Goal: Task Accomplishment & Management: Manage account settings

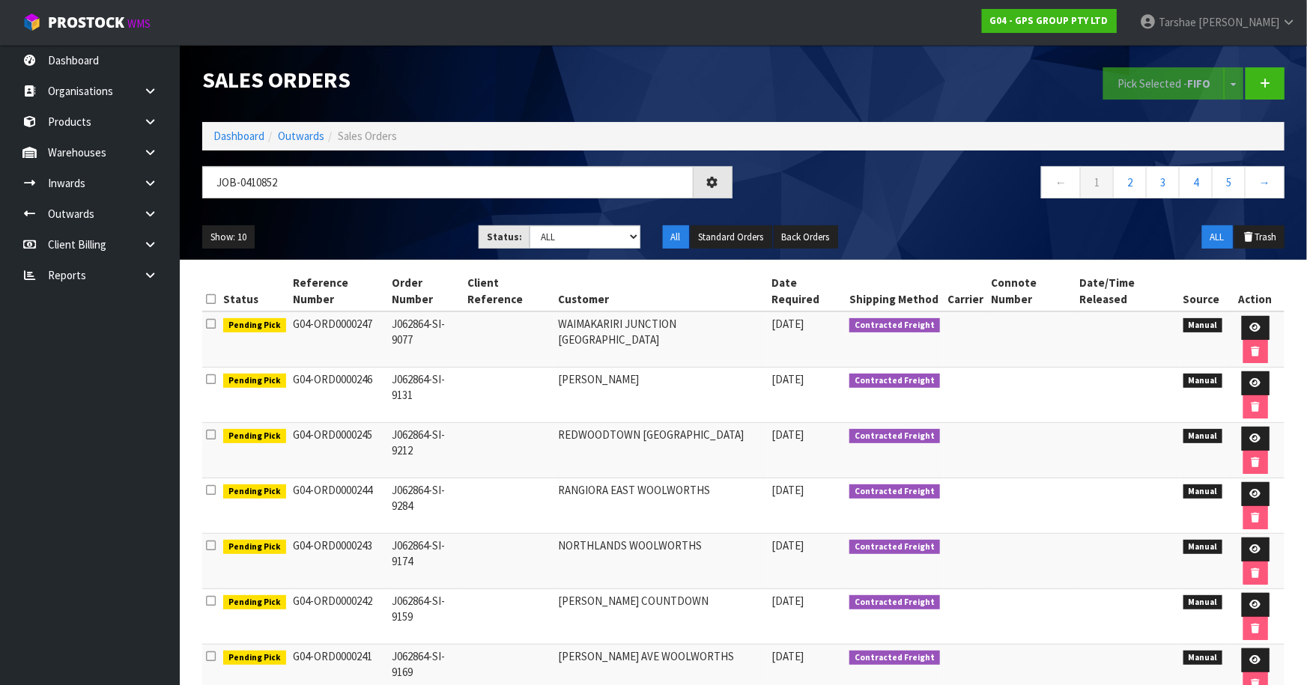
type input "JOB-0410852"
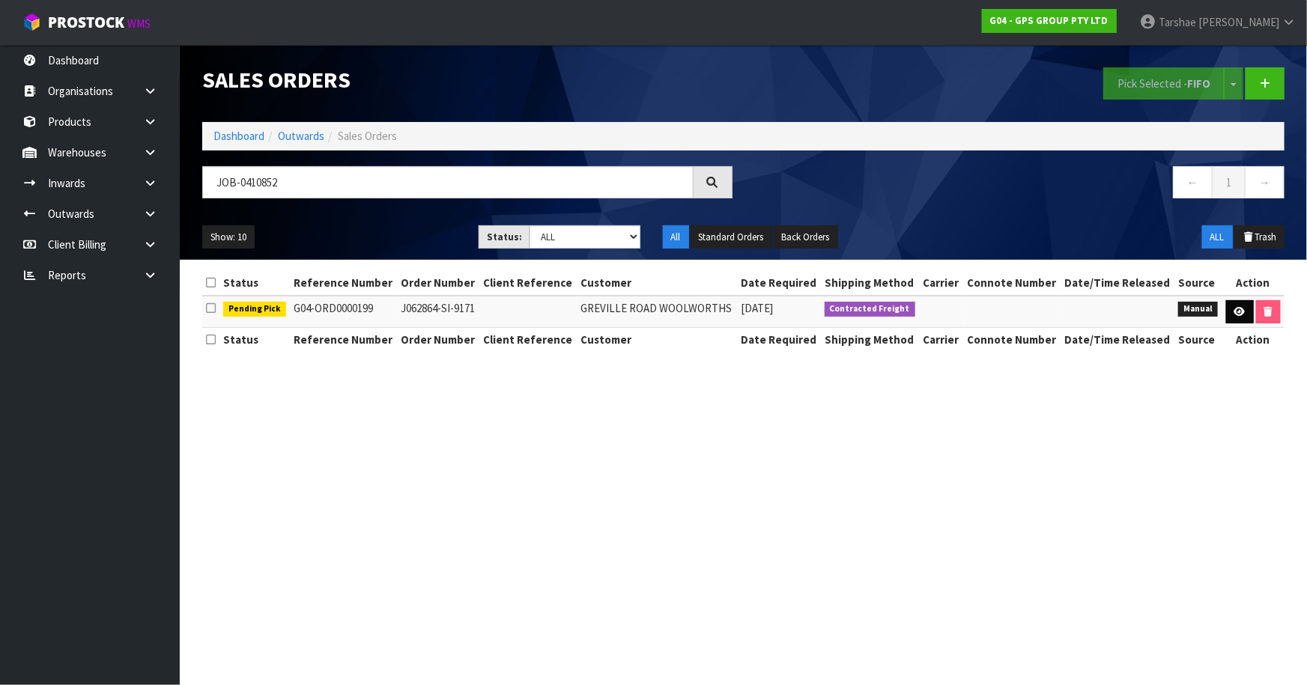
click at [1223, 321] on td at bounding box center [1252, 312] width 63 height 32
click at [1236, 312] on icon at bounding box center [1239, 312] width 11 height 10
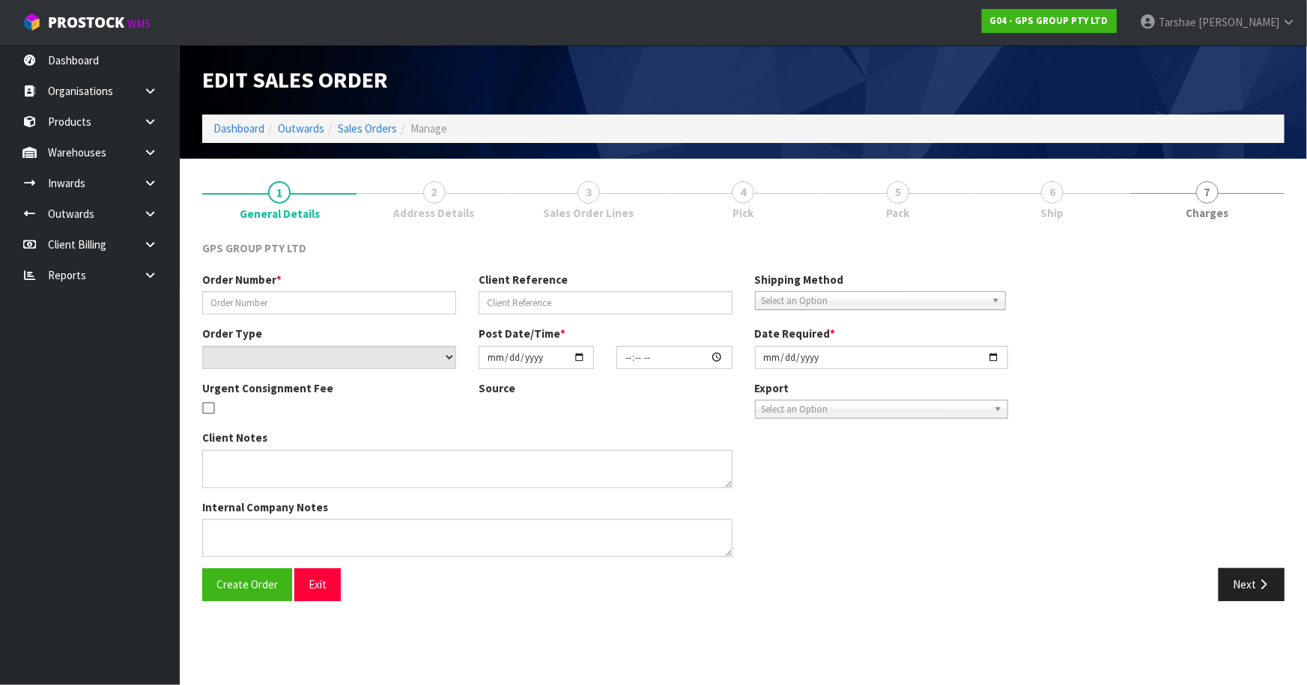
type input "J062864-SI-9171"
select select "number:0"
type input "[DATE]"
type input "16:02:00.000"
type input "[DATE]"
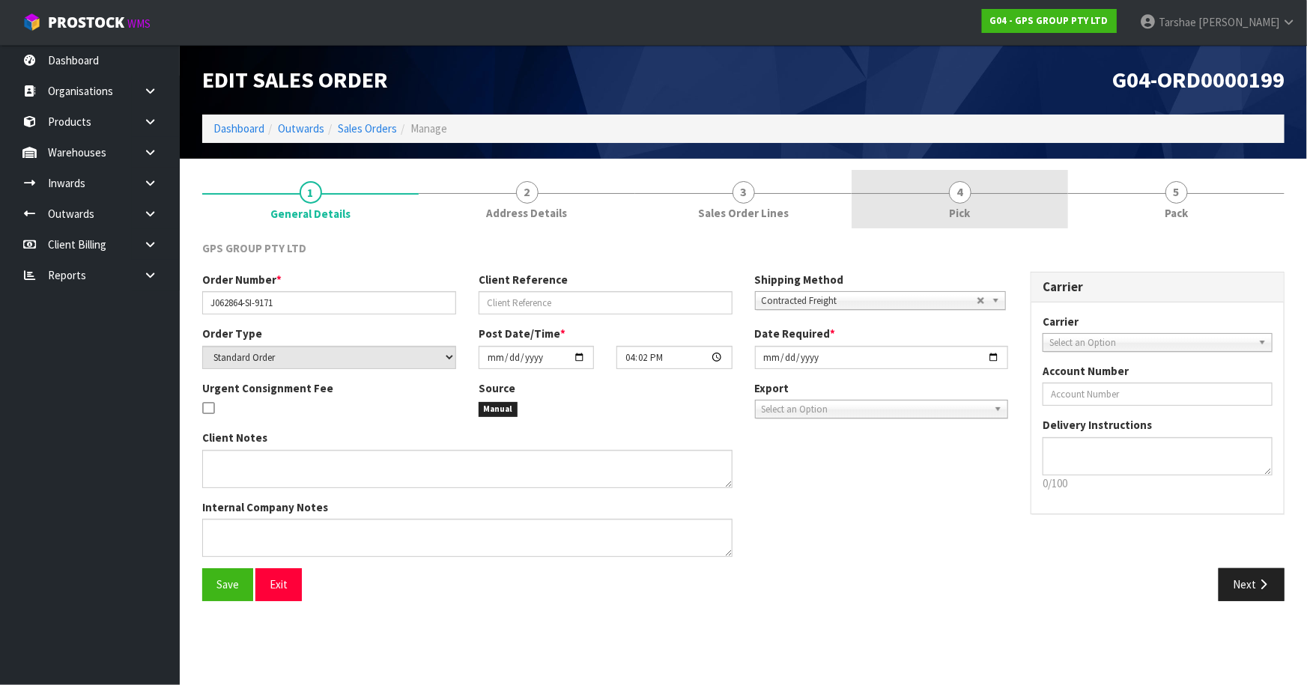
click at [974, 214] on link "4 Pick" at bounding box center [959, 199] width 216 height 59
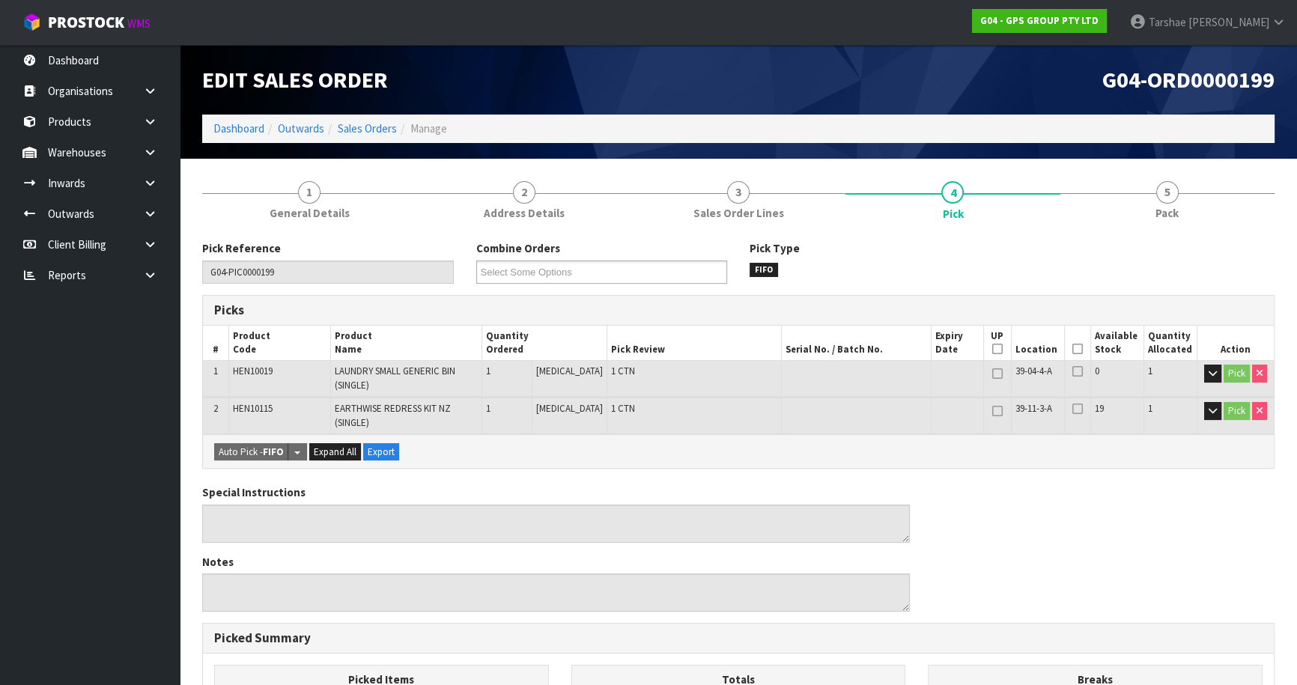
click at [1072, 349] on icon at bounding box center [1077, 349] width 10 height 1
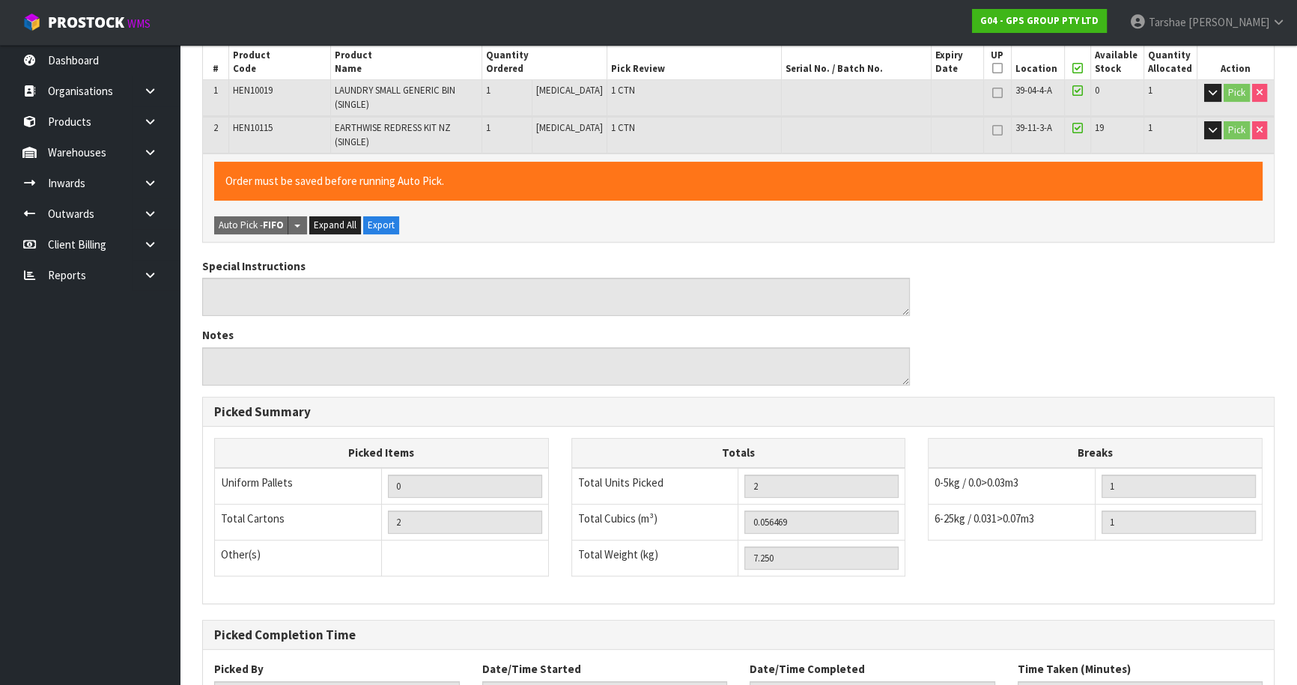
scroll to position [403, 0]
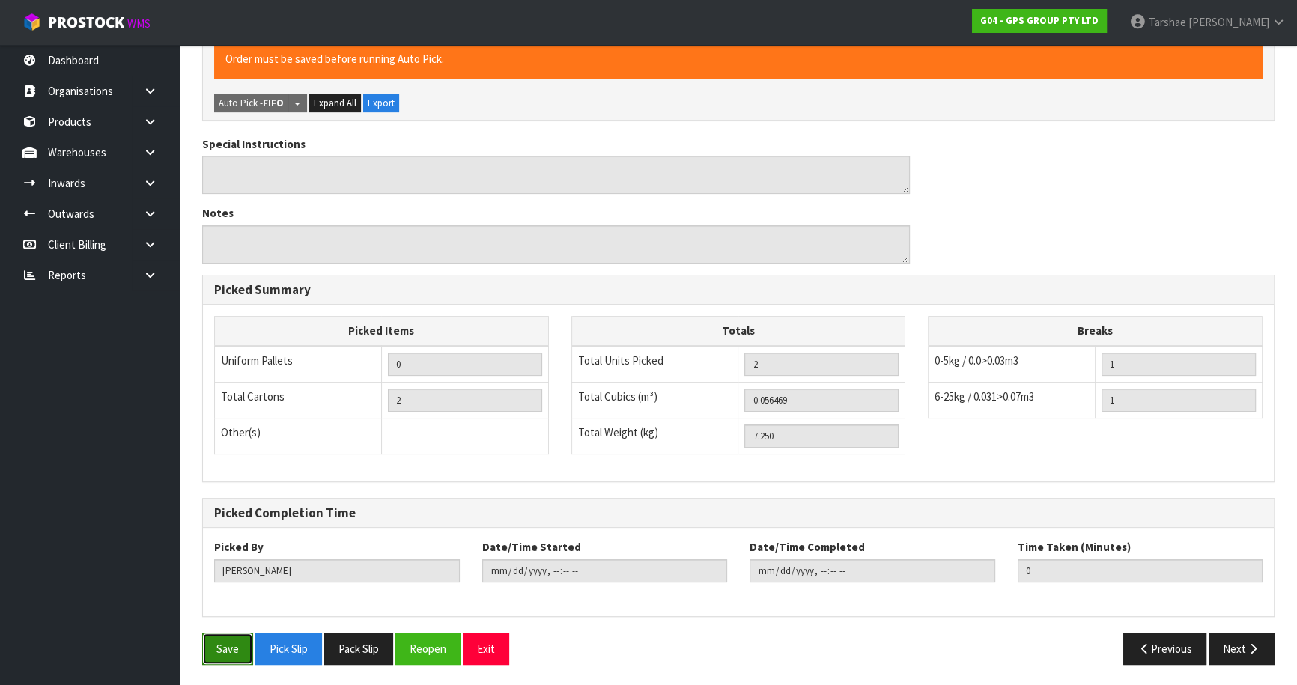
click at [222, 643] on button "Save" at bounding box center [227, 649] width 51 height 32
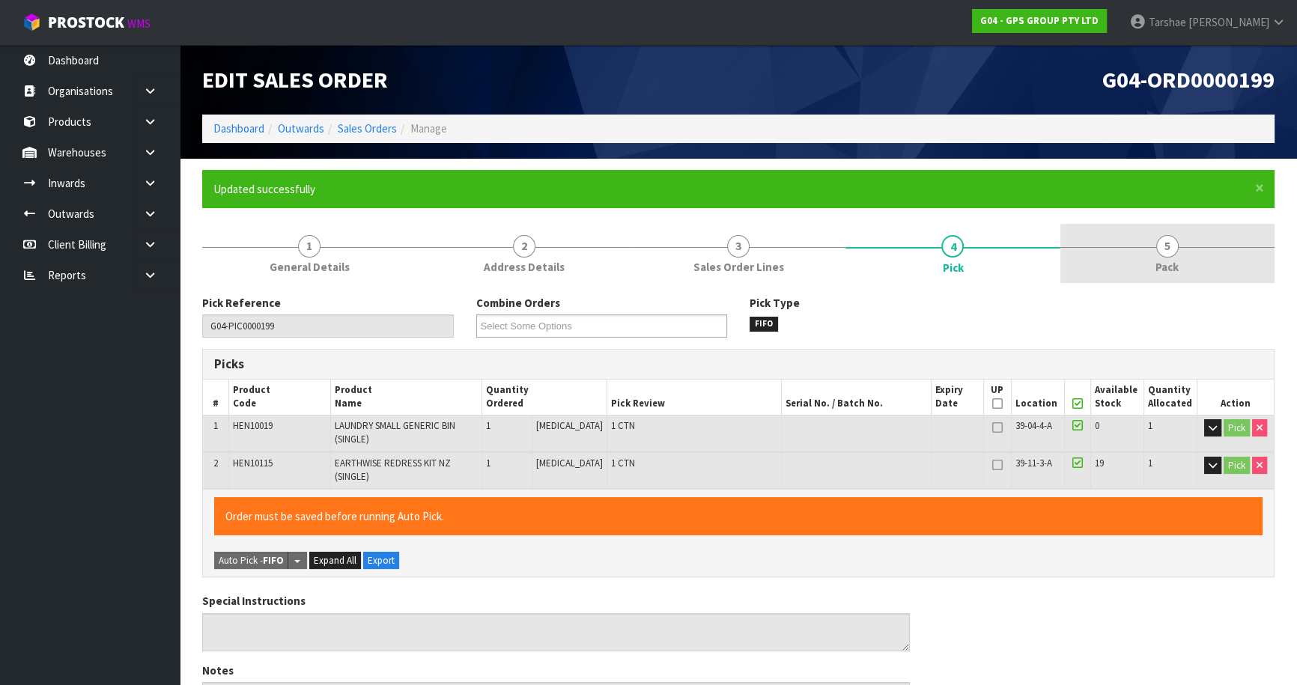
type input "[PERSON_NAME]"
type input "[DATE]T13:41:19"
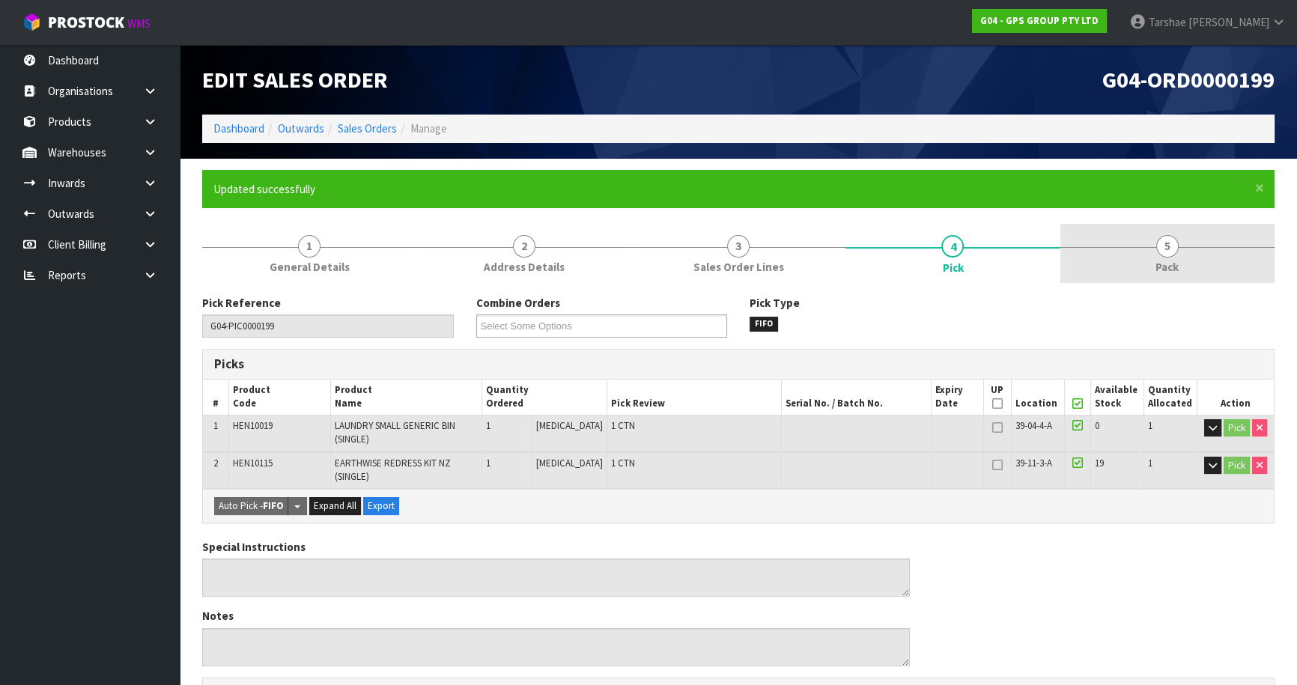
click at [1161, 268] on span "Pack" at bounding box center [1166, 267] width 23 height 16
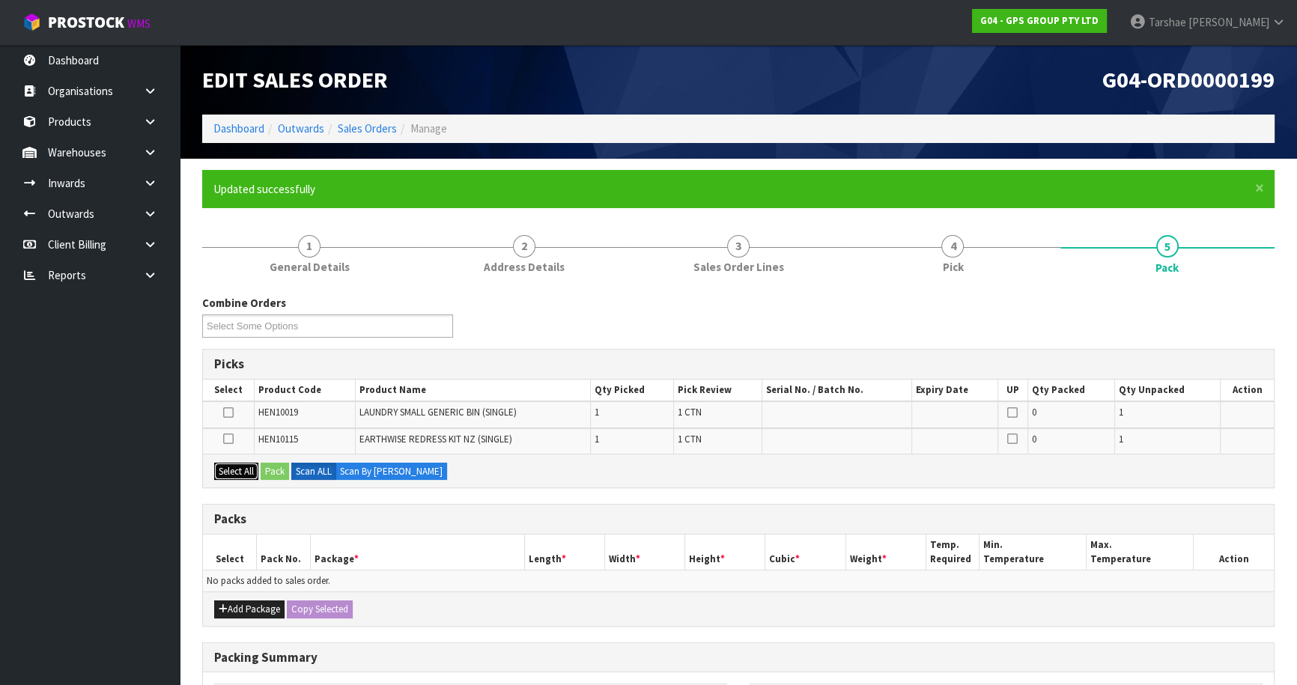
click at [222, 466] on button "Select All" at bounding box center [236, 472] width 44 height 18
click at [226, 597] on div "Add Package Copy Selected" at bounding box center [738, 609] width 1071 height 34
click at [220, 604] on icon "button" at bounding box center [223, 609] width 9 height 10
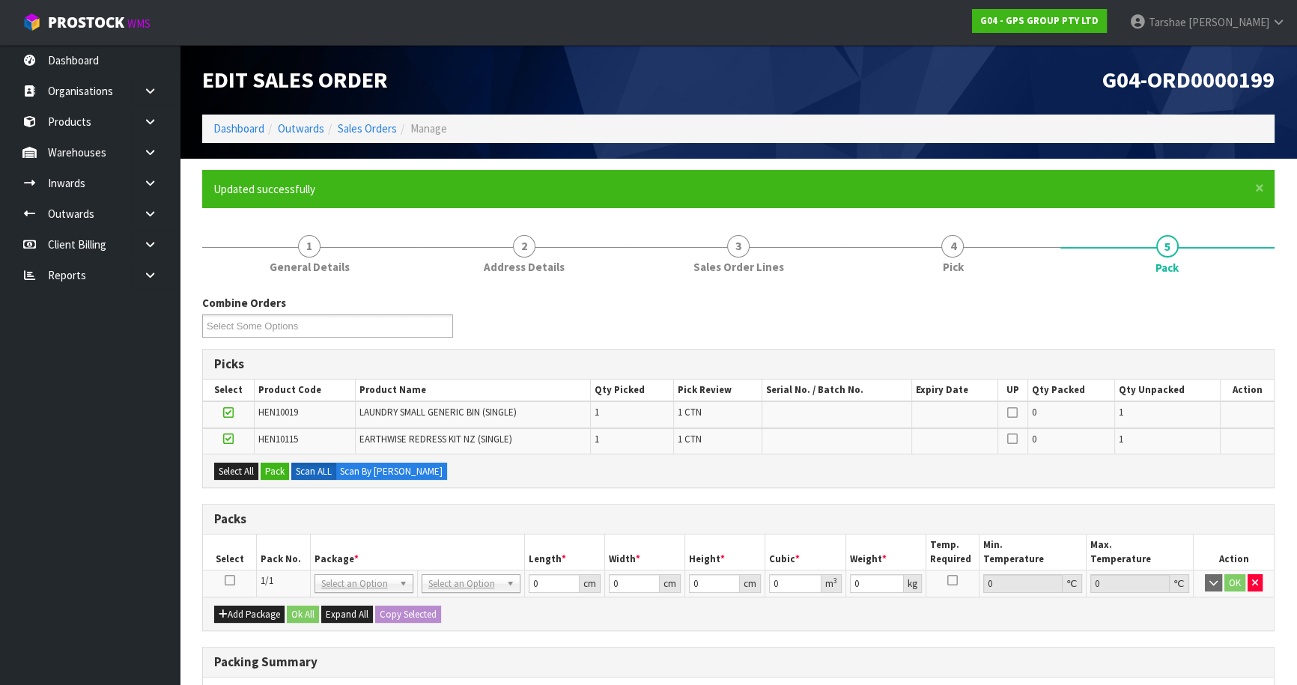
click at [225, 579] on td at bounding box center [230, 583] width 54 height 27
click at [229, 580] on icon at bounding box center [230, 580] width 10 height 1
click at [273, 468] on button "Pack" at bounding box center [275, 472] width 28 height 18
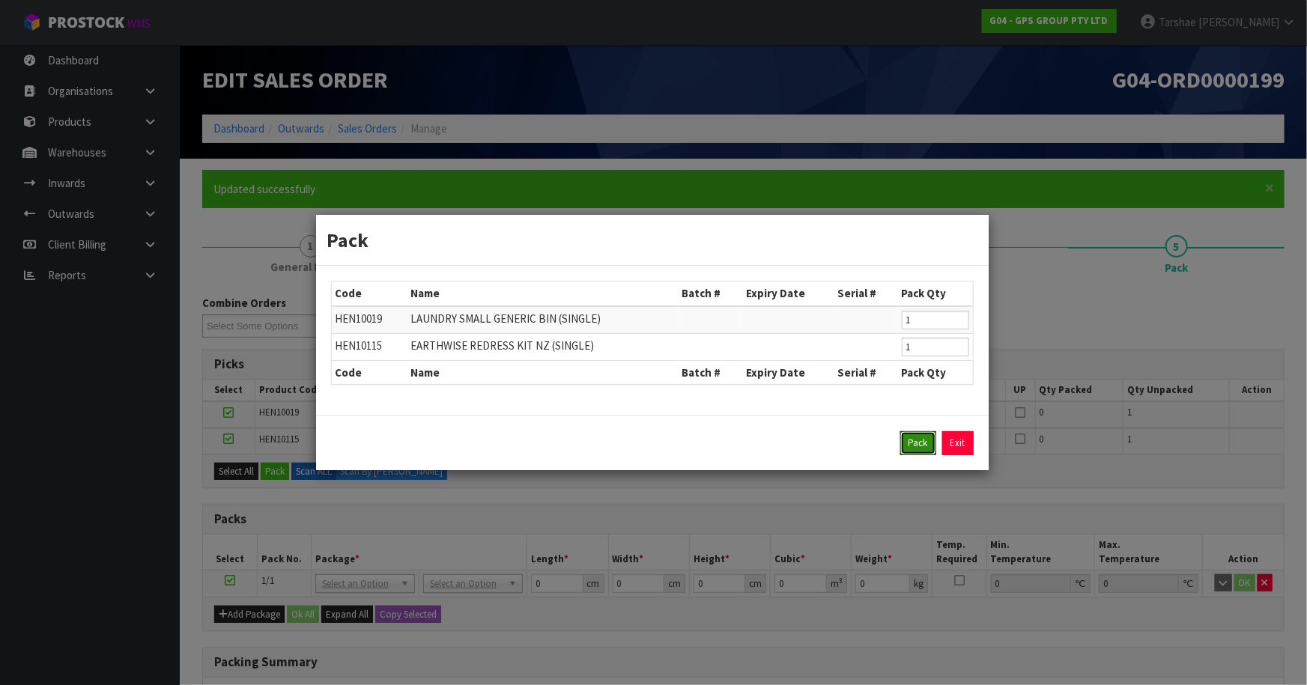
drag, startPoint x: 908, startPoint y: 444, endPoint x: 826, endPoint y: 471, distance: 86.0
click at [905, 446] on button "Pack" at bounding box center [918, 443] width 36 height 24
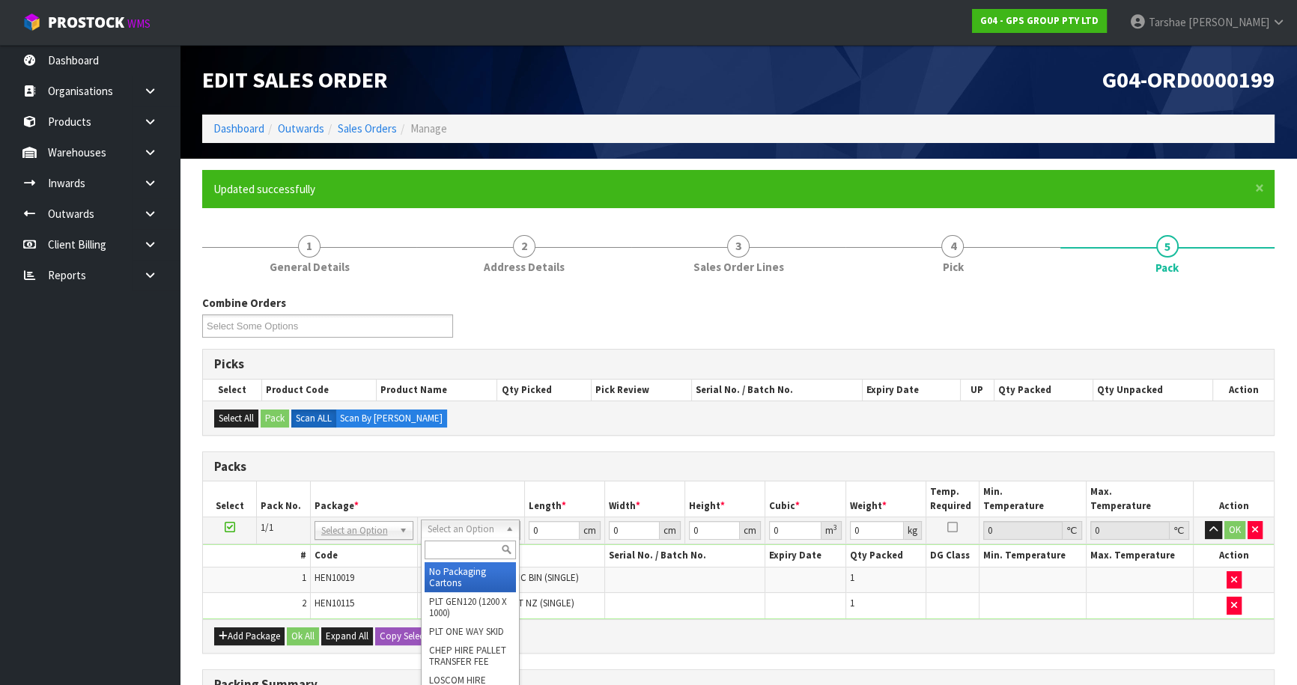
drag, startPoint x: 462, startPoint y: 574, endPoint x: 503, endPoint y: 541, distance: 52.7
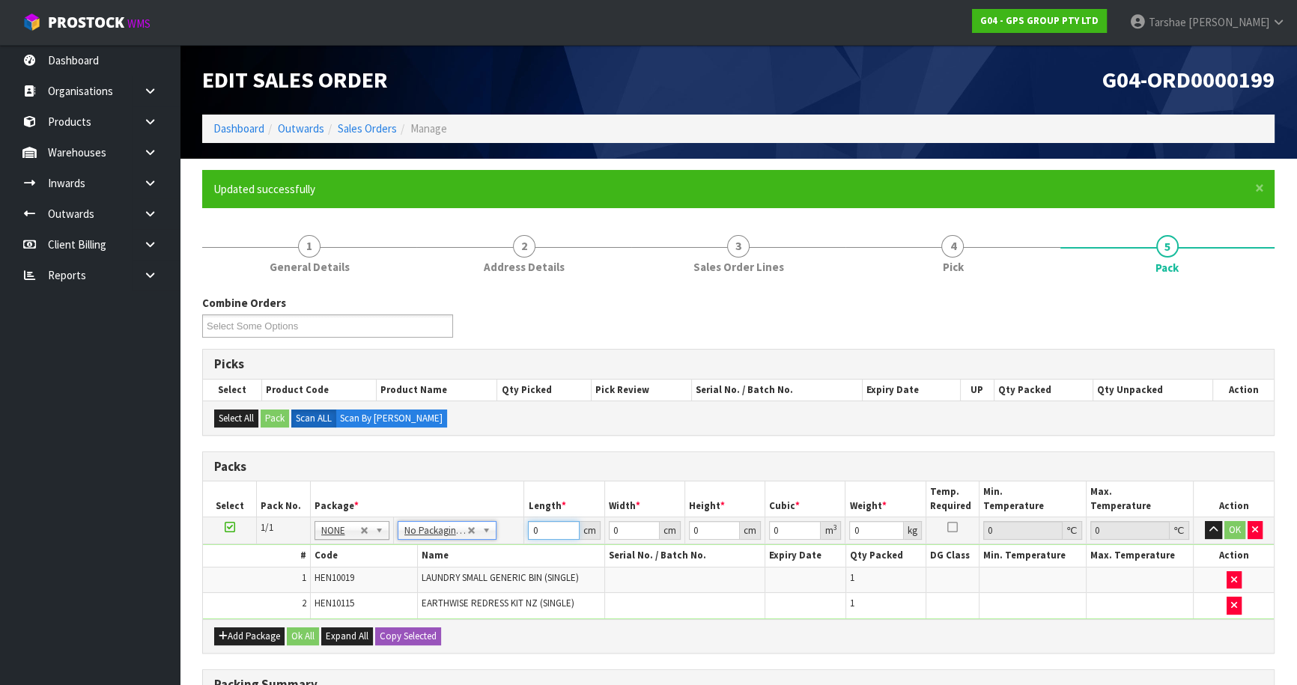
drag, startPoint x: 545, startPoint y: 529, endPoint x: 469, endPoint y: 509, distance: 79.0
click at [479, 524] on tr "1/1 NONE 007-001 007-002 007-004 007-009 007-013 007-014 007-015 007-017 007-01…" at bounding box center [738, 530] width 1071 height 27
type input "126"
type input "50"
type input "1"
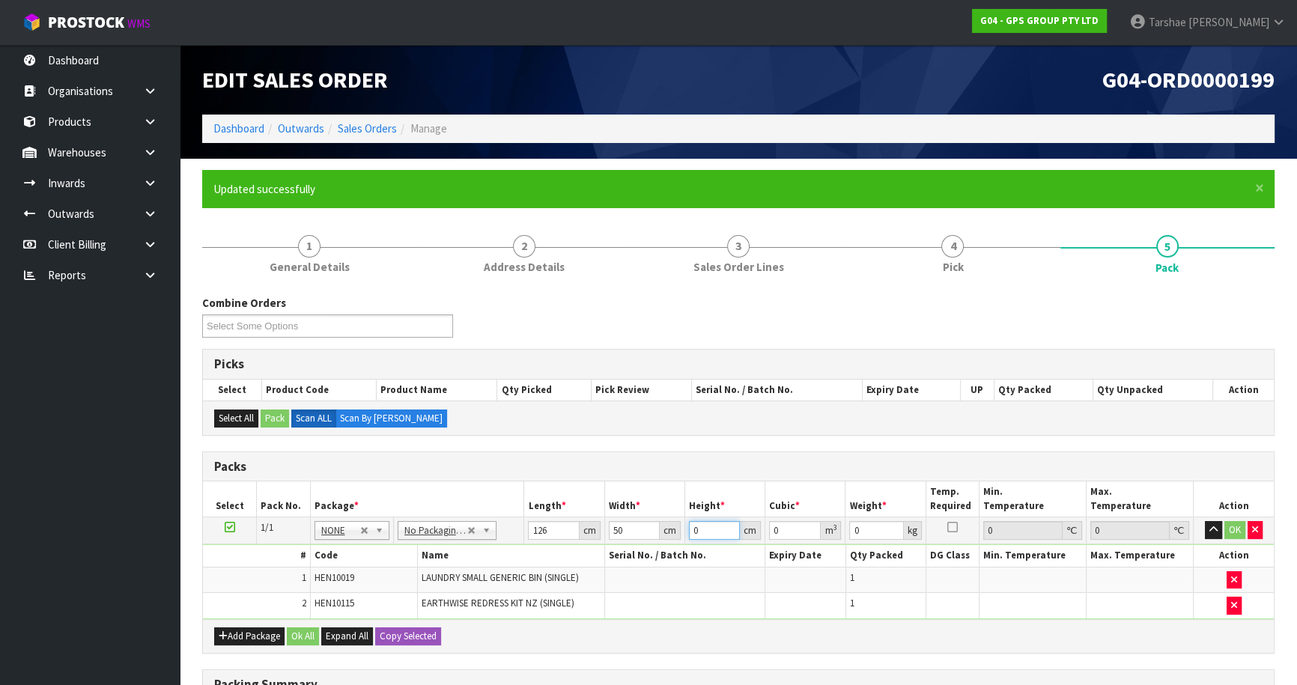
type input "0.0063"
type input "10"
type input "0.063"
type input "10"
type input "8"
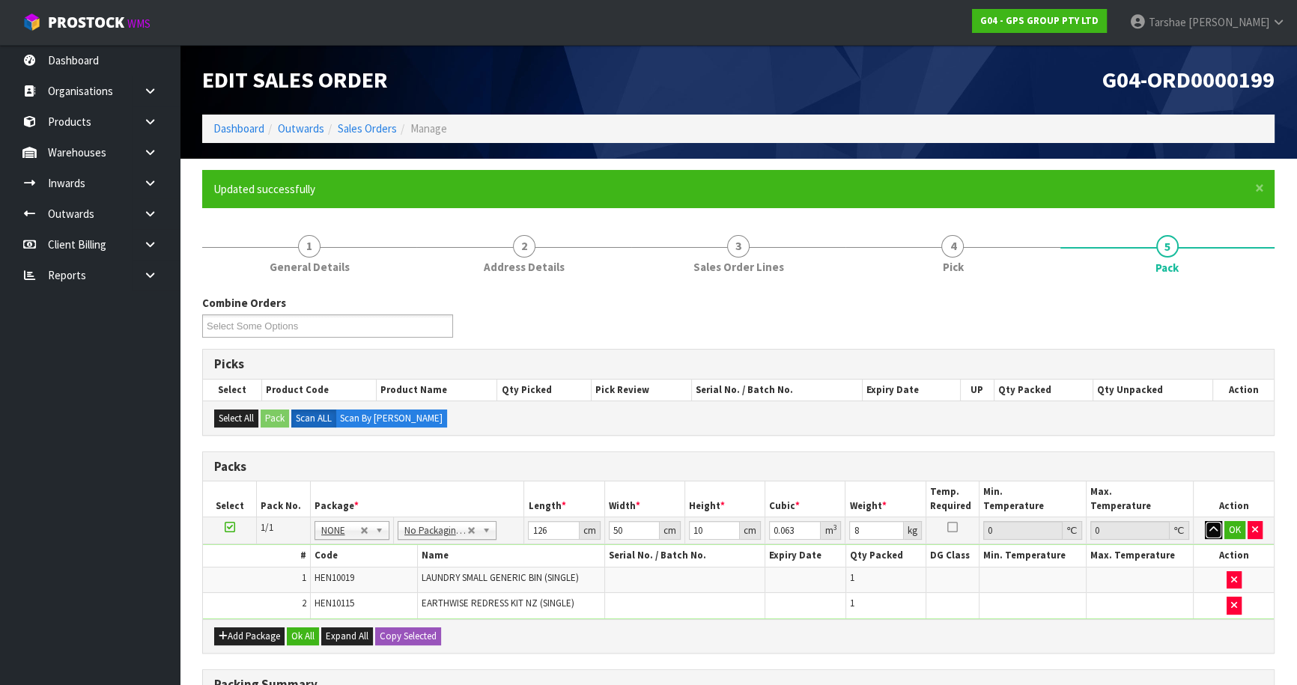
click at [1205, 521] on button "button" at bounding box center [1213, 530] width 17 height 18
click button "OK" at bounding box center [1234, 530] width 21 height 18
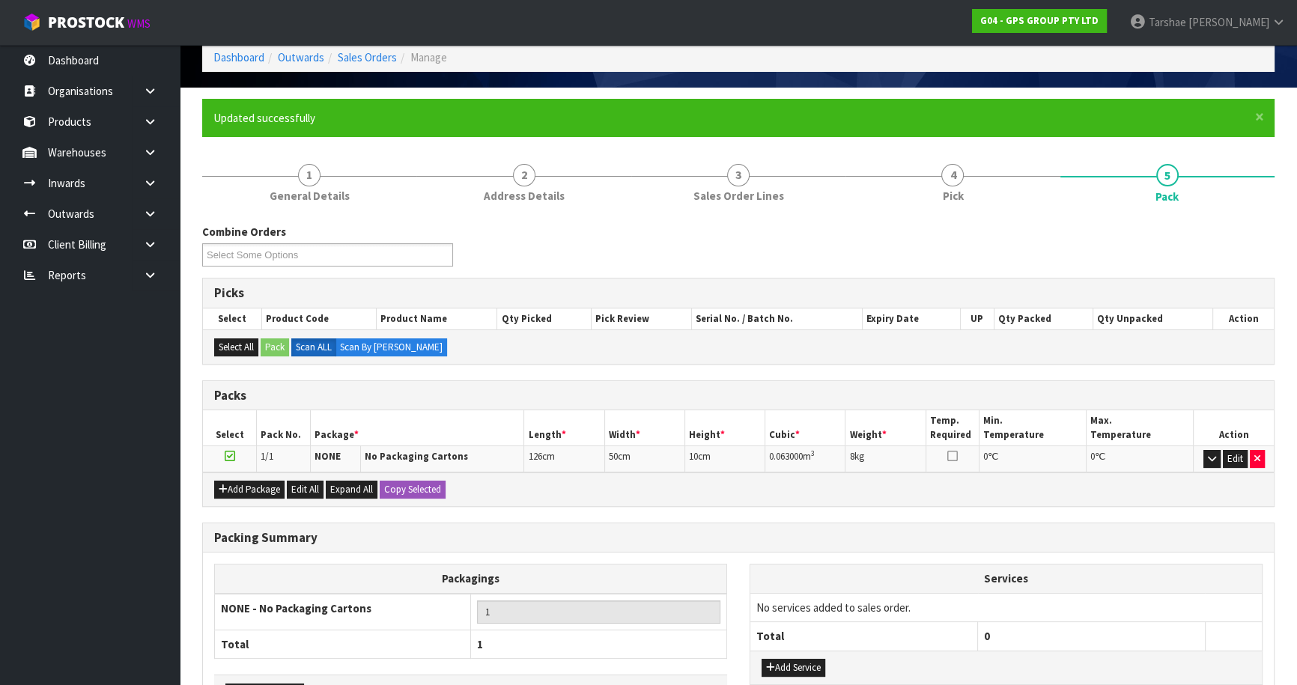
scroll to position [174, 0]
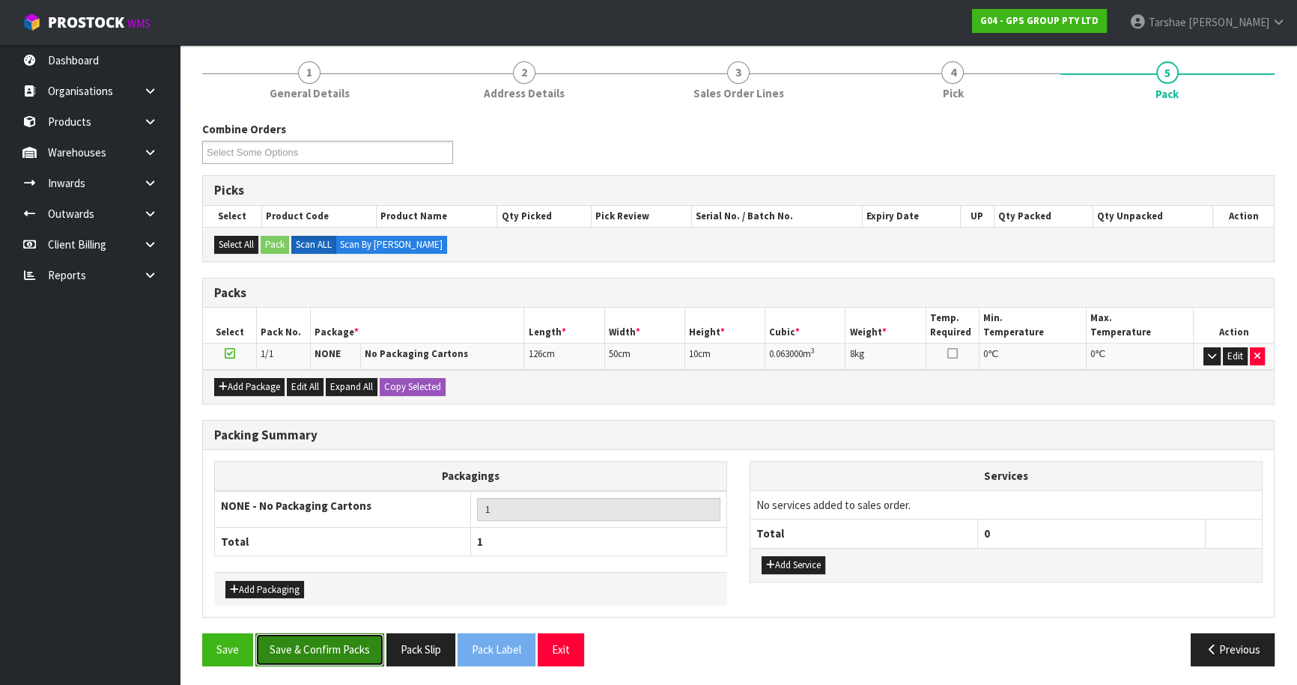
click at [329, 654] on button "Save & Confirm Packs" at bounding box center [319, 650] width 129 height 32
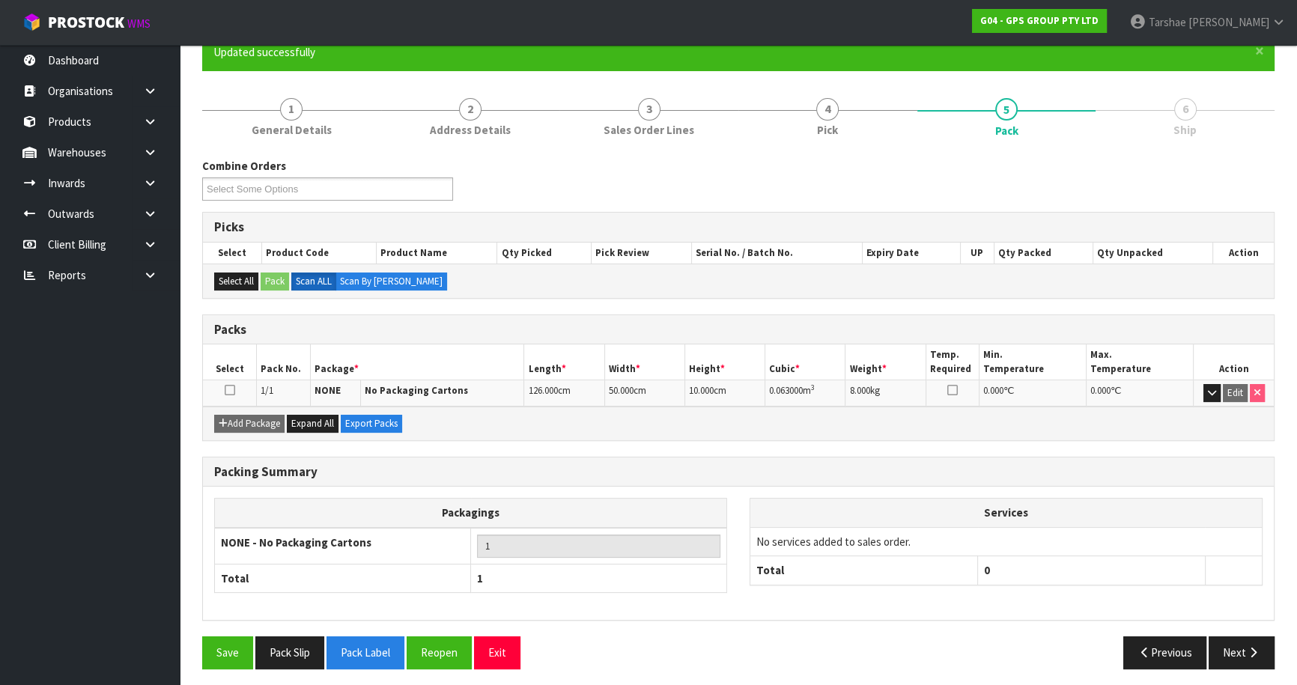
scroll to position [141, 0]
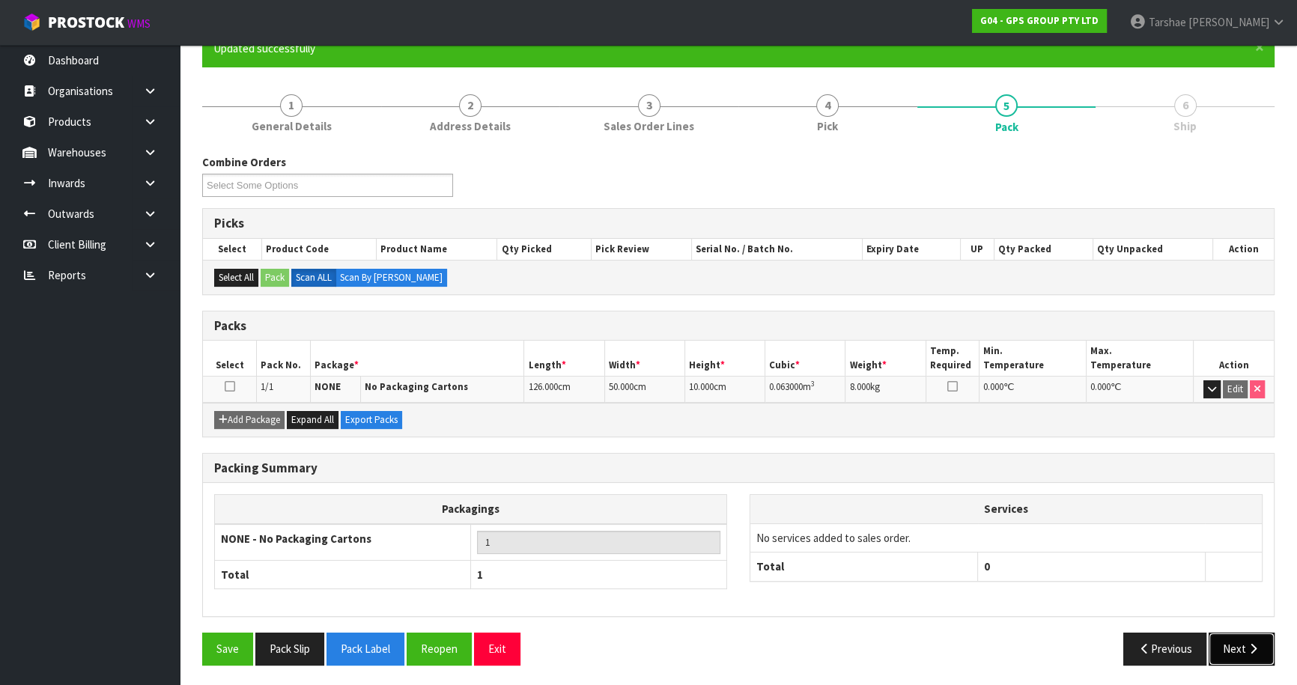
click at [1213, 653] on button "Next" at bounding box center [1242, 649] width 66 height 32
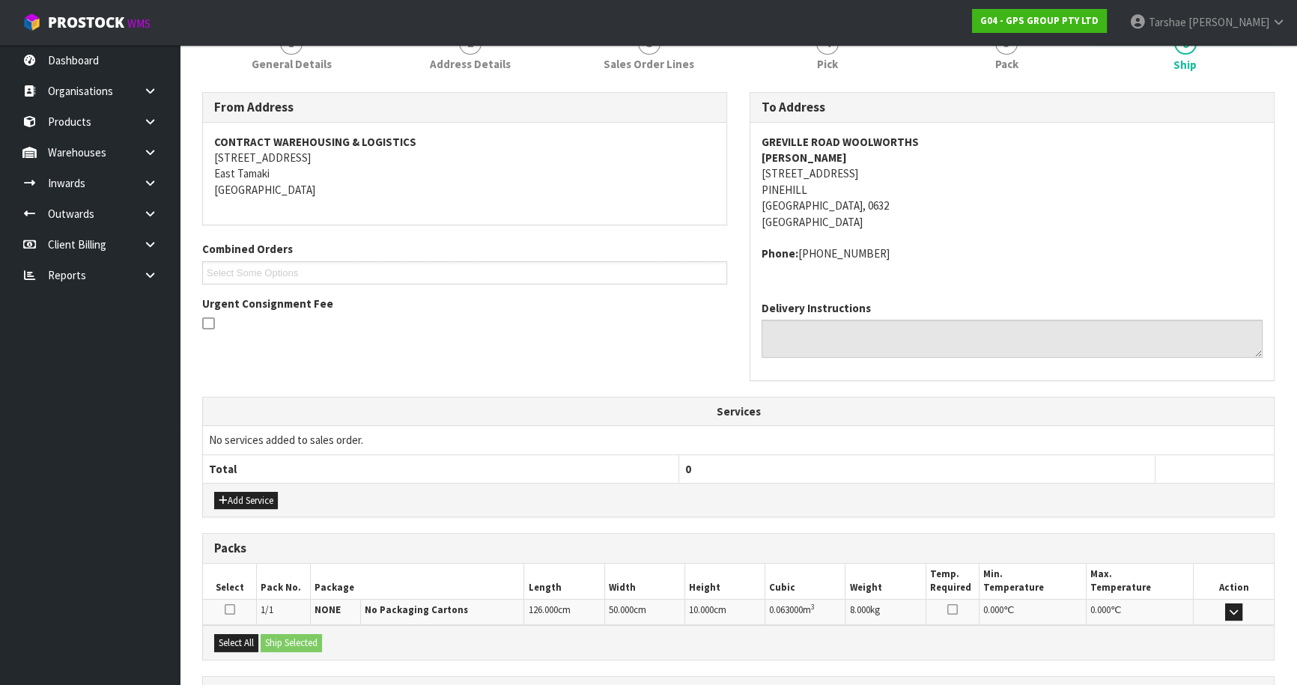
scroll to position [336, 0]
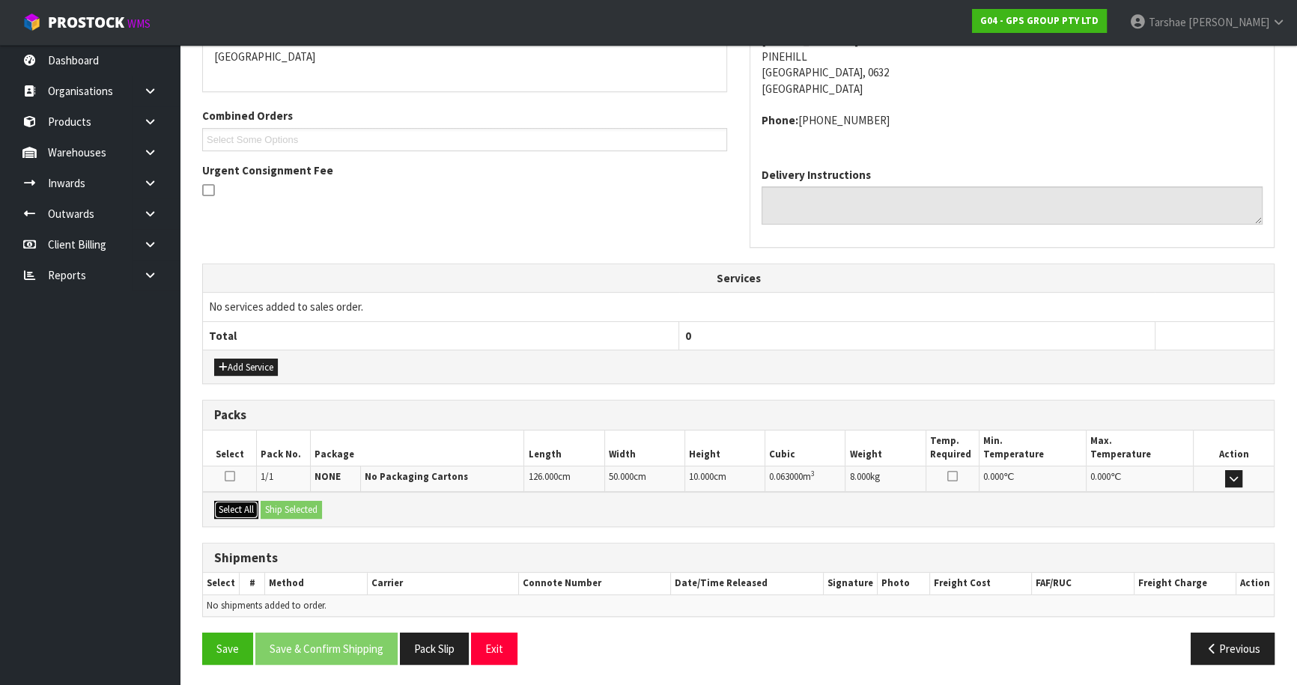
click at [226, 508] on button "Select All" at bounding box center [236, 510] width 44 height 18
click at [287, 509] on button "Ship Selected" at bounding box center [291, 510] width 61 height 18
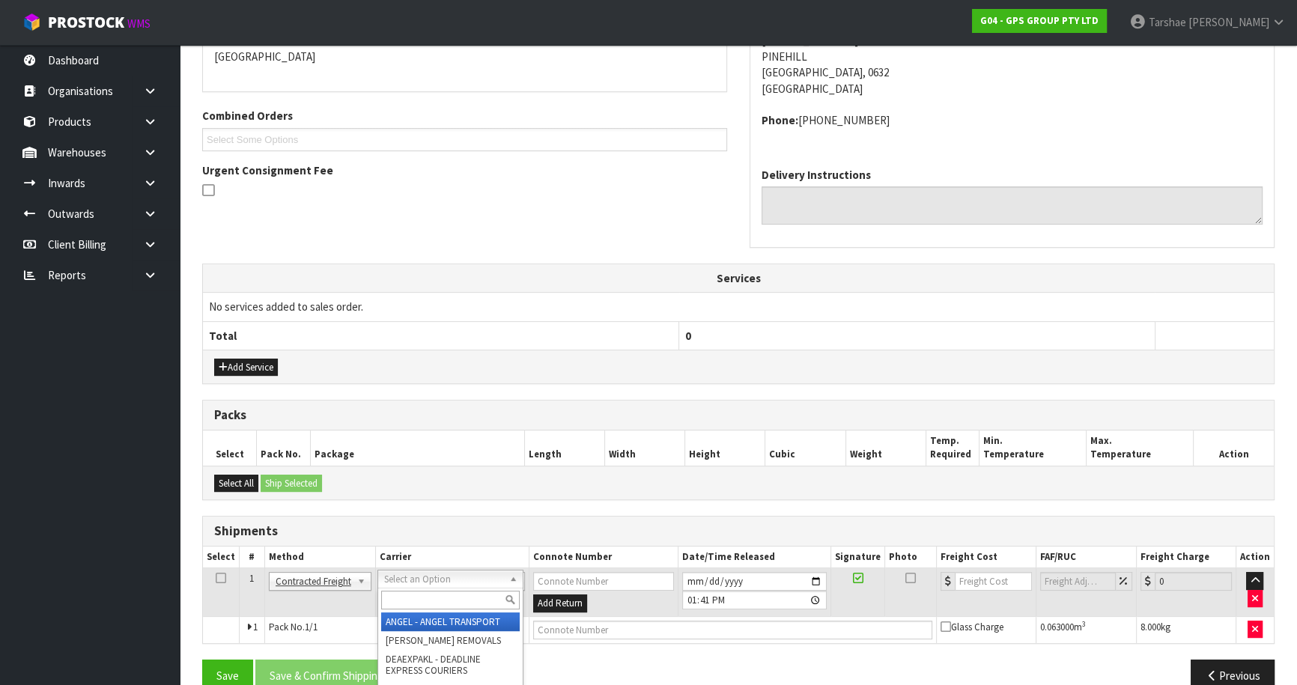
drag, startPoint x: 506, startPoint y: 586, endPoint x: 496, endPoint y: 607, distance: 23.4
click at [486, 595] on input "text" at bounding box center [450, 600] width 139 height 19
type input "NZP"
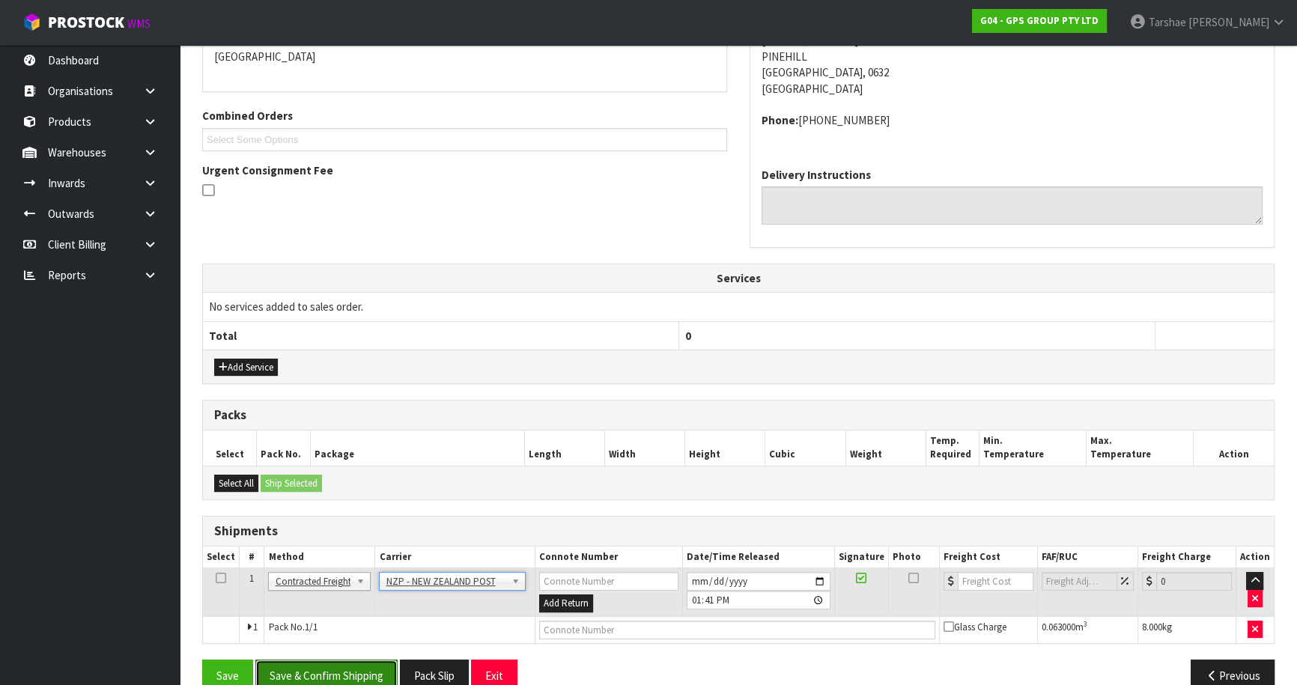
click at [397, 663] on button "Save & Confirm Shipping" at bounding box center [326, 676] width 142 height 32
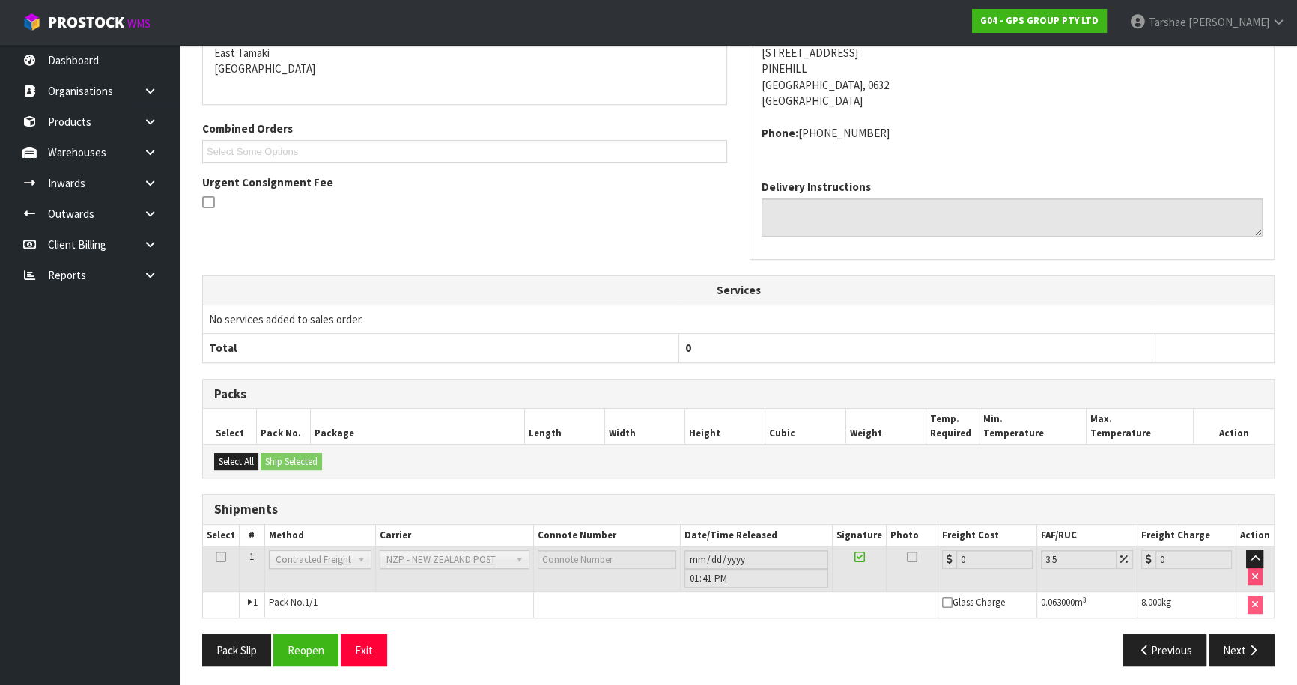
scroll to position [341, 0]
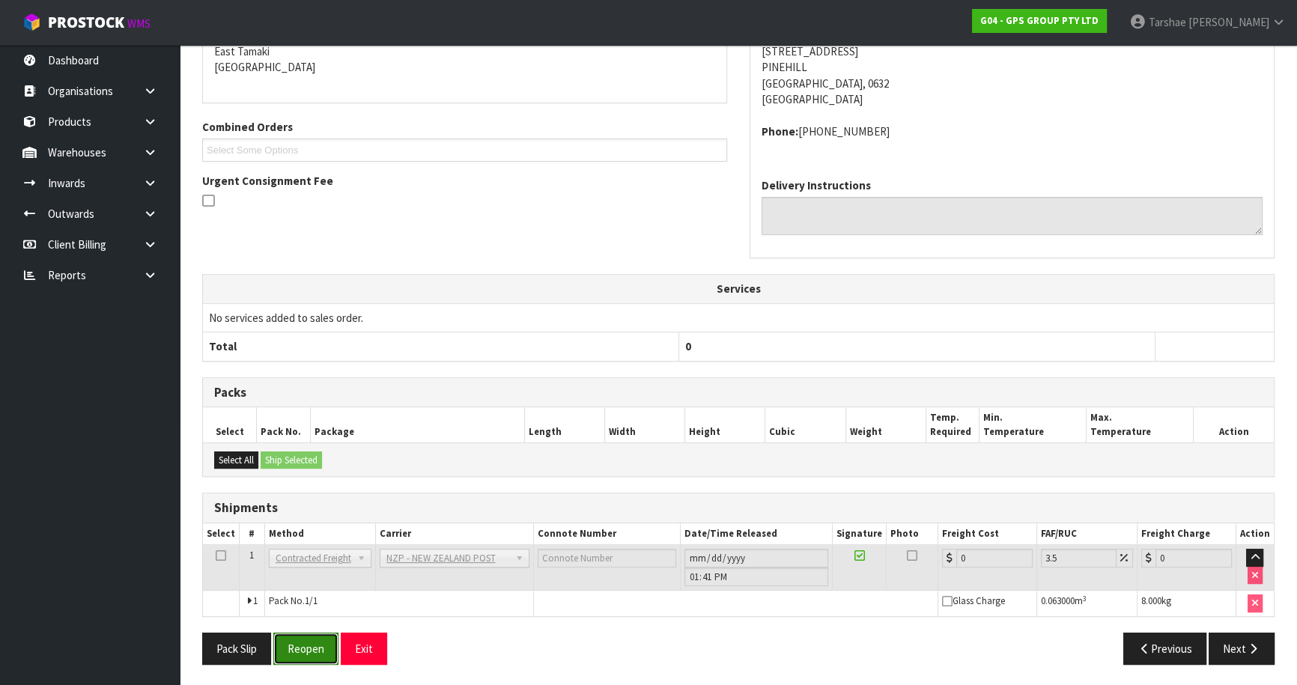
drag, startPoint x: 327, startPoint y: 653, endPoint x: 338, endPoint y: 637, distance: 18.9
click at [327, 652] on button "Reopen" at bounding box center [305, 649] width 65 height 32
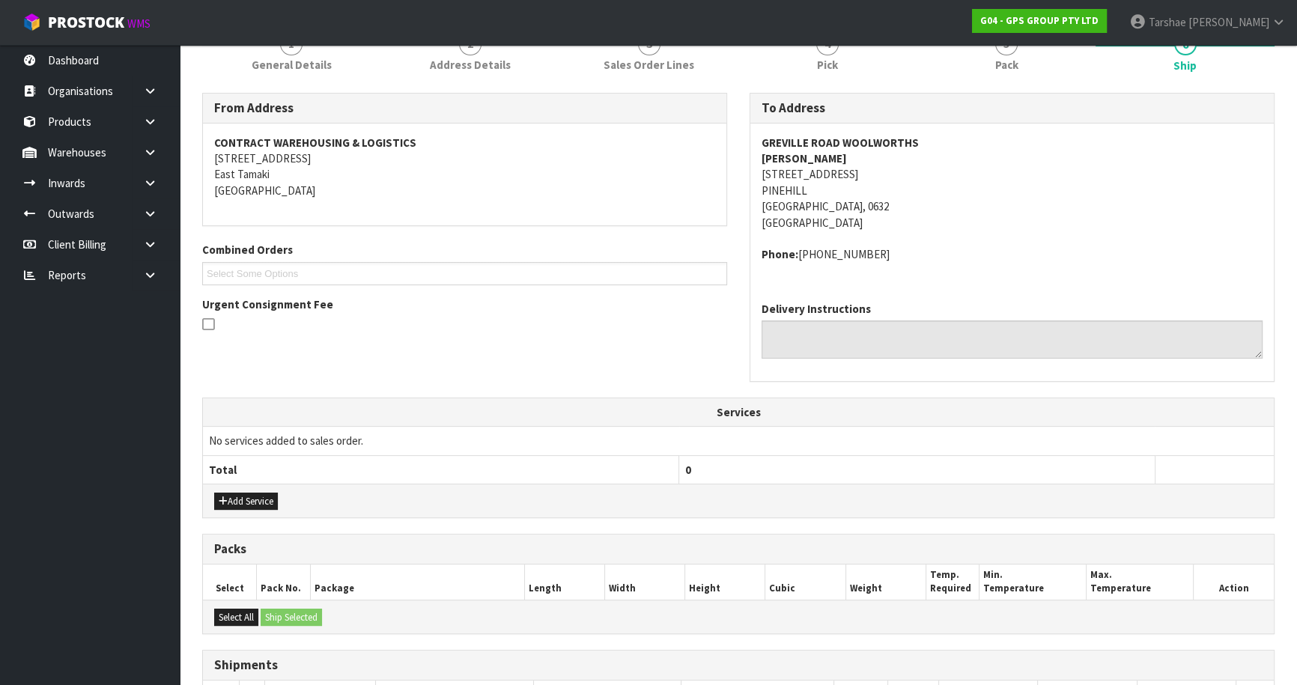
scroll to position [340, 0]
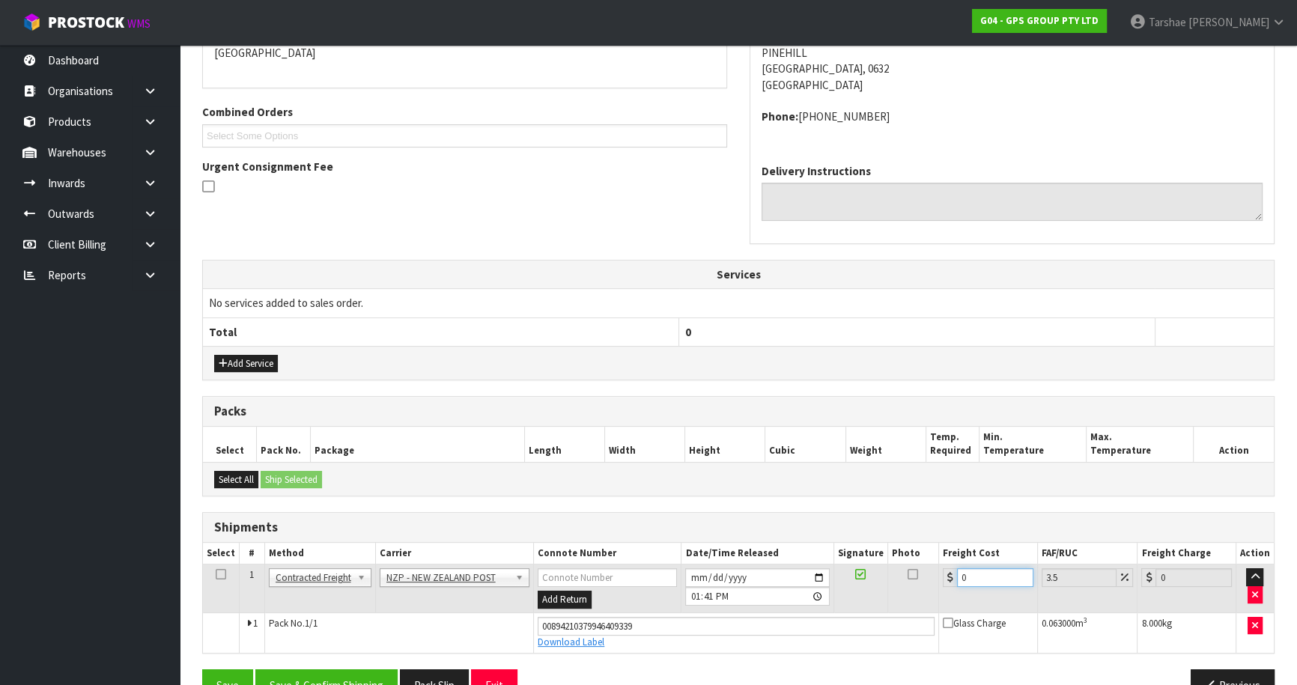
drag, startPoint x: 988, startPoint y: 577, endPoint x: 389, endPoint y: 561, distance: 599.3
click at [516, 574] on tr "1 Client Local Pickup Customer Local Pickup Company Freight Contracted Freight …" at bounding box center [738, 589] width 1071 height 49
type input "4"
type input "4.14"
type input "4.3"
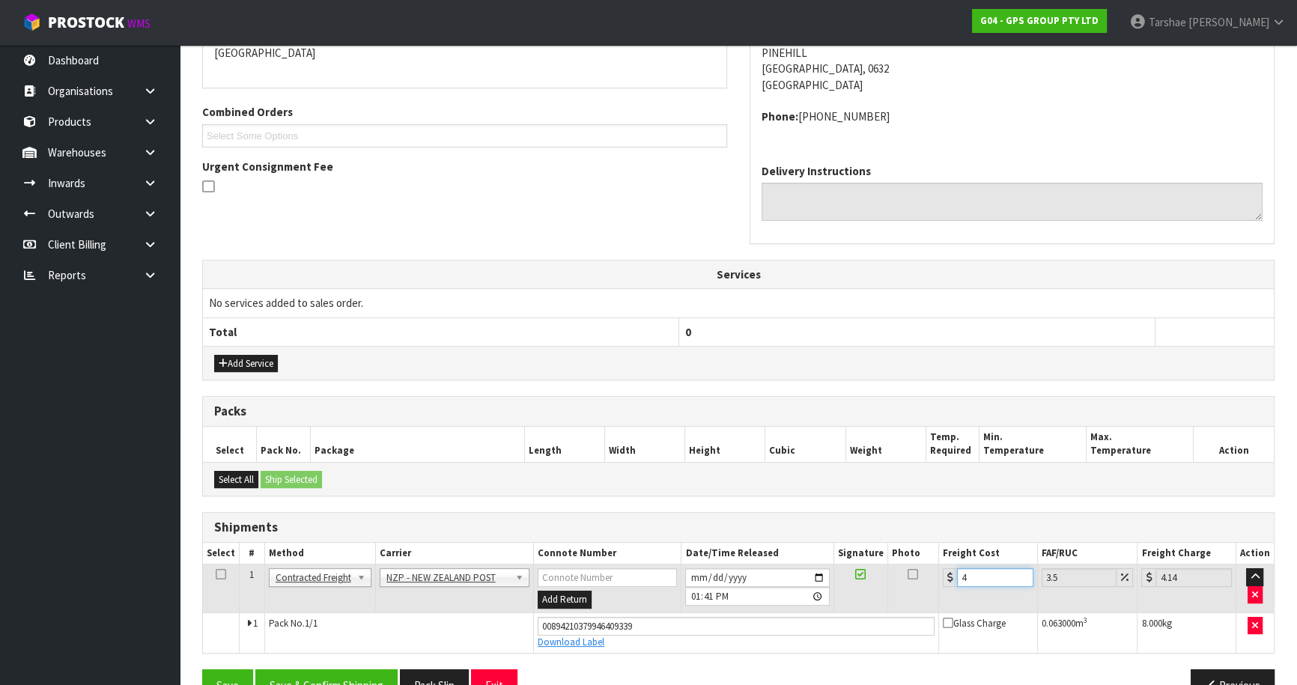
type input "4.45"
type input "4.33"
type input "4.48"
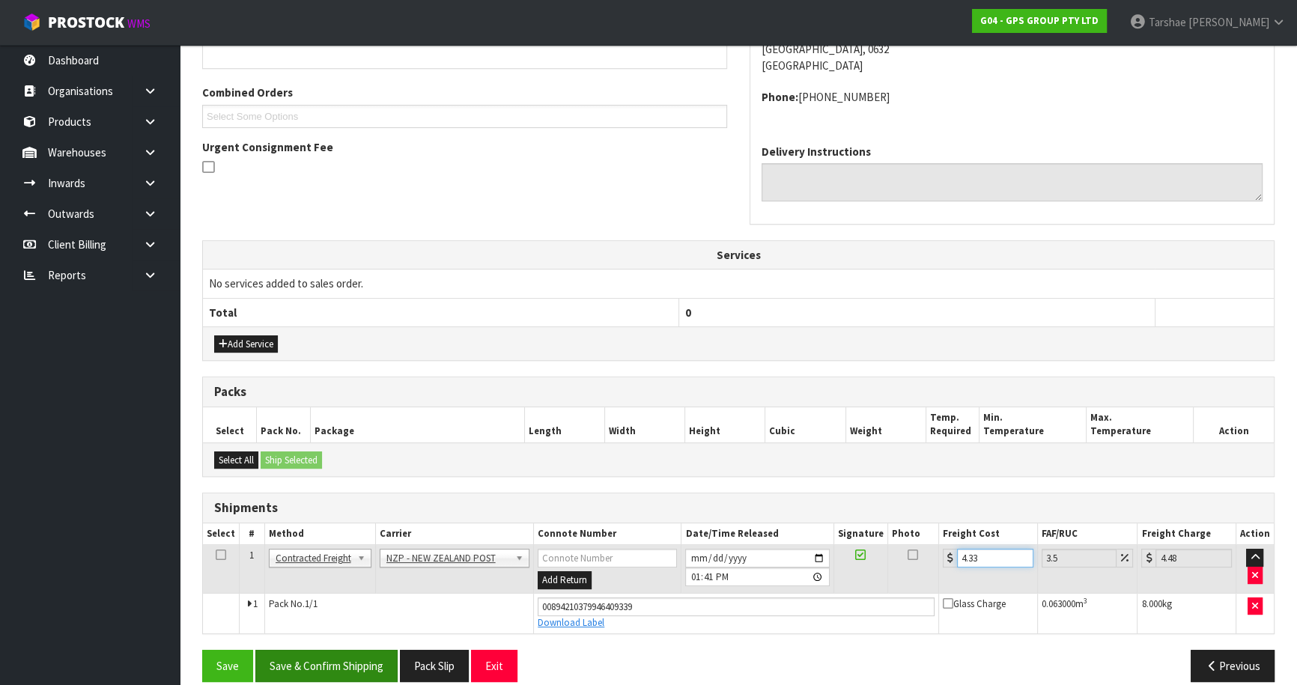
scroll to position [376, 0]
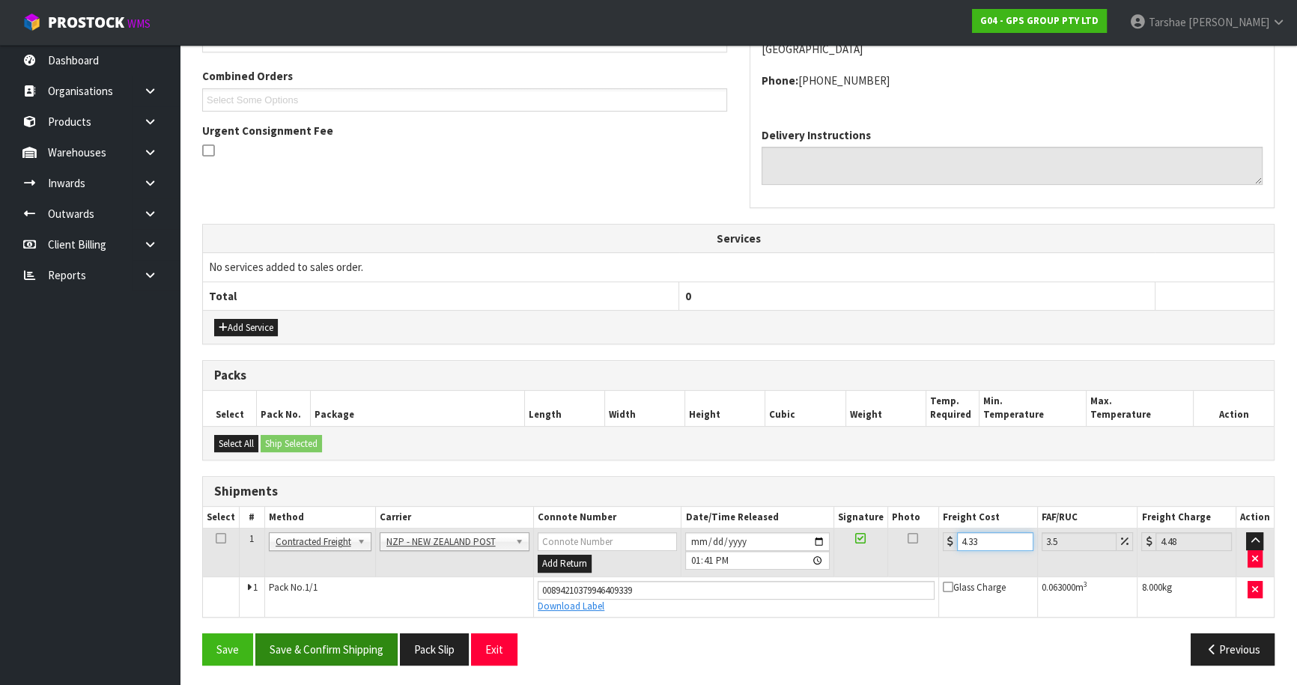
type input "4.33"
click at [261, 662] on button "Save & Confirm Shipping" at bounding box center [326, 650] width 142 height 32
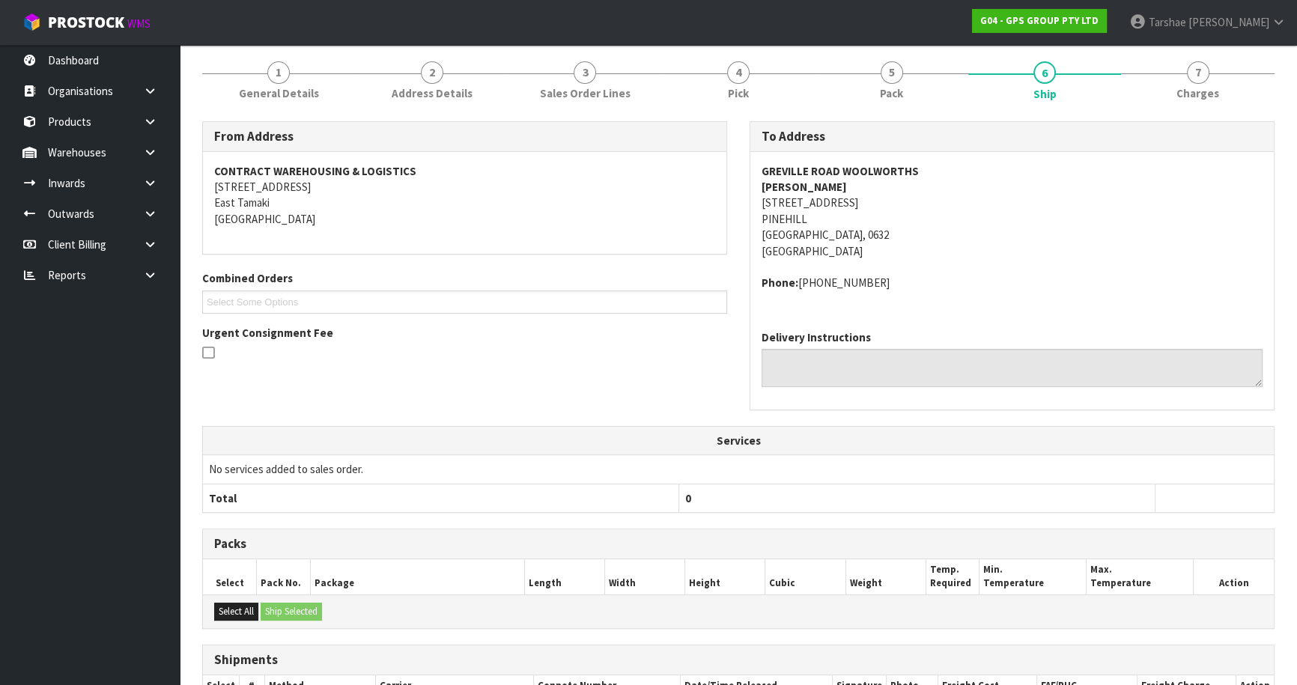
scroll to position [336, 0]
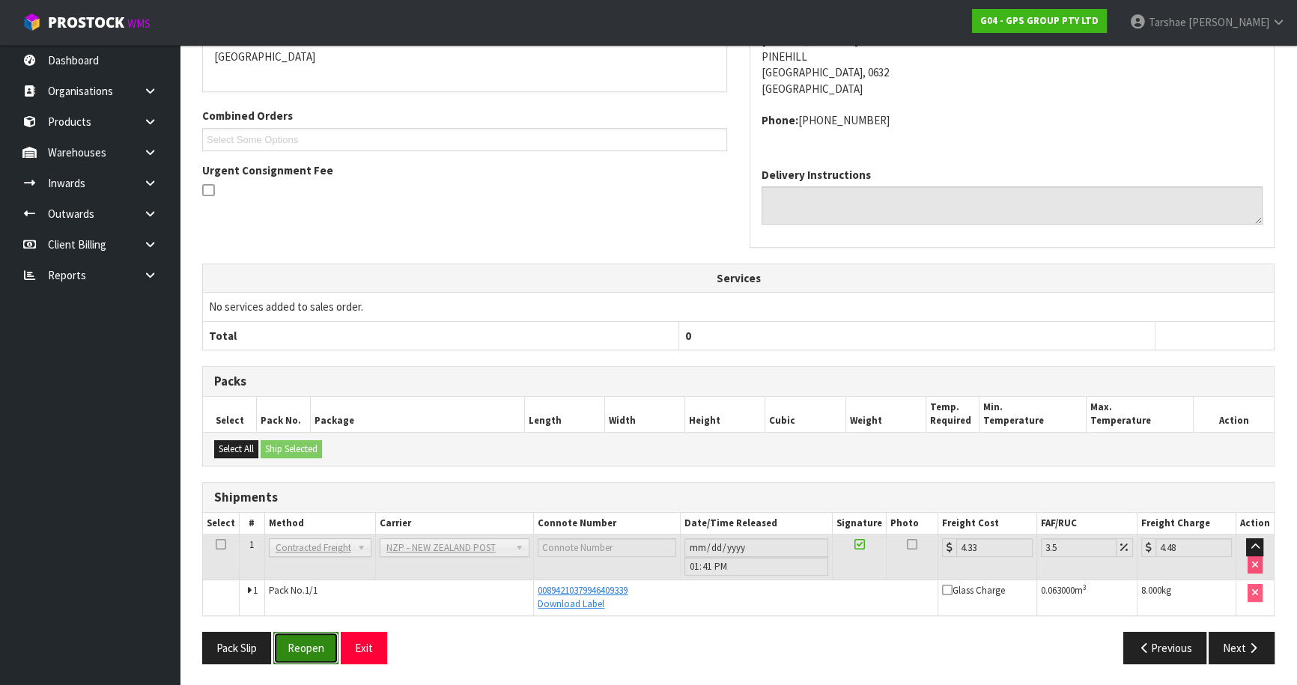
click at [294, 642] on button "Reopen" at bounding box center [305, 648] width 65 height 32
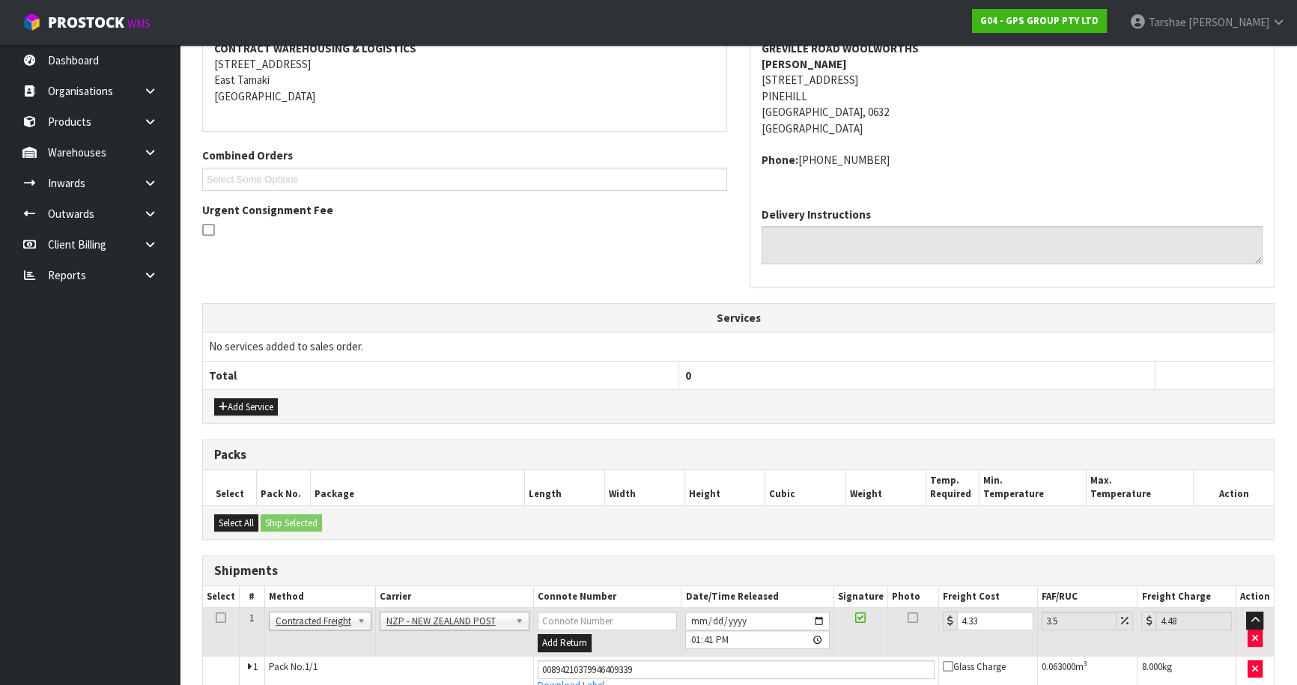
scroll to position [376, 0]
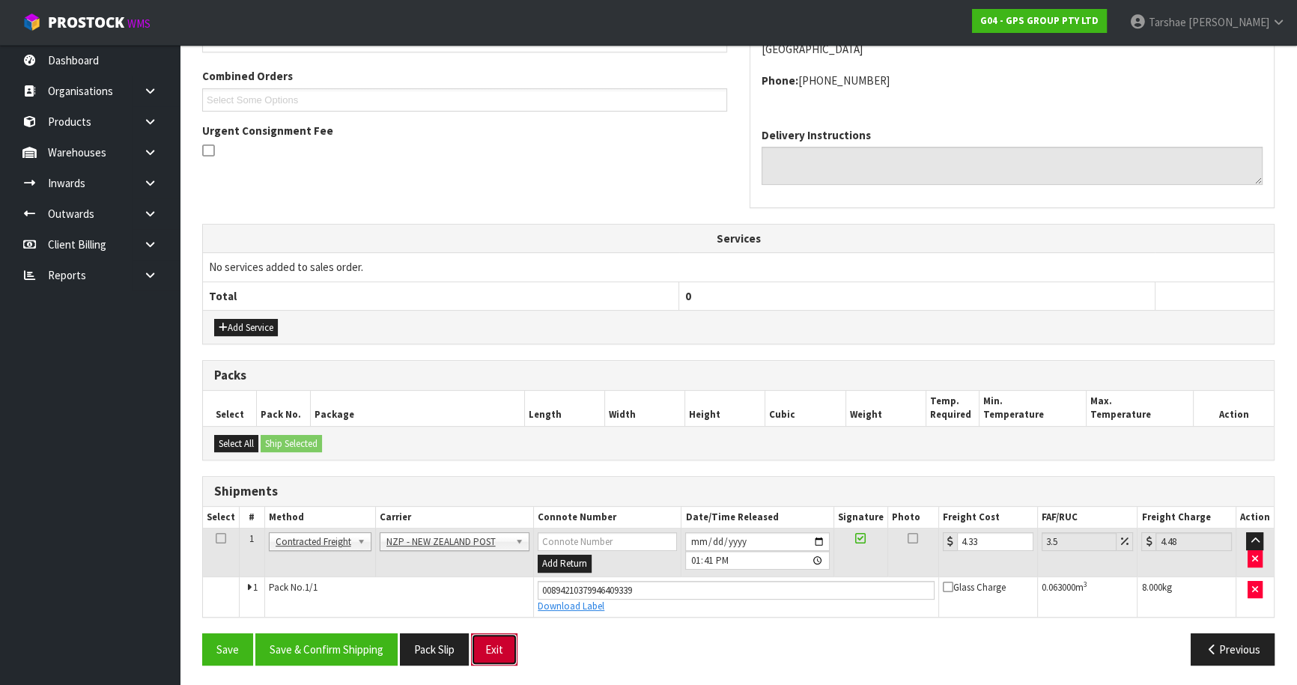
click at [515, 637] on button "Exit" at bounding box center [494, 650] width 46 height 32
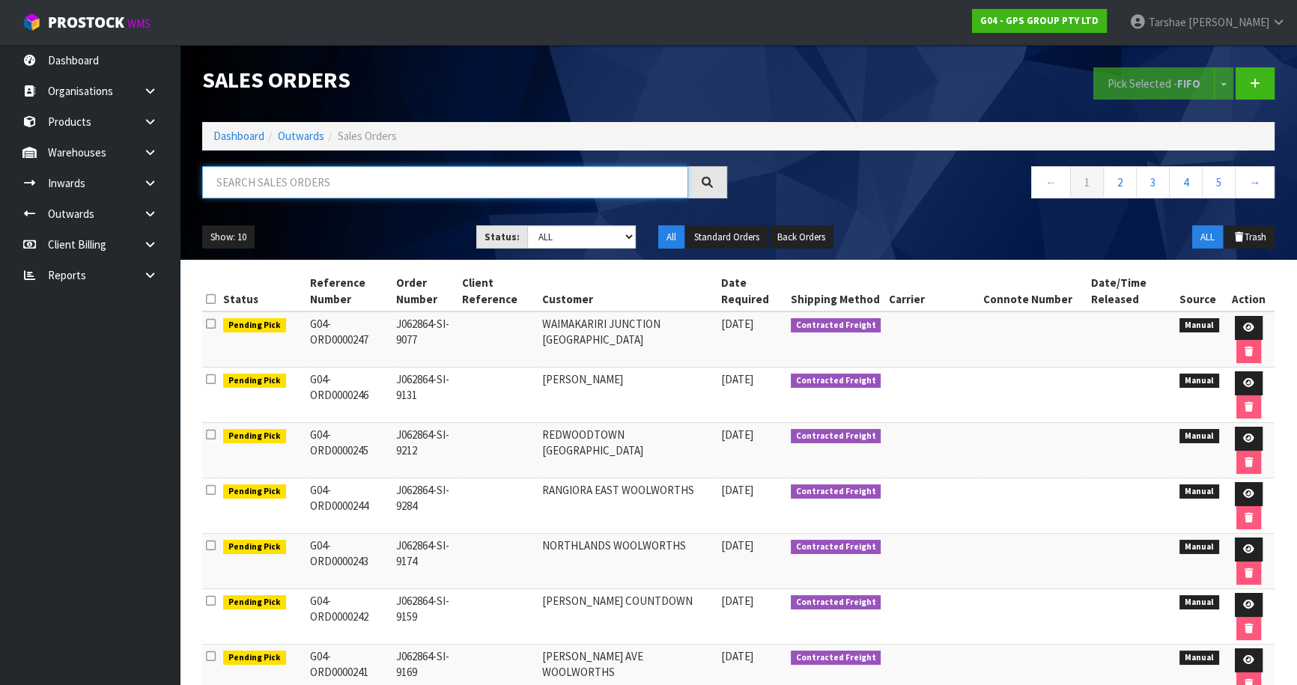
click at [573, 191] on input "text" at bounding box center [445, 182] width 486 height 32
type input "JOB-0410941"
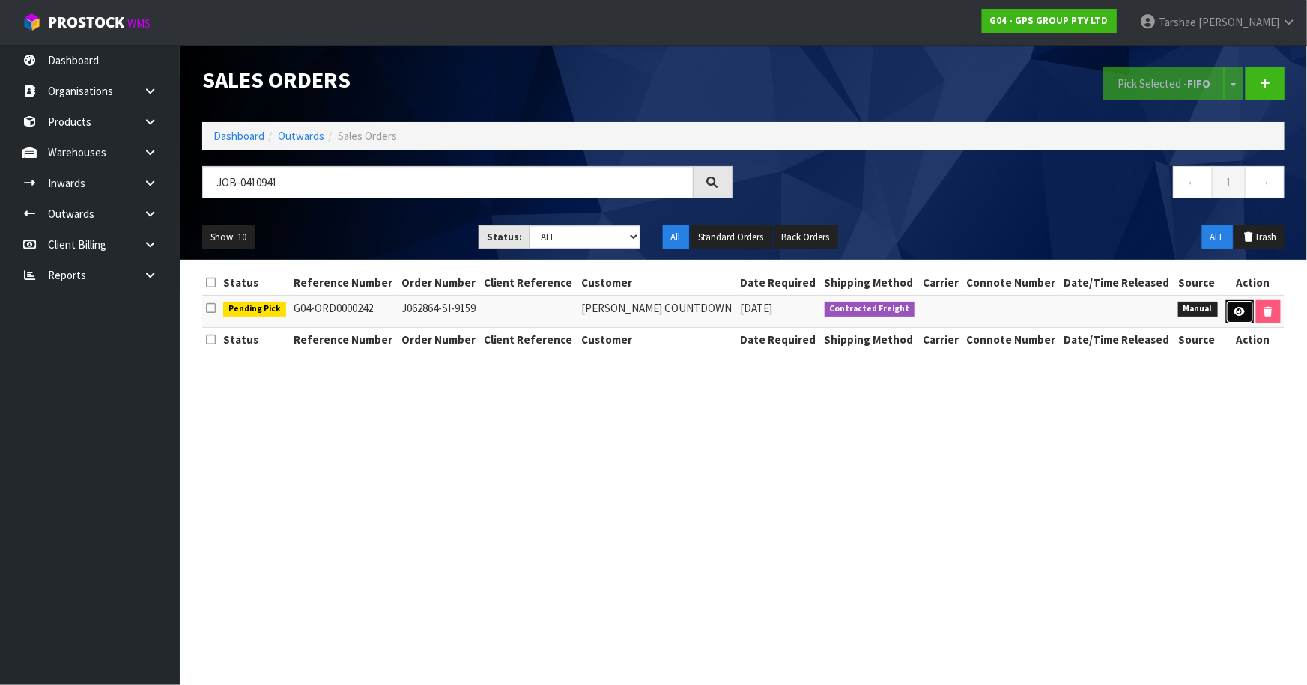
click at [1229, 307] on link at bounding box center [1240, 312] width 28 height 24
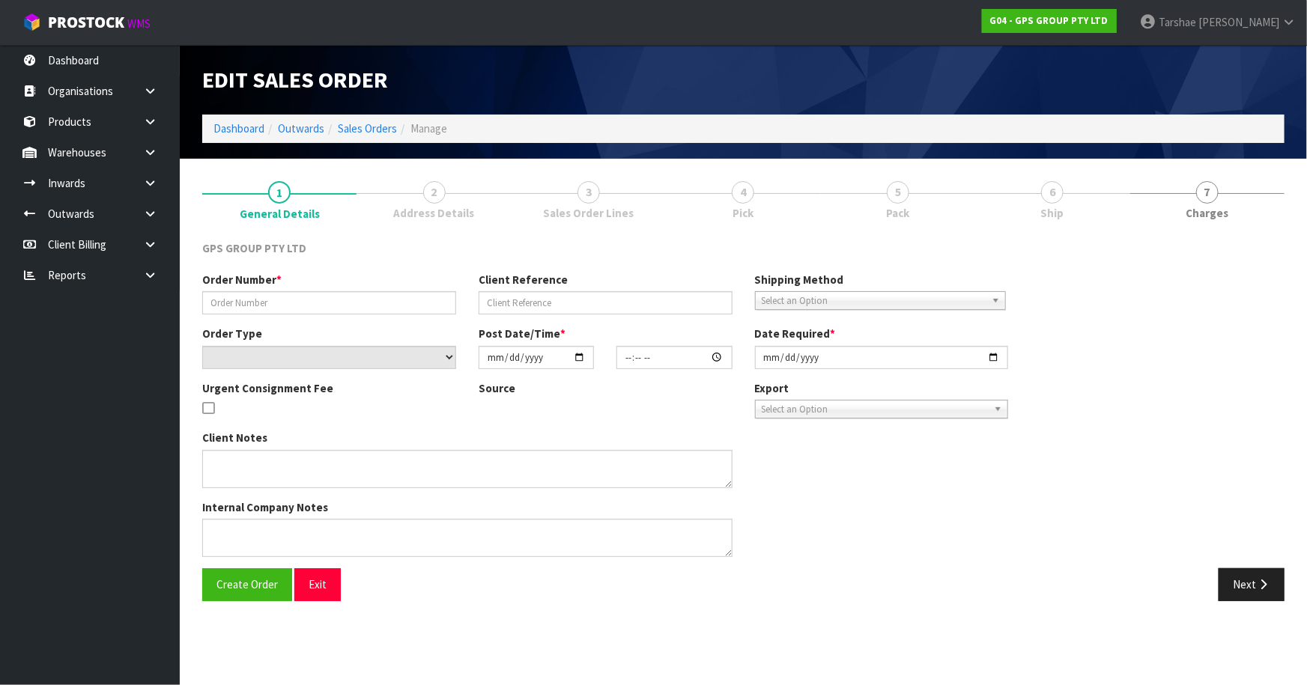
type input "J062864-SI-9159"
select select "number:0"
type input "[DATE]"
type input "08:59:00.000"
type input "[DATE]"
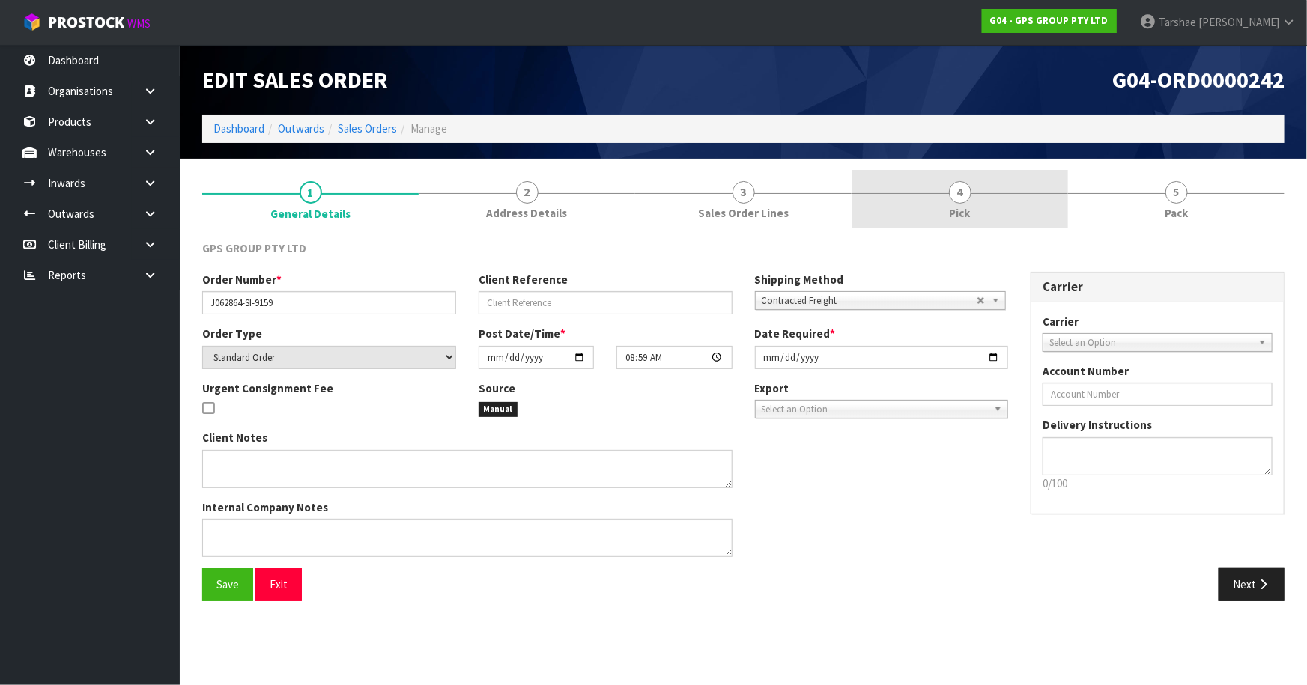
click at [1008, 190] on link "4 Pick" at bounding box center [959, 199] width 216 height 59
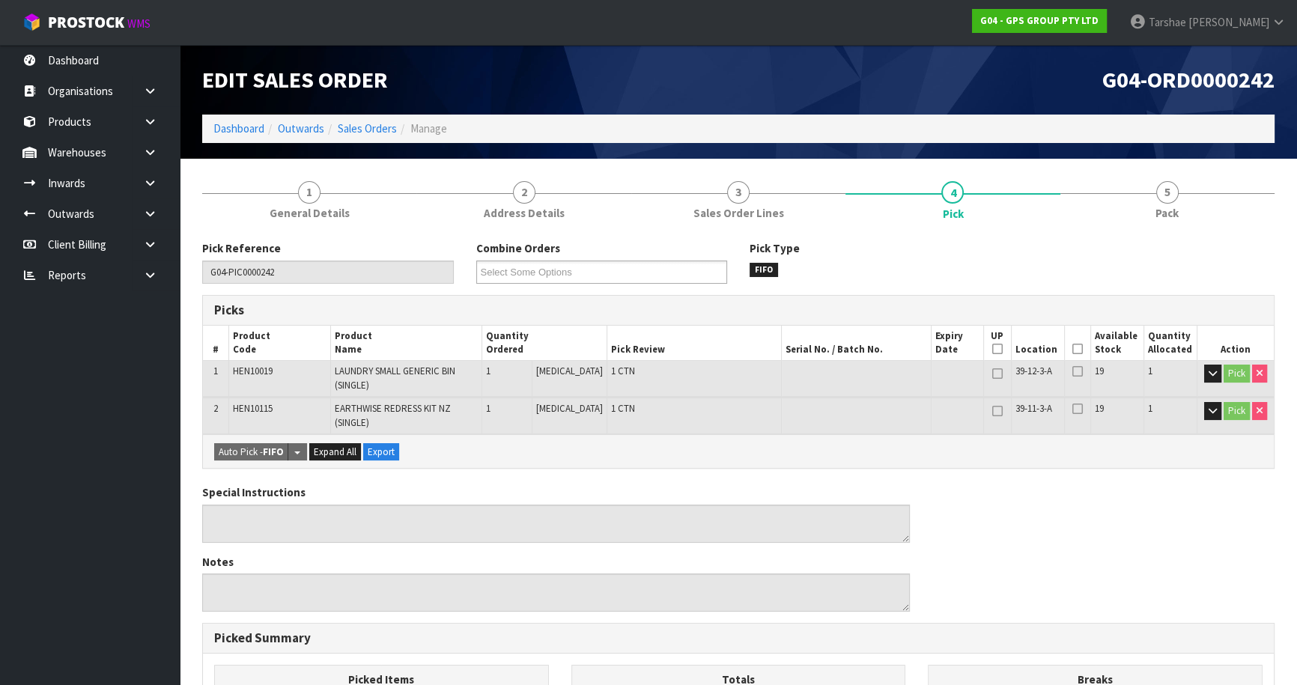
drag, startPoint x: 1061, startPoint y: 351, endPoint x: 1072, endPoint y: 343, distance: 13.9
click at [1067, 347] on th "Picked" at bounding box center [1077, 343] width 26 height 35
click at [1072, 349] on icon at bounding box center [1077, 349] width 10 height 1
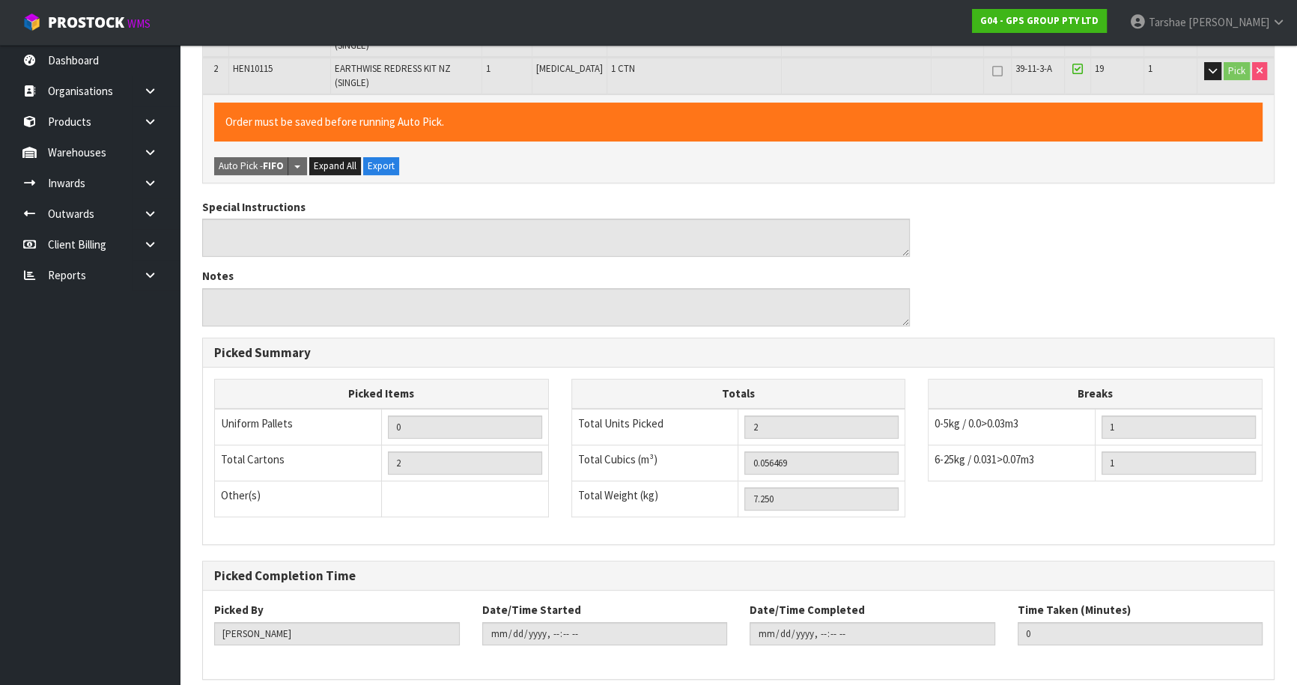
scroll to position [403, 0]
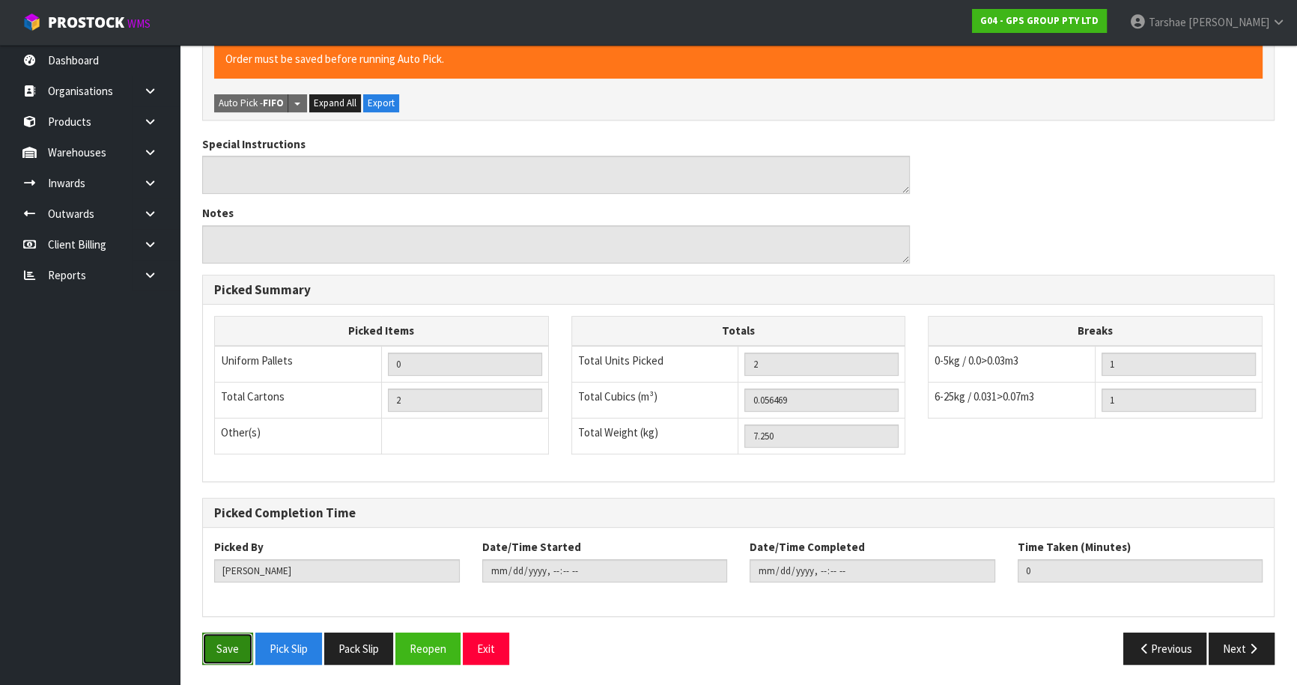
click at [207, 649] on button "Save" at bounding box center [227, 649] width 51 height 32
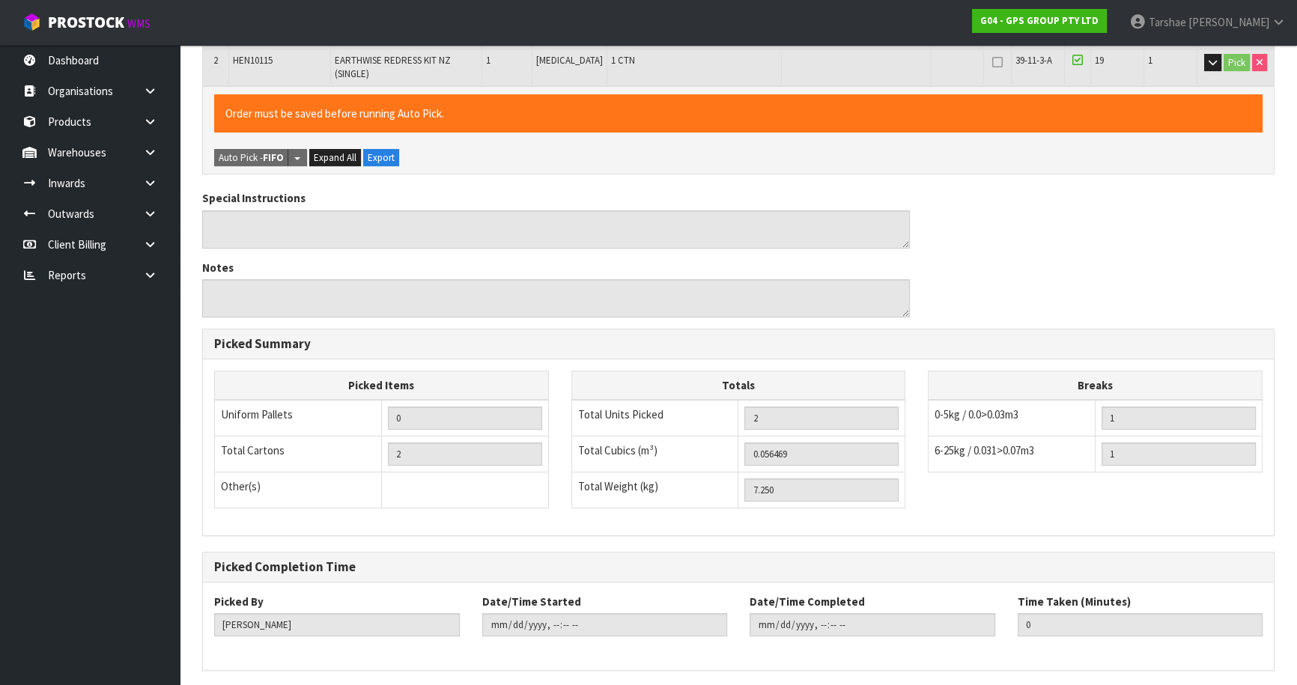
scroll to position [0, 0]
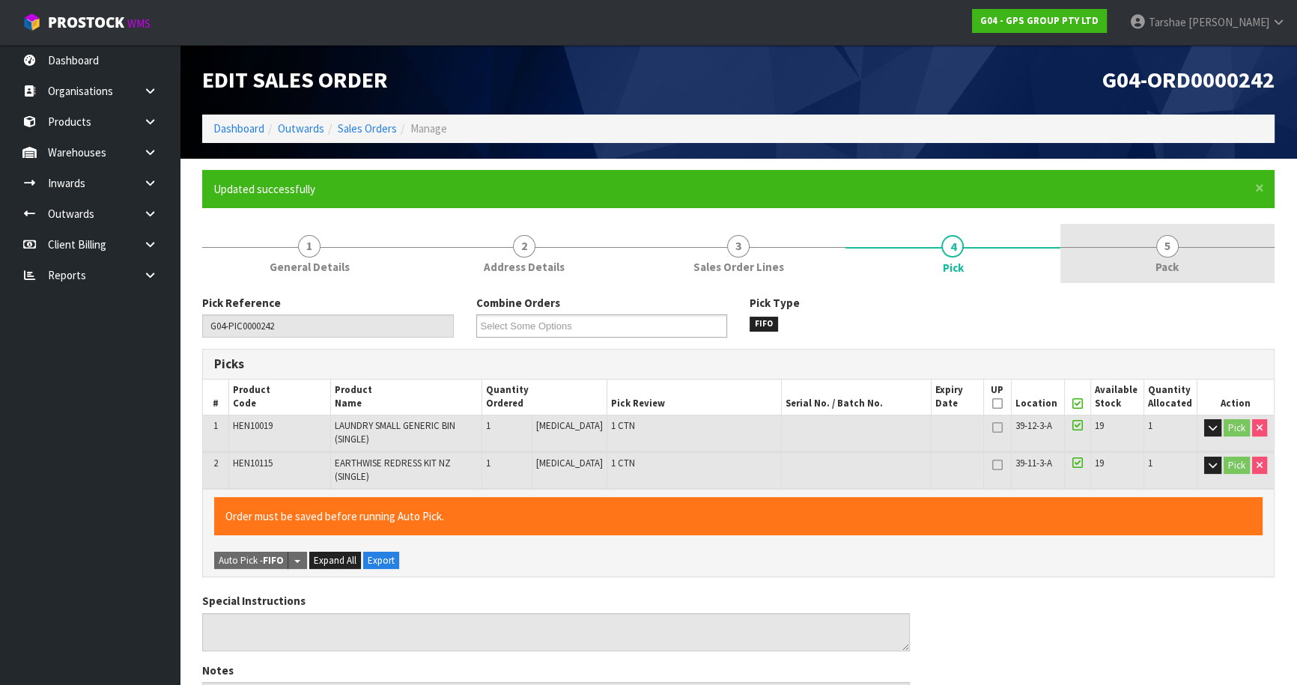
click at [1142, 259] on link "5 Pack" at bounding box center [1167, 253] width 214 height 59
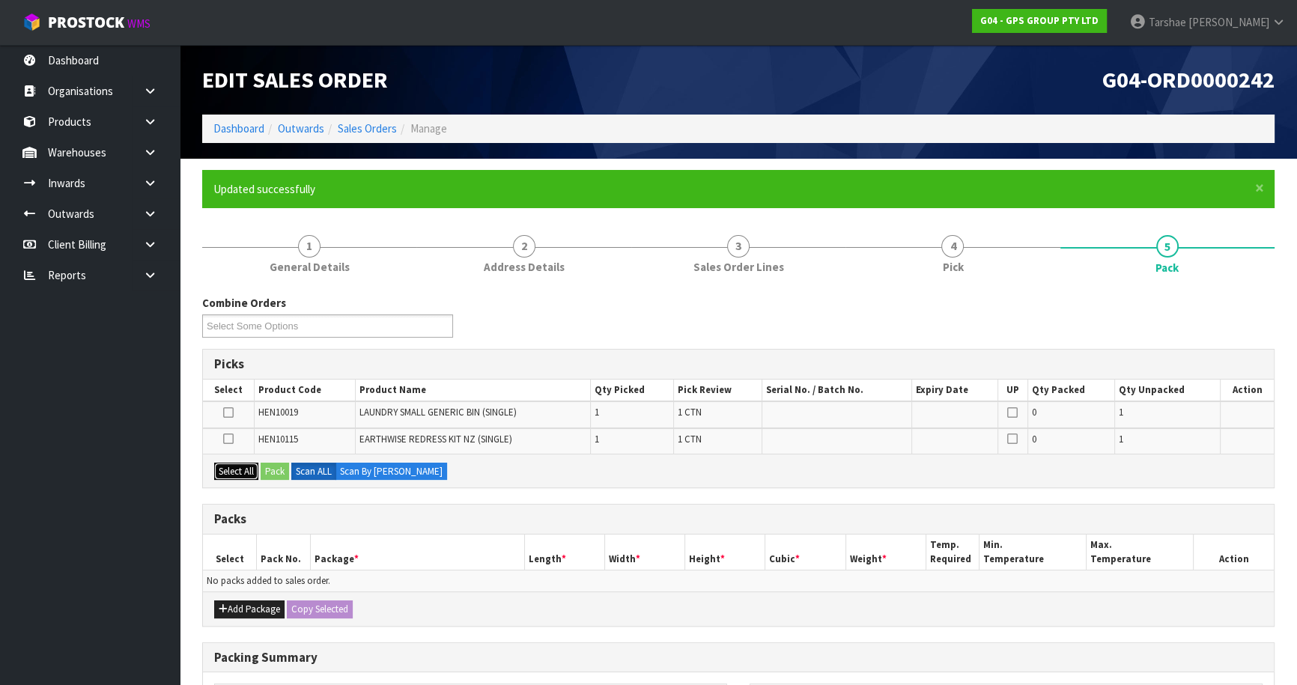
click at [228, 470] on button "Select All" at bounding box center [236, 472] width 44 height 18
drag, startPoint x: 266, startPoint y: 603, endPoint x: 243, endPoint y: 601, distance: 22.6
click at [265, 603] on button "Add Package" at bounding box center [249, 610] width 70 height 18
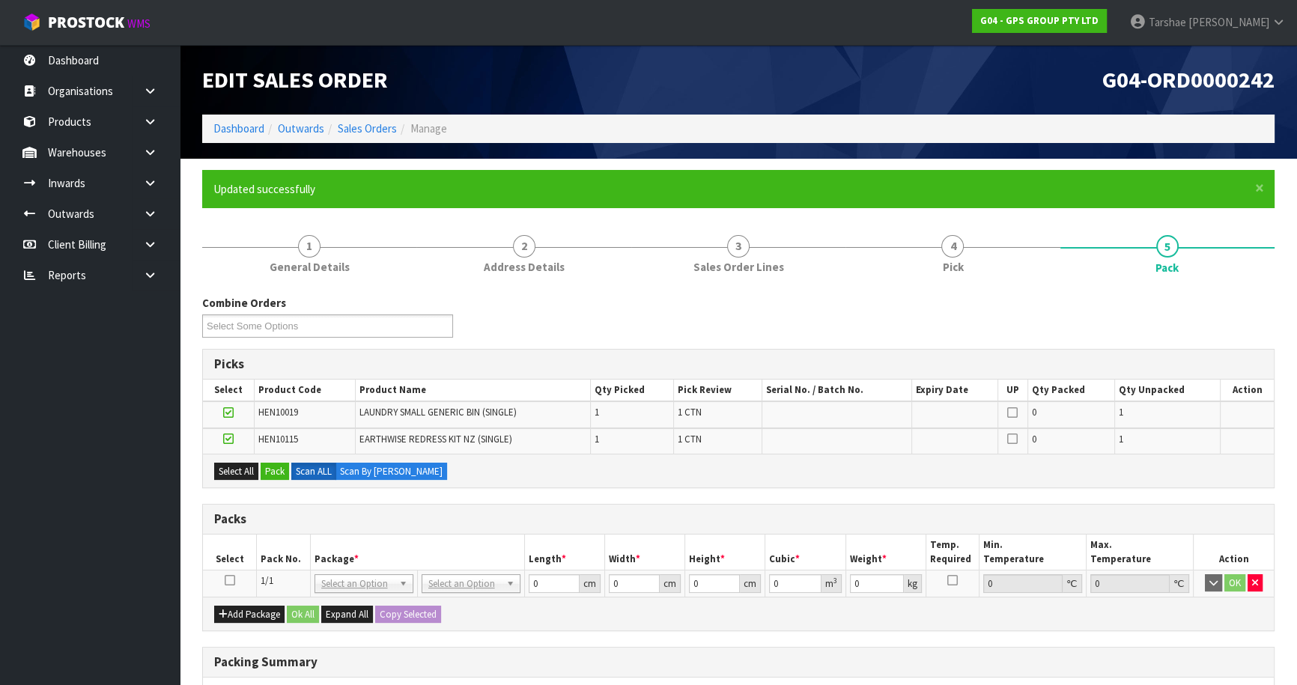
click at [232, 581] on icon at bounding box center [230, 580] width 10 height 1
click at [281, 467] on button "Pack" at bounding box center [275, 472] width 28 height 18
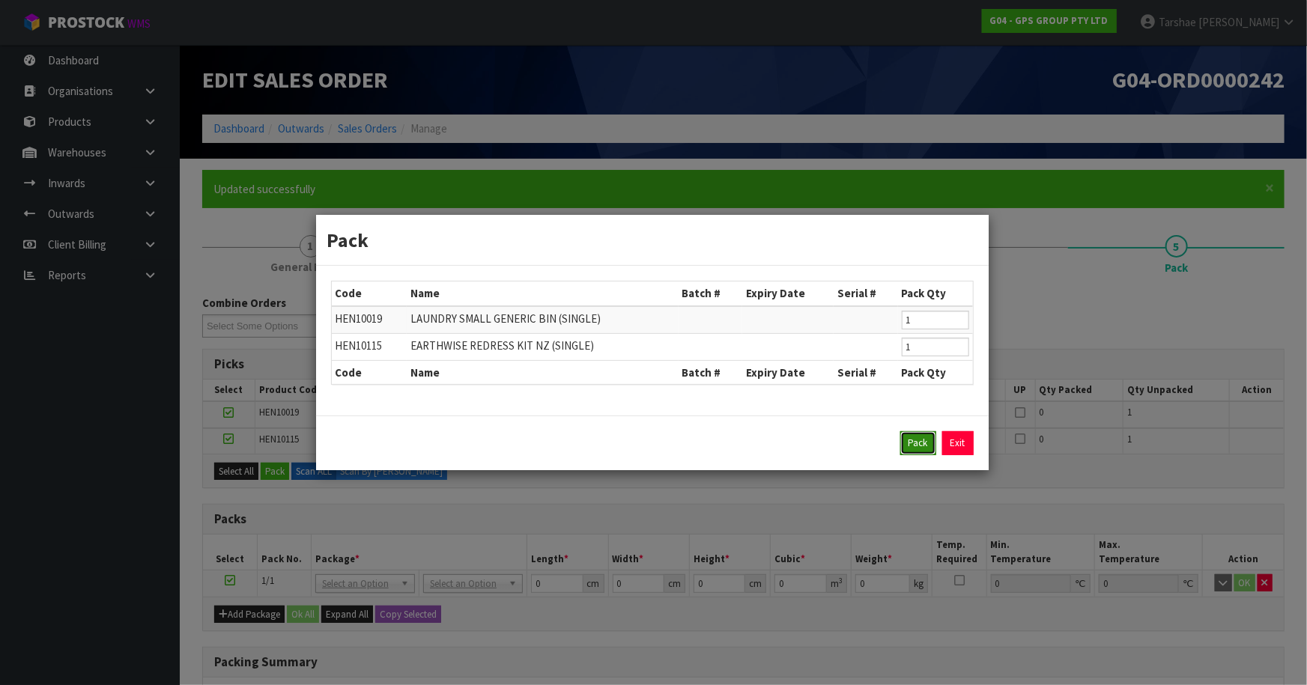
drag, startPoint x: 917, startPoint y: 438, endPoint x: 647, endPoint y: 501, distance: 276.8
click at [914, 440] on button "Pack" at bounding box center [918, 443] width 36 height 24
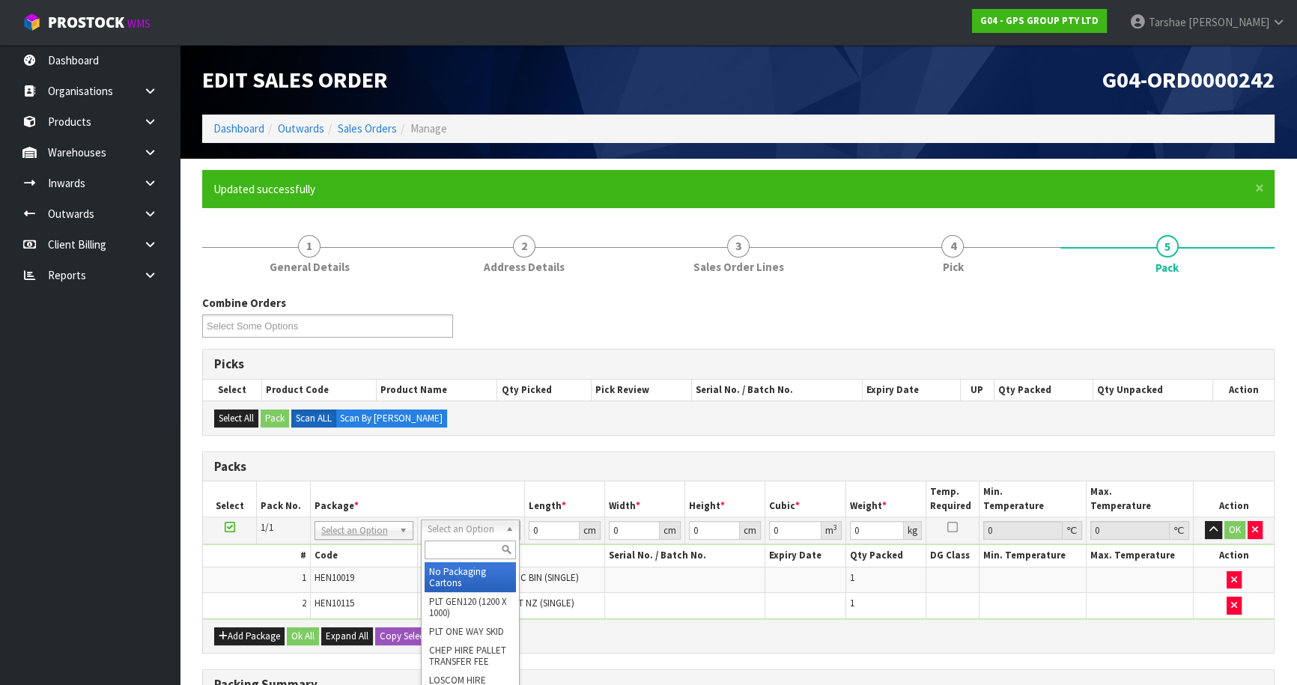
click at [480, 561] on div "No Packaging Cartons PLT GEN120 (1200 X 1000) PLT ONE WAY SKID CHEP HIRE PALLET…" at bounding box center [470, 642] width 99 height 208
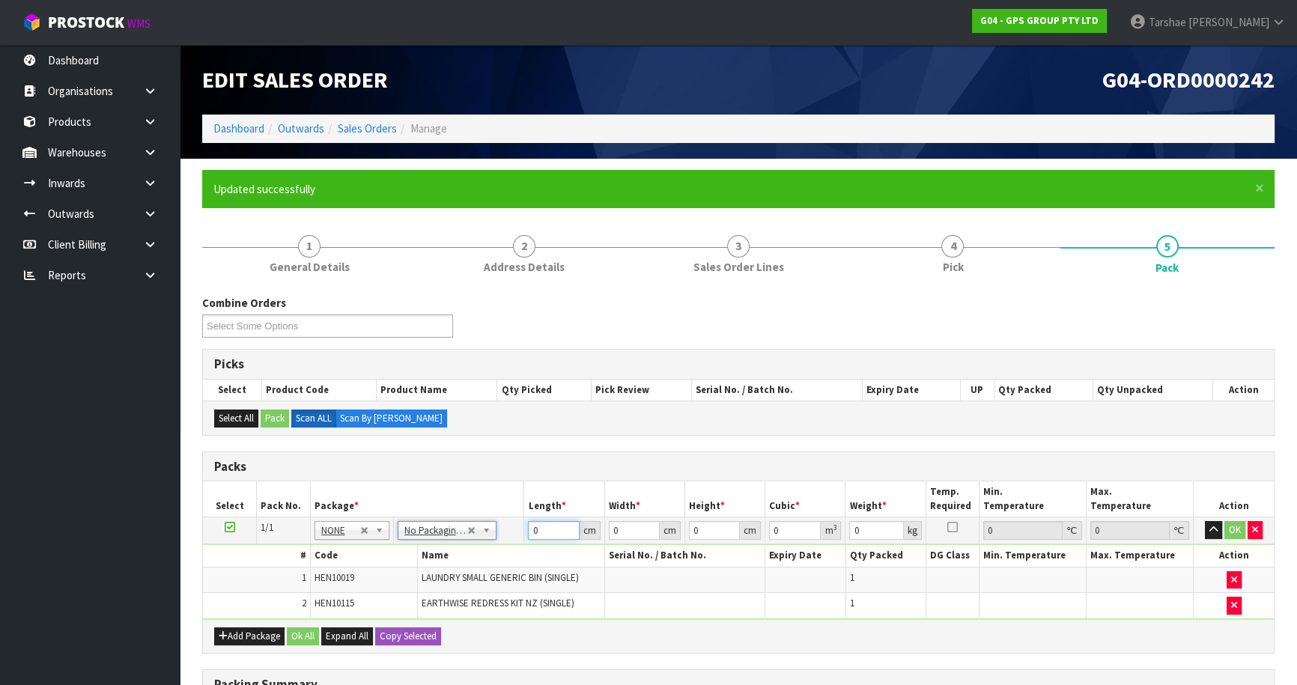
drag, startPoint x: 540, startPoint y: 529, endPoint x: 489, endPoint y: 531, distance: 50.9
click at [489, 531] on tr "1/1 NONE 007-001 007-002 007-004 007-009 007-013 007-014 007-015 007-017 007-01…" at bounding box center [738, 530] width 1071 height 27
type input "126"
type input "50"
type input "1"
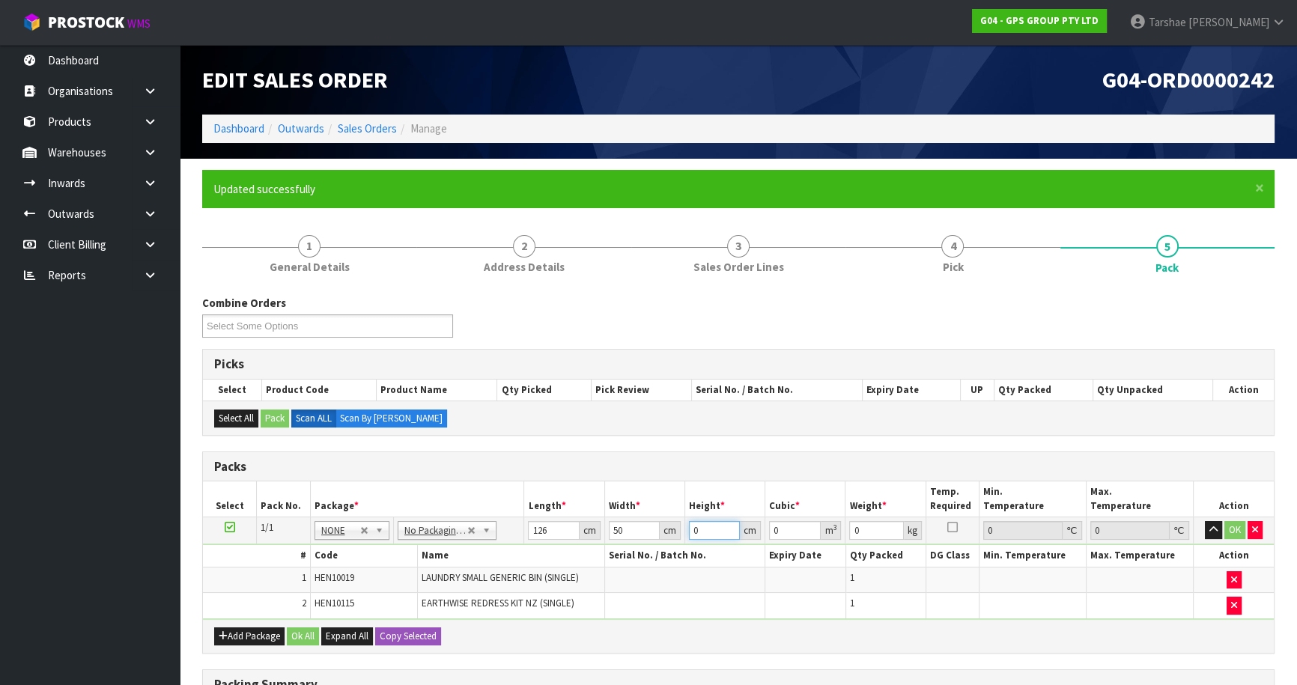
type input "0.0063"
type input "10"
type input "0.063"
type input "10"
type input "8"
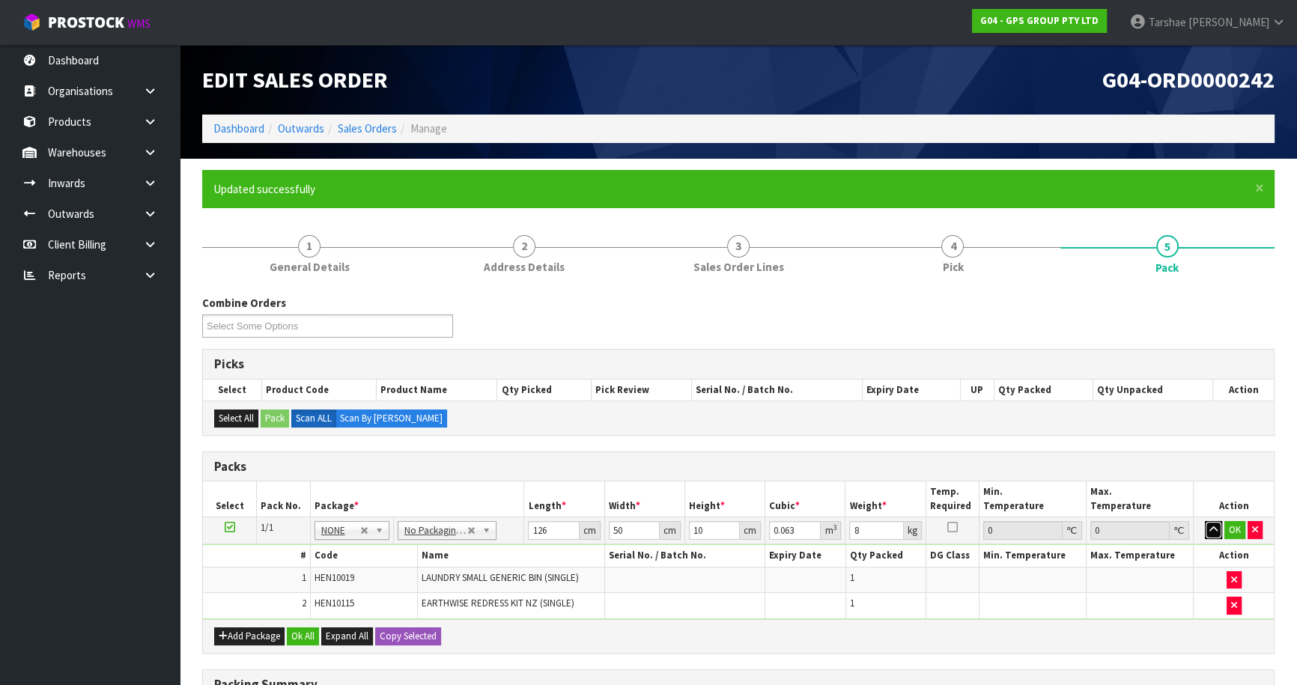
click at [1205, 521] on button "button" at bounding box center [1213, 530] width 17 height 18
click button "OK" at bounding box center [1234, 530] width 21 height 18
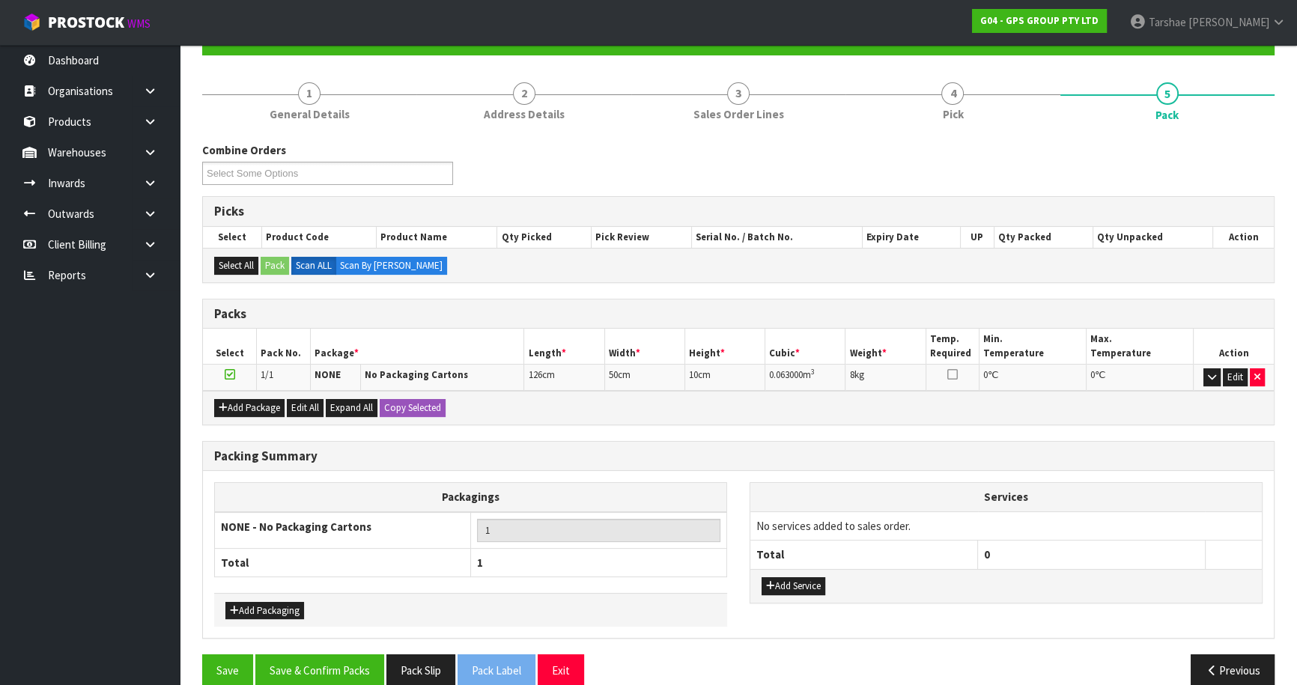
scroll to position [174, 0]
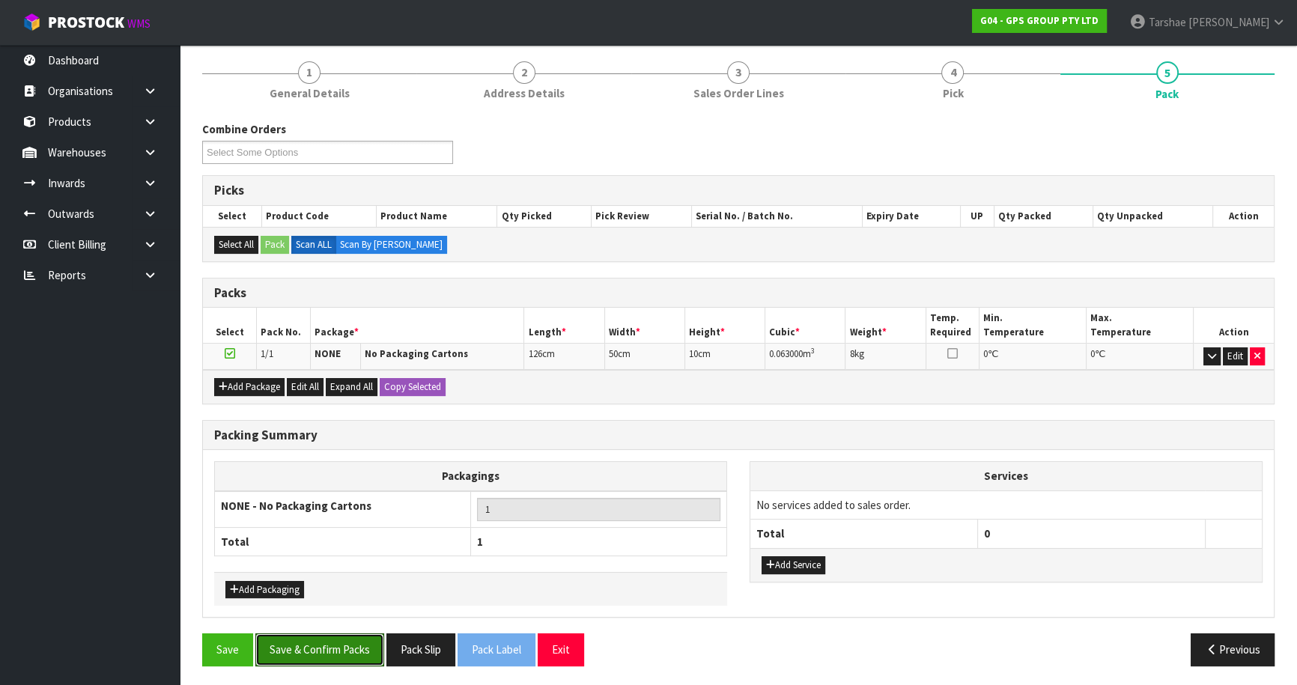
drag, startPoint x: 346, startPoint y: 651, endPoint x: 318, endPoint y: 622, distance: 40.2
click at [335, 637] on button "Save & Confirm Packs" at bounding box center [319, 650] width 129 height 32
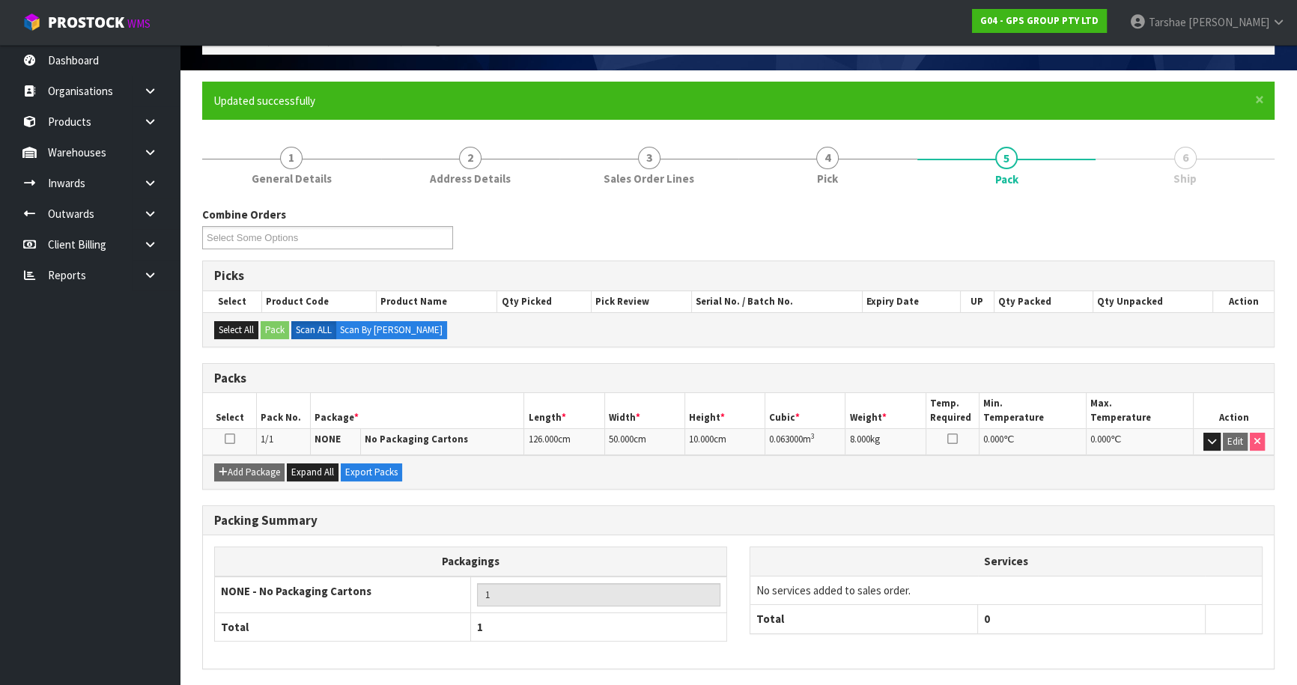
scroll to position [141, 0]
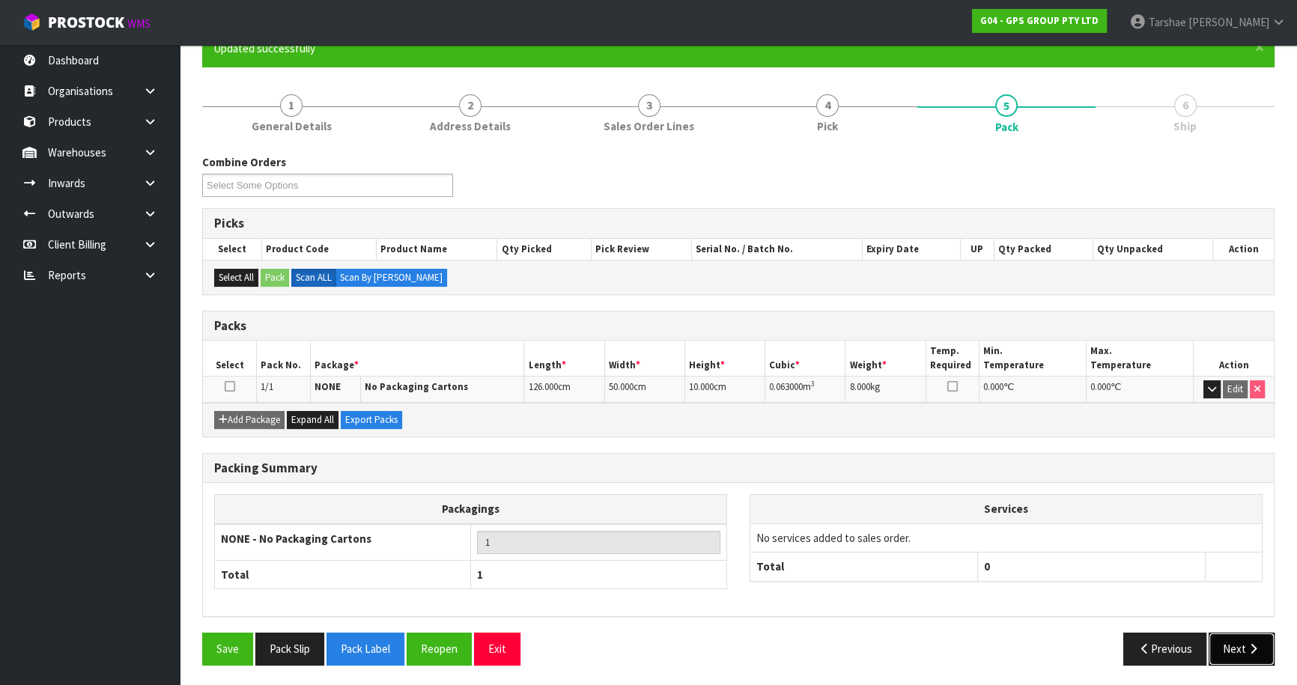
drag, startPoint x: 1245, startPoint y: 643, endPoint x: 1239, endPoint y: 635, distance: 10.6
click at [1239, 635] on button "Next" at bounding box center [1242, 649] width 66 height 32
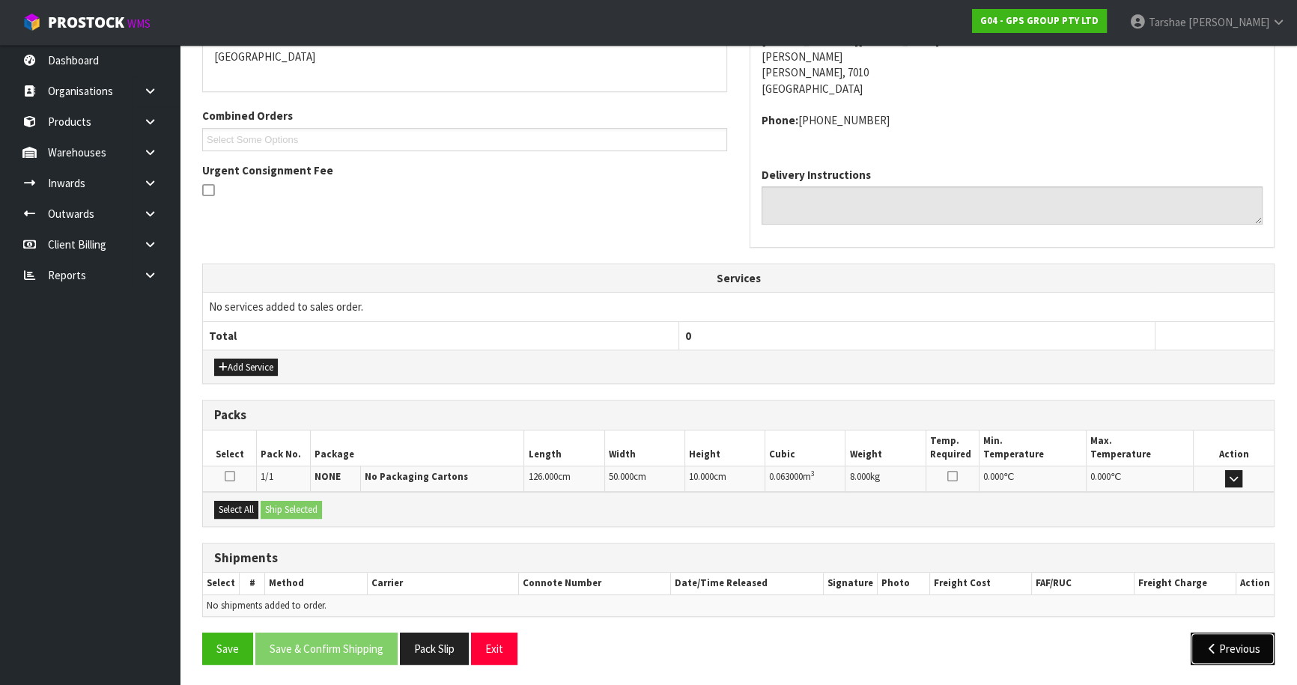
click at [1222, 646] on button "Previous" at bounding box center [1233, 649] width 84 height 32
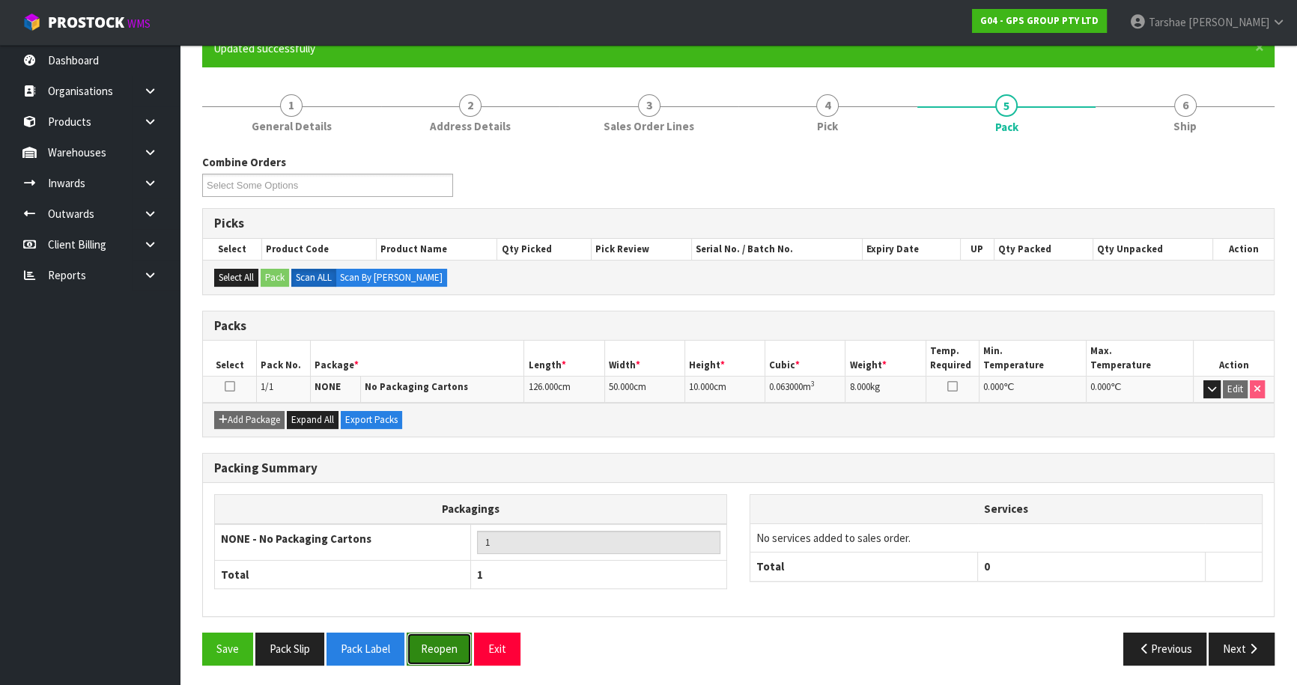
click at [443, 647] on button "Reopen" at bounding box center [439, 649] width 65 height 32
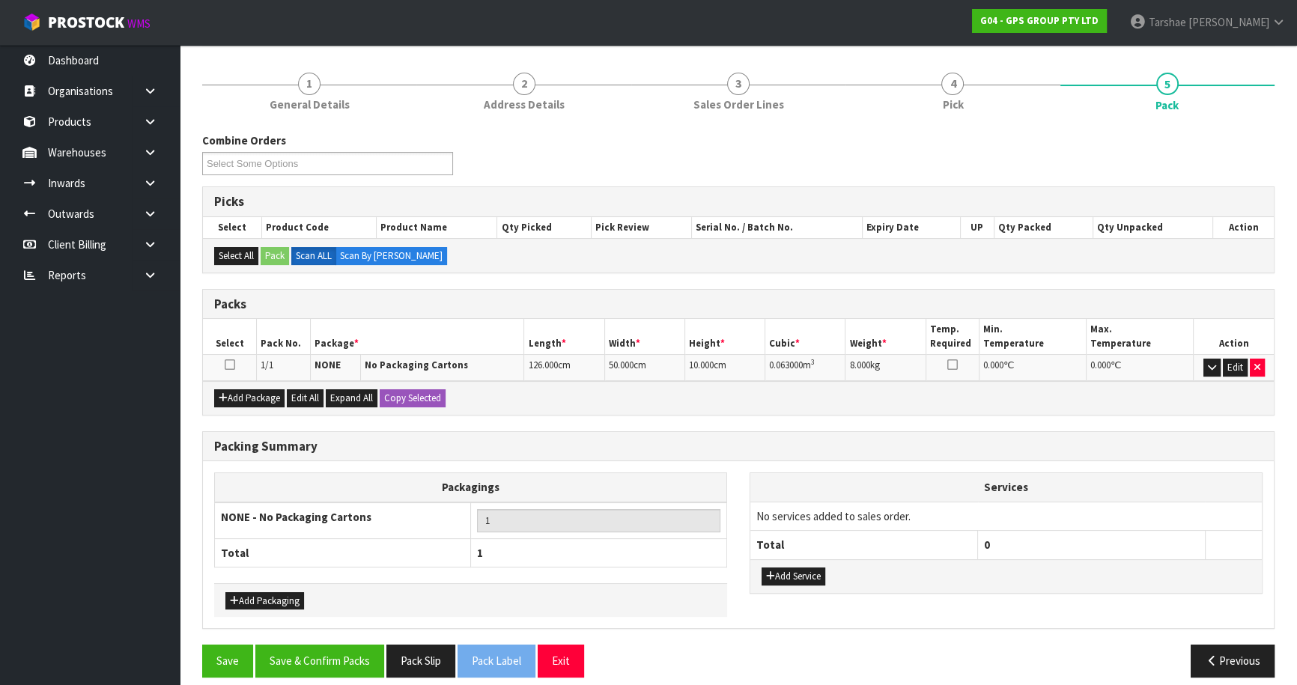
scroll to position [174, 0]
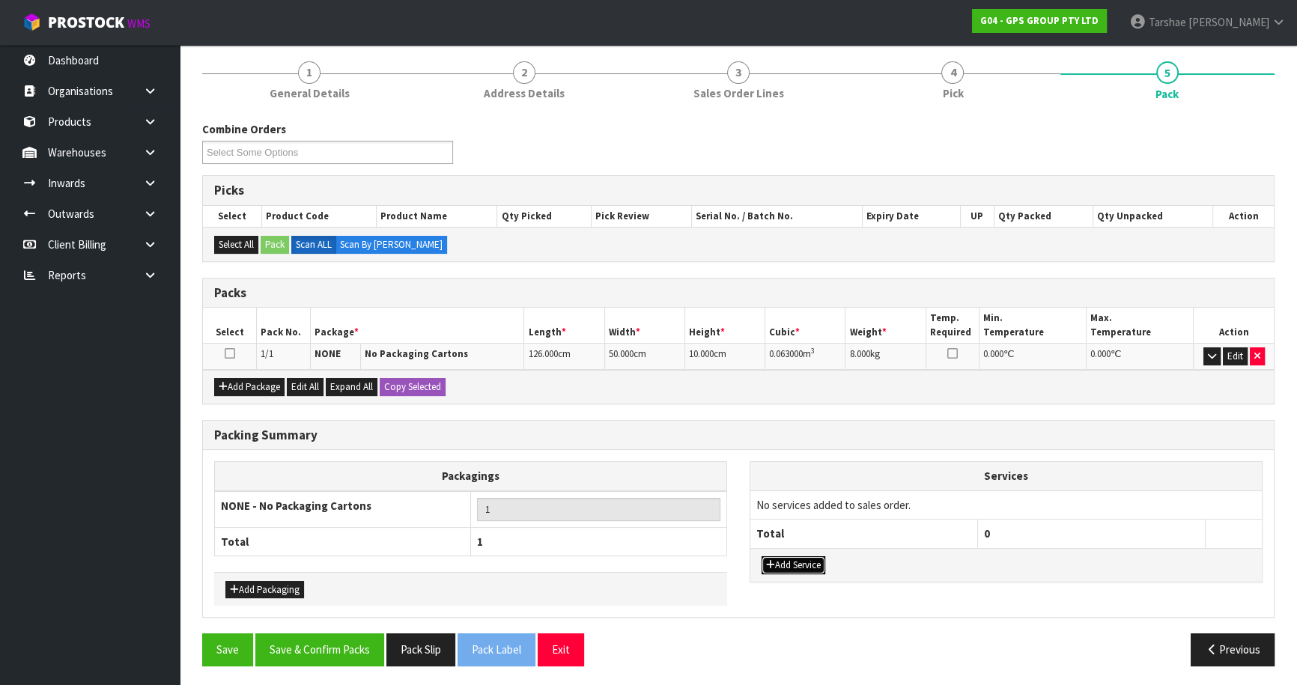
drag, startPoint x: 795, startPoint y: 556, endPoint x: 808, endPoint y: 524, distance: 34.2
click at [795, 556] on button "Add Service" at bounding box center [794, 565] width 64 height 18
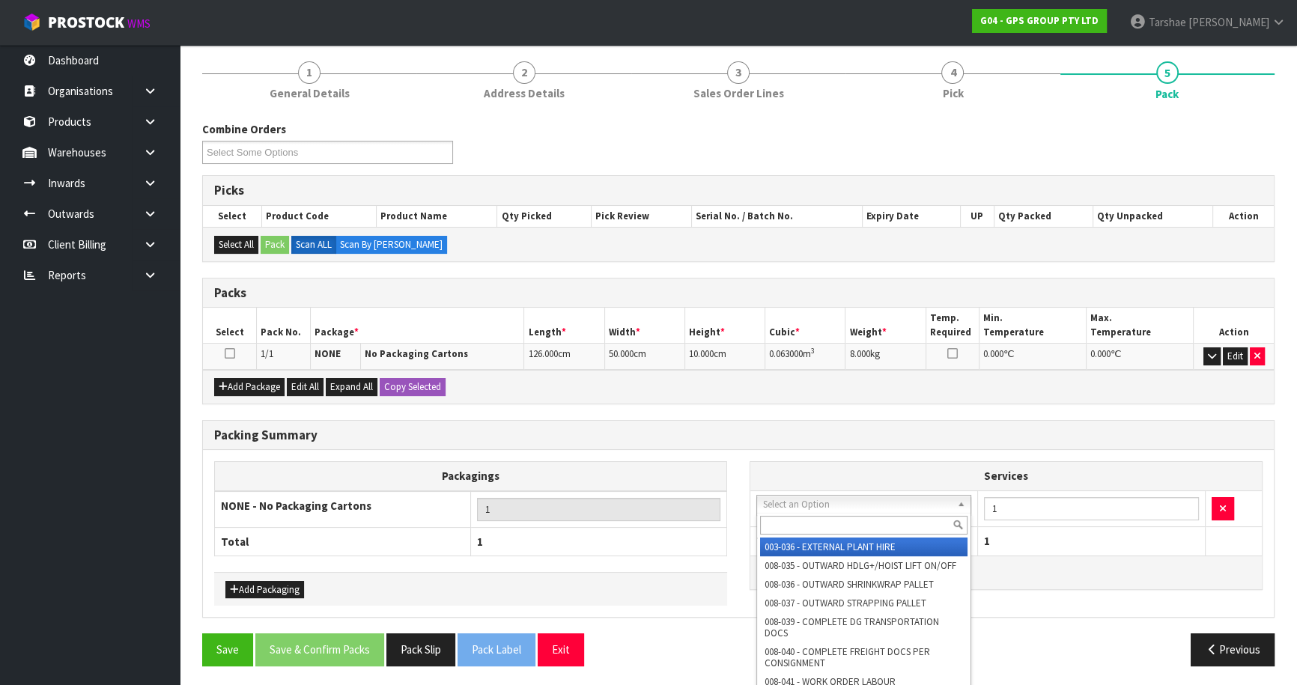
click at [821, 523] on input "text" at bounding box center [863, 525] width 207 height 19
type input "PLAS"
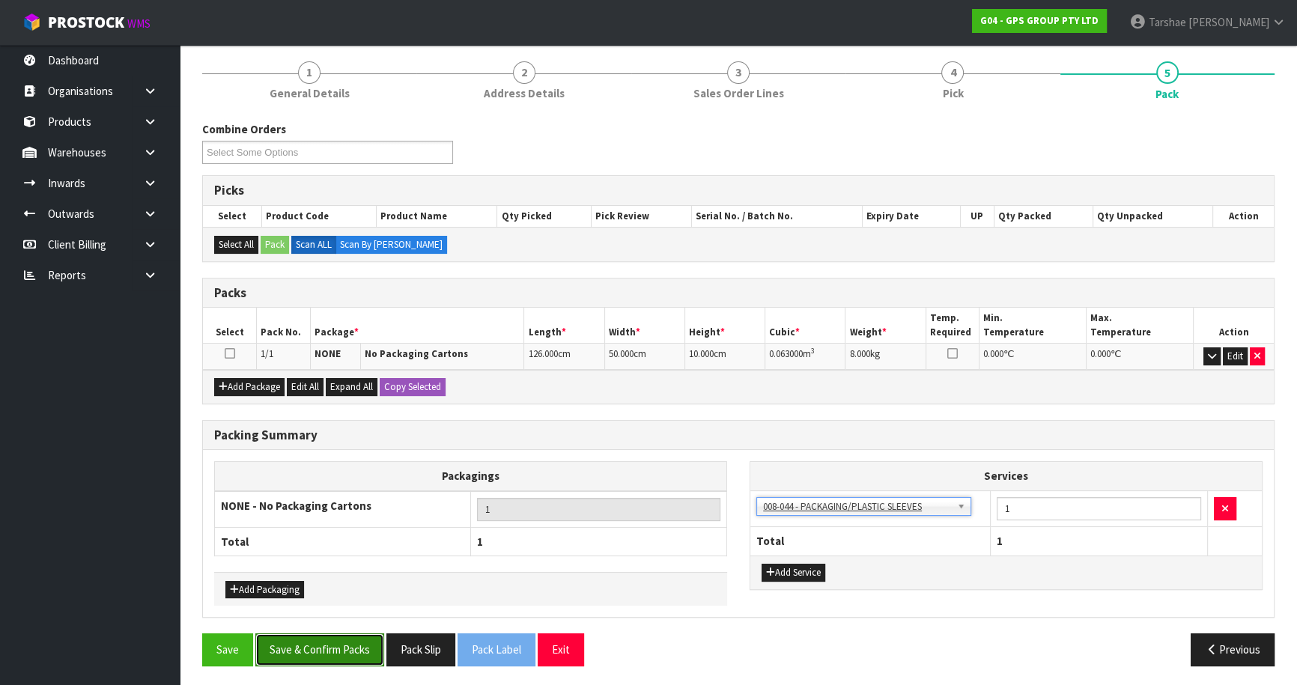
click at [367, 637] on button "Save & Confirm Packs" at bounding box center [319, 650] width 129 height 32
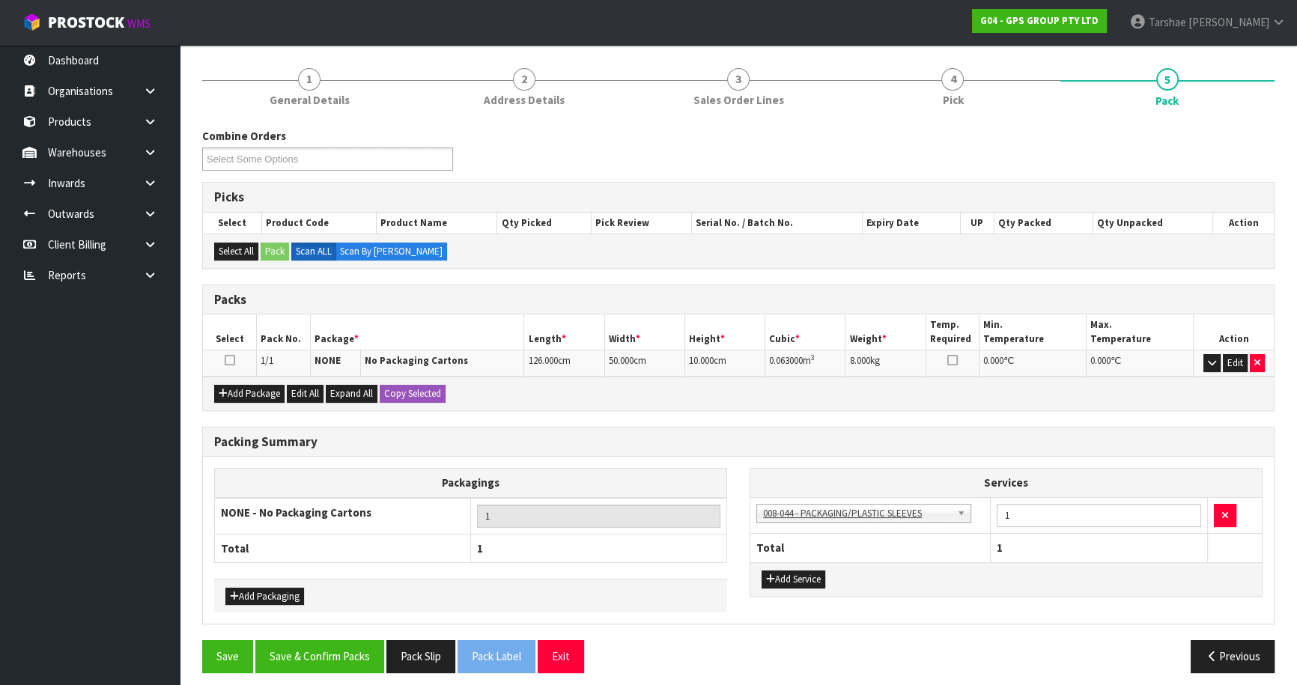
scroll to position [141, 0]
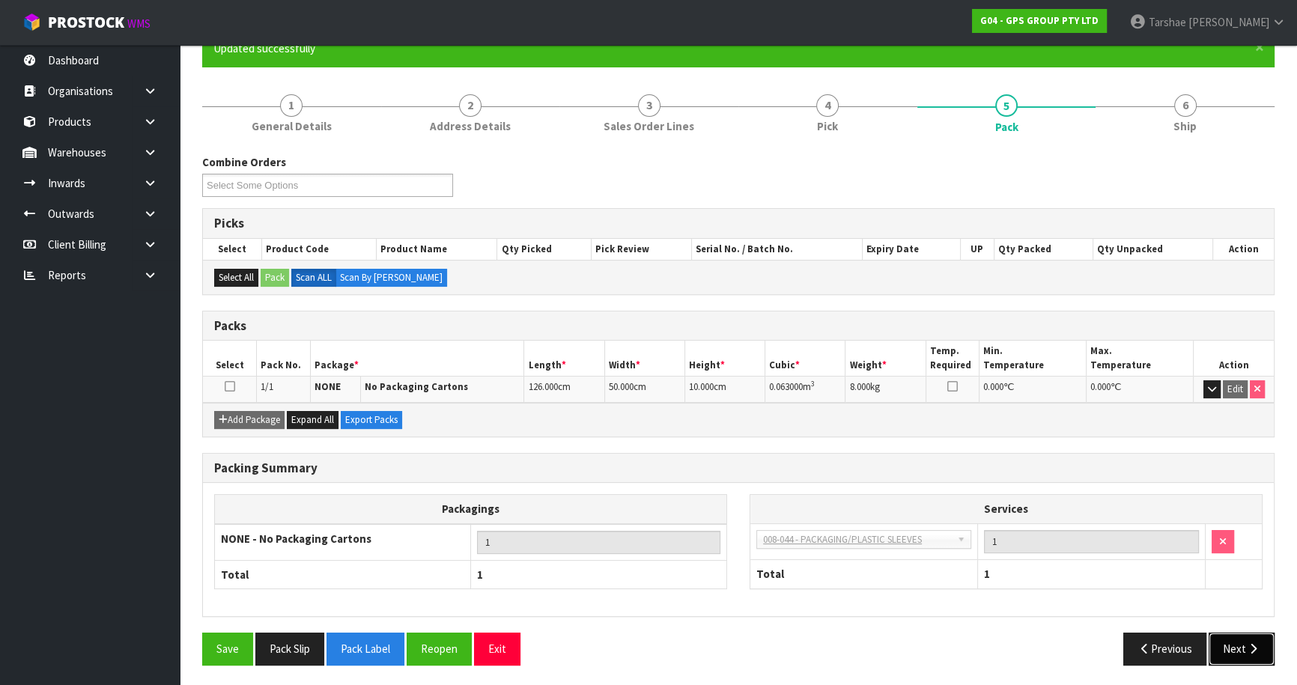
click at [1212, 655] on button "Next" at bounding box center [1242, 649] width 66 height 32
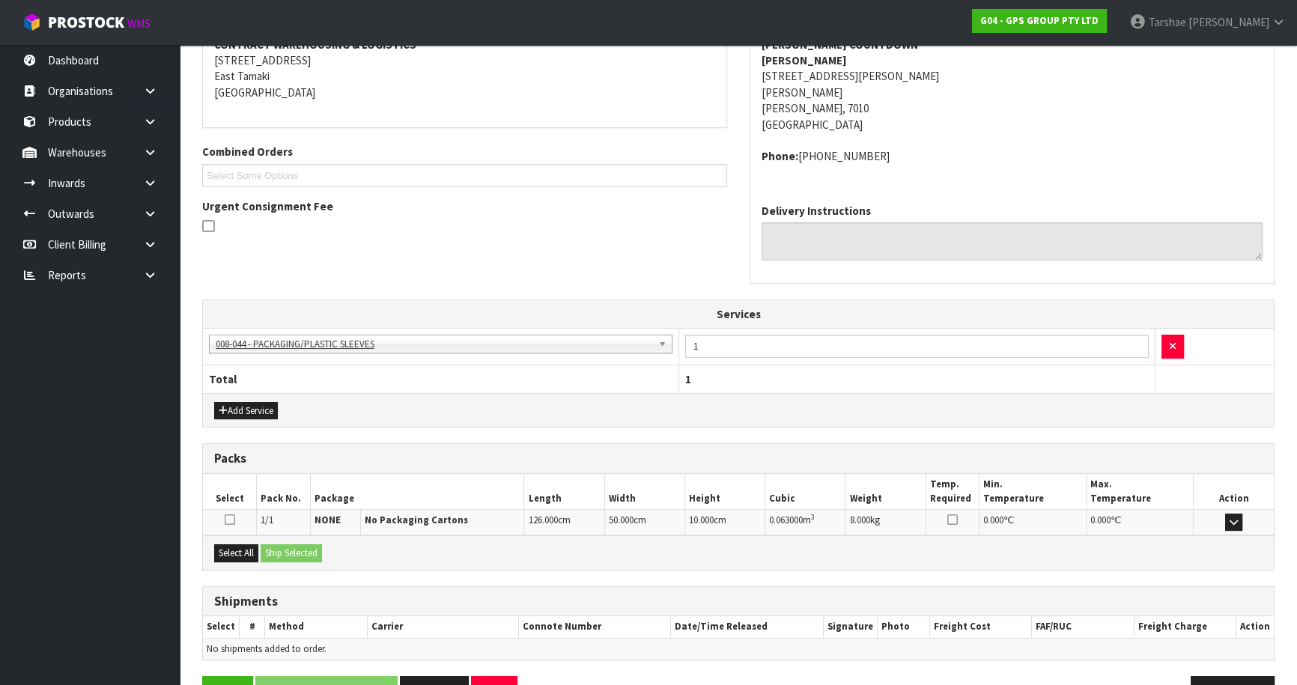
scroll to position [344, 0]
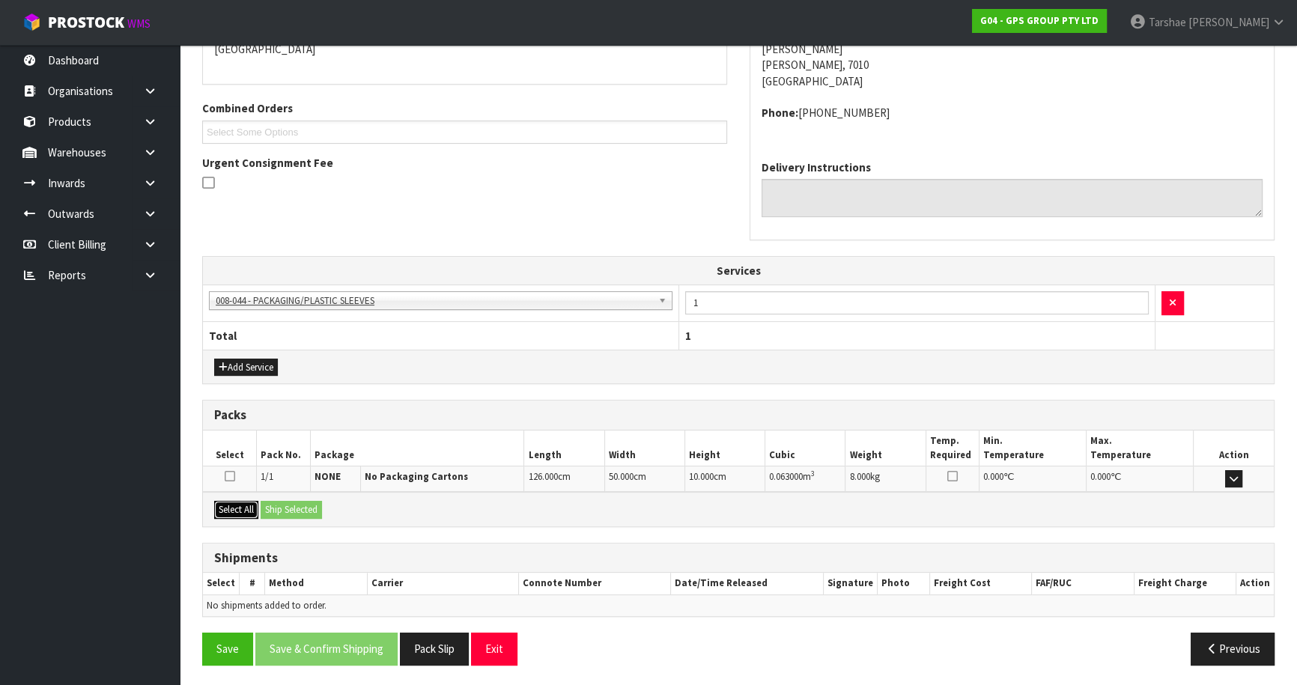
click at [228, 502] on button "Select All" at bounding box center [236, 510] width 44 height 18
click at [288, 502] on button "Ship Selected" at bounding box center [291, 510] width 61 height 18
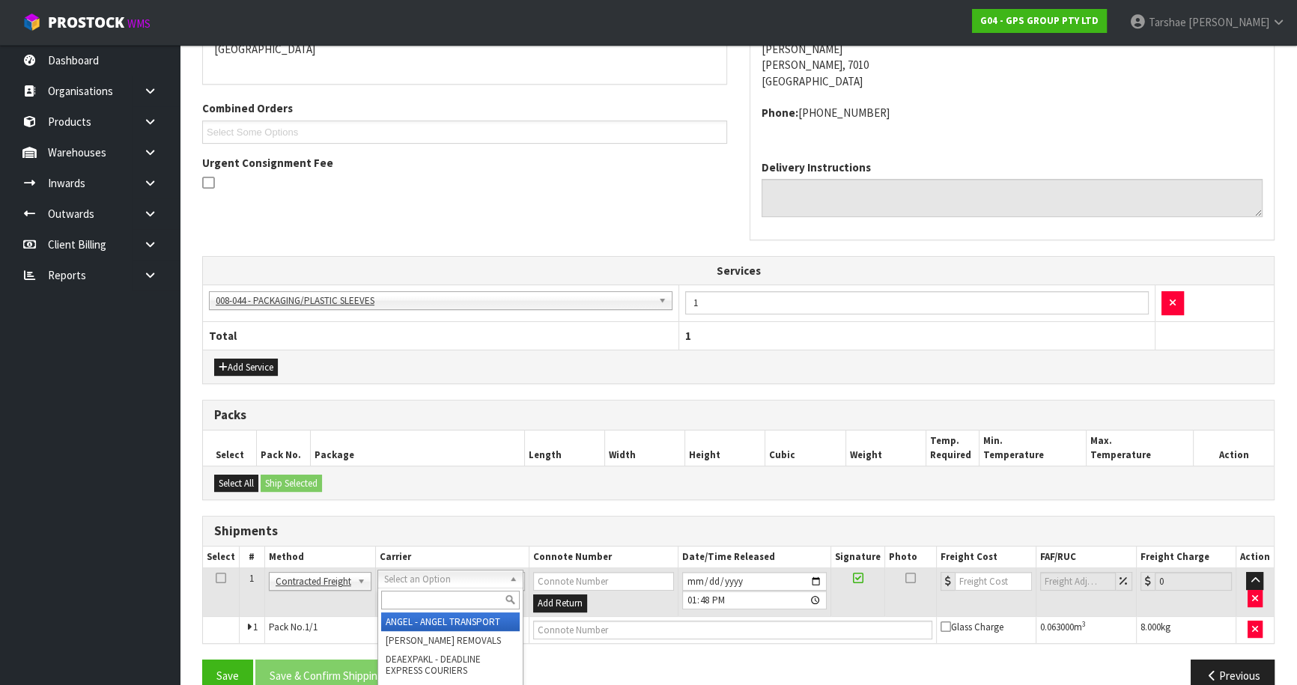
click at [406, 590] on div at bounding box center [450, 600] width 145 height 25
click at [404, 595] on input "text" at bounding box center [450, 600] width 139 height 19
type input "NZP"
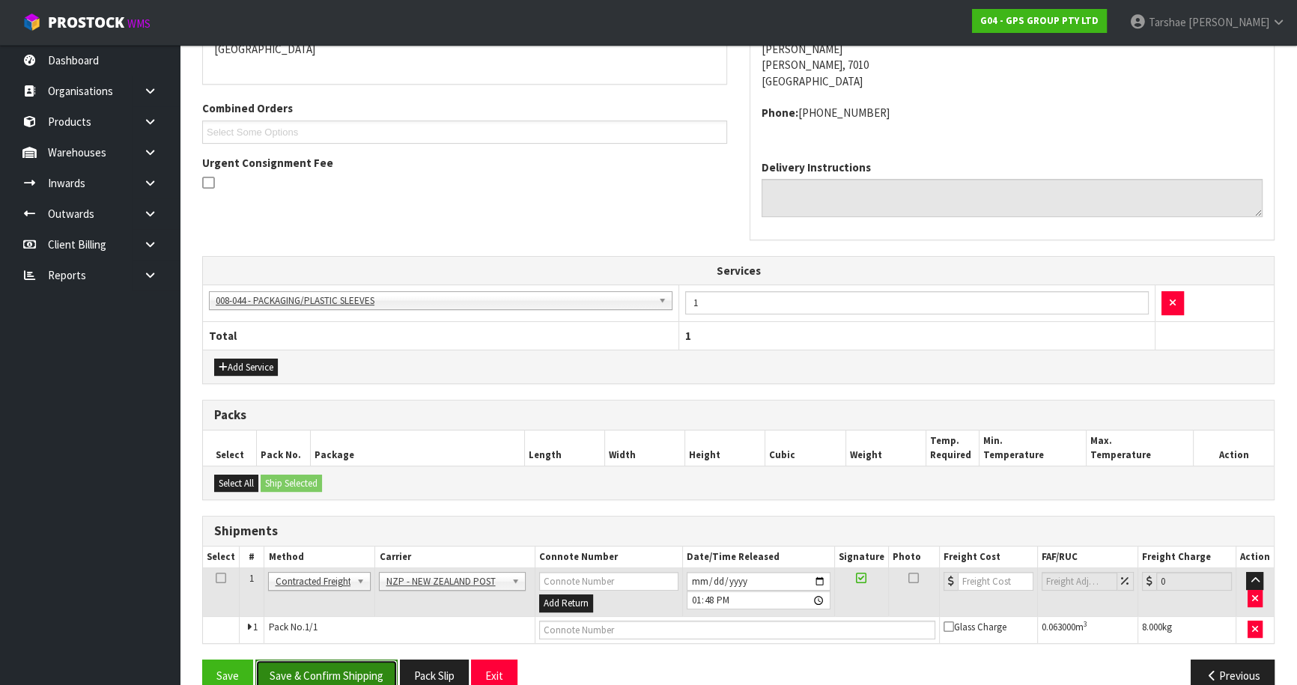
click at [376, 669] on button "Save & Confirm Shipping" at bounding box center [326, 676] width 142 height 32
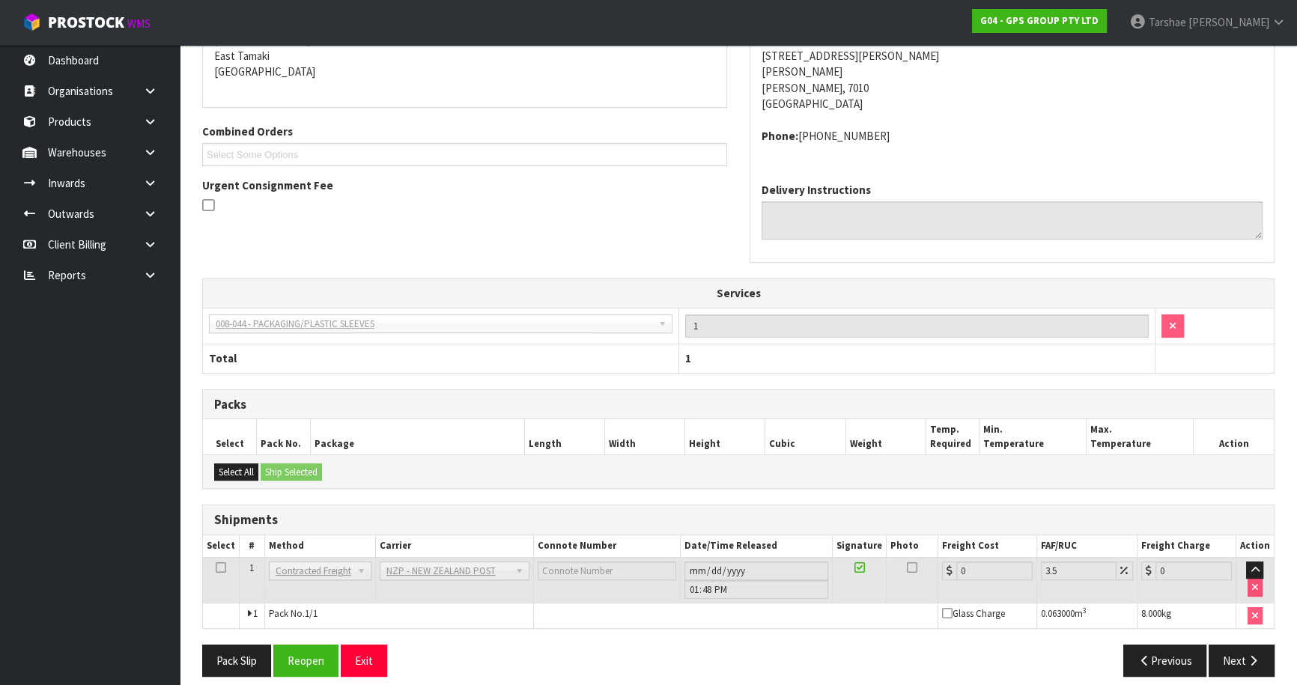
scroll to position [349, 0]
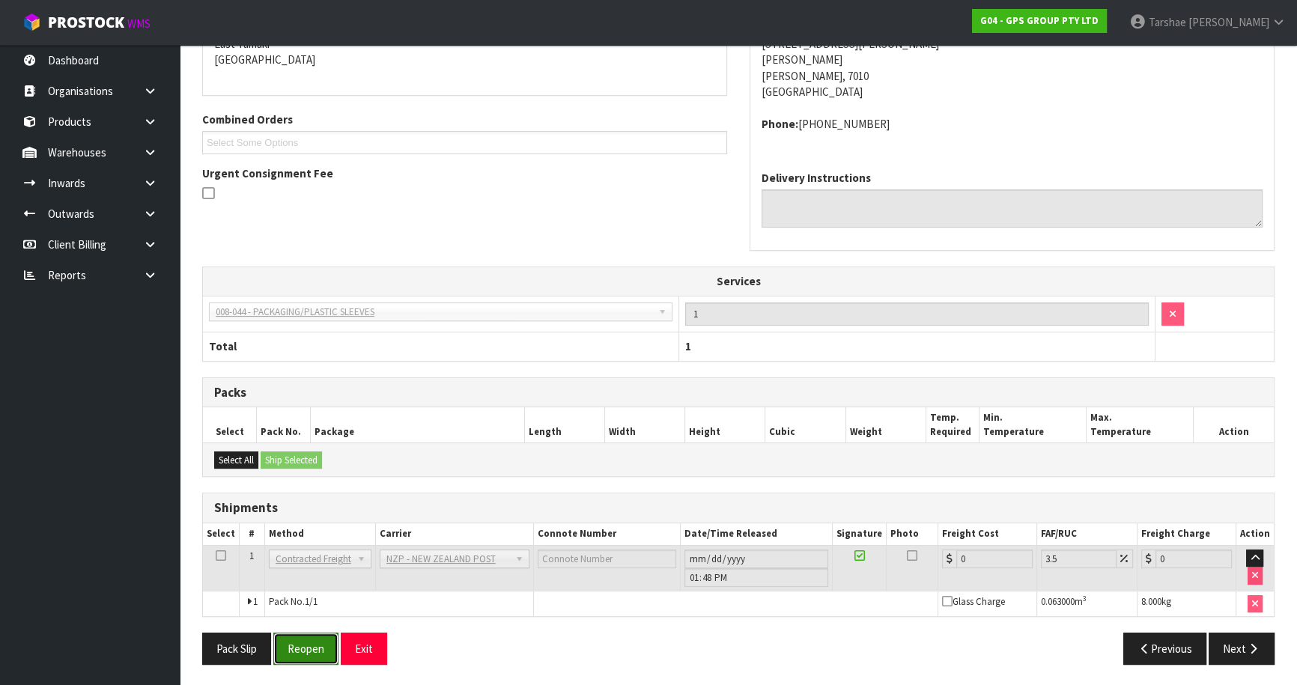
click at [320, 640] on button "Reopen" at bounding box center [305, 649] width 65 height 32
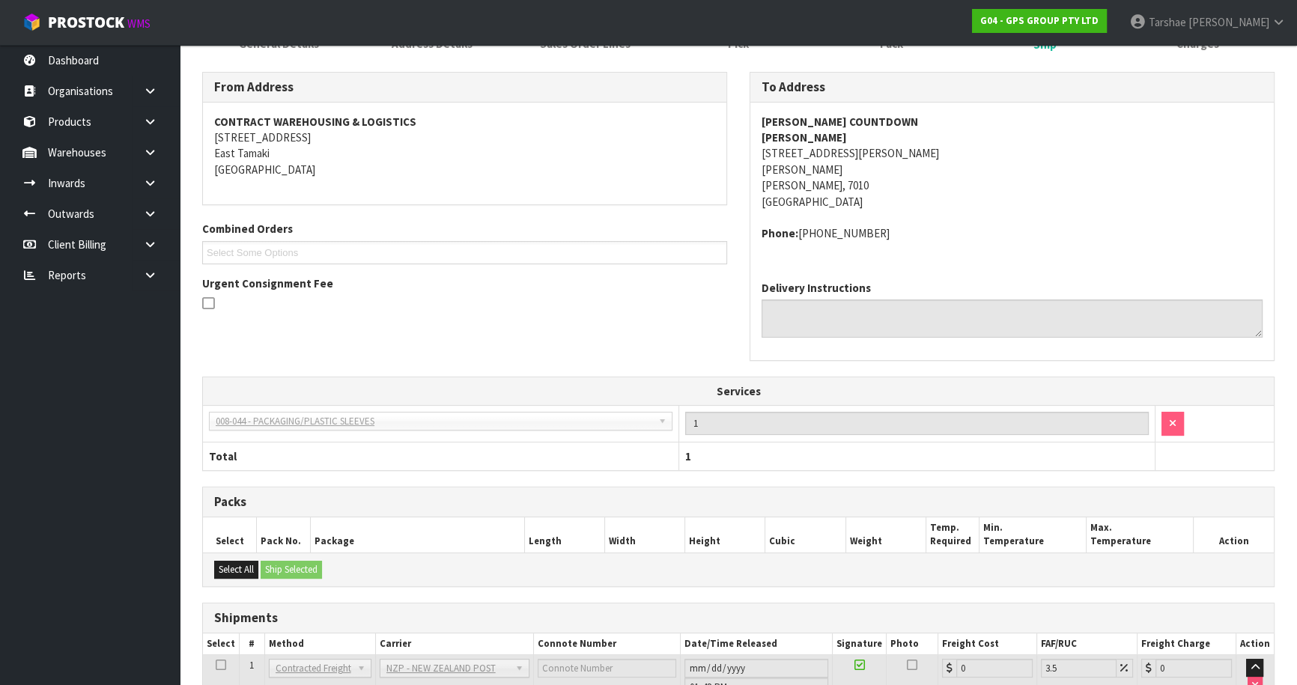
scroll to position [333, 0]
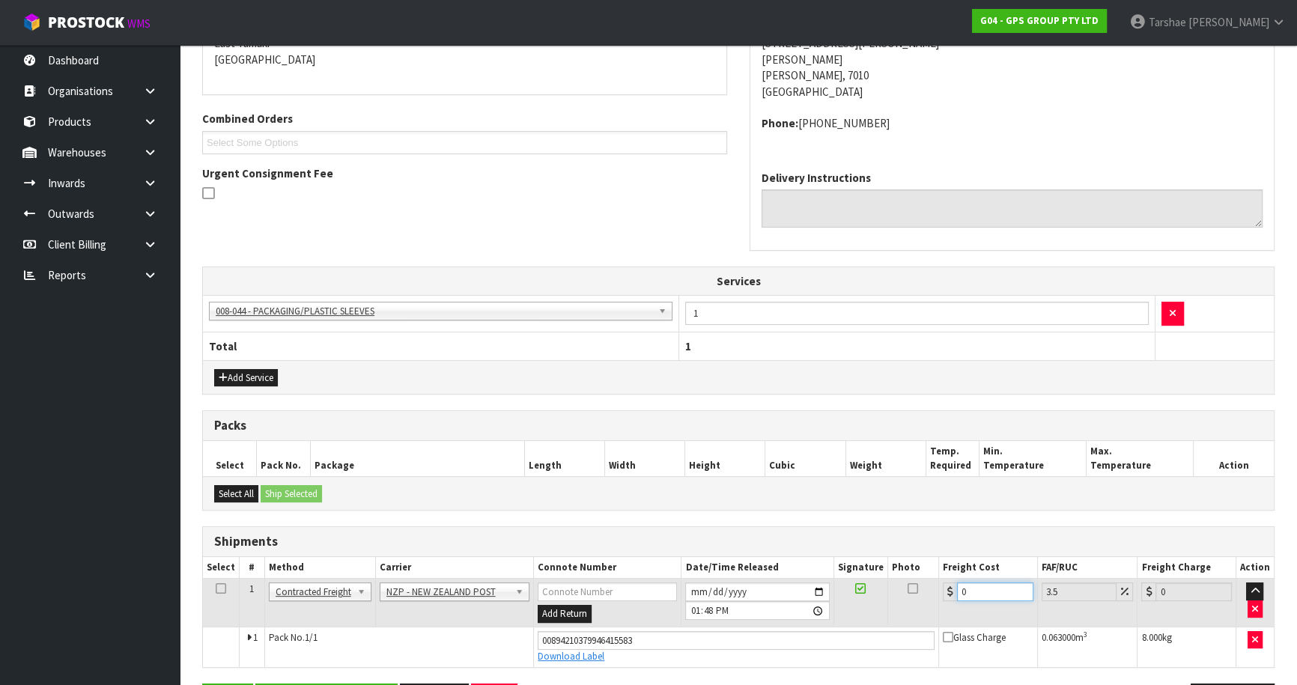
drag, startPoint x: 954, startPoint y: 592, endPoint x: 824, endPoint y: 586, distance: 130.4
click at [845, 584] on tr "1 Client Local Pickup Customer Local Pickup Company Freight Contracted Freight …" at bounding box center [738, 603] width 1071 height 49
type input "1"
type input "1.03"
type input "16"
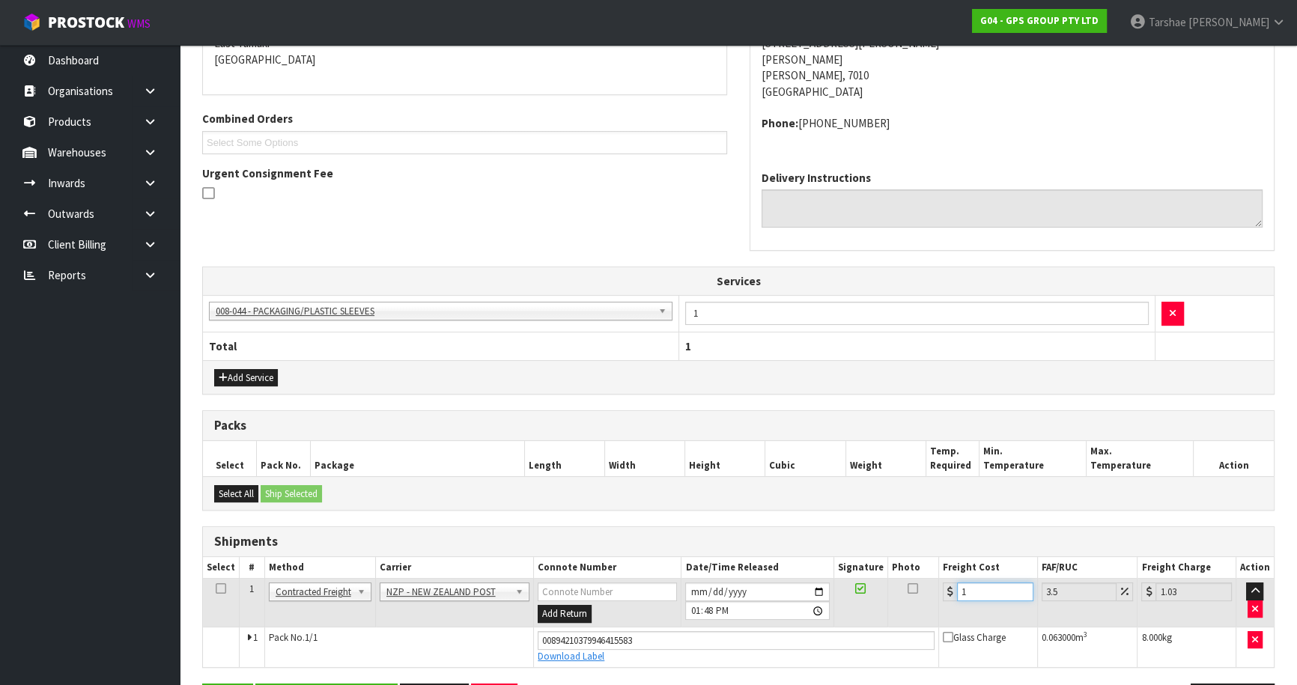
type input "16.56"
type input "16.6"
type input "17.18"
type input "16.61"
type input "17.19"
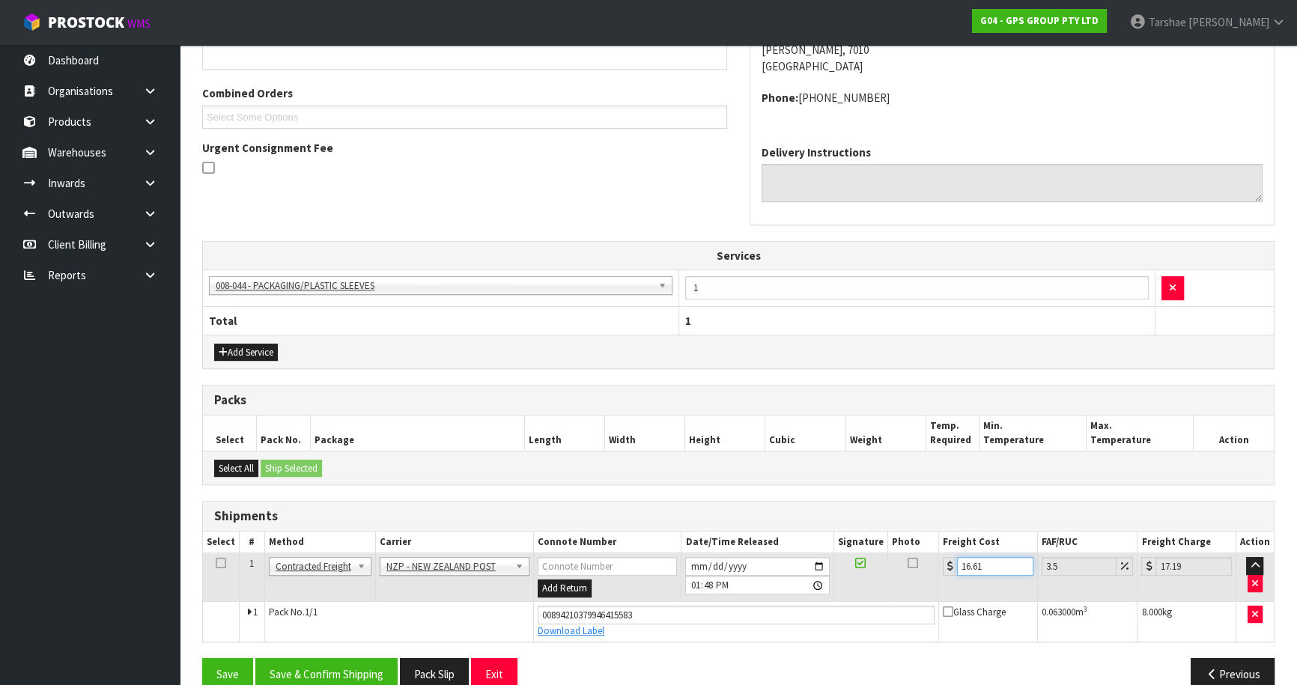
scroll to position [383, 0]
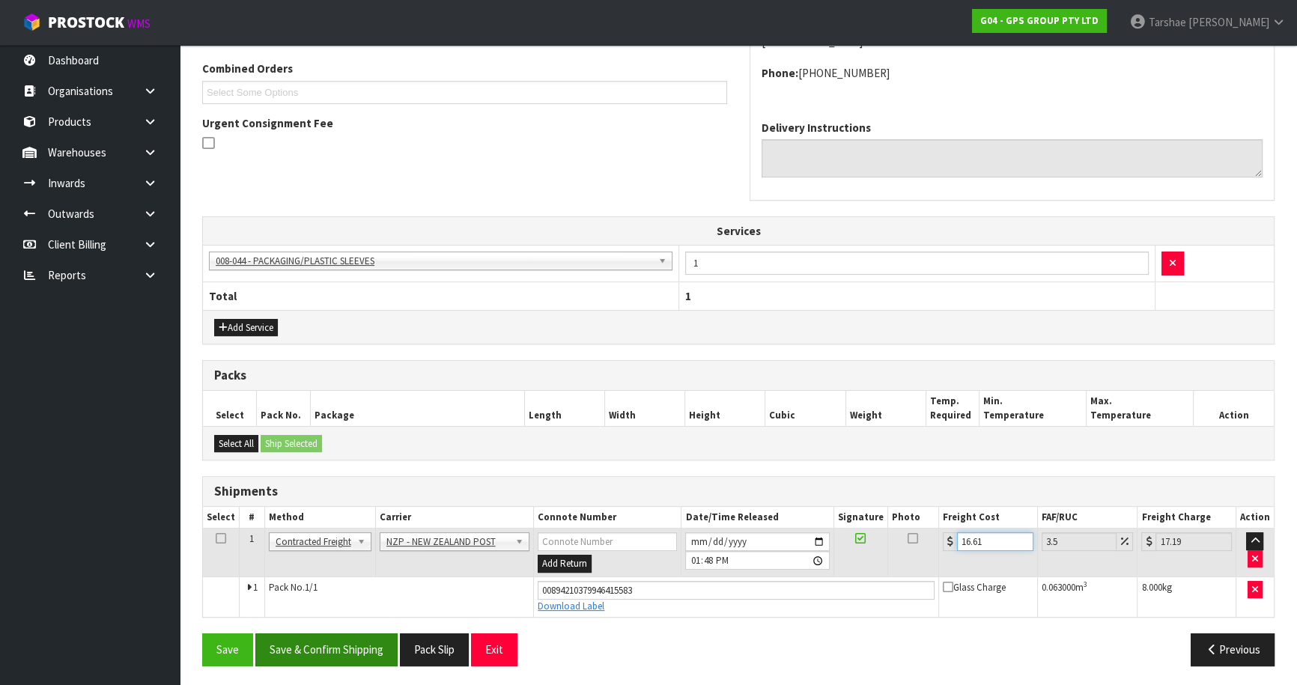
type input "16.61"
click at [367, 651] on button "Save & Confirm Shipping" at bounding box center [326, 650] width 142 height 32
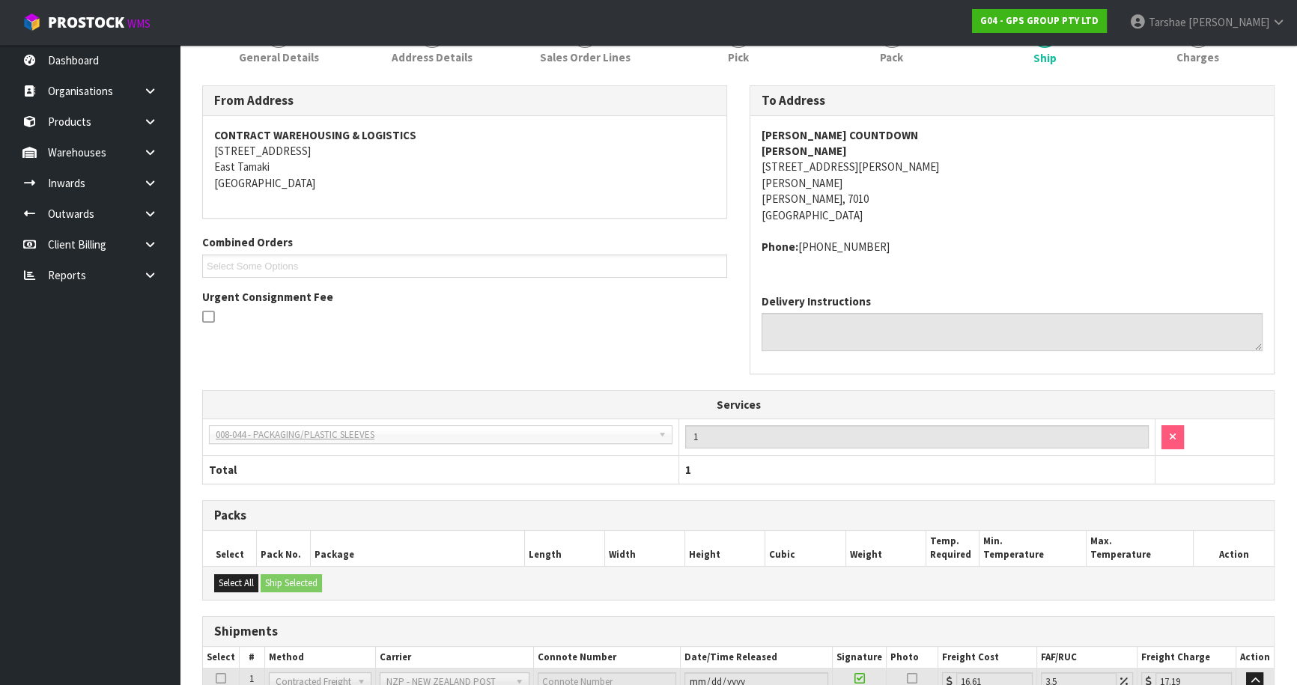
scroll to position [344, 0]
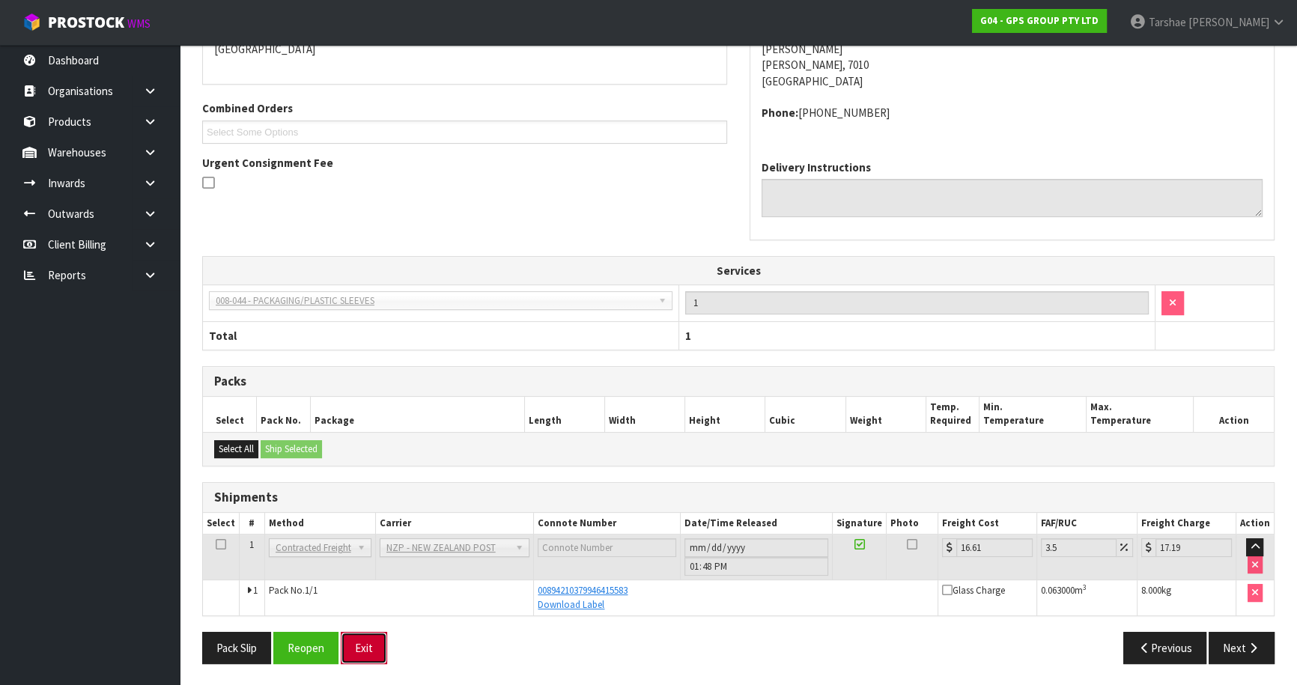
click at [345, 650] on button "Exit" at bounding box center [364, 648] width 46 height 32
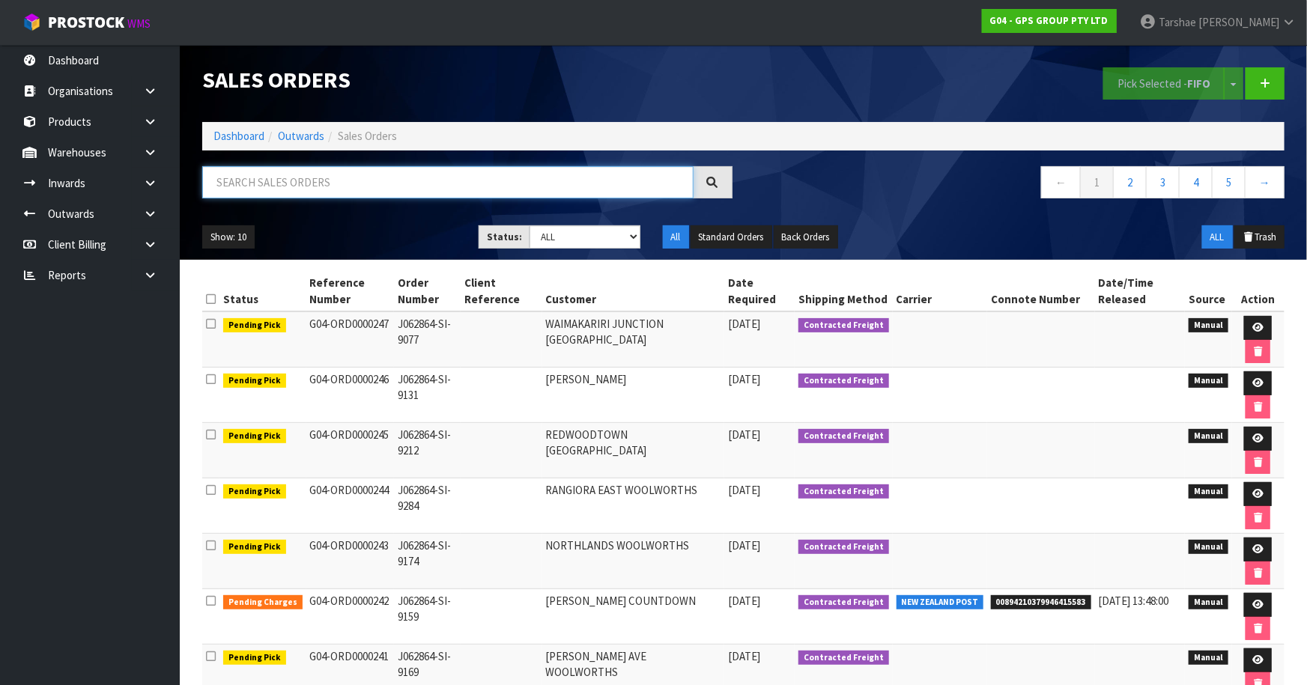
click at [395, 180] on input "text" at bounding box center [447, 182] width 491 height 32
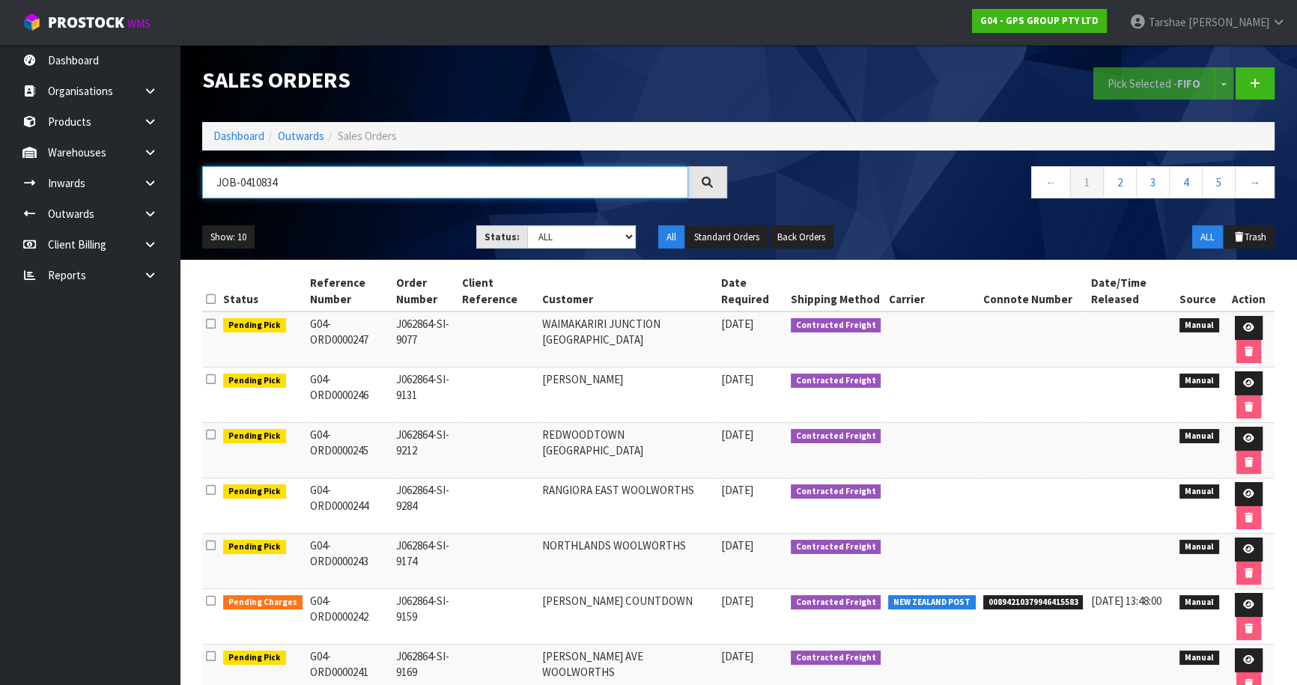
type input "JOB-0410834"
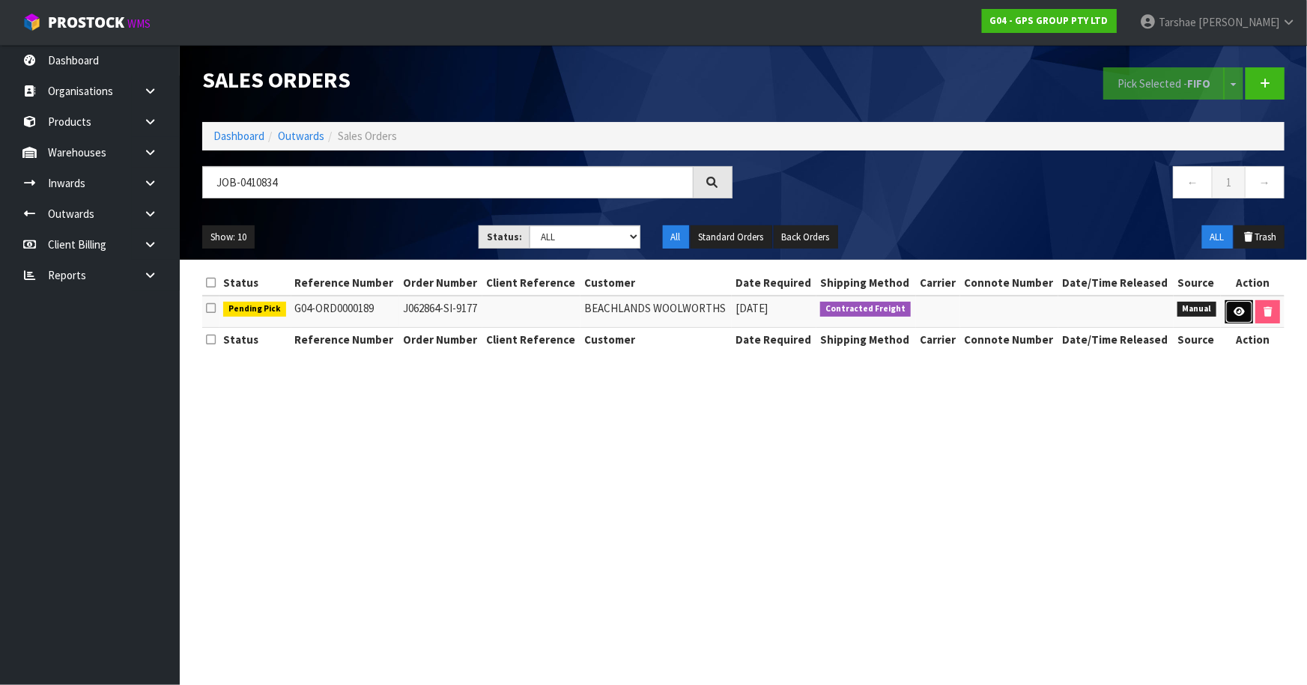
click at [1233, 304] on link at bounding box center [1239, 312] width 28 height 24
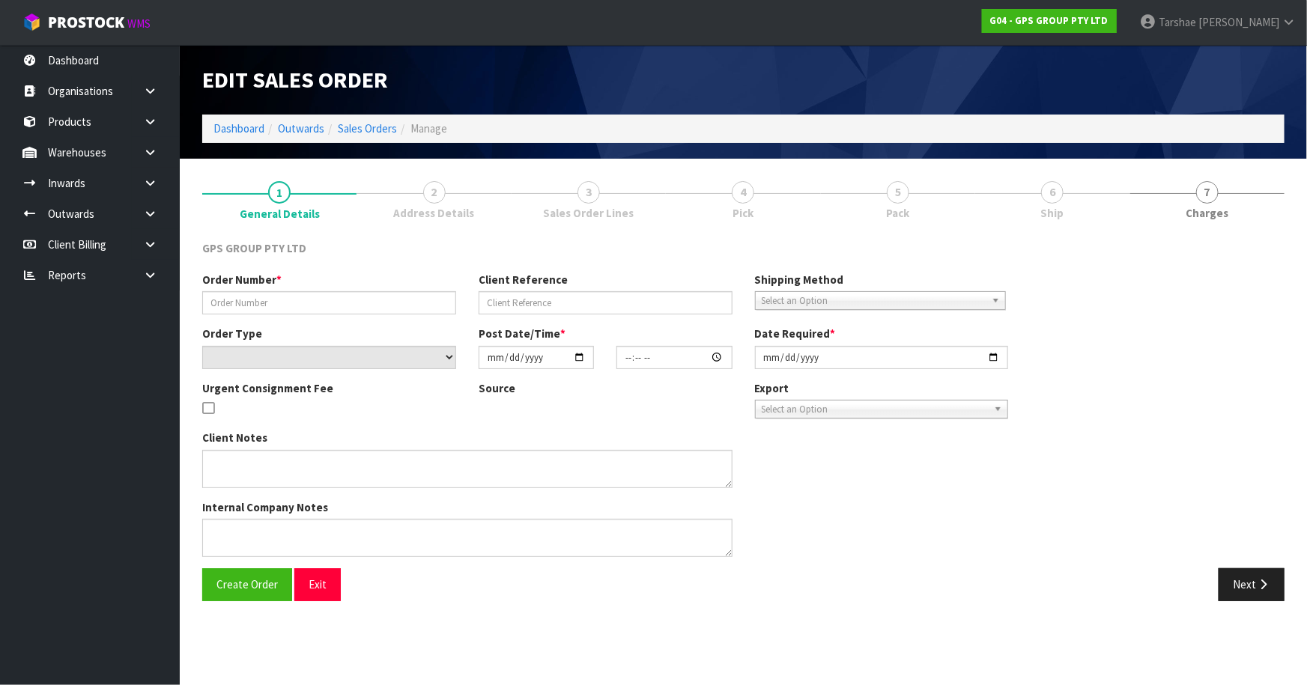
type input "J062864-SI-9177"
select select "number:0"
type input "[DATE]"
type input "15:30:00.000"
type input "[DATE]"
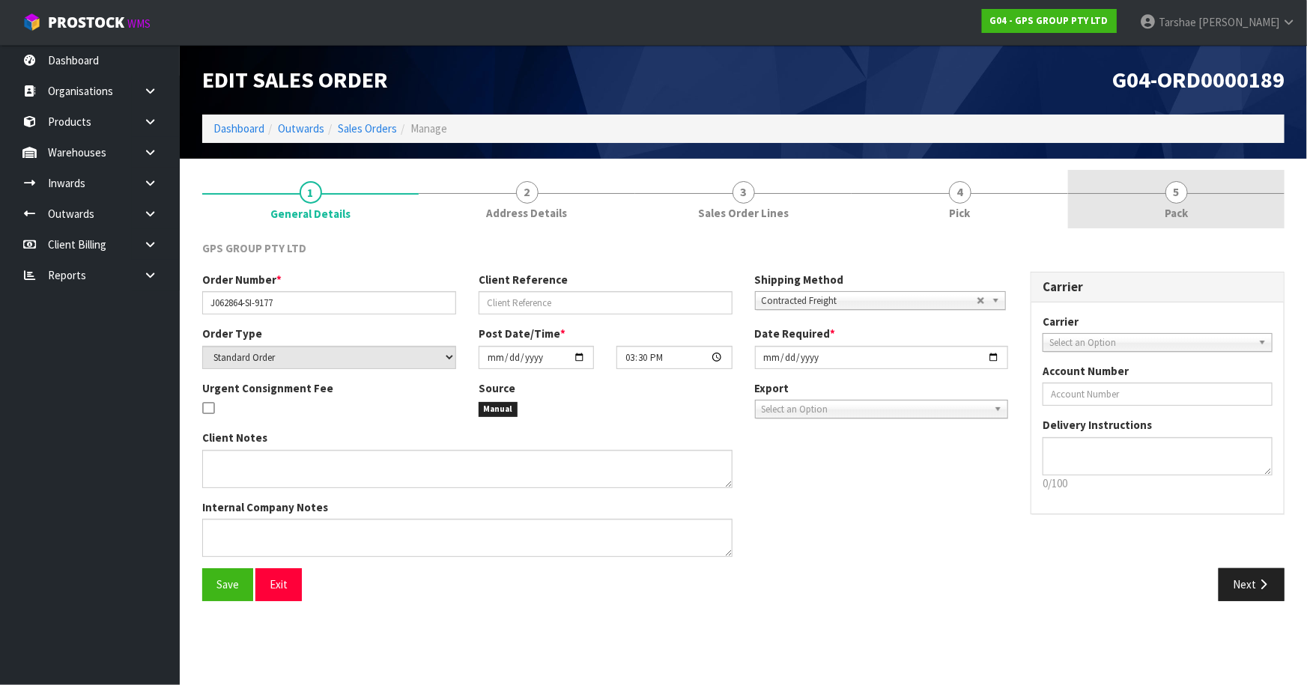
click at [957, 213] on span "Pick" at bounding box center [960, 213] width 21 height 16
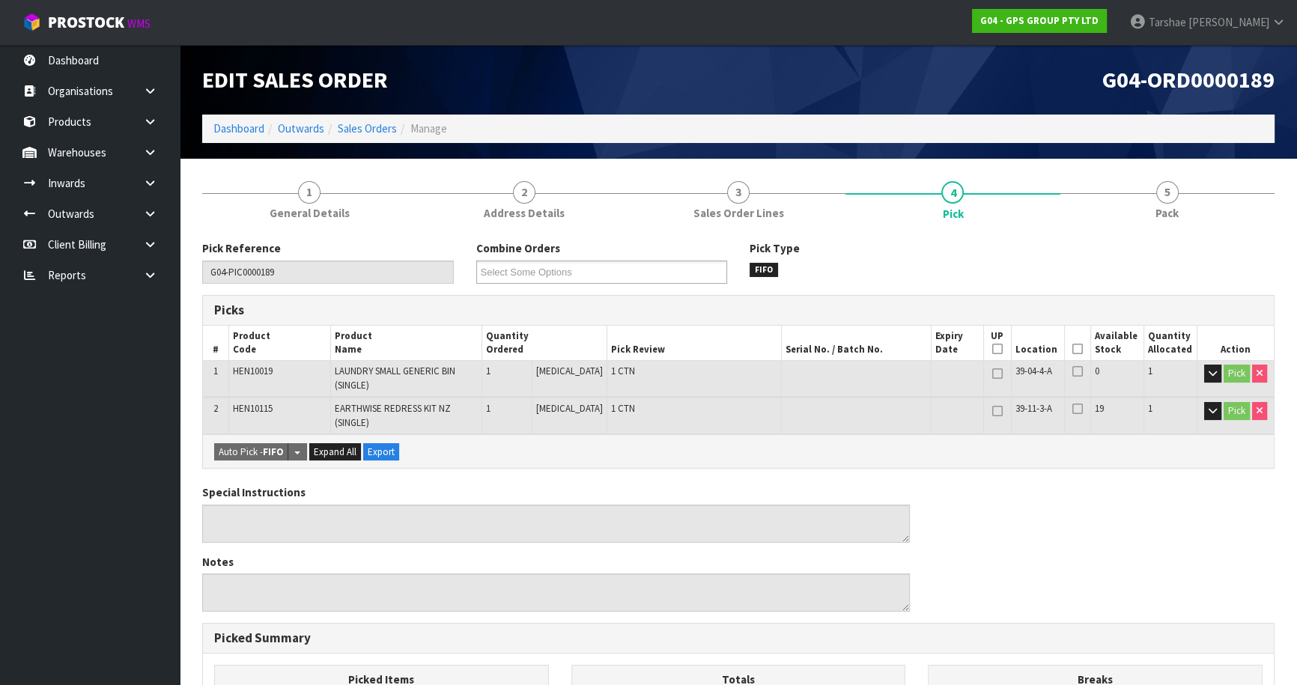
click at [1073, 344] on th "Picked" at bounding box center [1077, 343] width 26 height 35
click at [1072, 350] on icon at bounding box center [1077, 349] width 10 height 1
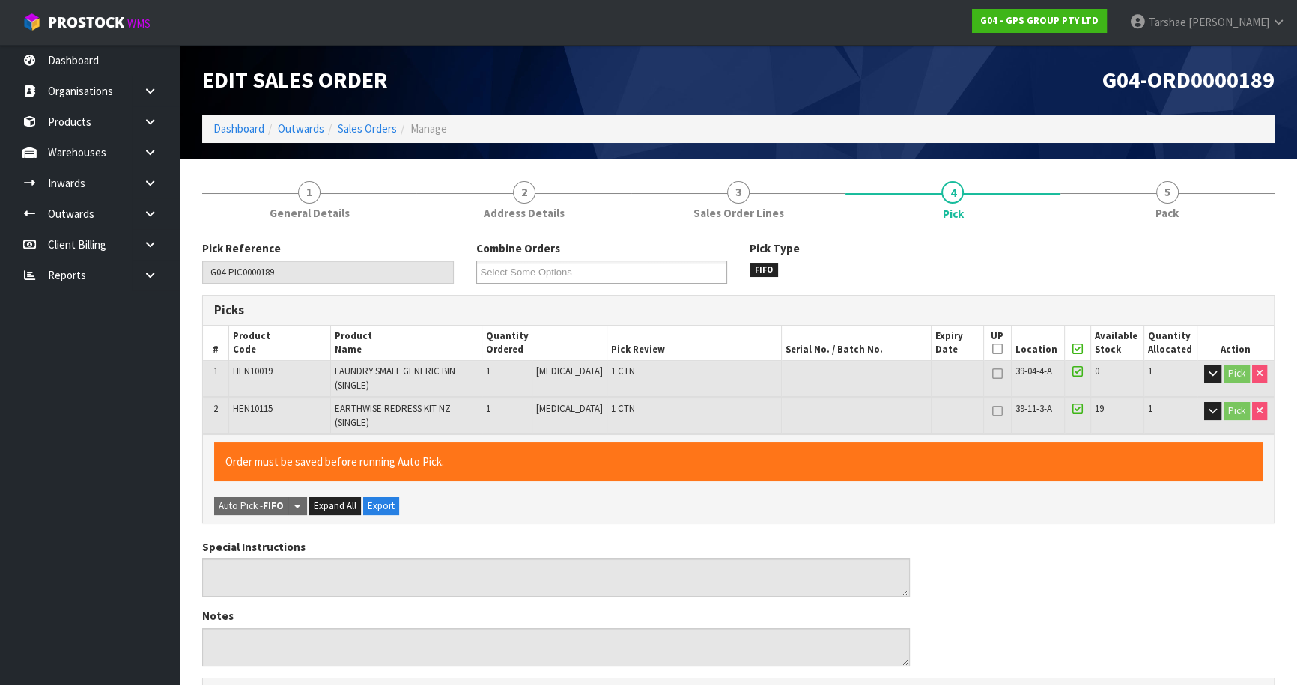
scroll to position [403, 0]
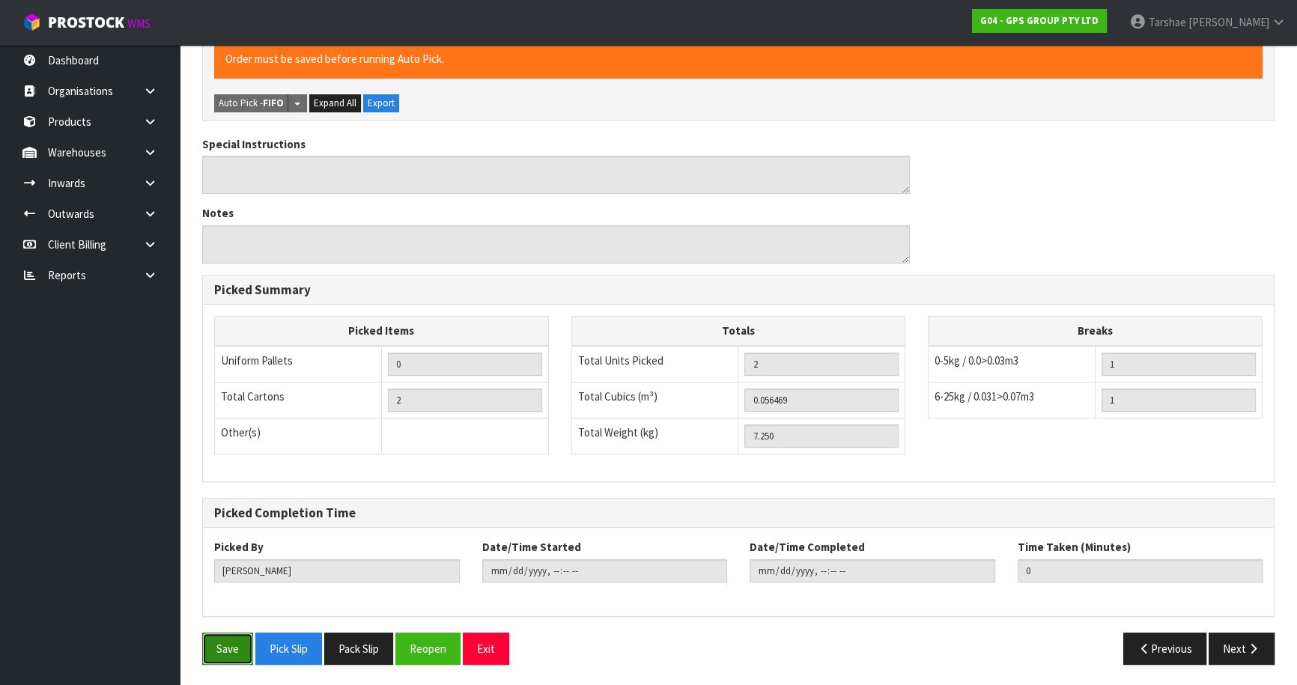
click at [249, 643] on button "Save" at bounding box center [227, 649] width 51 height 32
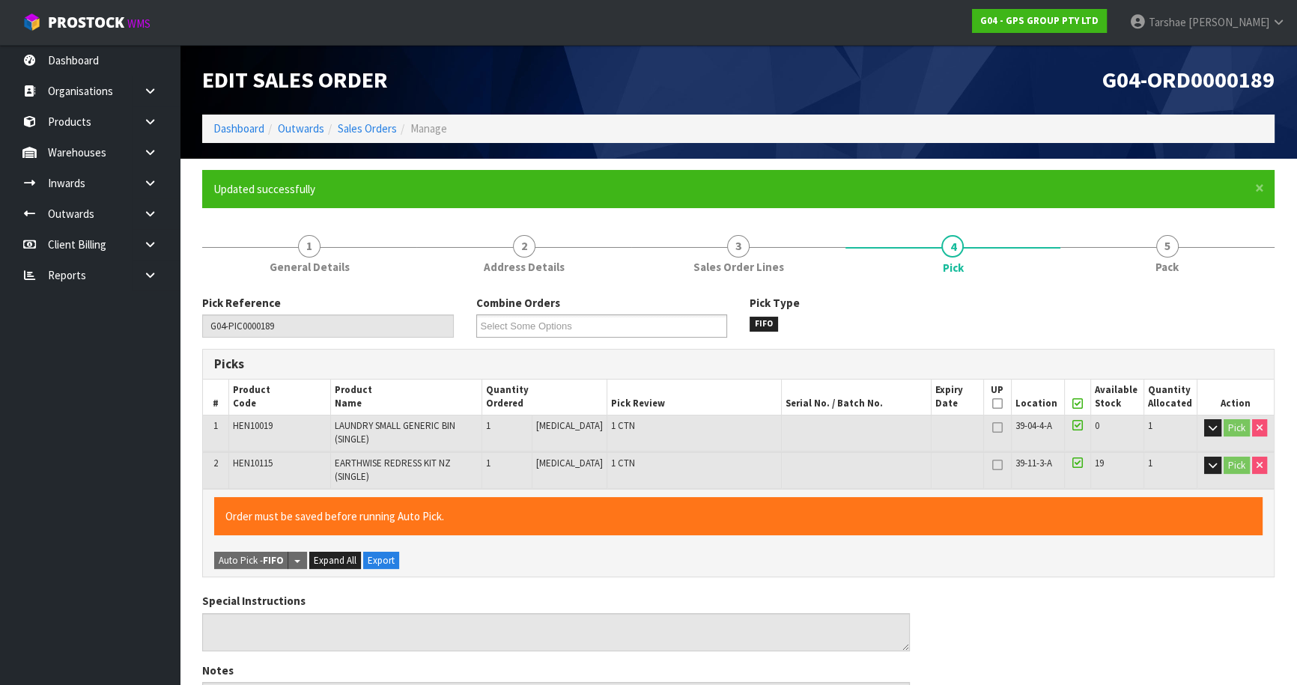
type input "[PERSON_NAME]"
type input "[DATE]T13:50:20"
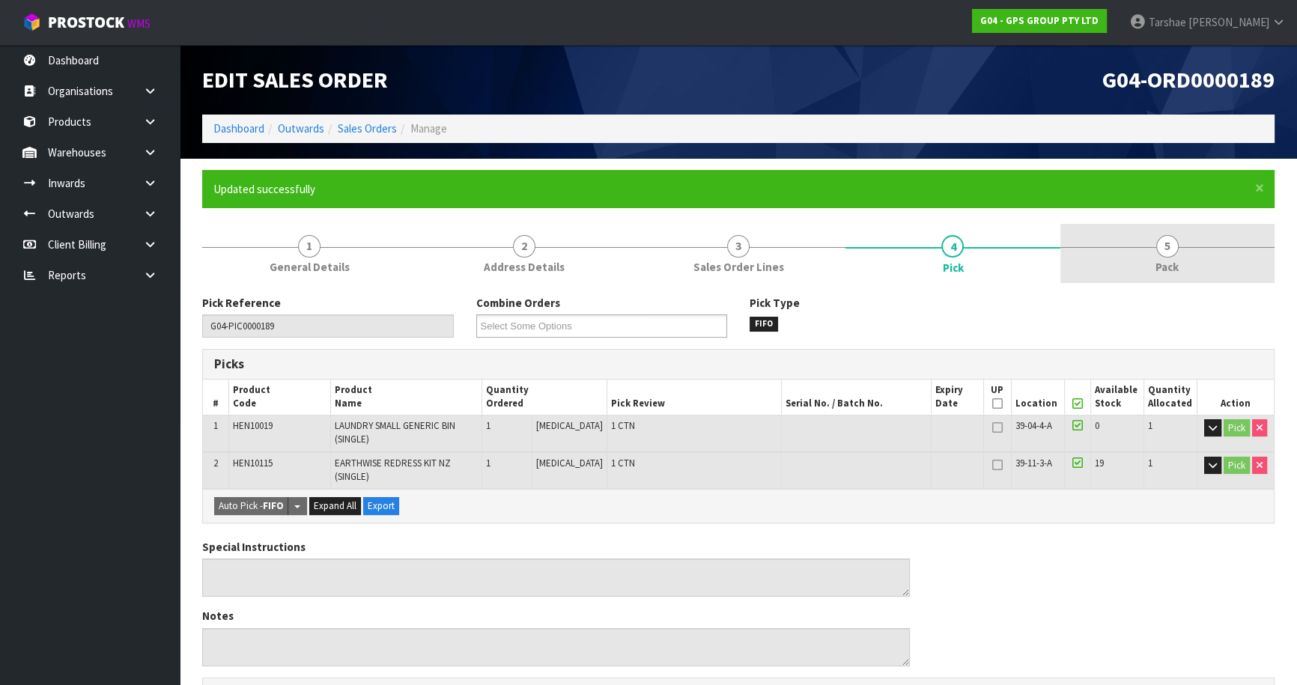
drag, startPoint x: 1135, startPoint y: 255, endPoint x: 1105, endPoint y: 276, distance: 36.4
click at [1136, 254] on link "5 Pack" at bounding box center [1167, 253] width 214 height 59
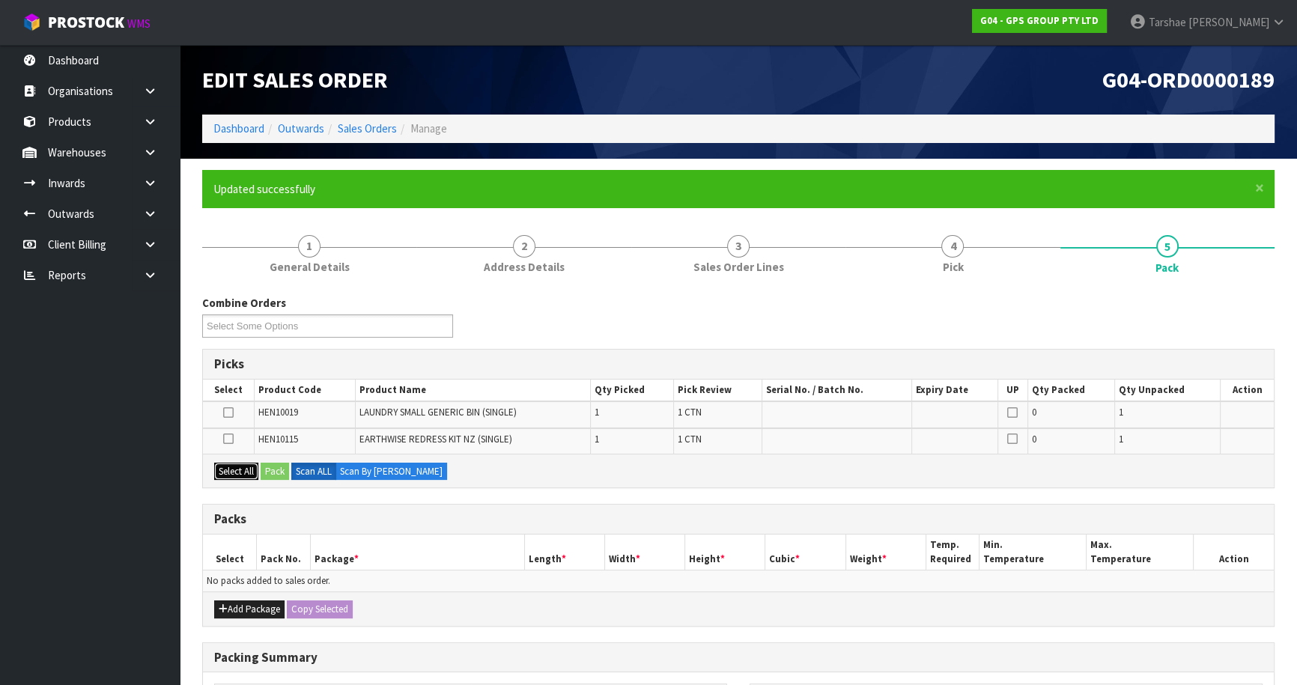
click at [236, 472] on button "Select All" at bounding box center [236, 472] width 44 height 18
click at [230, 597] on div "Add Package Copy Selected" at bounding box center [738, 609] width 1071 height 34
click at [224, 607] on icon "button" at bounding box center [223, 609] width 9 height 10
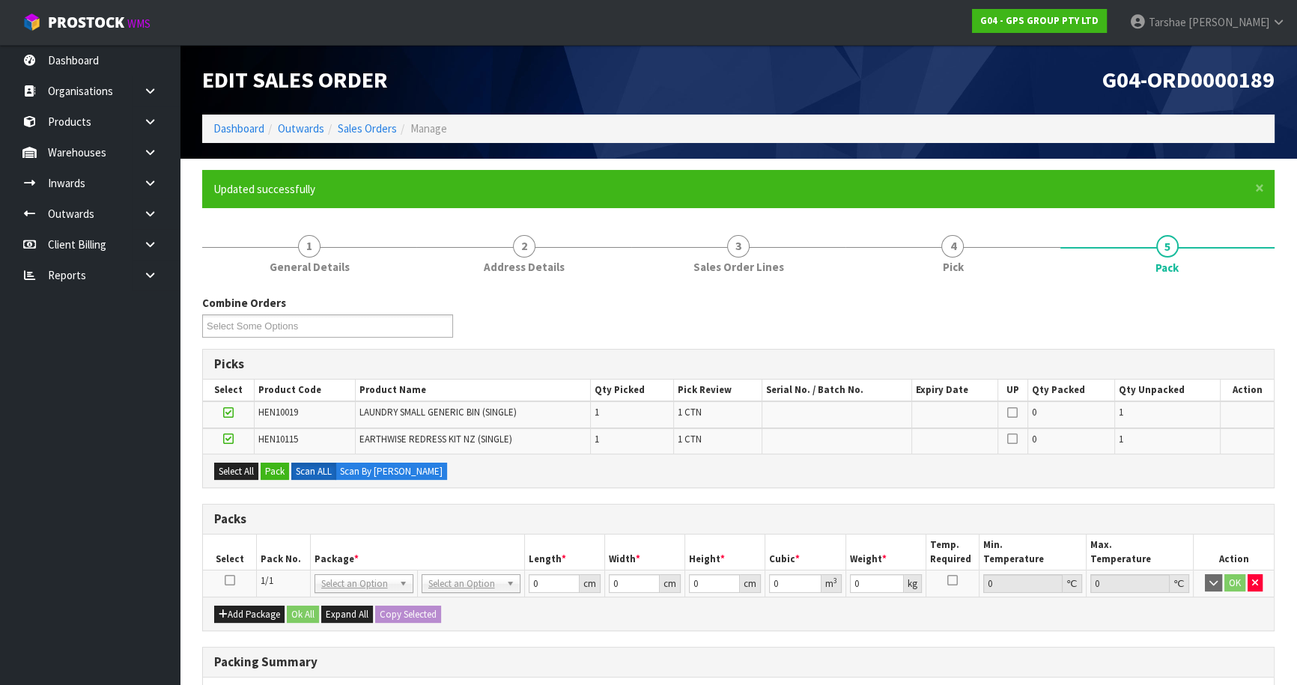
click at [229, 580] on icon at bounding box center [230, 580] width 10 height 1
click at [282, 470] on button "Pack" at bounding box center [275, 472] width 28 height 18
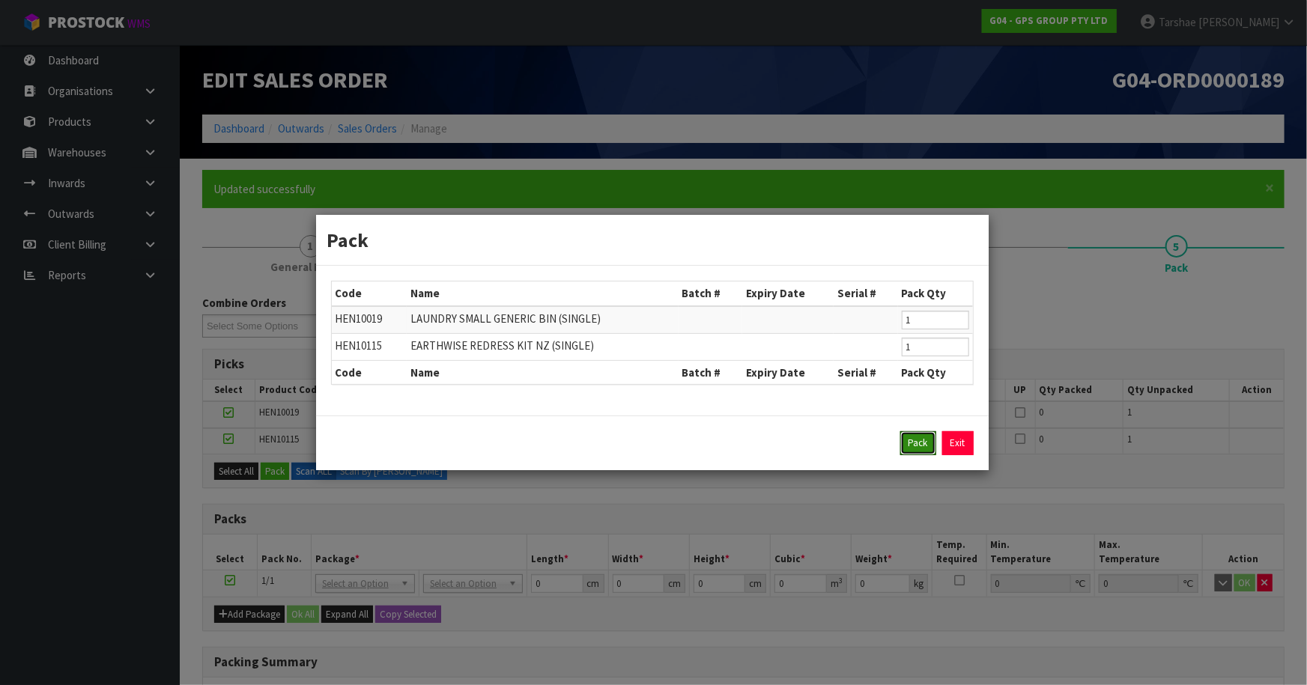
drag, startPoint x: 911, startPoint y: 444, endPoint x: 780, endPoint y: 473, distance: 133.4
click at [904, 449] on button "Pack" at bounding box center [918, 443] width 36 height 24
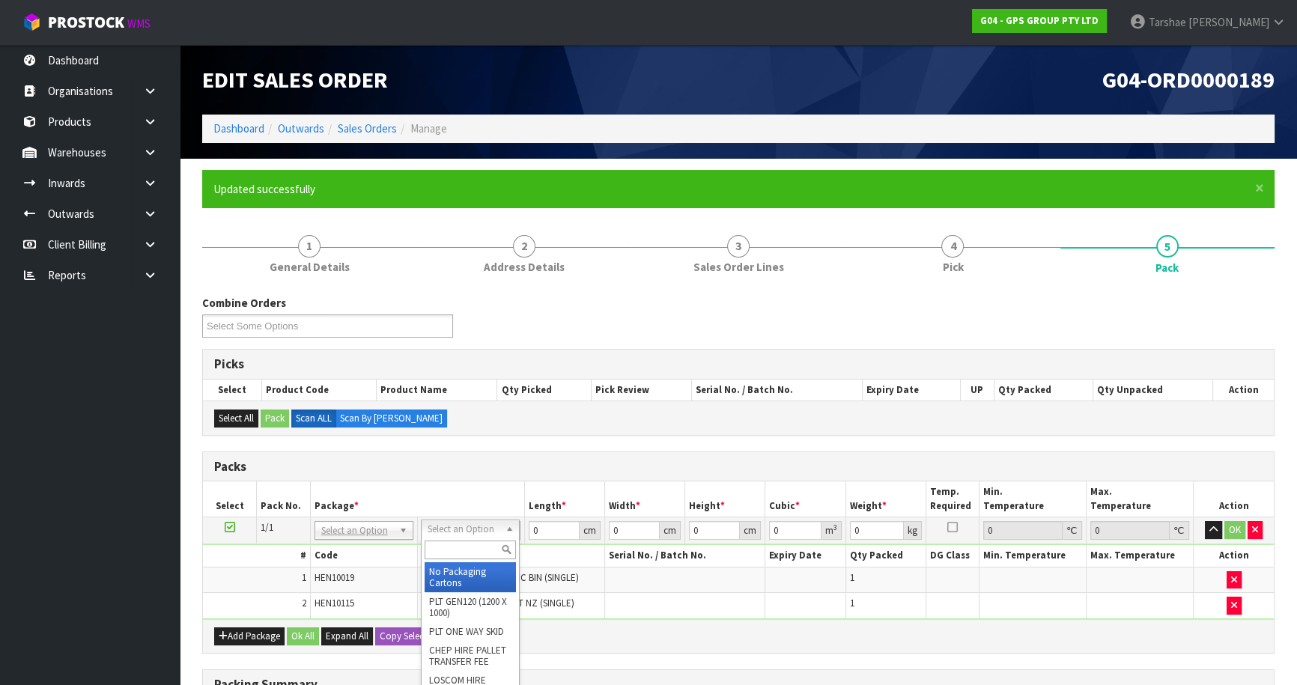
drag, startPoint x: 479, startPoint y: 553, endPoint x: 473, endPoint y: 568, distance: 15.7
click at [477, 557] on input "text" at bounding box center [470, 550] width 91 height 19
click at [478, 561] on div "No Packaging Cartons PLT GEN120 (1200 X 1000) PLT ONE WAY SKID CHEP HIRE PALLET…" at bounding box center [470, 642] width 99 height 208
drag, startPoint x: 476, startPoint y: 575, endPoint x: 540, endPoint y: 539, distance: 73.1
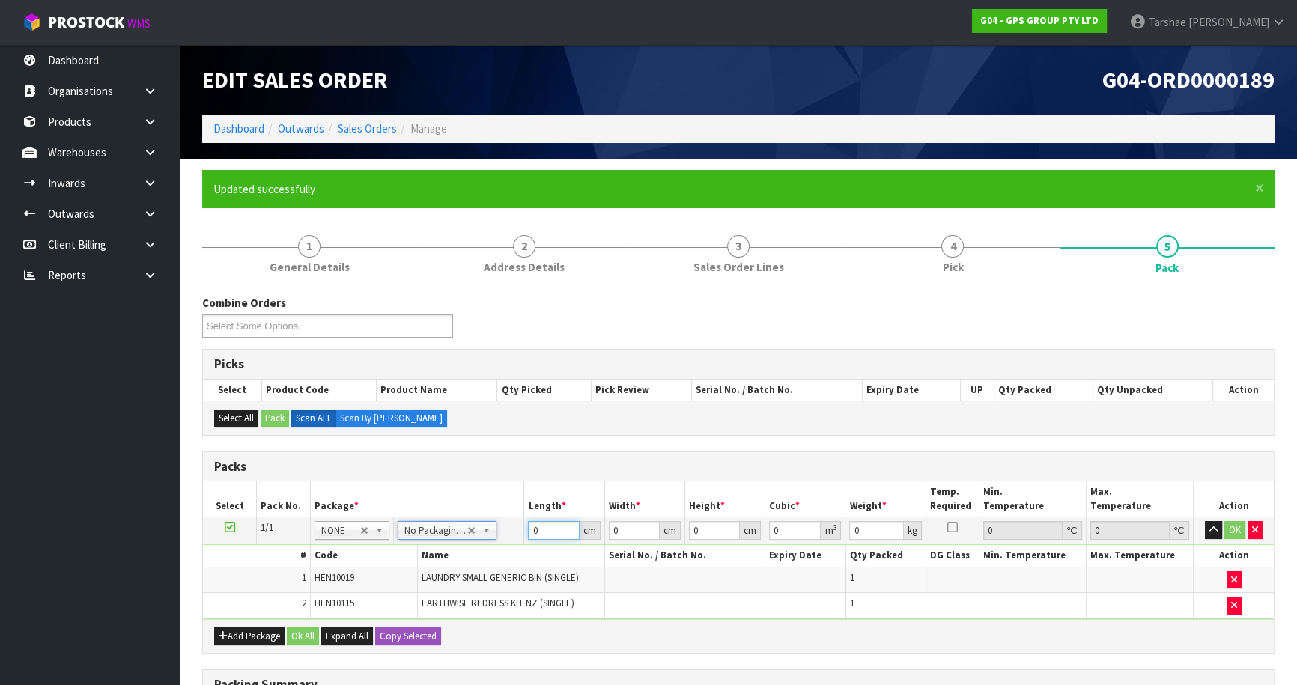
drag, startPoint x: 548, startPoint y: 527, endPoint x: 396, endPoint y: 505, distance: 153.7
click at [396, 505] on table "Select Pack No. Package * Length * Width * Height * Cubic * Weight * Temp. Requ…" at bounding box center [738, 550] width 1071 height 137
type input "126"
type input "50"
type input "1"
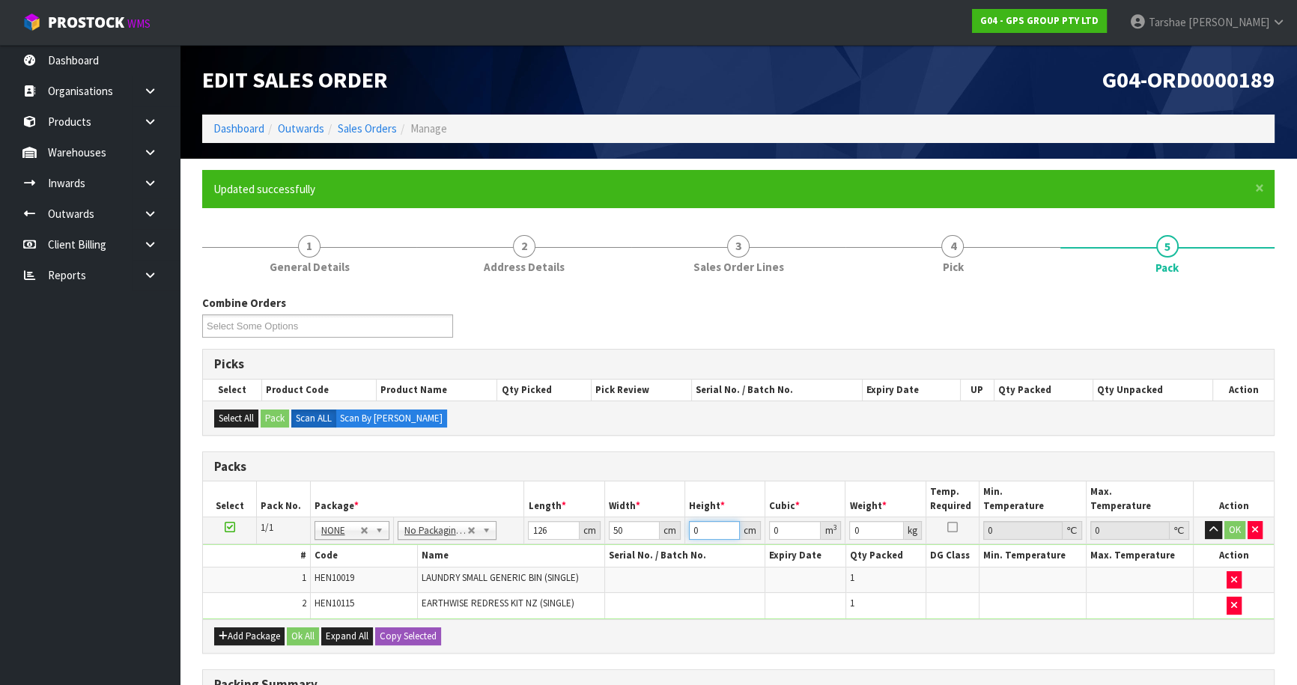
type input "0.0063"
type input "10"
type input "0.063"
type input "10"
type input "8"
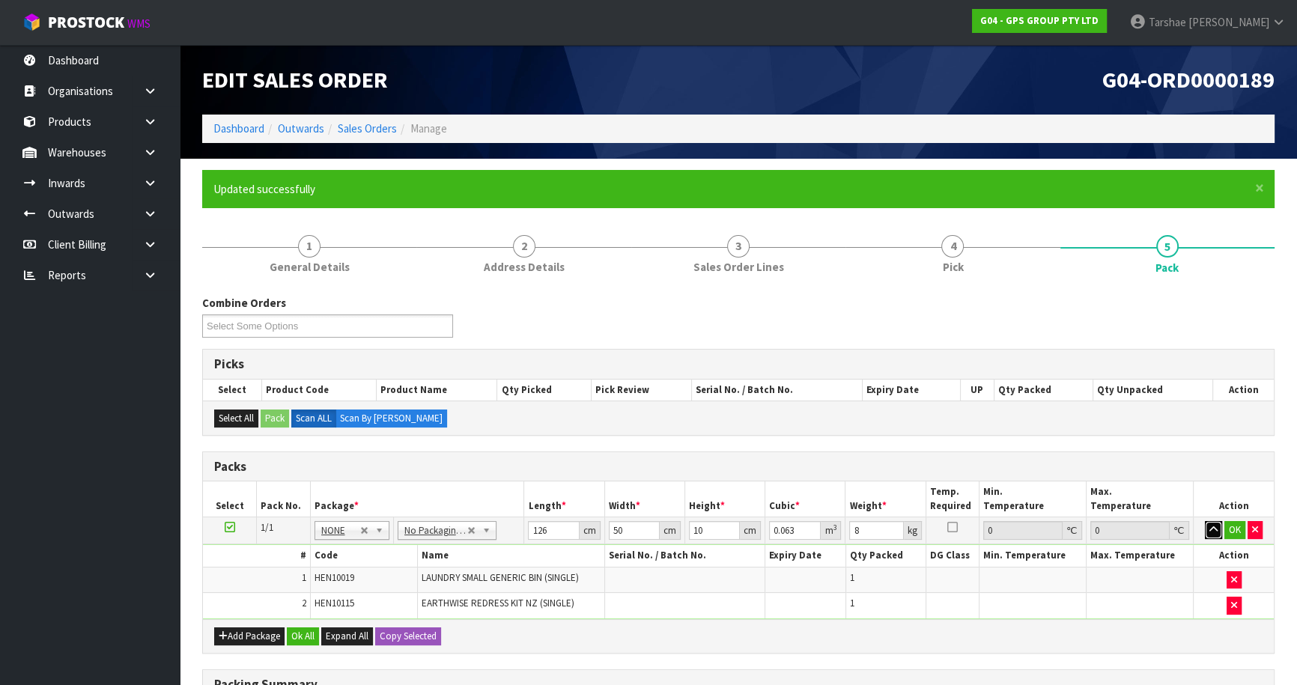
click at [1205, 521] on button "button" at bounding box center [1213, 530] width 17 height 18
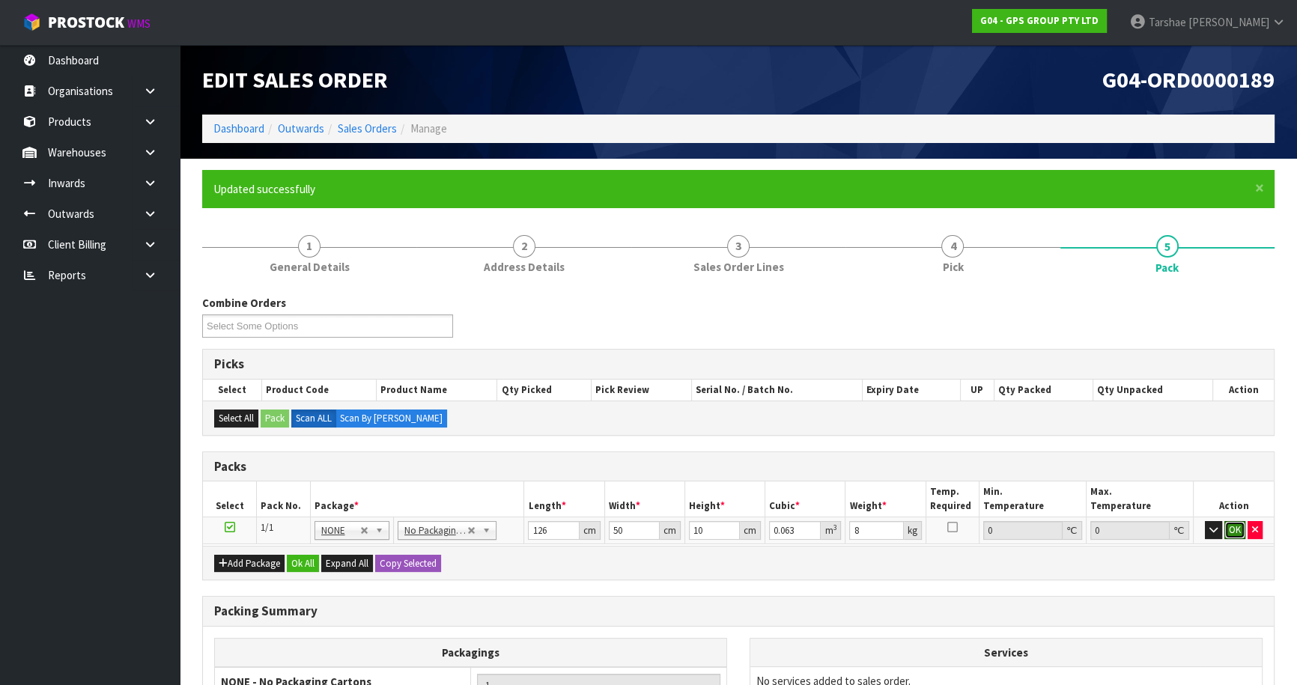
click button "OK" at bounding box center [1234, 530] width 21 height 18
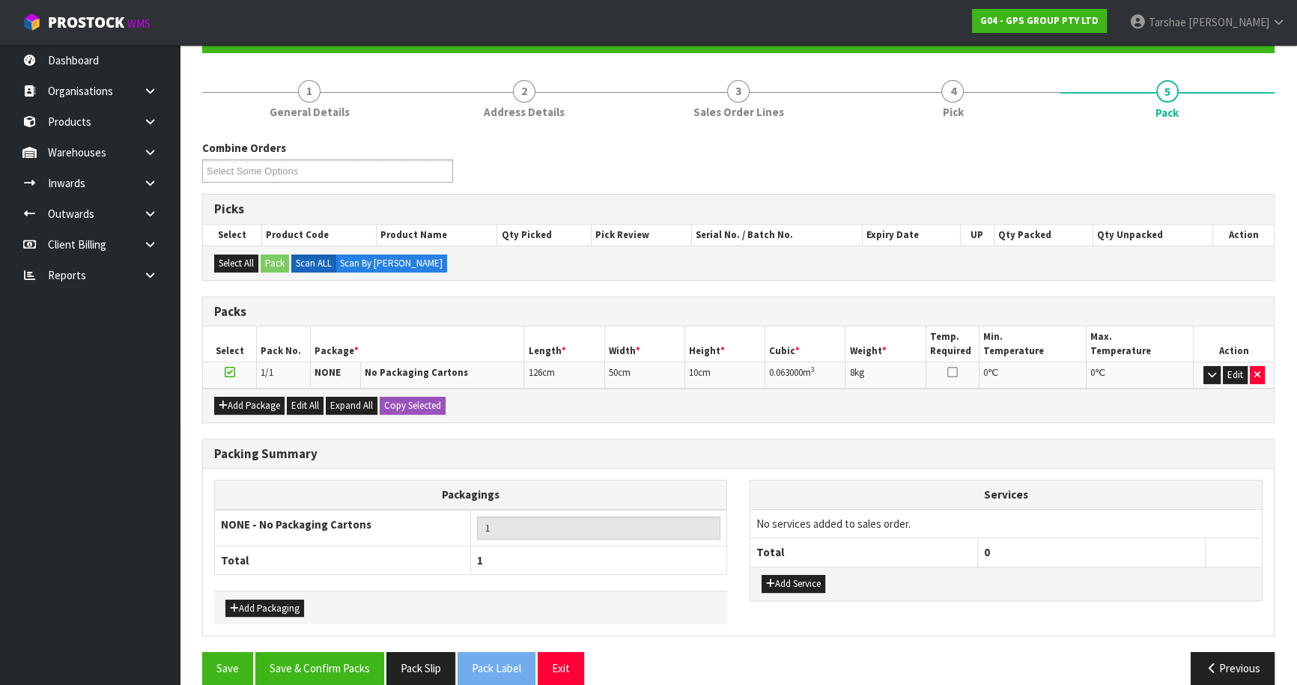
scroll to position [174, 0]
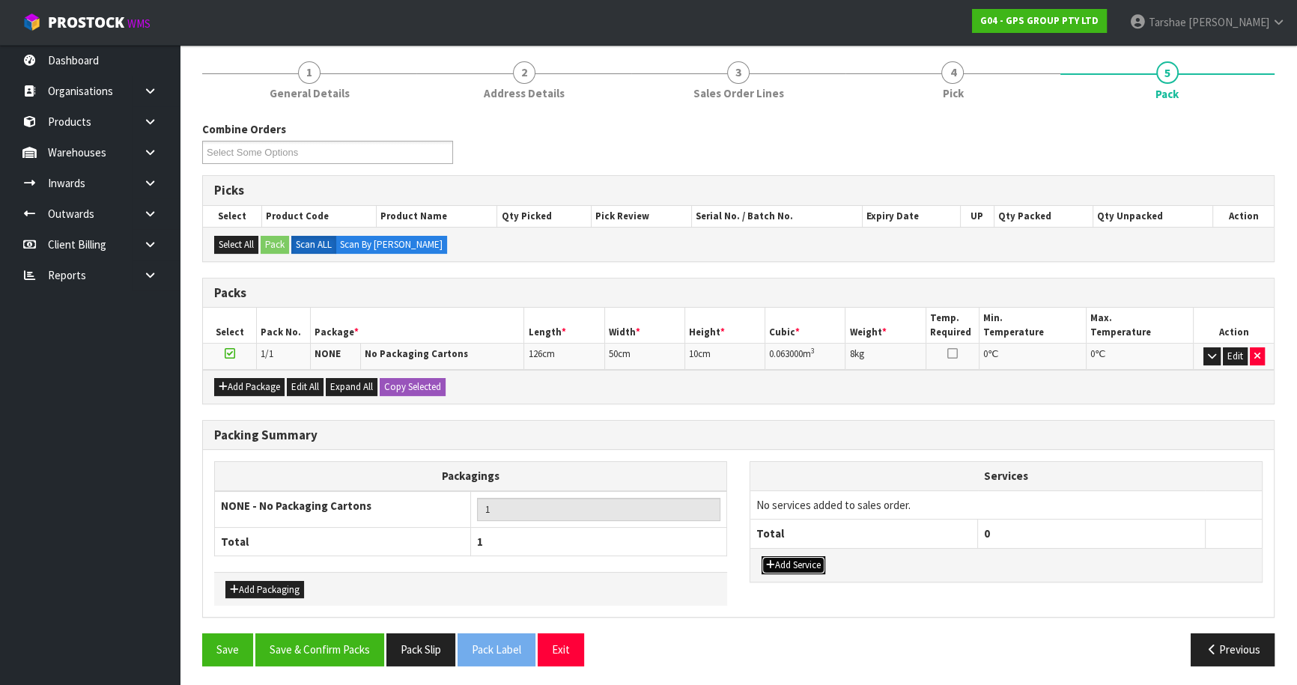
drag, startPoint x: 799, startPoint y: 570, endPoint x: 799, endPoint y: 560, distance: 9.7
click at [799, 566] on button "Add Service" at bounding box center [794, 565] width 64 height 18
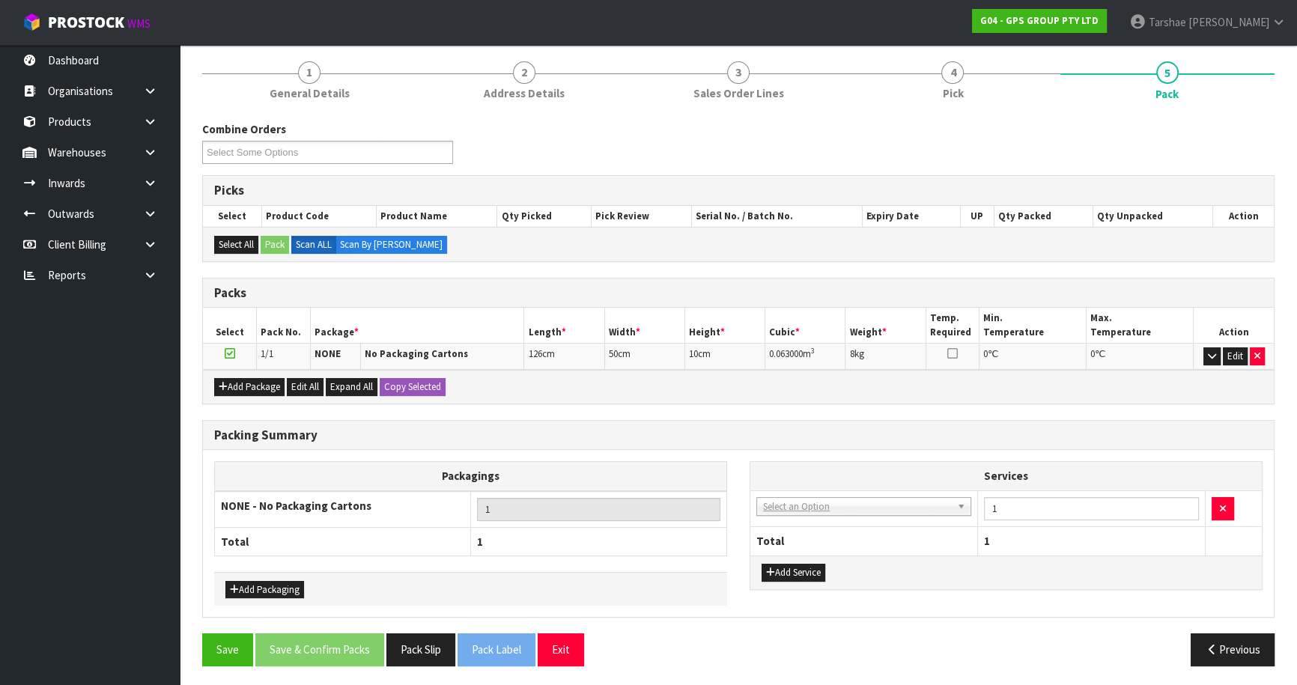
drag, startPoint x: 807, startPoint y: 492, endPoint x: 803, endPoint y: 516, distance: 24.4
click at [806, 501] on td "003-036 - EXTERNAL PLANT HIRE 008-035 - OUTWARD HDLG+/HOIST LIFT ON/OFF 008-036…" at bounding box center [864, 509] width 228 height 37
click at [803, 516] on td "003-036 - EXTERNAL PLANT HIRE 008-035 - OUTWARD HDLG+/HOIST LIFT ON/OFF 008-036…" at bounding box center [864, 509] width 228 height 37
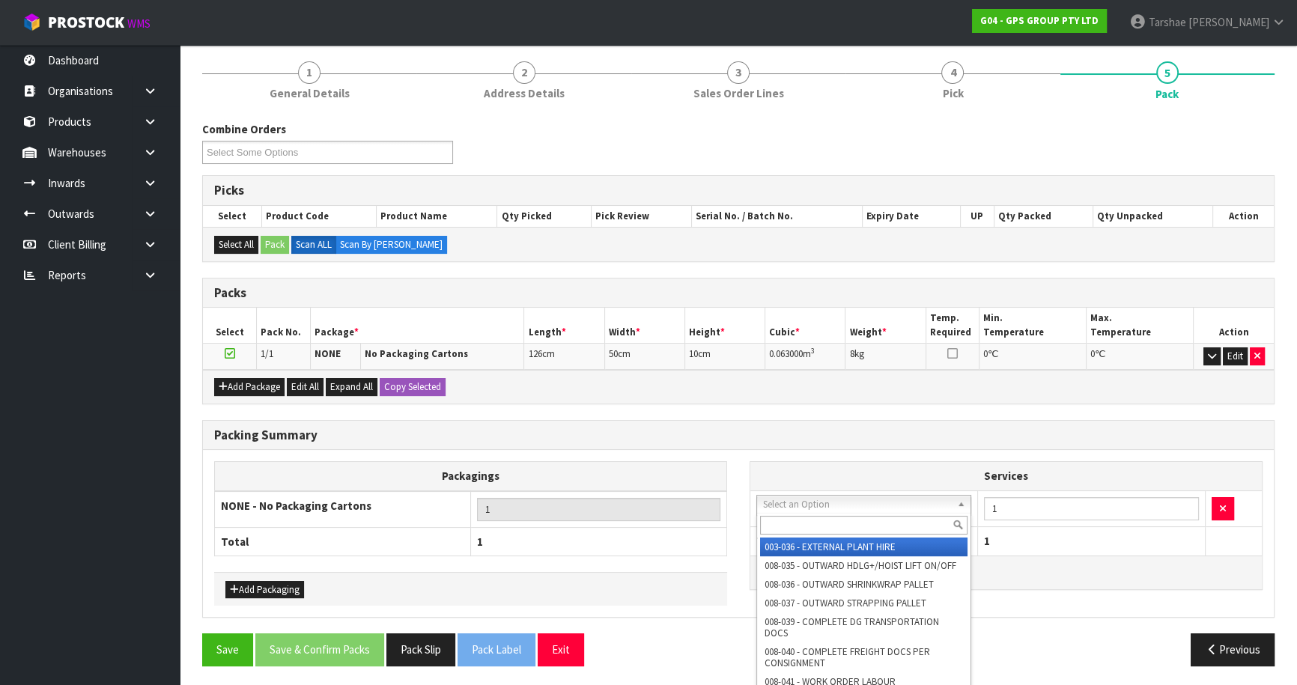
click at [806, 521] on input "text" at bounding box center [863, 525] width 207 height 19
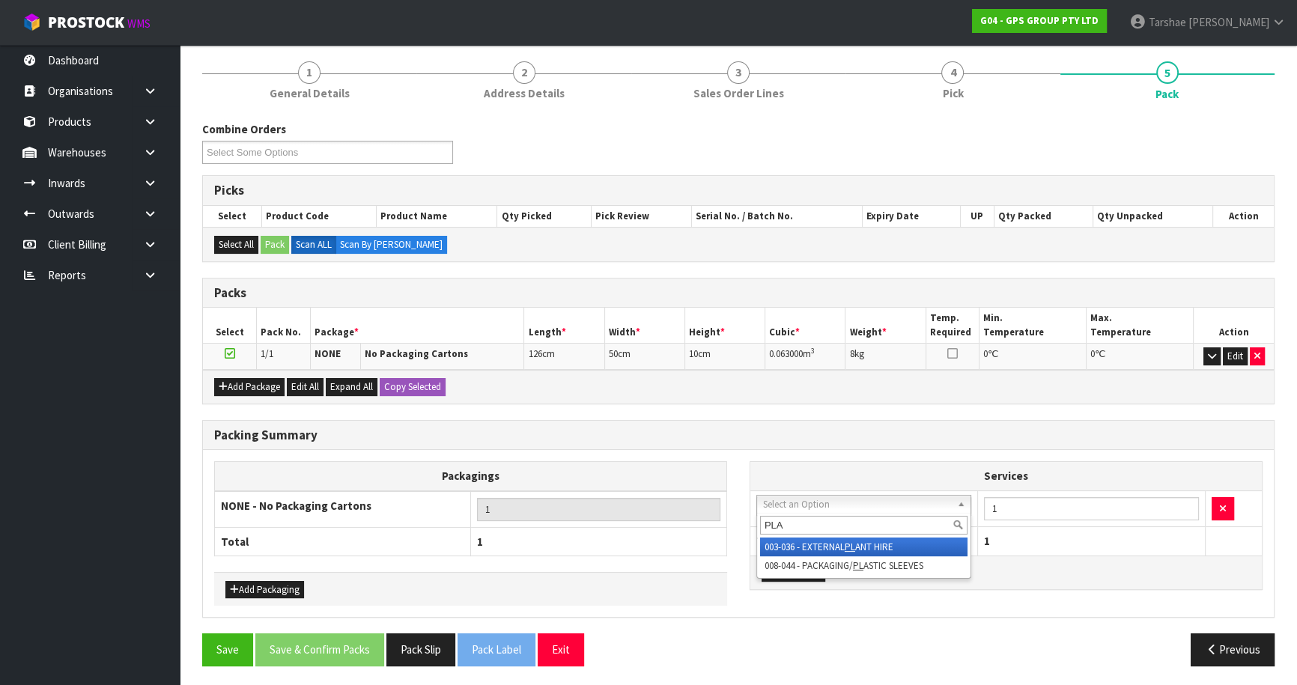
type input "PLAS"
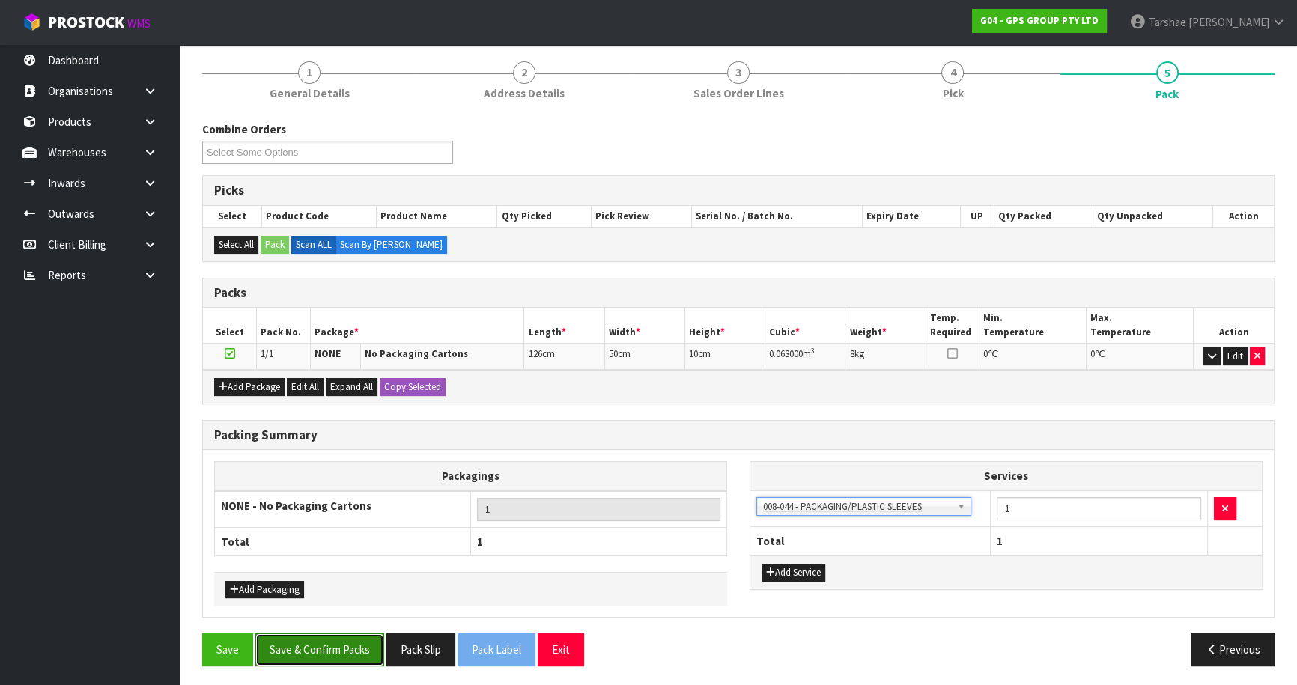
click at [329, 643] on button "Save & Confirm Packs" at bounding box center [319, 650] width 129 height 32
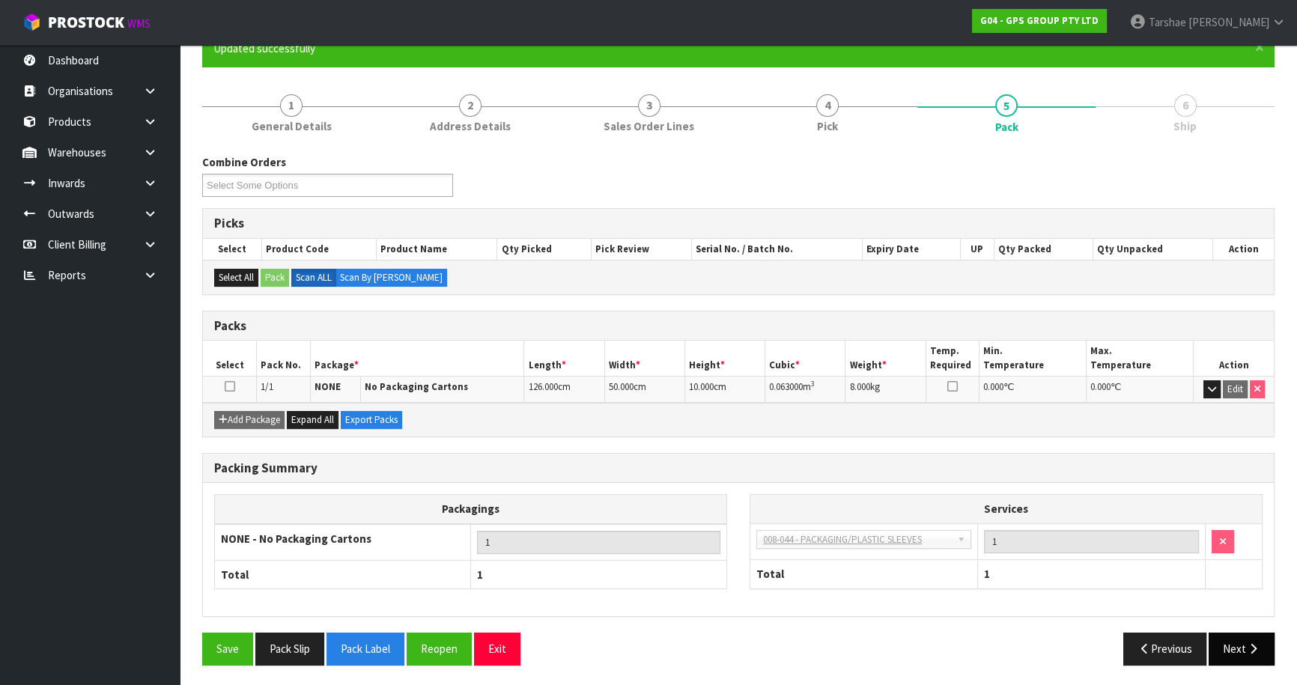
drag, startPoint x: 1285, startPoint y: 649, endPoint x: 1264, endPoint y: 649, distance: 21.0
click at [1282, 649] on div "Previous Next" at bounding box center [1011, 649] width 547 height 32
click at [1259, 648] on icon "button" at bounding box center [1253, 648] width 14 height 11
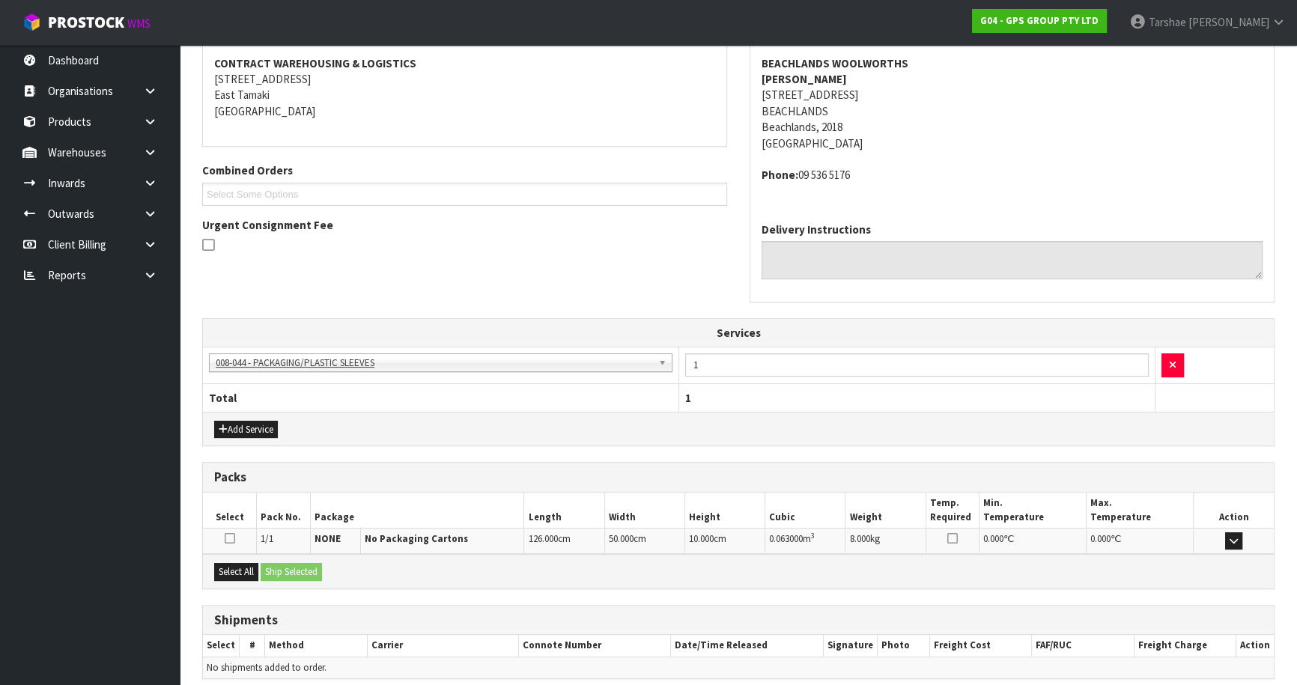
scroll to position [344, 0]
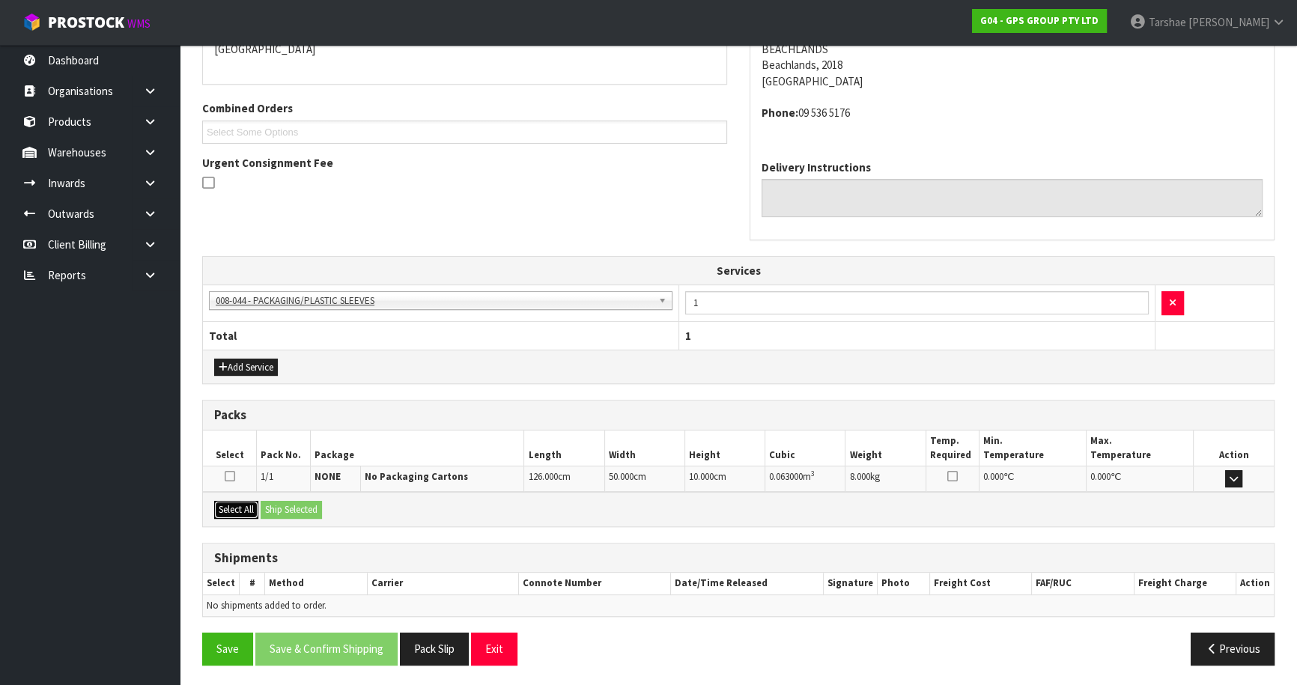
click at [254, 505] on button "Select All" at bounding box center [236, 510] width 44 height 18
click at [285, 504] on button "Ship Selected" at bounding box center [291, 510] width 61 height 18
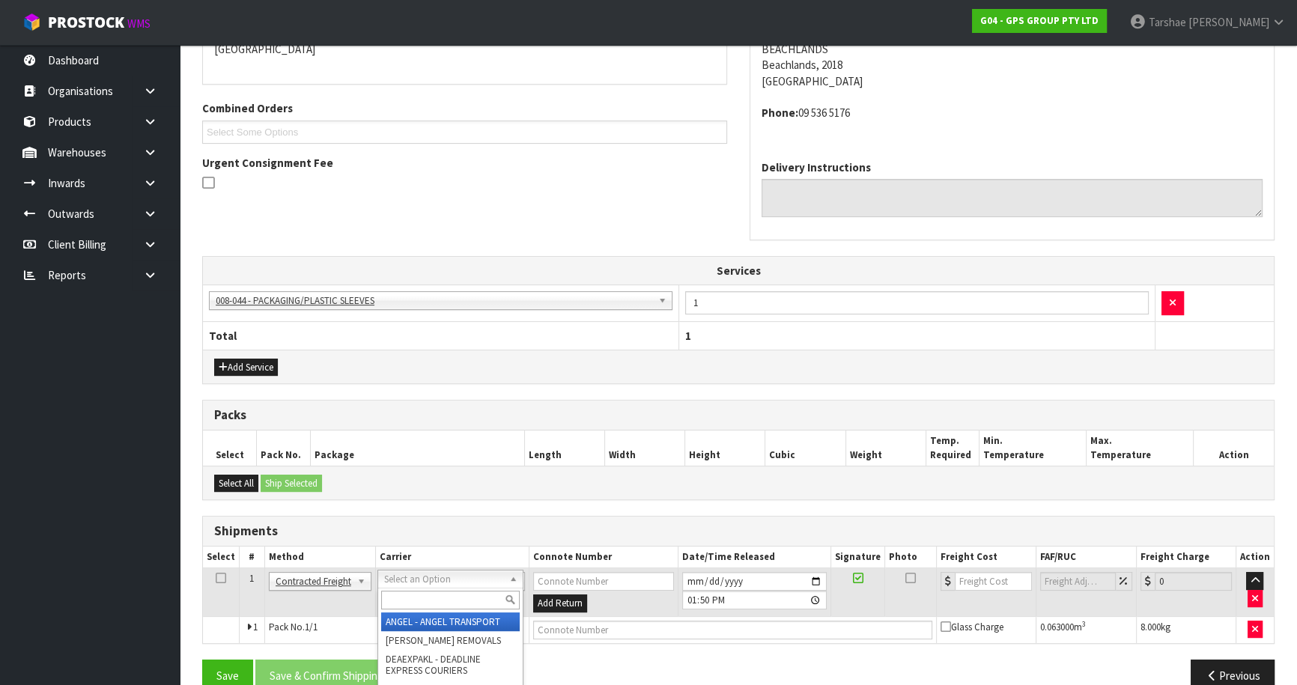
drag, startPoint x: 409, startPoint y: 577, endPoint x: 409, endPoint y: 591, distance: 14.2
click at [410, 592] on input "text" at bounding box center [450, 600] width 139 height 19
type input "NZP"
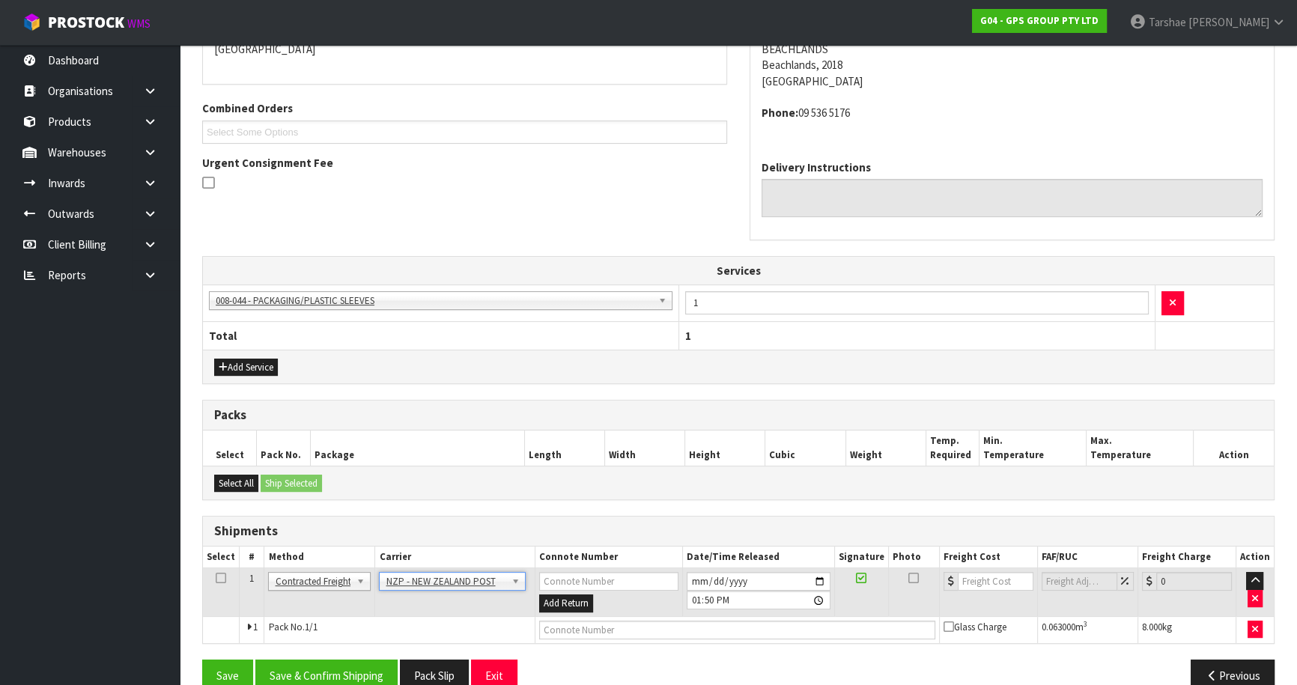
click at [354, 655] on div "From Address CONTRACT WAREHOUSING & LOGISTICS [STREET_ADDRESS] Combined Orders …" at bounding box center [738, 327] width 1072 height 752
click at [348, 660] on button "Save & Confirm Shipping" at bounding box center [326, 676] width 142 height 32
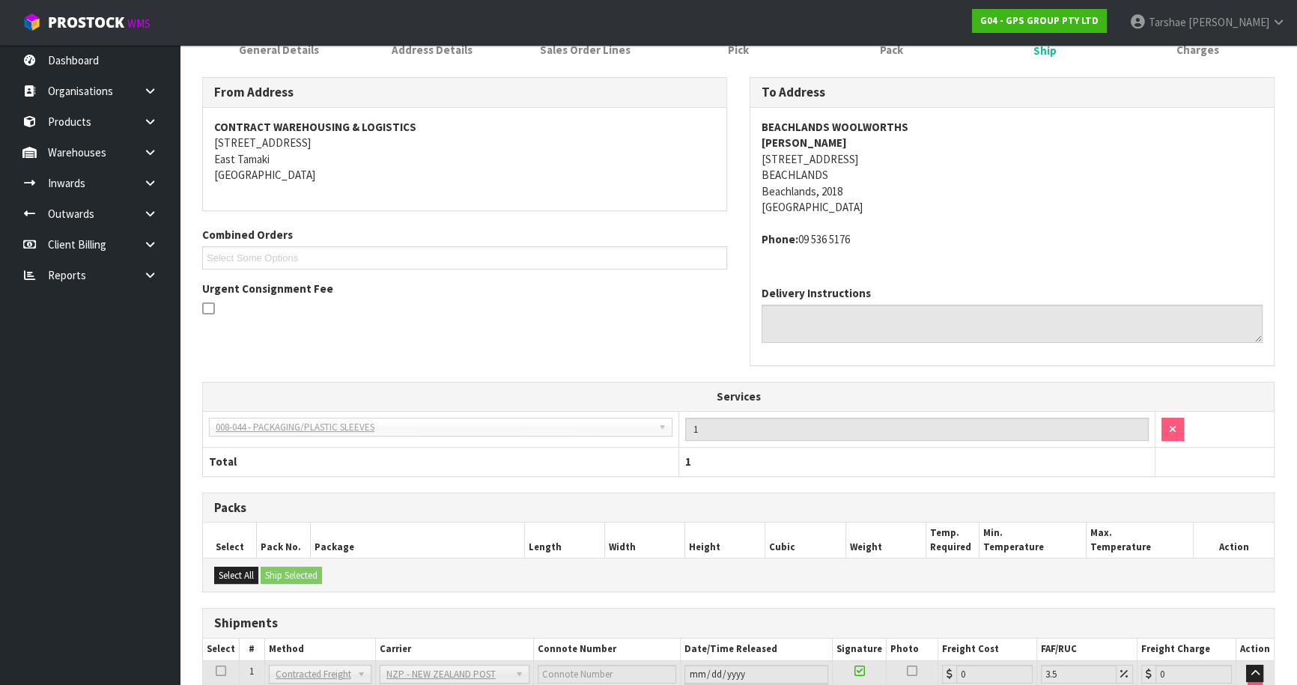
scroll to position [349, 0]
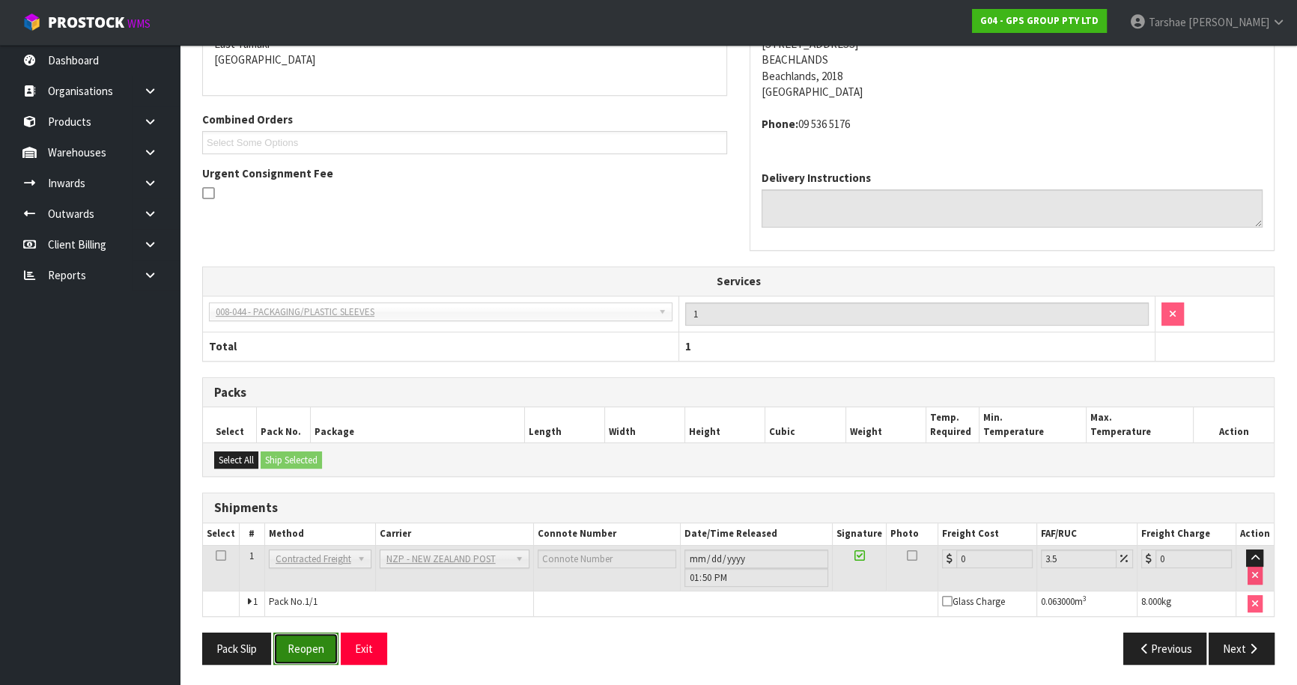
click at [292, 652] on button "Reopen" at bounding box center [305, 649] width 65 height 32
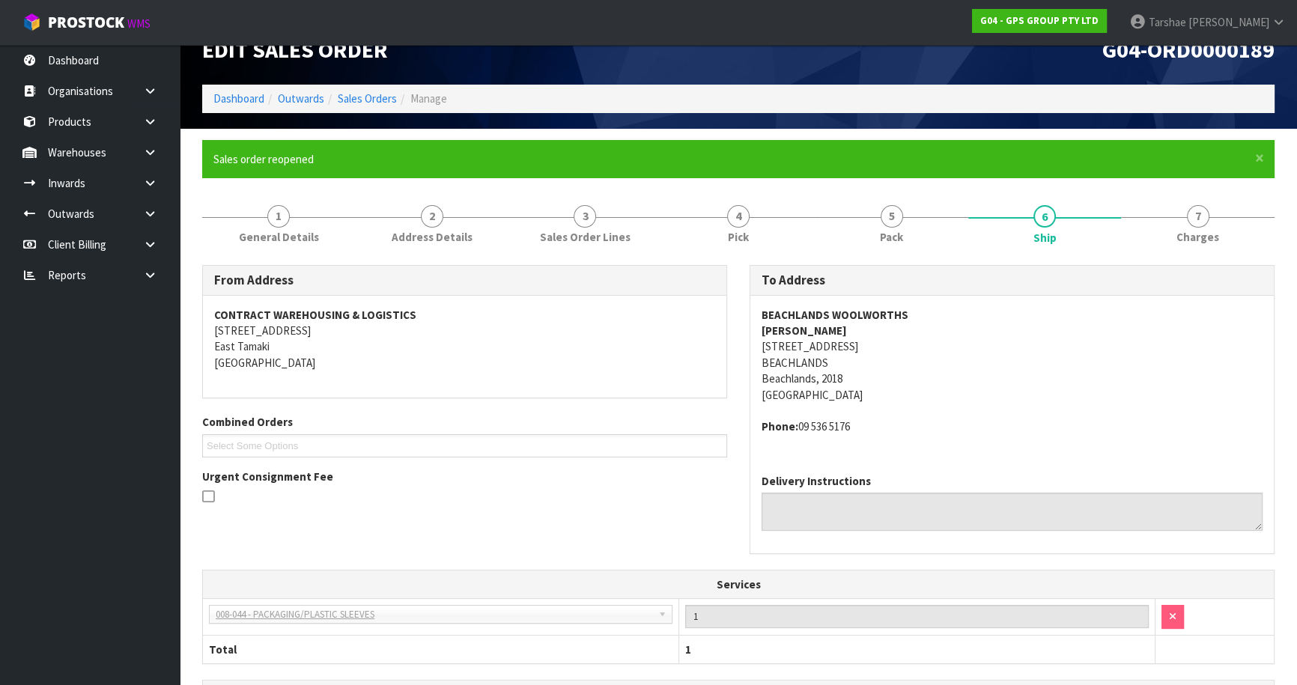
scroll to position [333, 0]
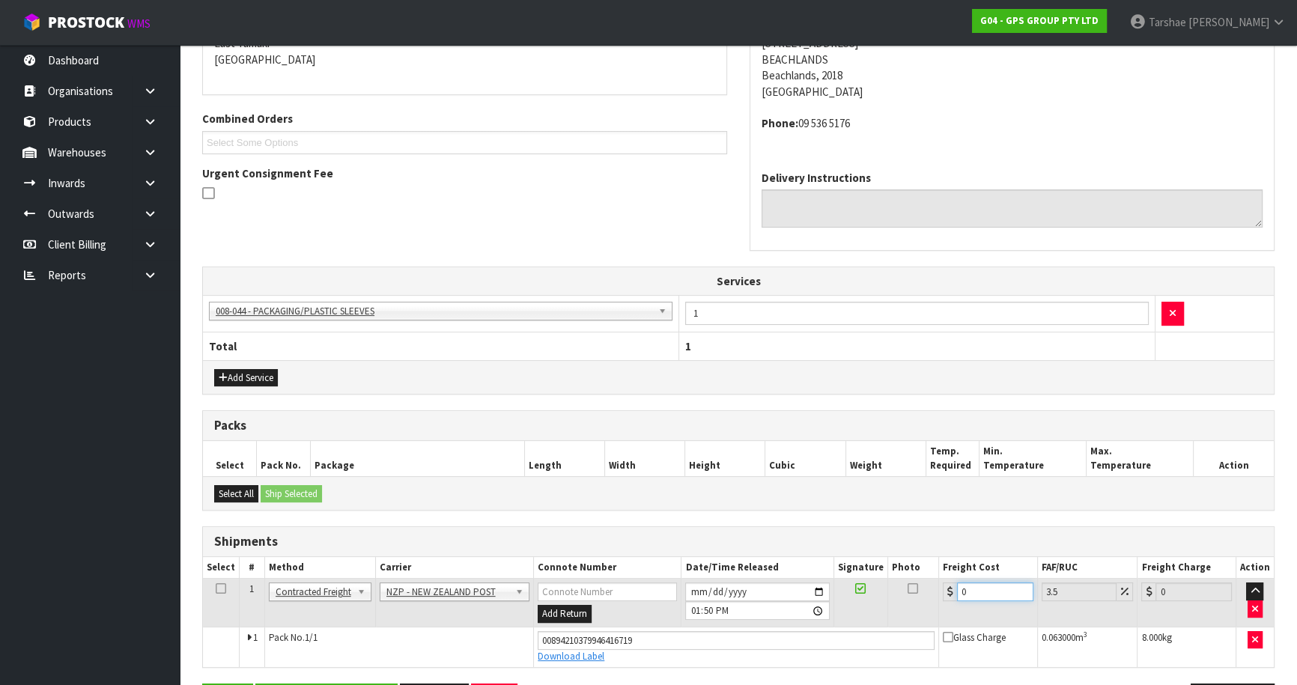
drag, startPoint x: 869, startPoint y: 584, endPoint x: 779, endPoint y: 586, distance: 89.9
click at [780, 586] on tr "1 Client Local Pickup Customer Local Pickup Company Freight Contracted Freight …" at bounding box center [738, 603] width 1071 height 49
type input "4"
type input "4.14"
type input "4.3"
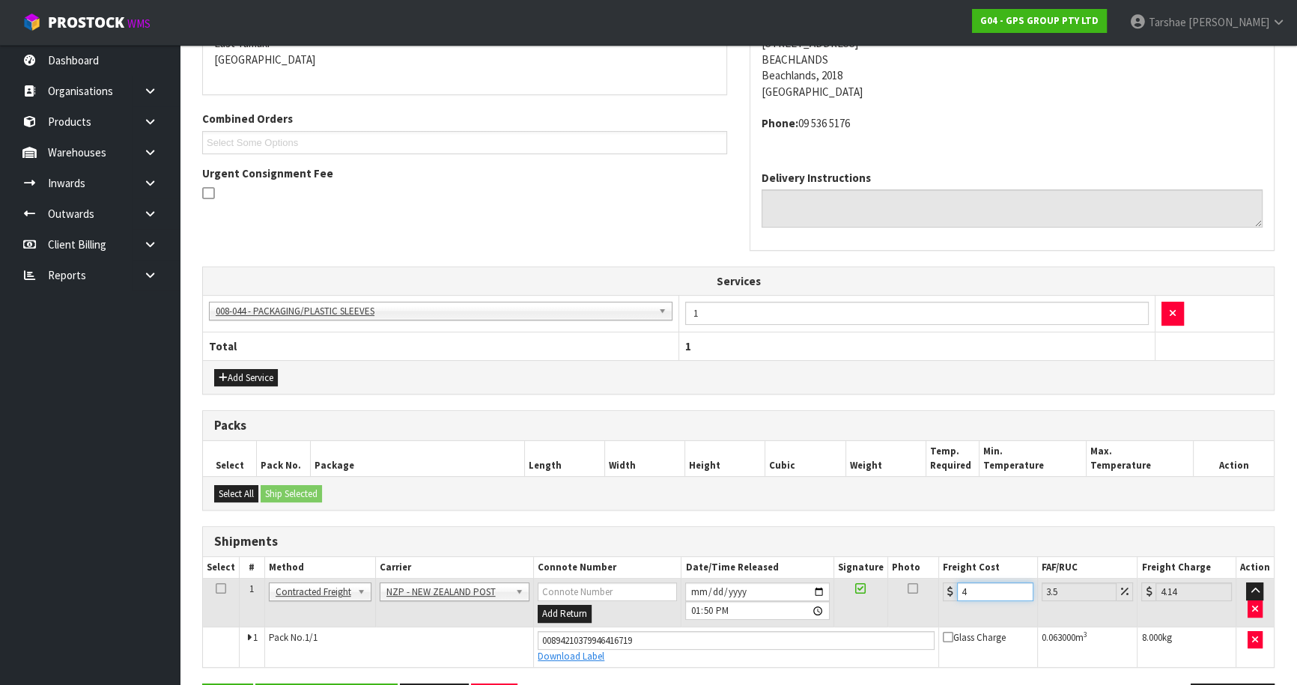
type input "4.45"
type input "4.33"
type input "4.48"
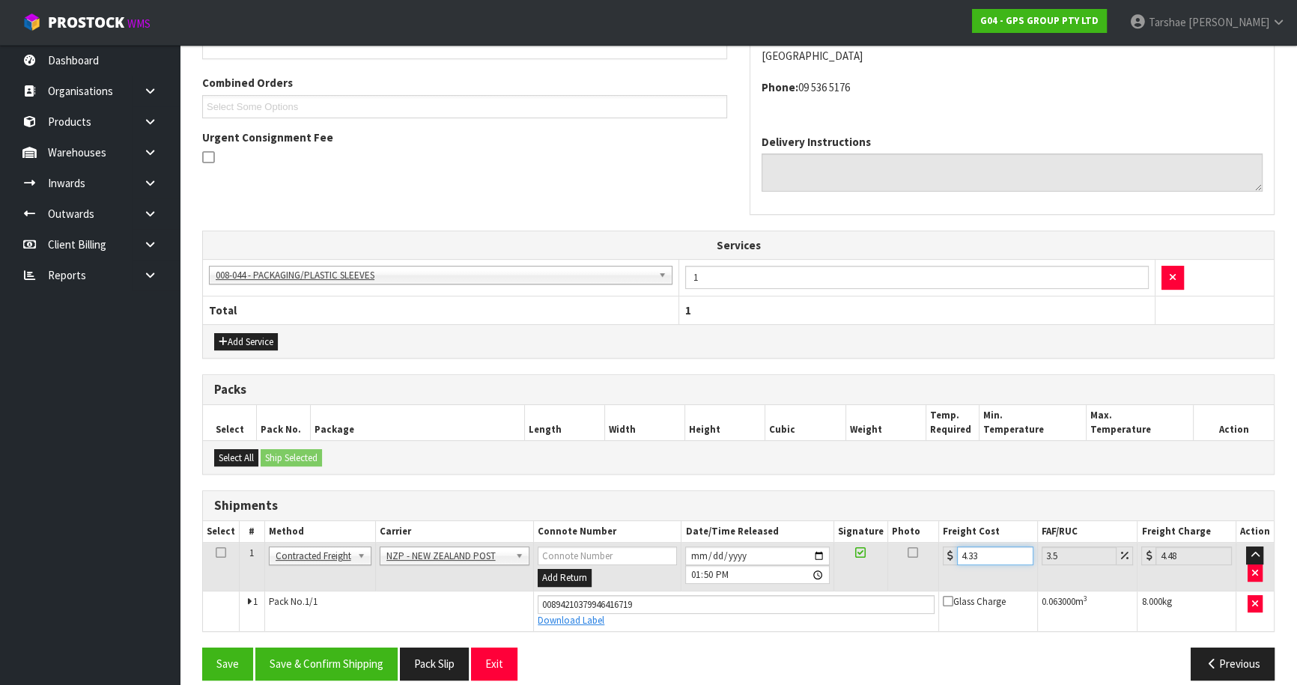
scroll to position [383, 0]
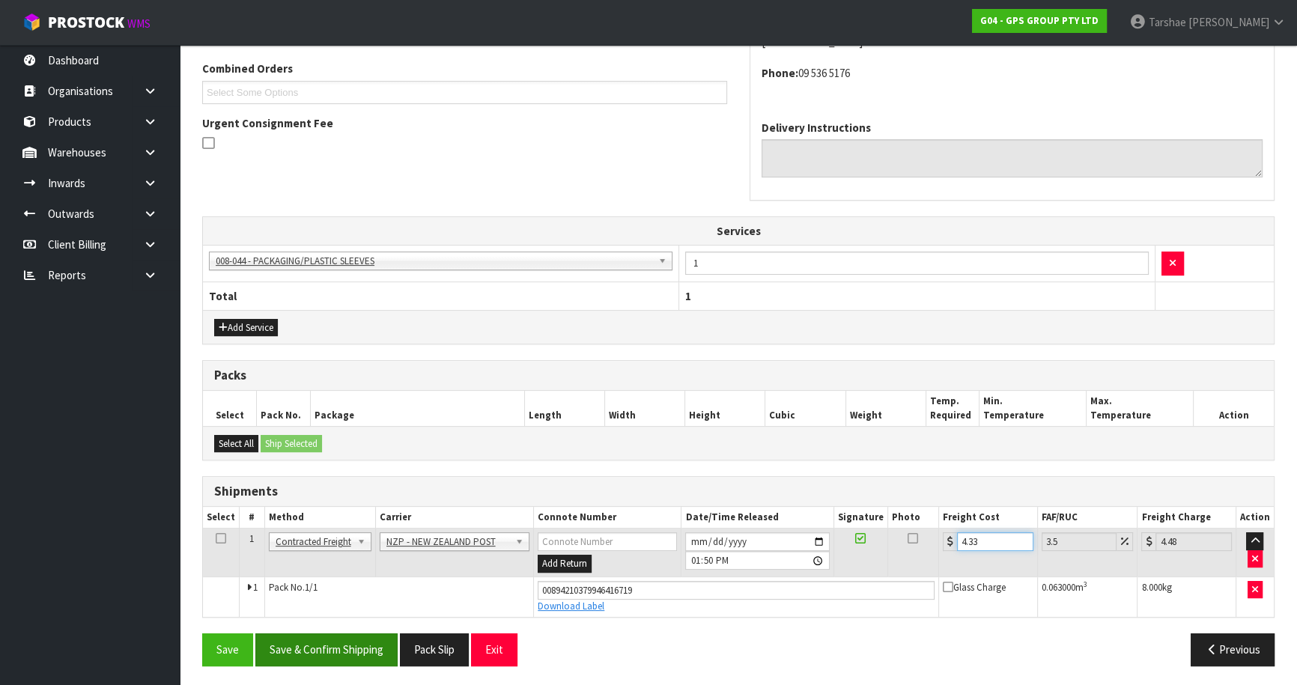
type input "4.33"
click at [381, 634] on button "Save & Confirm Shipping" at bounding box center [326, 650] width 142 height 32
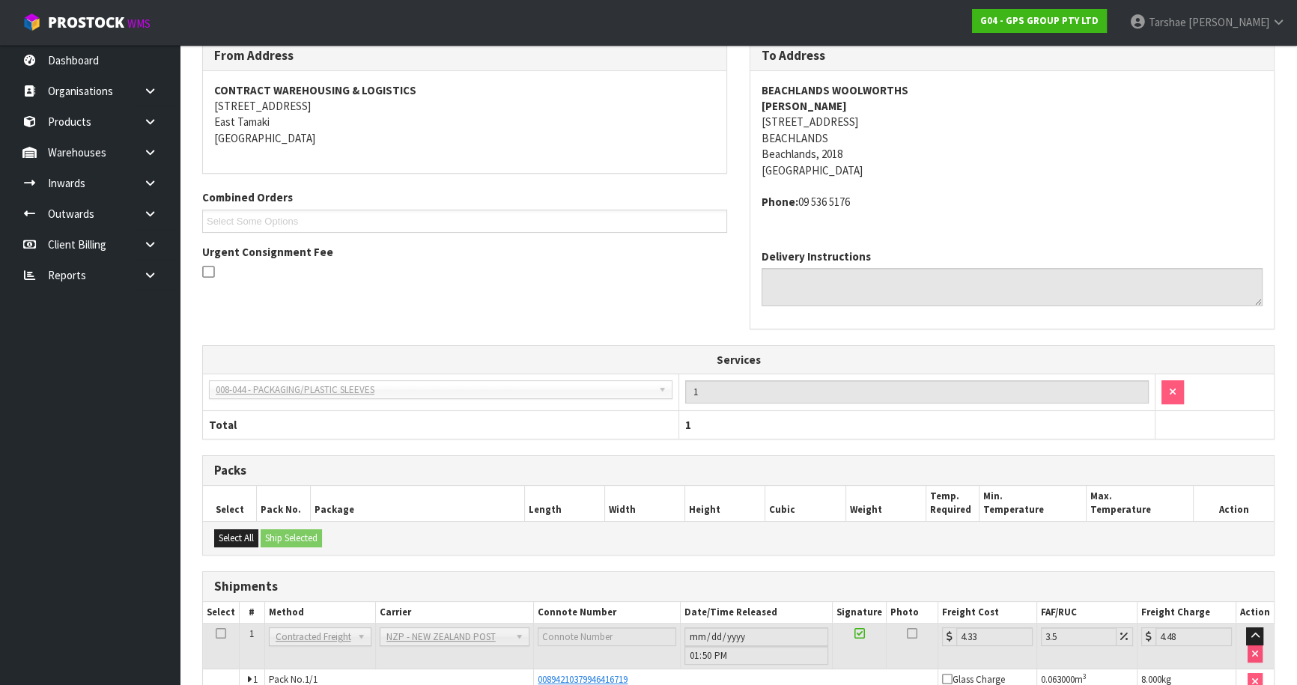
scroll to position [344, 0]
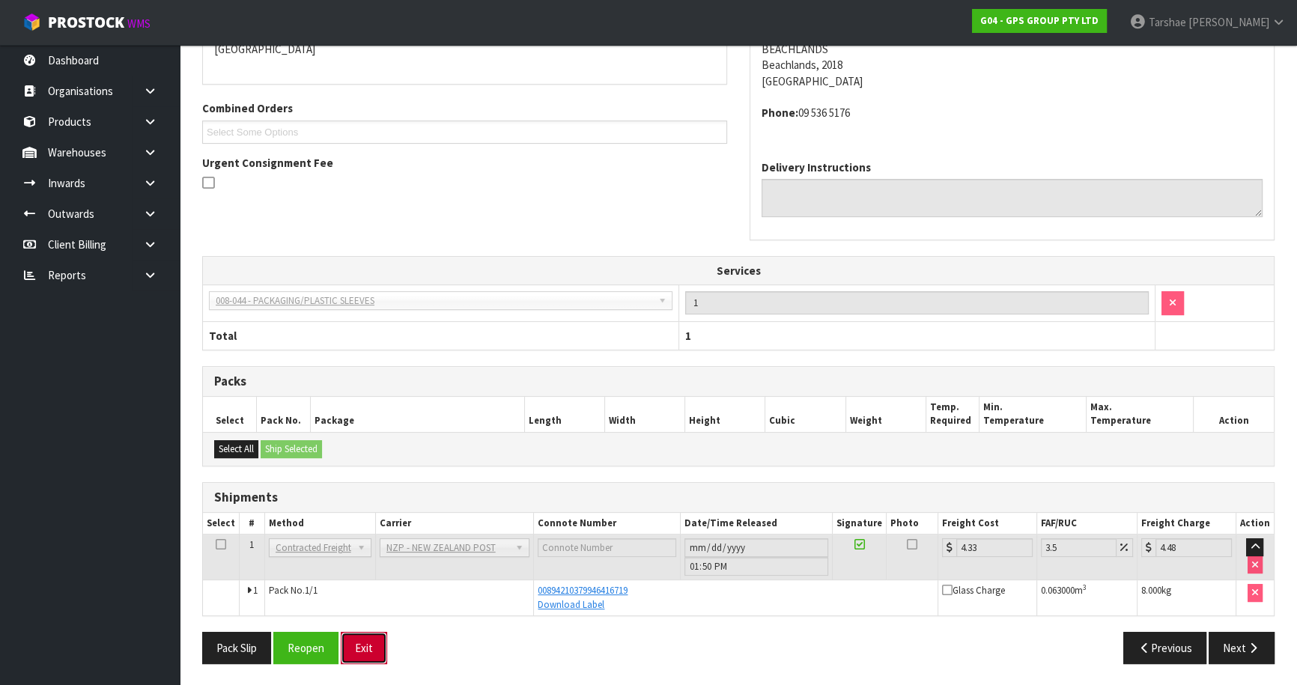
click at [364, 643] on button "Exit" at bounding box center [364, 648] width 46 height 32
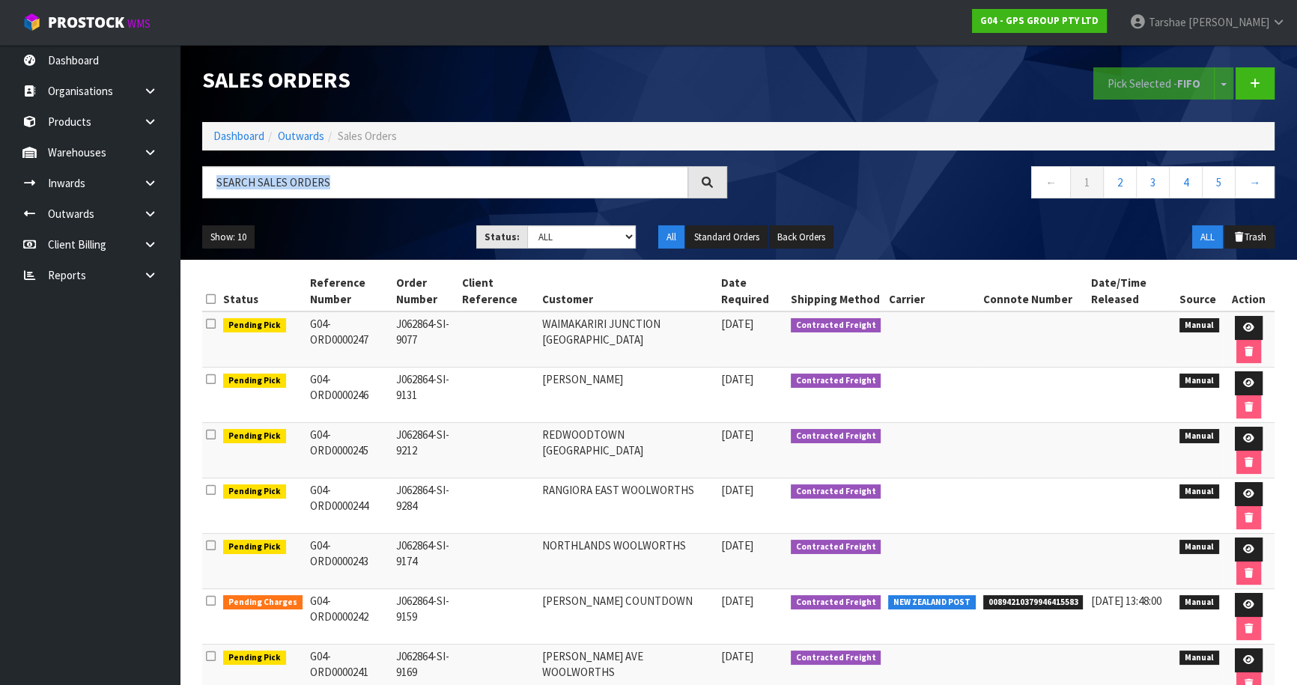
click at [470, 191] on div at bounding box center [464, 187] width 547 height 43
click at [469, 169] on input "text" at bounding box center [445, 182] width 486 height 32
type input "JOB-0410932"
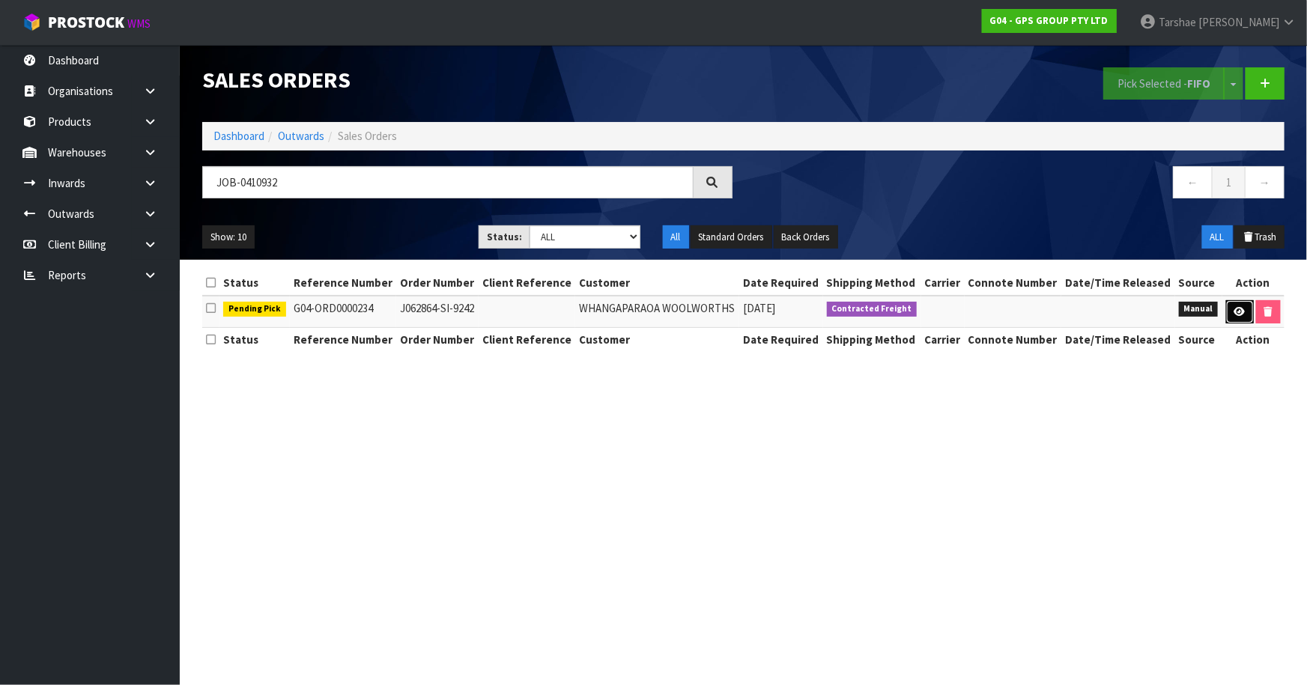
click at [1236, 318] on link at bounding box center [1240, 312] width 28 height 24
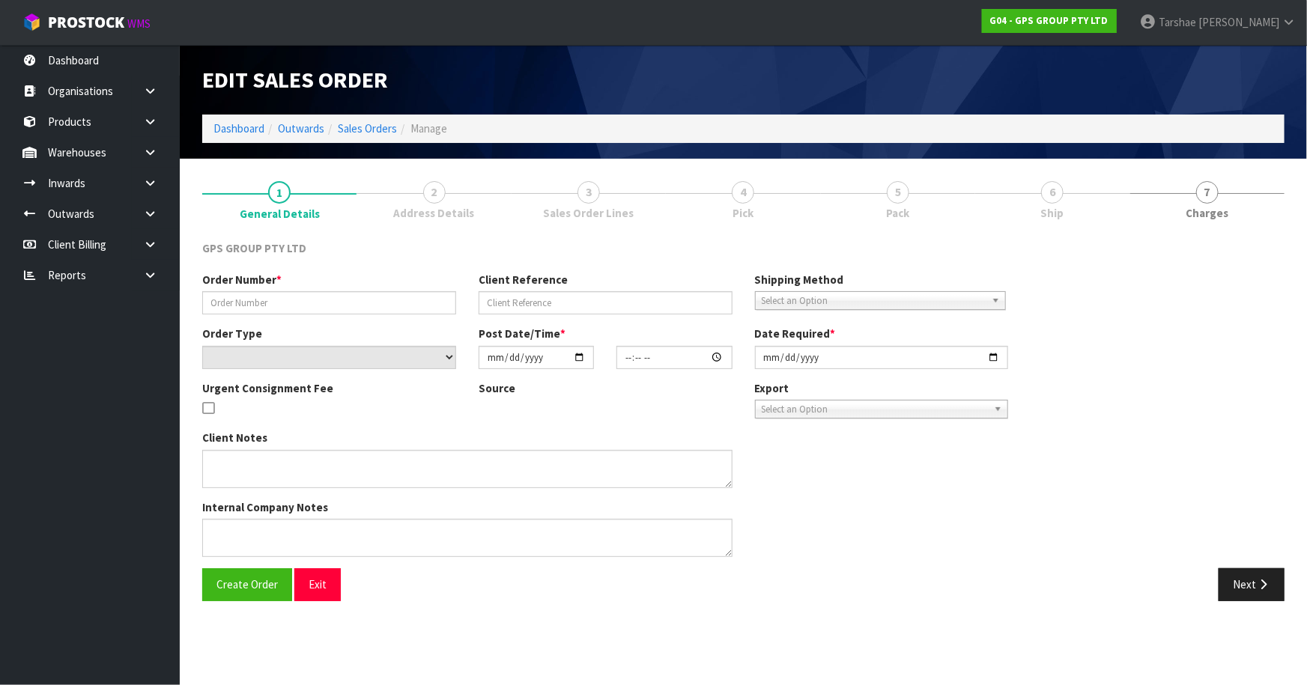
type input "J062864-SI-9242"
select select "number:0"
type input "[DATE]"
type input "08:50:00.000"
type input "[DATE]"
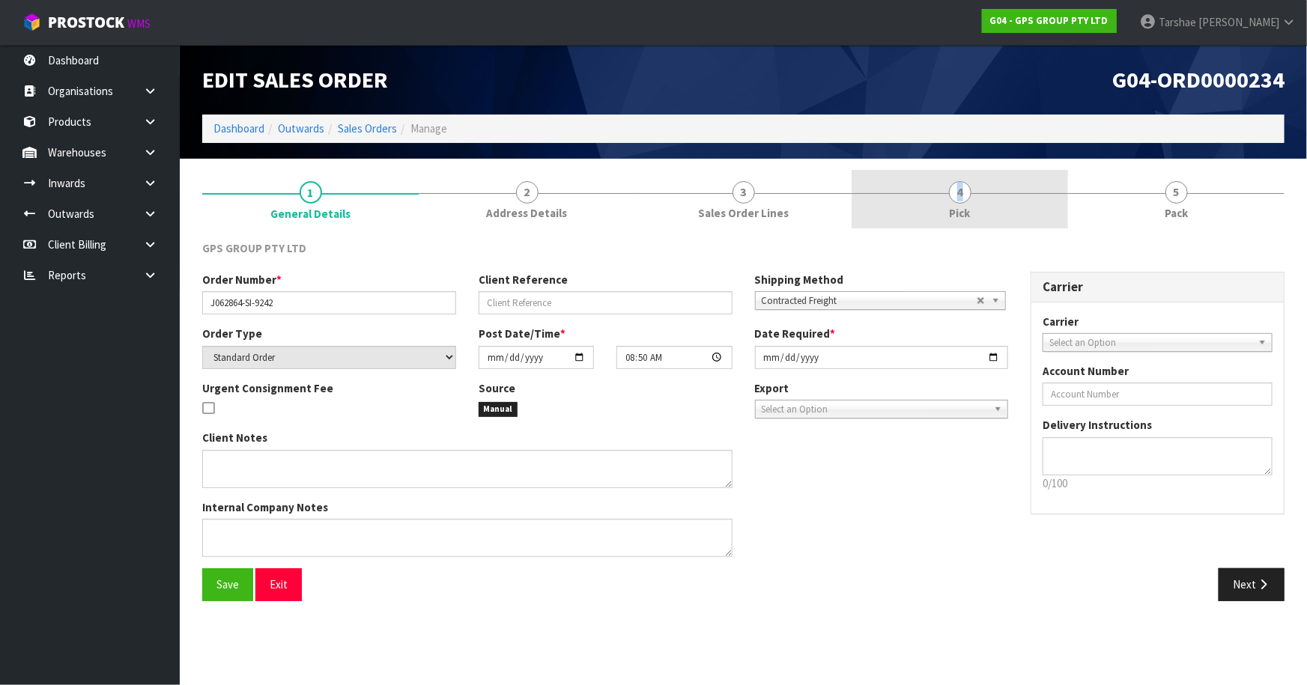
click at [929, 192] on link "4 Pick" at bounding box center [959, 199] width 216 height 59
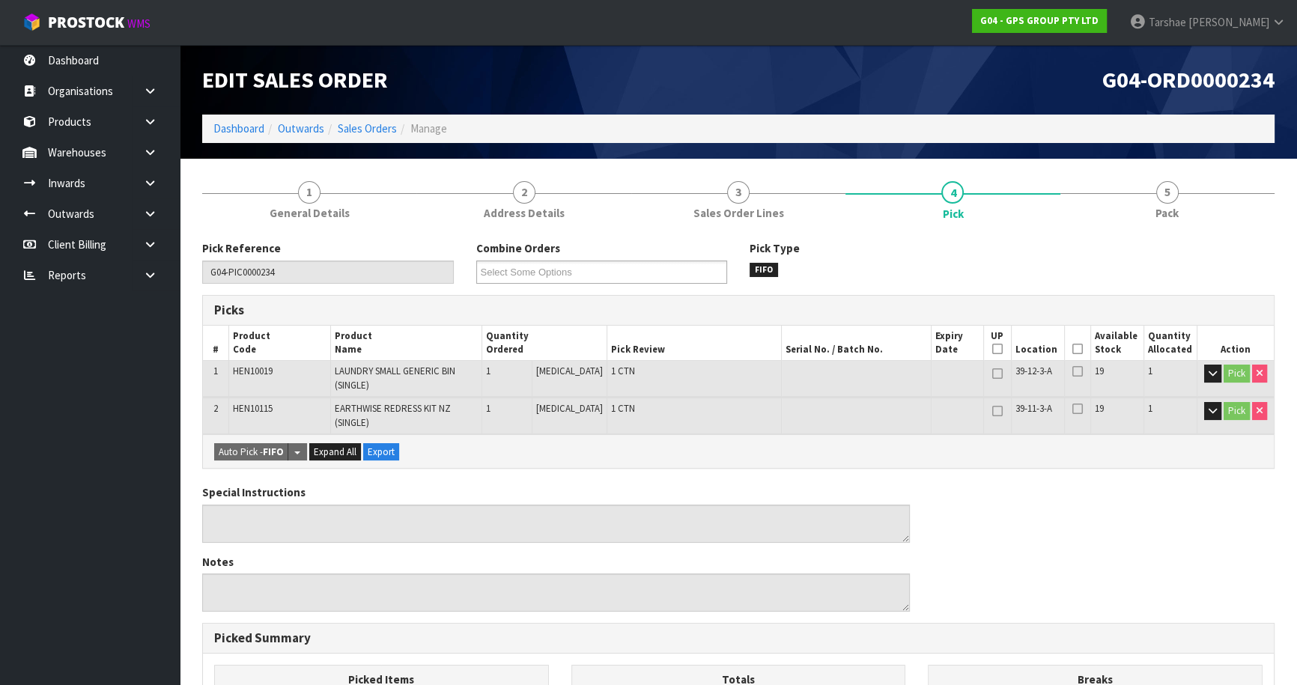
click at [1072, 349] on icon at bounding box center [1077, 349] width 10 height 1
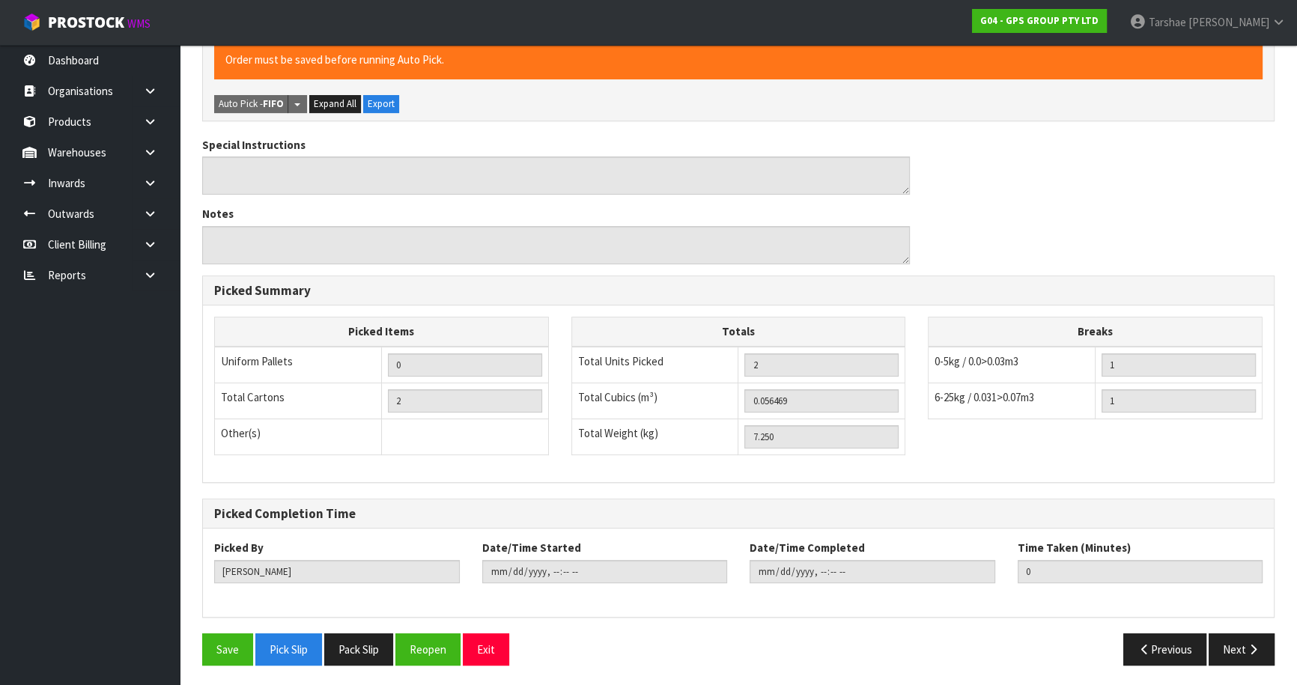
scroll to position [403, 0]
click at [230, 636] on button "Save" at bounding box center [227, 649] width 51 height 32
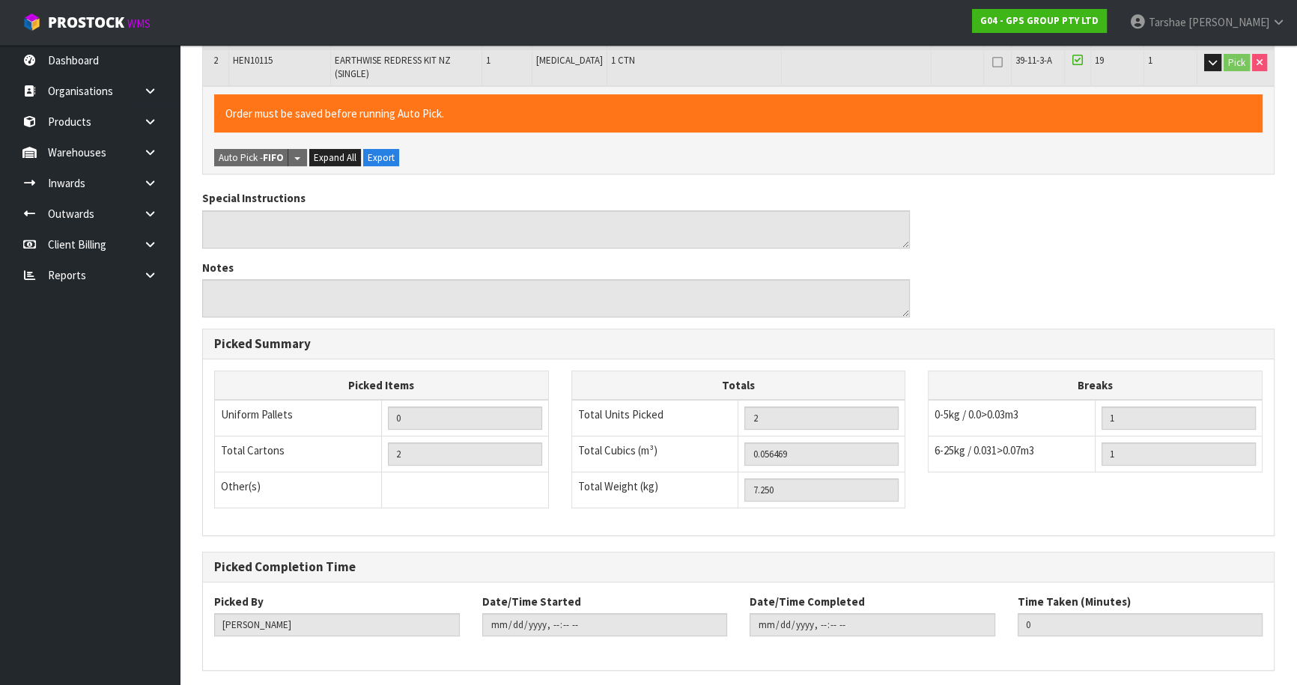
scroll to position [0, 0]
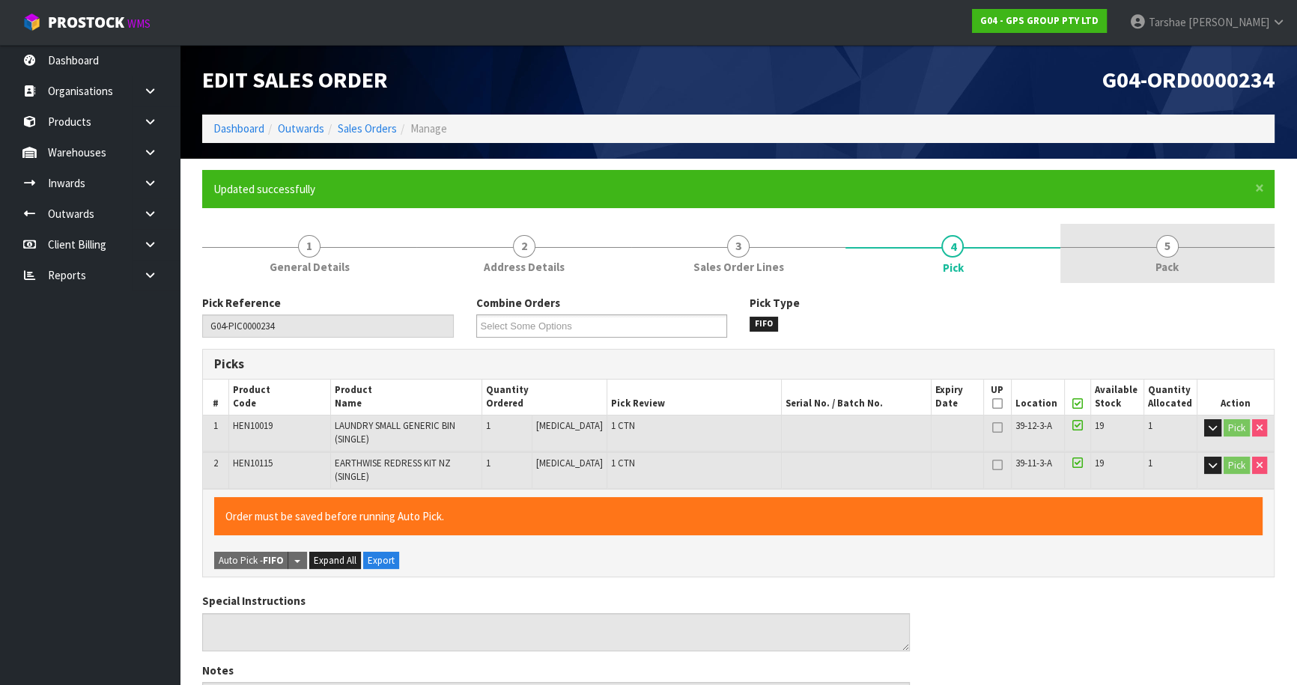
click at [1126, 240] on link "5 Pack" at bounding box center [1167, 253] width 214 height 59
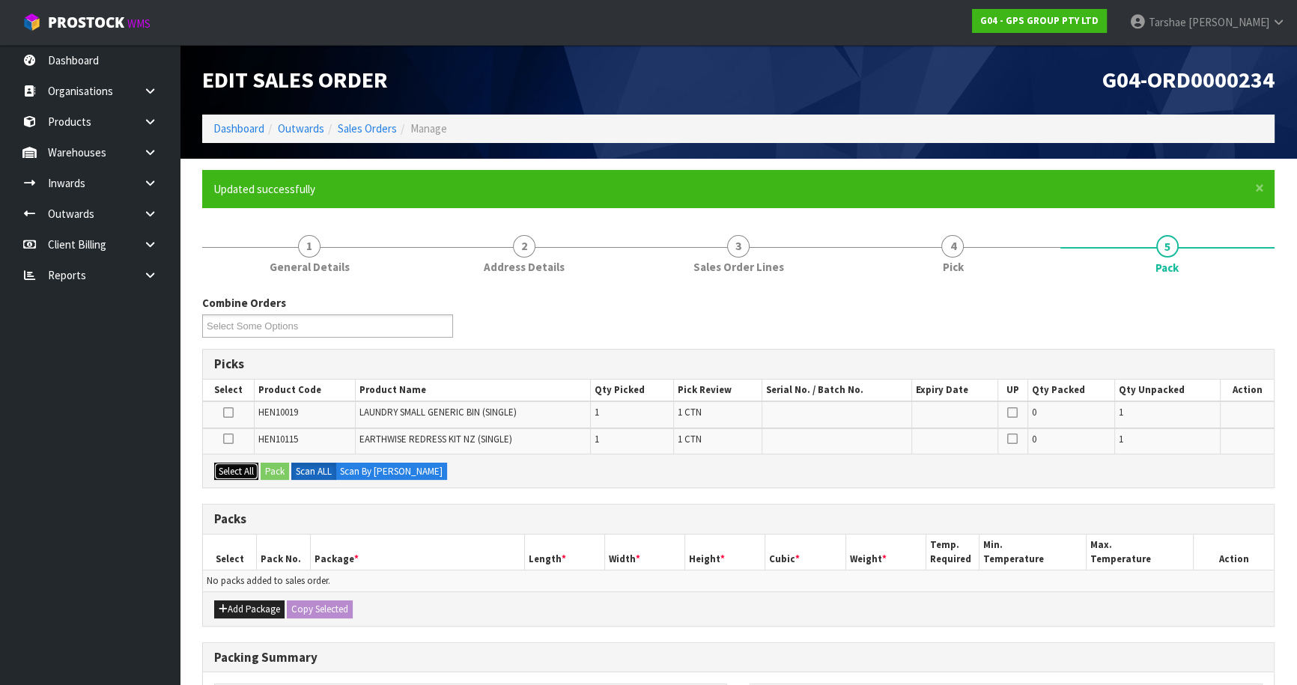
drag, startPoint x: 240, startPoint y: 470, endPoint x: 225, endPoint y: 573, distance: 103.6
click at [240, 472] on button "Select All" at bounding box center [236, 472] width 44 height 18
click at [217, 605] on button "Add Package" at bounding box center [249, 610] width 70 height 18
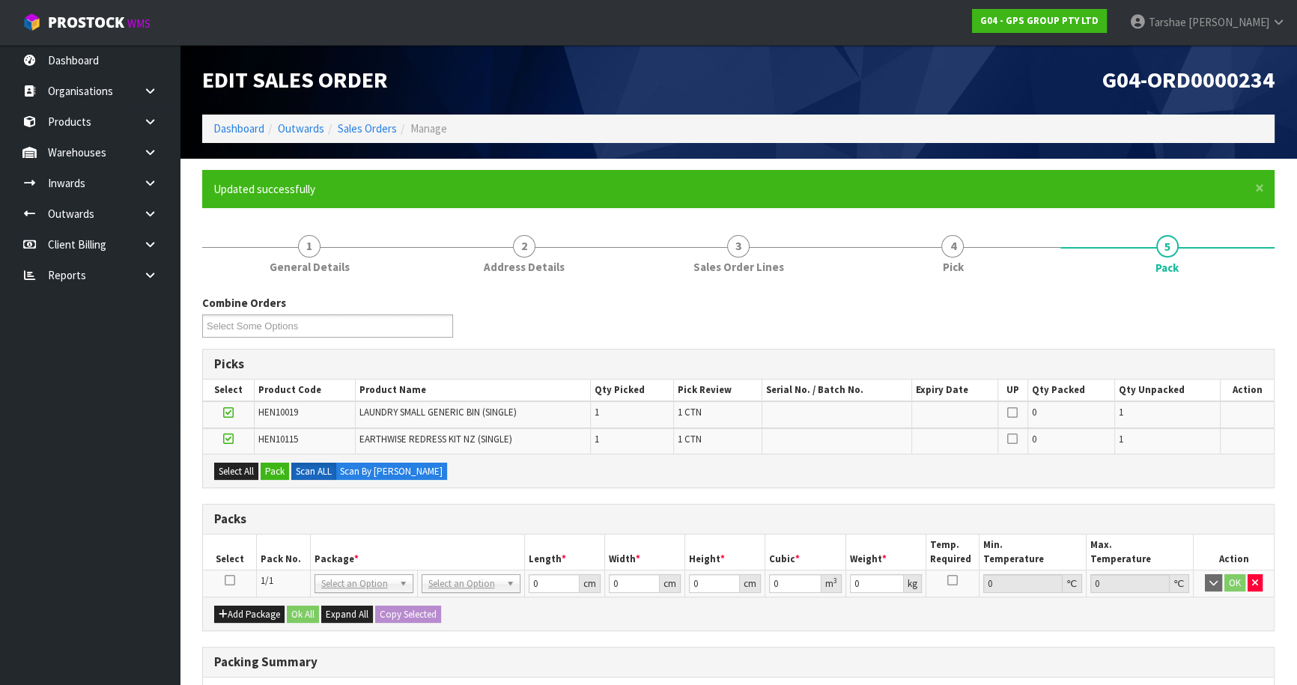
drag, startPoint x: 228, startPoint y: 581, endPoint x: 286, endPoint y: 506, distance: 95.0
click at [228, 580] on icon at bounding box center [230, 580] width 10 height 1
click at [276, 474] on button "Pack" at bounding box center [275, 472] width 28 height 18
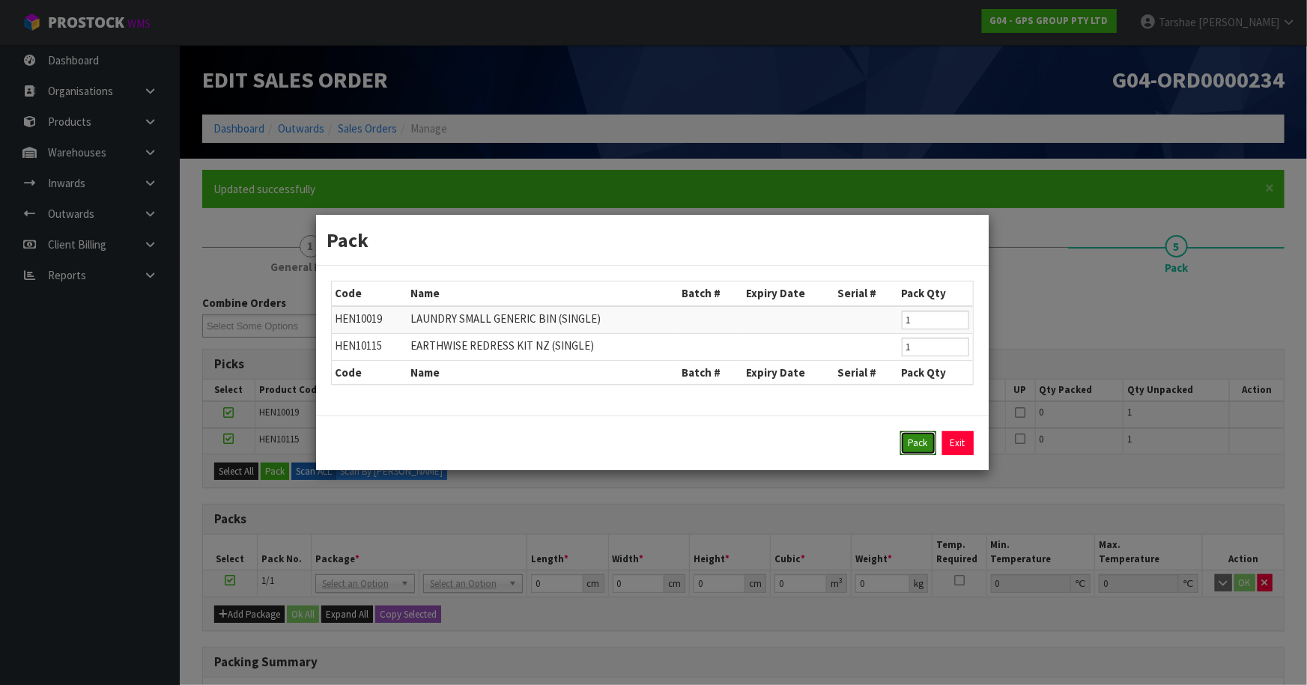
click at [911, 437] on button "Pack" at bounding box center [918, 443] width 36 height 24
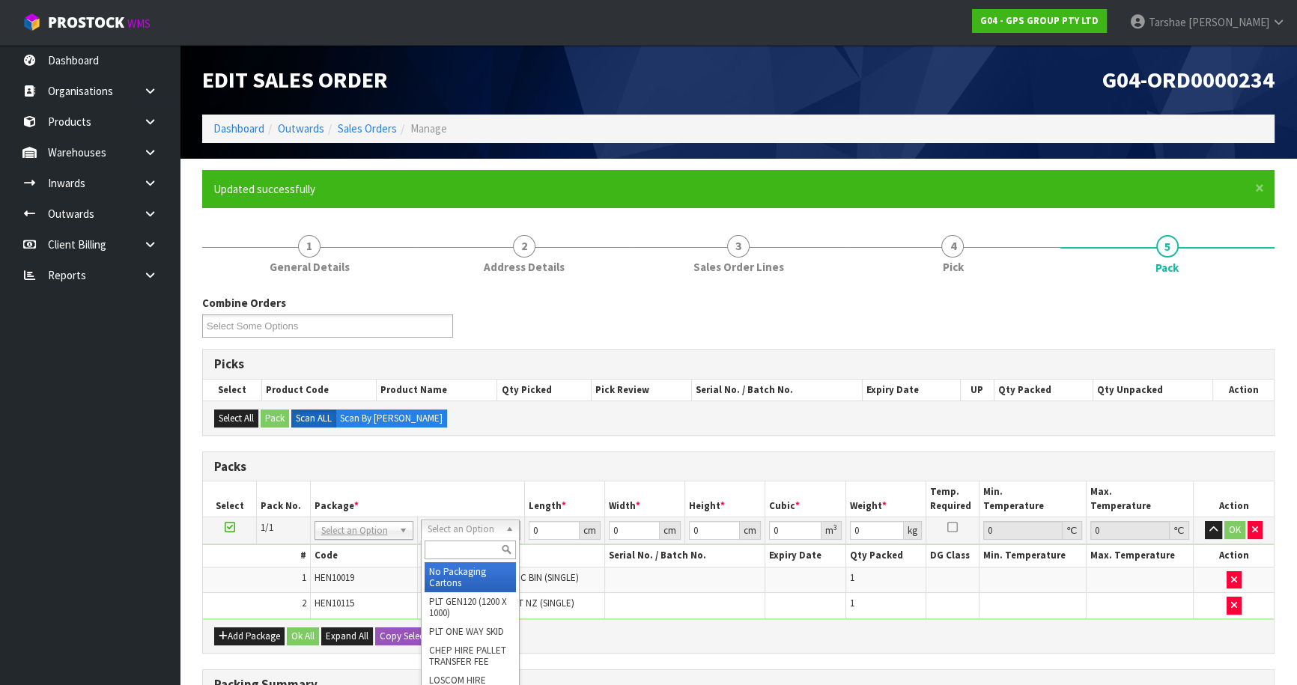
drag, startPoint x: 482, startPoint y: 569, endPoint x: 562, endPoint y: 533, distance: 87.8
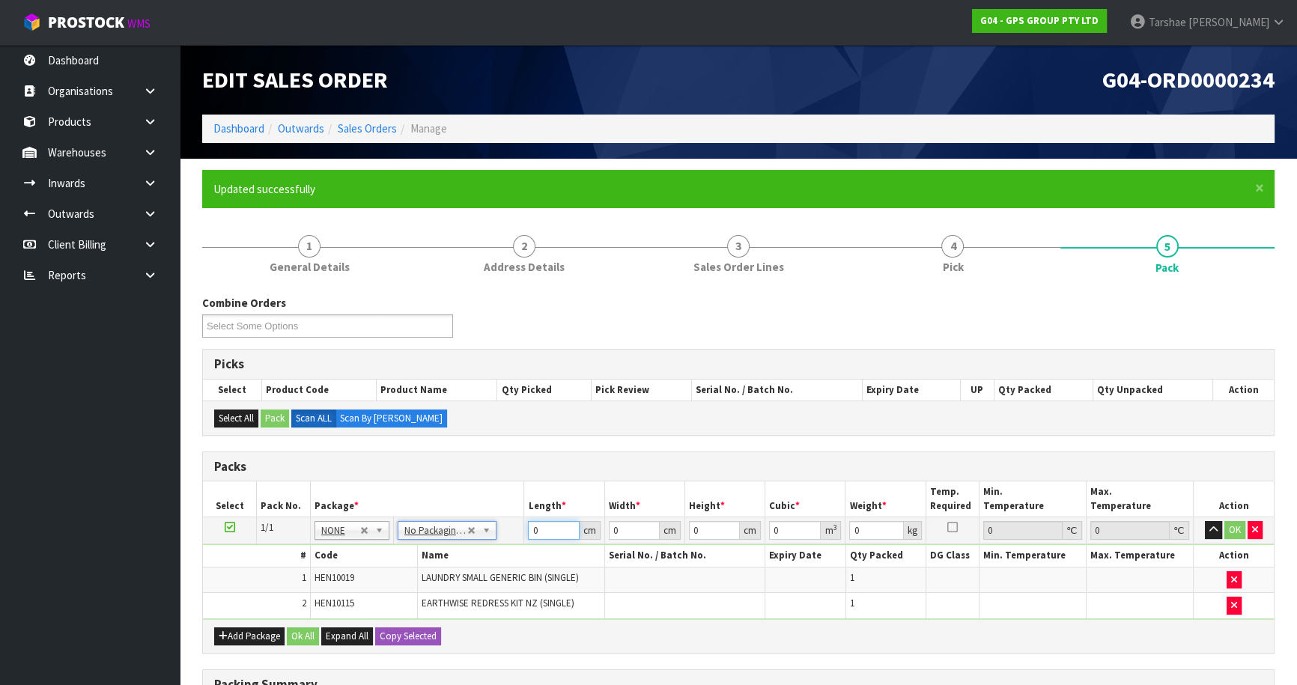
drag, startPoint x: 549, startPoint y: 532, endPoint x: 494, endPoint y: 512, distance: 58.0
click at [509, 524] on tr "1/1 NONE 007-001 007-002 007-004 007-009 007-013 007-014 007-015 007-017 007-01…" at bounding box center [738, 530] width 1071 height 27
type input "126"
type input "50"
type input "1"
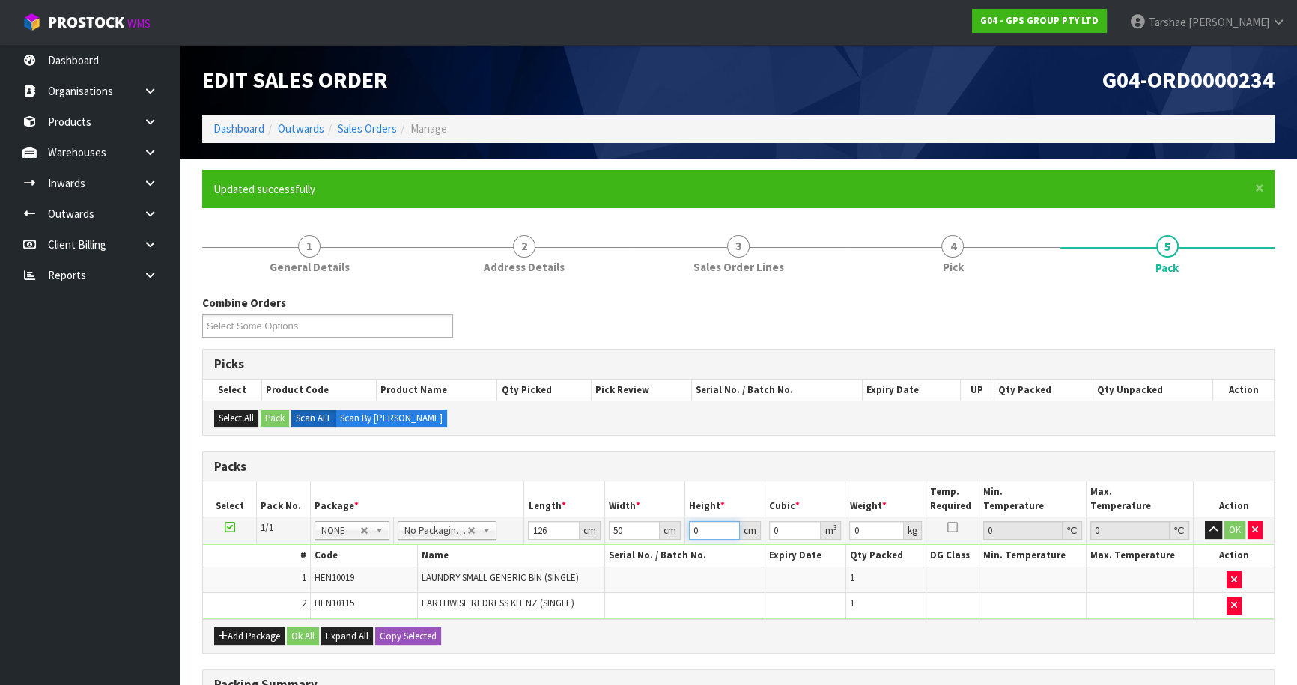
type input "0.0063"
type input "10"
type input "0.063"
type input "10"
type input "8"
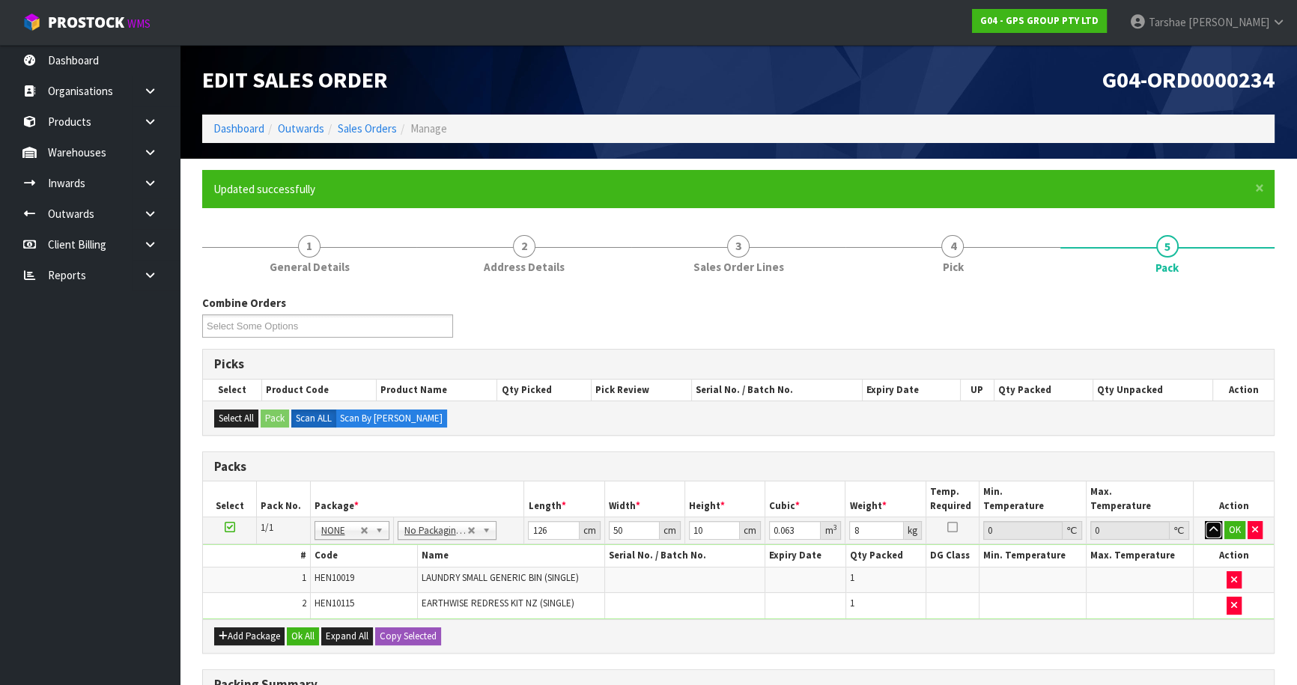
click at [1205, 521] on button "button" at bounding box center [1213, 530] width 17 height 18
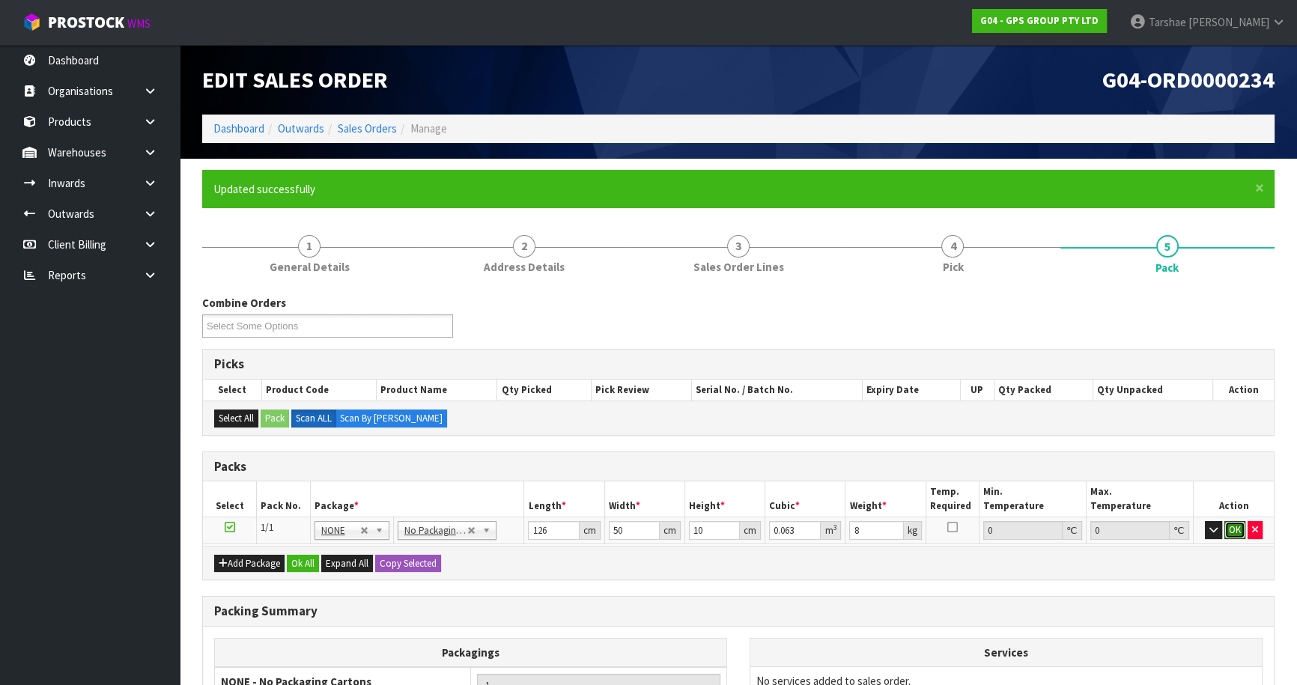
click button "OK" at bounding box center [1234, 530] width 21 height 18
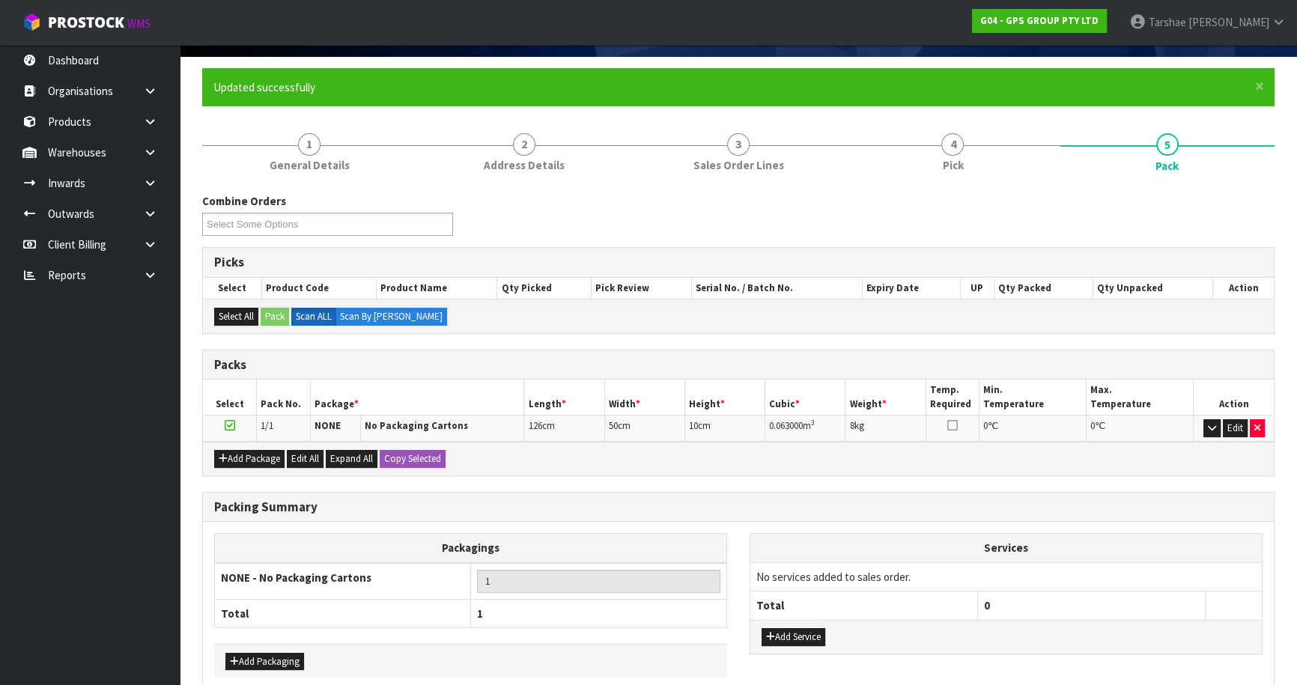
scroll to position [174, 0]
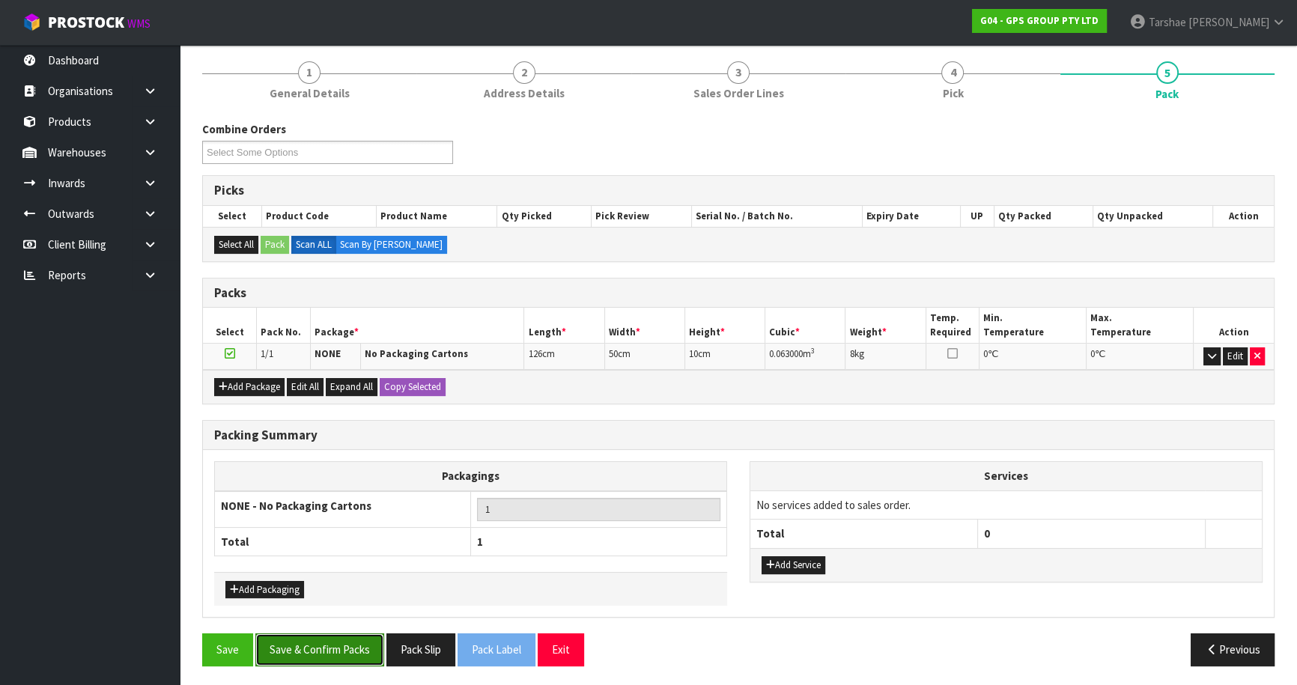
click at [324, 645] on button "Save & Confirm Packs" at bounding box center [319, 650] width 129 height 32
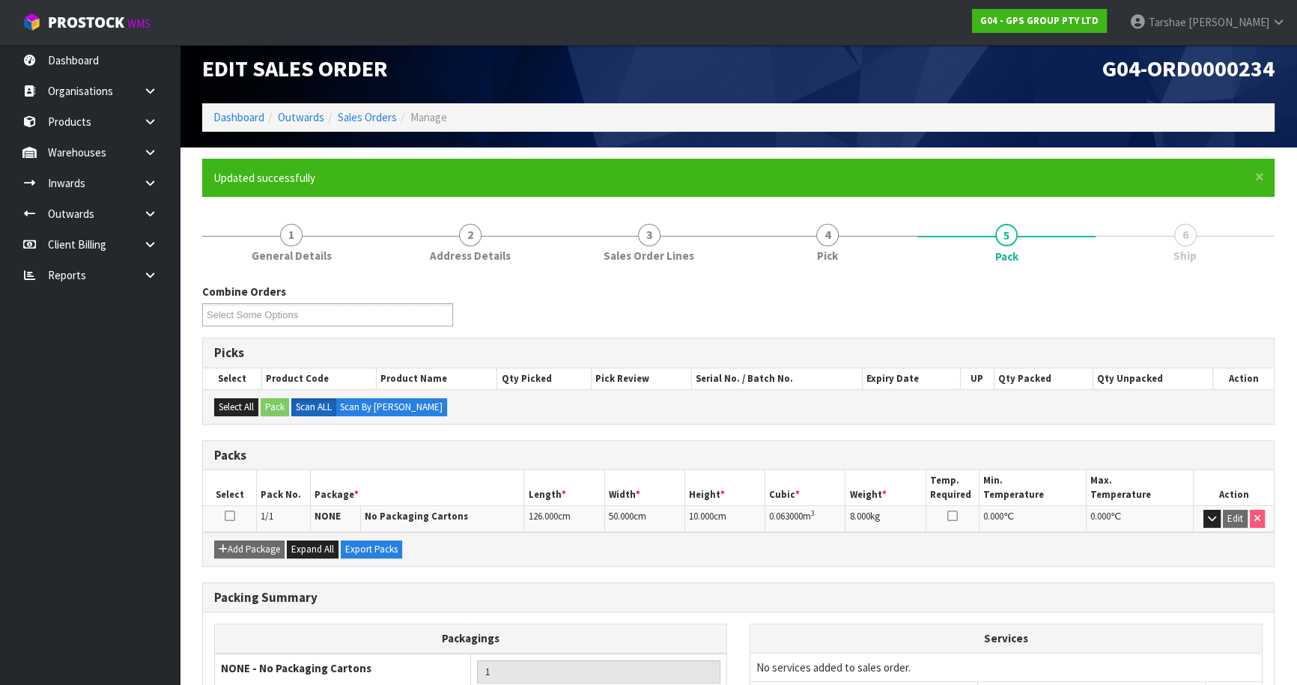
scroll to position [141, 0]
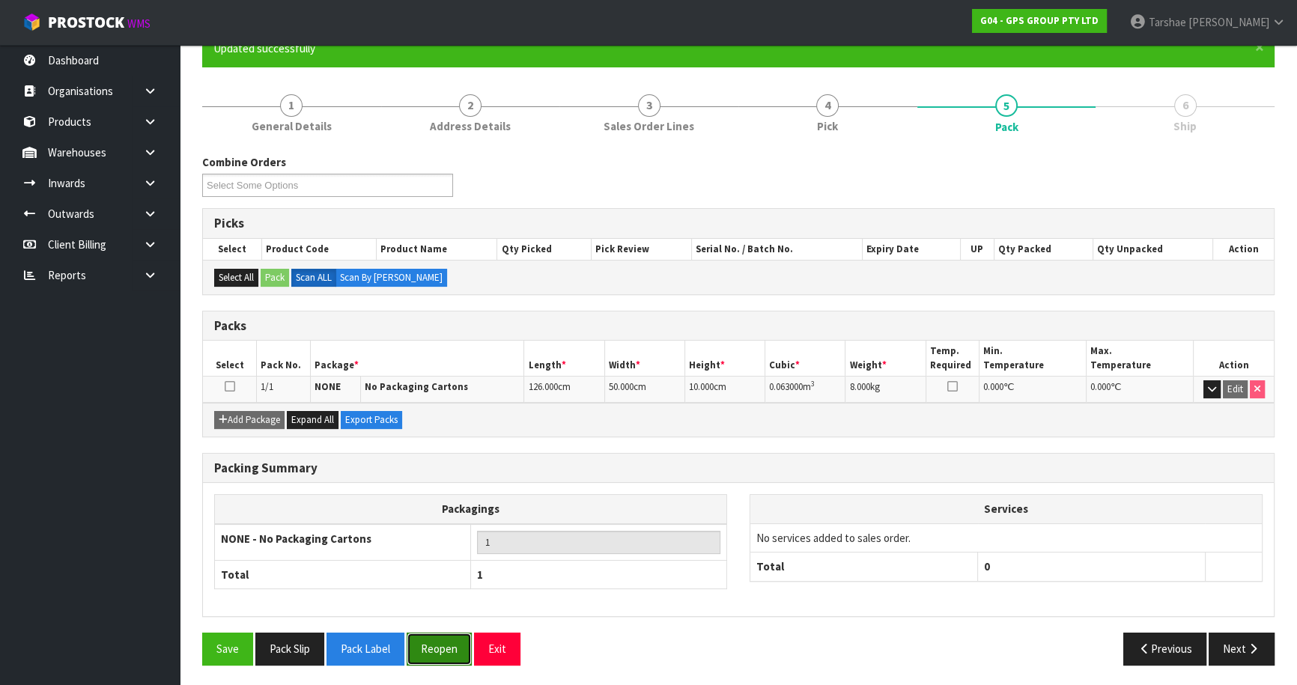
click at [445, 643] on button "Reopen" at bounding box center [439, 649] width 65 height 32
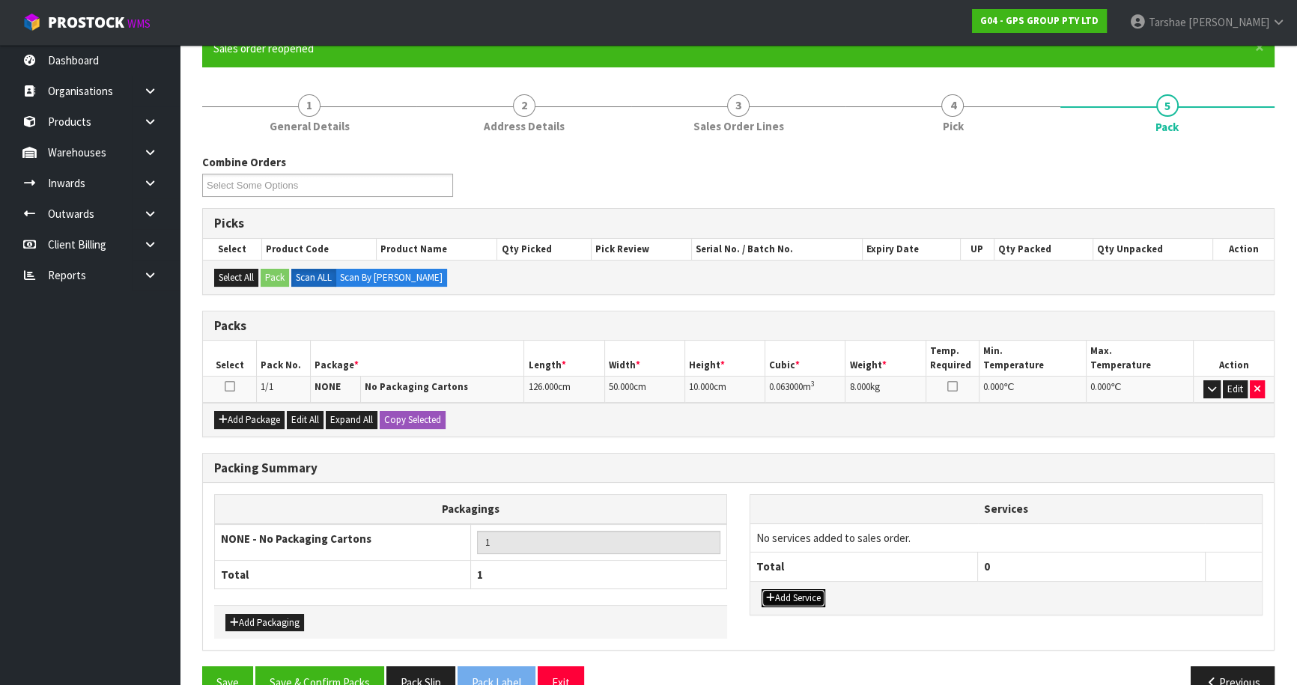
click at [796, 589] on button "Add Service" at bounding box center [794, 598] width 64 height 18
click at [803, 553] on td "003-036 - EXTERNAL PLANT HIRE 008-035 - OUTWARD HDLG+/HOIST LIFT ON/OFF 008-036…" at bounding box center [864, 541] width 228 height 37
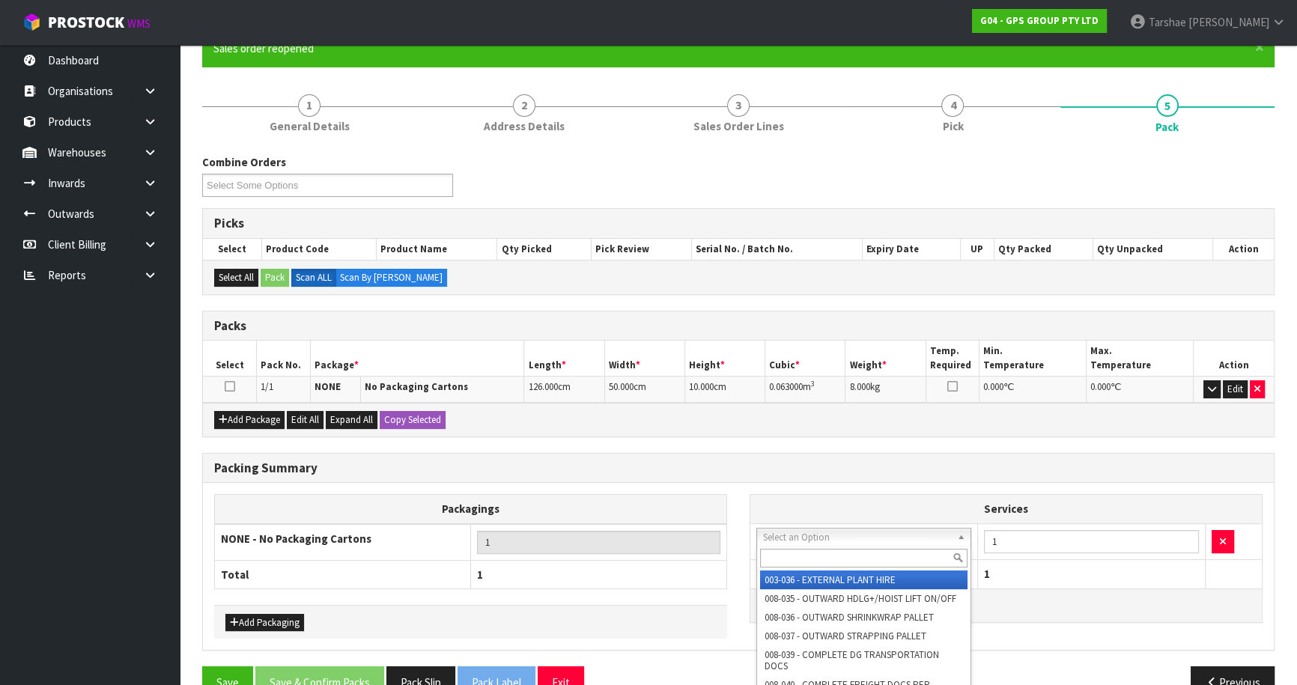
click at [800, 557] on input "text" at bounding box center [863, 558] width 207 height 19
type input "PLAS"
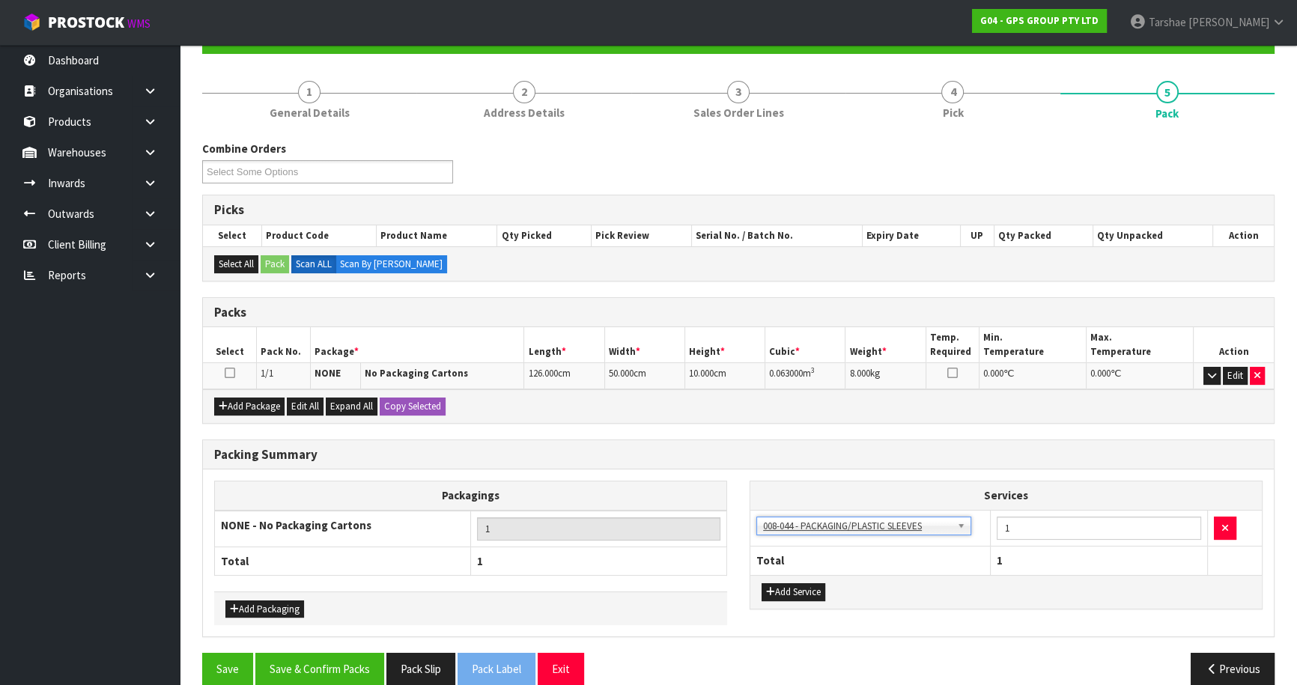
scroll to position [174, 0]
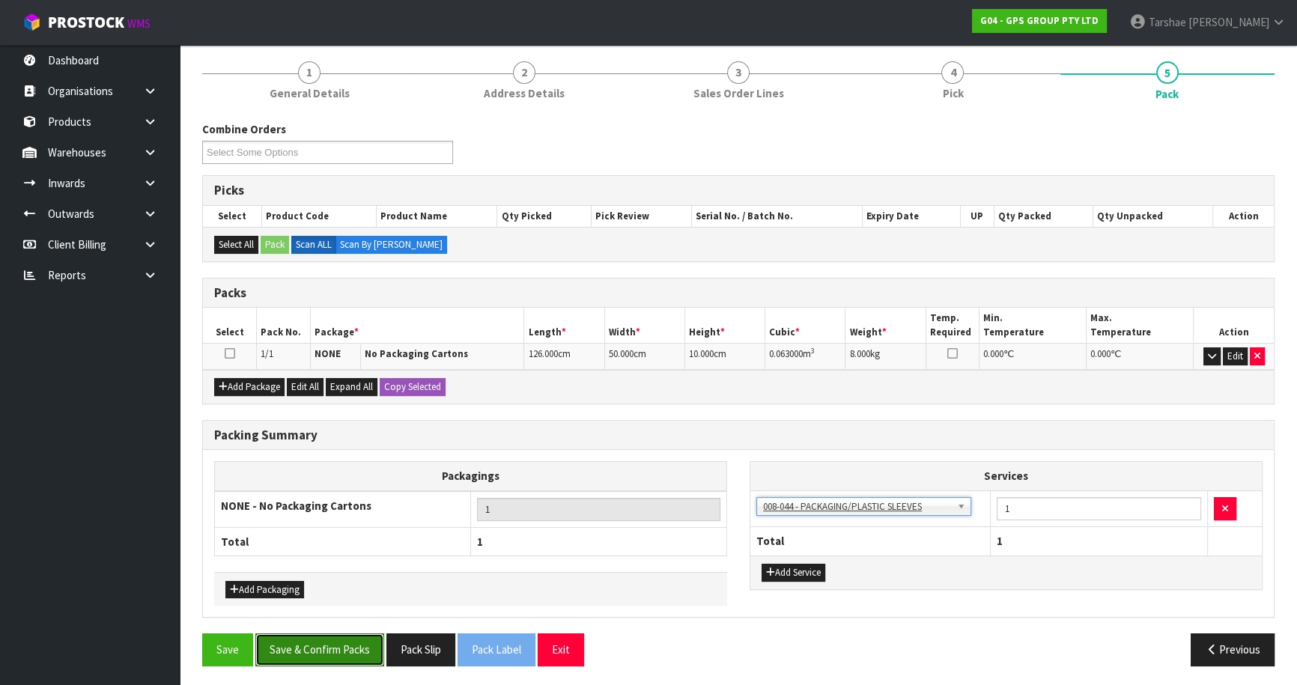
click at [318, 641] on button "Save & Confirm Packs" at bounding box center [319, 650] width 129 height 32
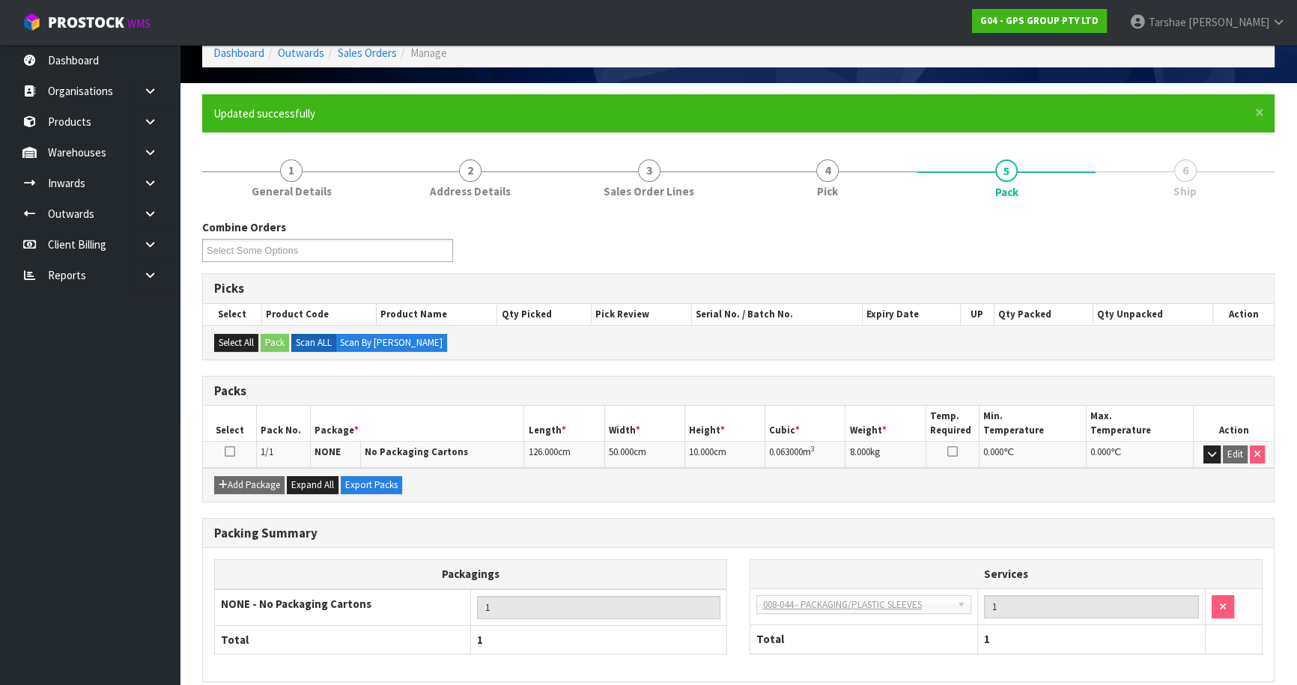
scroll to position [141, 0]
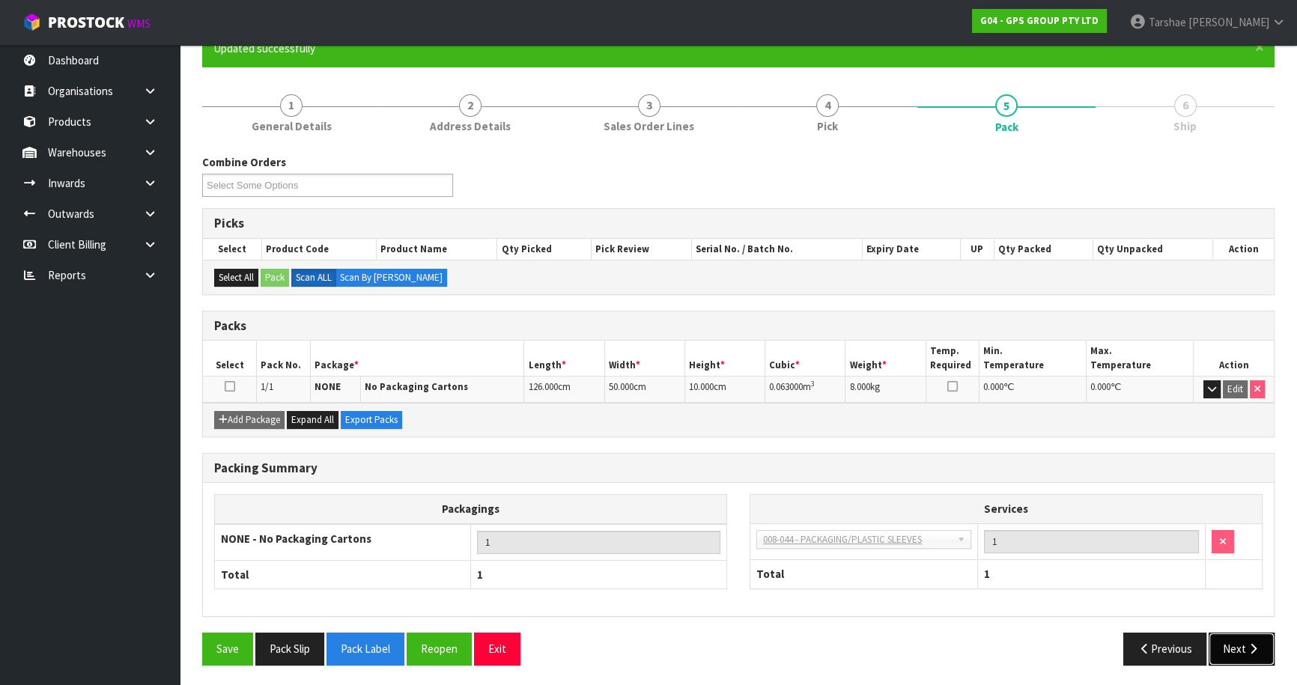
click at [1221, 636] on button "Next" at bounding box center [1242, 649] width 66 height 32
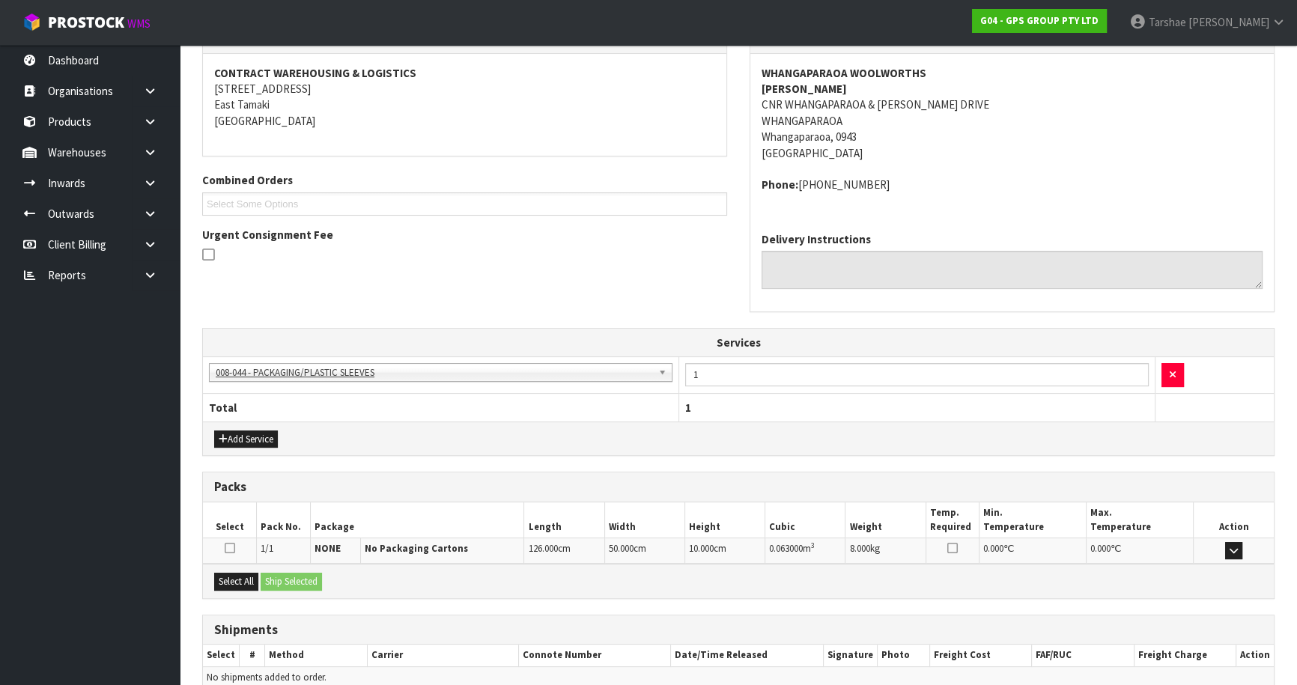
scroll to position [344, 0]
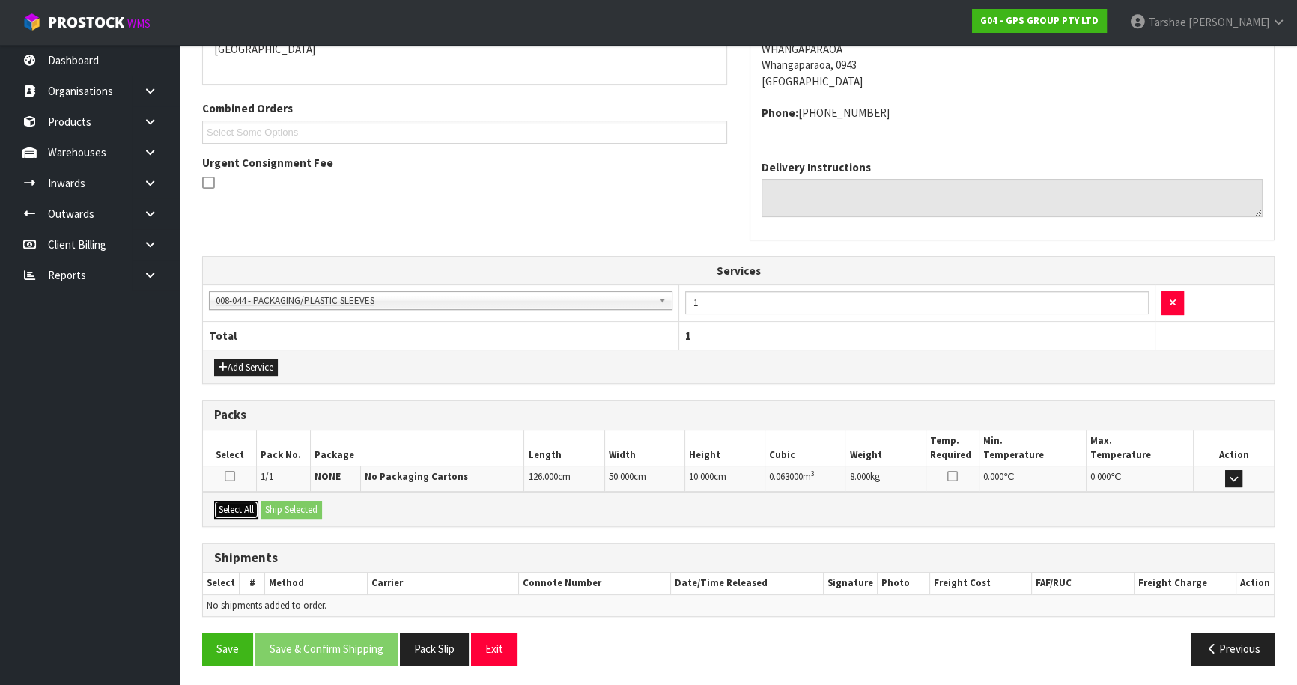
drag, startPoint x: 222, startPoint y: 500, endPoint x: 278, endPoint y: 500, distance: 56.2
click at [222, 501] on button "Select All" at bounding box center [236, 510] width 44 height 18
click at [294, 501] on button "Ship Selected" at bounding box center [291, 510] width 61 height 18
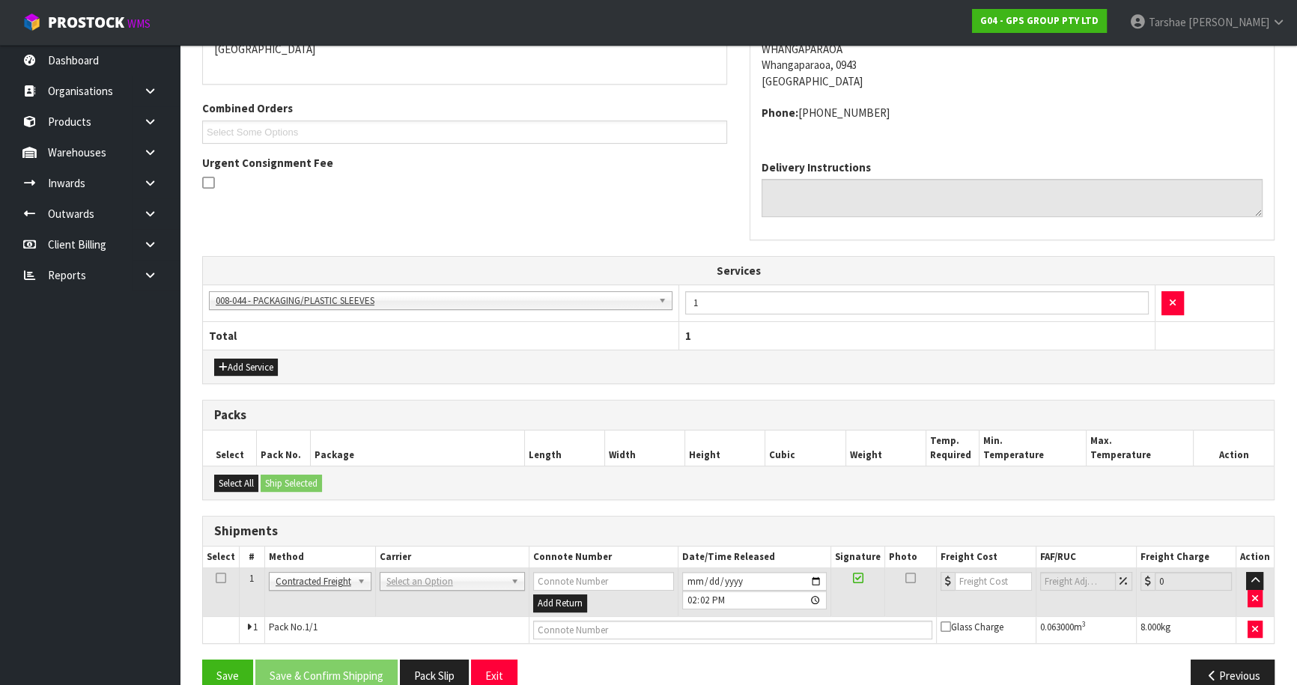
drag, startPoint x: 393, startPoint y: 580, endPoint x: 394, endPoint y: 592, distance: 12.0
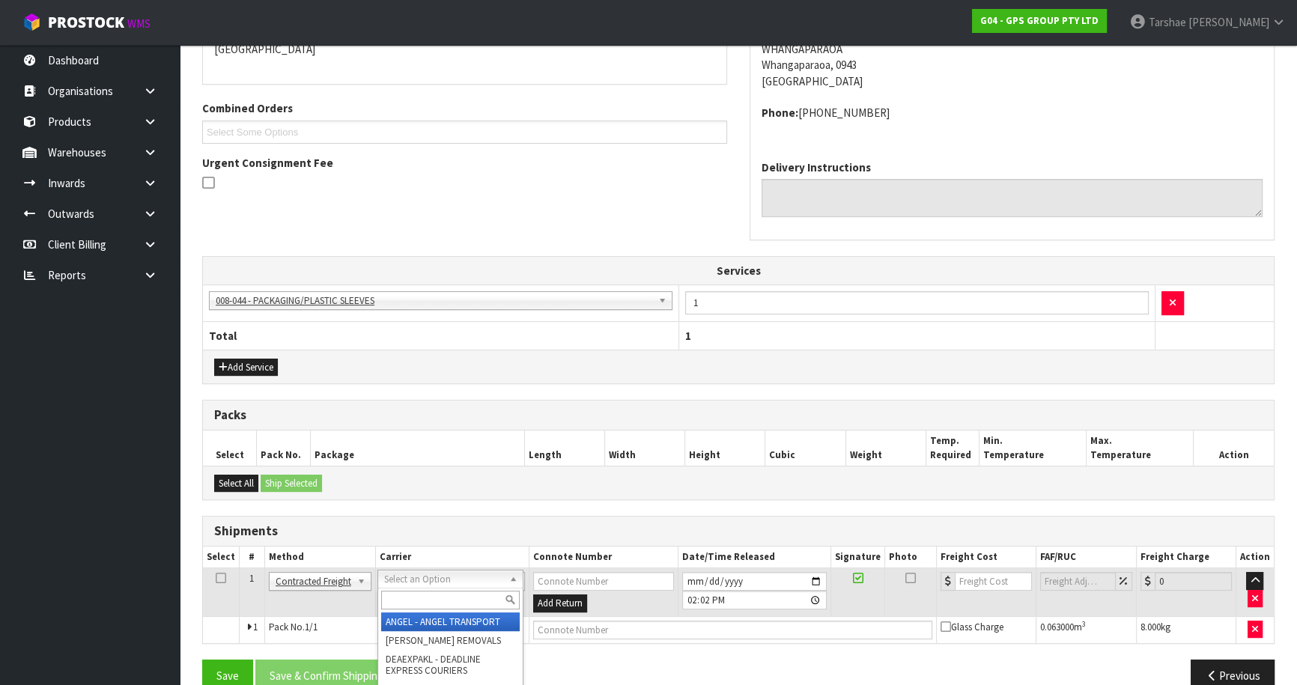
drag, startPoint x: 394, startPoint y: 592, endPoint x: 381, endPoint y: 573, distance: 22.6
click at [391, 588] on div at bounding box center [450, 600] width 145 height 25
type input "NZP"
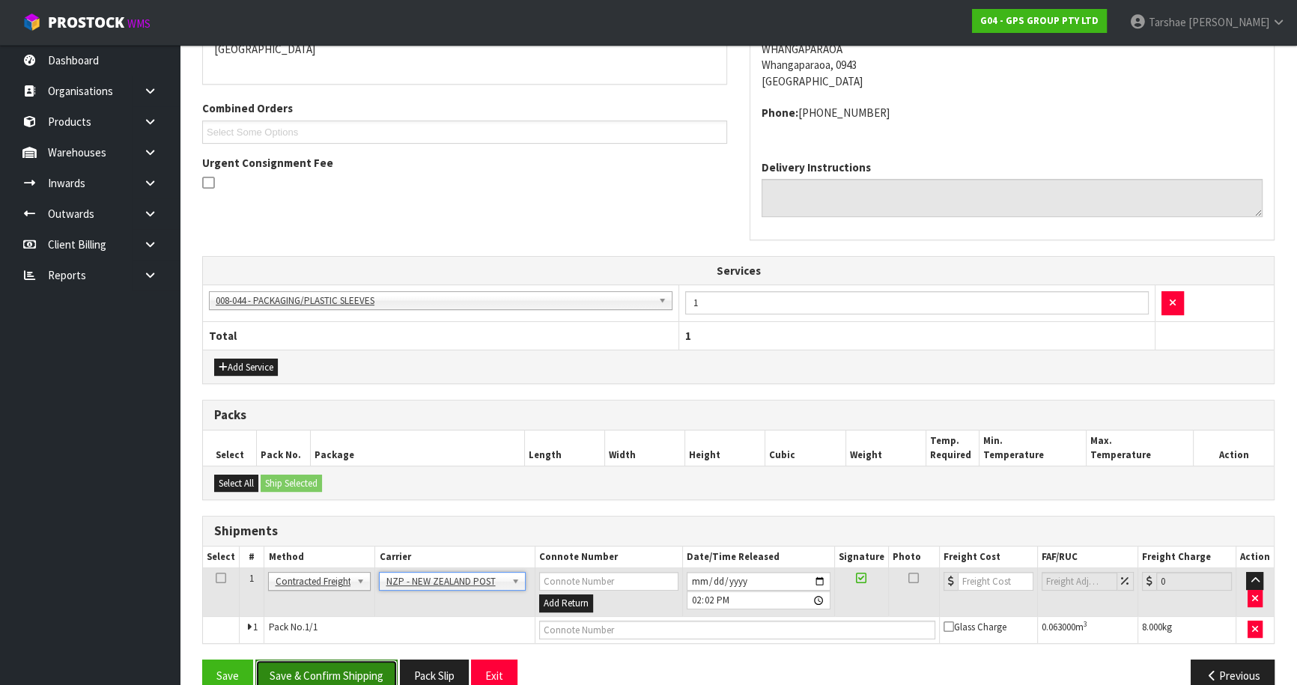
click at [365, 665] on button "Save & Confirm Shipping" at bounding box center [326, 676] width 142 height 32
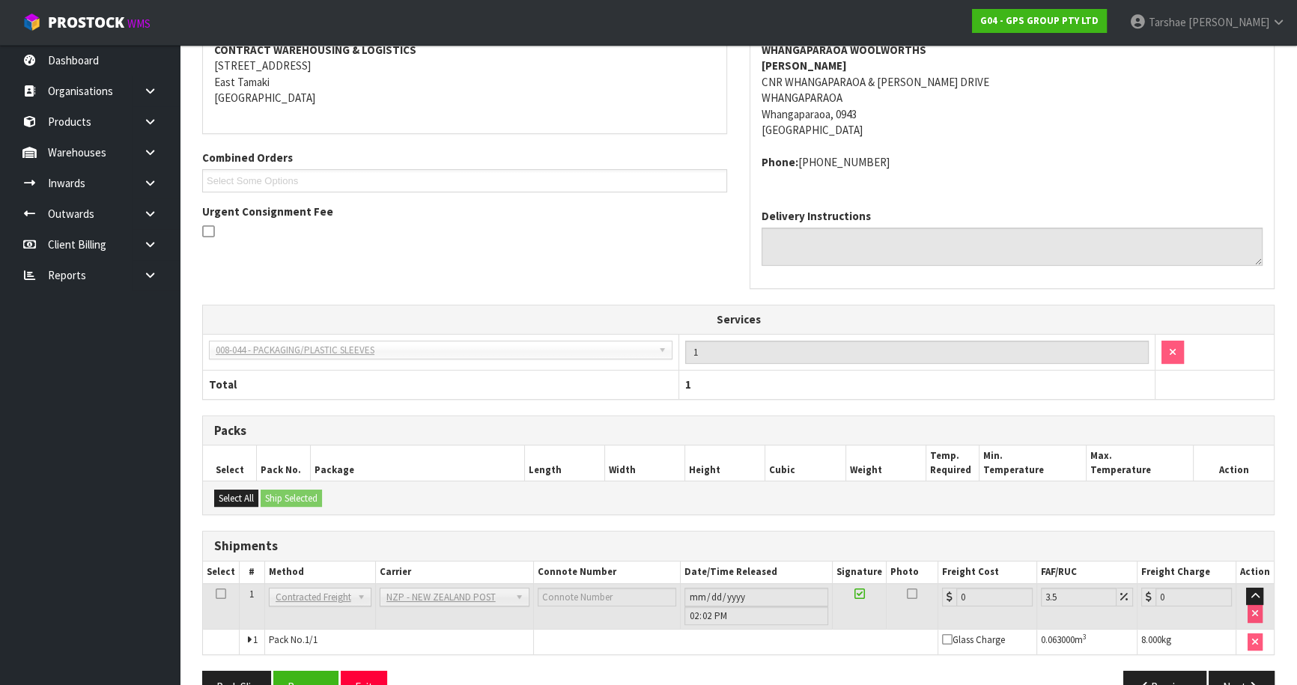
scroll to position [349, 0]
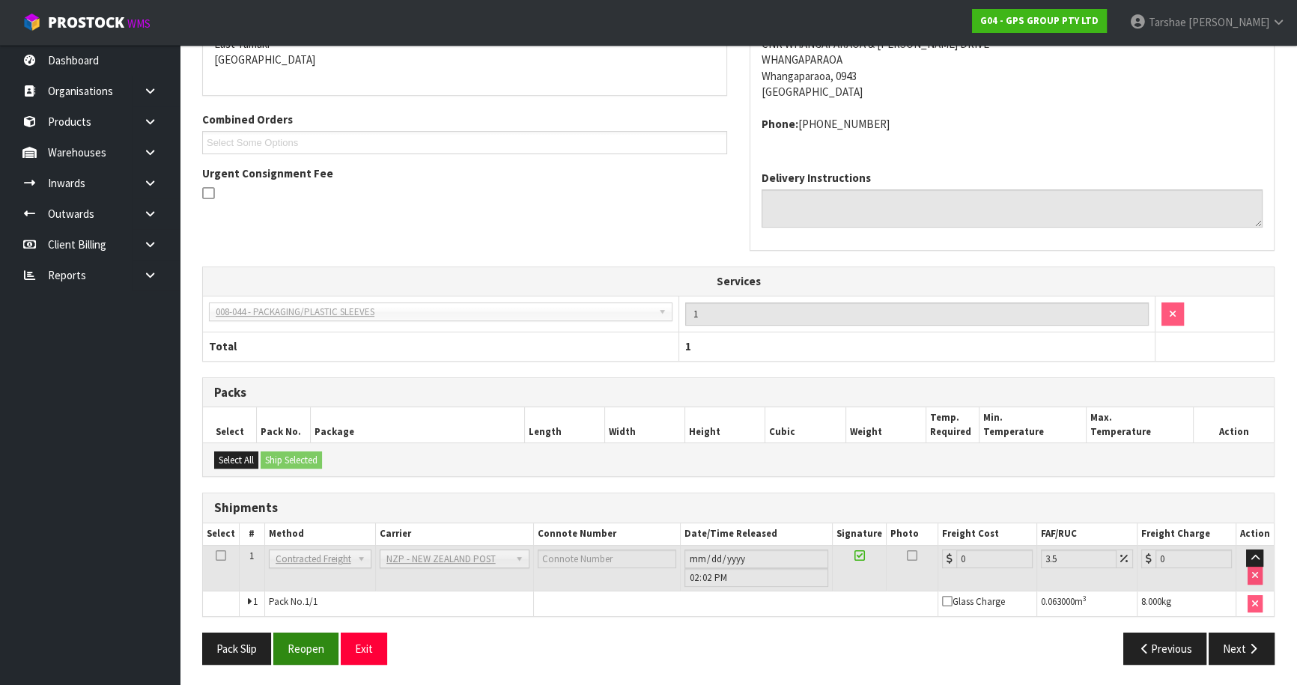
click at [279, 644] on div "Pack Slip Reopen Exit" at bounding box center [464, 649] width 547 height 32
click at [287, 643] on button "Reopen" at bounding box center [305, 649] width 65 height 32
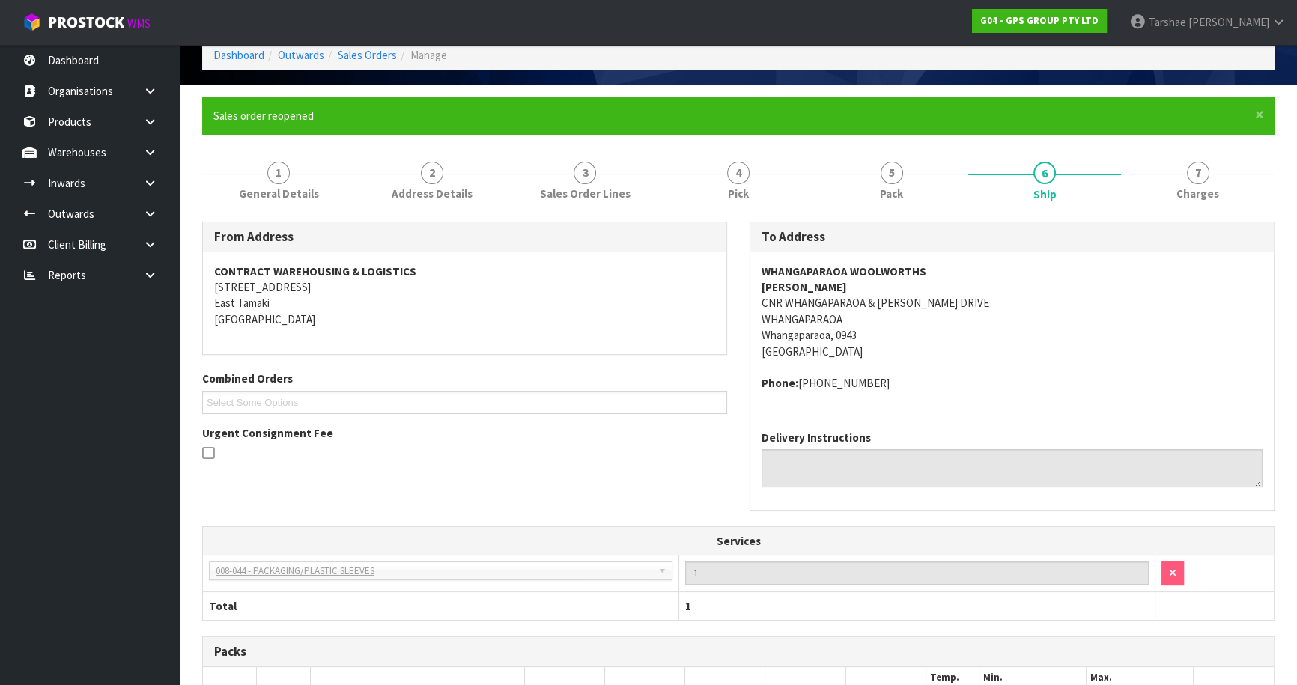
scroll to position [333, 0]
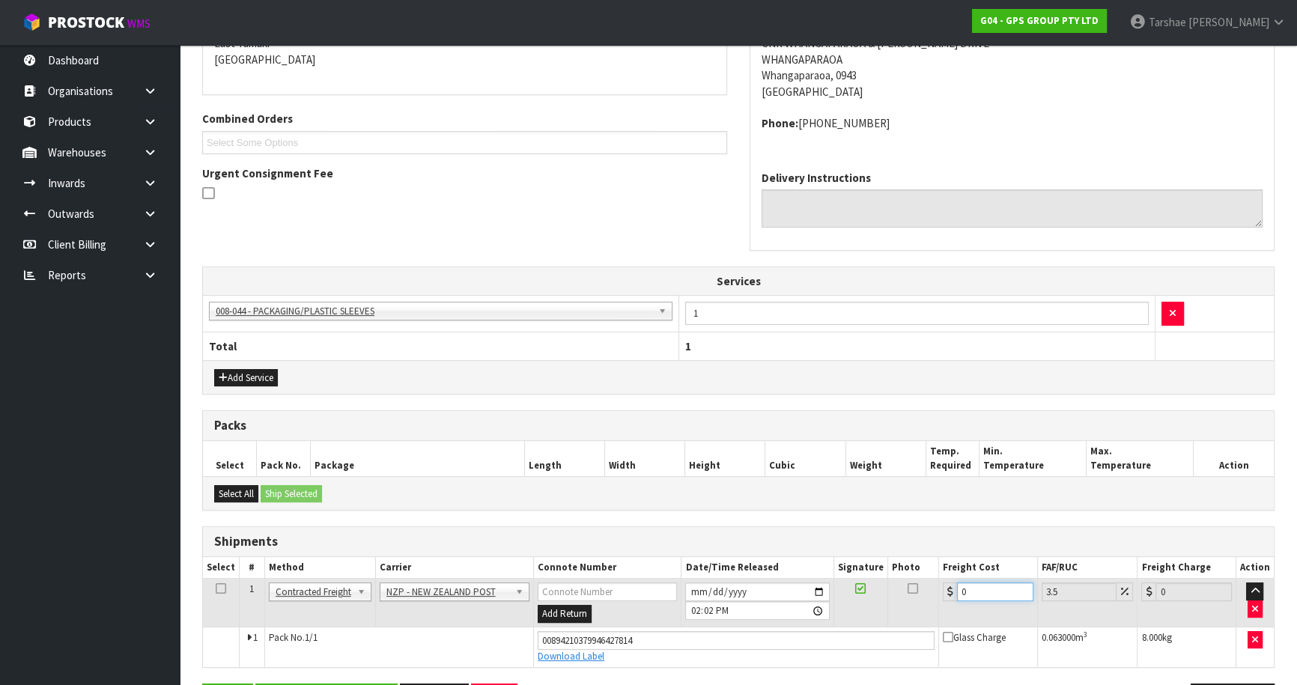
drag, startPoint x: 867, startPoint y: 584, endPoint x: 759, endPoint y: 574, distance: 109.1
click at [771, 579] on tr "1 Client Local Pickup Customer Local Pickup Company Freight Contracted Freight …" at bounding box center [738, 603] width 1071 height 49
type input "4"
type input "4.14"
type input "4.3"
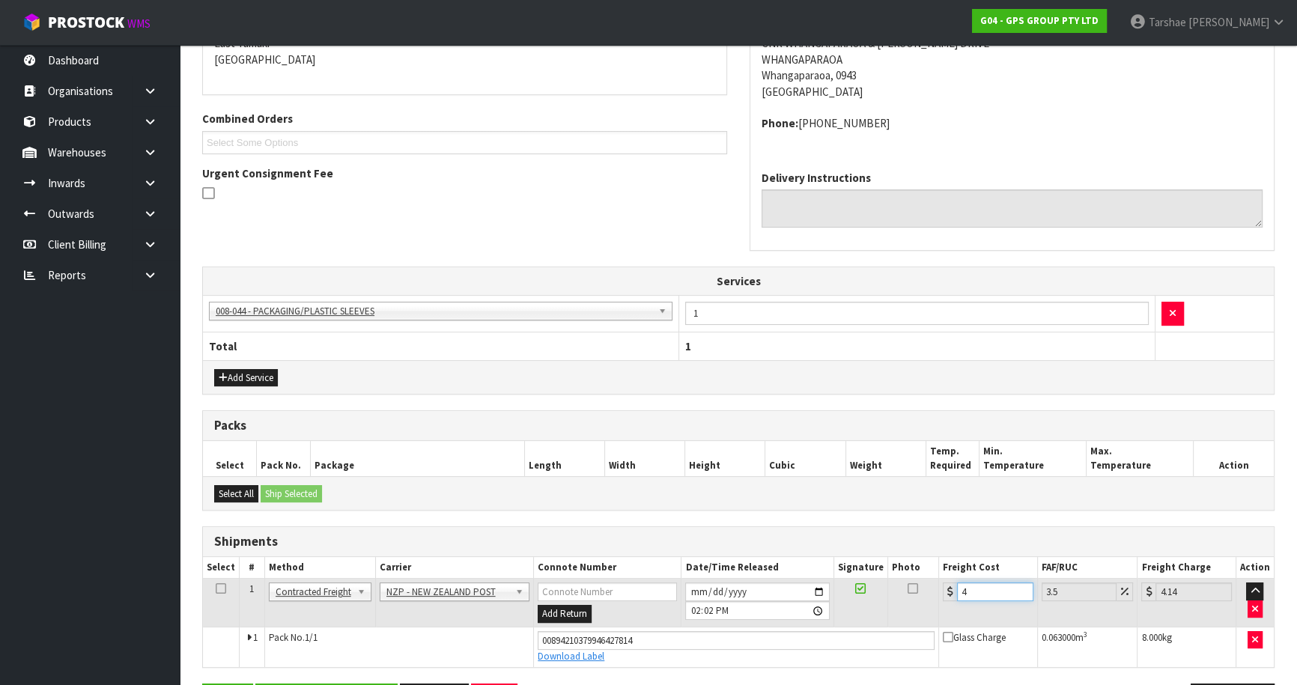
type input "4.45"
type input "4.33"
type input "4.48"
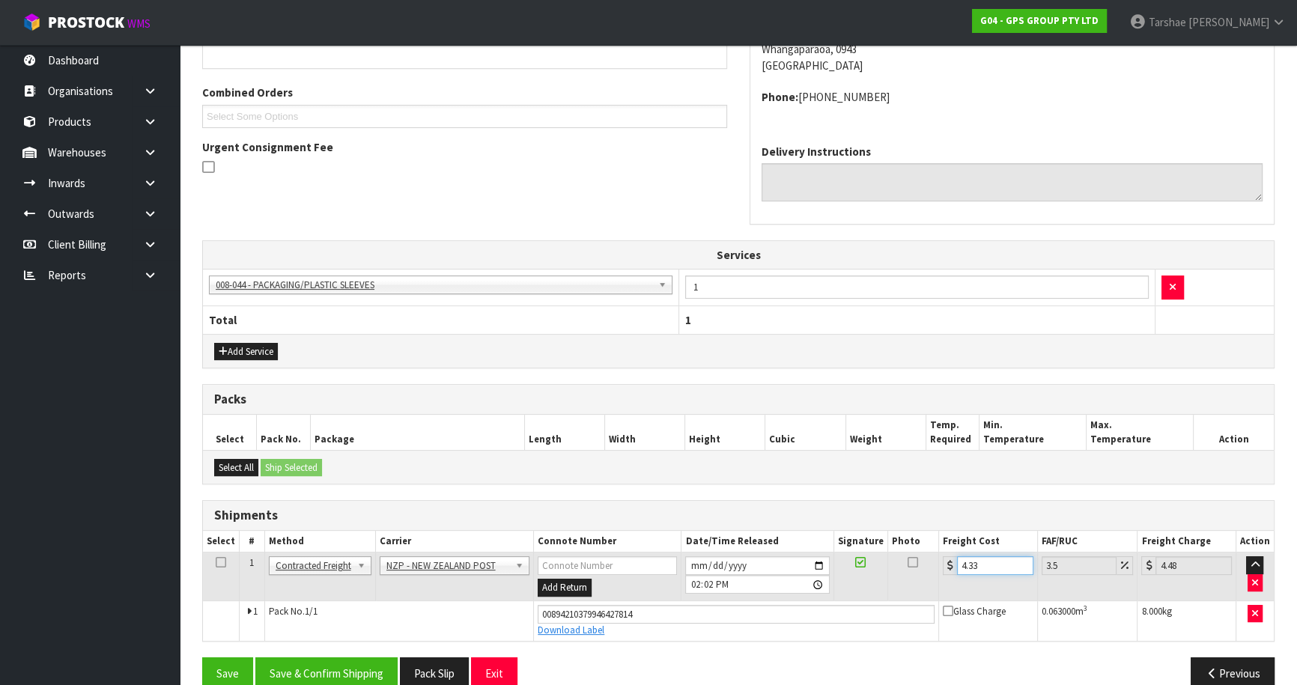
scroll to position [383, 0]
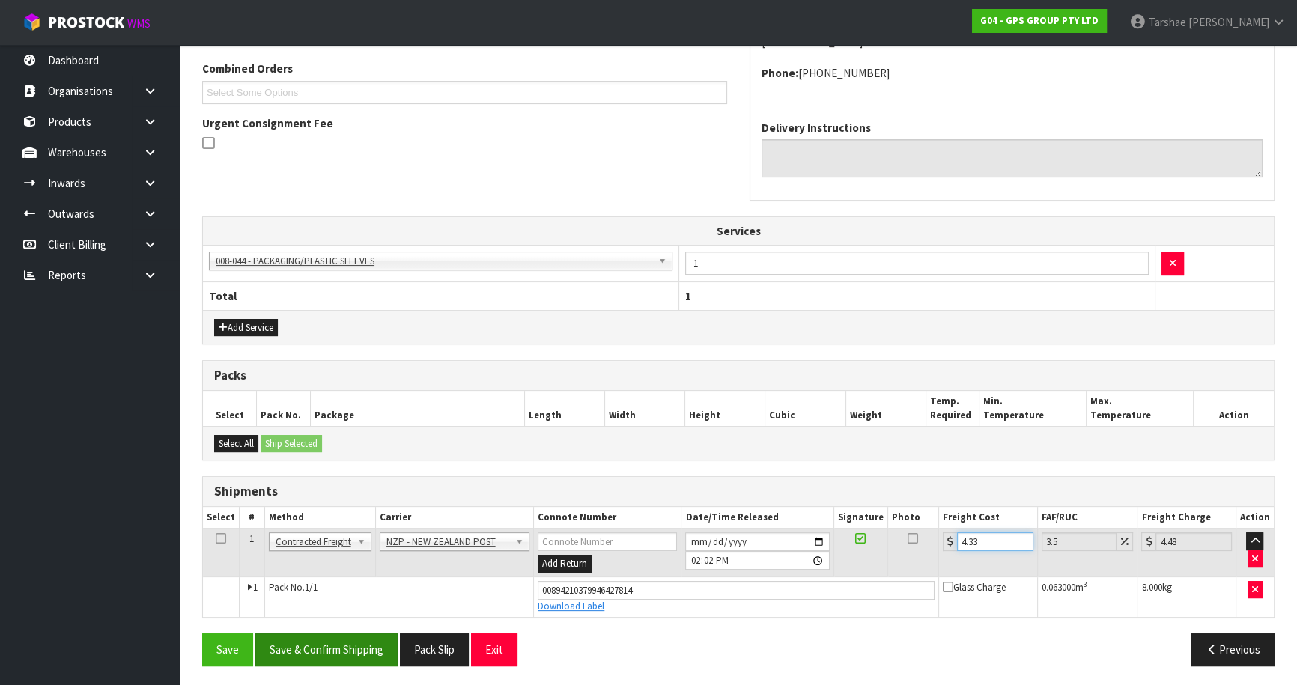
type input "4.33"
click at [392, 645] on button "Save & Confirm Shipping" at bounding box center [326, 650] width 142 height 32
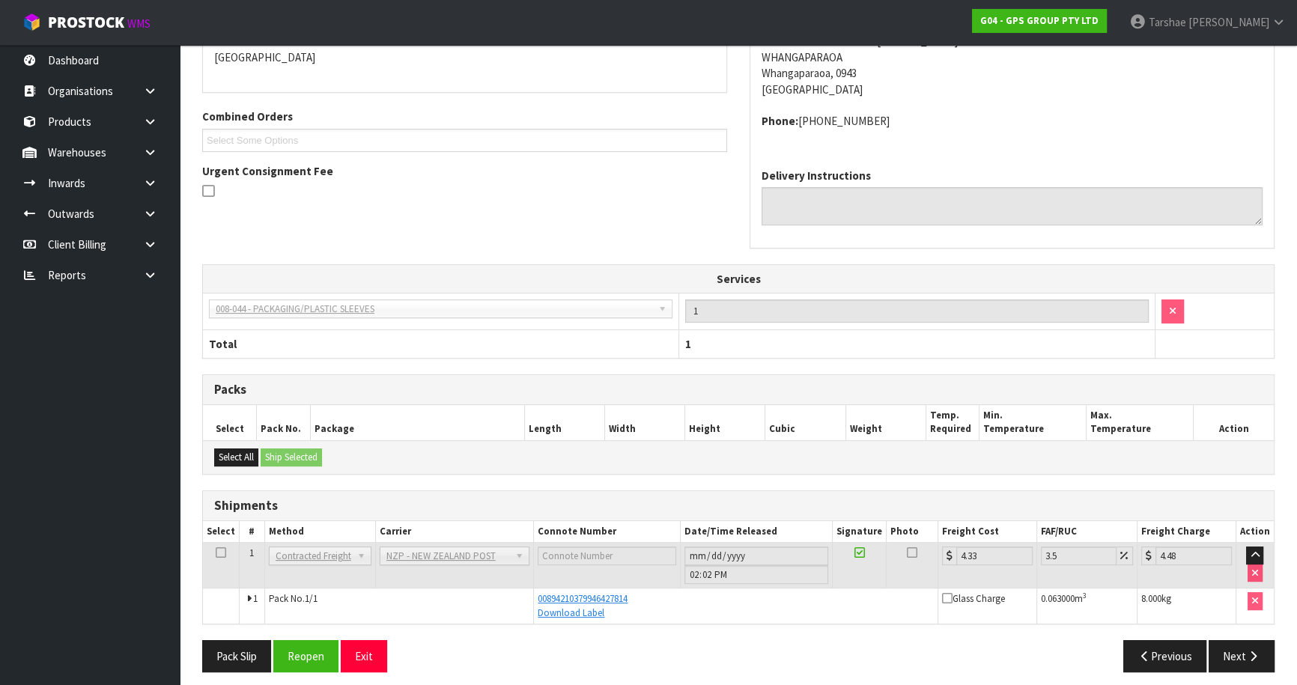
scroll to position [344, 0]
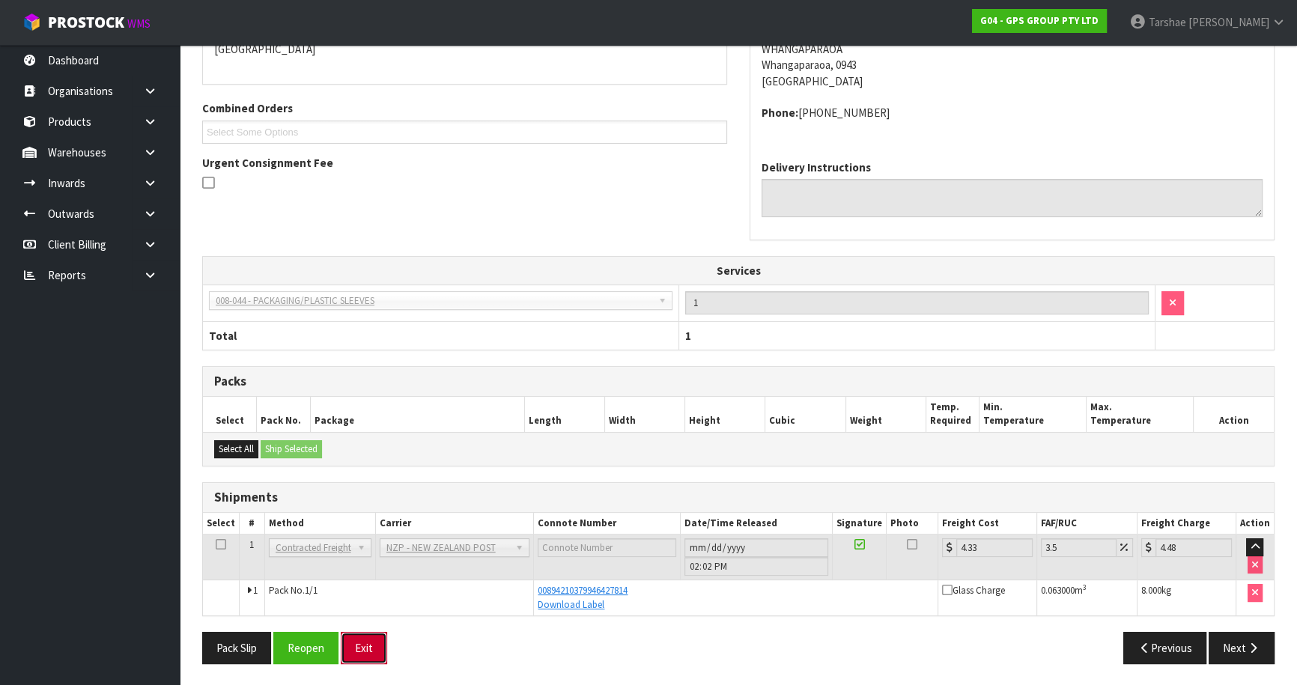
drag, startPoint x: 377, startPoint y: 647, endPoint x: 378, endPoint y: 625, distance: 21.7
click at [377, 646] on button "Exit" at bounding box center [364, 648] width 46 height 32
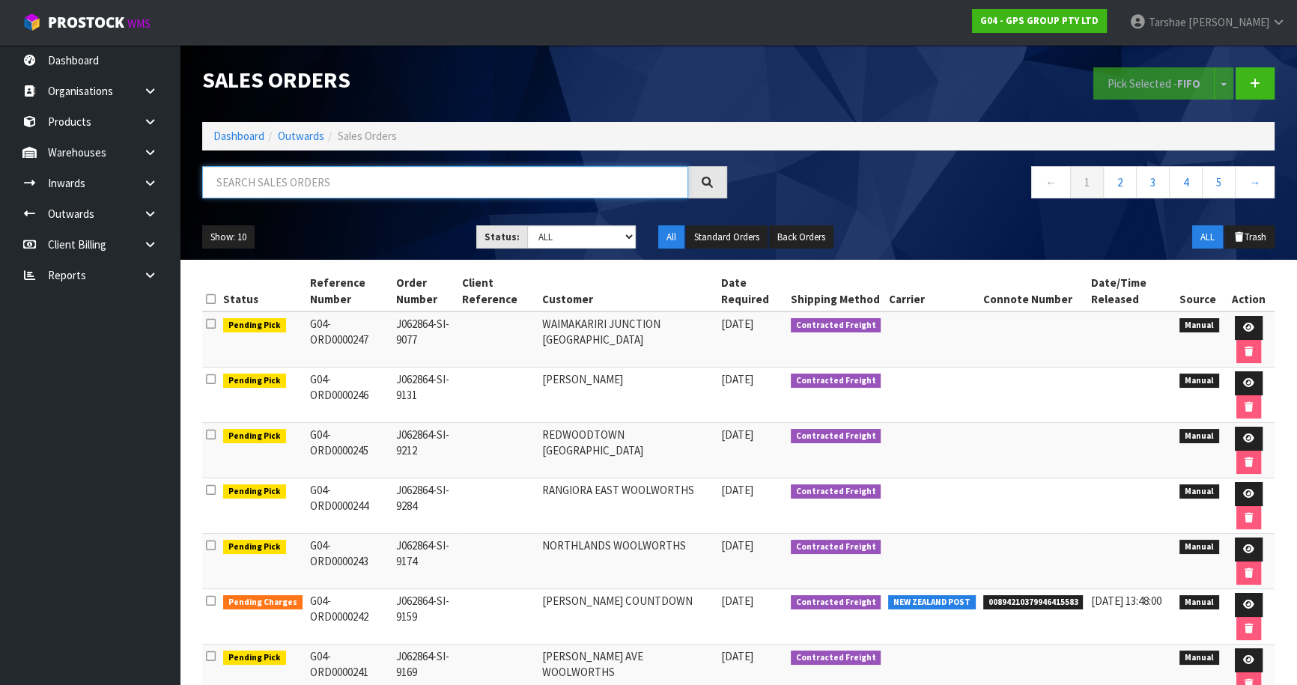
click at [413, 178] on input "text" at bounding box center [445, 182] width 486 height 32
type input "JOB-0410939"
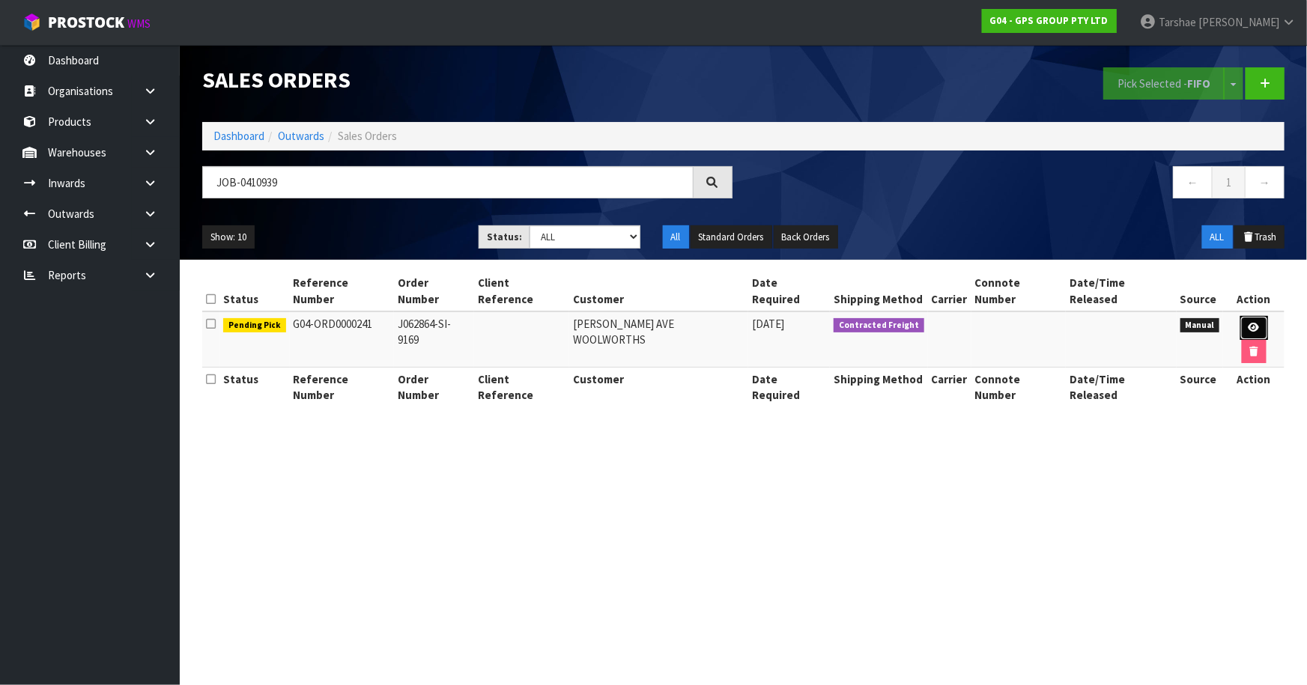
click at [1248, 323] on icon at bounding box center [1253, 328] width 11 height 10
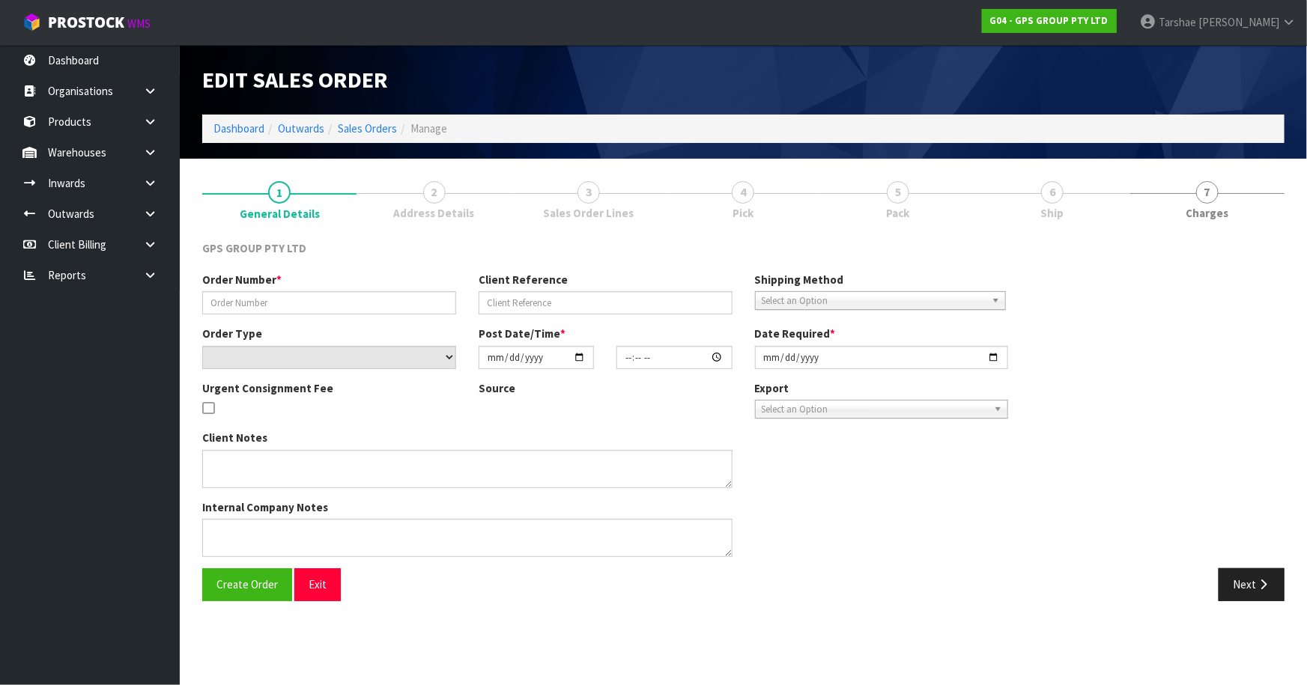
type input "J062864-SI-9169"
select select "number:0"
type input "[DATE]"
type input "08:58:00.000"
type input "[DATE]"
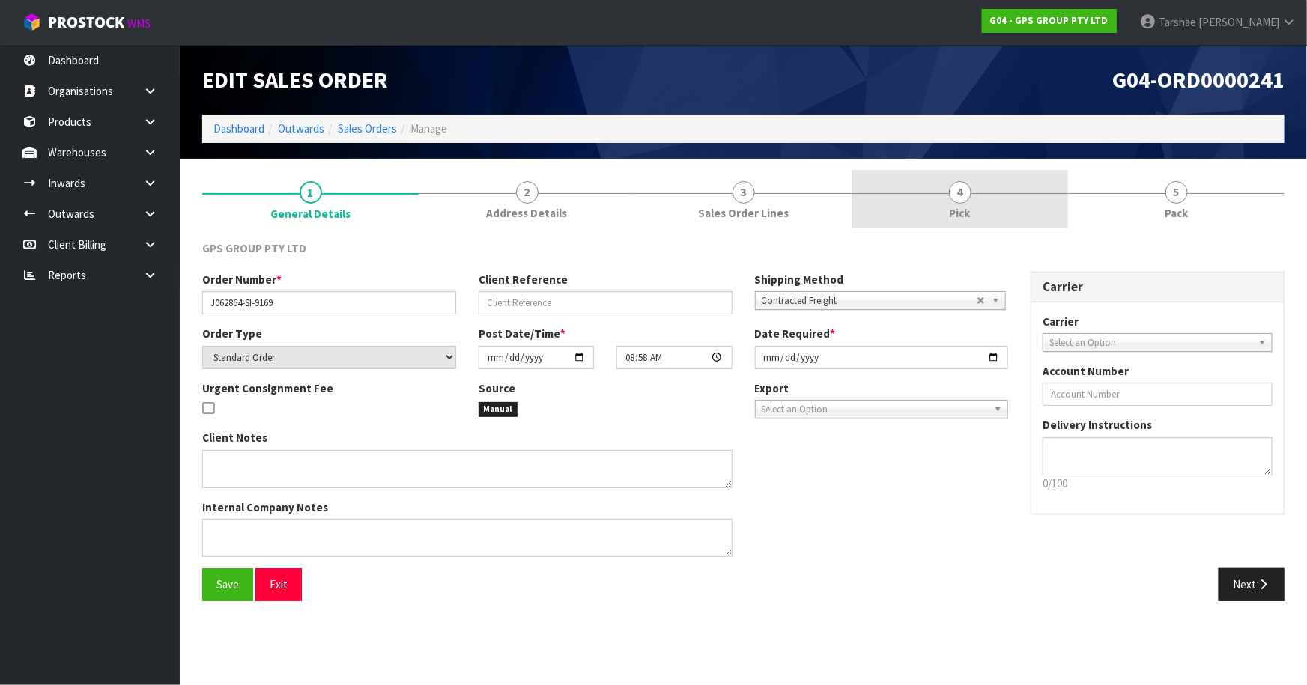
click at [957, 202] on link "4 Pick" at bounding box center [959, 199] width 216 height 59
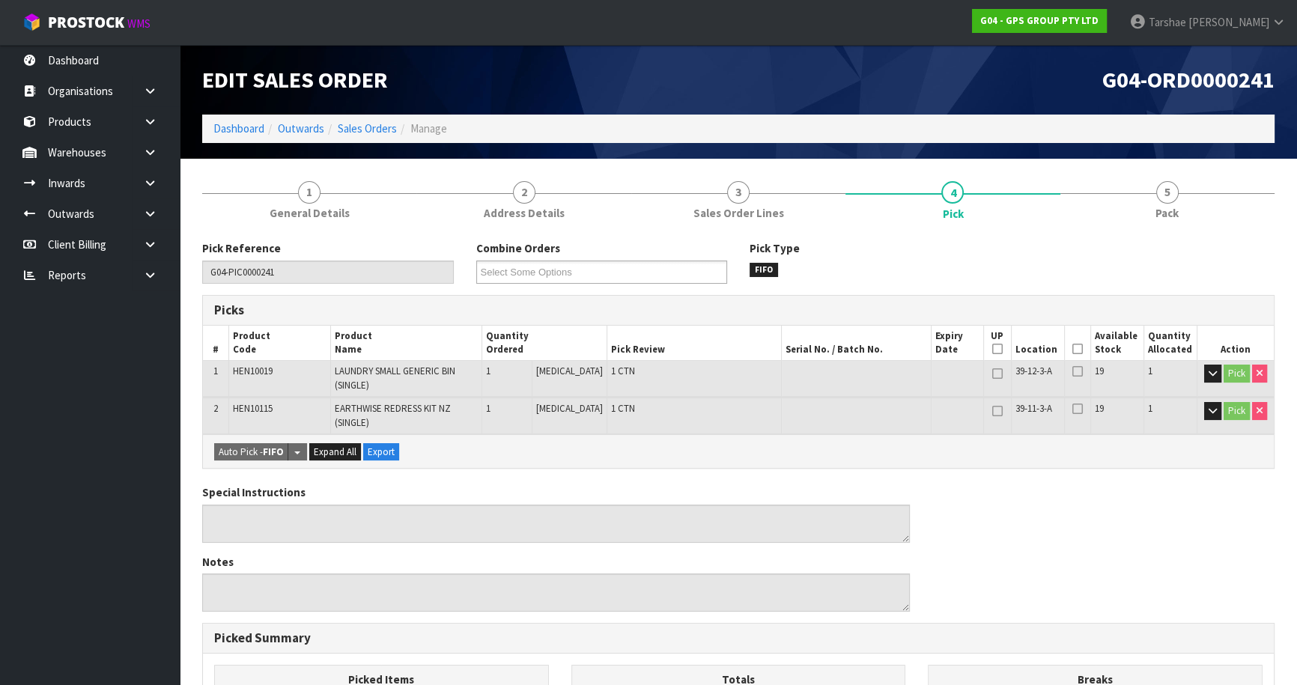
click at [1075, 350] on icon at bounding box center [1077, 349] width 10 height 1
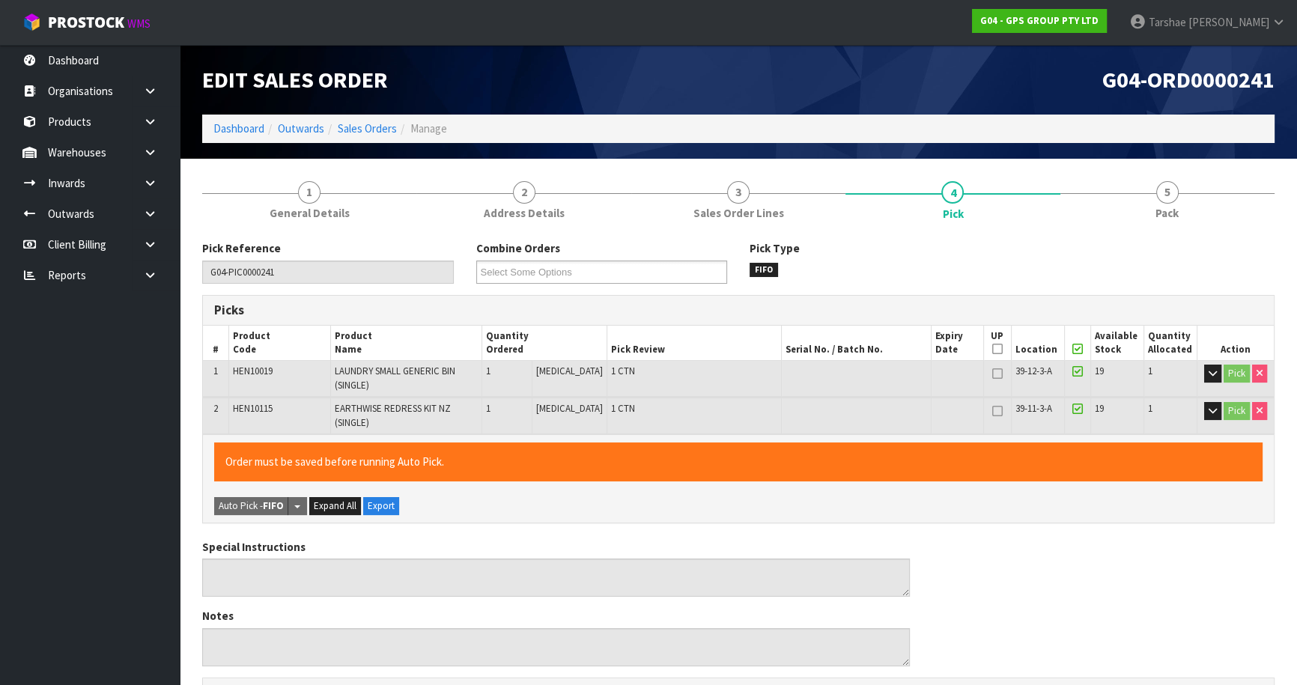
scroll to position [403, 0]
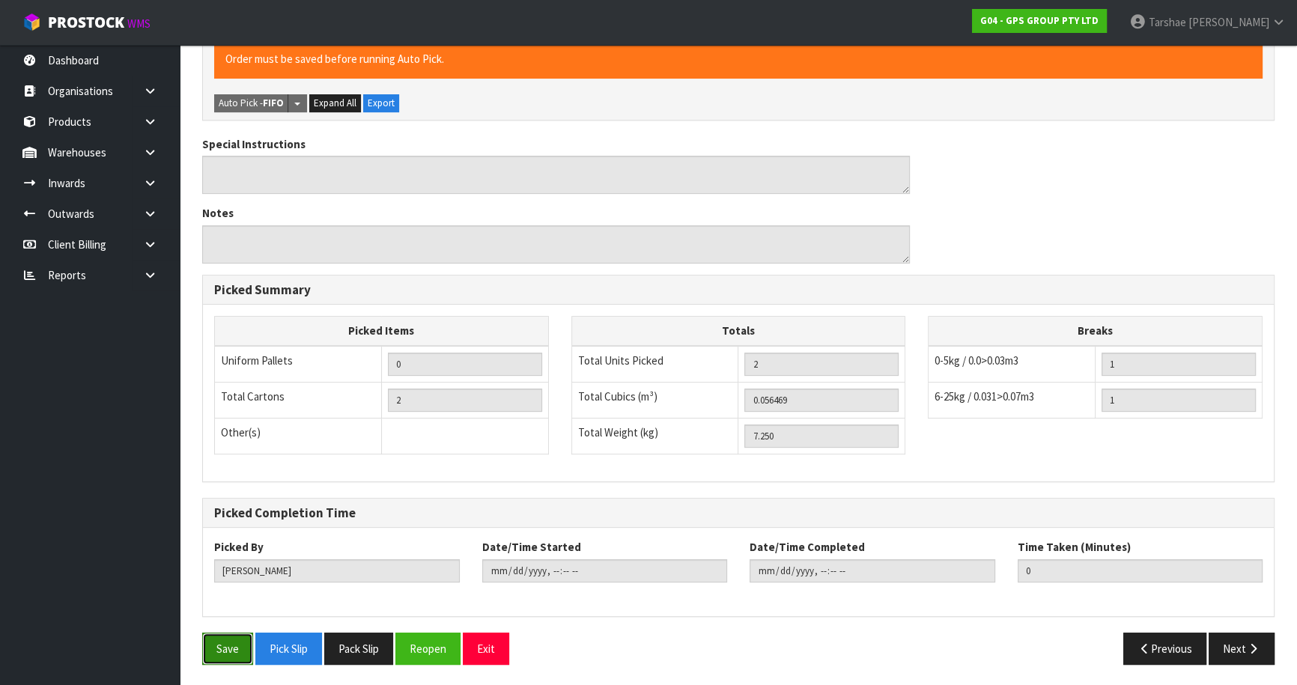
click at [234, 633] on button "Save" at bounding box center [227, 649] width 51 height 32
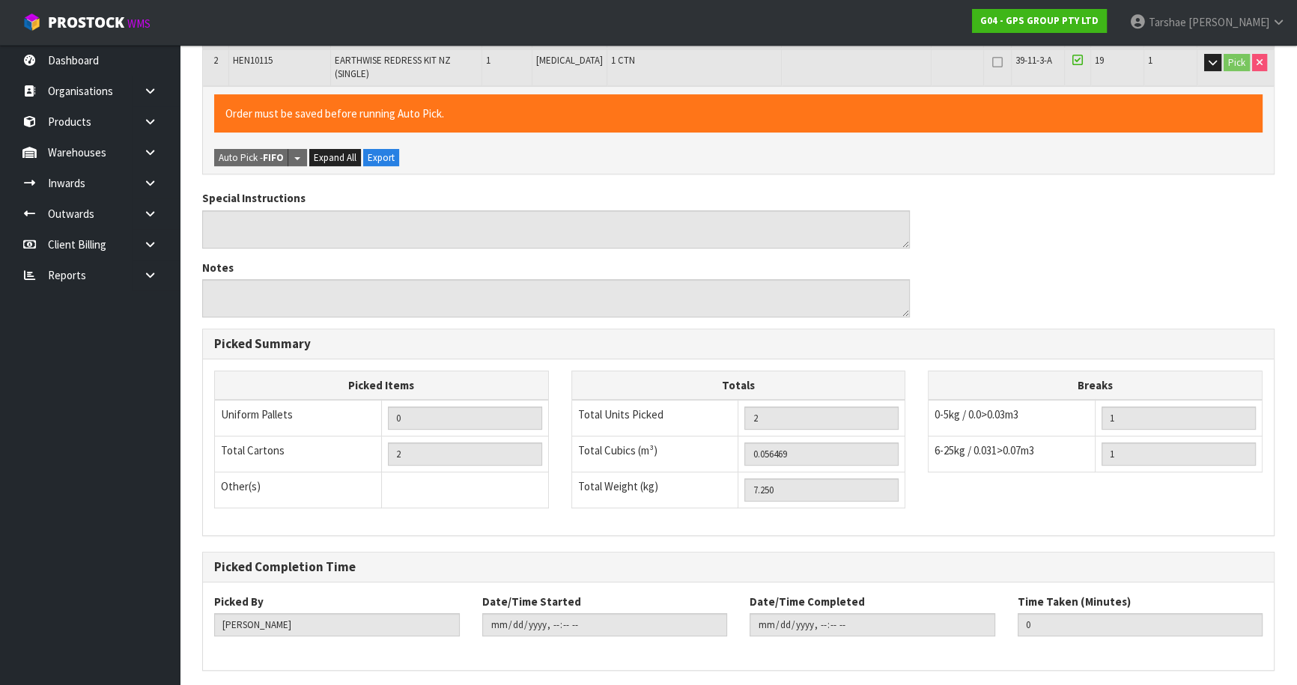
scroll to position [0, 0]
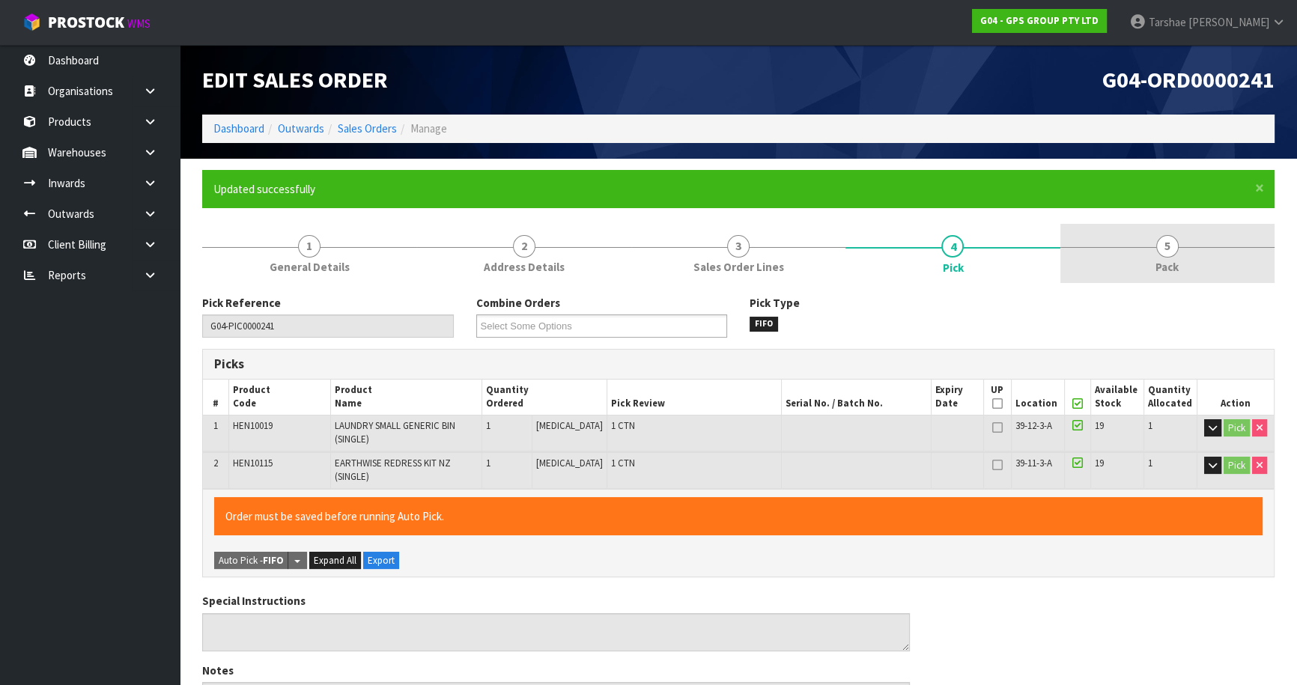
type input "[PERSON_NAME]"
type input "[DATE]T14:04:18"
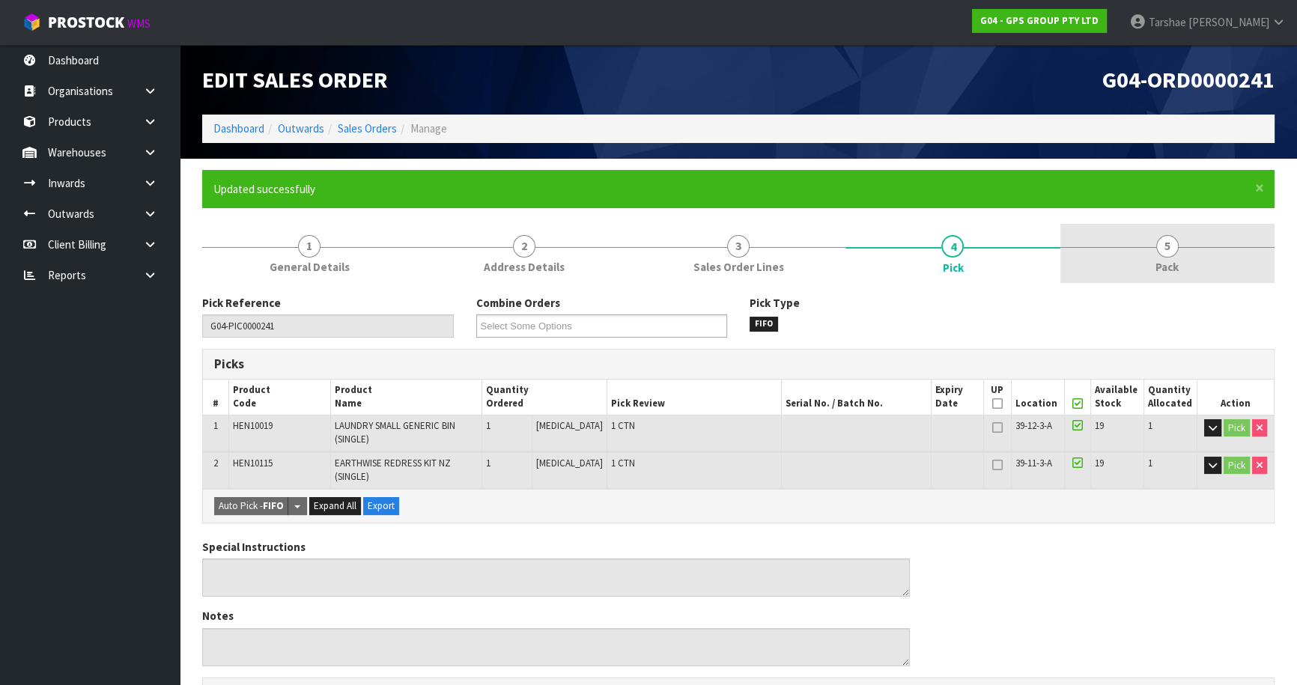
drag, startPoint x: 1170, startPoint y: 261, endPoint x: 1144, endPoint y: 276, distance: 29.2
click at [1169, 261] on span "Pack" at bounding box center [1166, 267] width 23 height 16
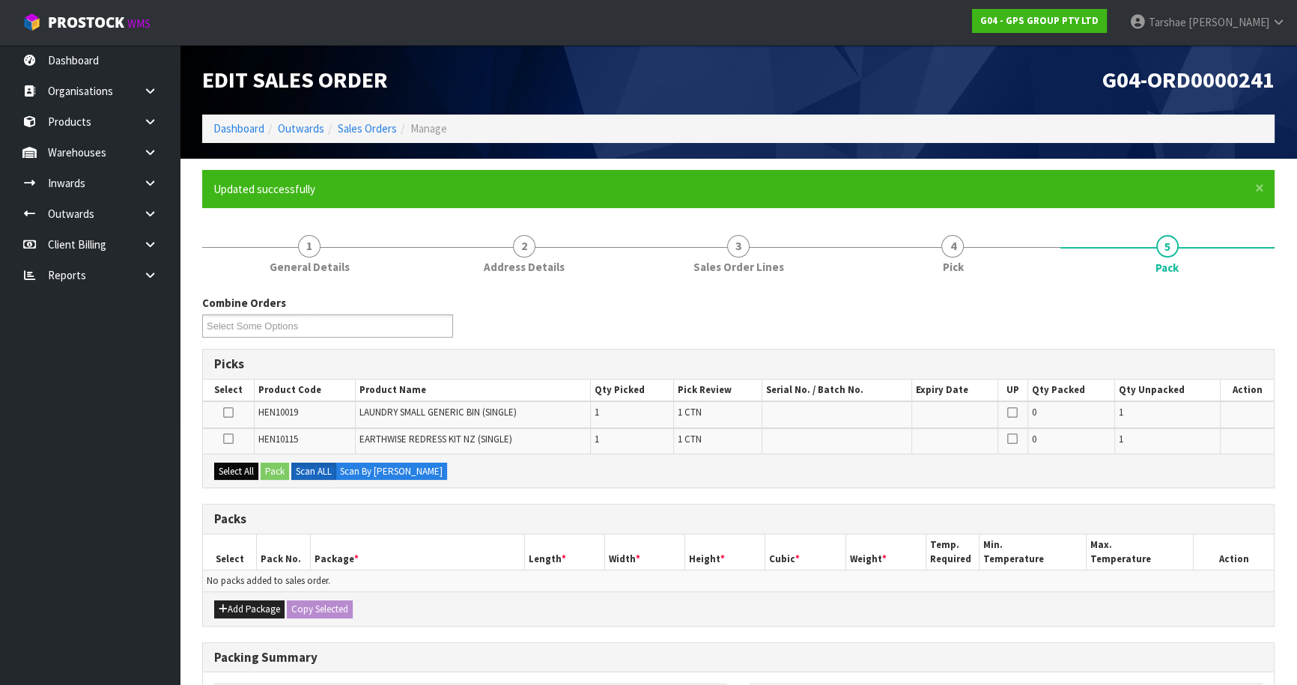
drag, startPoint x: 222, startPoint y: 461, endPoint x: 224, endPoint y: 471, distance: 10.6
click at [223, 463] on div "Select All Pack Scan ALL Scan By [PERSON_NAME]" at bounding box center [738, 471] width 1071 height 34
drag, startPoint x: 249, startPoint y: 473, endPoint x: 240, endPoint y: 562, distance: 89.6
click at [248, 483] on div "Select All Pack Scan ALL Scan By [PERSON_NAME]" at bounding box center [738, 471] width 1071 height 34
drag, startPoint x: 237, startPoint y: 604, endPoint x: 229, endPoint y: 595, distance: 12.3
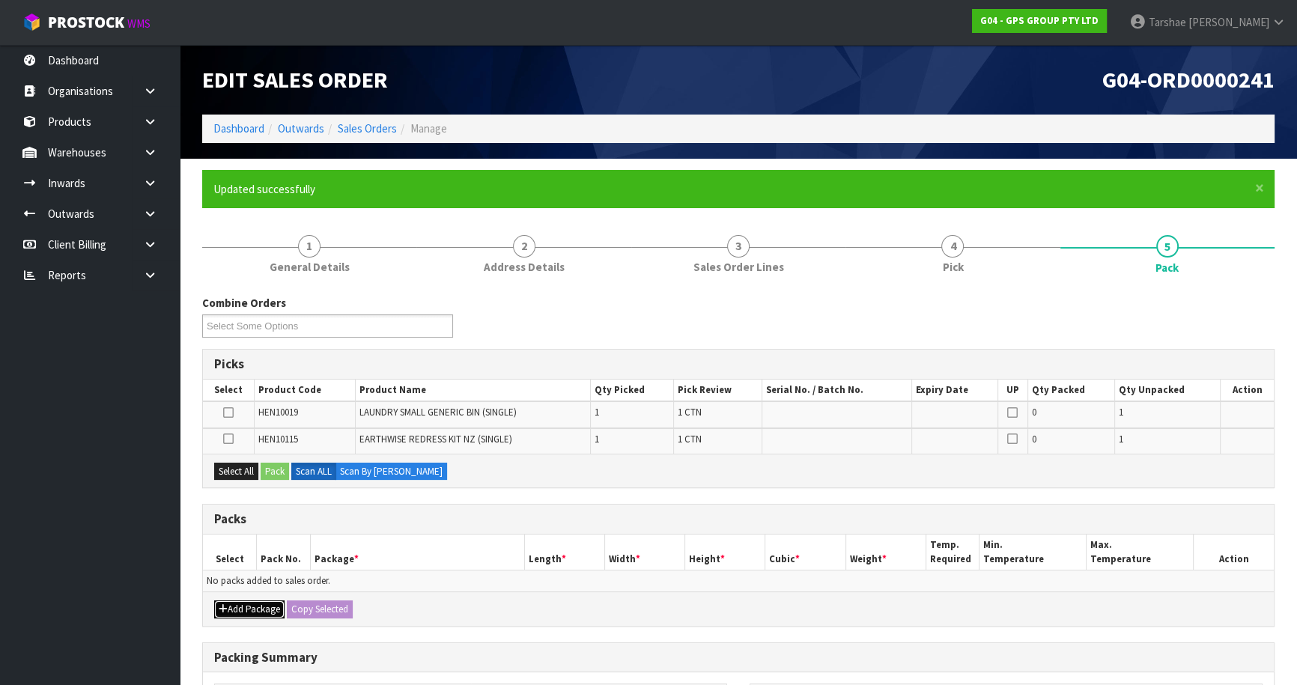
click at [235, 603] on button "Add Package" at bounding box center [249, 610] width 70 height 18
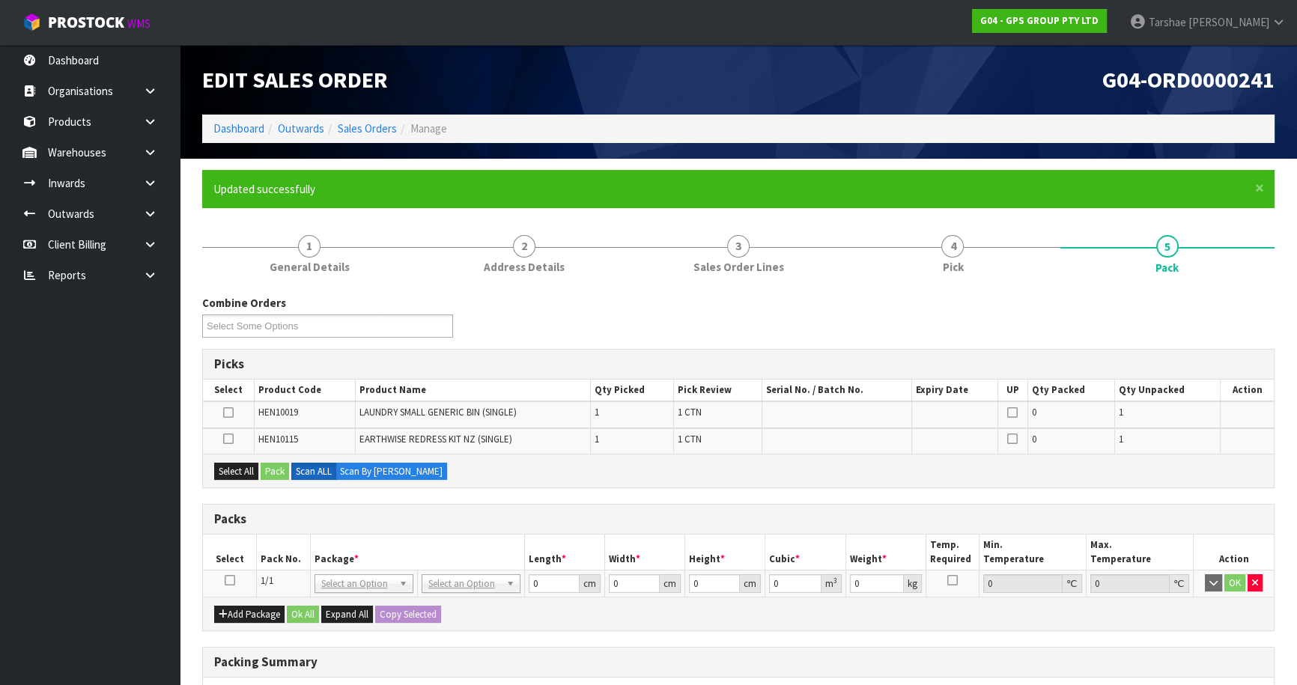
drag, startPoint x: 227, startPoint y: 579, endPoint x: 261, endPoint y: 523, distance: 64.9
click at [230, 580] on icon at bounding box center [230, 580] width 10 height 1
drag, startPoint x: 257, startPoint y: 473, endPoint x: 270, endPoint y: 472, distance: 12.8
click at [261, 473] on div "Select All Pack Scan ALL Scan By [PERSON_NAME]" at bounding box center [738, 471] width 1071 height 34
drag, startPoint x: 256, startPoint y: 470, endPoint x: 282, endPoint y: 470, distance: 26.2
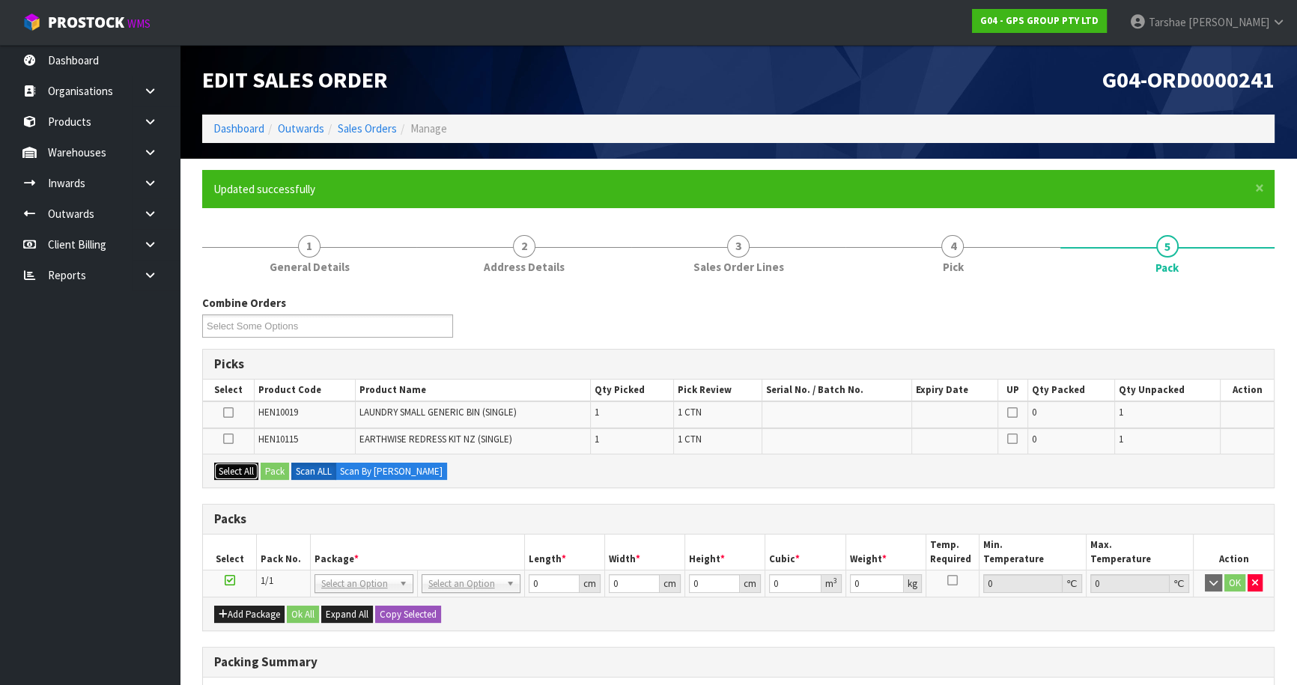
click at [258, 470] on button "Select All" at bounding box center [236, 472] width 44 height 18
click at [282, 472] on button "Pack" at bounding box center [275, 472] width 28 height 18
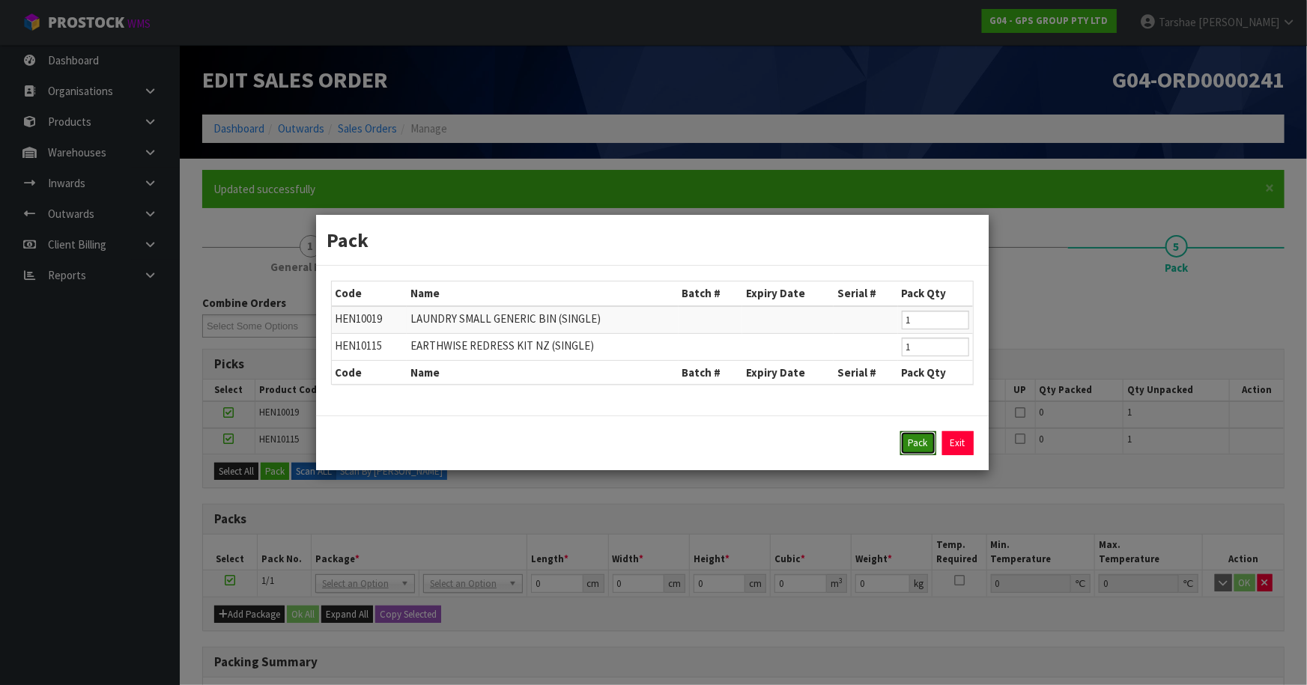
drag, startPoint x: 920, startPoint y: 443, endPoint x: 592, endPoint y: 499, distance: 332.9
click at [910, 445] on button "Pack" at bounding box center [918, 443] width 36 height 24
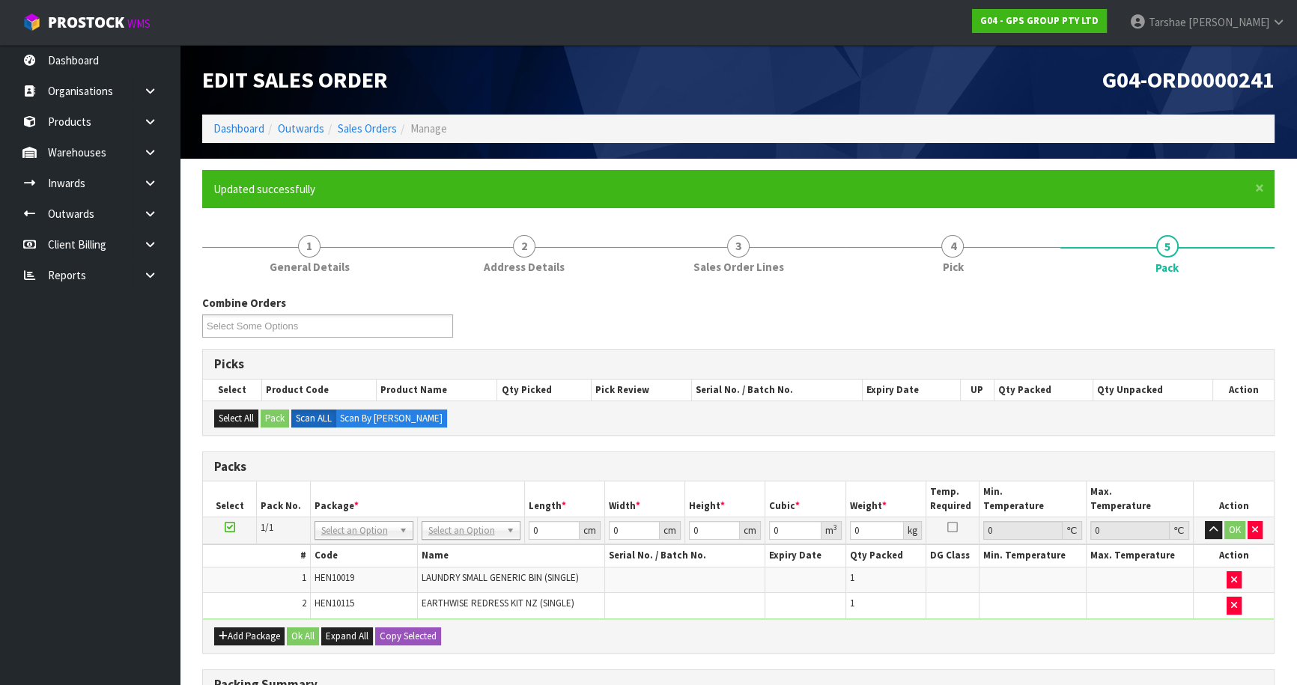
drag, startPoint x: 456, startPoint y: 532, endPoint x: 464, endPoint y: 560, distance: 29.6
drag, startPoint x: 464, startPoint y: 572, endPoint x: 524, endPoint y: 540, distance: 68.7
drag, startPoint x: 511, startPoint y: 521, endPoint x: 443, endPoint y: 502, distance: 70.2
click at [457, 507] on table "Select Pack No. Package * Length * Width * Height * Cubic * Weight * Temp. Requ…" at bounding box center [738, 550] width 1071 height 137
type input "126"
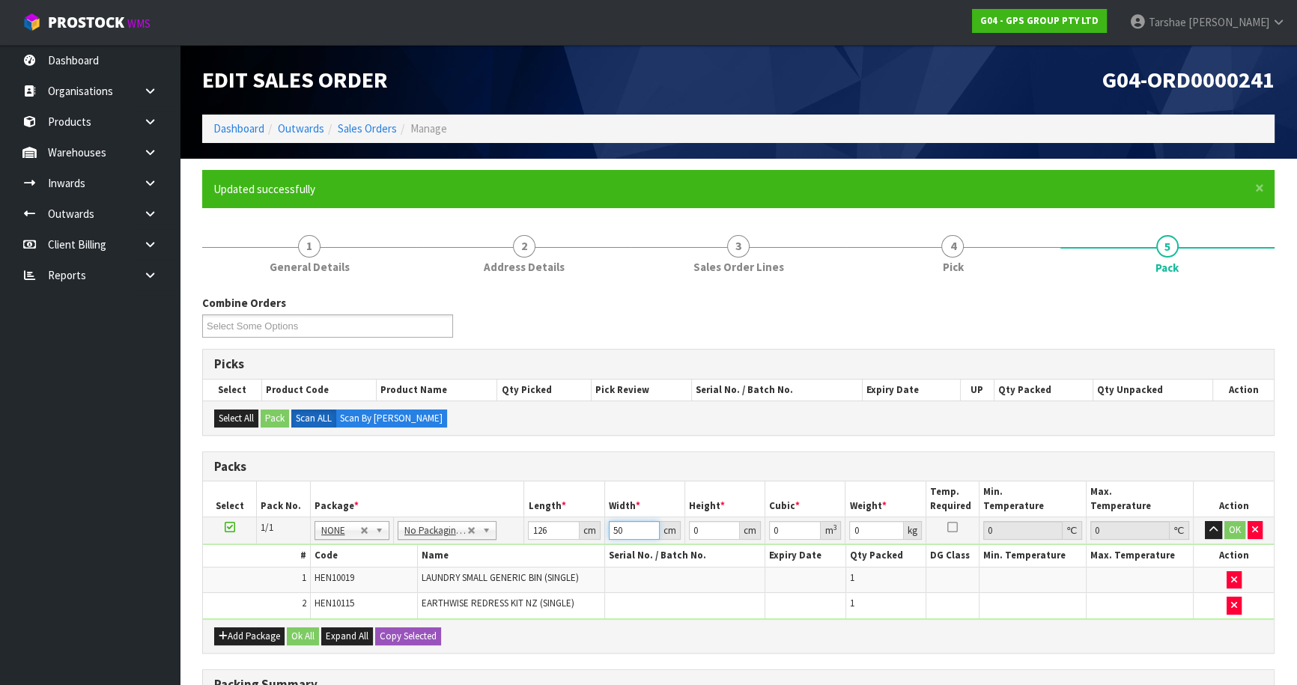
type input "50"
type input "1"
type input "0.0063"
type input "10"
type input "0.063"
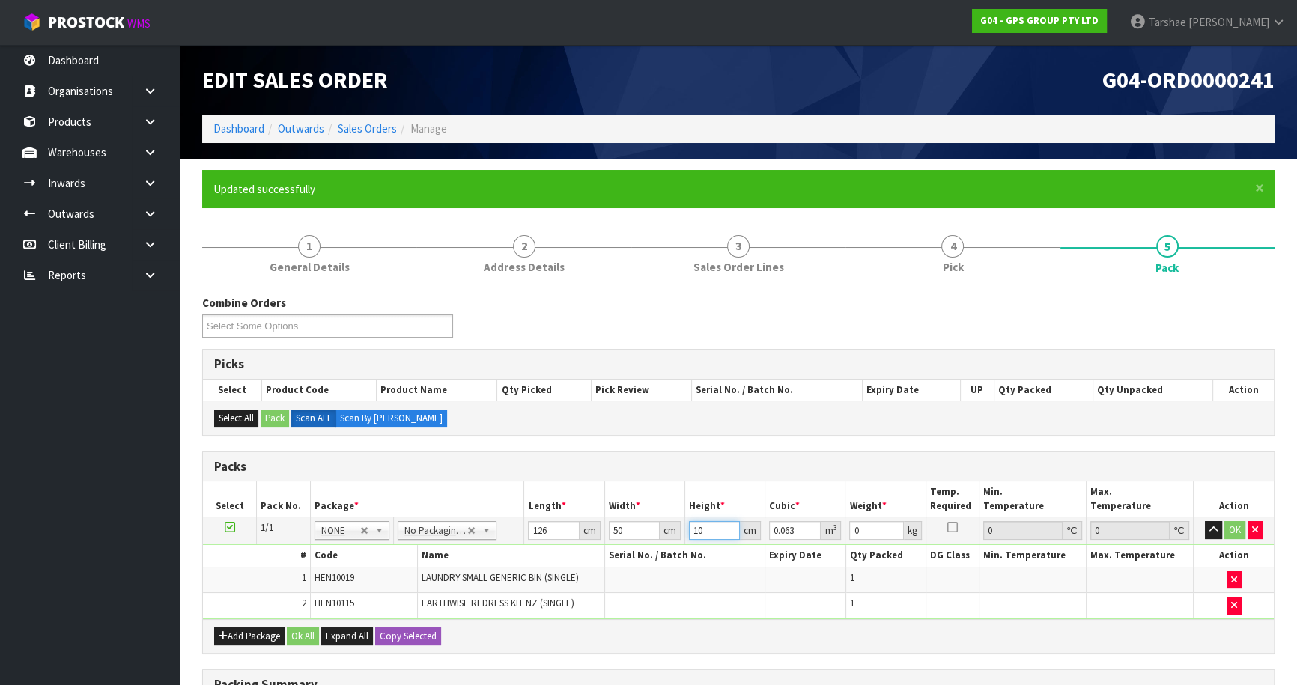
type input "10"
type input "8"
click at [1205, 521] on button "button" at bounding box center [1213, 530] width 17 height 18
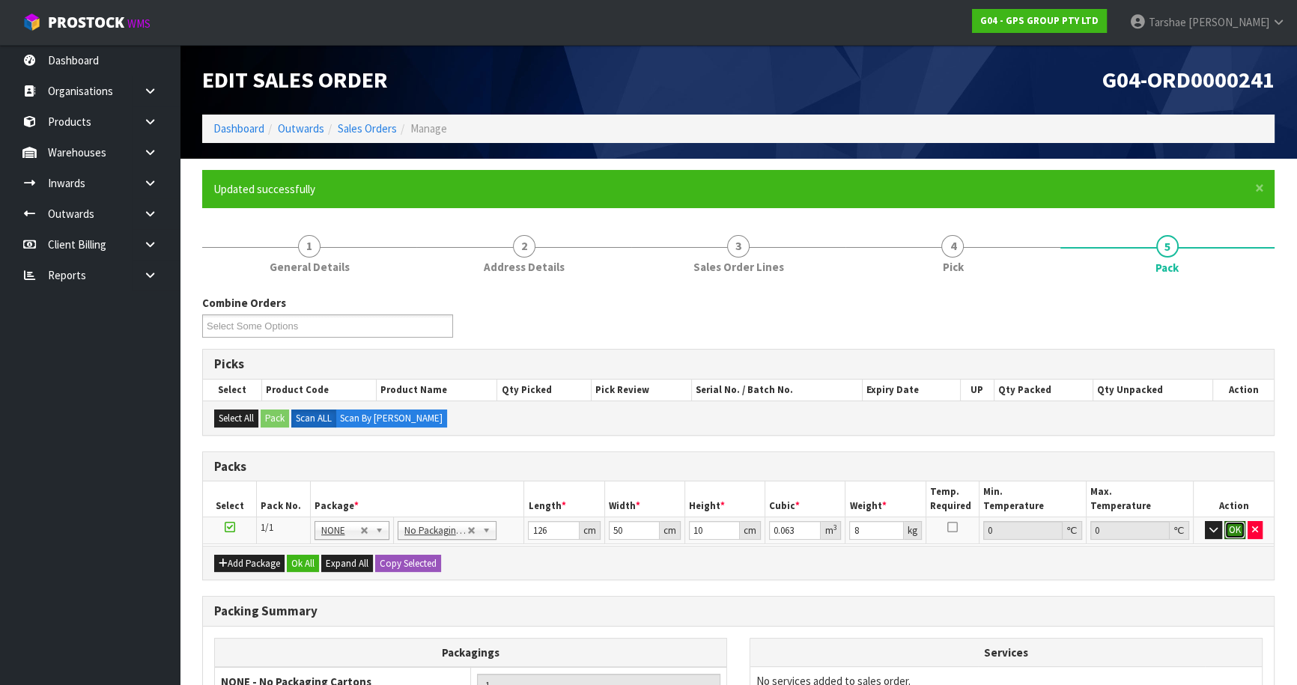
click button "OK" at bounding box center [1234, 530] width 21 height 18
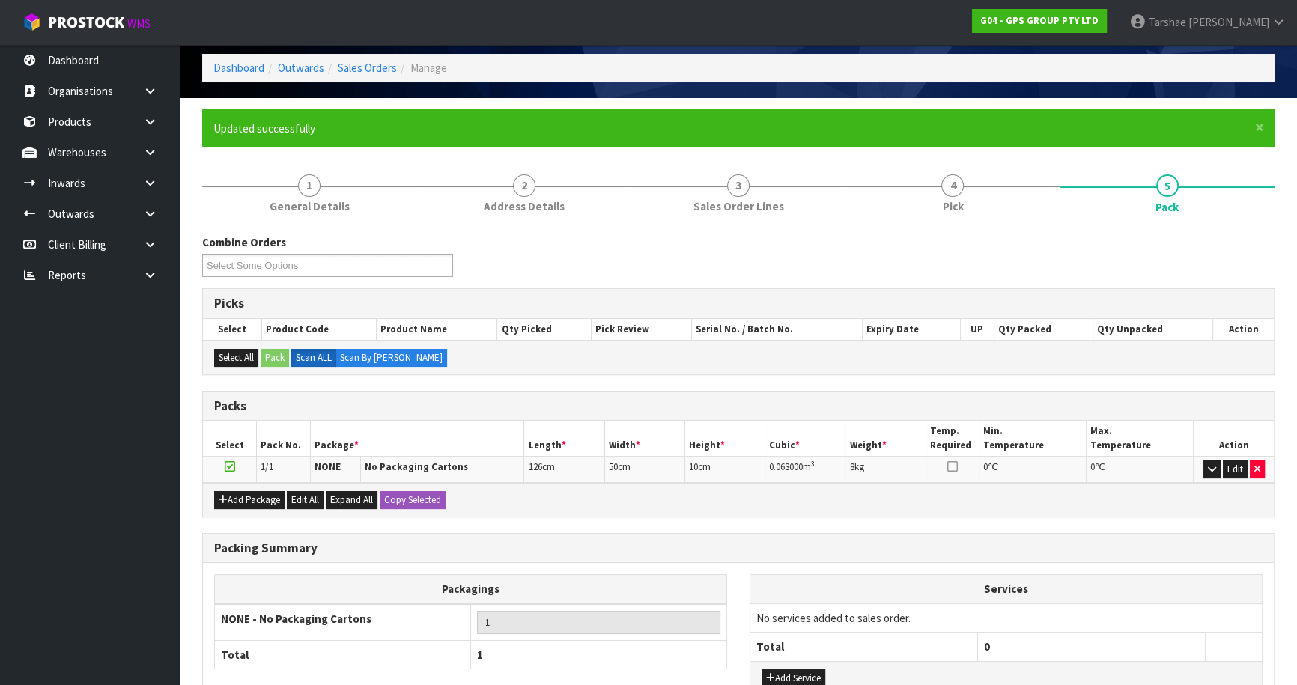
scroll to position [174, 0]
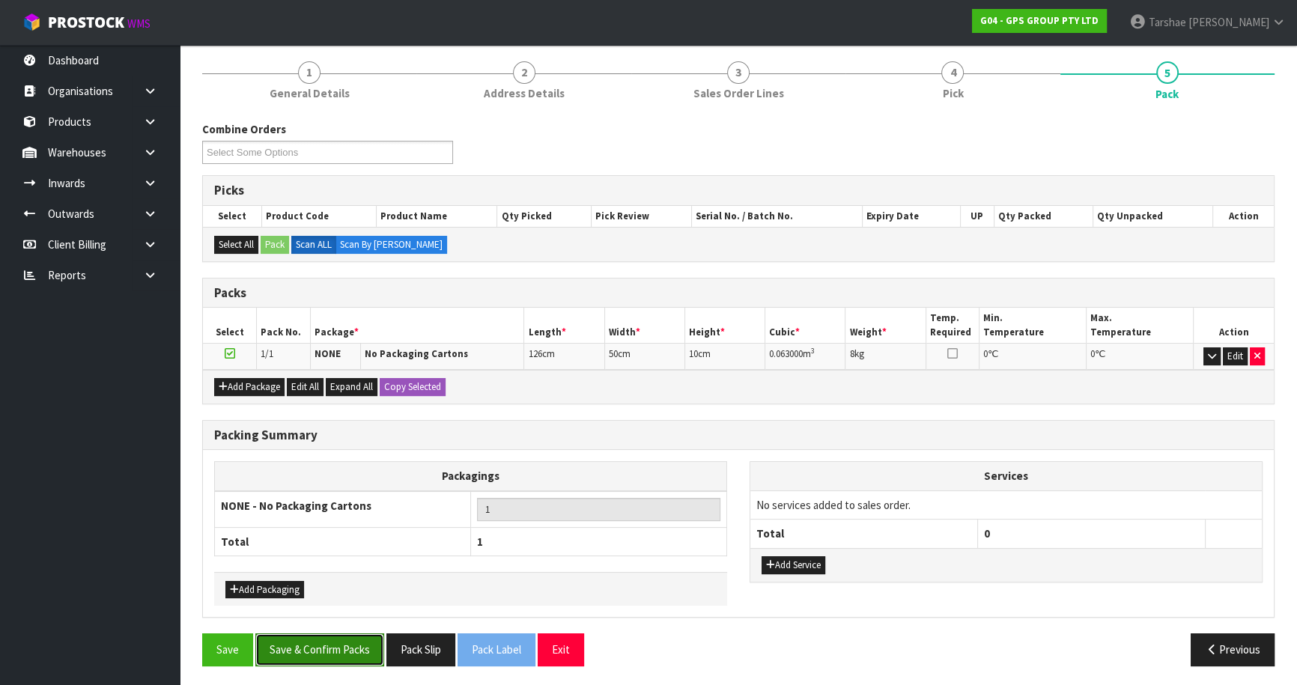
drag, startPoint x: 354, startPoint y: 652, endPoint x: 354, endPoint y: 643, distance: 8.2
click at [354, 651] on button "Save & Confirm Packs" at bounding box center [319, 650] width 129 height 32
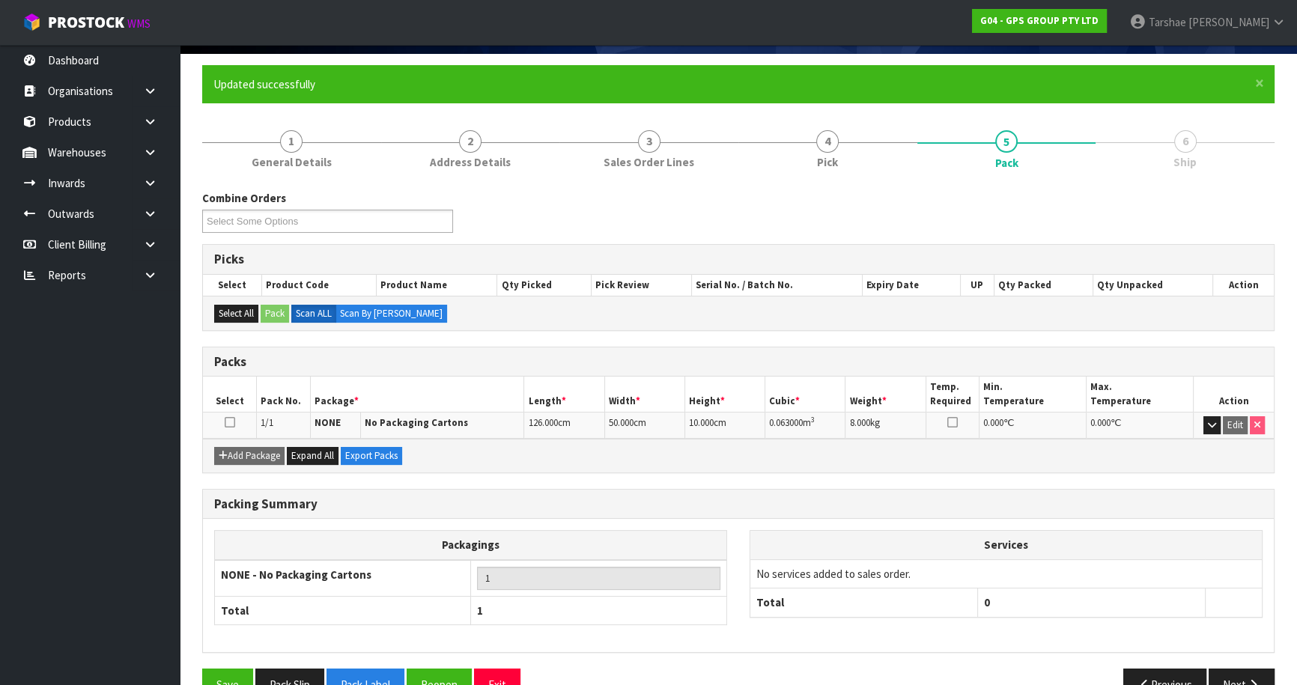
scroll to position [141, 0]
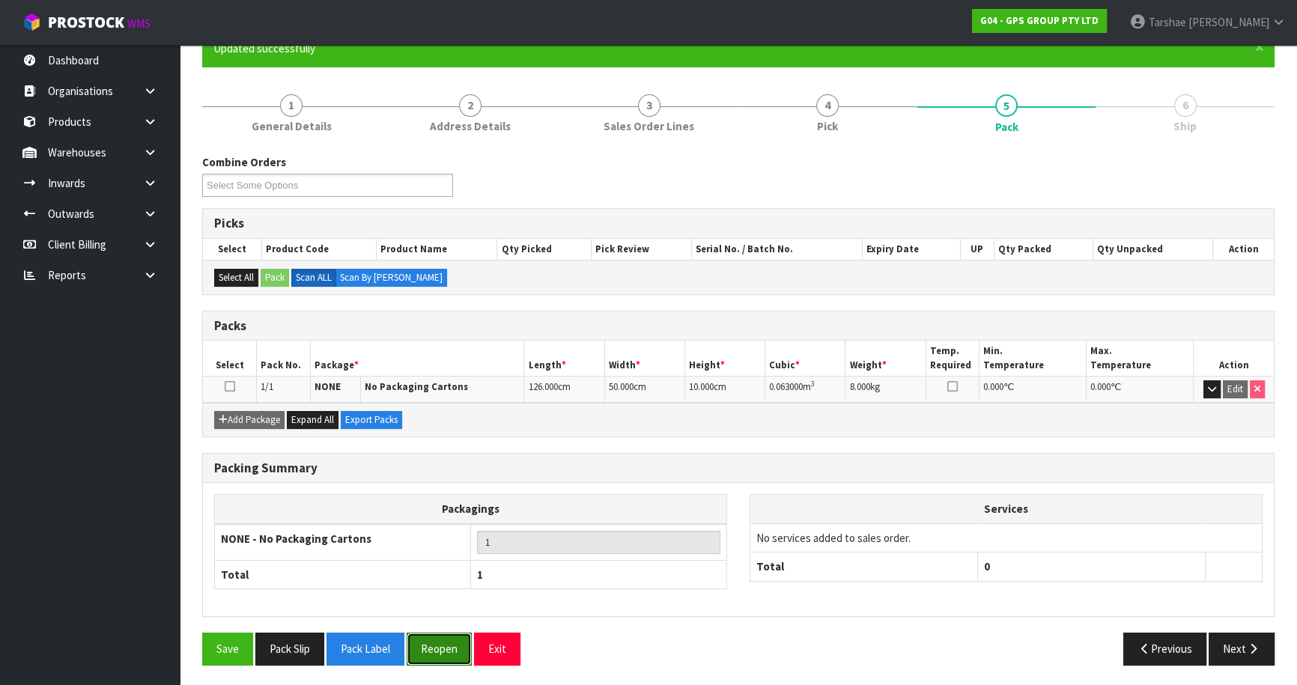
click at [421, 640] on button "Reopen" at bounding box center [439, 649] width 65 height 32
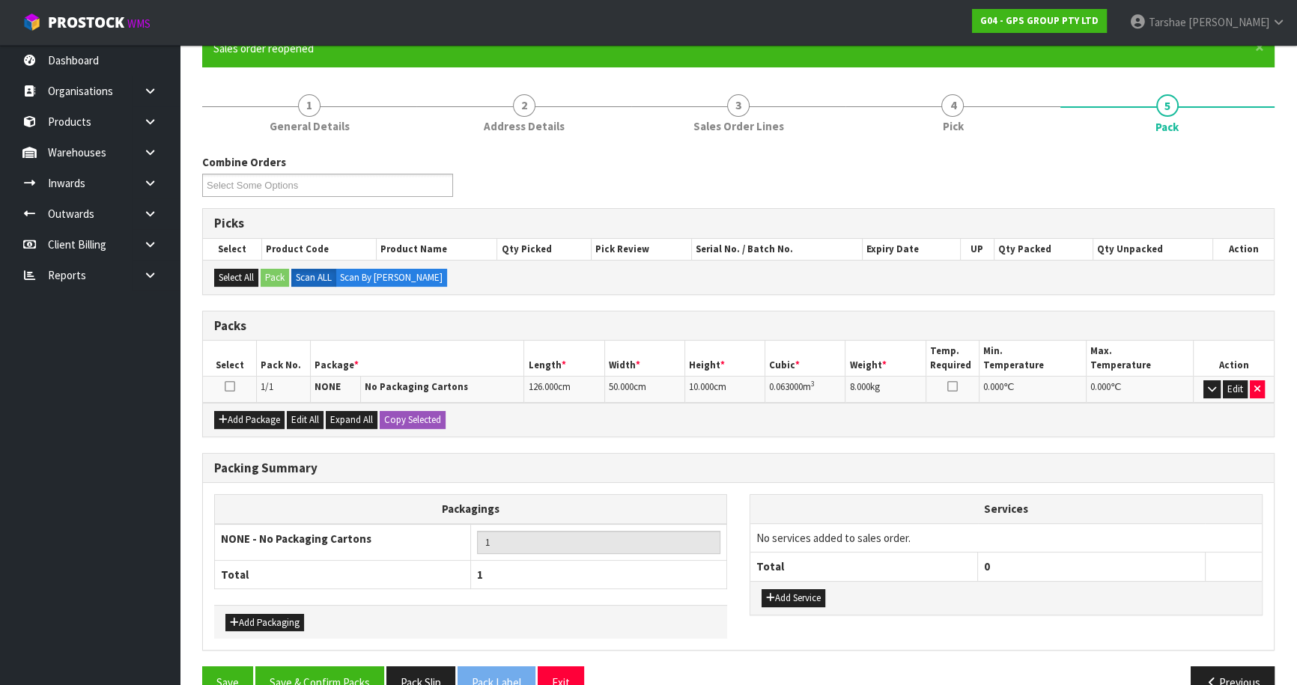
scroll to position [174, 0]
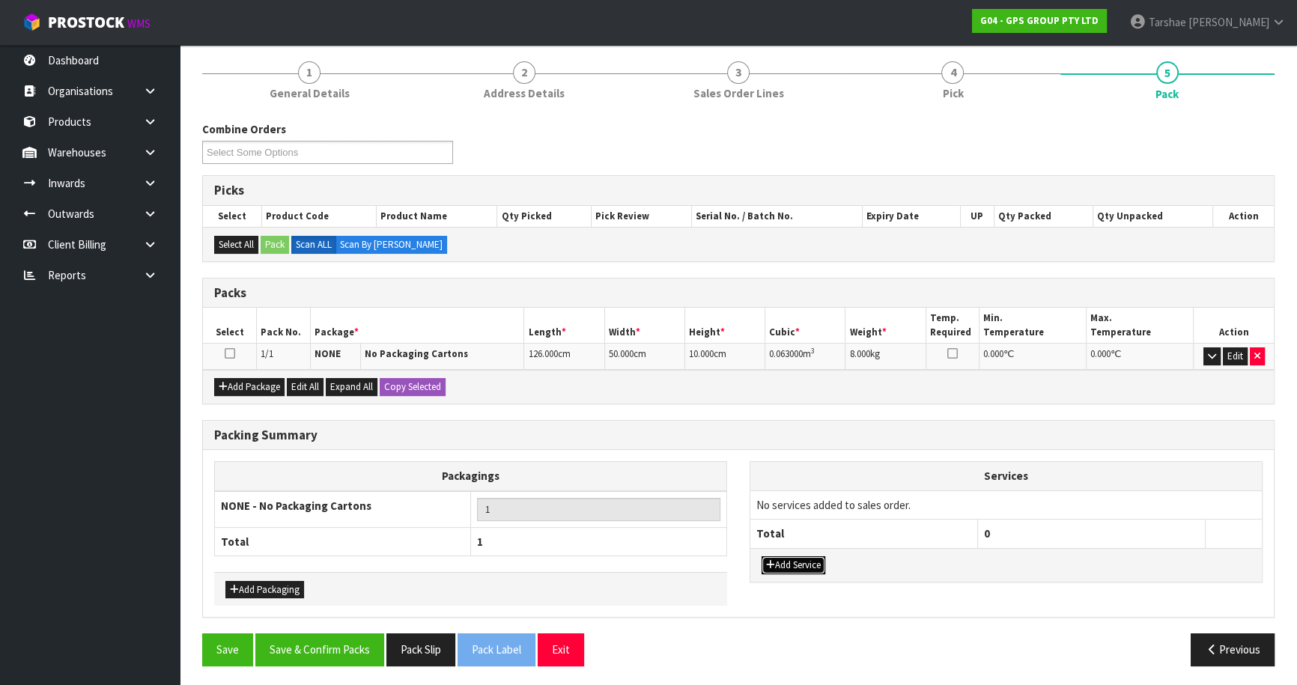
click at [816, 558] on button "Add Service" at bounding box center [794, 565] width 64 height 18
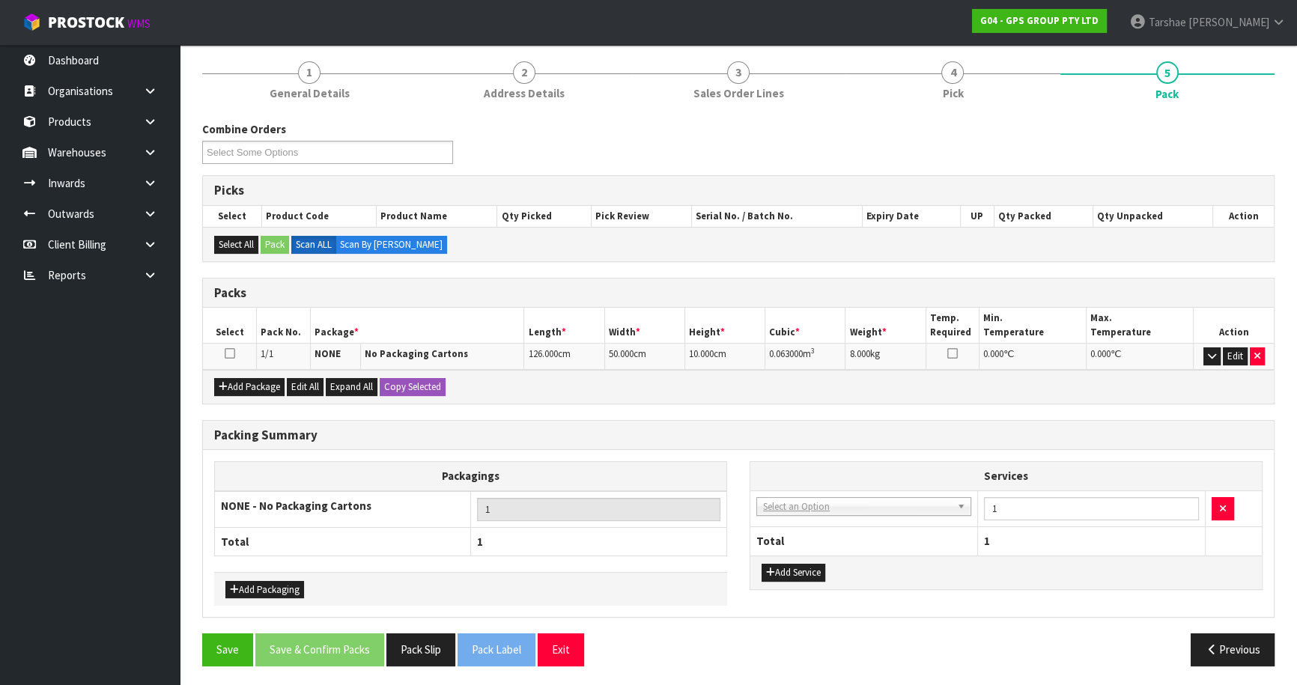
click at [816, 514] on td "003-036 - EXTERNAL PLANT HIRE 008-035 - OUTWARD HDLG+/HOIST LIFT ON/OFF 008-036…" at bounding box center [864, 509] width 228 height 37
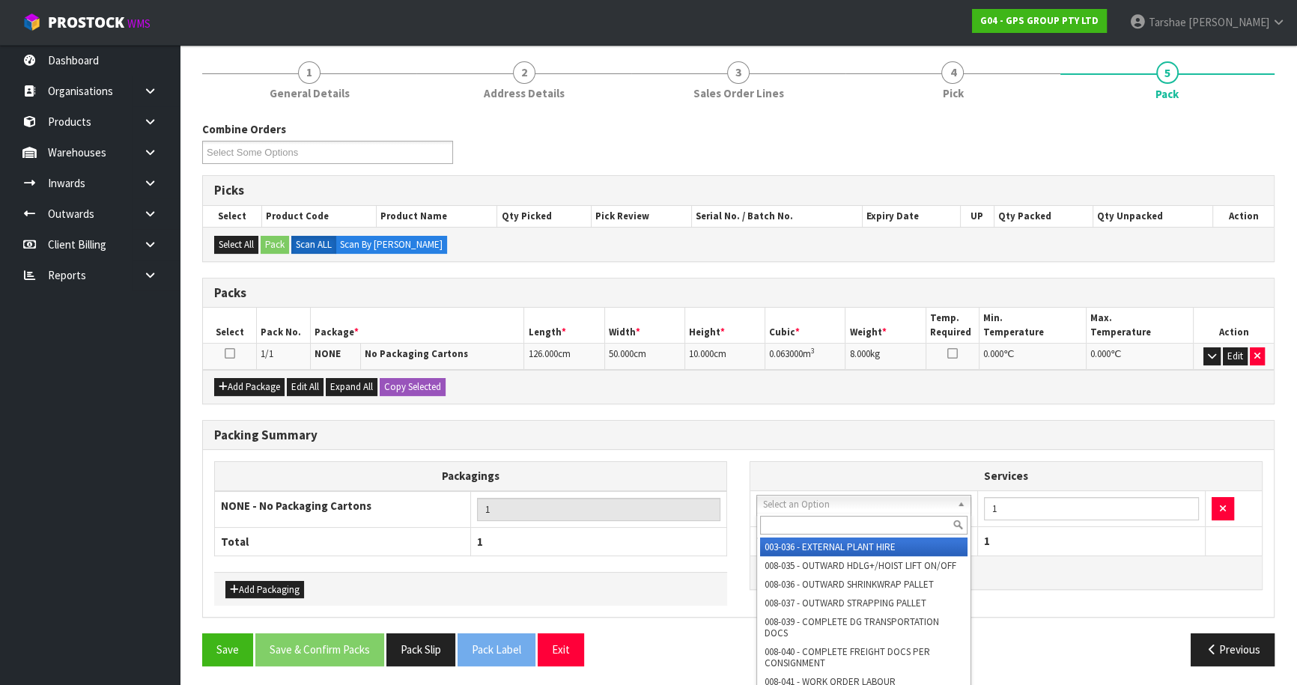
drag, startPoint x: 816, startPoint y: 502, endPoint x: 812, endPoint y: 524, distance: 22.8
drag, startPoint x: 812, startPoint y: 524, endPoint x: 783, endPoint y: 521, distance: 28.6
click at [807, 524] on input "text" at bounding box center [863, 525] width 207 height 19
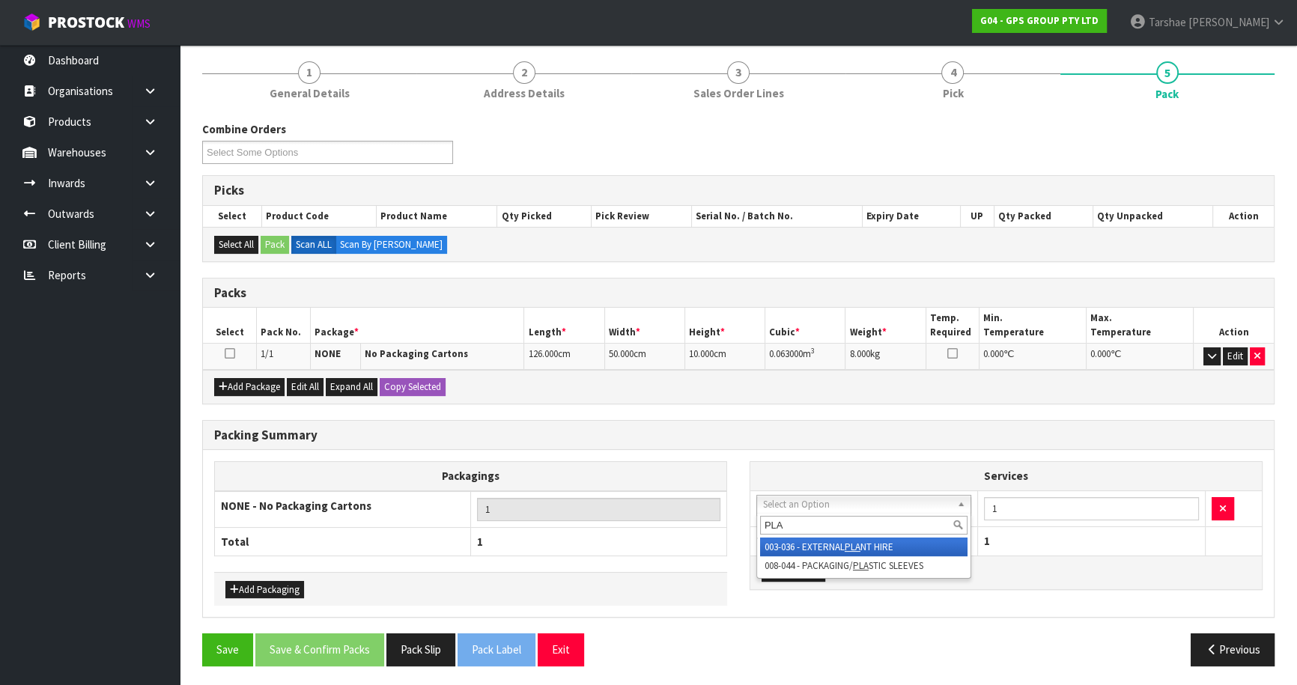
type input "PLAS"
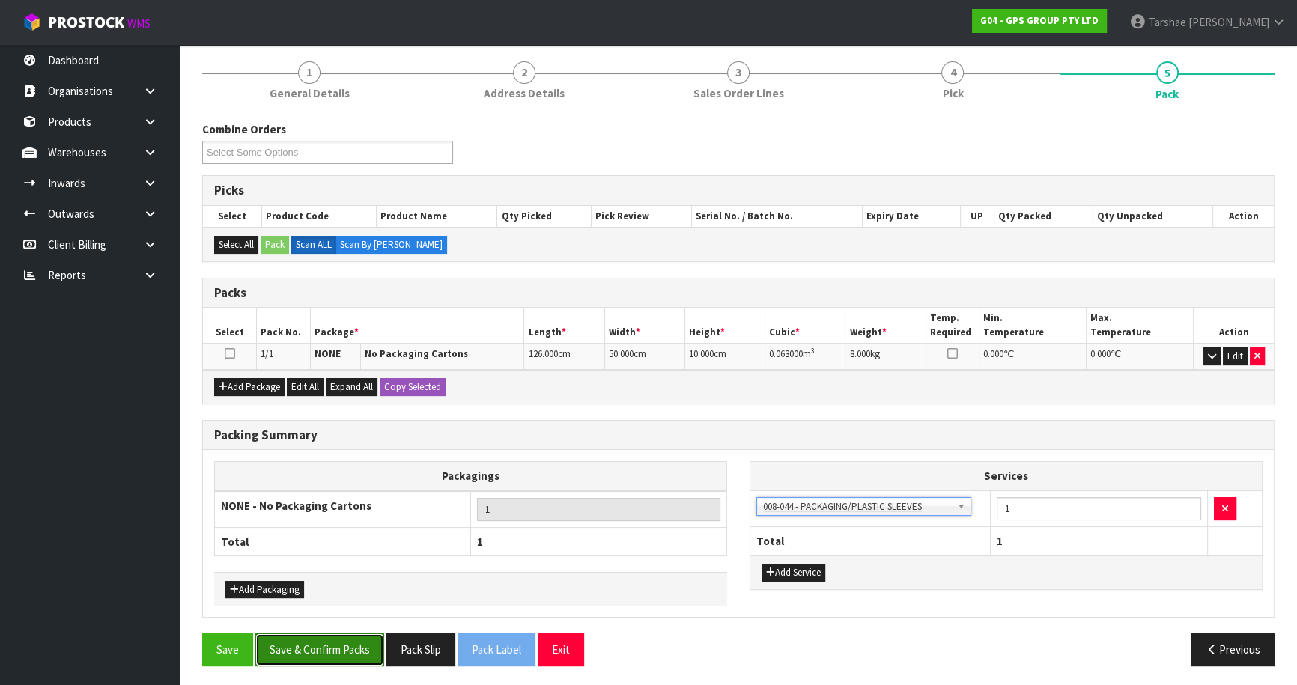
click at [315, 657] on button "Save & Confirm Packs" at bounding box center [319, 650] width 129 height 32
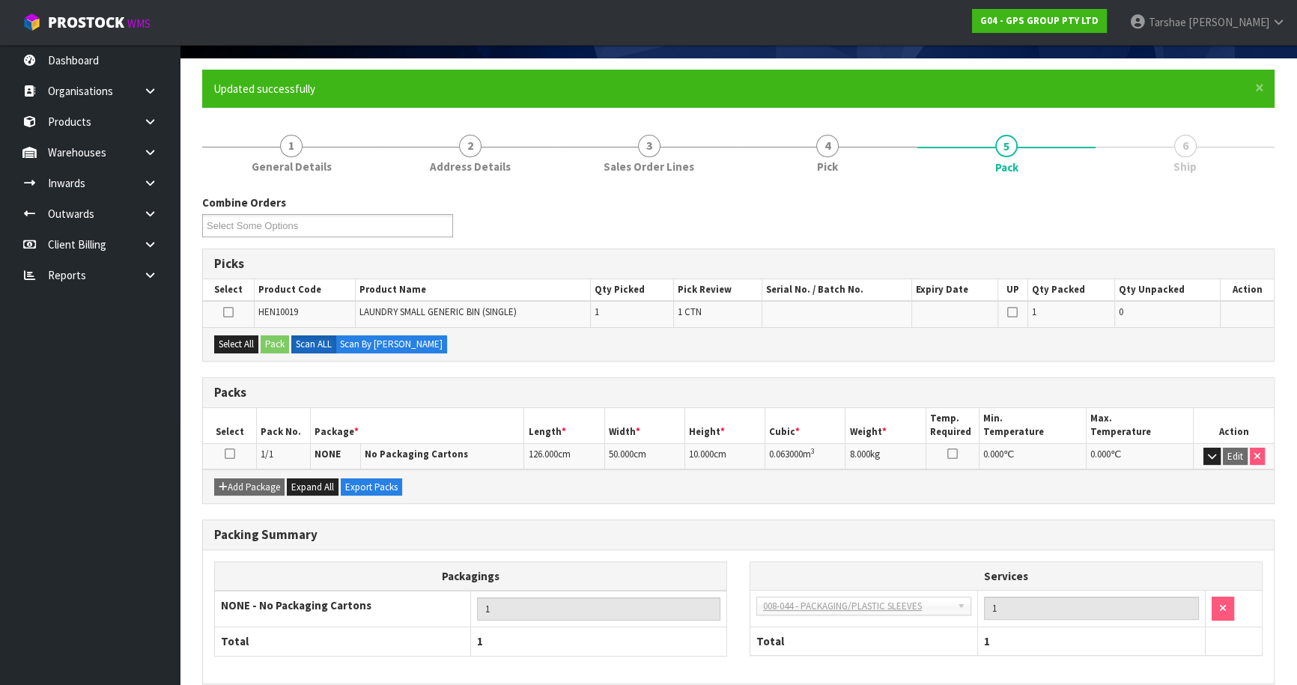
scroll to position [141, 0]
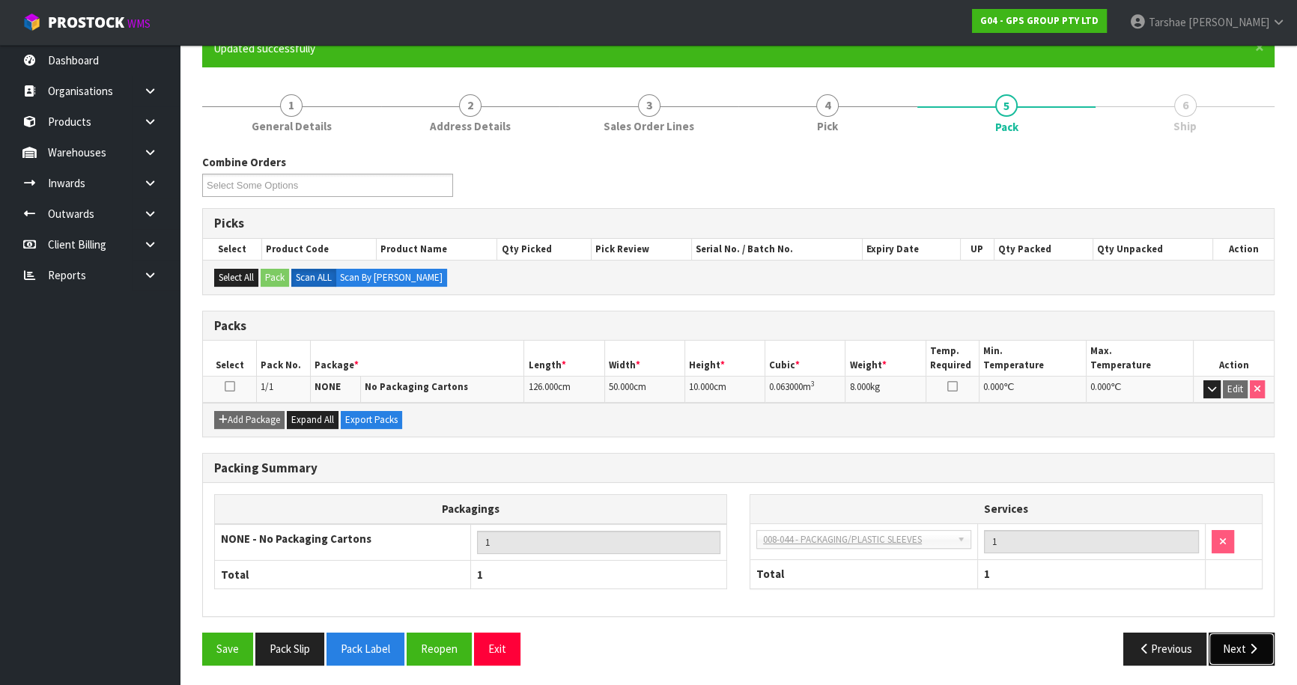
click at [1233, 638] on button "Next" at bounding box center [1242, 649] width 66 height 32
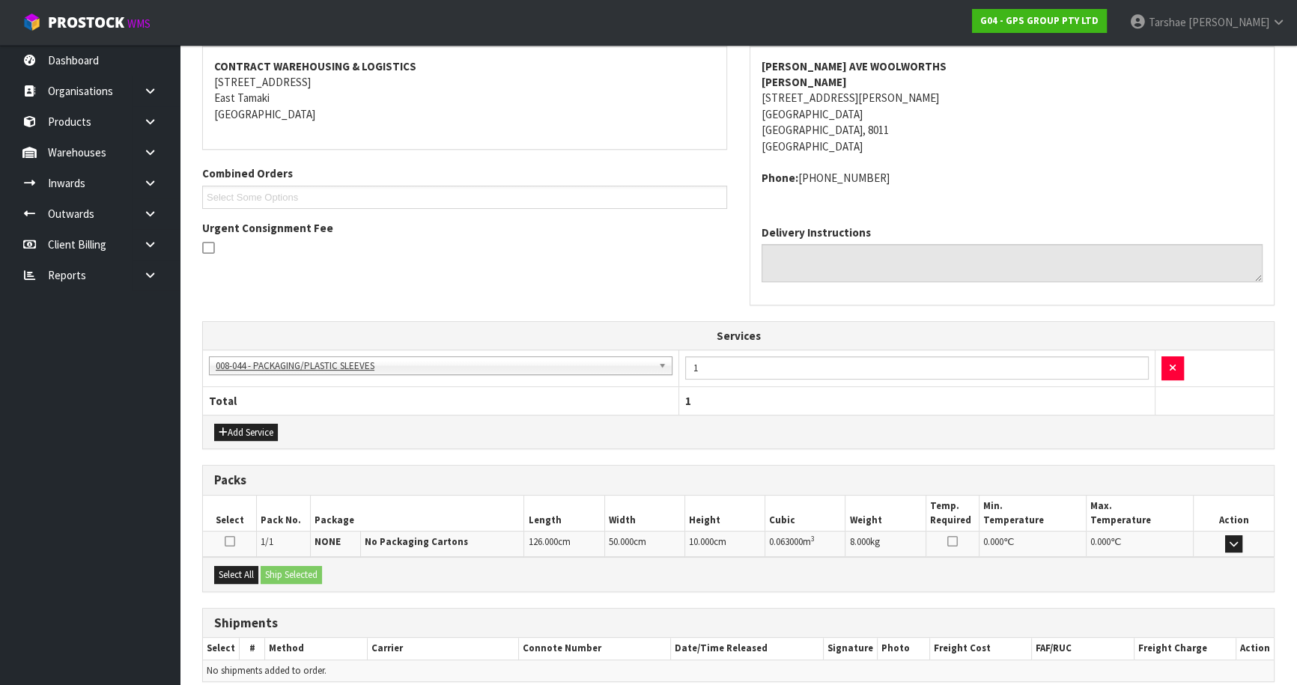
scroll to position [344, 0]
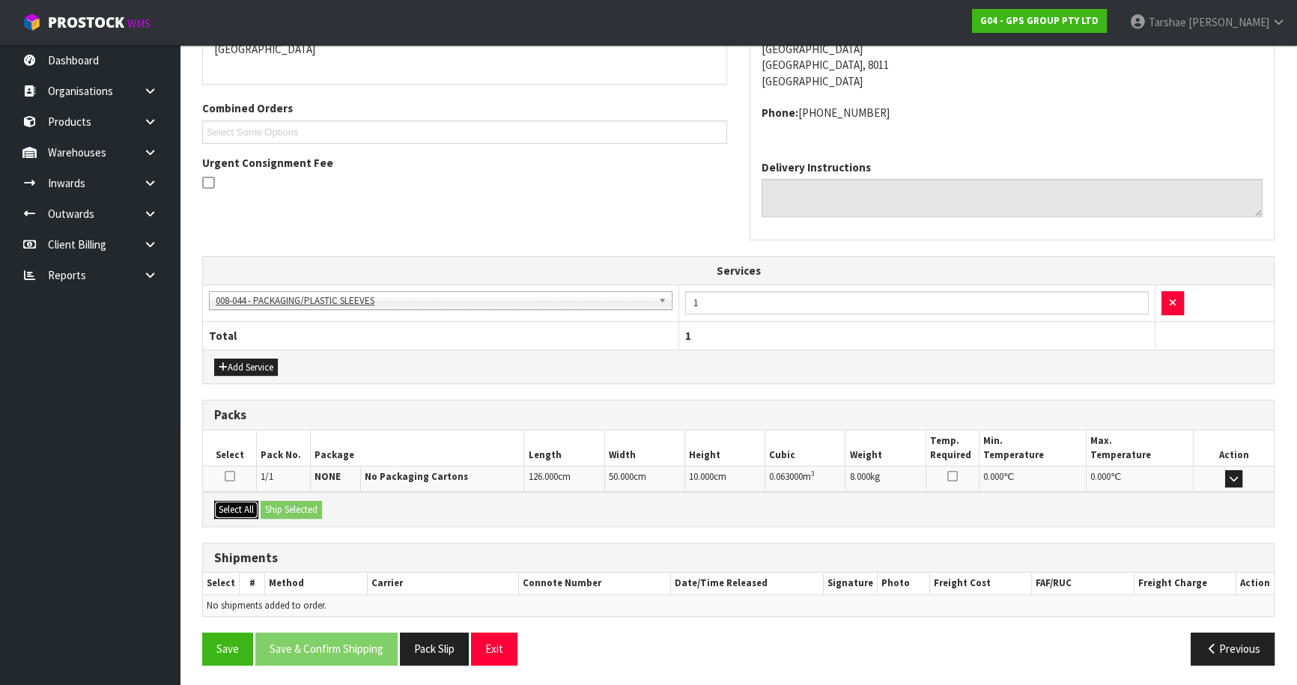
drag, startPoint x: 255, startPoint y: 508, endPoint x: 267, endPoint y: 505, distance: 13.1
click at [261, 507] on div "Select All Ship Selected" at bounding box center [738, 509] width 1071 height 34
click at [262, 503] on div "Select All Ship Selected" at bounding box center [738, 509] width 1071 height 34
drag, startPoint x: 239, startPoint y: 502, endPoint x: 276, endPoint y: 506, distance: 37.7
click at [247, 502] on button "Select All" at bounding box center [236, 510] width 44 height 18
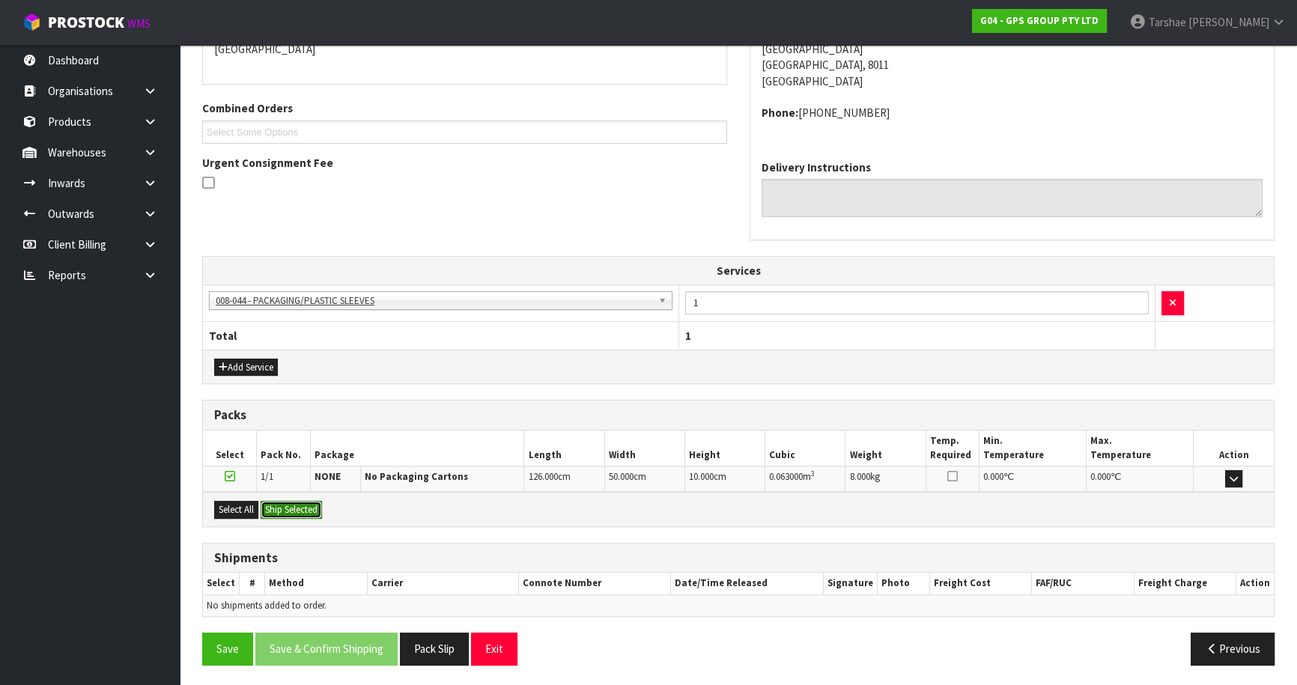
click at [279, 505] on button "Ship Selected" at bounding box center [291, 510] width 61 height 18
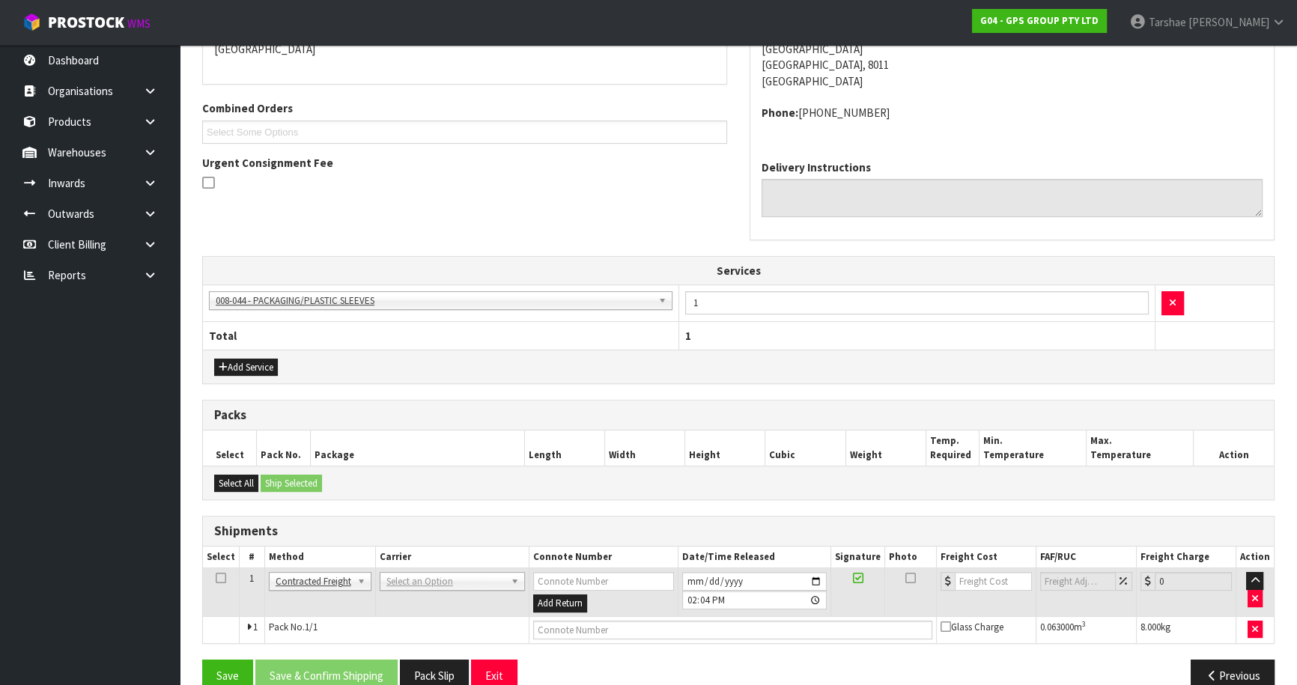
drag, startPoint x: 410, startPoint y: 577, endPoint x: 412, endPoint y: 586, distance: 10.0
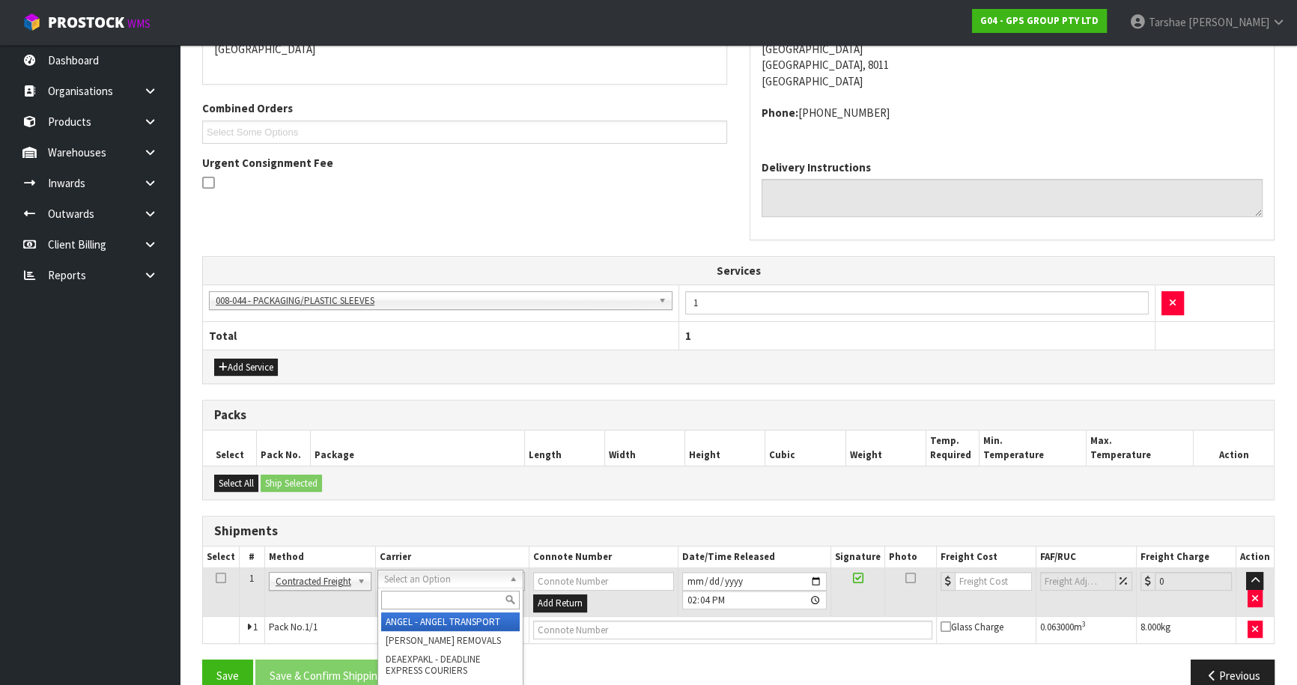
click at [412, 589] on div at bounding box center [450, 600] width 145 height 25
drag, startPoint x: 411, startPoint y: 595, endPoint x: 381, endPoint y: 594, distance: 30.0
click at [410, 596] on input "text" at bounding box center [450, 600] width 139 height 19
type input "NZP"
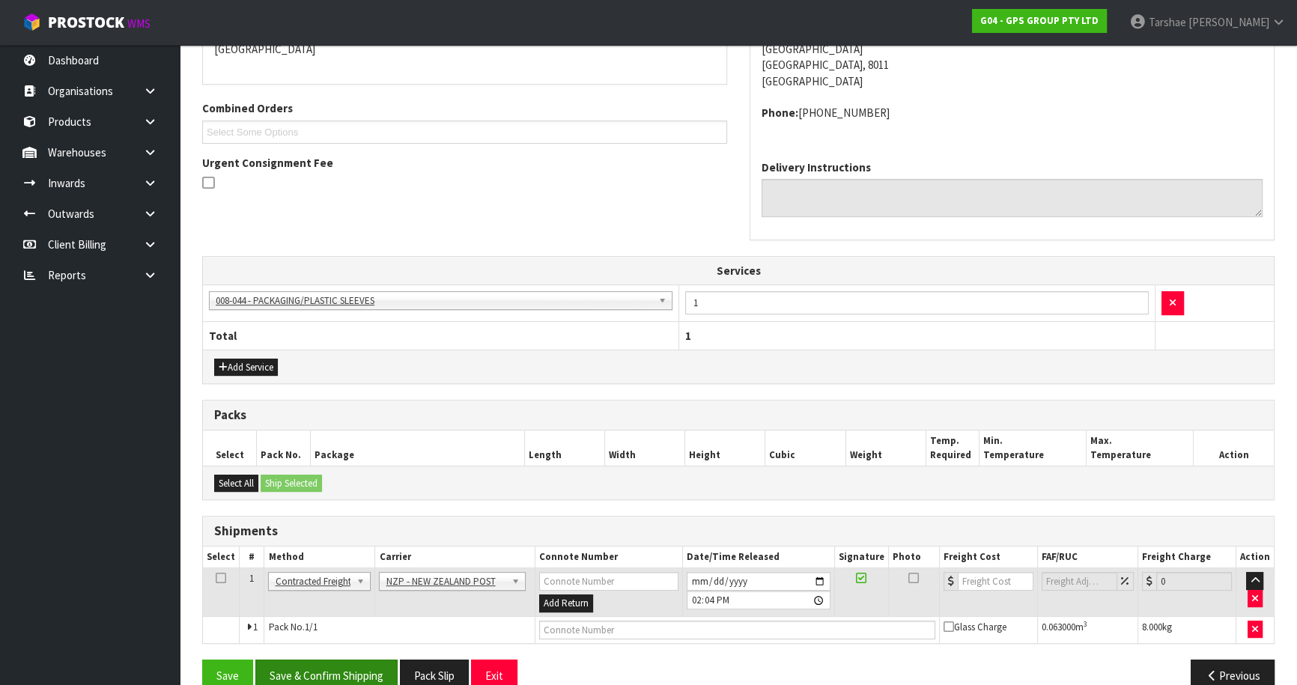
click at [300, 657] on div "From Address CONTRACT WAREHOUSING & LOGISTICS [STREET_ADDRESS] Combined Orders …" at bounding box center [738, 327] width 1072 height 752
click at [300, 660] on button "Save & Confirm Shipping" at bounding box center [326, 676] width 142 height 32
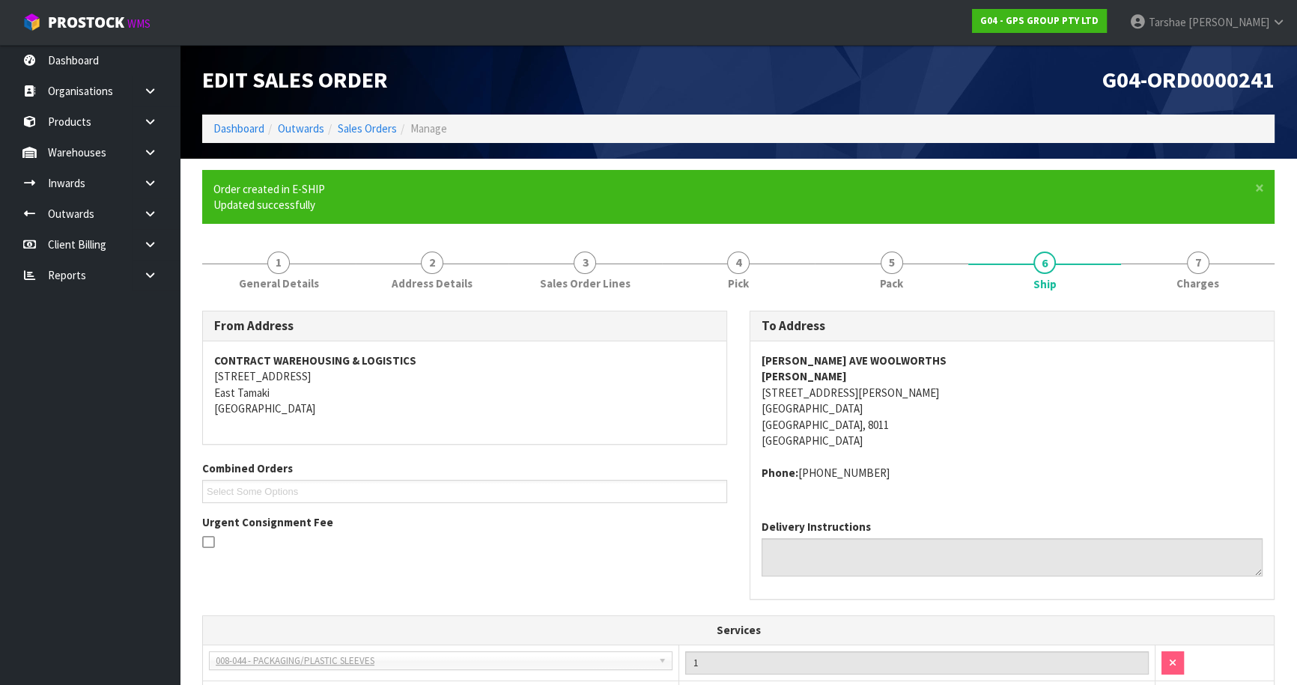
scroll to position [349, 0]
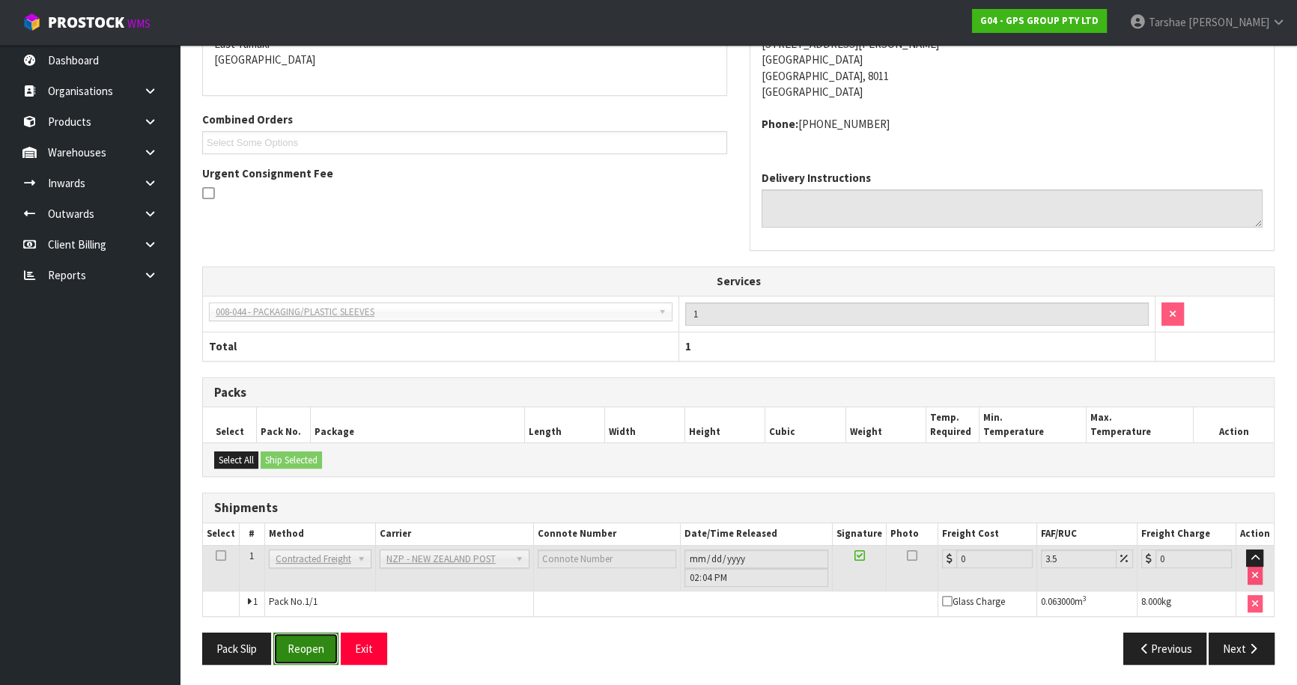
click at [335, 637] on button "Reopen" at bounding box center [305, 649] width 65 height 32
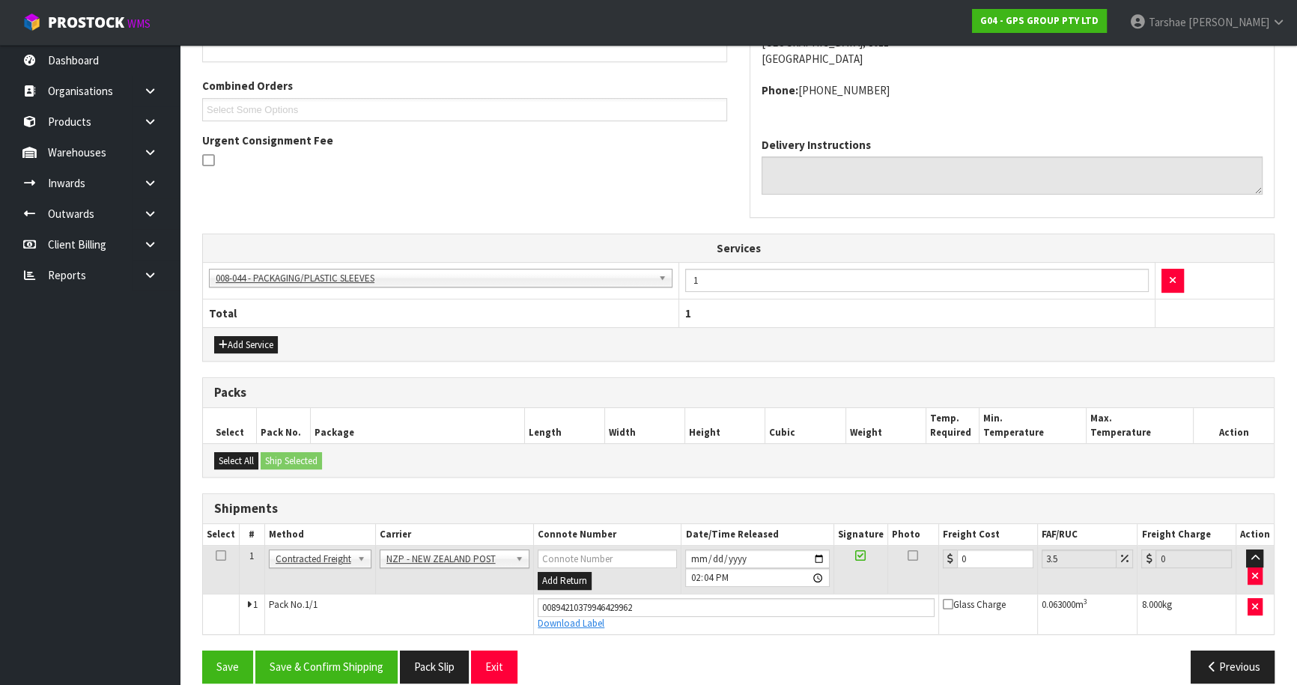
scroll to position [383, 0]
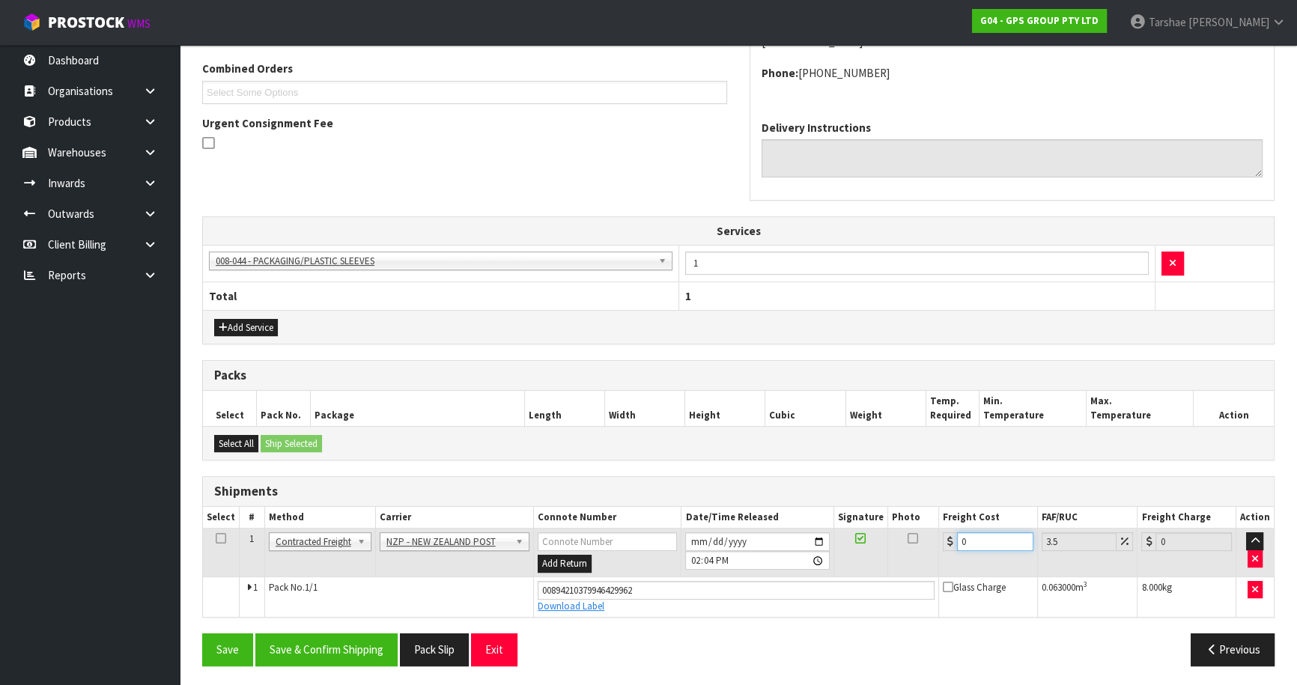
drag, startPoint x: 981, startPoint y: 532, endPoint x: 887, endPoint y: 539, distance: 93.9
click at [887, 539] on tr "1 Client Local Pickup Customer Local Pickup Company Freight Contracted Freight …" at bounding box center [738, 553] width 1071 height 49
type input "1"
type input "1.03"
type input "16"
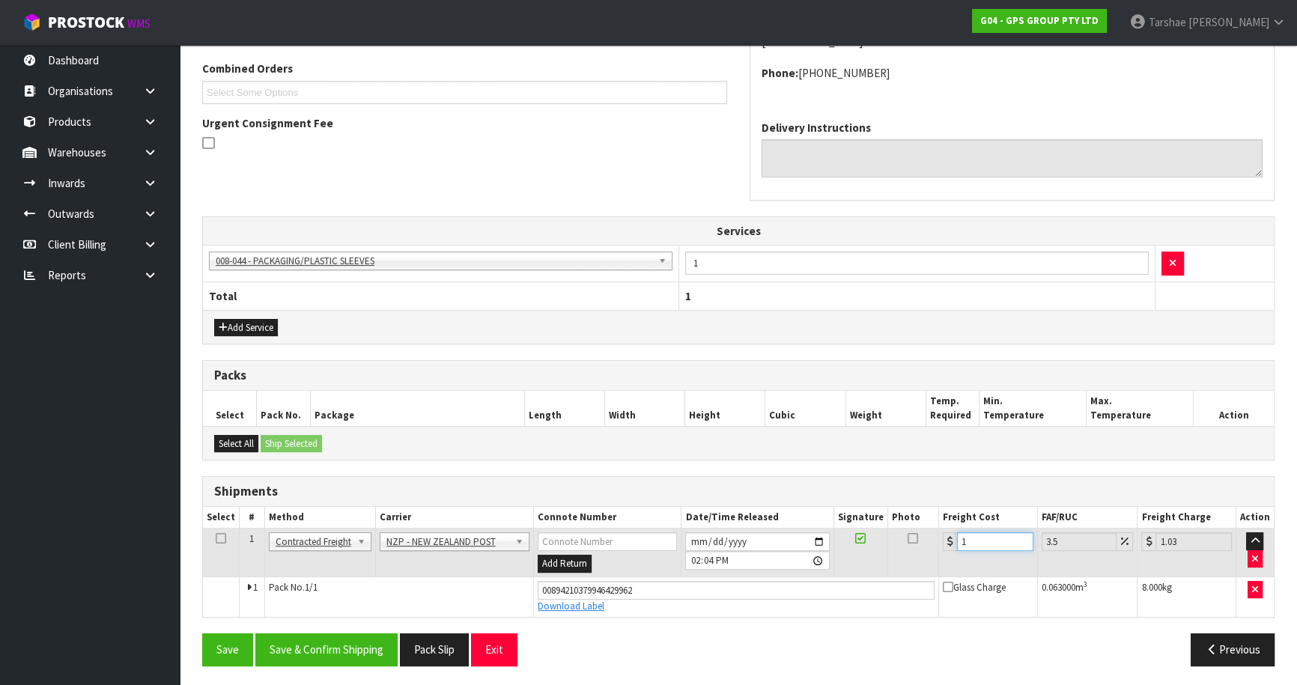
type input "16.56"
type input "16.6"
type input "17.18"
type input "16.61"
type input "17.19"
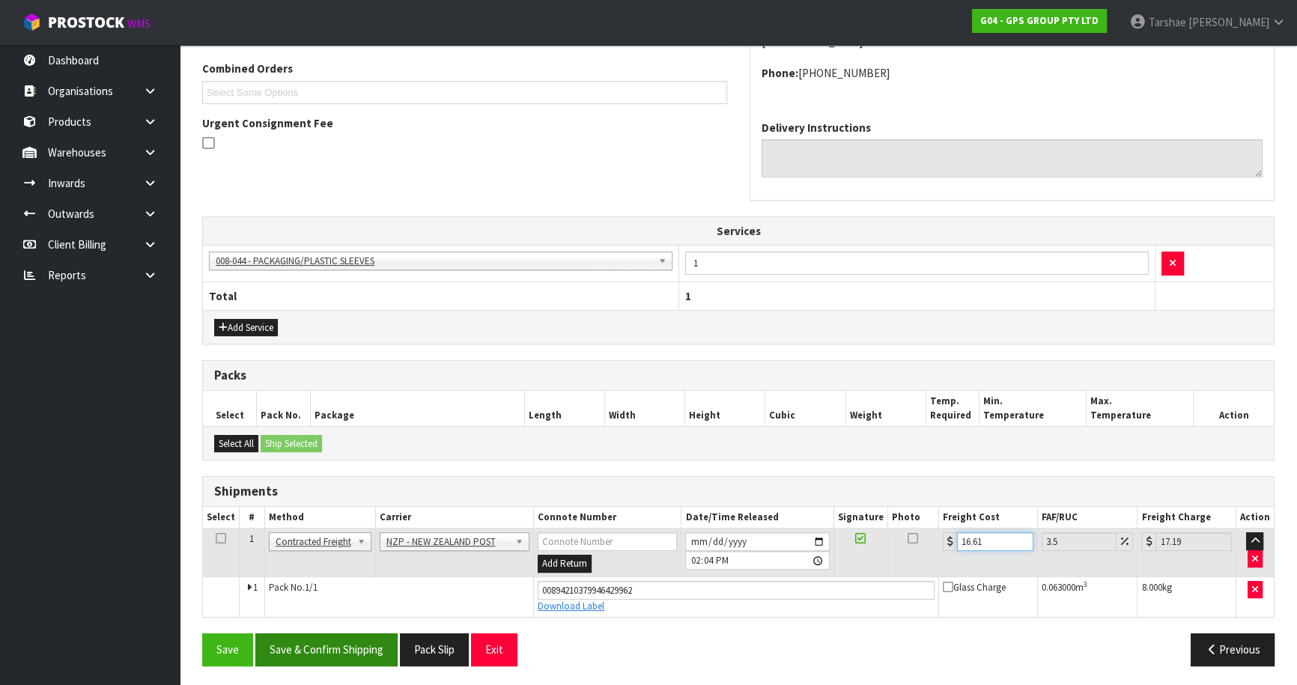
type input "16.61"
click at [329, 646] on button "Save & Confirm Shipping" at bounding box center [326, 650] width 142 height 32
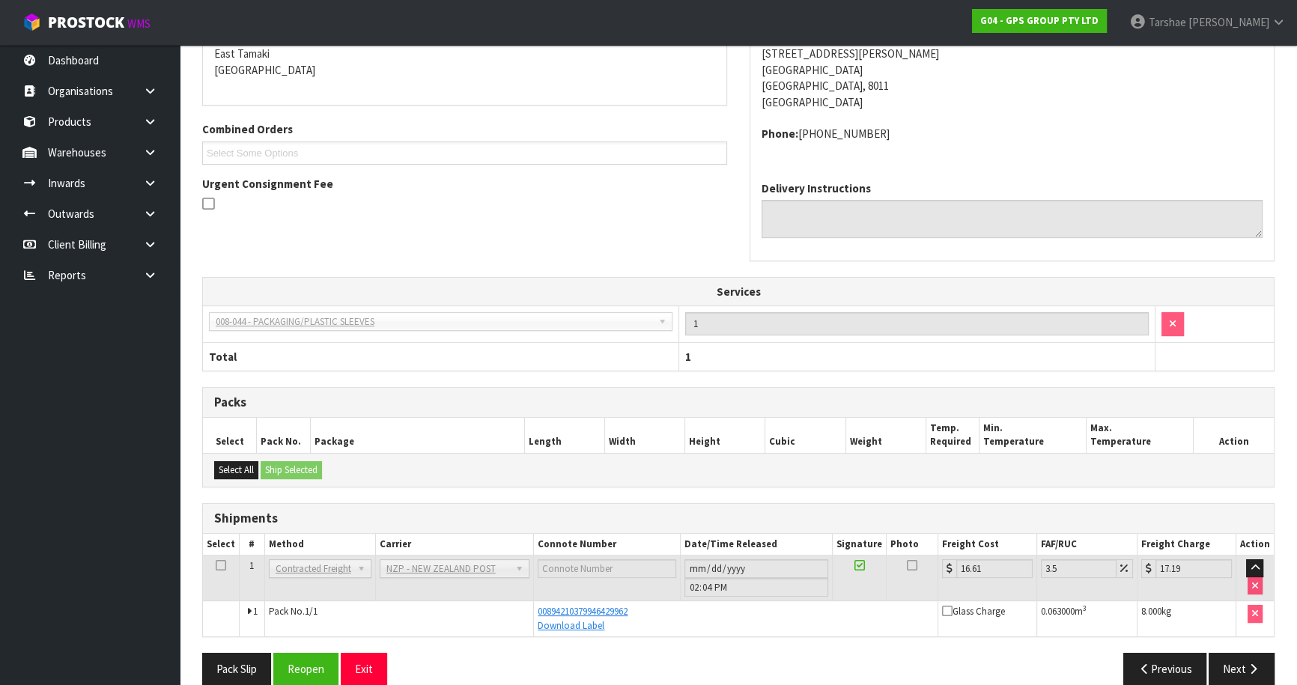
scroll to position [344, 0]
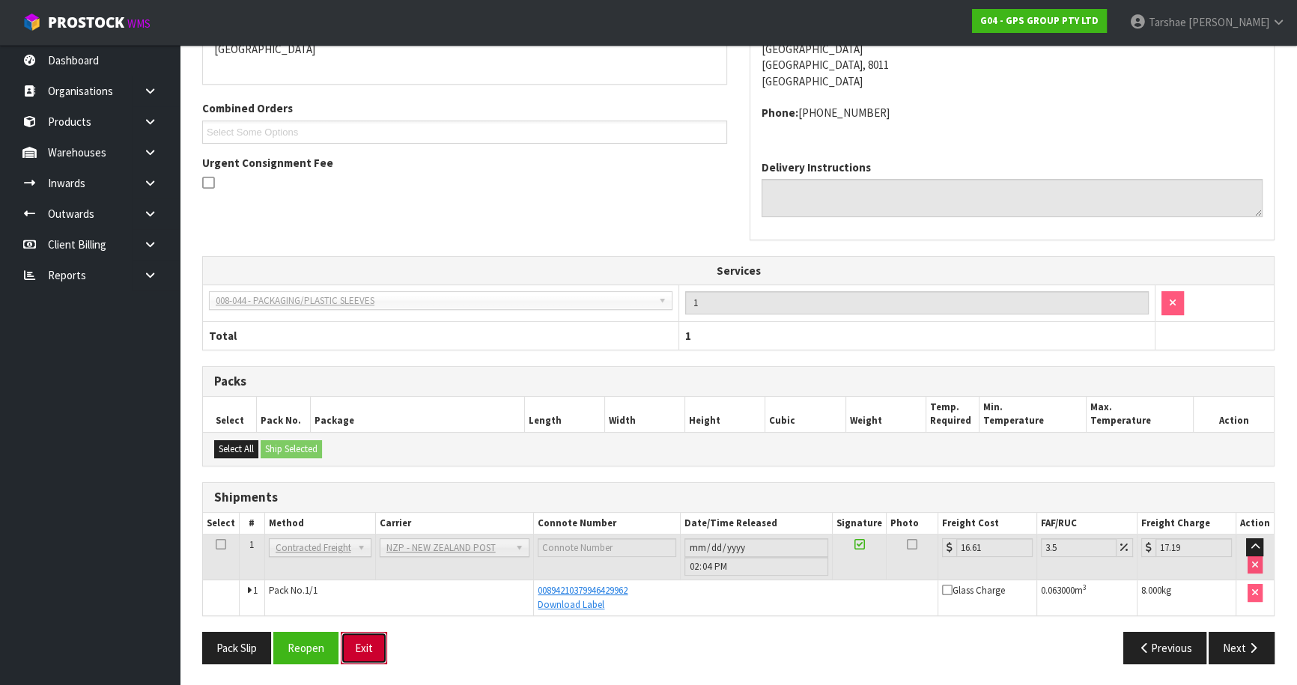
click at [378, 655] on button "Exit" at bounding box center [364, 648] width 46 height 32
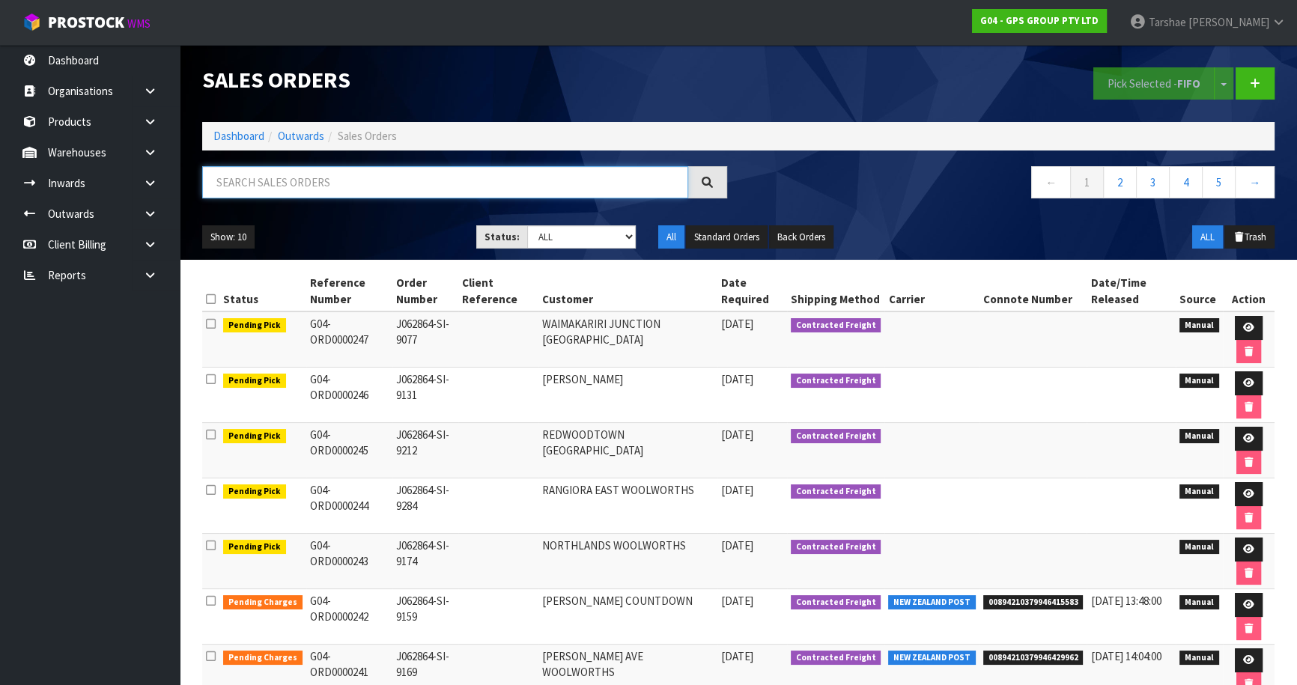
click at [533, 183] on input "text" at bounding box center [445, 182] width 486 height 32
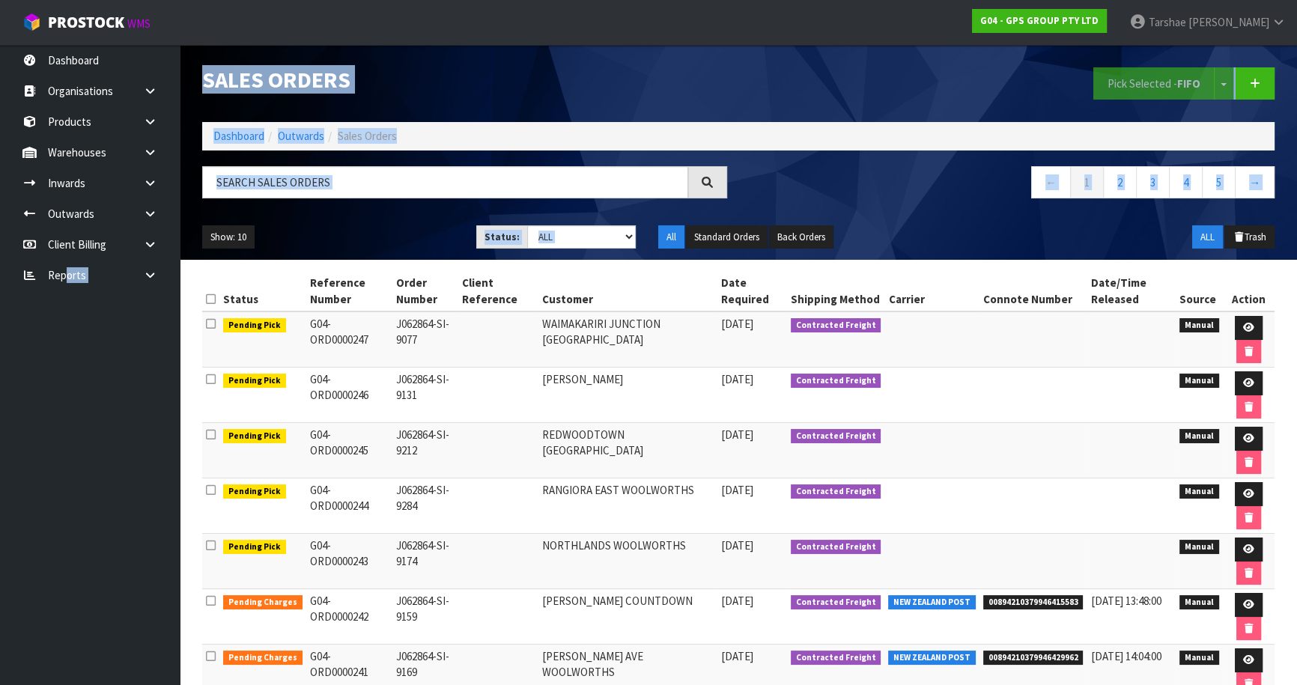
drag, startPoint x: 0, startPoint y: 514, endPoint x: 0, endPoint y: 717, distance: 202.2
click at [0, 684] on html "Toggle navigation ProStock WMS G04 - GPS GROUP PTY LTD [PERSON_NAME] Logout Das…" at bounding box center [648, 342] width 1297 height 685
click at [518, 177] on input "text" at bounding box center [445, 182] width 486 height 32
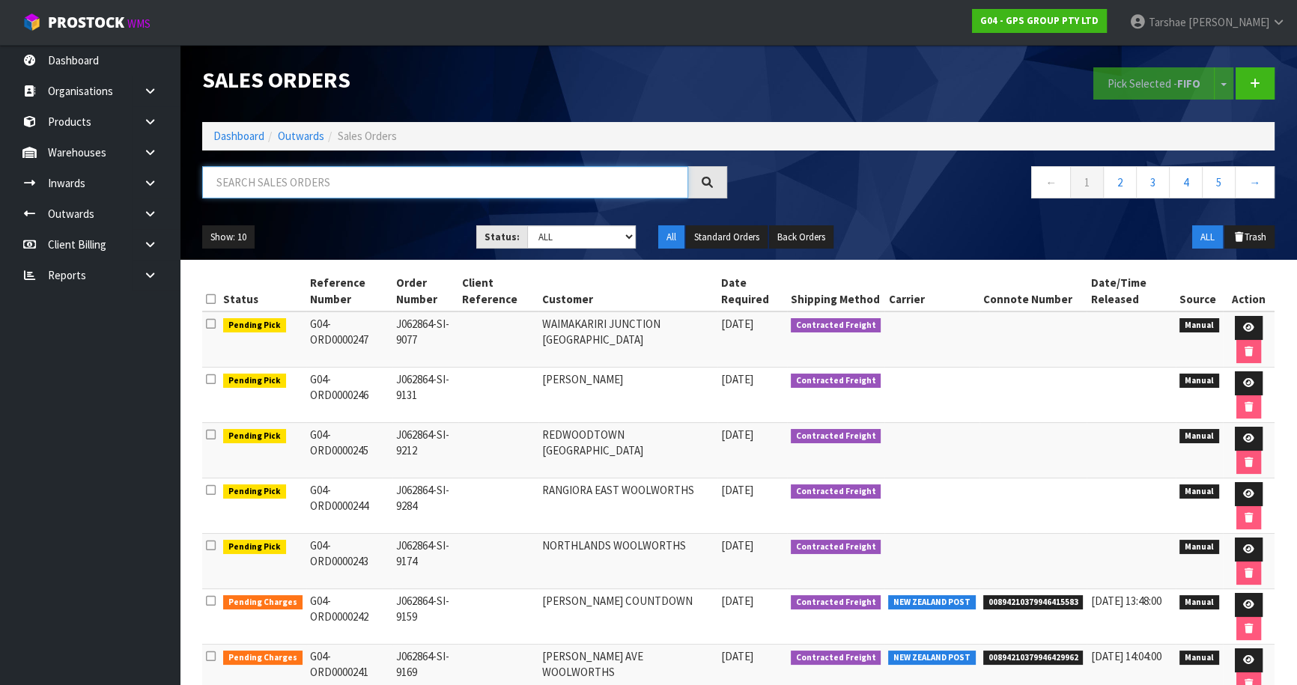
click at [518, 177] on input "text" at bounding box center [445, 182] width 486 height 32
drag, startPoint x: 518, startPoint y: 177, endPoint x: 448, endPoint y: 200, distance: 73.9
click at [475, 194] on input "text" at bounding box center [445, 182] width 486 height 32
click at [416, 180] on input "text" at bounding box center [445, 182] width 486 height 32
type input "JOB-0410867"
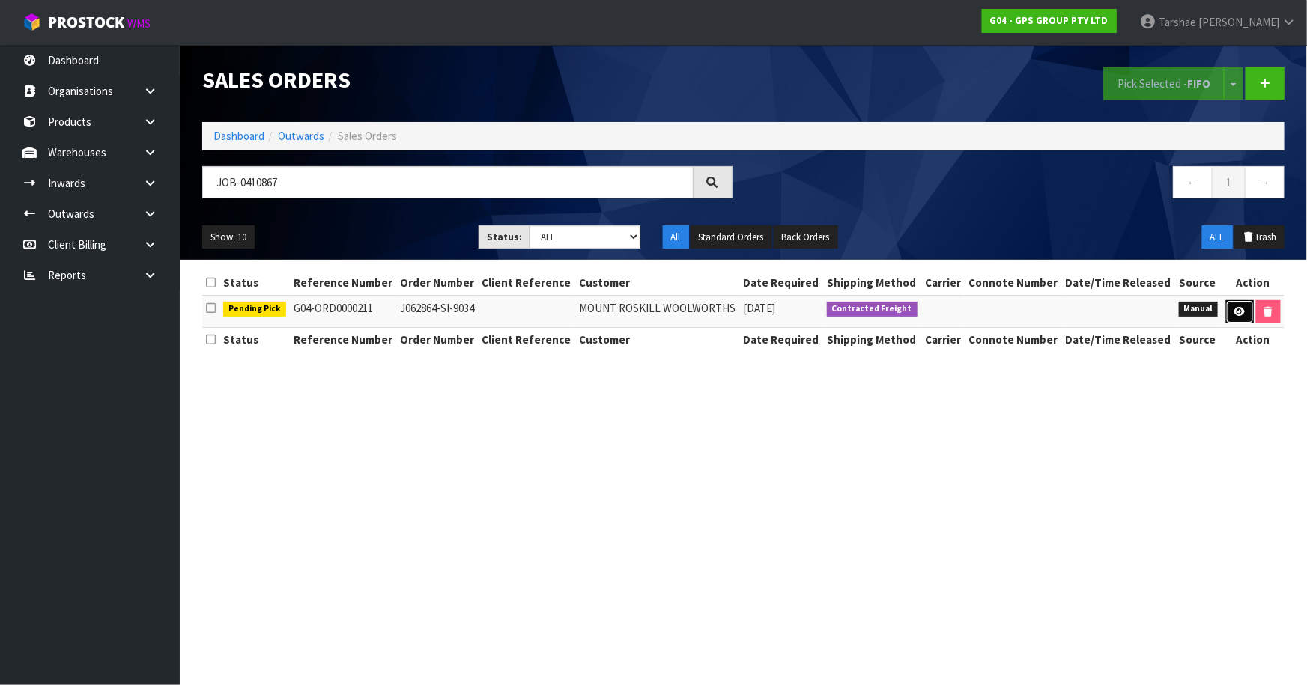
click at [1242, 313] on icon at bounding box center [1239, 312] width 11 height 10
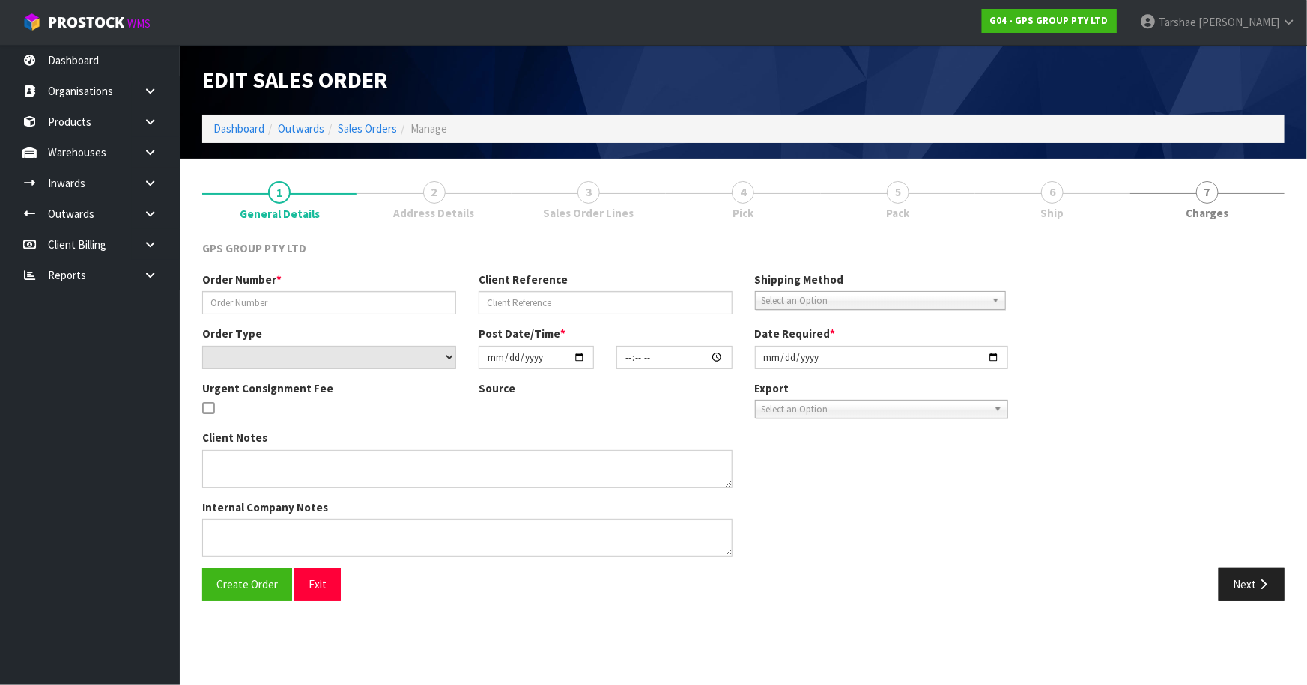
type input "J062864-SI-9034"
select select "number:0"
type input "[DATE]"
type input "16:40:00.000"
type input "[DATE]"
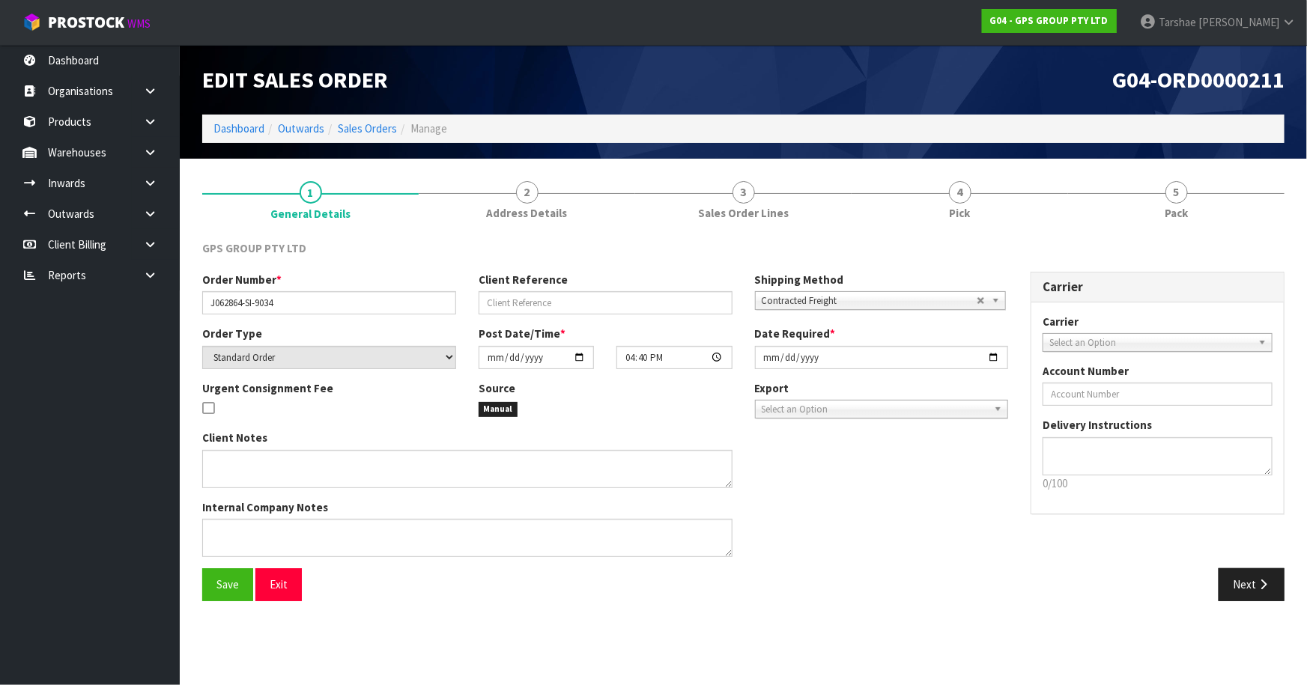
click at [1000, 245] on div "GPS GROUP PTY LTD" at bounding box center [743, 255] width 1105 height 31
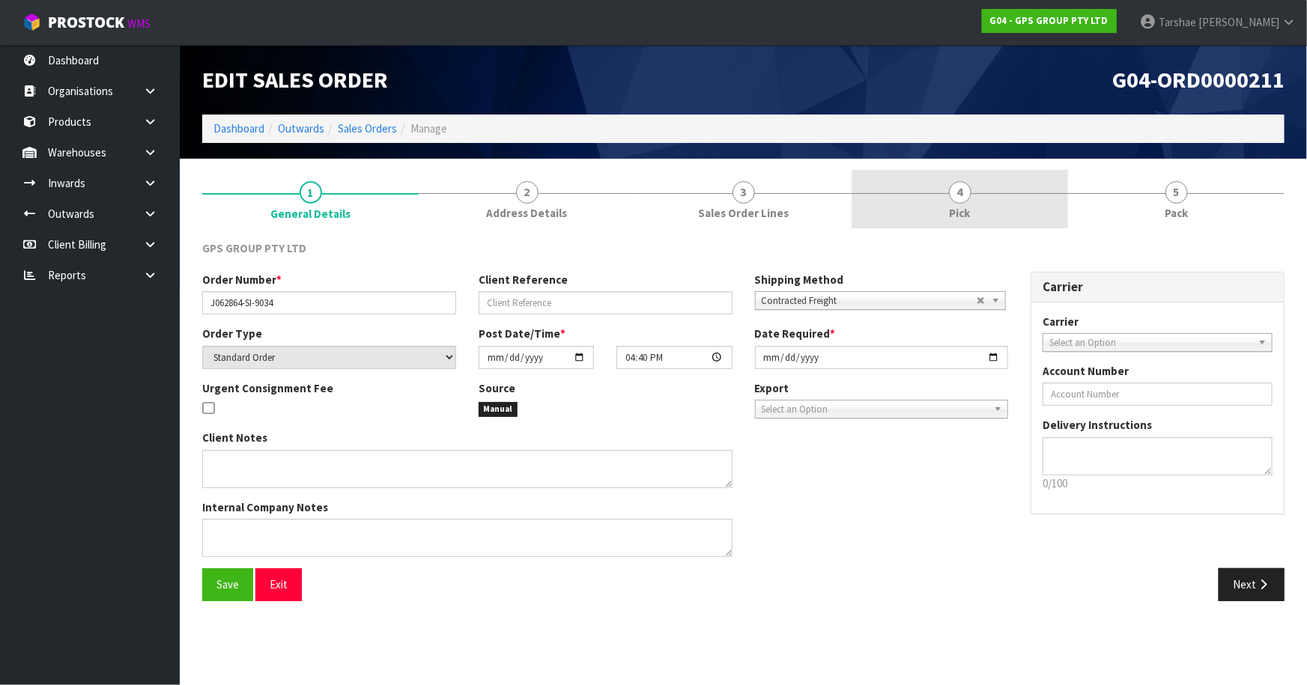
click at [999, 198] on link "4 Pick" at bounding box center [959, 199] width 216 height 59
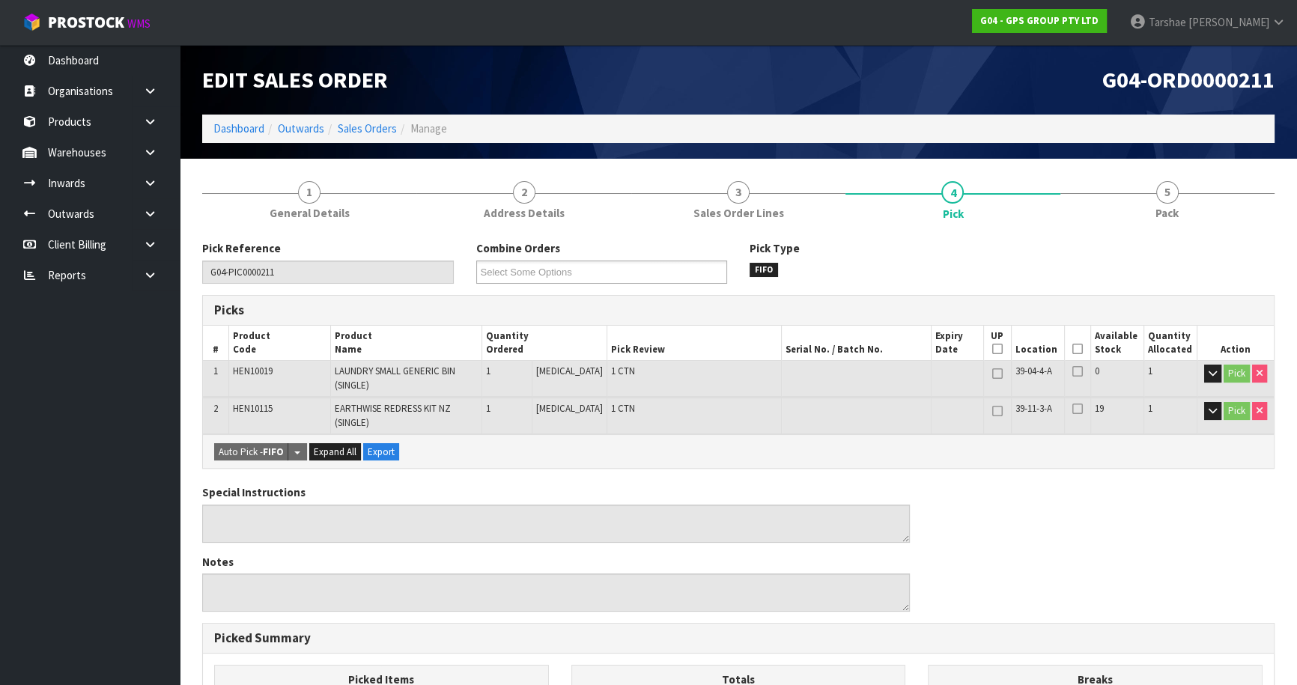
drag, startPoint x: 1073, startPoint y: 346, endPoint x: 1057, endPoint y: 347, distance: 15.8
click at [1072, 349] on icon at bounding box center [1077, 349] width 10 height 1
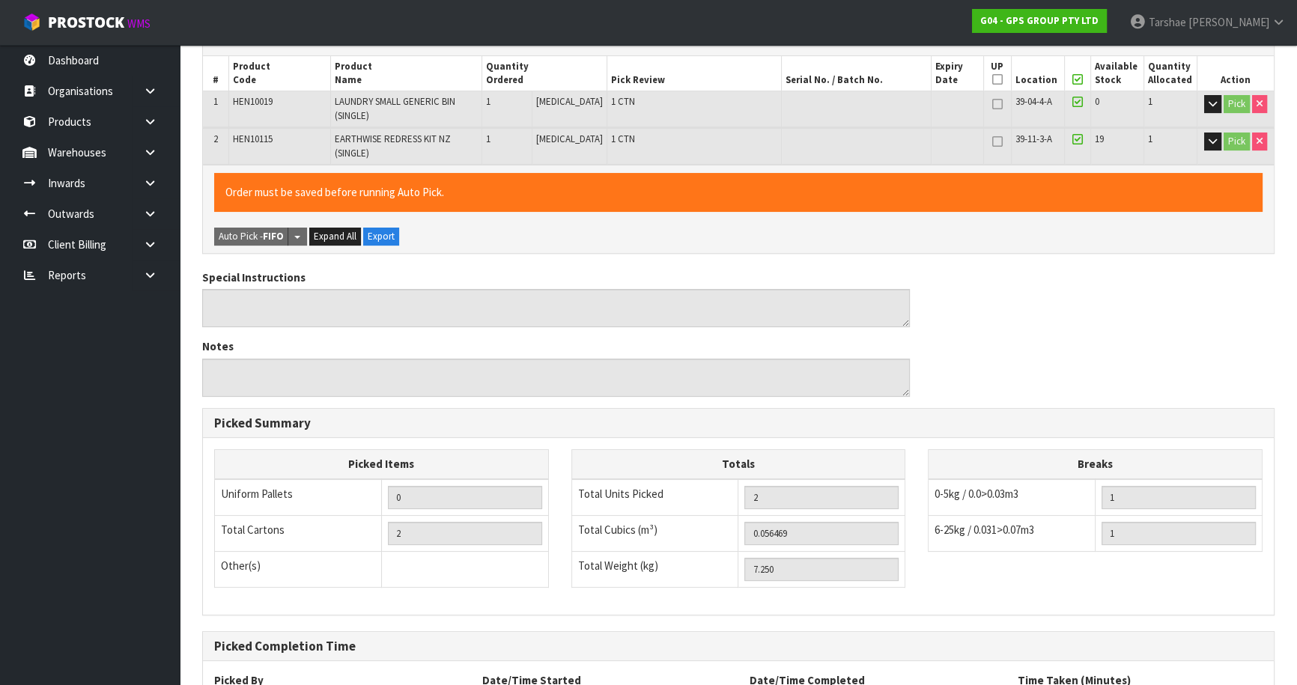
scroll to position [403, 0]
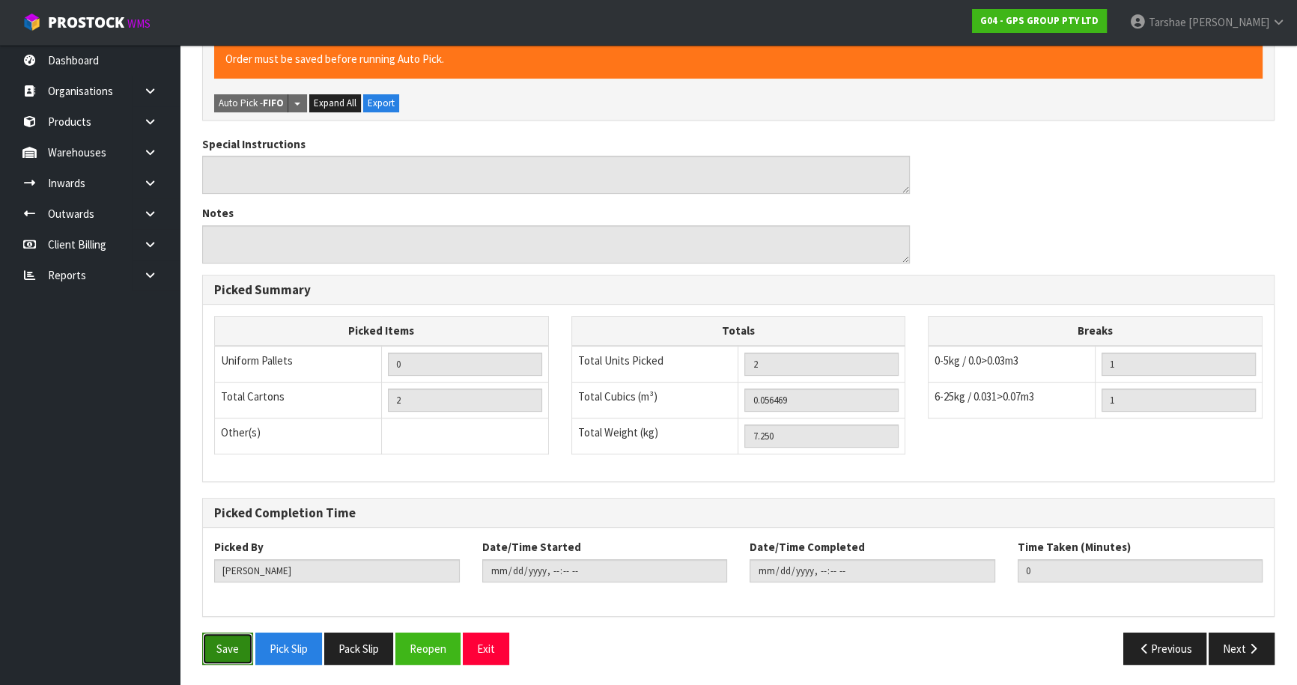
click at [218, 654] on button "Save" at bounding box center [227, 649] width 51 height 32
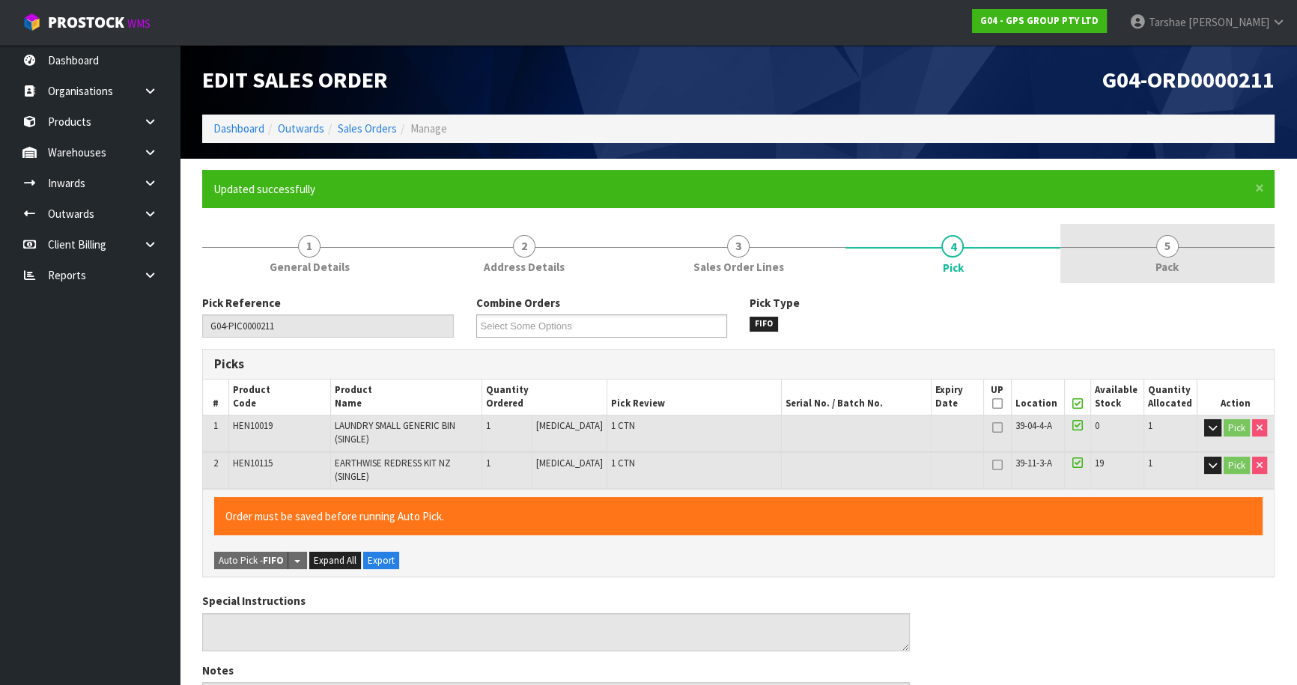
type input "[PERSON_NAME]"
type input "[DATE]T14:17:27"
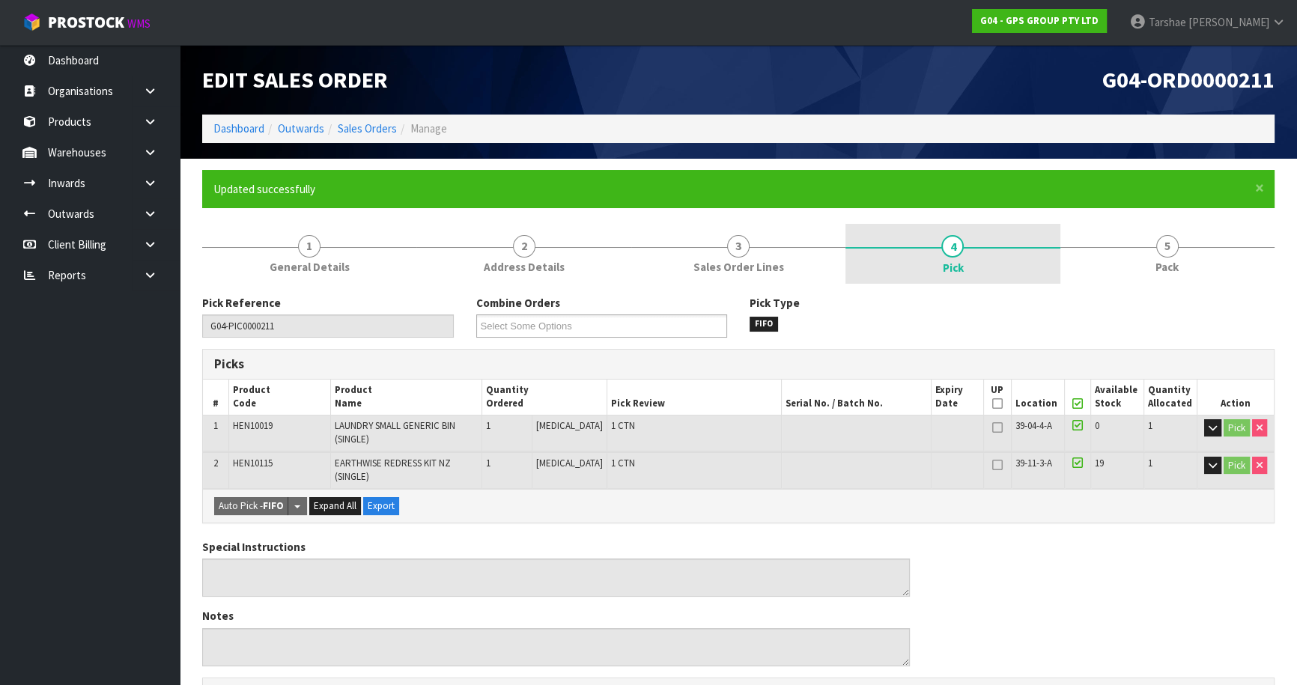
drag, startPoint x: 1179, startPoint y: 248, endPoint x: 1048, endPoint y: 253, distance: 130.4
click at [1177, 248] on link "5 Pack" at bounding box center [1167, 253] width 214 height 59
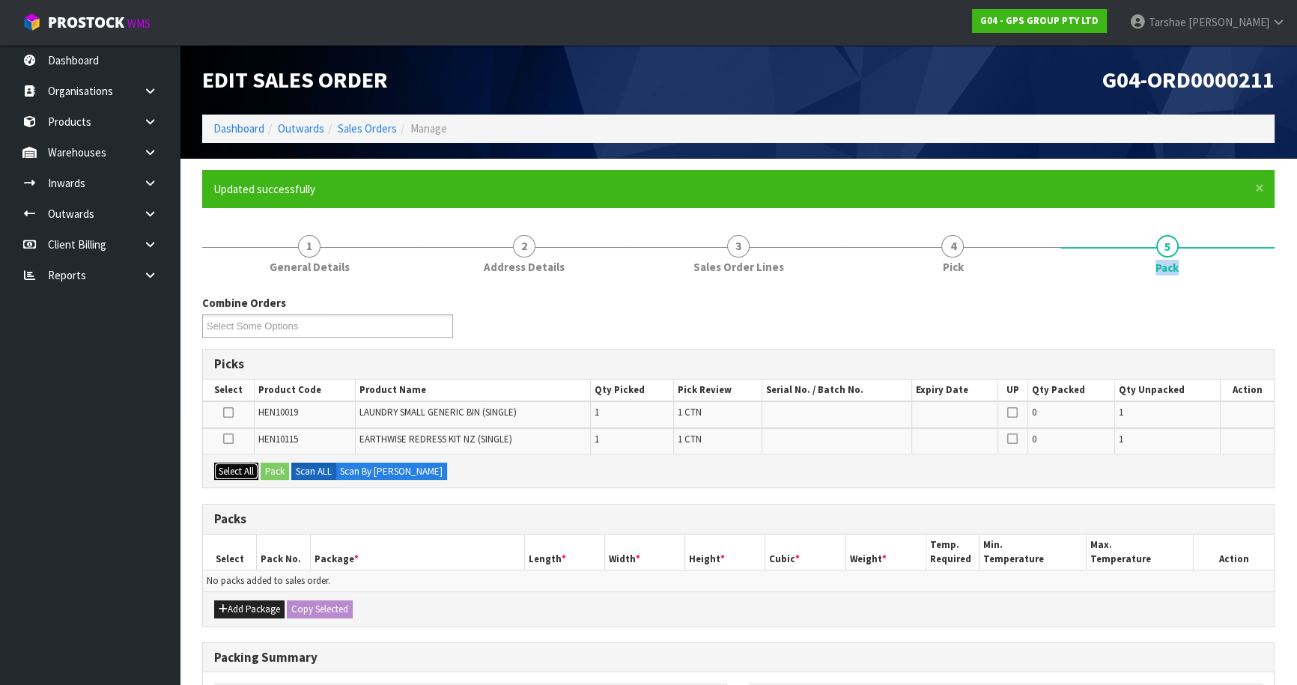
click at [247, 476] on button "Select All" at bounding box center [236, 472] width 44 height 18
click at [239, 603] on button "Add Package" at bounding box center [249, 610] width 70 height 18
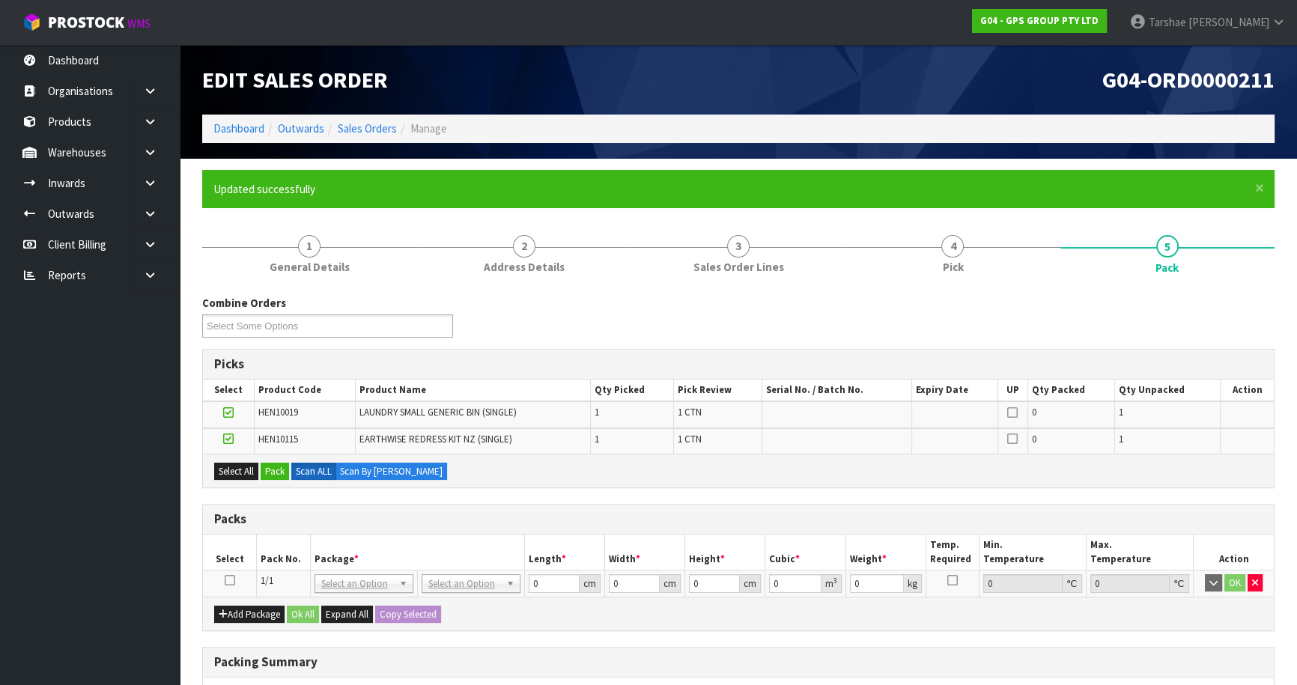
click at [226, 581] on icon at bounding box center [230, 580] width 10 height 1
click at [272, 464] on button "Pack" at bounding box center [275, 472] width 28 height 18
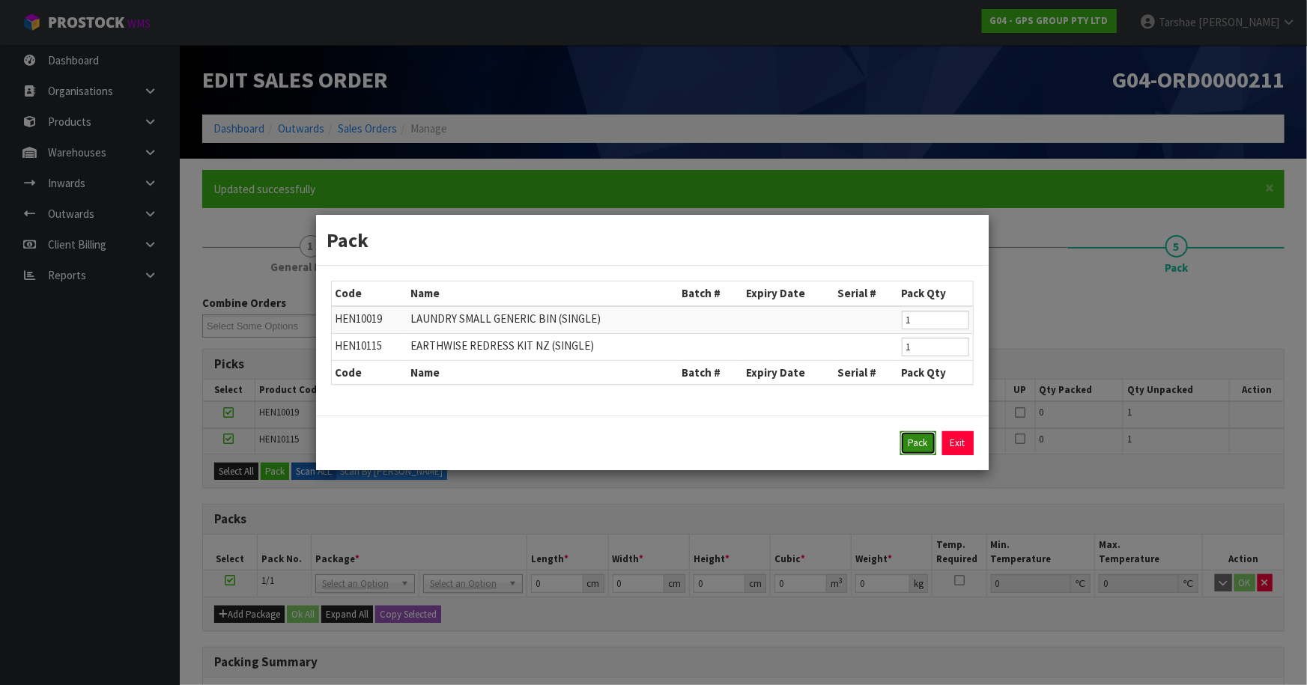
click at [914, 437] on button "Pack" at bounding box center [918, 443] width 36 height 24
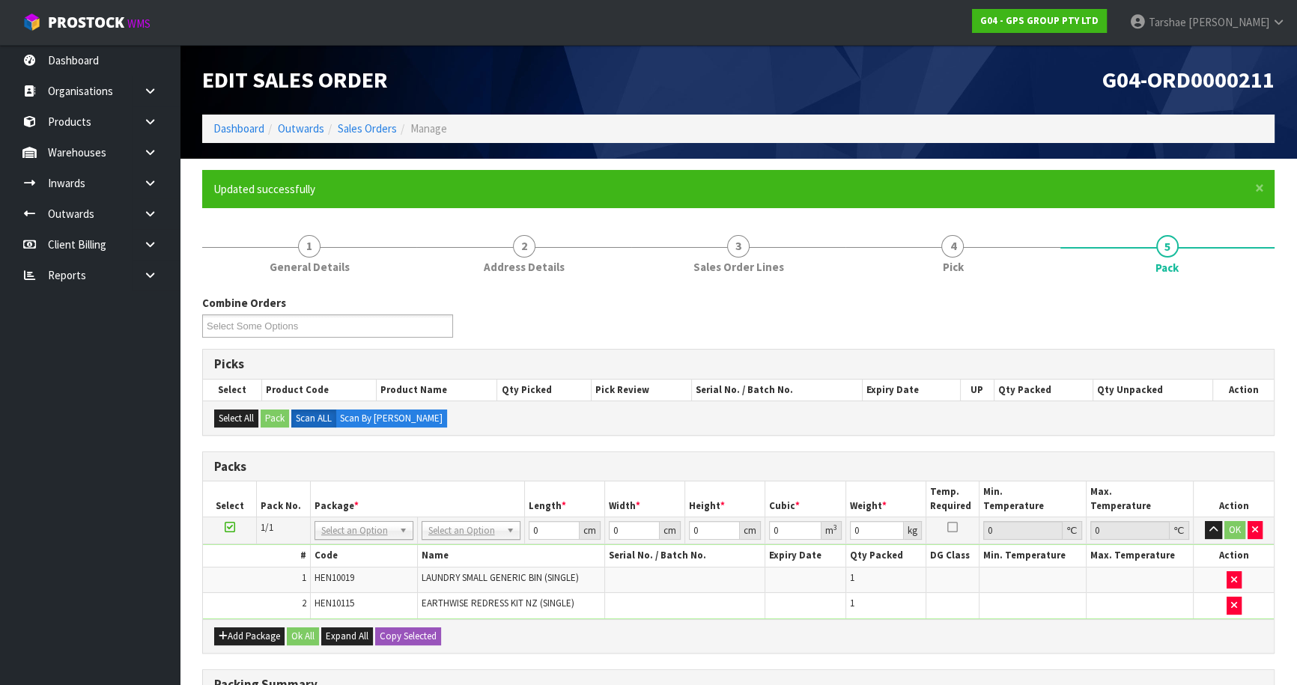
click at [434, 524] on td "No Packaging Cartons PLT GEN120 (1200 X 1000) PLT ONE WAY SKID CHEP HIRE PALLET…" at bounding box center [470, 530] width 107 height 27
drag, startPoint x: 445, startPoint y: 576, endPoint x: 455, endPoint y: 573, distance: 10.2
drag, startPoint x: 545, startPoint y: 533, endPoint x: 469, endPoint y: 525, distance: 76.8
type input "126"
type input "50"
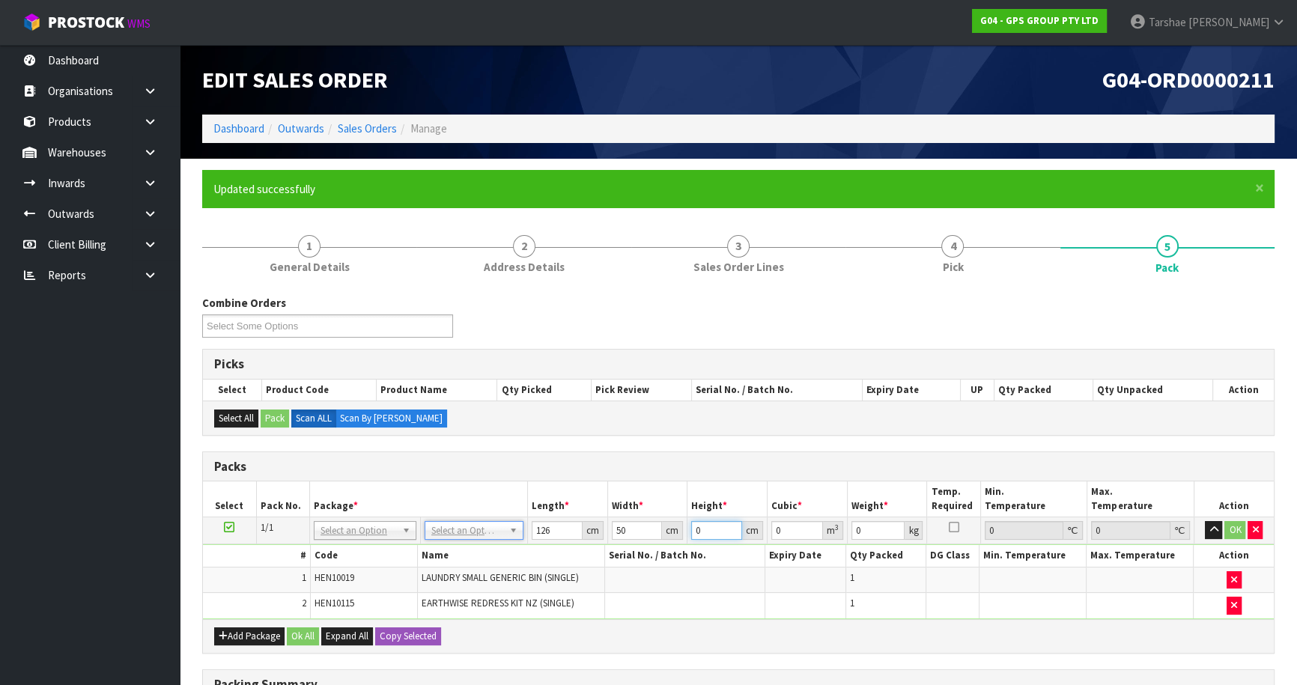
type input "1"
type input "0.0063"
type input "10"
type input "0.063"
type input "10"
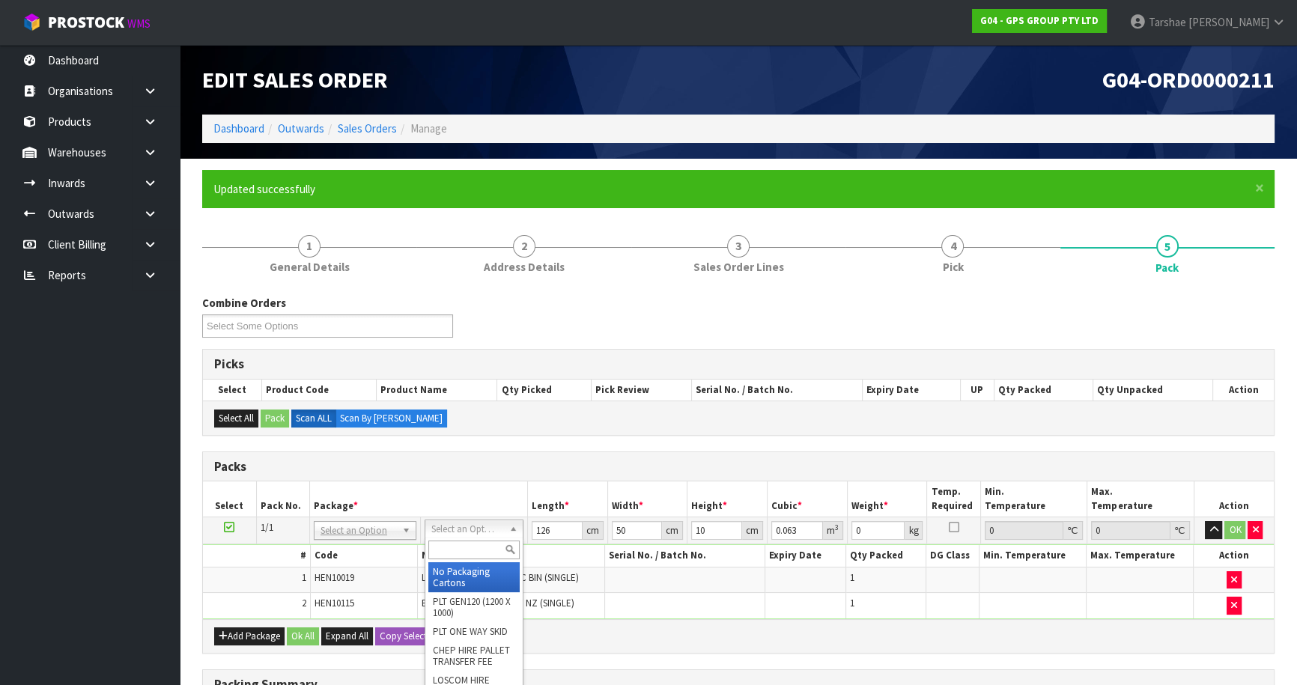
drag, startPoint x: 449, startPoint y: 577, endPoint x: 508, endPoint y: 534, distance: 72.8
type input "0"
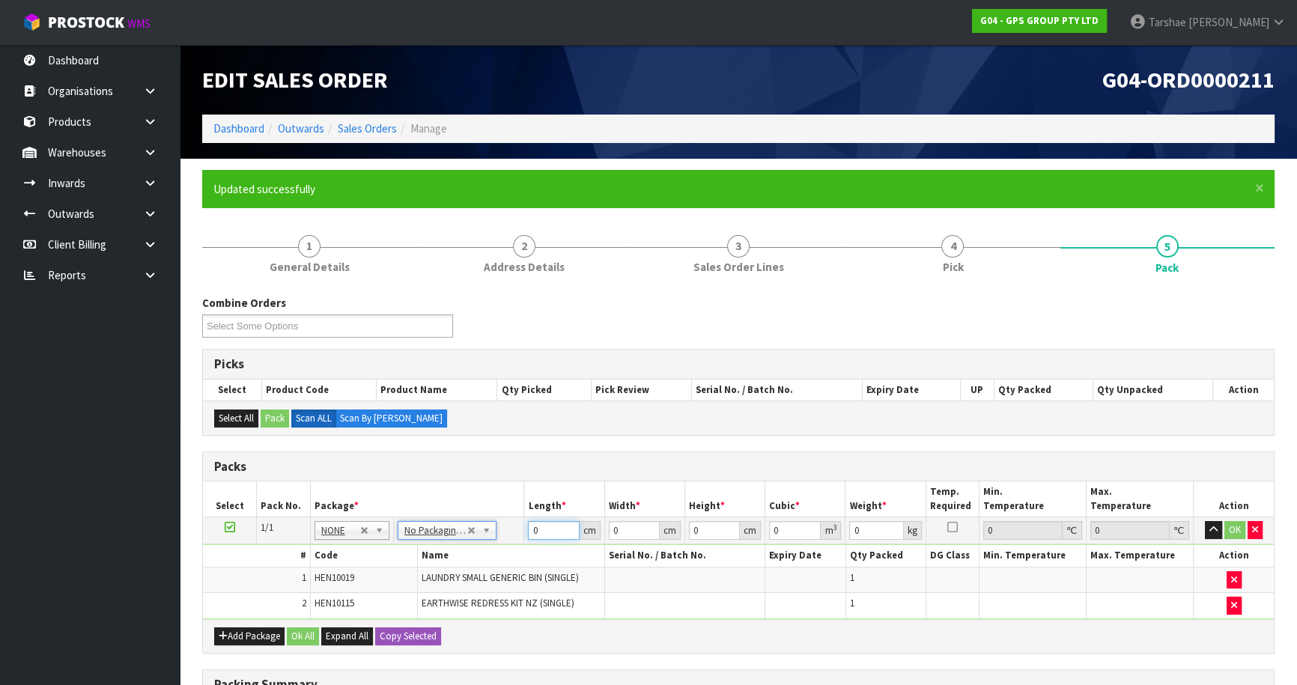
click at [542, 528] on input "0" at bounding box center [553, 530] width 51 height 19
type input "126"
type input "50"
type input "1"
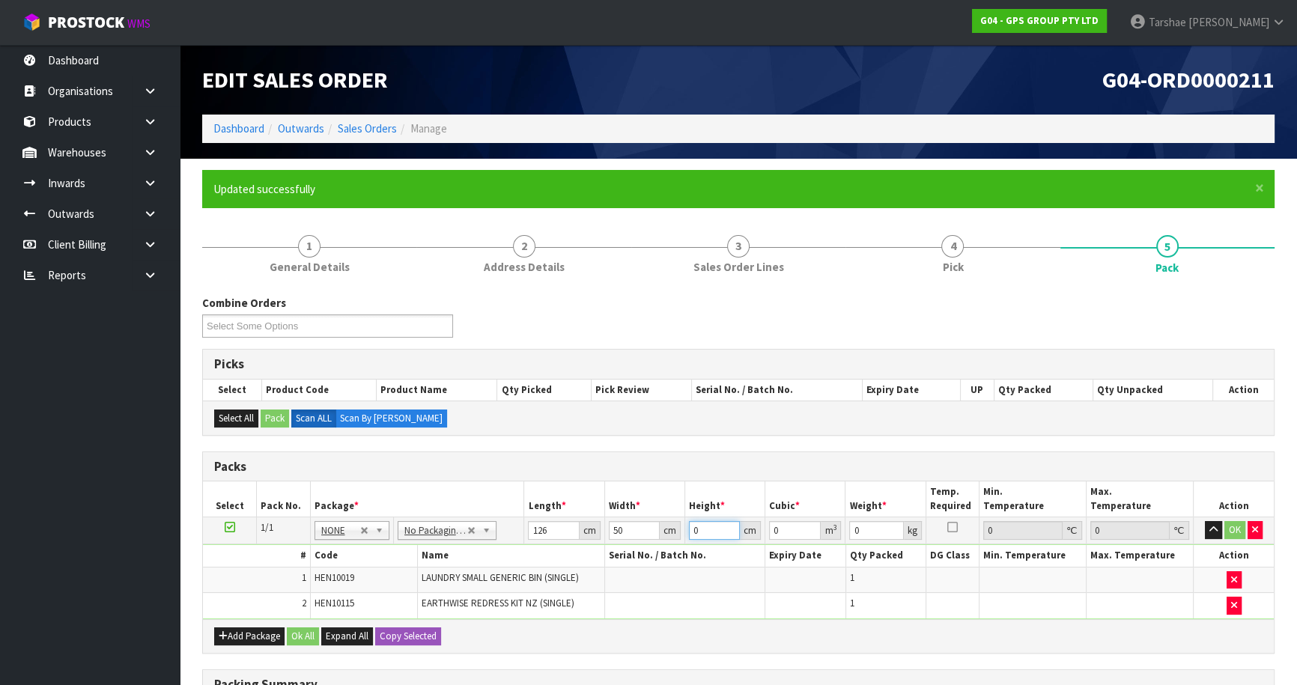
type input "0.0063"
type input "10"
type input "0.063"
type input "10"
type input "8"
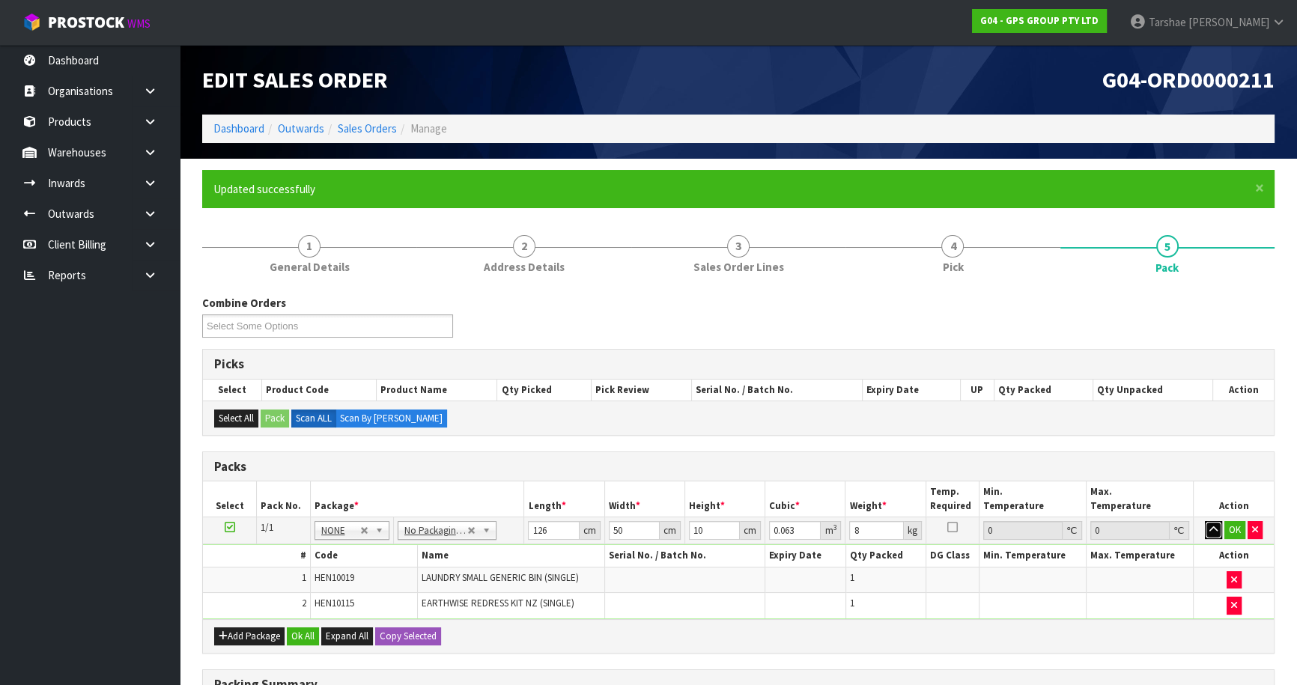
click at [1205, 521] on button "button" at bounding box center [1213, 530] width 17 height 18
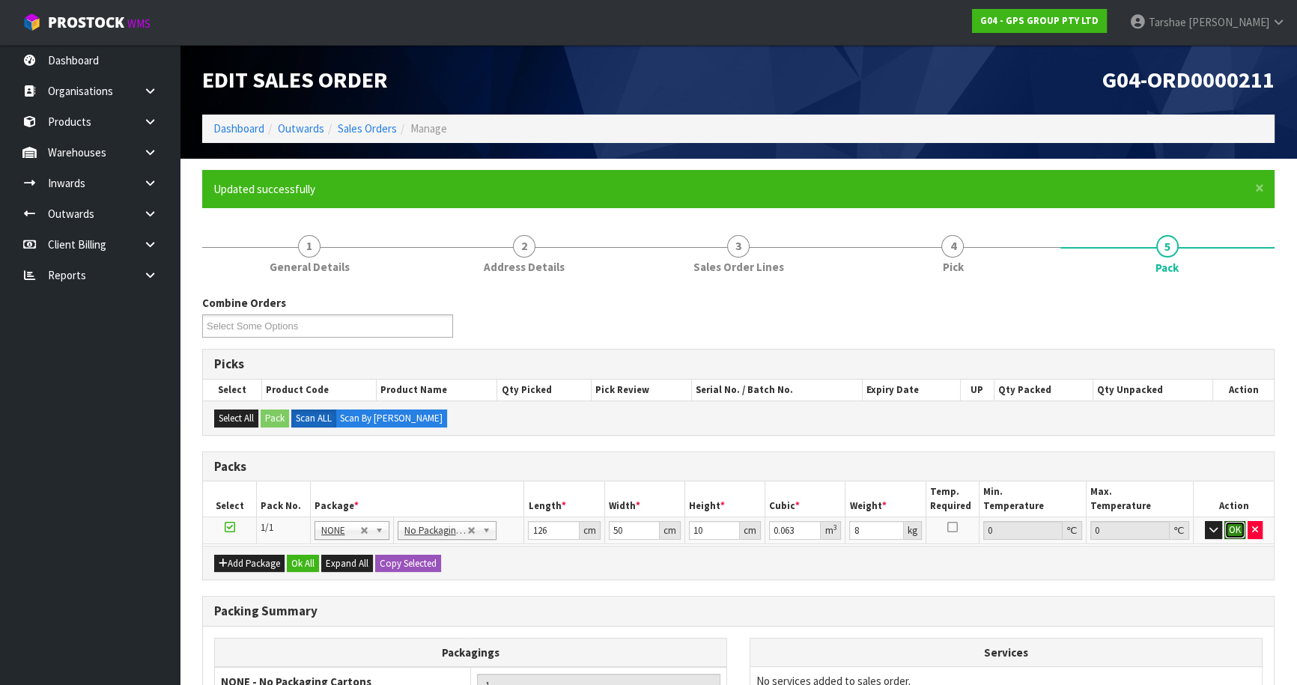
click button "OK" at bounding box center [1234, 530] width 21 height 18
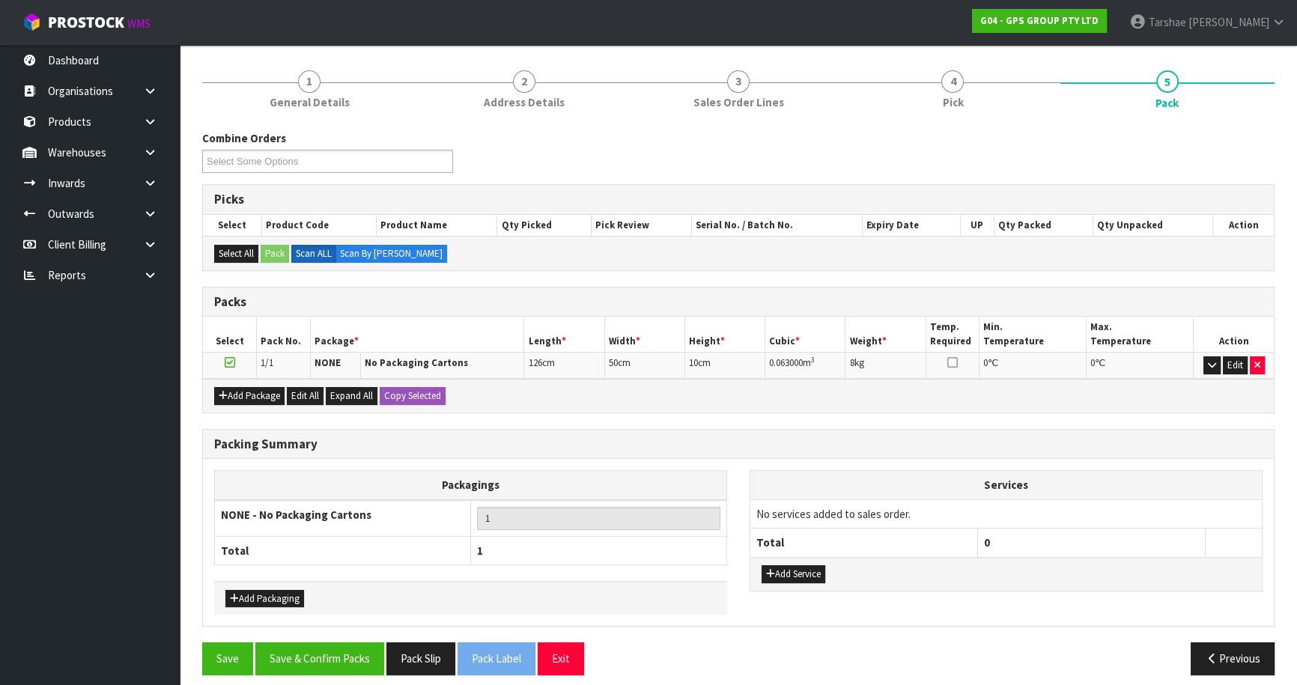
scroll to position [174, 0]
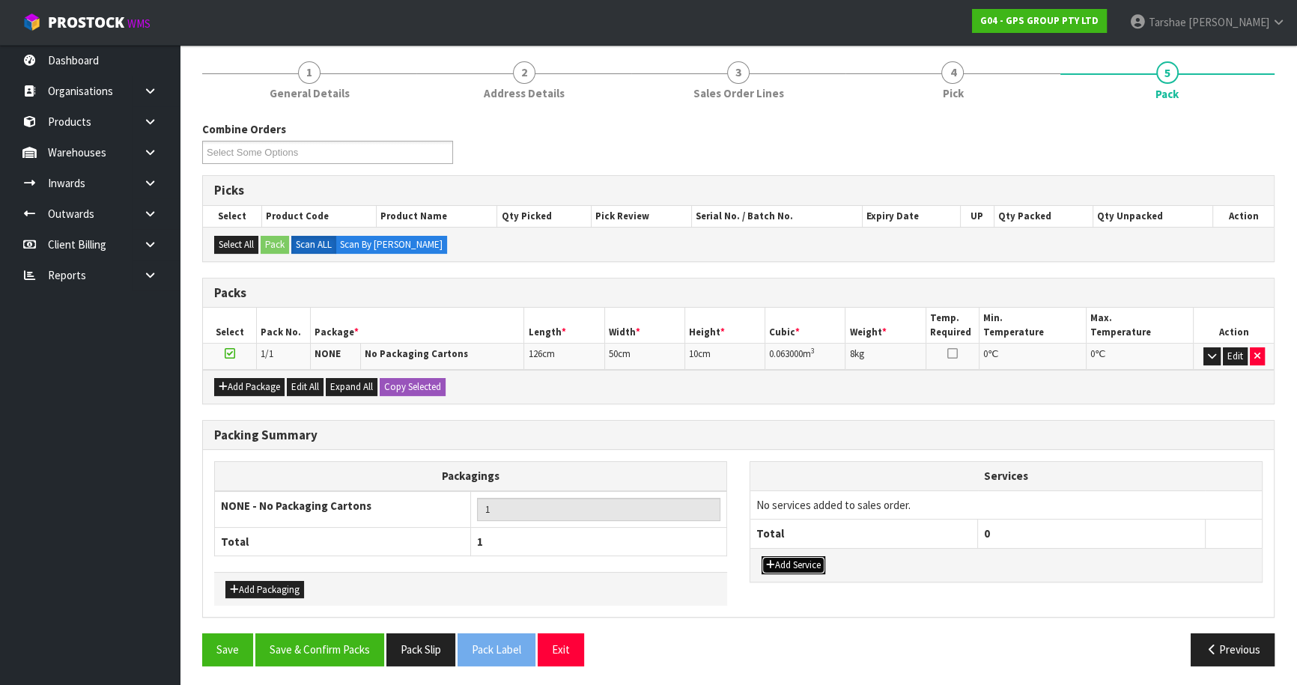
drag, startPoint x: 784, startPoint y: 556, endPoint x: 784, endPoint y: 528, distance: 28.5
click at [783, 556] on button "Add Service" at bounding box center [794, 565] width 64 height 18
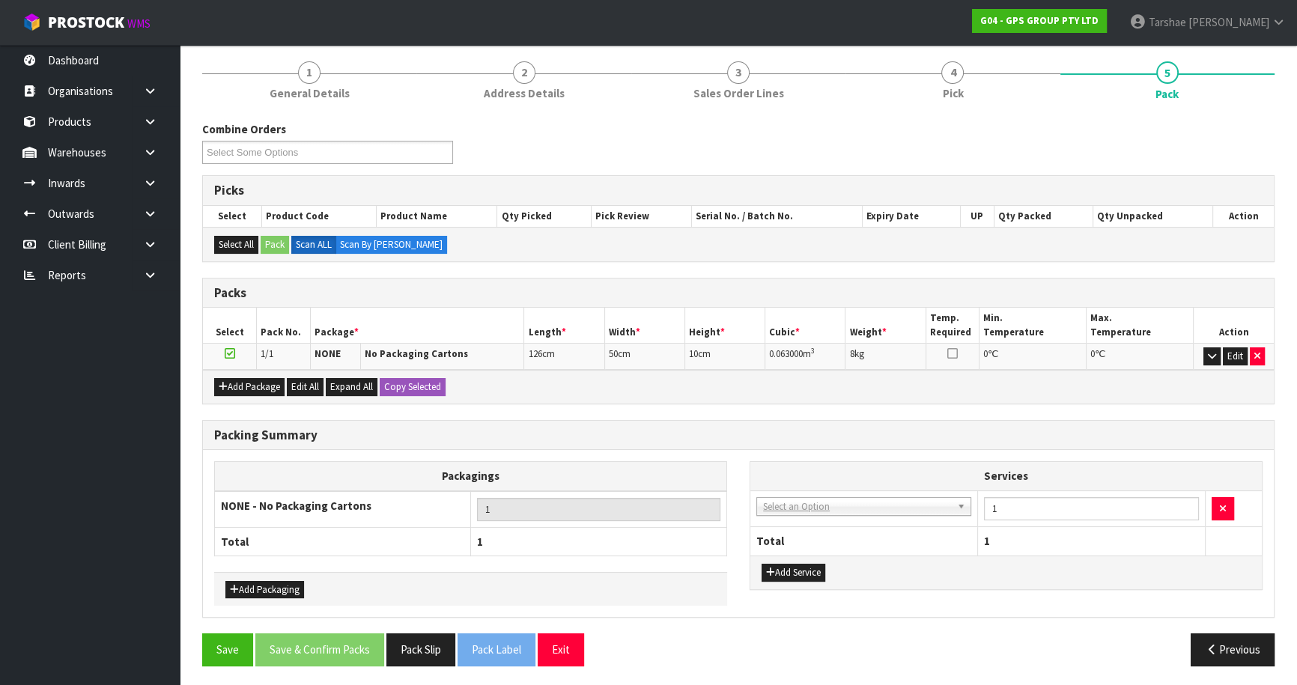
click at [784, 520] on td "003-036 - EXTERNAL PLANT HIRE 008-035 - OUTWARD HDLG+/HOIST LIFT ON/OFF 008-036…" at bounding box center [864, 509] width 228 height 37
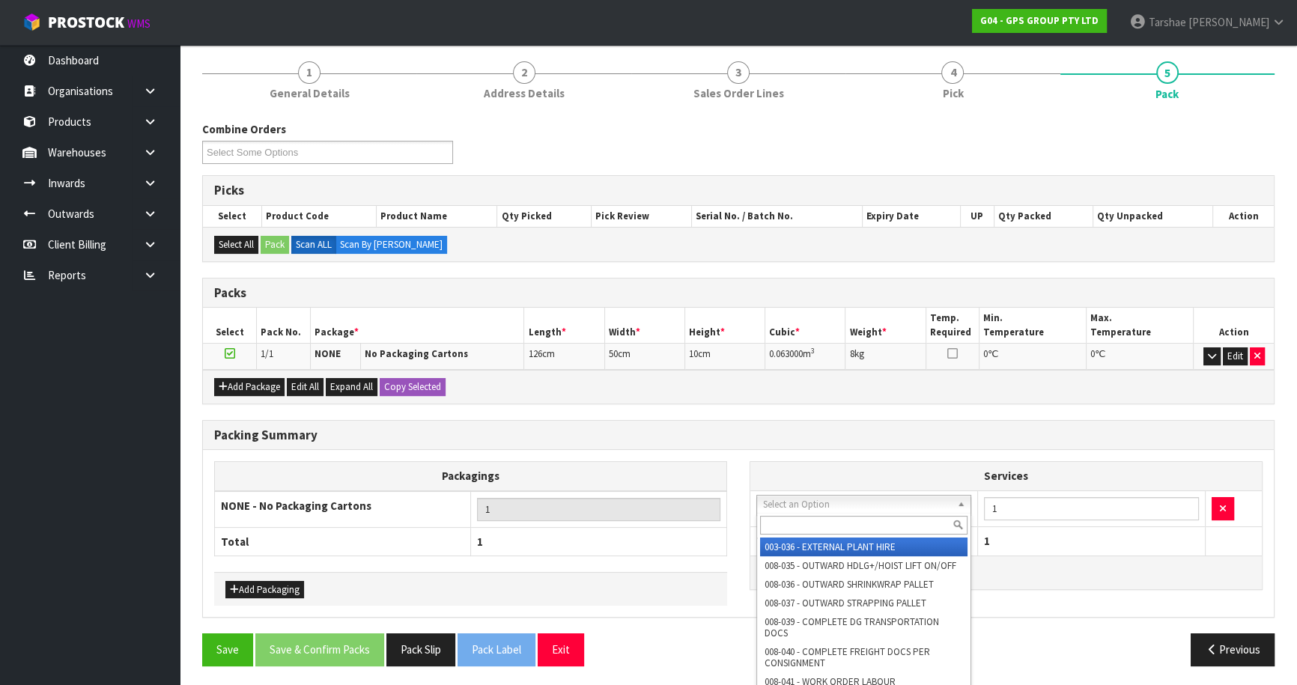
drag, startPoint x: 786, startPoint y: 493, endPoint x: 786, endPoint y: 502, distance: 8.2
click at [782, 514] on div at bounding box center [863, 525] width 213 height 25
click at [783, 516] on input "text" at bounding box center [863, 525] width 207 height 19
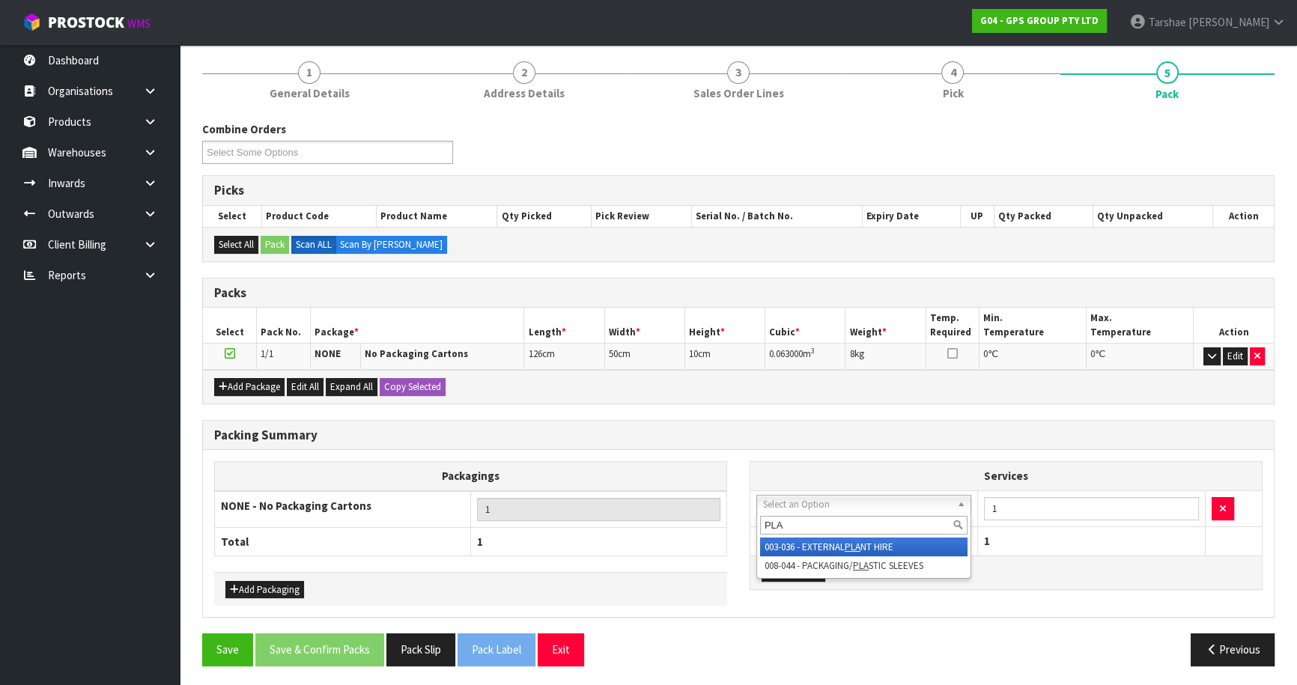
type input "PLAS"
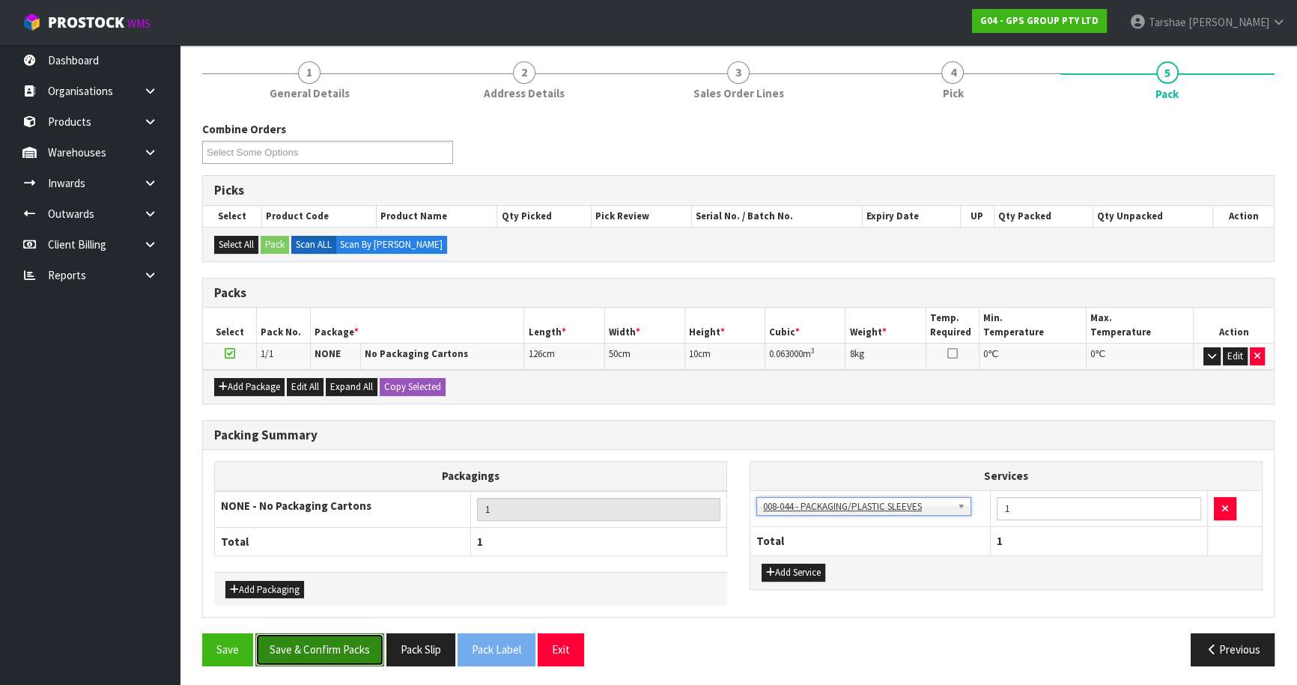
click at [362, 634] on button "Save & Confirm Packs" at bounding box center [319, 650] width 129 height 32
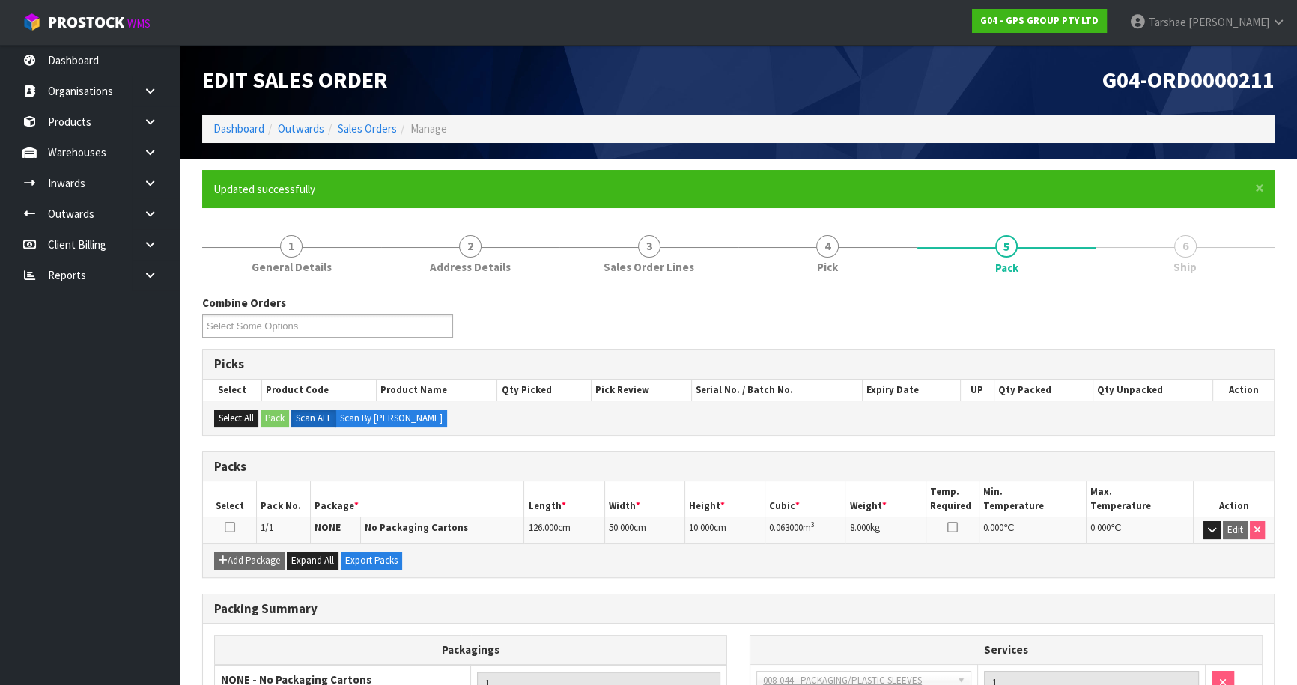
scroll to position [141, 0]
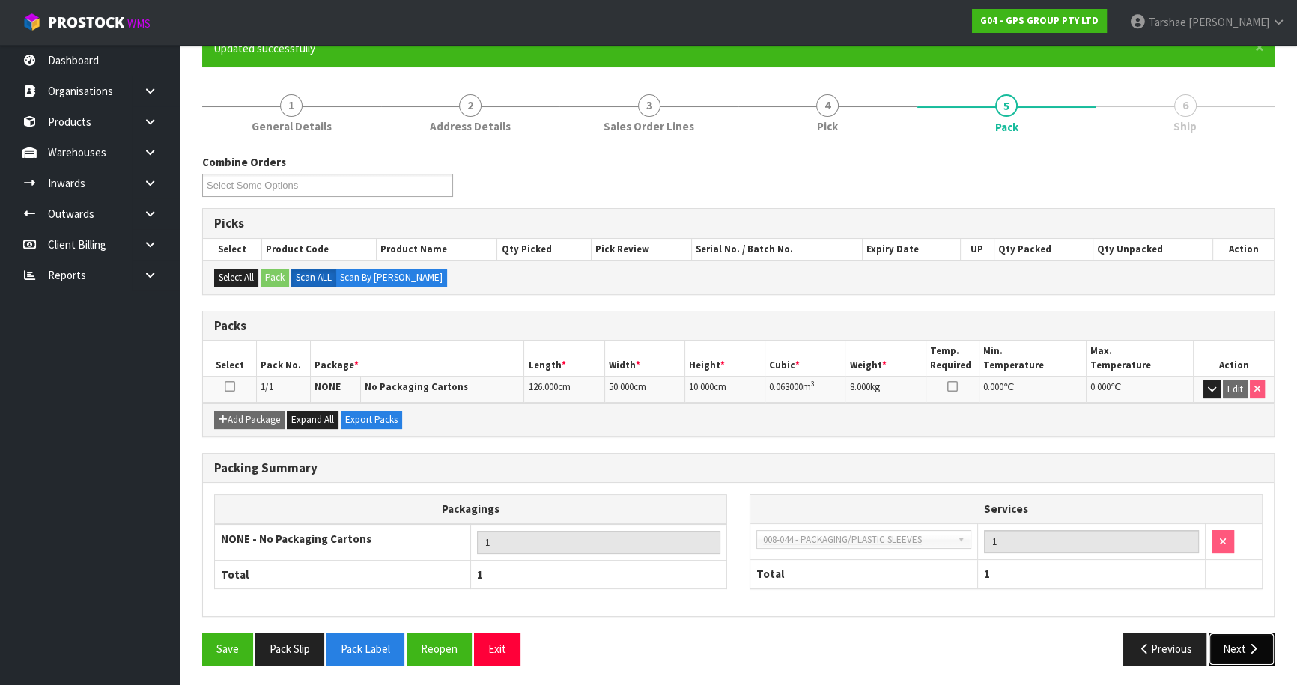
click at [1263, 653] on button "Next" at bounding box center [1242, 649] width 66 height 32
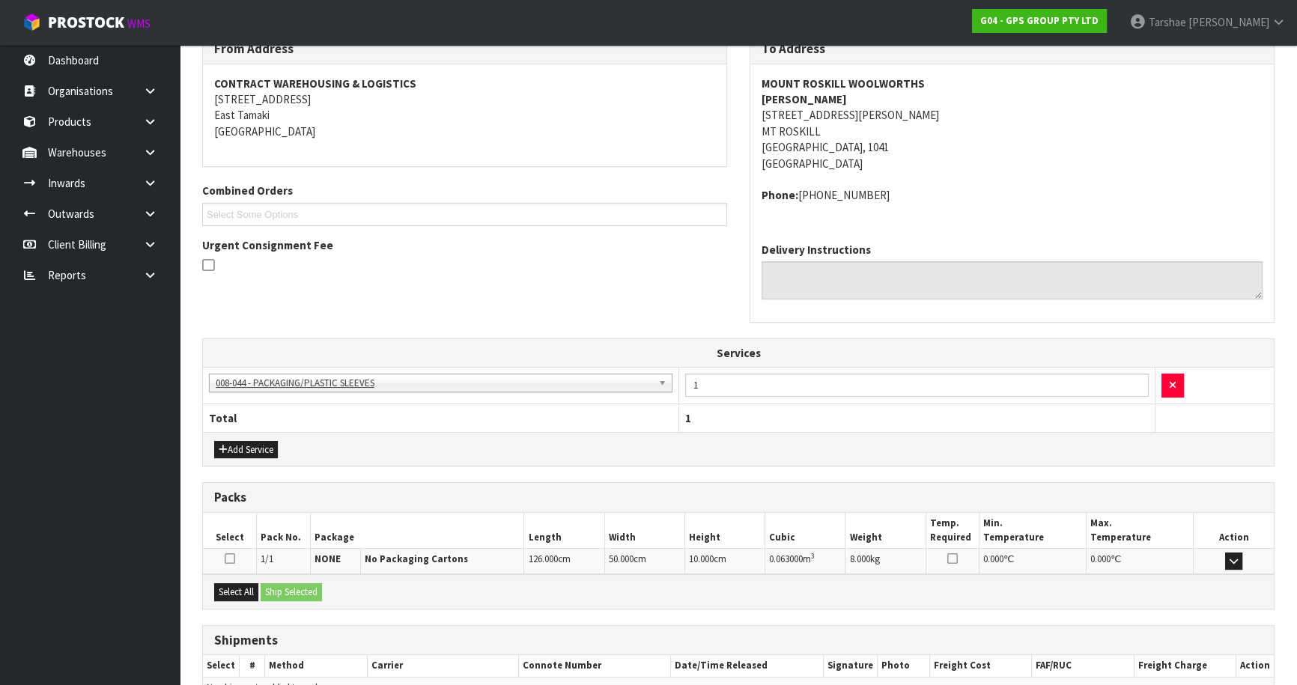
scroll to position [344, 0]
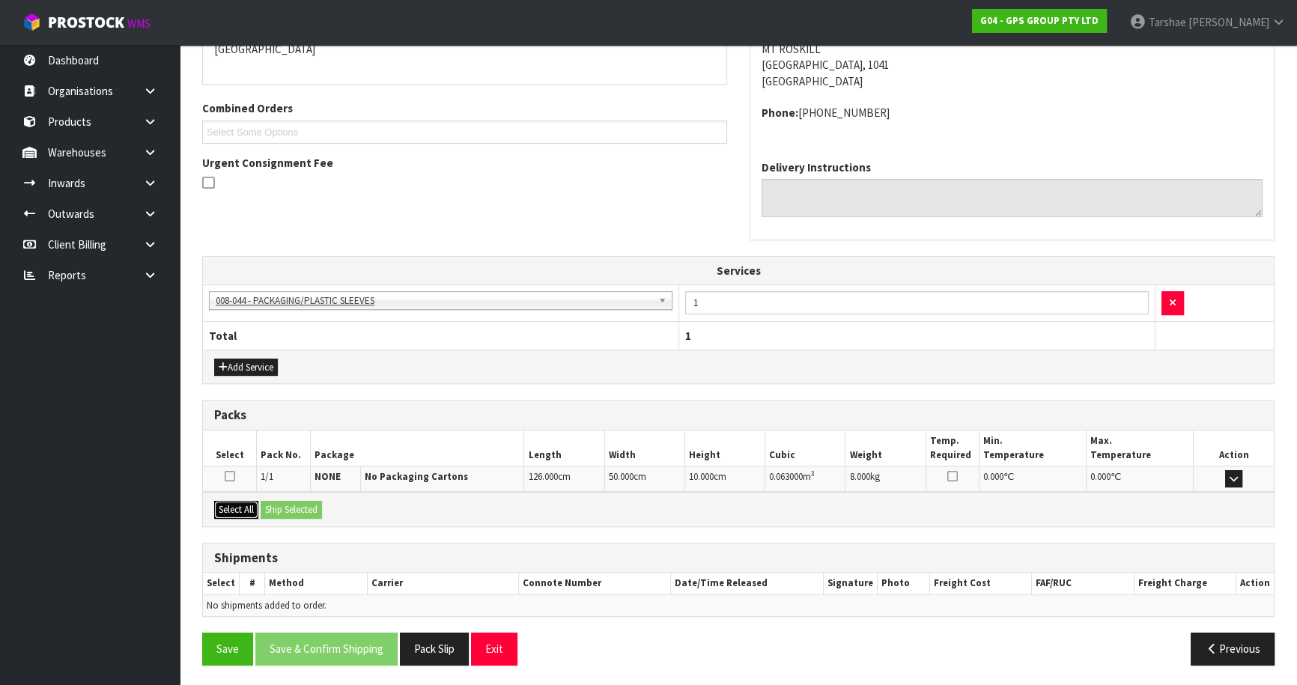
click at [249, 511] on button "Select All" at bounding box center [236, 510] width 44 height 18
click at [282, 502] on button "Ship Selected" at bounding box center [291, 510] width 61 height 18
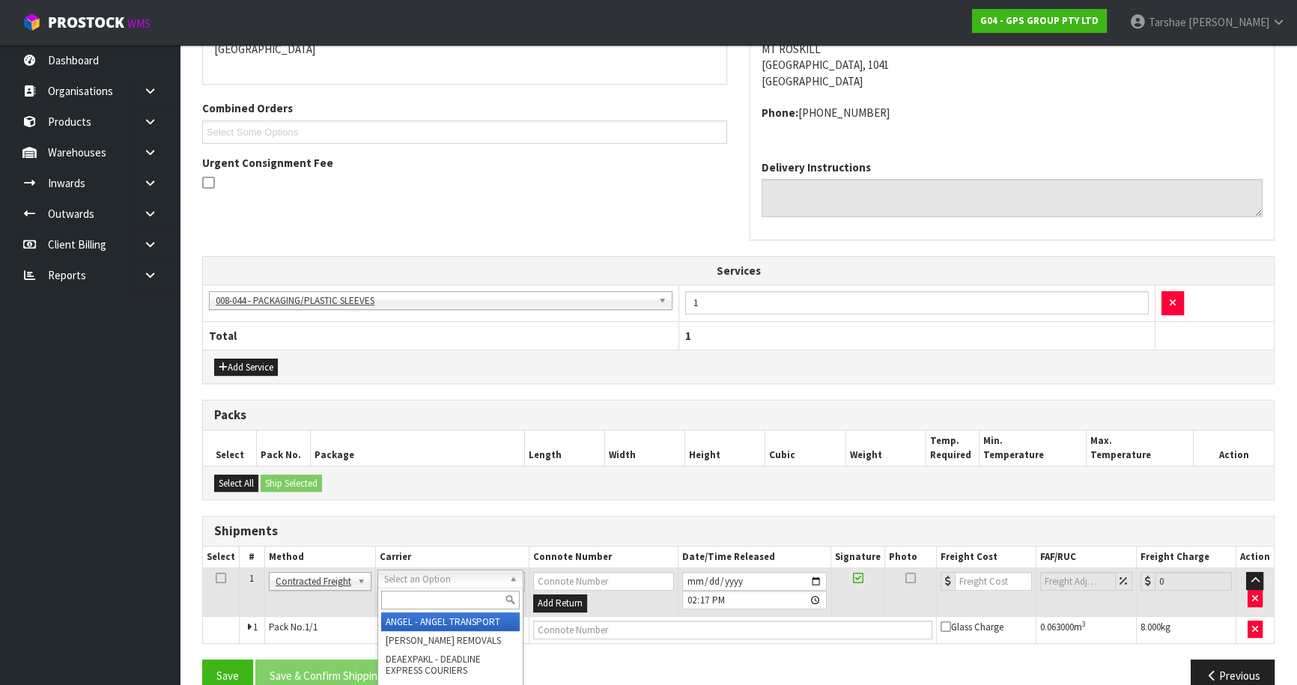
drag, startPoint x: 421, startPoint y: 595, endPoint x: 412, endPoint y: 589, distance: 11.2
click at [418, 596] on input "text" at bounding box center [450, 600] width 139 height 19
type input "NZP"
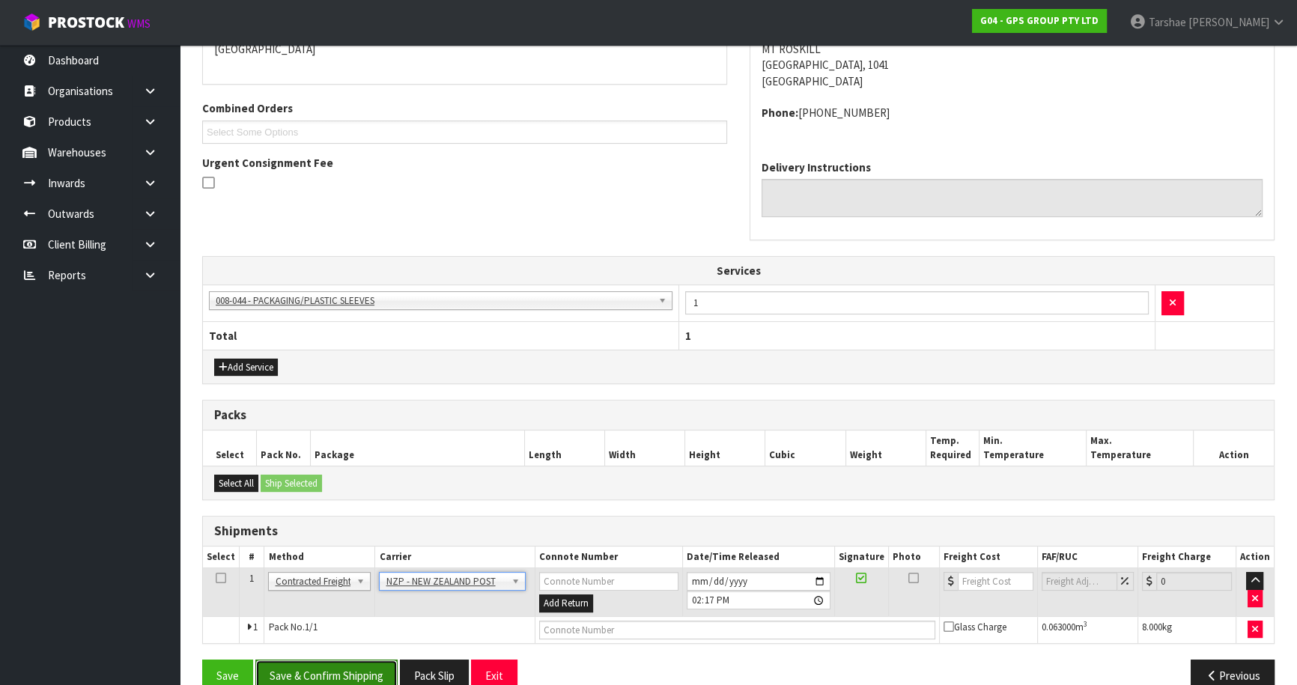
click at [338, 663] on button "Save & Confirm Shipping" at bounding box center [326, 676] width 142 height 32
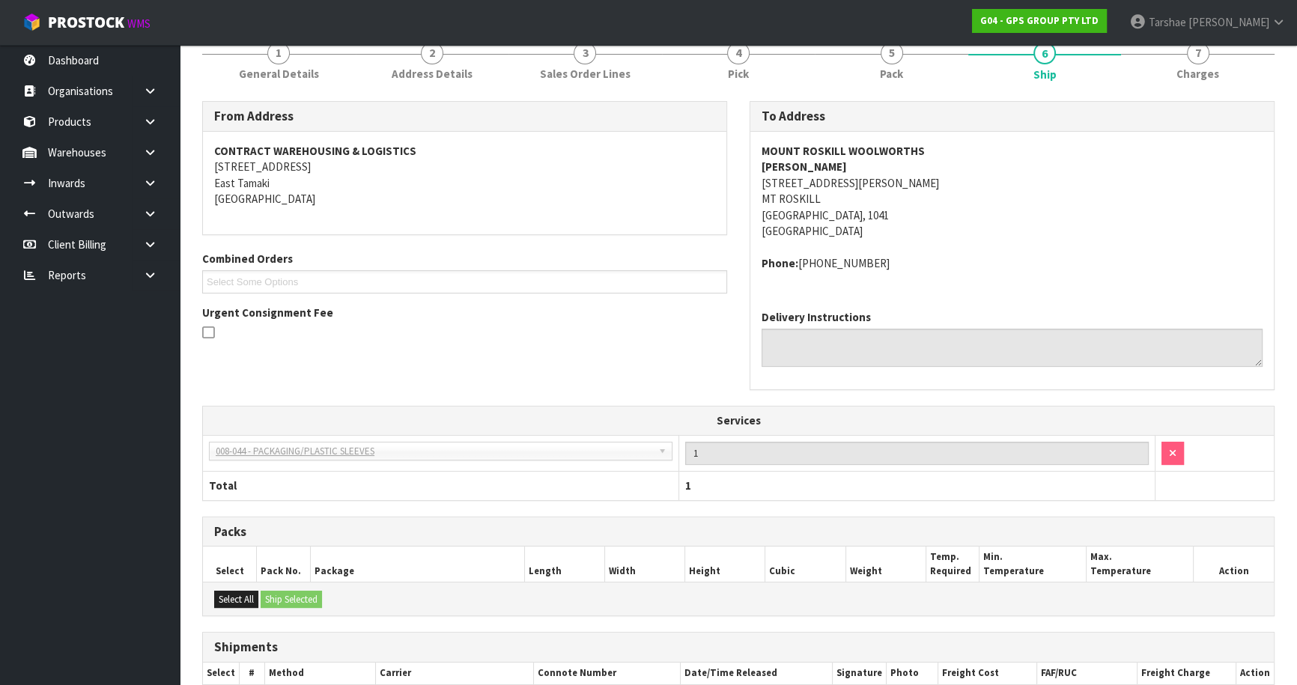
scroll to position [349, 0]
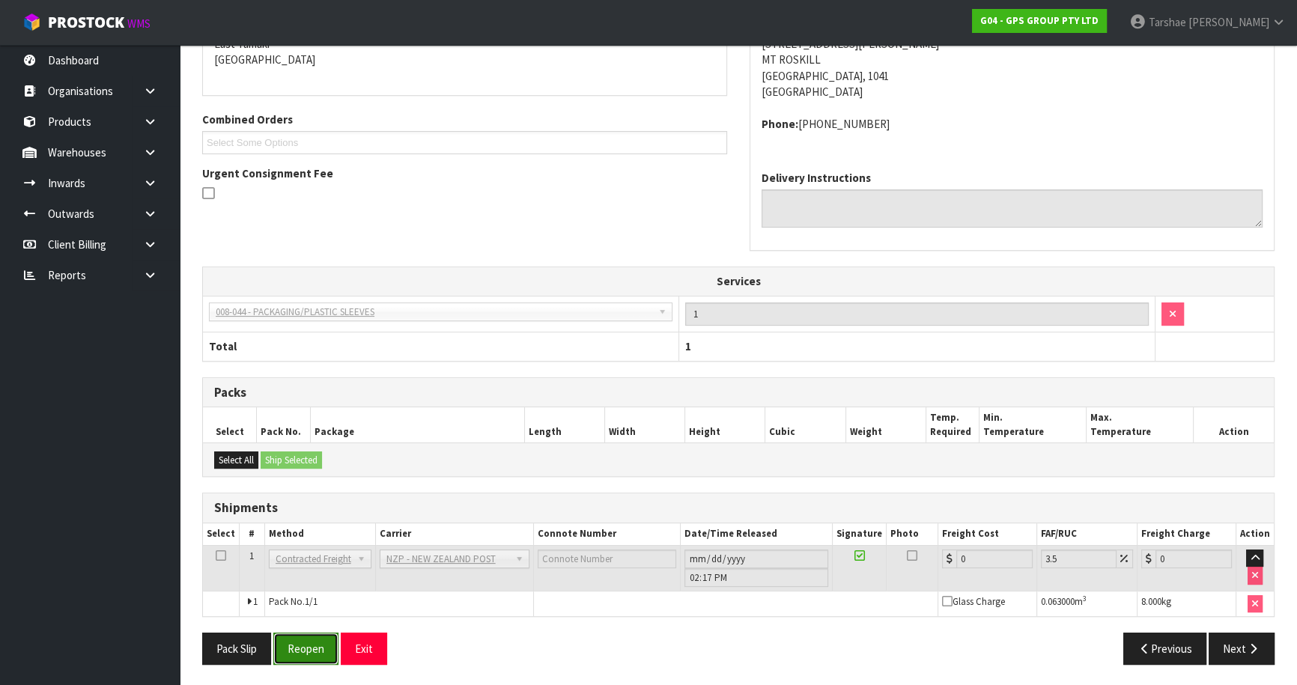
click at [289, 636] on button "Reopen" at bounding box center [305, 649] width 65 height 32
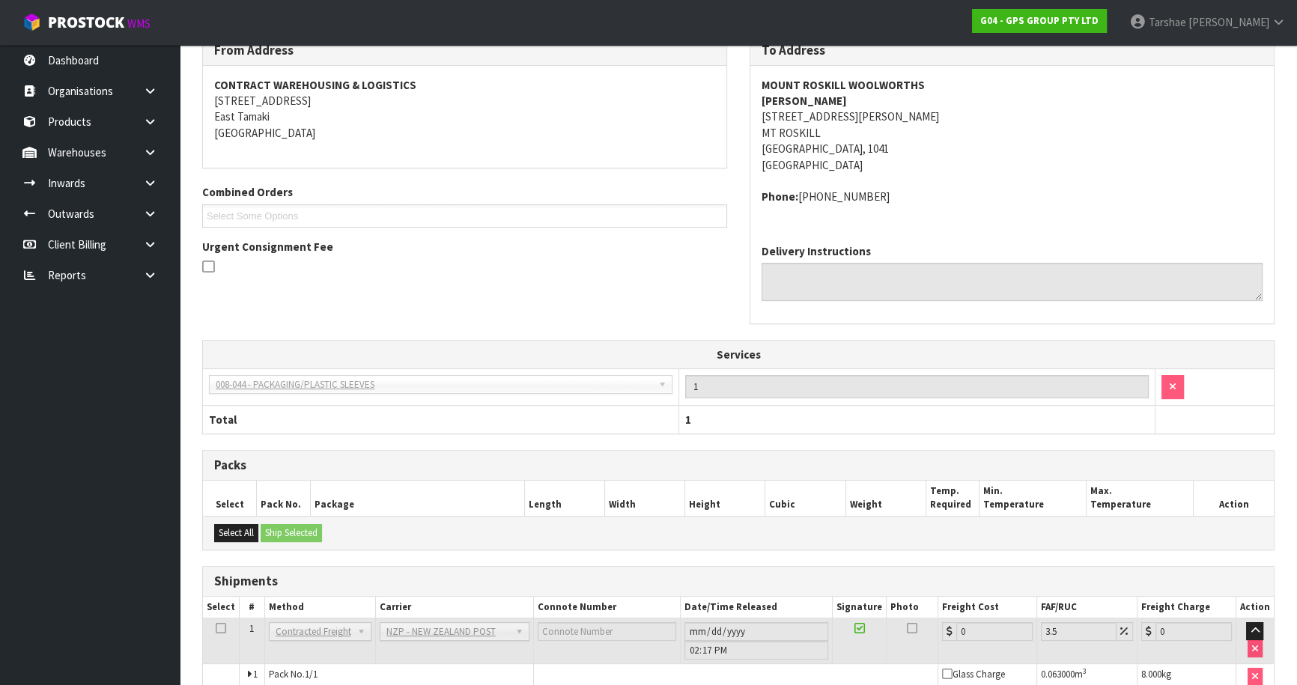
scroll to position [333, 0]
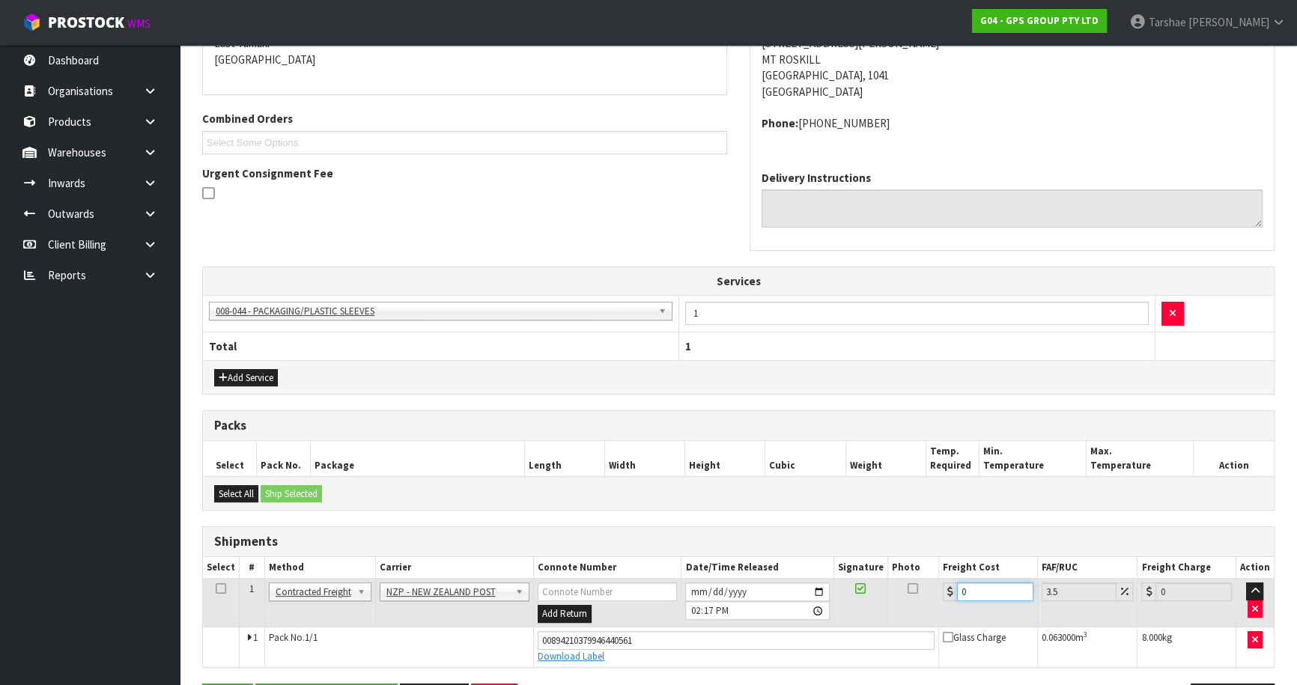
drag, startPoint x: 959, startPoint y: 592, endPoint x: 908, endPoint y: 590, distance: 50.9
click at [917, 592] on tr "1 Client Local Pickup Customer Local Pickup Company Freight Contracted Freight …" at bounding box center [738, 603] width 1071 height 49
type input "4"
type input "4.14"
type input "4.3"
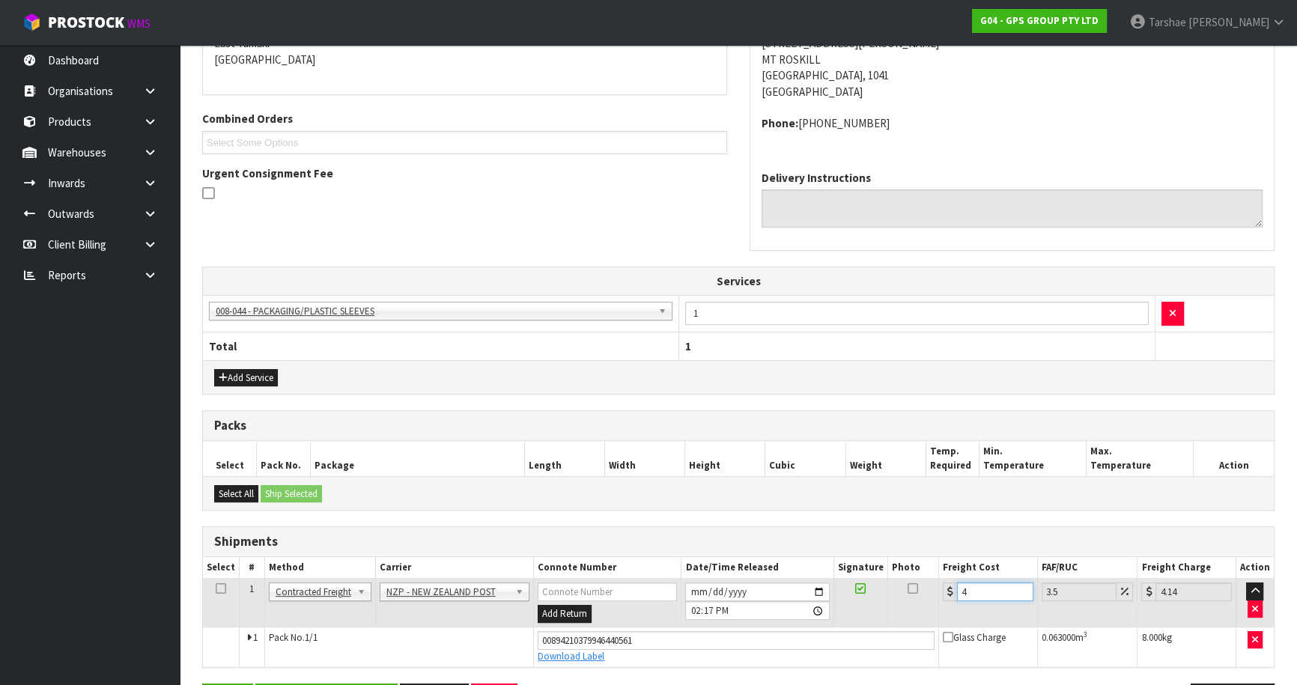
type input "4.45"
type input "4.33"
type input "4.48"
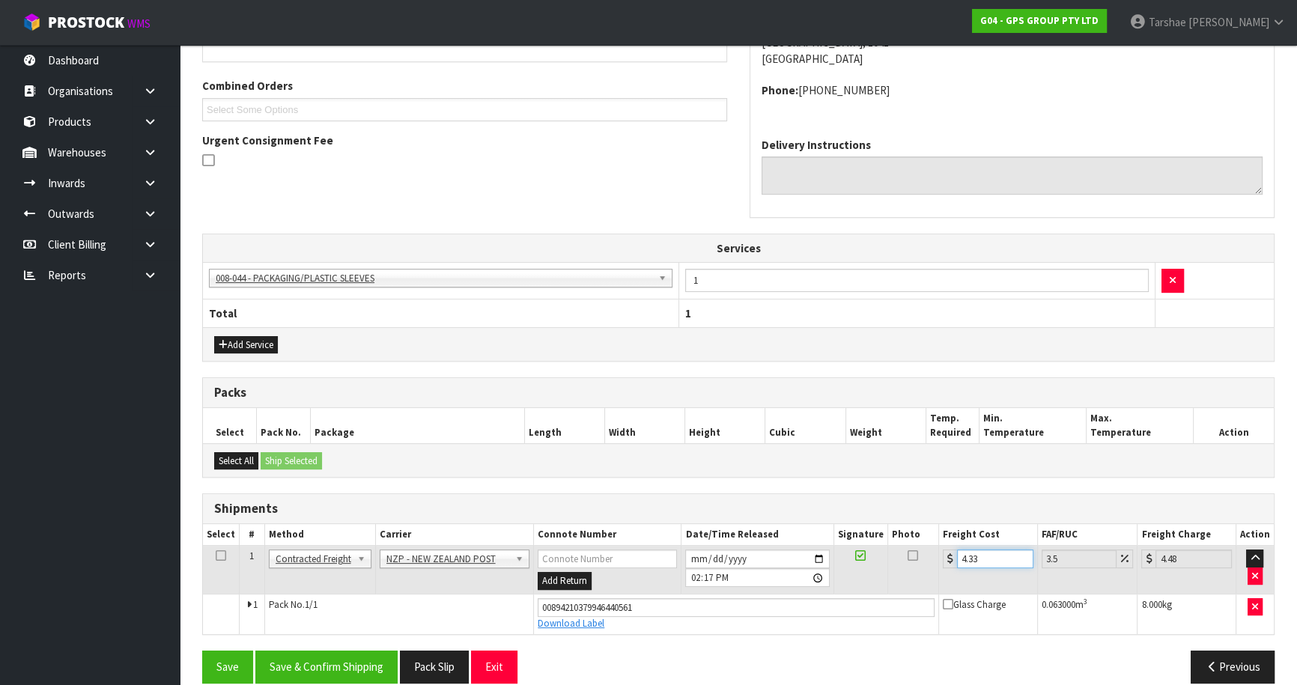
scroll to position [383, 0]
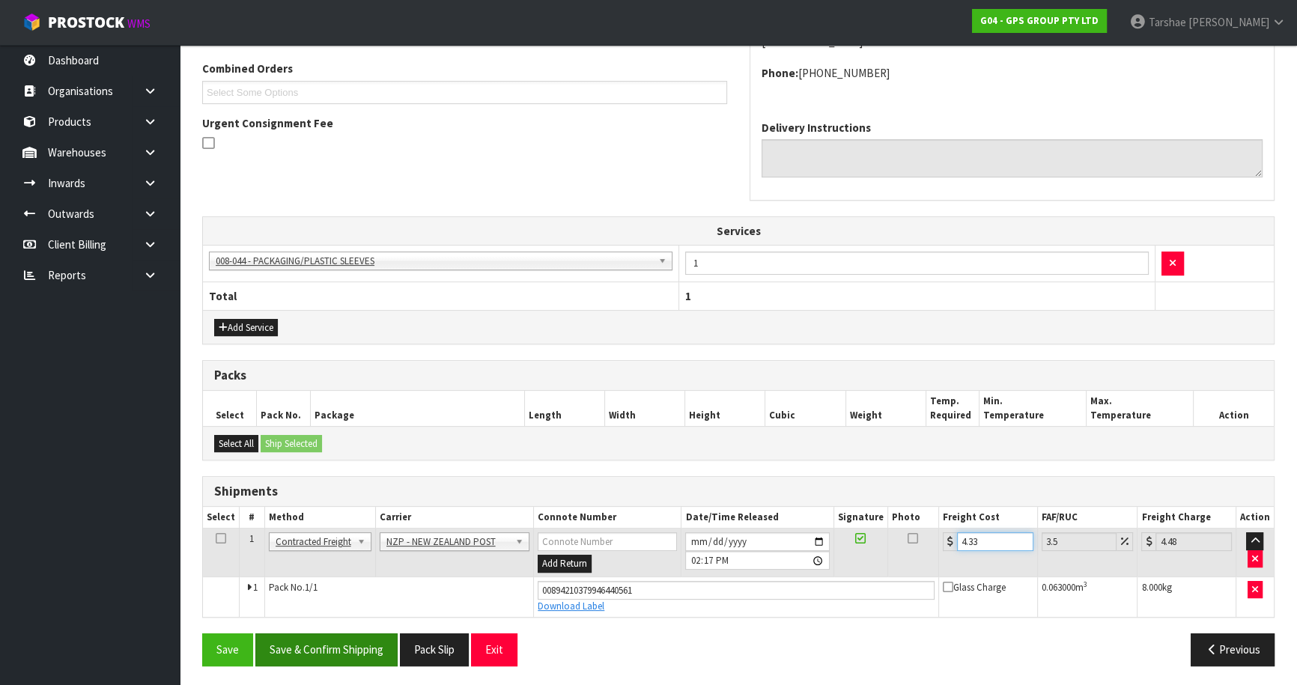
type input "4.33"
click at [293, 634] on button "Save & Confirm Shipping" at bounding box center [326, 650] width 142 height 32
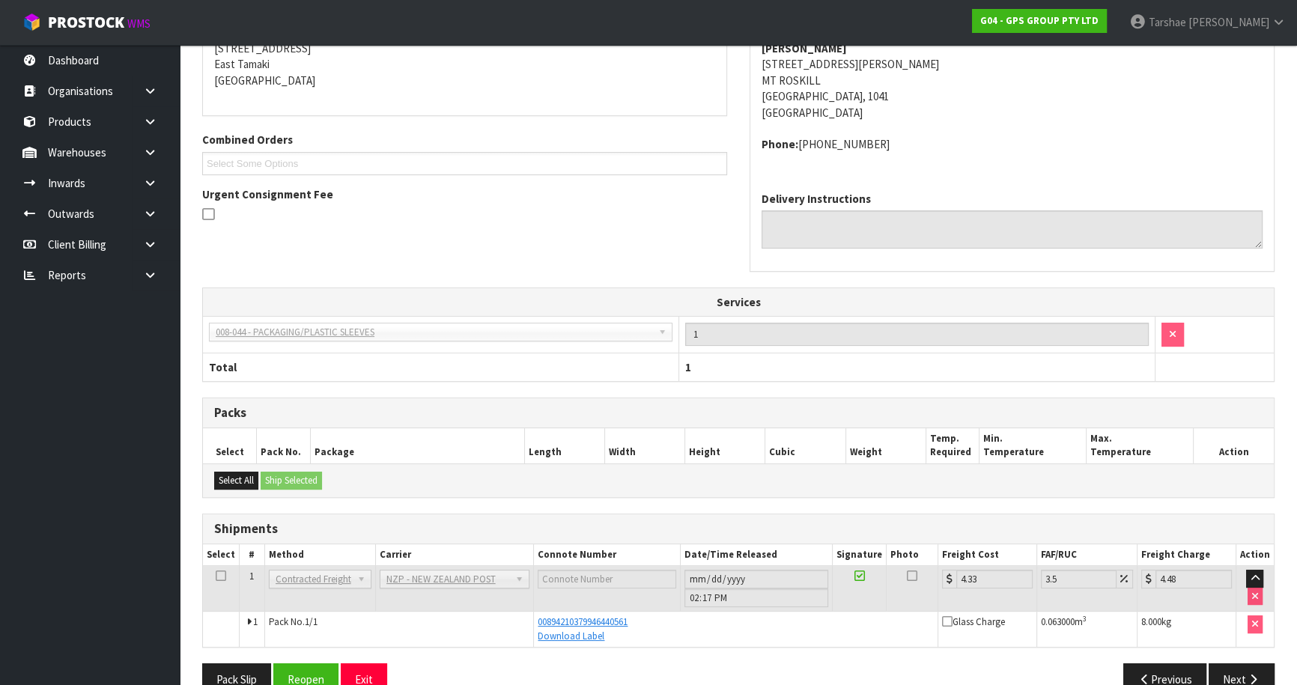
scroll to position [344, 0]
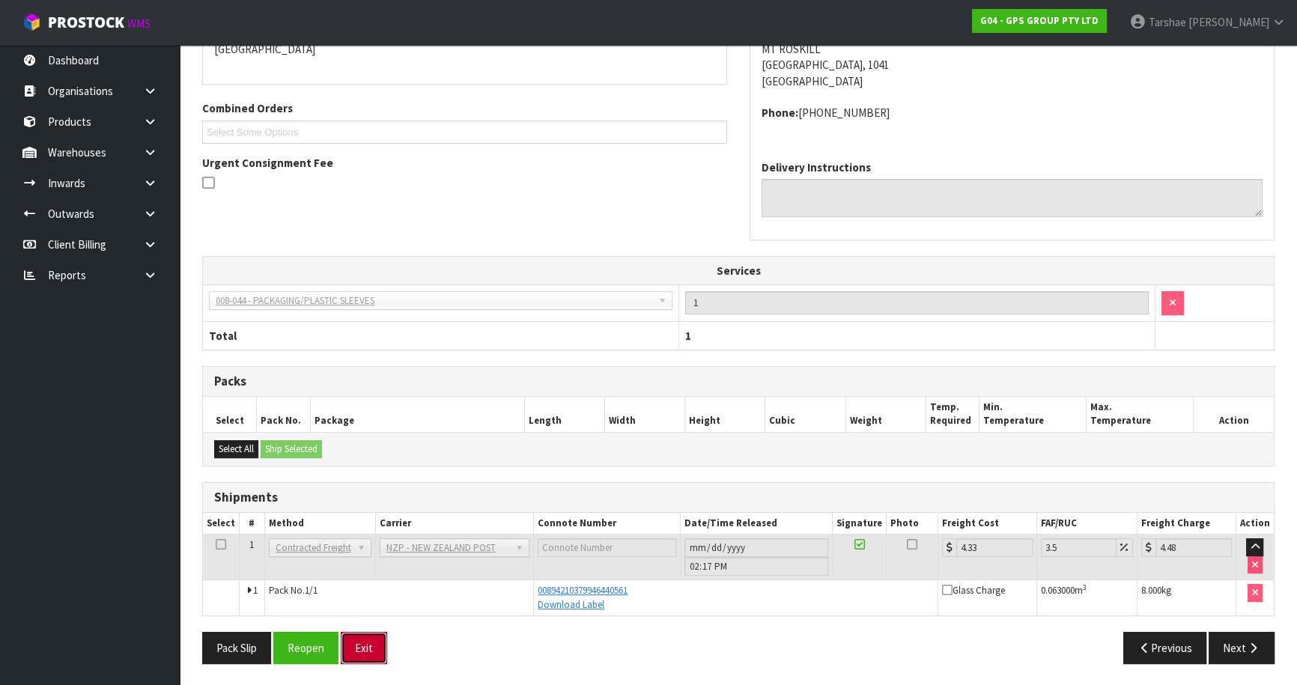
click at [362, 658] on button "Exit" at bounding box center [364, 648] width 46 height 32
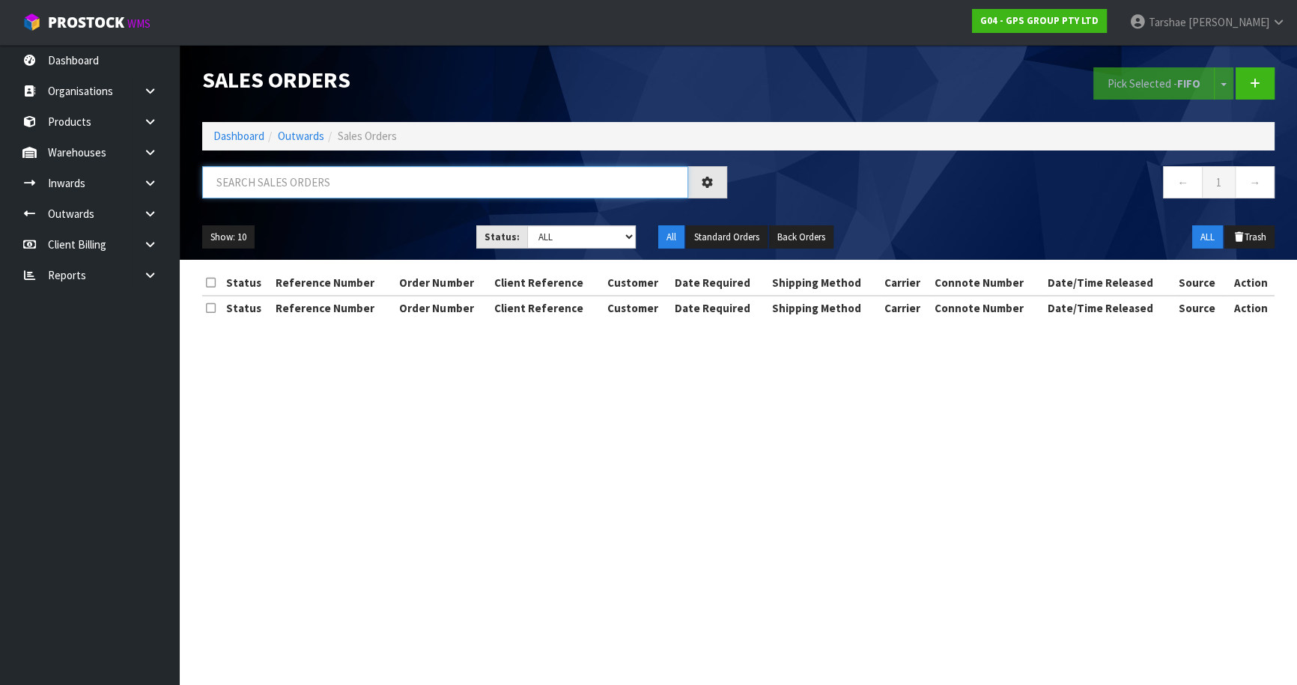
click at [353, 186] on input "text" at bounding box center [445, 182] width 486 height 32
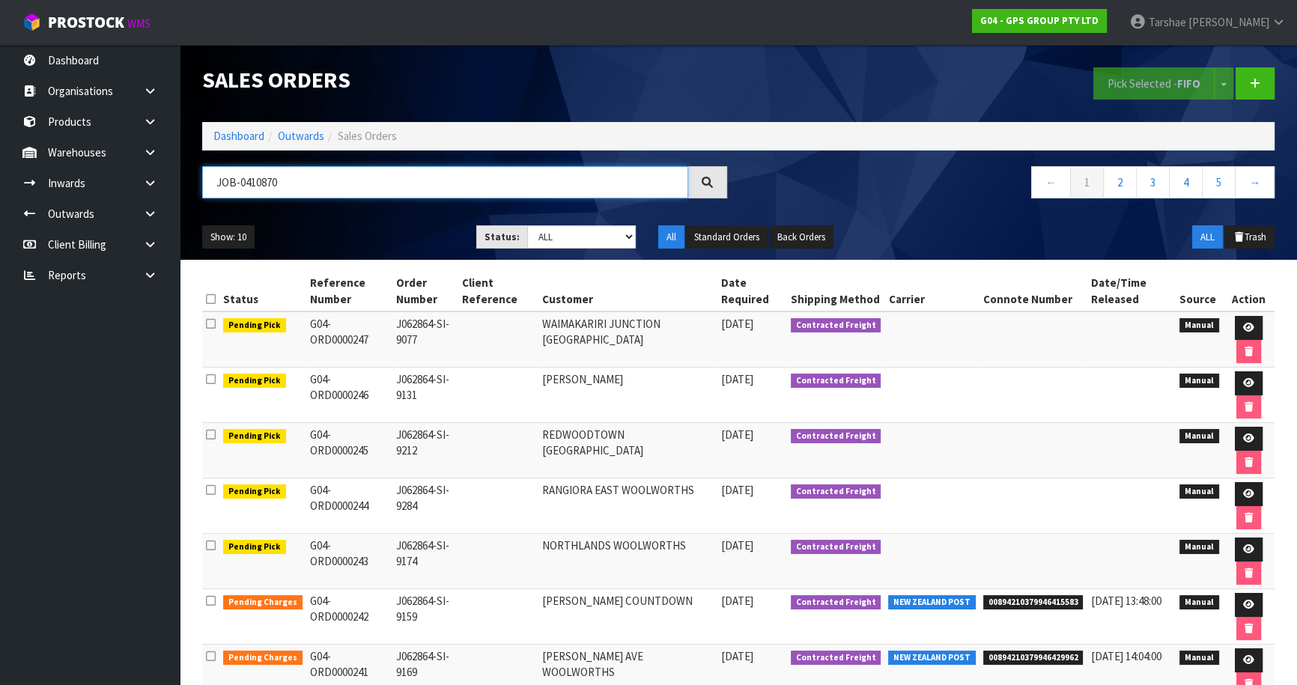
type input "JOB-0410870"
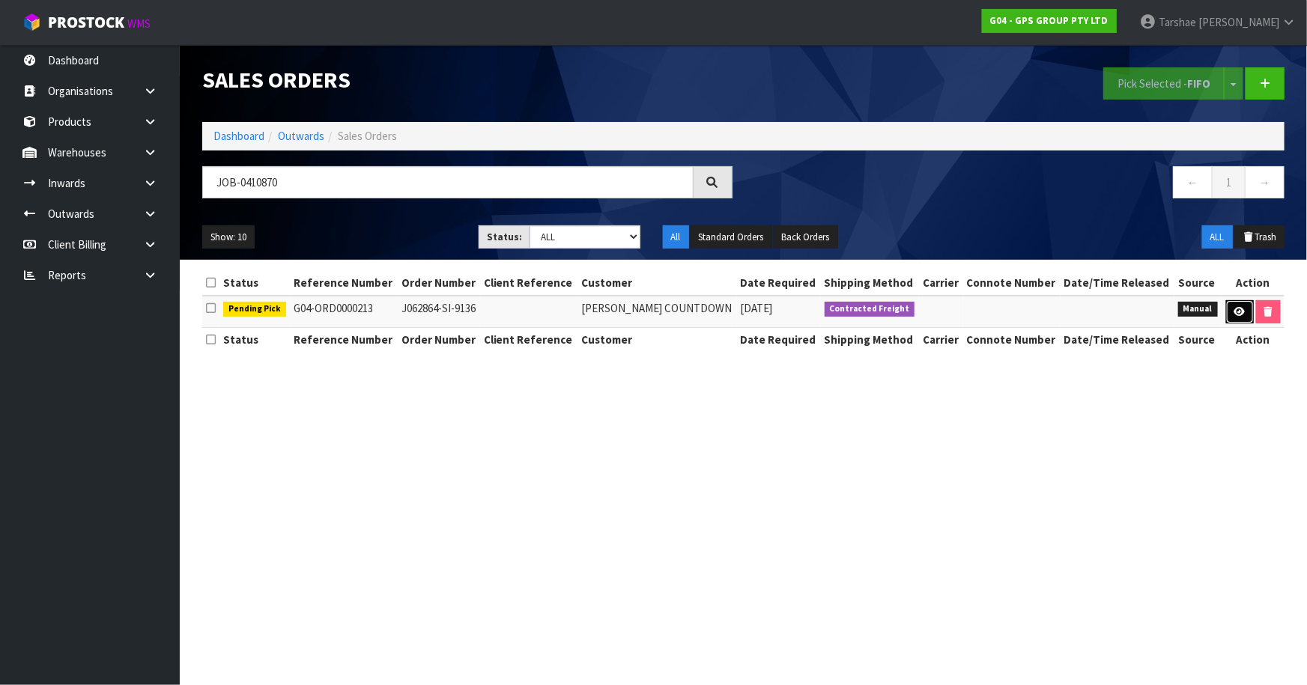
click at [1234, 308] on icon at bounding box center [1239, 312] width 11 height 10
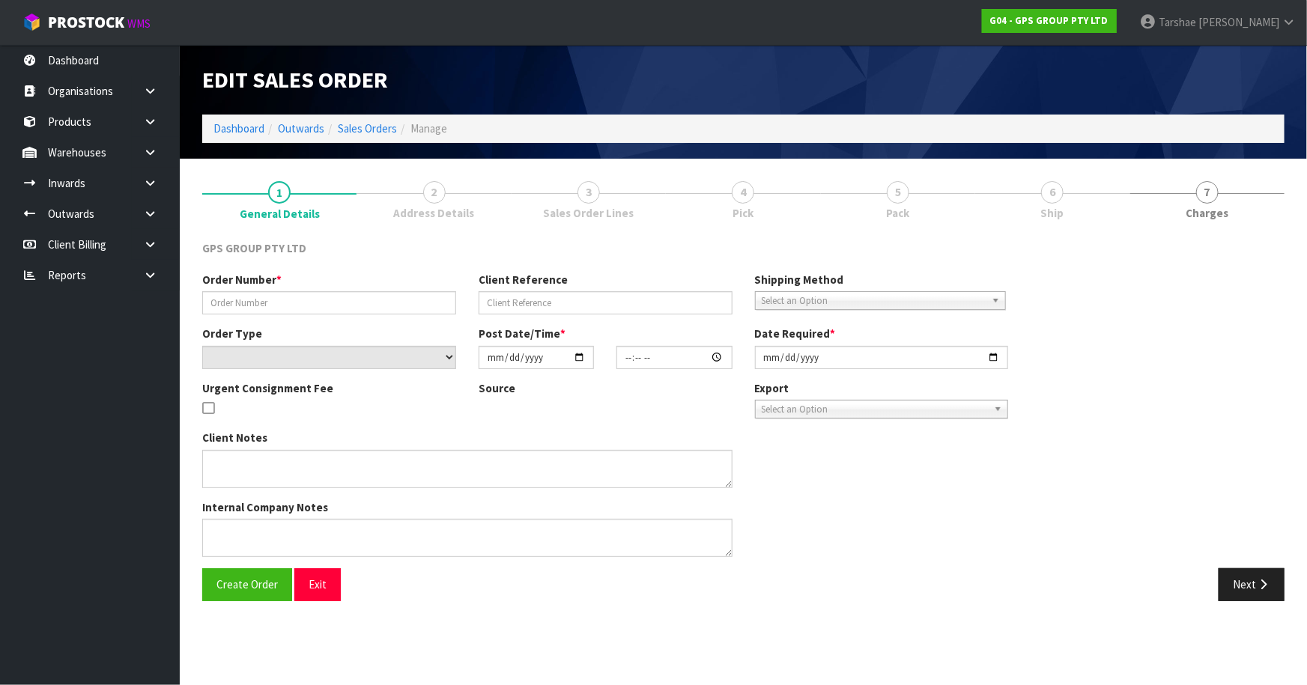
type input "J062864-SI-9136"
select select "number:0"
type input "[DATE]"
type input "16:45:00.000"
type input "[DATE]"
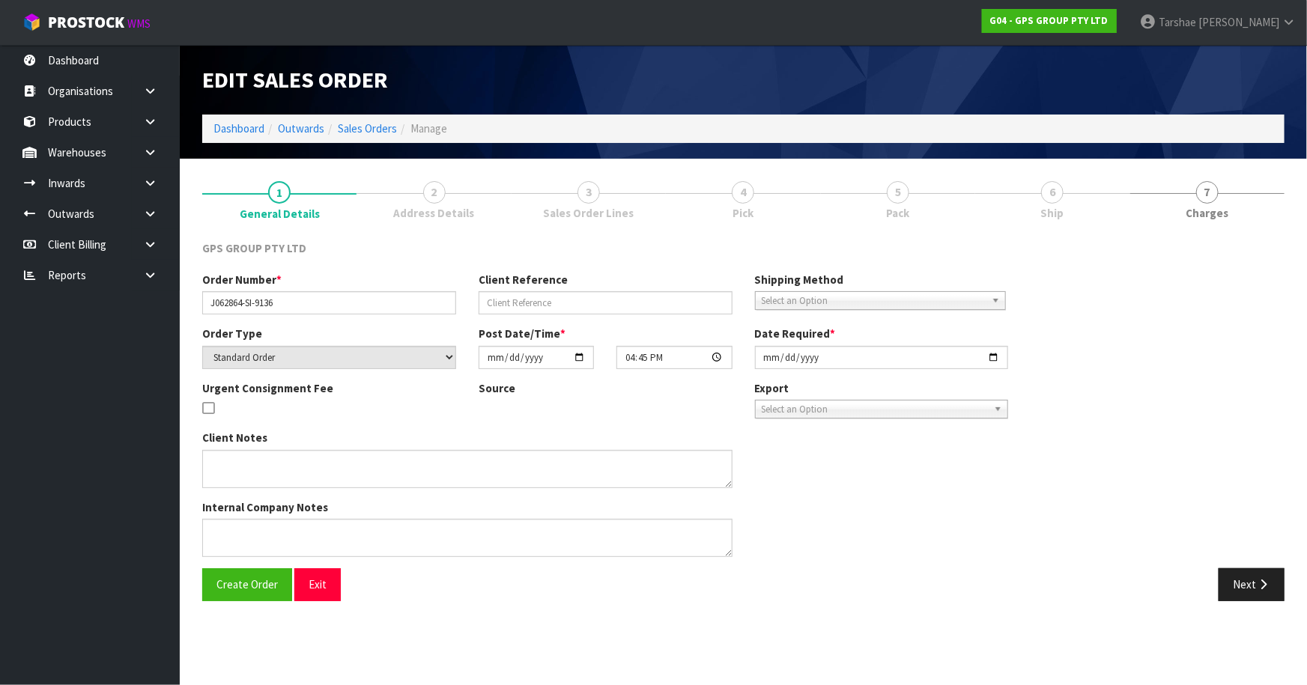
click at [753, 210] on span "Pick" at bounding box center [742, 213] width 21 height 16
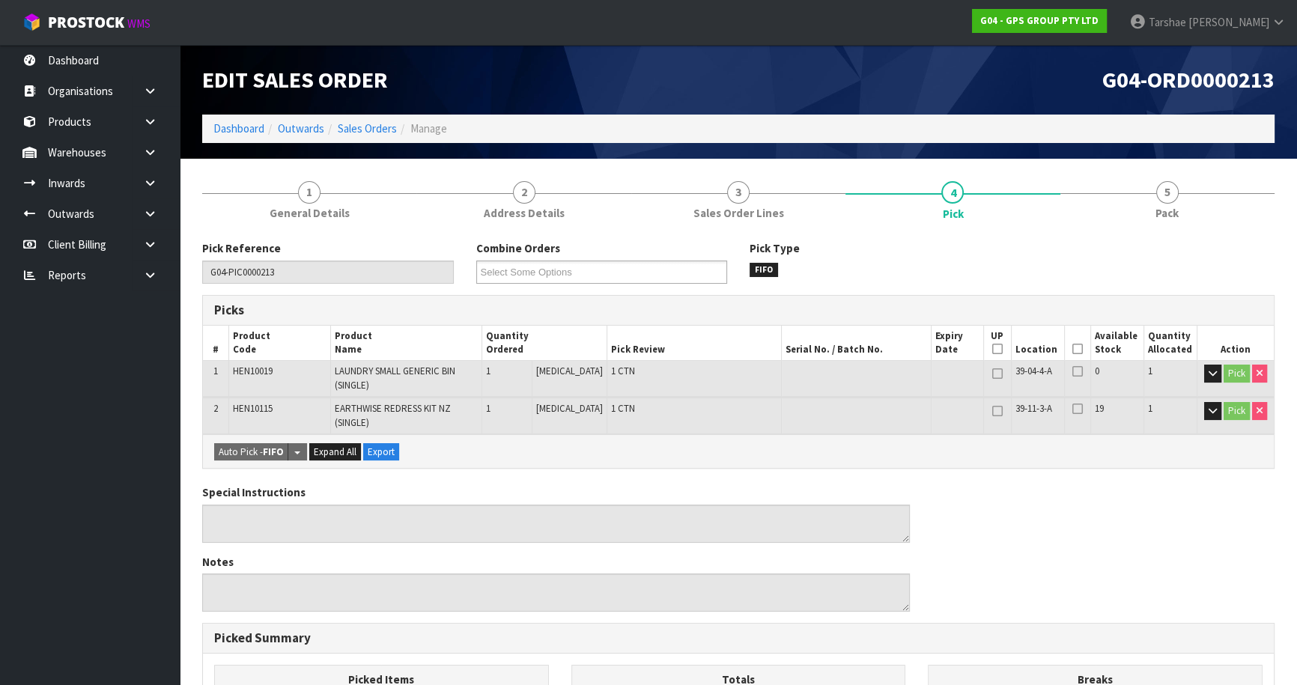
drag, startPoint x: 1075, startPoint y: 349, endPoint x: 1060, endPoint y: 350, distance: 14.3
click at [1072, 349] on icon at bounding box center [1077, 349] width 10 height 1
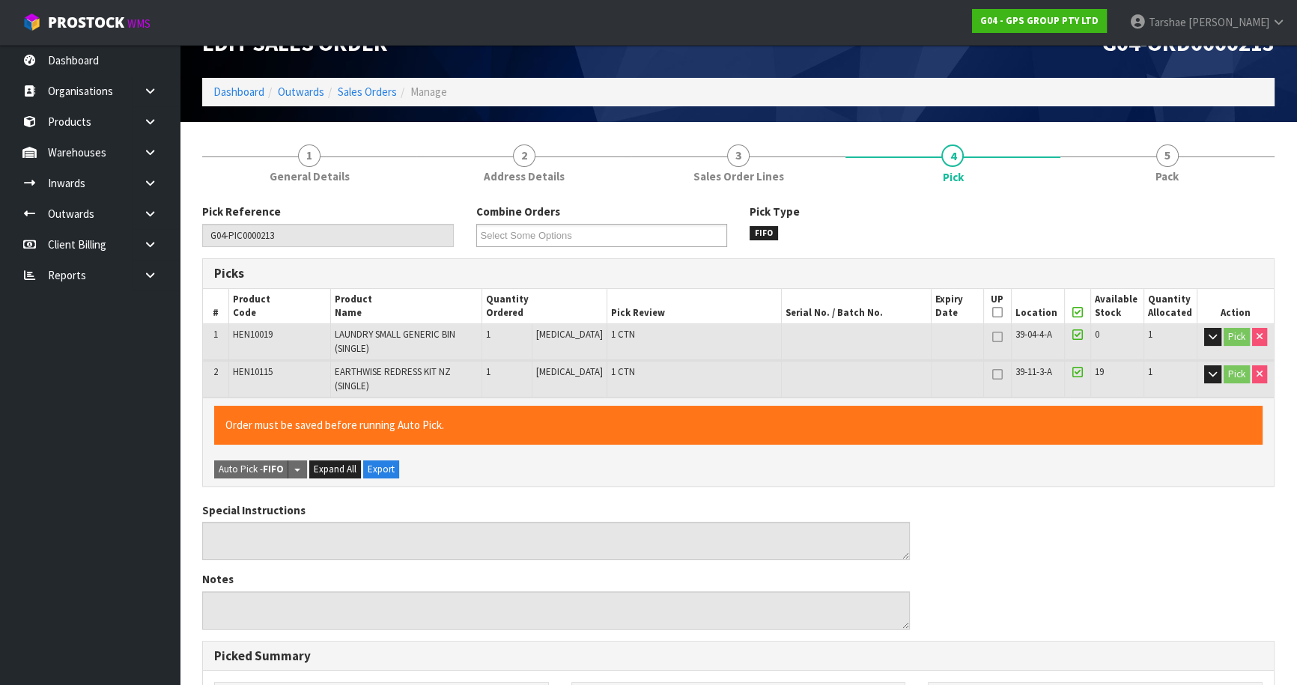
scroll to position [403, 0]
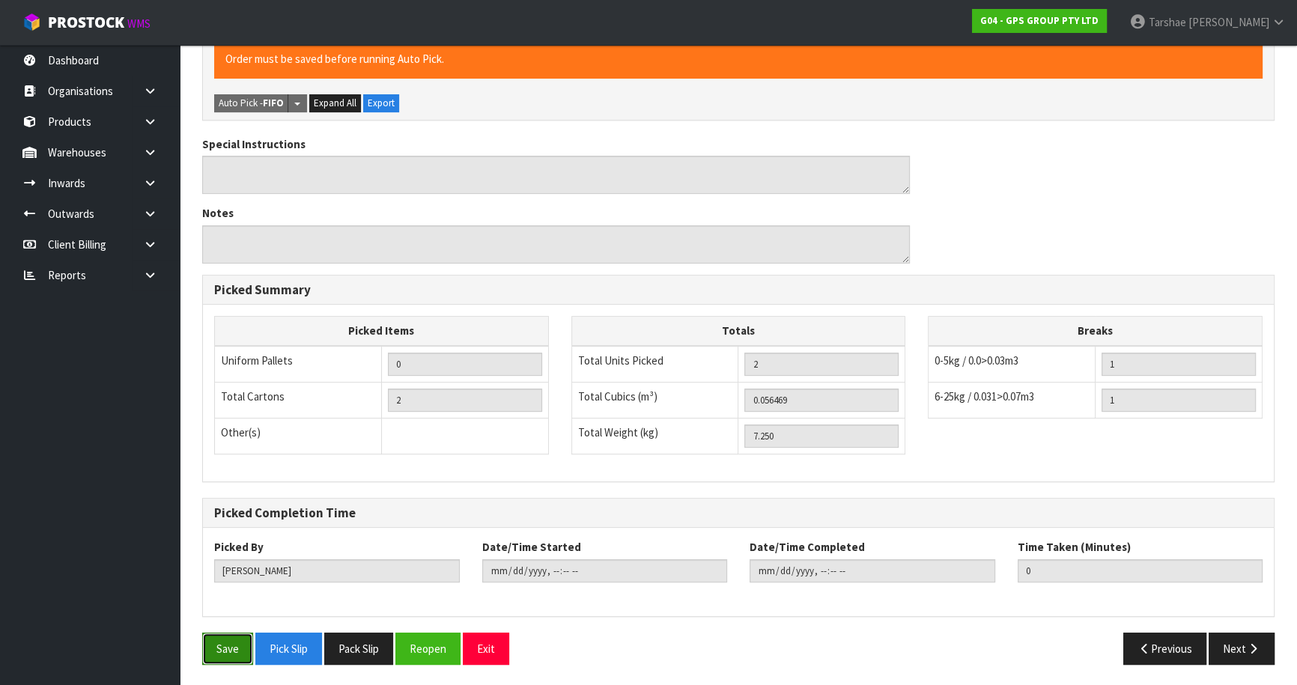
click at [234, 641] on button "Save" at bounding box center [227, 649] width 51 height 32
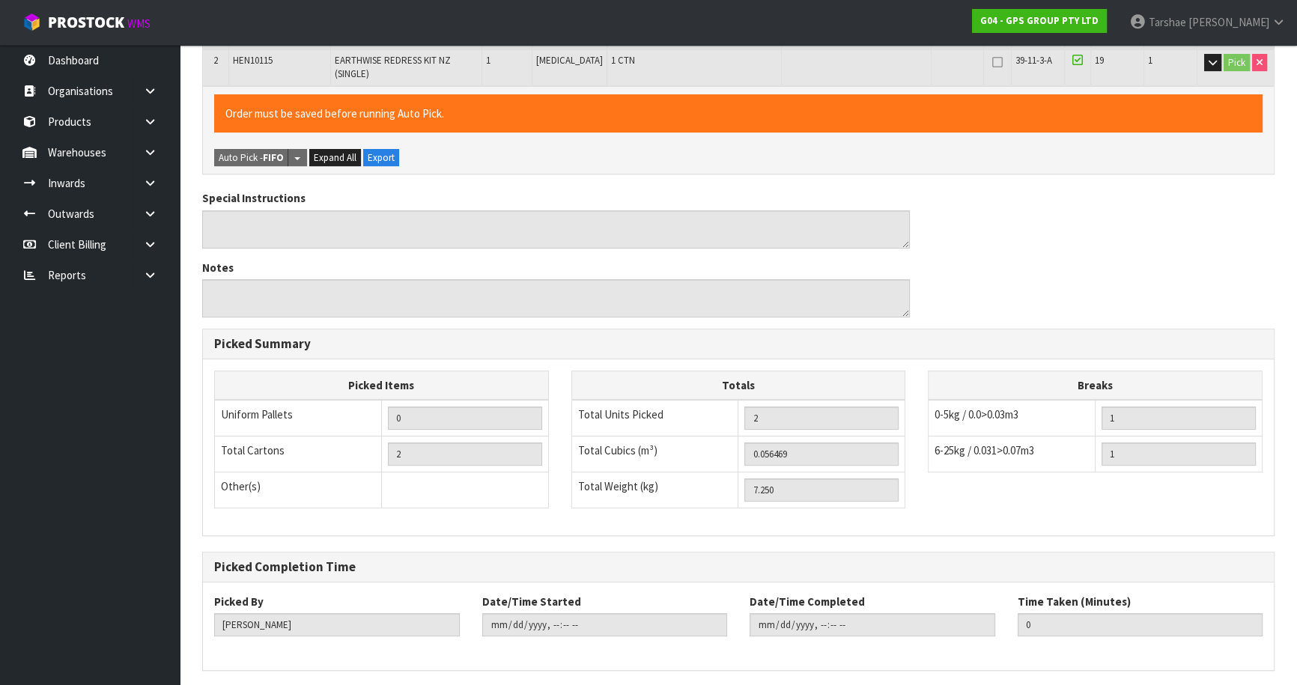
scroll to position [0, 0]
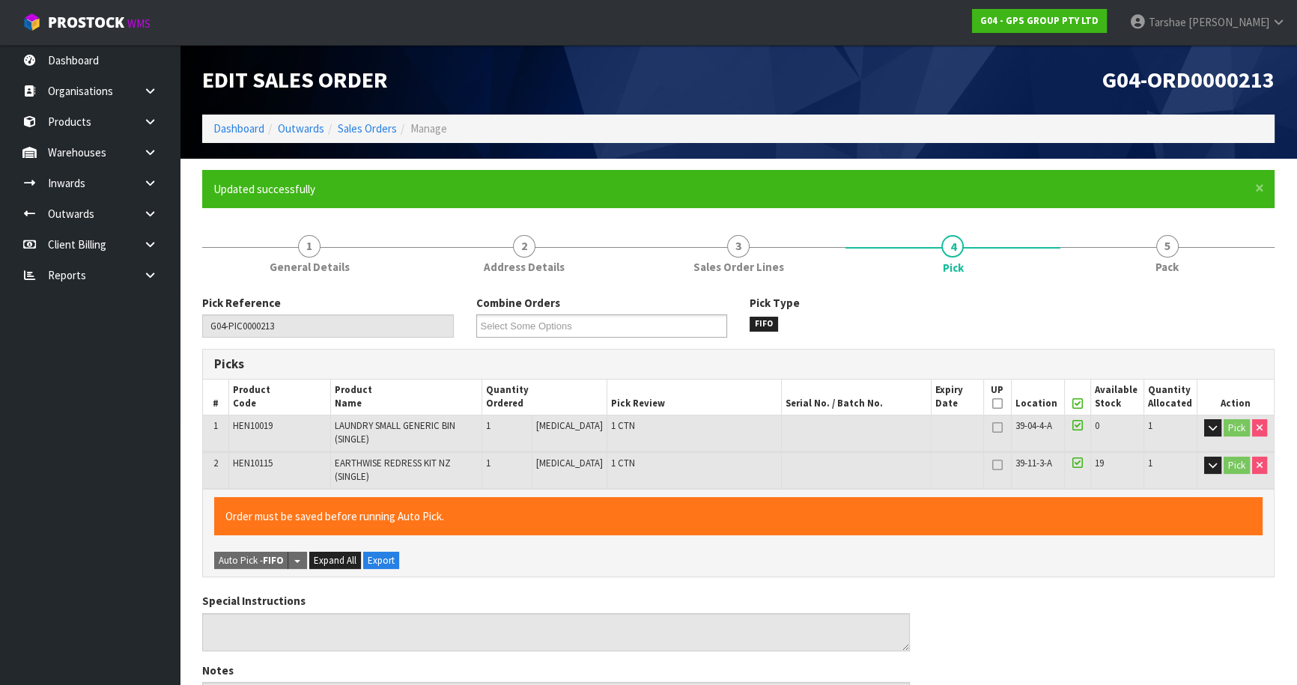
click at [1144, 270] on link "5 Pack" at bounding box center [1167, 253] width 214 height 59
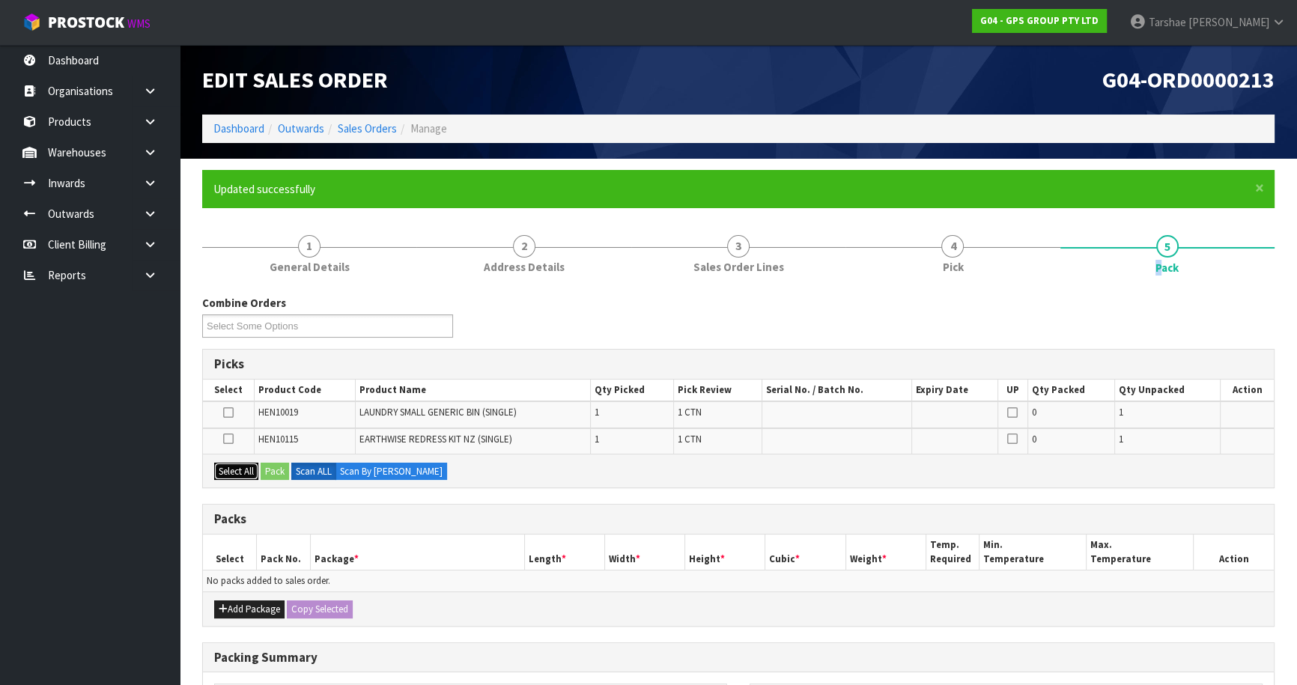
drag, startPoint x: 244, startPoint y: 475, endPoint x: 274, endPoint y: 559, distance: 89.1
click at [243, 475] on button "Select All" at bounding box center [236, 472] width 44 height 18
drag, startPoint x: 252, startPoint y: 614, endPoint x: 246, endPoint y: 595, distance: 20.2
click at [252, 611] on button "Add Package" at bounding box center [249, 610] width 70 height 18
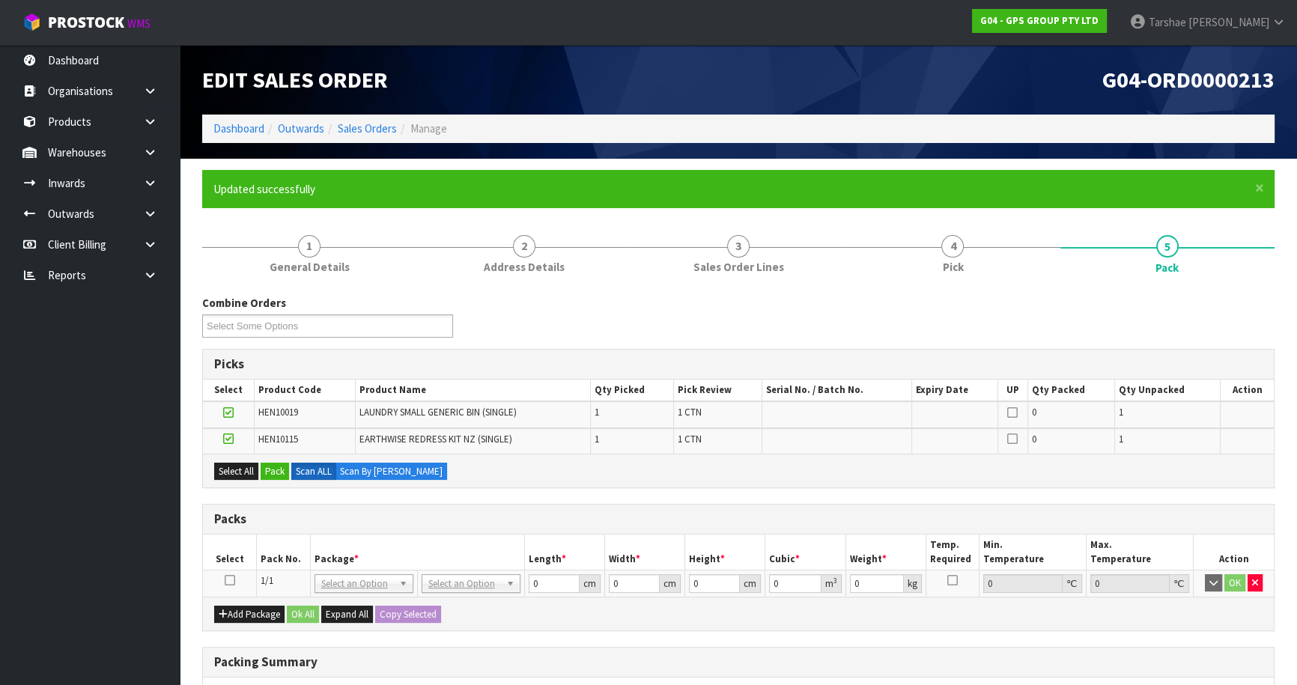
drag, startPoint x: 230, startPoint y: 577, endPoint x: 273, endPoint y: 530, distance: 63.6
click at [232, 580] on icon at bounding box center [230, 580] width 10 height 1
click at [283, 472] on button "Pack" at bounding box center [275, 472] width 28 height 18
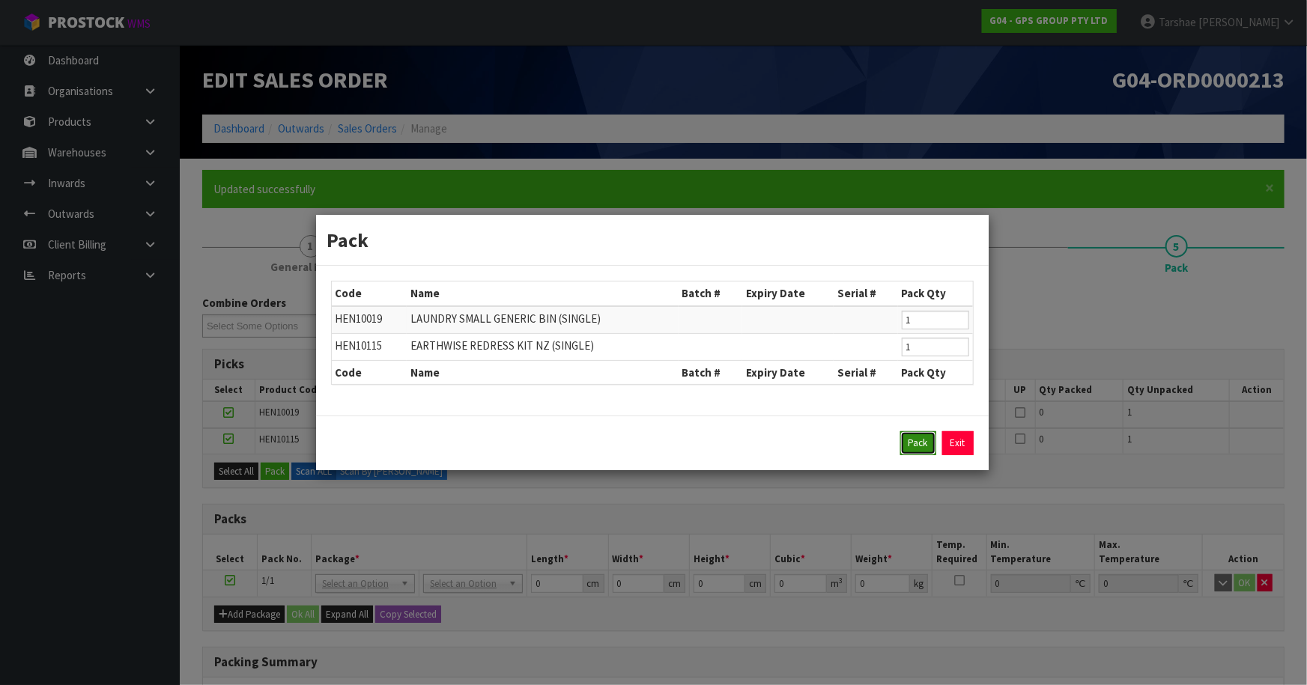
drag, startPoint x: 919, startPoint y: 435, endPoint x: 678, endPoint y: 524, distance: 257.1
click at [919, 436] on button "Pack" at bounding box center [918, 443] width 36 height 24
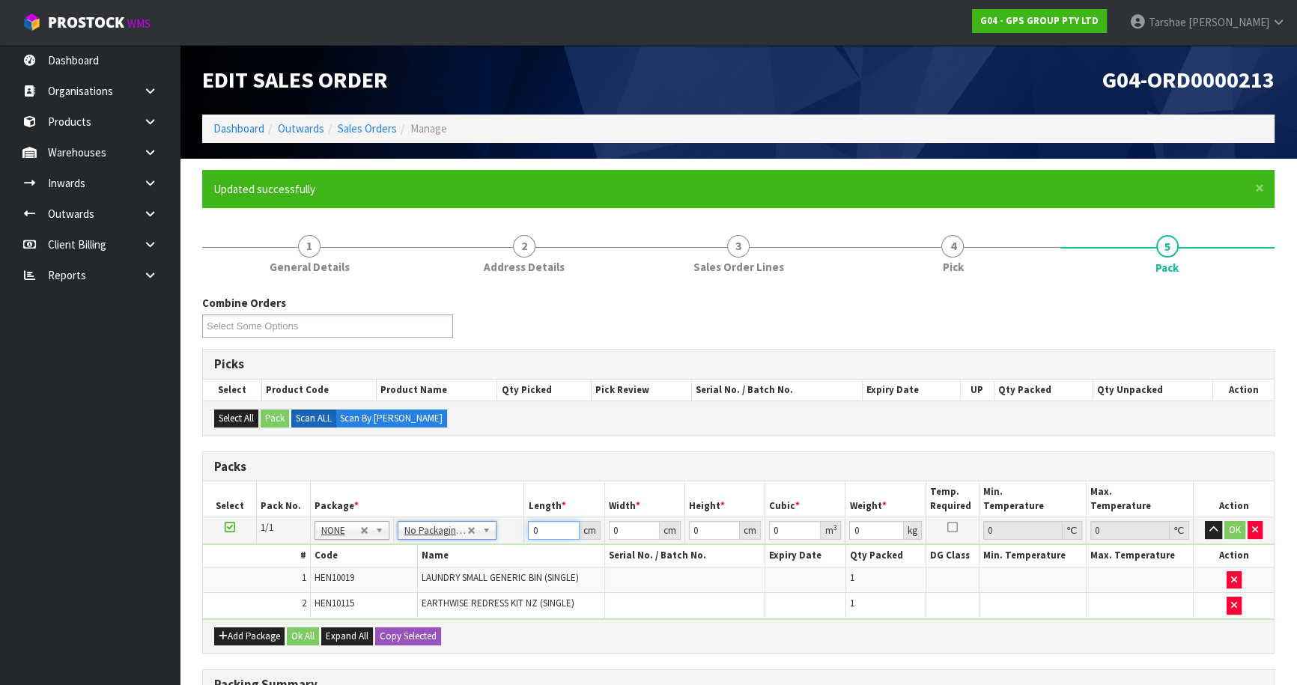
drag, startPoint x: 544, startPoint y: 523, endPoint x: 495, endPoint y: 524, distance: 49.4
click at [496, 524] on tr "1/1 NONE 007-001 007-002 007-004 007-009 007-013 007-014 007-015 007-017 007-01…" at bounding box center [738, 530] width 1071 height 27
type input "126"
type input "50"
type input "1"
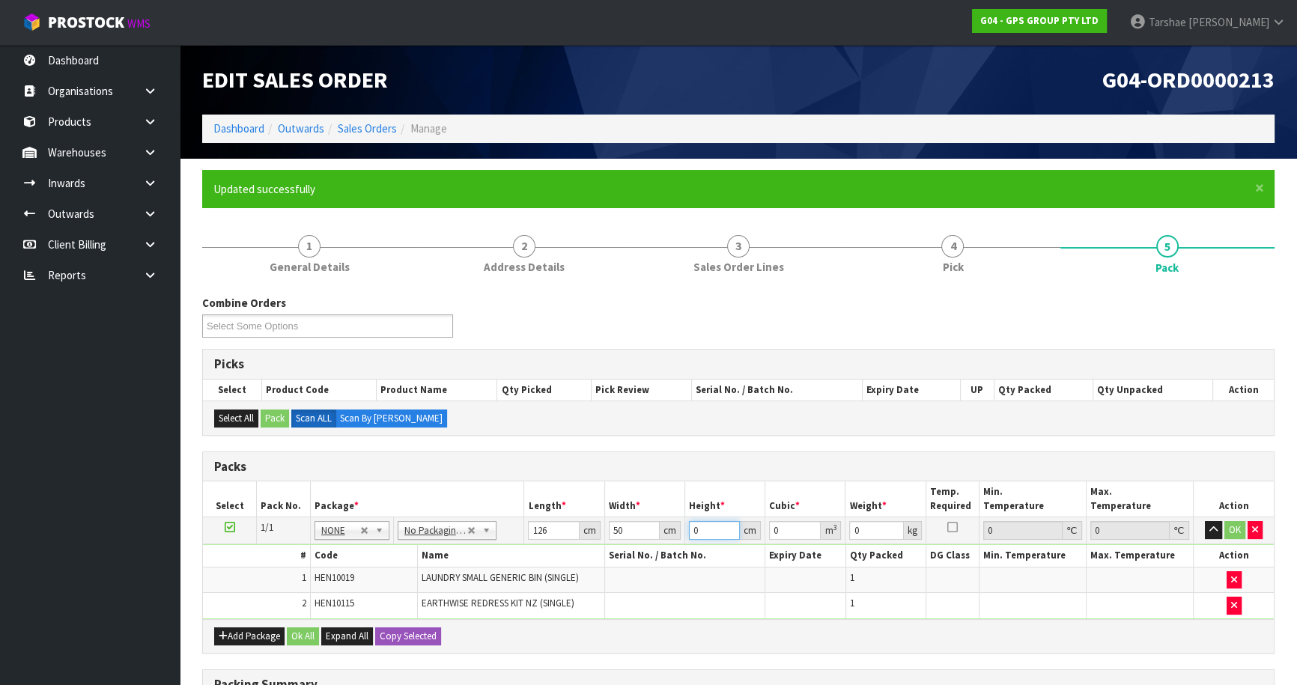
type input "0.0063"
type input "10"
type input "0.063"
type input "10"
type input "8"
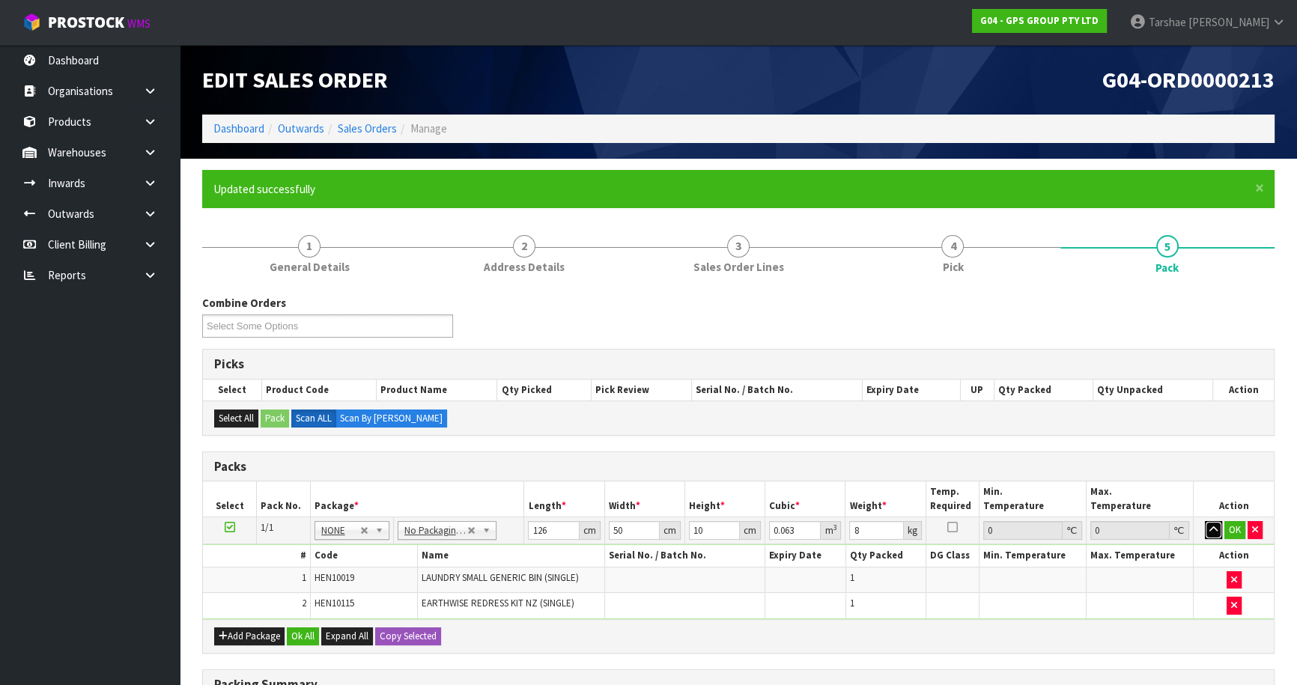
click at [1205, 521] on button "button" at bounding box center [1213, 530] width 17 height 18
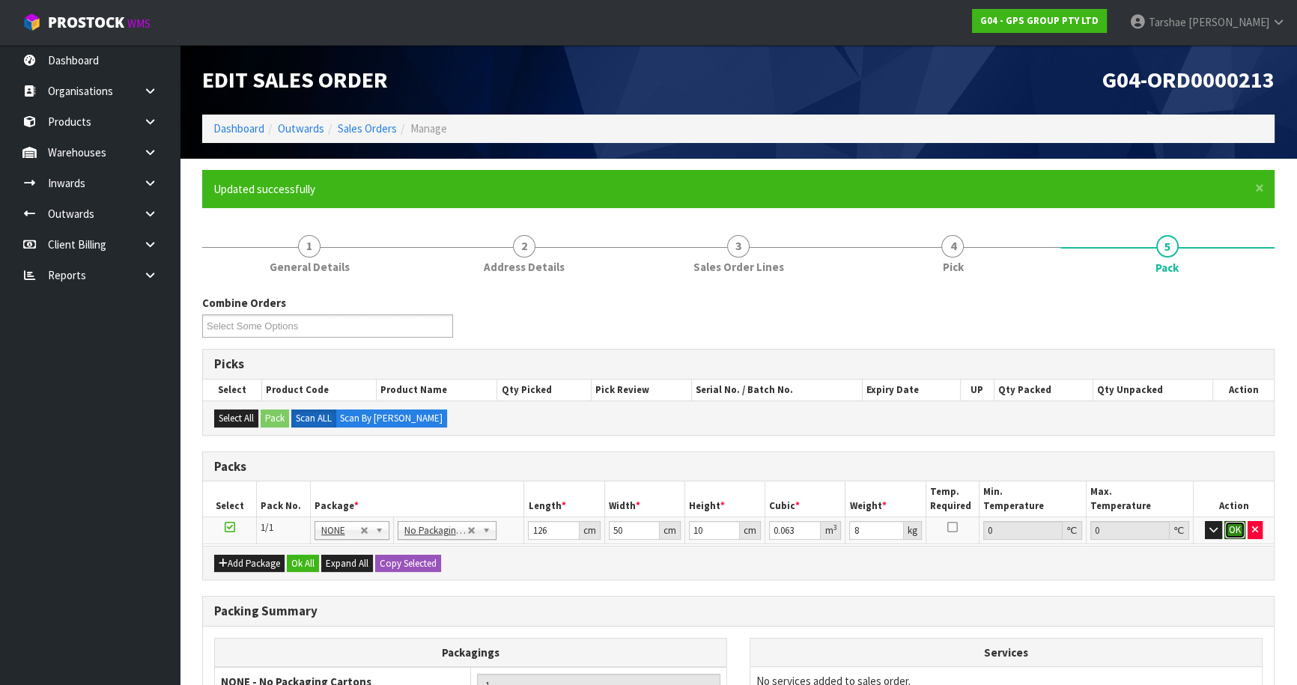
click button "OK" at bounding box center [1234, 530] width 21 height 18
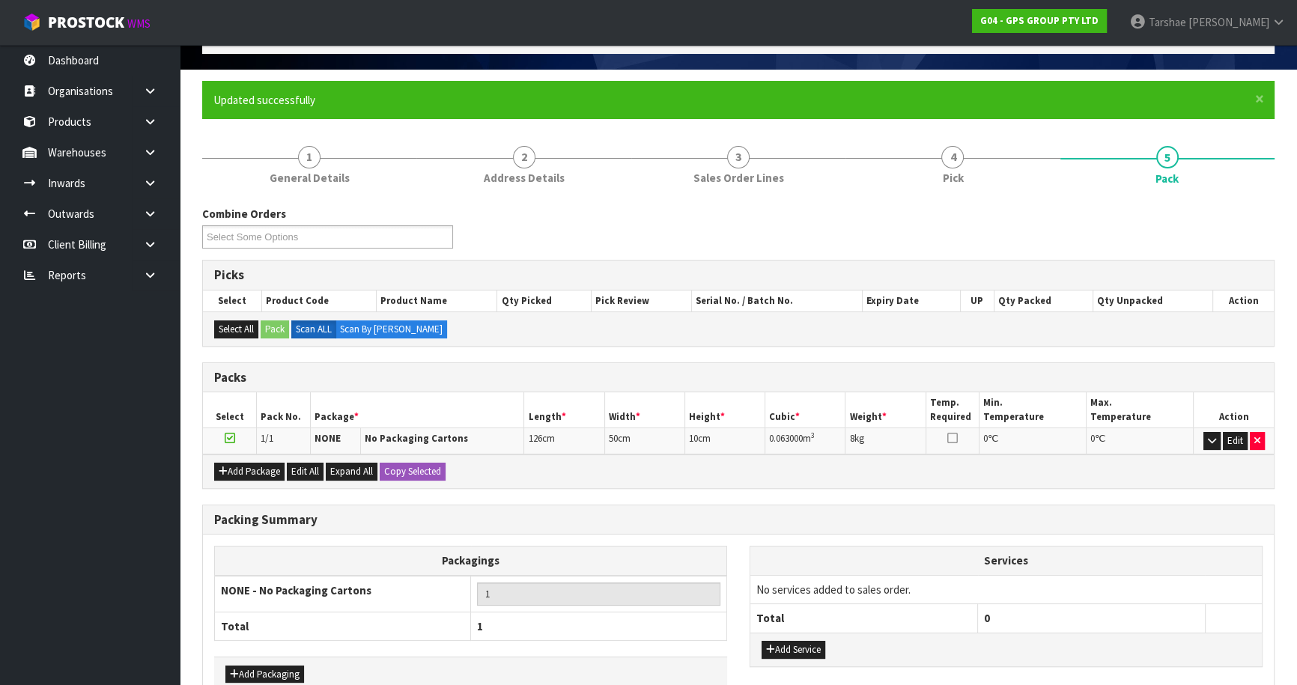
scroll to position [174, 0]
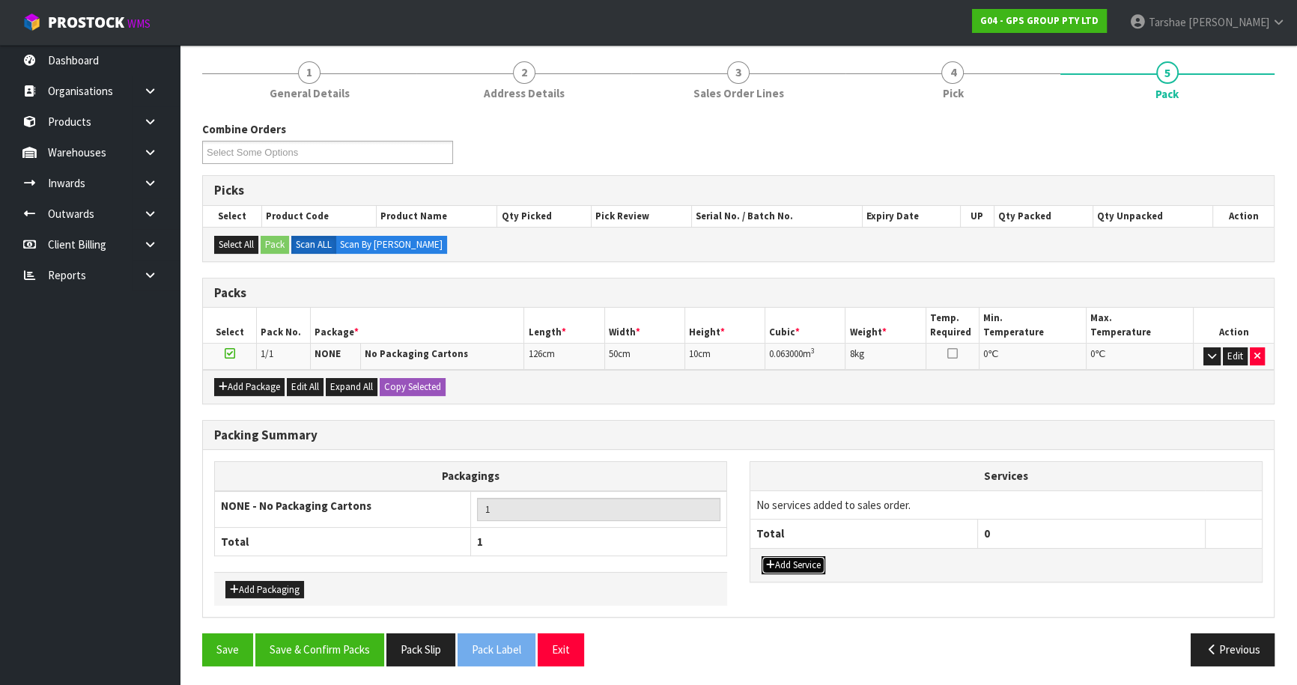
click at [783, 556] on button "Add Service" at bounding box center [794, 565] width 64 height 18
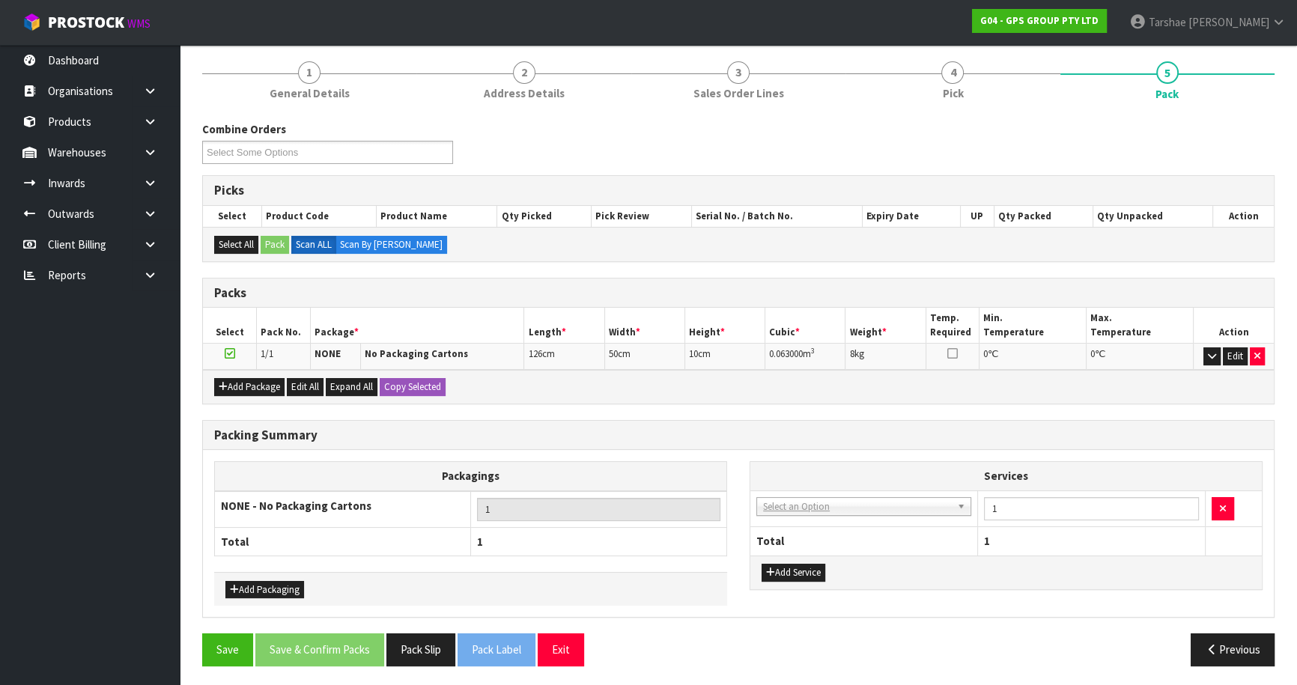
drag, startPoint x: 802, startPoint y: 490, endPoint x: 788, endPoint y: 506, distance: 21.8
click at [796, 496] on td "003-036 - EXTERNAL PLANT HIRE 008-035 - OUTWARD HDLG+/HOIST LIFT ON/OFF 008-036…" at bounding box center [864, 509] width 228 height 37
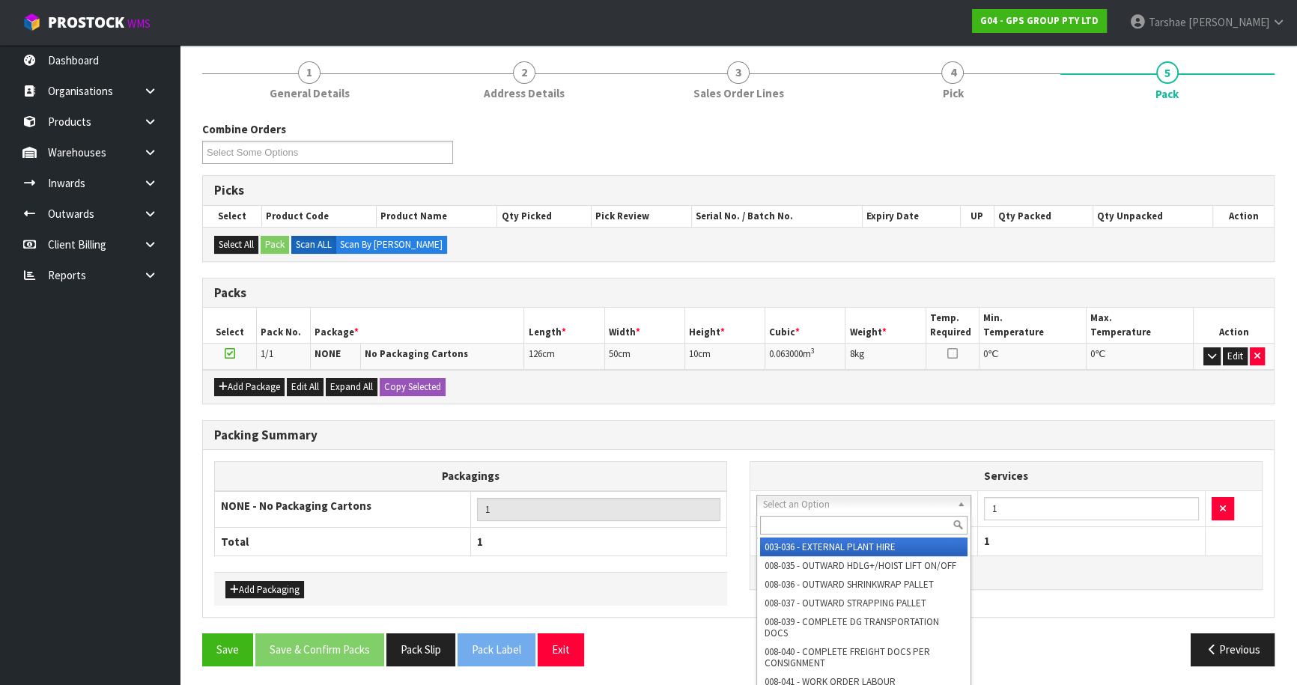
click at [783, 529] on input "text" at bounding box center [863, 525] width 207 height 19
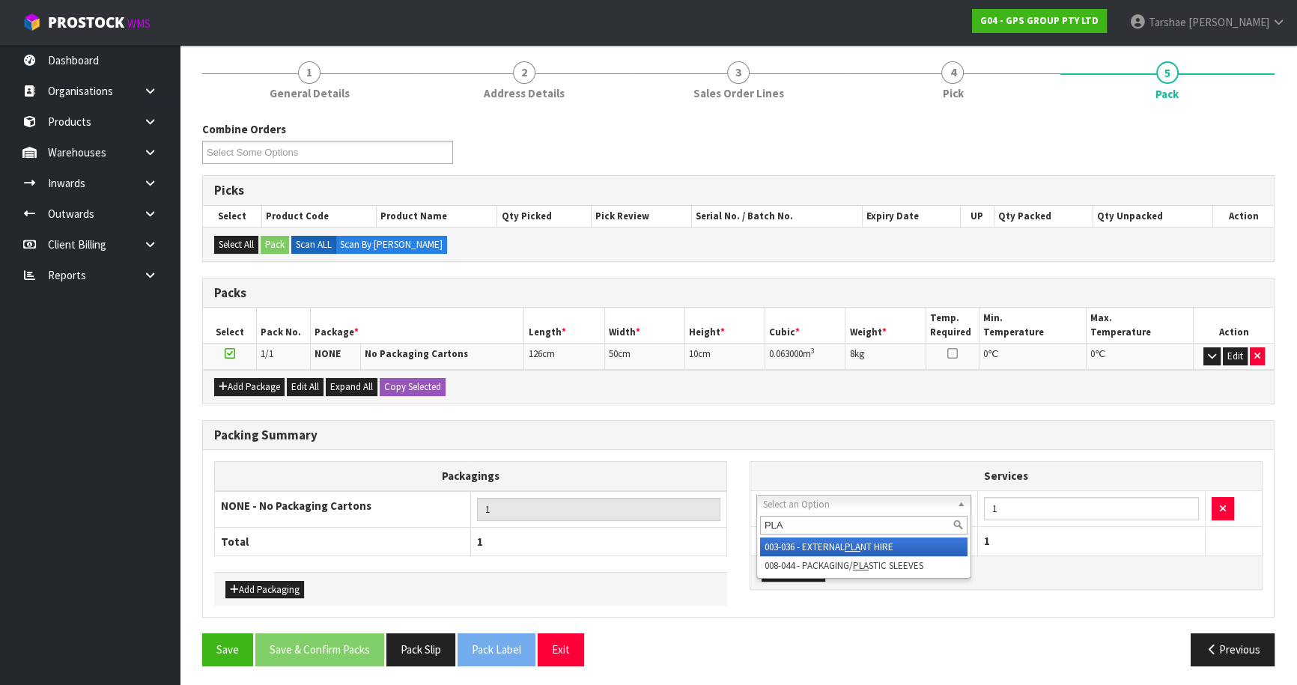
type input "PLAS"
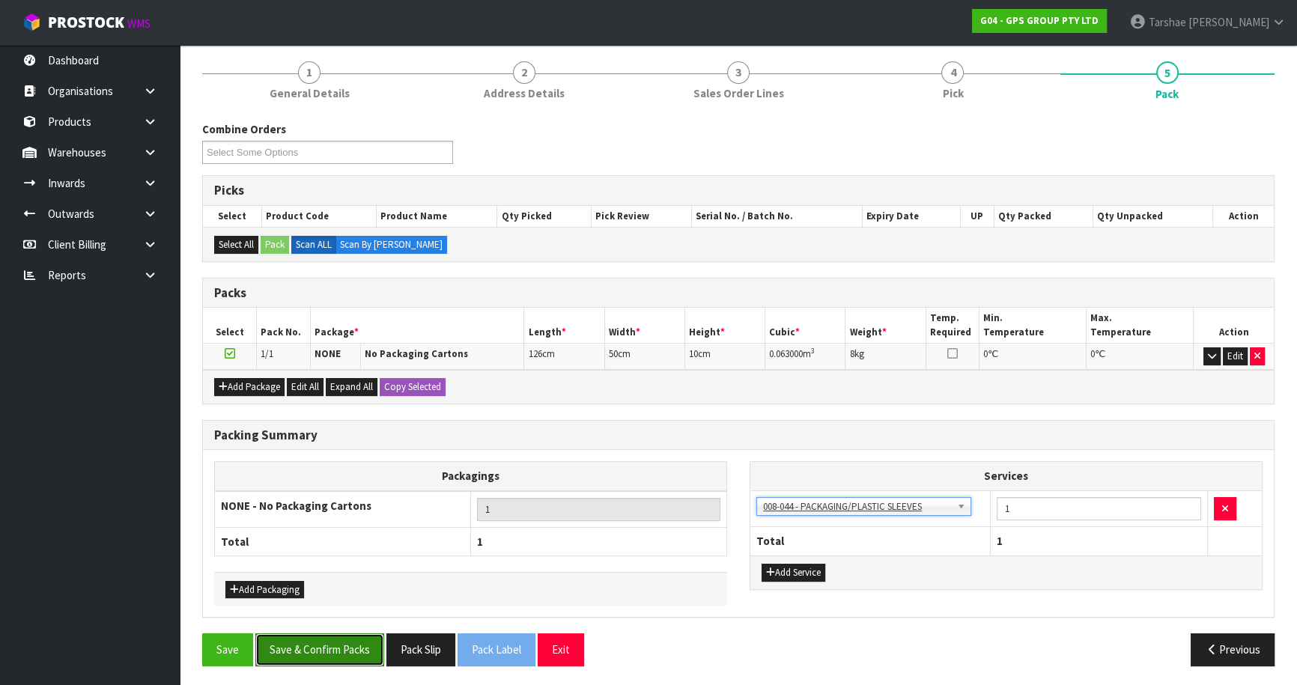
click at [307, 641] on button "Save & Confirm Packs" at bounding box center [319, 650] width 129 height 32
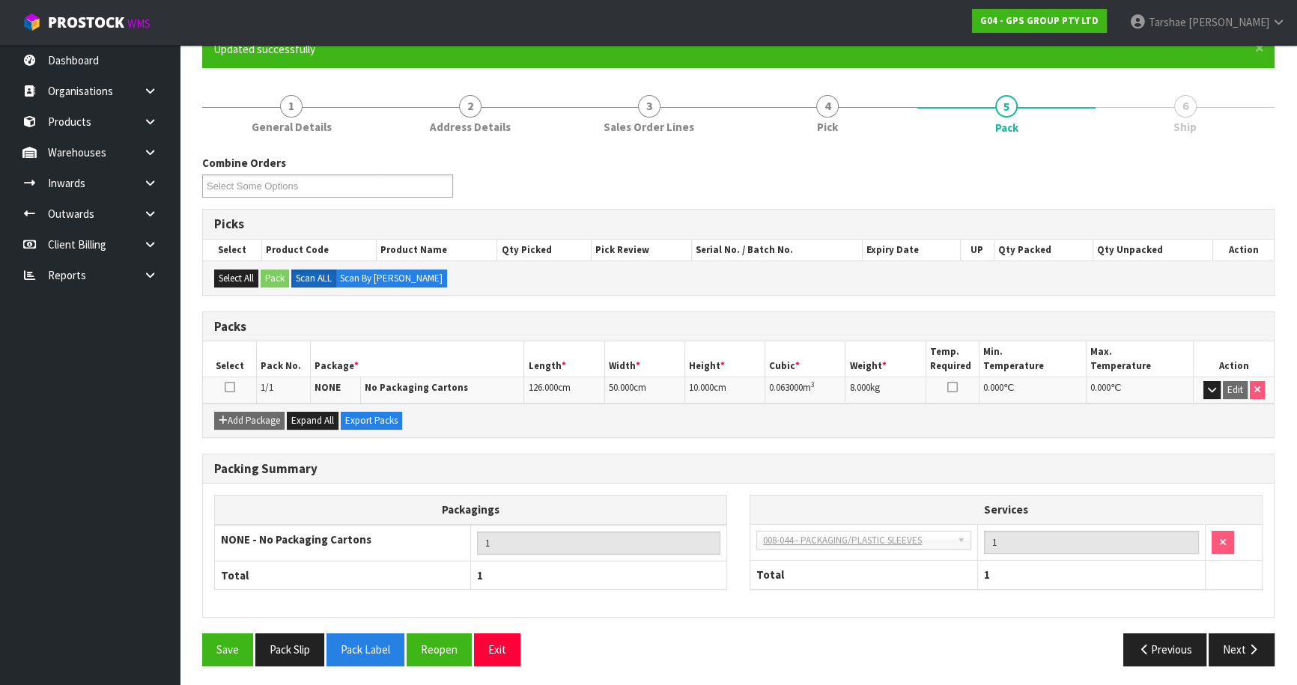
scroll to position [141, 0]
click at [1256, 640] on button "Next" at bounding box center [1242, 649] width 66 height 32
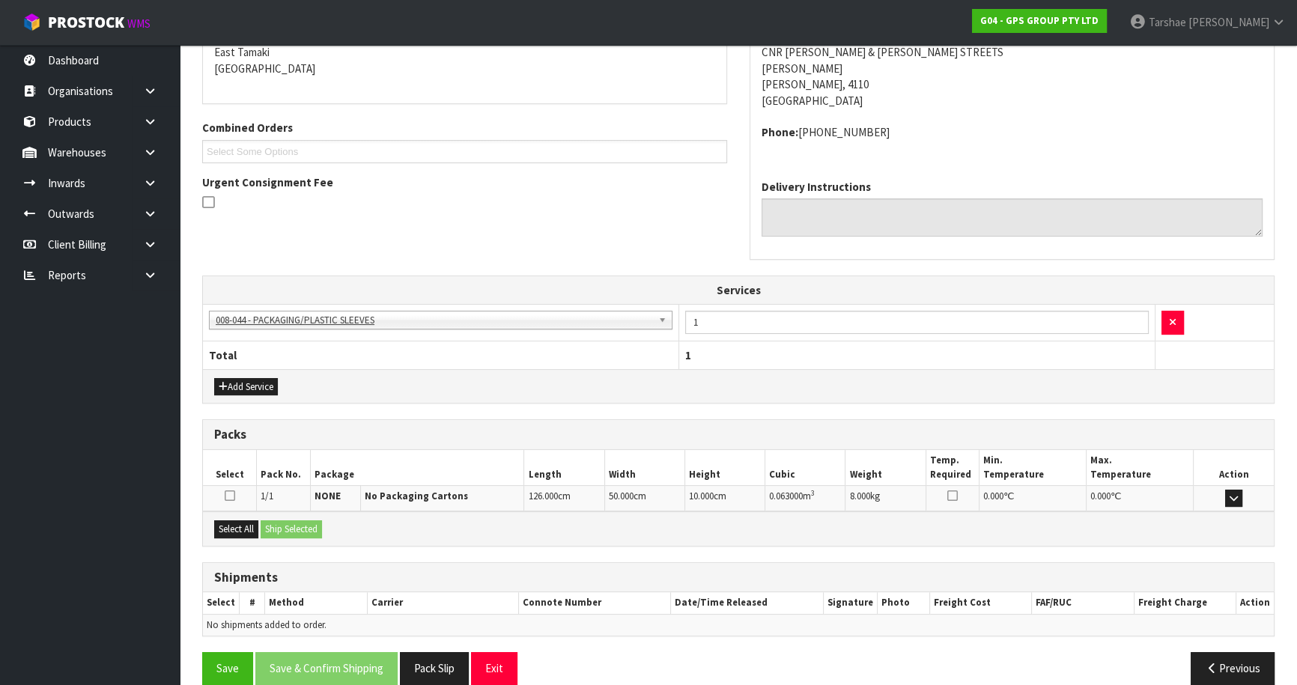
scroll to position [344, 0]
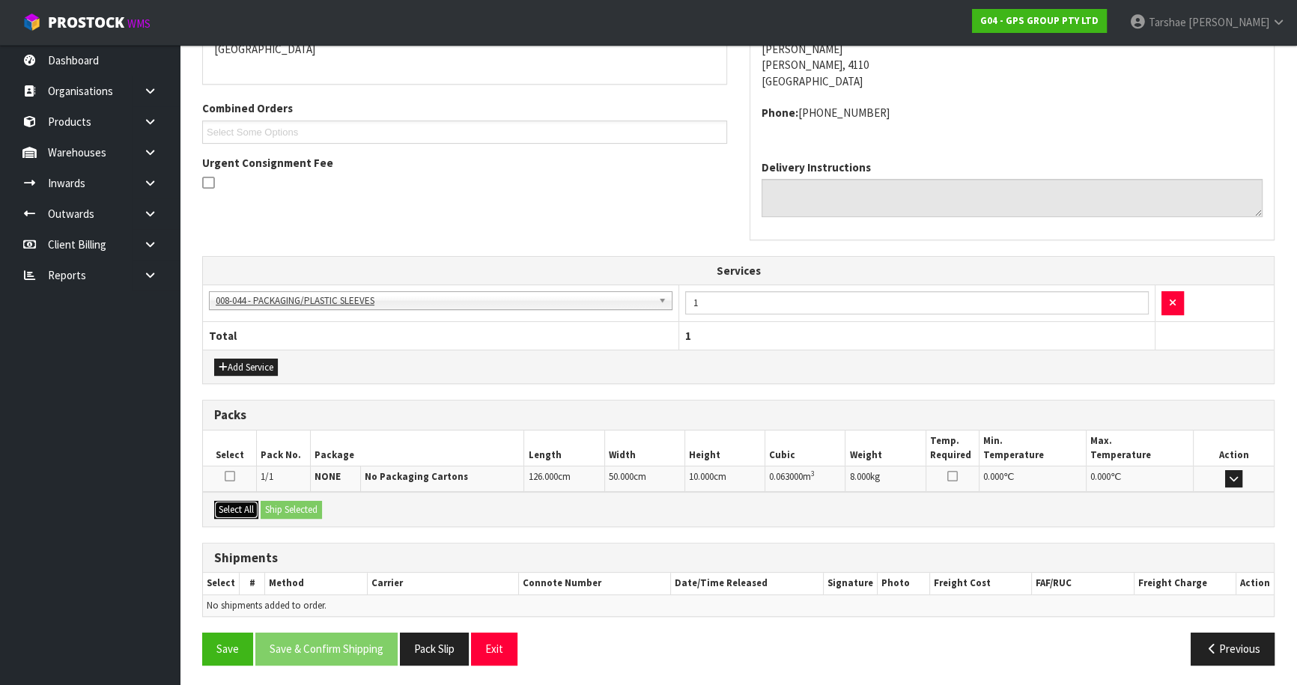
drag, startPoint x: 237, startPoint y: 511, endPoint x: 270, endPoint y: 505, distance: 32.8
click at [240, 511] on button "Select All" at bounding box center [236, 510] width 44 height 18
click at [275, 507] on button "Ship Selected" at bounding box center [291, 510] width 61 height 18
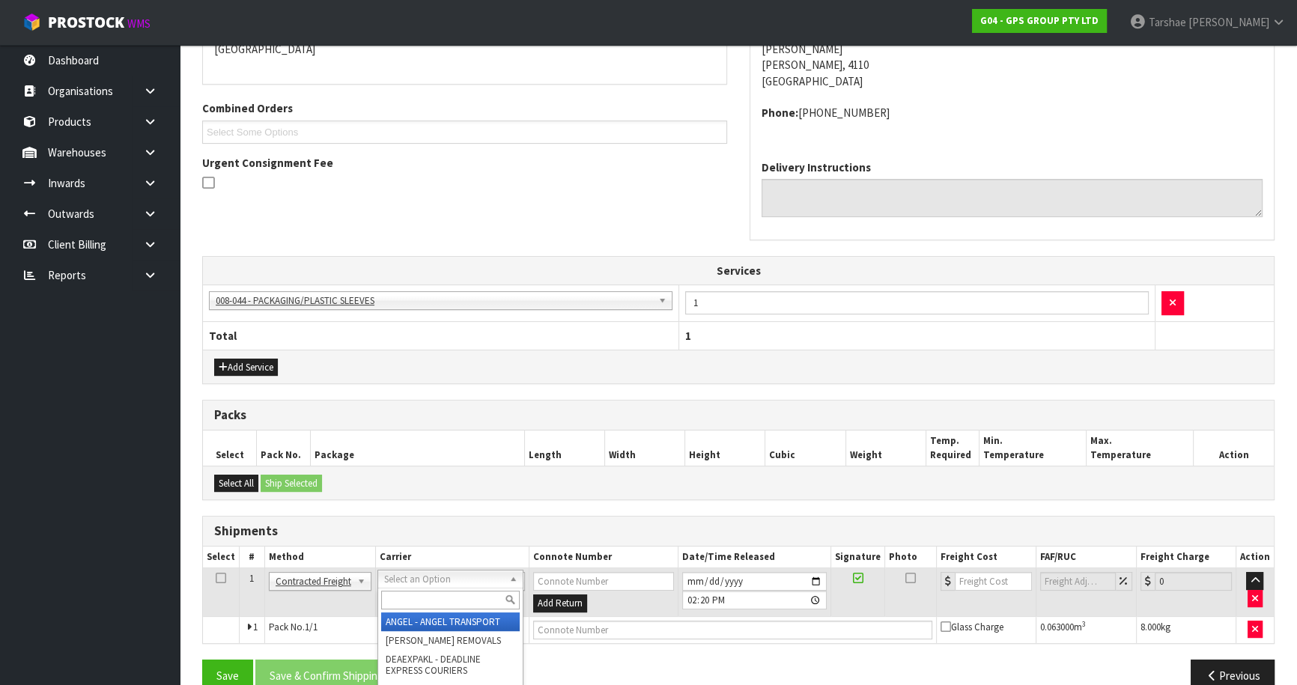
click at [392, 606] on input "text" at bounding box center [450, 600] width 139 height 19
type input "NZP"
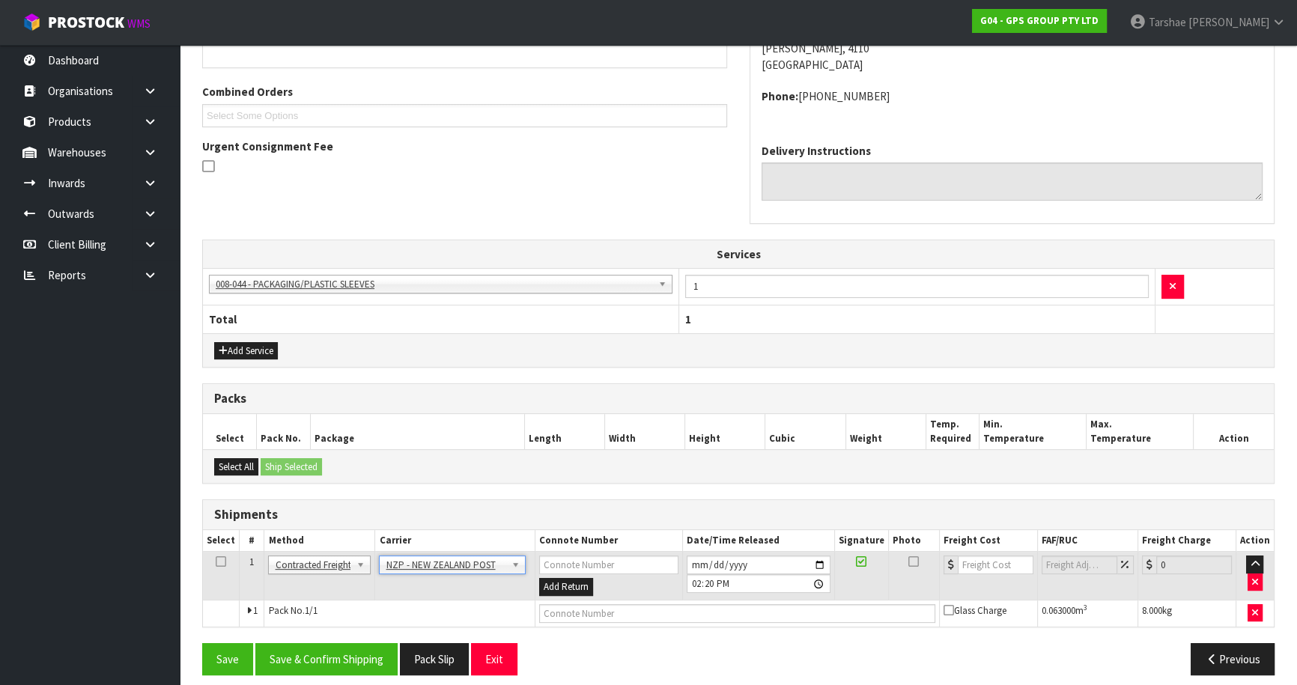
scroll to position [370, 0]
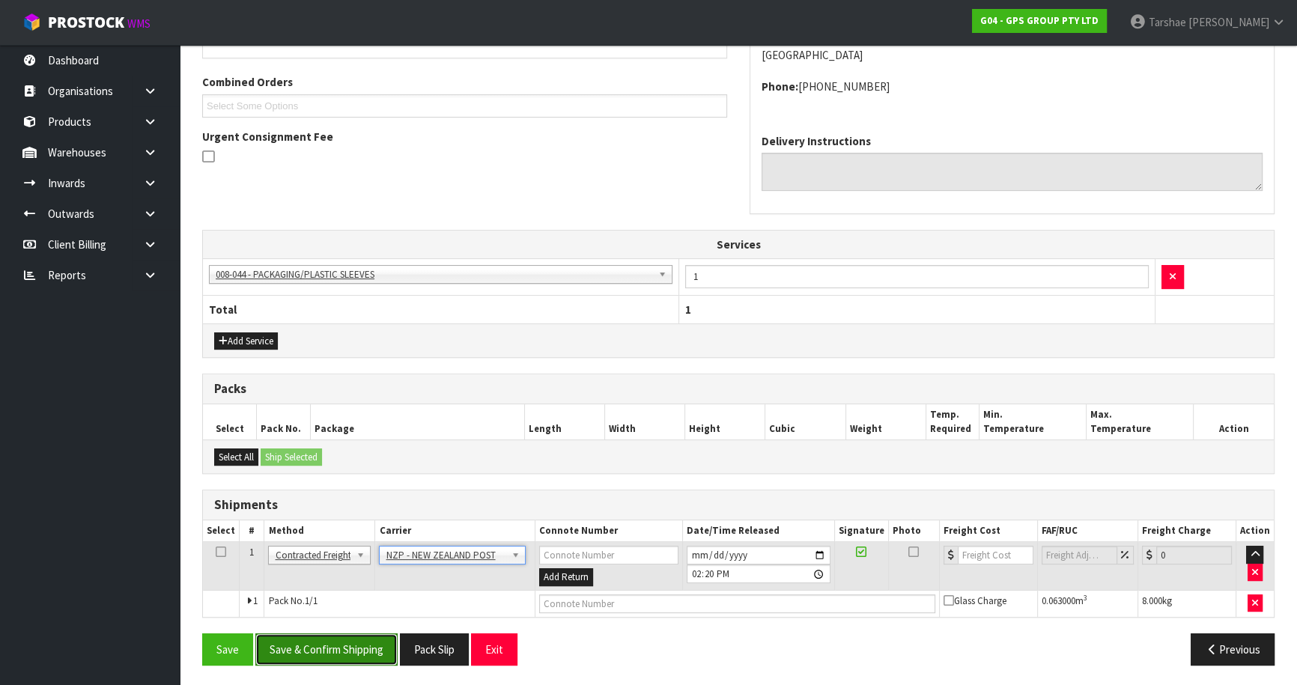
click at [328, 651] on button "Save & Confirm Shipping" at bounding box center [326, 650] width 142 height 32
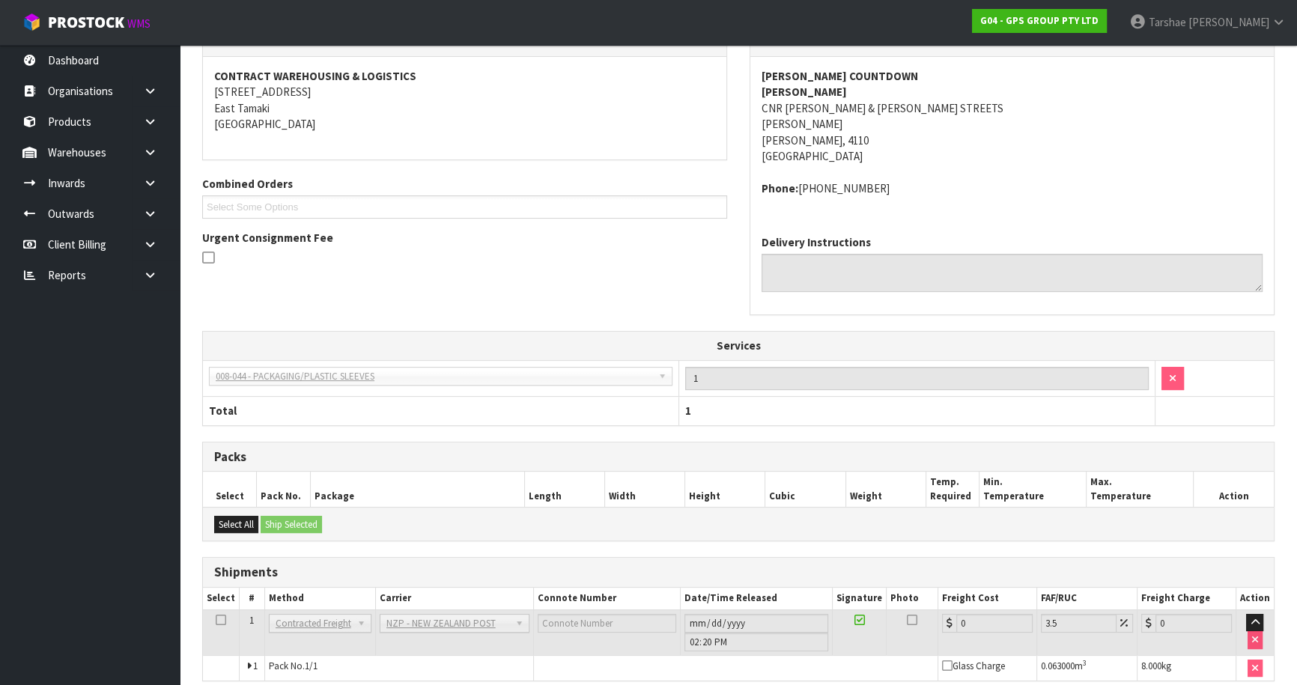
scroll to position [349, 0]
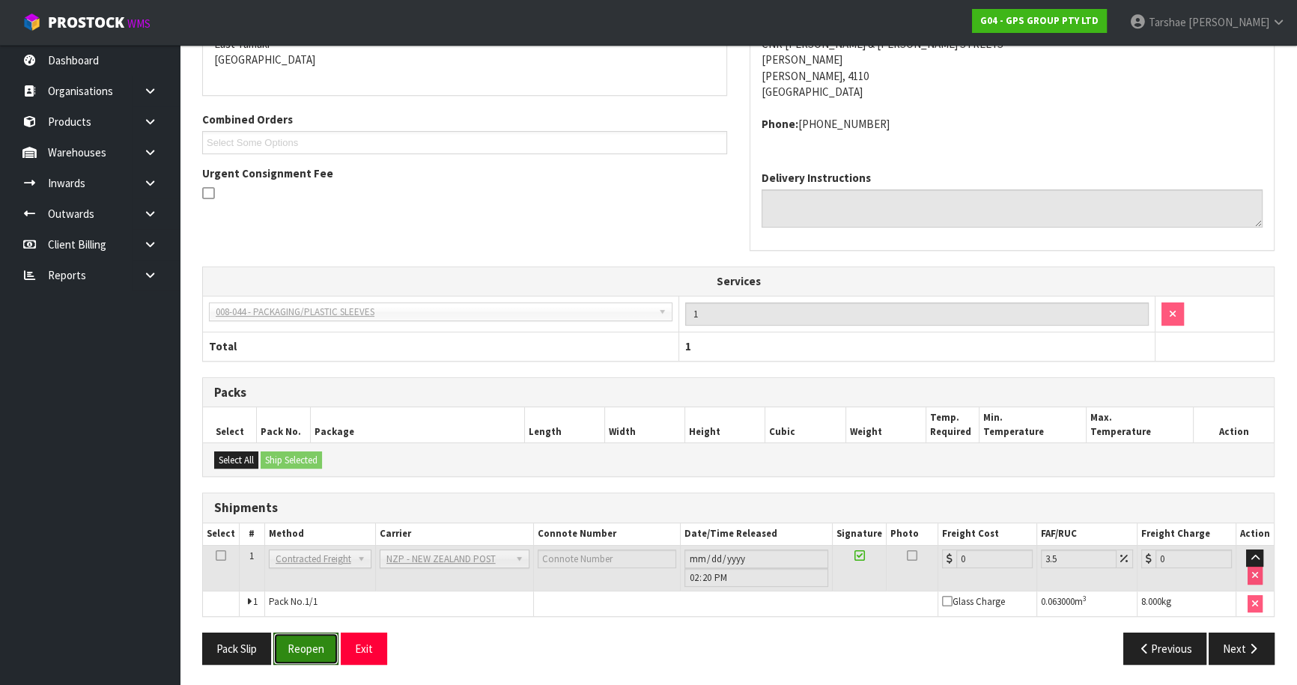
drag, startPoint x: 301, startPoint y: 640, endPoint x: 598, endPoint y: 517, distance: 322.0
click at [301, 639] on button "Reopen" at bounding box center [305, 649] width 65 height 32
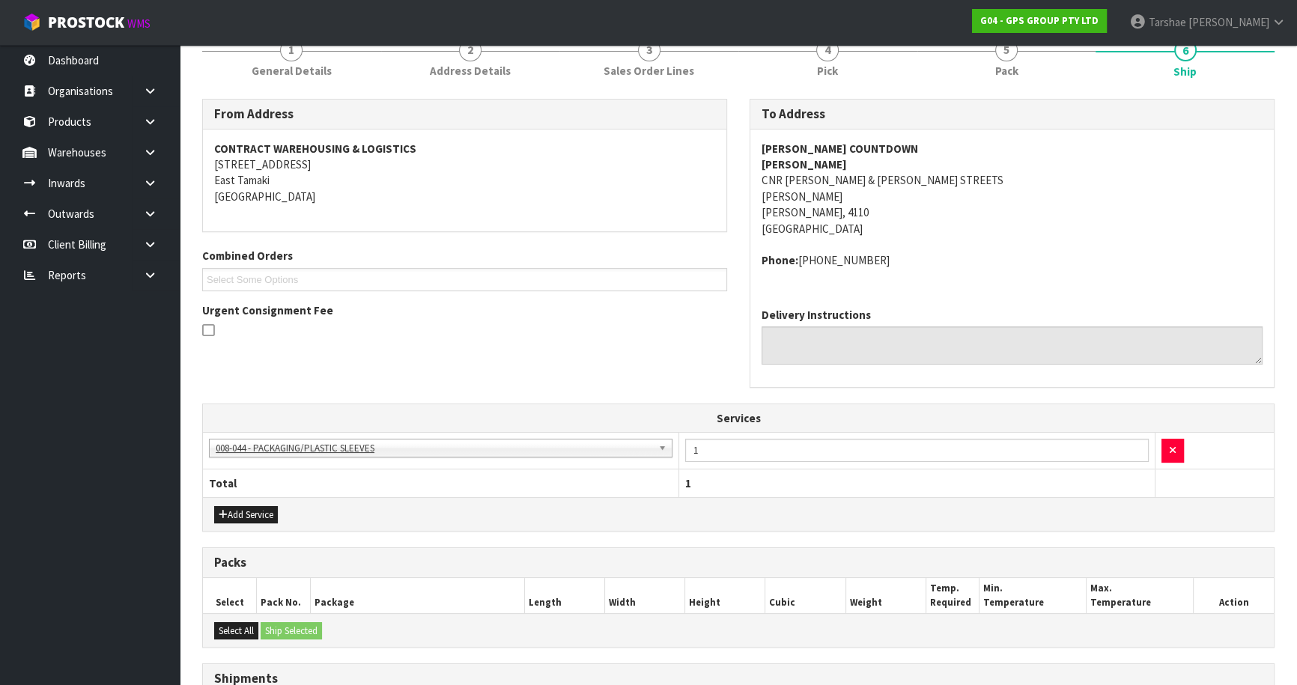
scroll to position [383, 0]
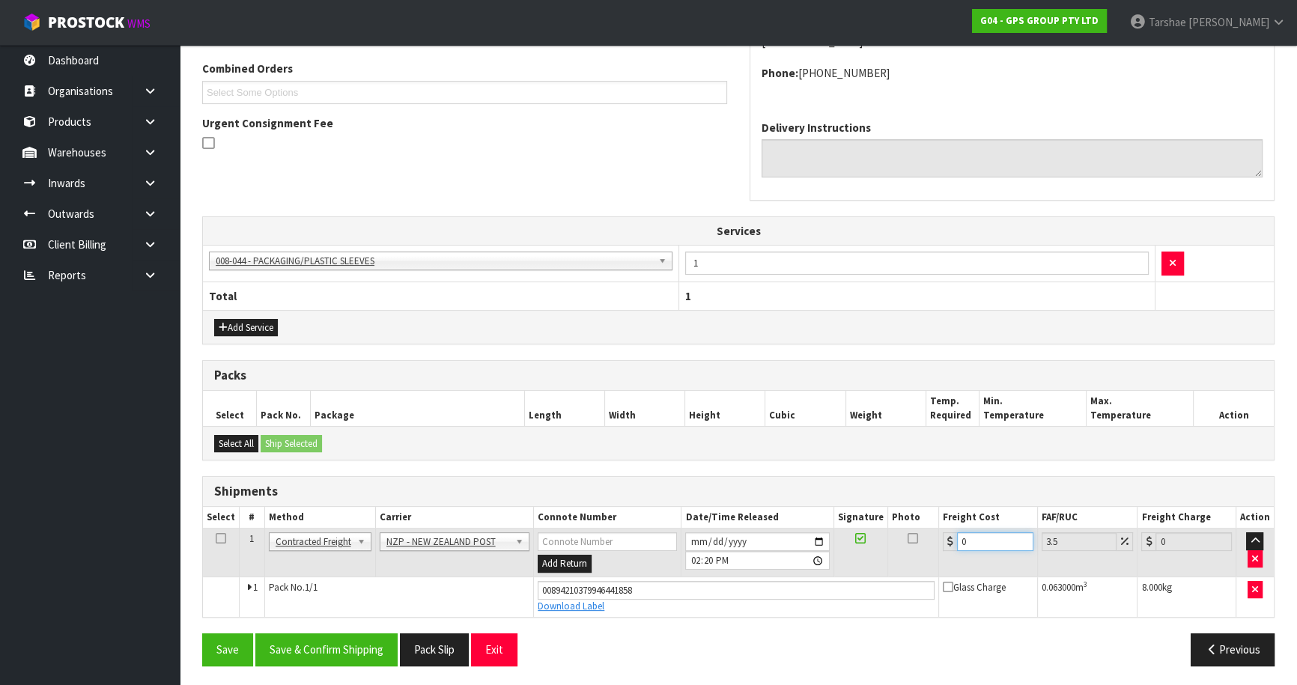
drag, startPoint x: 988, startPoint y: 538, endPoint x: 825, endPoint y: 538, distance: 163.3
click at [826, 538] on tr "1 Client Local Pickup Customer Local Pickup Company Freight Contracted Freight …" at bounding box center [738, 553] width 1071 height 49
type input "1"
type input "1.03"
type input "10"
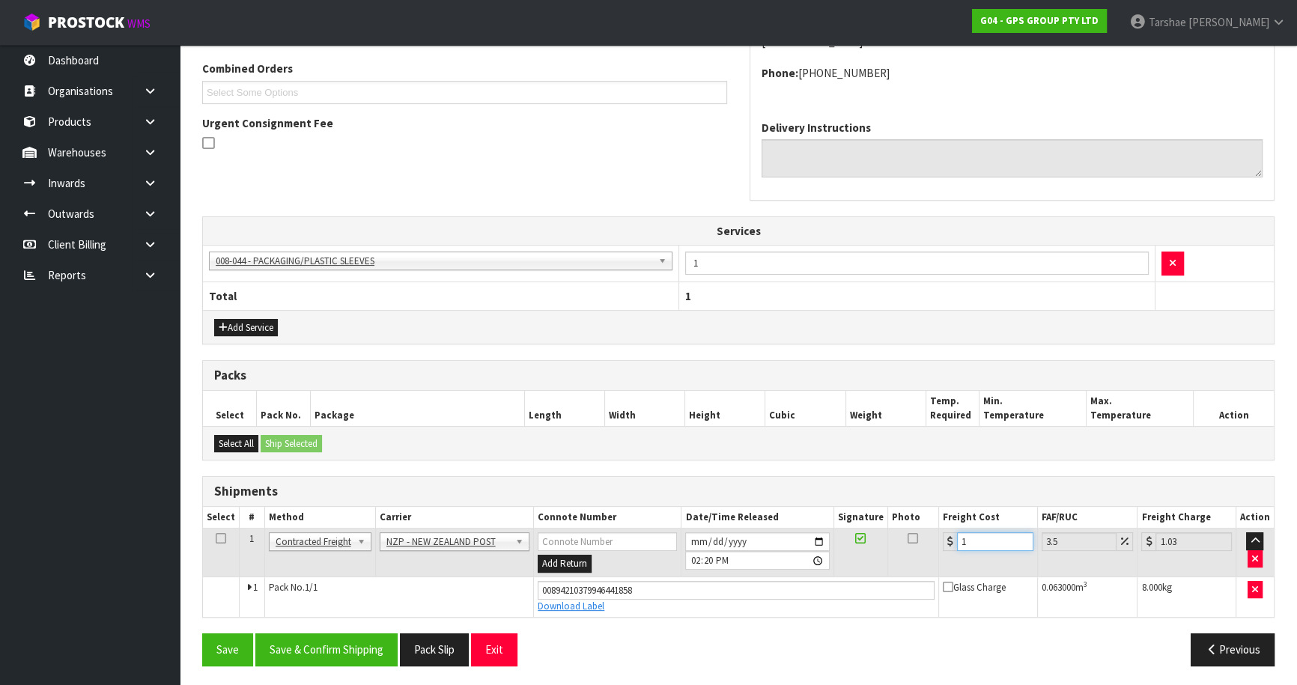
type input "10.35"
type input "10.8"
type input "11.18"
type input "10.89"
type input "11.27"
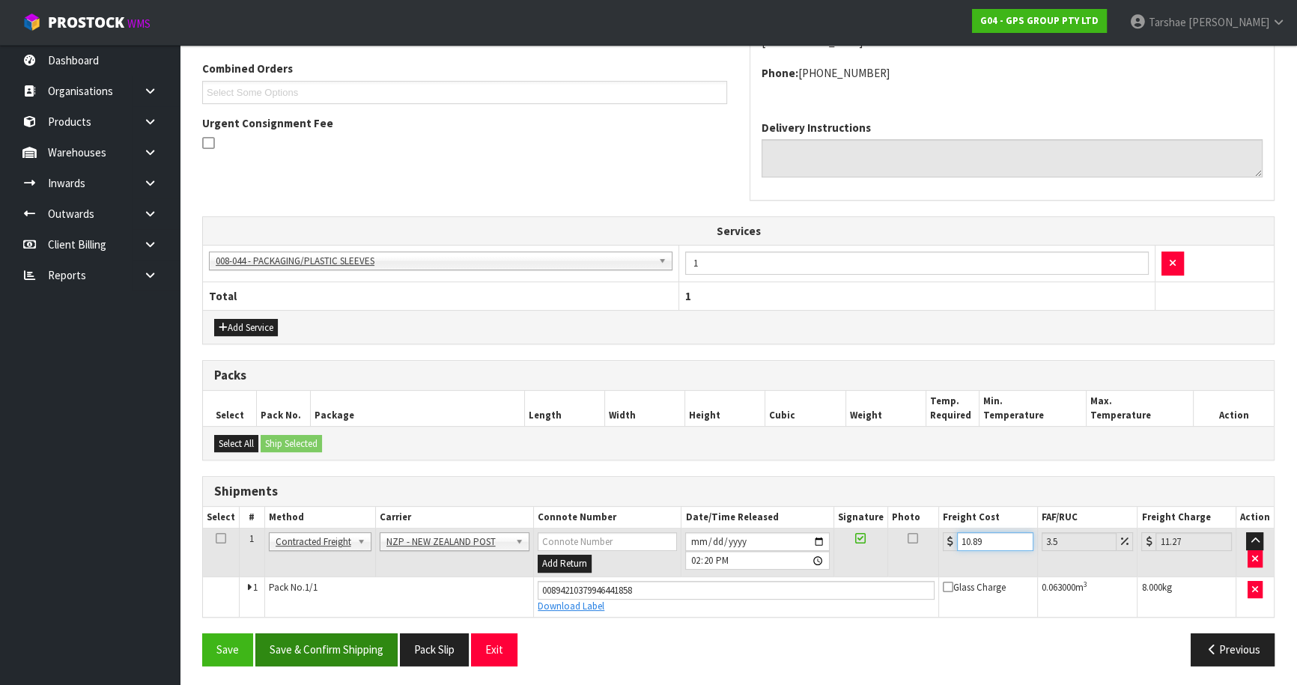
type input "10.89"
click at [335, 659] on button "Save & Confirm Shipping" at bounding box center [326, 650] width 142 height 32
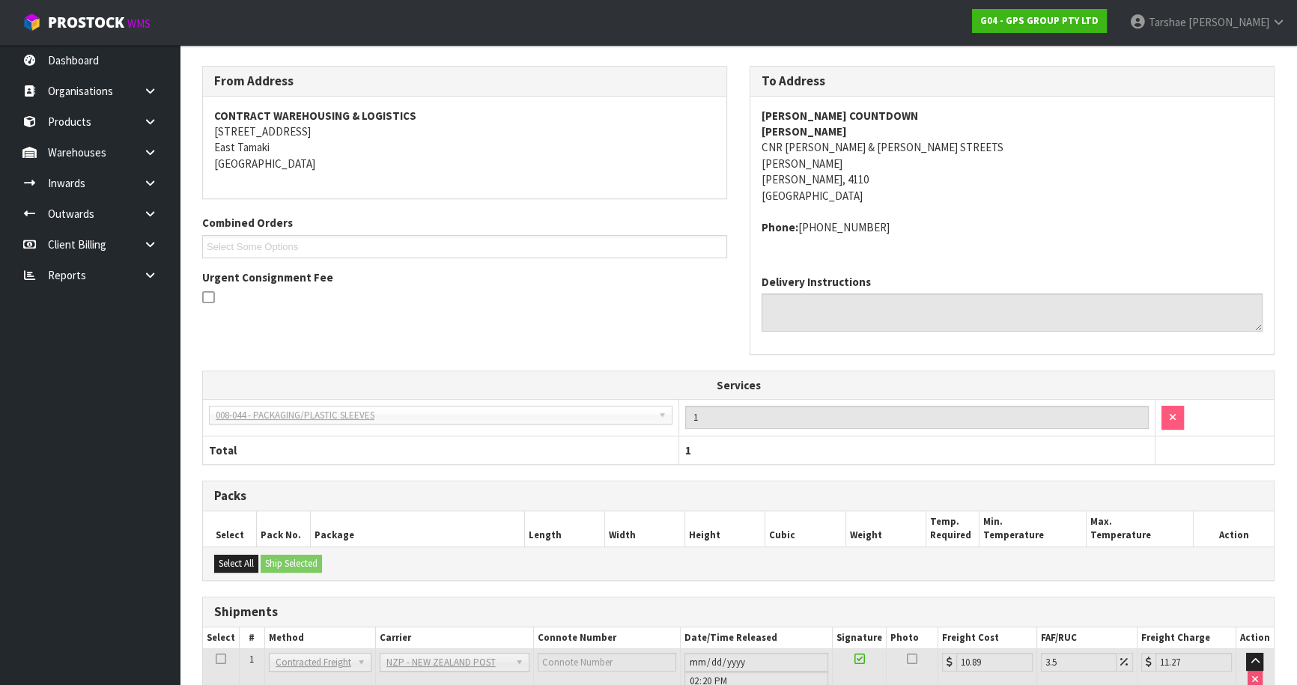
scroll to position [344, 0]
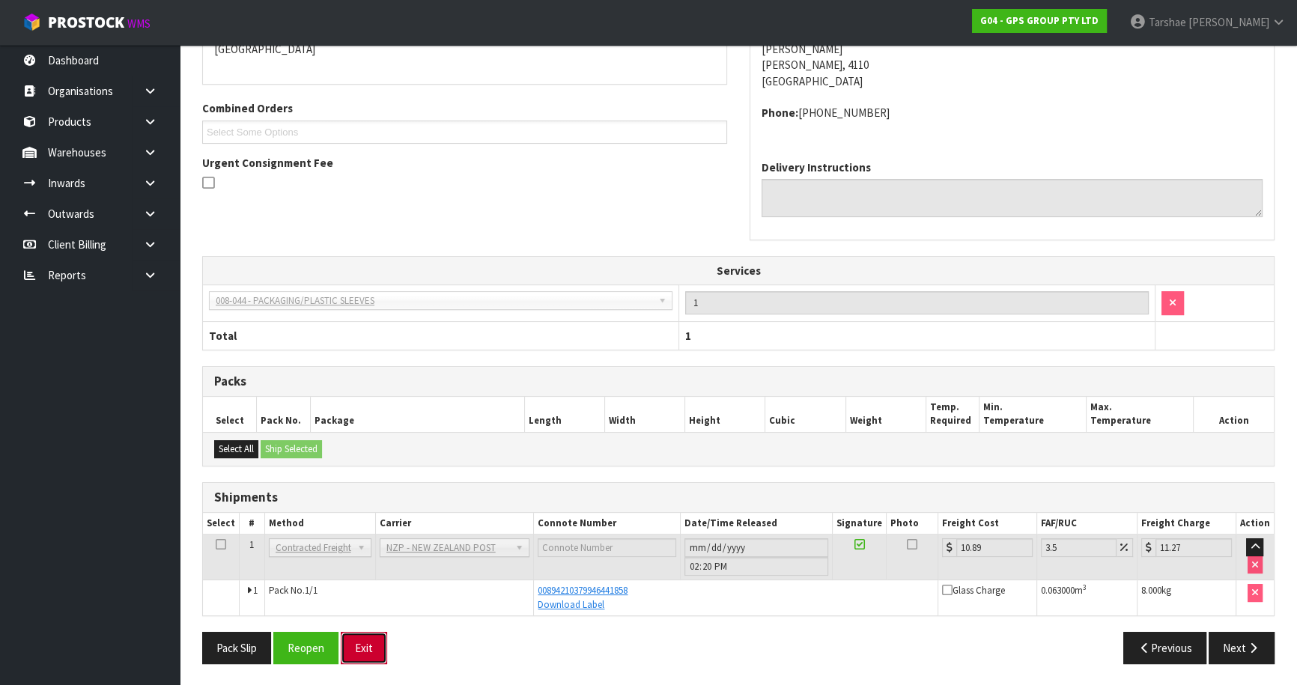
click at [378, 650] on button "Exit" at bounding box center [364, 648] width 46 height 32
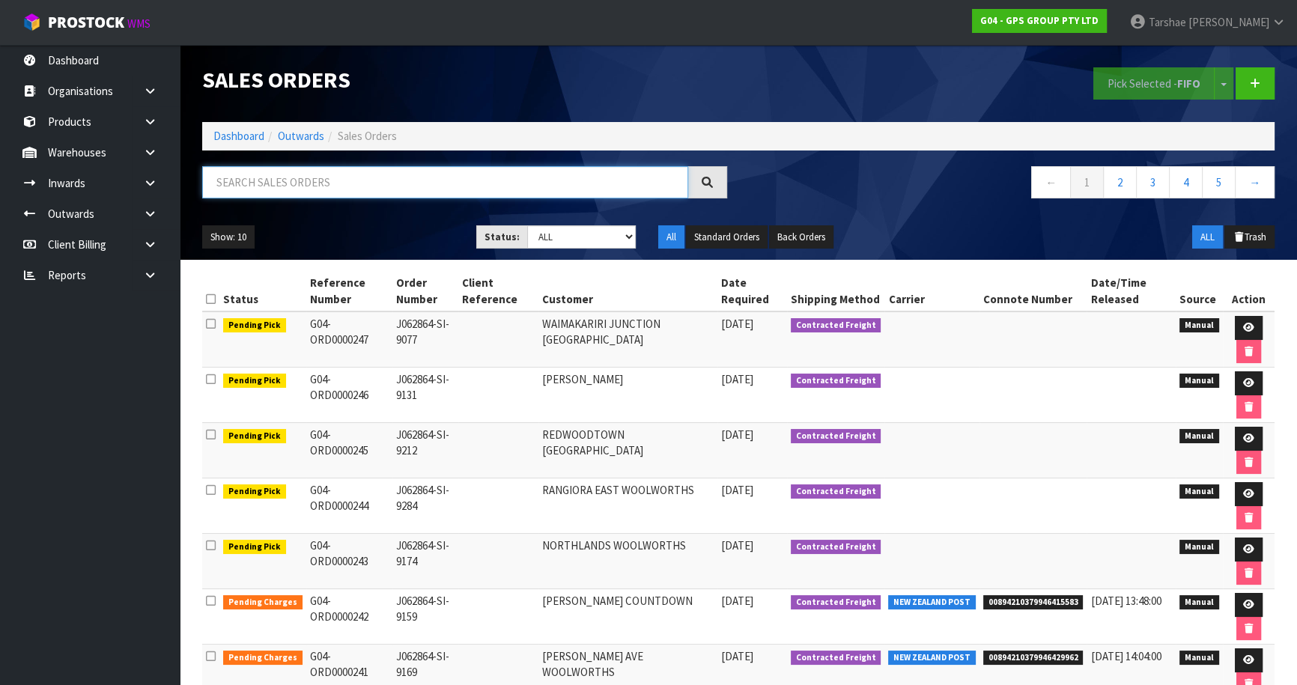
click at [480, 186] on input "text" at bounding box center [445, 182] width 486 height 32
type input "JOB-0410926"
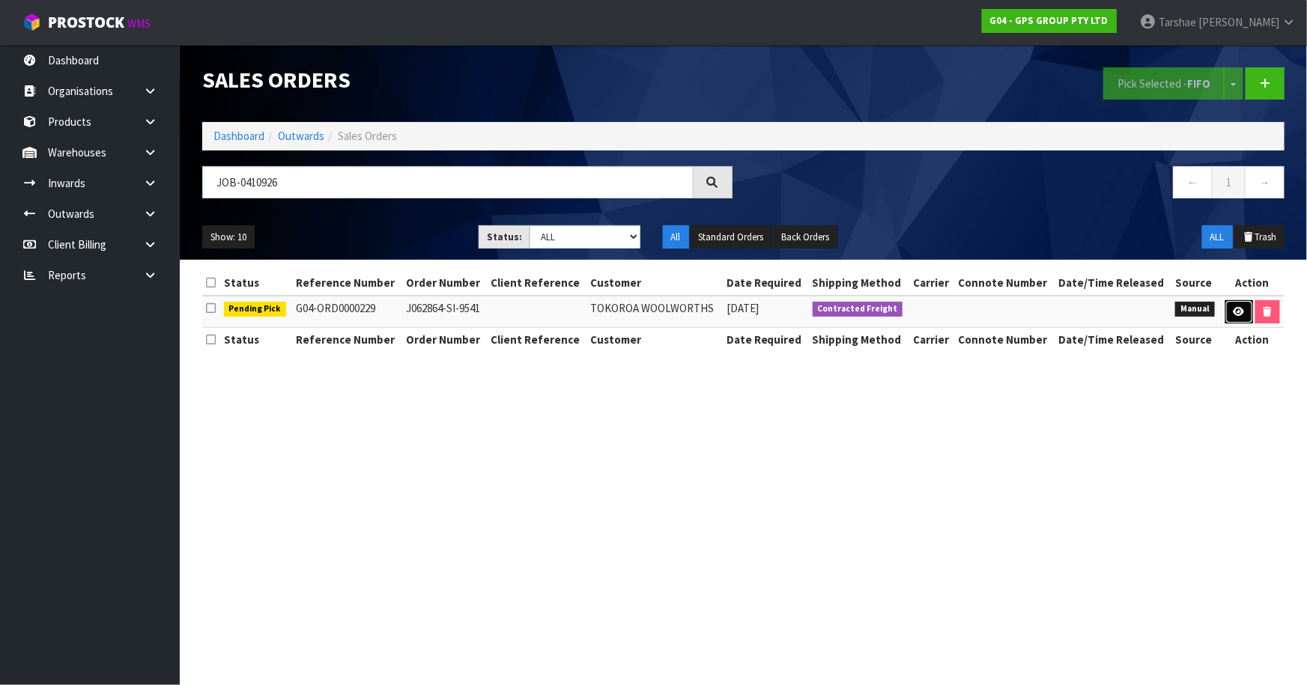
click at [1230, 315] on link at bounding box center [1239, 312] width 28 height 24
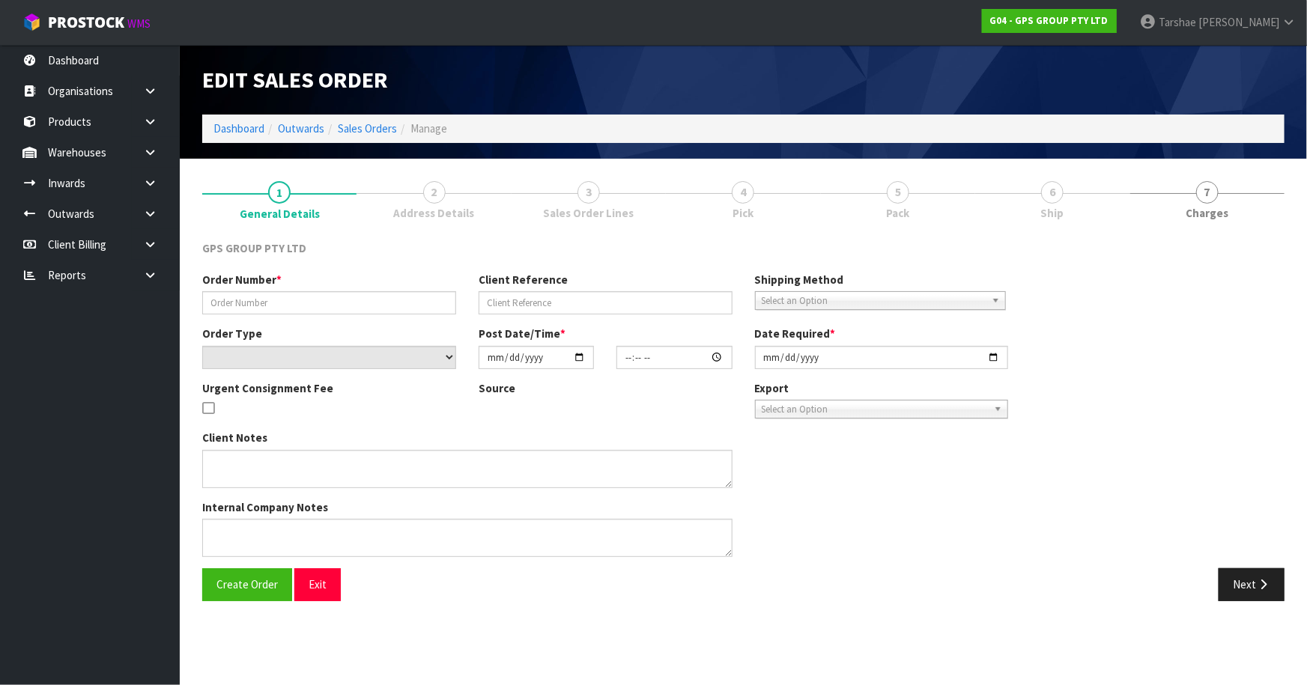
type input "J062864-SI-9541"
select select "number:0"
type input "[DATE]"
type input "08:45:00.000"
type input "[DATE]"
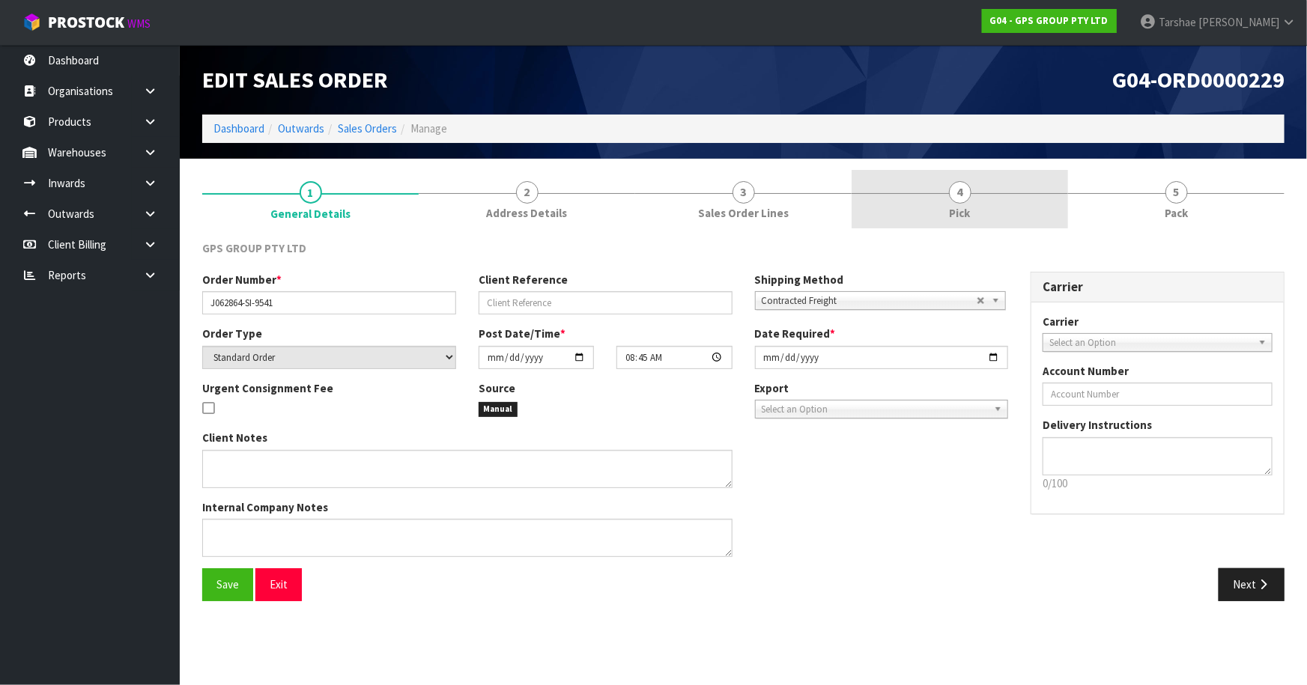
click at [931, 198] on link "4 Pick" at bounding box center [959, 199] width 216 height 59
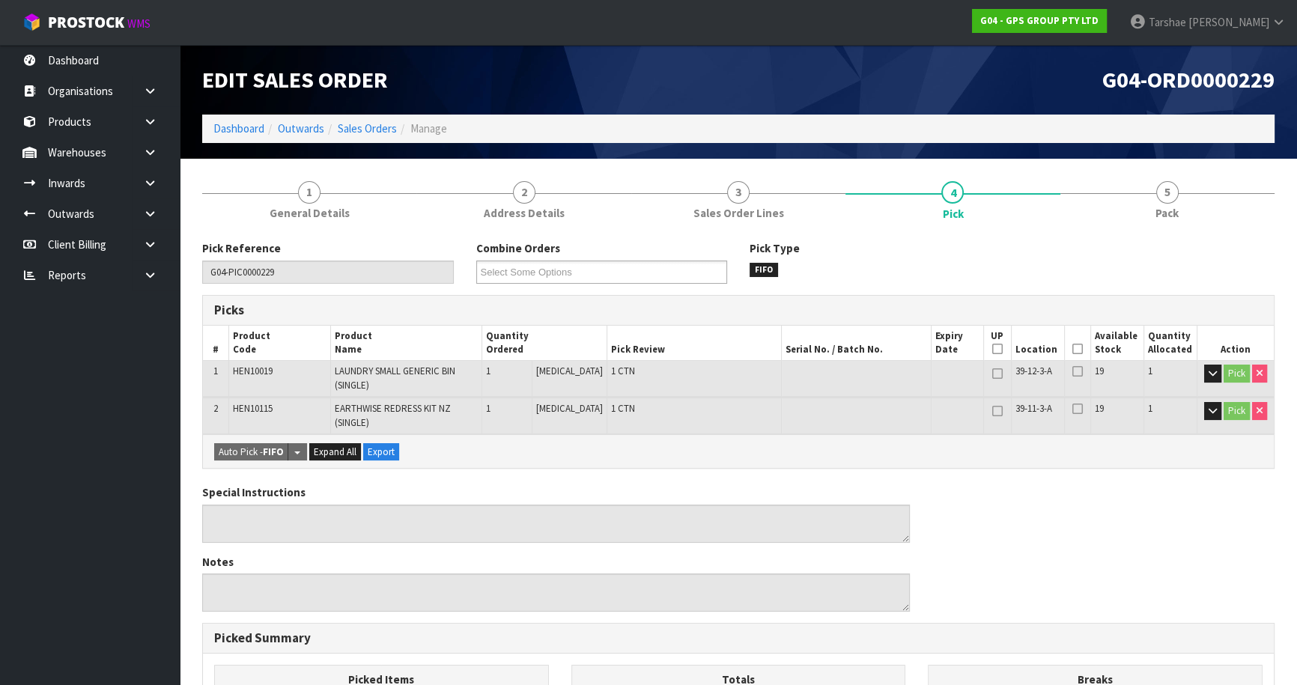
click at [1079, 347] on th "Picked" at bounding box center [1077, 343] width 26 height 35
click at [1077, 349] on icon at bounding box center [1077, 349] width 10 height 1
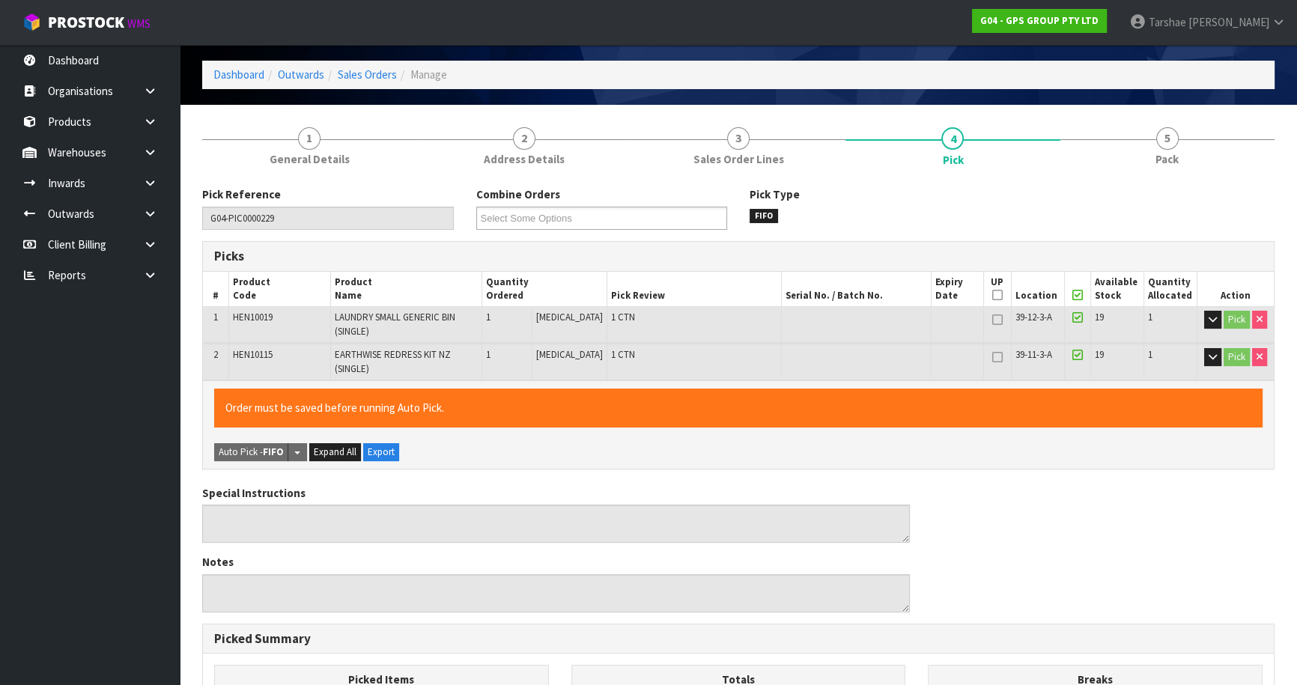
scroll to position [403, 0]
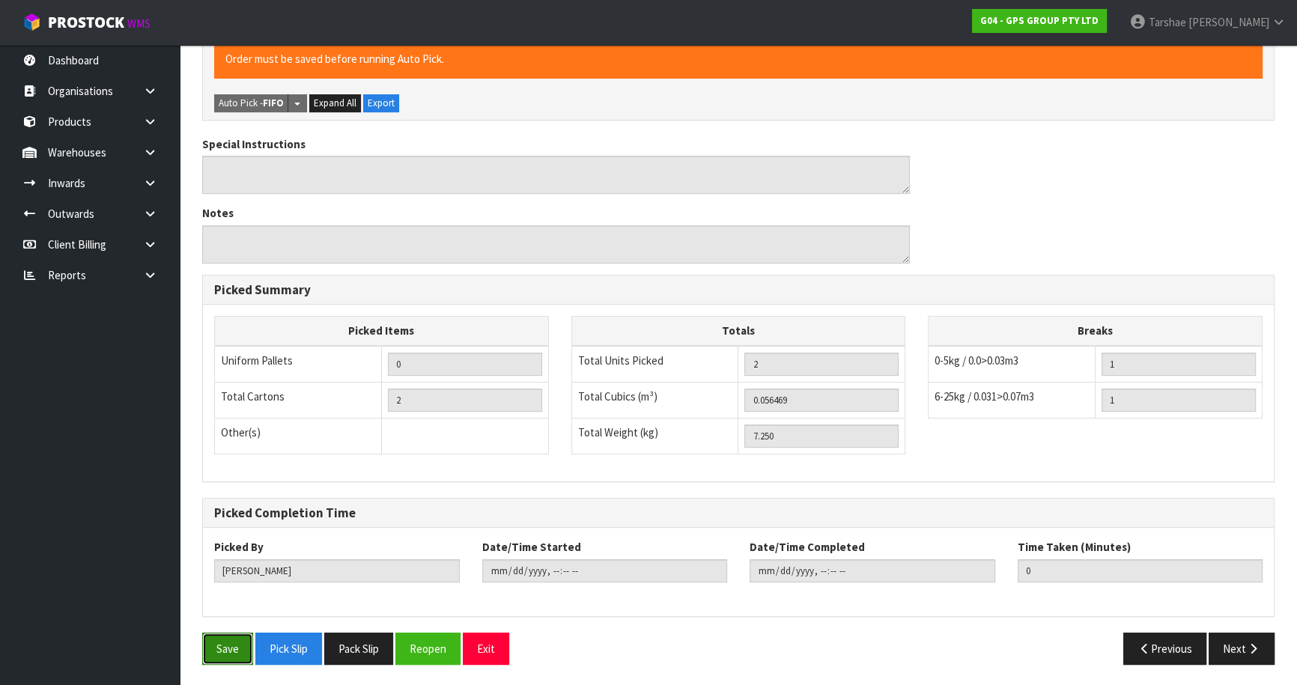
drag, startPoint x: 234, startPoint y: 652, endPoint x: 774, endPoint y: 356, distance: 616.0
click at [236, 651] on button "Save" at bounding box center [227, 649] width 51 height 32
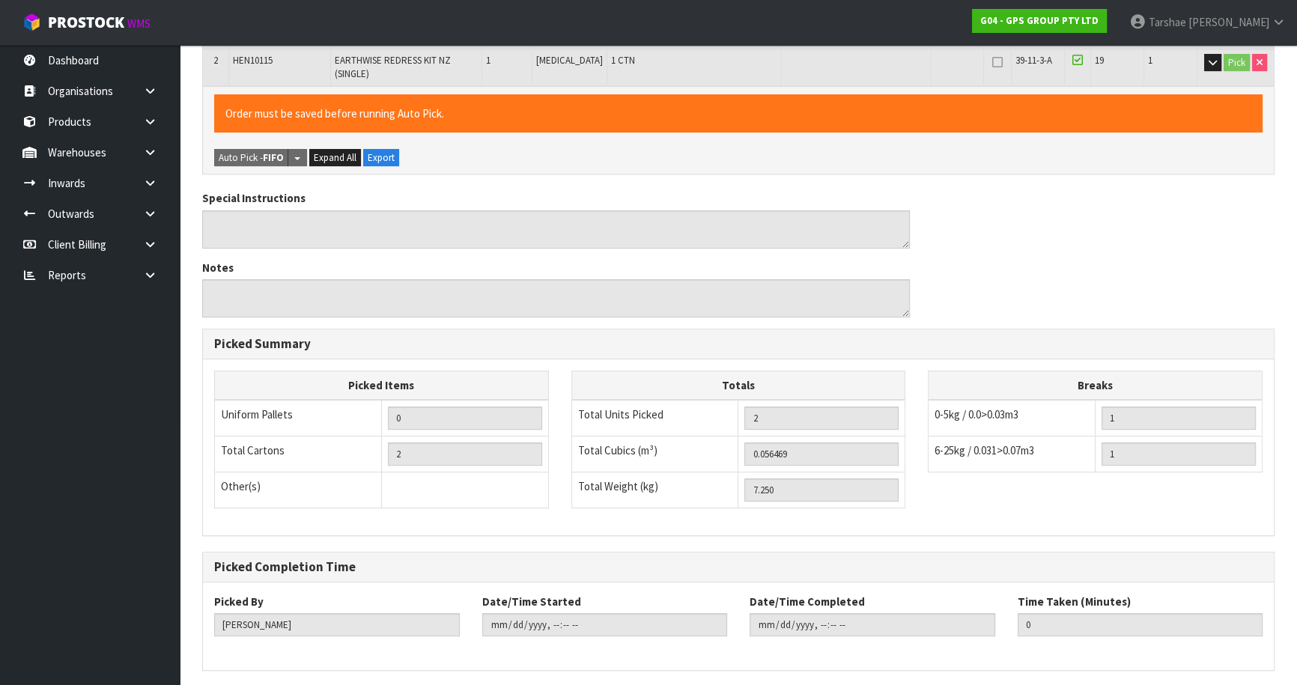
scroll to position [0, 0]
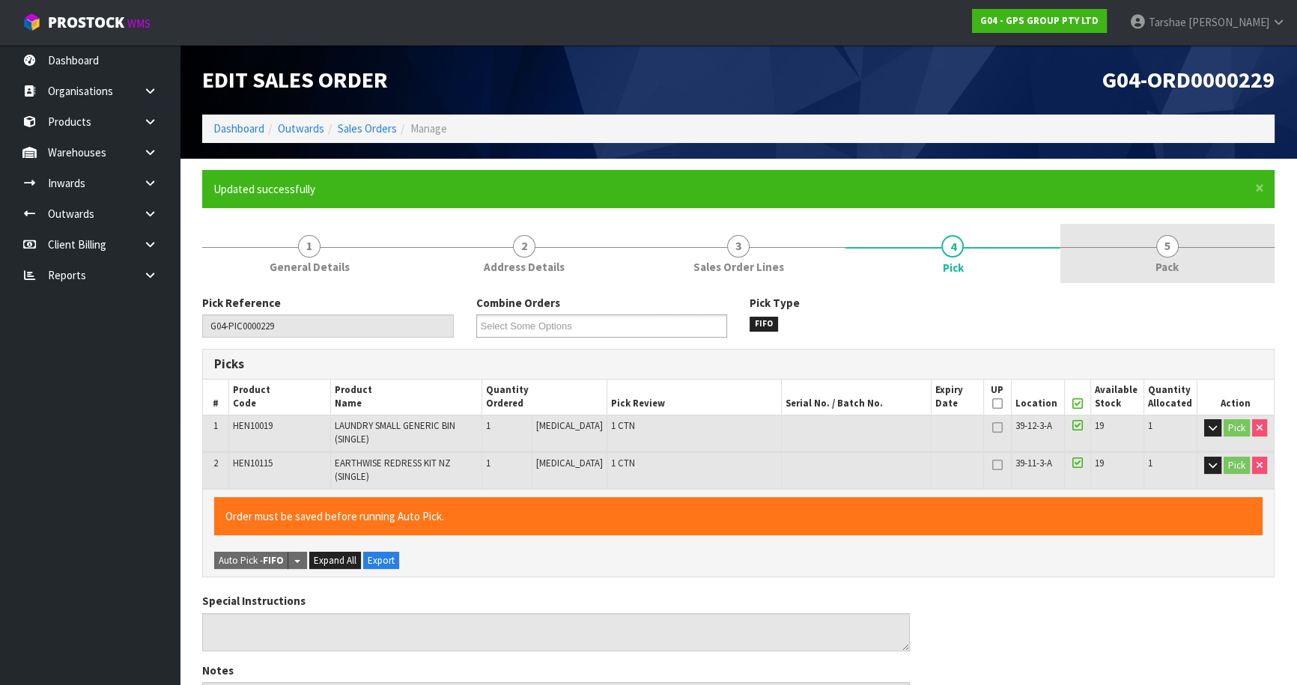
click at [1117, 279] on link "5 Pack" at bounding box center [1167, 253] width 214 height 59
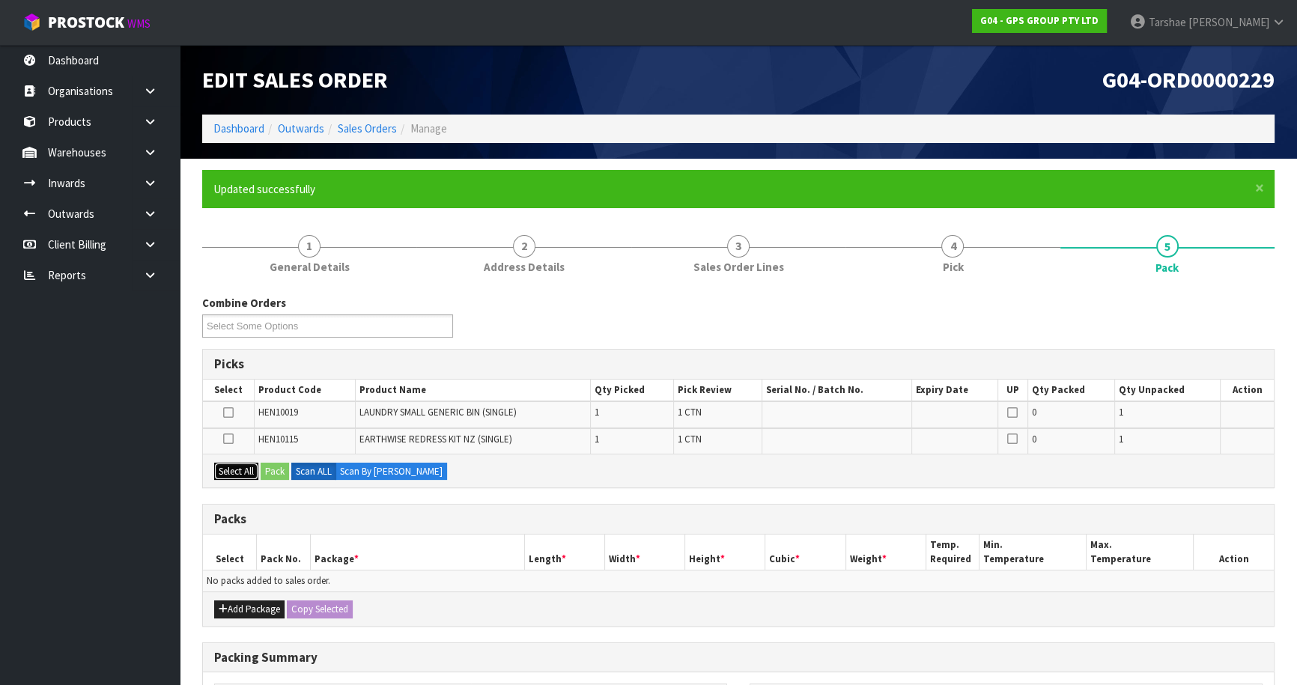
drag, startPoint x: 232, startPoint y: 463, endPoint x: 270, endPoint y: 553, distance: 97.4
click at [232, 464] on button "Select All" at bounding box center [236, 472] width 44 height 18
click at [251, 601] on button "Add Package" at bounding box center [249, 610] width 70 height 18
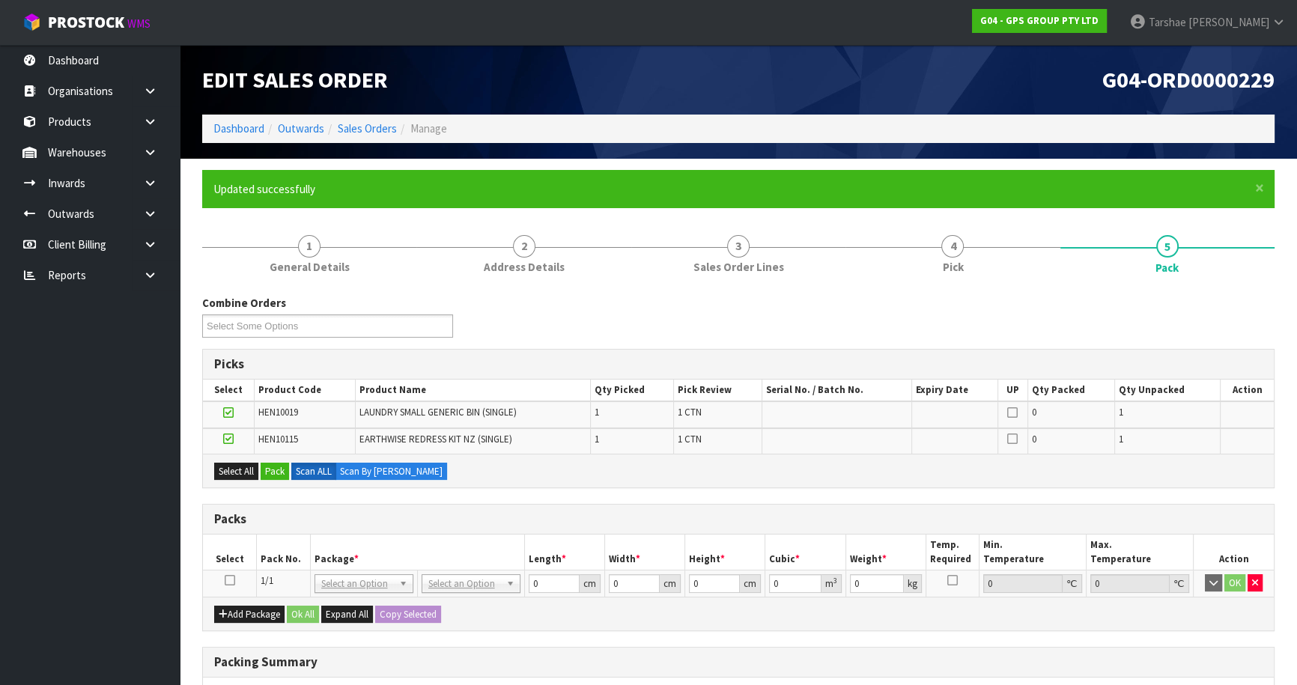
click at [232, 580] on icon at bounding box center [230, 580] width 10 height 1
click at [284, 472] on button "Pack" at bounding box center [275, 472] width 28 height 18
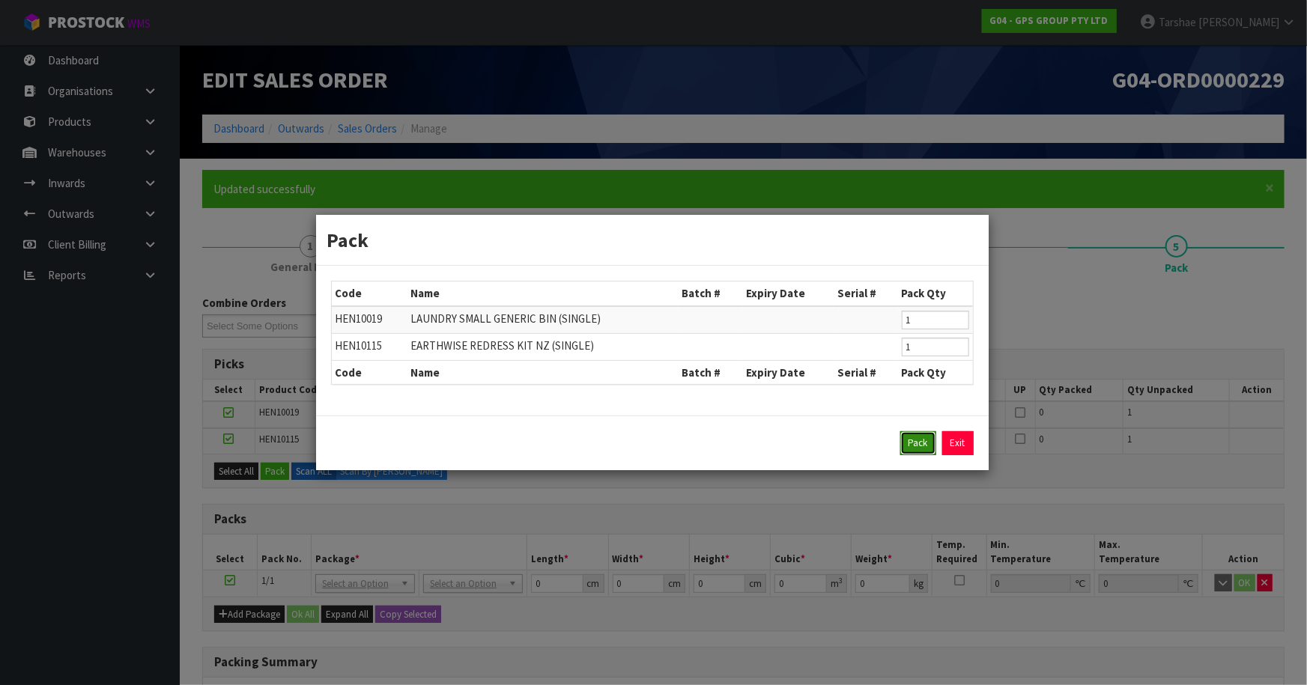
drag, startPoint x: 932, startPoint y: 449, endPoint x: 598, endPoint y: 456, distance: 334.1
click at [912, 449] on button "Pack" at bounding box center [918, 443] width 36 height 24
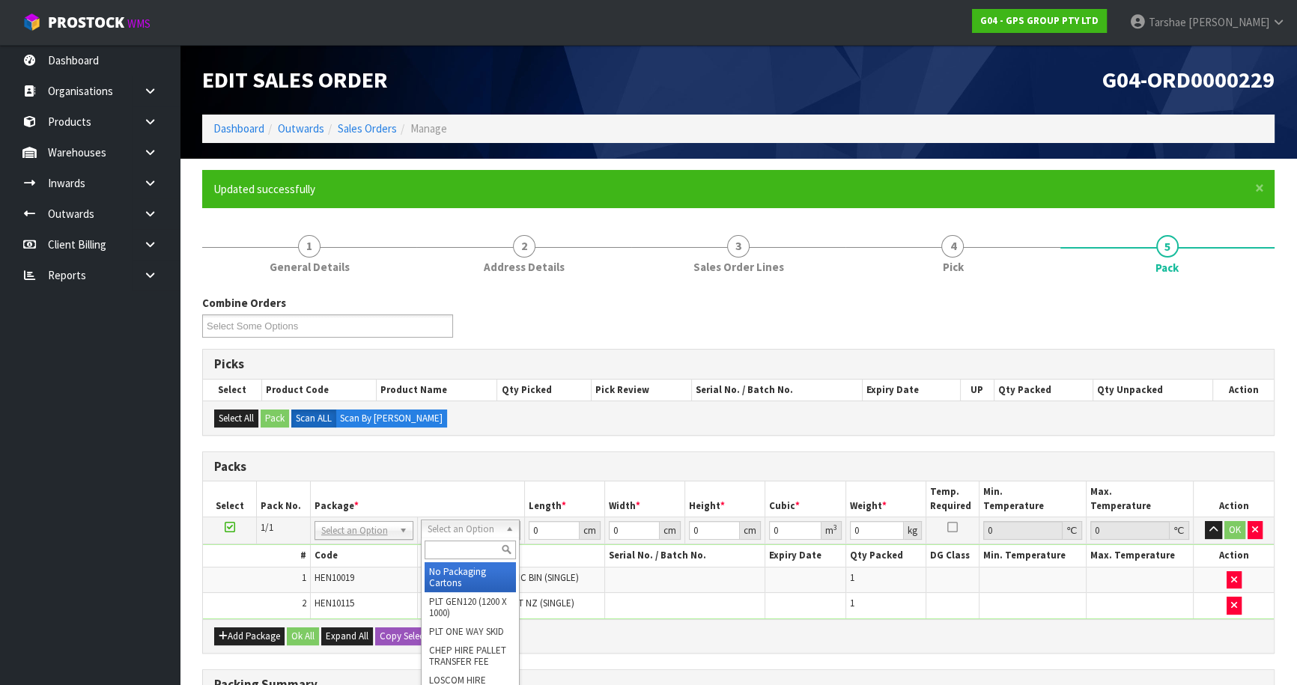
drag, startPoint x: 490, startPoint y: 574, endPoint x: 571, endPoint y: 515, distance: 99.8
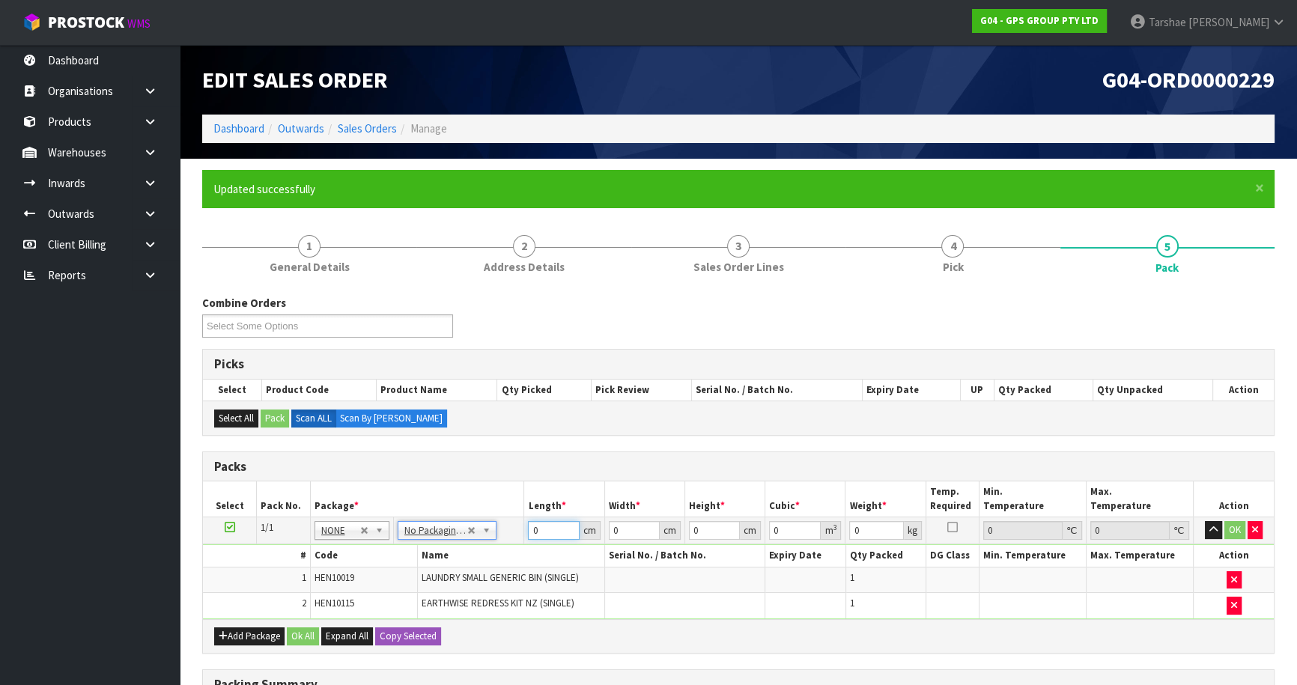
click at [429, 518] on tr "1/1 NONE 007-001 007-002 007-004 007-009 007-013 007-014 007-015 007-017 007-01…" at bounding box center [738, 530] width 1071 height 27
type input "126"
type input "50"
click at [1205, 521] on button "button" at bounding box center [1213, 530] width 17 height 18
click button "OK" at bounding box center [1234, 530] width 21 height 18
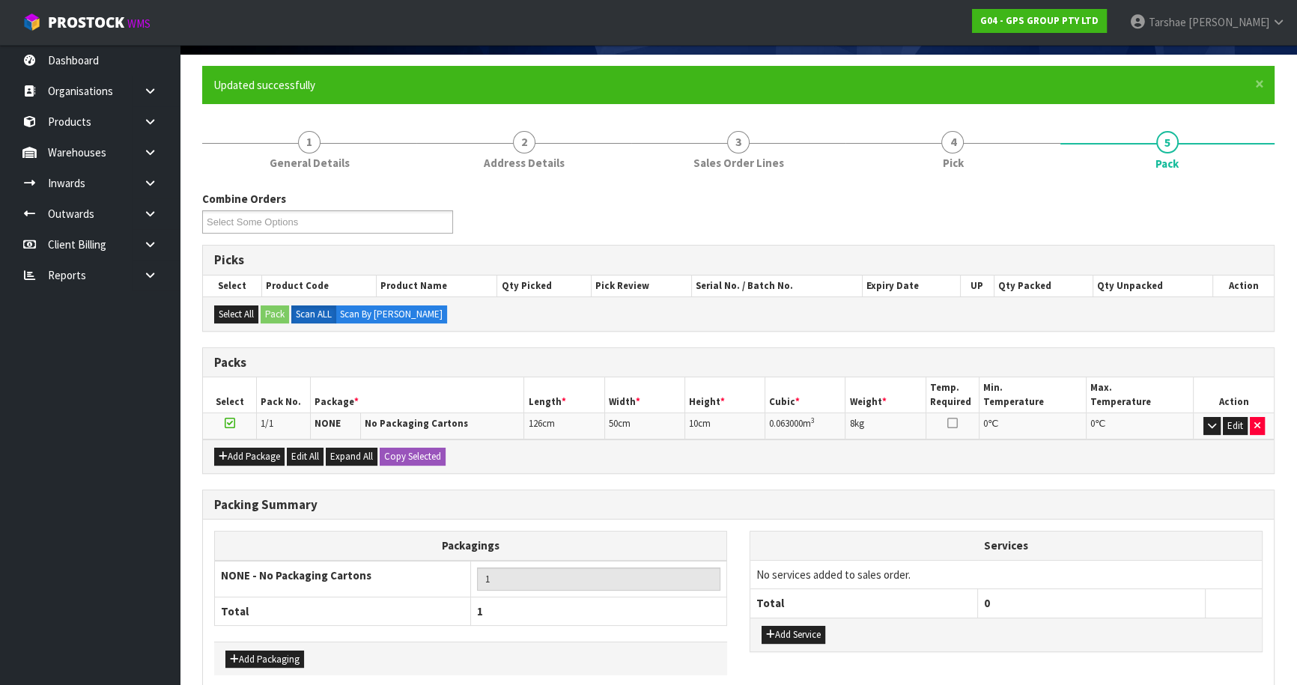
scroll to position [174, 0]
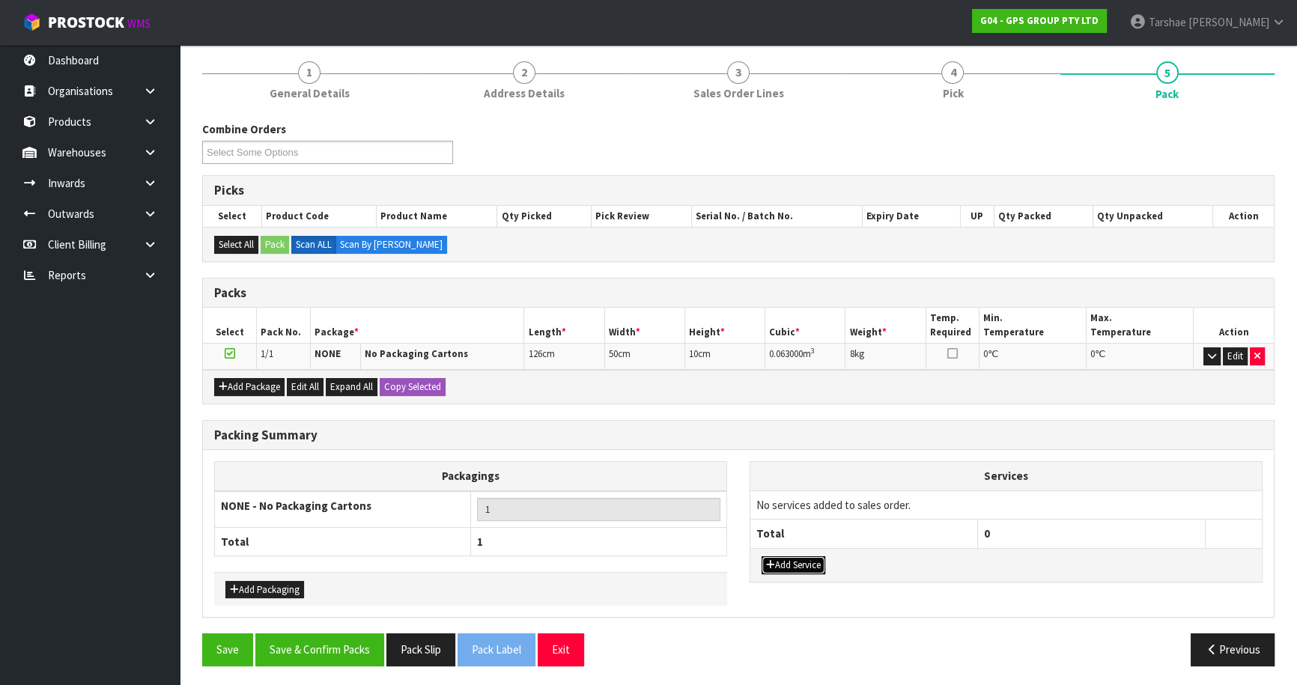
drag, startPoint x: 783, startPoint y: 569, endPoint x: 792, endPoint y: 524, distance: 46.0
click at [783, 568] on button "Add Service" at bounding box center [794, 565] width 64 height 18
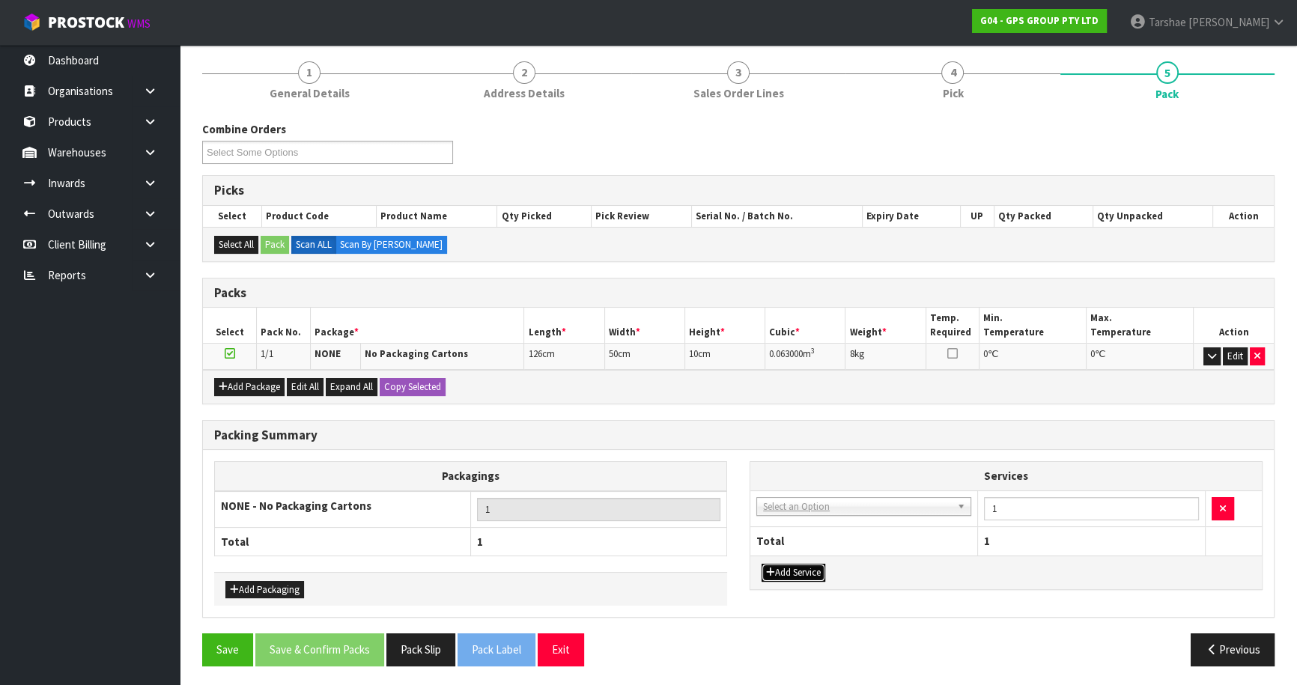
drag, startPoint x: 792, startPoint y: 524, endPoint x: 795, endPoint y: 511, distance: 13.8
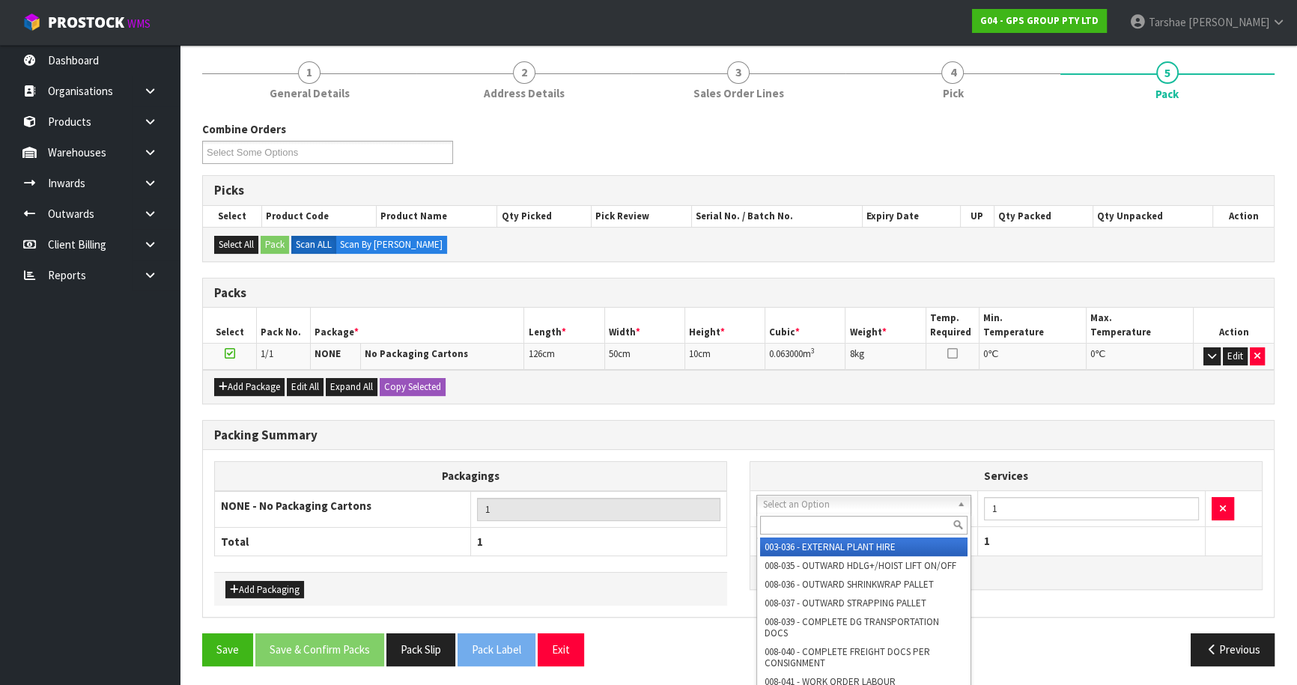
click at [788, 523] on input "text" at bounding box center [863, 525] width 207 height 19
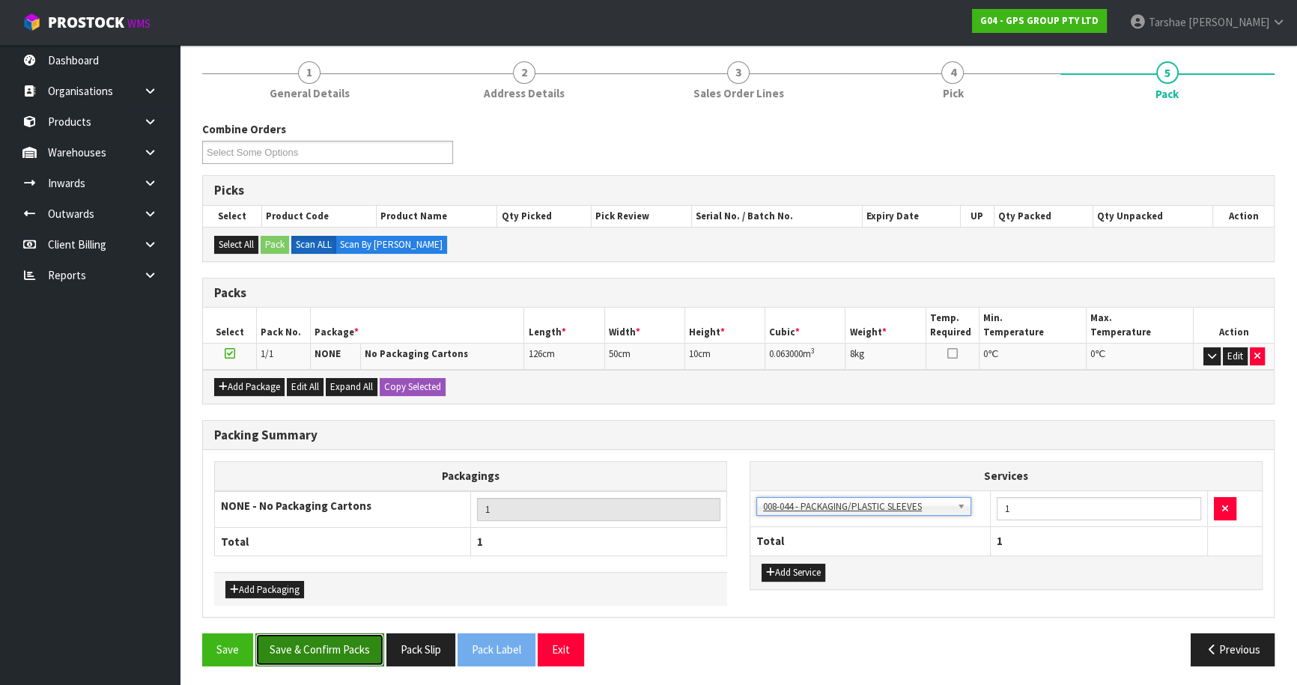
click at [374, 637] on button "Save & Confirm Packs" at bounding box center [319, 650] width 129 height 32
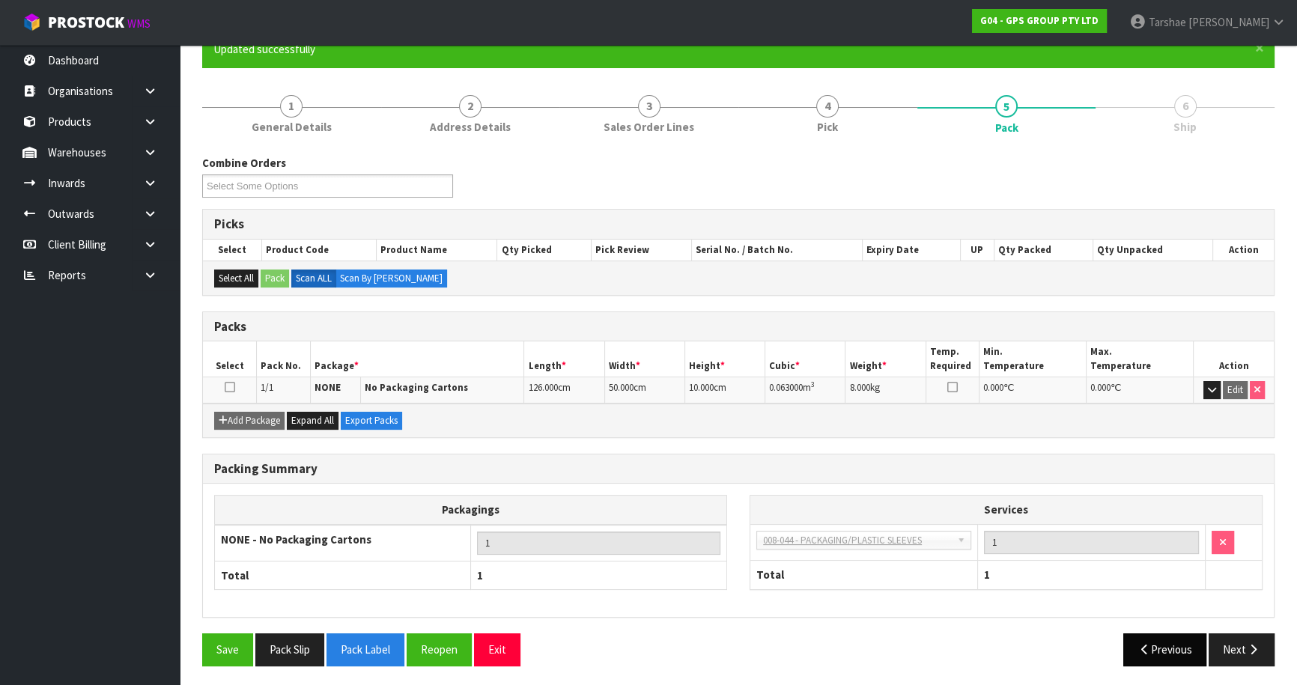
scroll to position [141, 0]
click at [1244, 656] on button "Next" at bounding box center [1242, 649] width 66 height 32
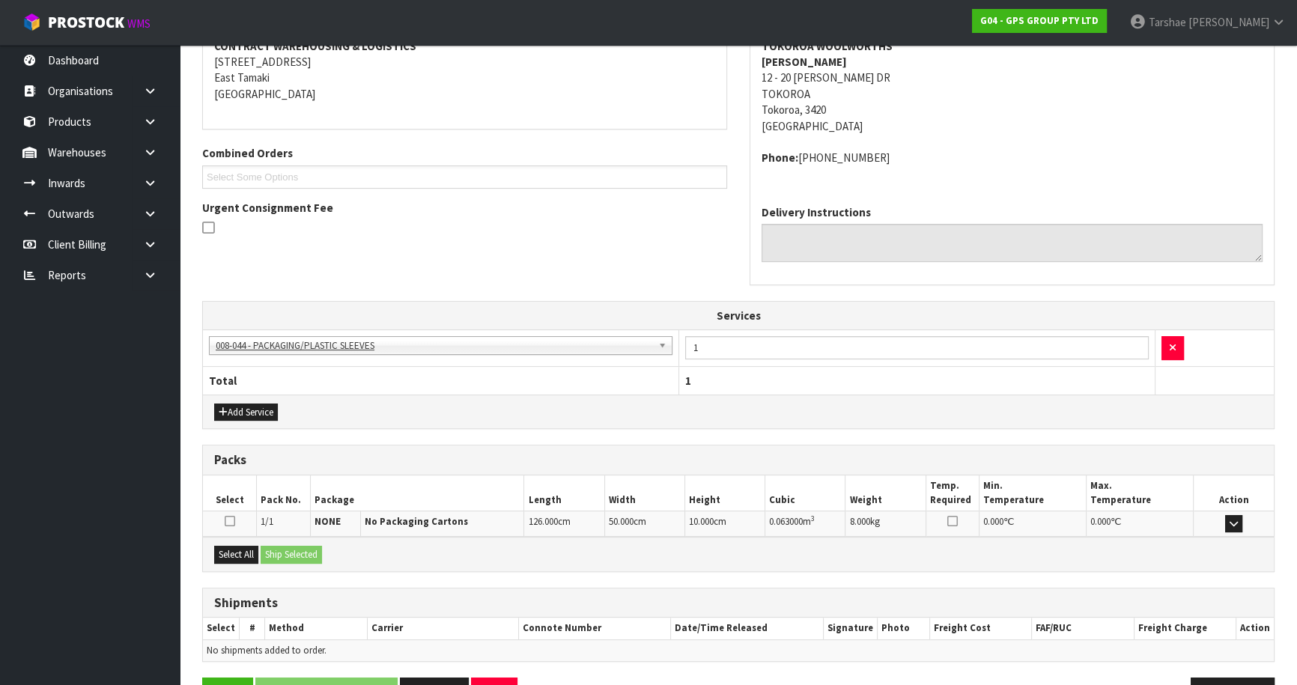
scroll to position [344, 0]
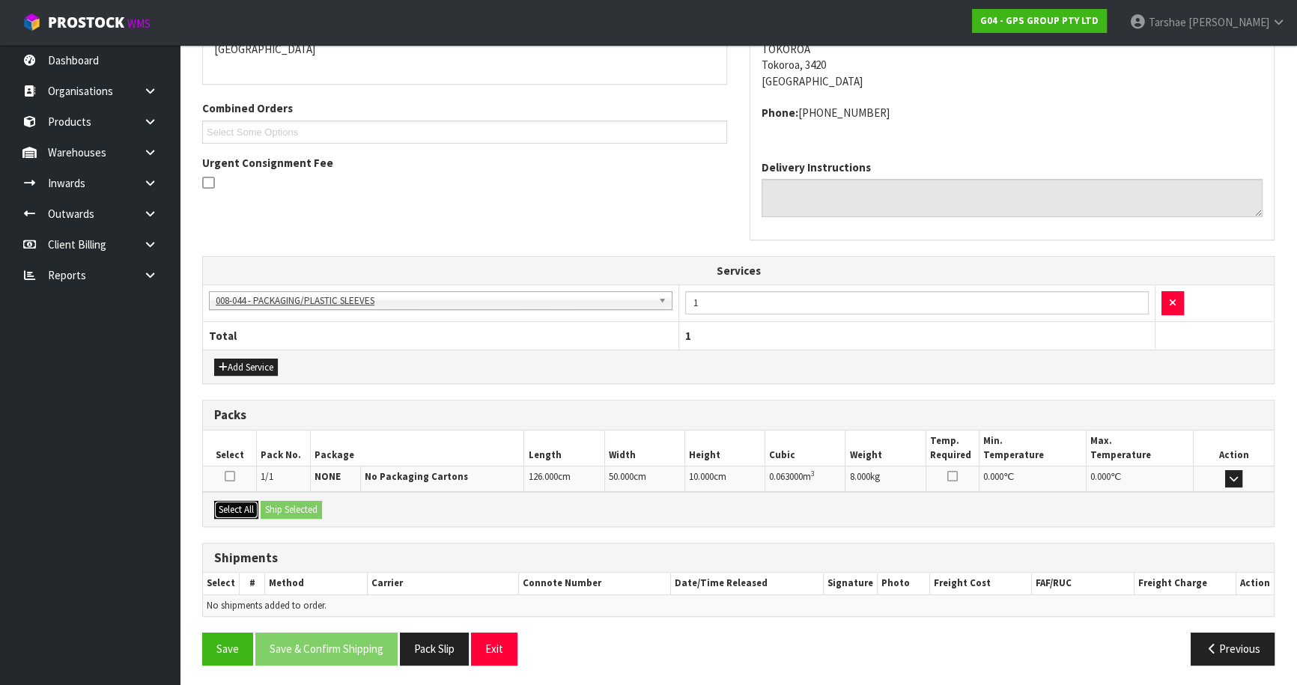
drag, startPoint x: 217, startPoint y: 506, endPoint x: 316, endPoint y: 505, distance: 98.9
click at [234, 506] on button "Select All" at bounding box center [236, 510] width 44 height 18
click at [316, 505] on button "Ship Selected" at bounding box center [291, 510] width 61 height 18
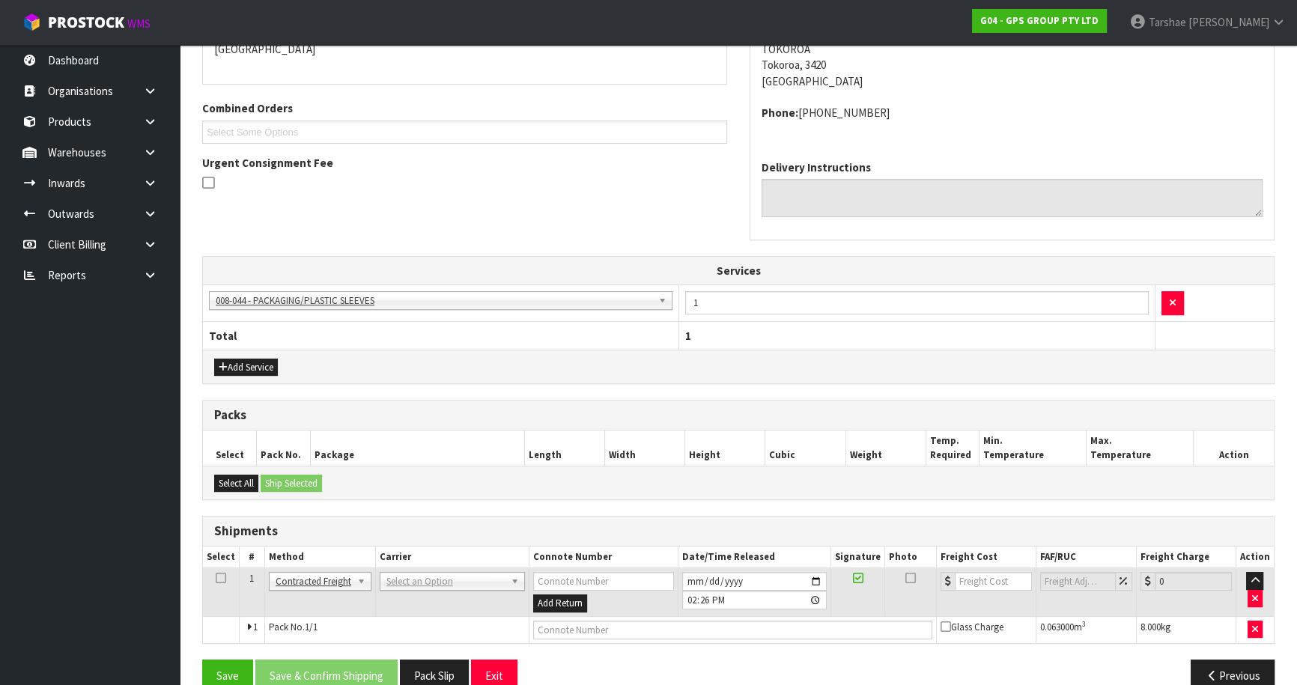
drag, startPoint x: 414, startPoint y: 584, endPoint x: 419, endPoint y: 604, distance: 20.0
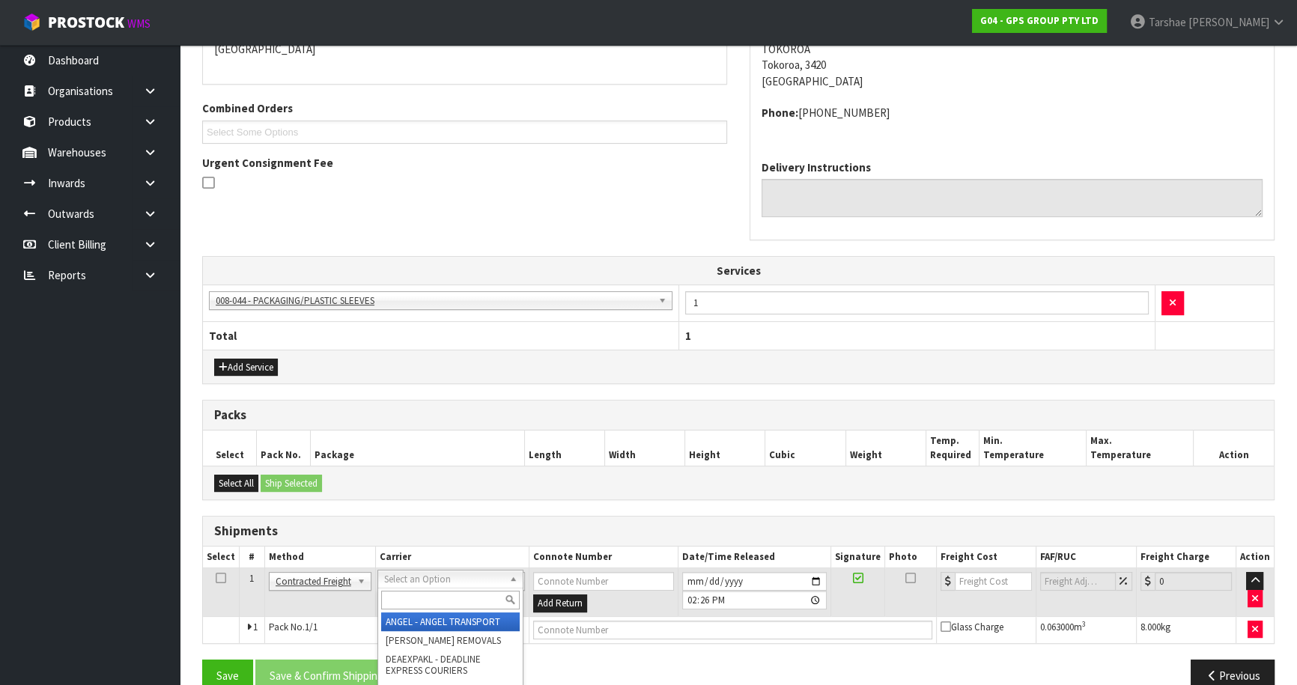
click at [419, 605] on input "text" at bounding box center [450, 600] width 139 height 19
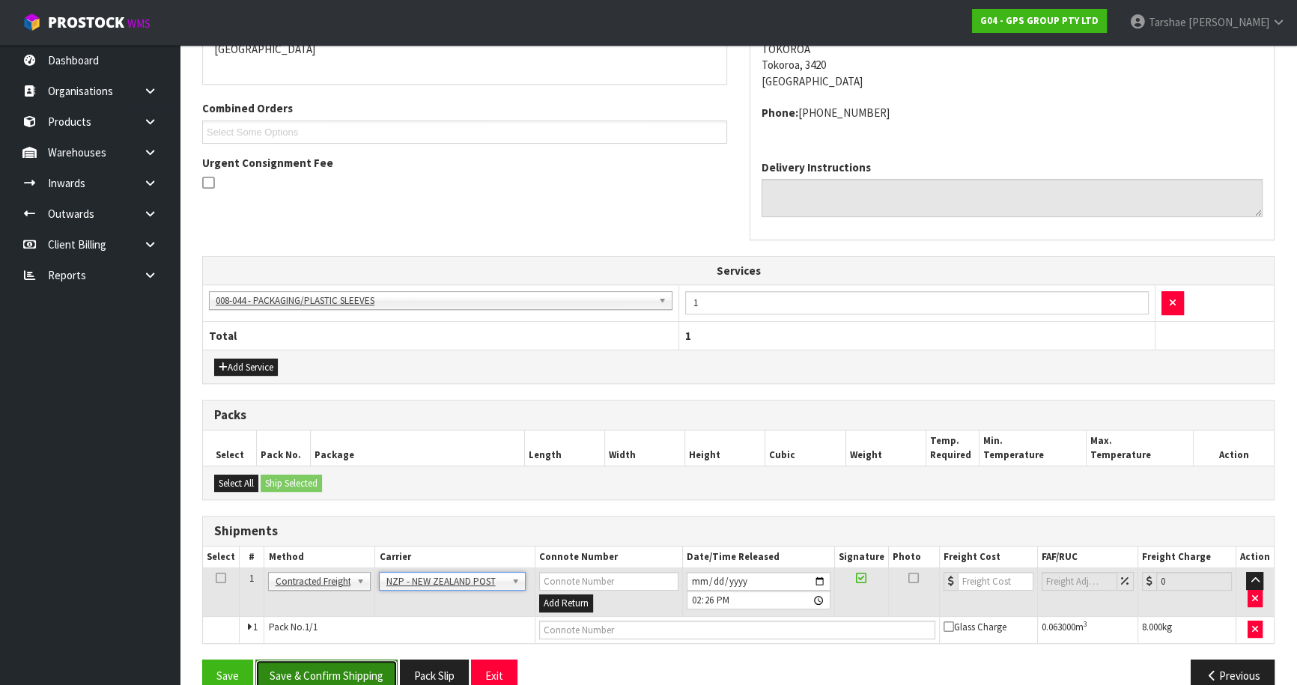
click at [366, 668] on button "Save & Confirm Shipping" at bounding box center [326, 676] width 142 height 32
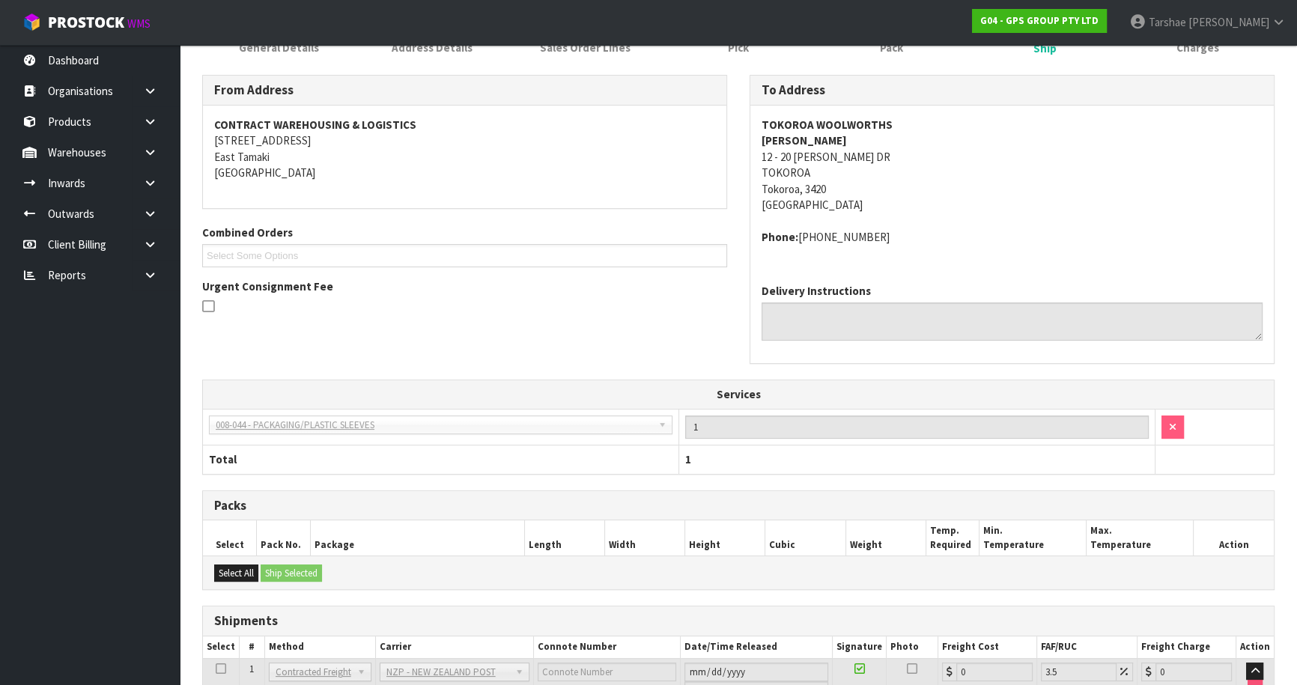
scroll to position [349, 0]
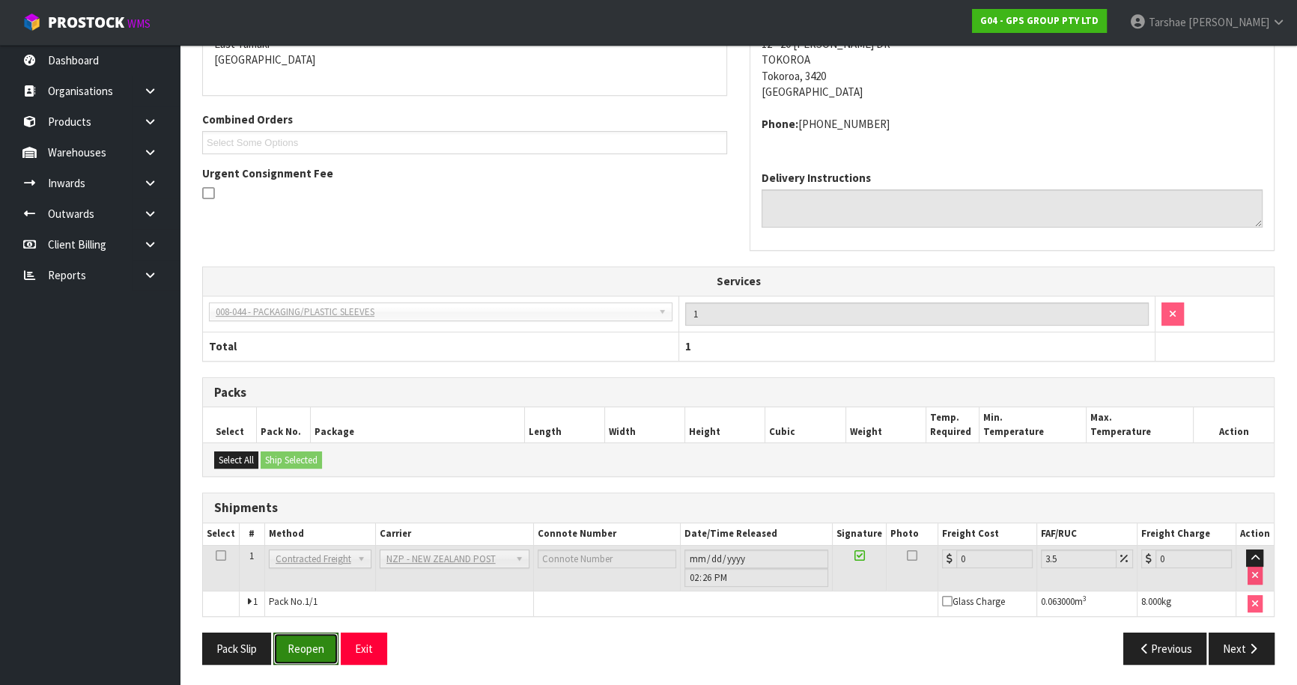
drag, startPoint x: 317, startPoint y: 641, endPoint x: 860, endPoint y: 385, distance: 600.3
click at [324, 635] on button "Reopen" at bounding box center [305, 649] width 65 height 32
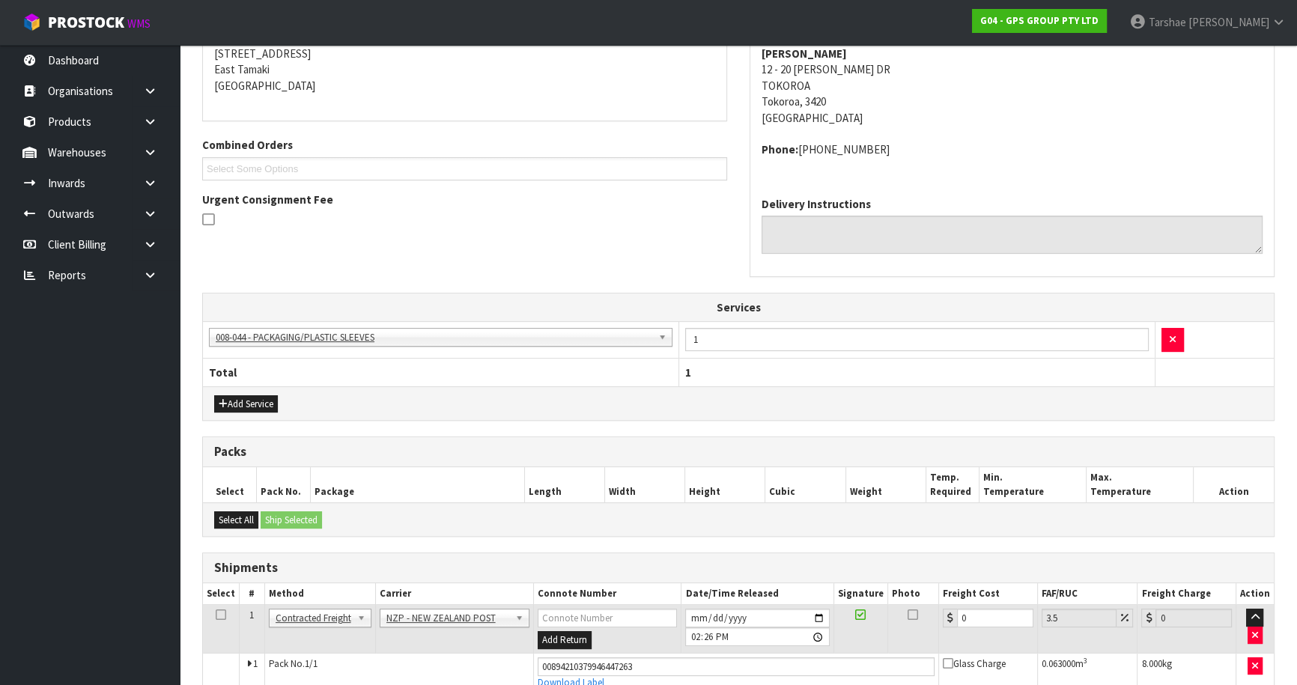
scroll to position [340, 0]
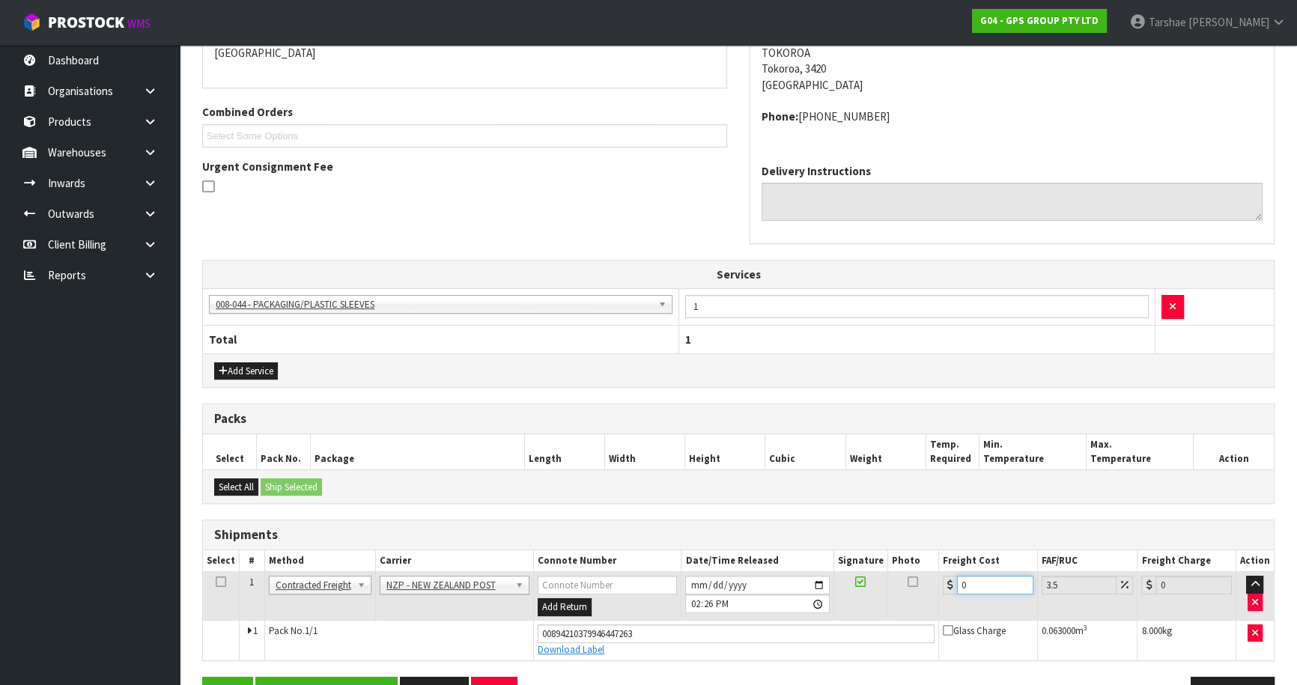
drag, startPoint x: 988, startPoint y: 580, endPoint x: 875, endPoint y: 569, distance: 113.6
click at [875, 572] on tr "1 Client Local Pickup Customer Local Pickup Company Freight Contracted Freight …" at bounding box center [738, 596] width 1071 height 49
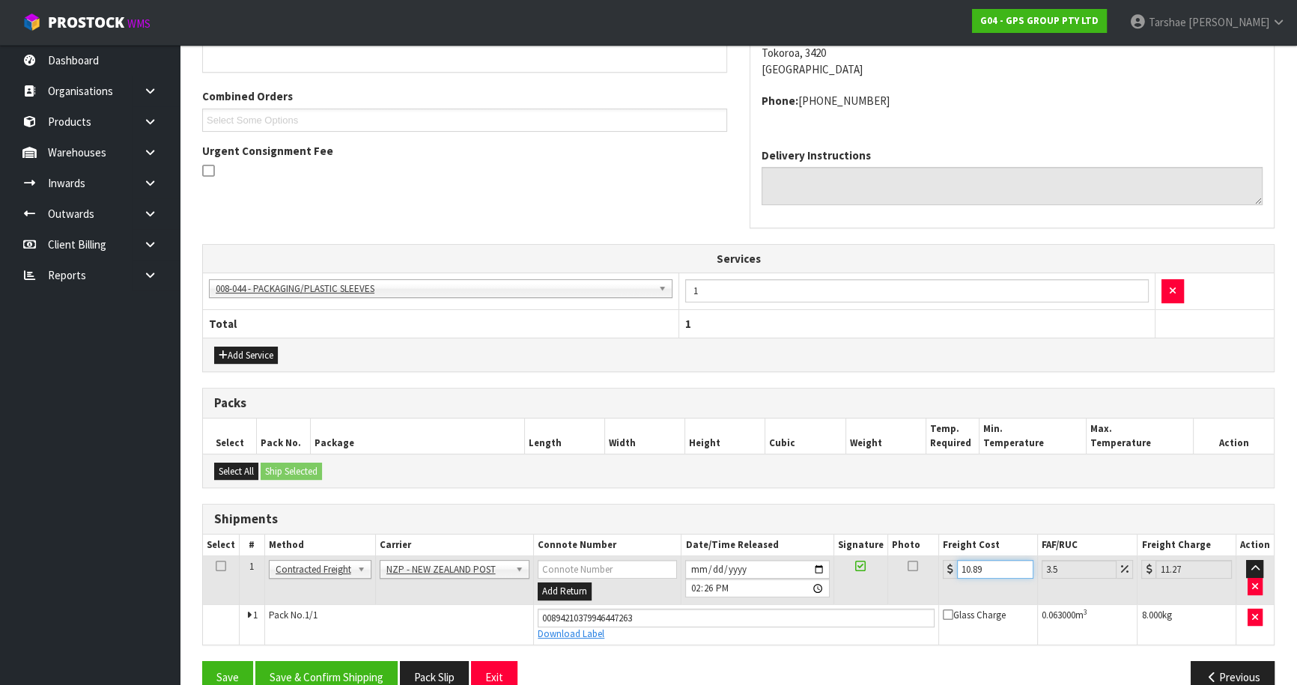
scroll to position [383, 0]
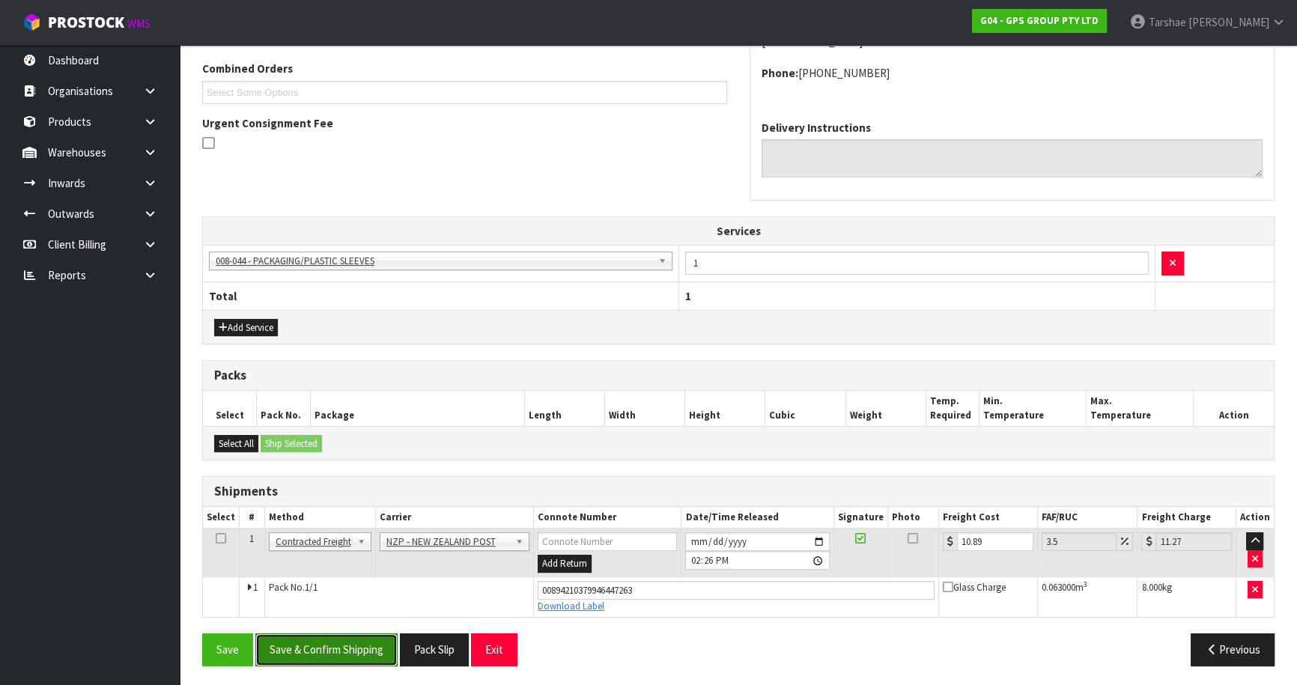
click at [329, 646] on button "Save & Confirm Shipping" at bounding box center [326, 650] width 142 height 32
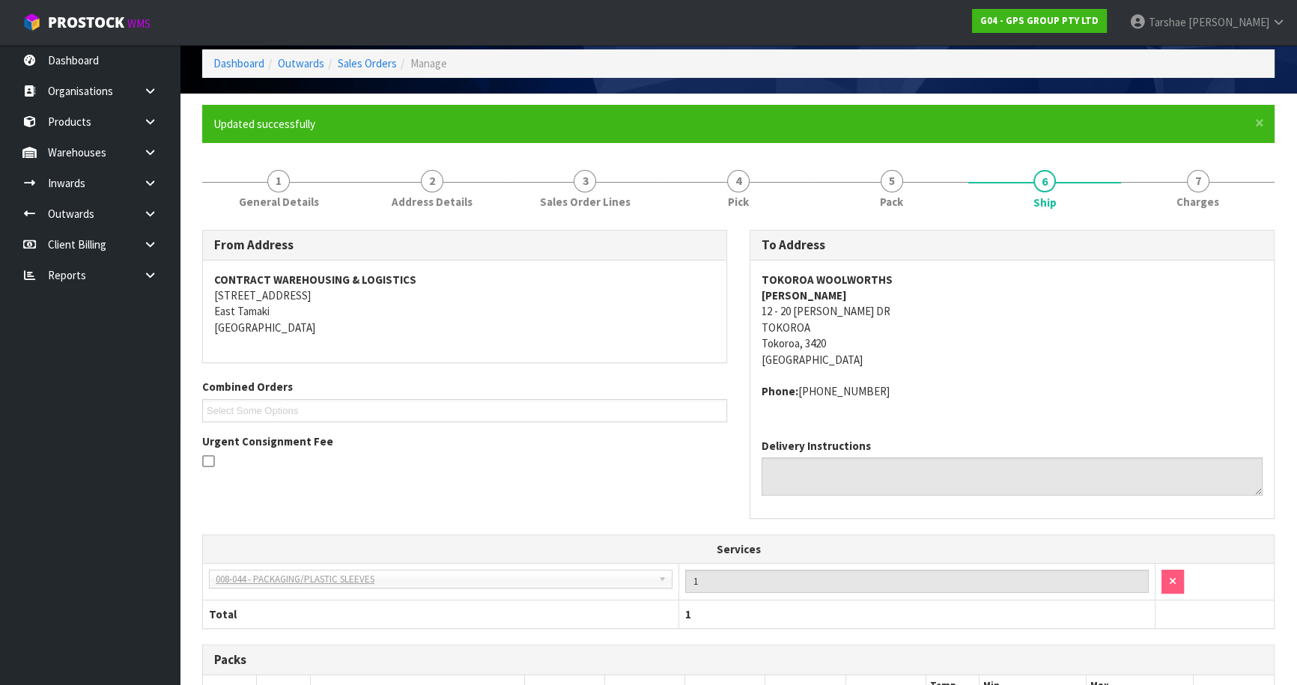
scroll to position [344, 0]
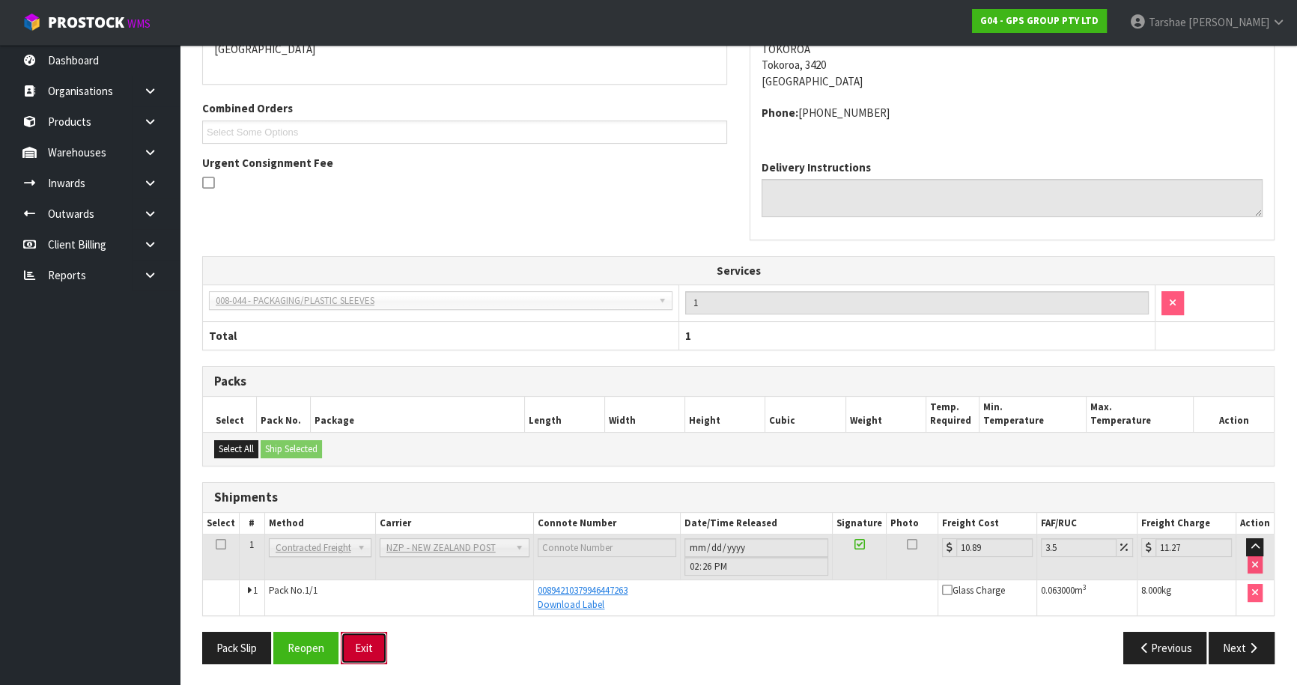
drag, startPoint x: 363, startPoint y: 658, endPoint x: 365, endPoint y: 627, distance: 31.5
click at [363, 657] on button "Exit" at bounding box center [364, 648] width 46 height 32
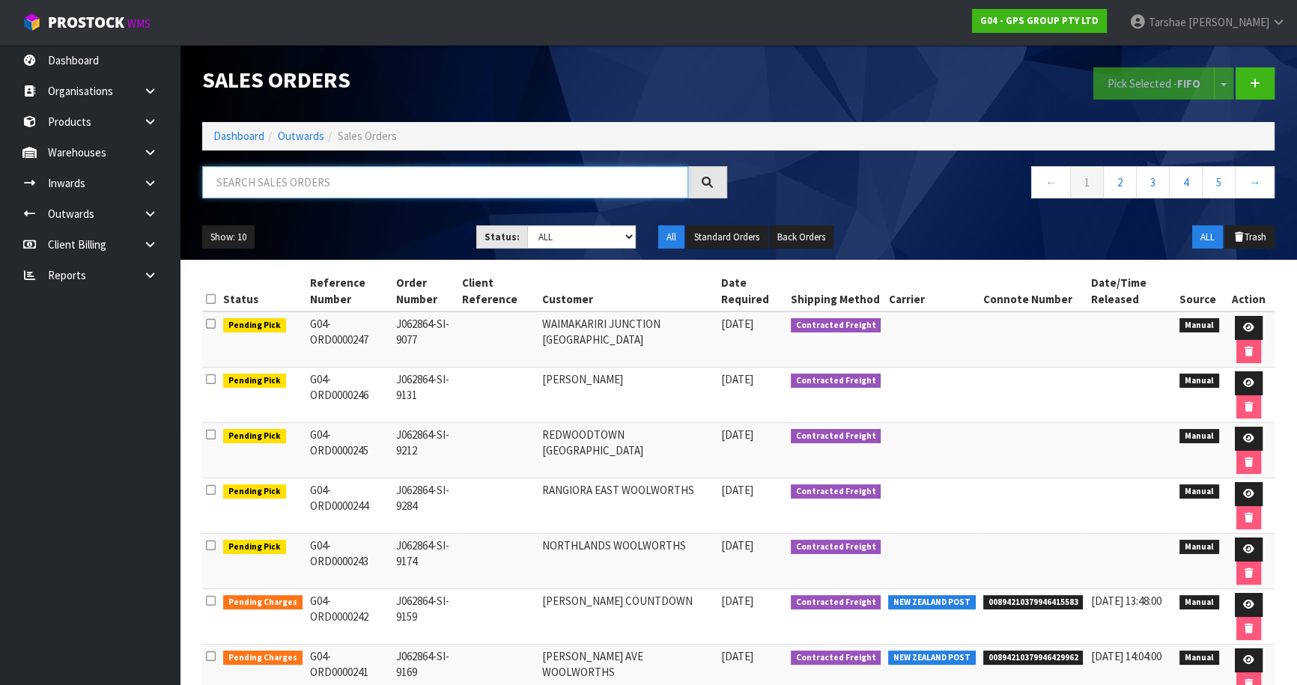
click at [404, 179] on input "text" at bounding box center [445, 182] width 486 height 32
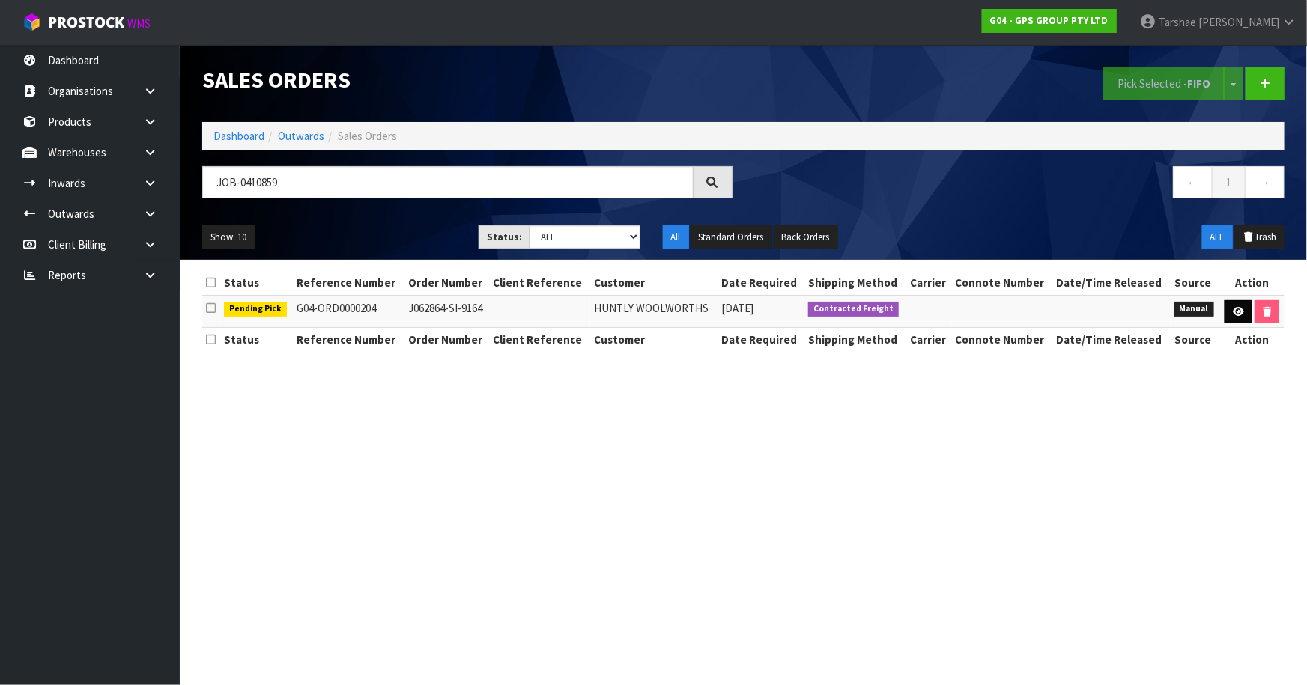
click at [1245, 300] on td at bounding box center [1251, 312] width 65 height 32
click at [1236, 312] on icon at bounding box center [1238, 312] width 11 height 10
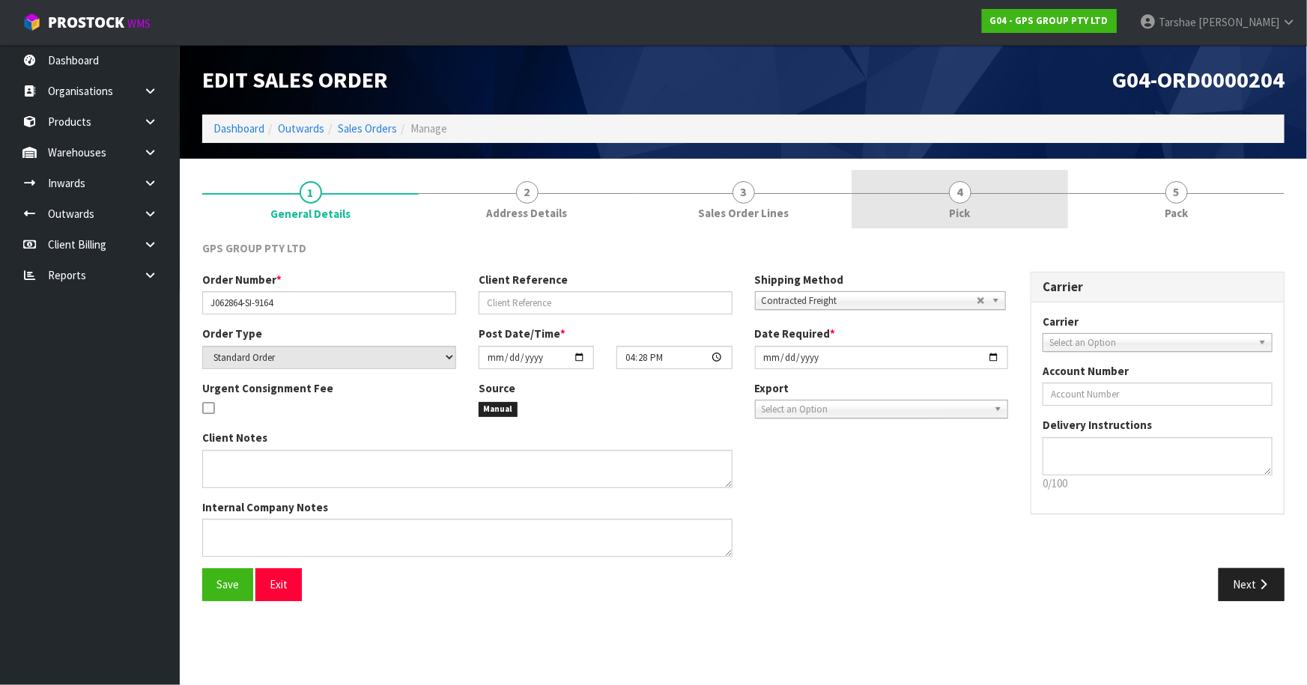
click at [965, 206] on span "Pick" at bounding box center [960, 213] width 21 height 16
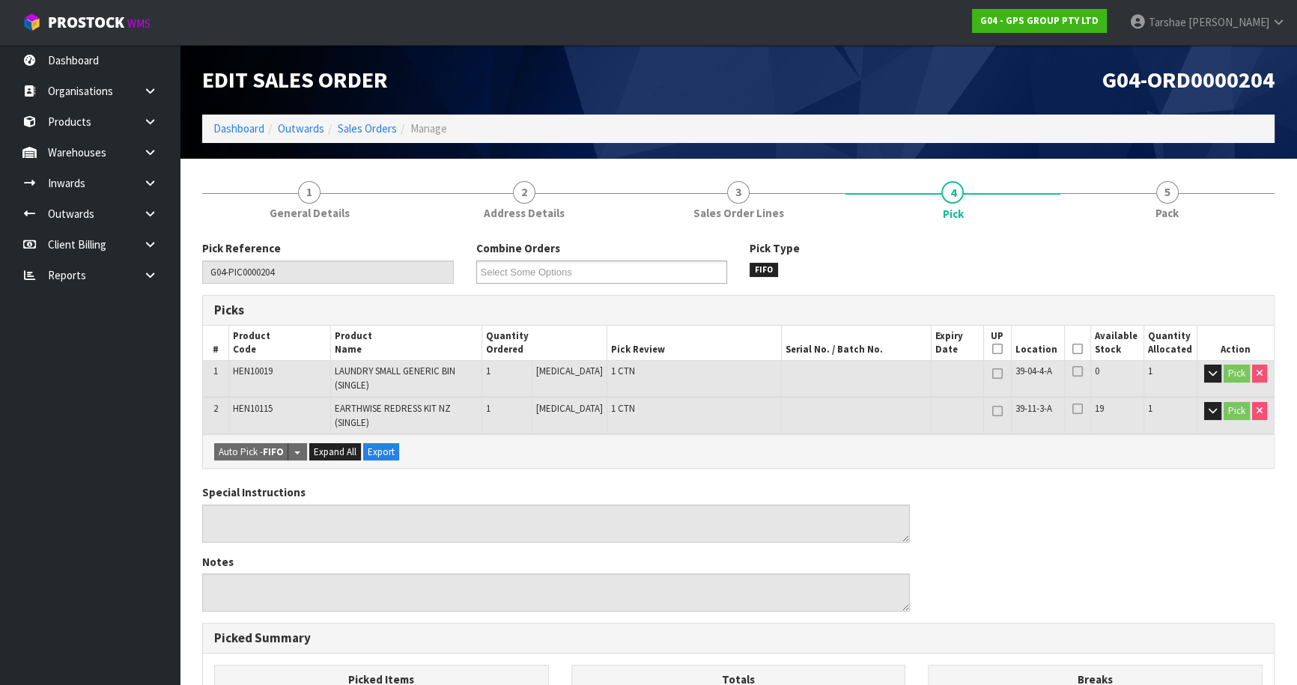
click at [1072, 350] on icon at bounding box center [1077, 349] width 10 height 1
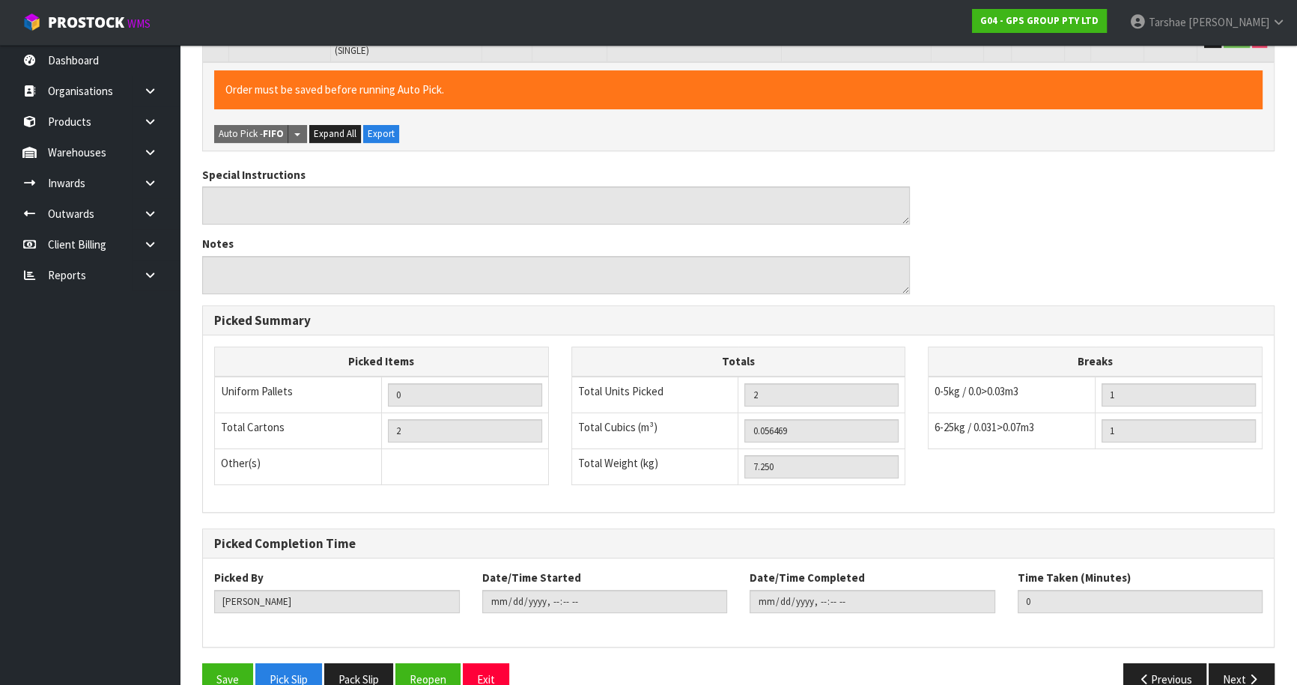
scroll to position [403, 0]
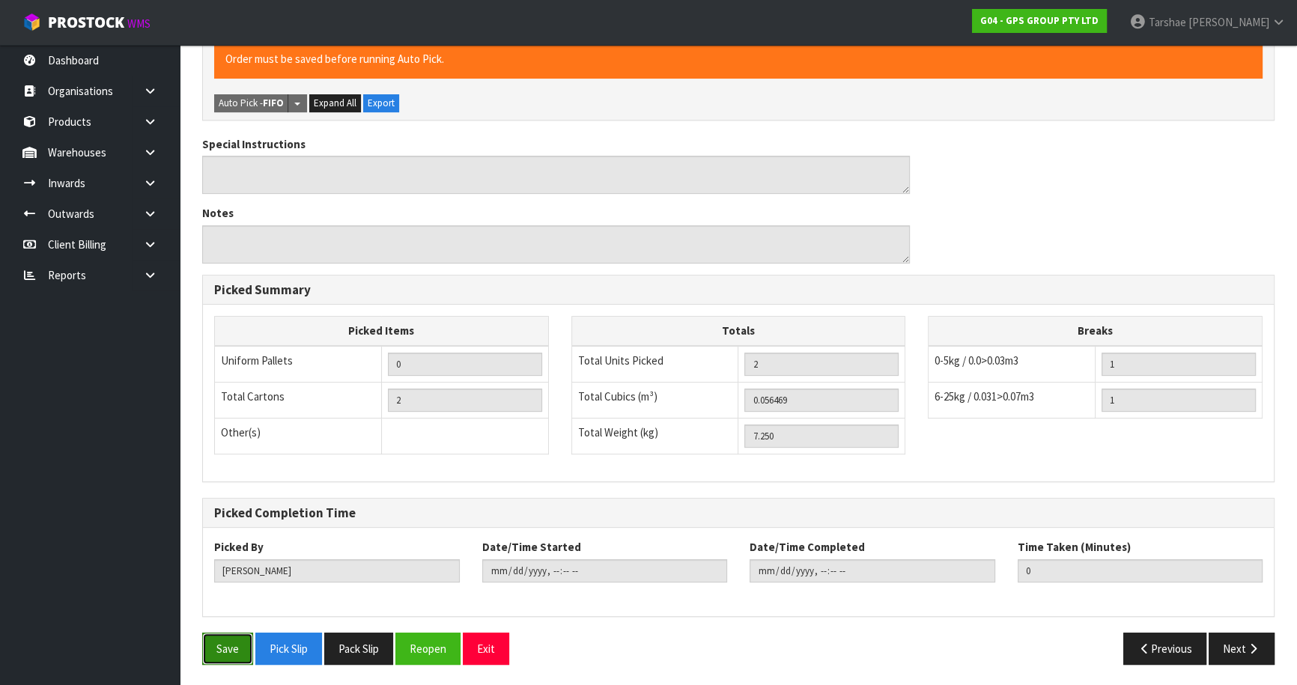
click at [226, 633] on button "Save" at bounding box center [227, 649] width 51 height 32
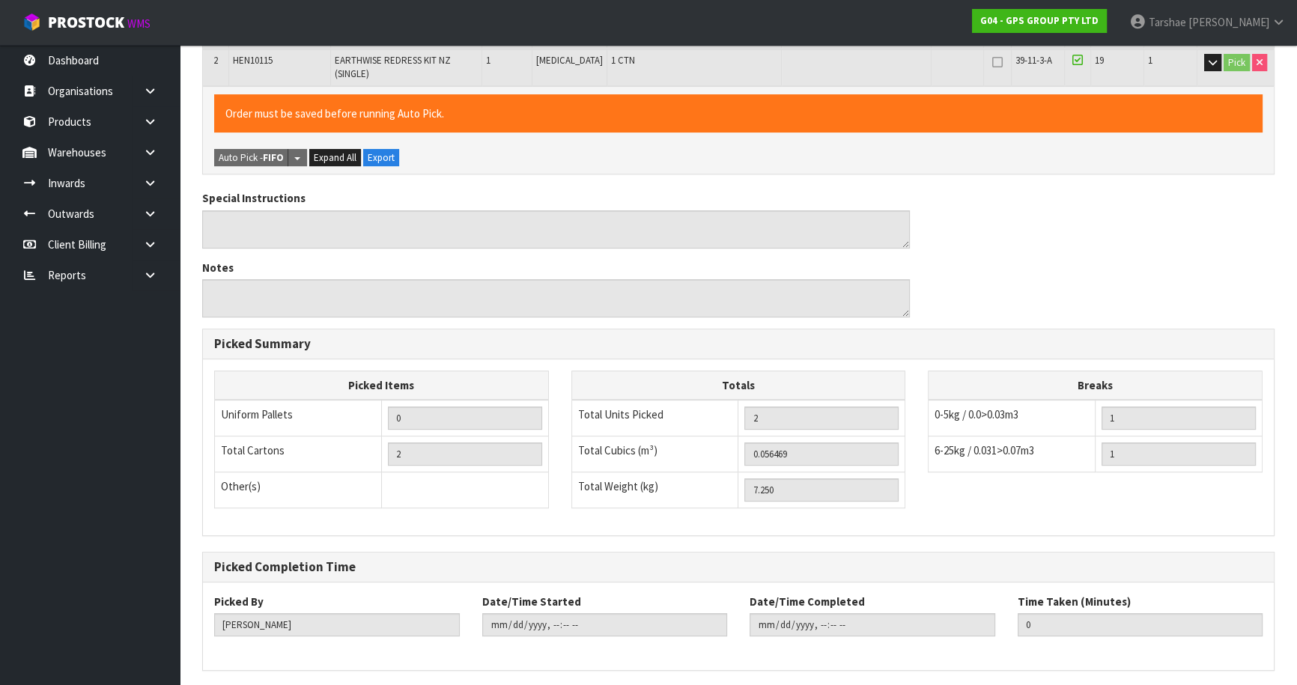
scroll to position [0, 0]
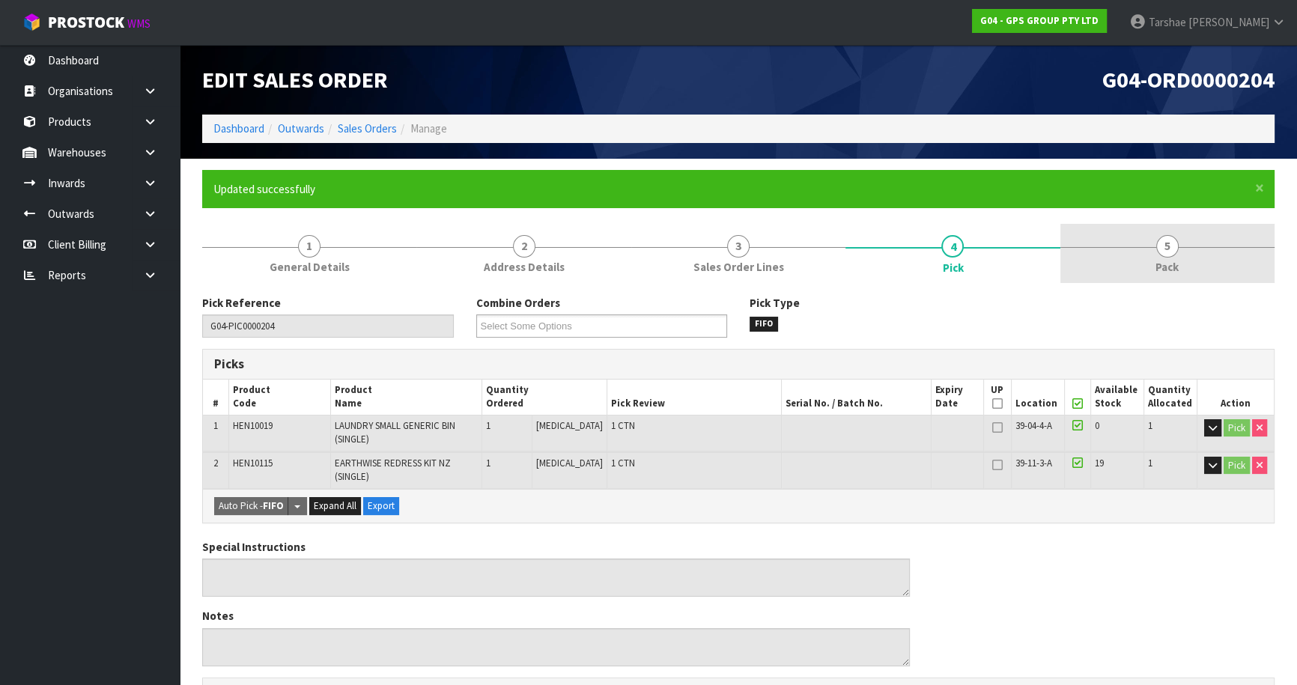
drag, startPoint x: 1194, startPoint y: 252, endPoint x: 1135, endPoint y: 271, distance: 63.0
click at [1185, 255] on link "5 Pack" at bounding box center [1167, 253] width 214 height 59
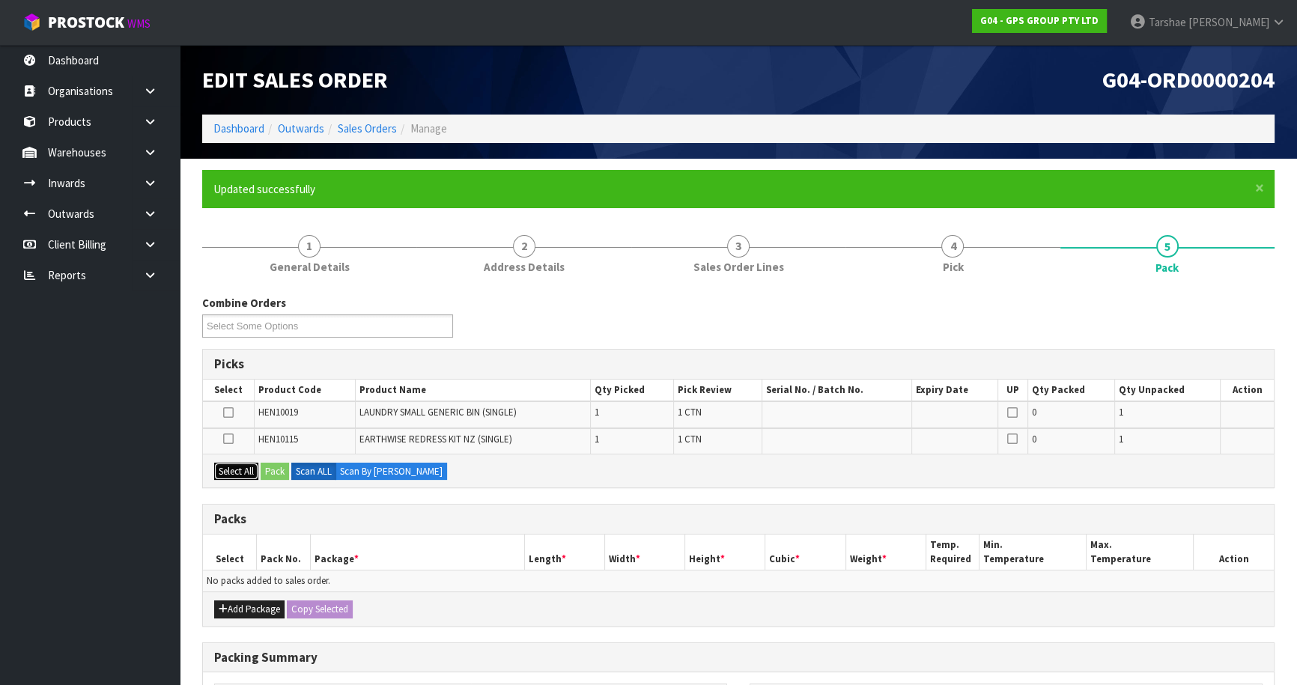
click at [241, 468] on button "Select All" at bounding box center [236, 472] width 44 height 18
drag, startPoint x: 261, startPoint y: 608, endPoint x: 227, endPoint y: 597, distance: 35.5
click at [257, 608] on button "Add Package" at bounding box center [249, 610] width 70 height 18
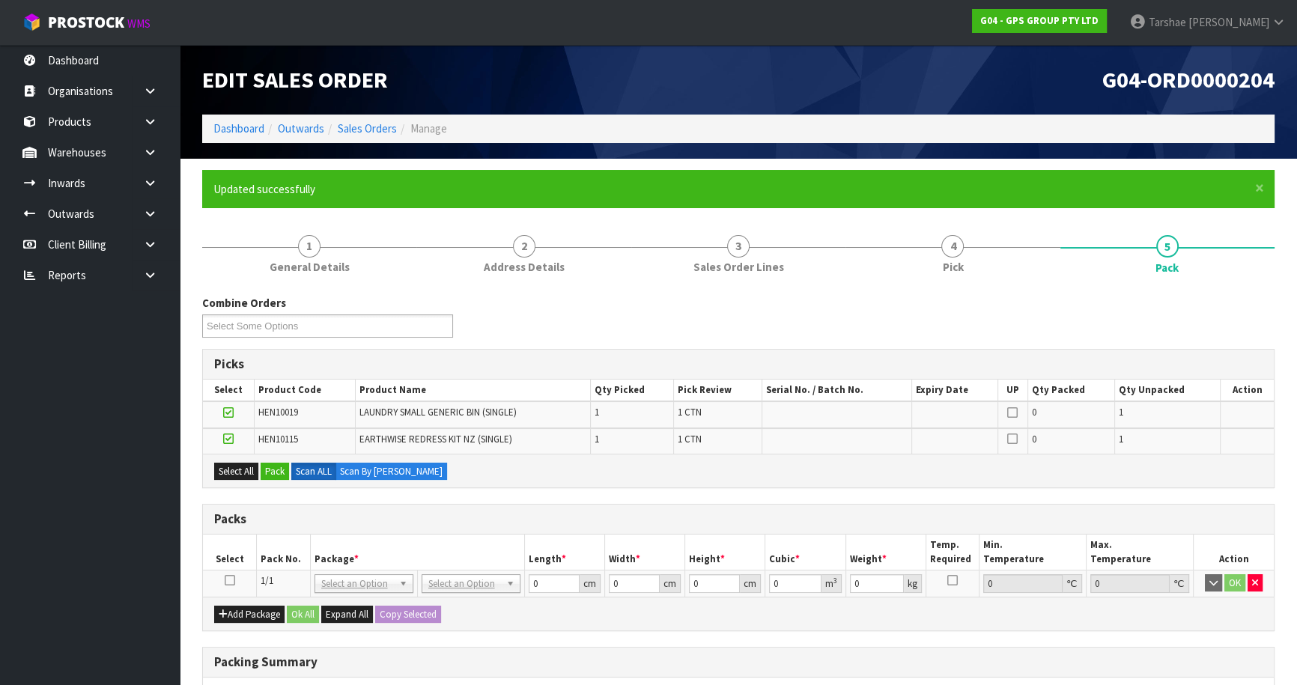
drag, startPoint x: 229, startPoint y: 585, endPoint x: 234, endPoint y: 570, distance: 15.6
click at [230, 582] on td at bounding box center [230, 583] width 54 height 27
drag, startPoint x: 231, startPoint y: 577, endPoint x: 240, endPoint y: 559, distance: 20.4
click at [233, 571] on td at bounding box center [230, 583] width 54 height 27
click at [279, 473] on button "Pack" at bounding box center [275, 472] width 28 height 18
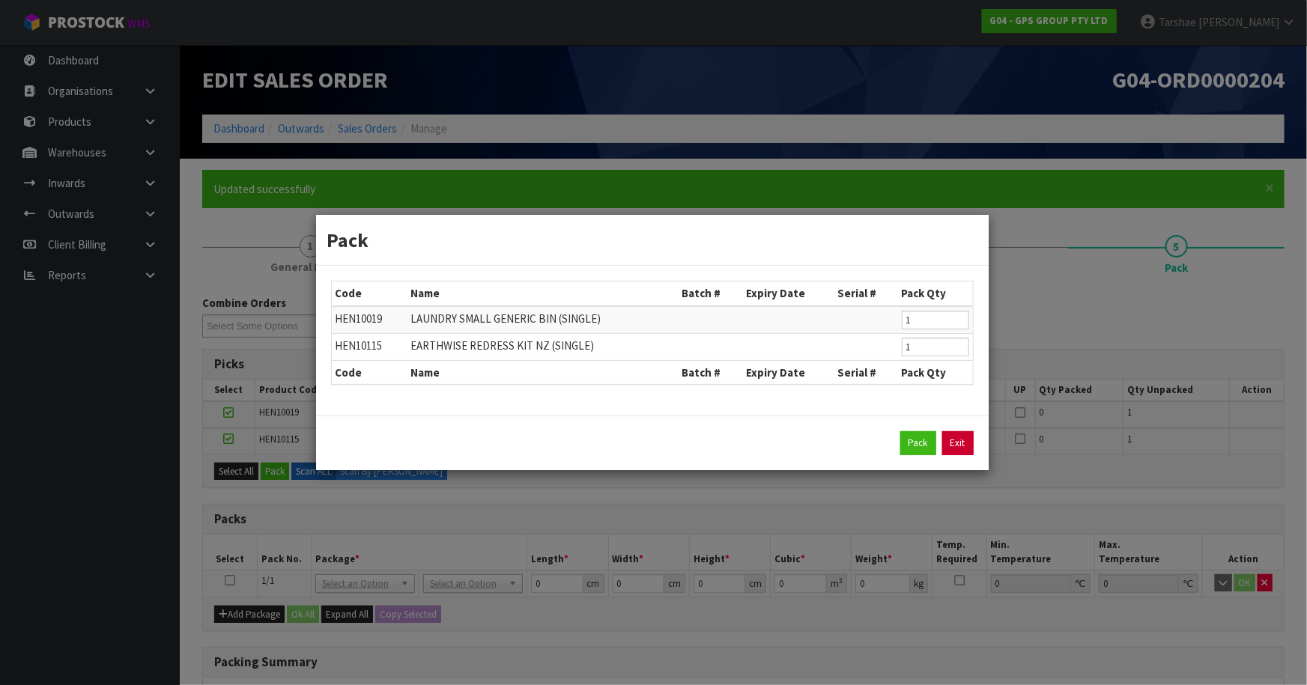
click at [951, 440] on link "Exit" at bounding box center [957, 443] width 31 height 24
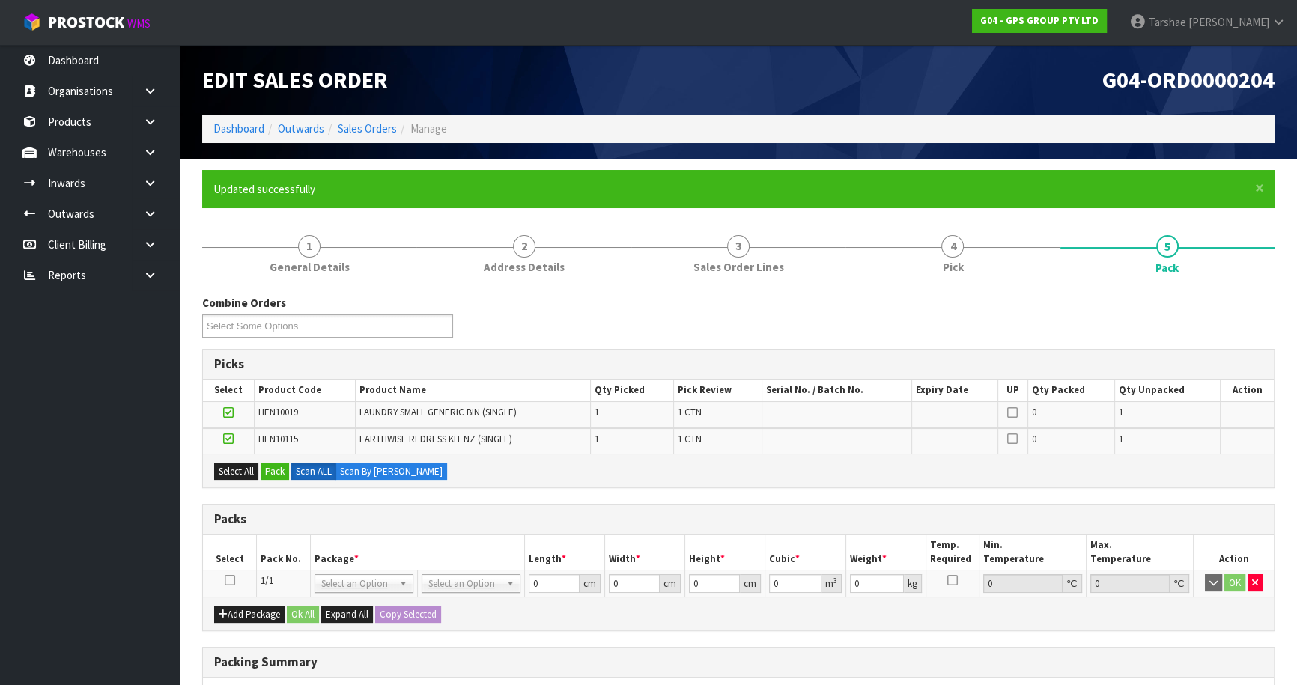
click at [230, 580] on icon at bounding box center [230, 580] width 10 height 1
click at [285, 477] on button "Pack" at bounding box center [275, 472] width 28 height 18
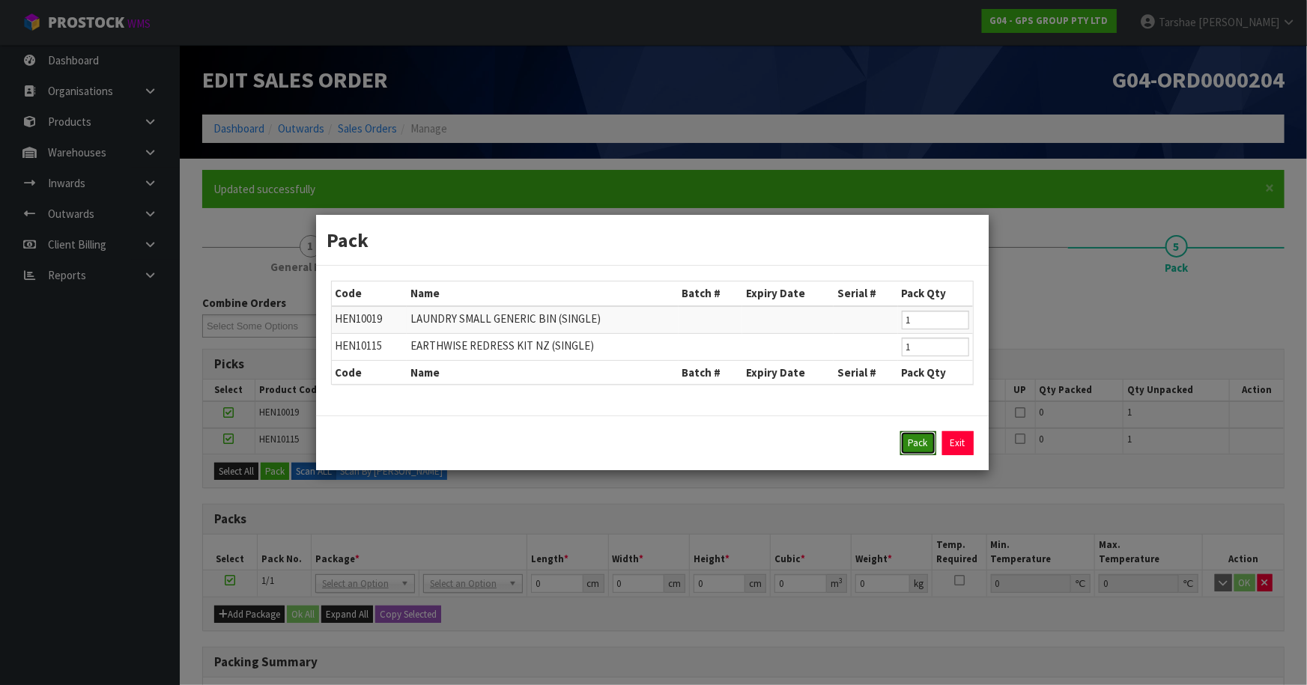
drag, startPoint x: 922, startPoint y: 438, endPoint x: 830, endPoint y: 469, distance: 97.1
click at [918, 441] on button "Pack" at bounding box center [918, 443] width 36 height 24
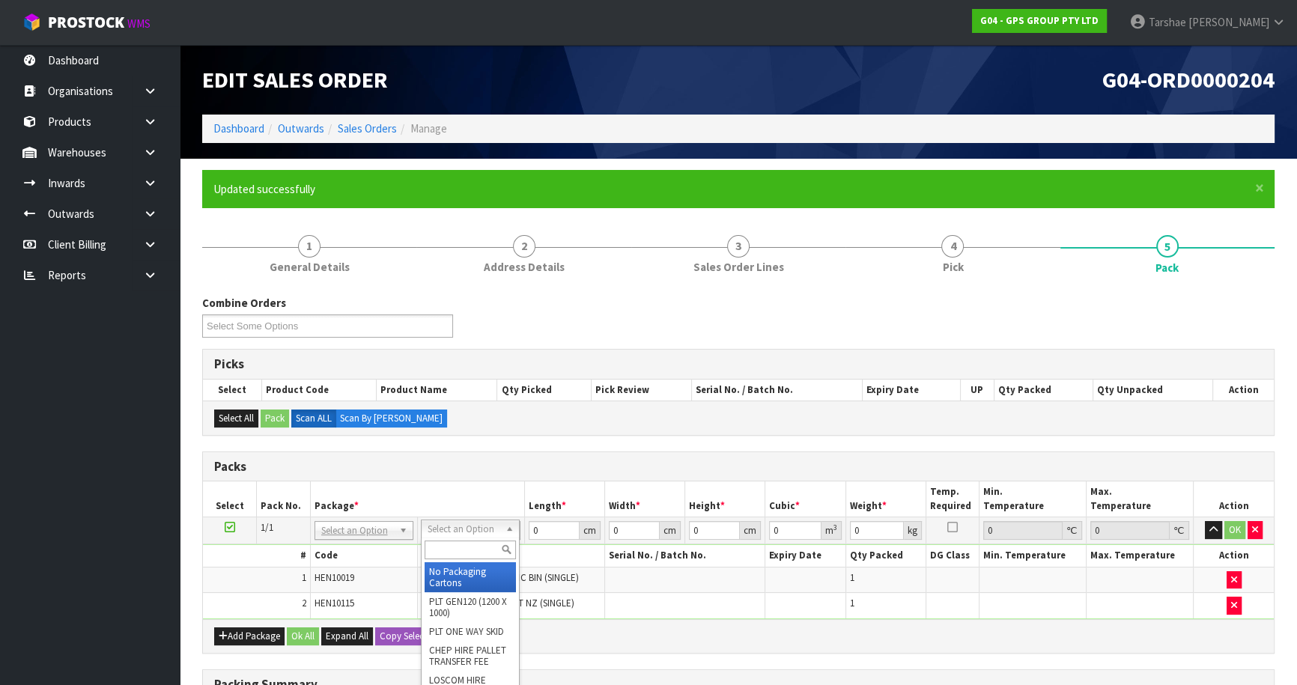
drag, startPoint x: 461, startPoint y: 571, endPoint x: 470, endPoint y: 559, distance: 15.0
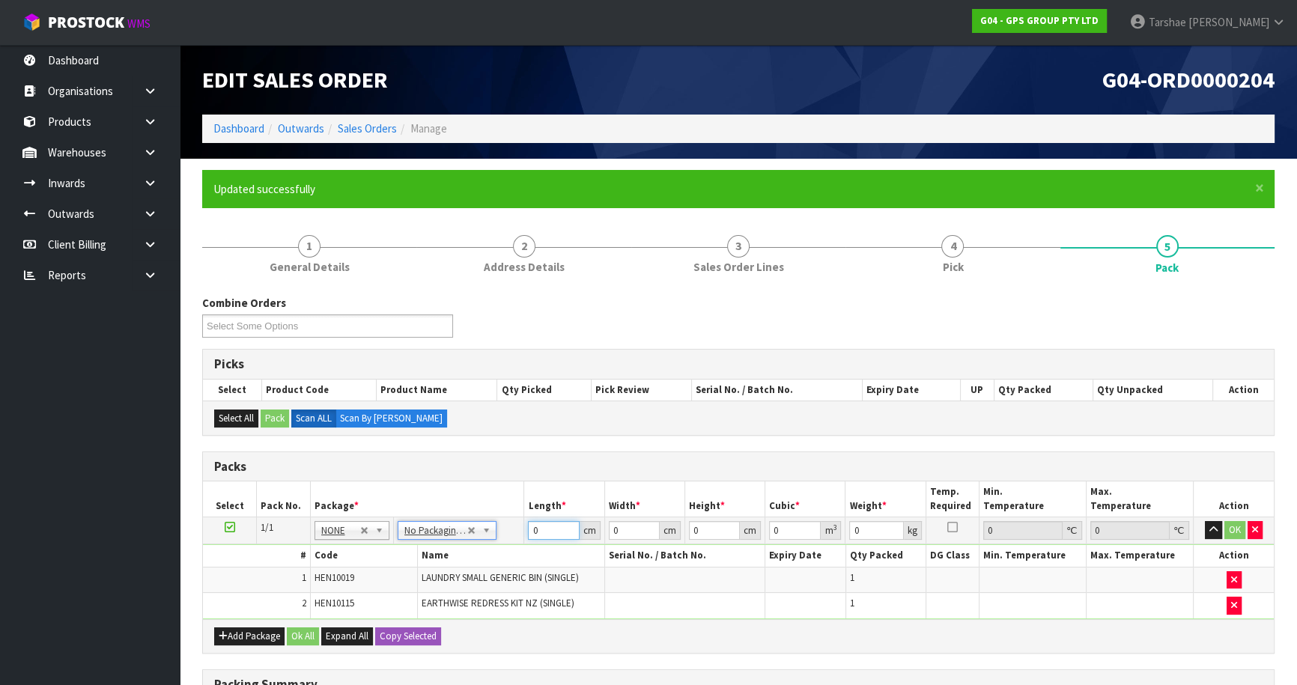
drag, startPoint x: 537, startPoint y: 535, endPoint x: 494, endPoint y: 533, distance: 42.7
click at [496, 534] on tr "1/1 NONE 007-001 007-002 007-004 007-009 007-013 007-014 007-015 007-017 007-01…" at bounding box center [738, 530] width 1071 height 27
click at [1205, 521] on button "button" at bounding box center [1213, 530] width 17 height 18
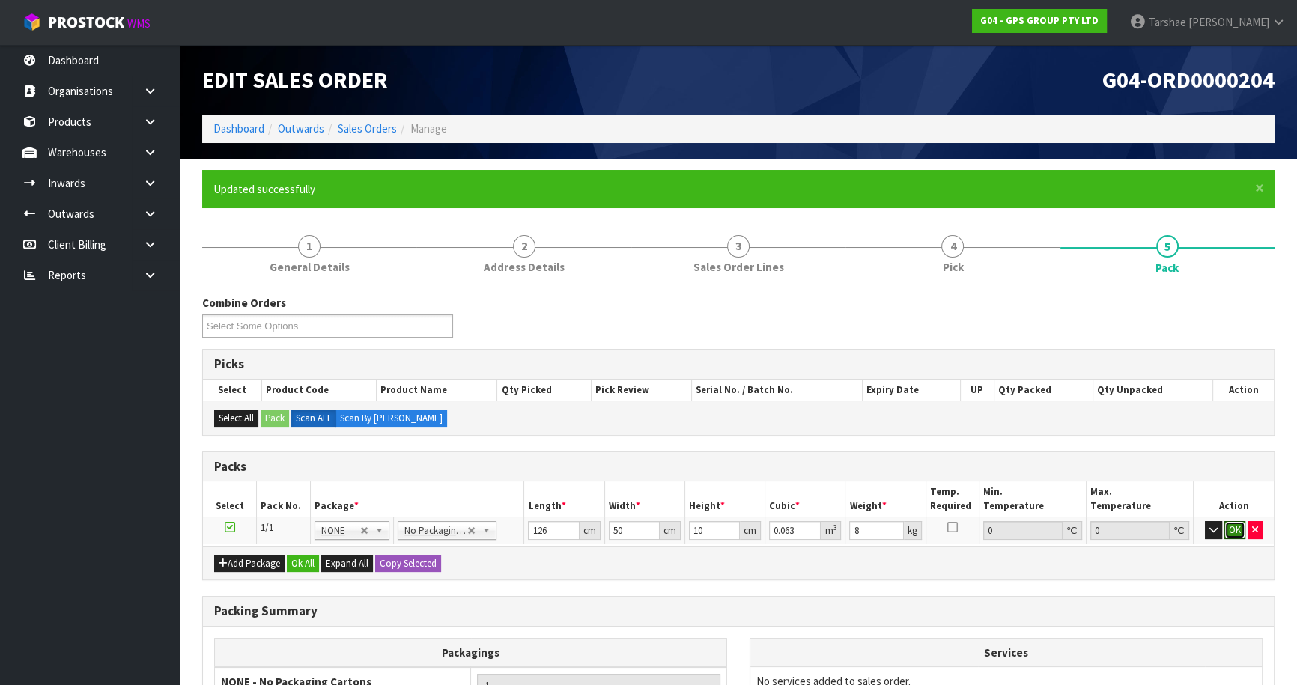
click button "OK" at bounding box center [1234, 530] width 21 height 18
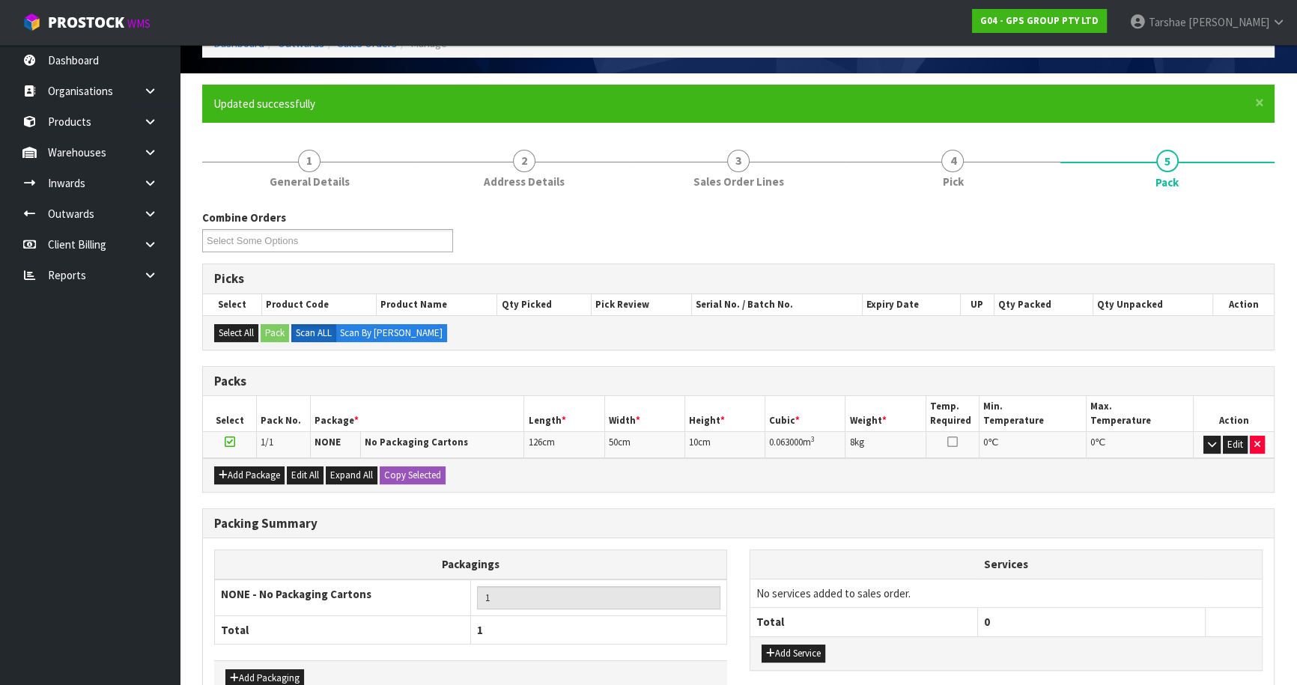
scroll to position [174, 0]
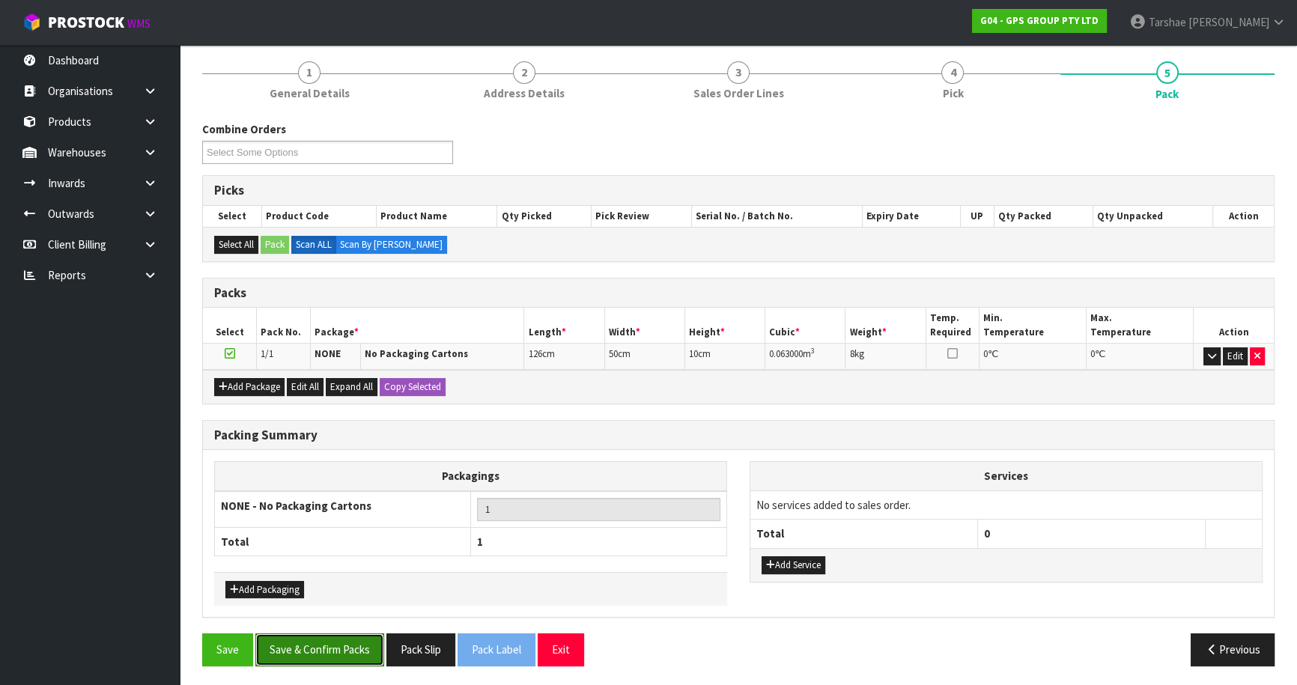
drag, startPoint x: 314, startPoint y: 649, endPoint x: 990, endPoint y: 607, distance: 677.6
click at [314, 649] on button "Save & Confirm Packs" at bounding box center [319, 650] width 129 height 32
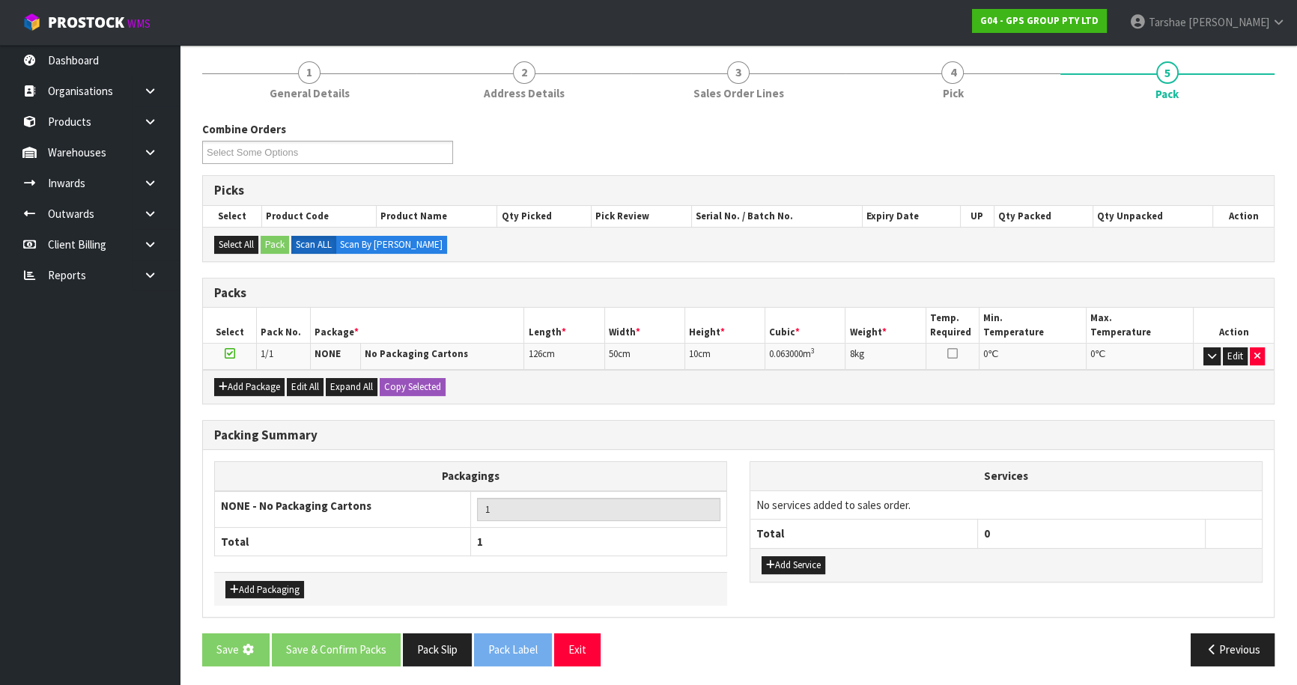
scroll to position [0, 0]
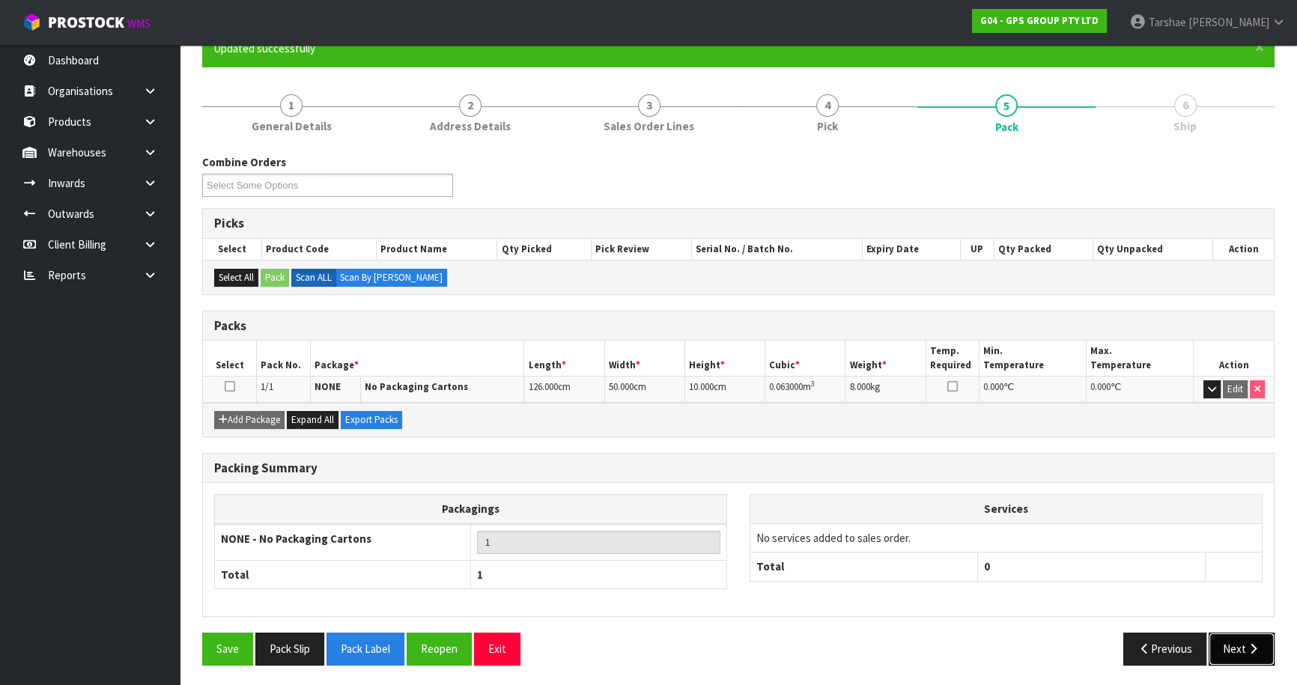
click at [1216, 645] on button "Next" at bounding box center [1242, 649] width 66 height 32
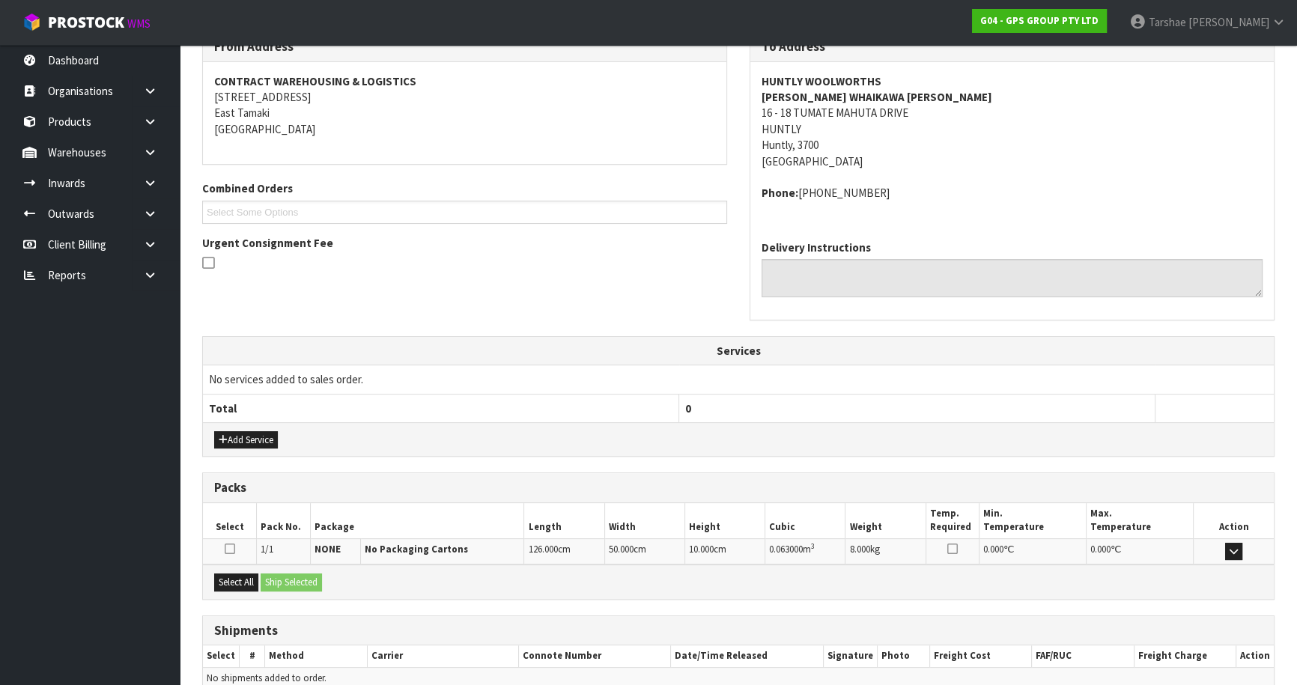
scroll to position [336, 0]
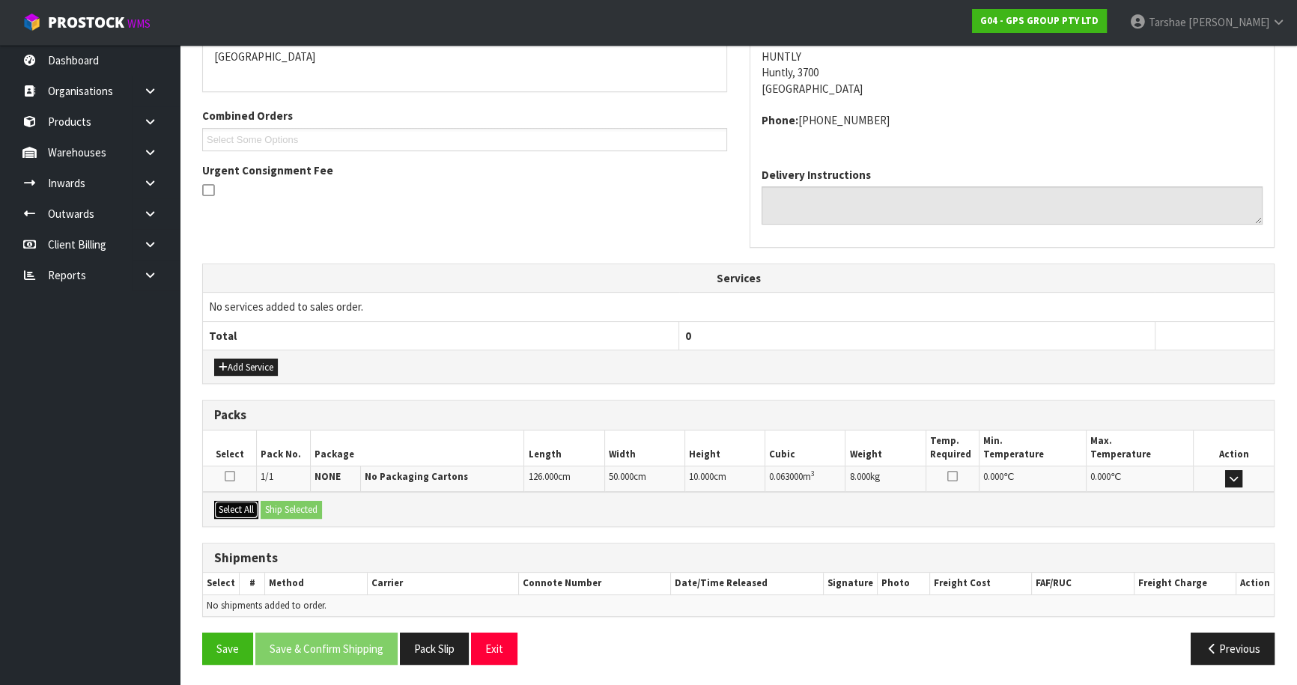
drag, startPoint x: 223, startPoint y: 507, endPoint x: 242, endPoint y: 505, distance: 18.9
click at [228, 506] on button "Select All" at bounding box center [236, 510] width 44 height 18
click at [277, 502] on button "Ship Selected" at bounding box center [291, 510] width 61 height 18
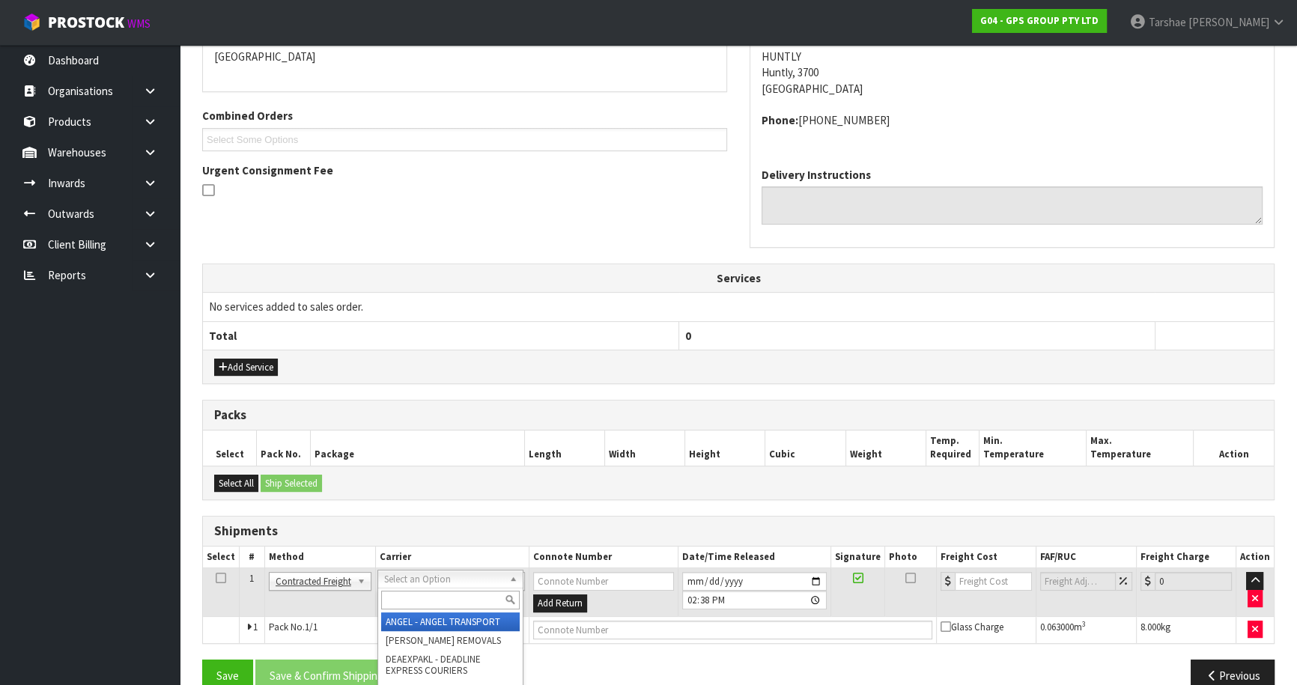
drag, startPoint x: 395, startPoint y: 598, endPoint x: 386, endPoint y: 593, distance: 11.1
click at [389, 596] on input "text" at bounding box center [450, 600] width 139 height 19
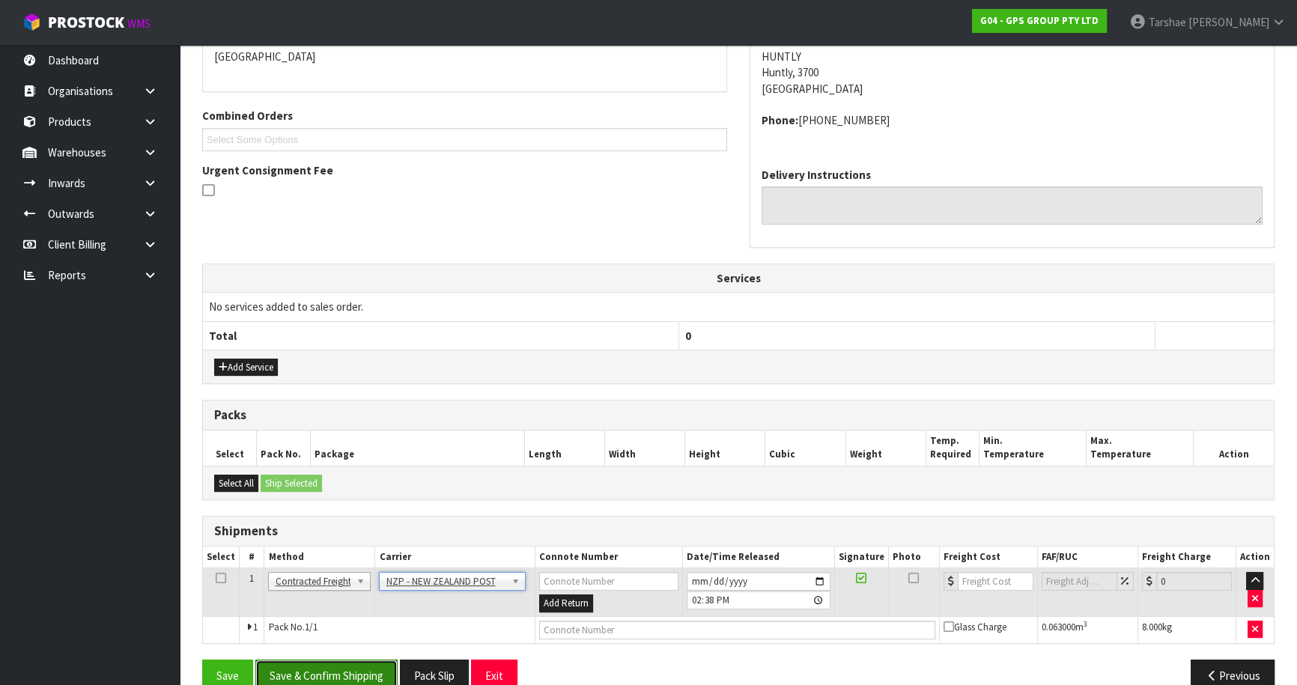
click at [344, 673] on button "Save & Confirm Shipping" at bounding box center [326, 676] width 142 height 32
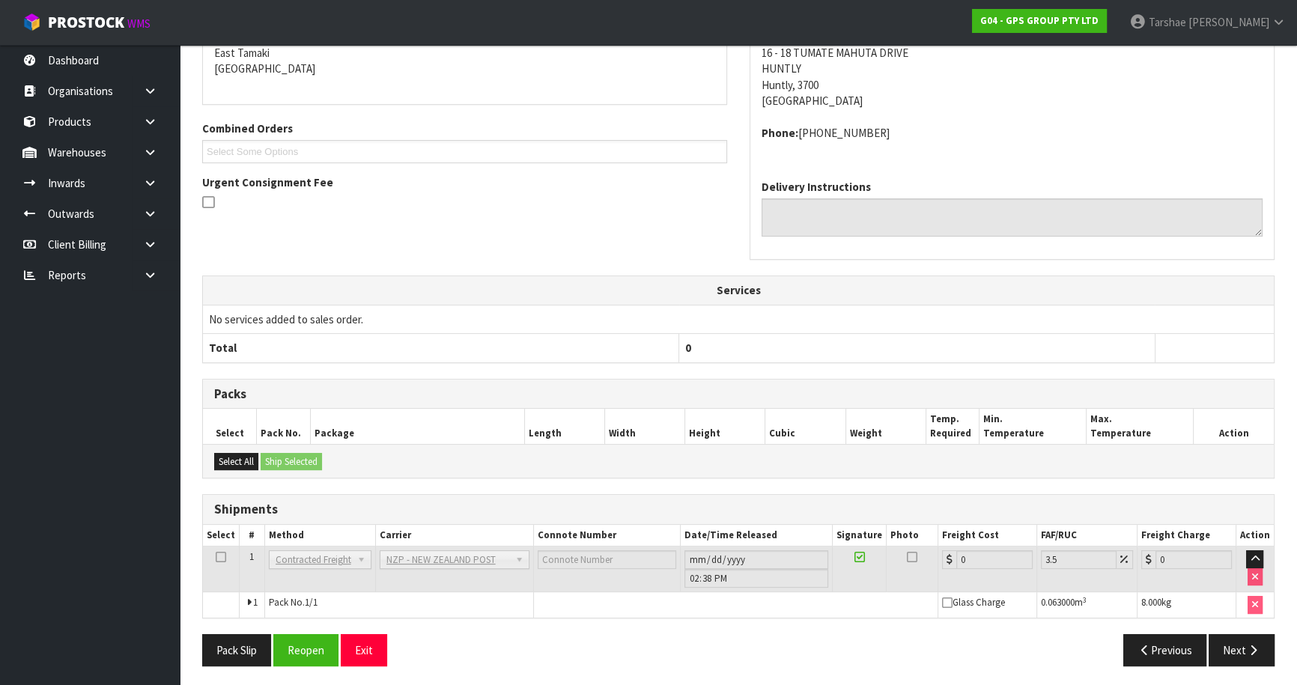
scroll to position [341, 0]
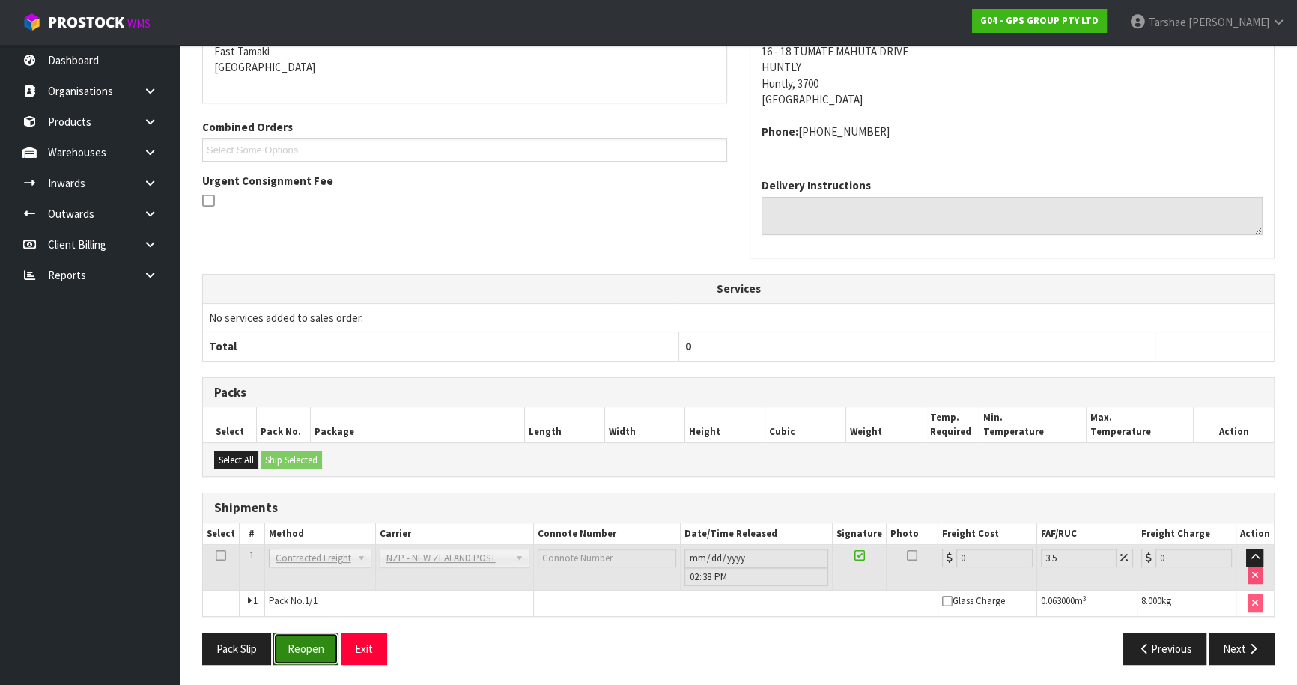
drag, startPoint x: 316, startPoint y: 651, endPoint x: 1072, endPoint y: 123, distance: 921.8
click at [321, 643] on button "Reopen" at bounding box center [305, 649] width 65 height 32
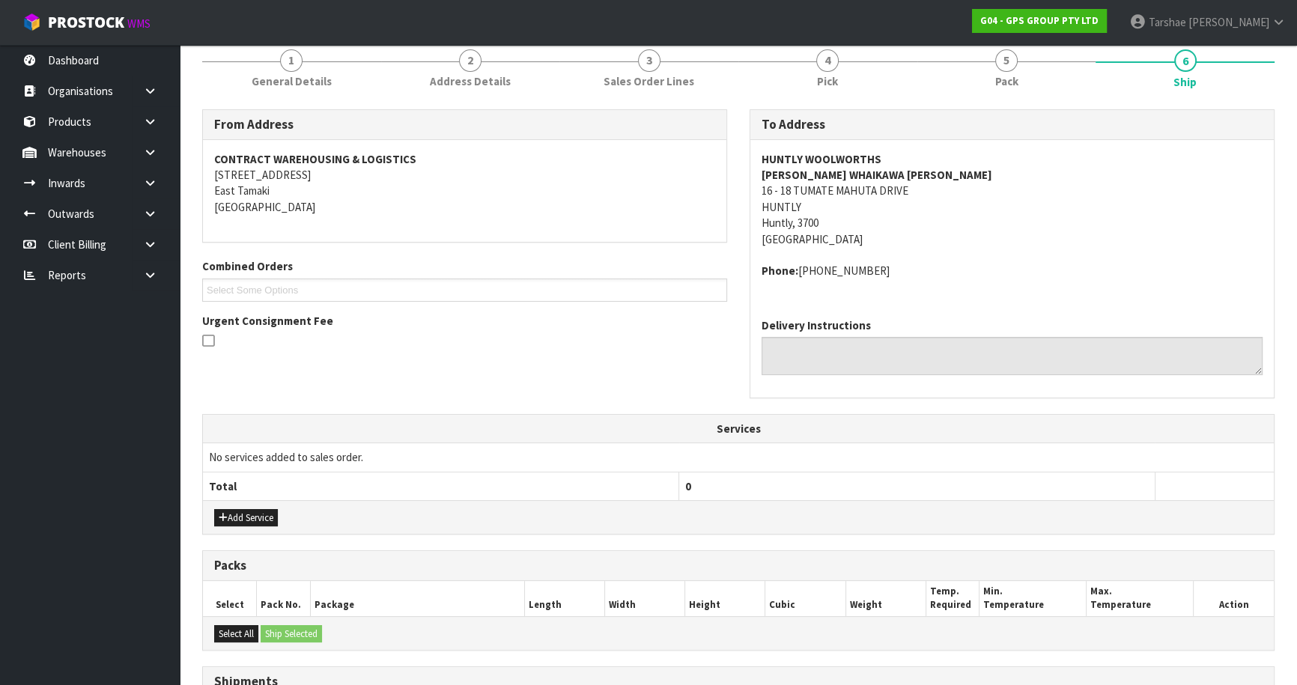
scroll to position [376, 0]
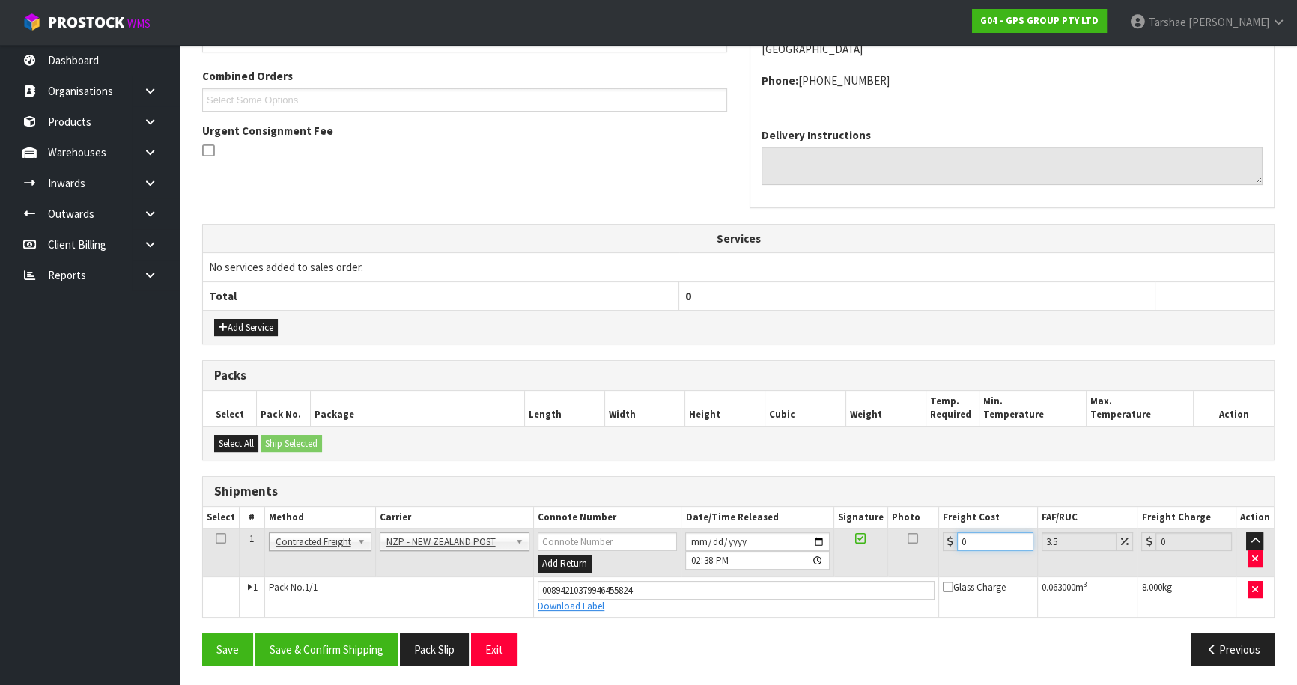
drag, startPoint x: 990, startPoint y: 532, endPoint x: 866, endPoint y: 511, distance: 126.1
click at [876, 524] on table "Select # Method Carrier Connote Number Date/Time Released Signature Photo Freig…" at bounding box center [738, 562] width 1071 height 110
click at [336, 657] on button "Save & Confirm Shipping" at bounding box center [326, 650] width 142 height 32
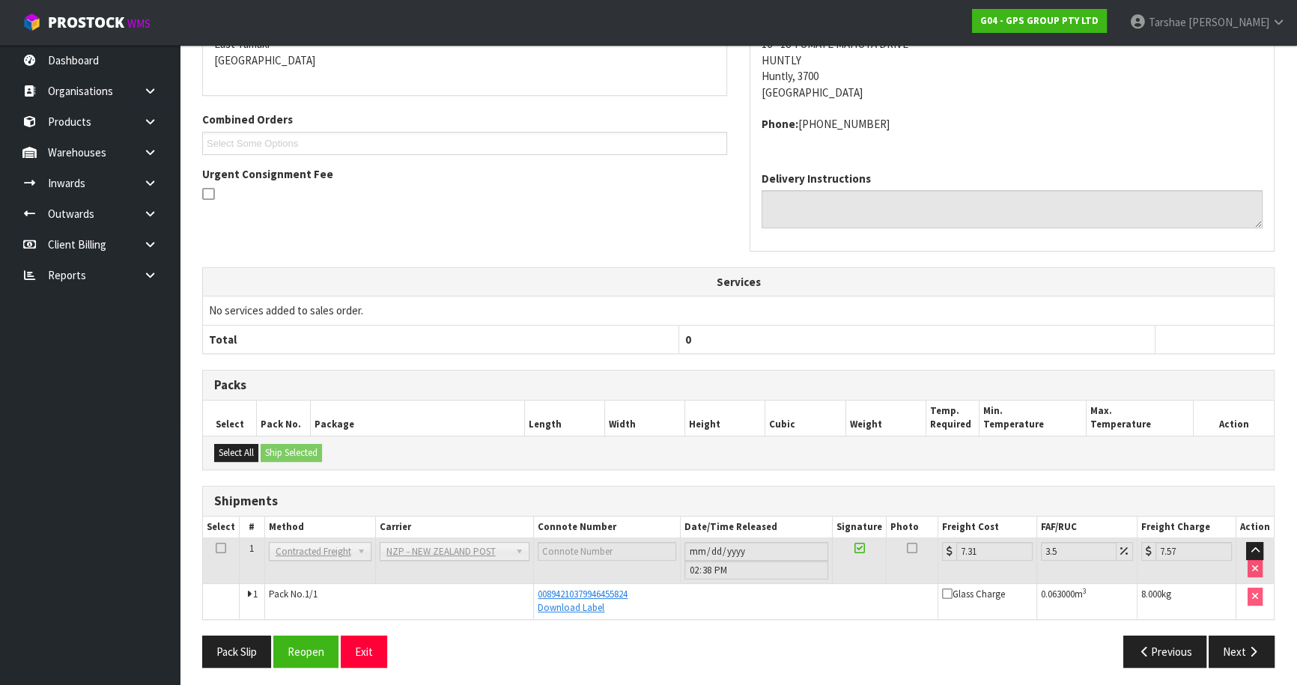
scroll to position [336, 0]
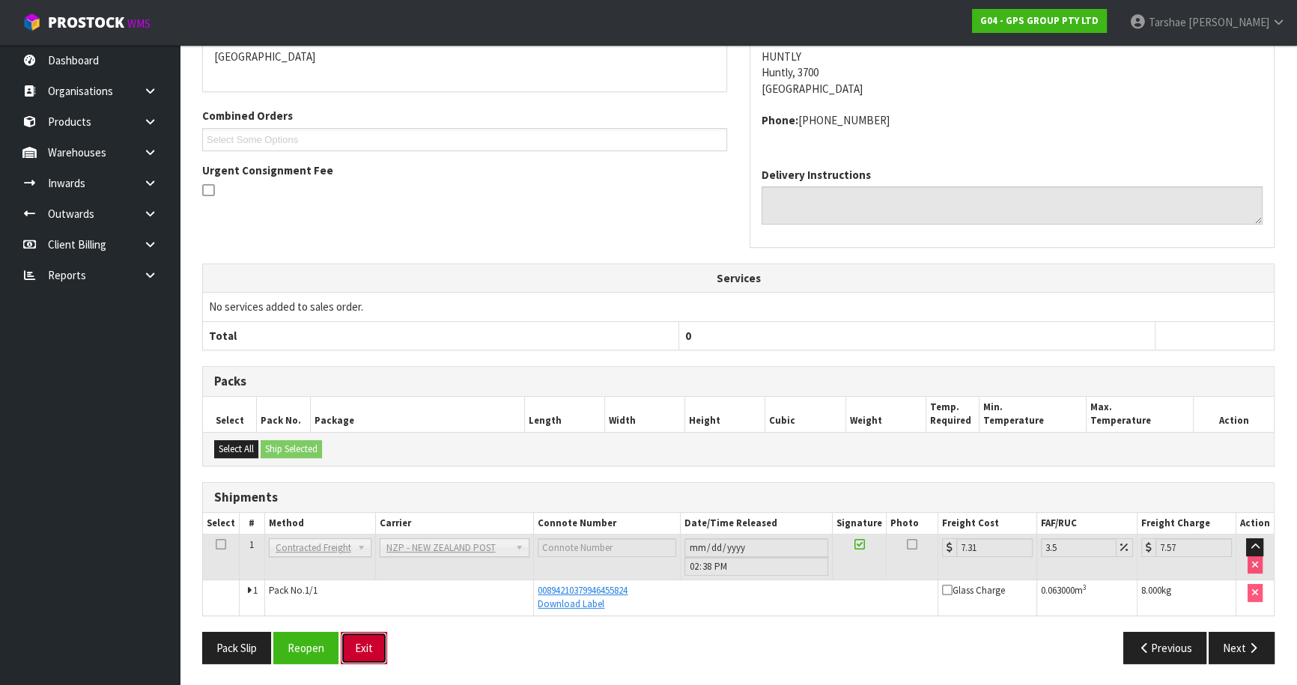
click at [368, 645] on button "Exit" at bounding box center [364, 648] width 46 height 32
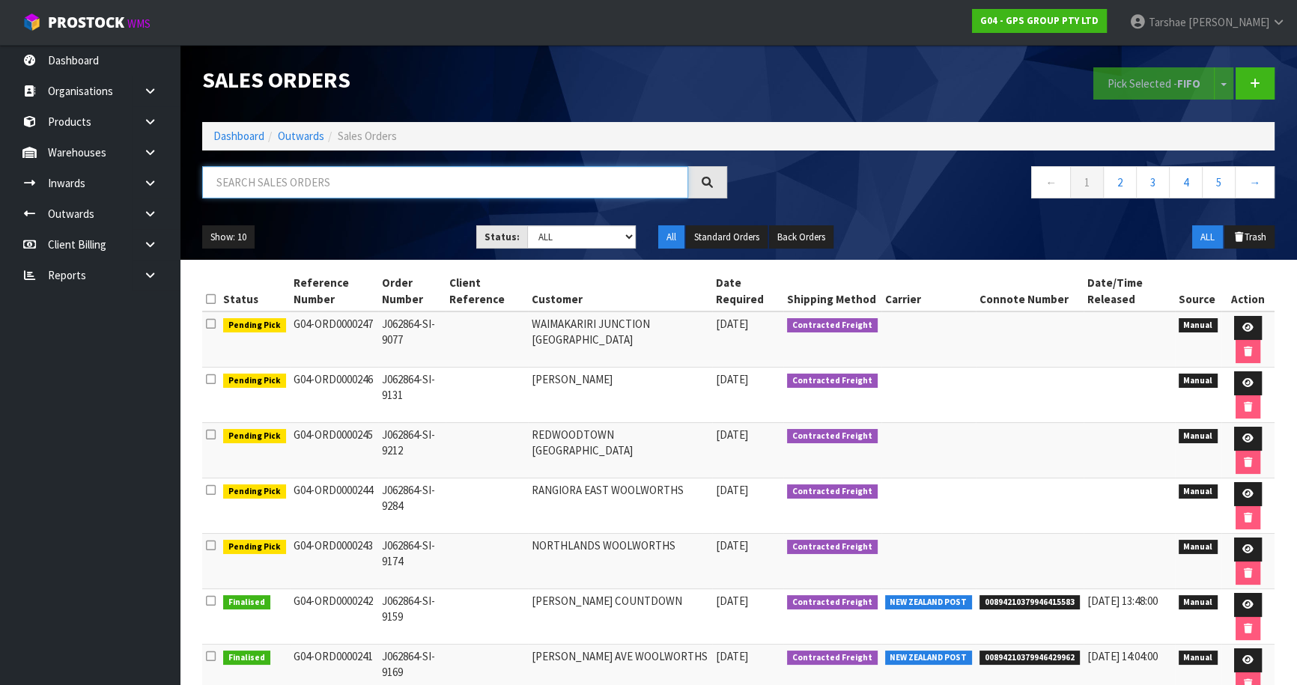
click at [358, 169] on input "text" at bounding box center [445, 182] width 486 height 32
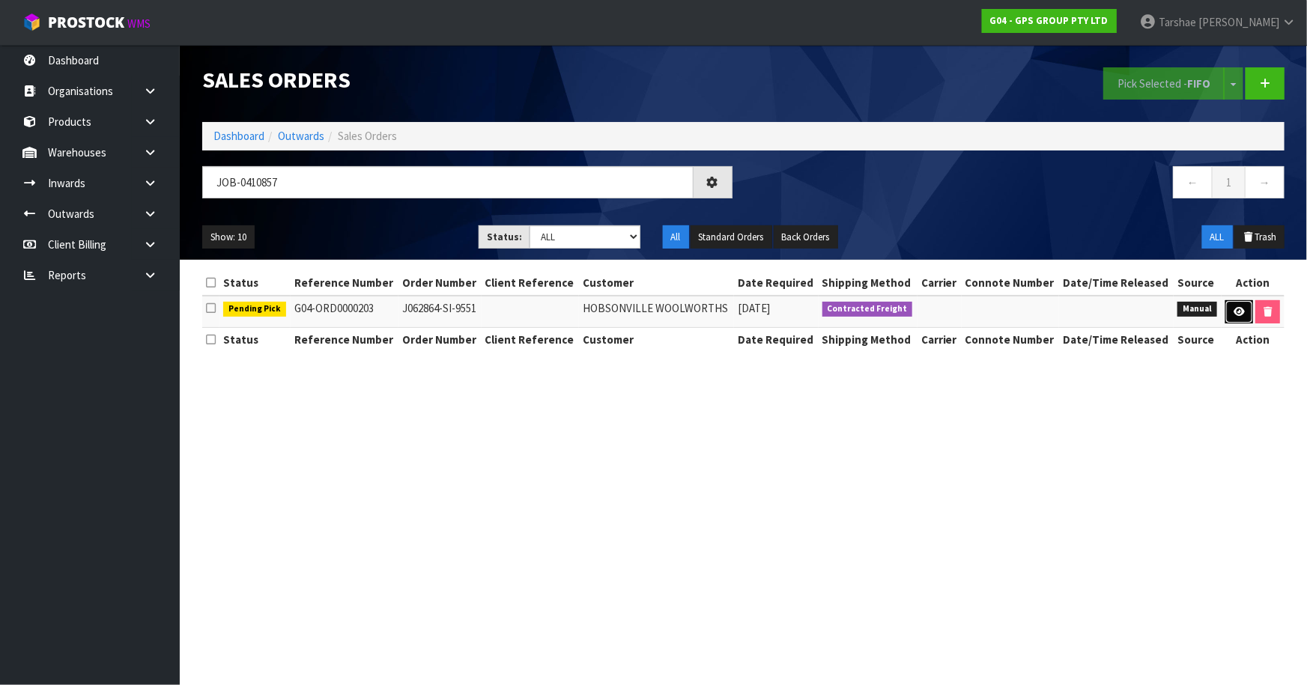
click at [1239, 307] on icon at bounding box center [1238, 312] width 11 height 10
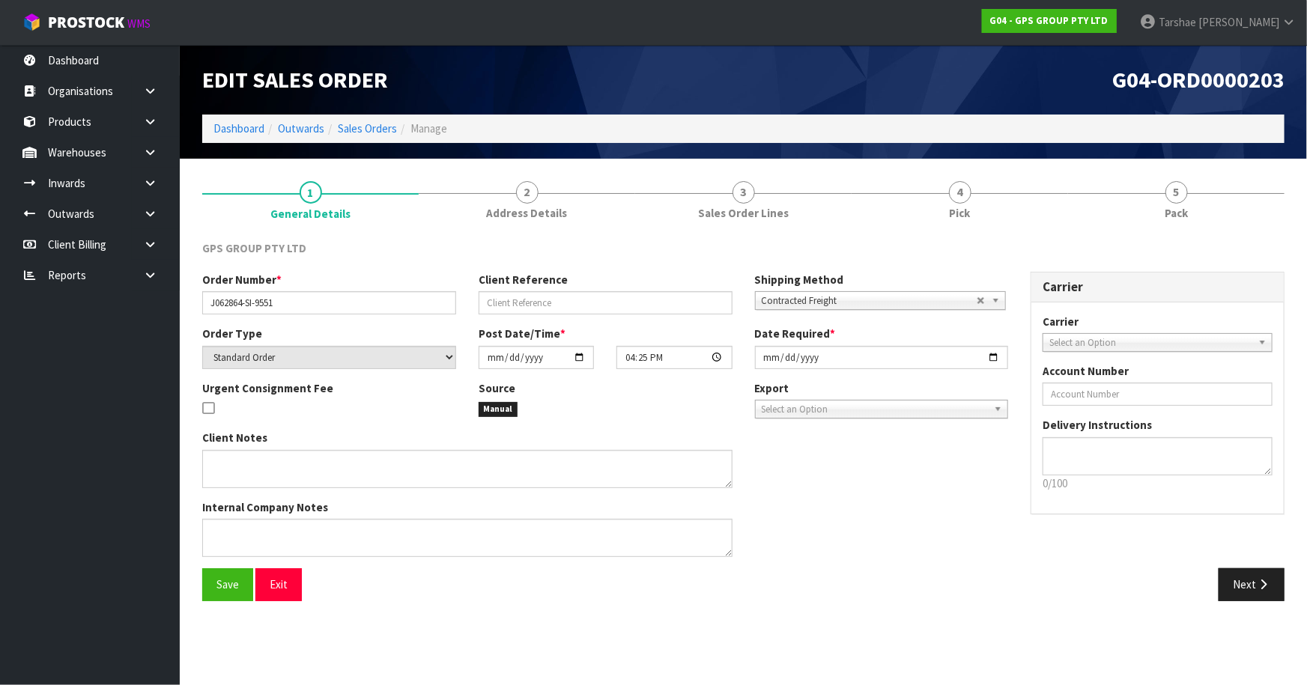
click at [945, 231] on div "GPS GROUP PTY LTD Order Number * J062864-SI-9551 Client Reference Shipping Meth…" at bounding box center [743, 420] width 1082 height 383
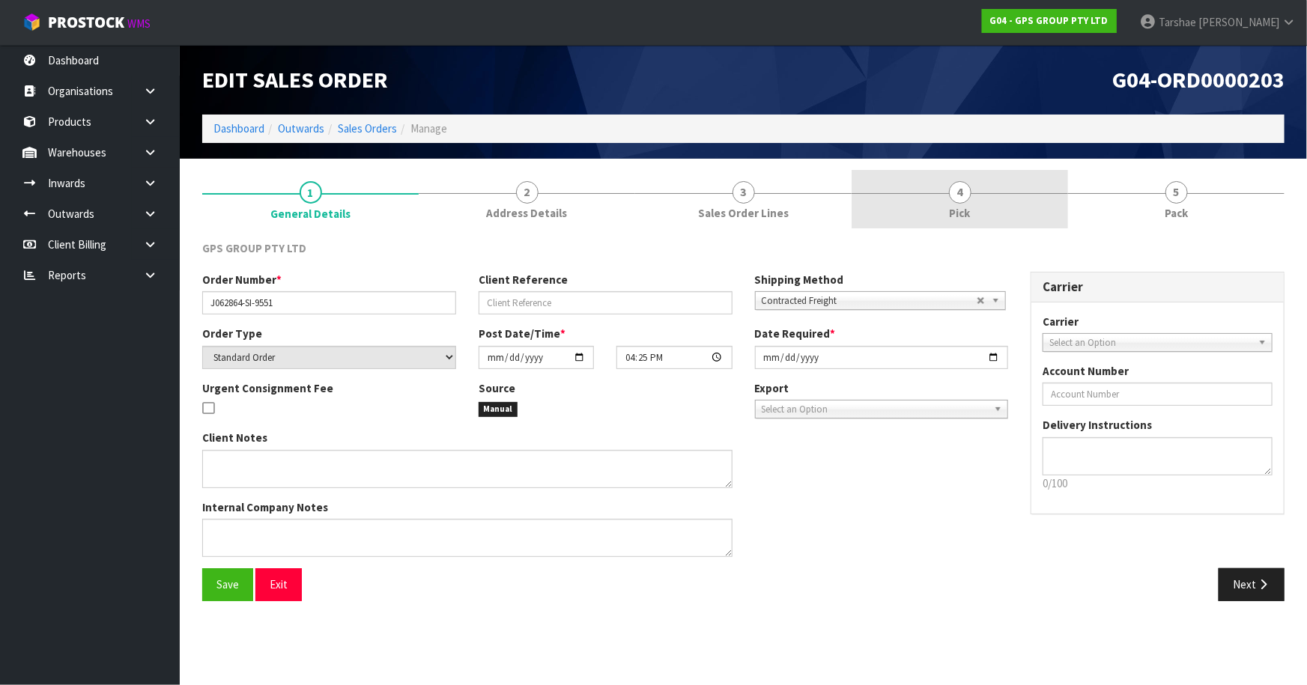
click at [953, 220] on span "Pick" at bounding box center [960, 213] width 21 height 16
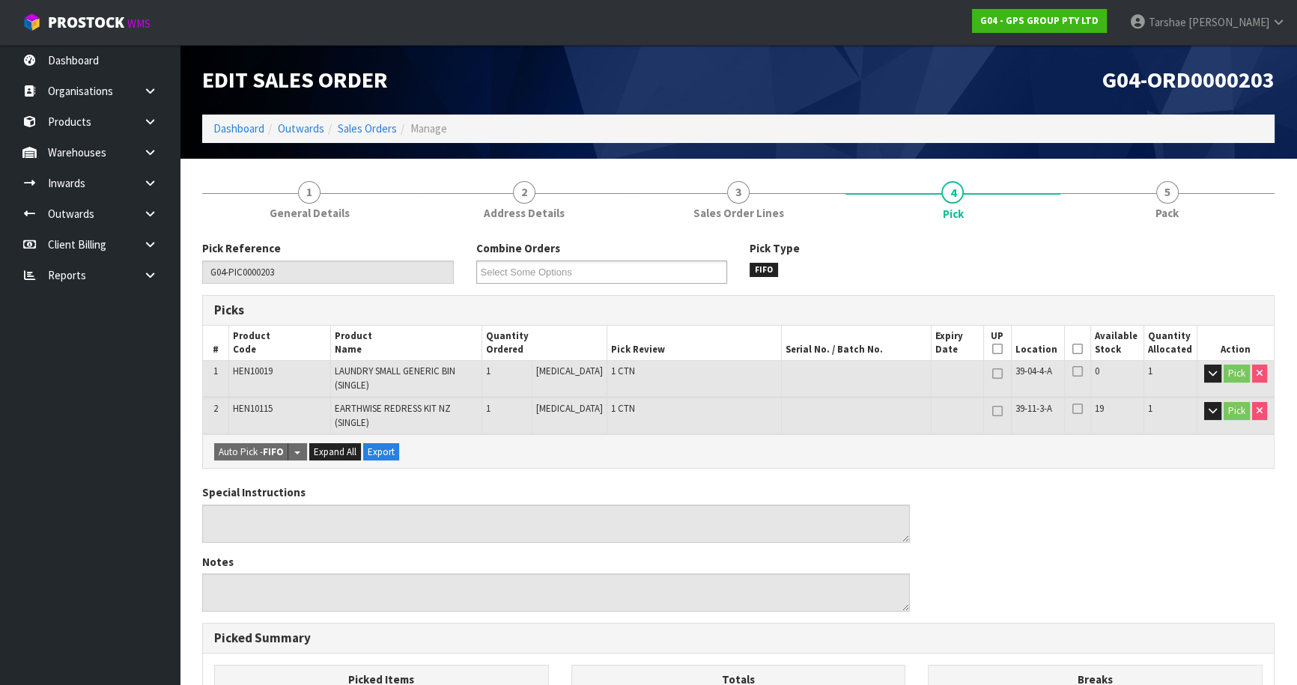
click at [1072, 349] on icon at bounding box center [1077, 349] width 10 height 1
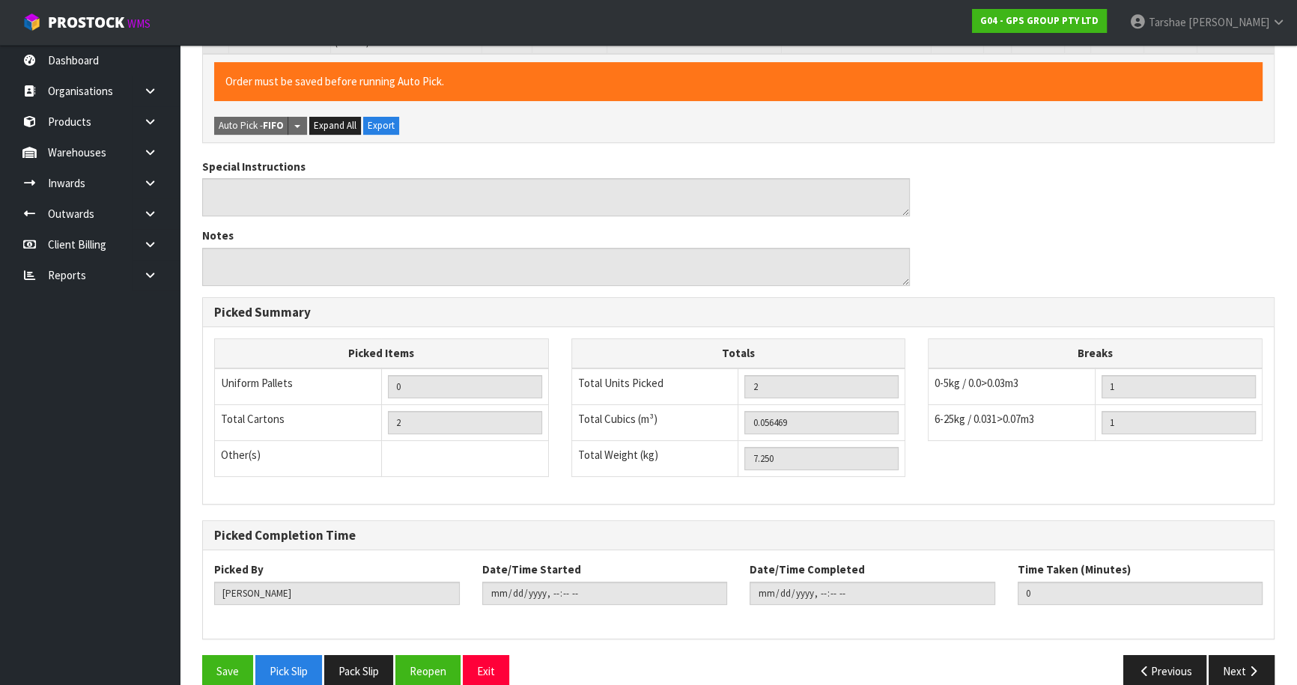
scroll to position [403, 0]
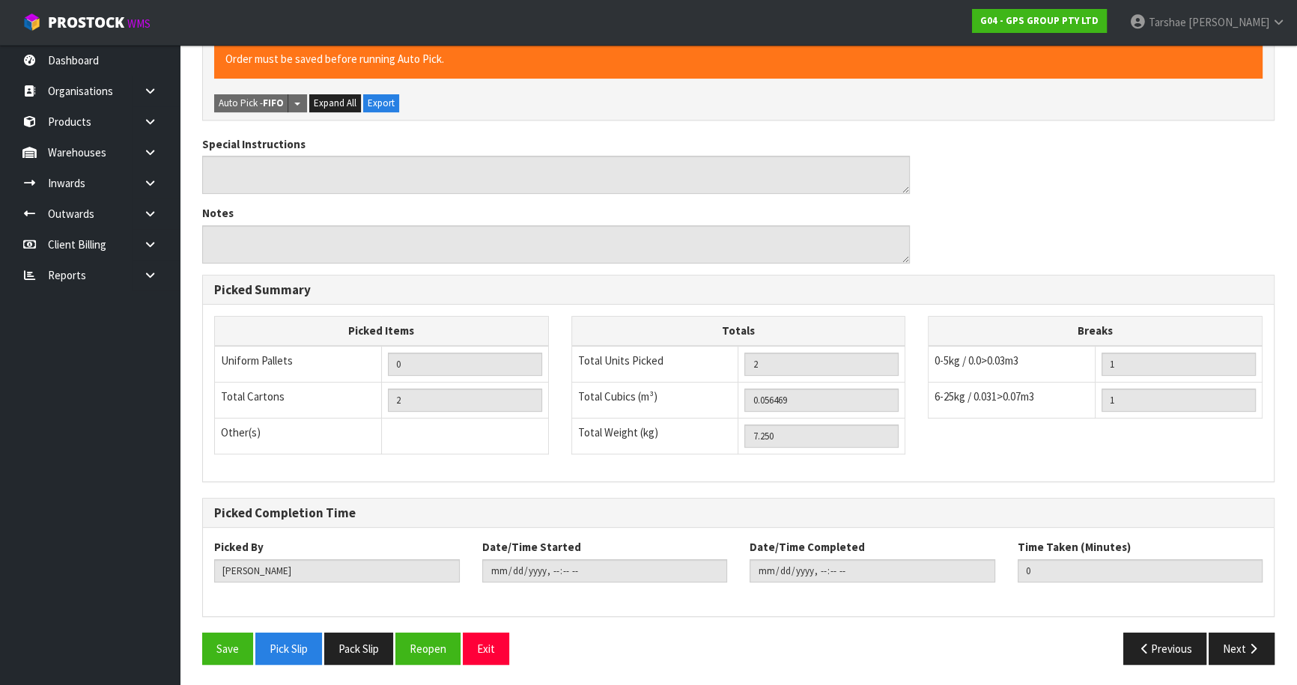
click at [217, 628] on div "Pick Reference G04-PIC0000203 Combine Orders G04-ORD0000199 G04-ORD0000202 G04-…" at bounding box center [738, 256] width 1072 height 839
click at [222, 633] on button "Save" at bounding box center [227, 649] width 51 height 32
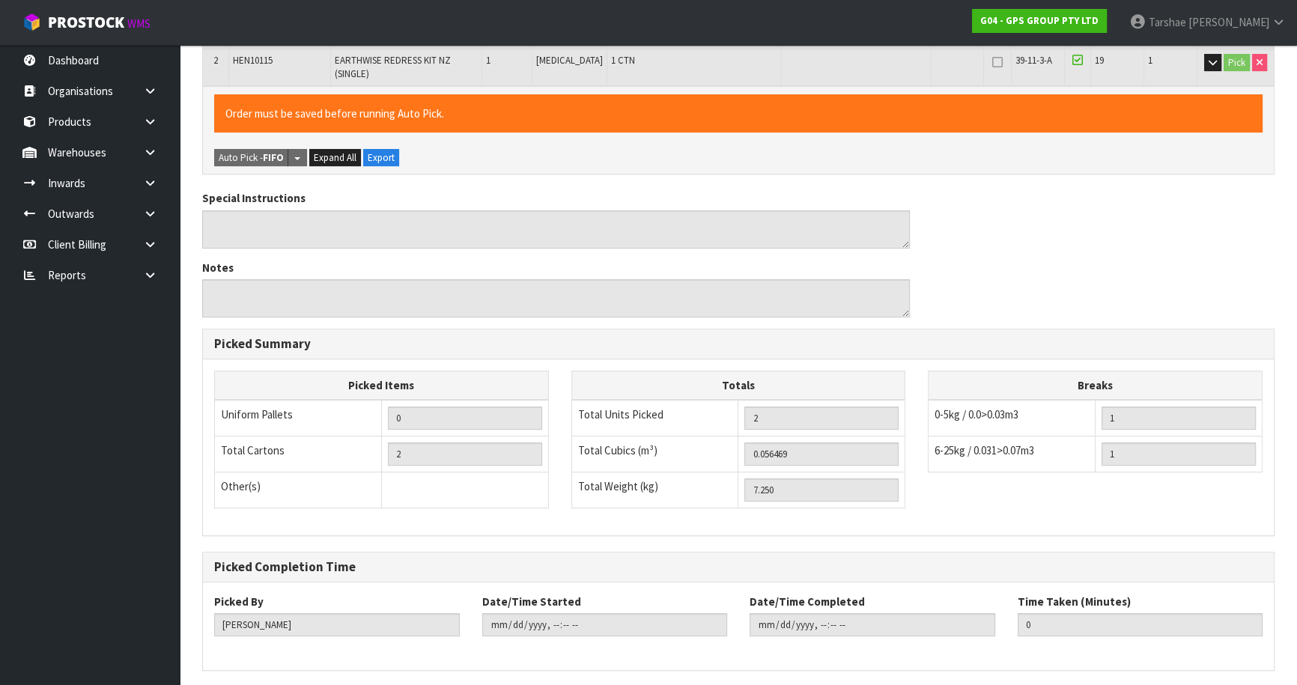
scroll to position [0, 0]
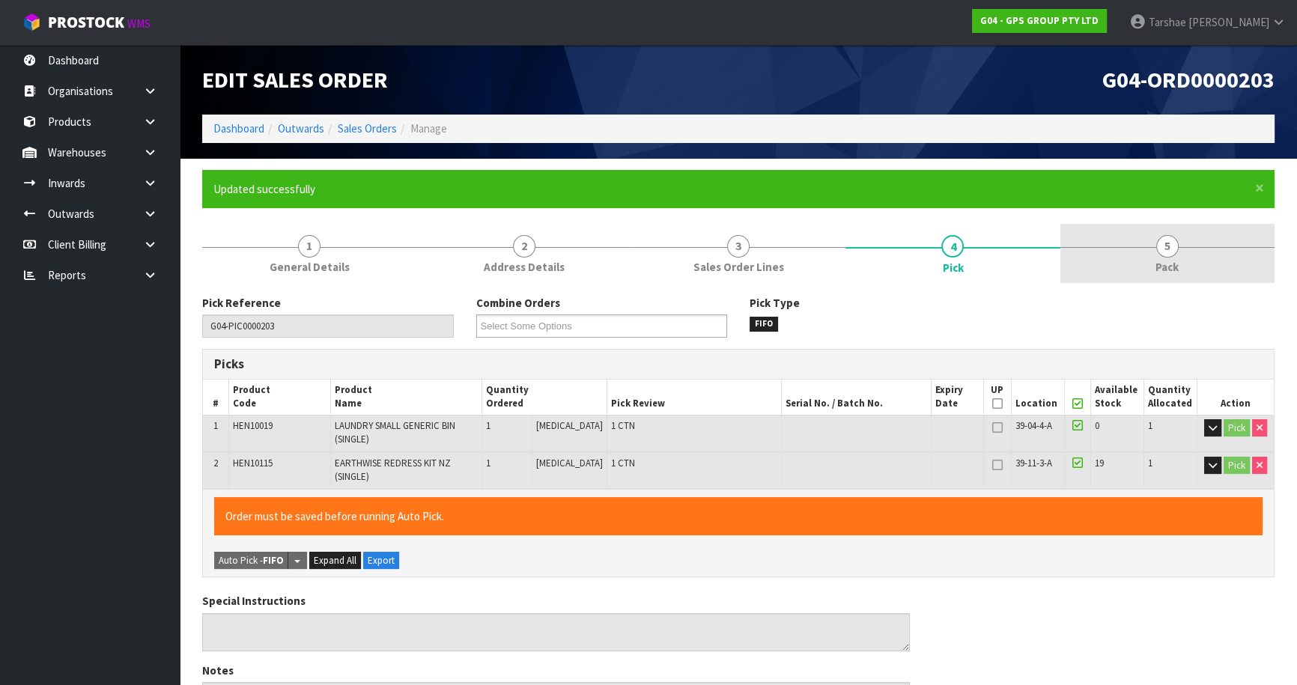
click at [1136, 258] on link "5 Pack" at bounding box center [1167, 253] width 214 height 59
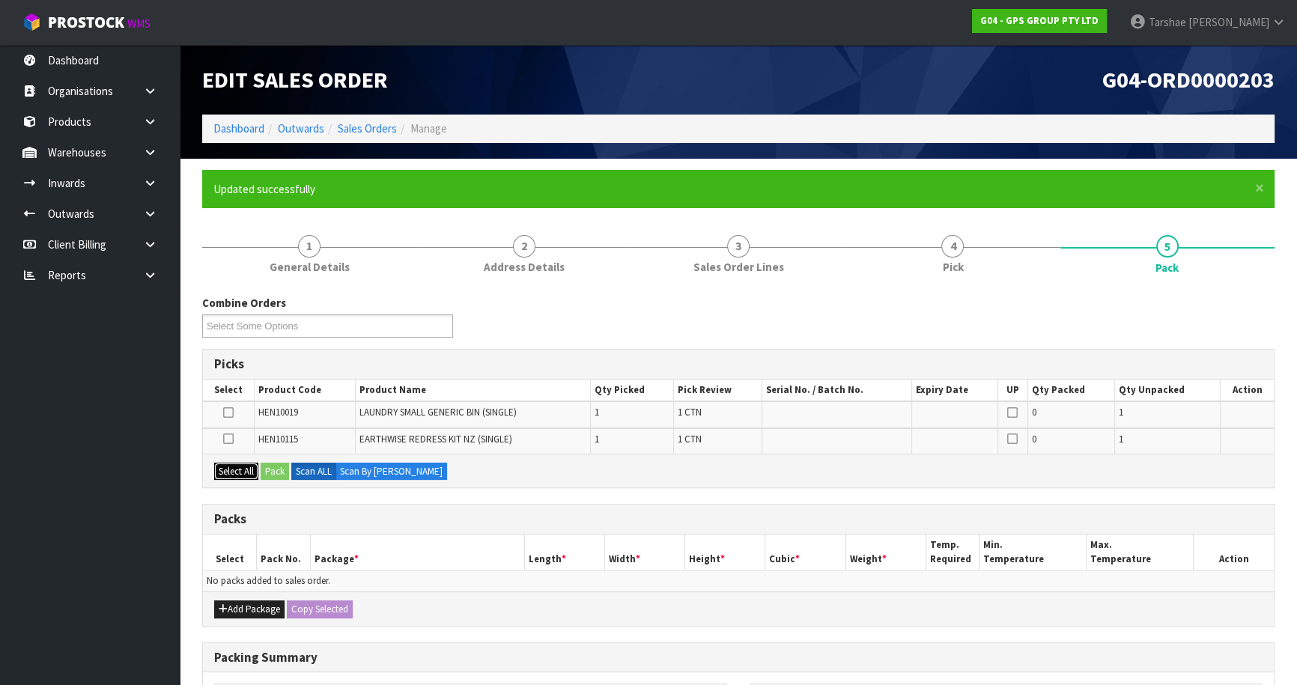
drag, startPoint x: 252, startPoint y: 466, endPoint x: 282, endPoint y: 568, distance: 106.9
click at [252, 467] on button "Select All" at bounding box center [236, 472] width 44 height 18
drag, startPoint x: 259, startPoint y: 607, endPoint x: 246, endPoint y: 599, distance: 15.8
click at [258, 607] on button "Add Package" at bounding box center [249, 610] width 70 height 18
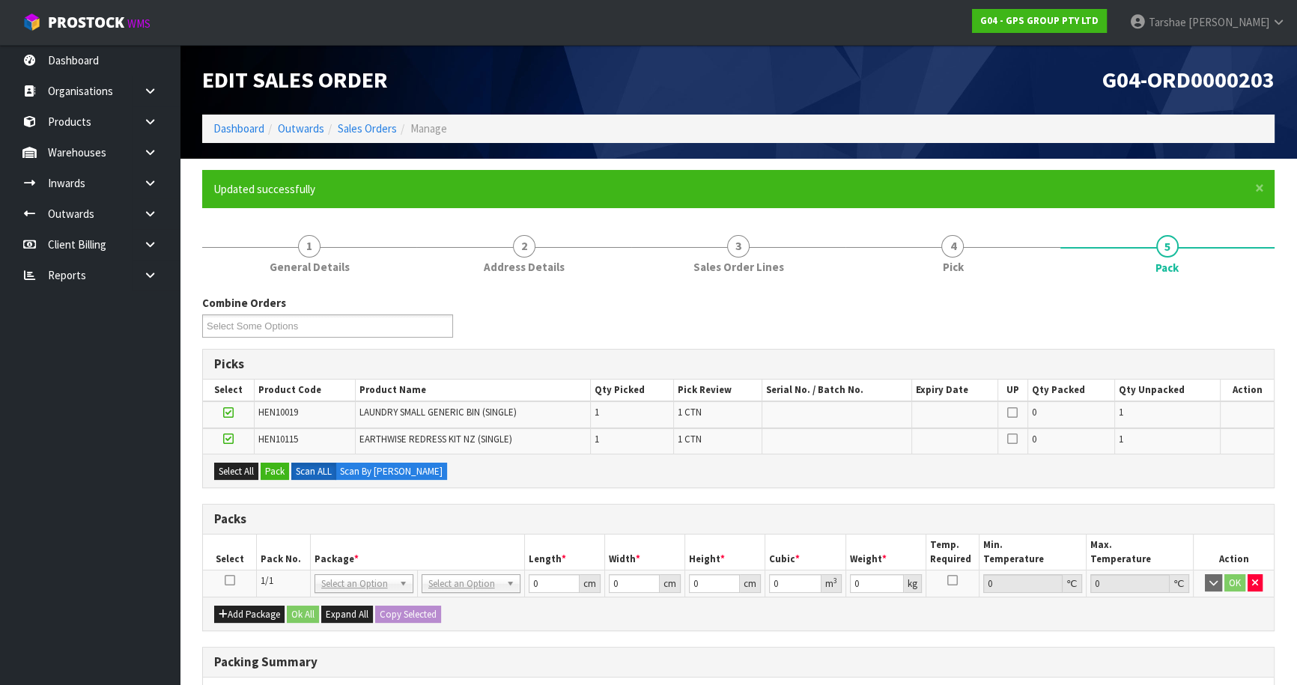
click at [234, 578] on td at bounding box center [230, 583] width 54 height 27
drag, startPoint x: 232, startPoint y: 575, endPoint x: 238, endPoint y: 569, distance: 8.5
click at [231, 580] on icon at bounding box center [230, 580] width 10 height 1
click at [283, 464] on button "Pack" at bounding box center [275, 472] width 28 height 18
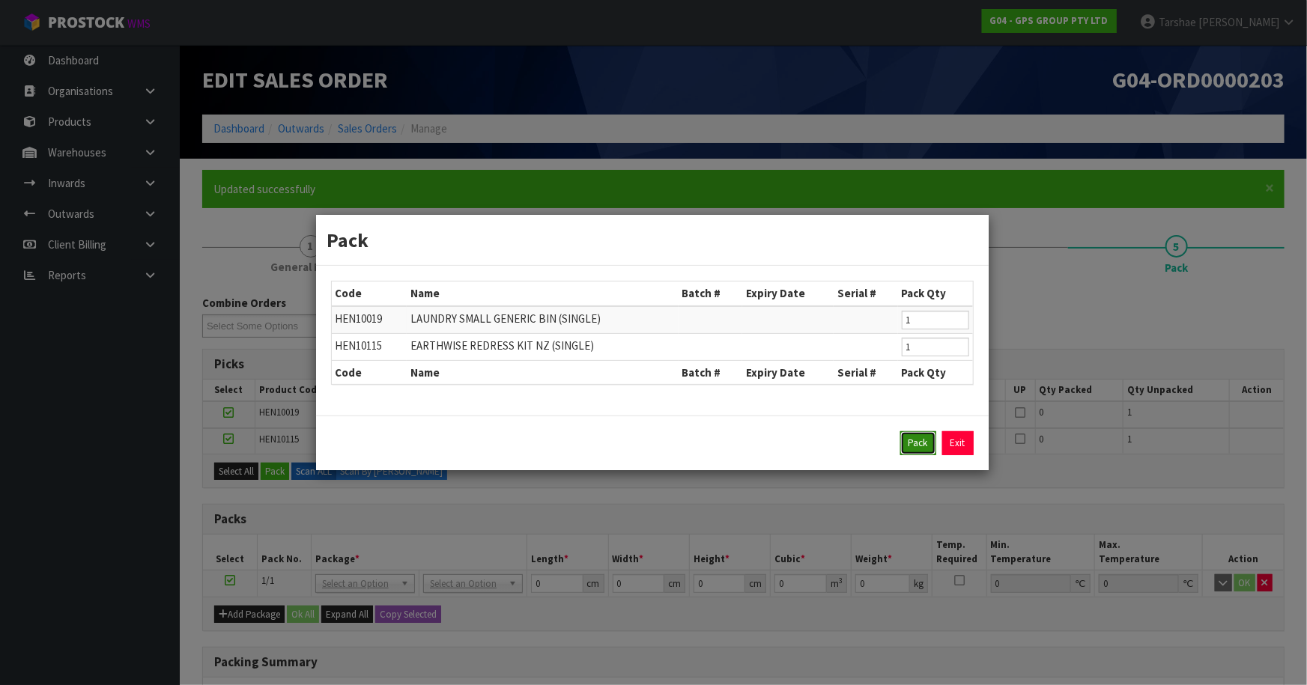
click at [923, 432] on button "Pack" at bounding box center [918, 443] width 36 height 24
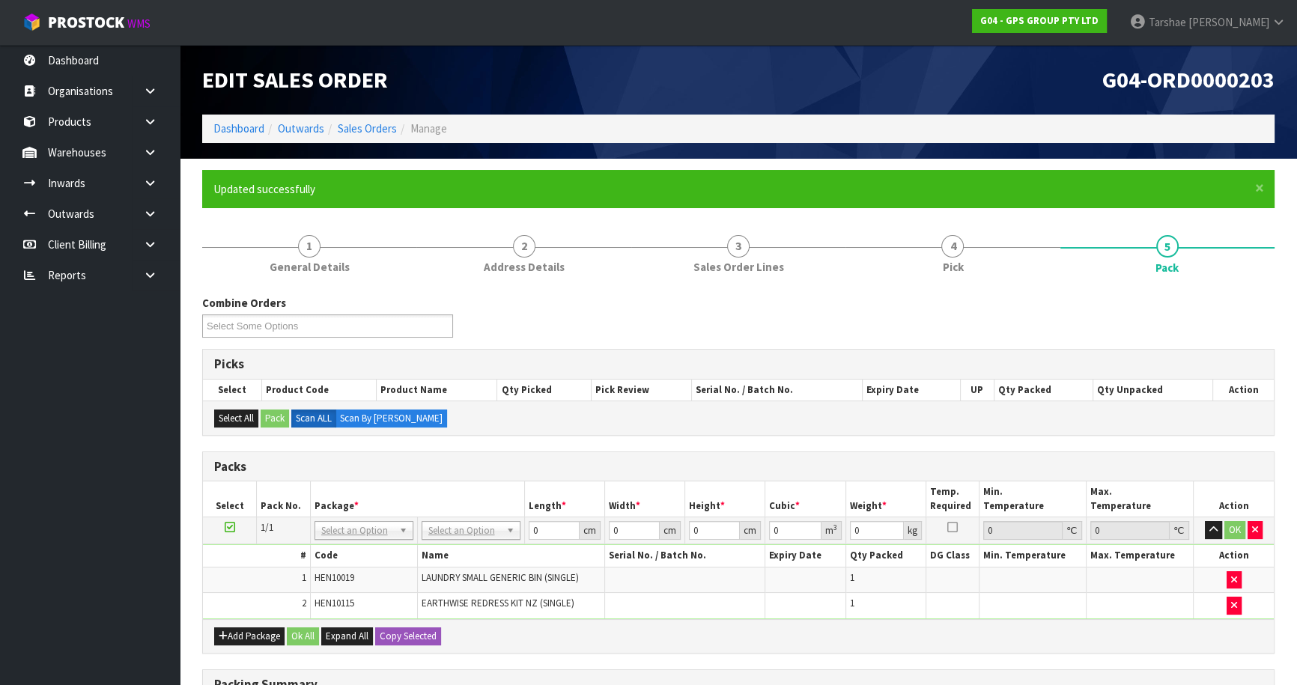
drag, startPoint x: 472, startPoint y: 530, endPoint x: 475, endPoint y: 551, distance: 21.2
drag, startPoint x: 464, startPoint y: 583, endPoint x: 526, endPoint y: 547, distance: 71.4
drag, startPoint x: 540, startPoint y: 533, endPoint x: 461, endPoint y: 512, distance: 81.4
click at [483, 522] on tr "1/1 NONE 007-001 007-002 007-004 007-009 007-013 007-014 007-015 007-017 007-01…" at bounding box center [738, 530] width 1071 height 27
click at [1205, 521] on button "button" at bounding box center [1213, 530] width 17 height 18
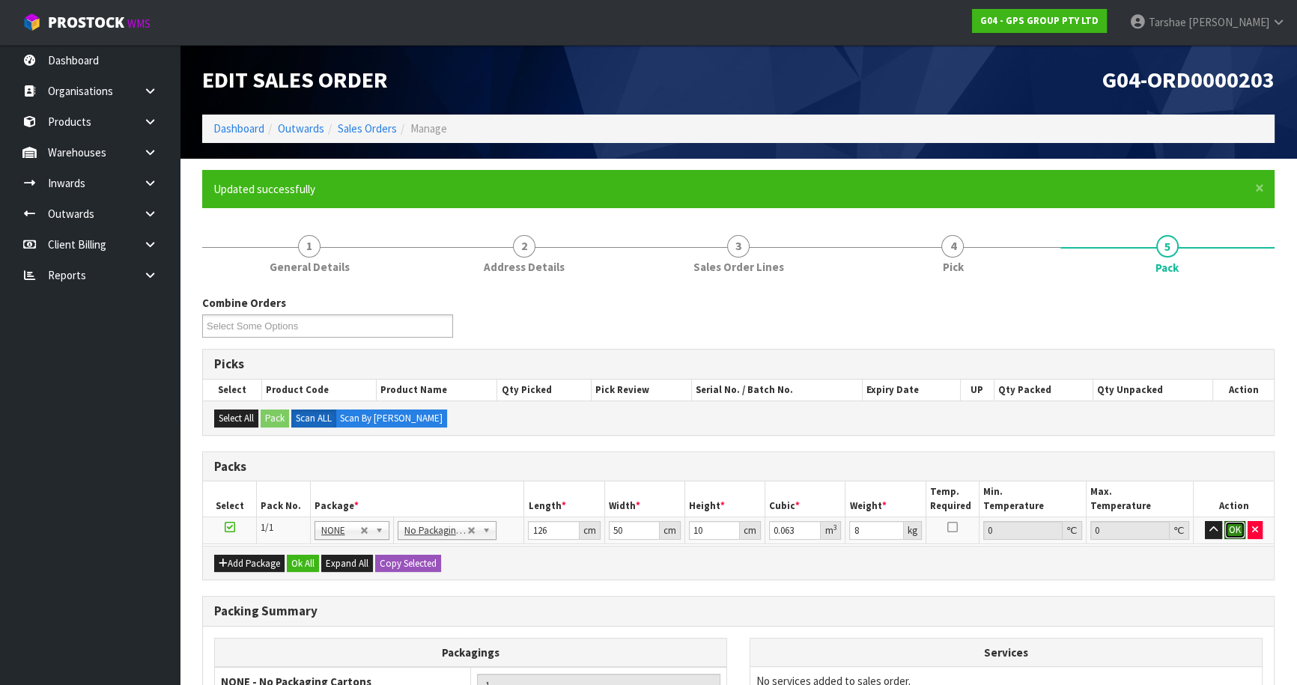
click button "OK" at bounding box center [1234, 530] width 21 height 18
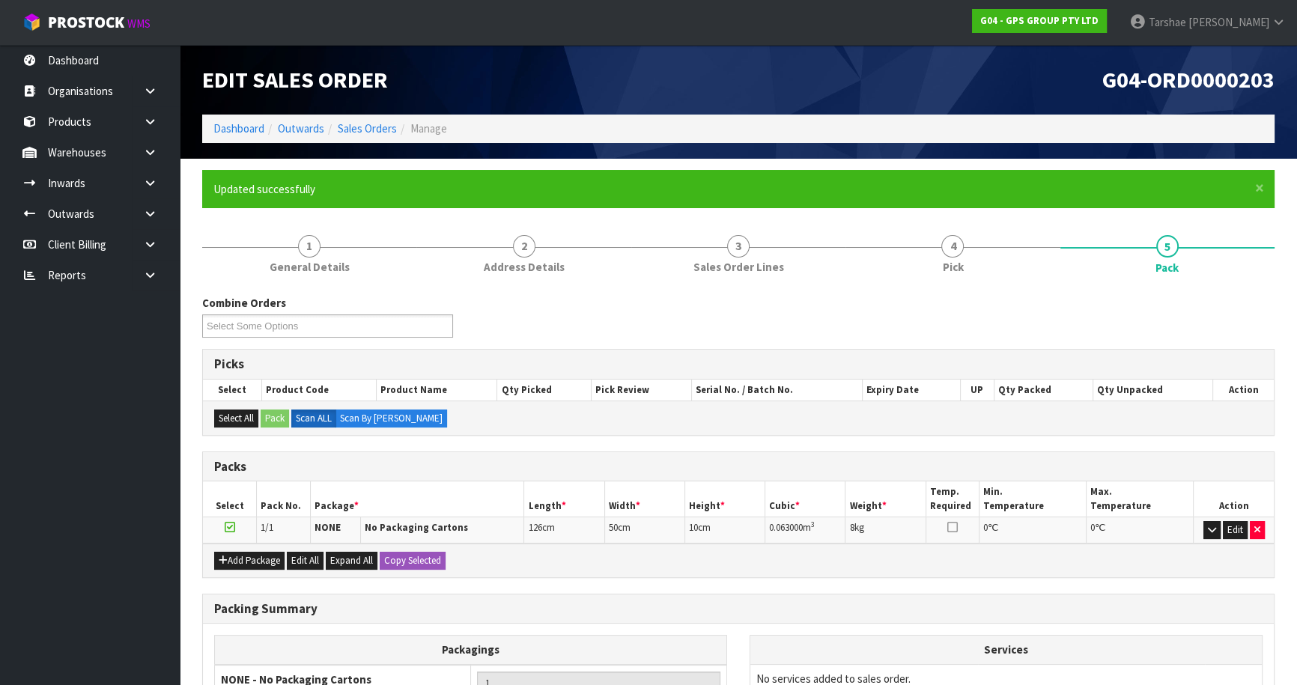
scroll to position [174, 0]
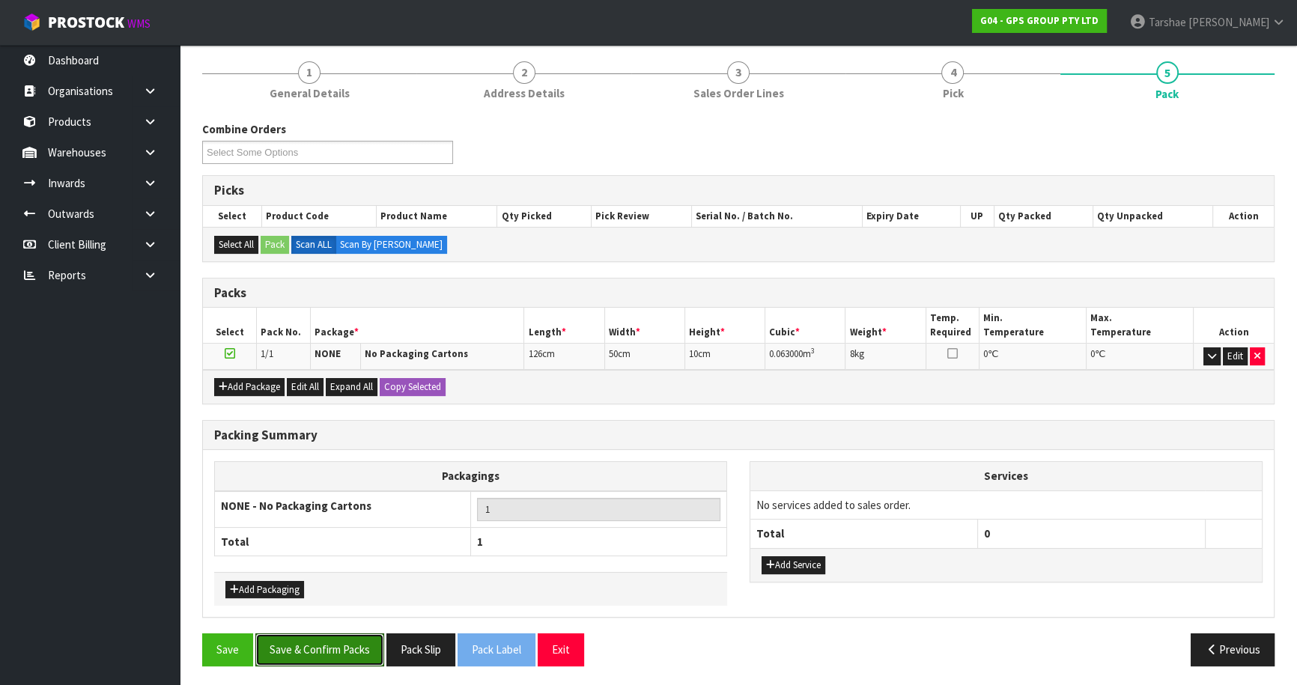
drag, startPoint x: 319, startPoint y: 640, endPoint x: 335, endPoint y: 629, distance: 19.9
click at [324, 635] on button "Save & Confirm Packs" at bounding box center [319, 650] width 129 height 32
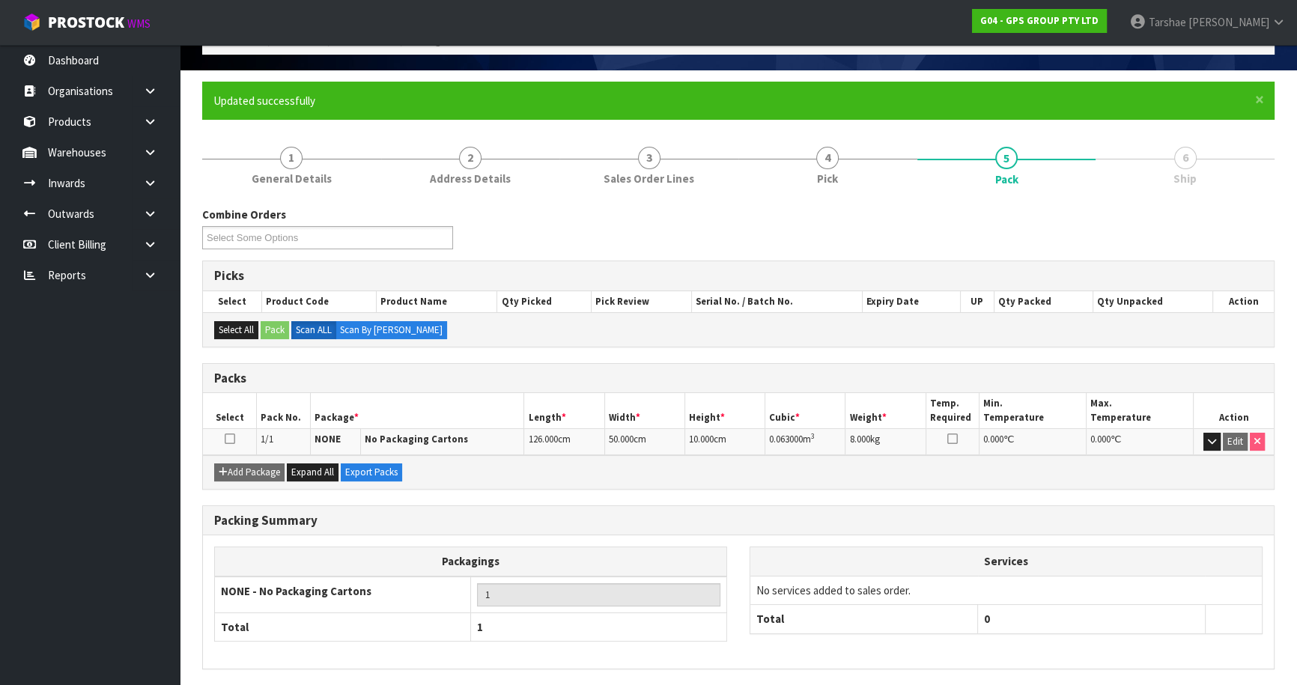
scroll to position [141, 0]
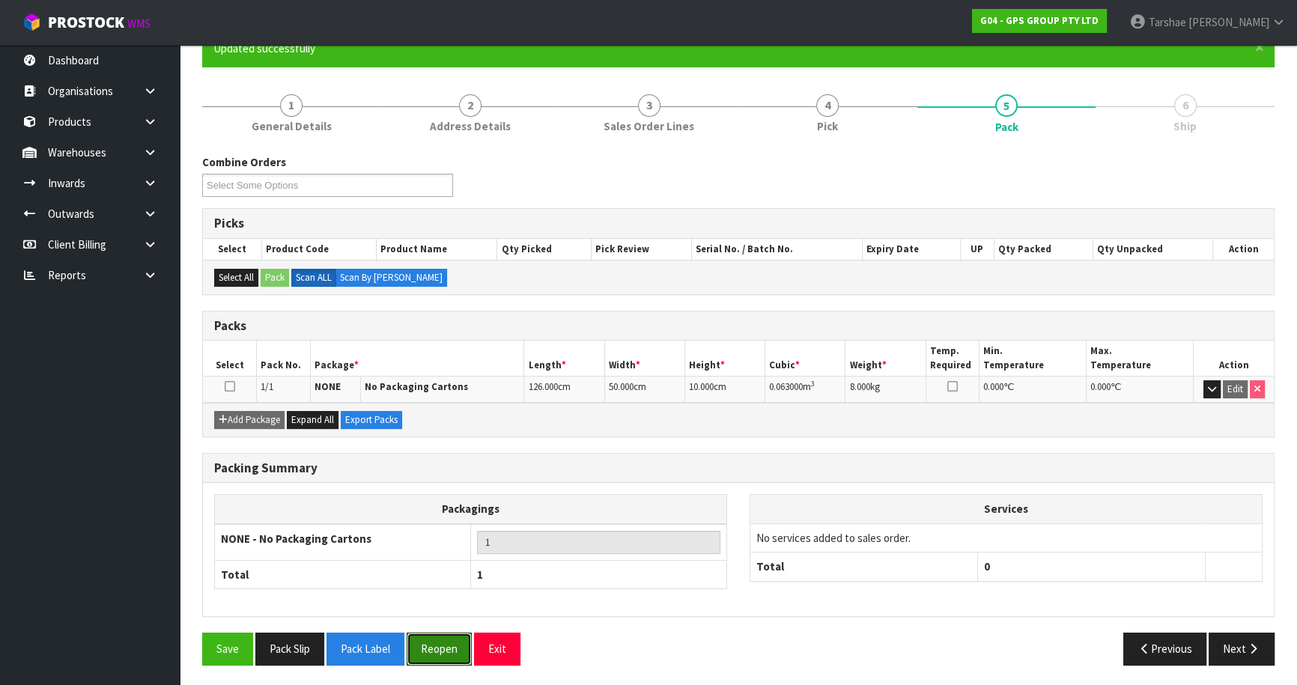
drag, startPoint x: 428, startPoint y: 651, endPoint x: 582, endPoint y: 589, distance: 166.0
click at [428, 651] on button "Reopen" at bounding box center [439, 649] width 65 height 32
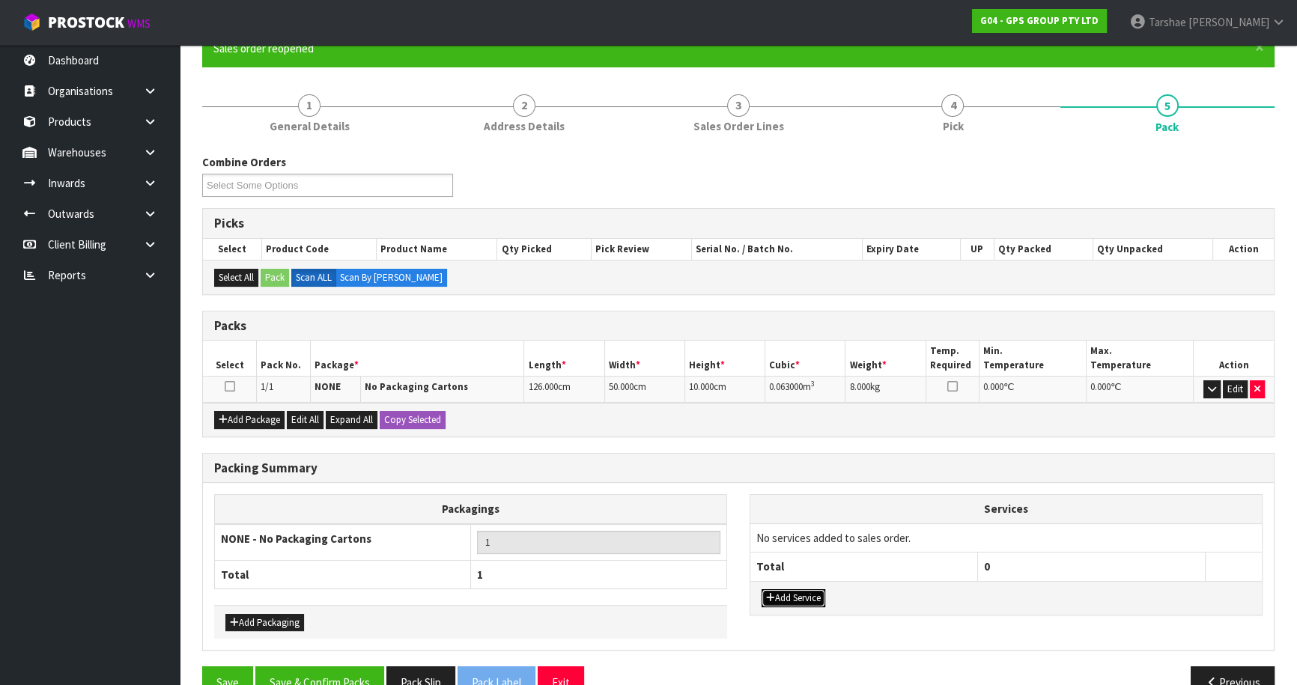
drag, startPoint x: 805, startPoint y: 597, endPoint x: 811, endPoint y: 570, distance: 27.6
click at [805, 589] on button "Add Service" at bounding box center [794, 598] width 64 height 18
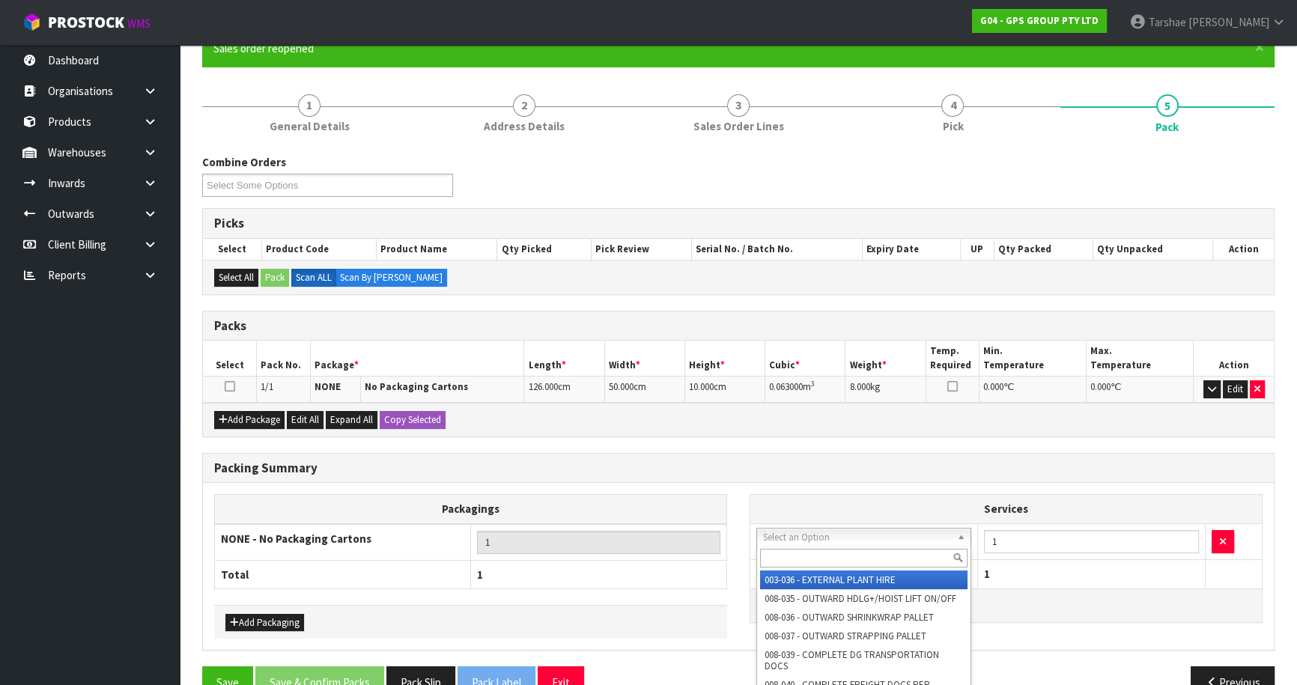
drag, startPoint x: 819, startPoint y: 532, endPoint x: 815, endPoint y: 553, distance: 21.4
click at [812, 560] on input "text" at bounding box center [863, 558] width 207 height 19
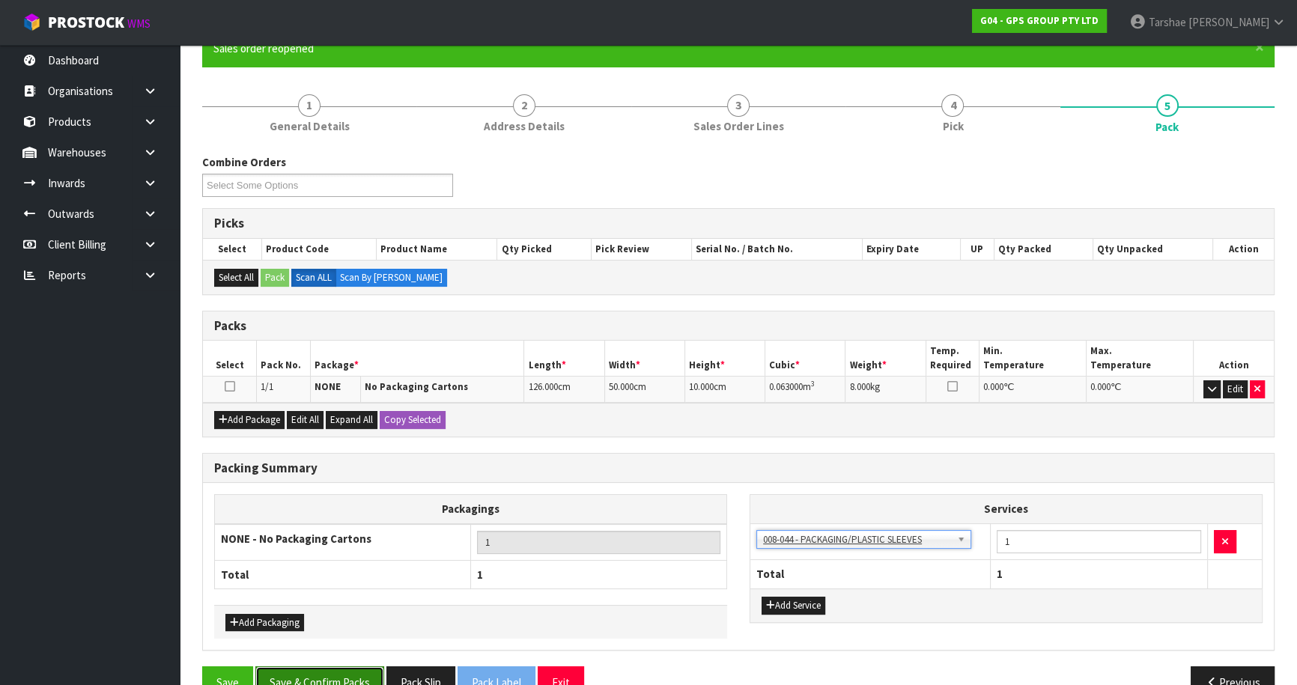
click at [362, 675] on button "Save & Confirm Packs" at bounding box center [319, 682] width 129 height 32
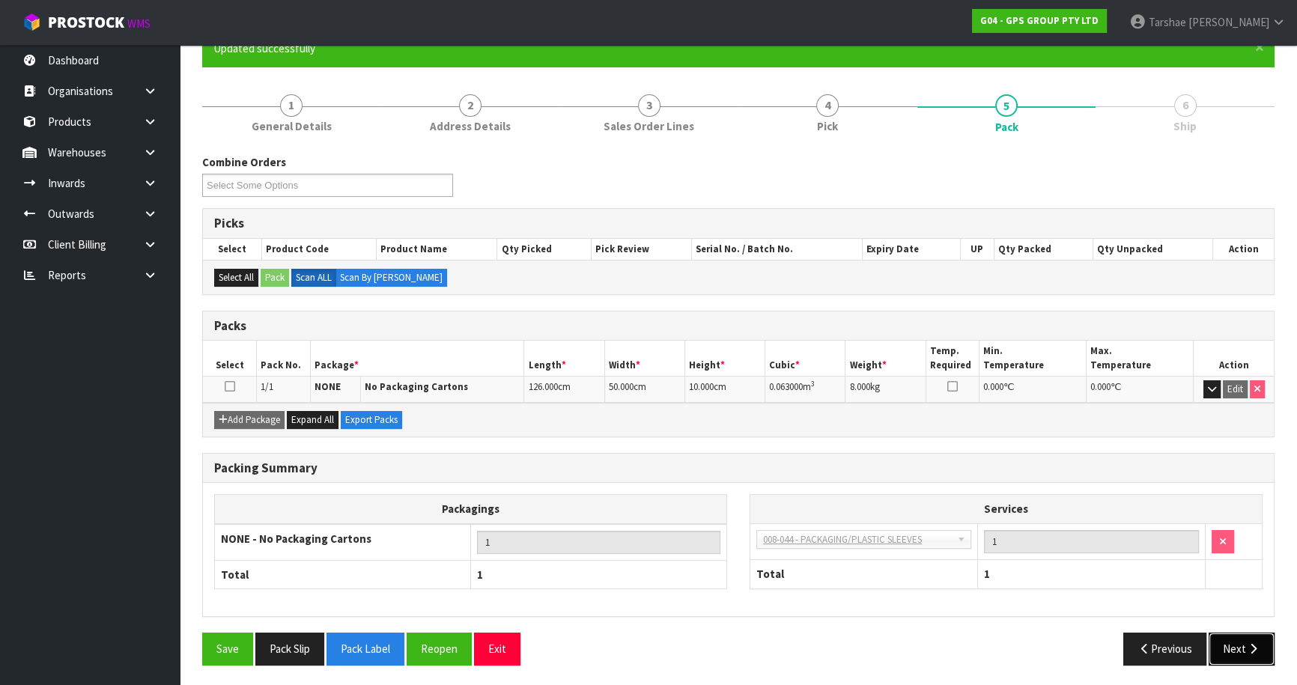
click at [1260, 653] on button "Next" at bounding box center [1242, 649] width 66 height 32
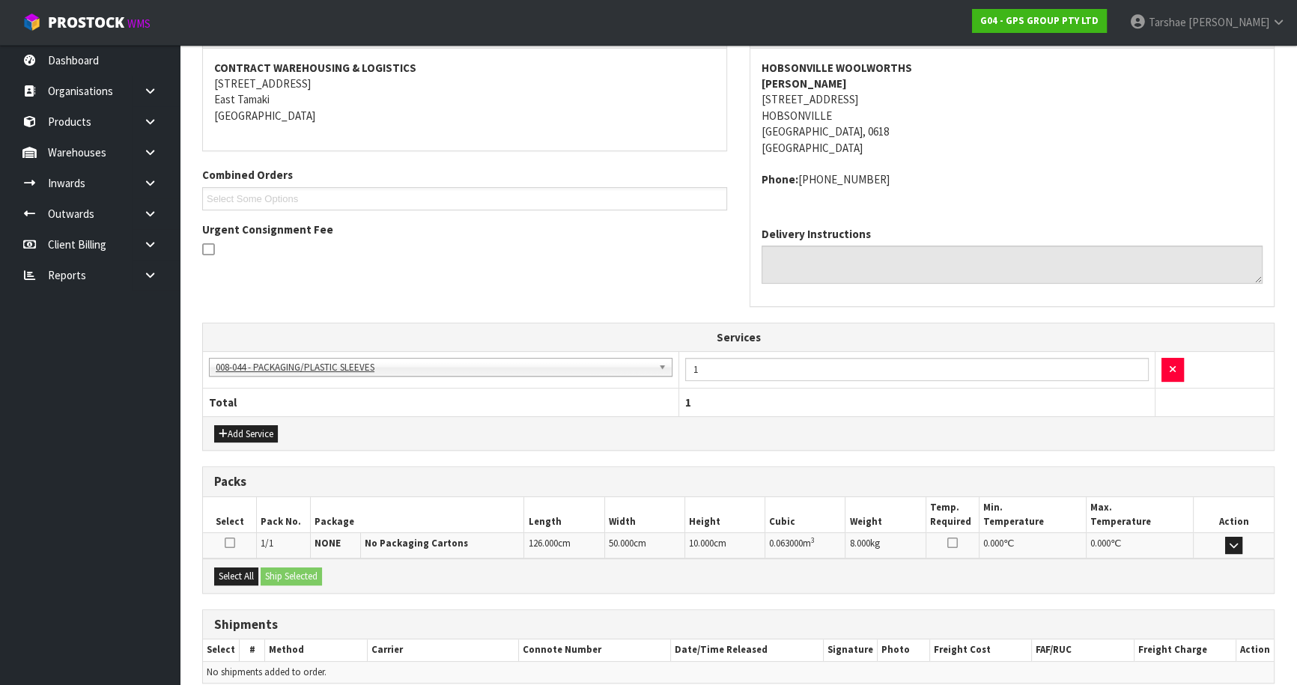
scroll to position [344, 0]
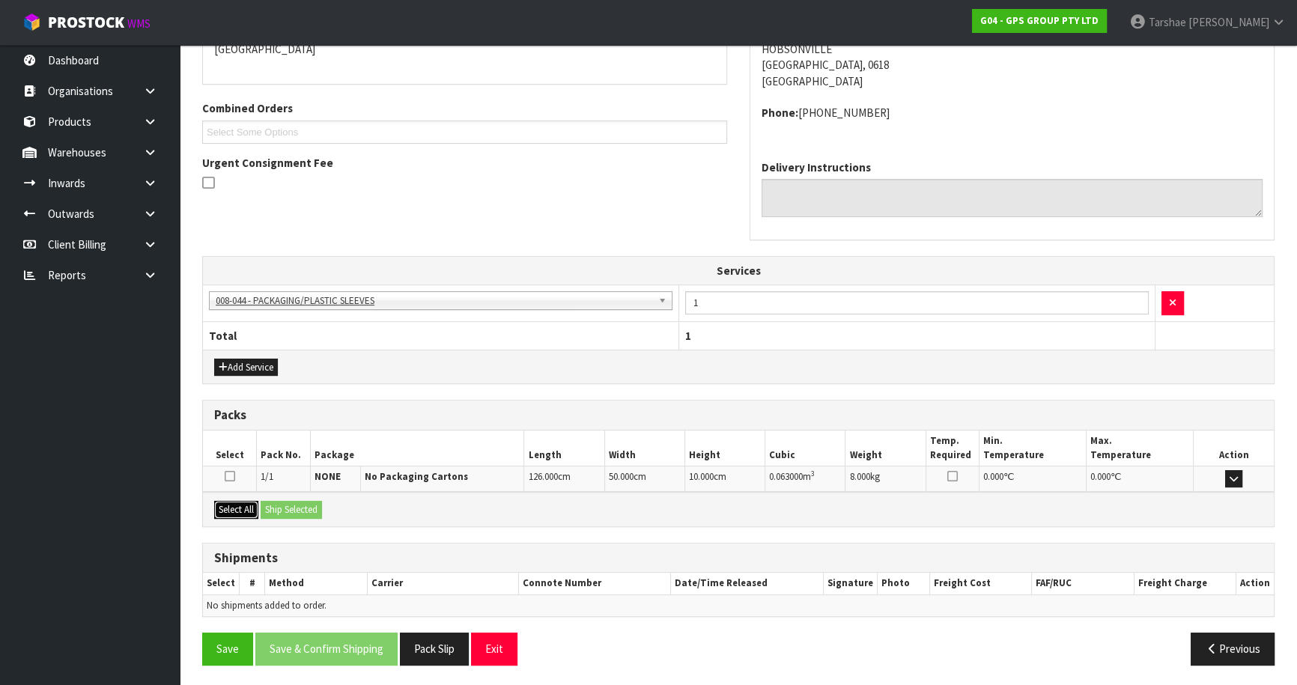
click at [217, 502] on button "Select All" at bounding box center [236, 510] width 44 height 18
click at [288, 506] on button "Ship Selected" at bounding box center [291, 510] width 61 height 18
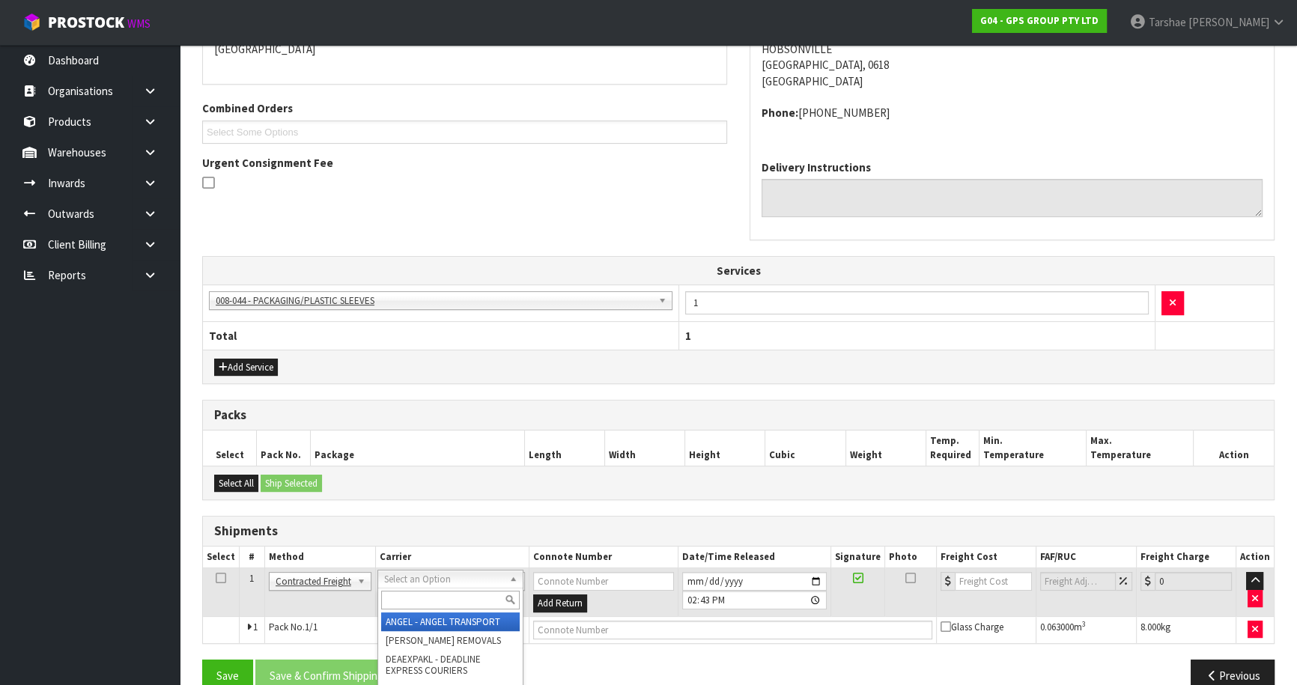
click at [395, 603] on input "text" at bounding box center [450, 600] width 139 height 19
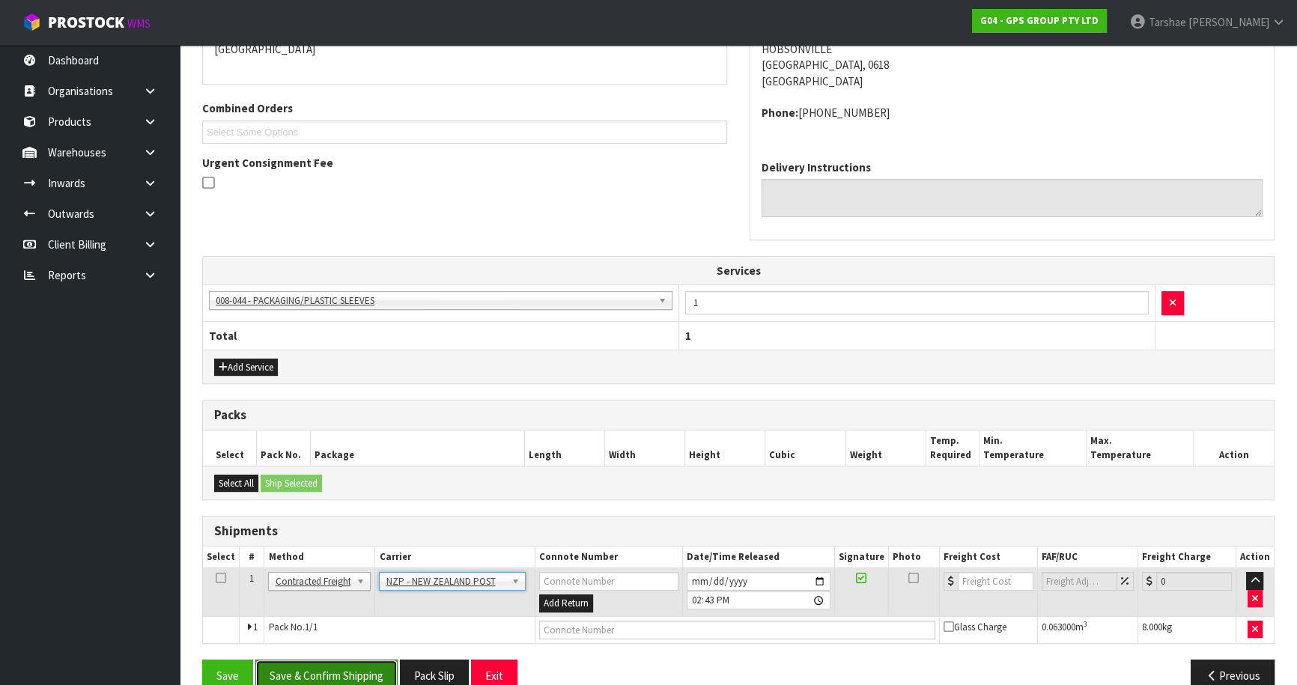
click at [370, 666] on button "Save & Confirm Shipping" at bounding box center [326, 676] width 142 height 32
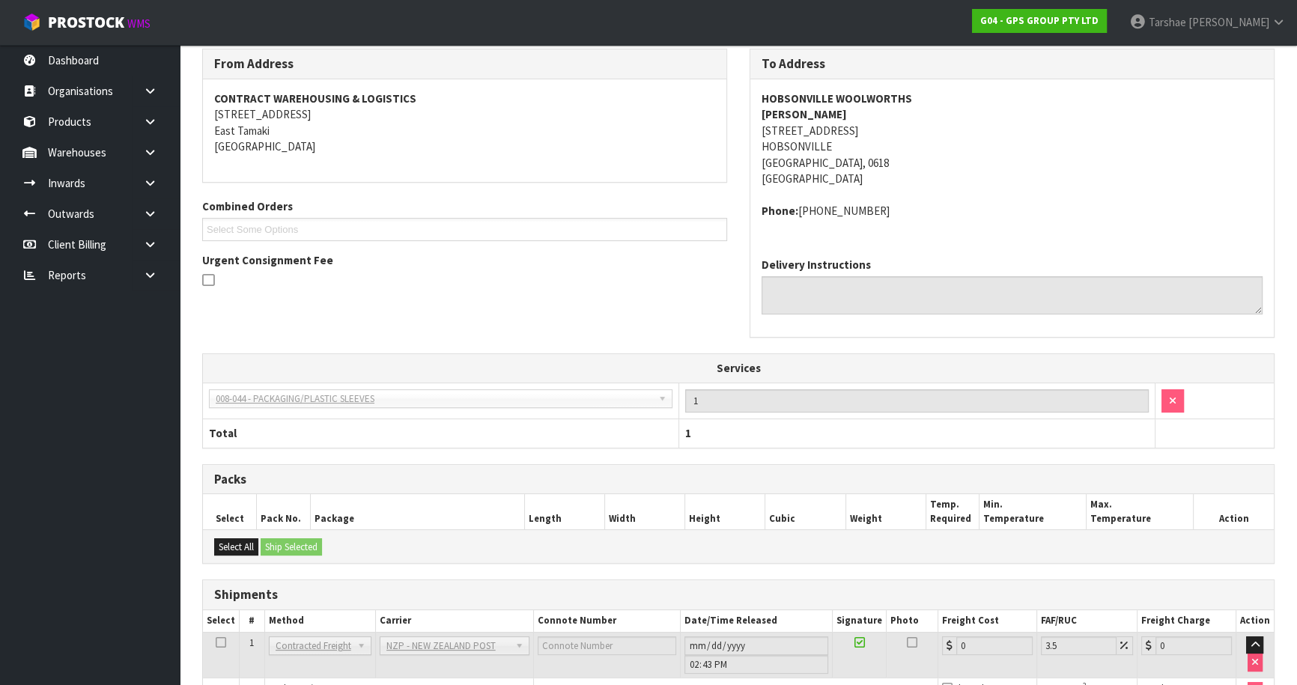
scroll to position [349, 0]
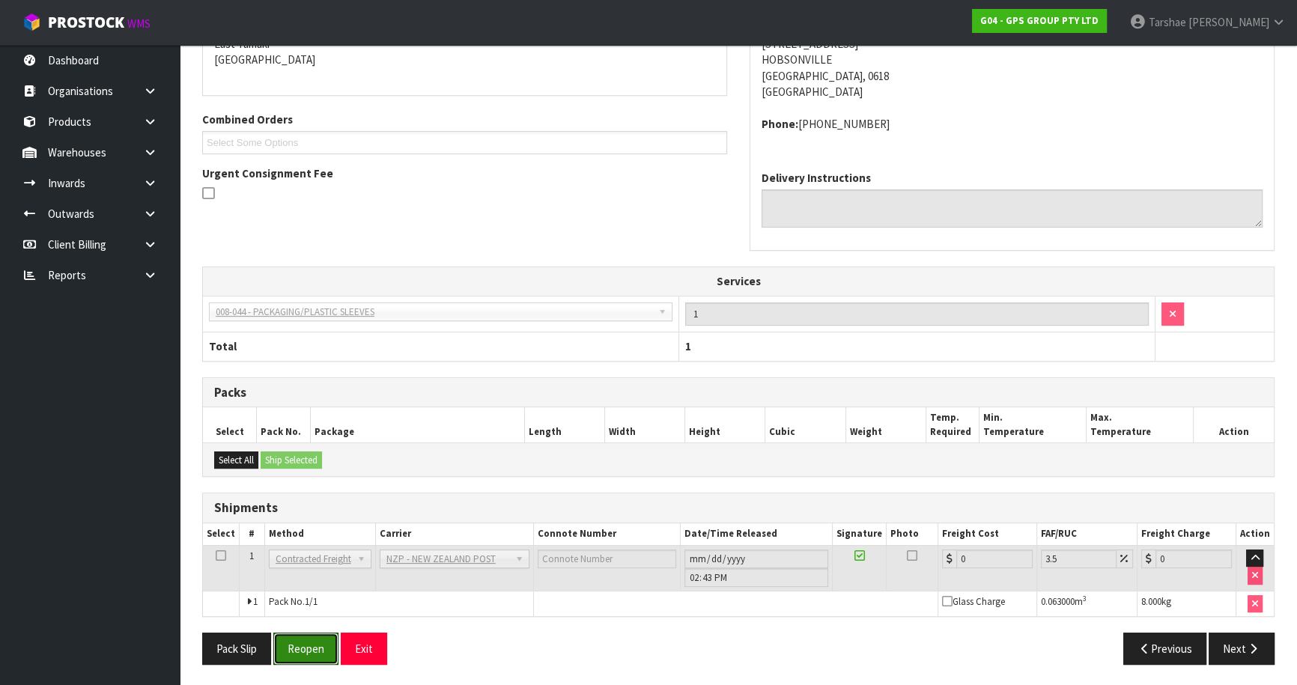
drag, startPoint x: 304, startPoint y: 632, endPoint x: 776, endPoint y: 313, distance: 569.5
click at [305, 633] on button "Reopen" at bounding box center [305, 649] width 65 height 32
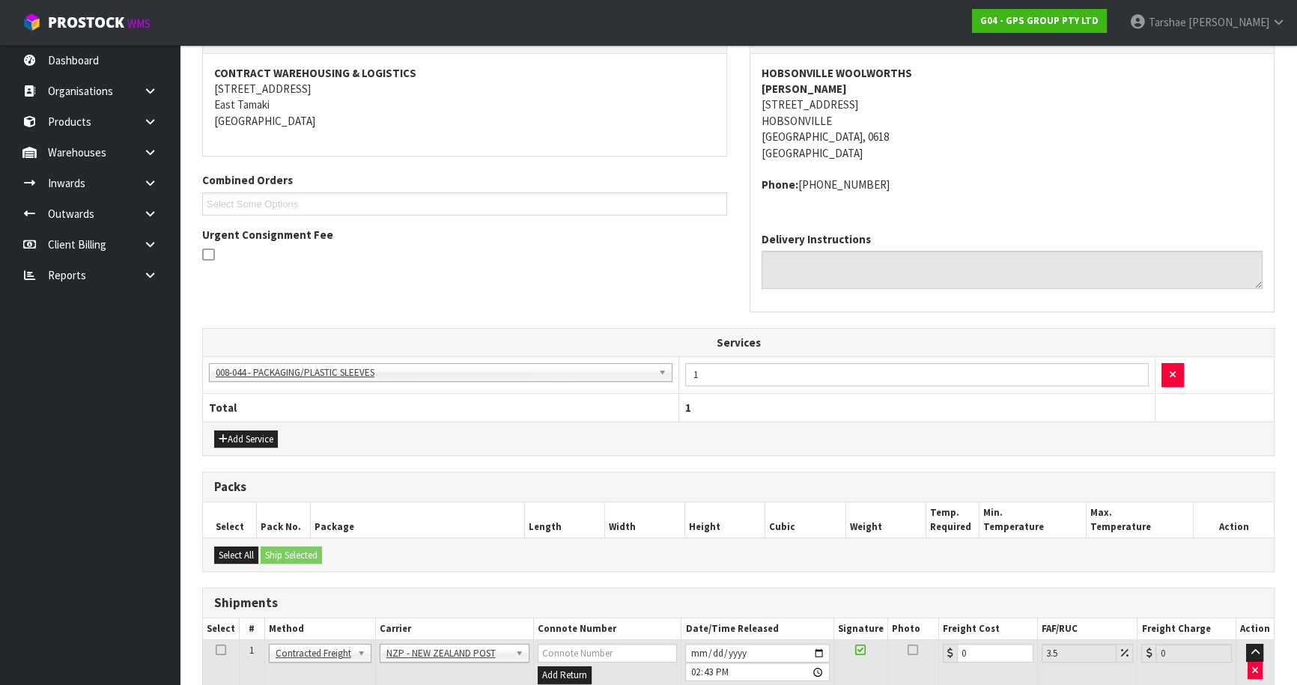
scroll to position [383, 0]
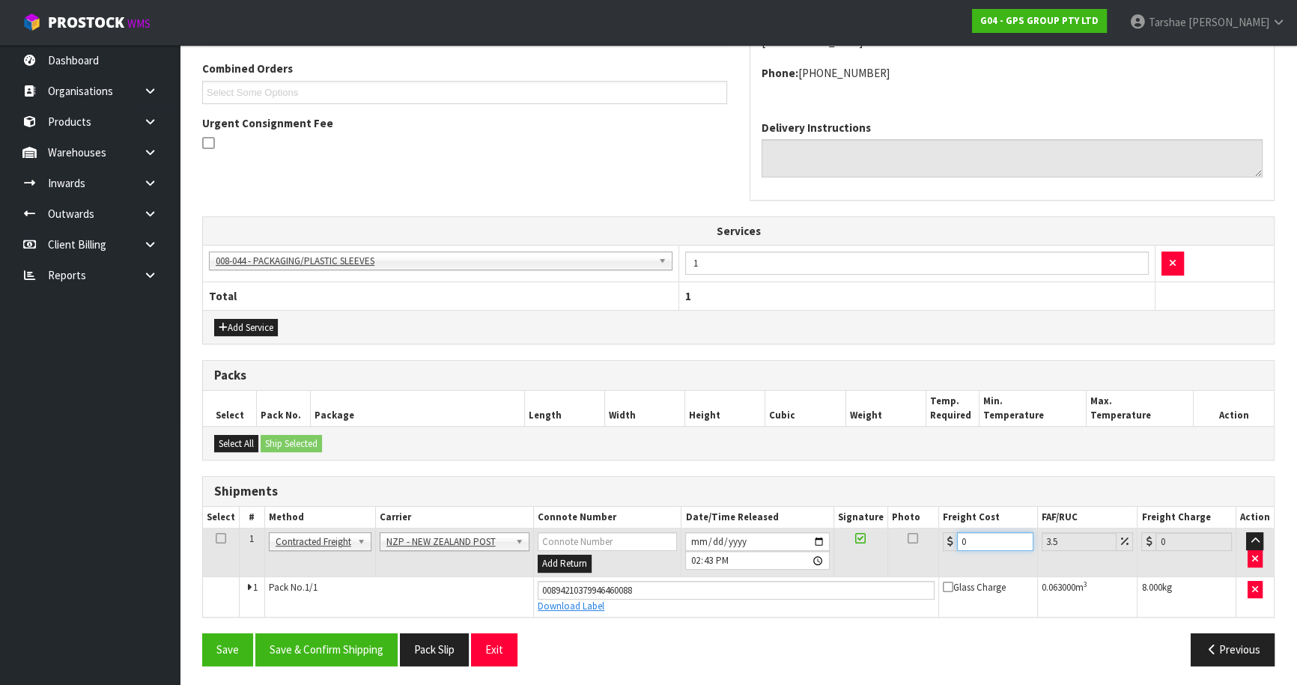
drag, startPoint x: 972, startPoint y: 541, endPoint x: 868, endPoint y: 514, distance: 107.7
click at [872, 516] on table "Select # Method Carrier Connote Number Date/Time Released Signature Photo Freig…" at bounding box center [738, 562] width 1071 height 110
click at [279, 650] on button "Save & Confirm Shipping" at bounding box center [326, 650] width 142 height 32
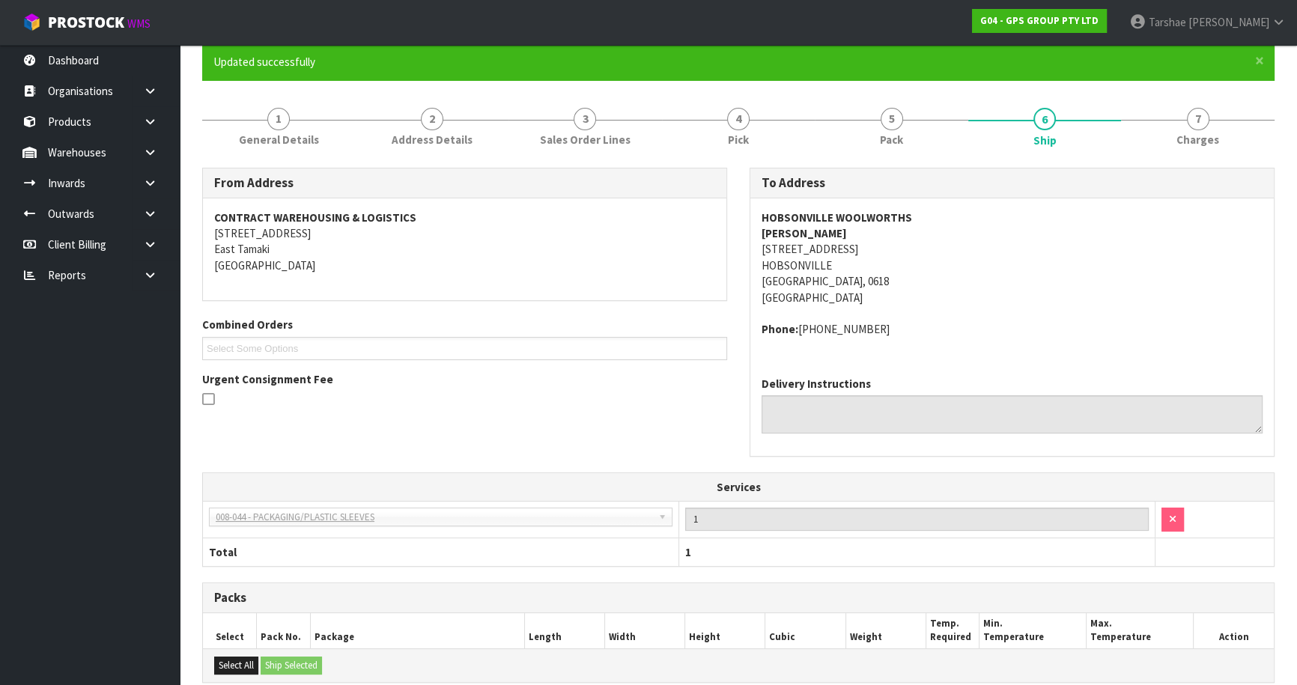
scroll to position [344, 0]
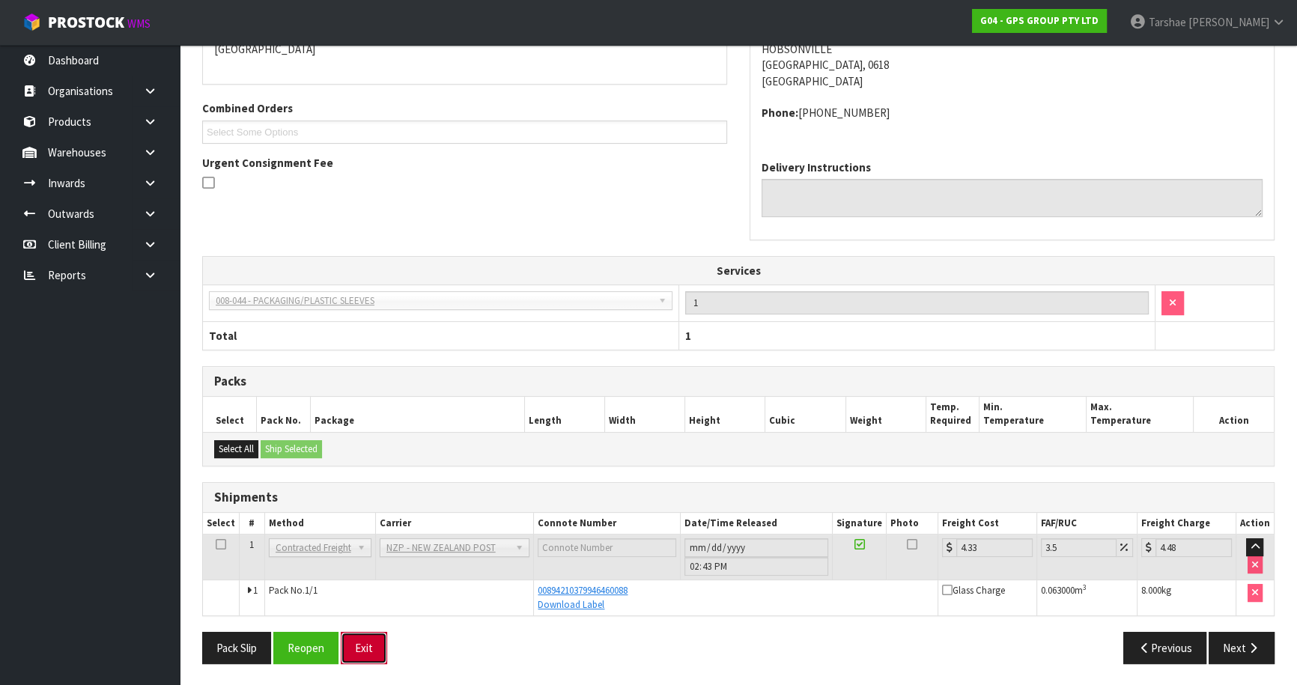
drag, startPoint x: 359, startPoint y: 649, endPoint x: 359, endPoint y: 618, distance: 30.7
click at [359, 646] on button "Exit" at bounding box center [364, 648] width 46 height 32
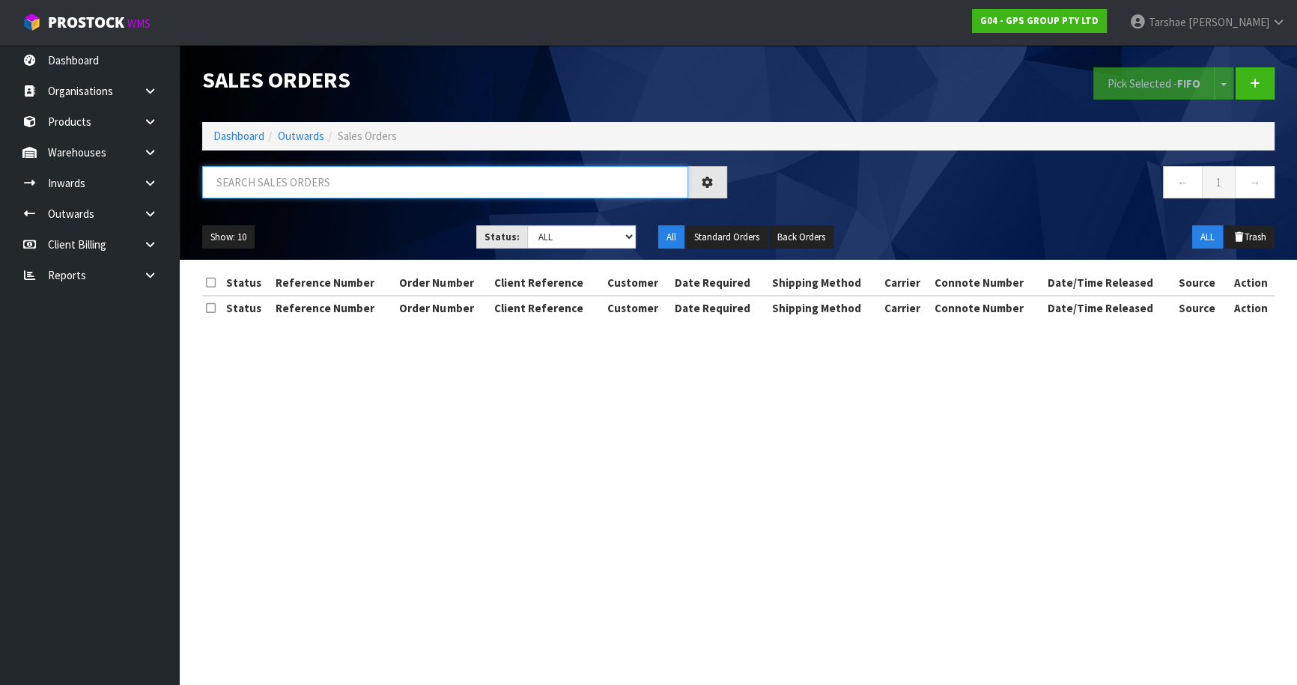
click at [467, 185] on input "text" at bounding box center [445, 182] width 486 height 32
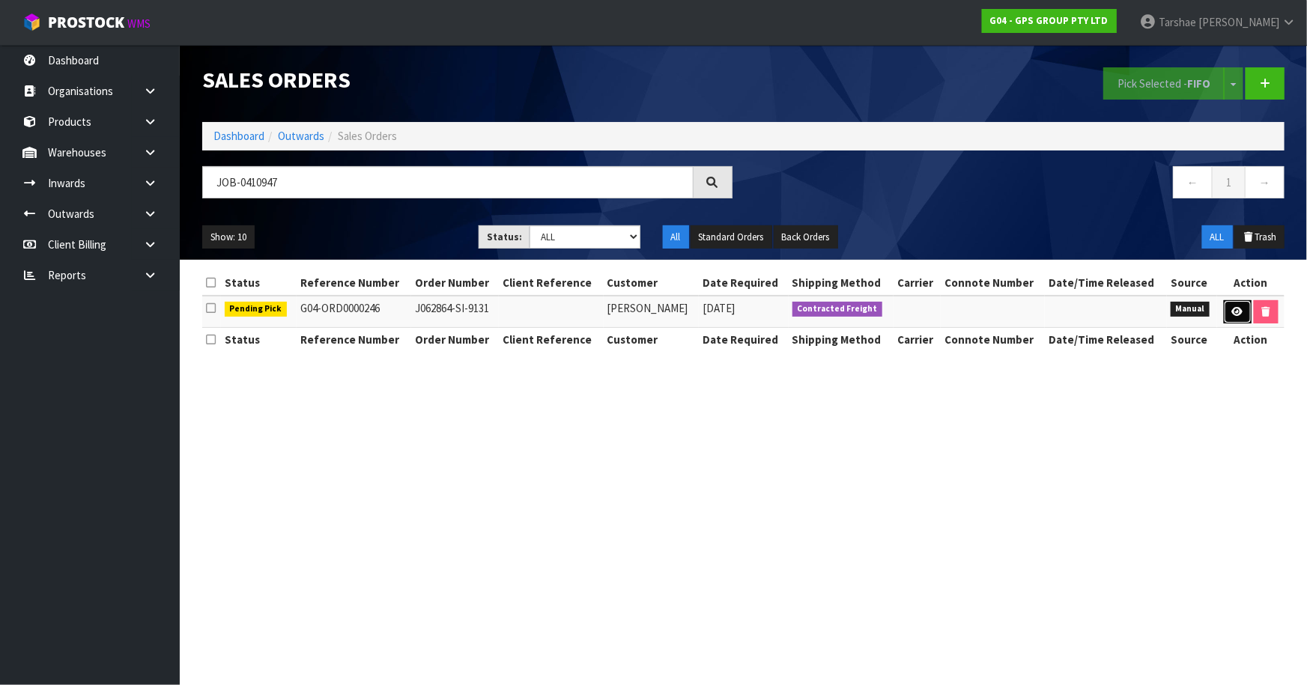
click at [1233, 311] on icon at bounding box center [1237, 312] width 11 height 10
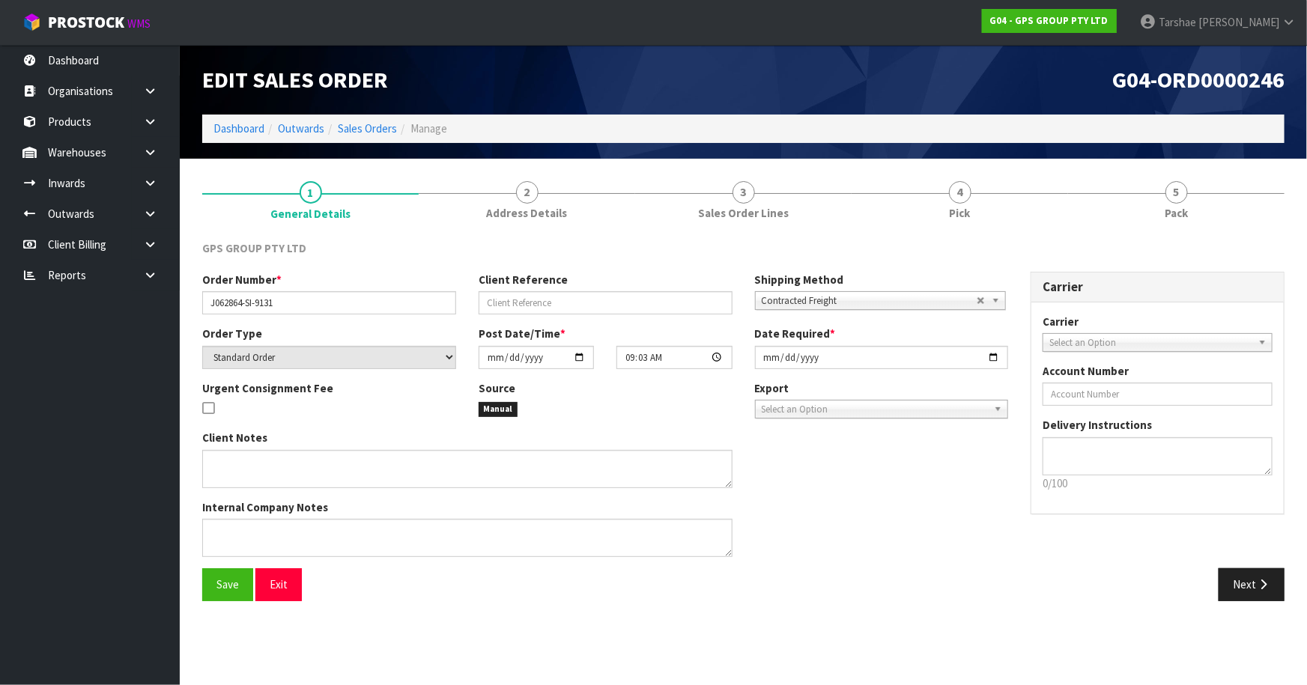
click at [1007, 230] on div "GPS GROUP PTY LTD Order Number * J062864-SI-9131 Client Reference Shipping Meth…" at bounding box center [743, 420] width 1082 height 383
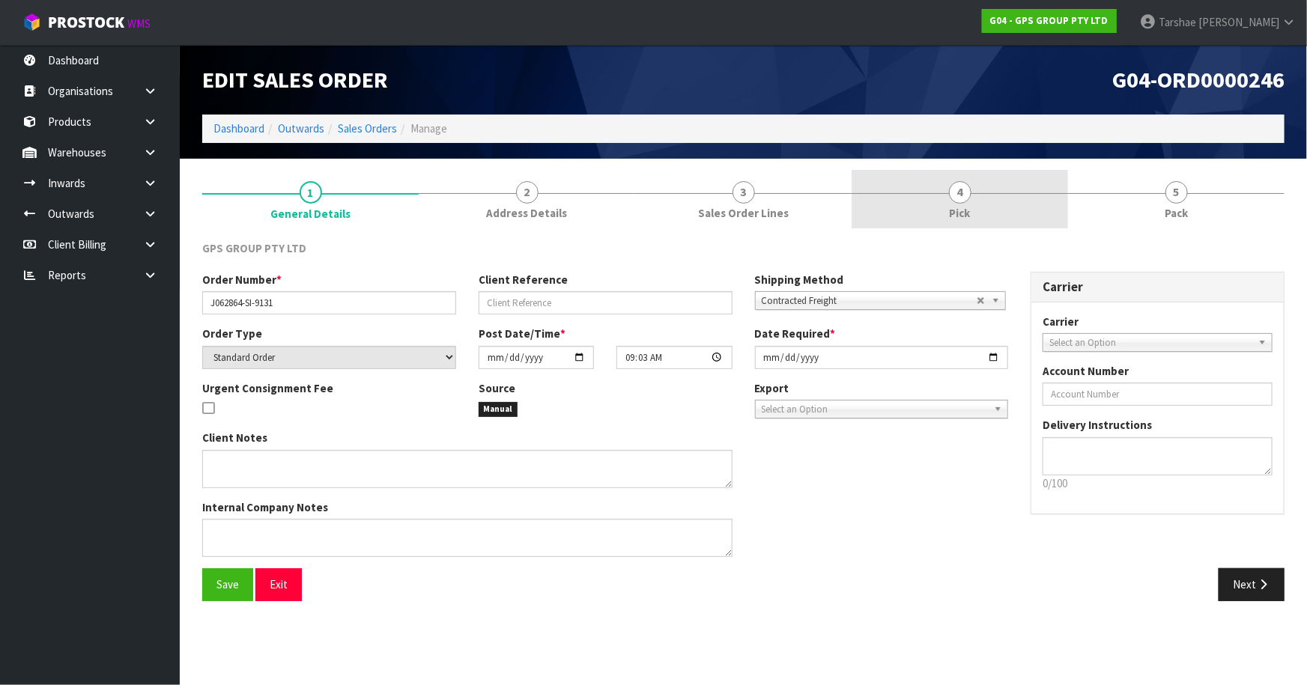
click at [996, 188] on link "4 Pick" at bounding box center [959, 199] width 216 height 59
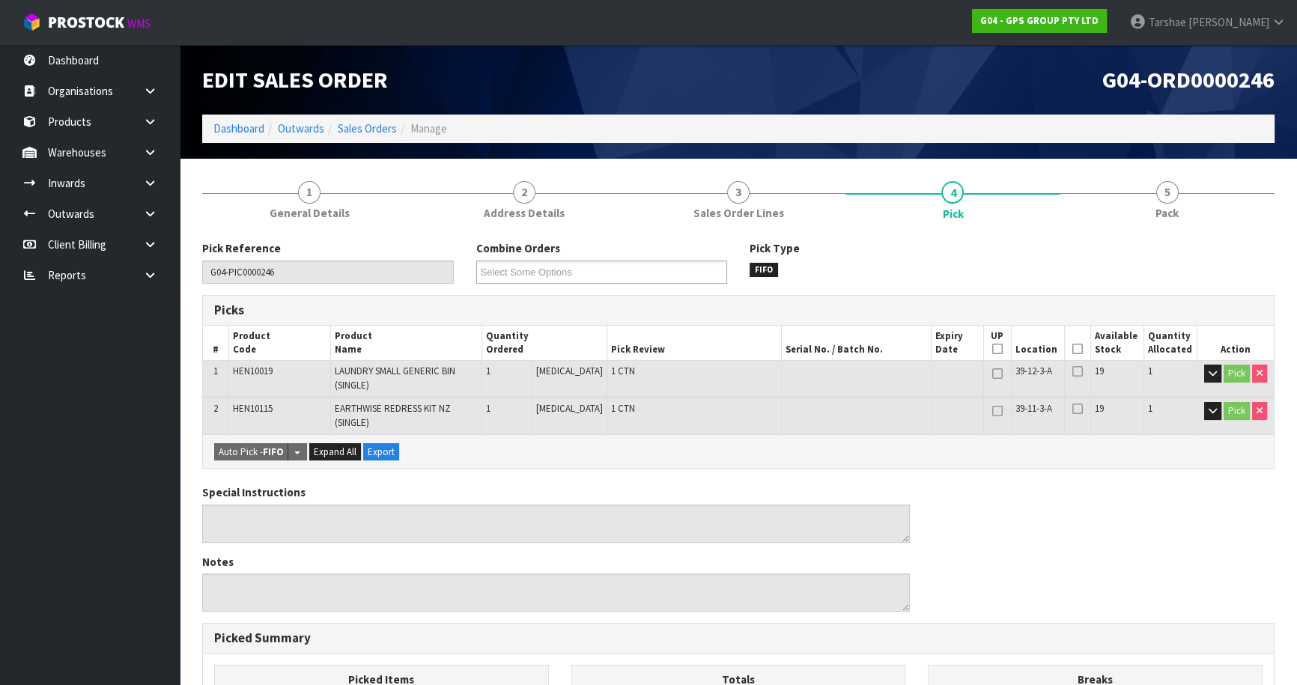
click at [1075, 349] on icon at bounding box center [1077, 349] width 10 height 1
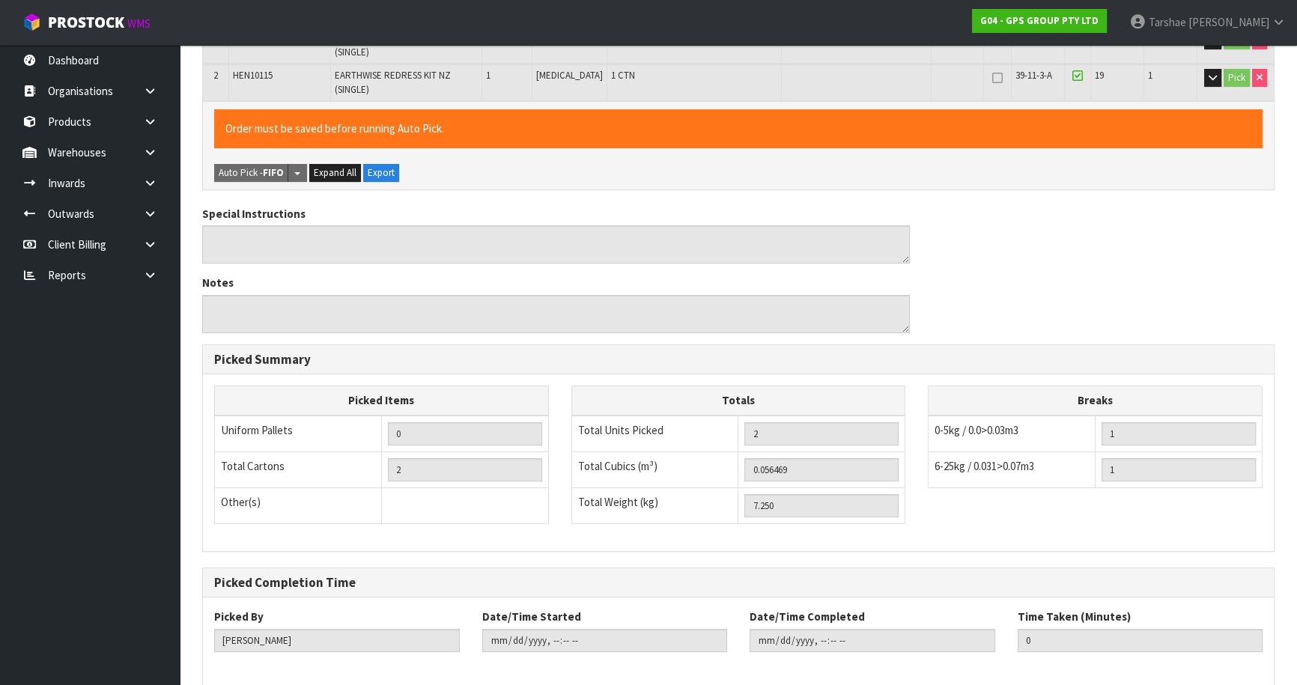
scroll to position [403, 0]
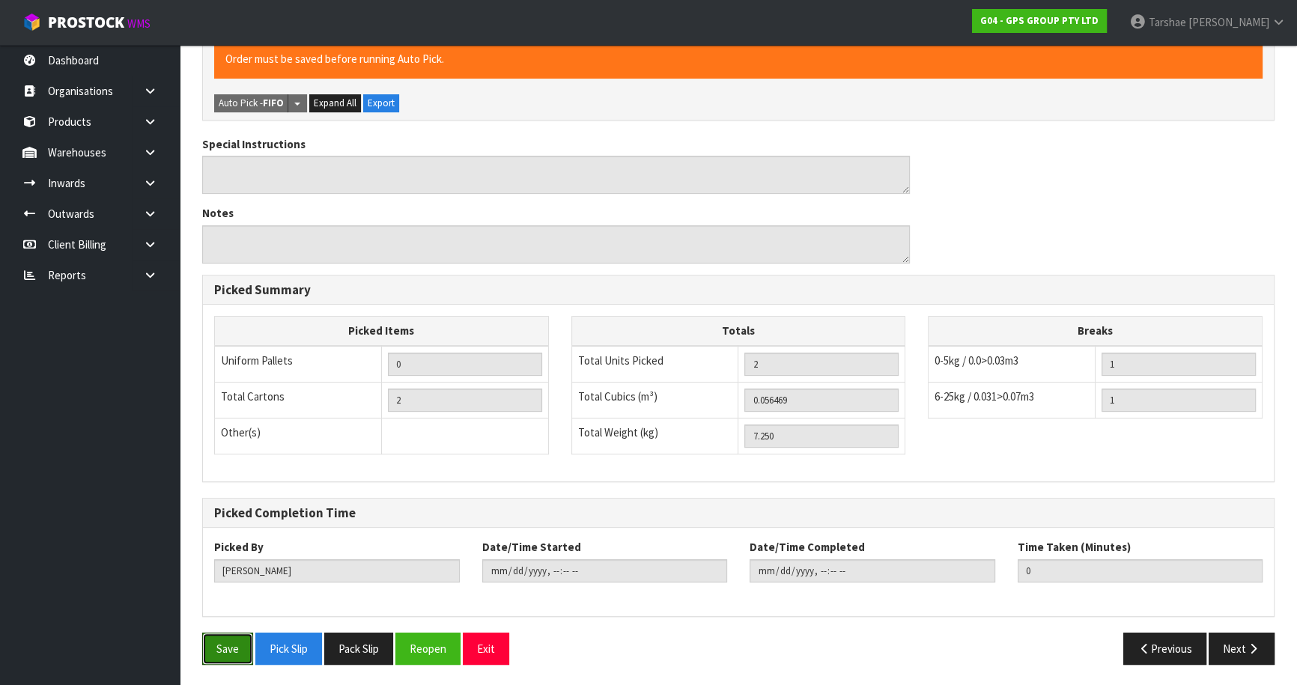
drag, startPoint x: 226, startPoint y: 648, endPoint x: 413, endPoint y: 562, distance: 205.4
click at [228, 645] on button "Save" at bounding box center [227, 649] width 51 height 32
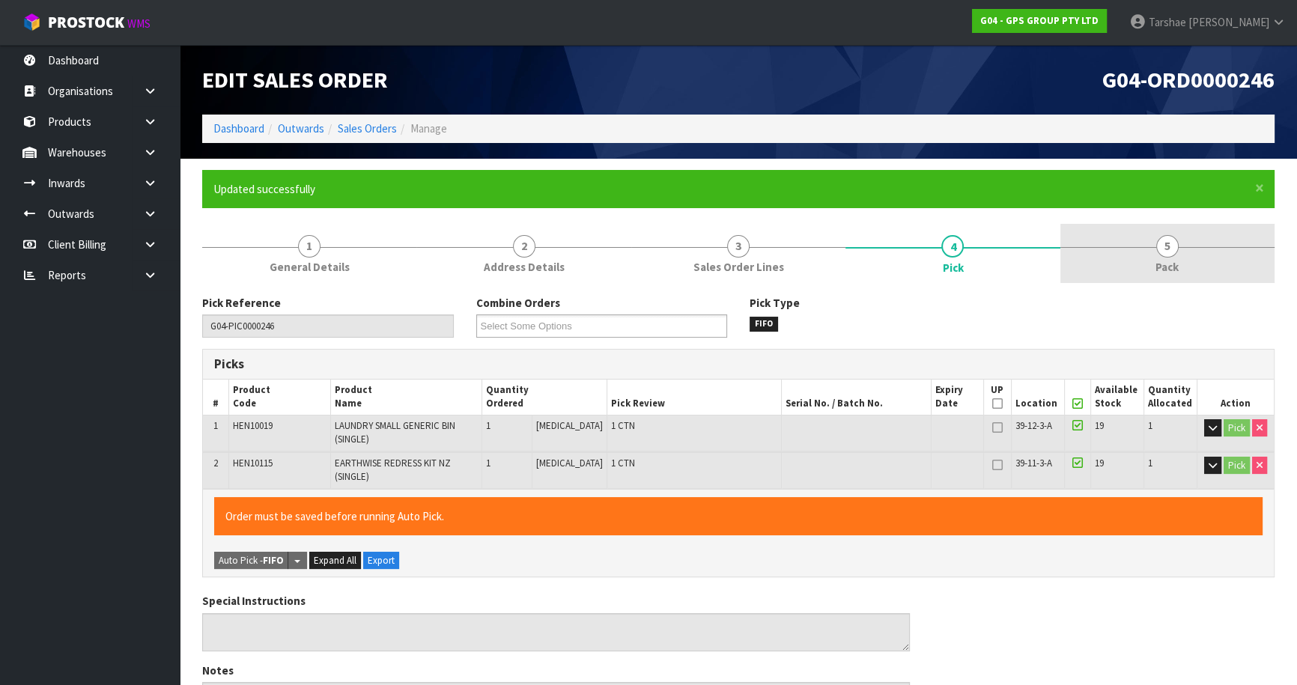
click at [1101, 278] on link "5 Pack" at bounding box center [1167, 253] width 214 height 59
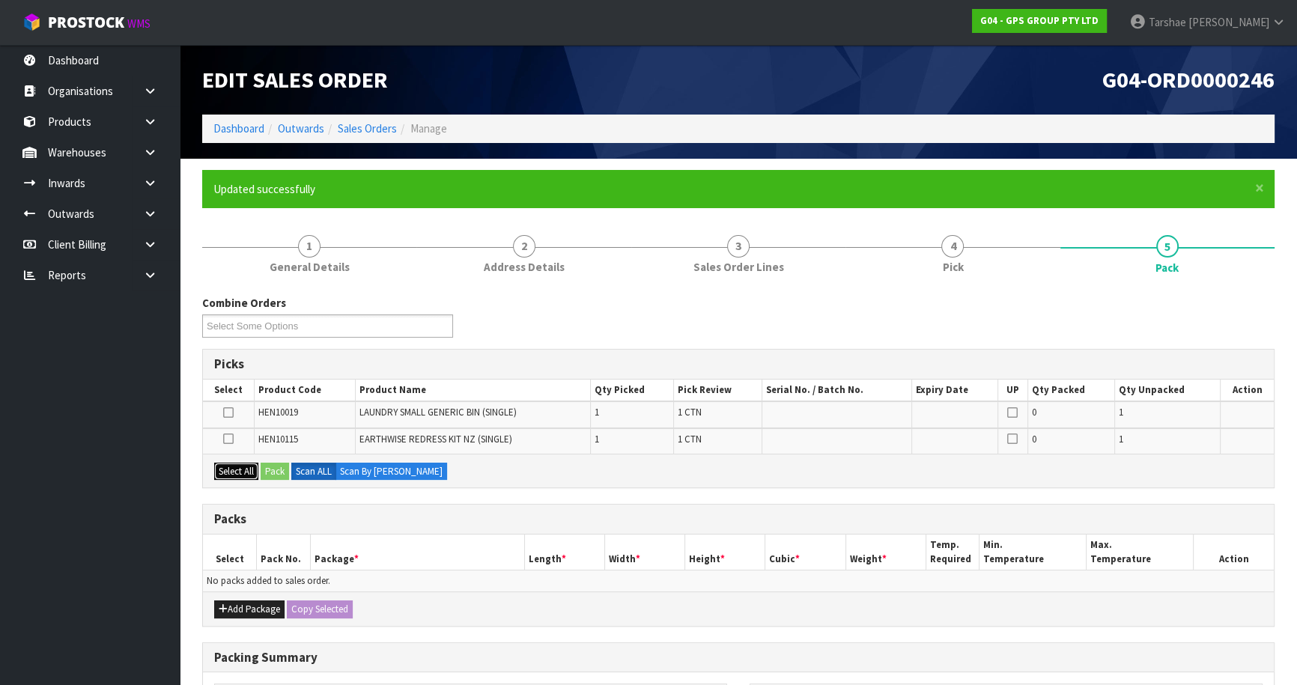
click at [250, 465] on button "Select All" at bounding box center [236, 472] width 44 height 18
drag, startPoint x: 253, startPoint y: 601, endPoint x: 243, endPoint y: 598, distance: 10.2
click at [252, 601] on button "Add Package" at bounding box center [249, 610] width 70 height 18
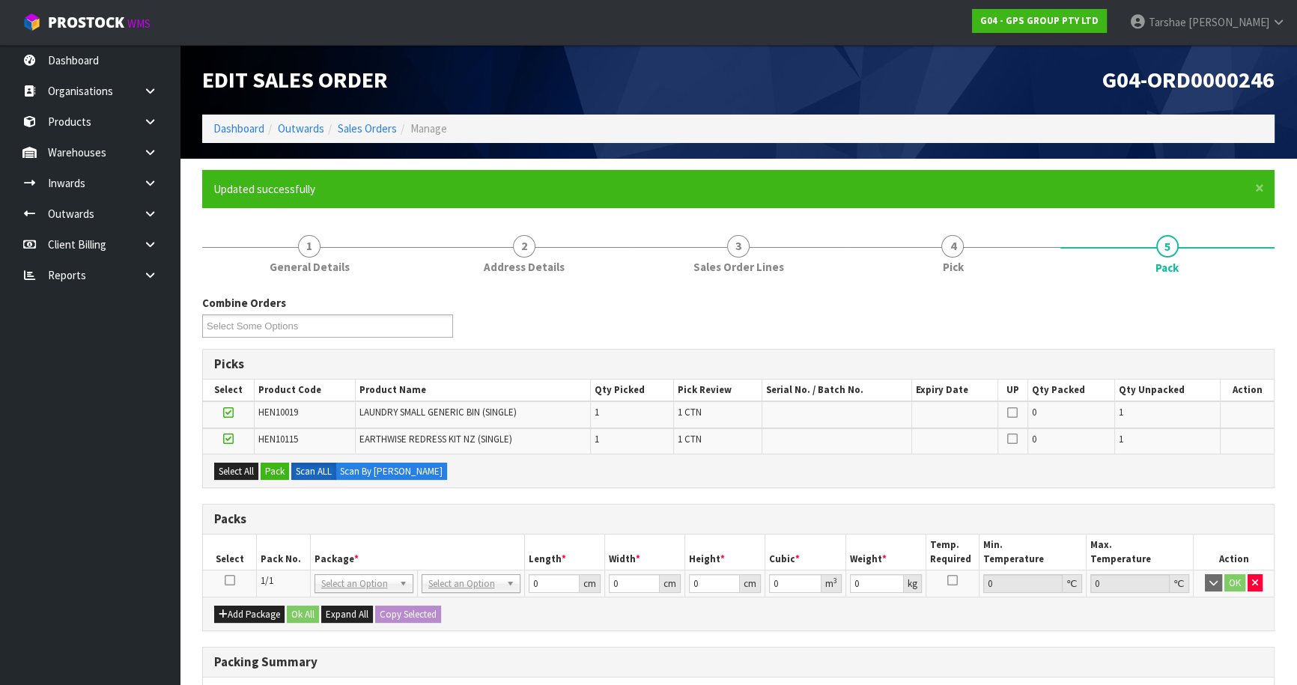
drag, startPoint x: 226, startPoint y: 578, endPoint x: 257, endPoint y: 531, distance: 56.3
click at [228, 580] on icon at bounding box center [230, 580] width 10 height 1
click at [282, 463] on button "Pack" at bounding box center [275, 472] width 28 height 18
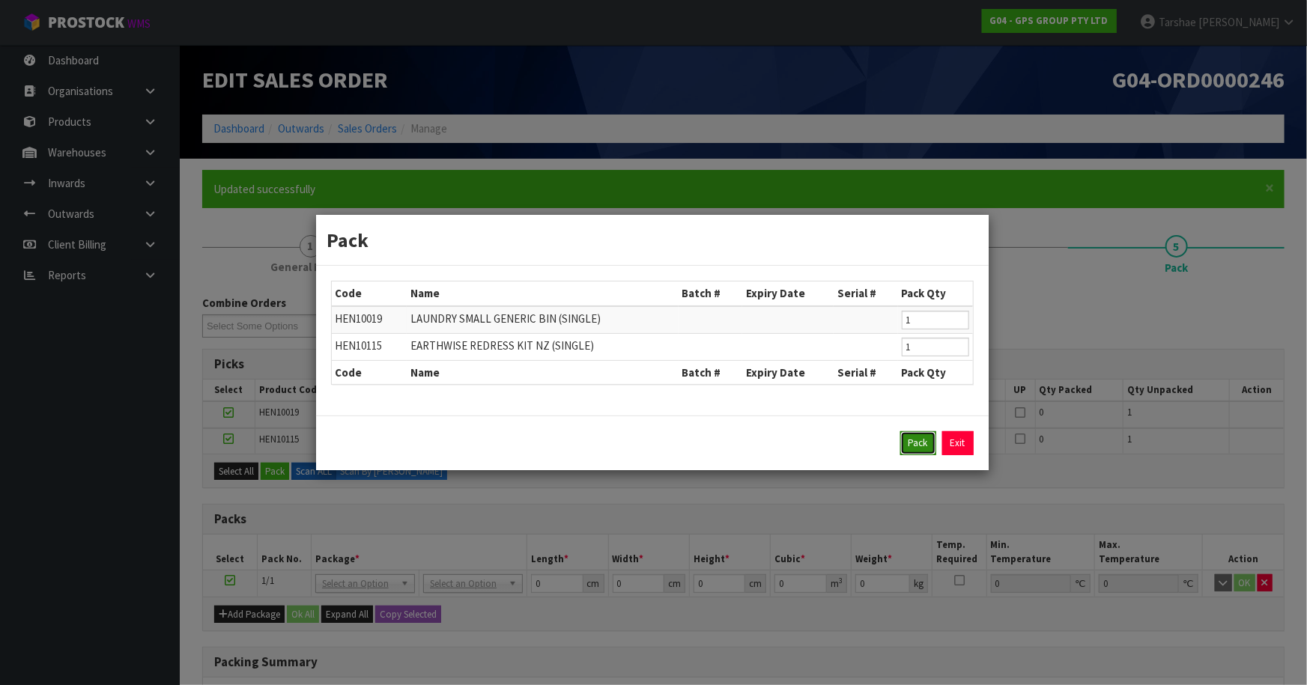
click at [932, 434] on button "Pack" at bounding box center [918, 443] width 36 height 24
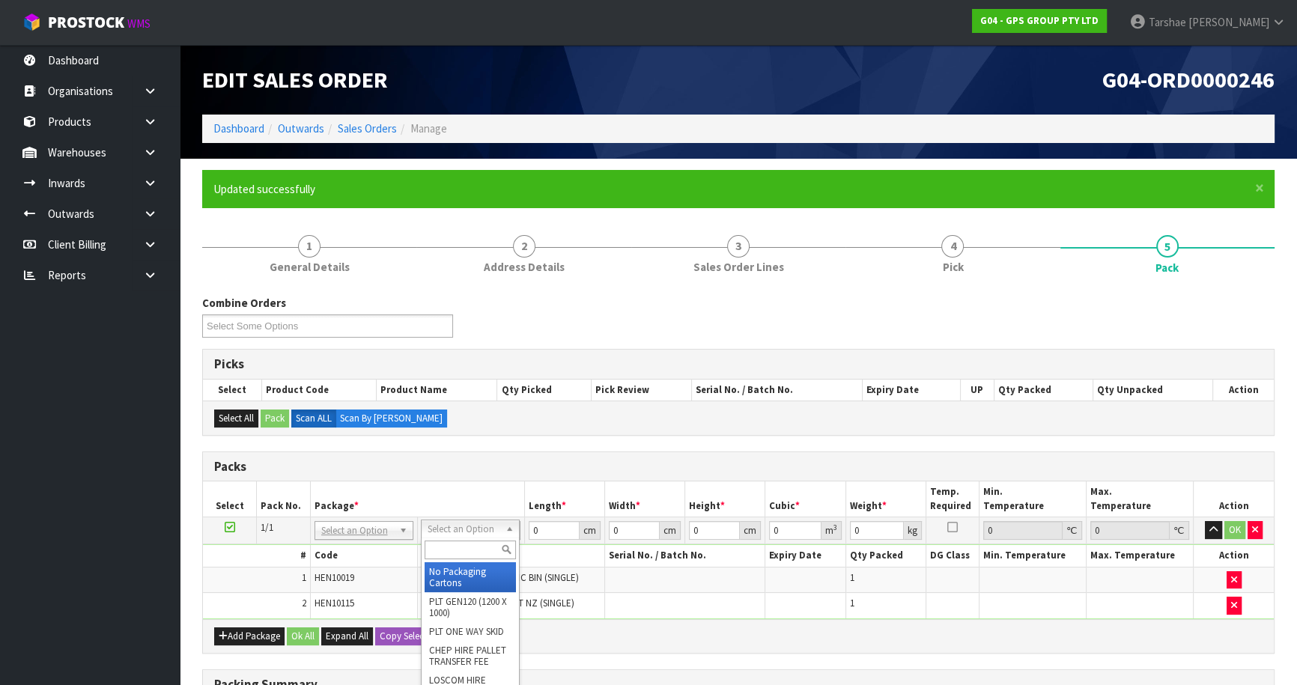
drag, startPoint x: 473, startPoint y: 567, endPoint x: 486, endPoint y: 559, distance: 15.2
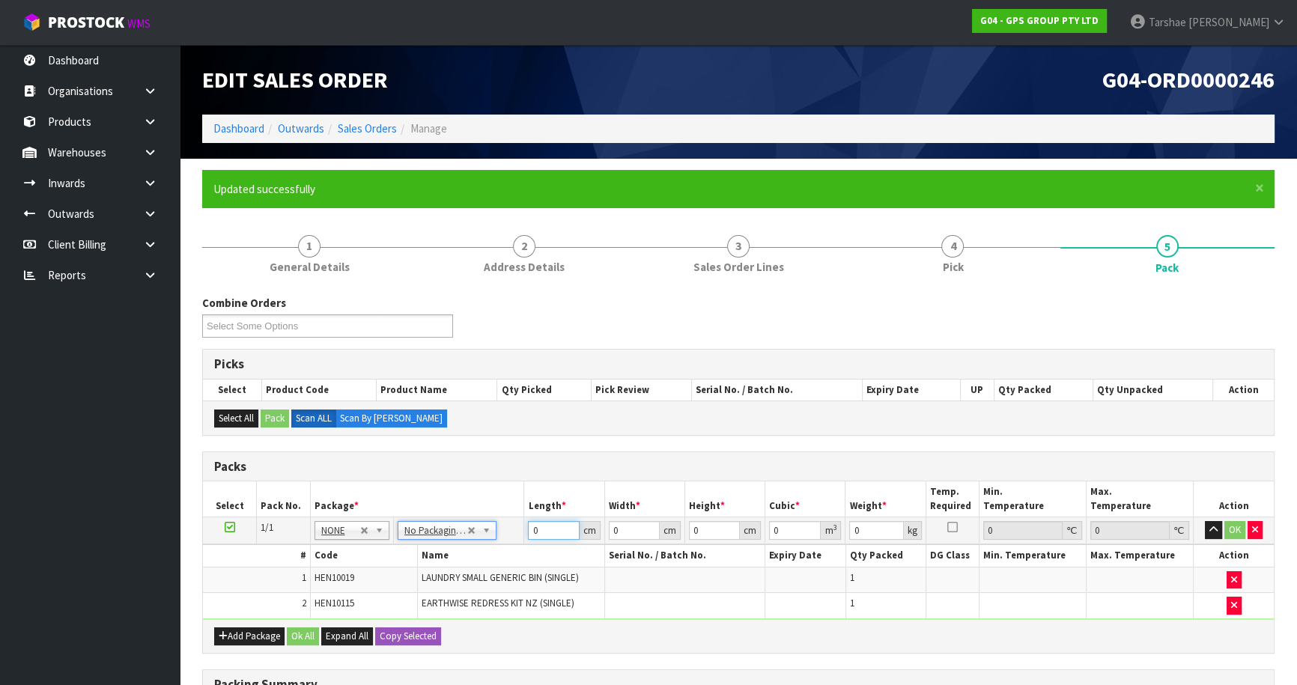
drag, startPoint x: 553, startPoint y: 529, endPoint x: 353, endPoint y: 491, distance: 203.4
click at [356, 494] on table "Select Pack No. Package * Length * Width * Height * Cubic * Weight * Temp. Requ…" at bounding box center [738, 550] width 1071 height 137
click at [1205, 521] on button "button" at bounding box center [1213, 530] width 17 height 18
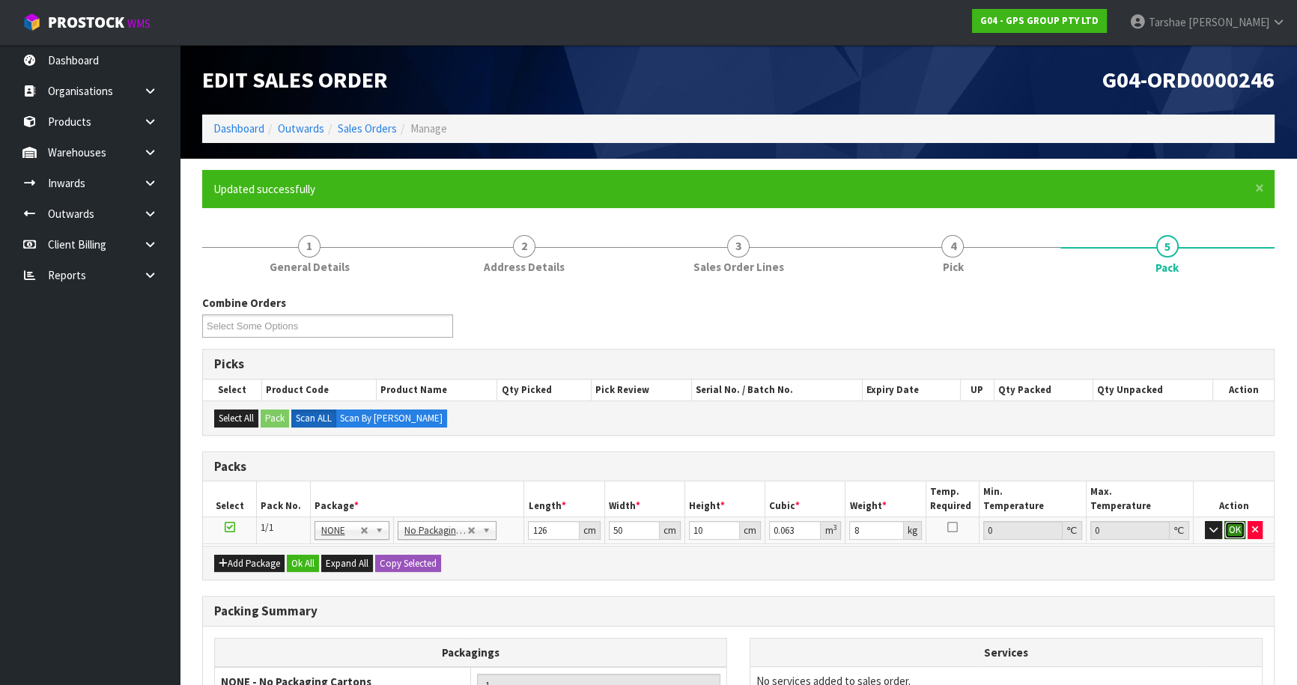
click button "OK" at bounding box center [1234, 530] width 21 height 18
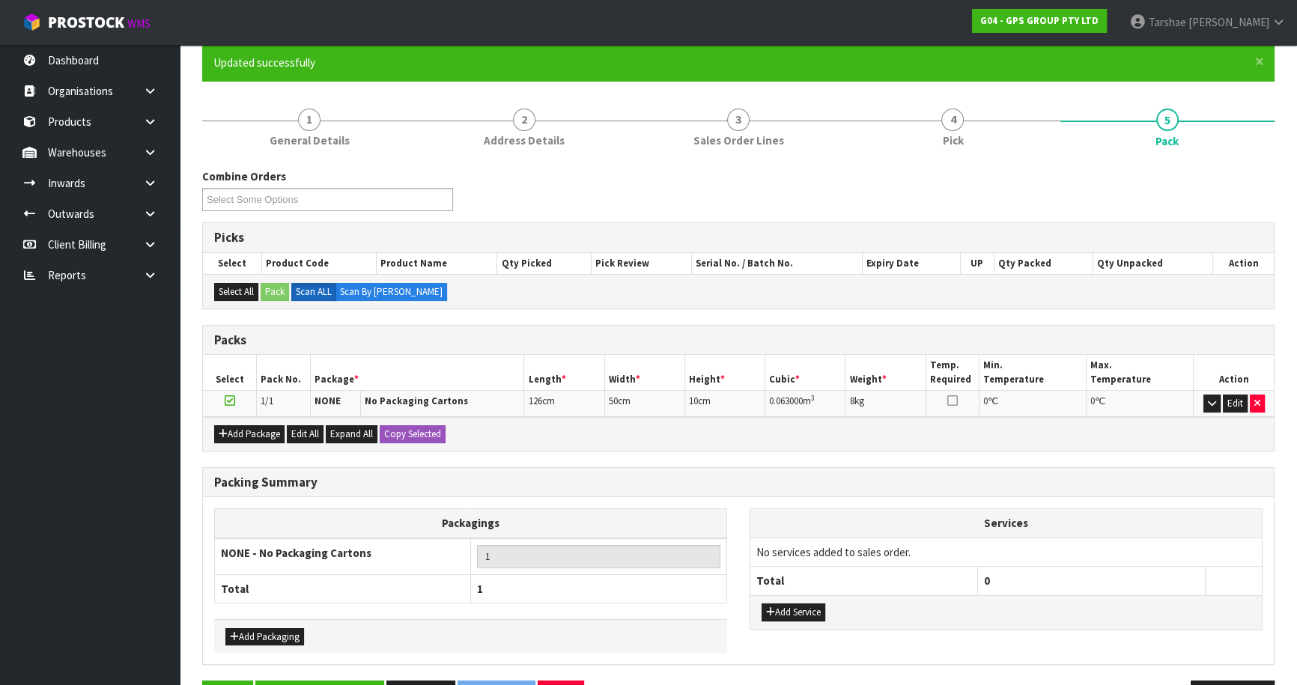
scroll to position [174, 0]
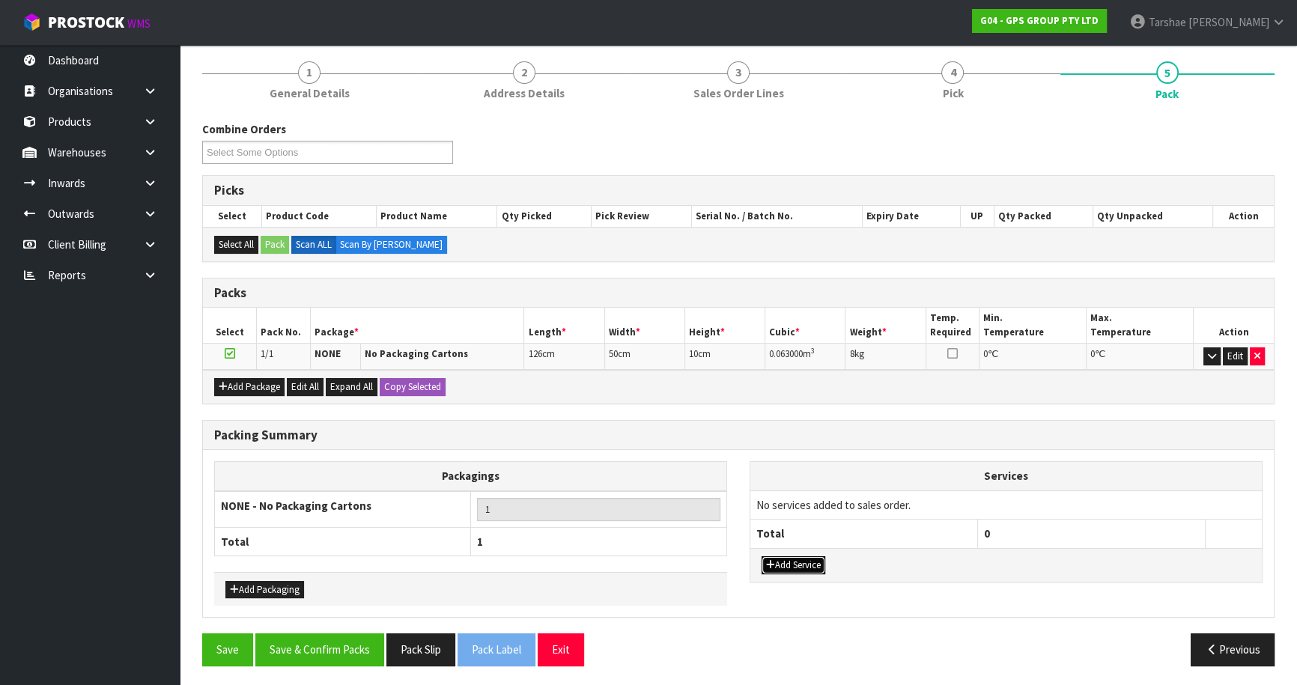
click at [813, 556] on button "Add Service" at bounding box center [794, 565] width 64 height 18
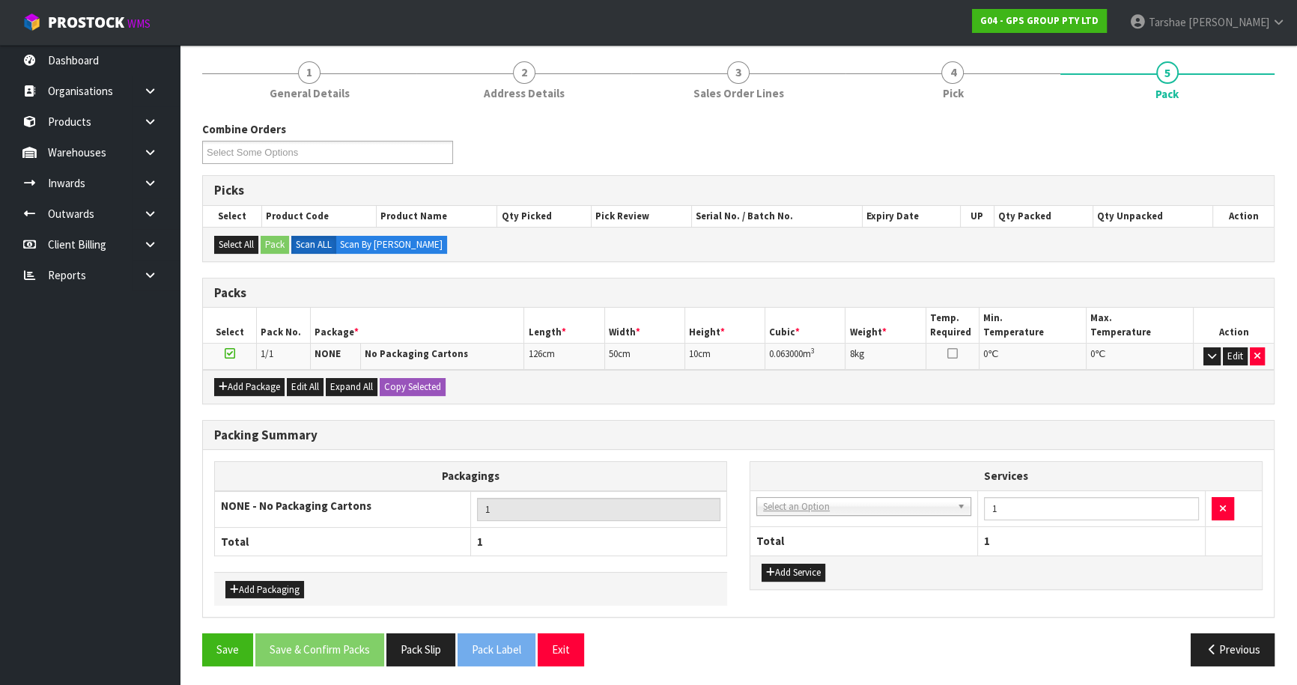
click at [831, 513] on td "003-036 - EXTERNAL PLANT HIRE 008-035 - OUTWARD HDLG+/HOIST LIFT ON/OFF 008-036…" at bounding box center [864, 509] width 228 height 37
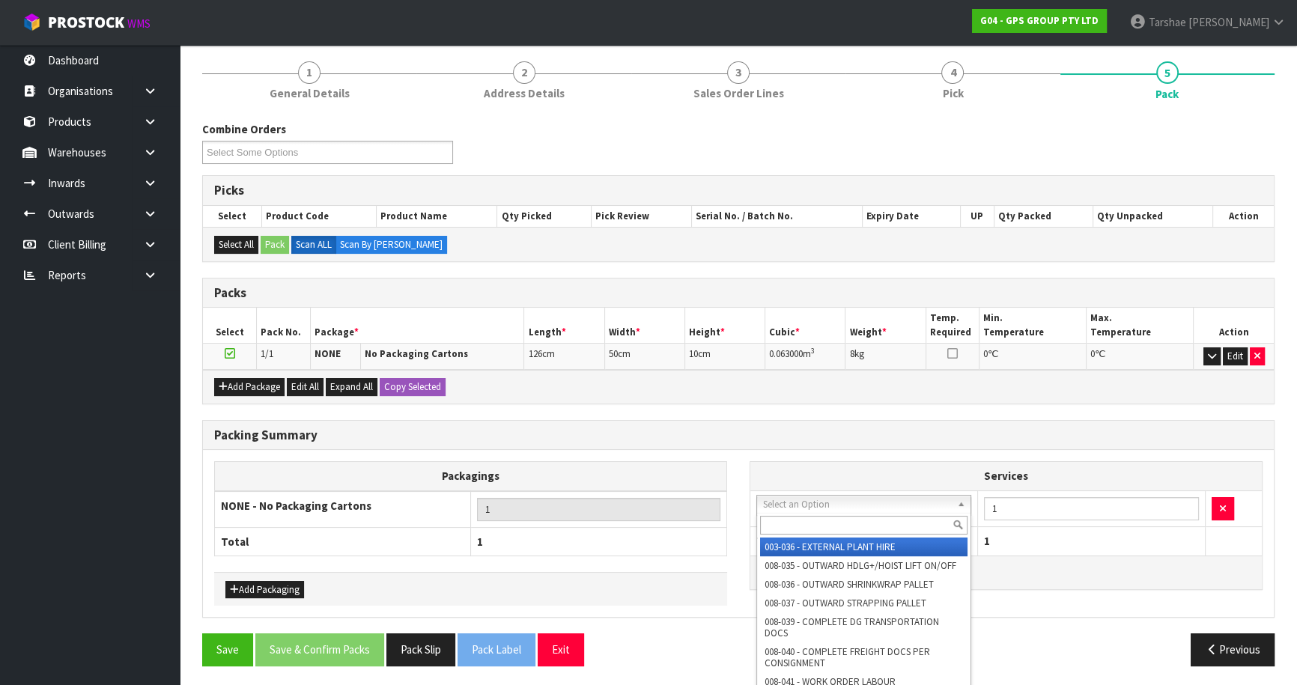
click at [832, 516] on input "text" at bounding box center [863, 525] width 207 height 19
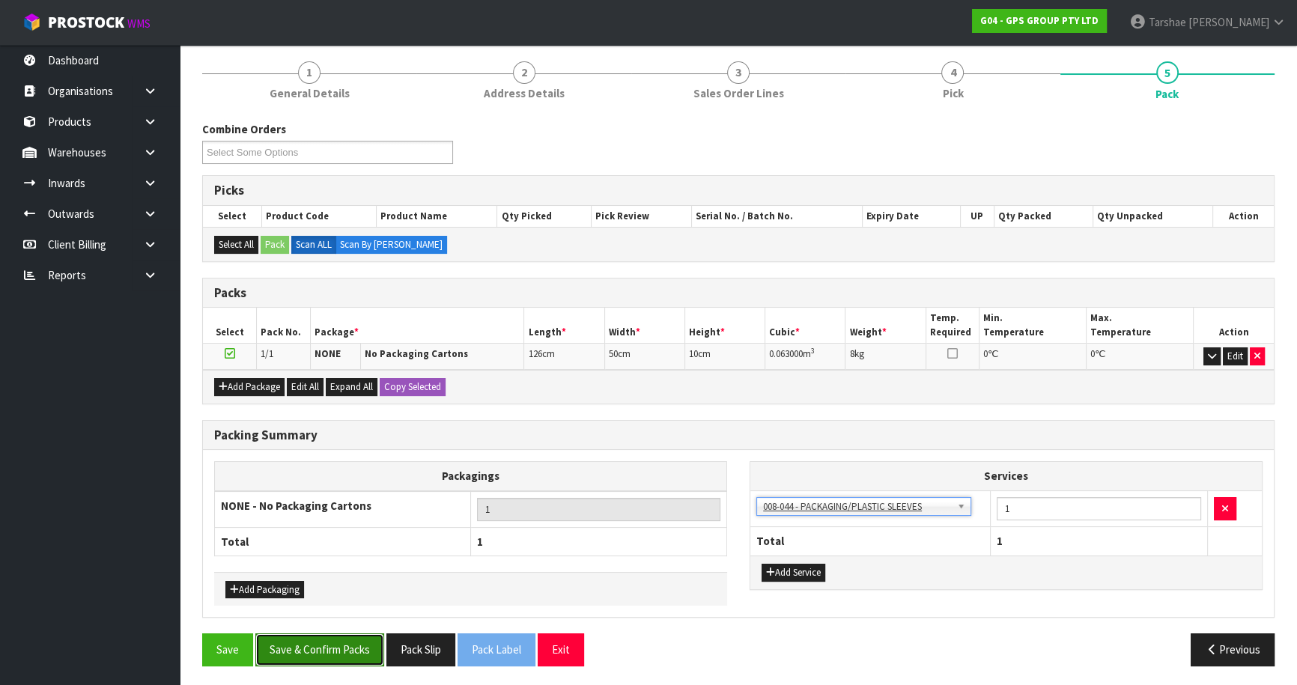
click at [297, 646] on button "Save & Confirm Packs" at bounding box center [319, 650] width 129 height 32
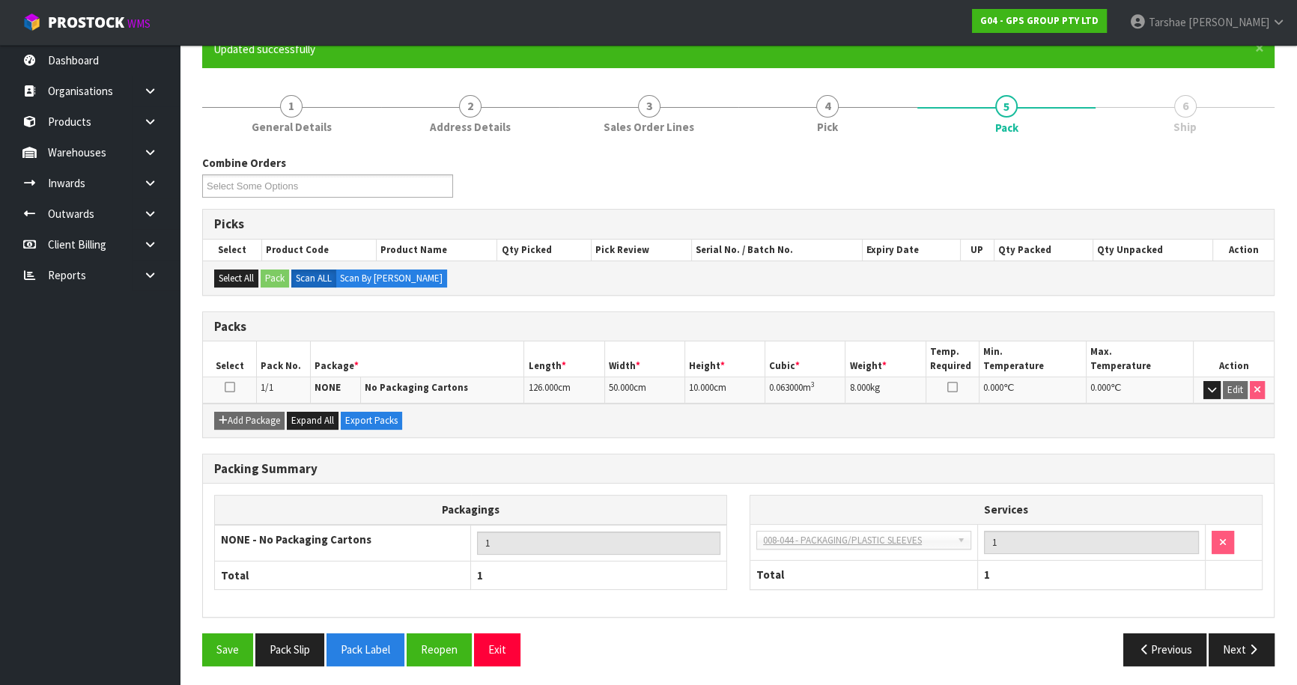
scroll to position [141, 0]
click at [1251, 659] on button "Next" at bounding box center [1242, 649] width 66 height 32
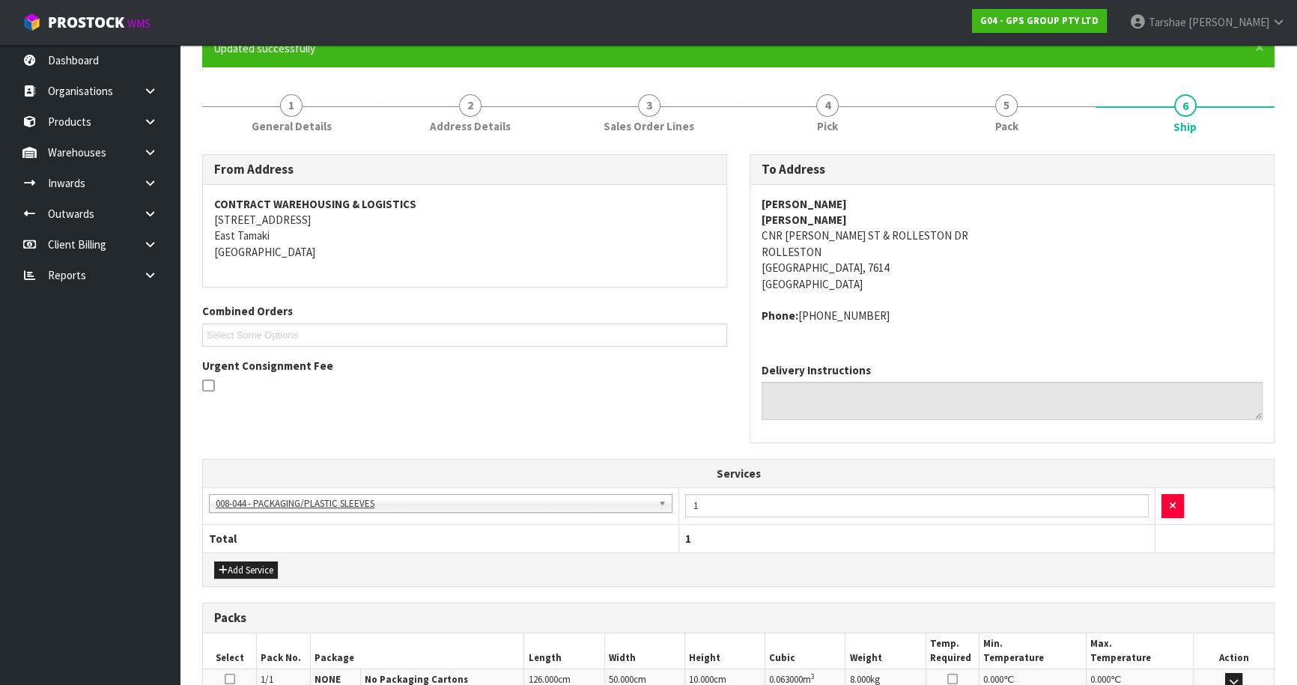
click at [1248, 654] on th "Action" at bounding box center [1234, 651] width 80 height 35
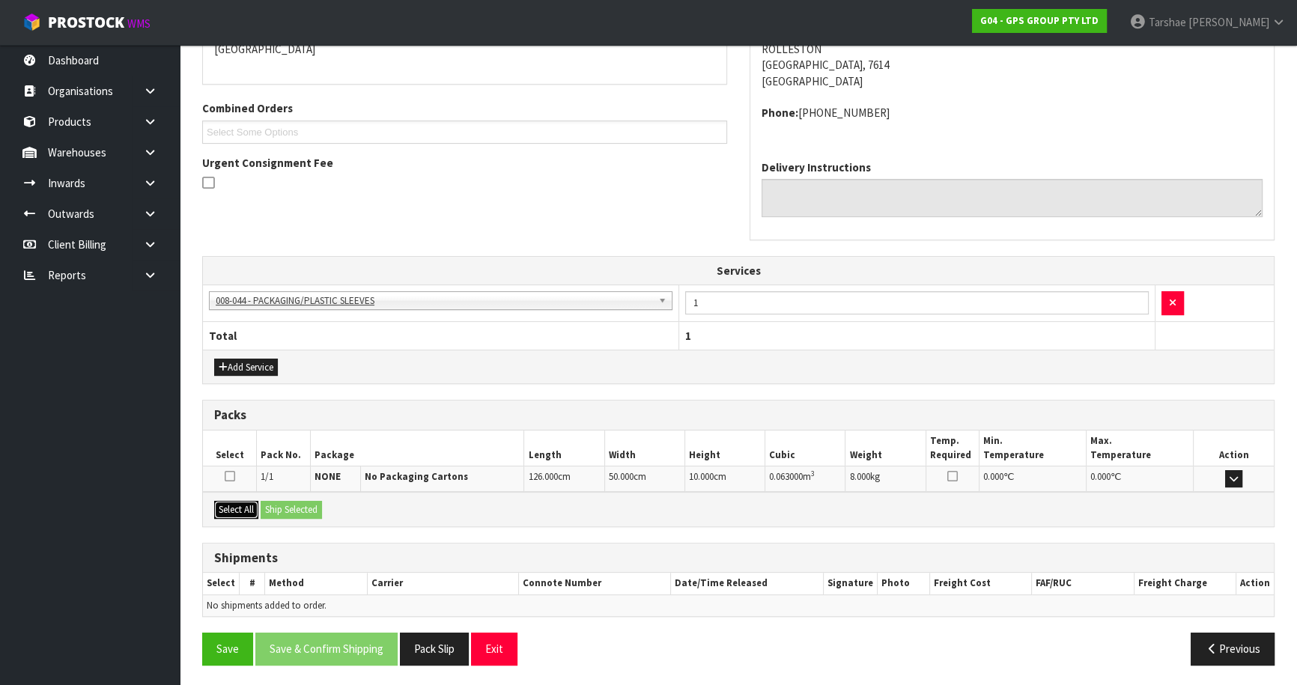
click at [240, 502] on button "Select All" at bounding box center [236, 510] width 44 height 18
drag, startPoint x: 241, startPoint y: 502, endPoint x: 306, endPoint y: 502, distance: 64.4
click at [262, 502] on div "Select All Ship Selected" at bounding box center [738, 509] width 1071 height 34
drag, startPoint x: 307, startPoint y: 503, endPoint x: 327, endPoint y: 550, distance: 51.0
click at [306, 505] on button "Ship Selected" at bounding box center [291, 510] width 61 height 18
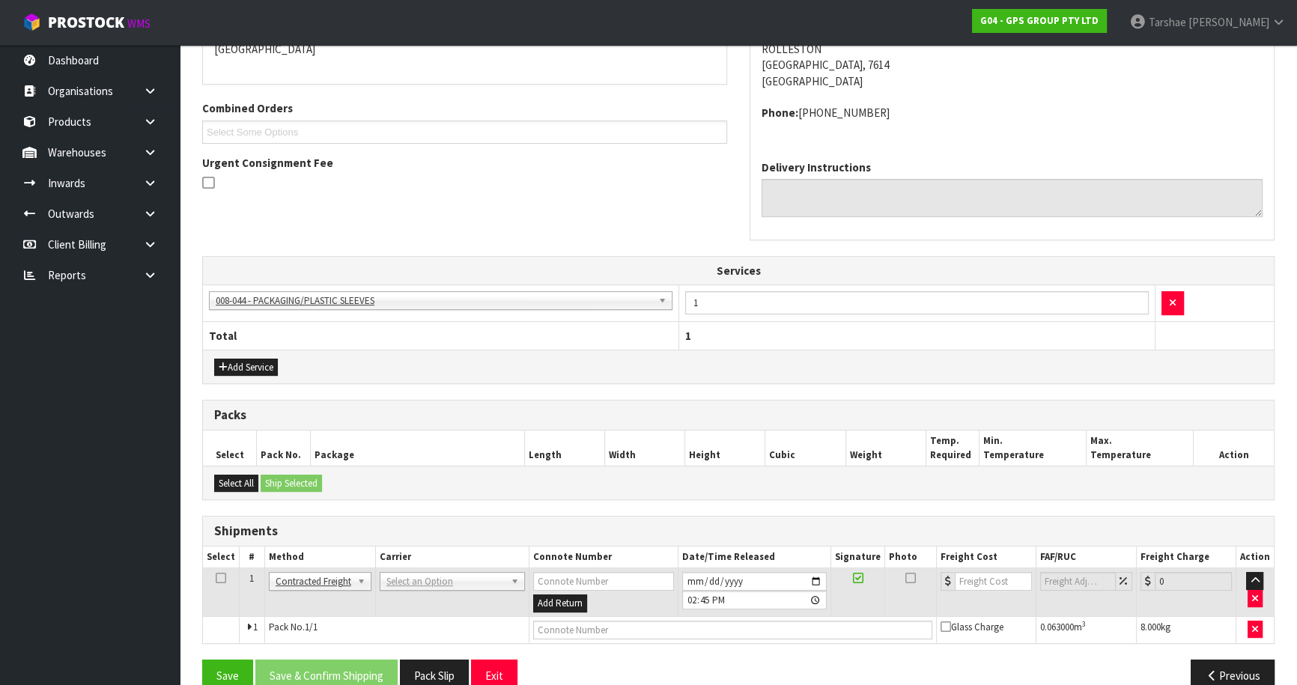
drag, startPoint x: 466, startPoint y: 577, endPoint x: 461, endPoint y: 604, distance: 27.5
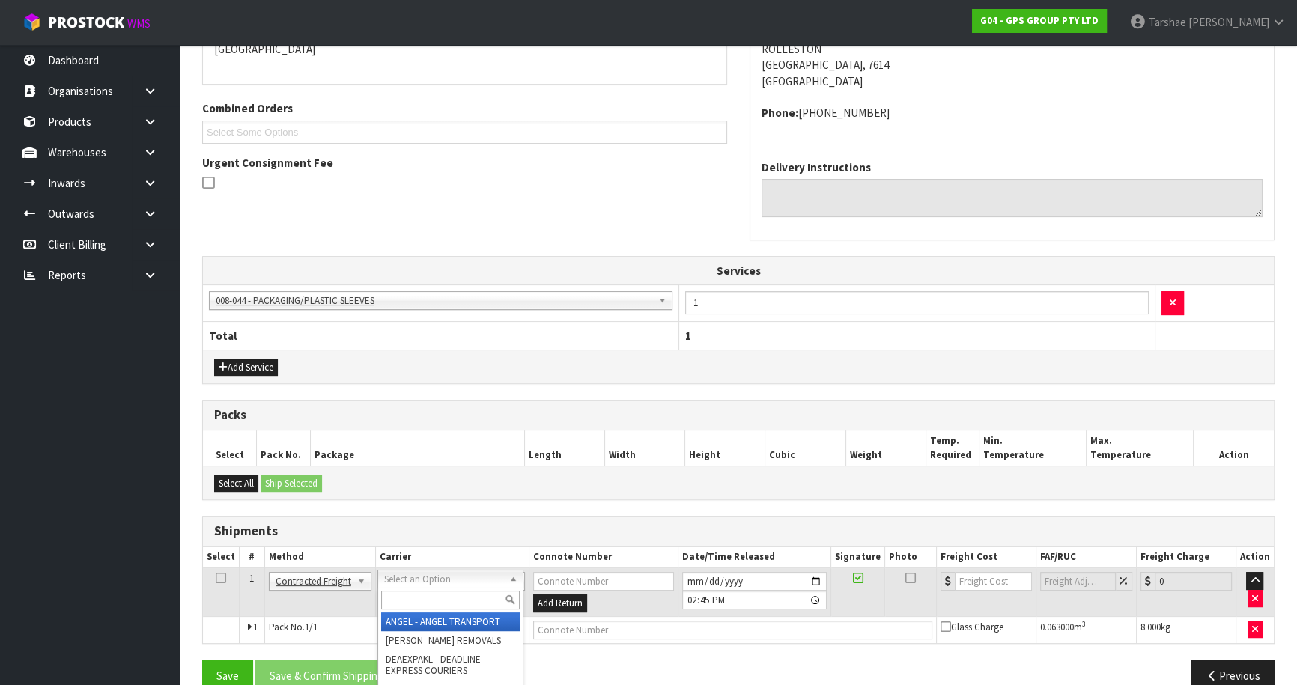
click at [460, 608] on div at bounding box center [450, 600] width 145 height 25
click at [464, 599] on input "text" at bounding box center [450, 600] width 139 height 19
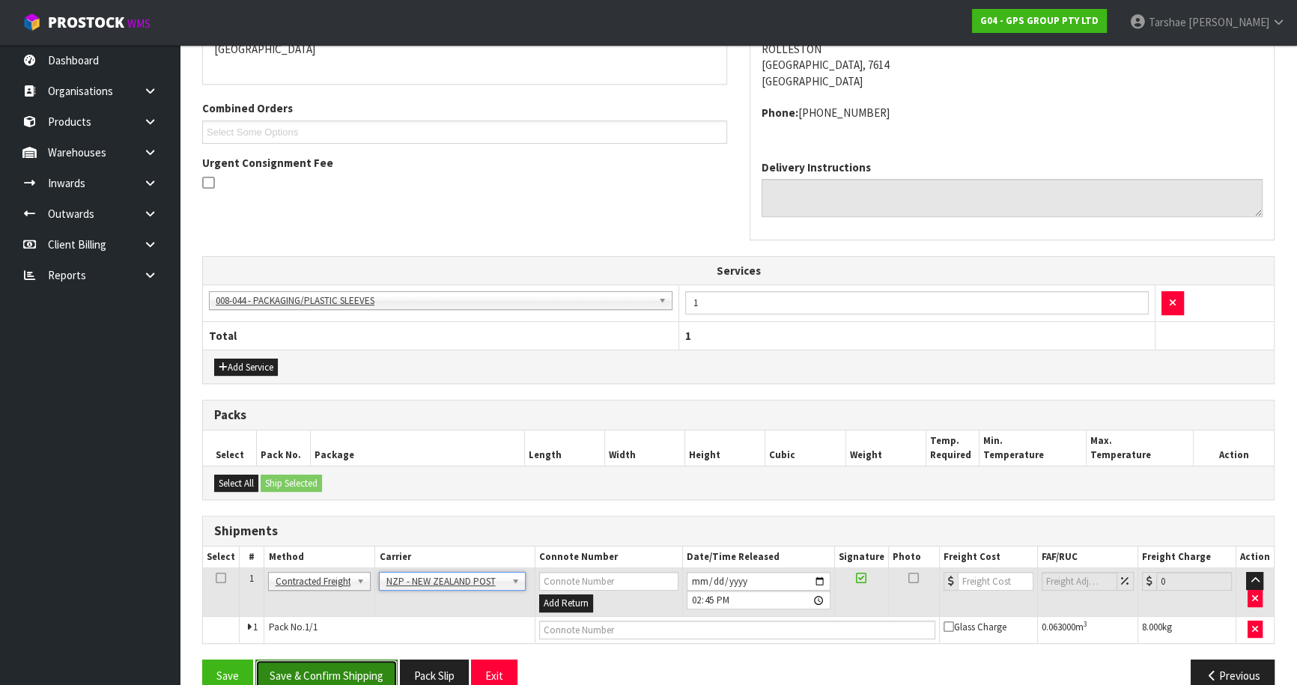
click at [365, 660] on button "Save & Confirm Shipping" at bounding box center [326, 676] width 142 height 32
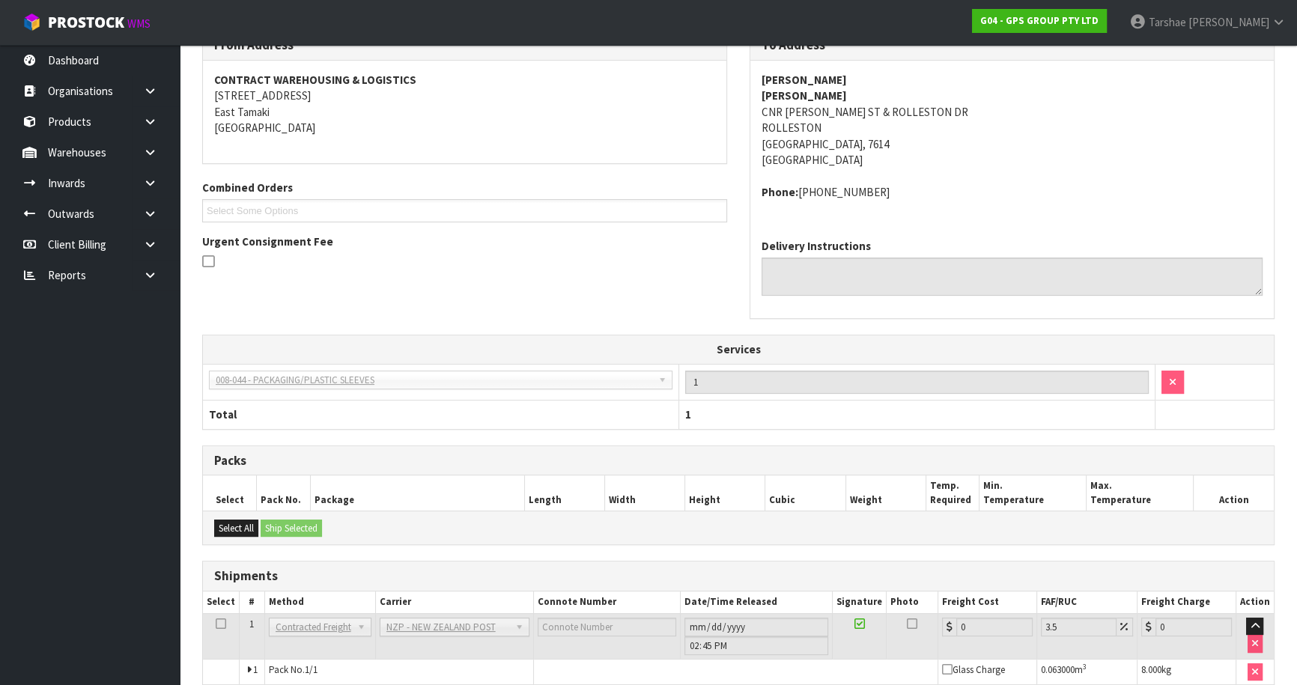
scroll to position [349, 0]
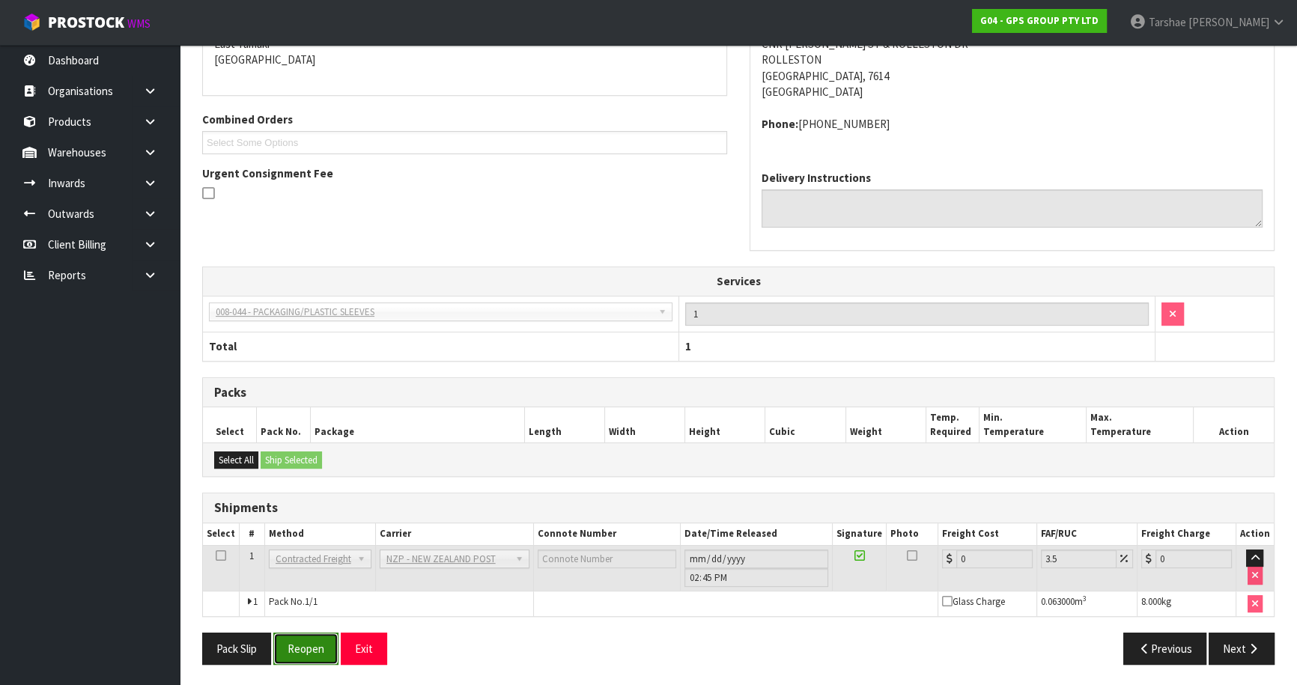
drag, startPoint x: 327, startPoint y: 645, endPoint x: 1210, endPoint y: 306, distance: 945.8
click at [329, 643] on button "Reopen" at bounding box center [305, 649] width 65 height 32
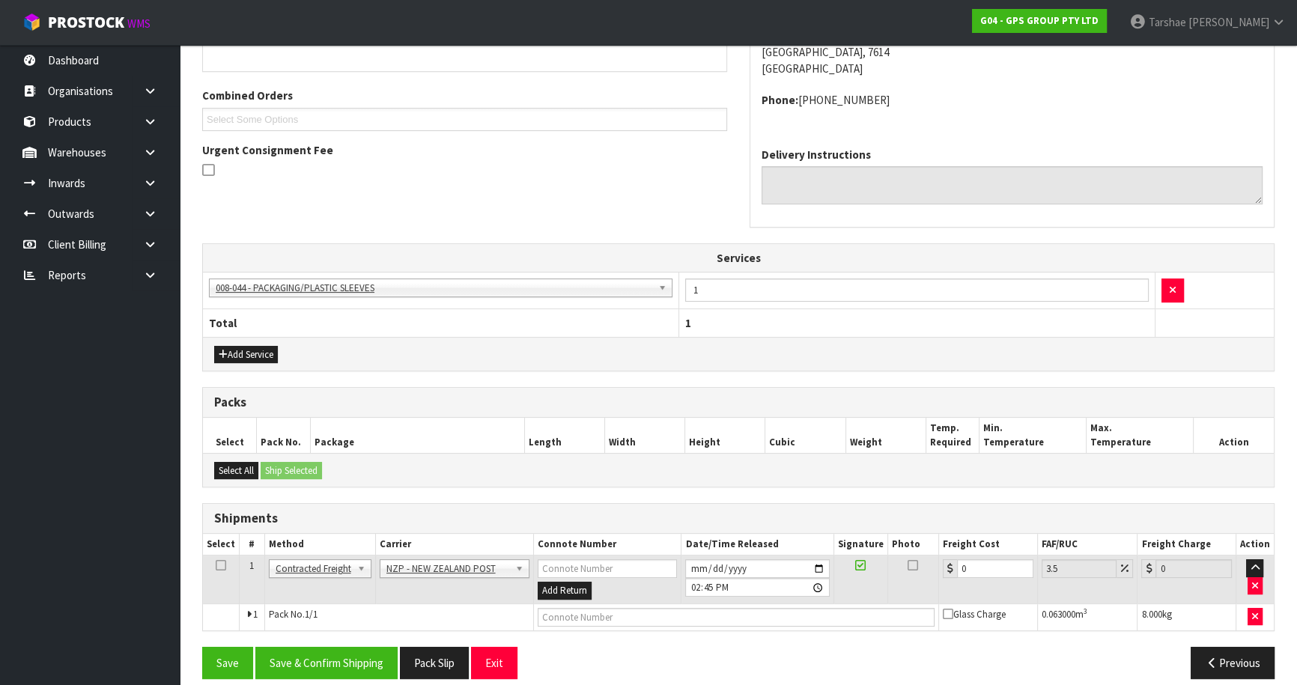
scroll to position [370, 0]
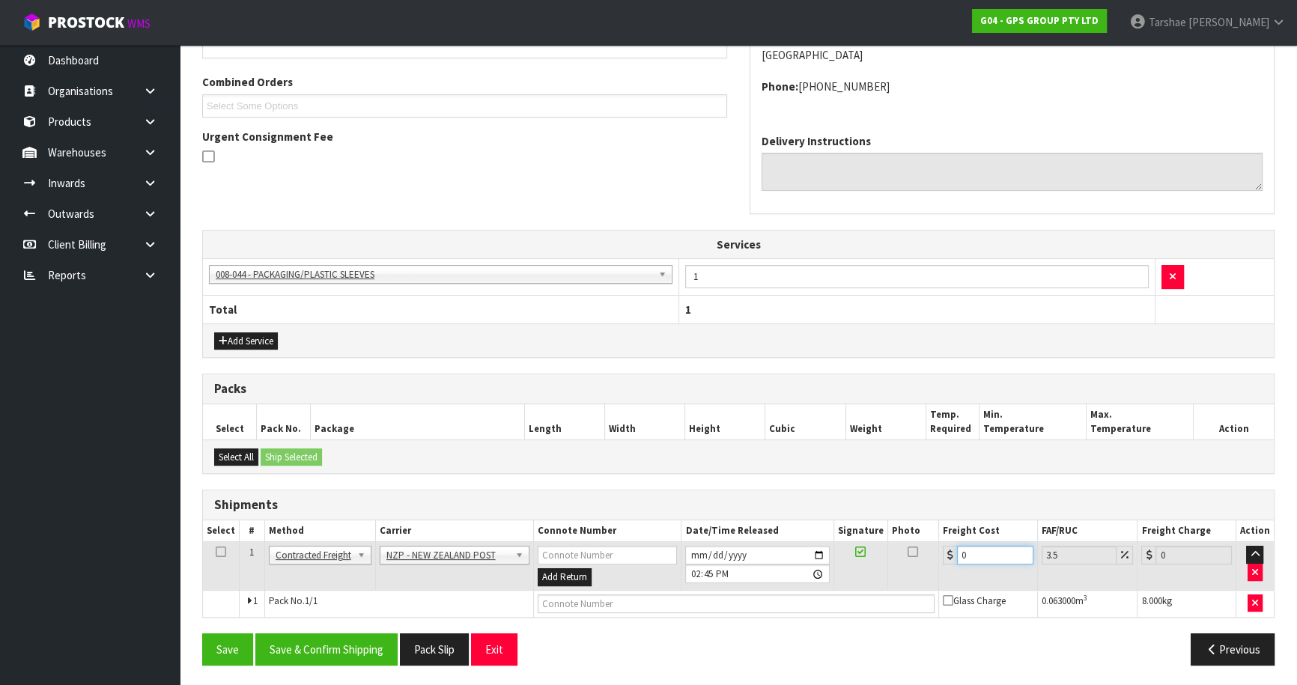
drag, startPoint x: 977, startPoint y: 556, endPoint x: 826, endPoint y: 528, distance: 153.8
click at [878, 547] on tr "1 Client Local Pickup Customer Local Pickup Company Freight Contracted Freight …" at bounding box center [738, 566] width 1071 height 49
click at [282, 646] on button "Save & Confirm Shipping" at bounding box center [326, 650] width 142 height 32
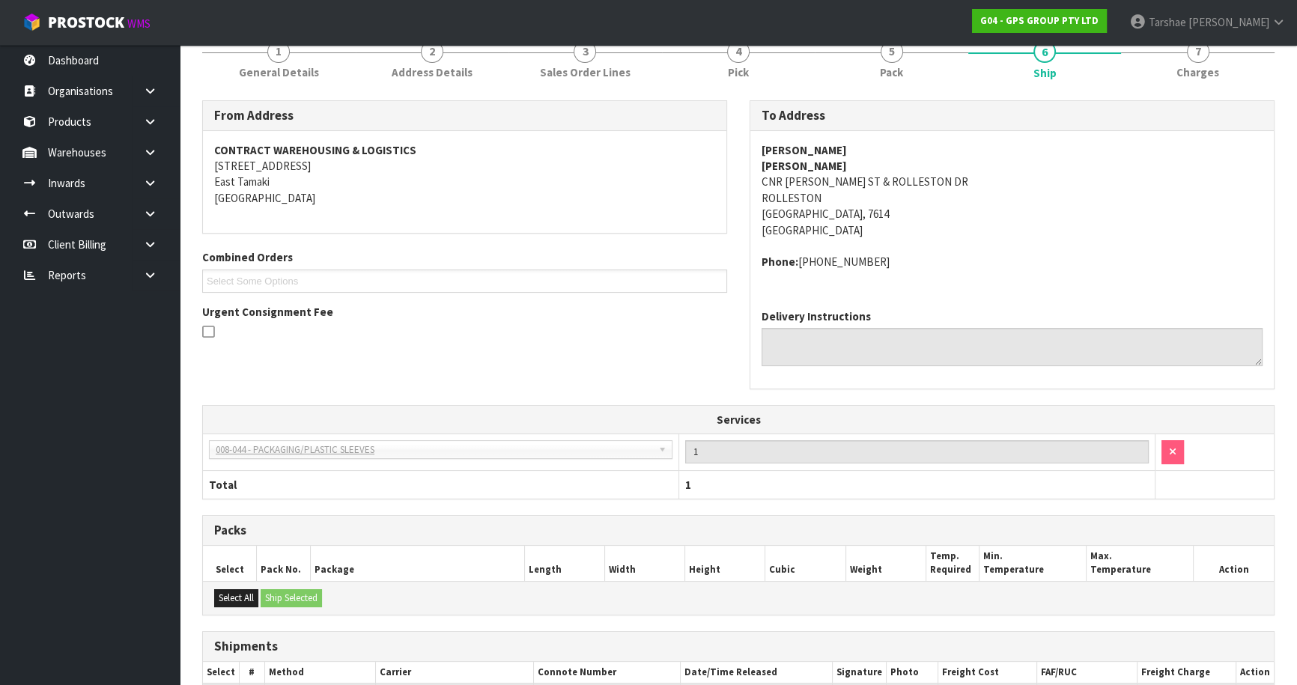
scroll to position [333, 0]
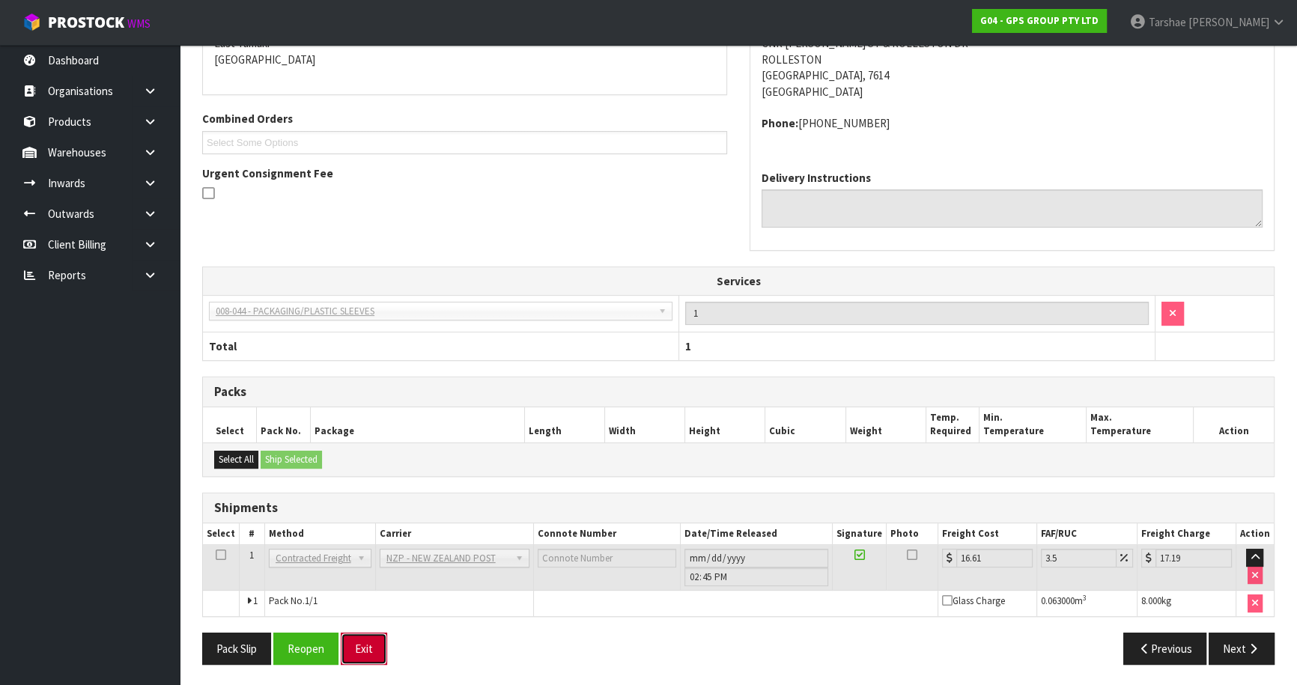
click at [368, 643] on button "Exit" at bounding box center [364, 649] width 46 height 32
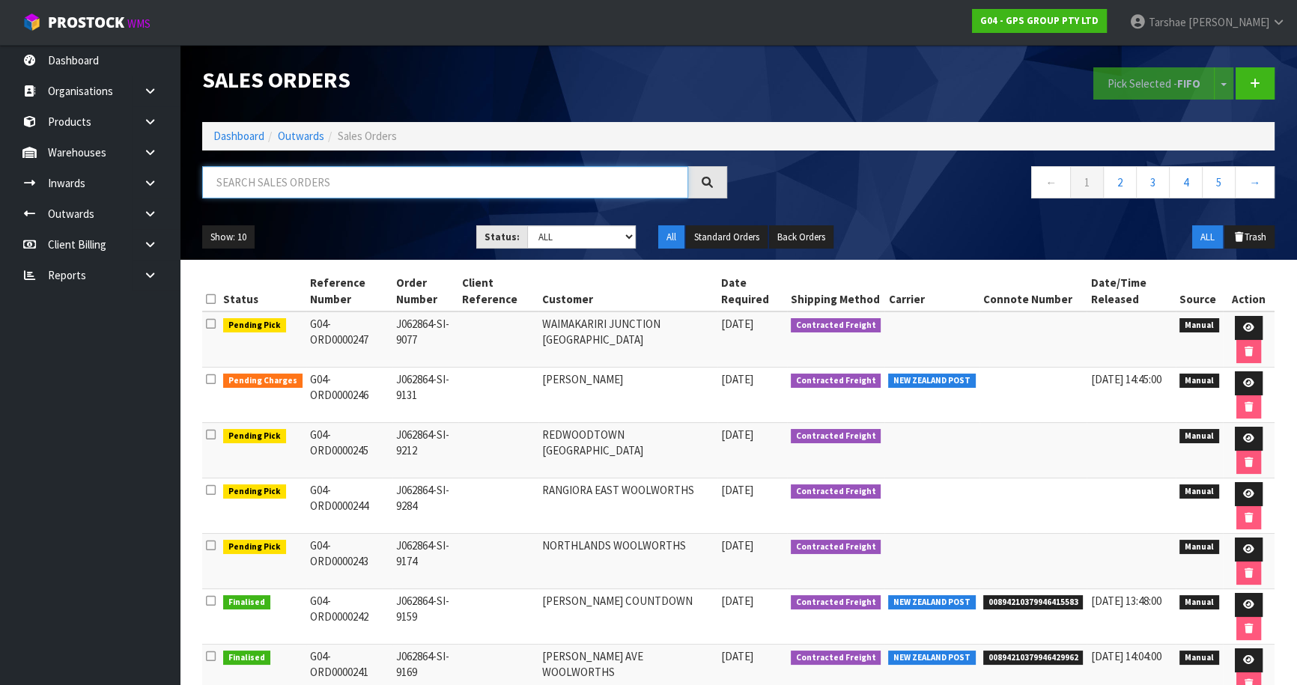
click at [470, 180] on input "text" at bounding box center [445, 182] width 486 height 32
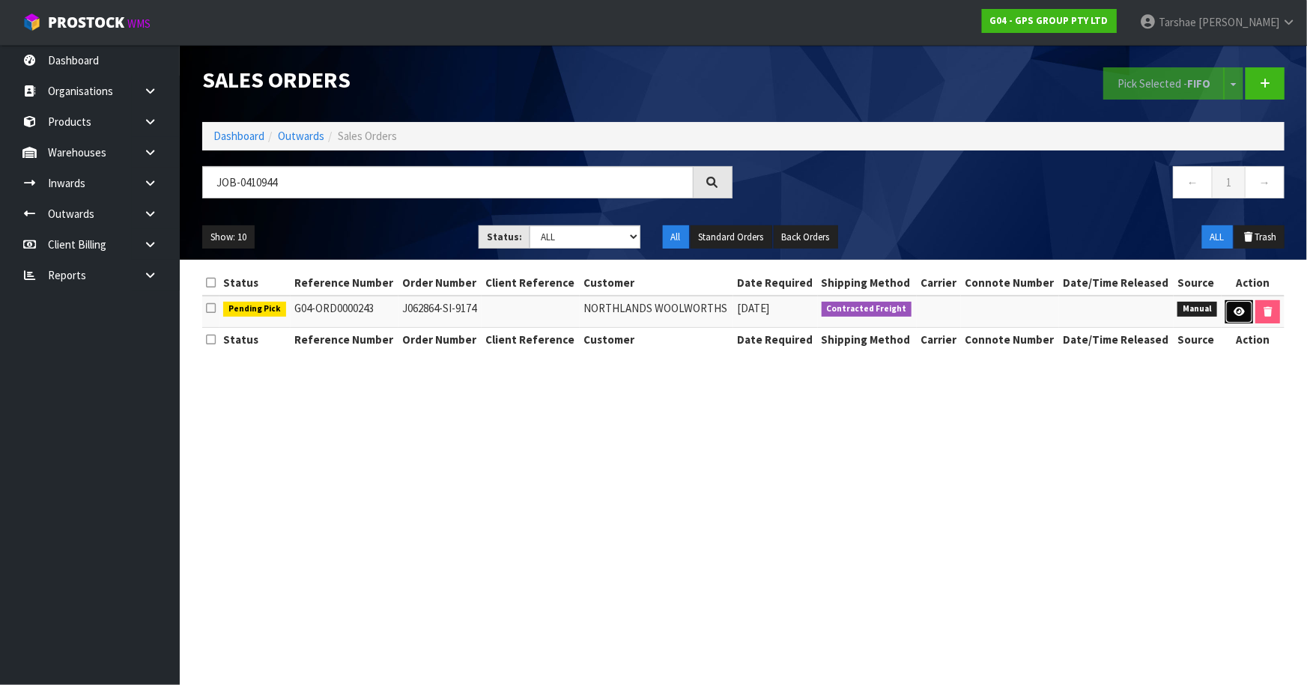
click at [1233, 307] on icon at bounding box center [1238, 312] width 11 height 10
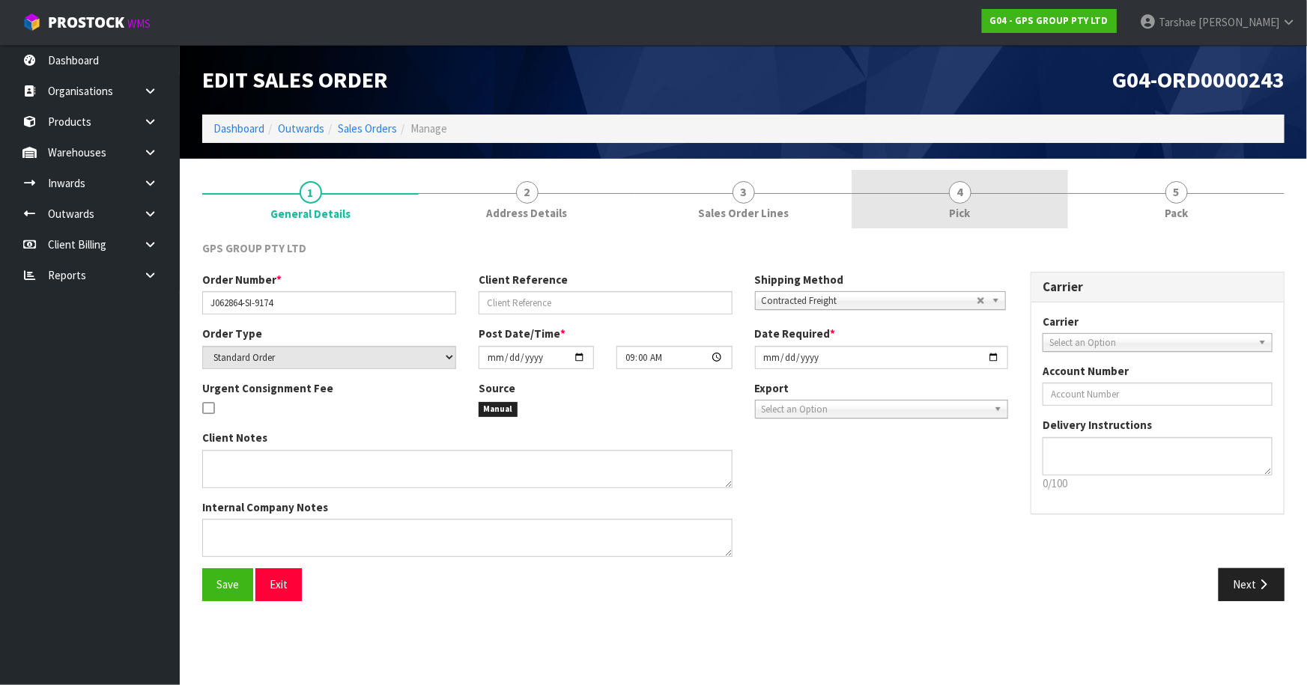
drag, startPoint x: 991, startPoint y: 210, endPoint x: 988, endPoint y: 225, distance: 15.1
click at [991, 210] on link "4 Pick" at bounding box center [959, 199] width 216 height 59
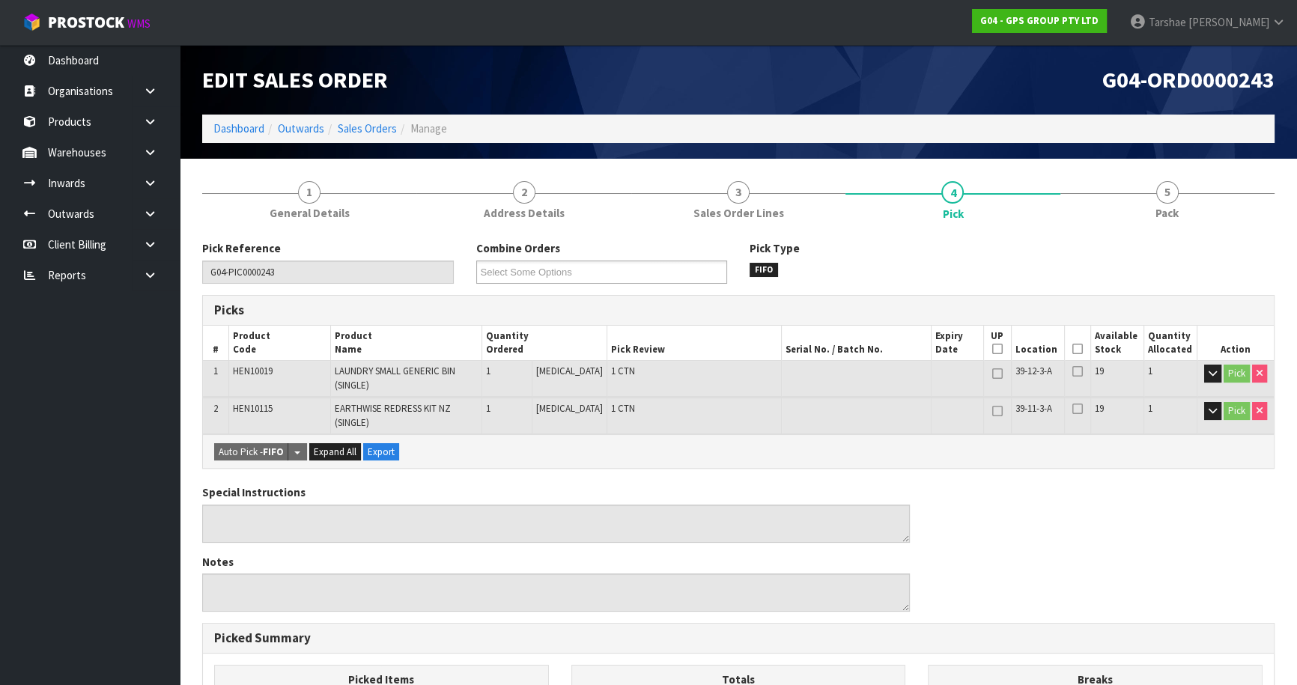
click at [1076, 341] on th "Picked" at bounding box center [1077, 343] width 26 height 35
drag, startPoint x: 1075, startPoint y: 344, endPoint x: 972, endPoint y: 433, distance: 136.5
click at [1075, 349] on icon at bounding box center [1077, 349] width 10 height 1
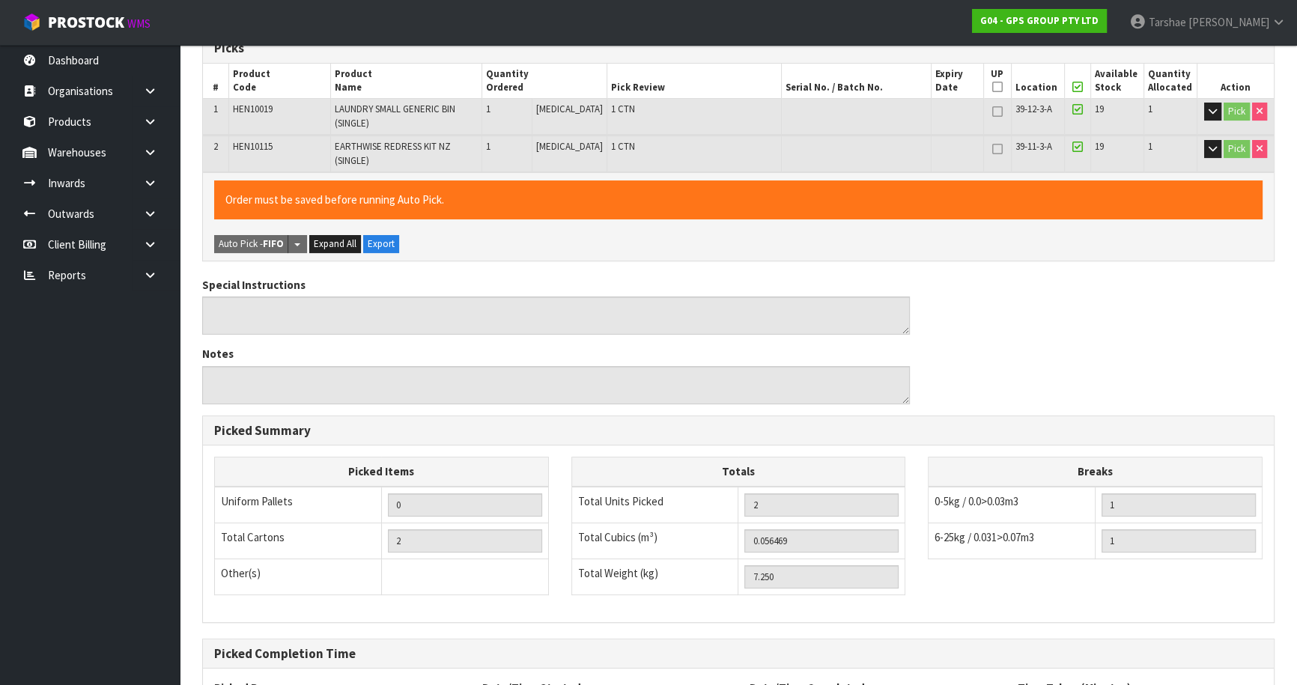
scroll to position [403, 0]
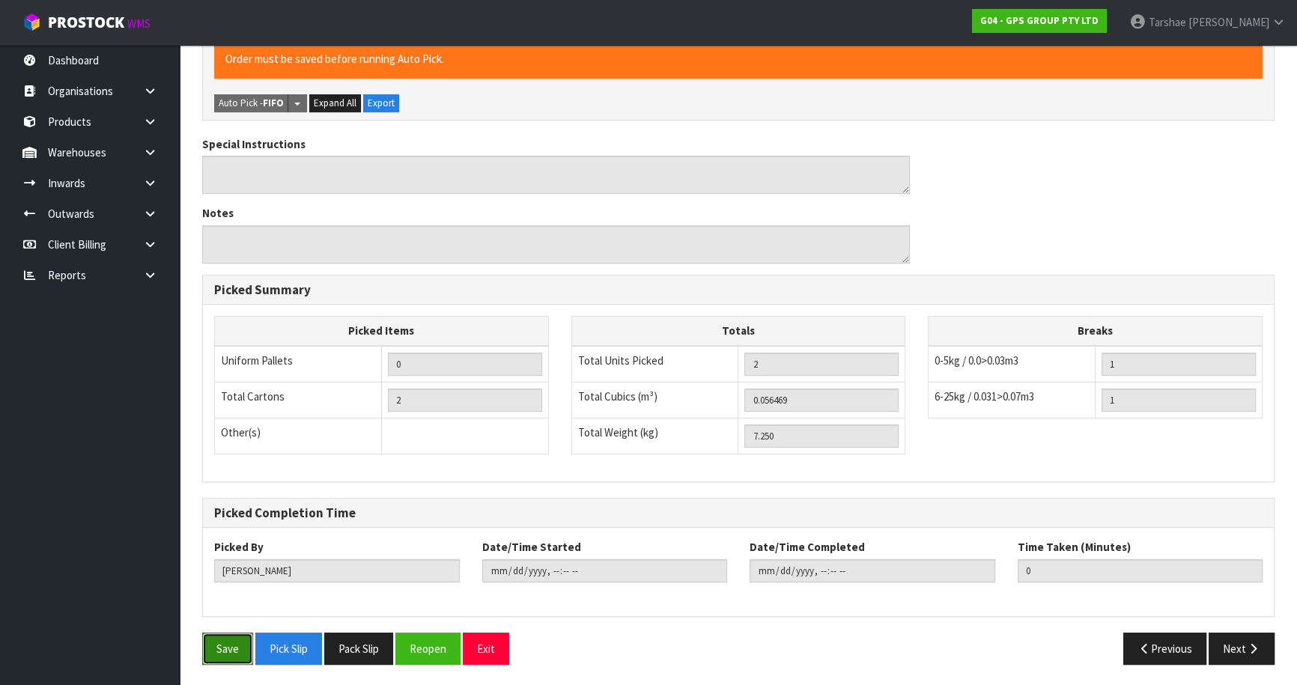
click at [228, 648] on button "Save" at bounding box center [227, 649] width 51 height 32
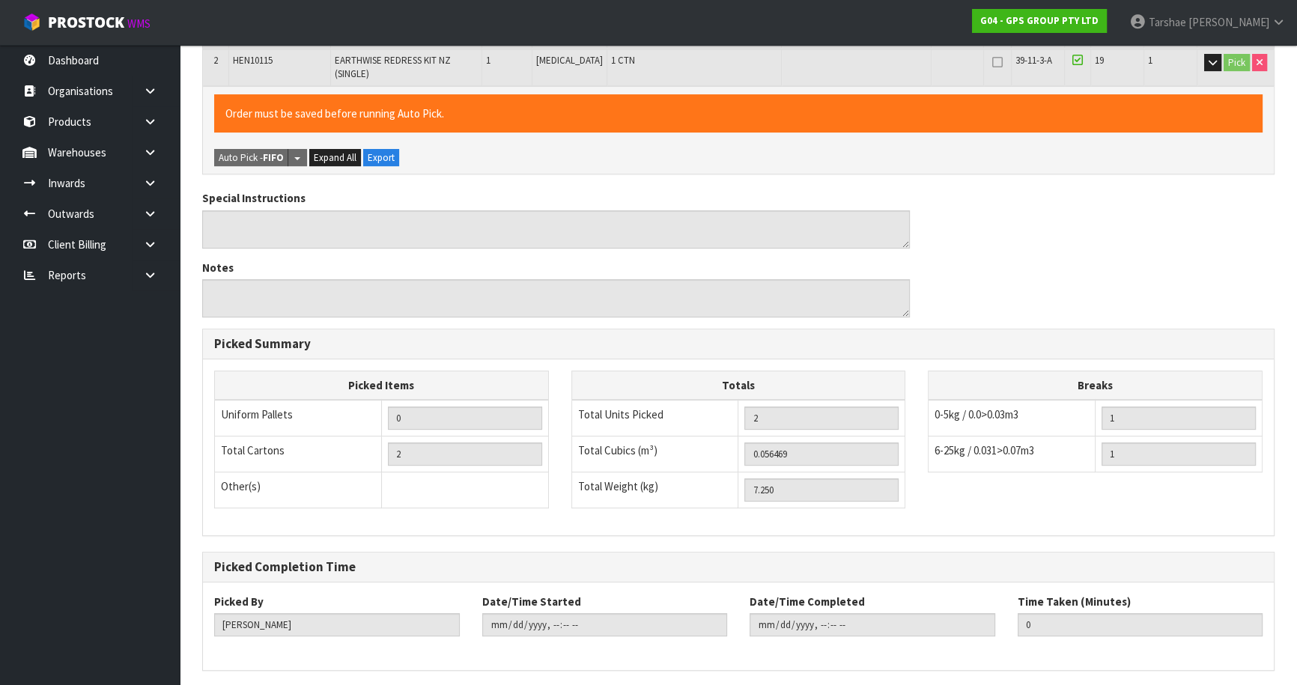
scroll to position [0, 0]
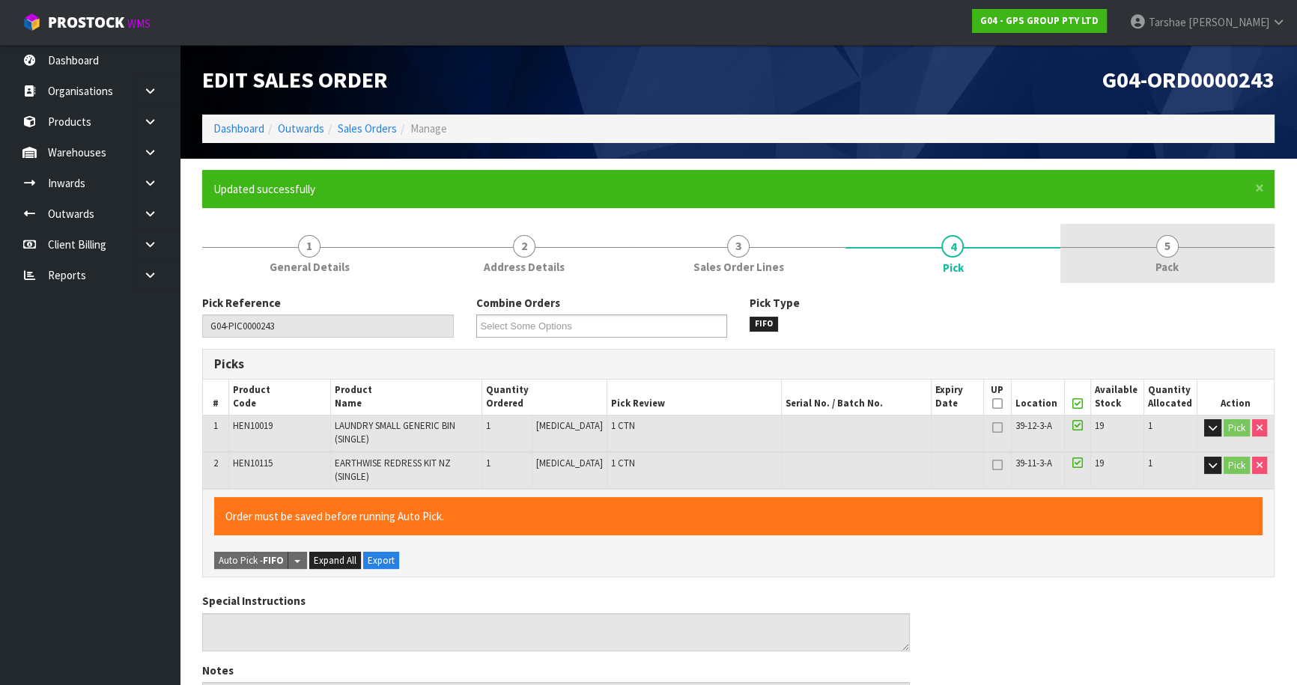
click at [1132, 282] on link "5 Pack" at bounding box center [1167, 253] width 214 height 59
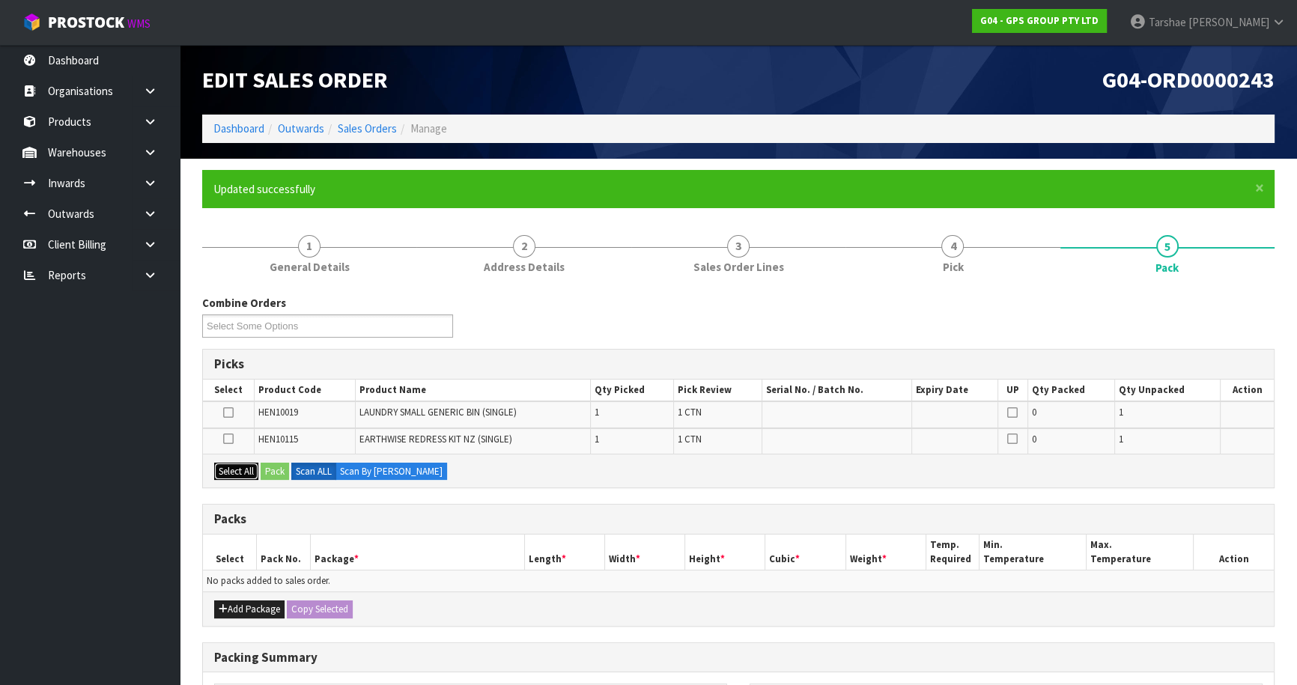
drag, startPoint x: 239, startPoint y: 468, endPoint x: 244, endPoint y: 498, distance: 30.4
click at [240, 468] on button "Select All" at bounding box center [236, 472] width 44 height 18
click at [247, 612] on button "Add Package" at bounding box center [249, 610] width 70 height 18
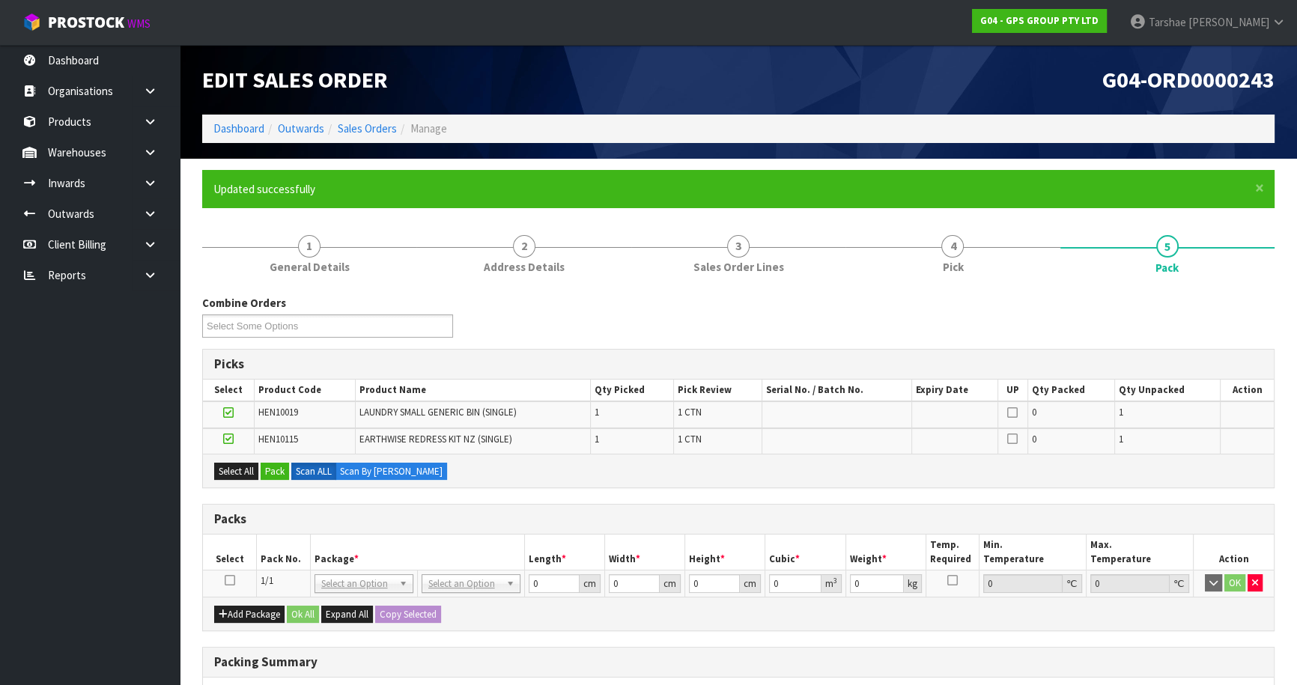
drag, startPoint x: 227, startPoint y: 574, endPoint x: 288, endPoint y: 524, distance: 78.7
click at [228, 572] on td at bounding box center [230, 583] width 54 height 27
drag, startPoint x: 228, startPoint y: 577, endPoint x: 270, endPoint y: 519, distance: 71.3
click at [230, 580] on icon at bounding box center [230, 580] width 10 height 1
click at [277, 476] on button "Pack" at bounding box center [275, 472] width 28 height 18
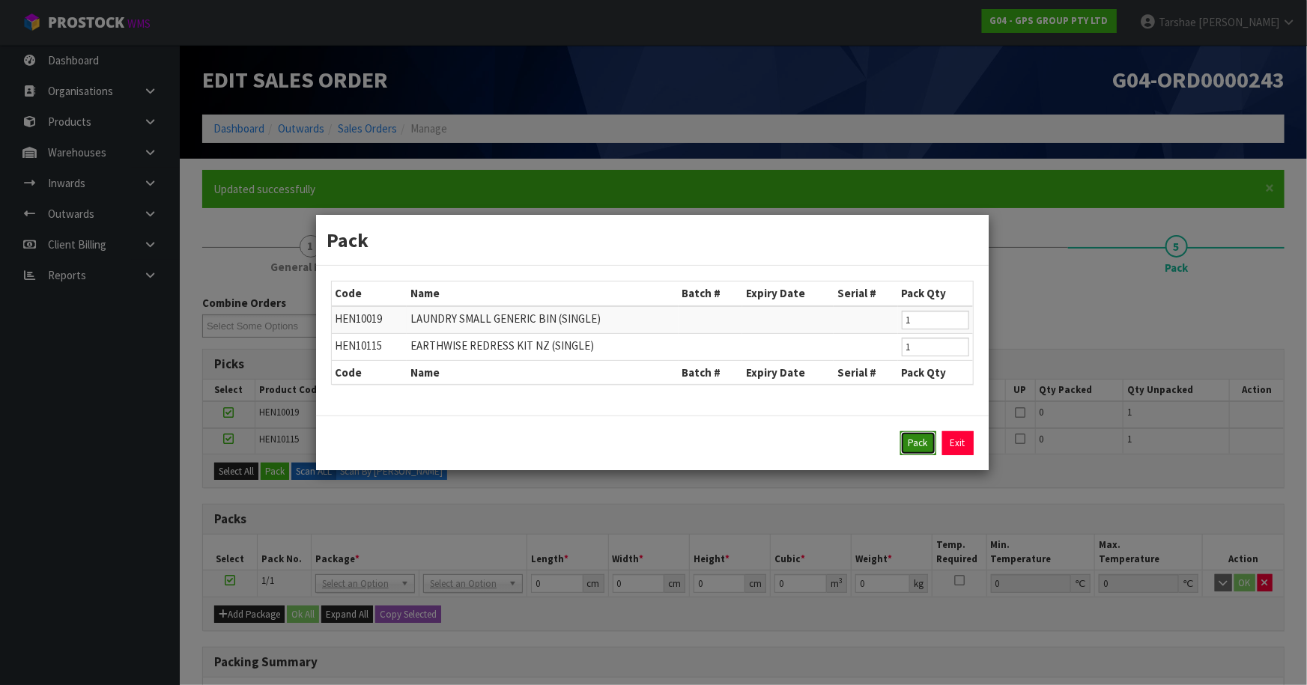
click at [917, 442] on button "Pack" at bounding box center [918, 443] width 36 height 24
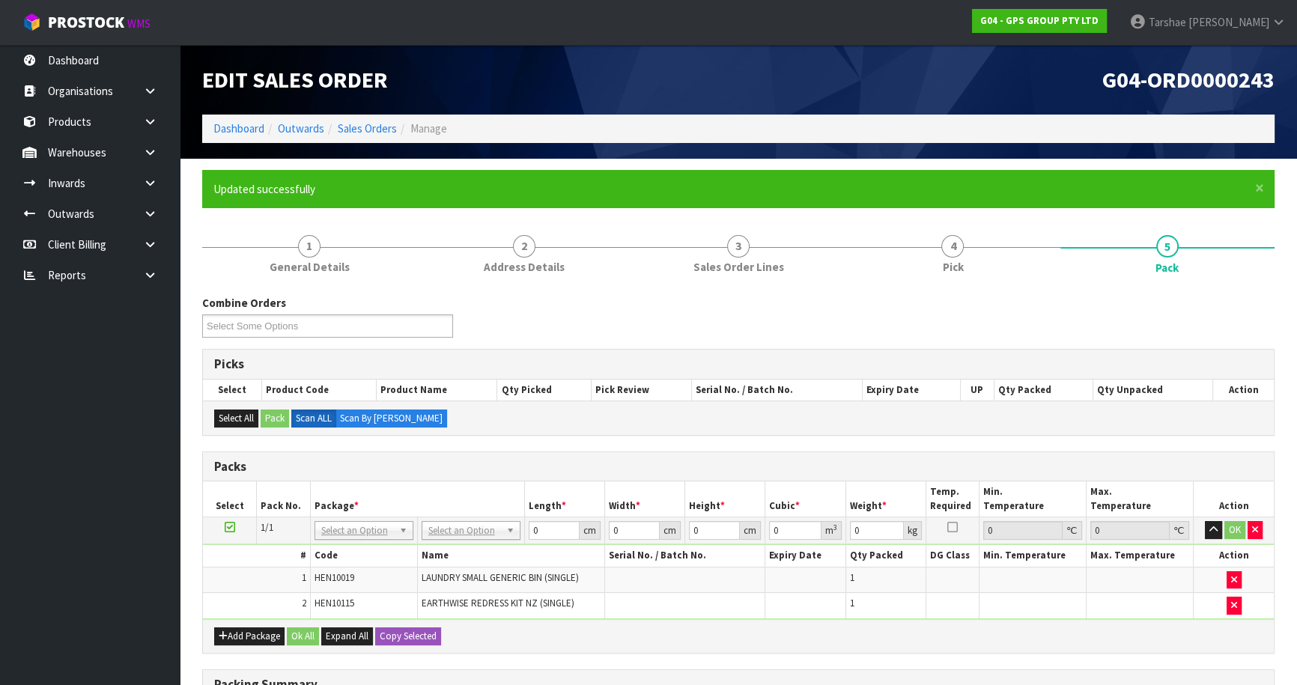
drag, startPoint x: 473, startPoint y: 536, endPoint x: 474, endPoint y: 548, distance: 12.0
drag, startPoint x: 475, startPoint y: 565, endPoint x: 542, endPoint y: 540, distance: 71.8
drag, startPoint x: 502, startPoint y: 532, endPoint x: 467, endPoint y: 523, distance: 36.5
click at [1205, 521] on button "button" at bounding box center [1213, 530] width 17 height 18
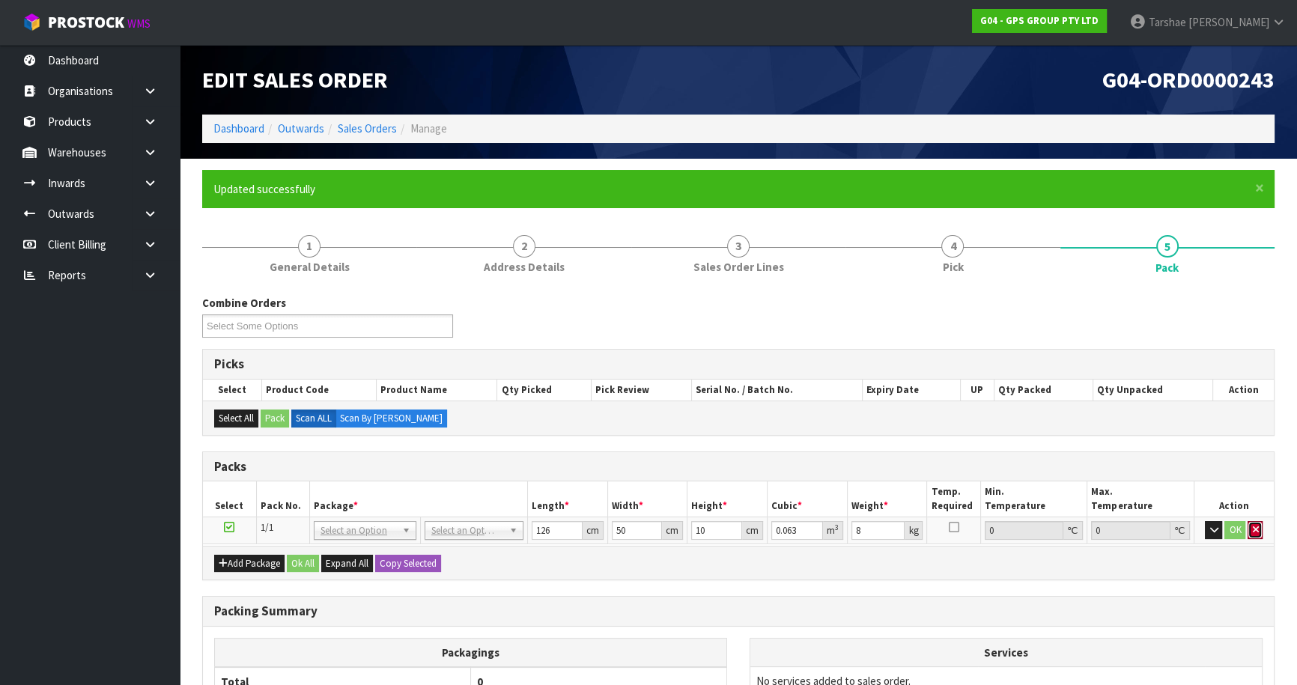
click button "button" at bounding box center [1255, 530] width 15 height 18
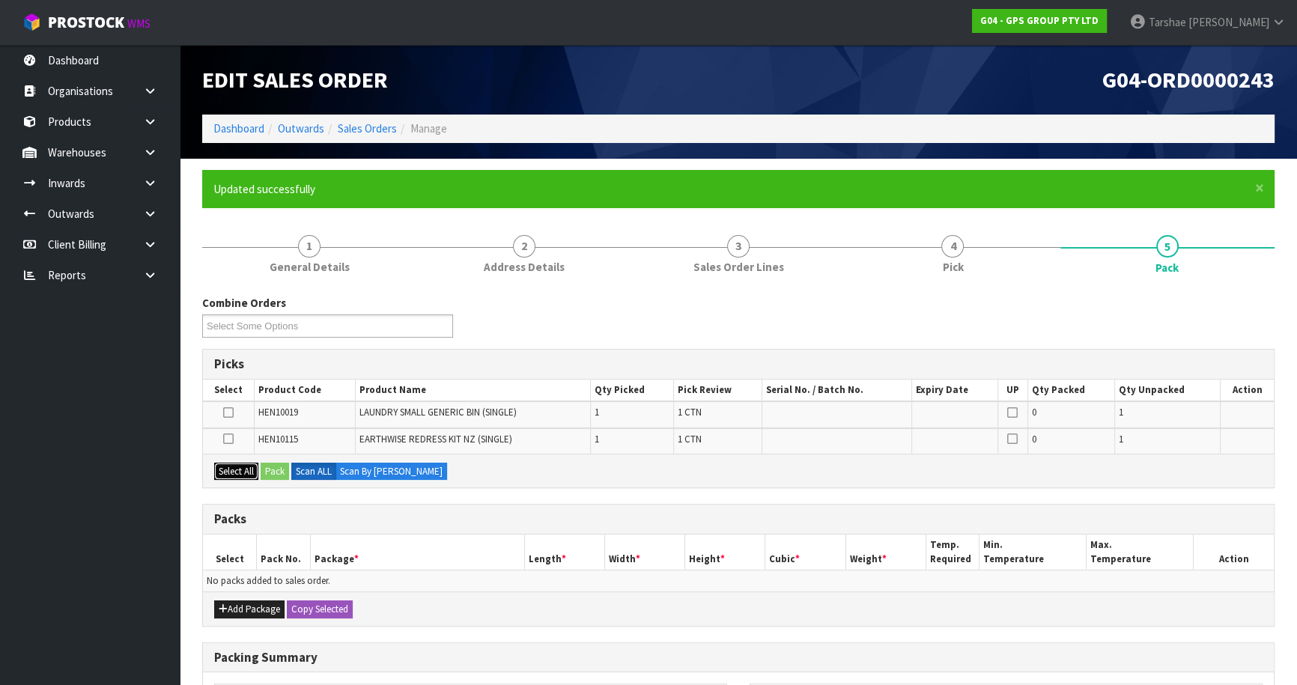
click at [255, 473] on button "Select All" at bounding box center [236, 472] width 44 height 18
drag, startPoint x: 227, startPoint y: 608, endPoint x: 226, endPoint y: 598, distance: 10.5
click at [226, 607] on button "Add Package" at bounding box center [249, 610] width 70 height 18
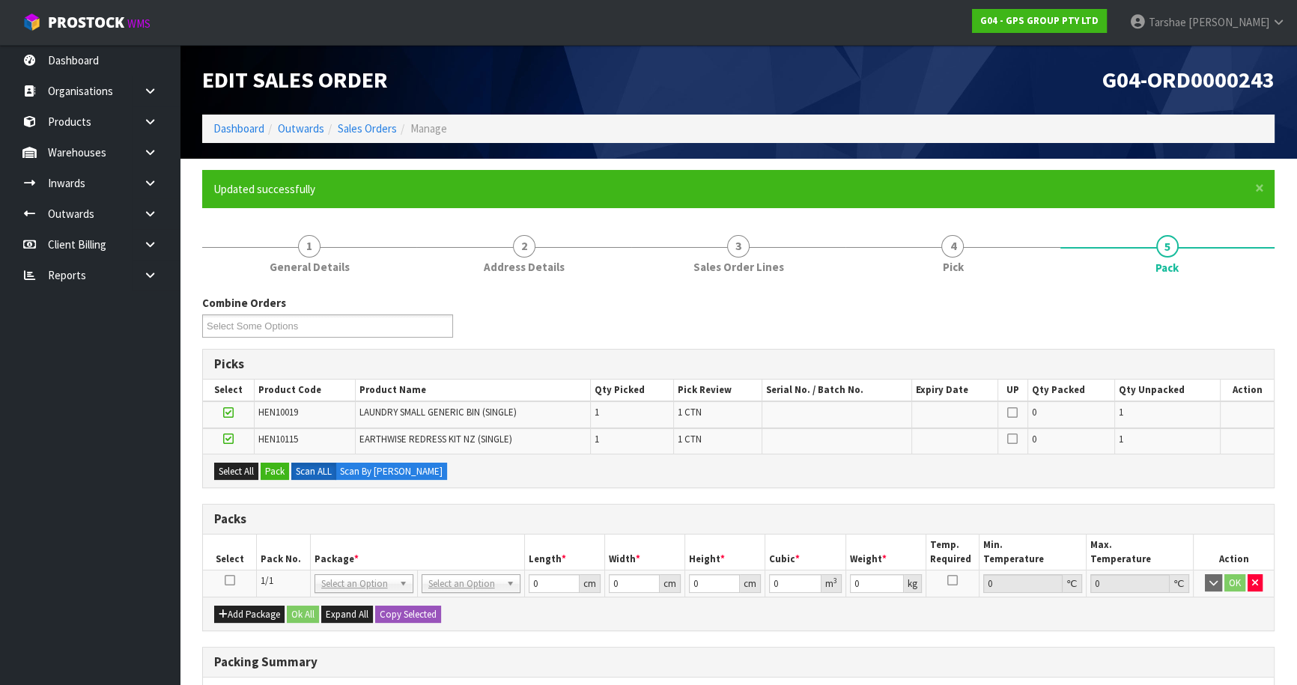
click at [231, 580] on icon at bounding box center [230, 580] width 10 height 1
click at [277, 472] on button "Pack" at bounding box center [275, 472] width 28 height 18
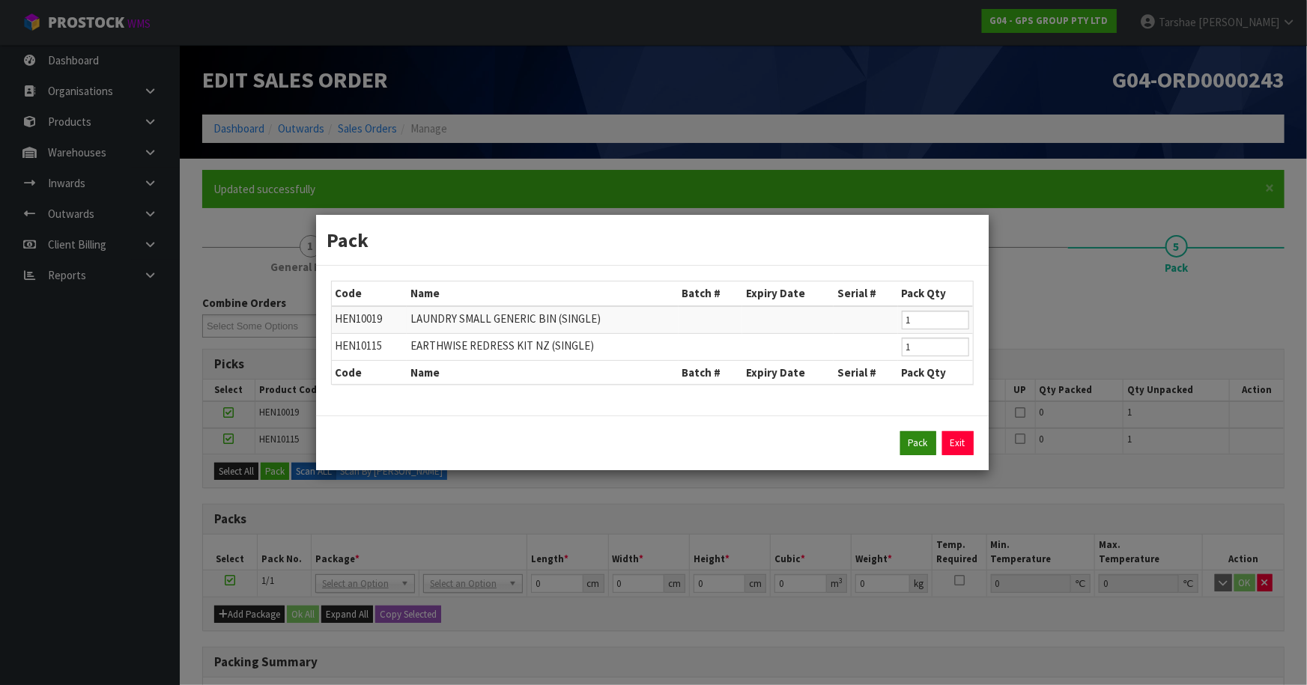
drag, startPoint x: 925, startPoint y: 456, endPoint x: 913, endPoint y: 434, distance: 25.5
click at [923, 455] on div "Pack Exit" at bounding box center [652, 443] width 672 height 55
drag, startPoint x: 913, startPoint y: 434, endPoint x: 866, endPoint y: 464, distance: 56.3
click at [911, 434] on button "Pack" at bounding box center [918, 443] width 36 height 24
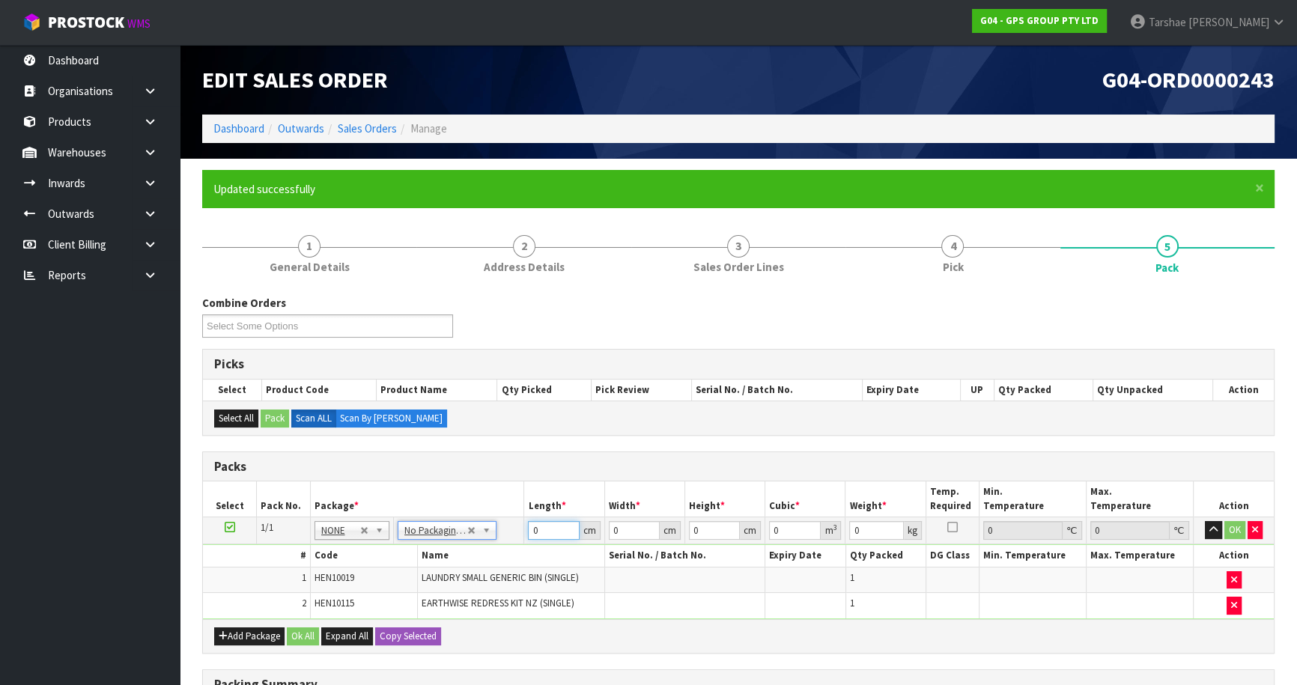
drag, startPoint x: 540, startPoint y: 530, endPoint x: 456, endPoint y: 519, distance: 84.6
click at [458, 520] on tr "1/1 NONE 007-001 007-002 007-004 007-009 007-013 007-014 007-015 007-017 007-01…" at bounding box center [738, 530] width 1071 height 27
click at [1205, 521] on button "button" at bounding box center [1213, 530] width 17 height 18
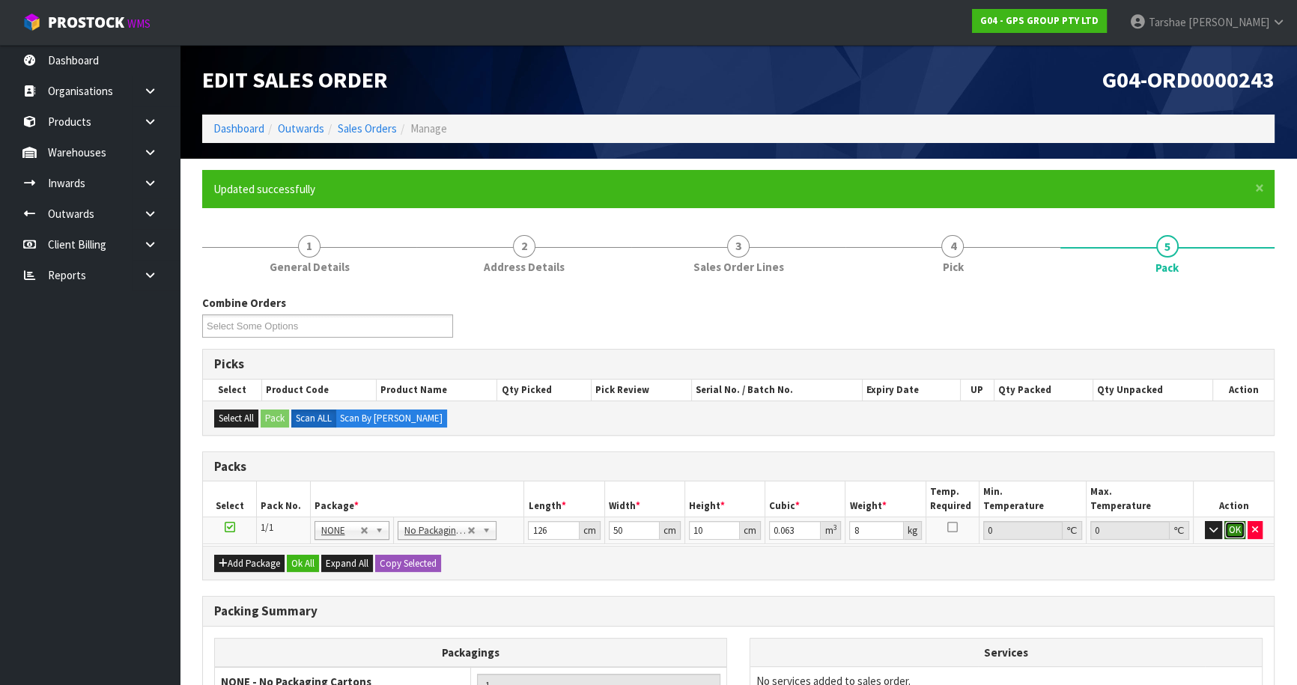
click button "OK" at bounding box center [1234, 530] width 21 height 18
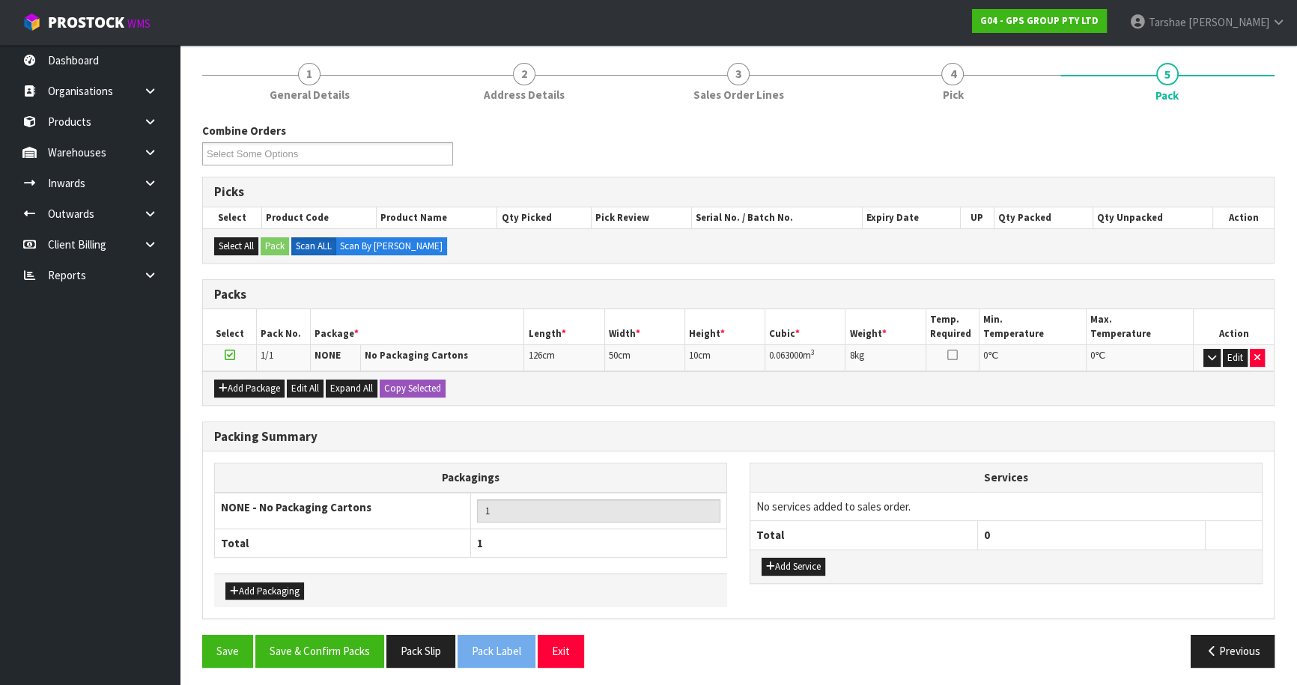
scroll to position [174, 0]
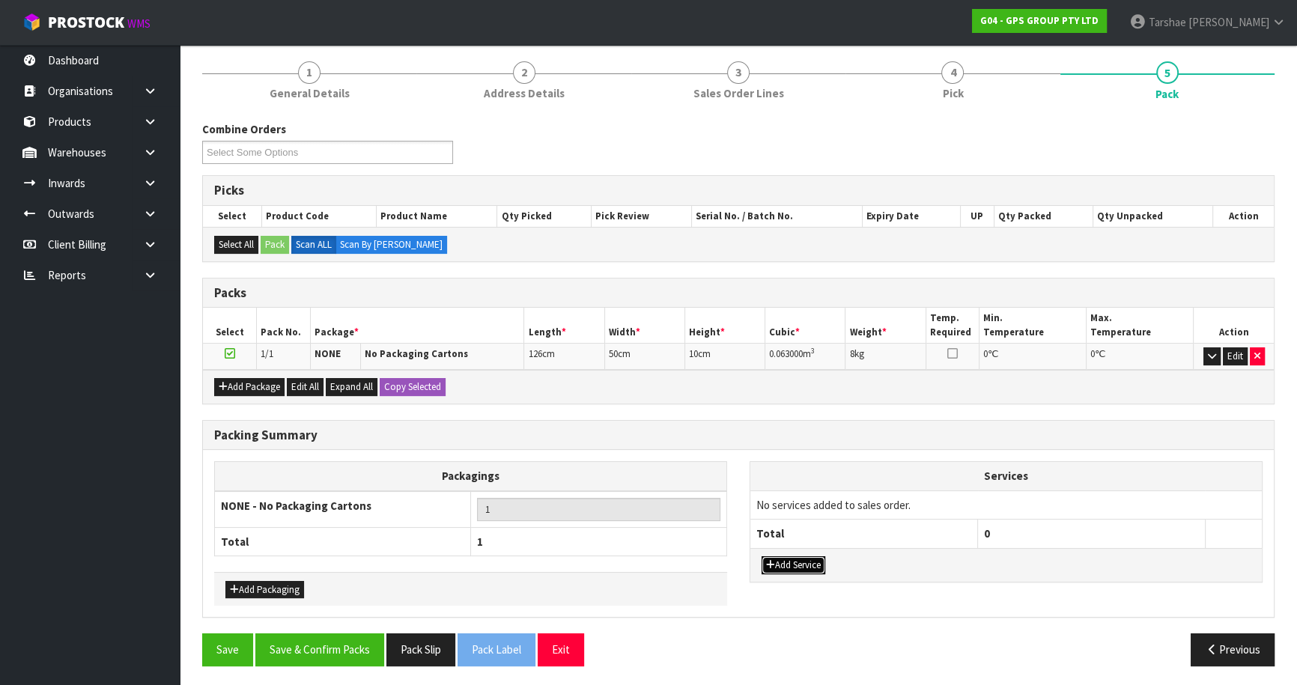
drag, startPoint x: 789, startPoint y: 567, endPoint x: 790, endPoint y: 534, distance: 33.0
click at [789, 565] on button "Add Service" at bounding box center [794, 565] width 64 height 18
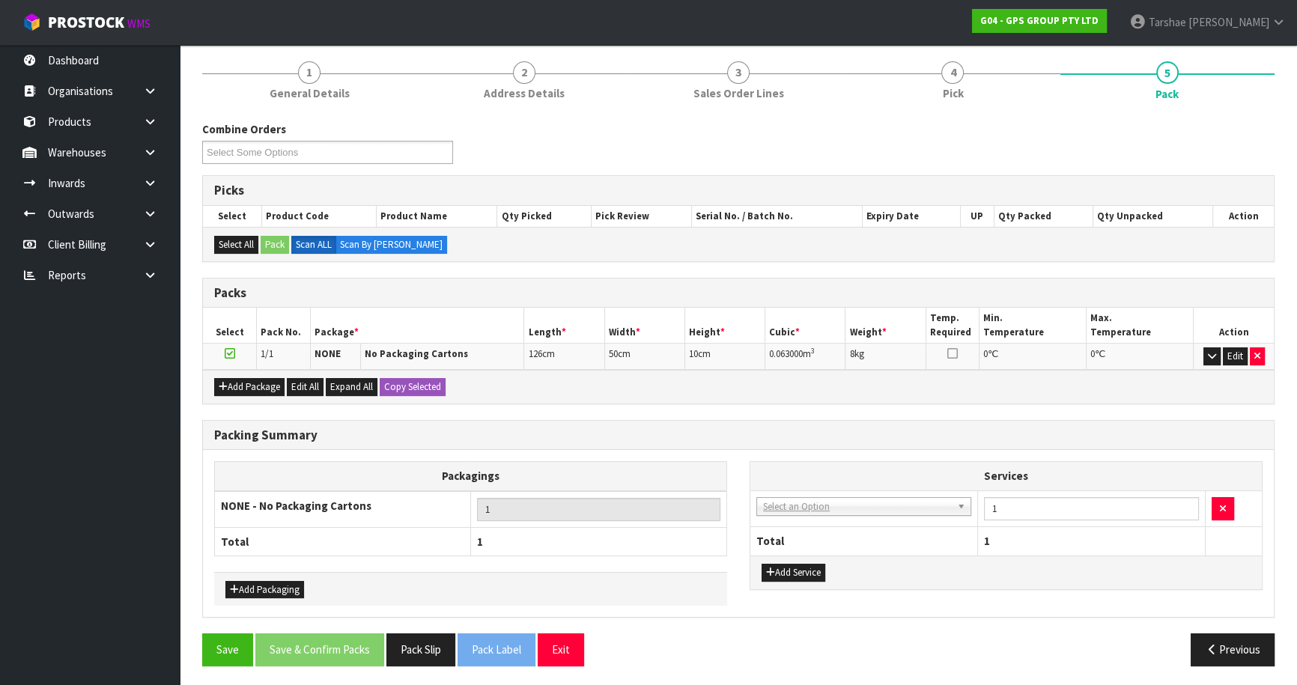
click at [794, 513] on td "003-036 - EXTERNAL PLANT HIRE 008-035 - OUTWARD HDLG+/HOIST LIFT ON/OFF 008-036…" at bounding box center [864, 509] width 228 height 37
drag, startPoint x: 795, startPoint y: 508, endPoint x: 789, endPoint y: 516, distance: 9.8
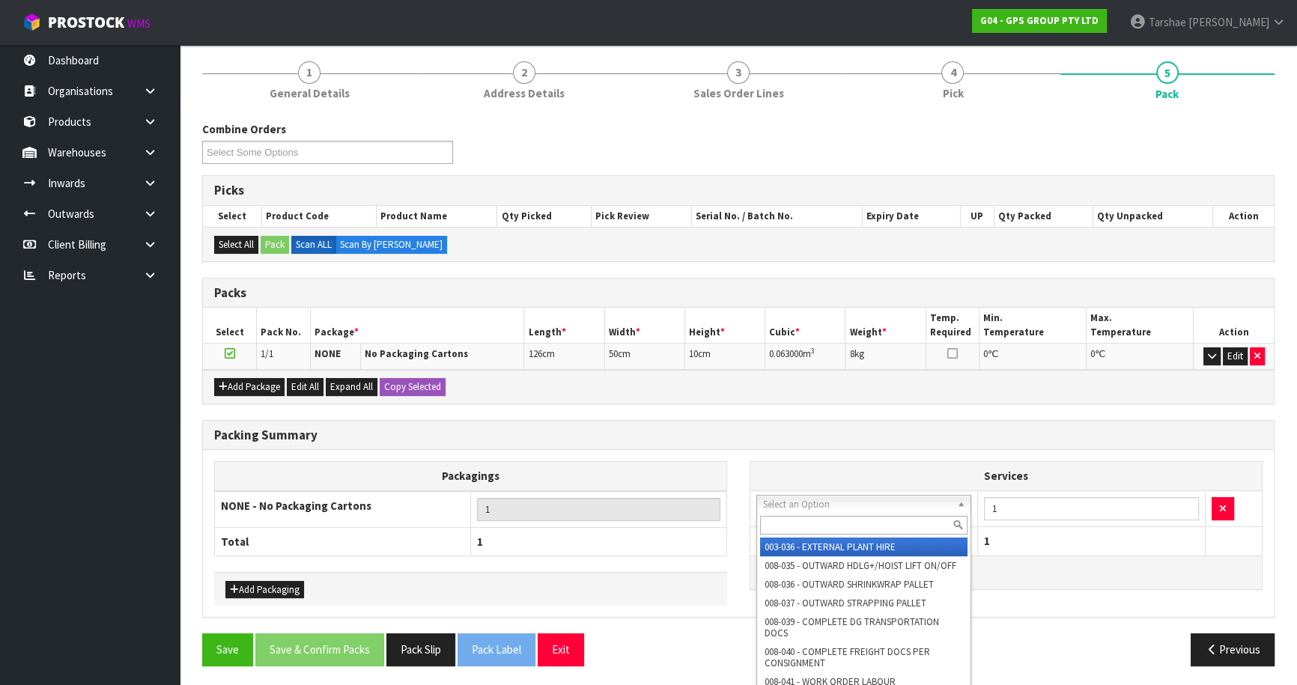
click at [789, 516] on input "text" at bounding box center [863, 525] width 207 height 19
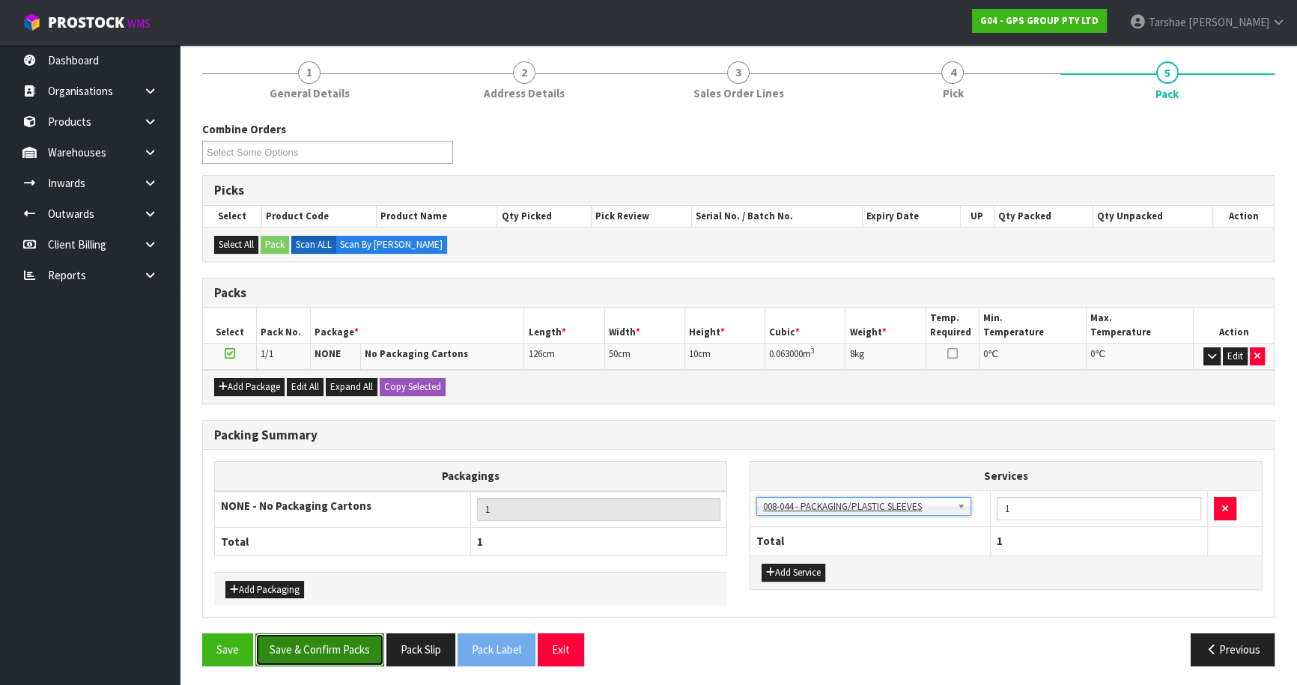
click at [371, 643] on button "Save & Confirm Packs" at bounding box center [319, 650] width 129 height 32
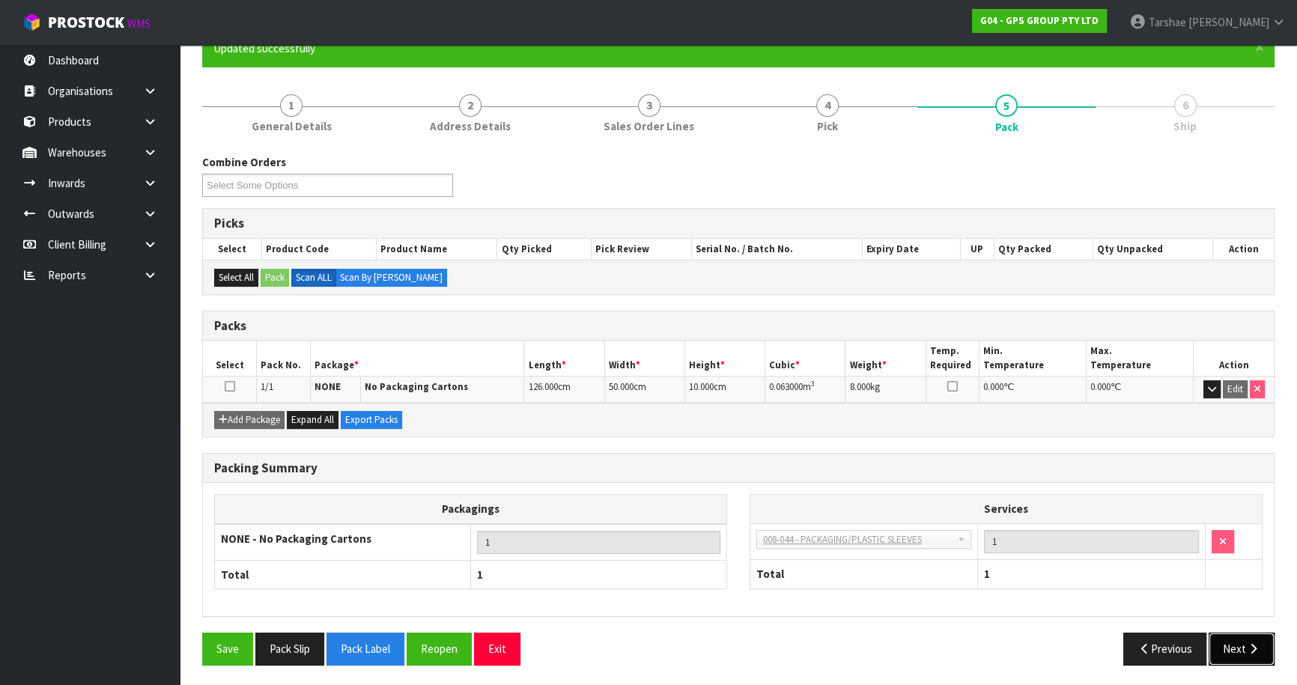
click at [1251, 649] on icon "button" at bounding box center [1253, 648] width 14 height 11
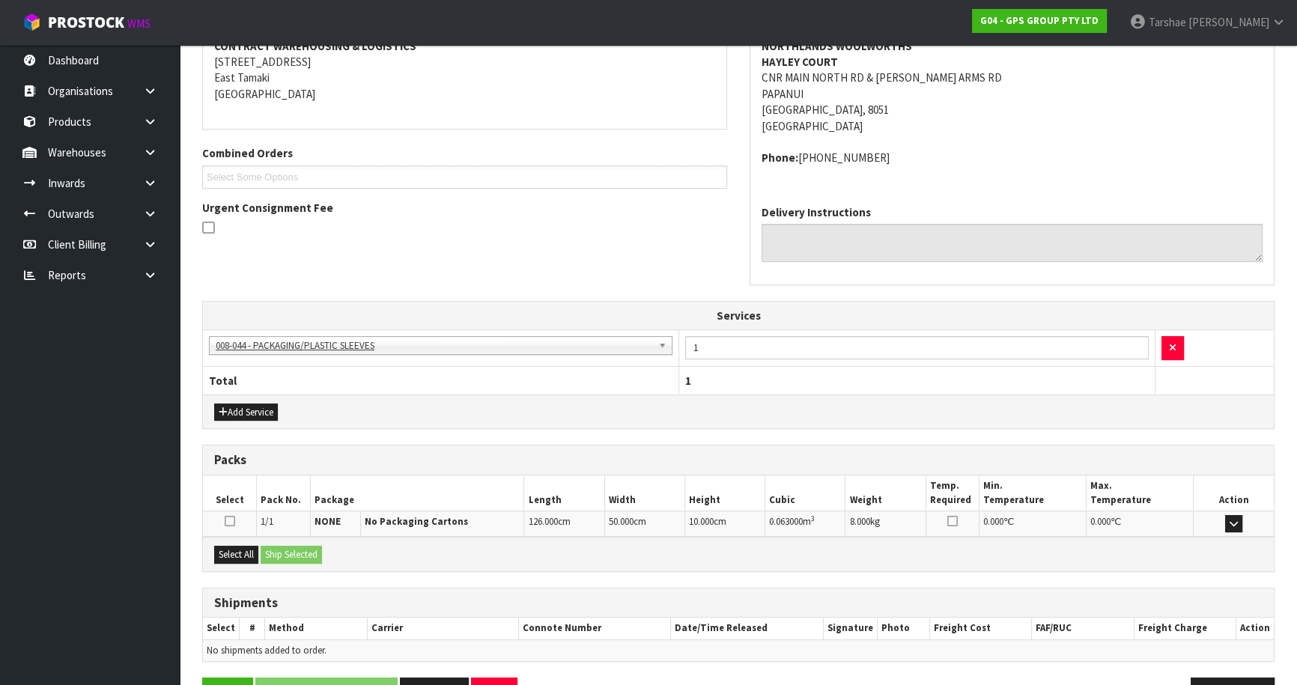
scroll to position [344, 0]
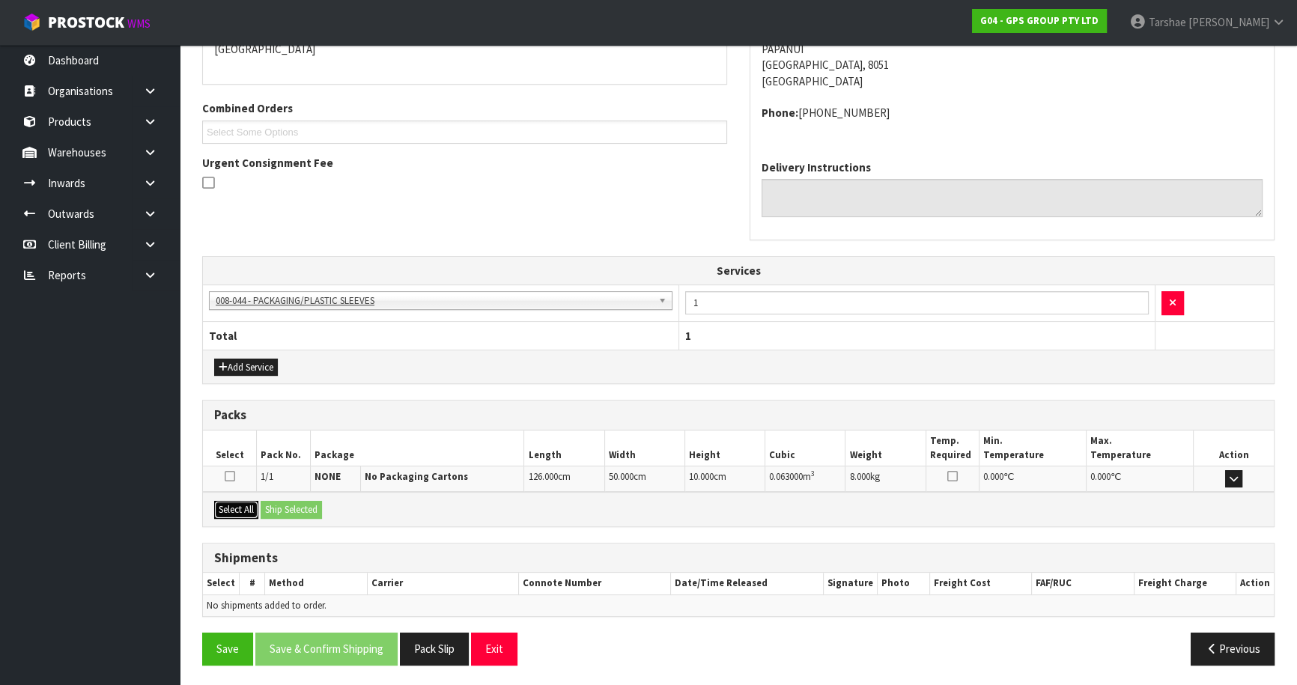
click at [240, 507] on button "Select All" at bounding box center [236, 510] width 44 height 18
drag, startPoint x: 279, startPoint y: 511, endPoint x: 474, endPoint y: 559, distance: 200.5
click at [279, 512] on button "Ship Selected" at bounding box center [291, 510] width 61 height 18
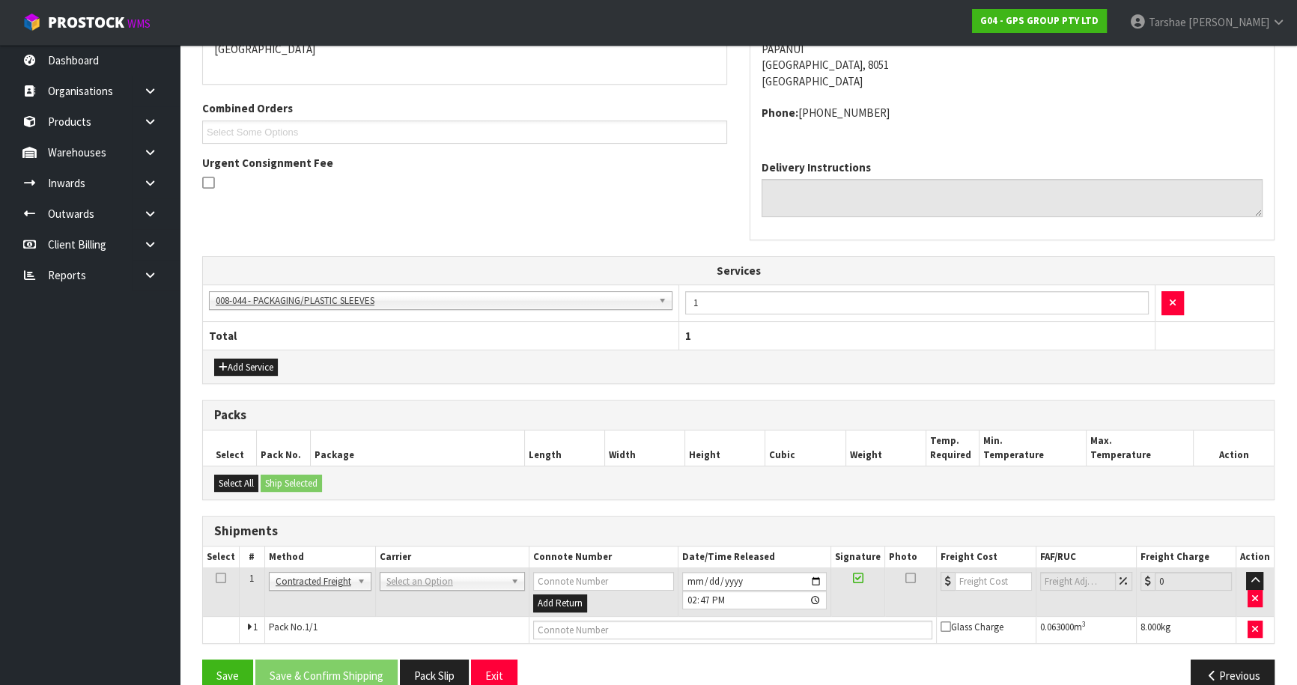
drag, startPoint x: 451, startPoint y: 580, endPoint x: 451, endPoint y: 596, distance: 15.7
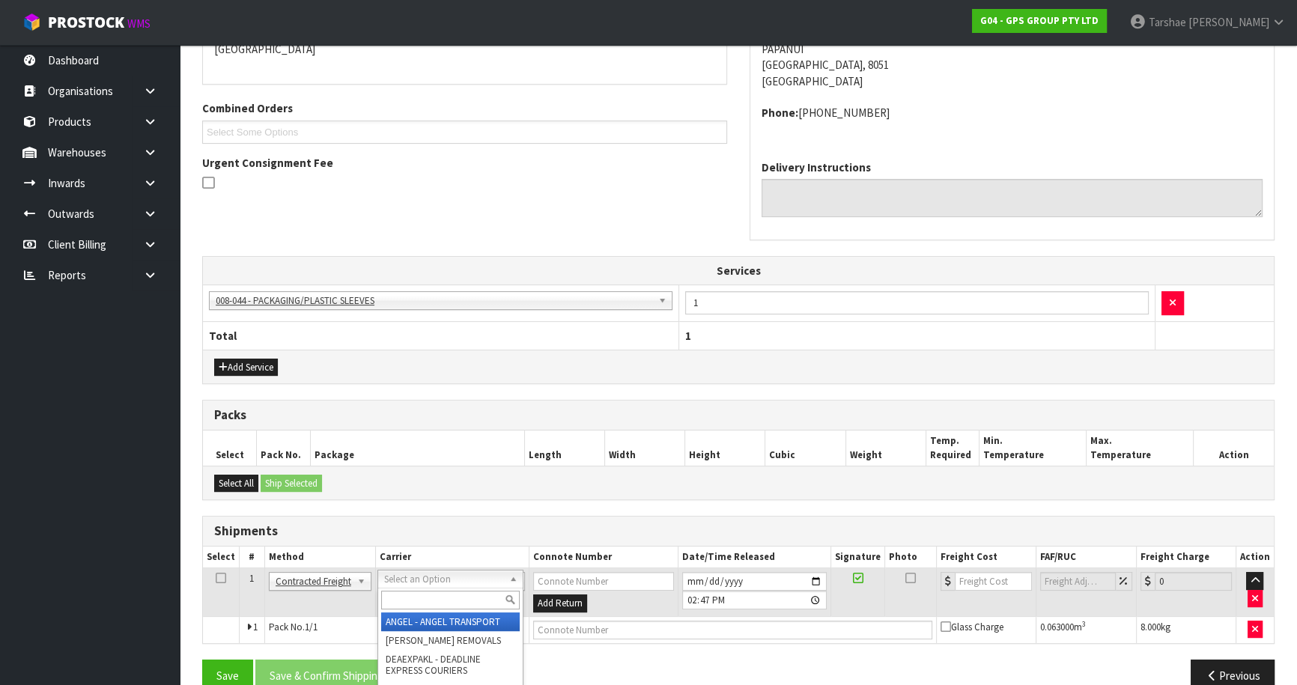
drag, startPoint x: 451, startPoint y: 596, endPoint x: 437, endPoint y: 585, distance: 17.5
click at [446, 594] on input "text" at bounding box center [450, 600] width 139 height 19
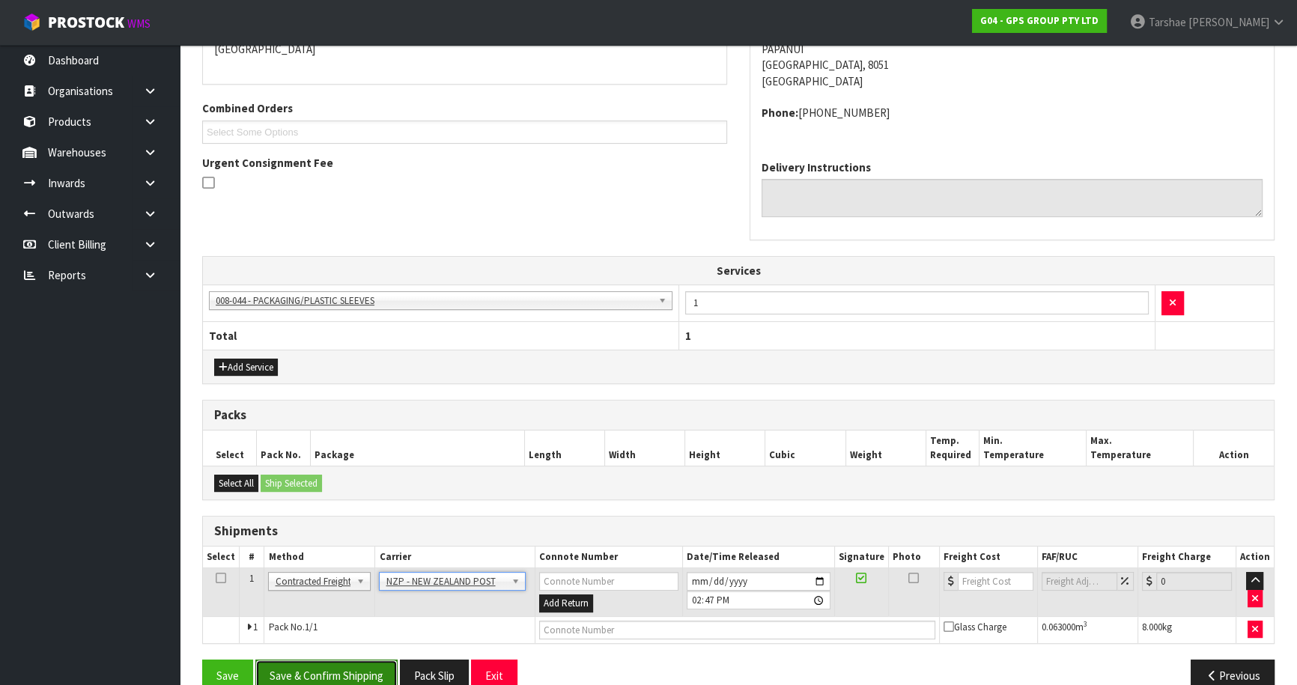
click at [365, 669] on button "Save & Confirm Shipping" at bounding box center [326, 676] width 142 height 32
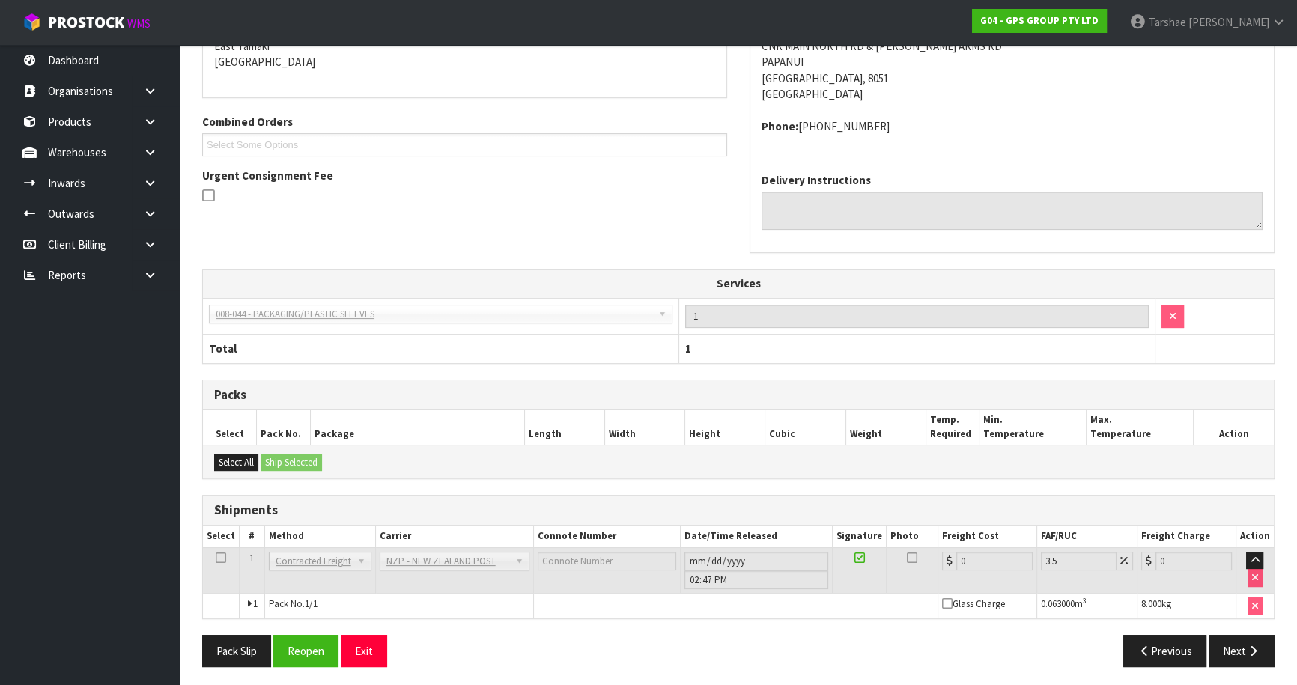
scroll to position [349, 0]
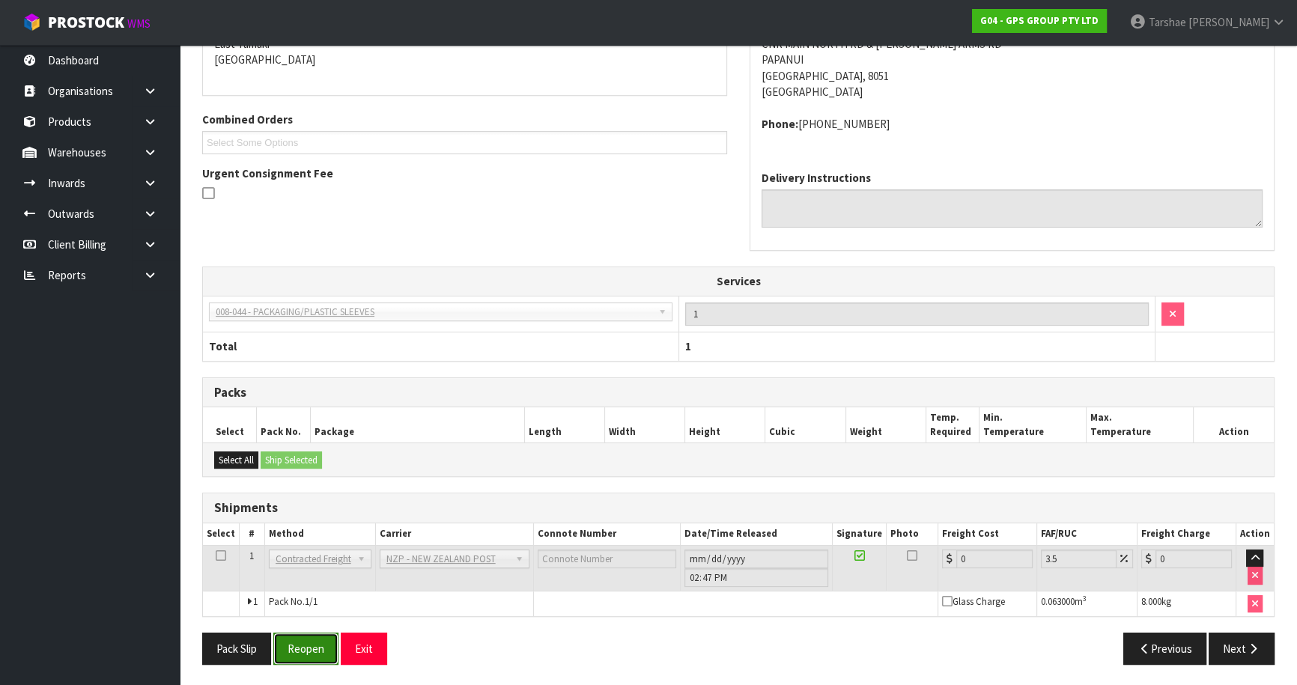
click at [314, 638] on button "Reopen" at bounding box center [305, 649] width 65 height 32
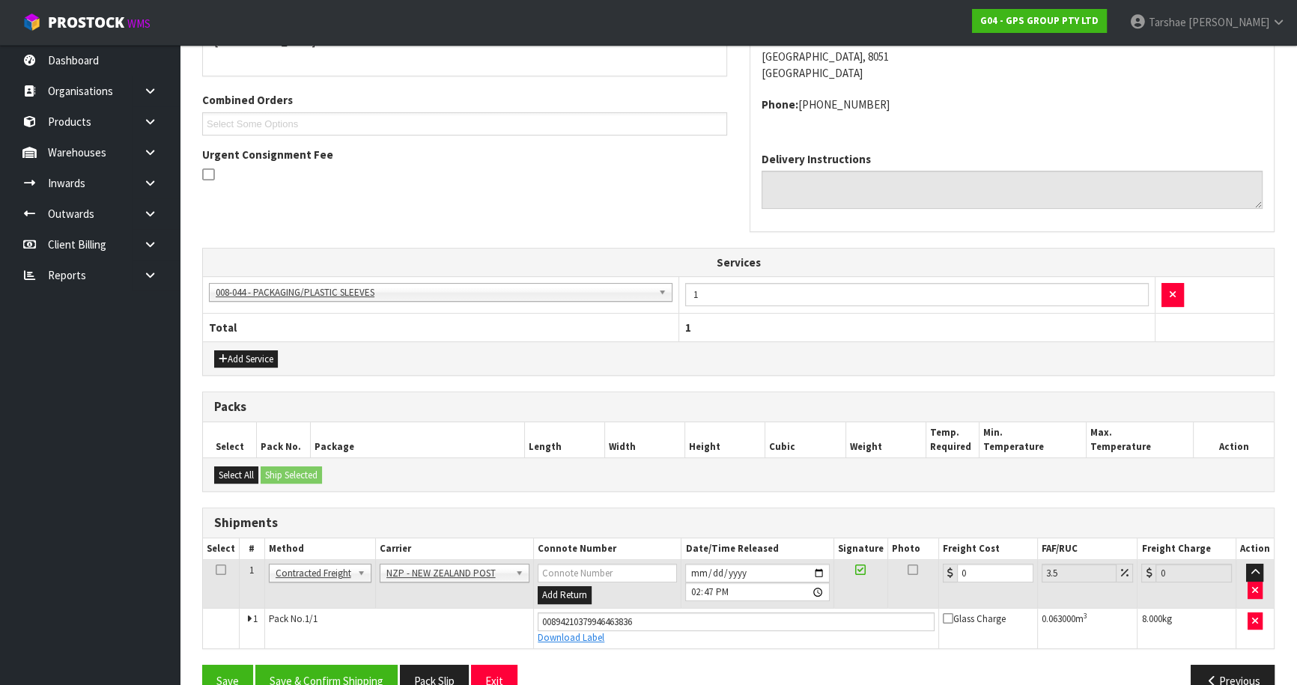
scroll to position [383, 0]
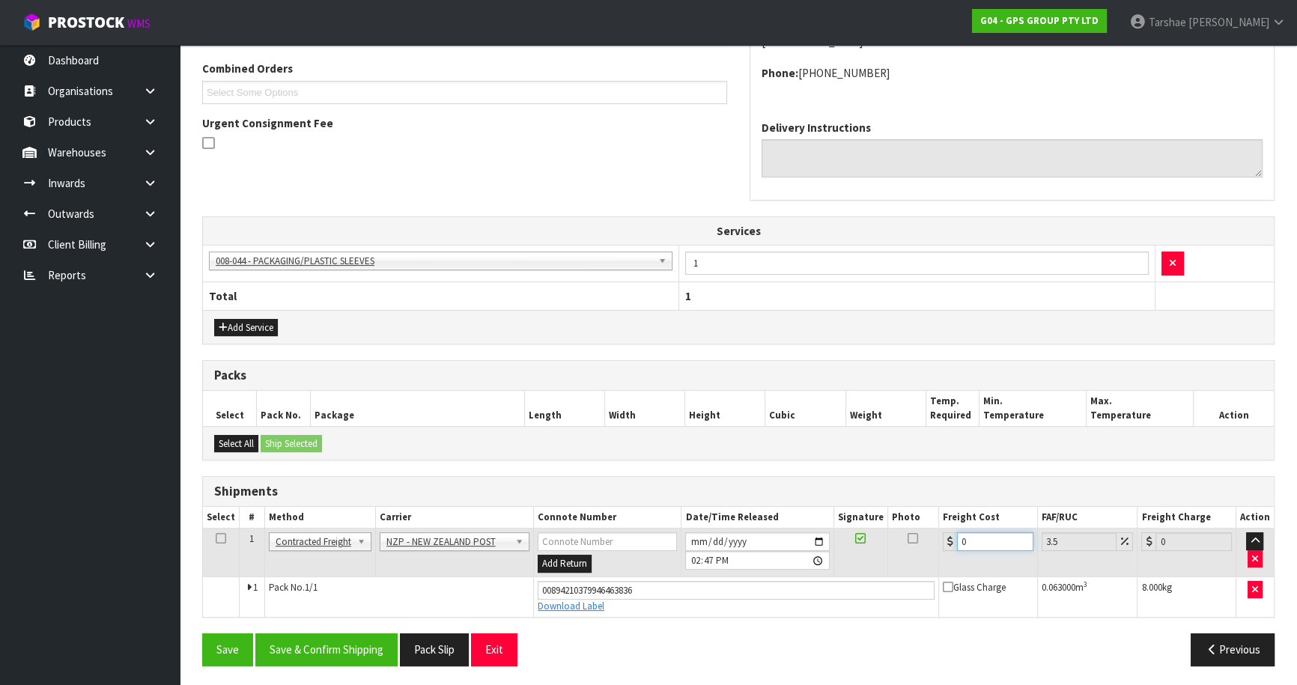
drag, startPoint x: 1003, startPoint y: 541, endPoint x: 813, endPoint y: 540, distance: 190.2
click at [830, 543] on tr "1 Client Local Pickup Customer Local Pickup Company Freight Contracted Freight …" at bounding box center [738, 553] width 1071 height 49
click at [338, 649] on button "Save & Confirm Shipping" at bounding box center [326, 650] width 142 height 32
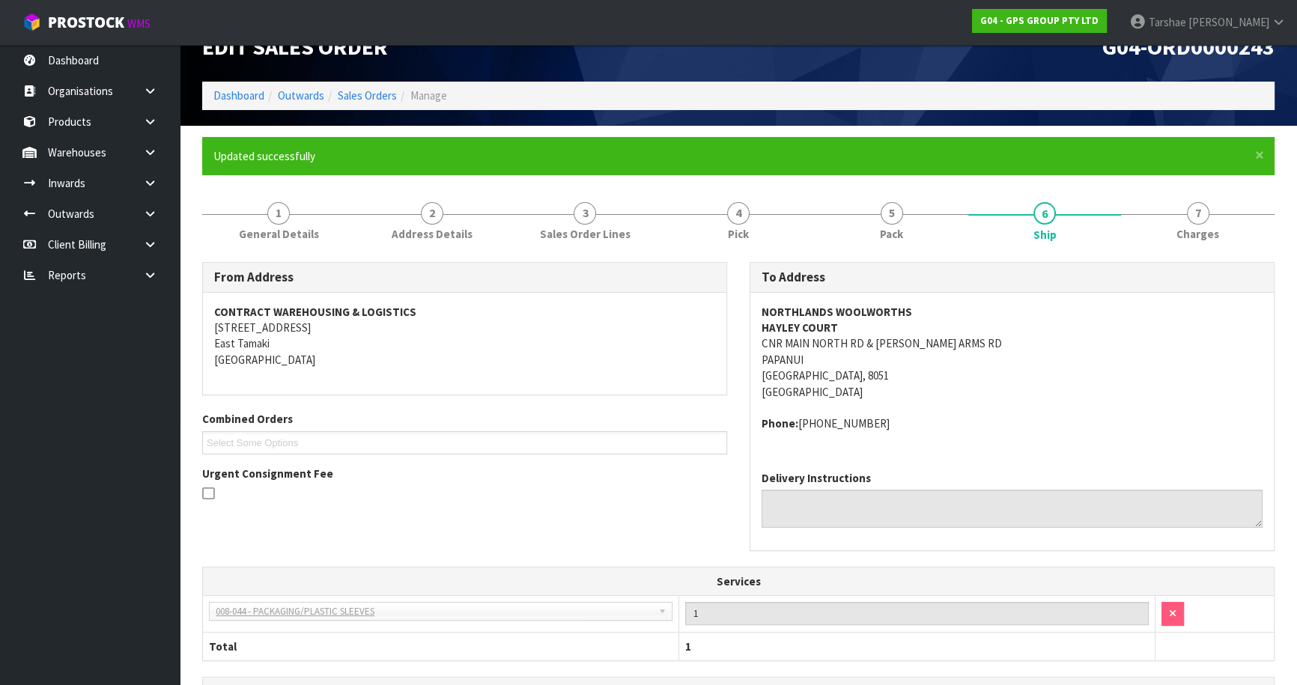
scroll to position [0, 0]
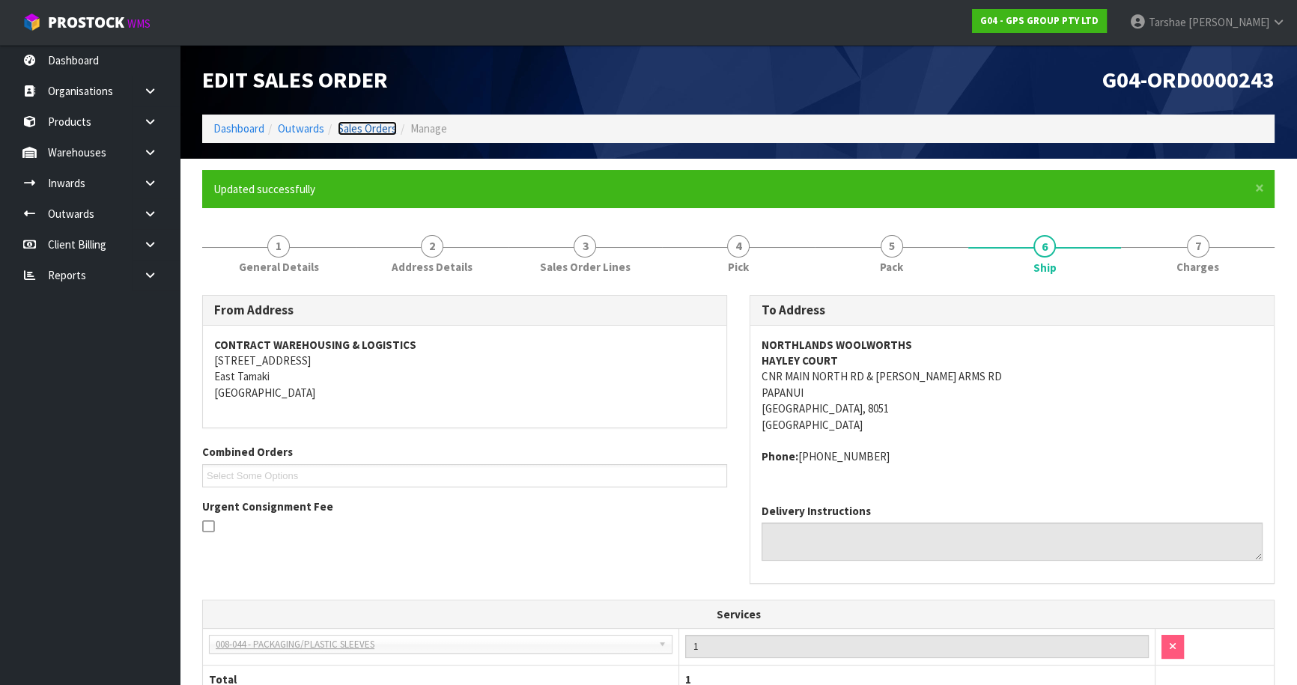
click at [365, 125] on link "Sales Orders" at bounding box center [367, 128] width 59 height 14
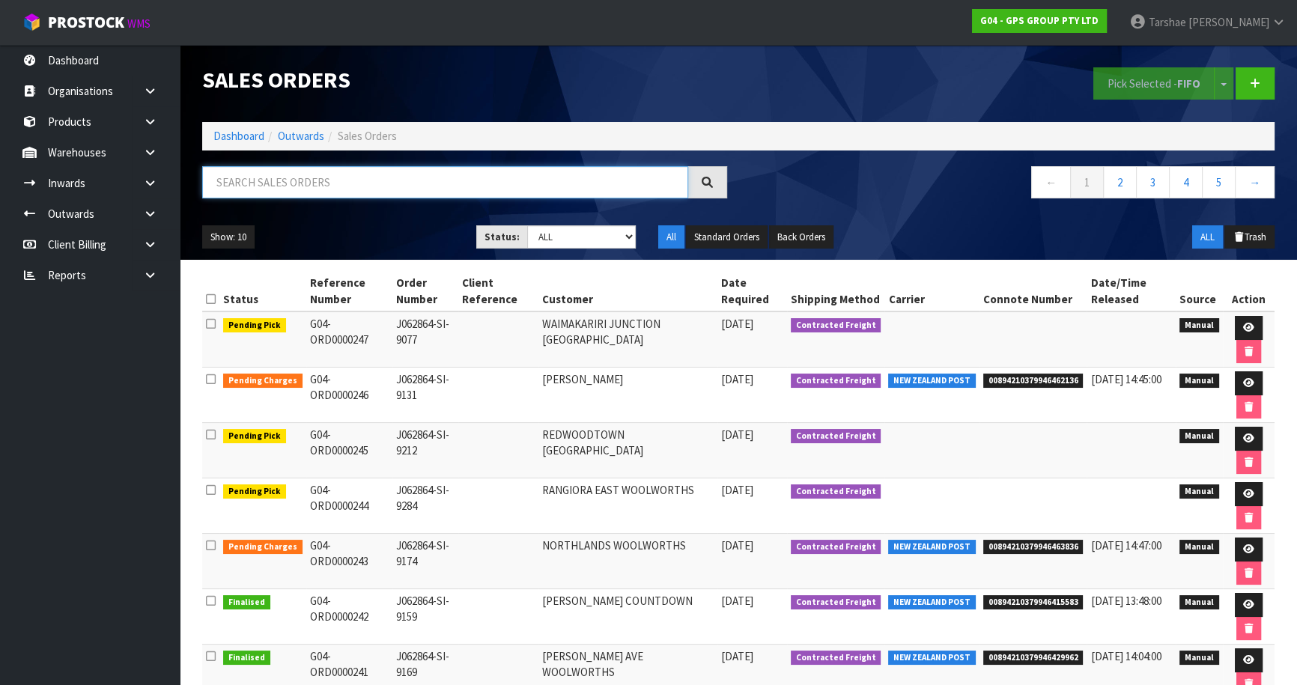
click at [343, 184] on input "text" at bounding box center [445, 182] width 486 height 32
click at [256, 178] on input "text" at bounding box center [445, 182] width 486 height 32
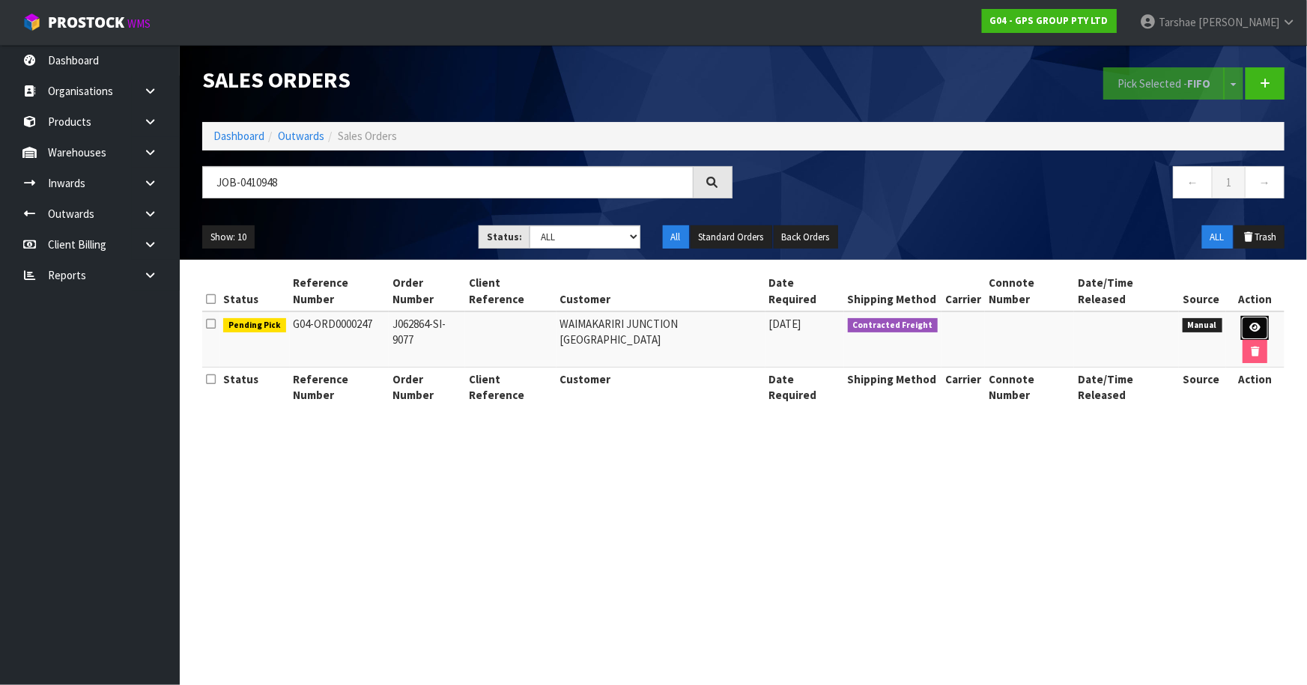
click at [1249, 323] on icon at bounding box center [1254, 328] width 11 height 10
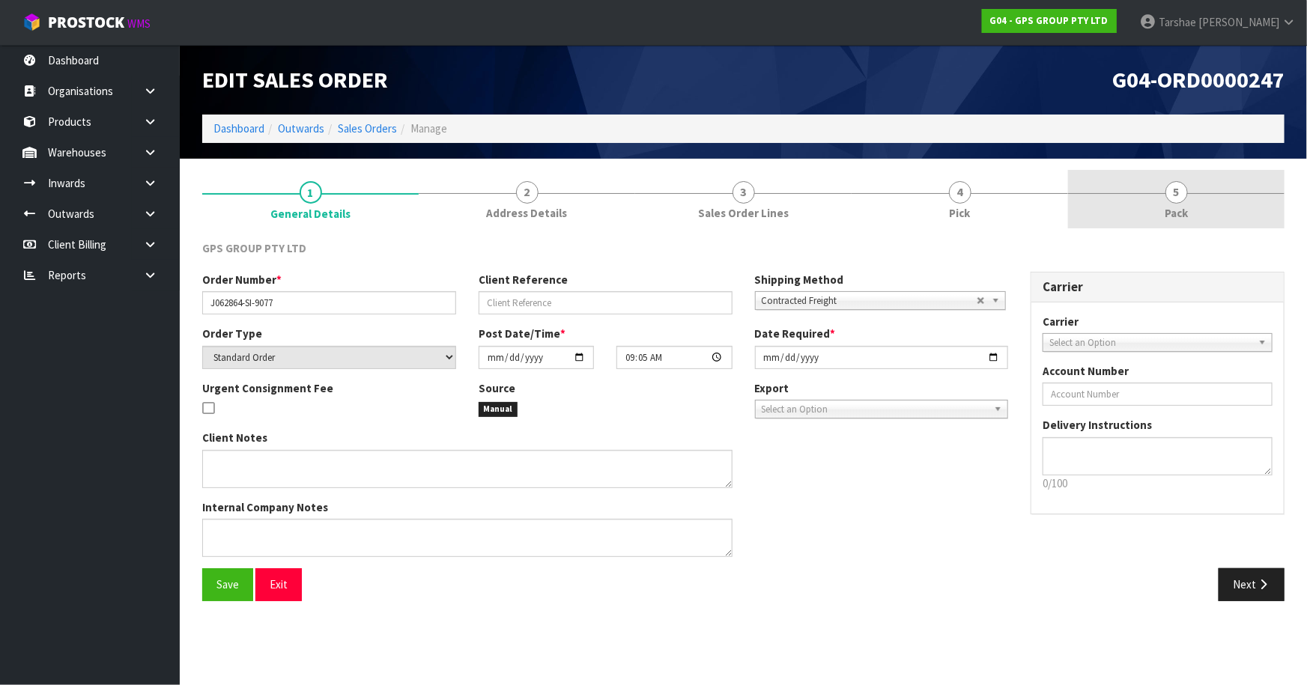
click at [1068, 207] on link "5 Pack" at bounding box center [1176, 199] width 216 height 59
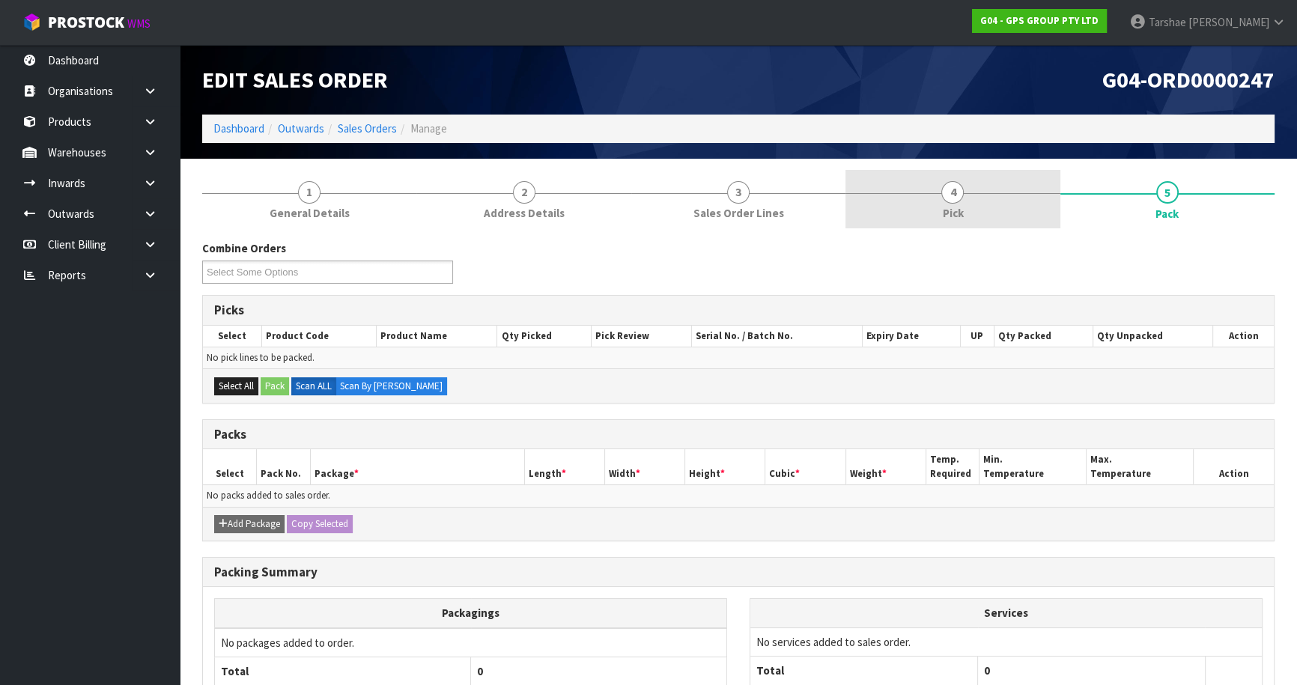
click at [959, 217] on span "Pick" at bounding box center [952, 213] width 21 height 16
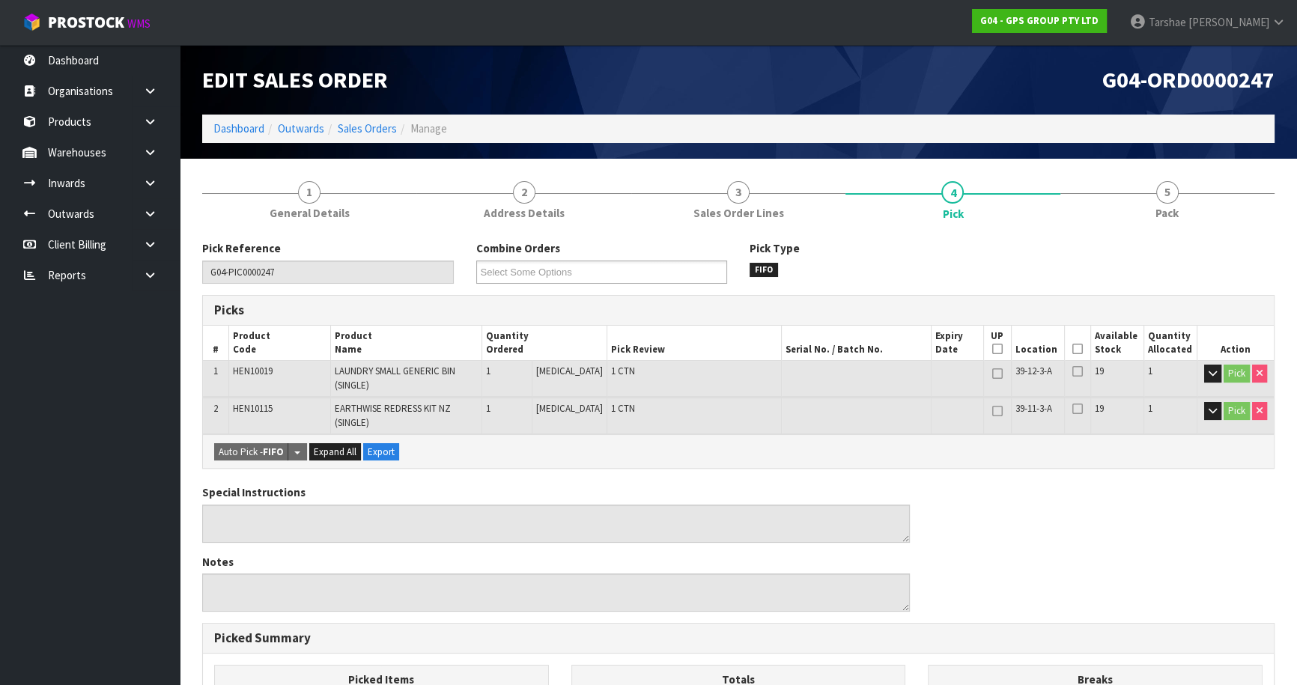
click at [1074, 349] on icon at bounding box center [1077, 349] width 10 height 1
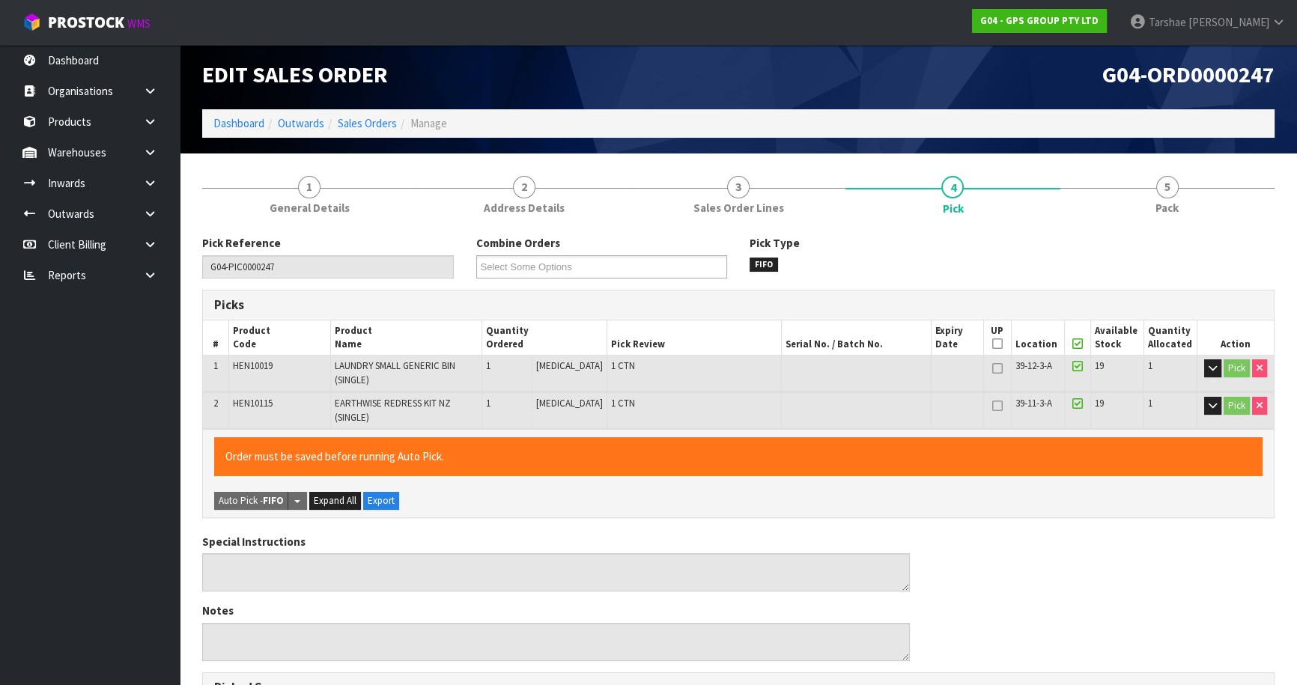
scroll to position [403, 0]
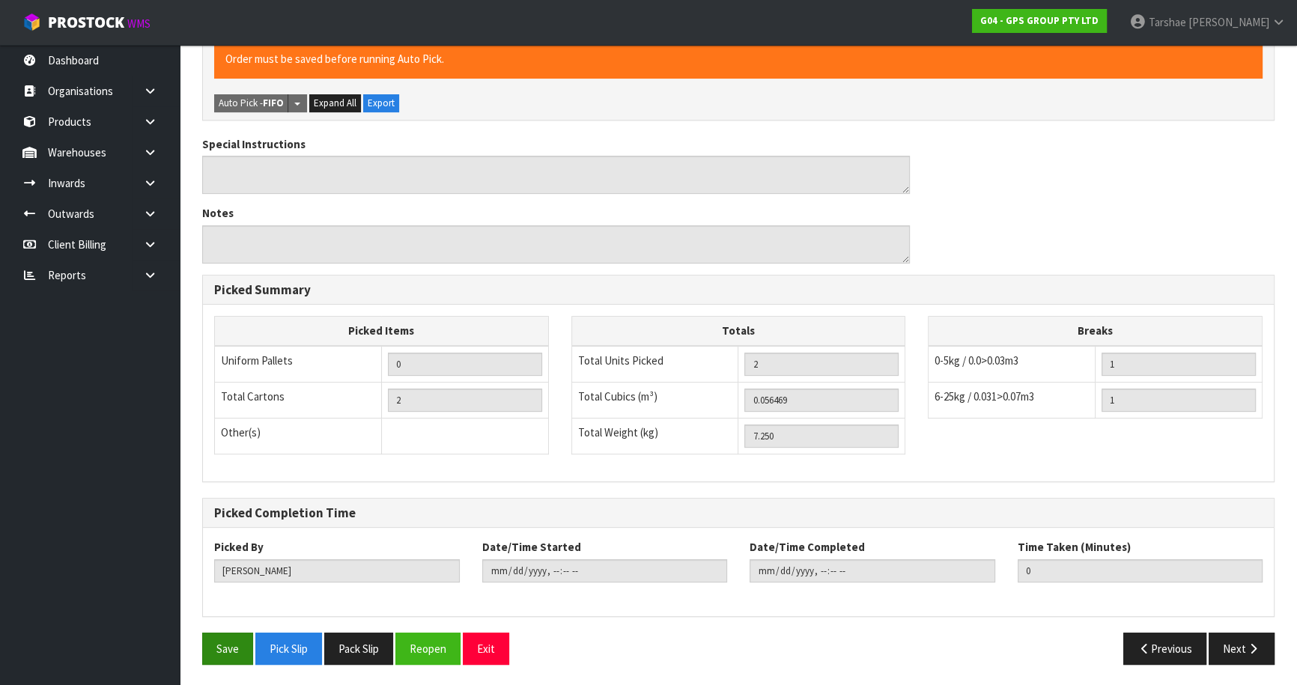
click at [230, 634] on div "Pick Reference G04-PIC0000247 Combine Orders G04-ORD0000199 G04-ORD0000202 G04-…" at bounding box center [738, 256] width 1072 height 839
click at [231, 634] on button "Save" at bounding box center [227, 649] width 51 height 32
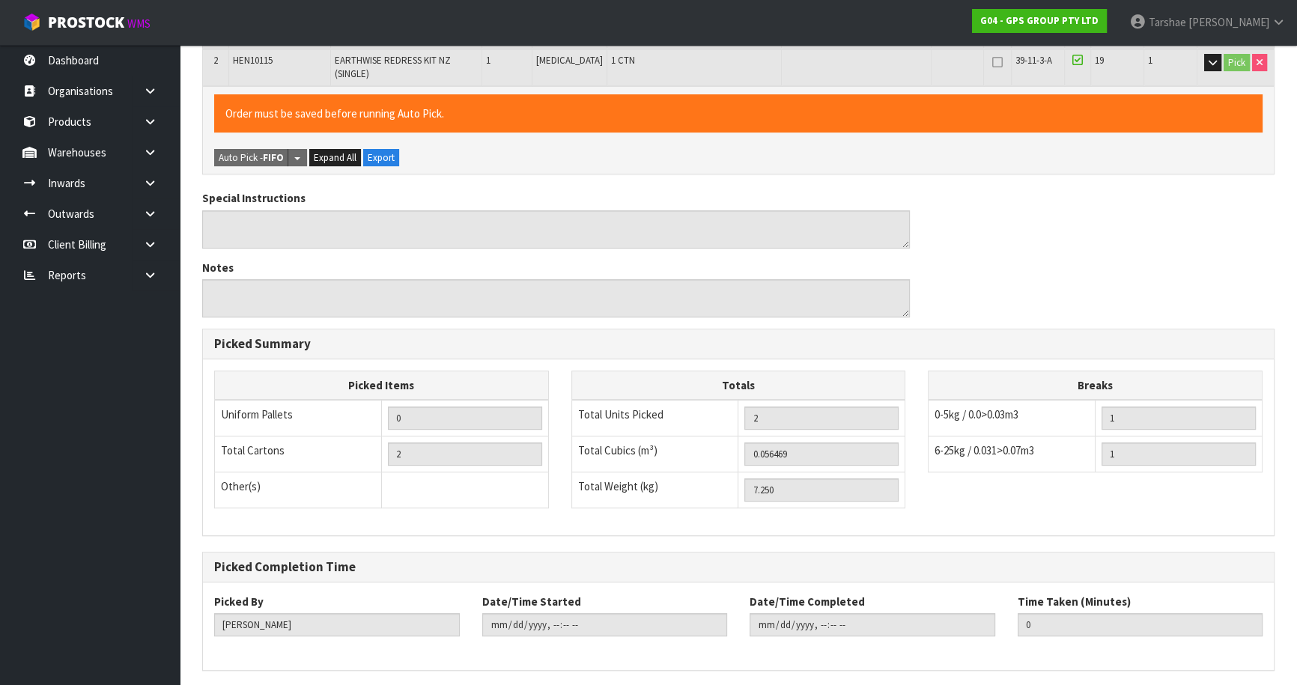
scroll to position [0, 0]
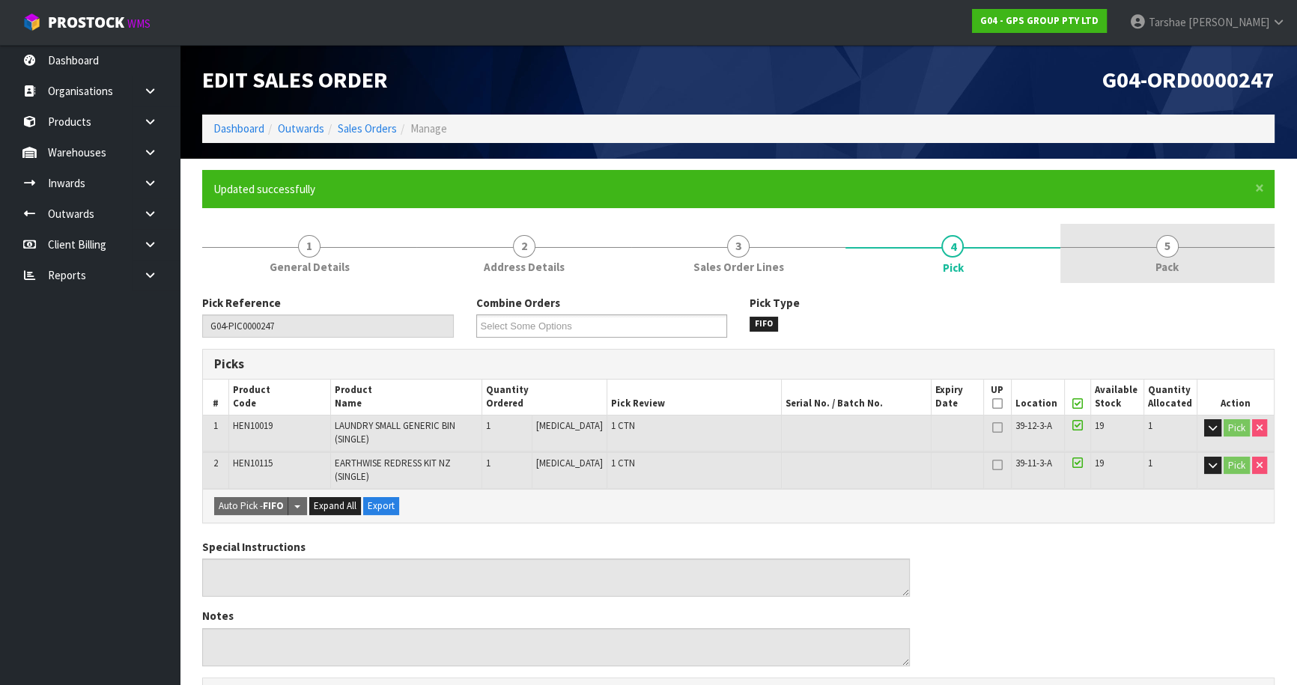
drag, startPoint x: 1209, startPoint y: 239, endPoint x: 1177, endPoint y: 258, distance: 36.6
click at [1200, 245] on link "5 Pack" at bounding box center [1167, 253] width 214 height 59
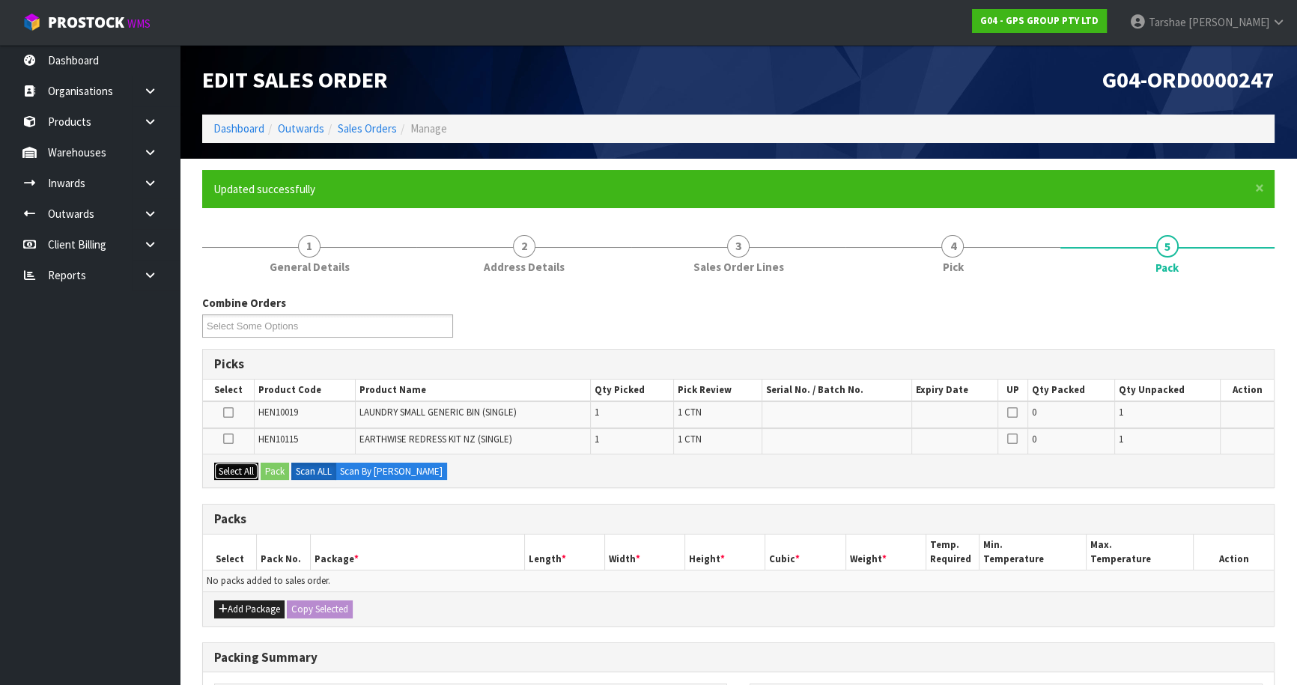
click at [223, 465] on button "Select All" at bounding box center [236, 472] width 44 height 18
click at [269, 604] on button "Add Package" at bounding box center [249, 610] width 70 height 18
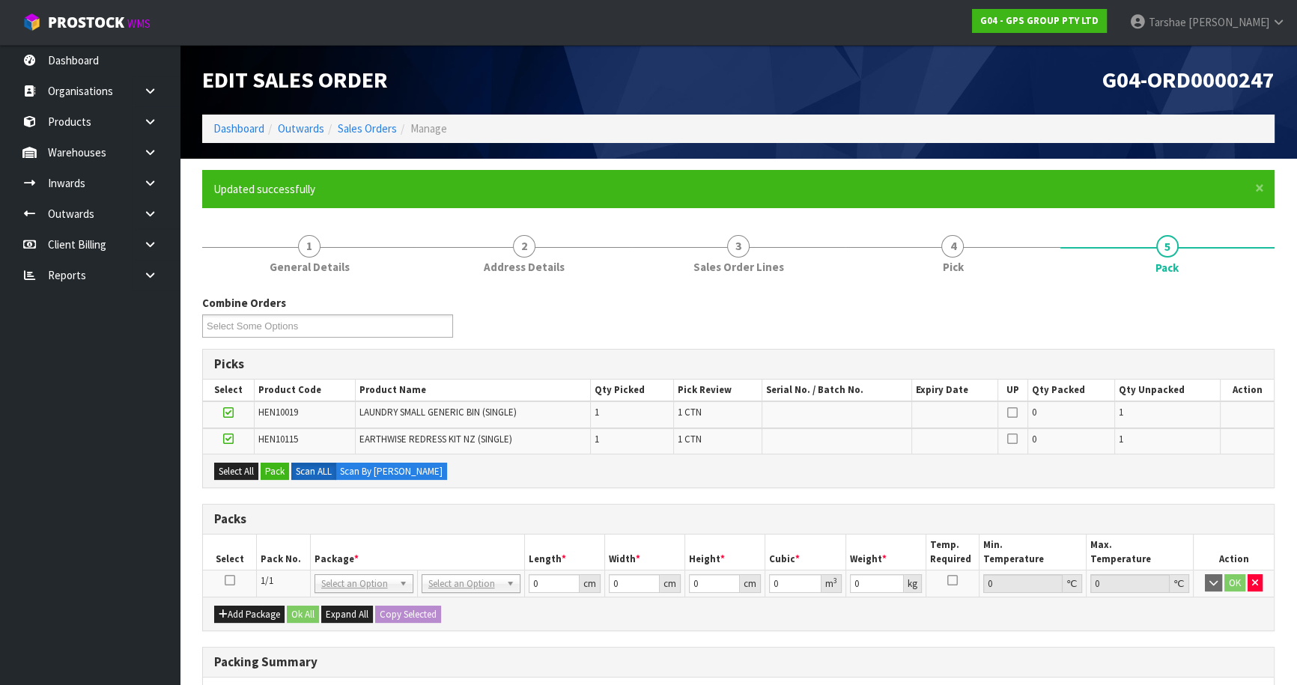
click at [231, 580] on icon at bounding box center [230, 580] width 10 height 1
click at [284, 468] on button "Pack" at bounding box center [275, 472] width 28 height 18
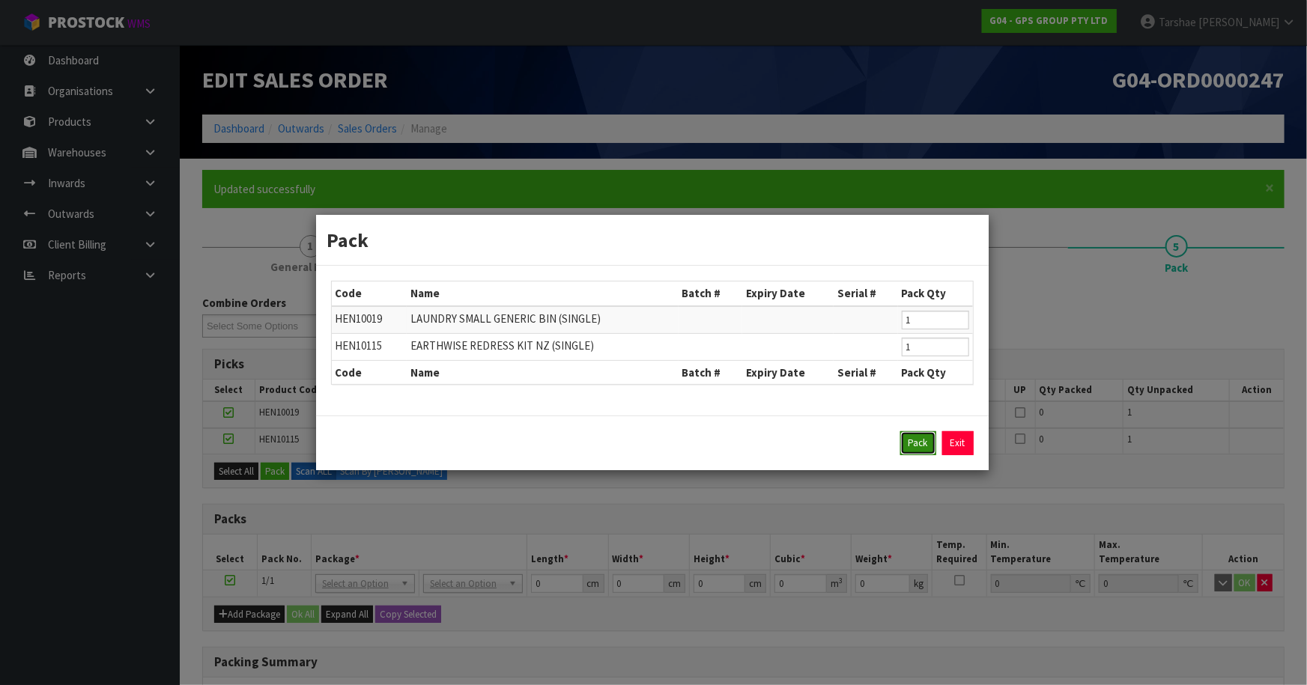
click at [920, 435] on button "Pack" at bounding box center [918, 443] width 36 height 24
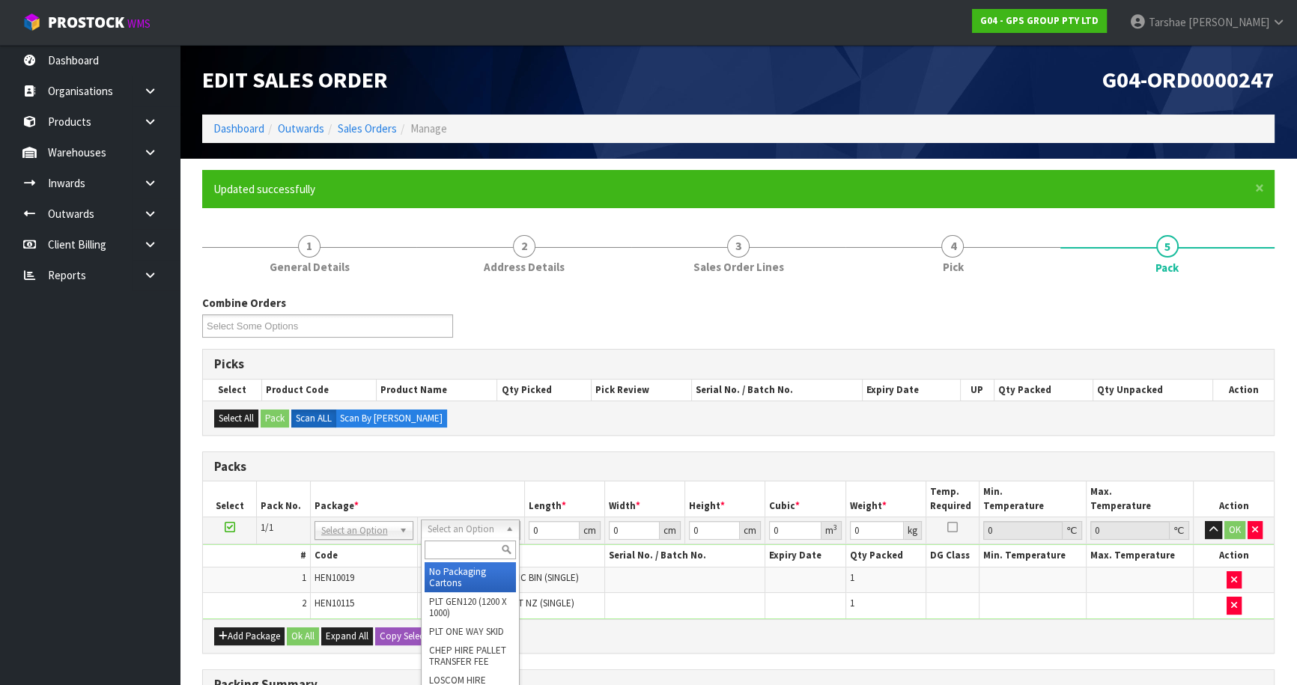
click at [452, 553] on input "text" at bounding box center [470, 550] width 91 height 19
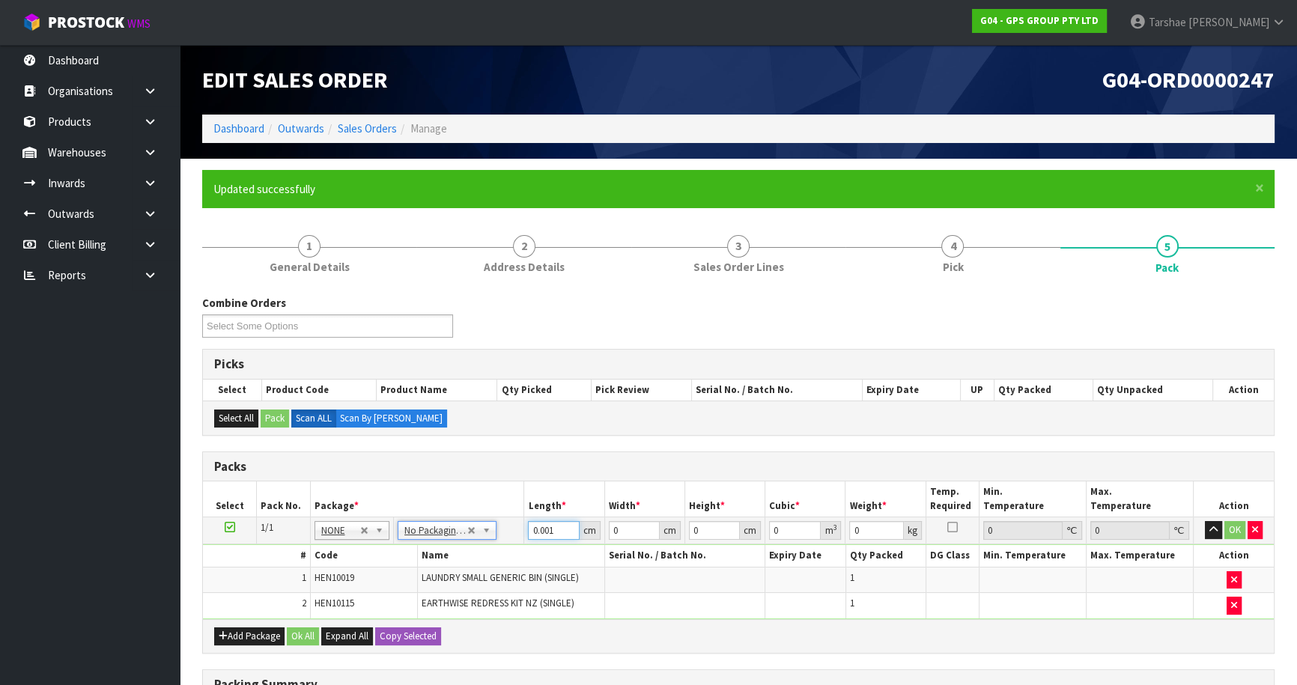
click at [528, 526] on input "0.001" at bounding box center [553, 530] width 51 height 19
click at [529, 529] on input "0.001" at bounding box center [553, 530] width 51 height 19
click at [531, 529] on input "0.001" at bounding box center [553, 530] width 51 height 19
click at [1205, 521] on button "button" at bounding box center [1213, 530] width 17 height 18
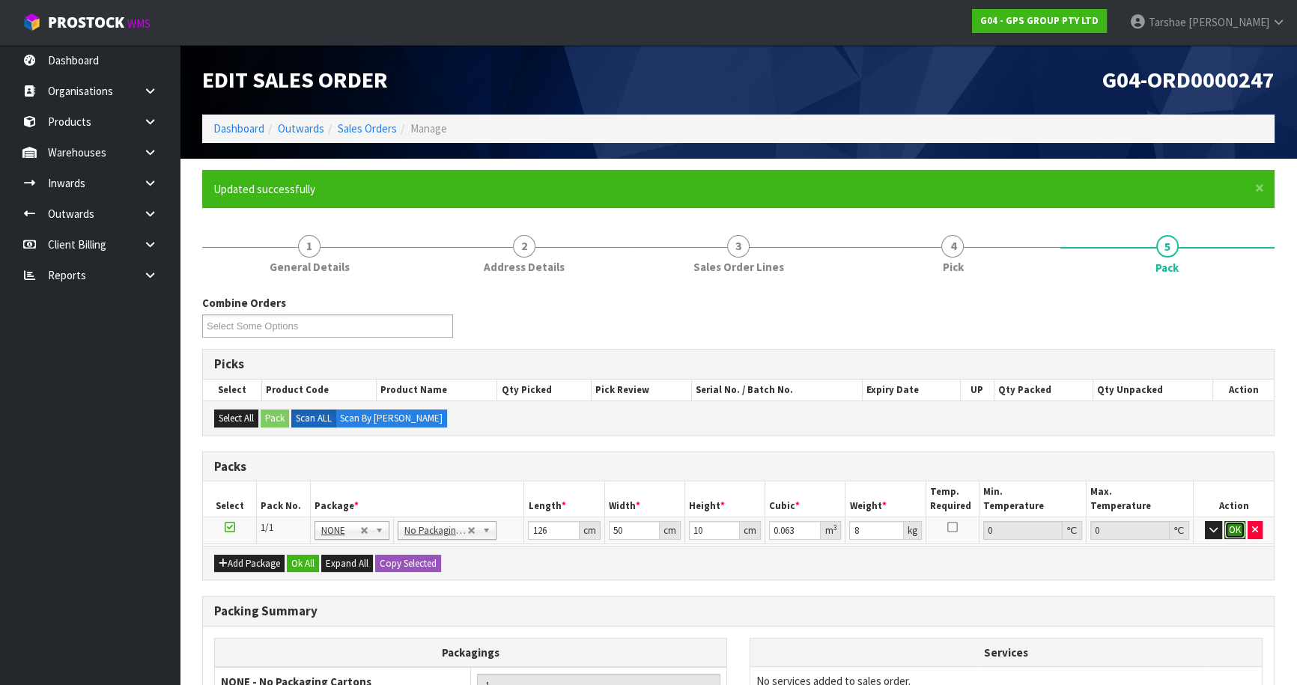
click button "OK" at bounding box center [1234, 530] width 21 height 18
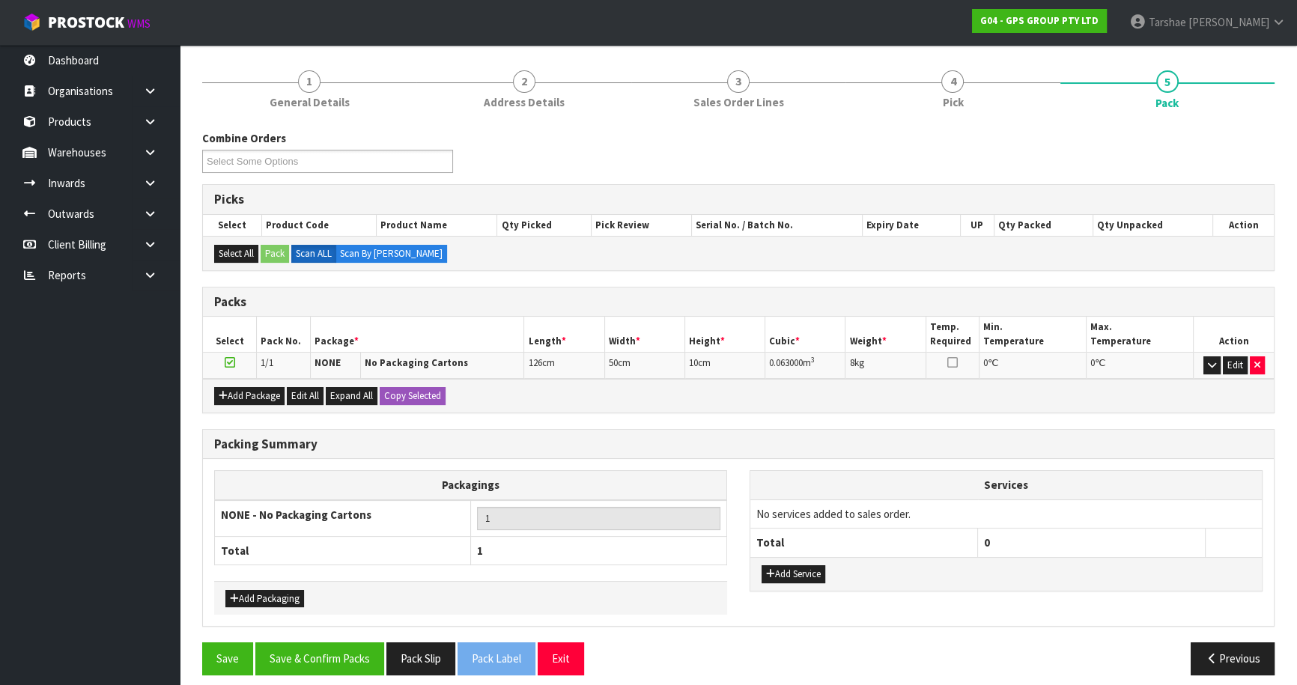
scroll to position [174, 0]
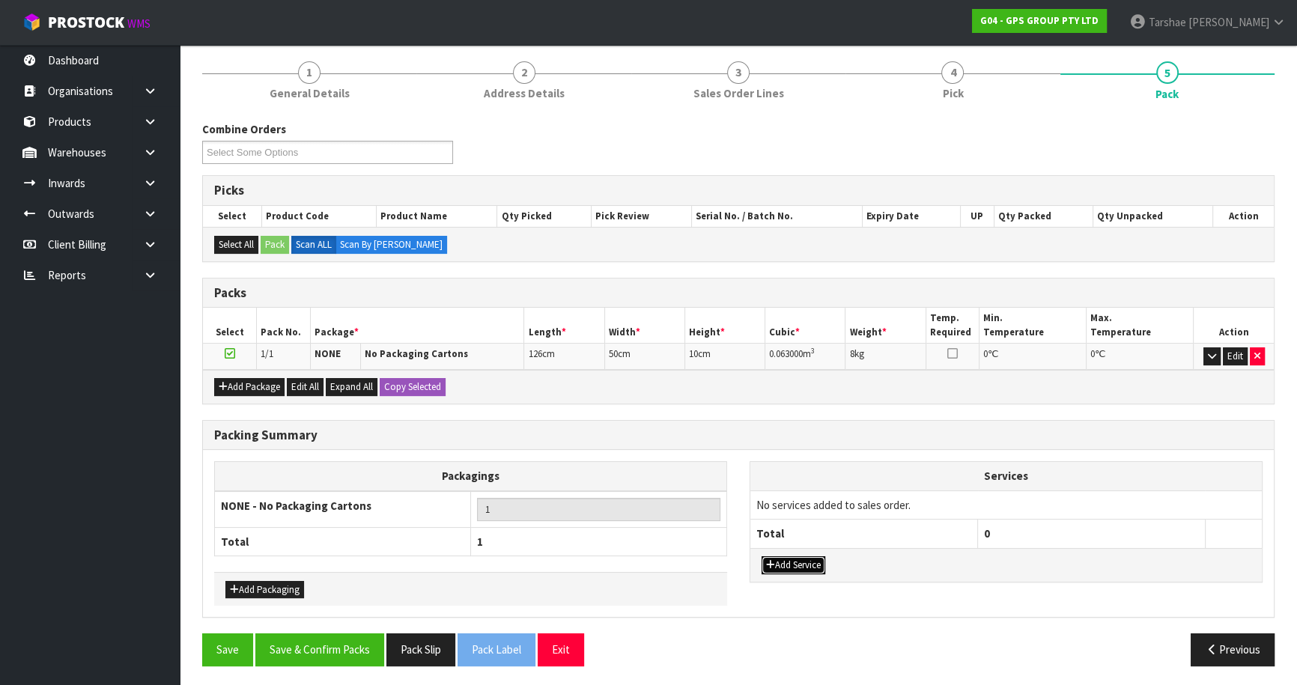
click at [789, 567] on button "Add Service" at bounding box center [794, 565] width 64 height 18
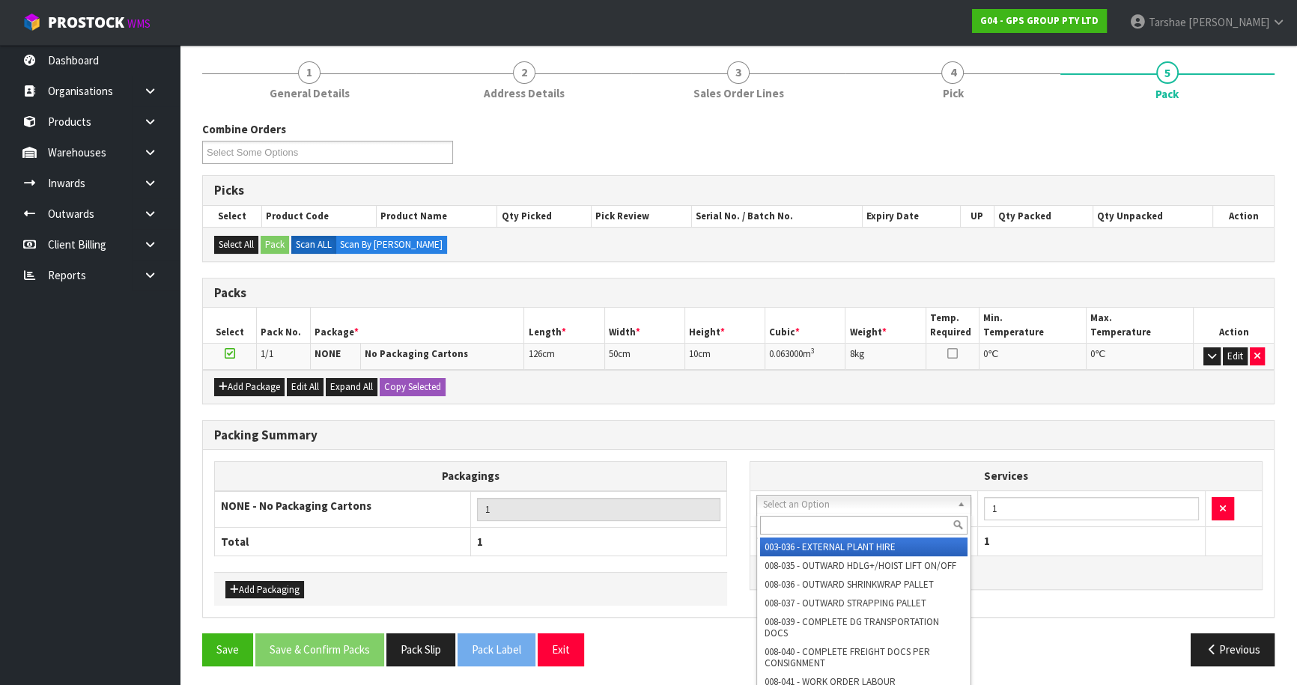
drag, startPoint x: 807, startPoint y: 504, endPoint x: 807, endPoint y: 526, distance: 22.5
click at [806, 528] on input "text" at bounding box center [863, 525] width 207 height 19
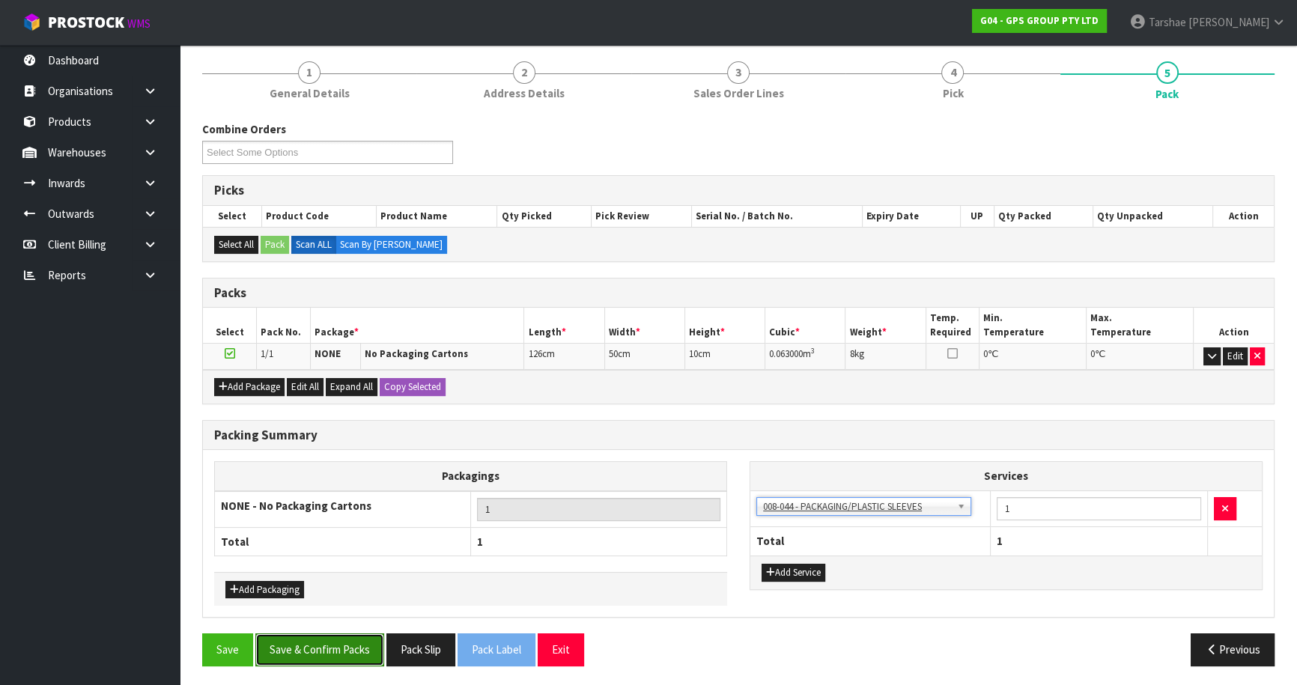
click at [328, 652] on button "Save & Confirm Packs" at bounding box center [319, 650] width 129 height 32
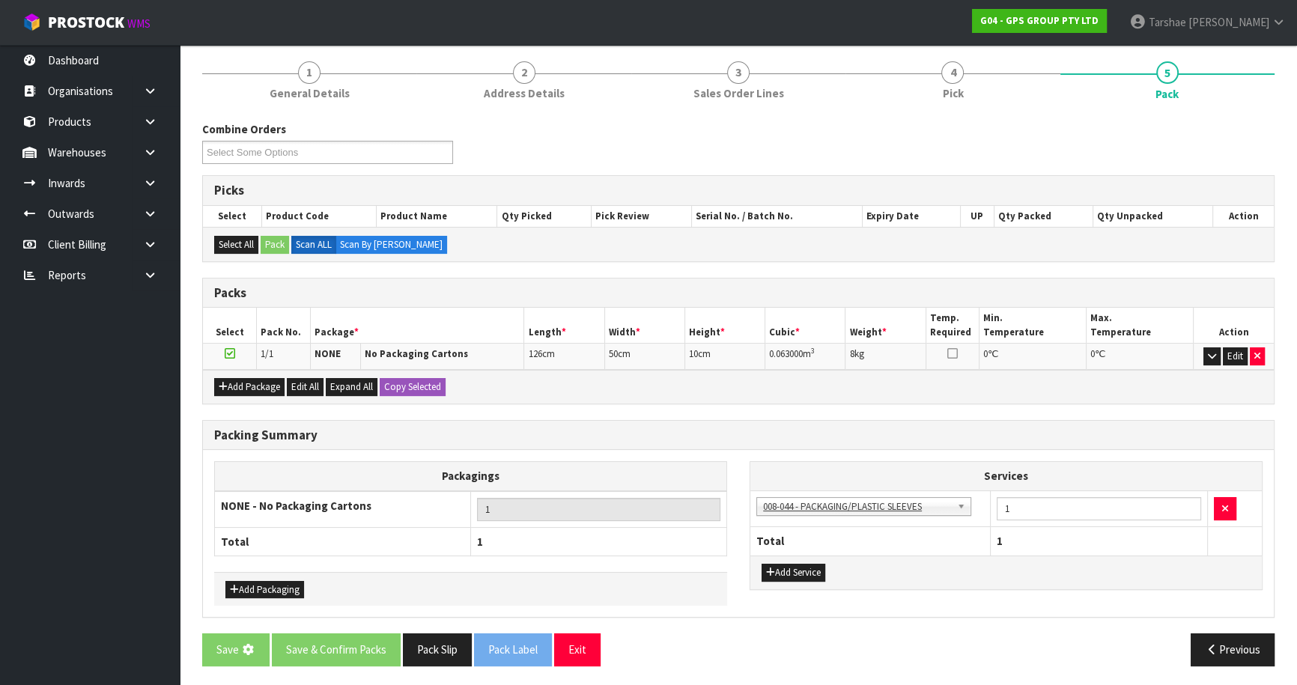
scroll to position [0, 0]
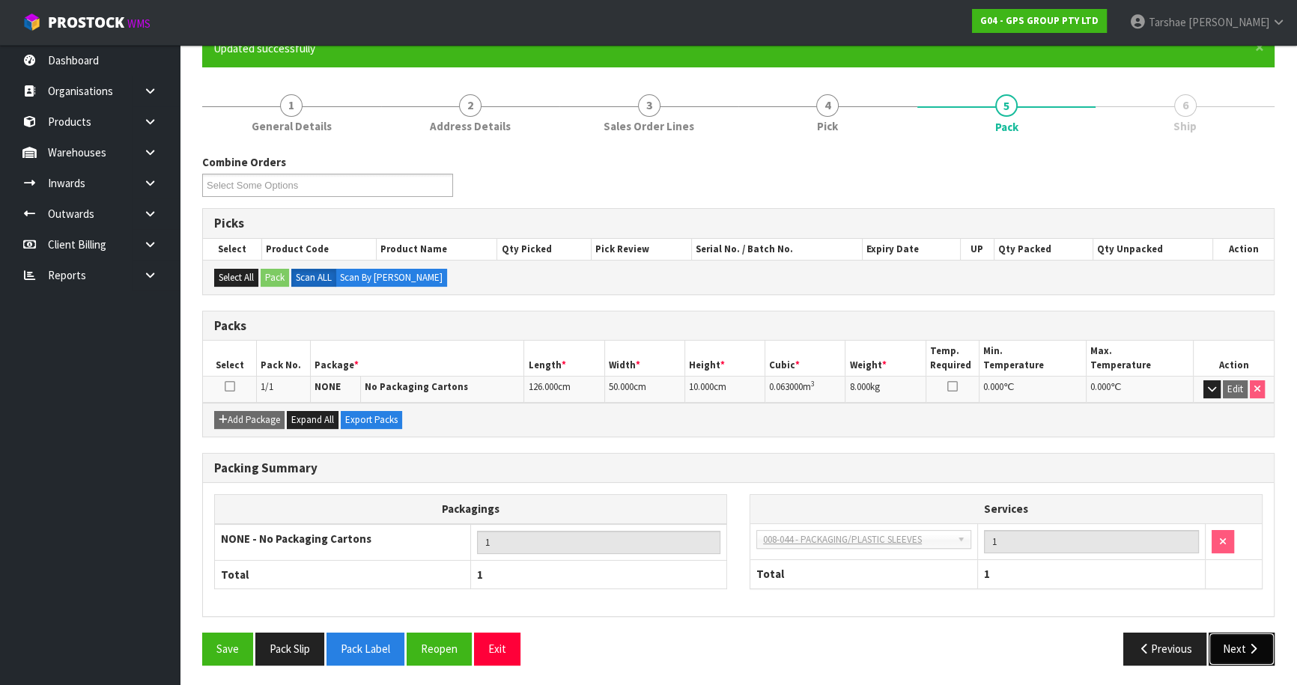
click at [1236, 646] on button "Next" at bounding box center [1242, 649] width 66 height 32
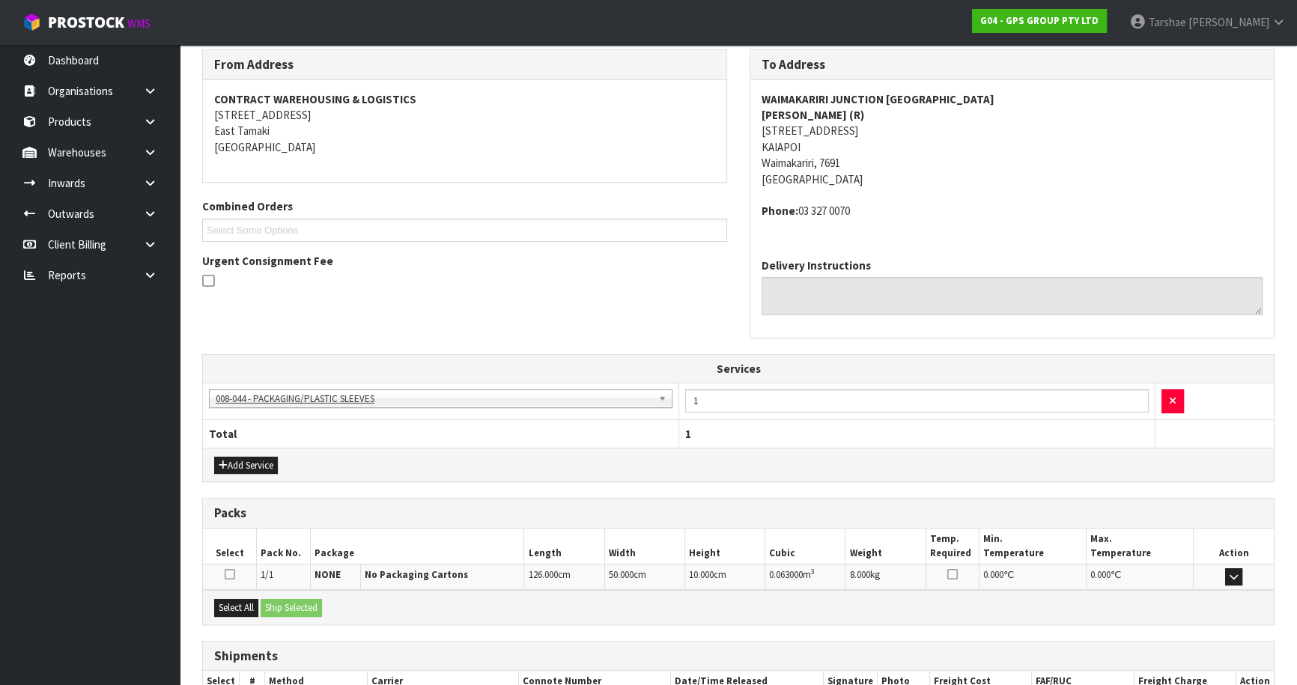
scroll to position [344, 0]
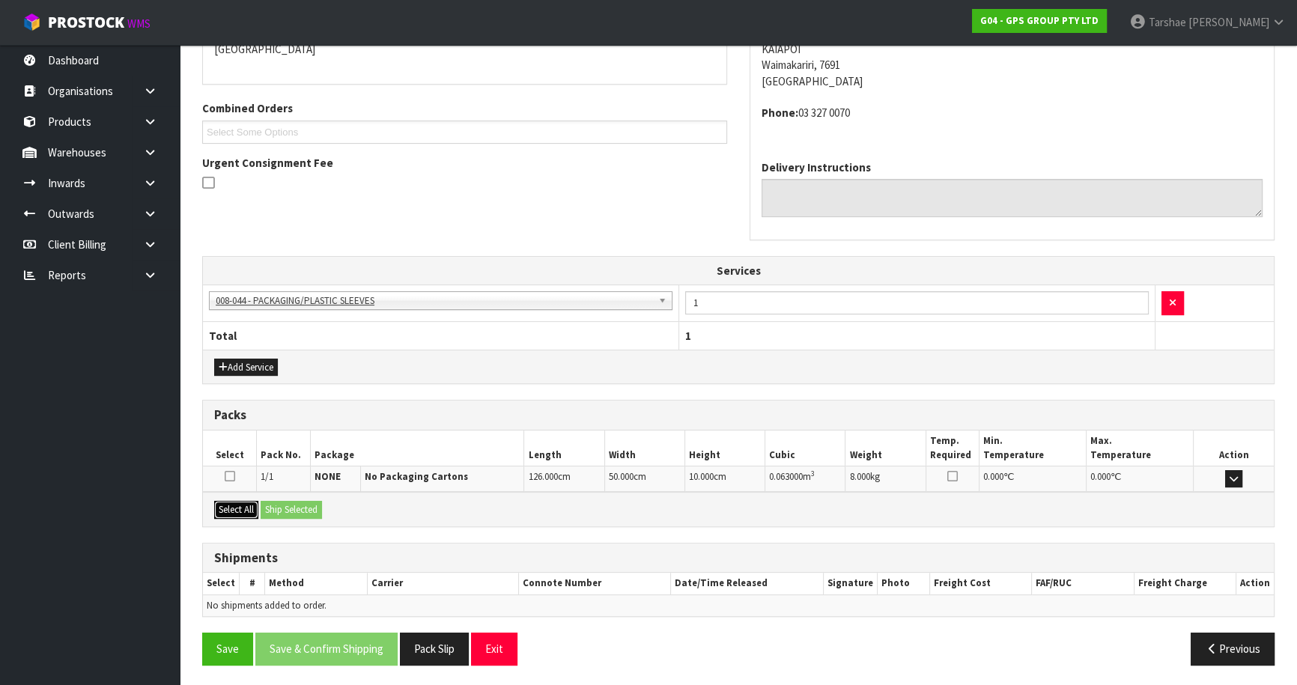
drag, startPoint x: 243, startPoint y: 502, endPoint x: 263, endPoint y: 502, distance: 20.2
click at [249, 502] on button "Select All" at bounding box center [236, 510] width 44 height 18
click at [275, 501] on button "Ship Selected" at bounding box center [291, 510] width 61 height 18
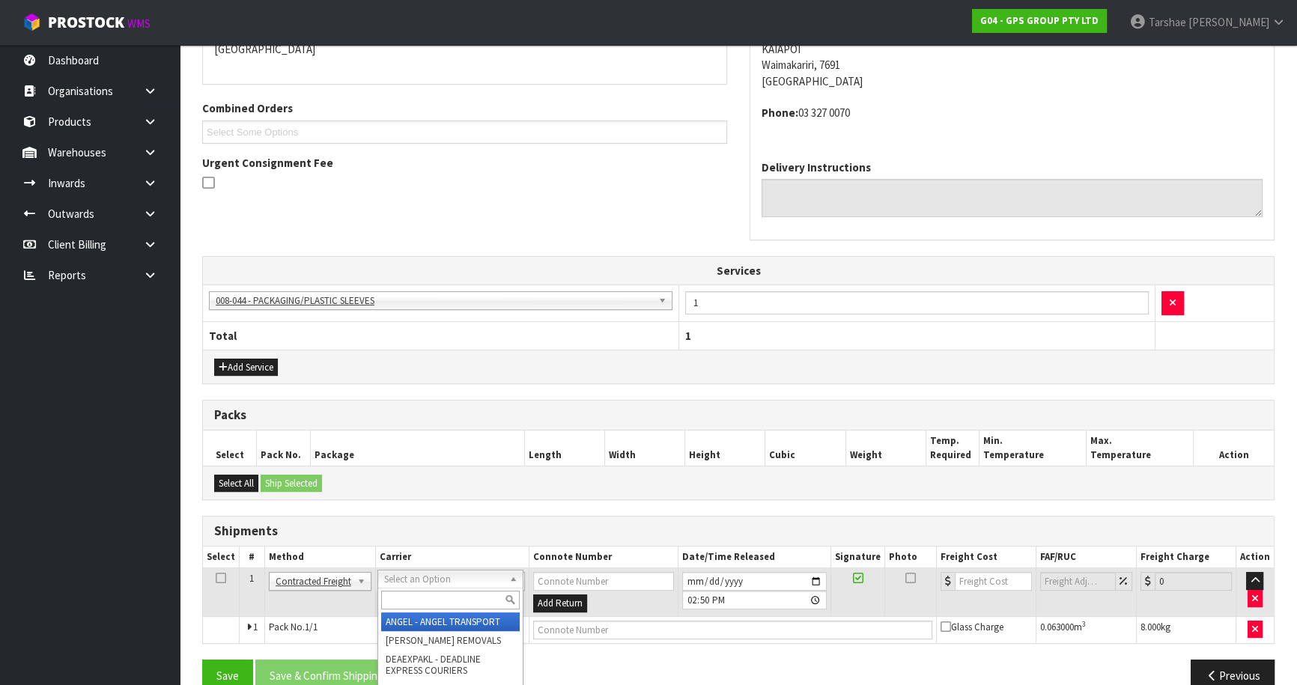
click at [427, 597] on input "text" at bounding box center [450, 600] width 139 height 19
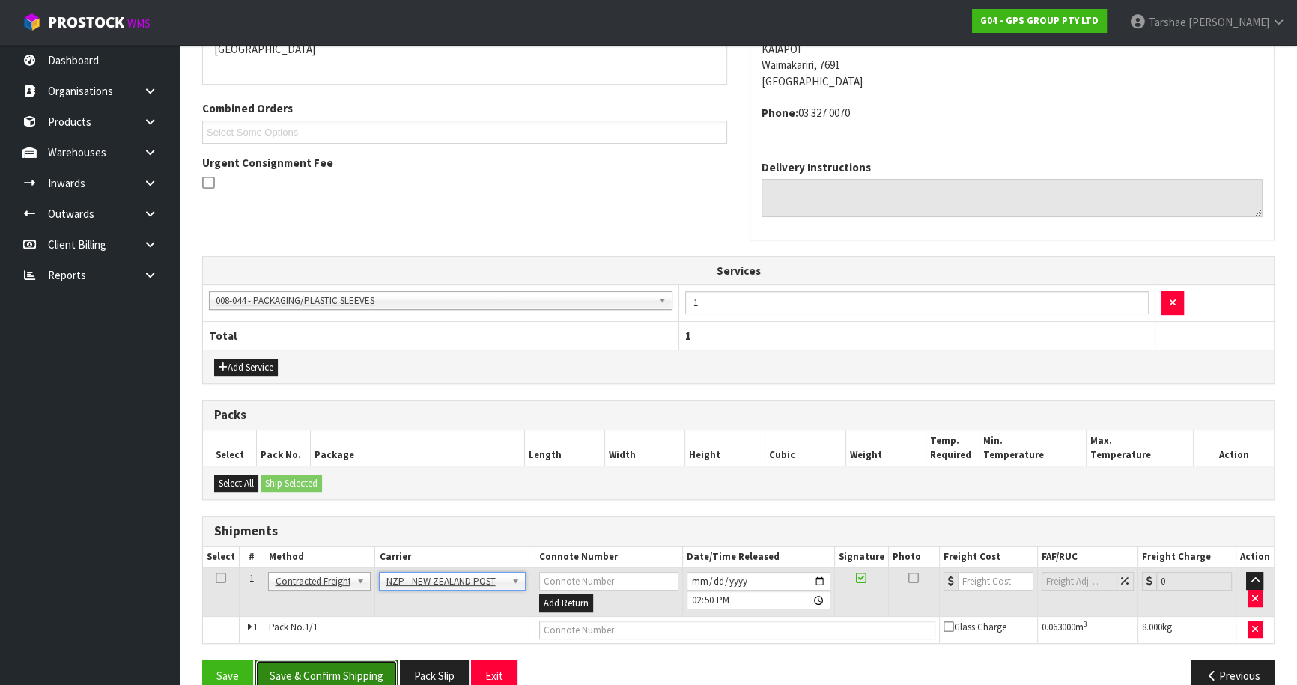
drag, startPoint x: 352, startPoint y: 673, endPoint x: 363, endPoint y: 651, distance: 25.1
click at [353, 673] on button "Save & Confirm Shipping" at bounding box center [326, 676] width 142 height 32
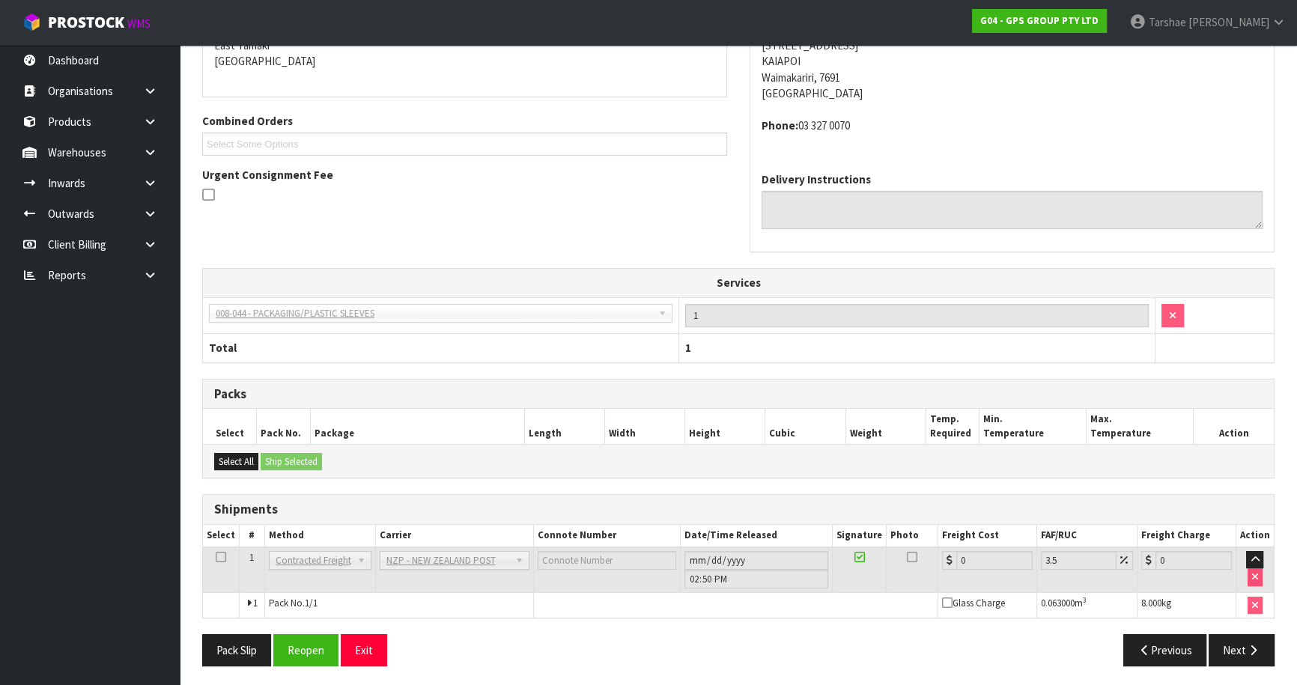
scroll to position [349, 0]
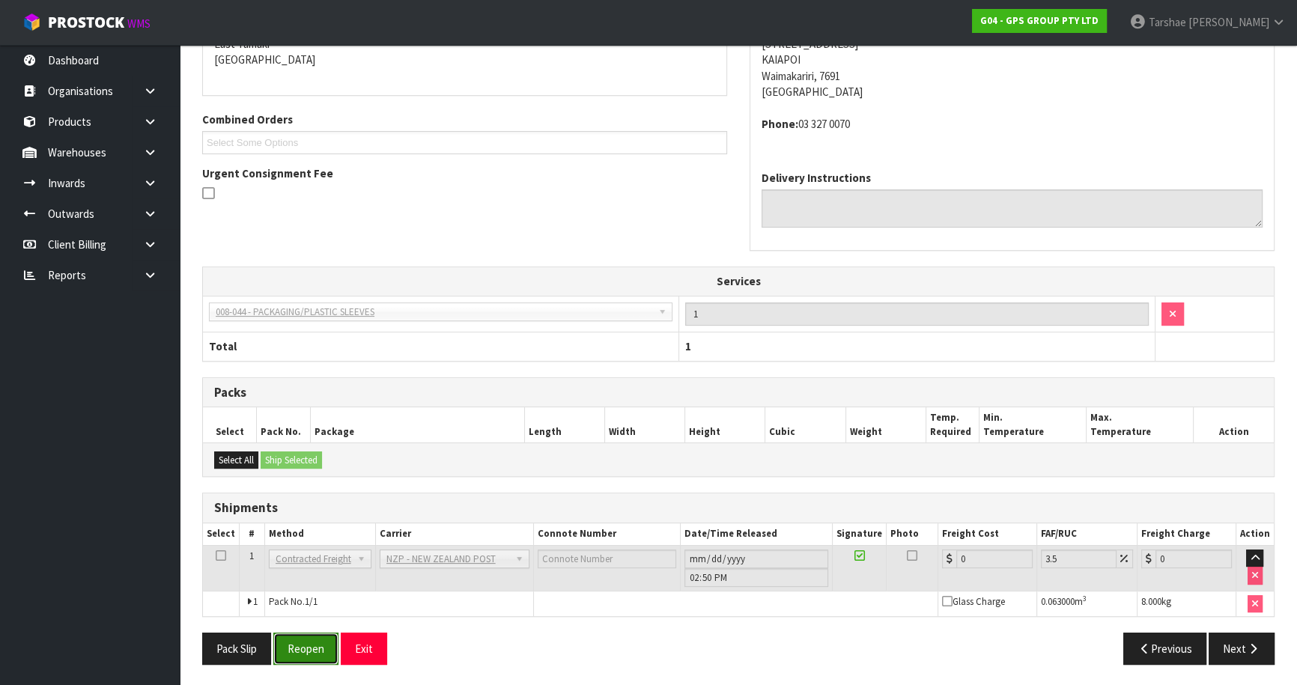
click at [297, 637] on button "Reopen" at bounding box center [305, 649] width 65 height 32
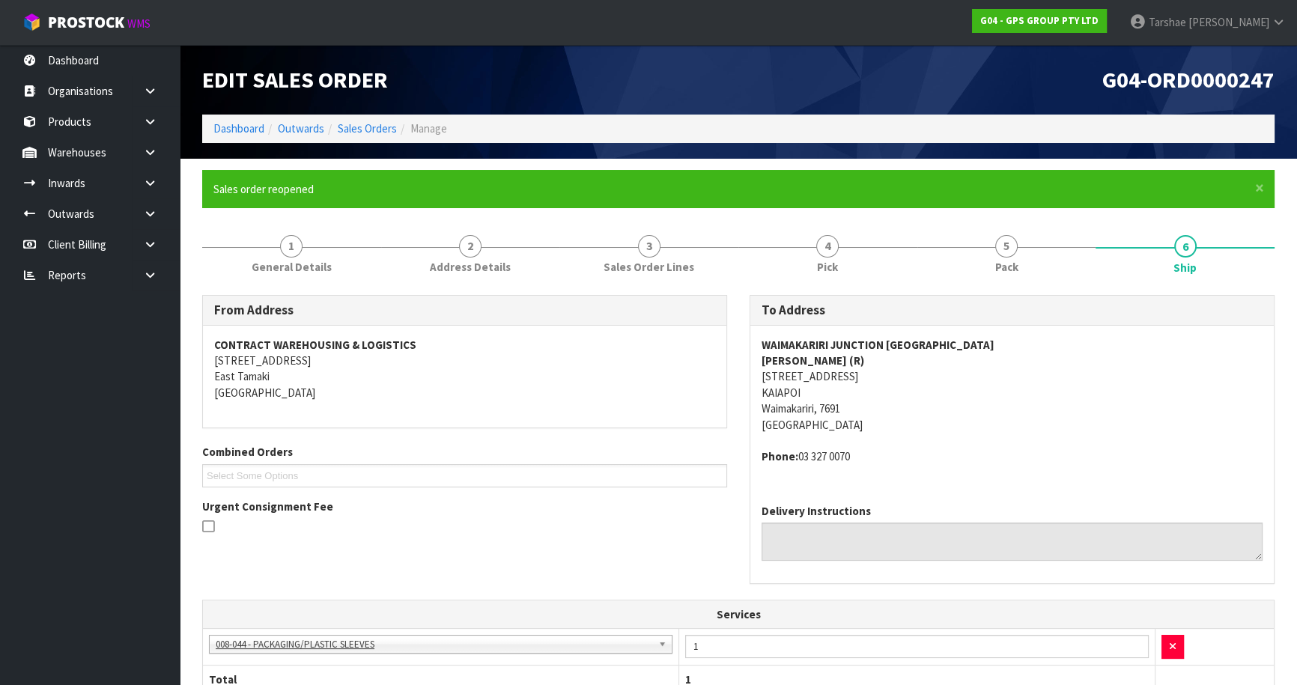
scroll to position [383, 0]
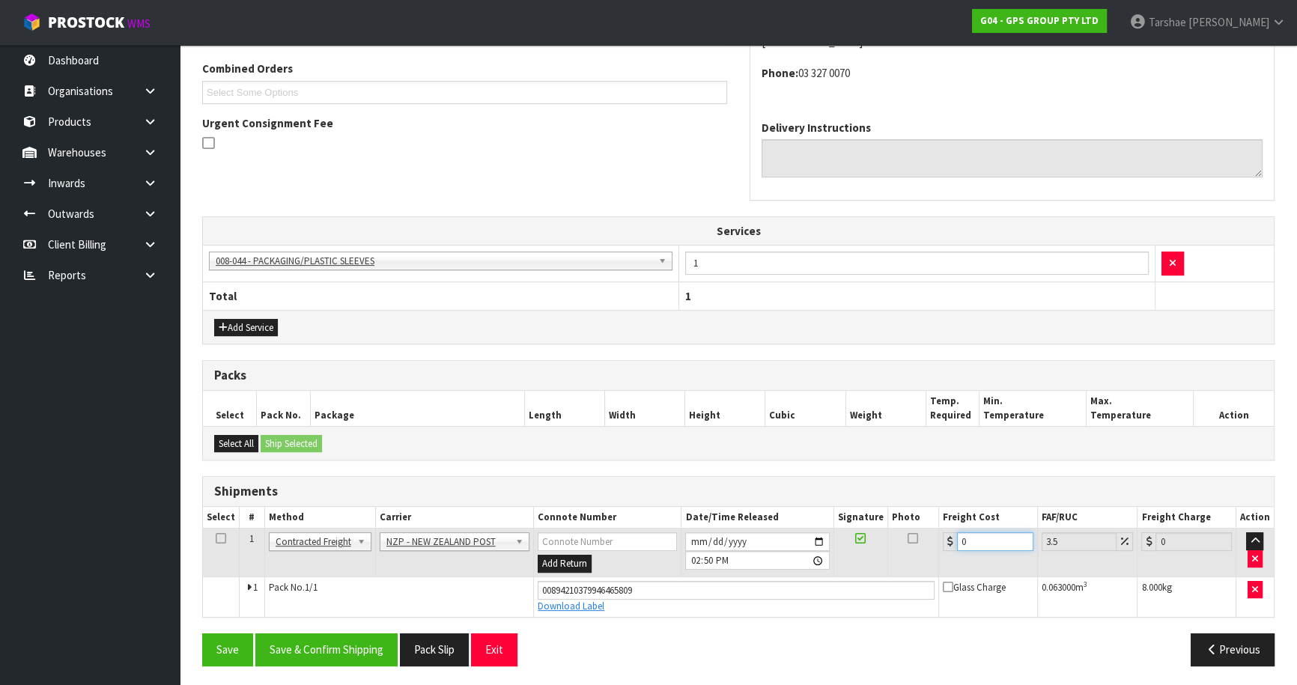
drag, startPoint x: 944, startPoint y: 533, endPoint x: 696, endPoint y: 530, distance: 247.1
click at [702, 529] on tr "1 Client Local Pickup Customer Local Pickup Company Freight Contracted Freight …" at bounding box center [738, 553] width 1071 height 49
click at [351, 637] on button "Save & Confirm Shipping" at bounding box center [326, 650] width 142 height 32
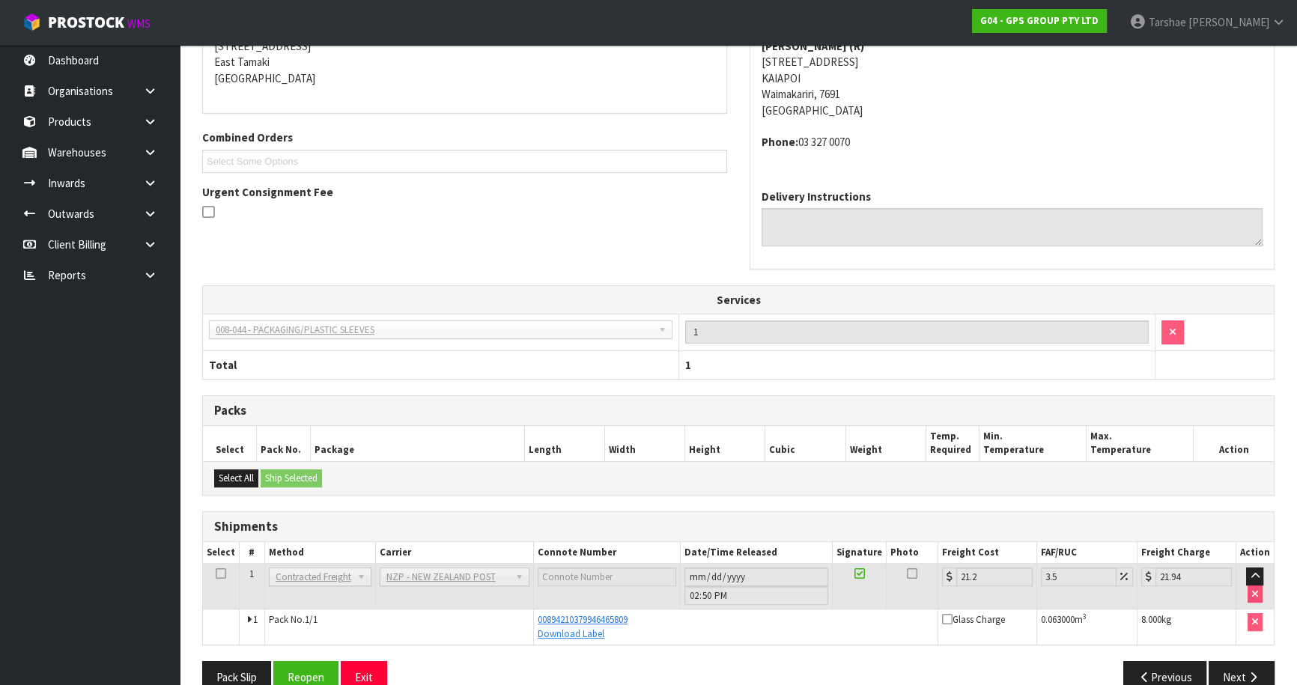
scroll to position [344, 0]
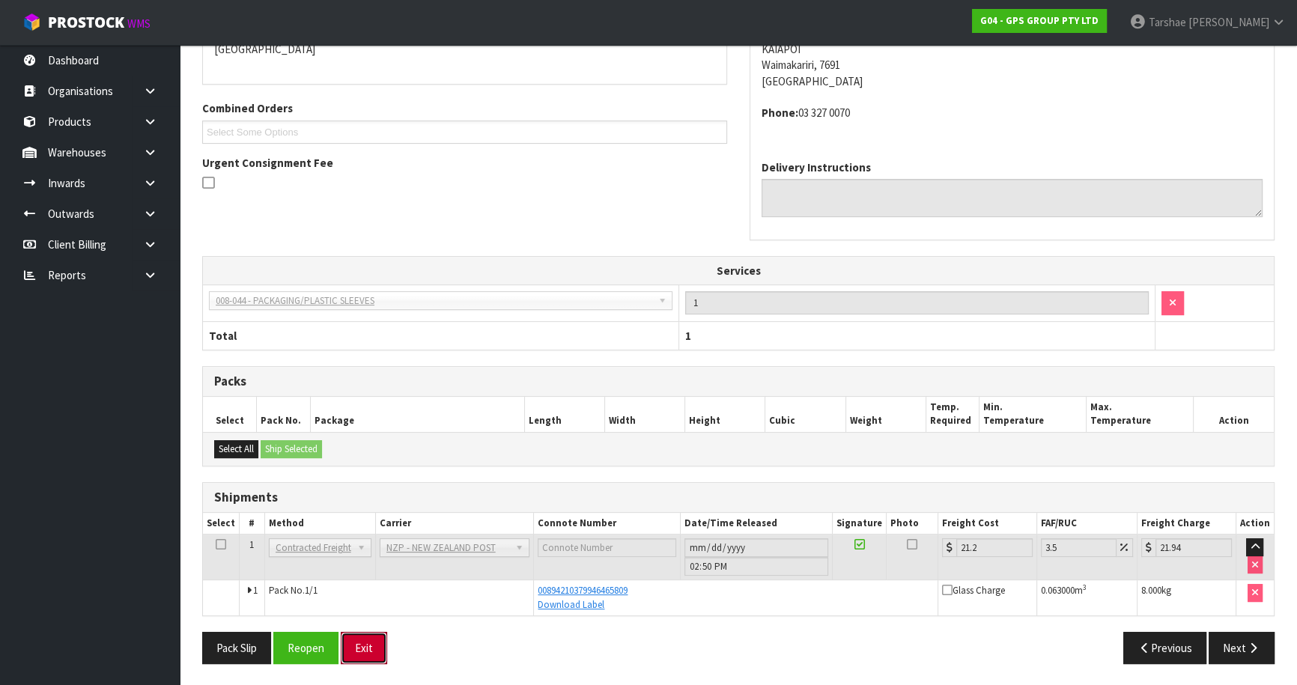
drag, startPoint x: 359, startPoint y: 656, endPoint x: 383, endPoint y: 599, distance: 62.0
click at [363, 651] on button "Exit" at bounding box center [364, 648] width 46 height 32
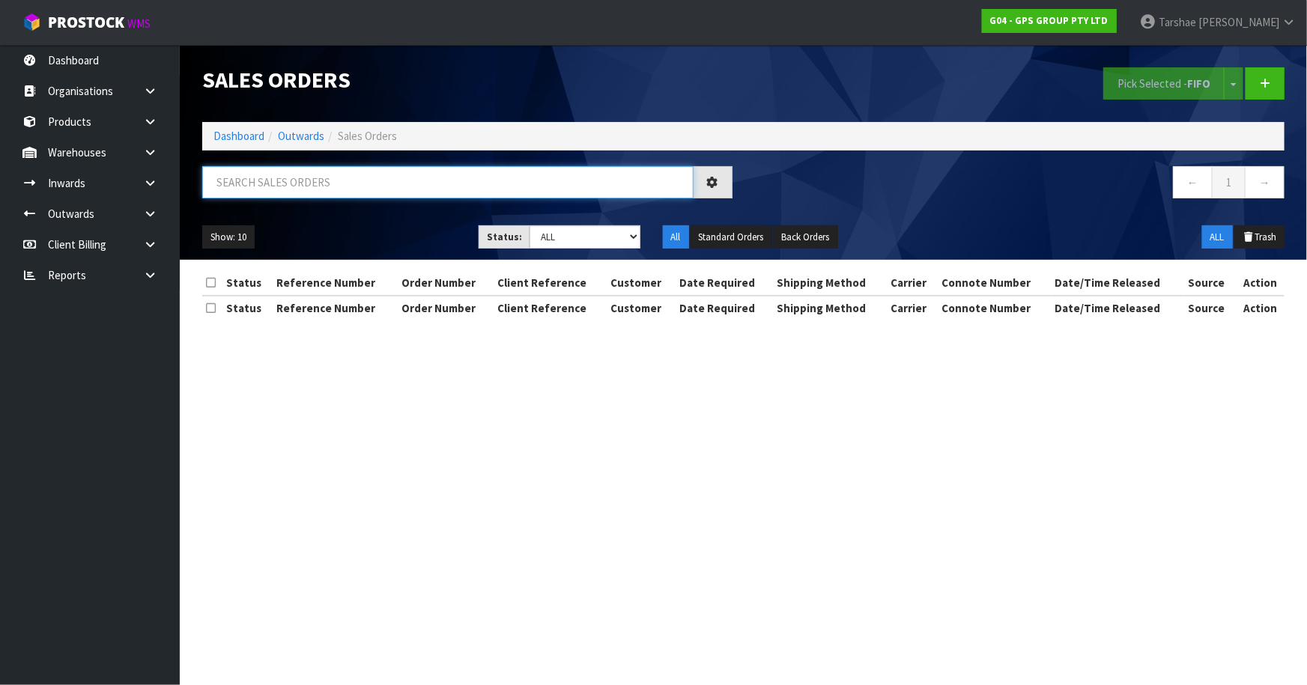
click at [344, 179] on input "text" at bounding box center [447, 182] width 491 height 32
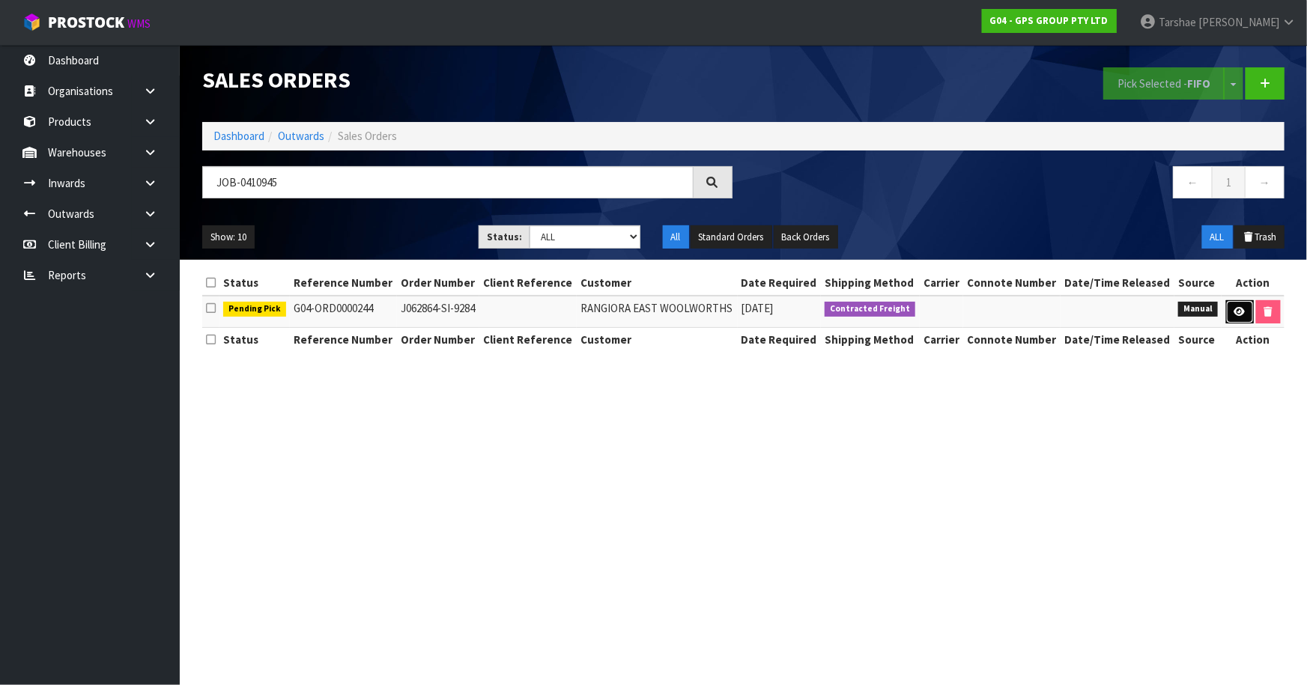
click at [1244, 311] on link at bounding box center [1240, 312] width 28 height 24
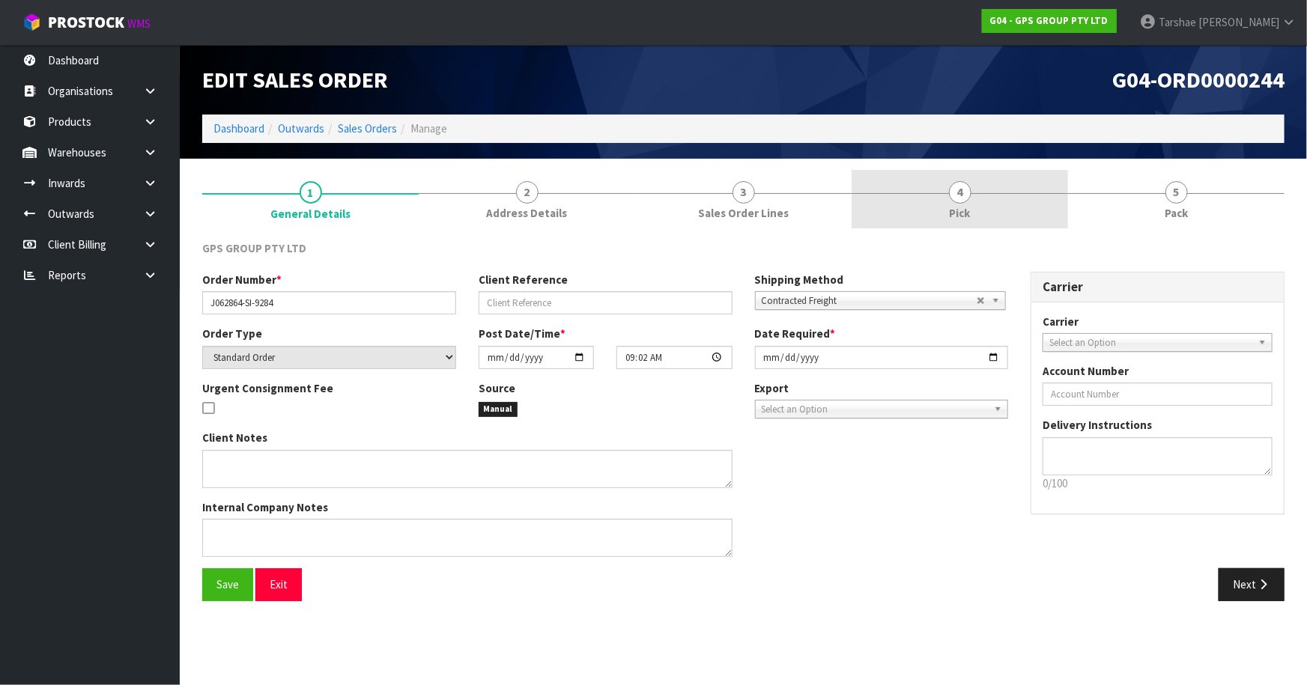
click at [954, 222] on link "4 Pick" at bounding box center [959, 199] width 216 height 59
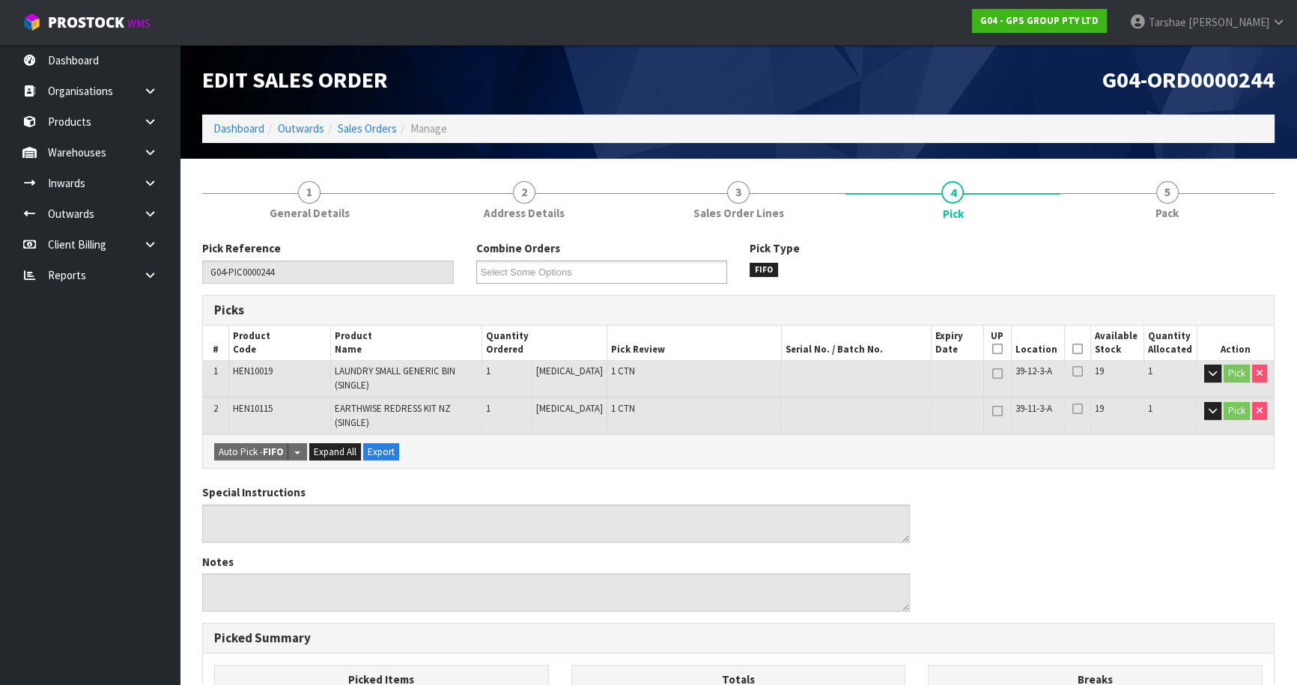
click at [1072, 349] on icon at bounding box center [1077, 349] width 10 height 1
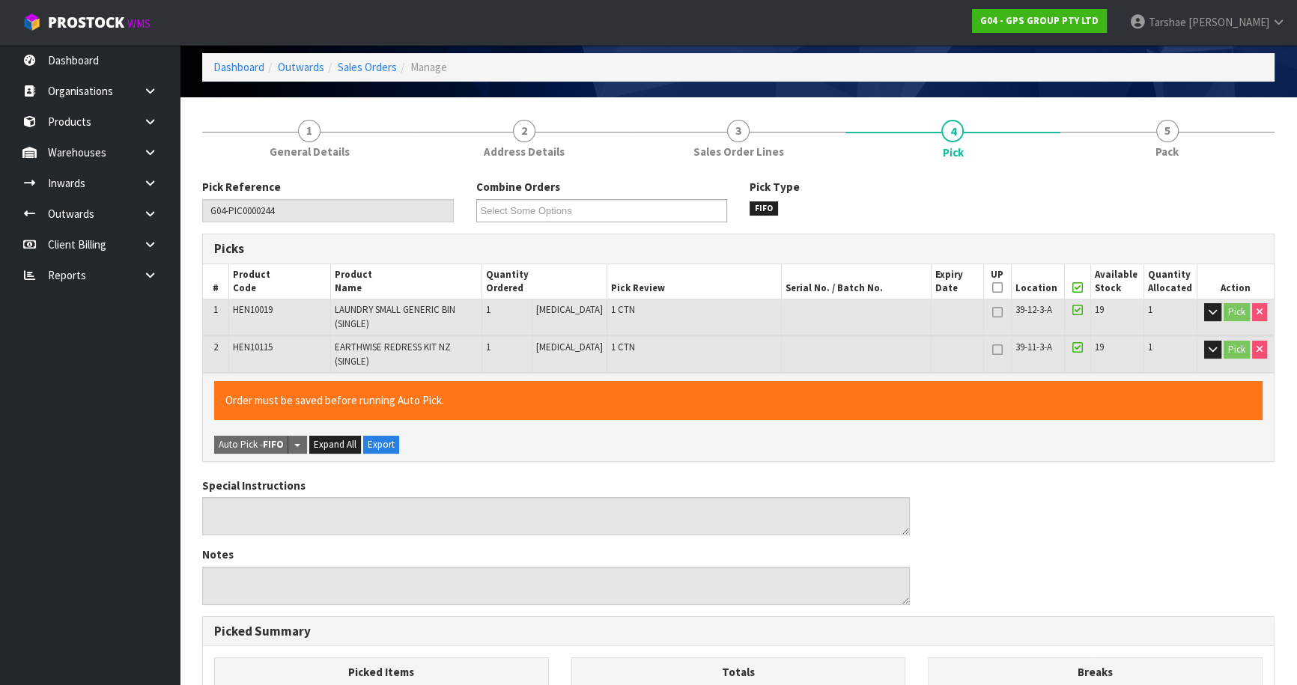
scroll to position [403, 0]
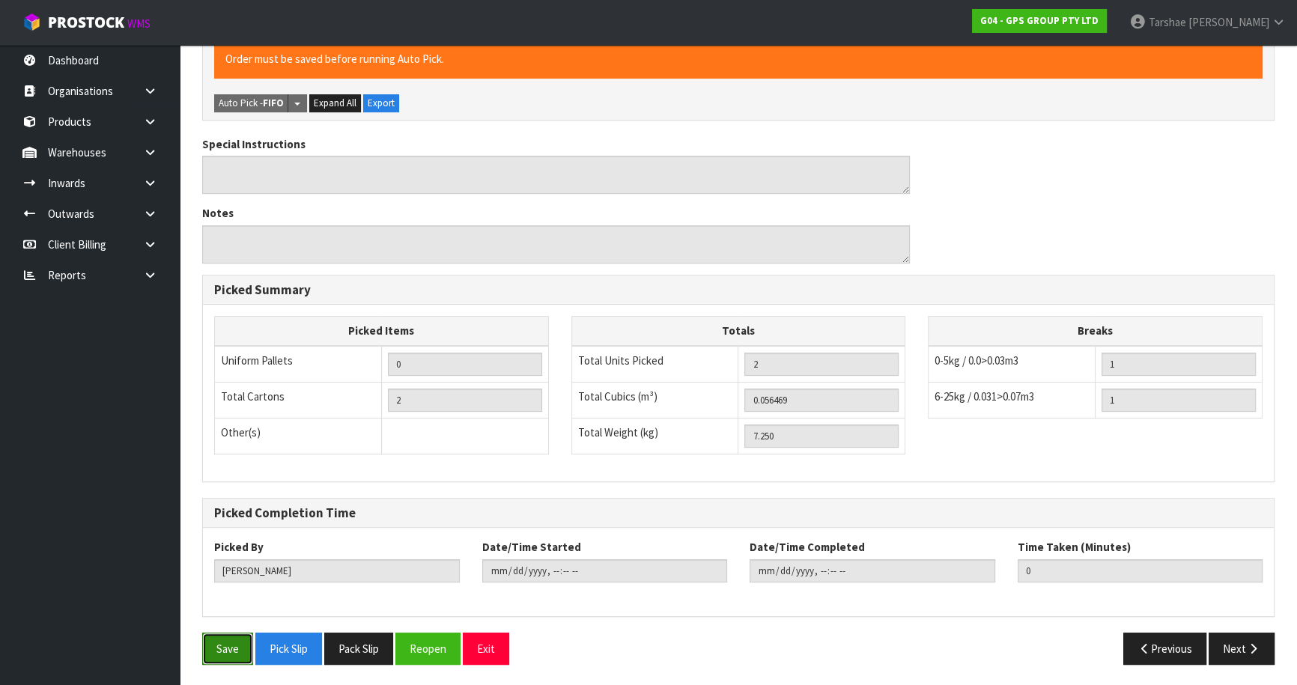
drag, startPoint x: 235, startPoint y: 643, endPoint x: 708, endPoint y: 398, distance: 532.9
click at [235, 643] on button "Save" at bounding box center [227, 649] width 51 height 32
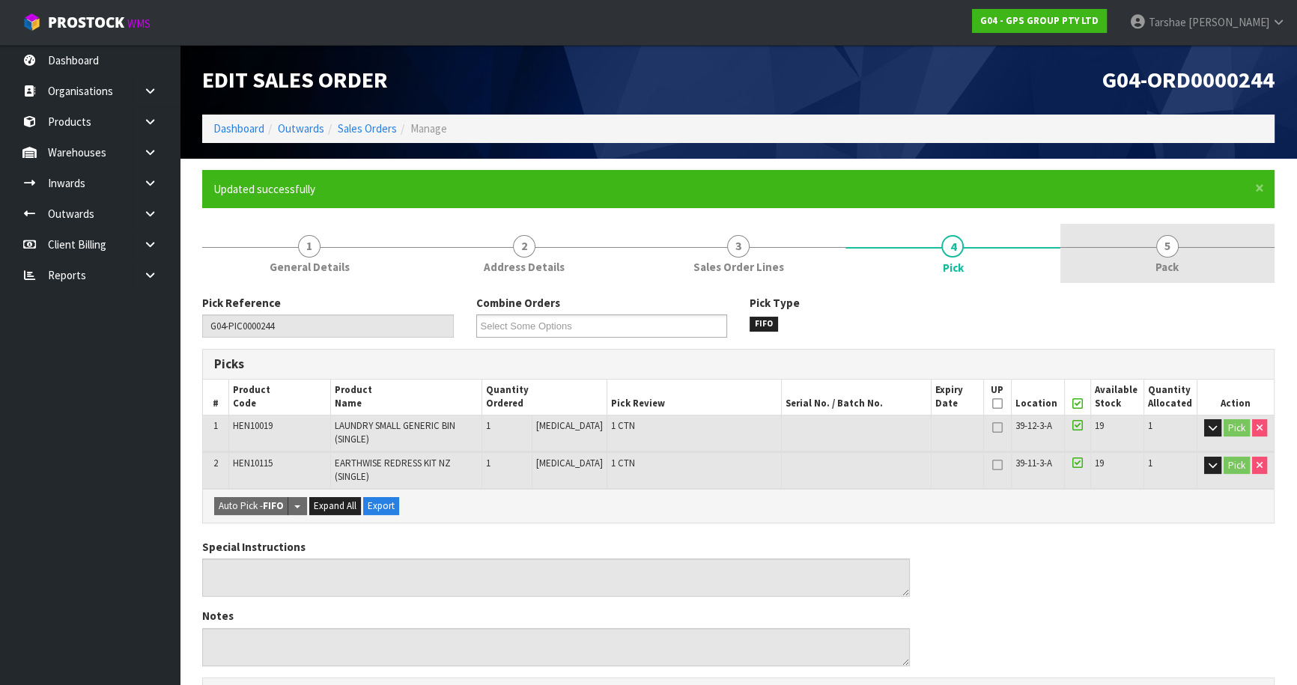
click at [1189, 271] on link "5 Pack" at bounding box center [1167, 253] width 214 height 59
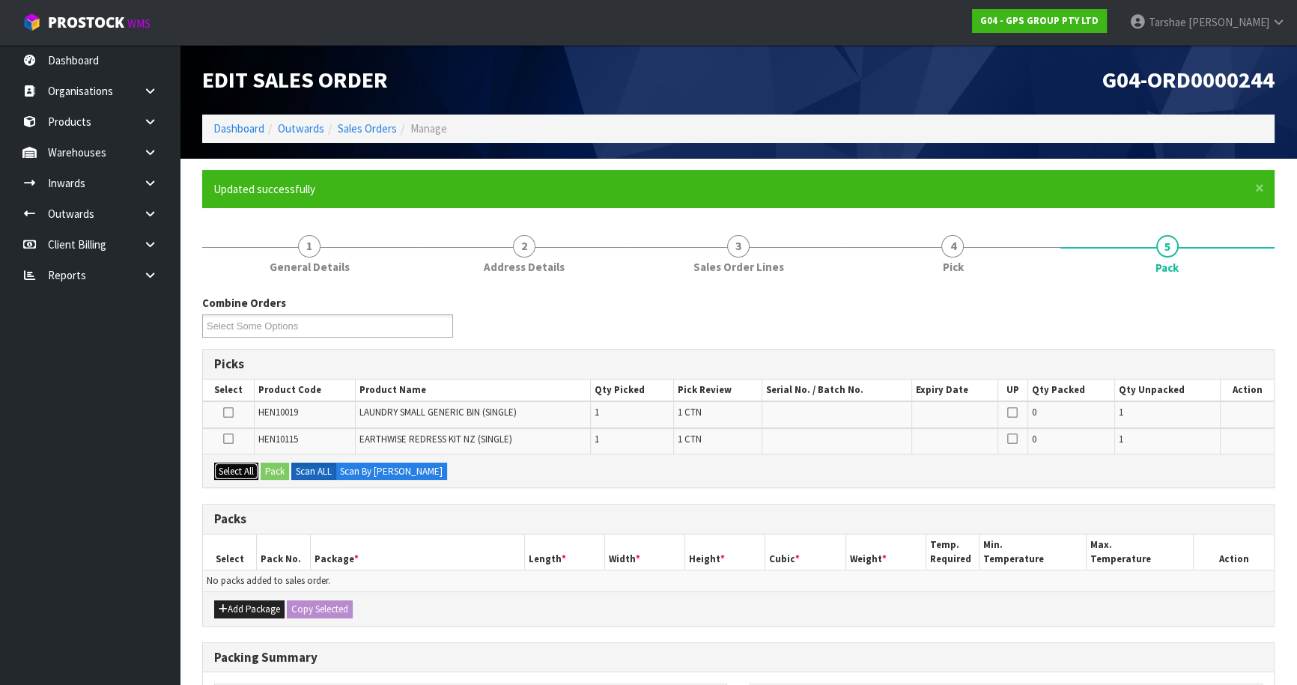
drag, startPoint x: 228, startPoint y: 472, endPoint x: 283, endPoint y: 459, distance: 56.1
click at [240, 470] on button "Select All" at bounding box center [236, 472] width 44 height 18
click at [286, 459] on div "Select All Pack Scan ALL Scan By [PERSON_NAME]" at bounding box center [738, 471] width 1071 height 34
click at [285, 464] on button "Pack" at bounding box center [275, 472] width 28 height 18
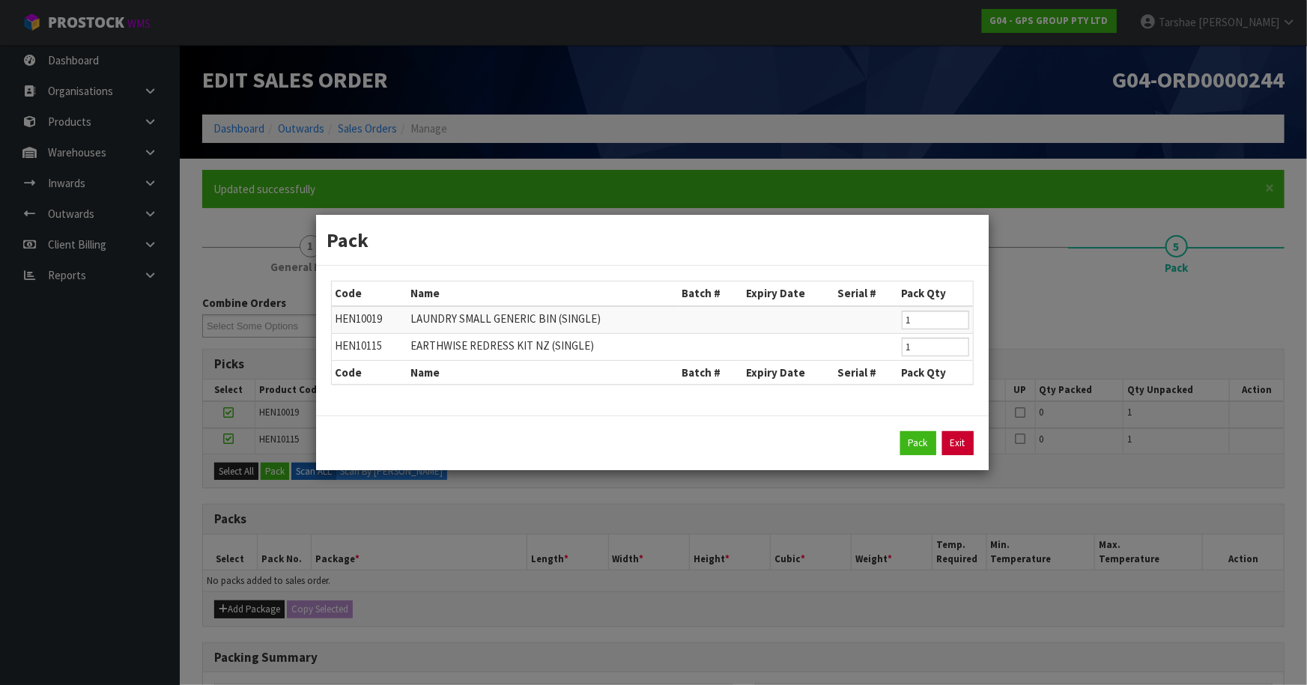
drag, startPoint x: 977, startPoint y: 445, endPoint x: 950, endPoint y: 450, distance: 26.7
click at [965, 449] on div "Pack Exit" at bounding box center [652, 443] width 672 height 55
drag, startPoint x: 950, startPoint y: 450, endPoint x: 862, endPoint y: 477, distance: 92.4
click at [950, 449] on link "Exit" at bounding box center [957, 443] width 31 height 24
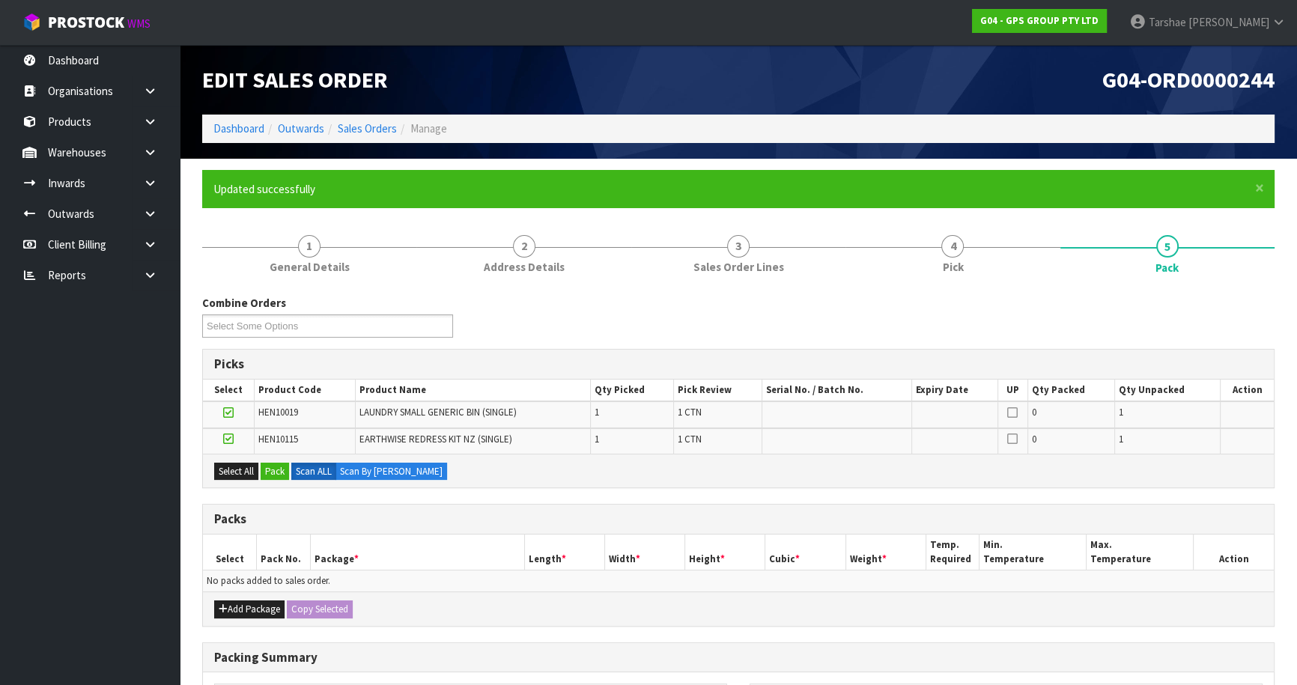
click at [243, 595] on div "Add Package Copy Selected" at bounding box center [738, 609] width 1071 height 34
click at [225, 604] on icon "button" at bounding box center [223, 609] width 9 height 10
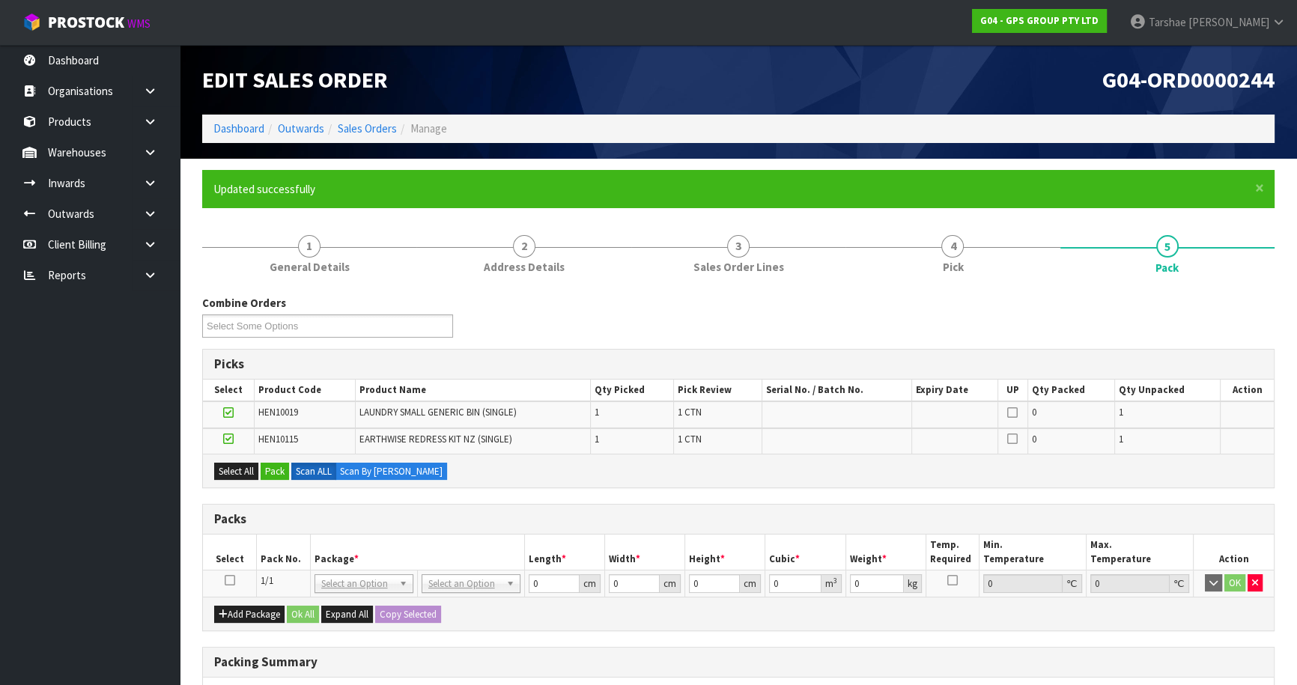
click at [225, 580] on icon at bounding box center [230, 580] width 10 height 1
click at [230, 580] on icon at bounding box center [230, 580] width 10 height 1
drag, startPoint x: 229, startPoint y: 574, endPoint x: 259, endPoint y: 523, distance: 58.4
click at [229, 568] on table "Select Pack No. Package * Length * Width * Height * Cubic * Weight * Temp. Requ…" at bounding box center [738, 566] width 1071 height 62
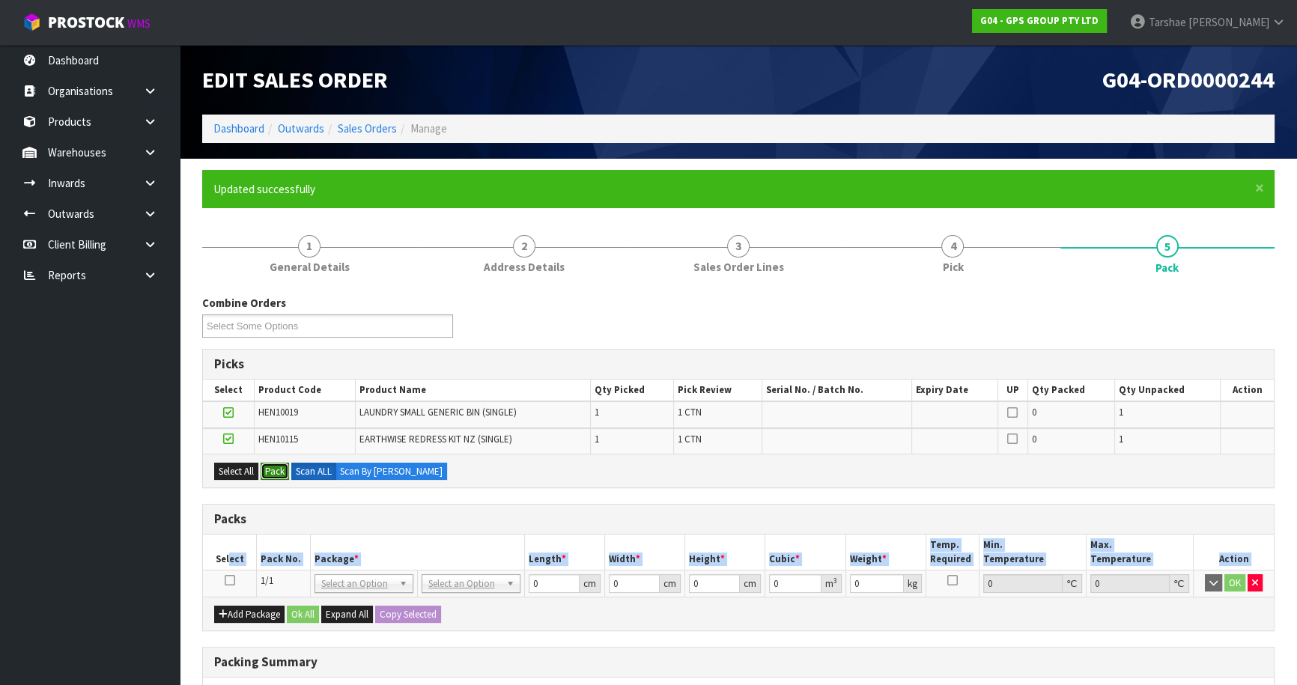
click at [276, 473] on button "Pack" at bounding box center [275, 472] width 28 height 18
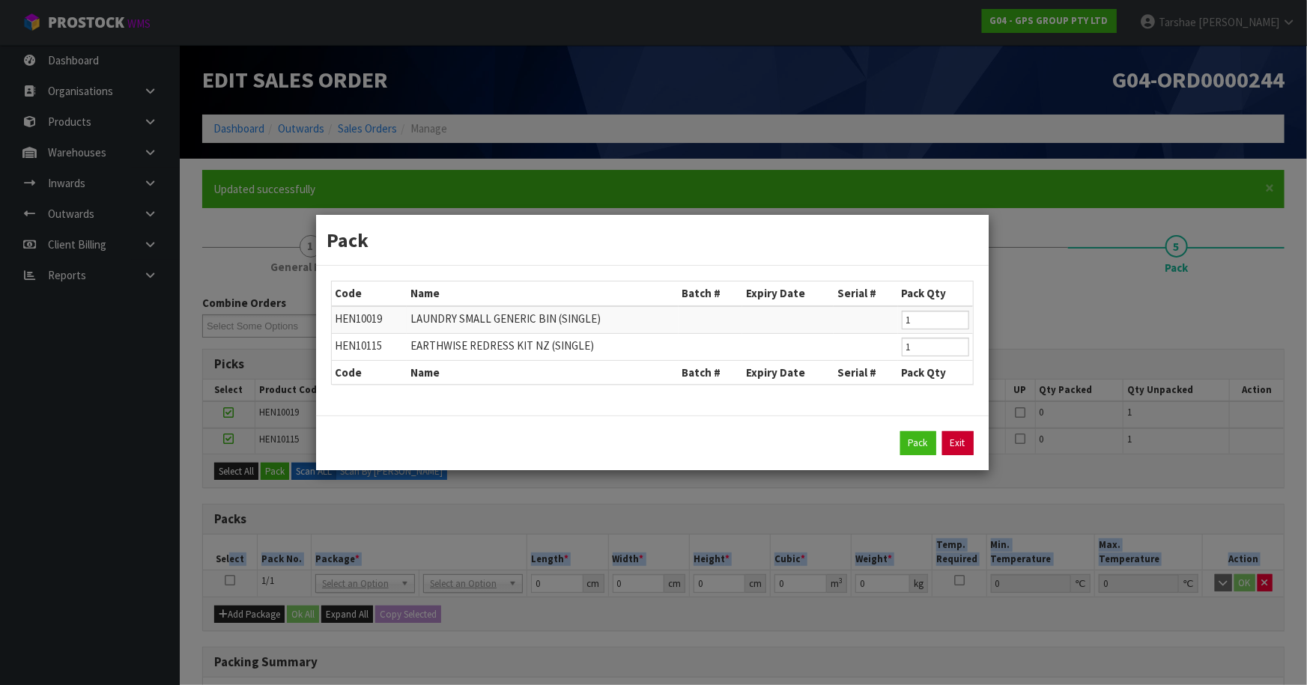
drag, startPoint x: 954, startPoint y: 440, endPoint x: 762, endPoint y: 492, distance: 199.3
click at [954, 442] on link "Exit" at bounding box center [957, 443] width 31 height 24
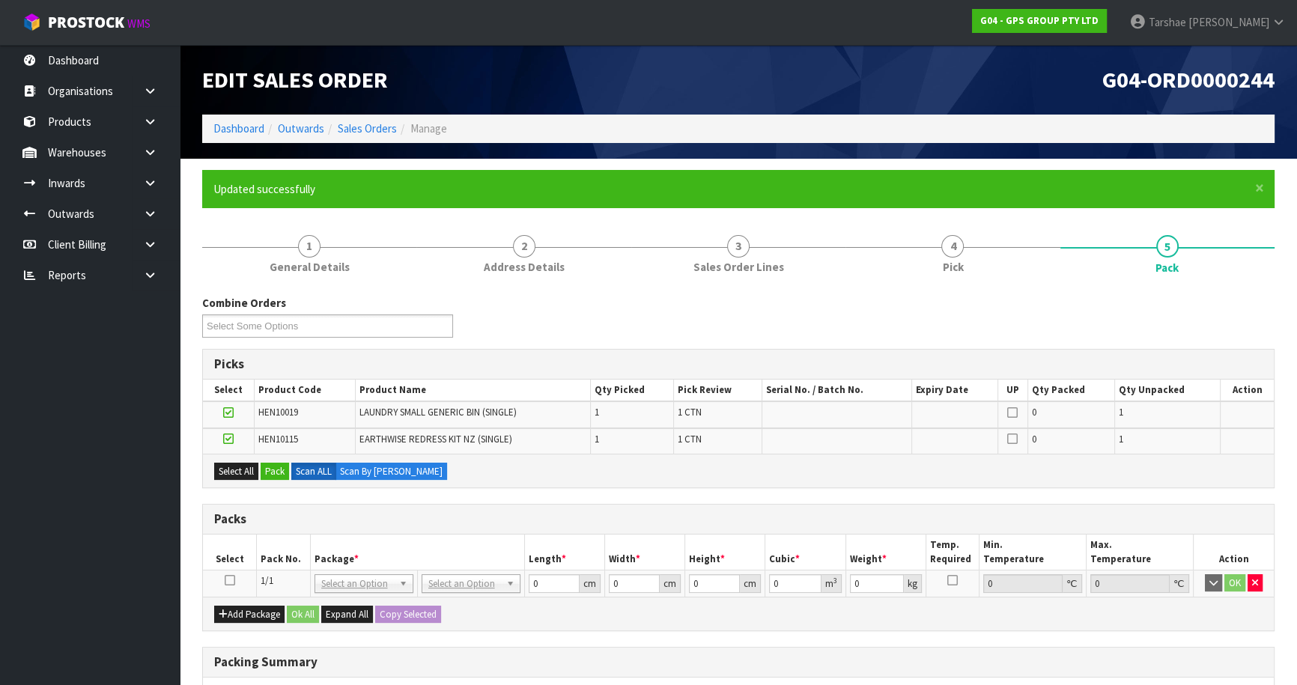
click at [703, 493] on div "Combine Orders G04-ORD0000199 G04-ORD0000202 G04-ORD0000207 G04-ORD0000208 G04-…" at bounding box center [738, 596] width 1072 height 602
drag, startPoint x: 230, startPoint y: 574, endPoint x: 238, endPoint y: 556, distance: 19.8
click at [231, 580] on icon at bounding box center [230, 580] width 10 height 1
click at [278, 476] on button "Pack" at bounding box center [275, 472] width 28 height 18
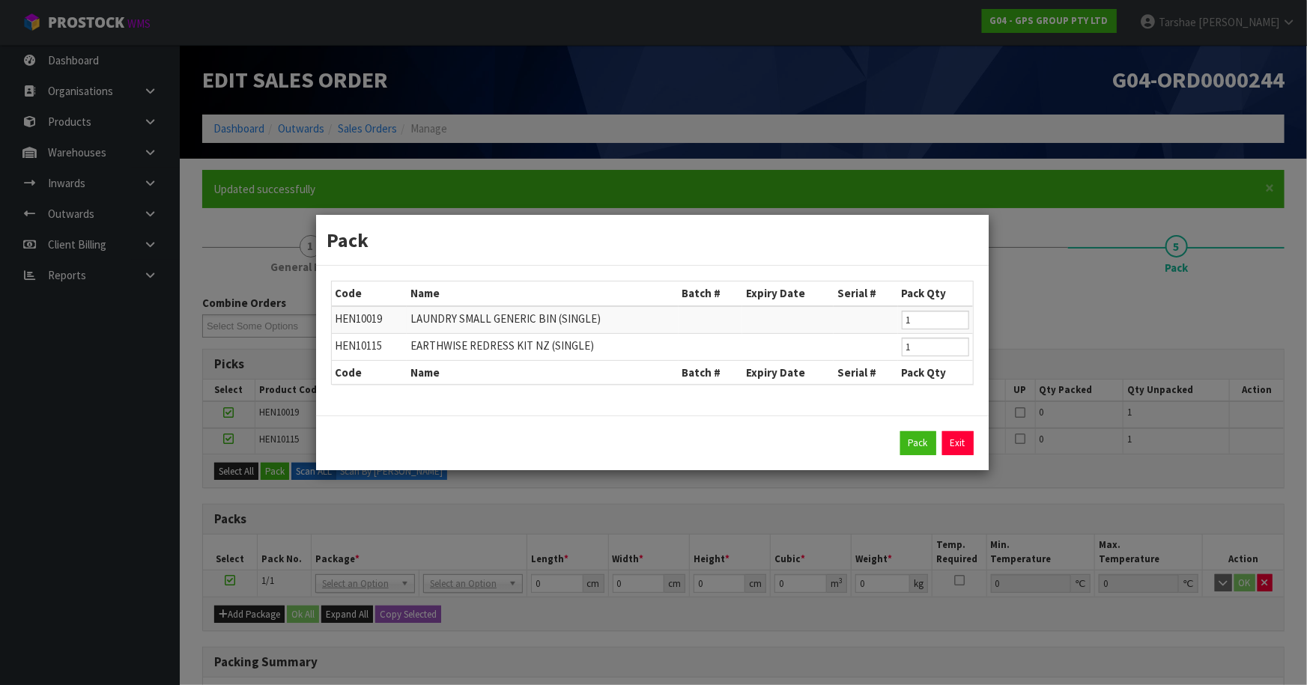
click at [894, 435] on div "Pack Exit" at bounding box center [652, 443] width 643 height 24
click at [902, 437] on button "Pack" at bounding box center [918, 443] width 36 height 24
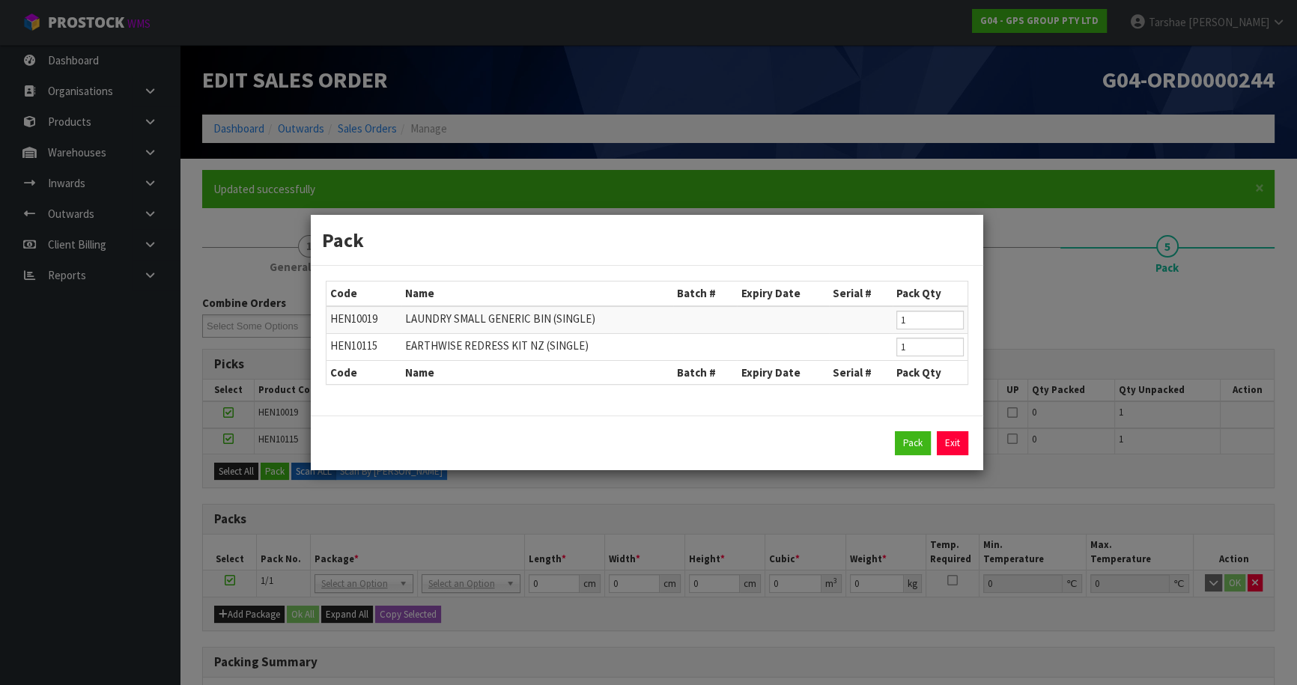
click at [905, 437] on div "Combine Orders G04-ORD0000199 G04-ORD0000202 G04-ORD0000207 G04-ORD0000208 G04-…" at bounding box center [738, 596] width 1072 height 602
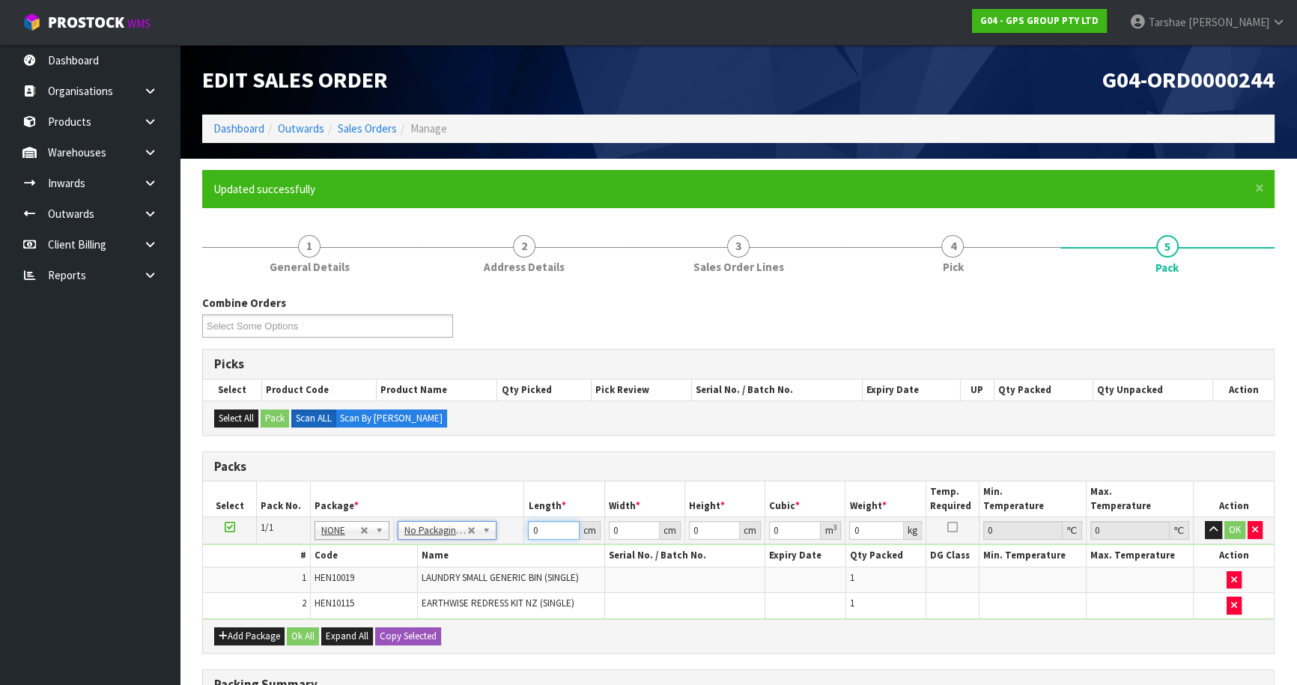
drag, startPoint x: 535, startPoint y: 534, endPoint x: 458, endPoint y: 512, distance: 80.9
click at [459, 514] on table "Select Pack No. Package * Length * Width * Height * Cubic * Weight * Temp. Requ…" at bounding box center [738, 550] width 1071 height 137
click at [1205, 521] on button "button" at bounding box center [1213, 530] width 17 height 18
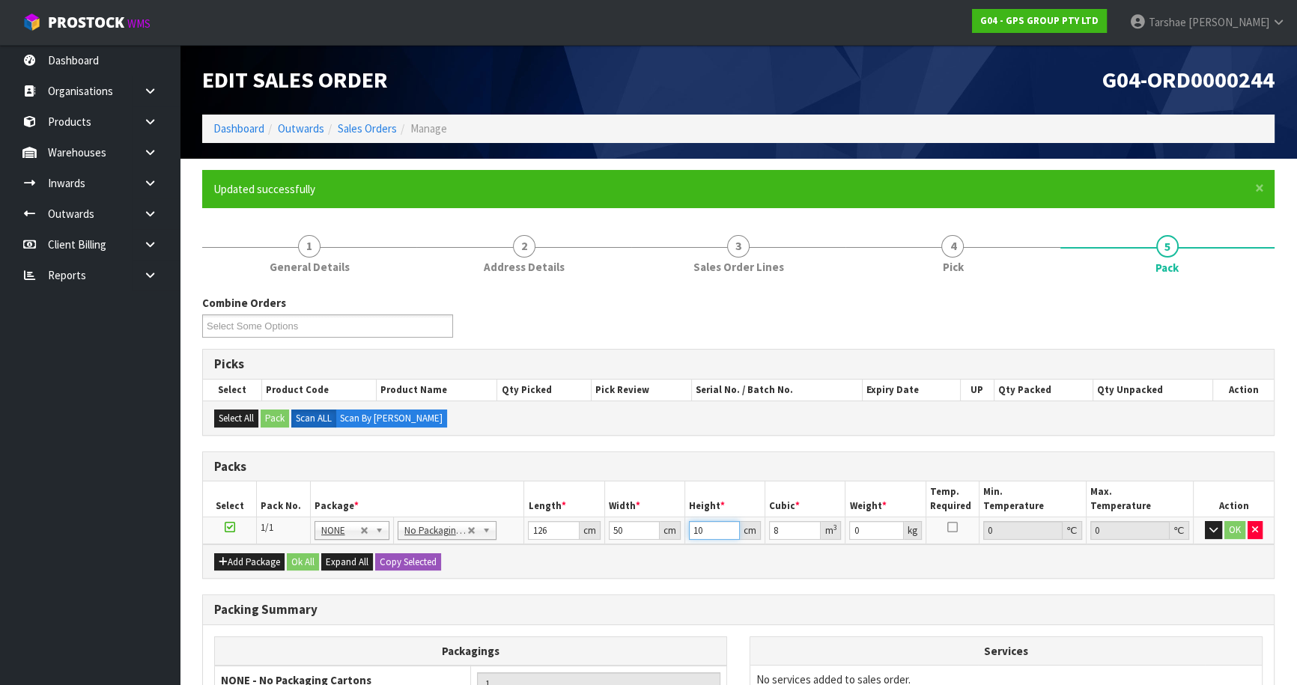
drag, startPoint x: 718, startPoint y: 524, endPoint x: 629, endPoint y: 526, distance: 89.1
click at [637, 530] on tr "1/1 NONE 007-001 007-002 007-004 007-009 007-013 007-014 007-015 007-017 007-01…" at bounding box center [738, 530] width 1071 height 27
click at [1205, 521] on button "button" at bounding box center [1213, 530] width 17 height 18
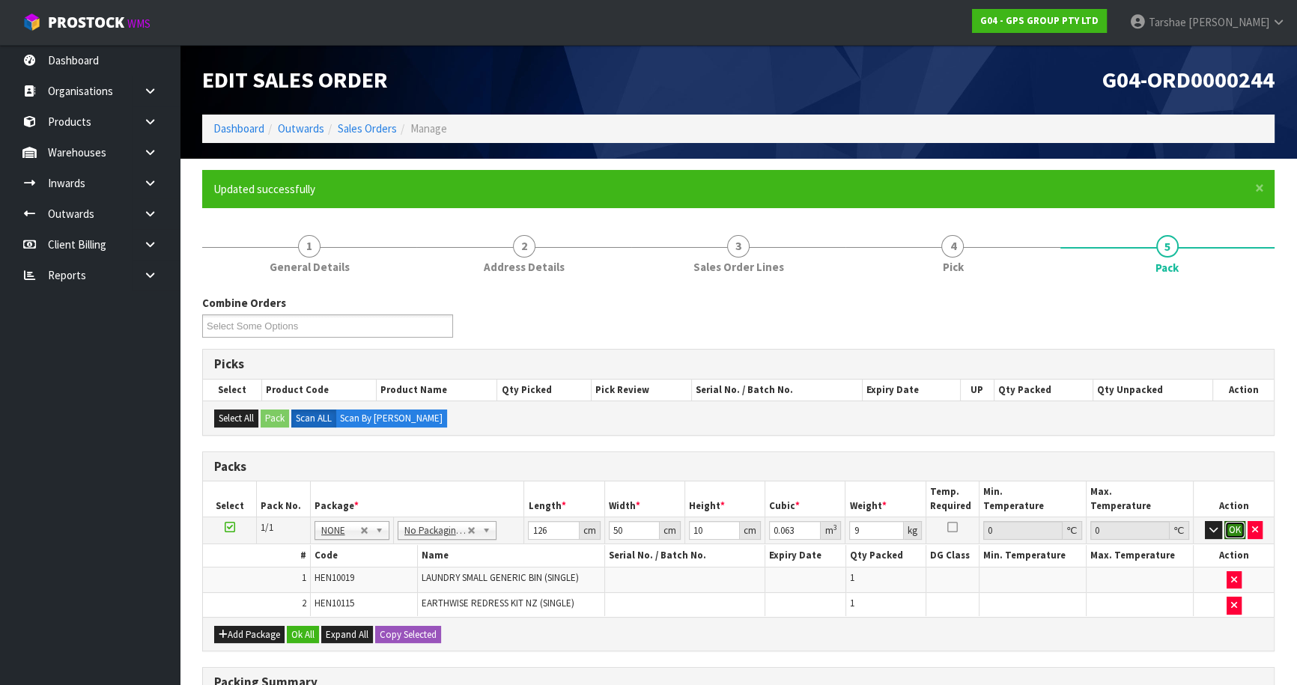
click button "OK" at bounding box center [1234, 530] width 21 height 18
click at [1230, 527] on button "Edit" at bounding box center [1235, 530] width 25 height 18
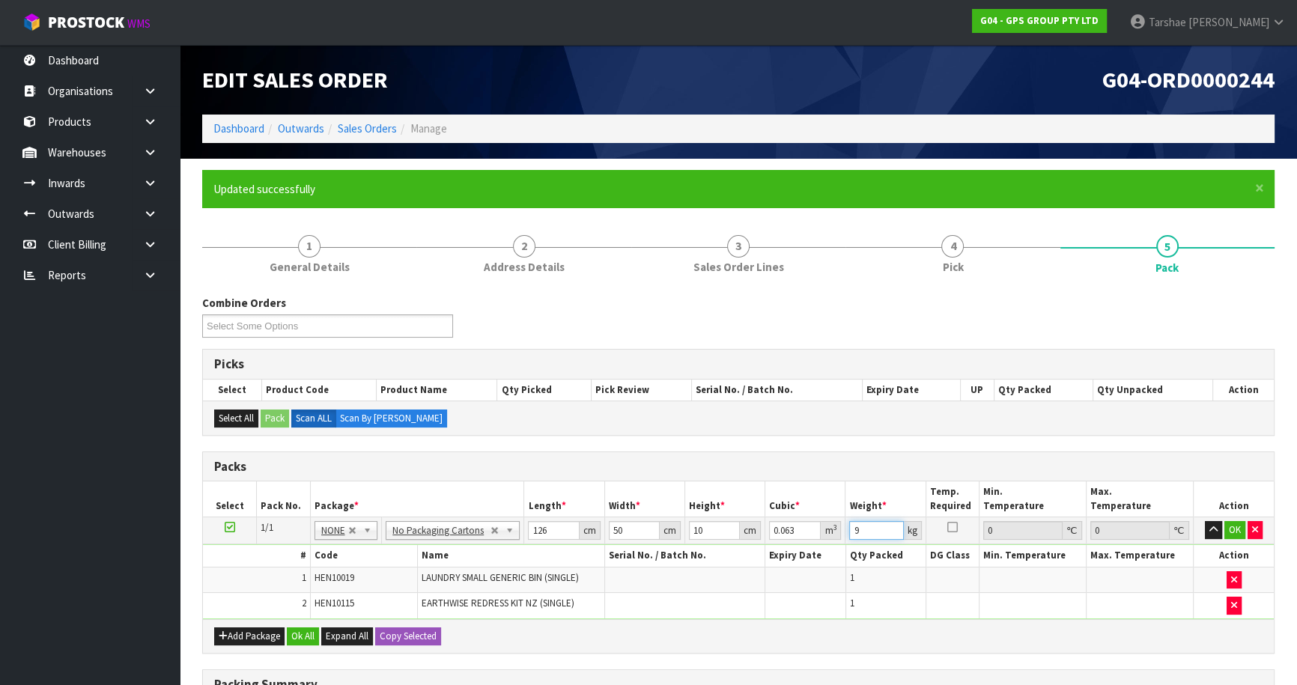
drag, startPoint x: 877, startPoint y: 522, endPoint x: 697, endPoint y: 521, distance: 179.7
click at [702, 521] on tr "1/1 NONE 007-001 007-002 007-004 007-009 007-013 007-014 007-015 007-017 007-01…" at bounding box center [738, 530] width 1071 height 27
click at [1205, 521] on button "button" at bounding box center [1213, 530] width 17 height 18
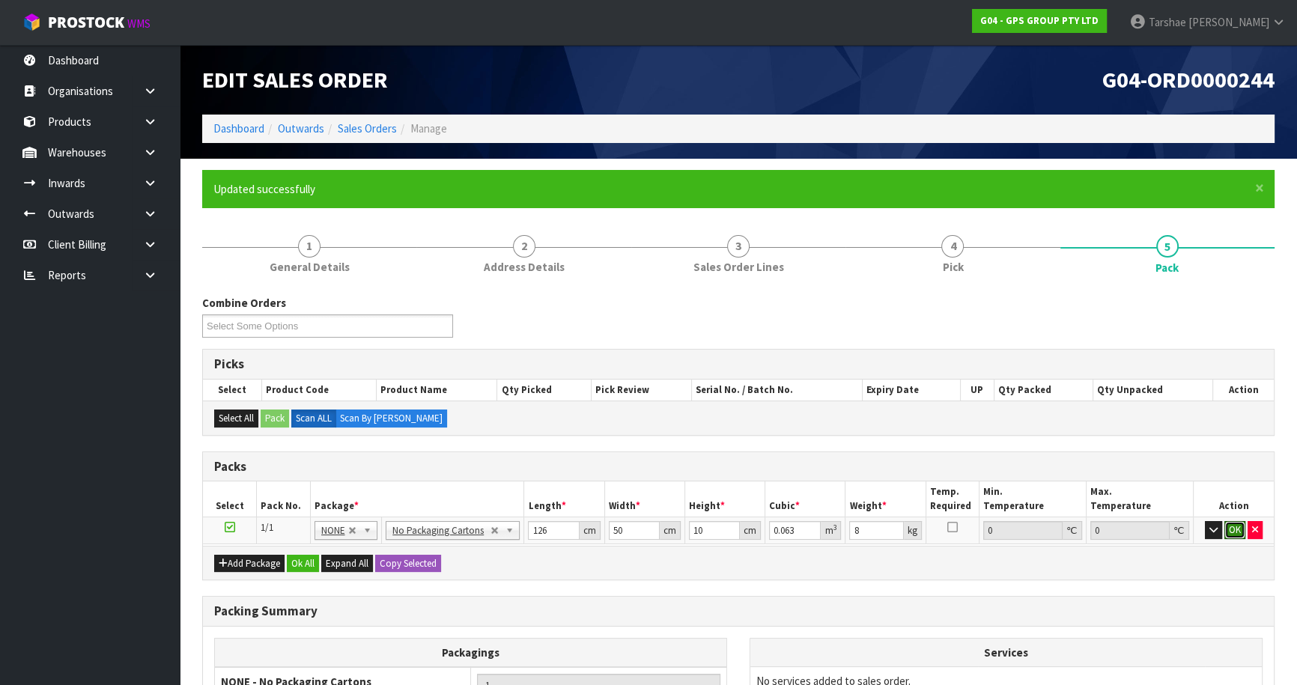
click button "OK" at bounding box center [1234, 530] width 21 height 18
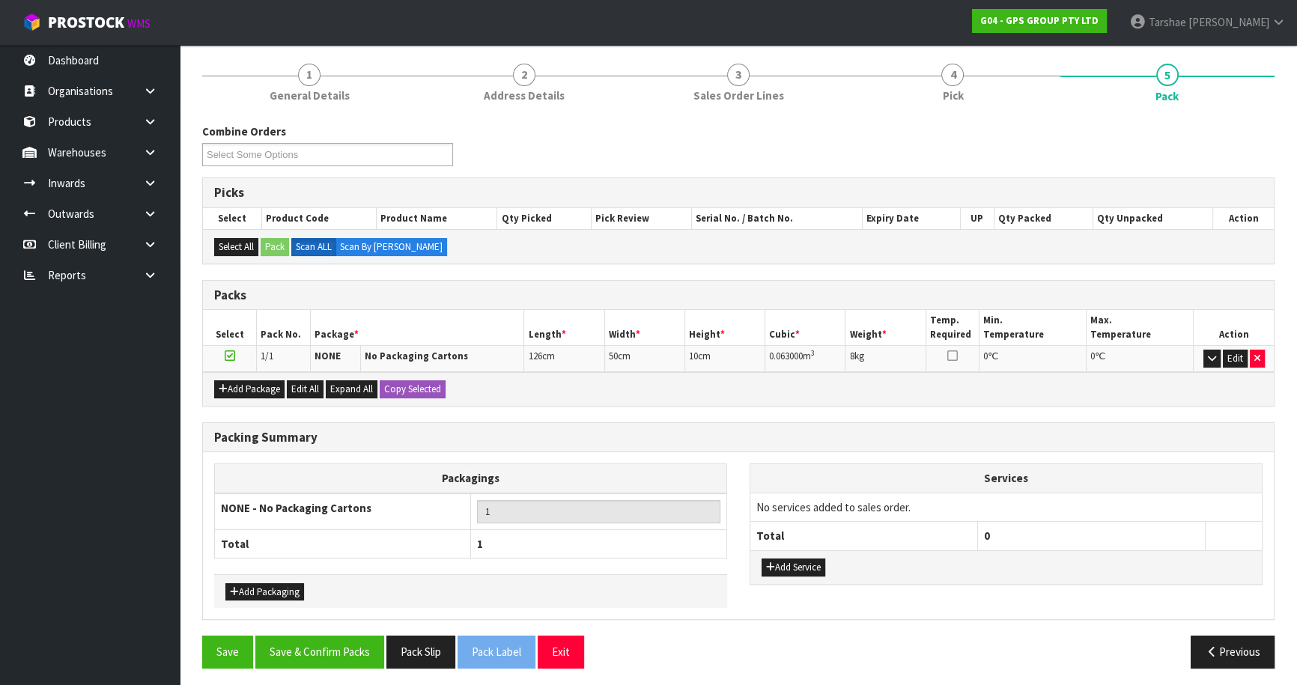
scroll to position [174, 0]
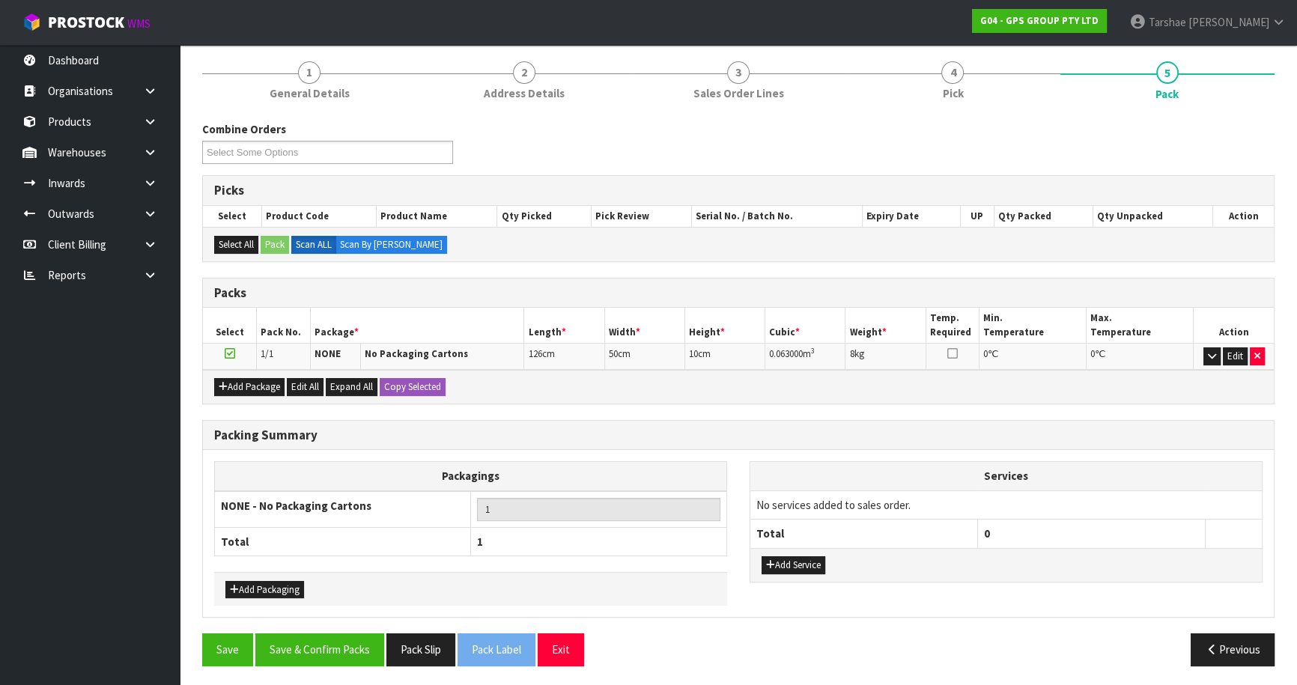
click at [759, 558] on div "Add Service" at bounding box center [1005, 565] width 511 height 34
click at [766, 562] on icon "button" at bounding box center [770, 565] width 9 height 10
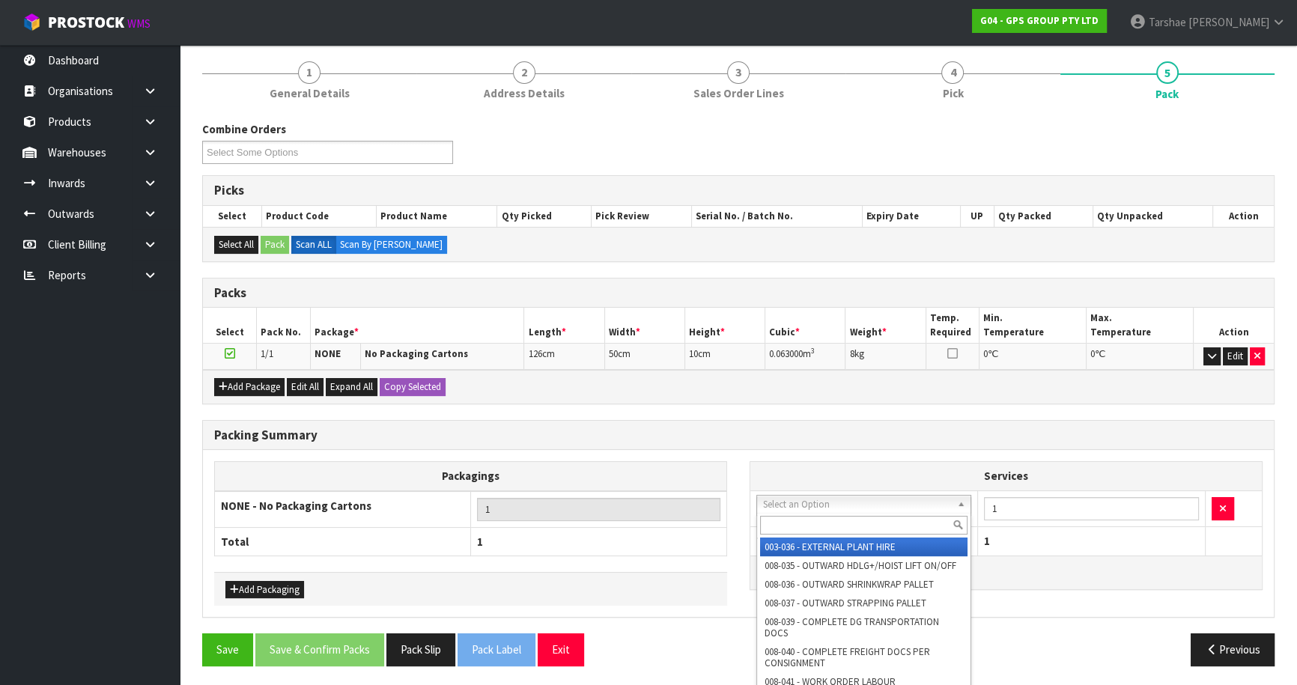
click at [777, 514] on div at bounding box center [863, 525] width 213 height 25
click at [774, 517] on input "text" at bounding box center [863, 525] width 207 height 19
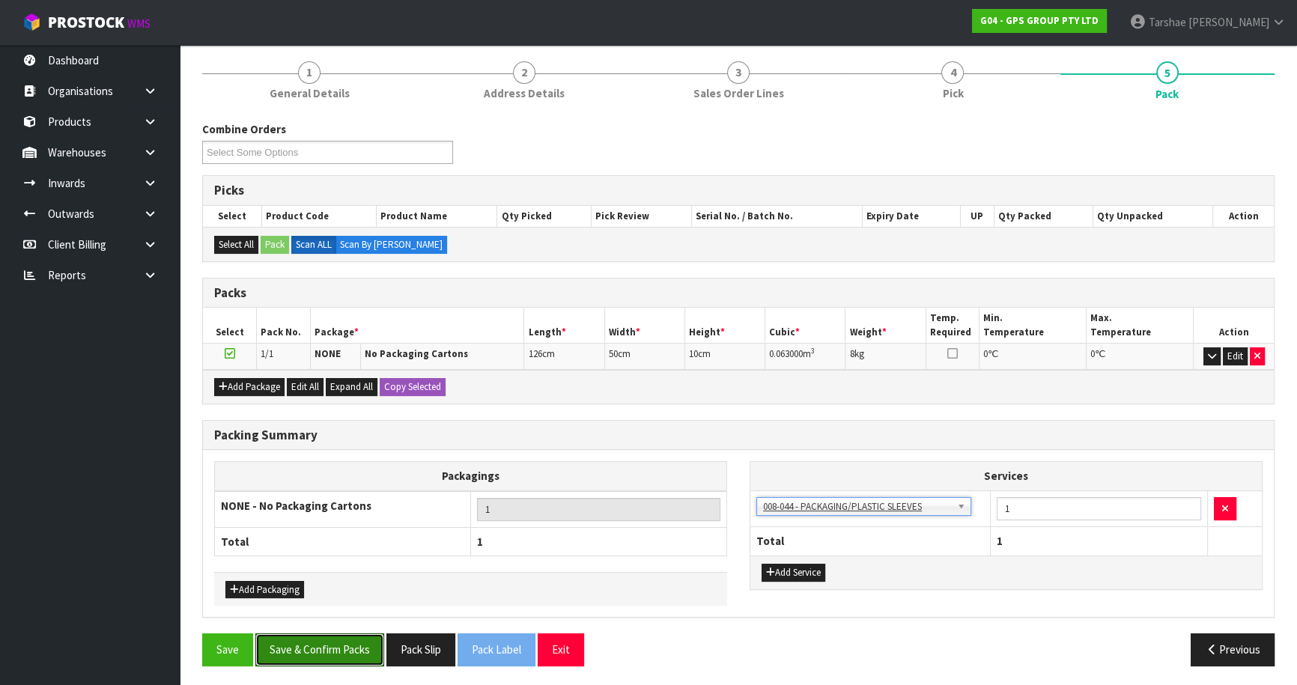
drag, startPoint x: 354, startPoint y: 643, endPoint x: 399, endPoint y: 622, distance: 49.9
click at [356, 643] on button "Save & Confirm Packs" at bounding box center [319, 650] width 129 height 32
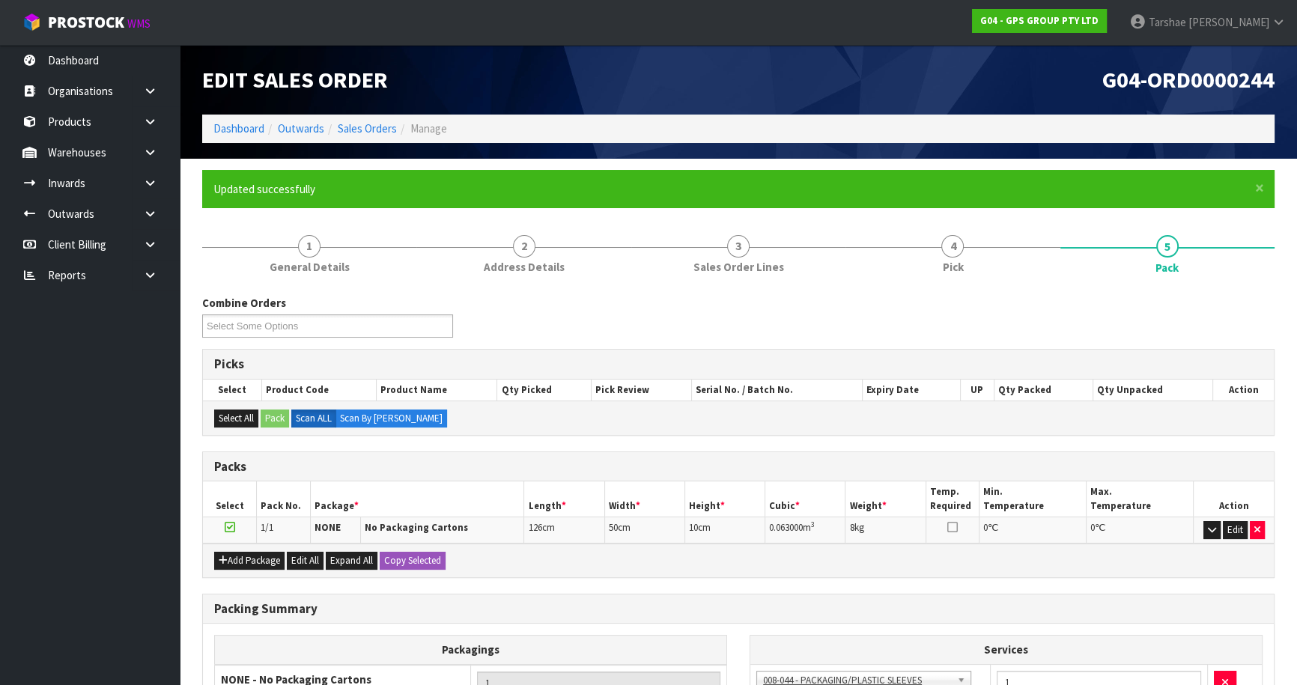
scroll to position [141, 0]
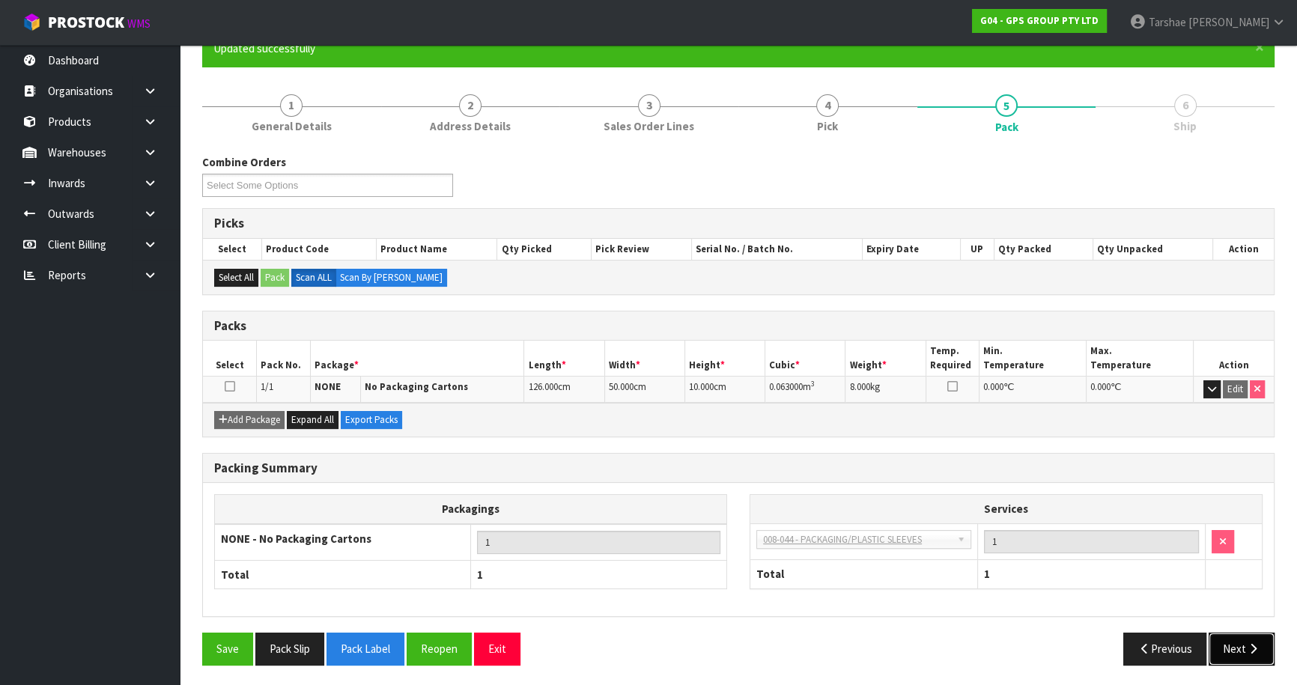
click at [1248, 647] on icon "button" at bounding box center [1253, 648] width 14 height 11
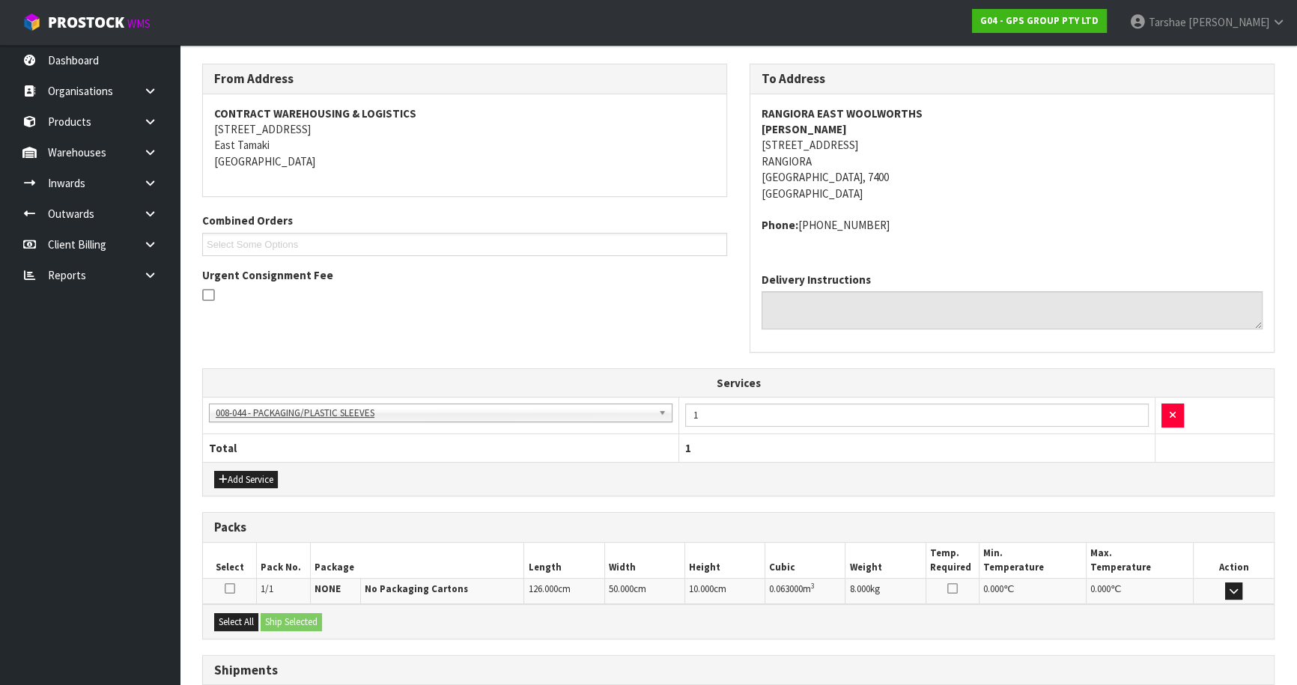
scroll to position [344, 0]
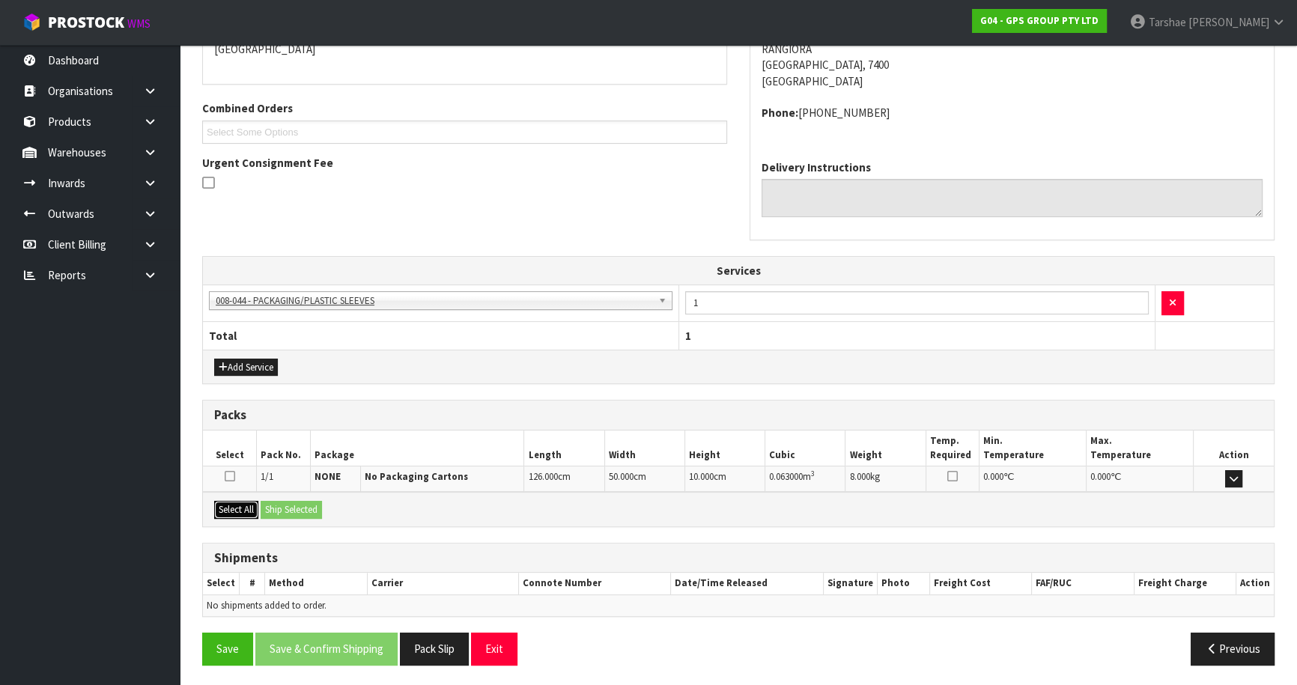
drag, startPoint x: 232, startPoint y: 512, endPoint x: 302, endPoint y: 505, distance: 70.0
click at [242, 512] on button "Select All" at bounding box center [236, 510] width 44 height 18
click at [302, 505] on button "Ship Selected" at bounding box center [291, 510] width 61 height 18
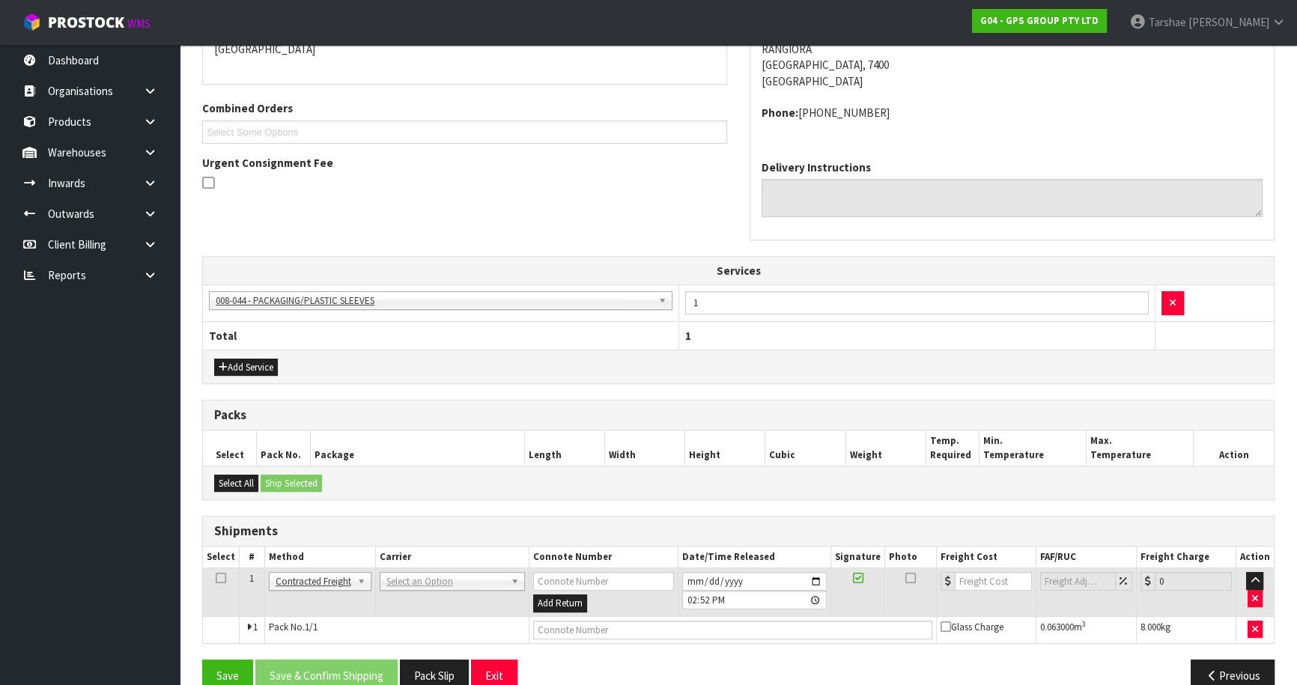
drag, startPoint x: 418, startPoint y: 569, endPoint x: 417, endPoint y: 591, distance: 21.7
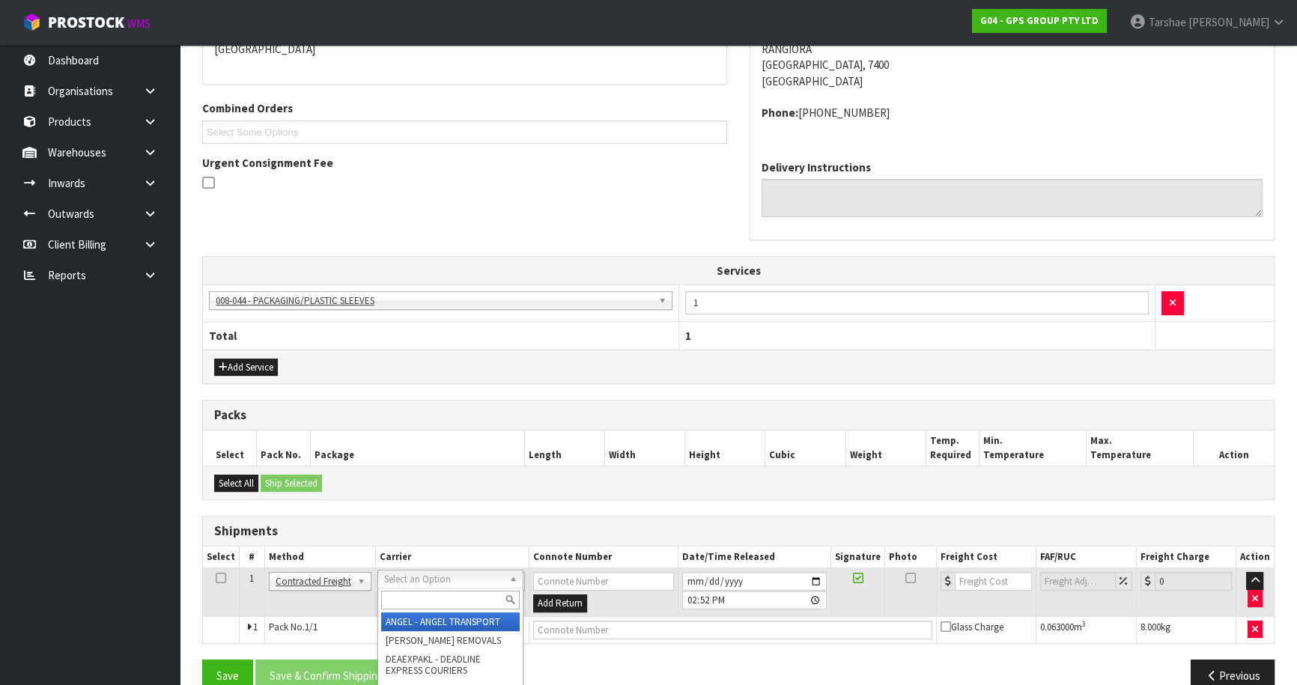
click at [417, 594] on input "text" at bounding box center [450, 600] width 139 height 19
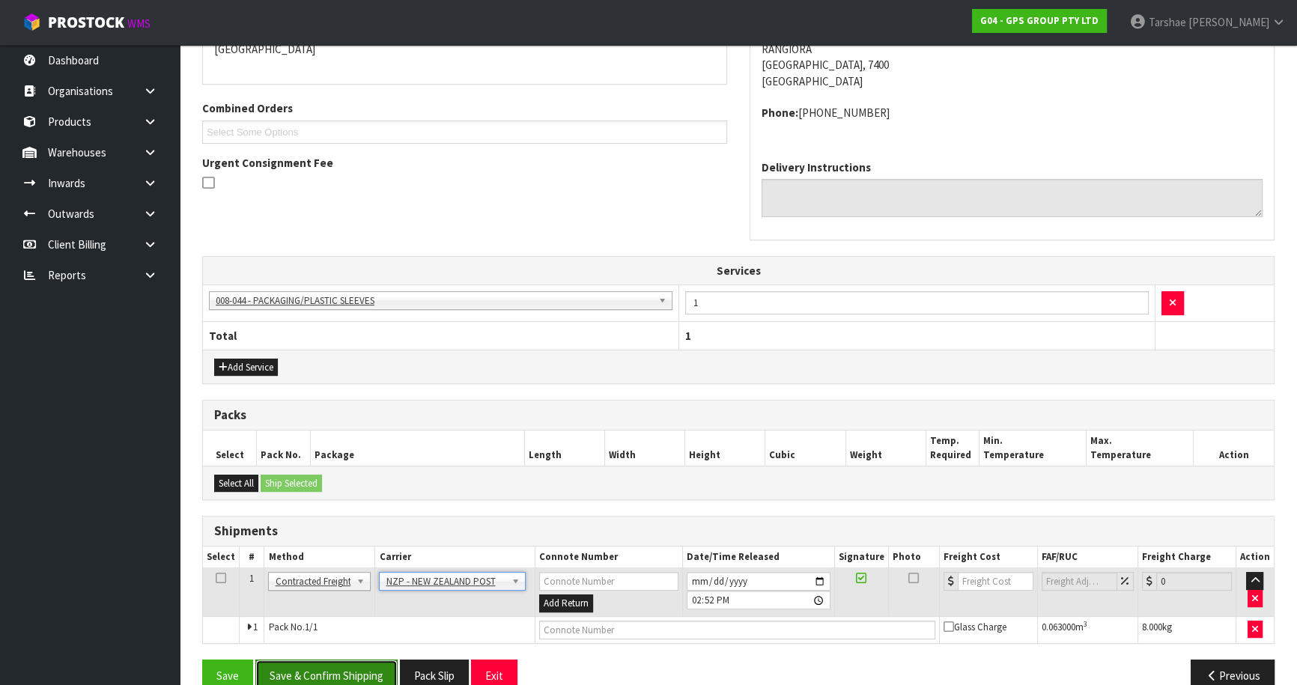
click at [378, 669] on button "Save & Confirm Shipping" at bounding box center [326, 676] width 142 height 32
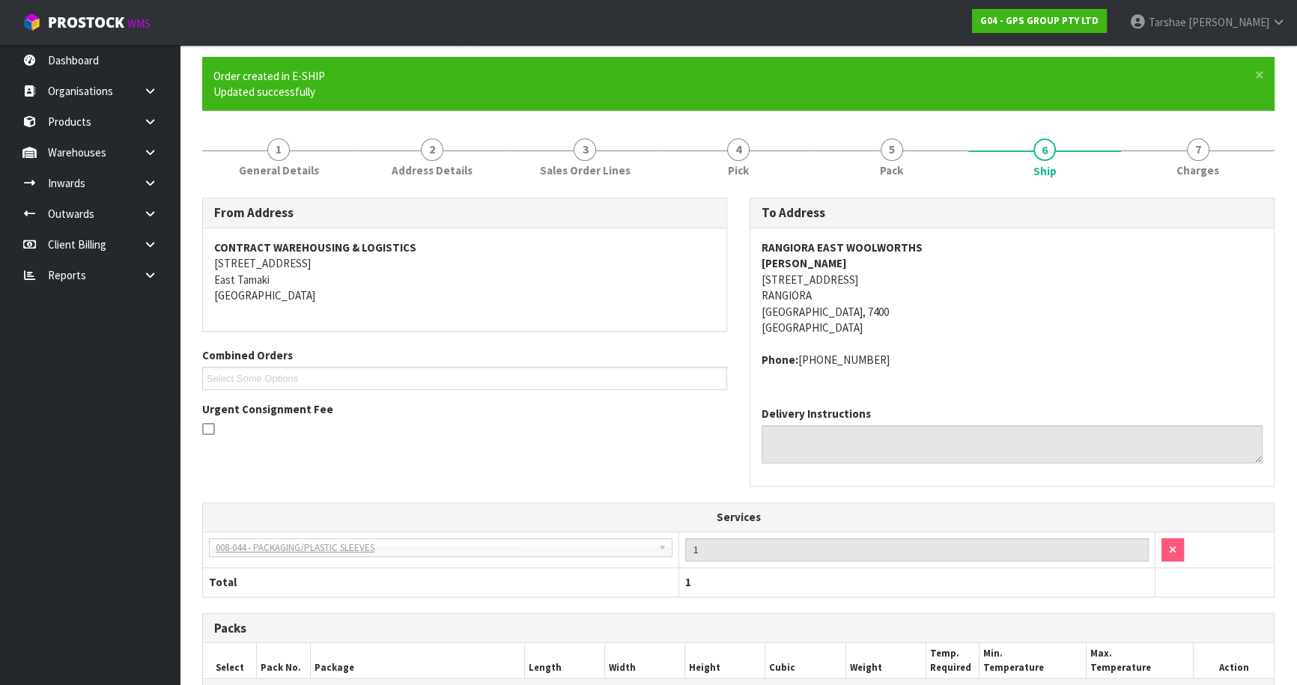
scroll to position [349, 0]
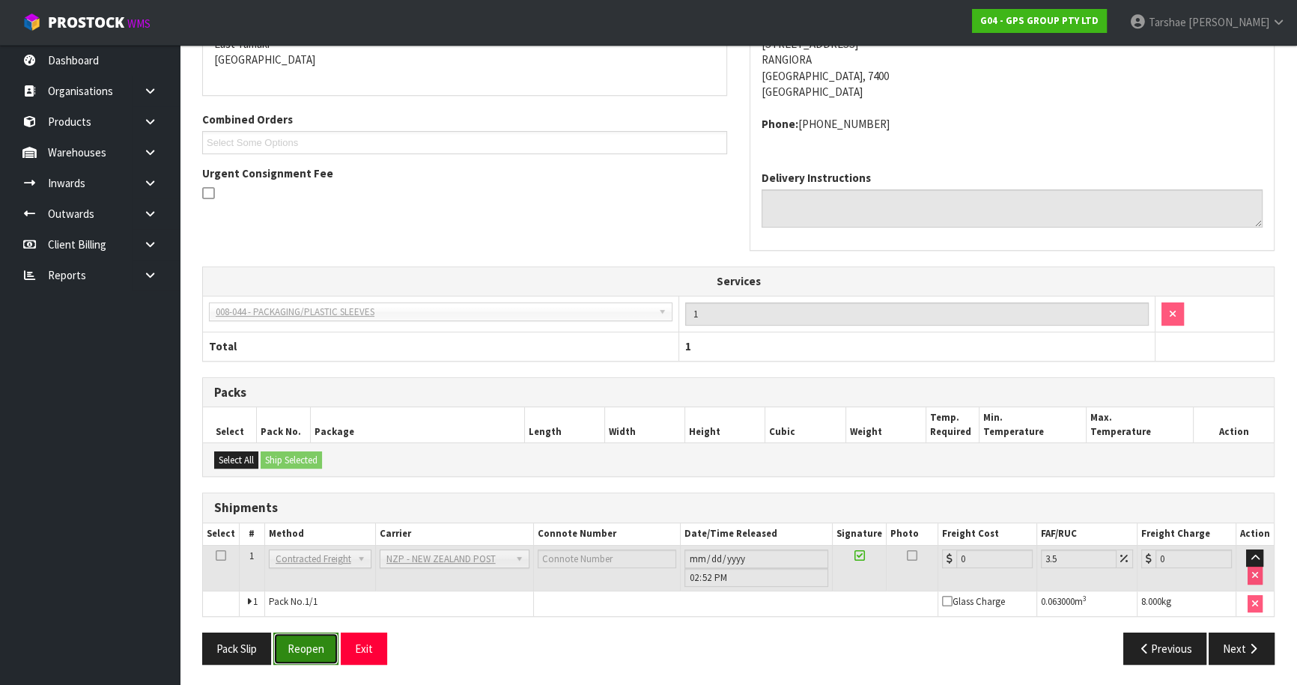
click at [327, 649] on button "Reopen" at bounding box center [305, 649] width 65 height 32
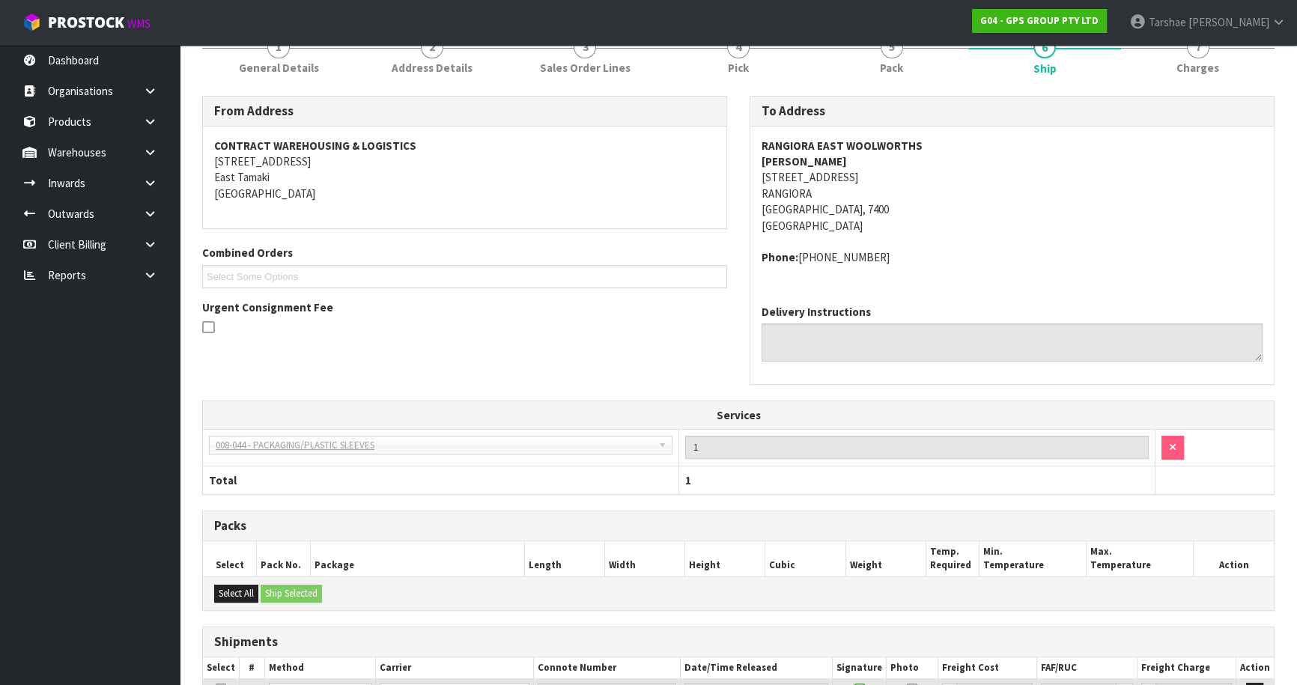
scroll to position [333, 0]
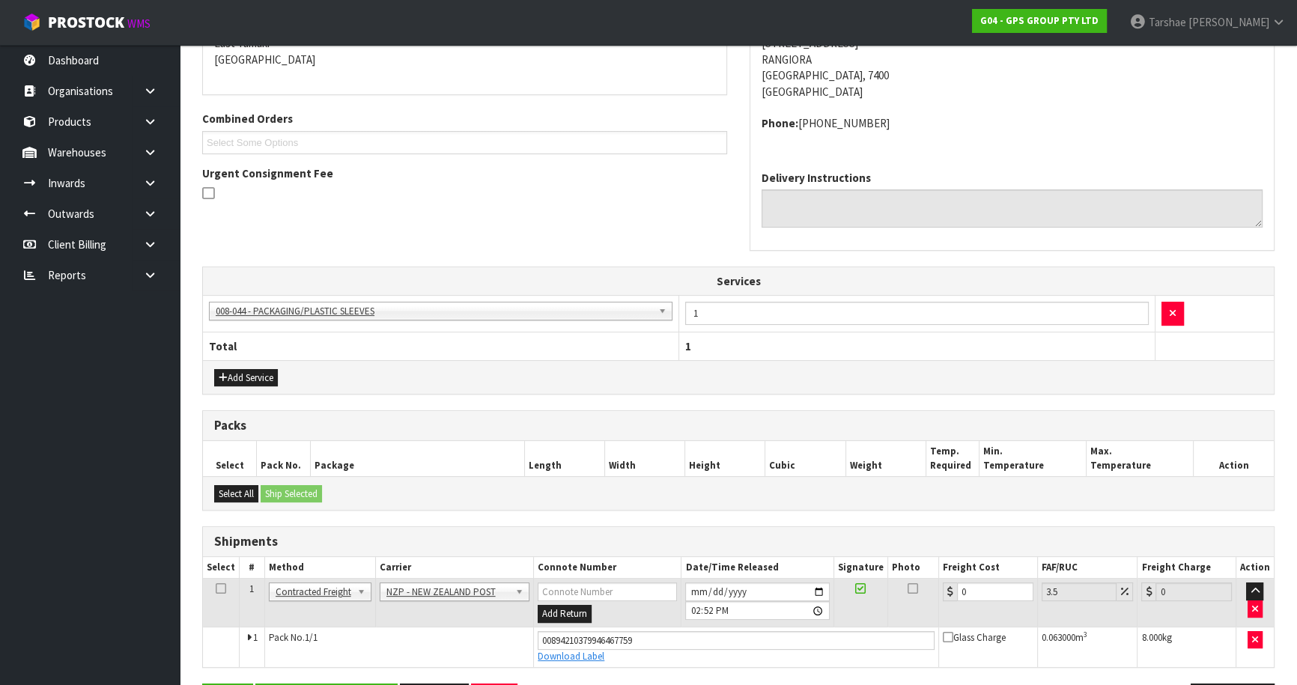
drag, startPoint x: 997, startPoint y: 600, endPoint x: 992, endPoint y: 589, distance: 11.7
click at [992, 589] on td "0" at bounding box center [988, 603] width 99 height 49
drag, startPoint x: 795, startPoint y: 579, endPoint x: 780, endPoint y: 573, distance: 15.4
click at [786, 579] on tr "1 Client Local Pickup Customer Local Pickup Company Freight Contracted Freight …" at bounding box center [738, 603] width 1071 height 49
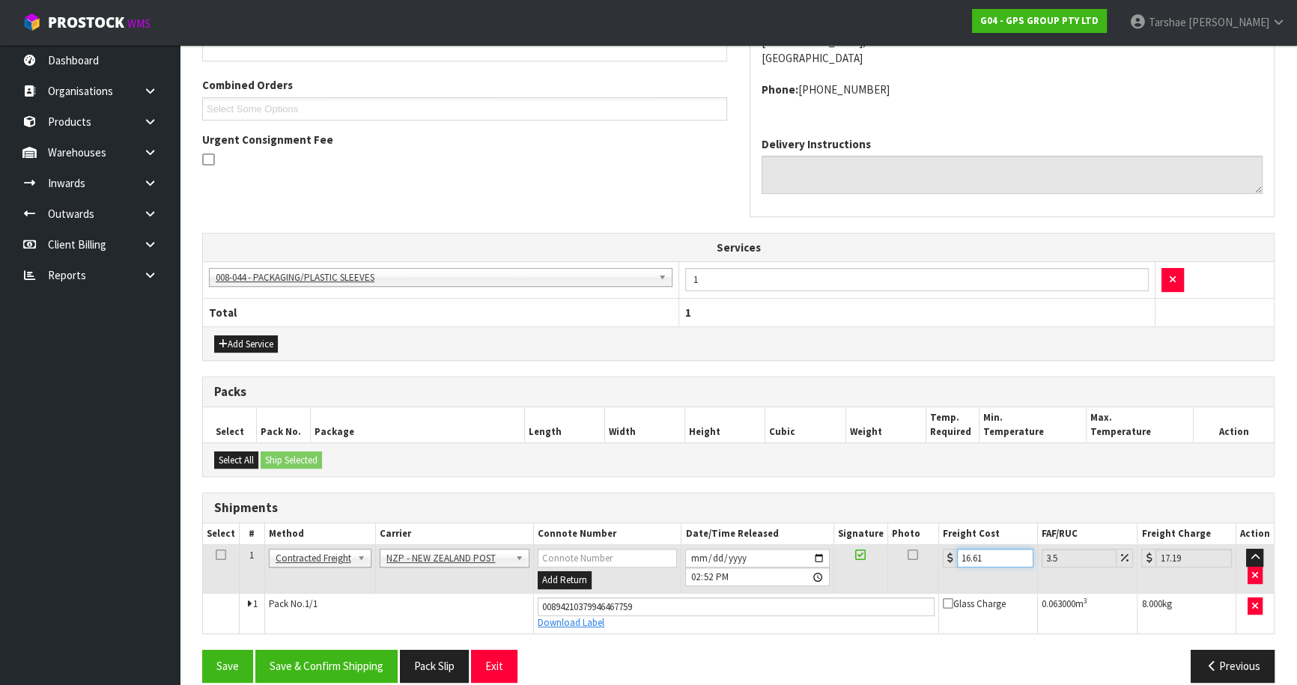
scroll to position [383, 0]
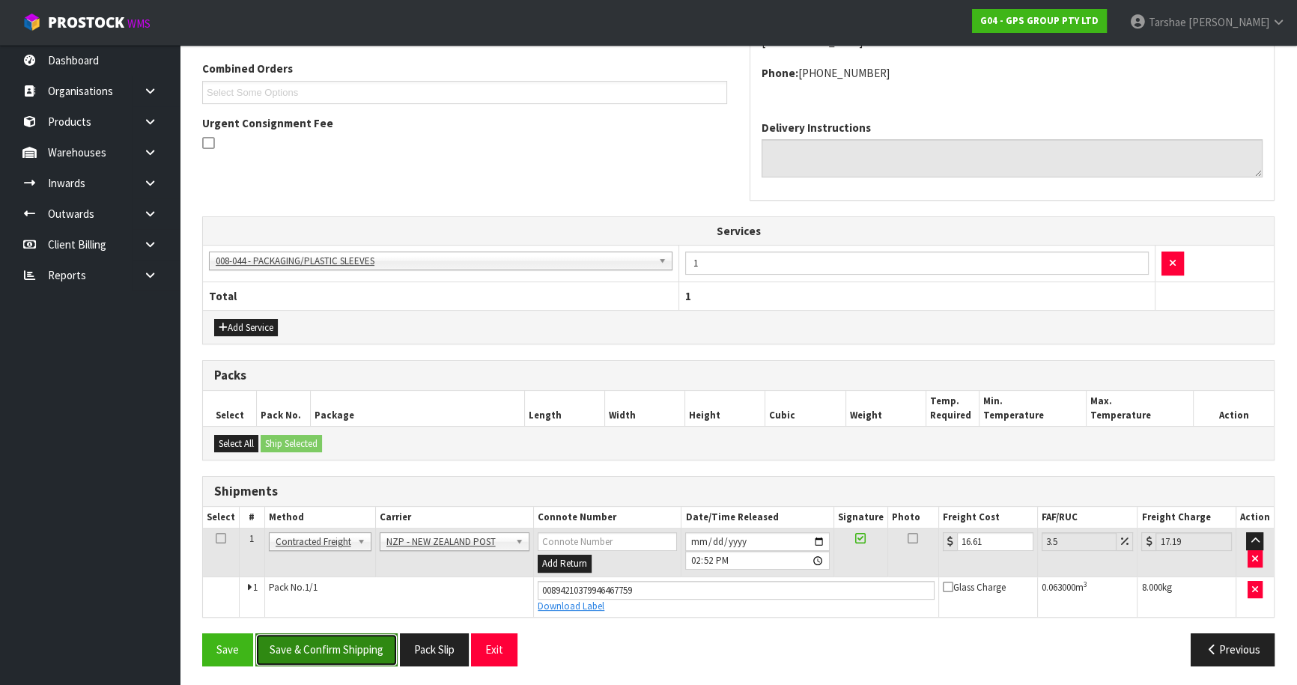
click at [361, 642] on button "Save & Confirm Shipping" at bounding box center [326, 650] width 142 height 32
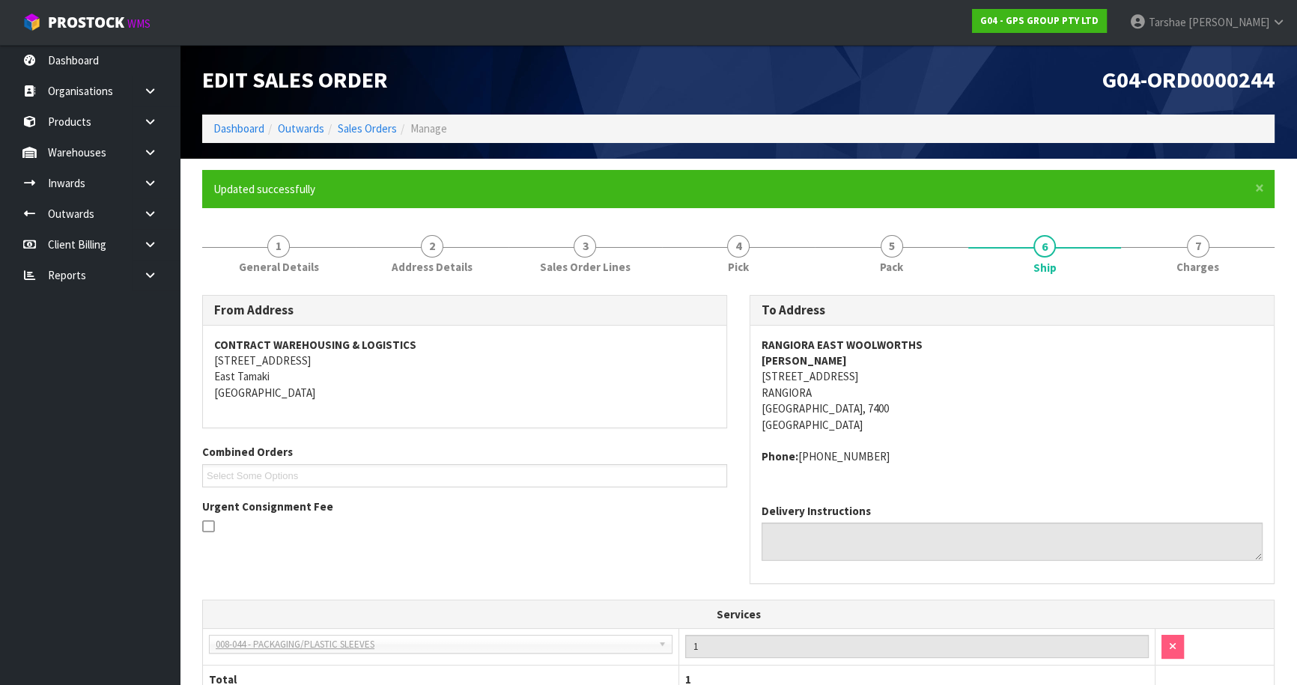
scroll to position [344, 0]
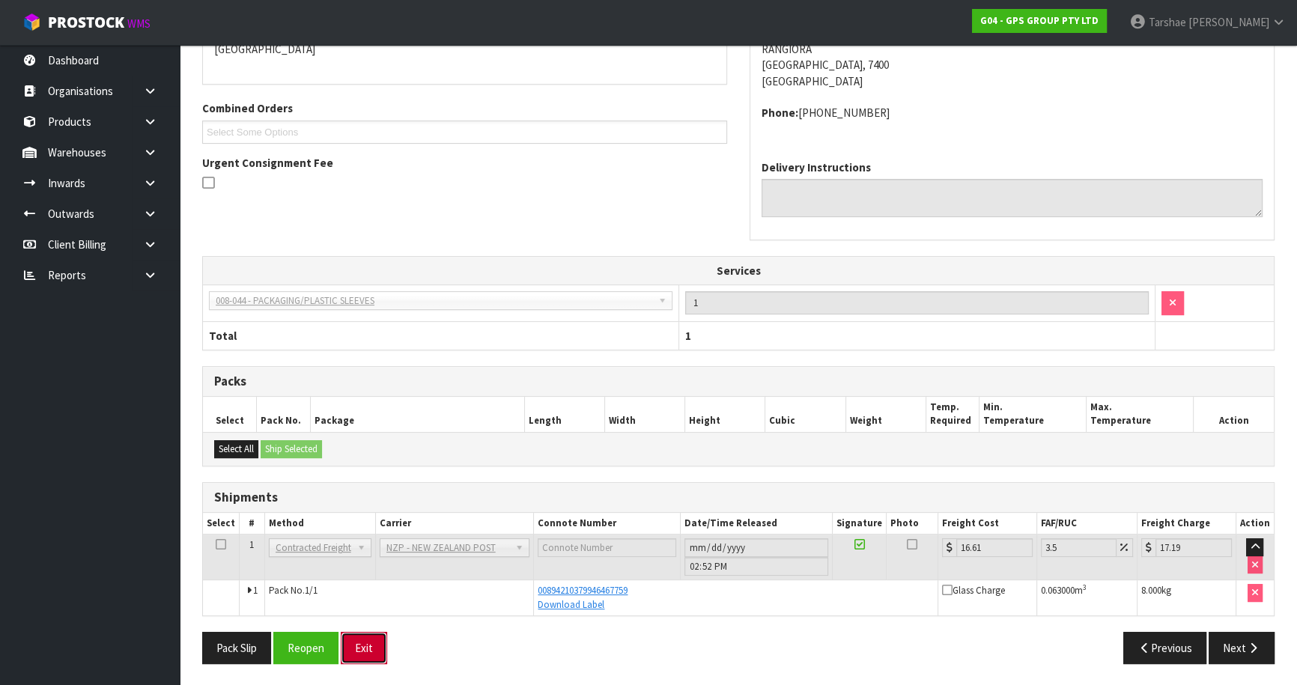
click at [385, 644] on button "Exit" at bounding box center [364, 648] width 46 height 32
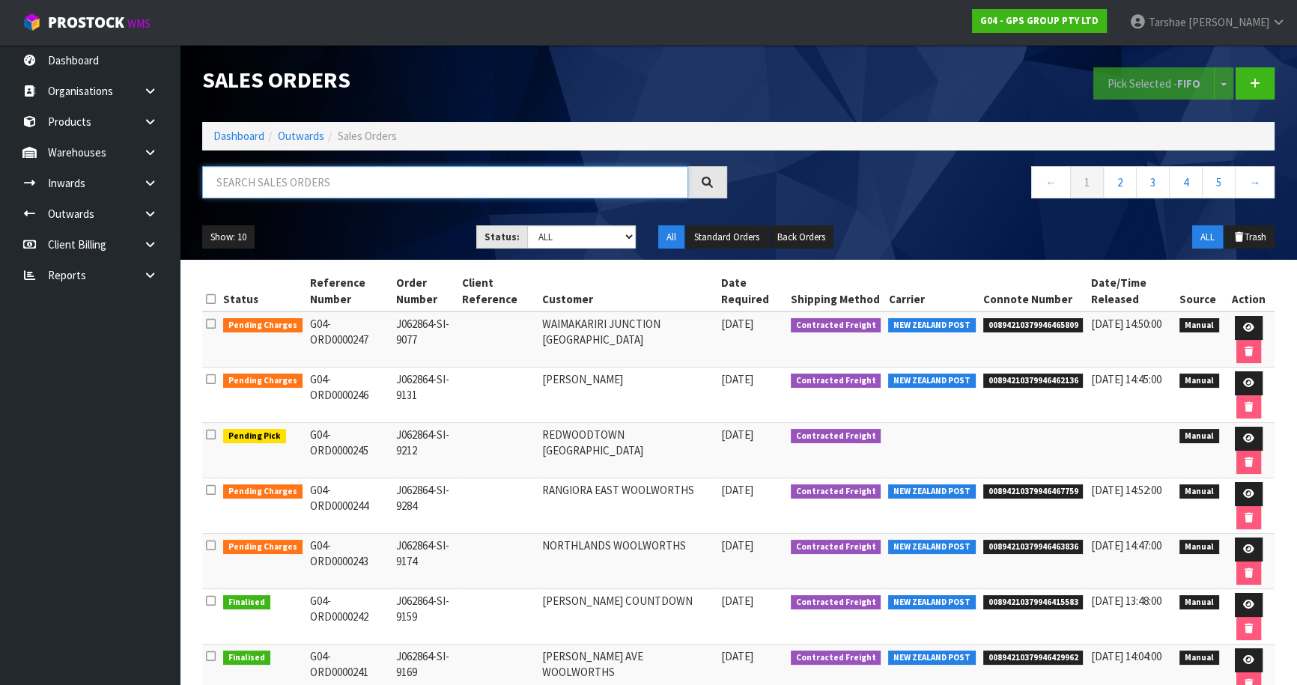
click at [419, 185] on input "text" at bounding box center [445, 182] width 486 height 32
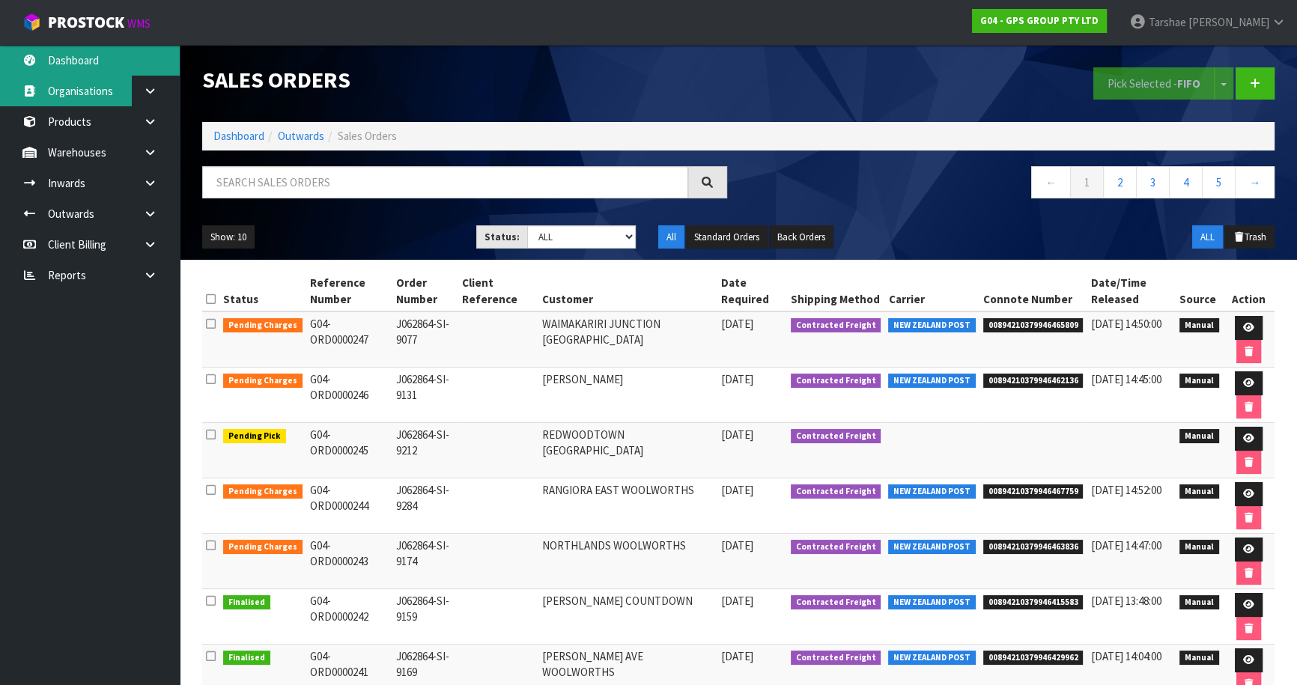
click at [45, 75] on ul "Dashboard Organisations Clients Consignees Carriers Products Categories Serial …" at bounding box center [90, 365] width 180 height 640
click at [47, 68] on link "Dashboard" at bounding box center [90, 60] width 180 height 31
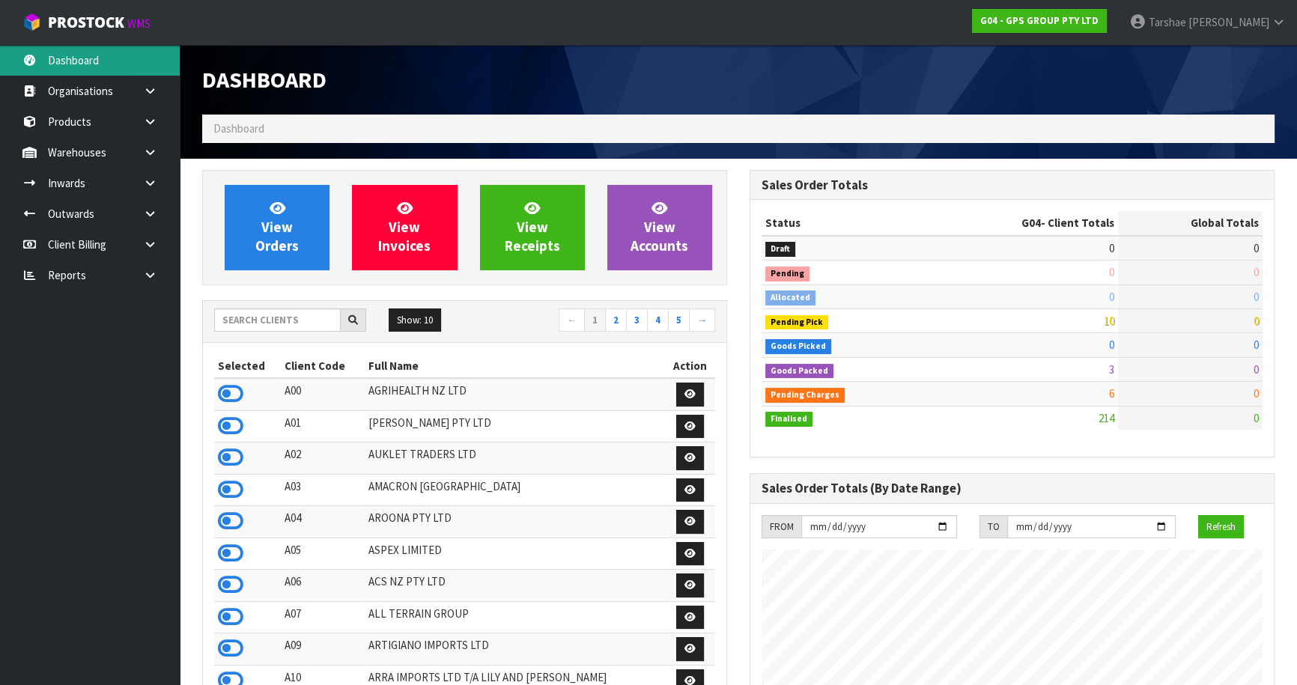
scroll to position [747919, 748310]
drag, startPoint x: 229, startPoint y: 384, endPoint x: 239, endPoint y: 341, distance: 43.8
click at [229, 383] on icon at bounding box center [230, 394] width 25 height 22
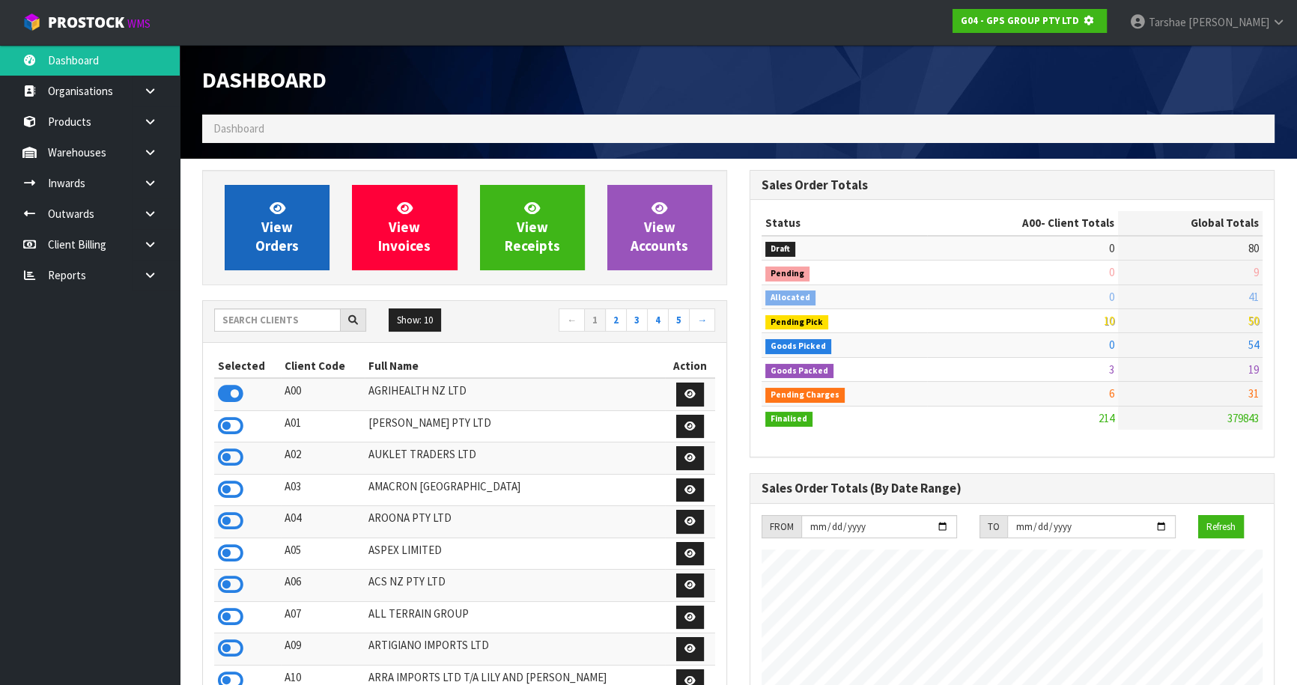
scroll to position [932, 547]
click at [280, 204] on icon at bounding box center [278, 208] width 16 height 14
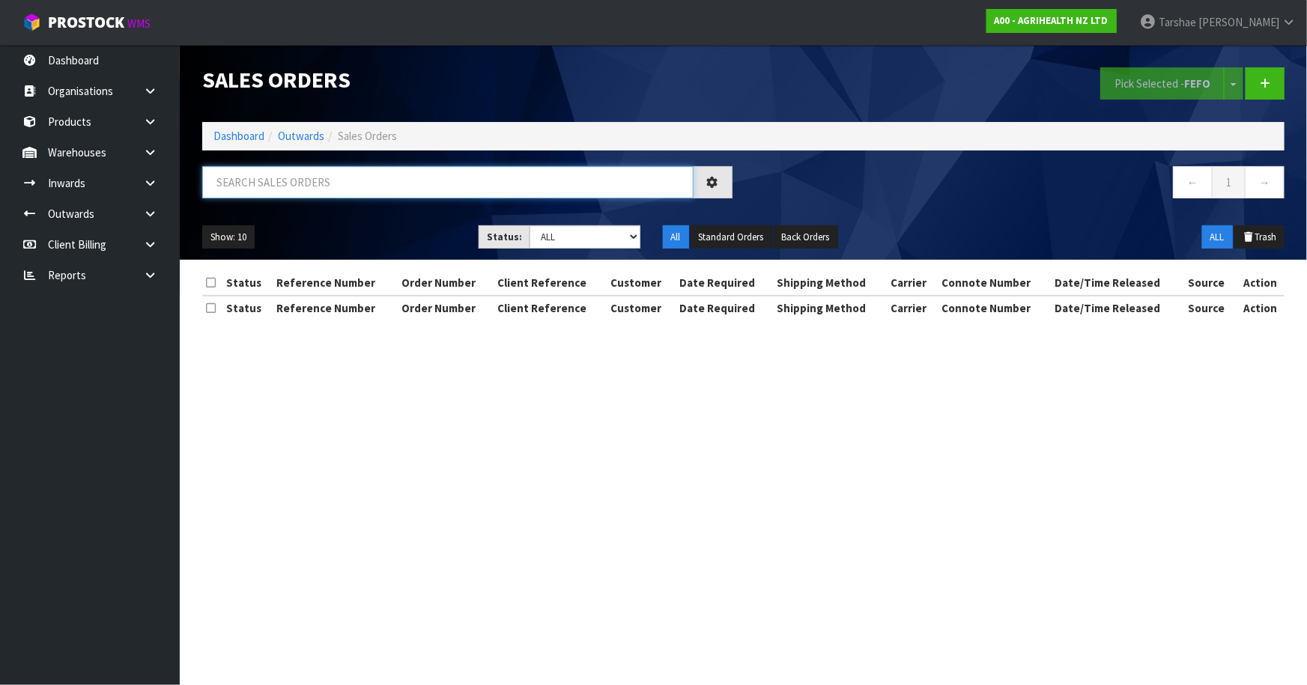
click at [309, 188] on input "text" at bounding box center [447, 182] width 491 height 32
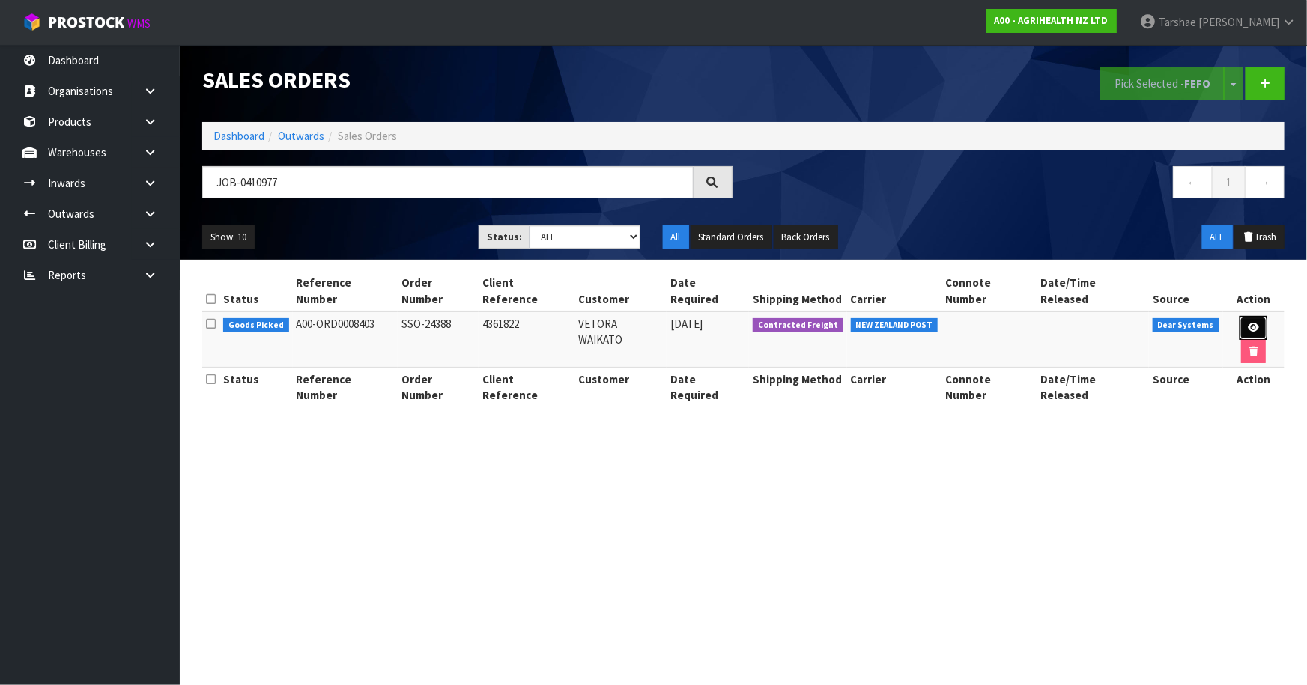
click at [1248, 323] on icon at bounding box center [1253, 328] width 11 height 10
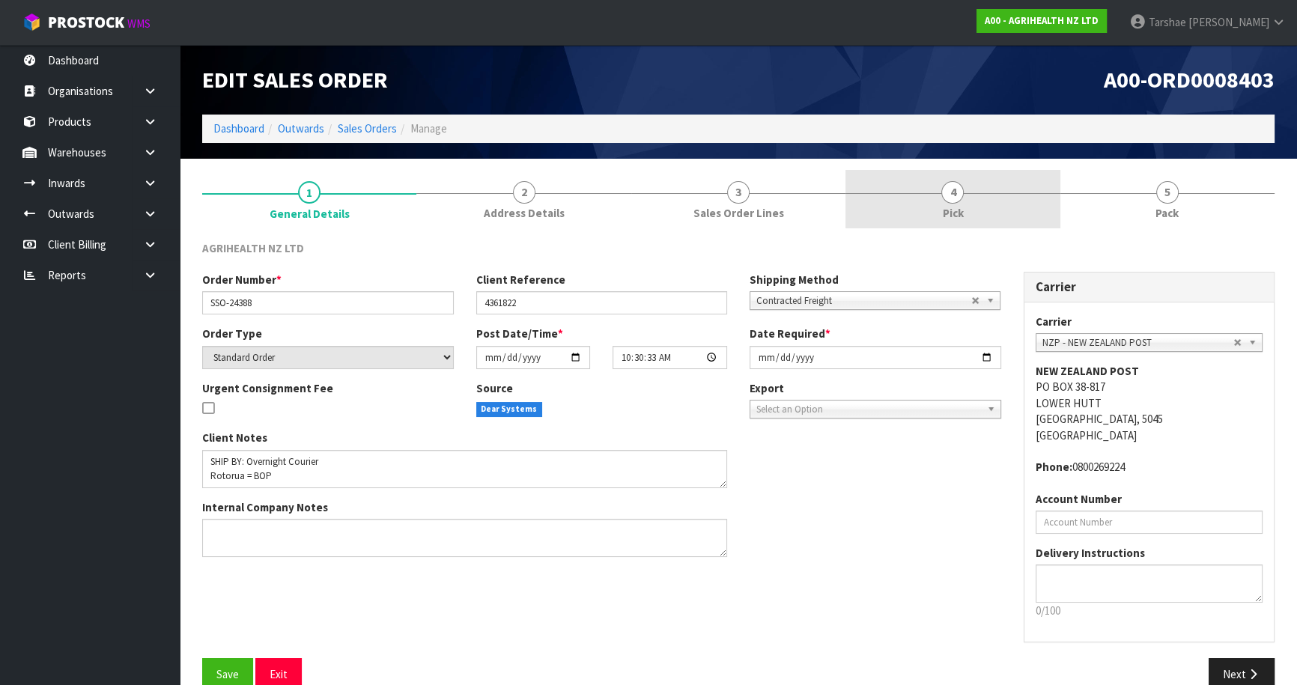
click at [978, 213] on link "4 Pick" at bounding box center [952, 199] width 214 height 59
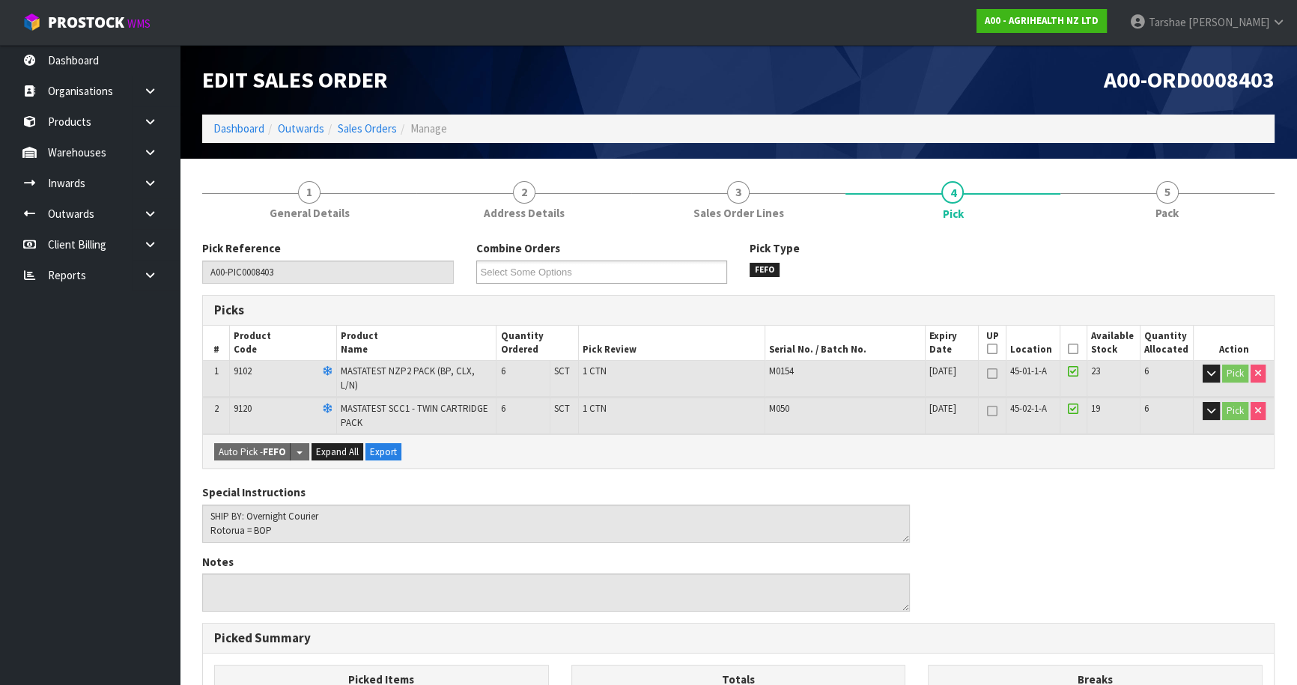
click at [1071, 341] on th "Picked" at bounding box center [1073, 343] width 27 height 35
click at [1071, 349] on icon at bounding box center [1073, 349] width 10 height 1
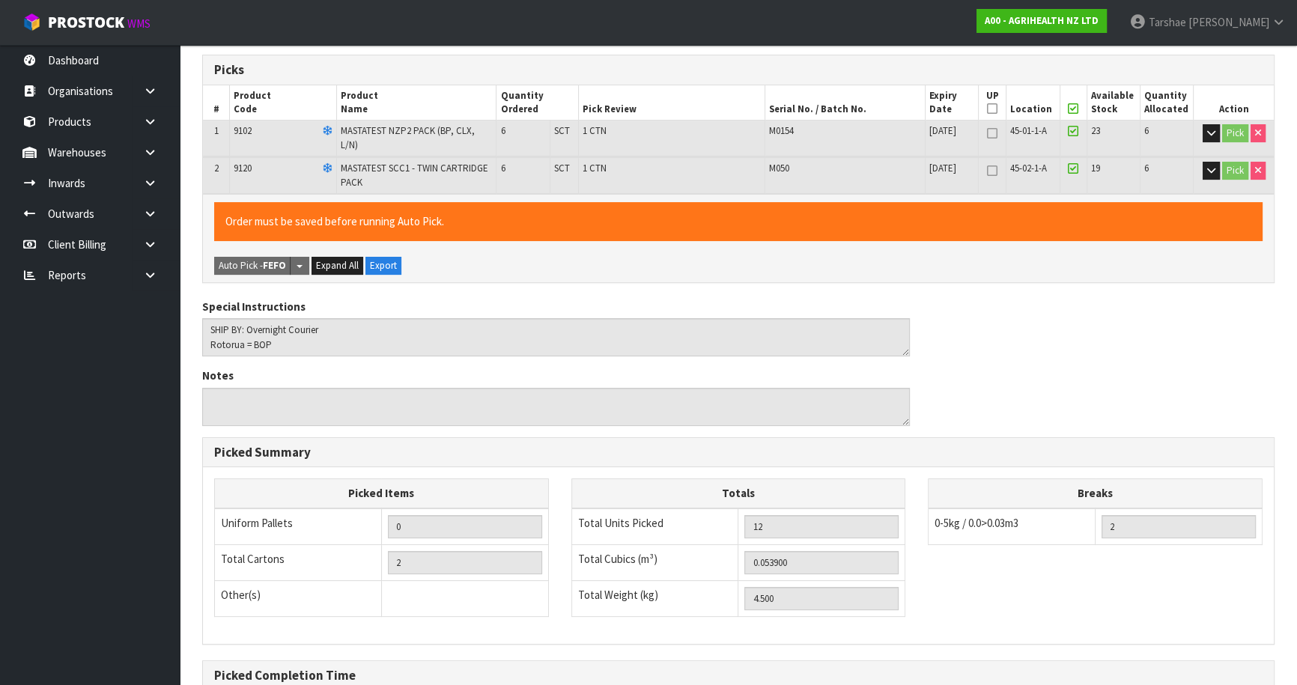
scroll to position [392, 0]
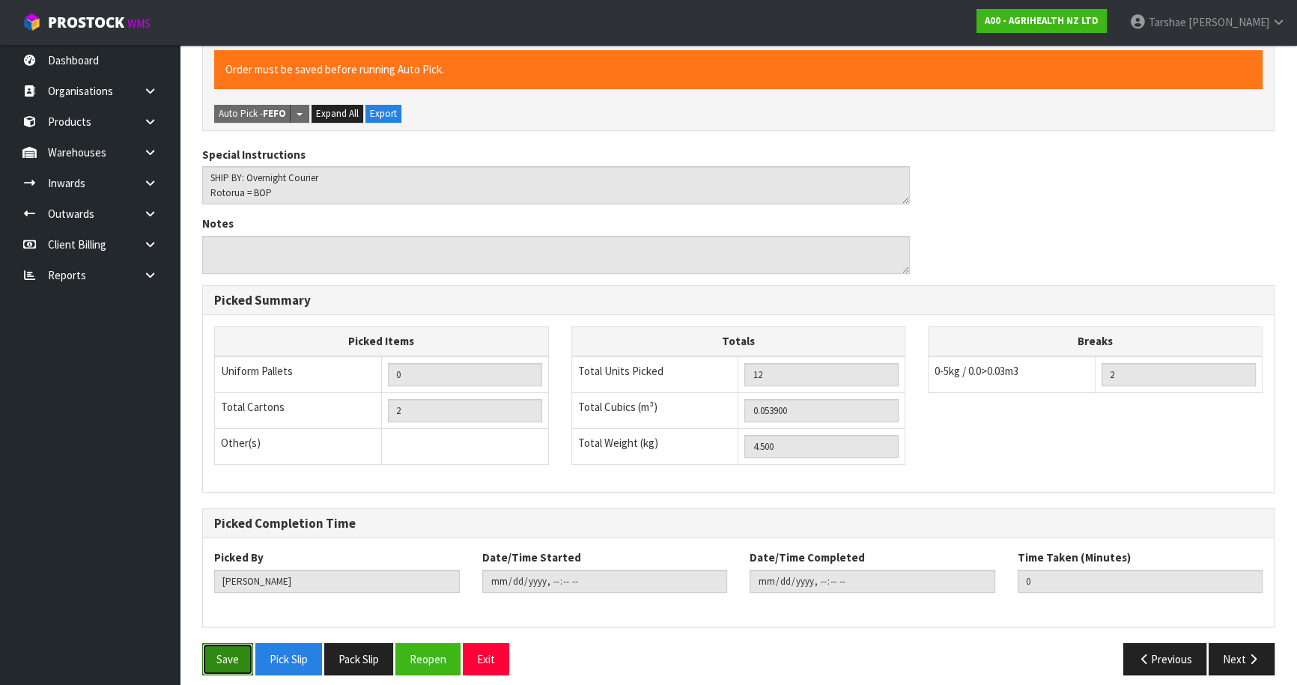
click at [220, 653] on button "Save" at bounding box center [227, 659] width 51 height 32
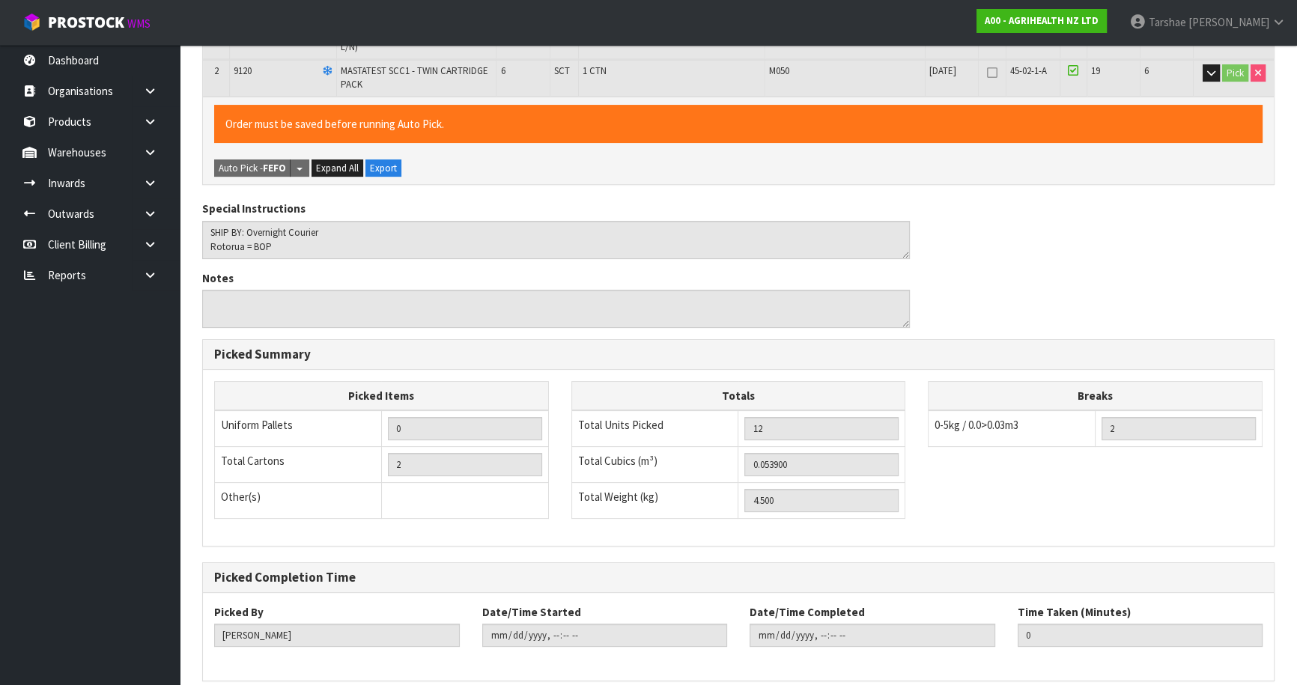
scroll to position [0, 0]
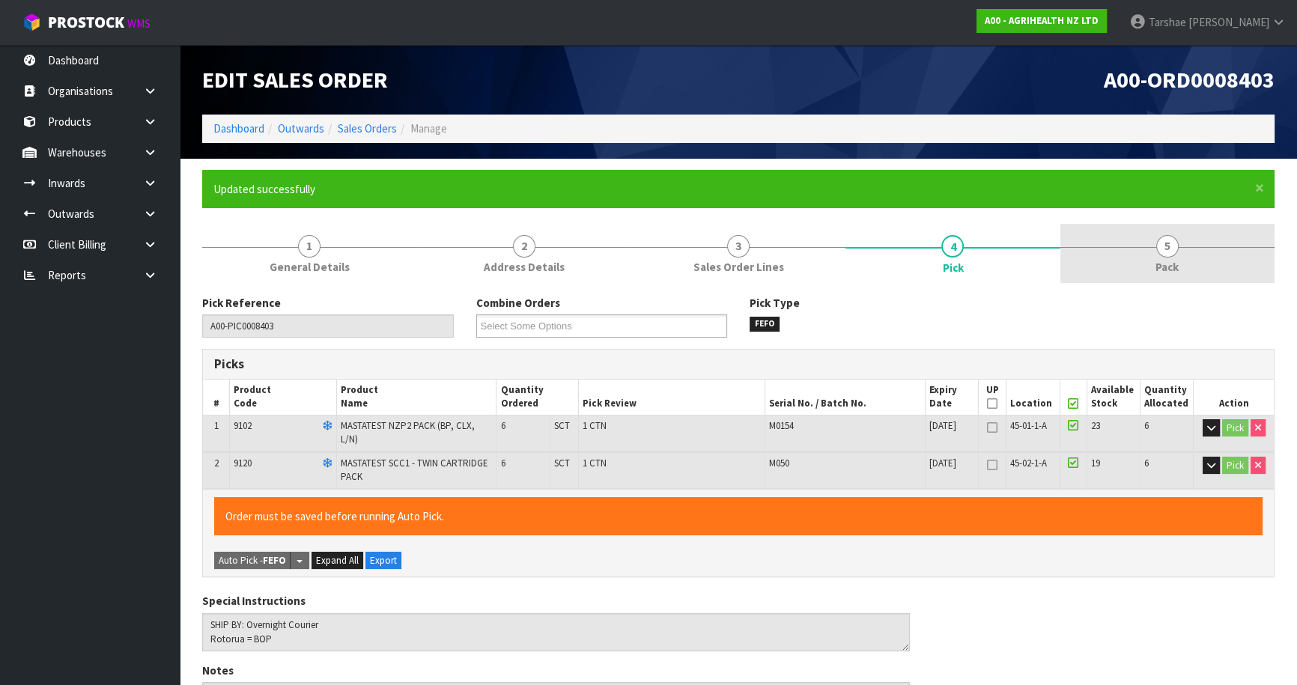
click at [1179, 249] on link "5 Pack" at bounding box center [1167, 253] width 214 height 59
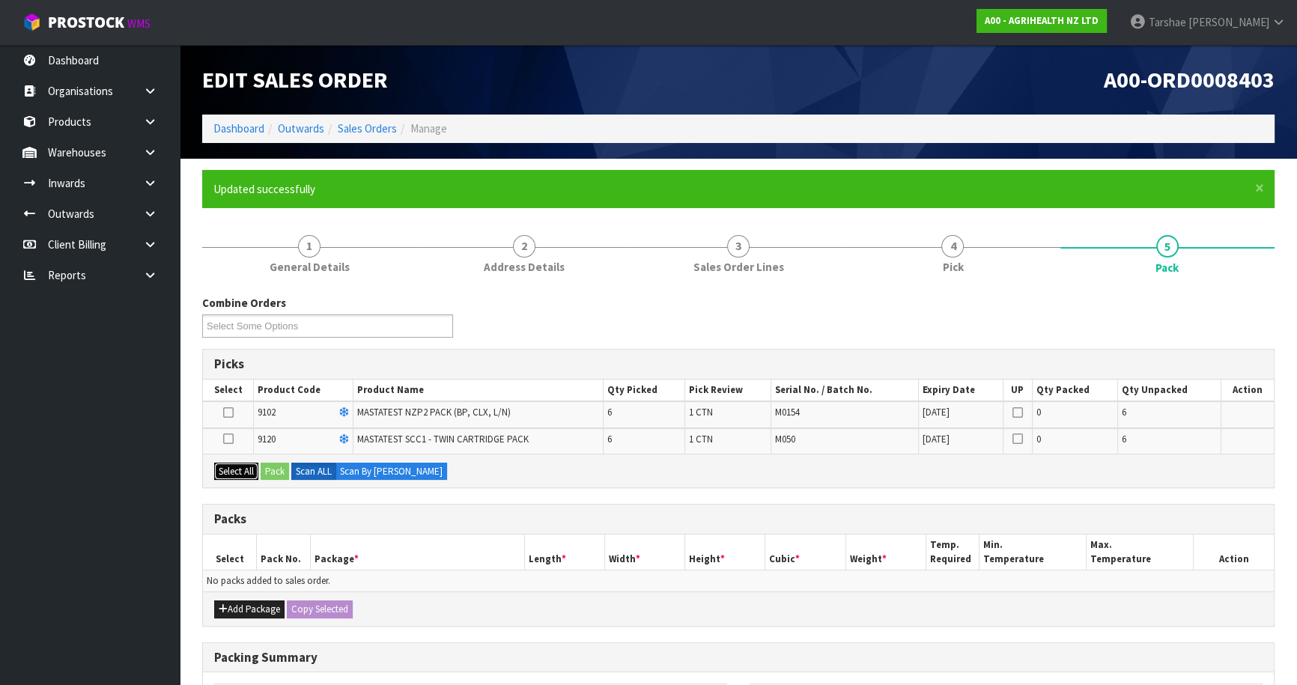
drag, startPoint x: 225, startPoint y: 464, endPoint x: 235, endPoint y: 472, distance: 12.8
click at [228, 464] on button "Select All" at bounding box center [236, 472] width 44 height 18
click at [256, 606] on button "Add Package" at bounding box center [249, 610] width 70 height 18
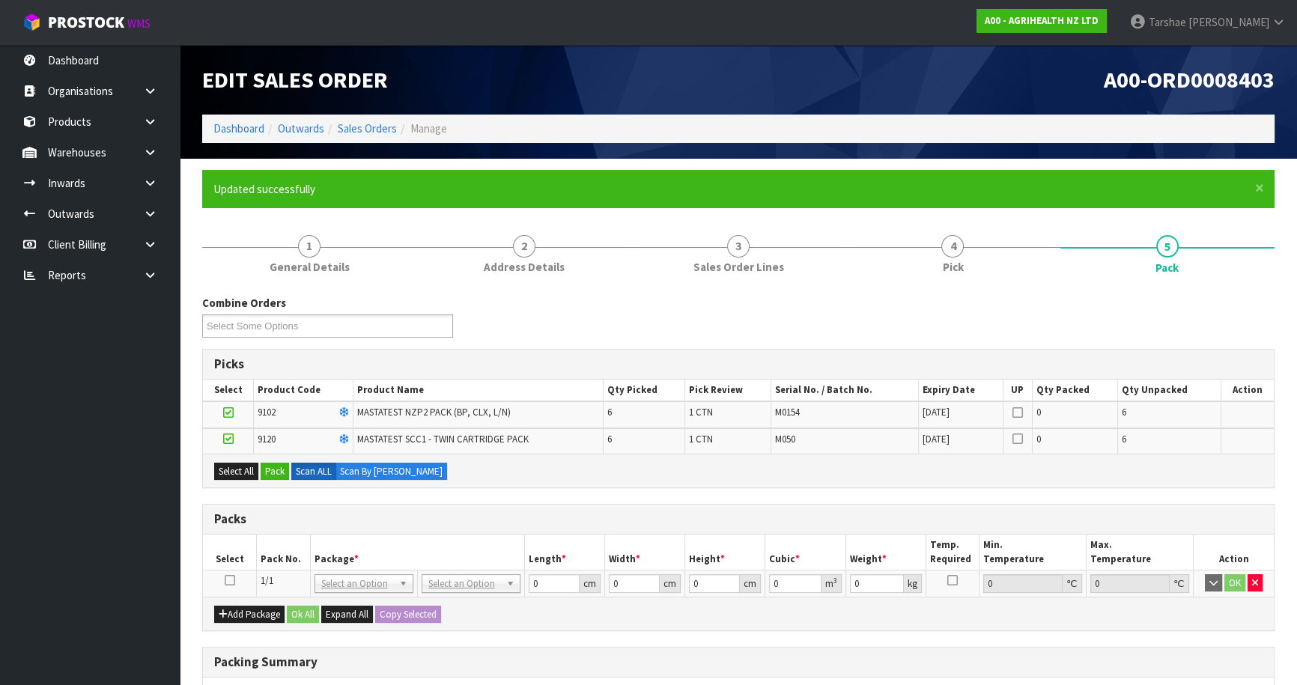
click at [231, 580] on icon at bounding box center [230, 580] width 10 height 1
click at [278, 467] on button "Pack" at bounding box center [275, 472] width 28 height 18
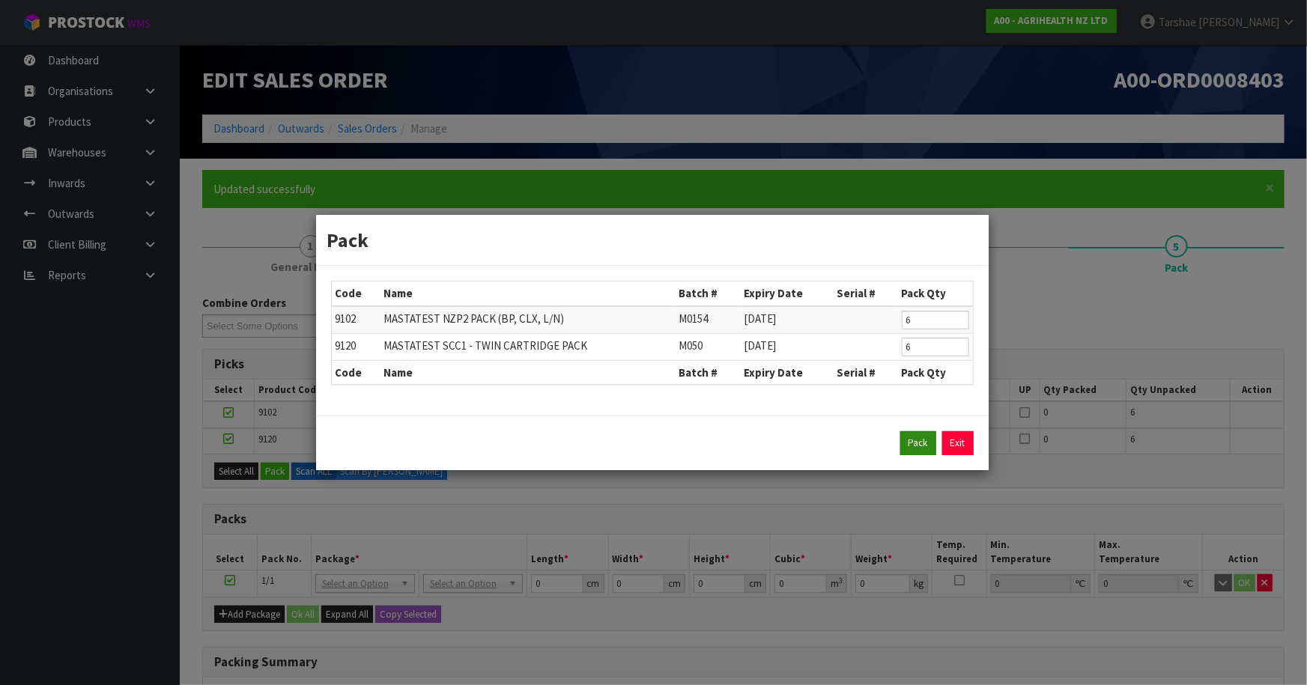
drag, startPoint x: 941, startPoint y: 451, endPoint x: 929, endPoint y: 449, distance: 12.8
click at [936, 451] on div "Pack Exit" at bounding box center [652, 443] width 643 height 24
drag, startPoint x: 926, startPoint y: 448, endPoint x: 667, endPoint y: 539, distance: 274.0
click at [924, 448] on button "Pack" at bounding box center [918, 443] width 36 height 24
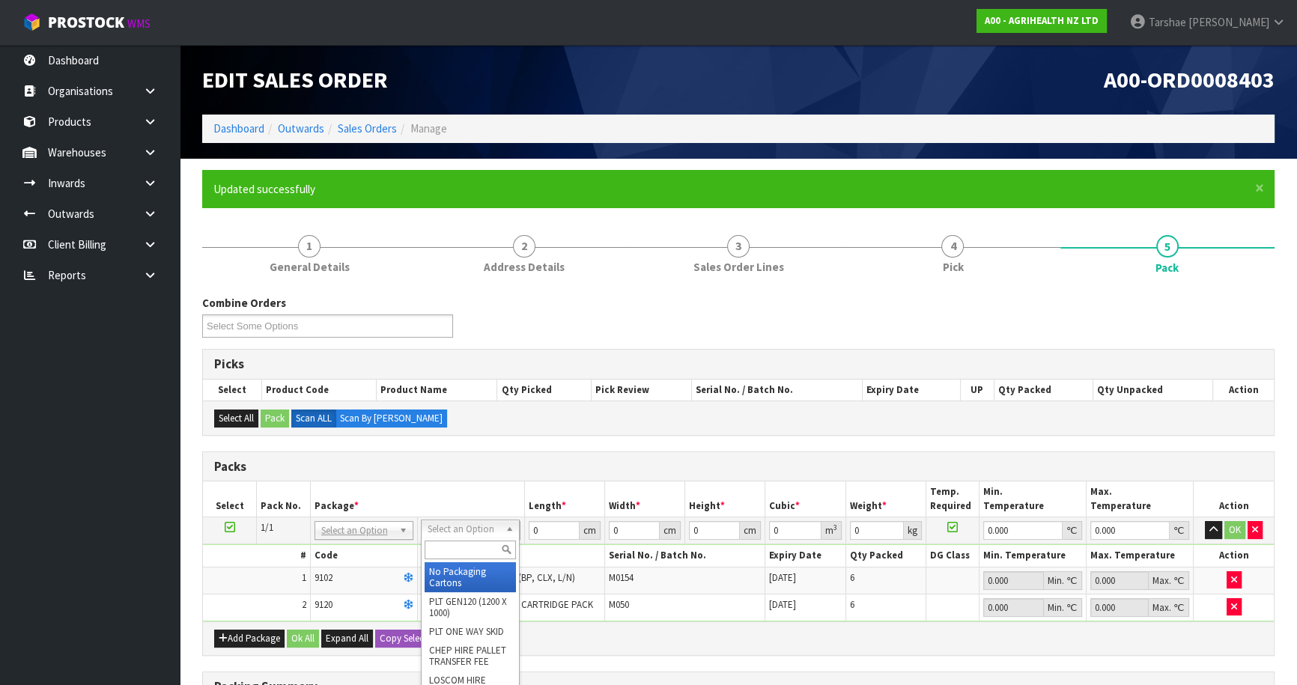
drag, startPoint x: 472, startPoint y: 537, endPoint x: 473, endPoint y: 550, distance: 13.5
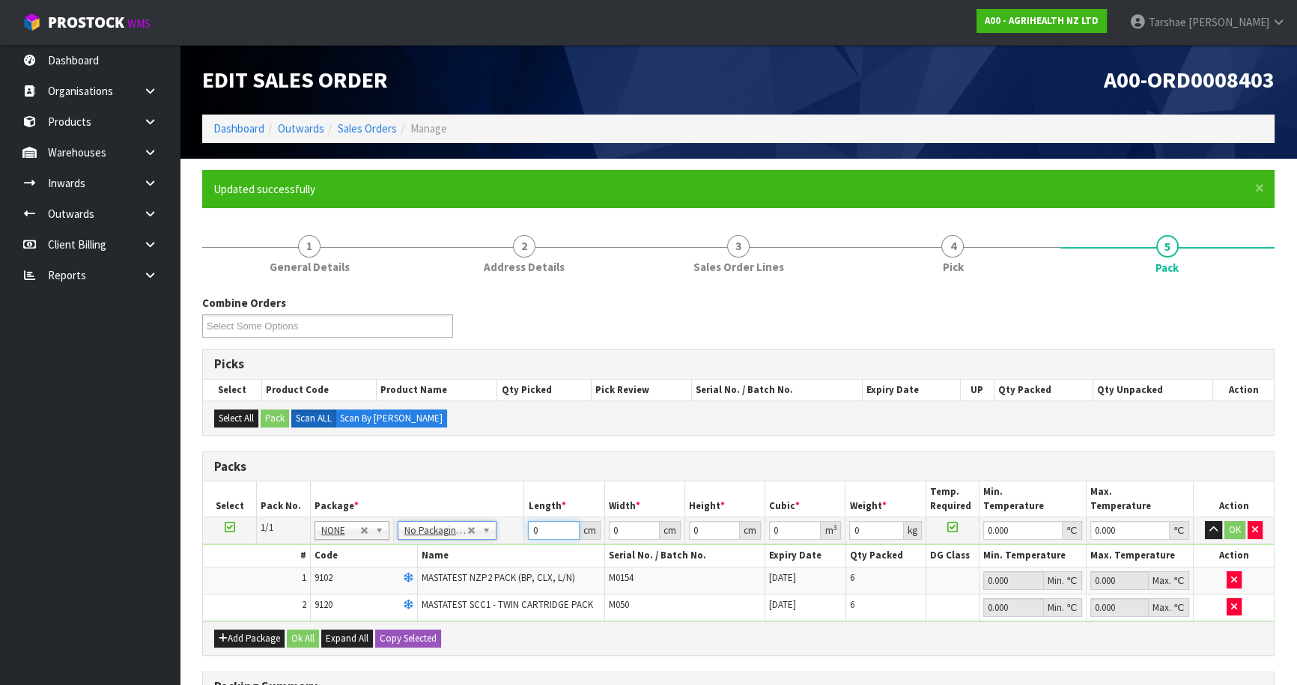
drag, startPoint x: 544, startPoint y: 526, endPoint x: 364, endPoint y: 485, distance: 185.3
click at [366, 485] on table "Select Pack No. Package * Length * Width * Height * Cubic * Weight * Temp. Requ…" at bounding box center [738, 551] width 1071 height 139
click at [1205, 521] on button "button" at bounding box center [1213, 530] width 17 height 18
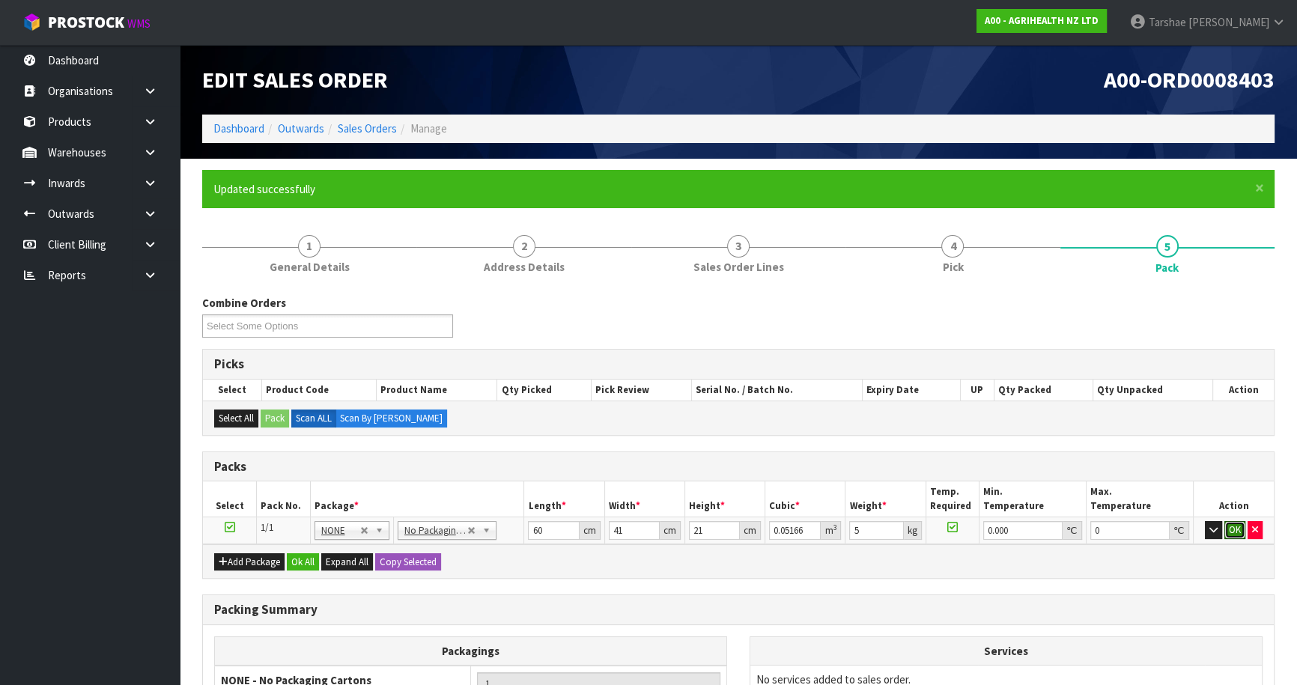
click button "OK" at bounding box center [1234, 530] width 21 height 18
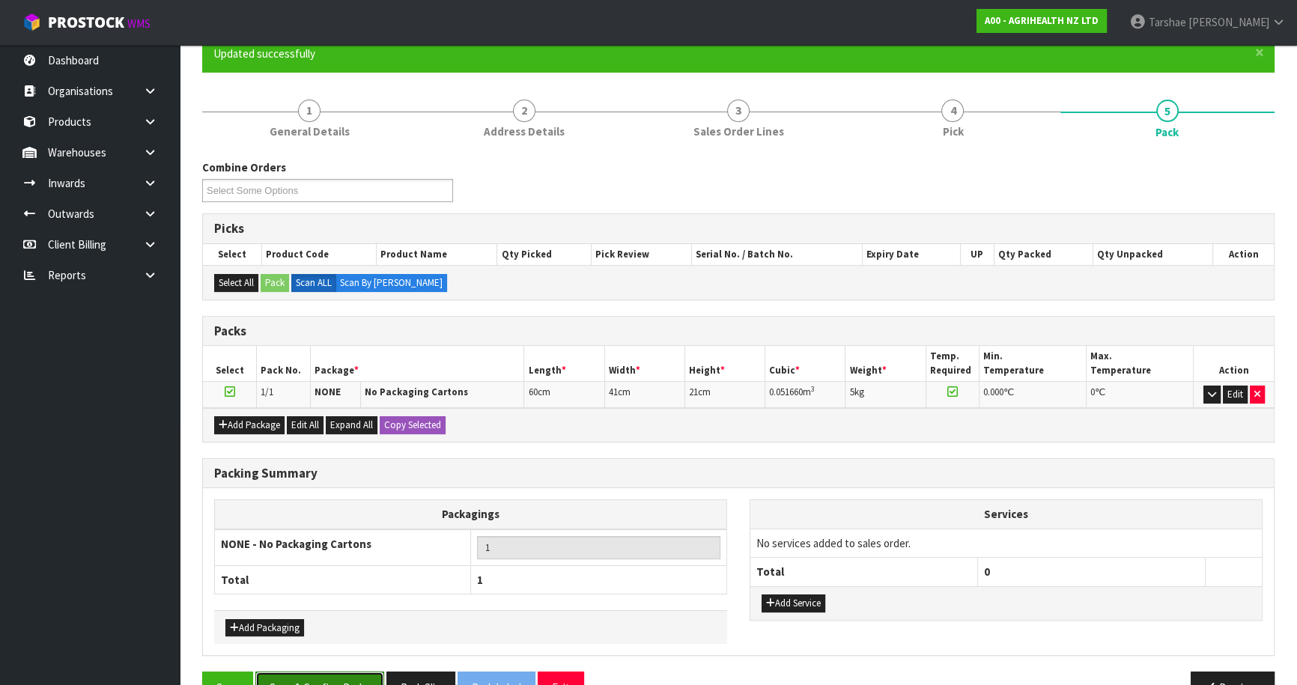
click at [290, 674] on button "Save & Confirm Packs" at bounding box center [319, 688] width 129 height 32
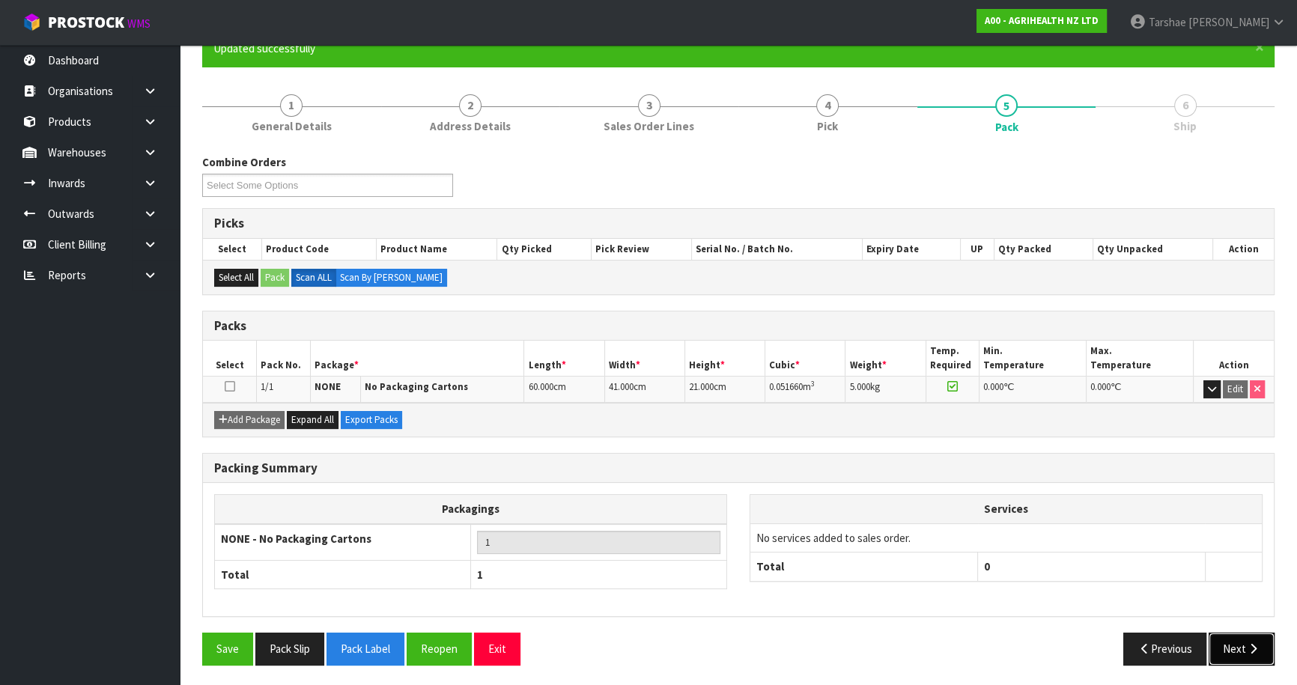
click at [1240, 637] on button "Next" at bounding box center [1242, 649] width 66 height 32
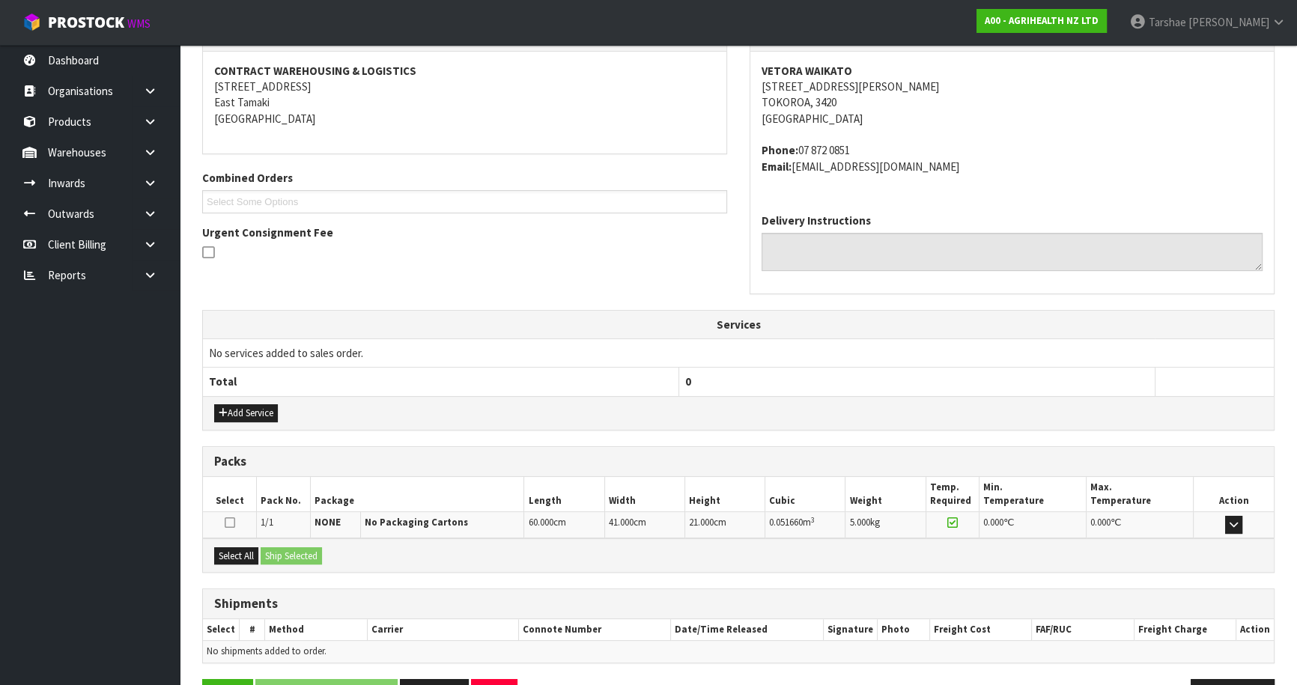
scroll to position [321, 0]
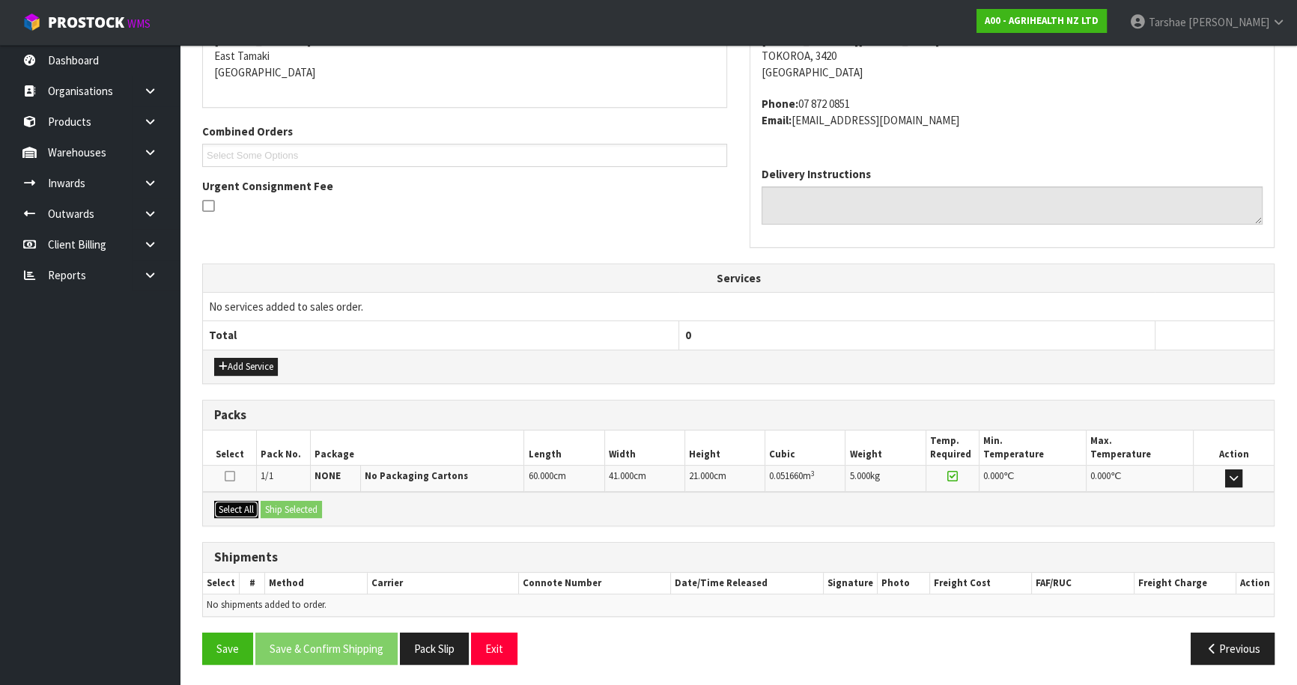
click at [257, 508] on button "Select All" at bounding box center [236, 510] width 44 height 18
click at [282, 509] on button "Ship Selected" at bounding box center [291, 510] width 61 height 18
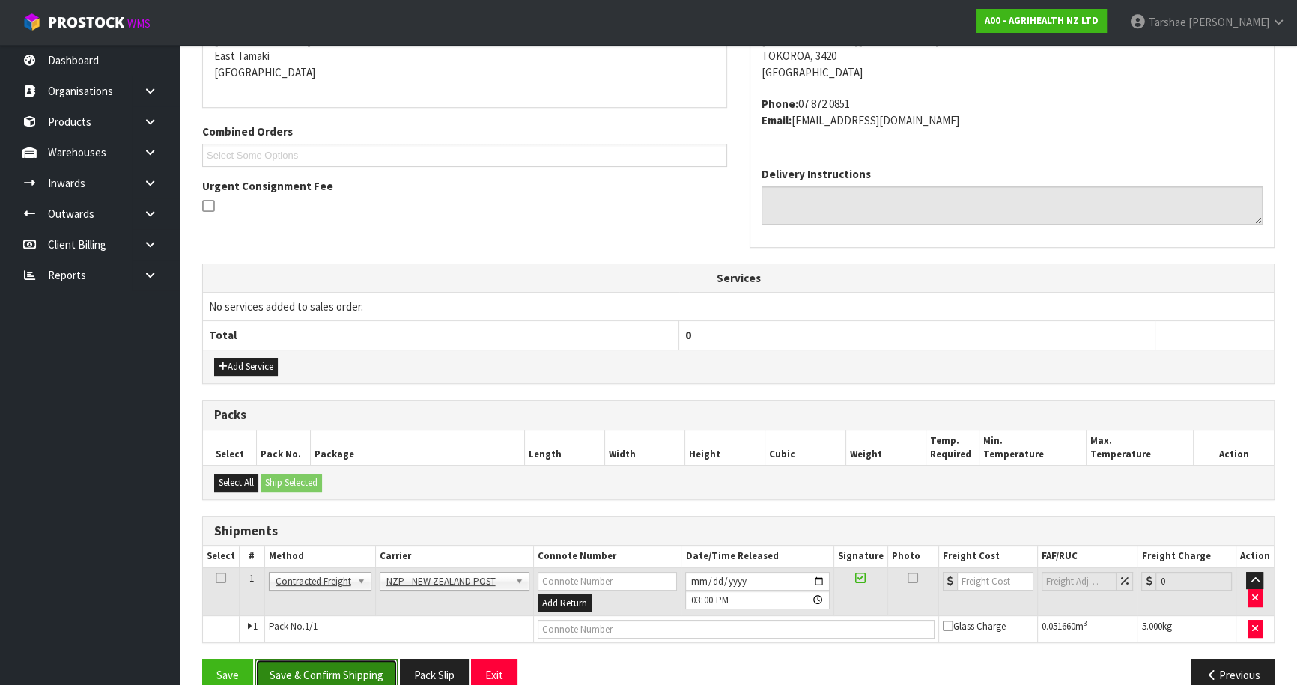
click at [383, 666] on button "Save & Confirm Shipping" at bounding box center [326, 675] width 142 height 32
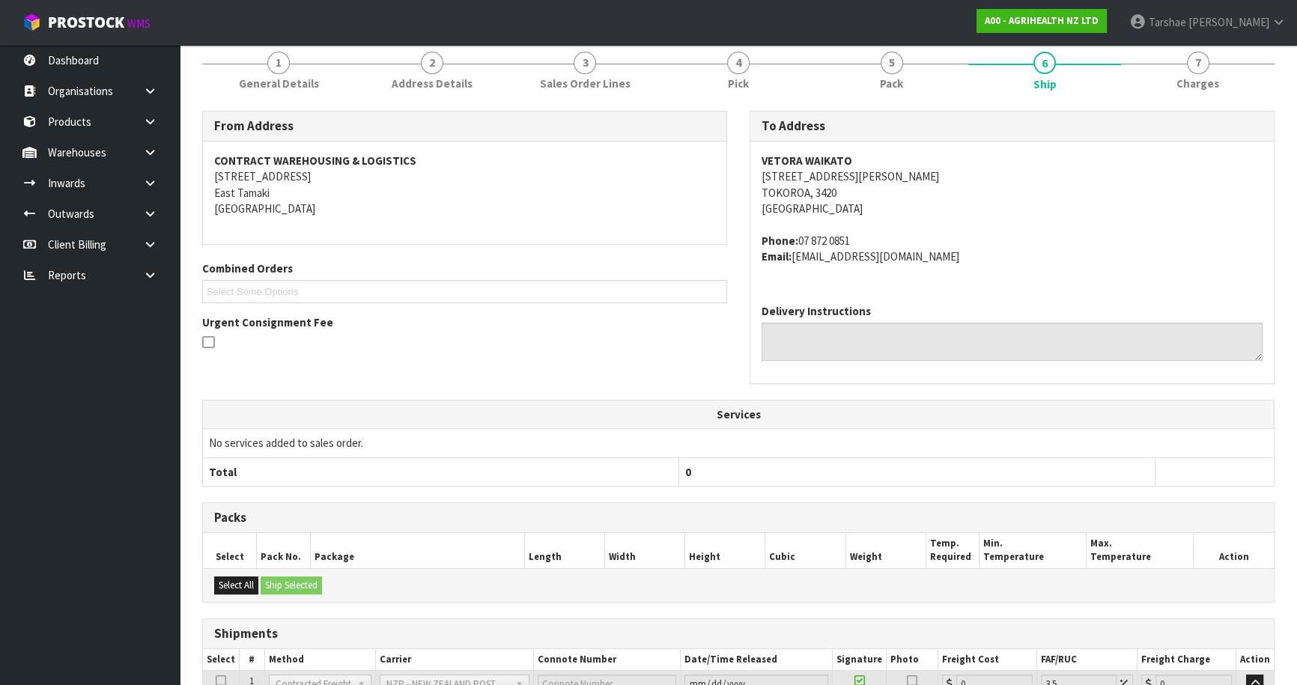
scroll to position [326, 0]
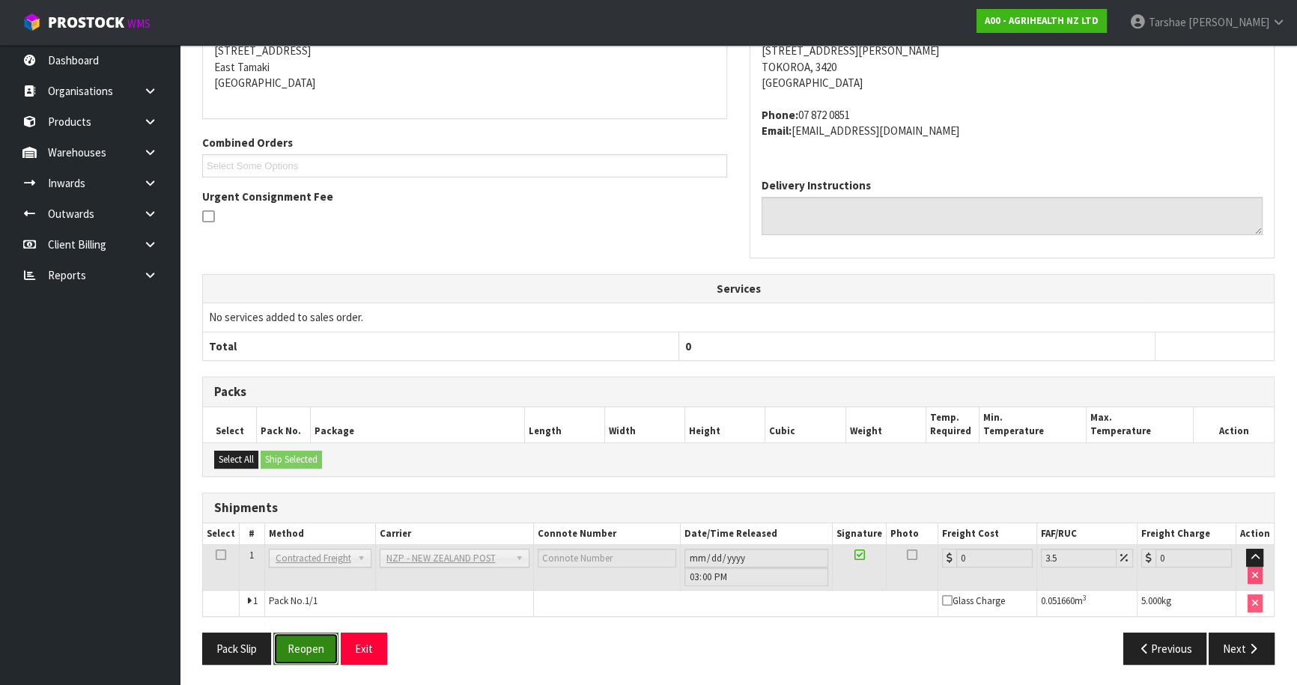
click at [320, 641] on button "Reopen" at bounding box center [305, 649] width 65 height 32
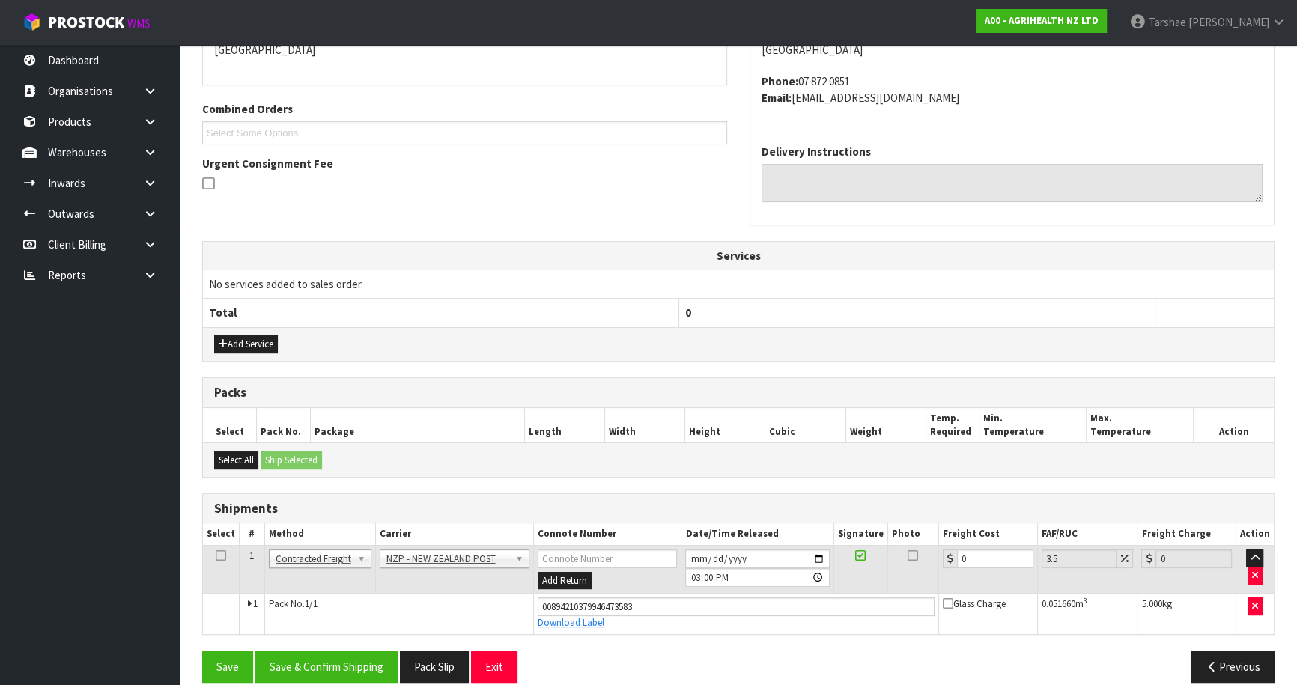
scroll to position [360, 0]
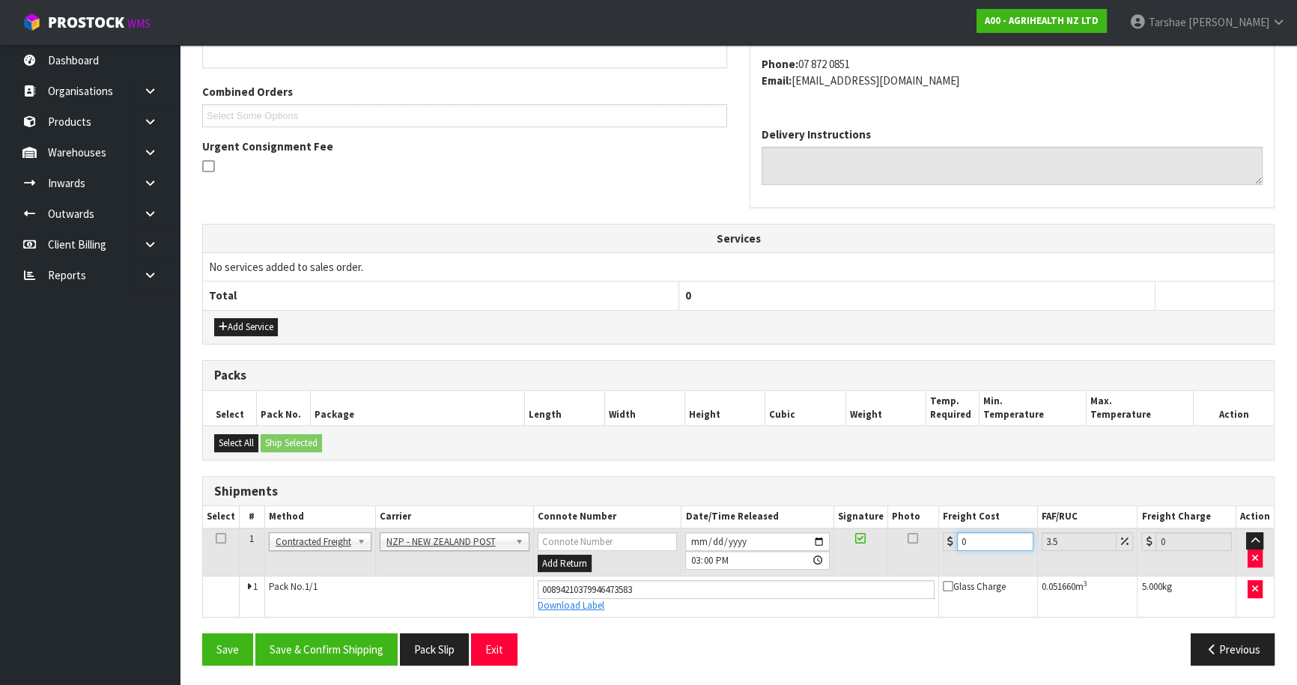
drag, startPoint x: 968, startPoint y: 532, endPoint x: 884, endPoint y: 528, distance: 84.7
click at [884, 528] on tr "1 Client Local Pickup Customer Local Pickup Company Freight Contracted Freight …" at bounding box center [738, 552] width 1071 height 49
click at [313, 668] on div "Save Save & Confirm Shipping Pack Slip Exit Previous" at bounding box center [738, 655] width 1095 height 43
click at [316, 661] on button "Save & Confirm Shipping" at bounding box center [326, 650] width 142 height 32
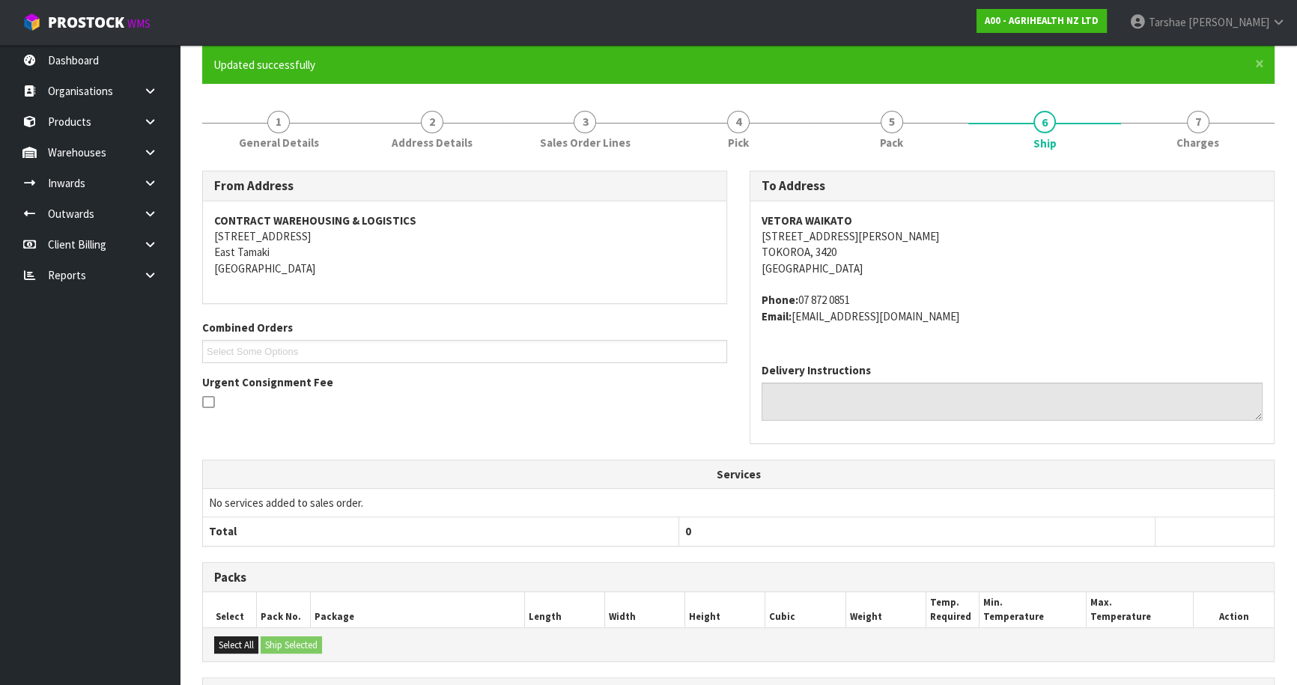
scroll to position [320, 0]
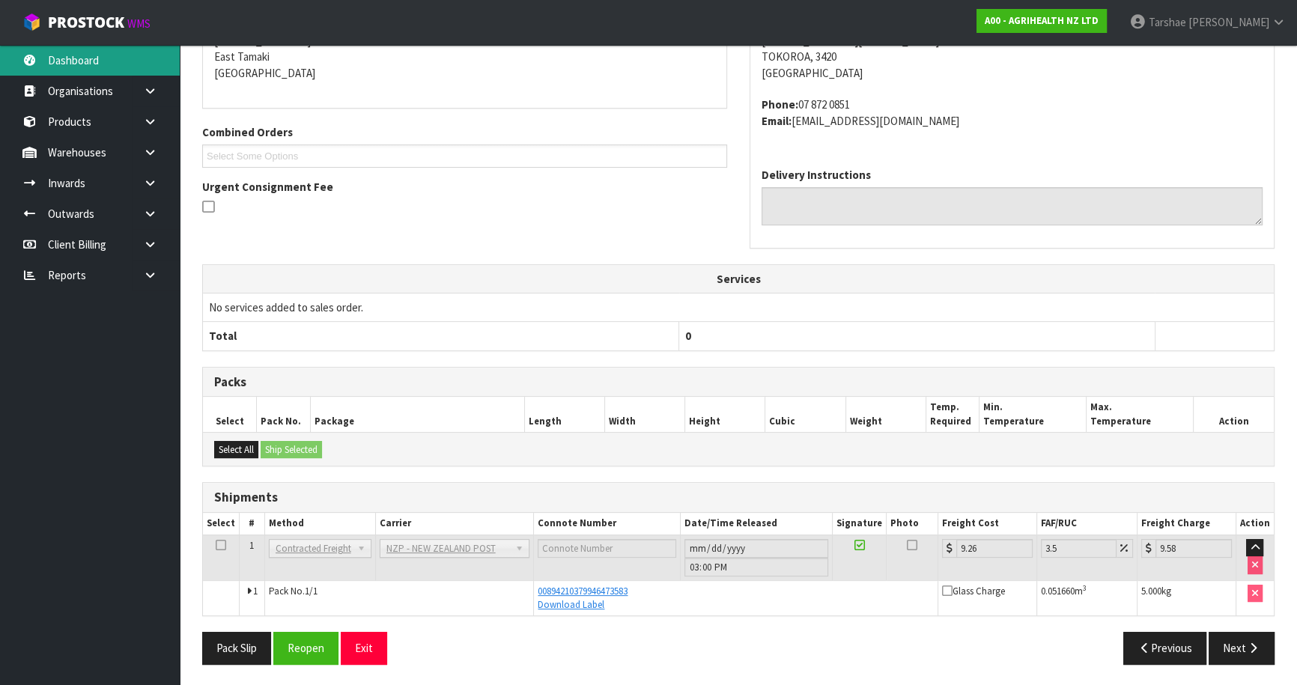
click at [70, 59] on link "Dashboard" at bounding box center [90, 60] width 180 height 31
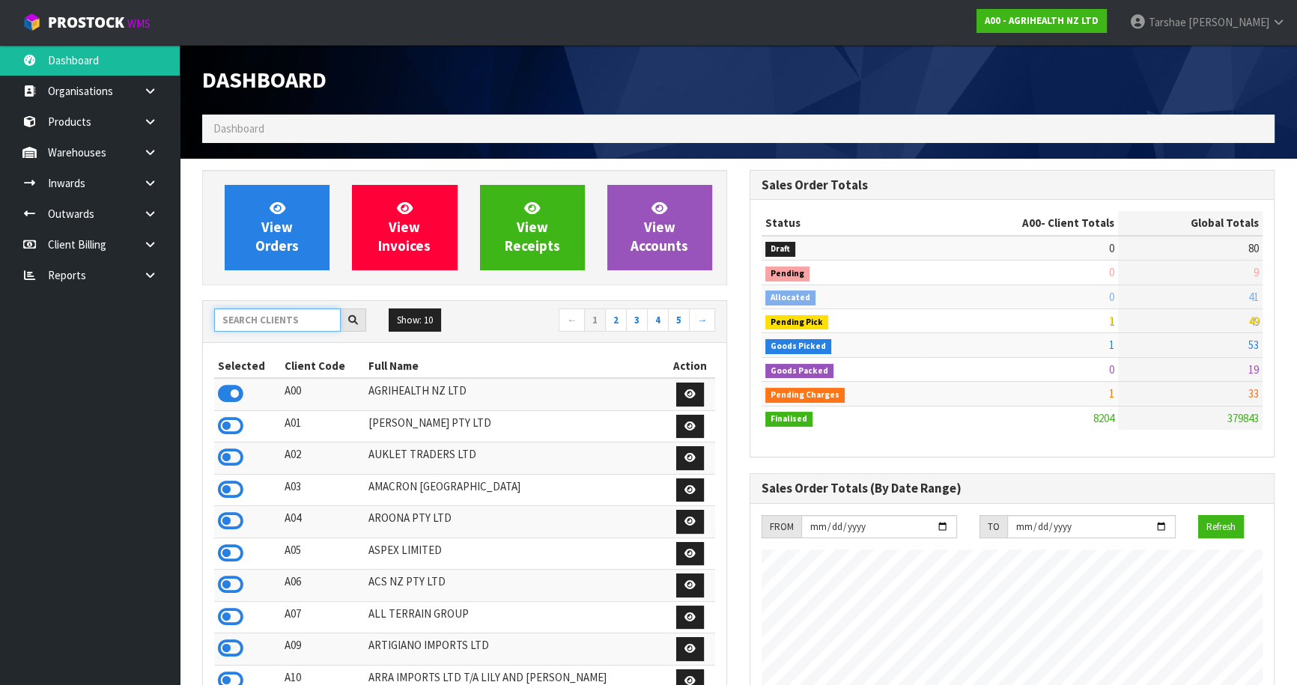
click at [294, 317] on input "text" at bounding box center [277, 320] width 127 height 23
click at [255, 237] on span "View Orders" at bounding box center [276, 227] width 43 height 56
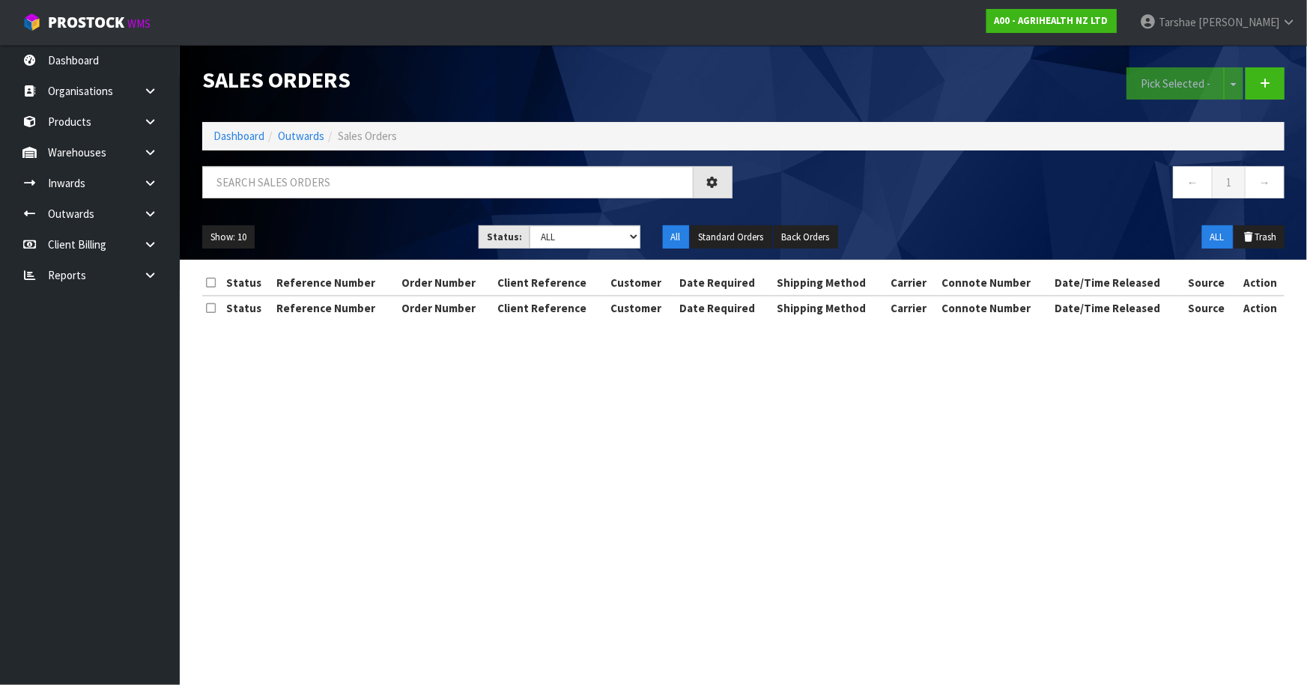
click at [285, 225] on ul "Show: 10 5 10 25 50" at bounding box center [329, 237] width 254 height 24
click at [303, 192] on input "text" at bounding box center [447, 182] width 491 height 32
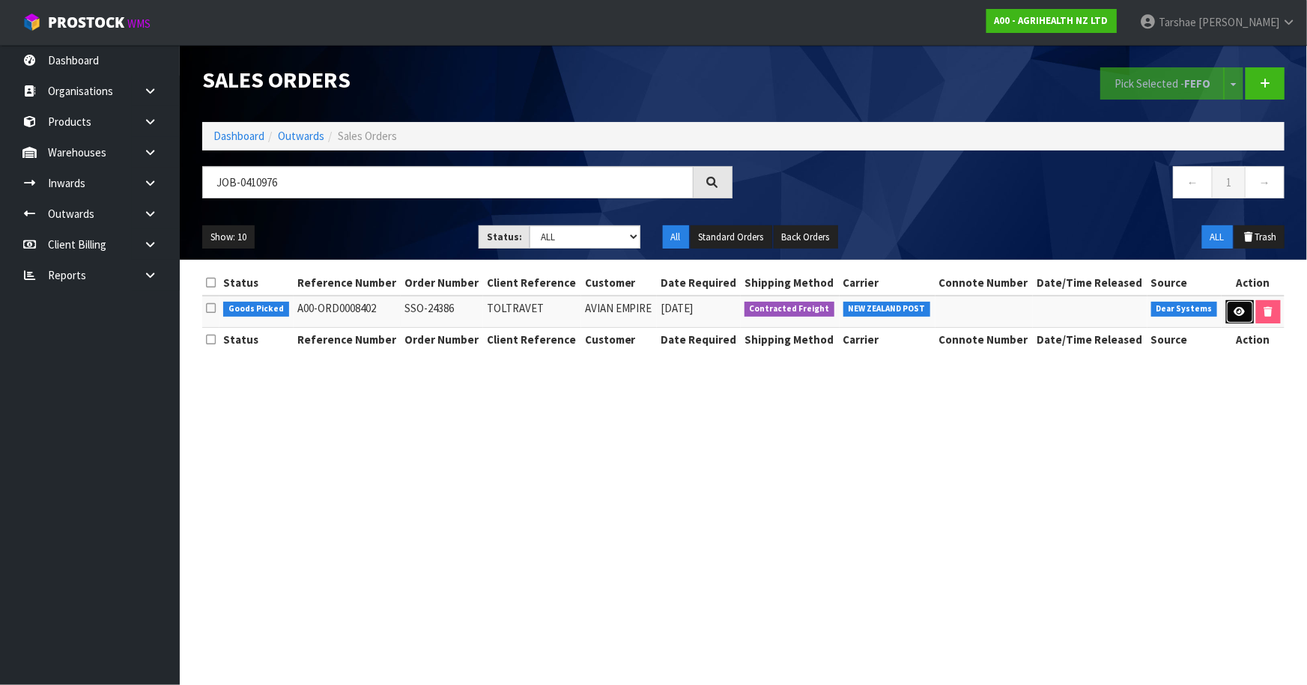
click at [1239, 315] on icon at bounding box center [1239, 312] width 11 height 10
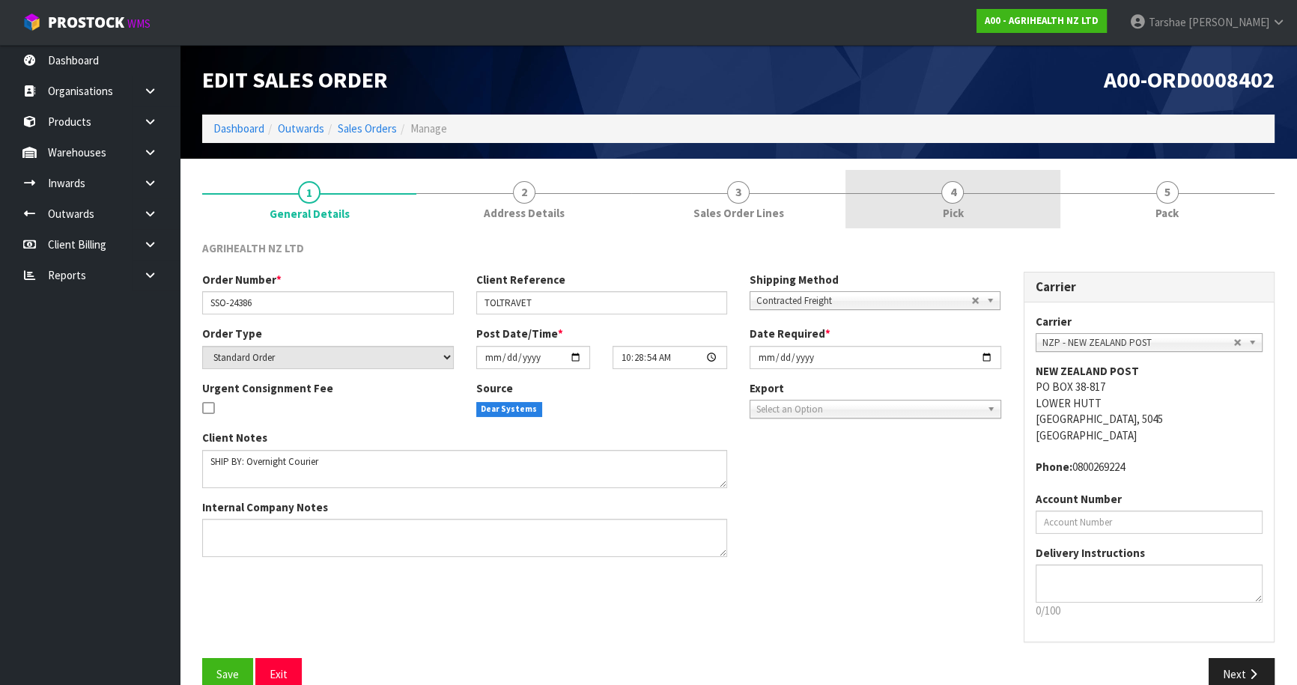
click at [890, 195] on link "4 Pick" at bounding box center [952, 199] width 214 height 59
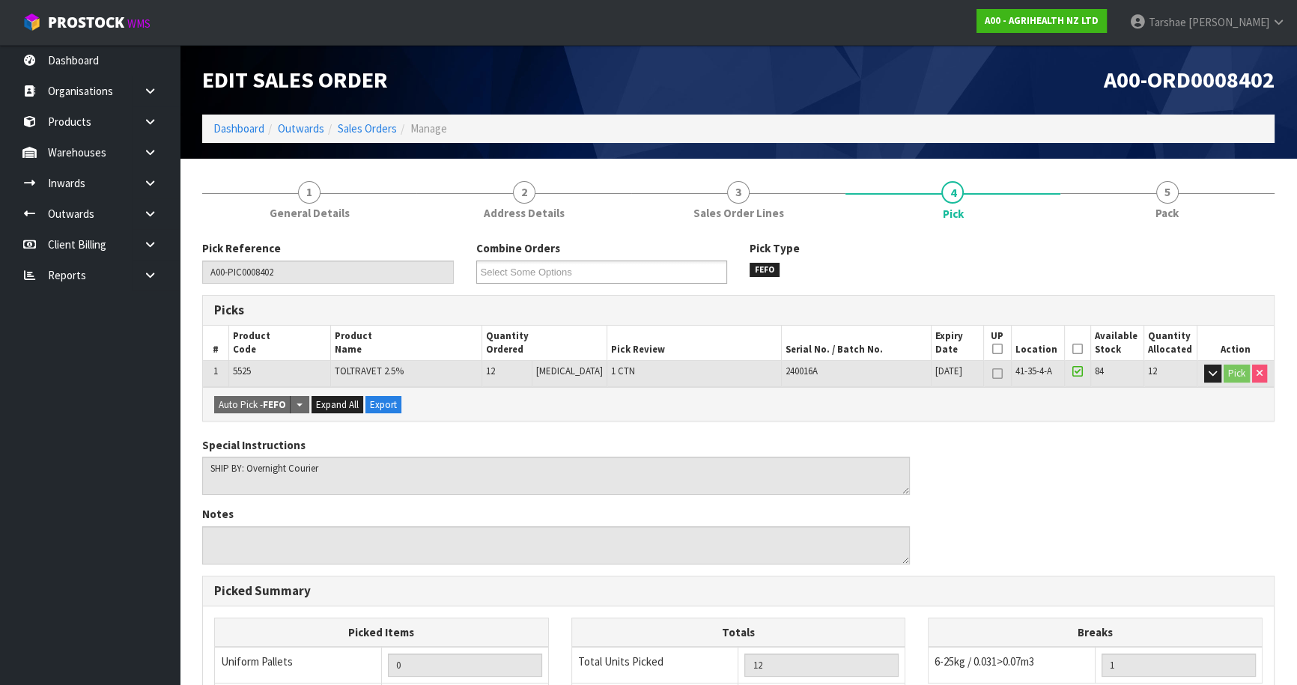
click at [1074, 349] on icon at bounding box center [1077, 349] width 10 height 1
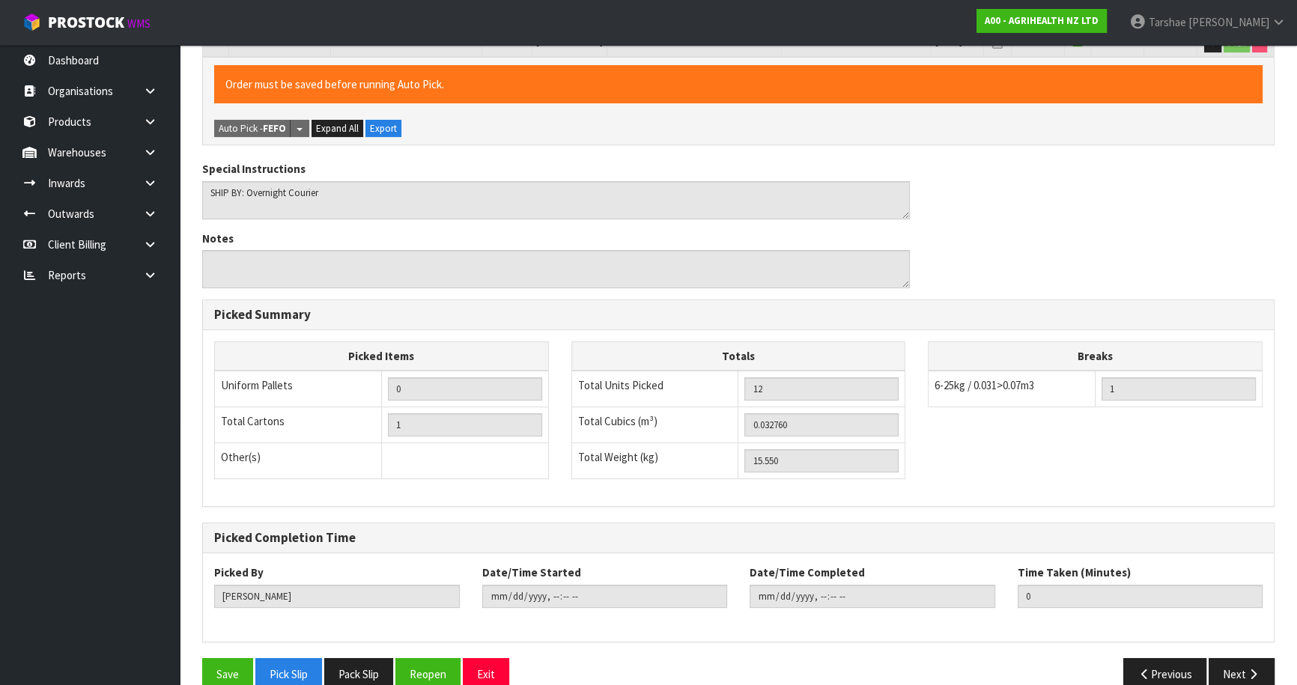
scroll to position [356, 0]
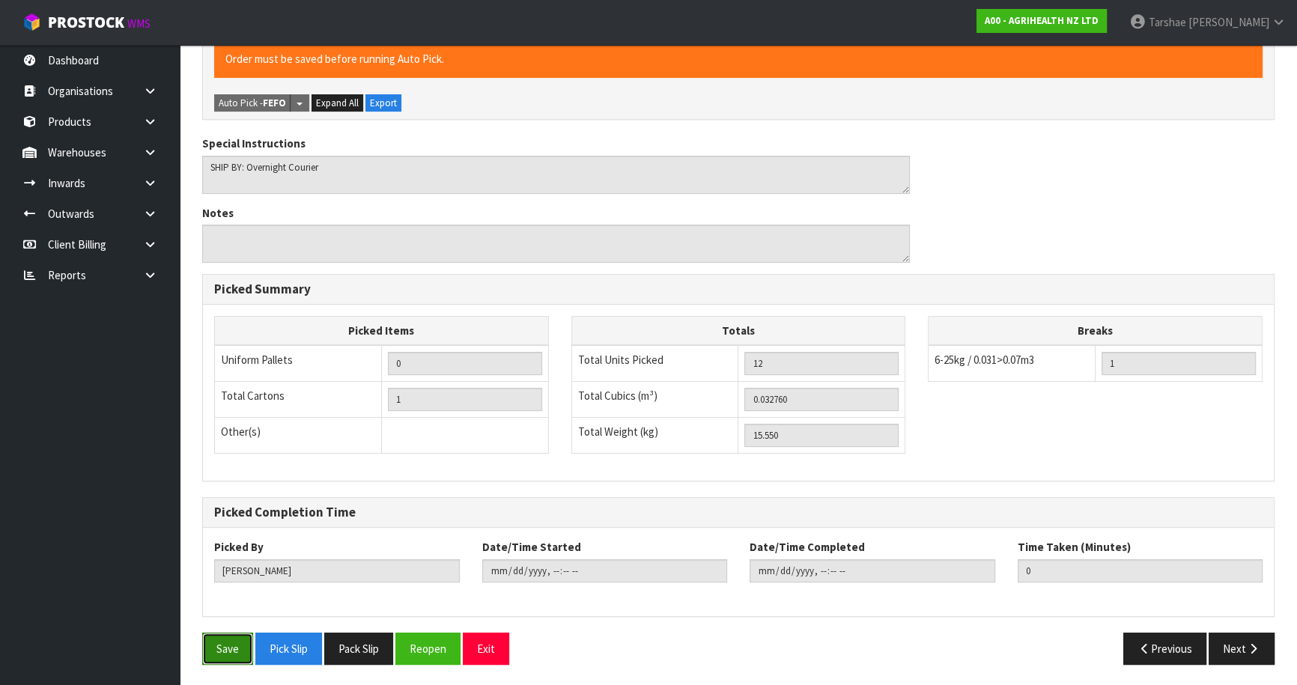
drag, startPoint x: 225, startPoint y: 640, endPoint x: 381, endPoint y: 550, distance: 179.8
click at [228, 637] on button "Save" at bounding box center [227, 649] width 51 height 32
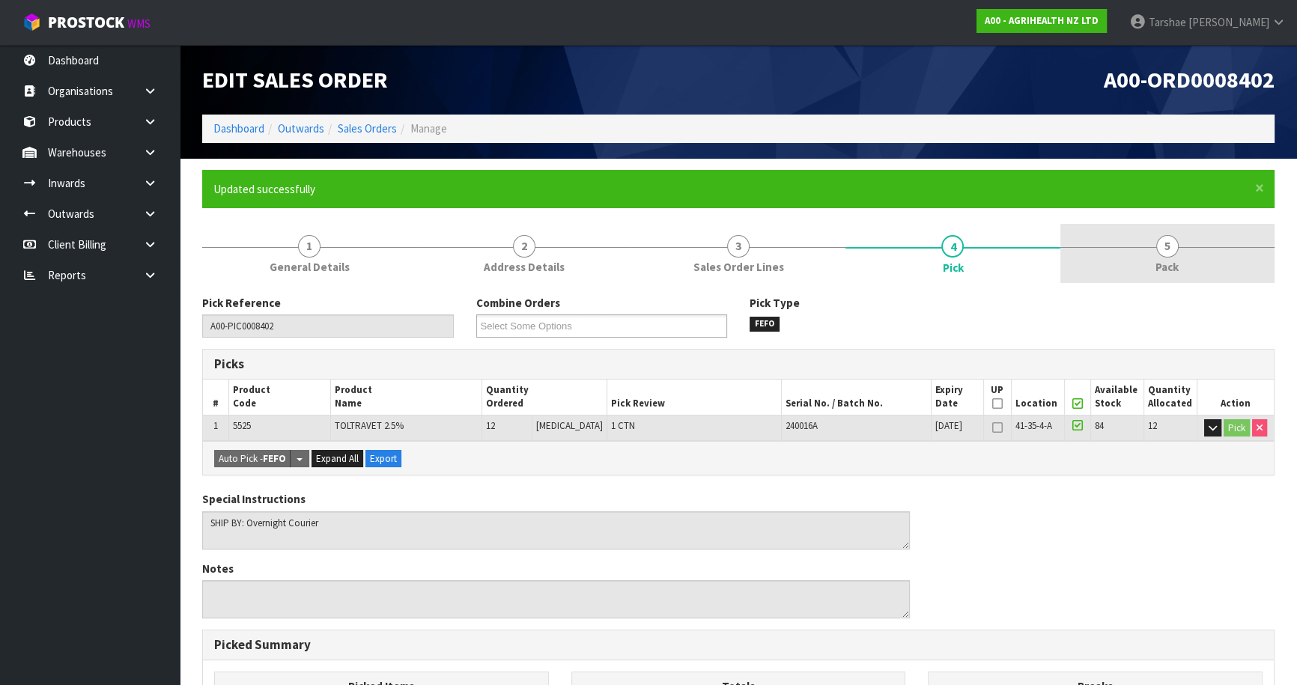
drag, startPoint x: 1161, startPoint y: 248, endPoint x: 1127, endPoint y: 267, distance: 39.6
click at [1160, 250] on span "5" at bounding box center [1167, 246] width 22 height 22
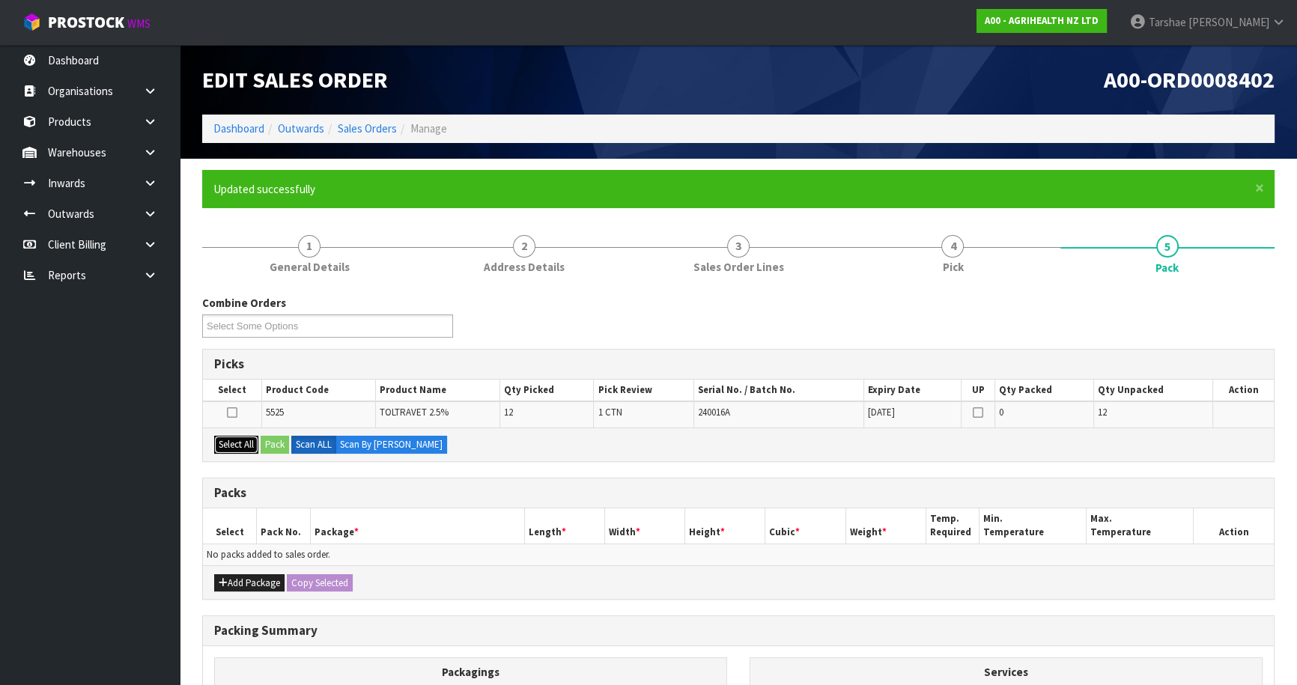
drag, startPoint x: 246, startPoint y: 444, endPoint x: 276, endPoint y: 444, distance: 29.2
click at [247, 444] on button "Select All" at bounding box center [236, 445] width 44 height 18
click at [277, 444] on button "Pack" at bounding box center [275, 445] width 28 height 18
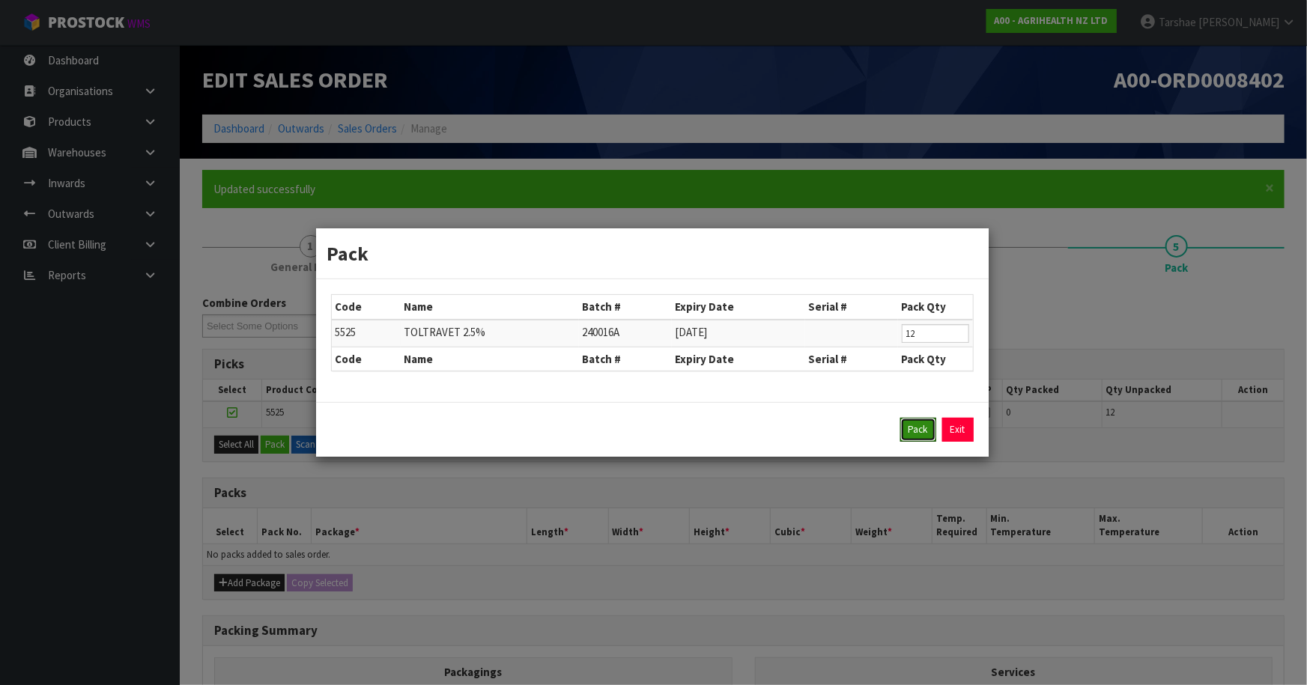
click at [914, 431] on button "Pack" at bounding box center [918, 430] width 36 height 24
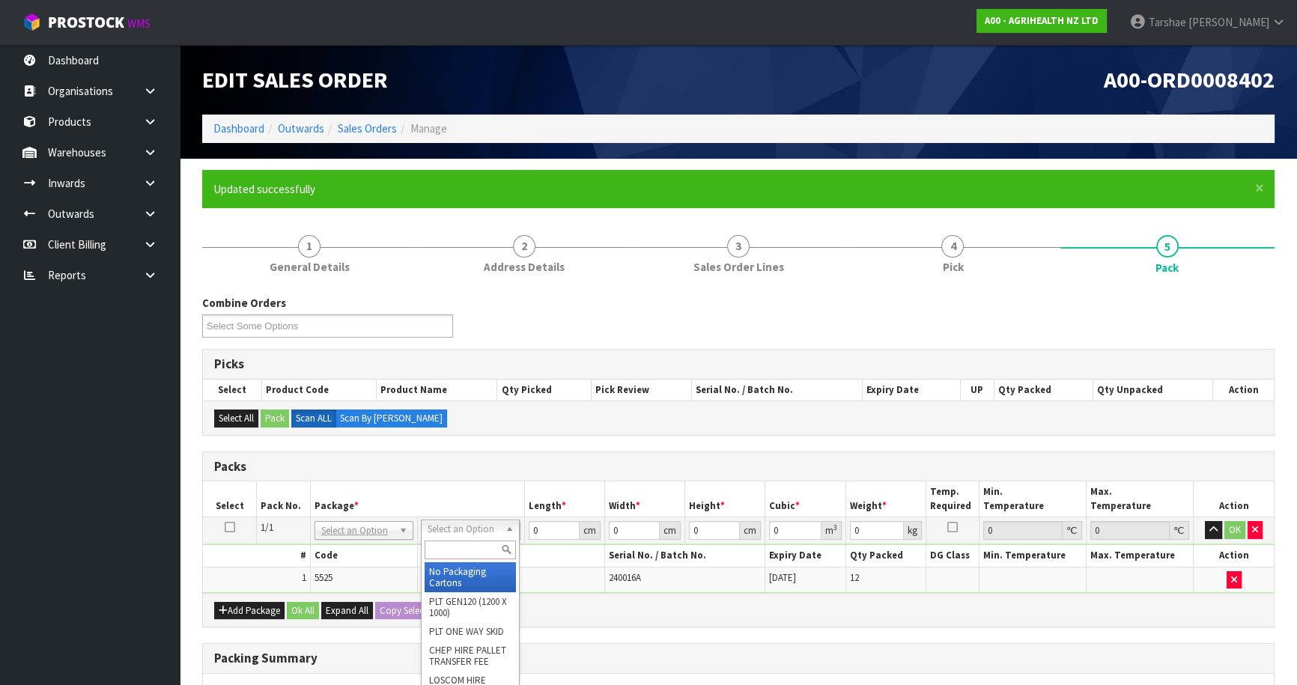
drag, startPoint x: 483, startPoint y: 578, endPoint x: 531, endPoint y: 535, distance: 64.2
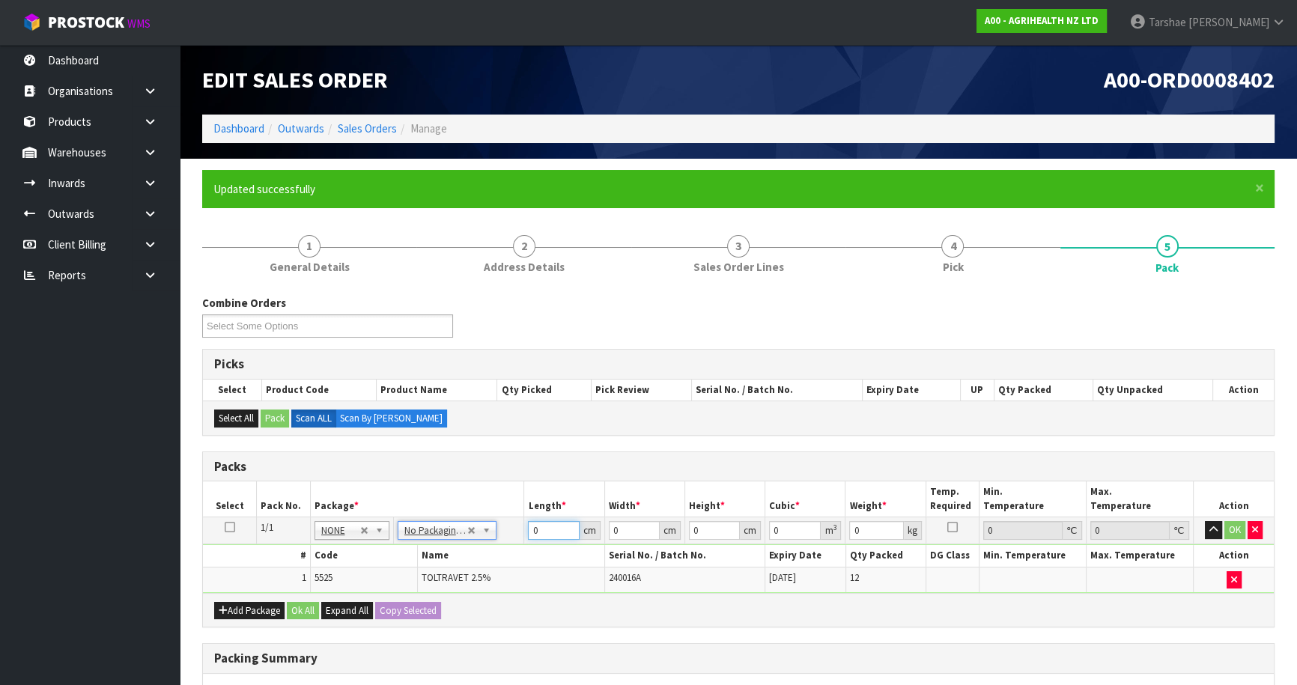
click at [542, 531] on input "0" at bounding box center [553, 530] width 51 height 19
drag, startPoint x: 713, startPoint y: 528, endPoint x: 561, endPoint y: 518, distance: 152.3
click at [561, 518] on tr "1/1 NONE 007-001 007-002 007-004 007-009 007-013 007-014 007-015 007-017 007-01…" at bounding box center [738, 530] width 1071 height 27
click at [1205, 521] on button "button" at bounding box center [1213, 530] width 17 height 18
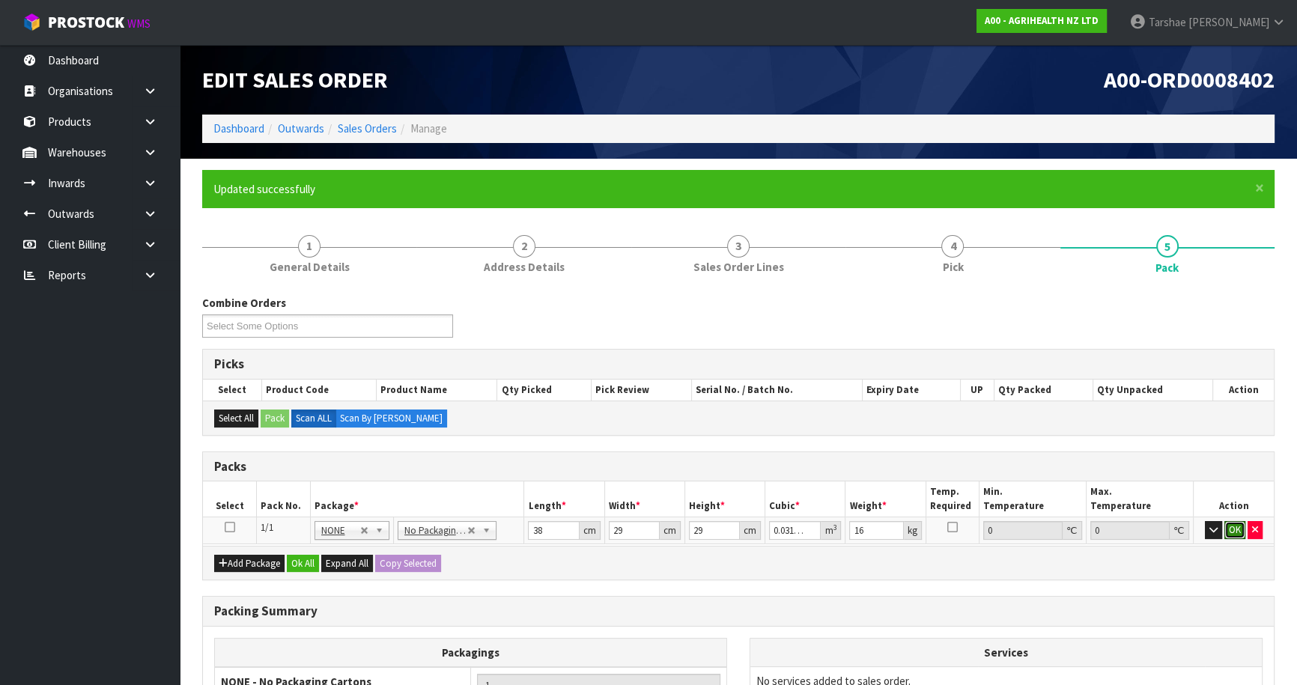
click button "OK" at bounding box center [1234, 530] width 21 height 18
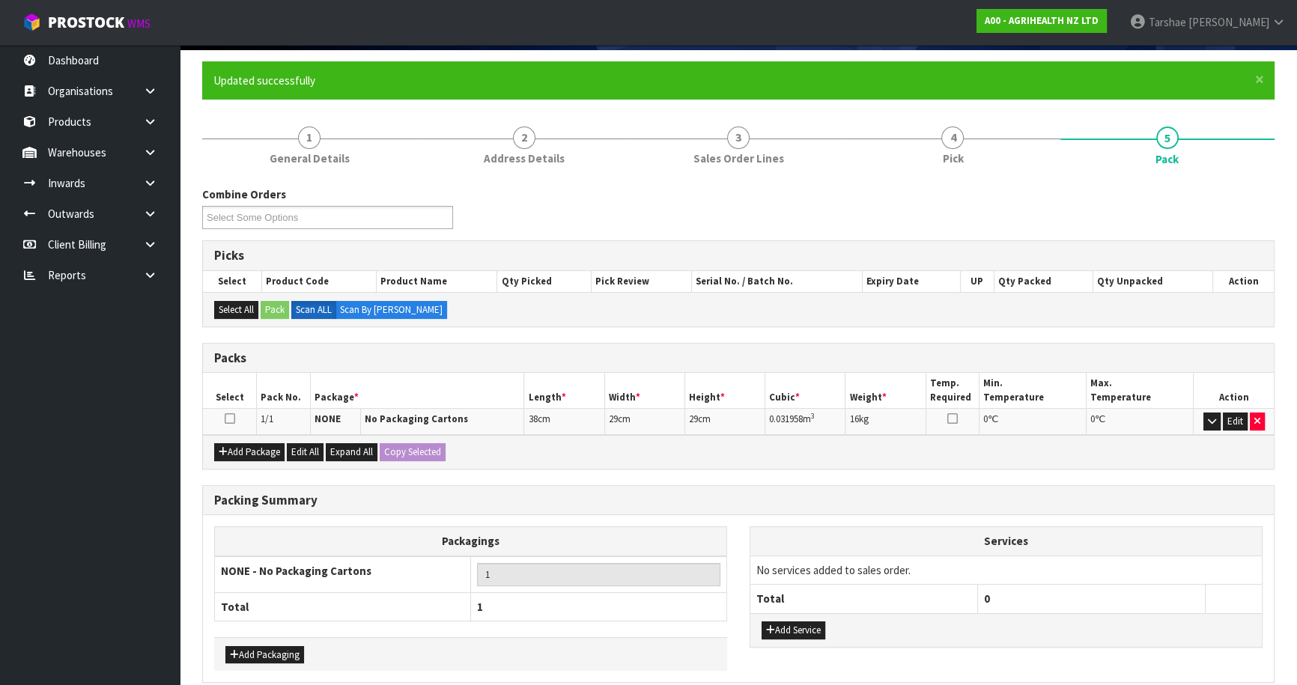
scroll to position [174, 0]
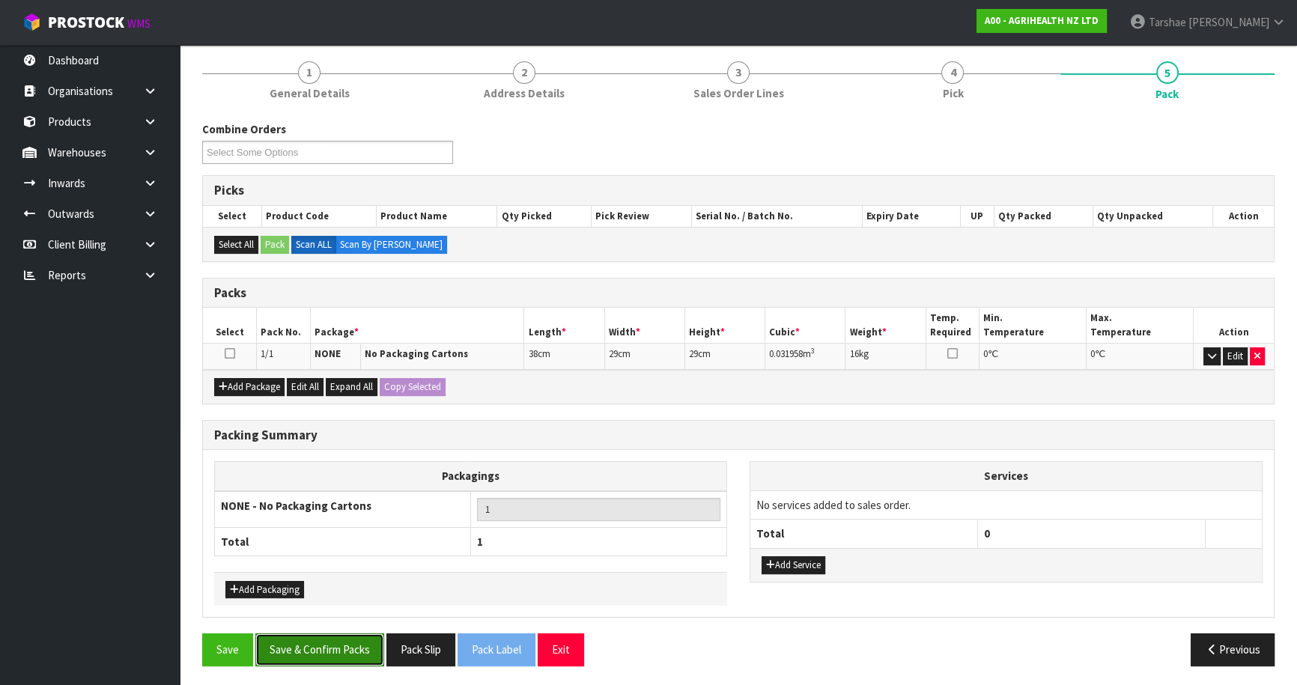
drag, startPoint x: 358, startPoint y: 653, endPoint x: 358, endPoint y: 643, distance: 9.7
click at [358, 645] on button "Save & Confirm Packs" at bounding box center [319, 650] width 129 height 32
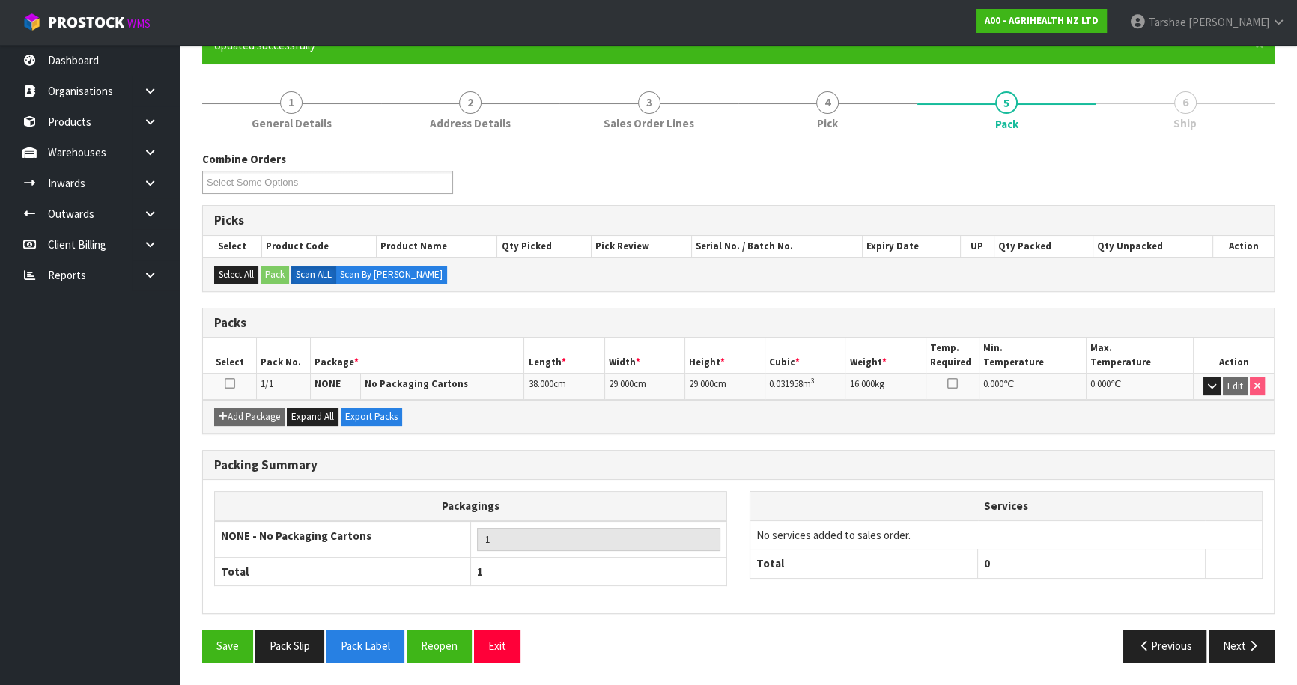
scroll to position [141, 0]
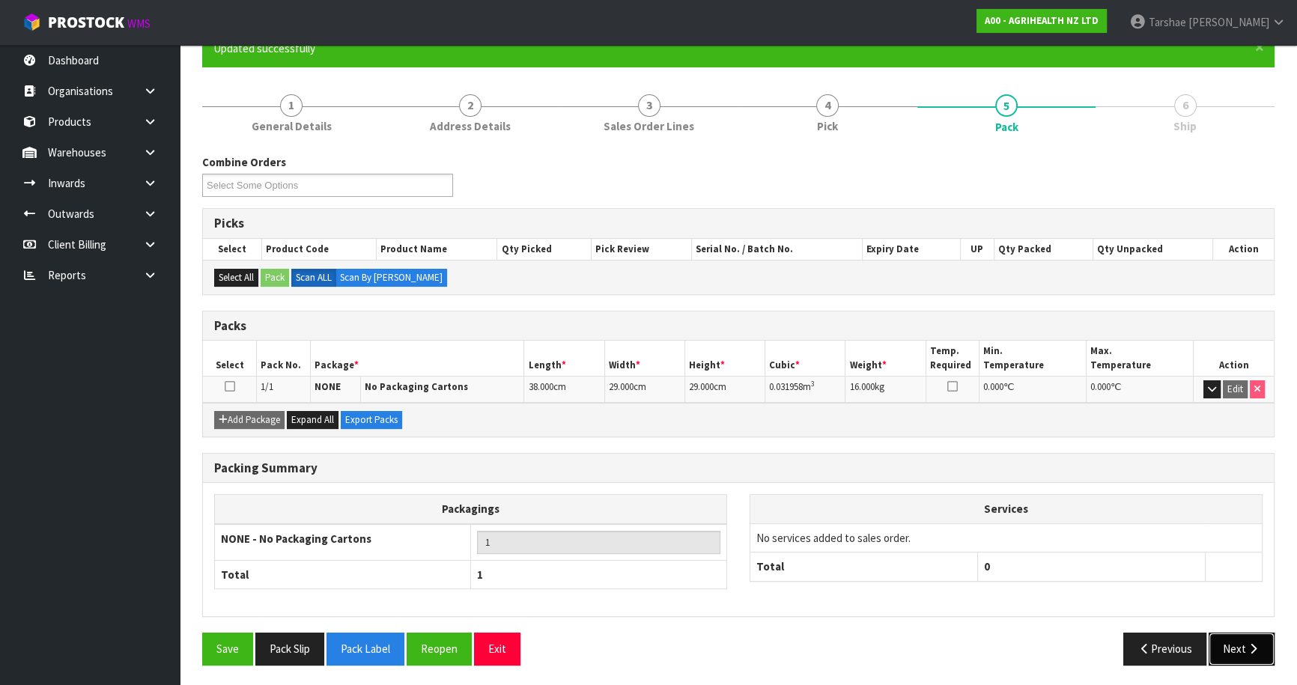
click at [1247, 648] on icon "button" at bounding box center [1253, 648] width 14 height 11
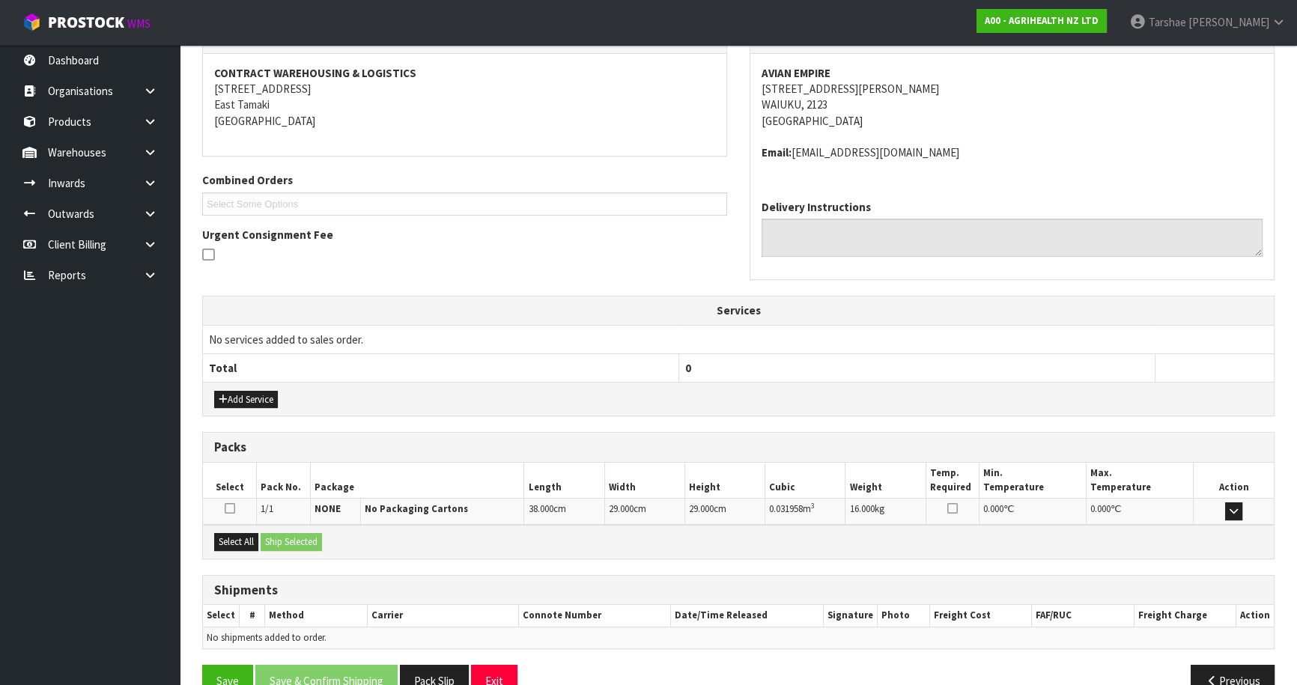
scroll to position [277, 0]
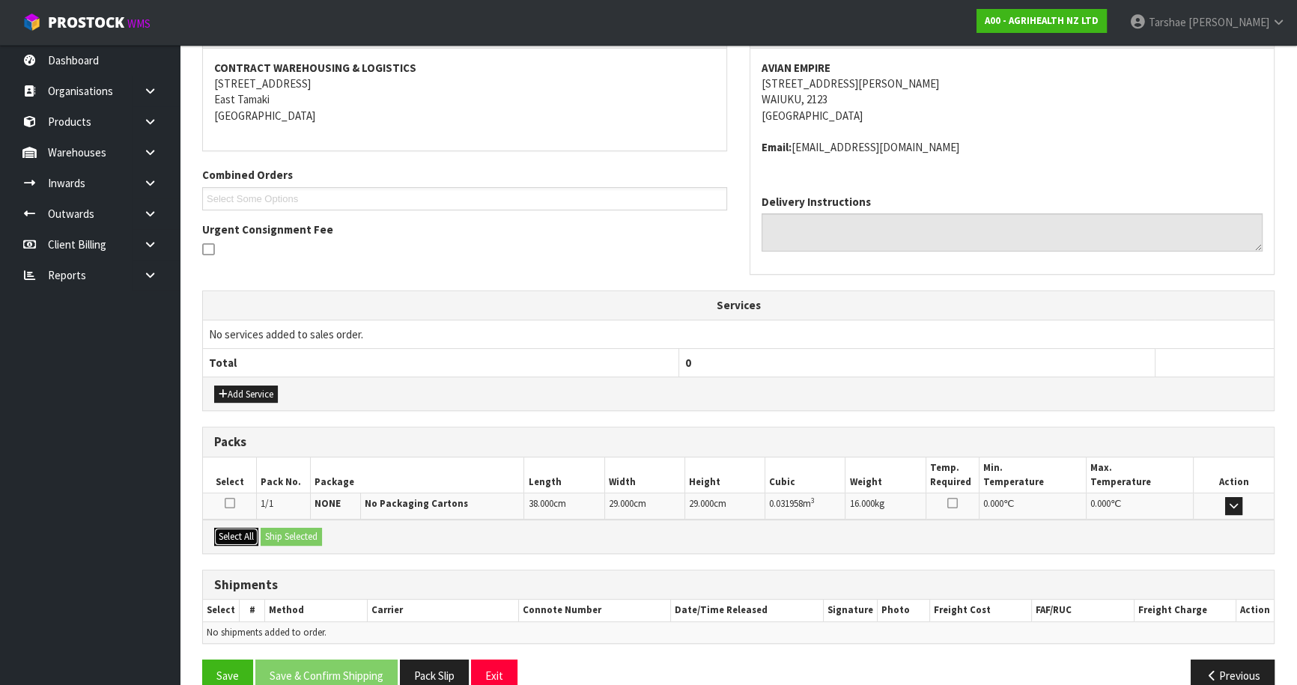
click at [243, 535] on button "Select All" at bounding box center [236, 537] width 44 height 18
click at [296, 541] on button "Ship Selected" at bounding box center [291, 537] width 61 height 18
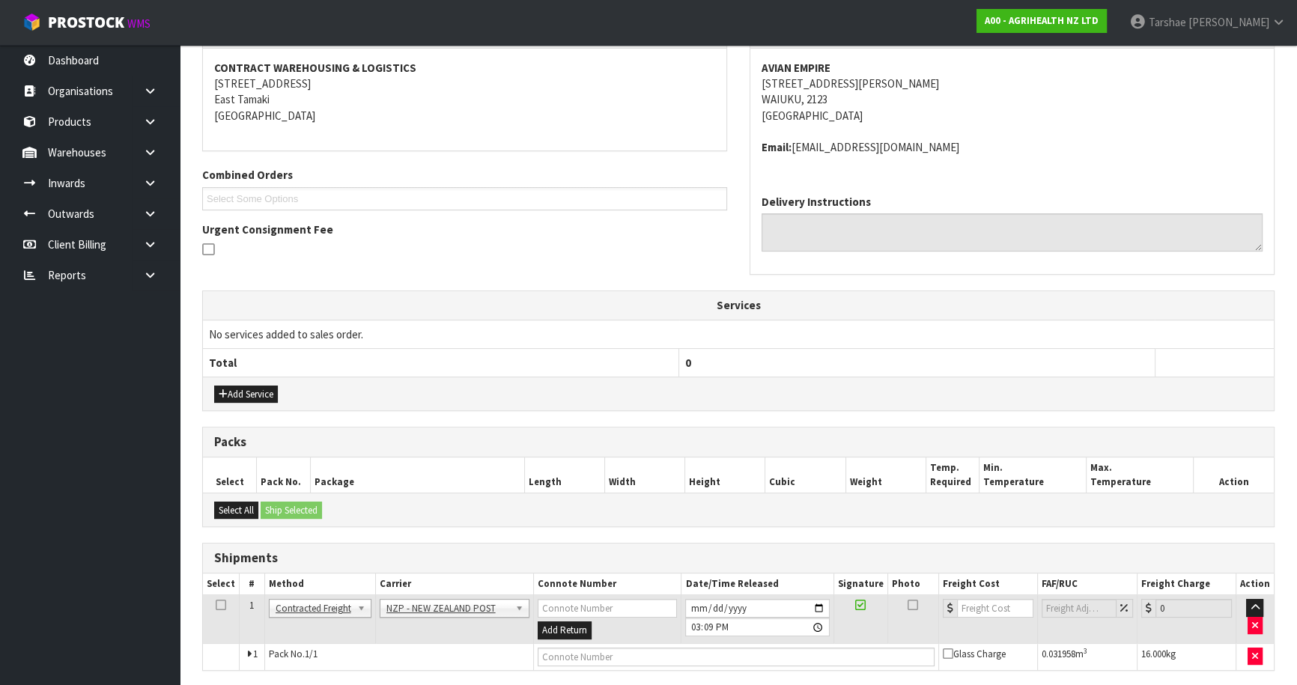
scroll to position [330, 0]
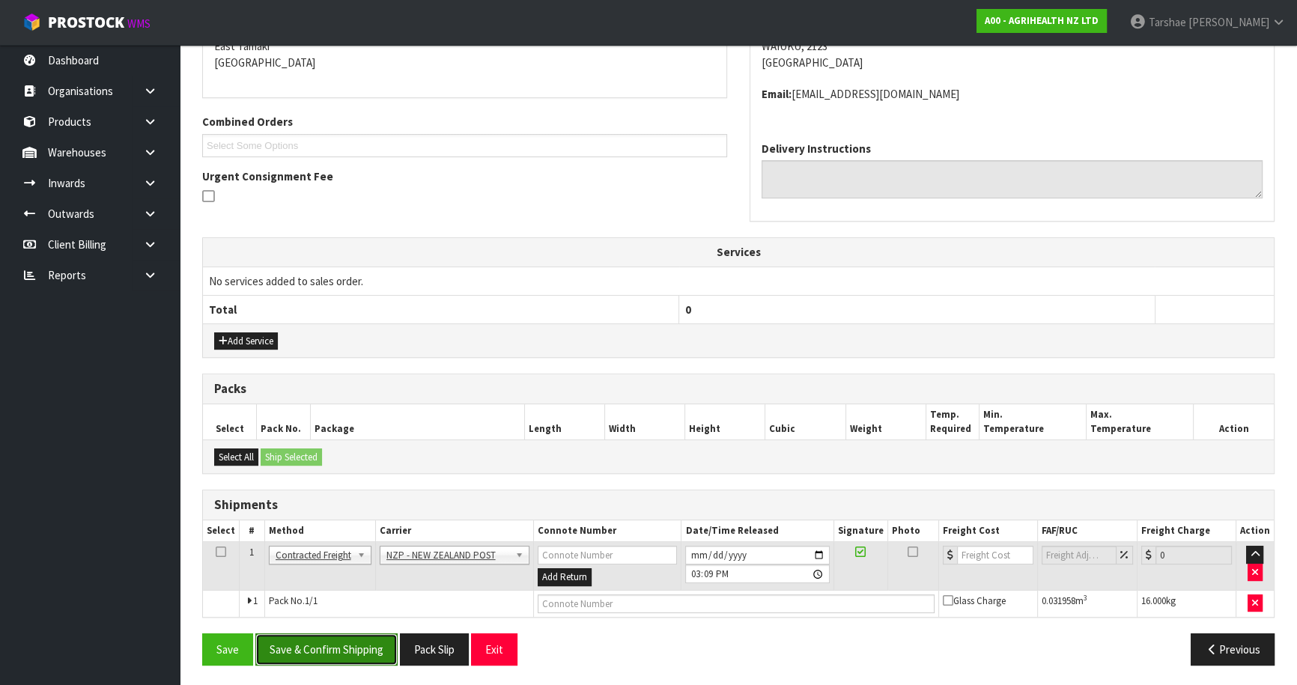
click at [362, 641] on button "Save & Confirm Shipping" at bounding box center [326, 650] width 142 height 32
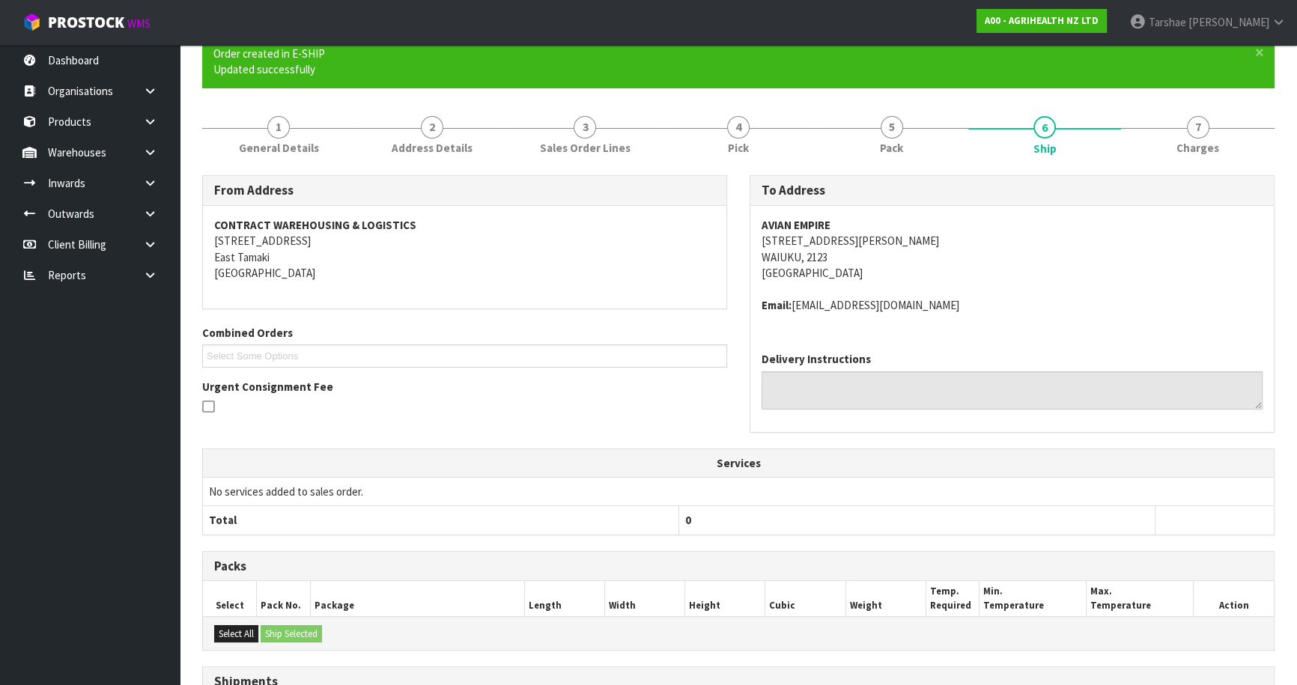
scroll to position [309, 0]
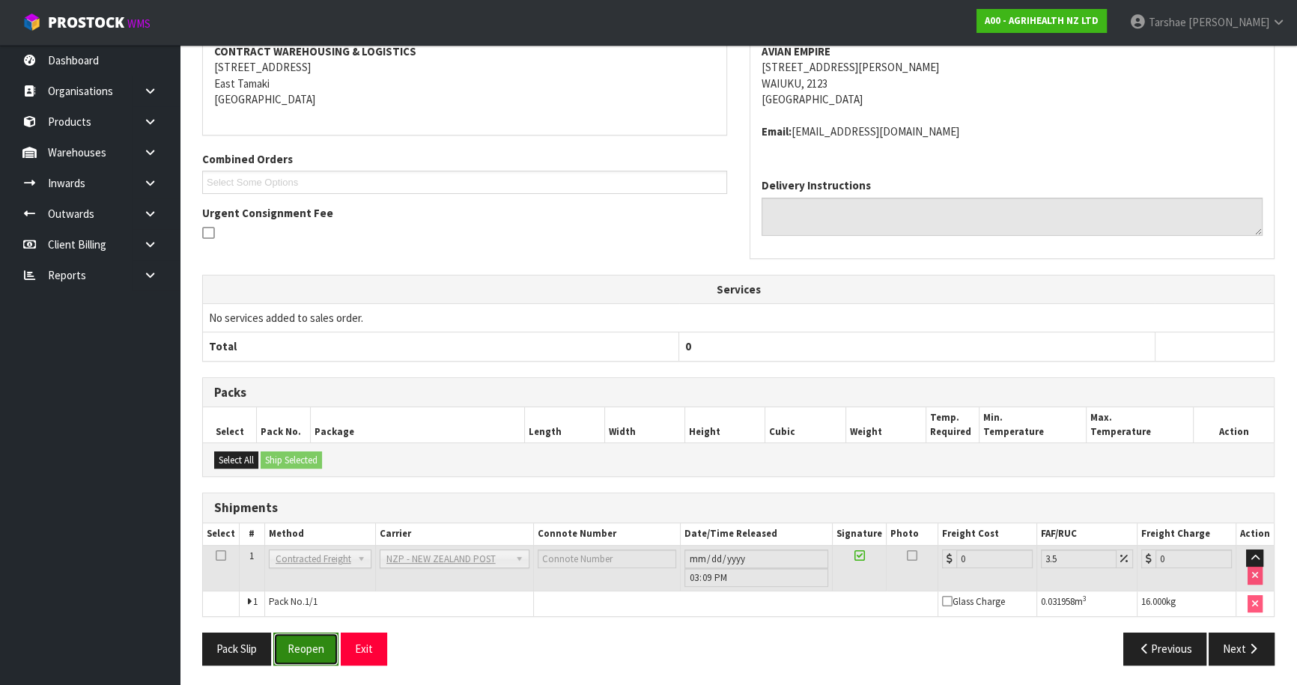
click at [306, 652] on button "Reopen" at bounding box center [305, 649] width 65 height 32
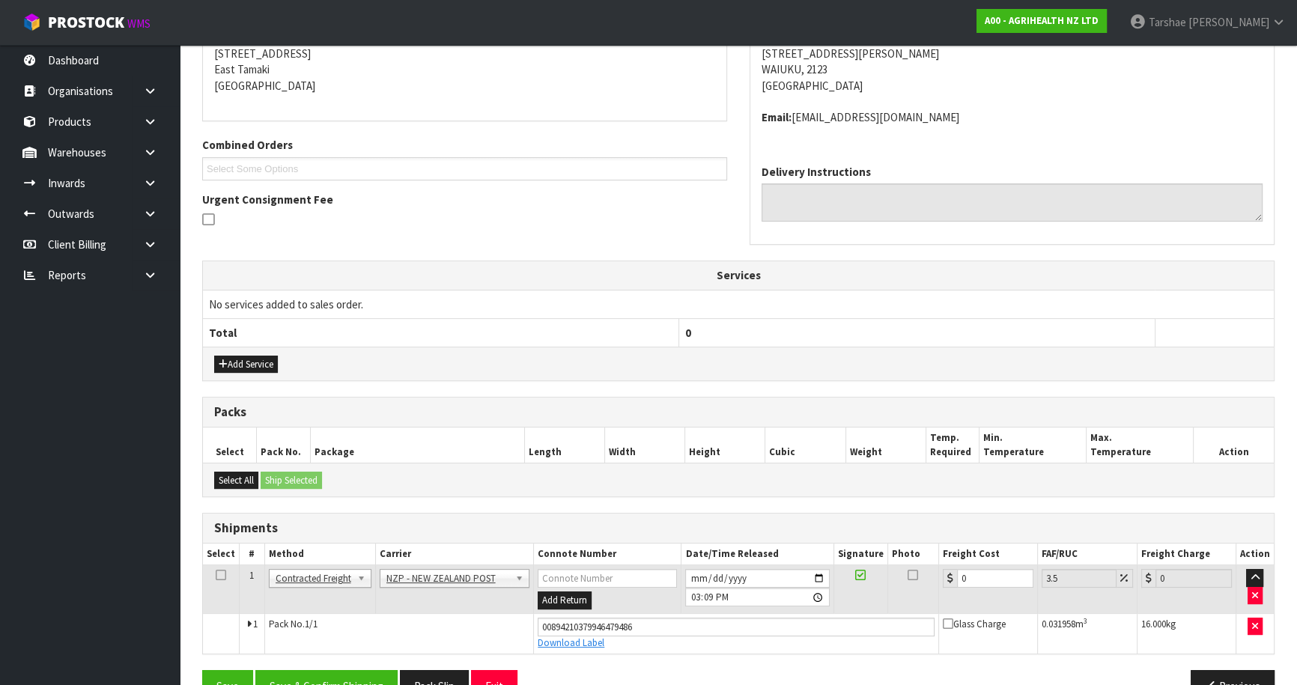
scroll to position [344, 0]
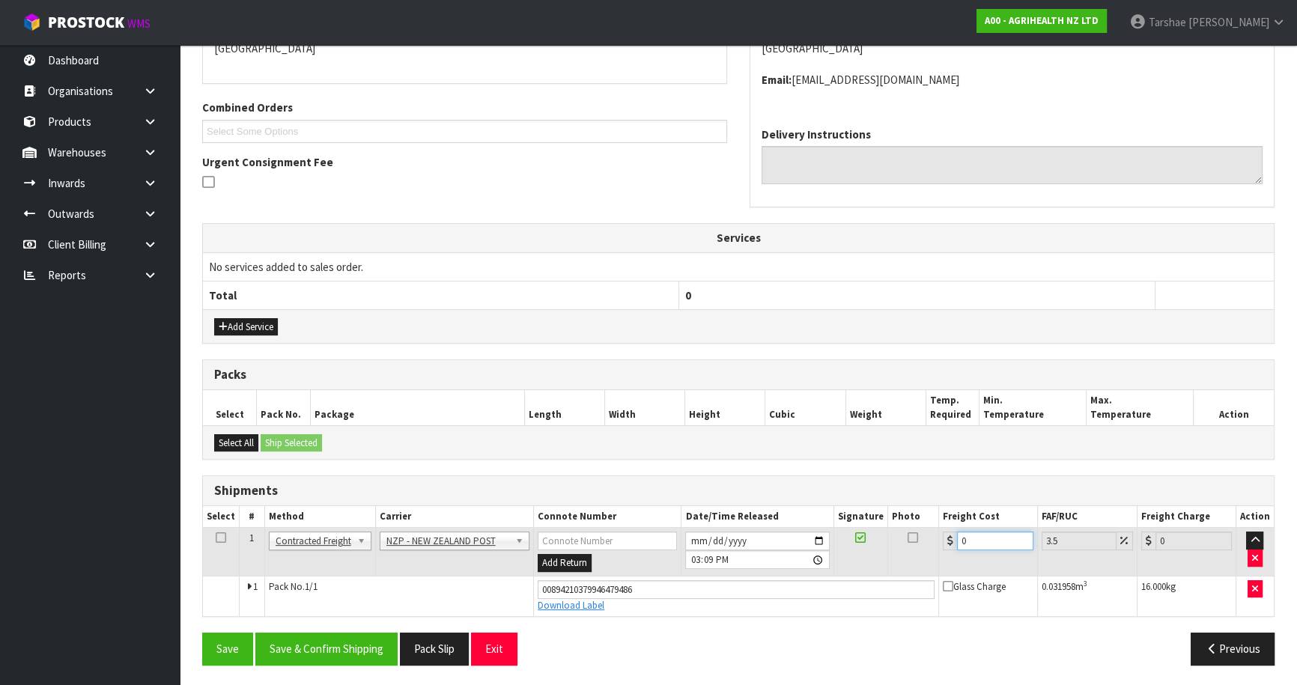
drag, startPoint x: 969, startPoint y: 539, endPoint x: 824, endPoint y: 531, distance: 145.5
click at [832, 534] on tr "1 Client Local Pickup Customer Local Pickup Company Freight Contracted Freight …" at bounding box center [738, 552] width 1071 height 49
click at [362, 649] on button "Save & Confirm Shipping" at bounding box center [326, 649] width 142 height 32
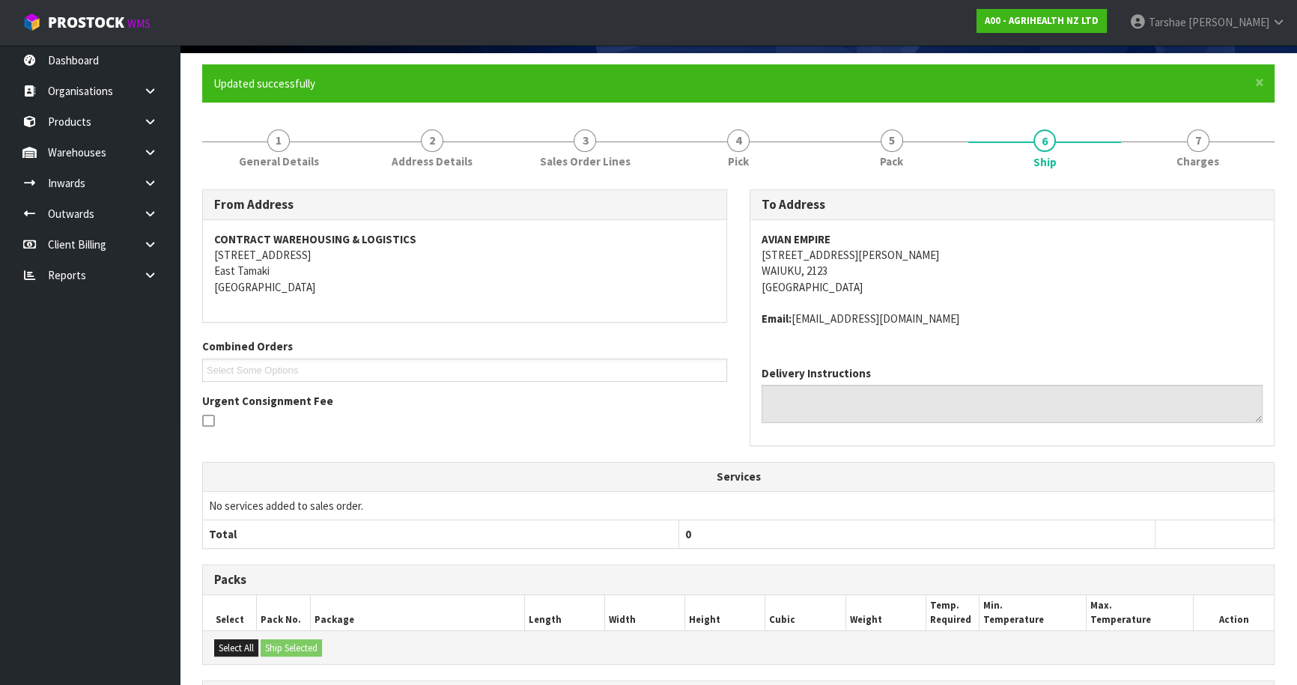
scroll to position [304, 0]
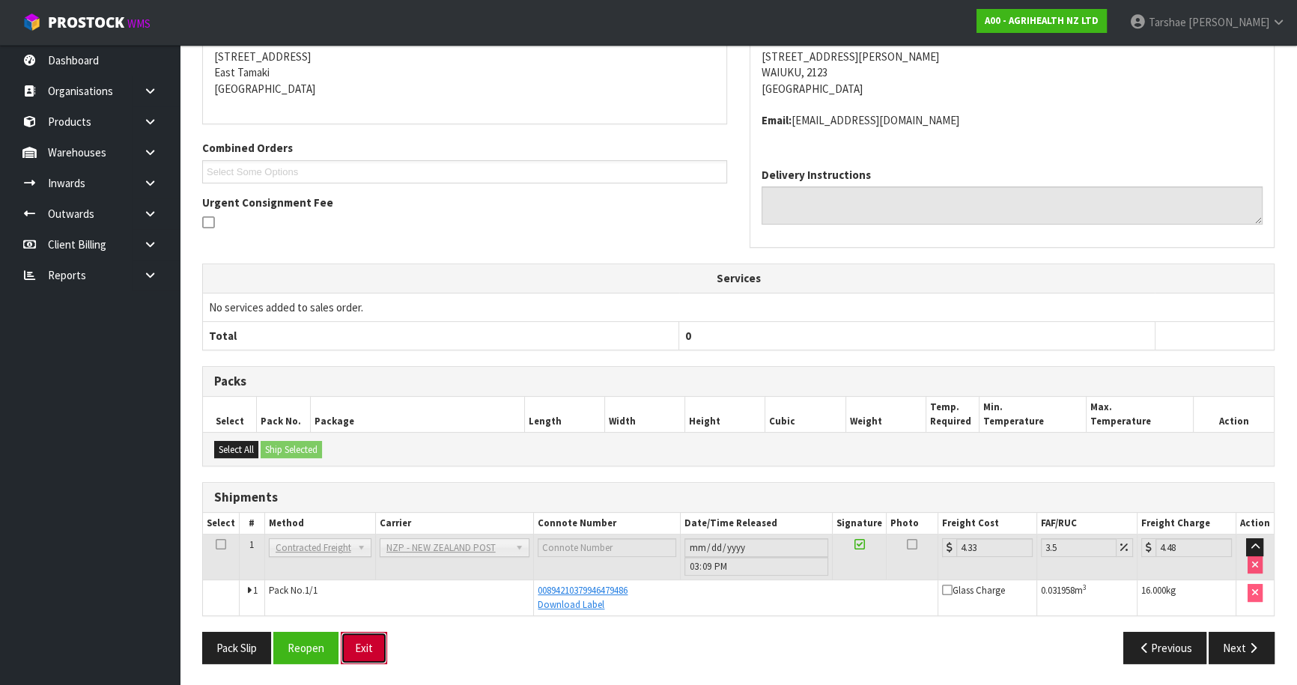
click at [364, 656] on button "Exit" at bounding box center [364, 648] width 46 height 32
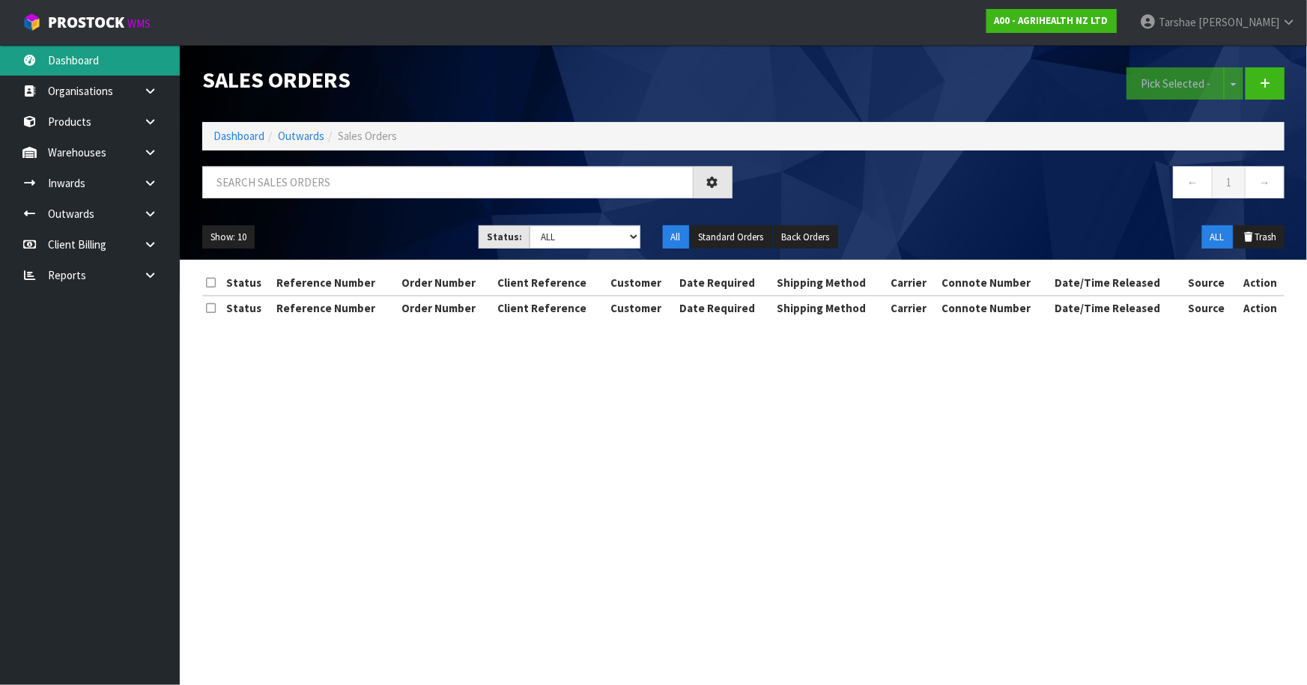
click at [55, 60] on div "Sales Orders Pick Selected - Split button! FIFO - First In First Out FEFO - Fir…" at bounding box center [653, 173] width 1307 height 347
click at [133, 54] on link "Dashboard" at bounding box center [90, 60] width 180 height 31
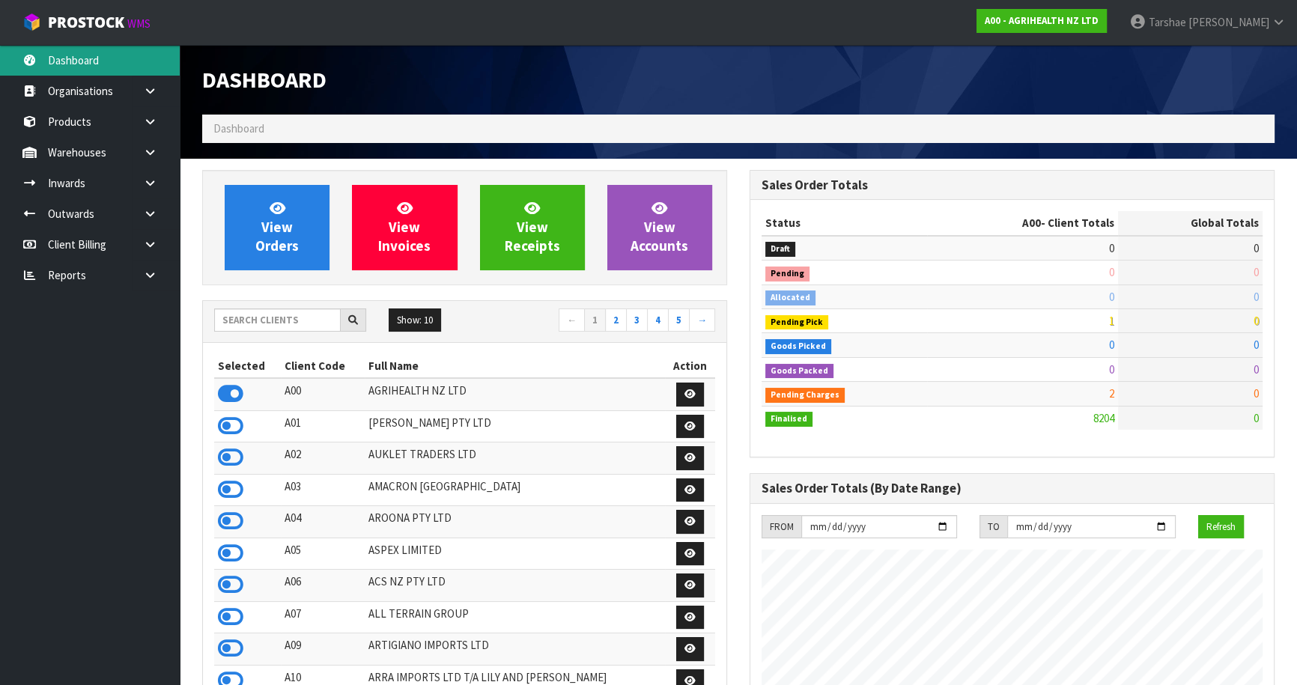
scroll to position [1132, 547]
click at [257, 329] on input "text" at bounding box center [277, 320] width 127 height 23
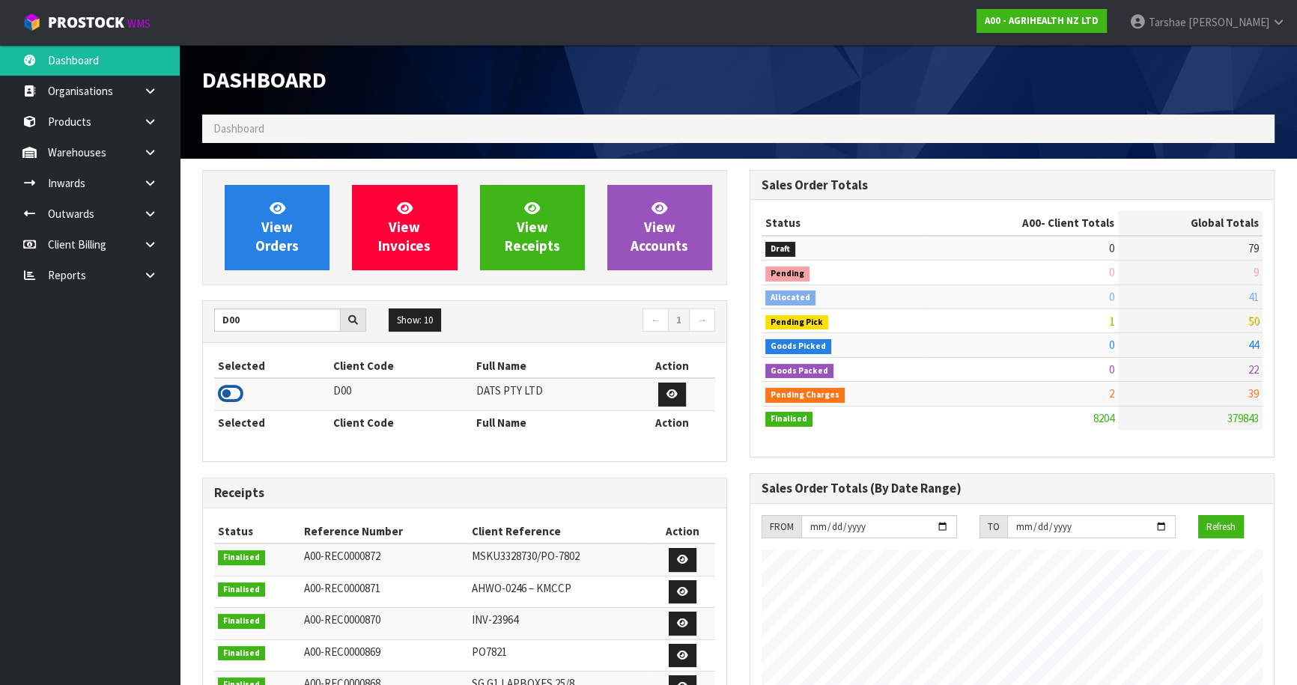
click at [222, 389] on icon at bounding box center [230, 394] width 25 height 22
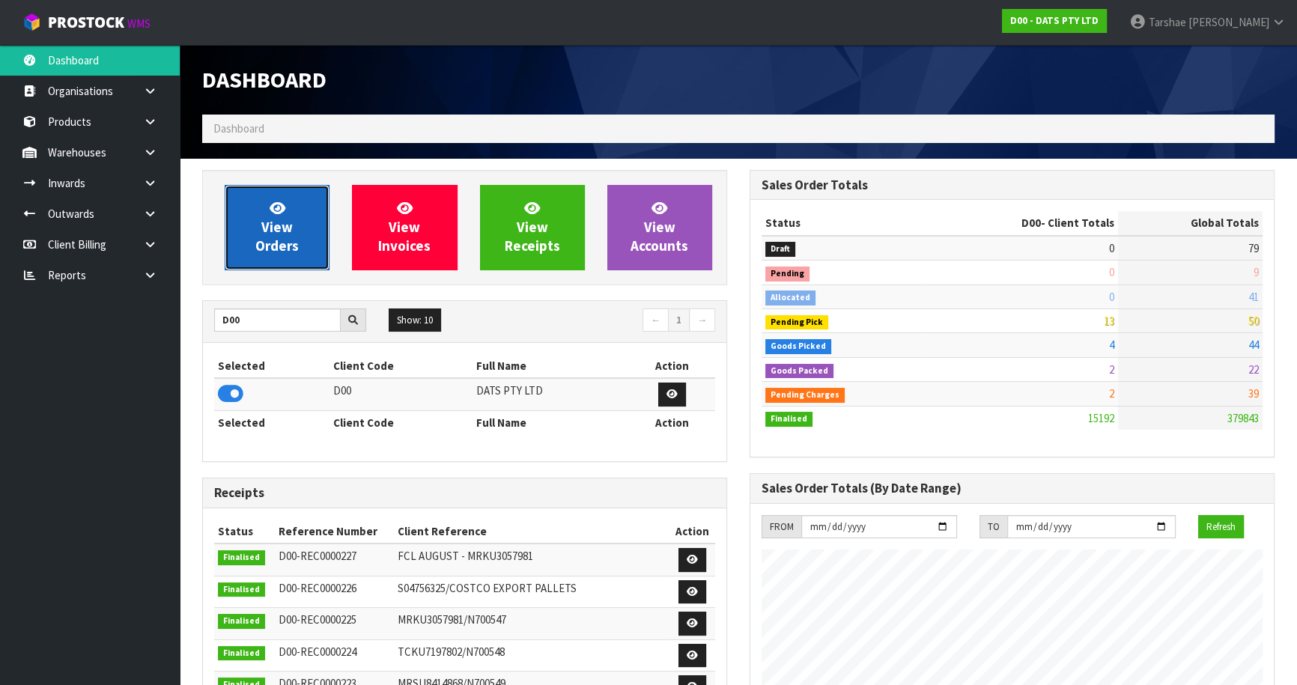
scroll to position [1164, 547]
click at [272, 238] on span "View Orders" at bounding box center [276, 227] width 43 height 56
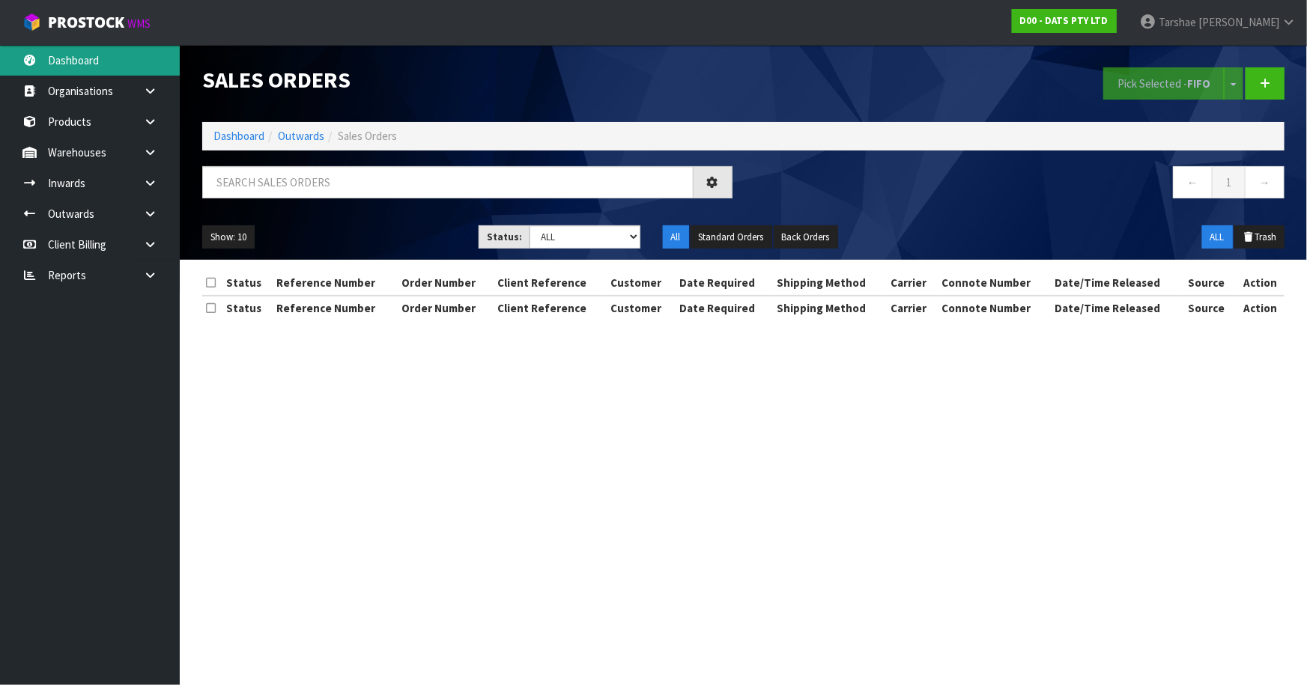
click at [121, 68] on link "Dashboard" at bounding box center [90, 60] width 180 height 31
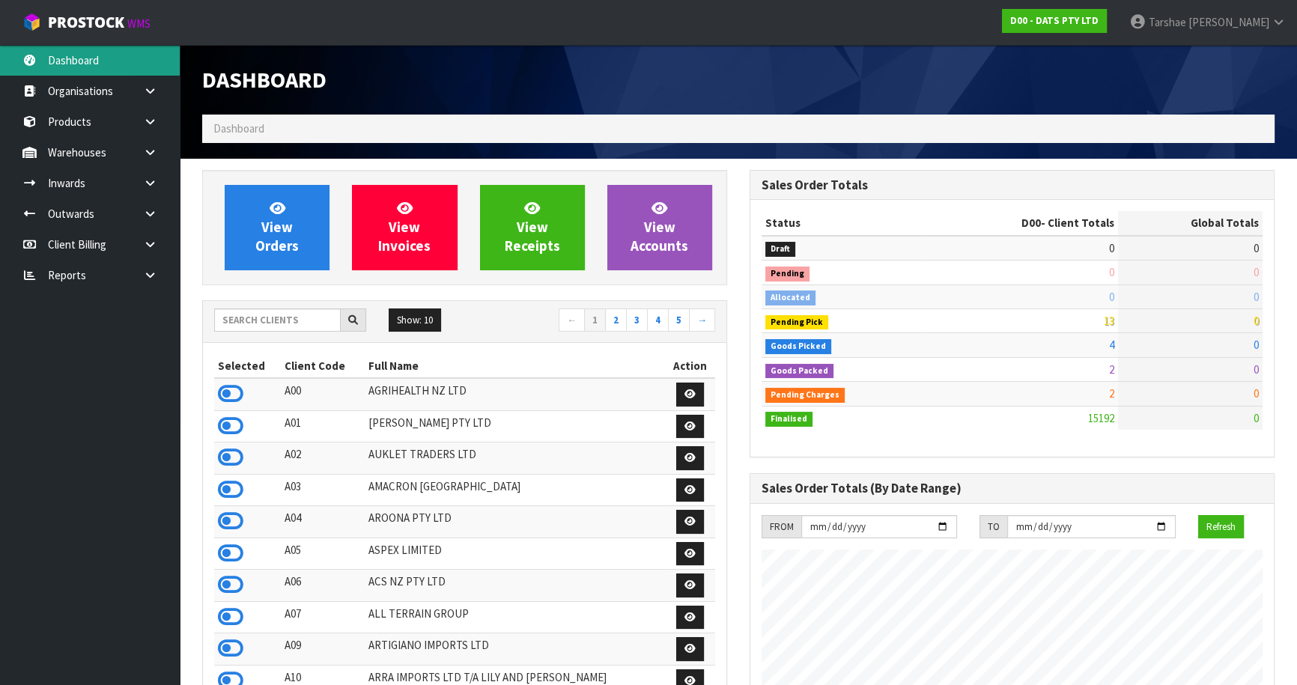
scroll to position [1164, 547]
click at [272, 318] on input "text" at bounding box center [277, 320] width 127 height 23
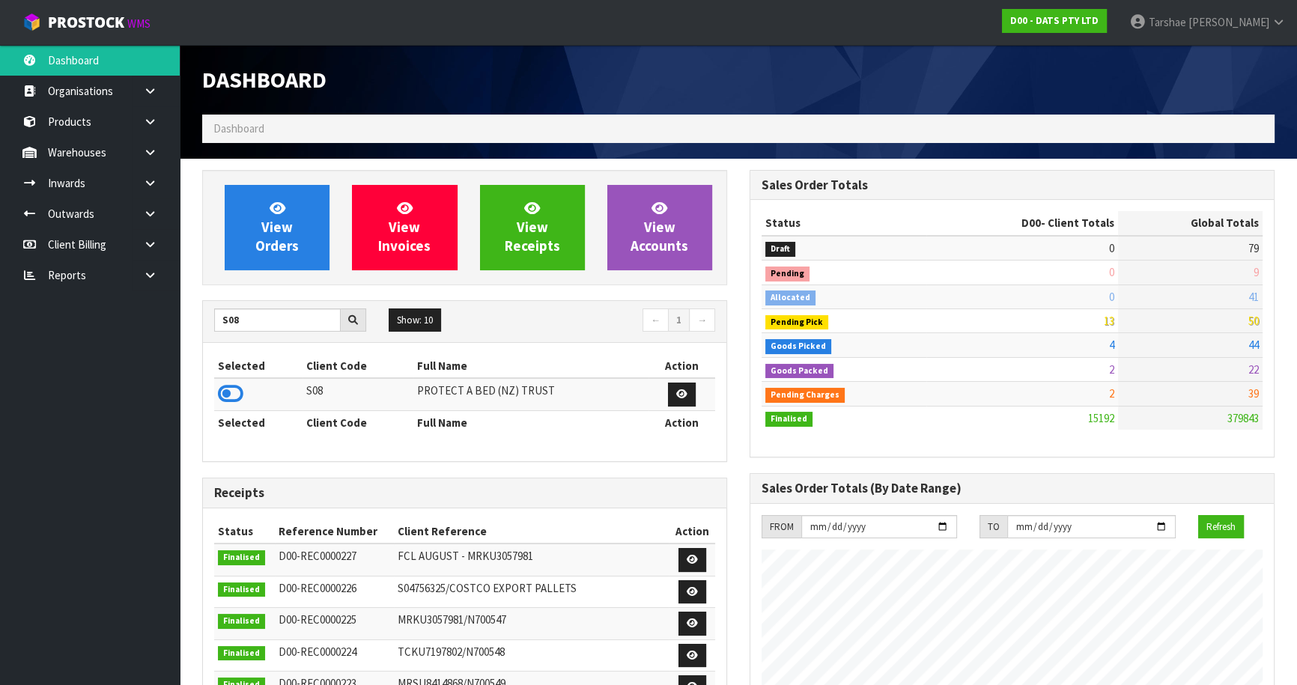
drag, startPoint x: 228, startPoint y: 391, endPoint x: 279, endPoint y: 311, distance: 94.9
click at [231, 390] on icon at bounding box center [230, 394] width 25 height 22
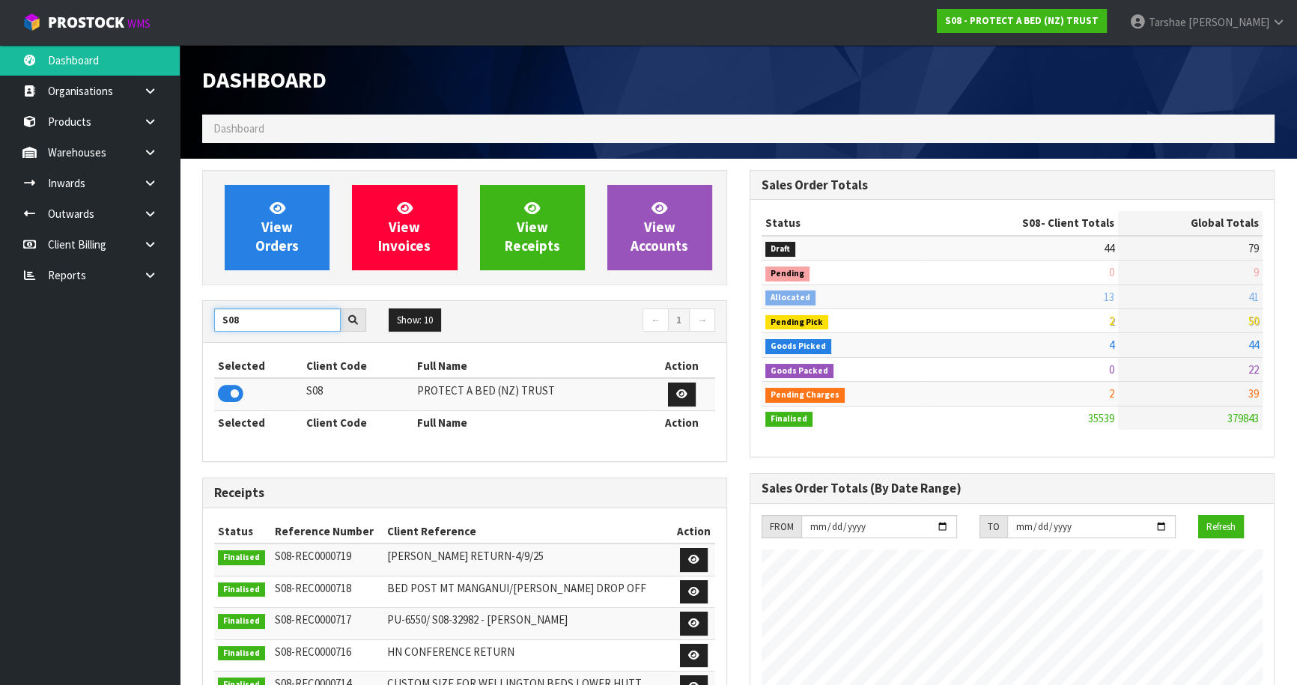
scroll to position [1132, 547]
drag, startPoint x: 277, startPoint y: 318, endPoint x: 30, endPoint y: 299, distance: 247.9
click at [61, 303] on body "Toggle navigation ProStock WMS S08 - PROTECT A BED (NZ) TRUST [PERSON_NAME] Log…" at bounding box center [648, 342] width 1297 height 685
click at [227, 386] on icon at bounding box center [230, 394] width 25 height 22
drag, startPoint x: 253, startPoint y: 319, endPoint x: 149, endPoint y: 309, distance: 104.6
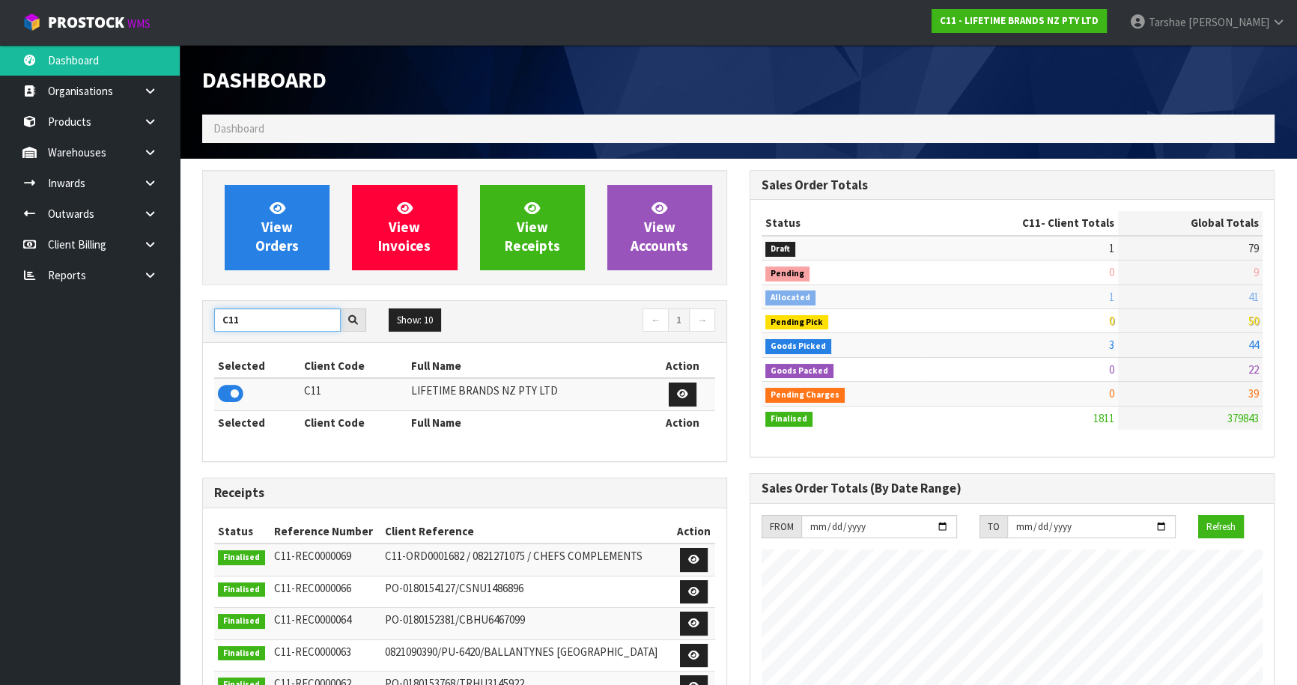
click at [150, 309] on body "Toggle navigation ProStock WMS C11 - LIFETIME BRANDS NZ PTY LTD [PERSON_NAME] L…" at bounding box center [648, 342] width 1297 height 685
click at [222, 392] on icon at bounding box center [230, 394] width 25 height 22
drag, startPoint x: 261, startPoint y: 319, endPoint x: 112, endPoint y: 324, distance: 148.4
click at [116, 322] on body "Toggle navigation ProStock WMS K01 - KITCHENAID AUSTRALIA PTY LTD [PERSON_NAME]…" at bounding box center [648, 342] width 1297 height 685
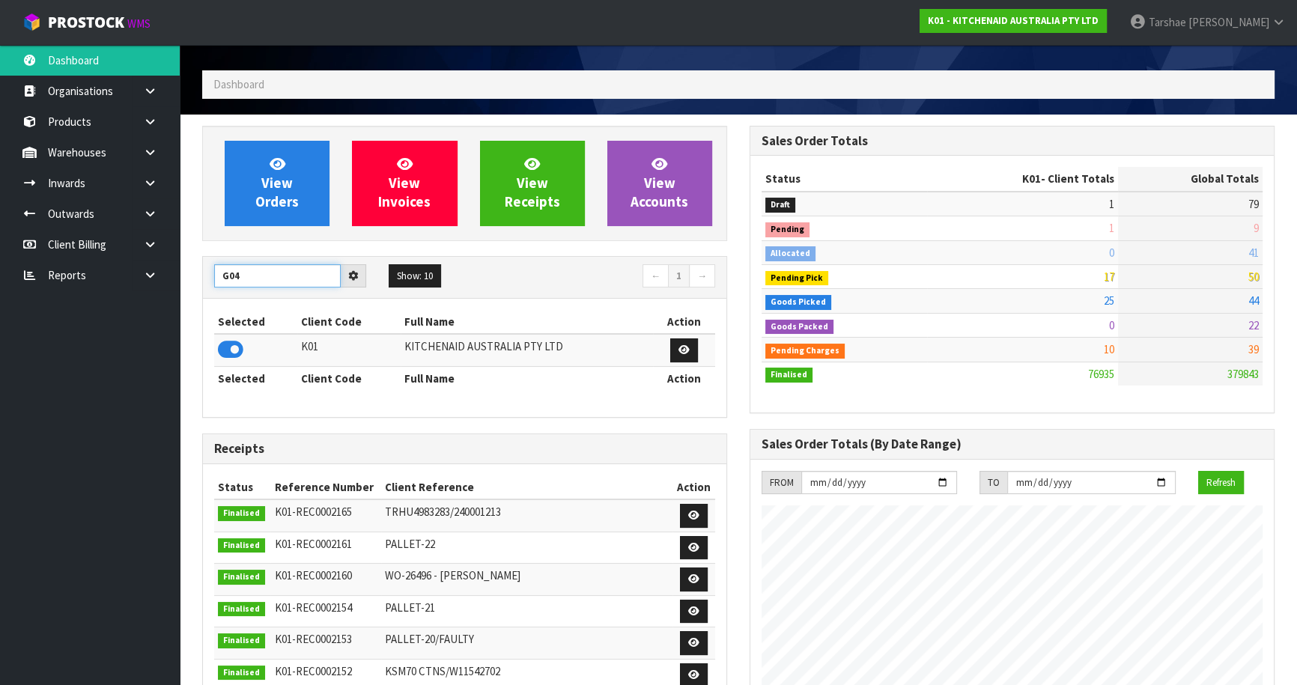
scroll to position [67, 0]
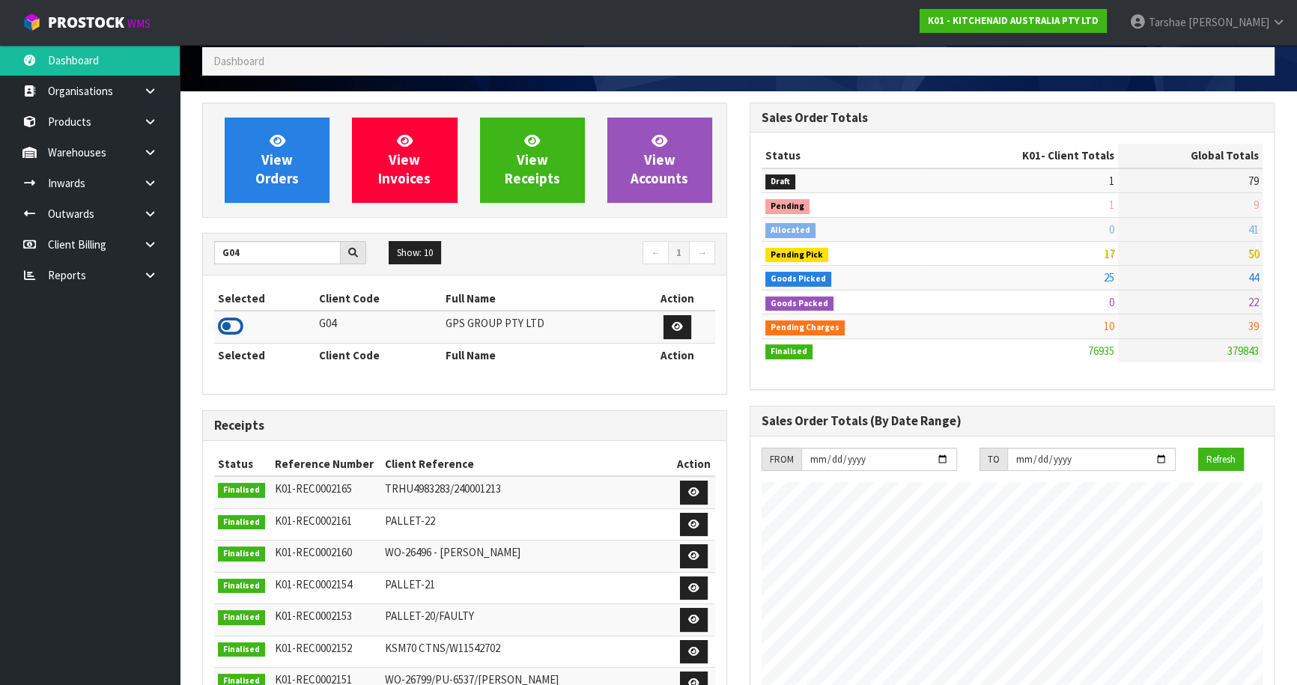
click at [225, 321] on icon at bounding box center [230, 326] width 25 height 22
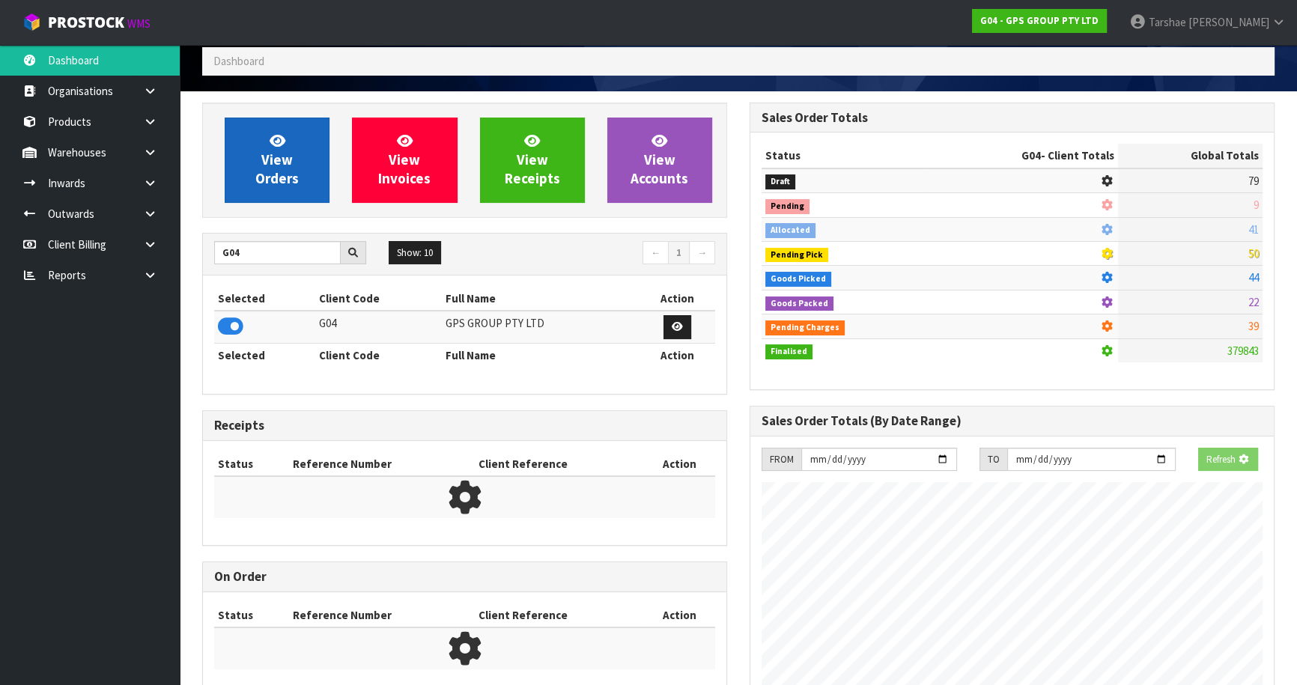
scroll to position [932, 547]
click at [258, 145] on link "View Orders" at bounding box center [277, 160] width 105 height 85
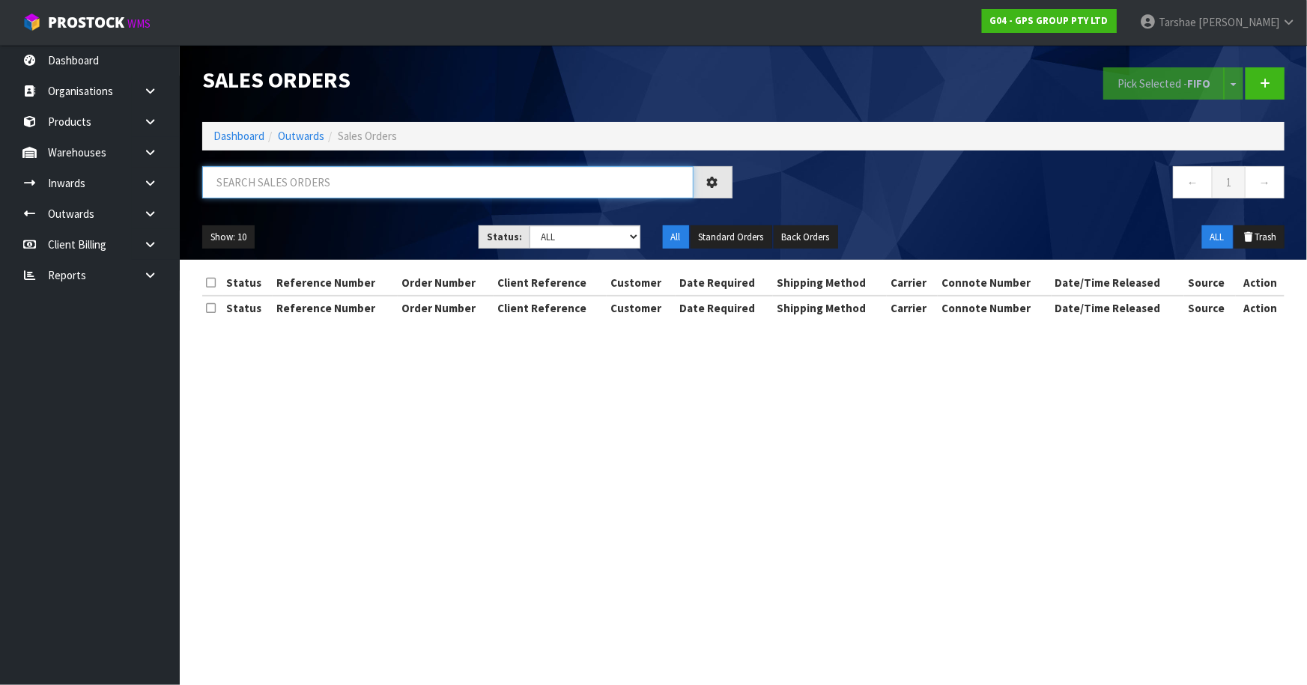
click at [301, 167] on input "text" at bounding box center [447, 182] width 491 height 32
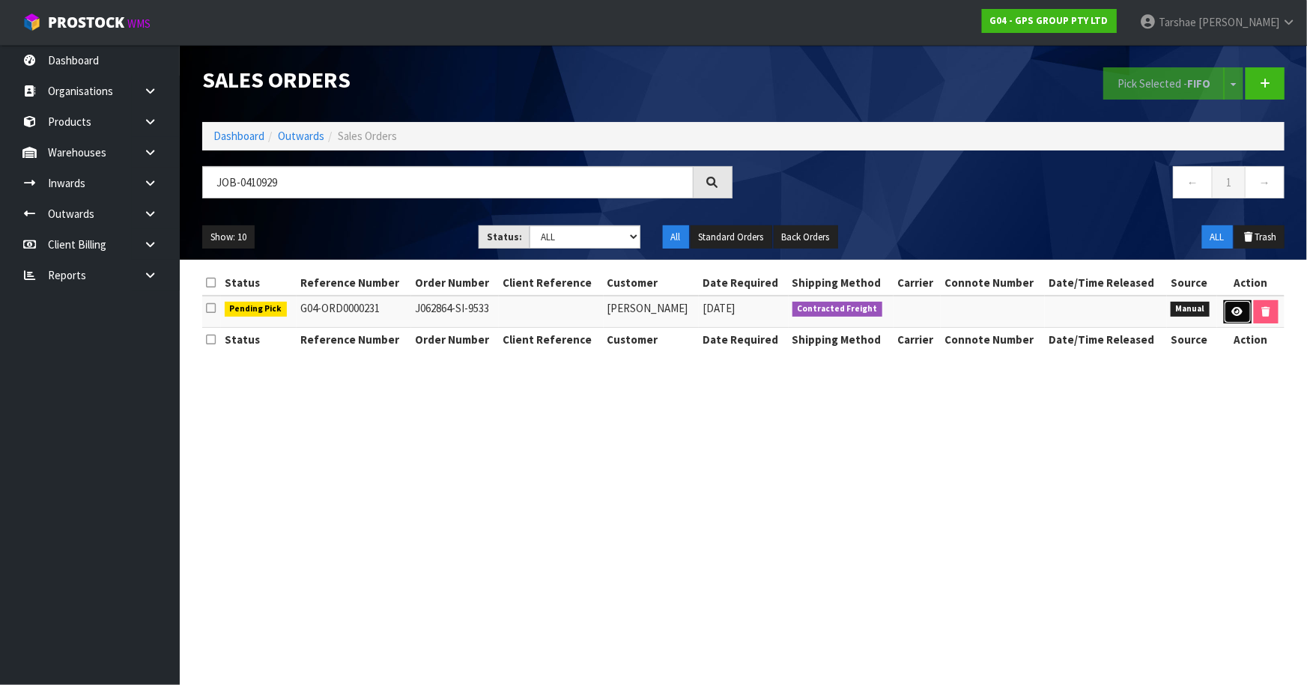
click at [1230, 307] on link at bounding box center [1238, 312] width 28 height 24
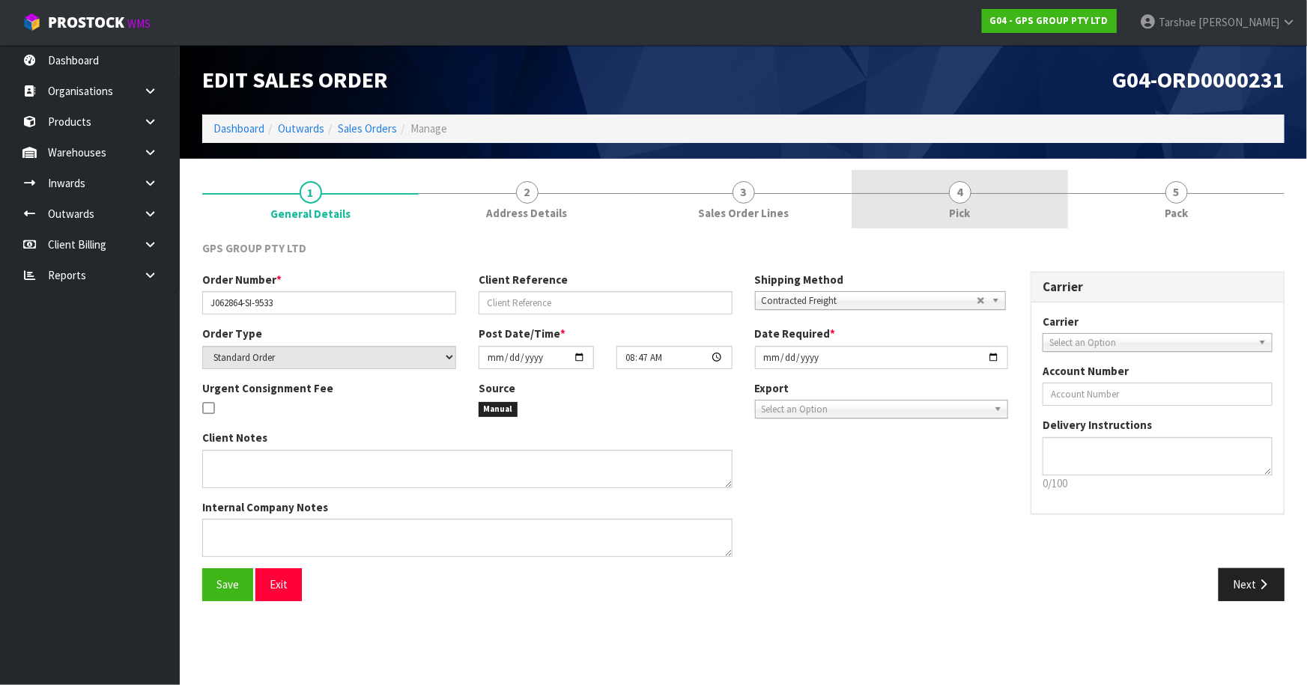
drag, startPoint x: 986, startPoint y: 184, endPoint x: 994, endPoint y: 189, distance: 8.7
click at [988, 185] on link "4 Pick" at bounding box center [959, 199] width 216 height 59
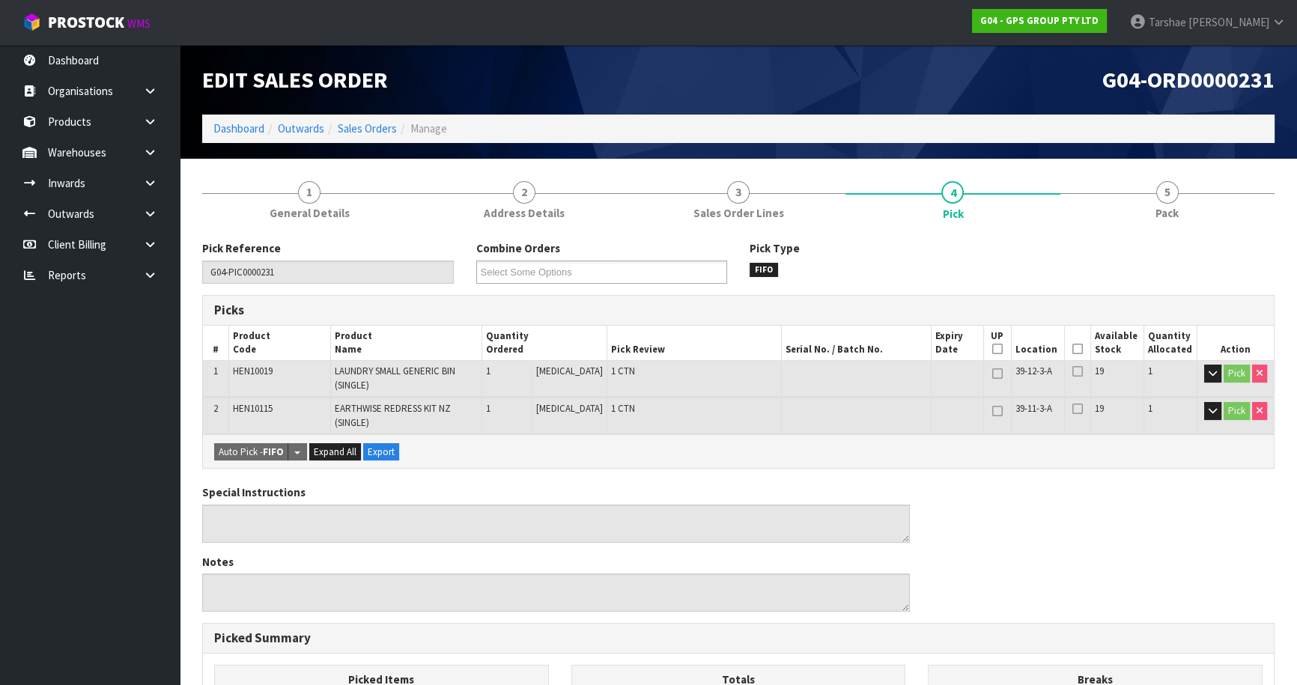
click at [1076, 349] on icon at bounding box center [1077, 349] width 10 height 1
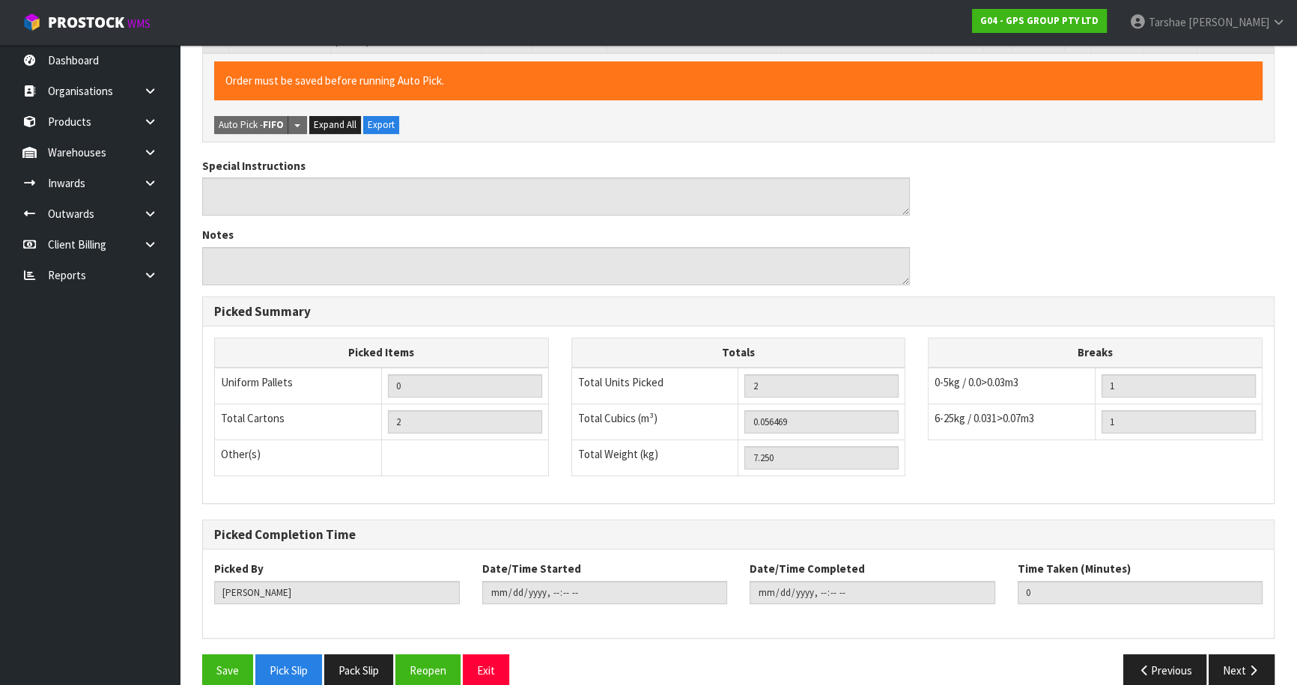
scroll to position [403, 0]
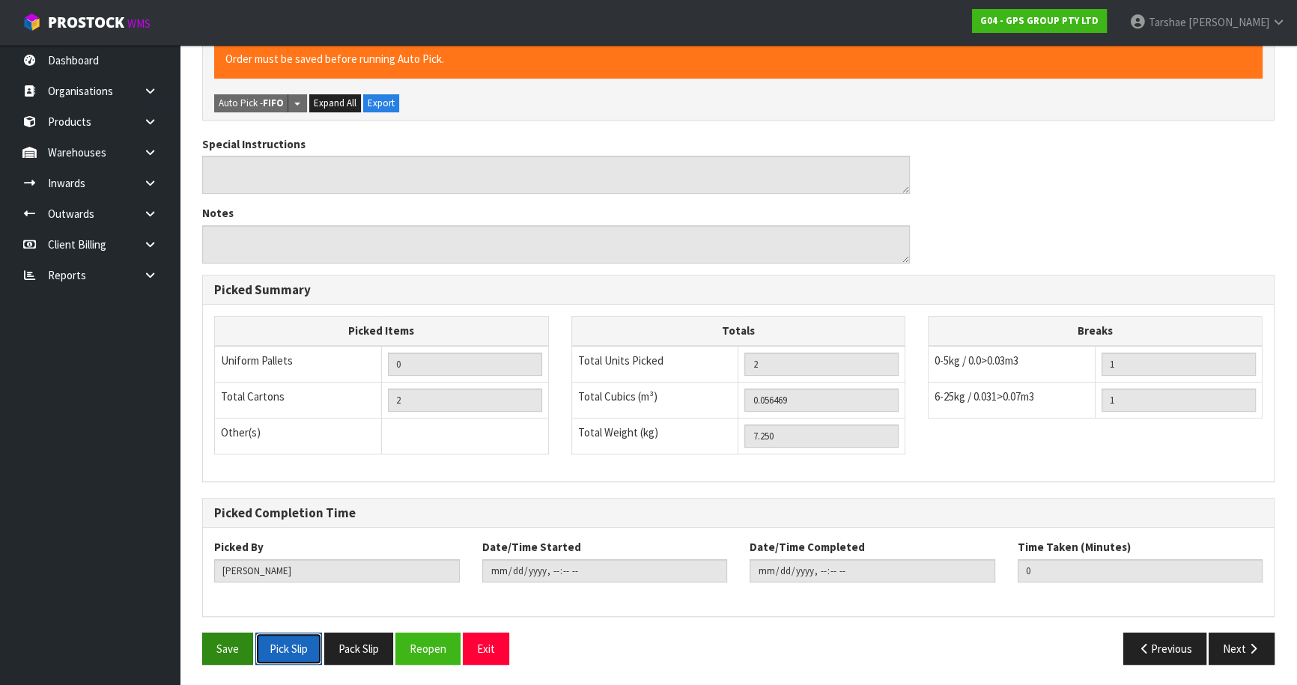
drag, startPoint x: 267, startPoint y: 649, endPoint x: 231, endPoint y: 646, distance: 36.8
click at [259, 649] on button "Pick Slip" at bounding box center [288, 649] width 67 height 32
click at [231, 645] on button "Save" at bounding box center [227, 649] width 51 height 32
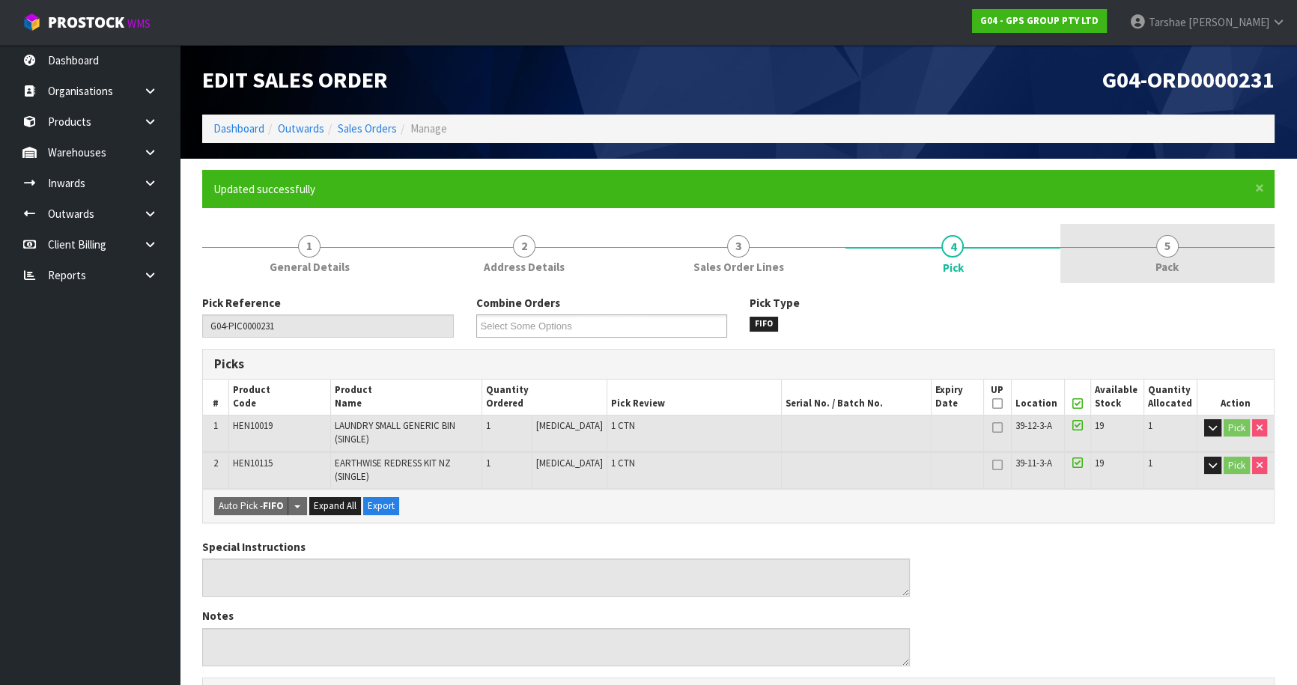
click at [1206, 266] on link "5 Pack" at bounding box center [1167, 253] width 214 height 59
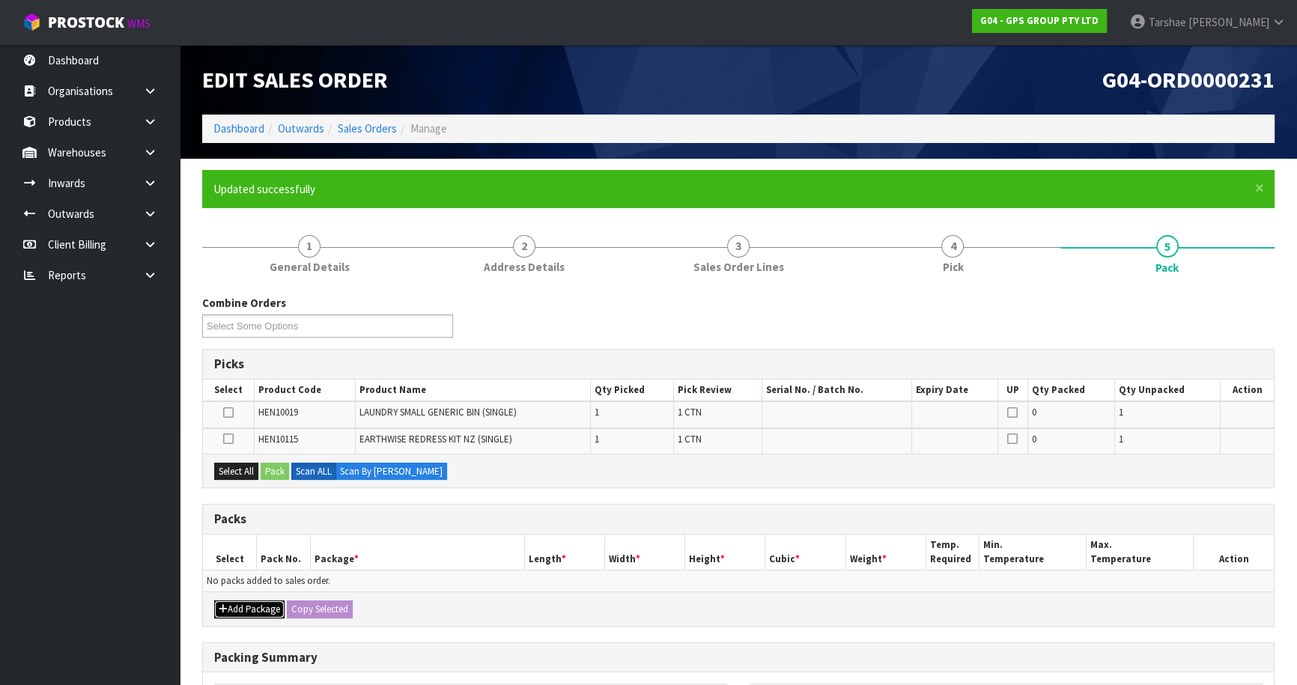
drag, startPoint x: 226, startPoint y: 610, endPoint x: 228, endPoint y: 599, distance: 11.3
click at [226, 610] on icon "button" at bounding box center [223, 609] width 9 height 10
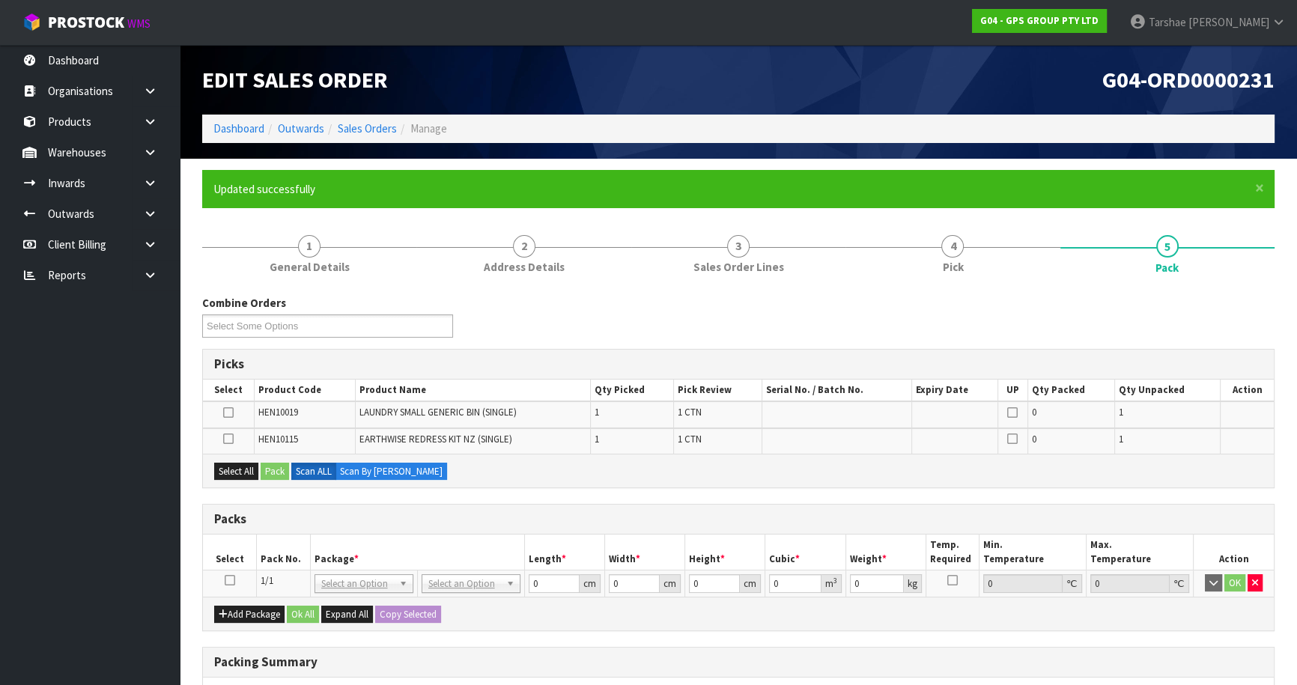
click at [227, 580] on icon at bounding box center [230, 580] width 10 height 1
drag, startPoint x: 234, startPoint y: 472, endPoint x: 277, endPoint y: 471, distance: 43.4
click at [237, 472] on button "Select All" at bounding box center [236, 472] width 44 height 18
click at [277, 471] on button "Pack" at bounding box center [275, 472] width 28 height 18
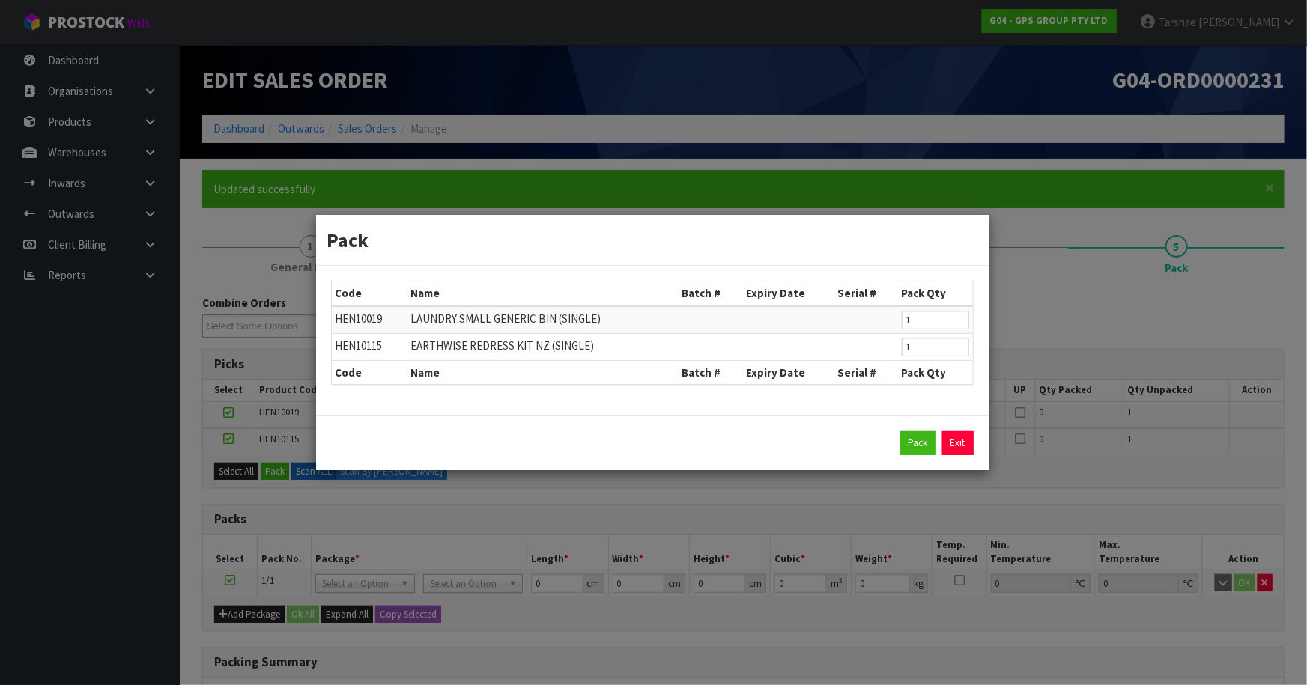
drag, startPoint x: 959, startPoint y: 431, endPoint x: 947, endPoint y: 436, distance: 12.4
click at [956, 431] on link "Exit" at bounding box center [957, 443] width 31 height 24
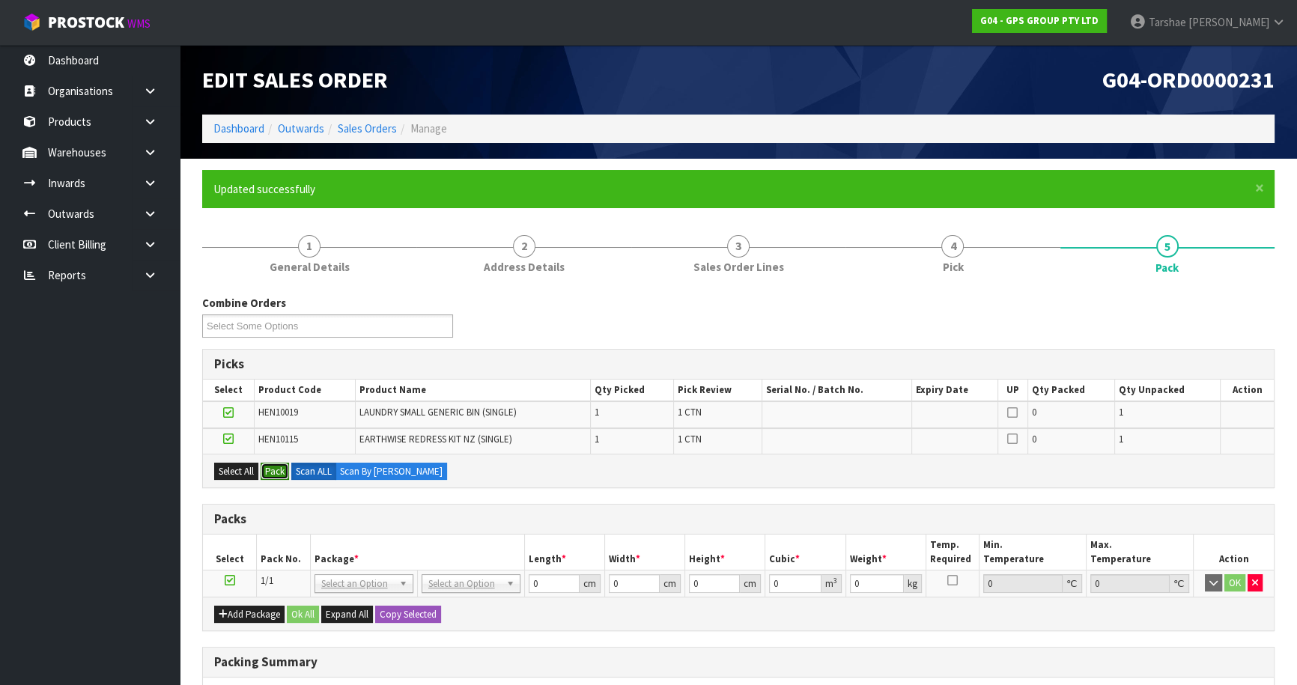
click at [280, 468] on button "Pack" at bounding box center [275, 472] width 28 height 18
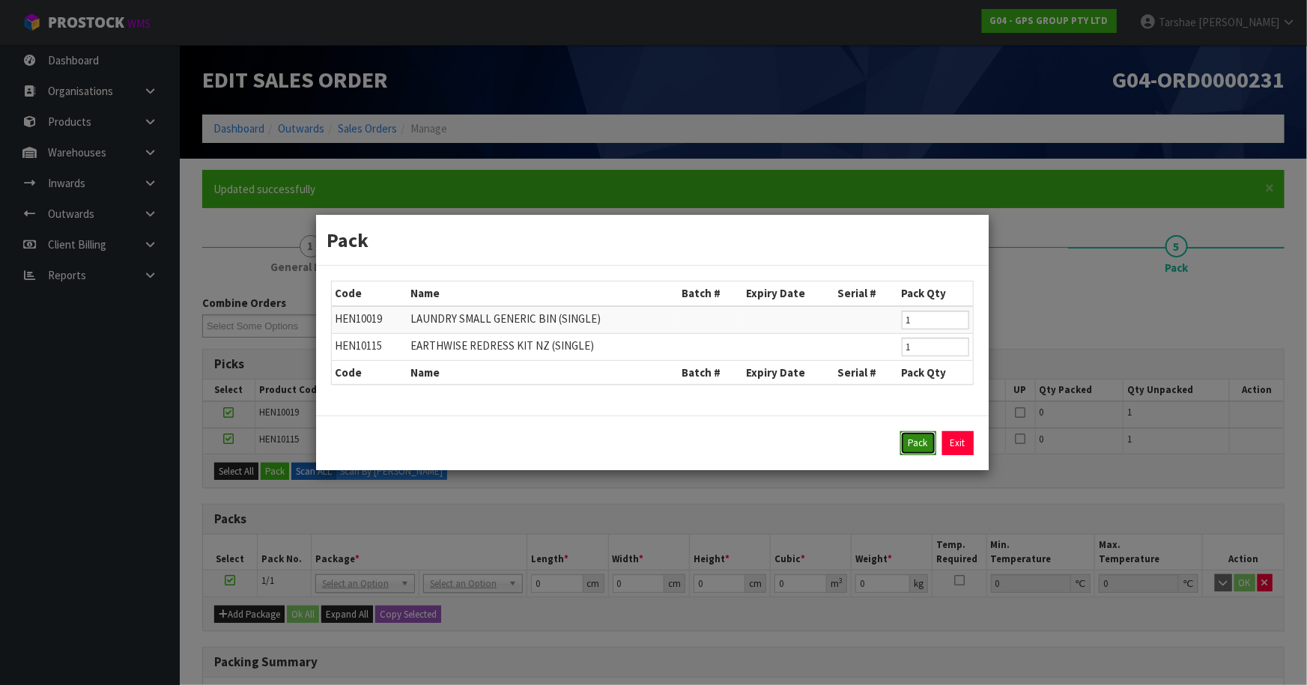
click at [914, 448] on button "Pack" at bounding box center [918, 443] width 36 height 24
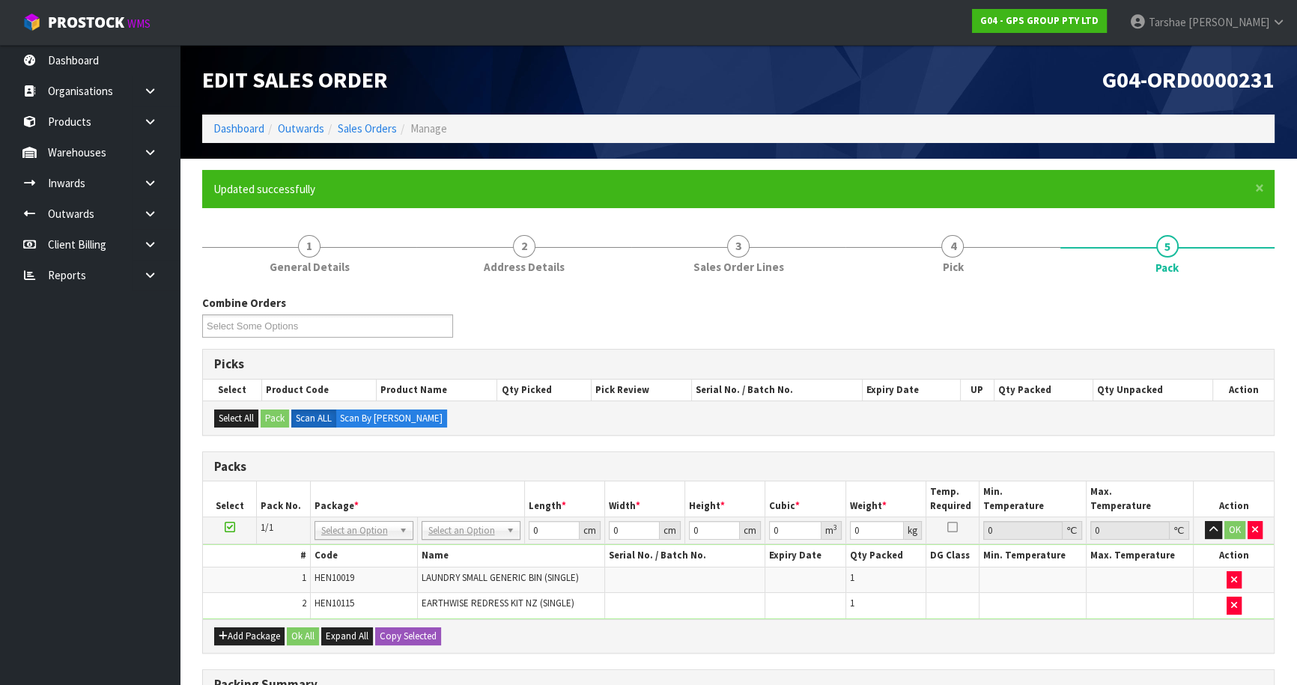
drag, startPoint x: 451, startPoint y: 532, endPoint x: 454, endPoint y: 551, distance: 19.7
drag, startPoint x: 463, startPoint y: 569, endPoint x: 544, endPoint y: 531, distance: 89.4
drag, startPoint x: 532, startPoint y: 531, endPoint x: 496, endPoint y: 517, distance: 39.4
click at [497, 518] on tr "1/1 NONE 007-001 007-002 007-004 007-009 007-013 007-014 007-015 007-017 007-01…" at bounding box center [738, 530] width 1071 height 27
click at [1205, 521] on button "button" at bounding box center [1213, 530] width 17 height 18
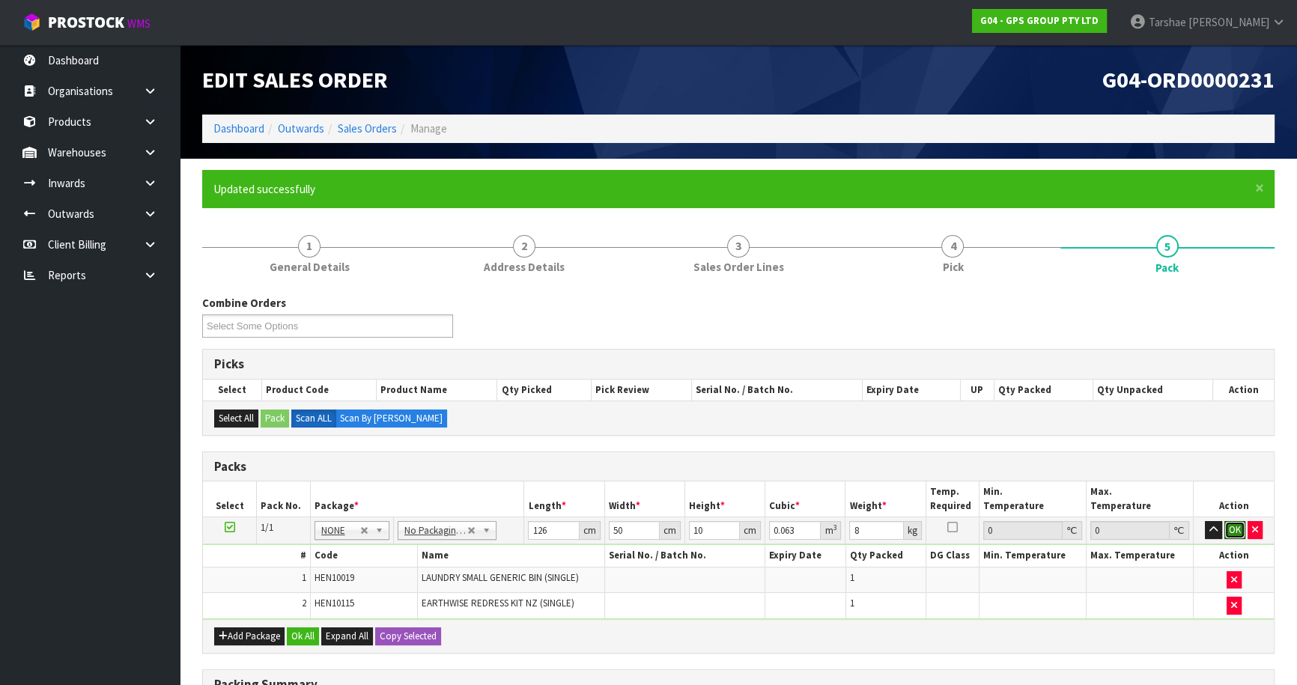
click button "OK" at bounding box center [1234, 530] width 21 height 18
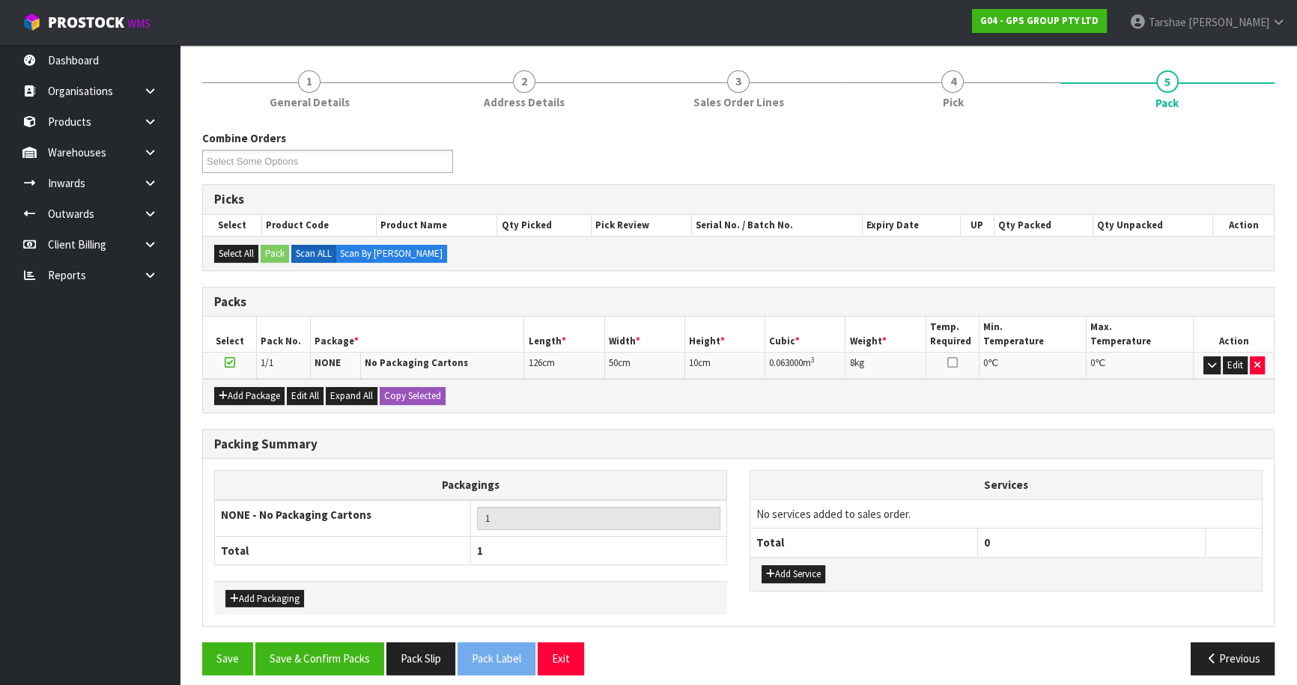
scroll to position [174, 0]
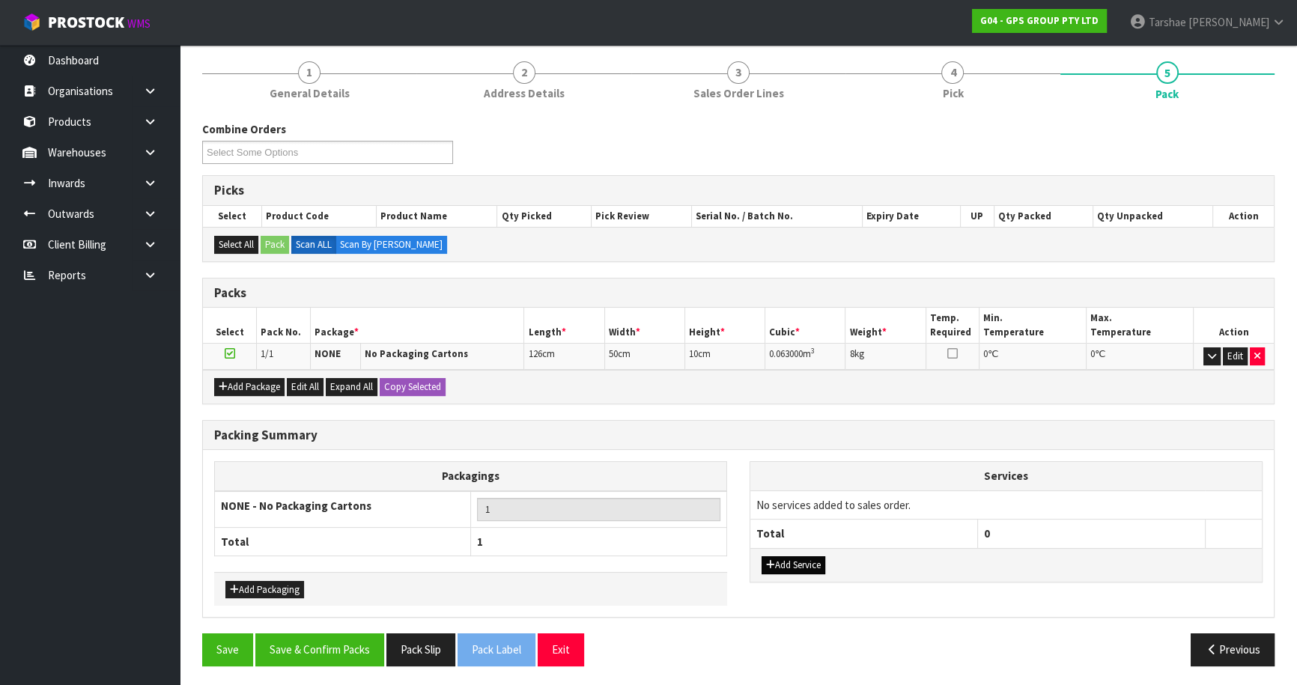
drag, startPoint x: 774, startPoint y: 575, endPoint x: 785, endPoint y: 557, distance: 21.2
click at [775, 572] on div "Add Service" at bounding box center [1005, 565] width 511 height 34
click at [785, 557] on button "Add Service" at bounding box center [794, 565] width 64 height 18
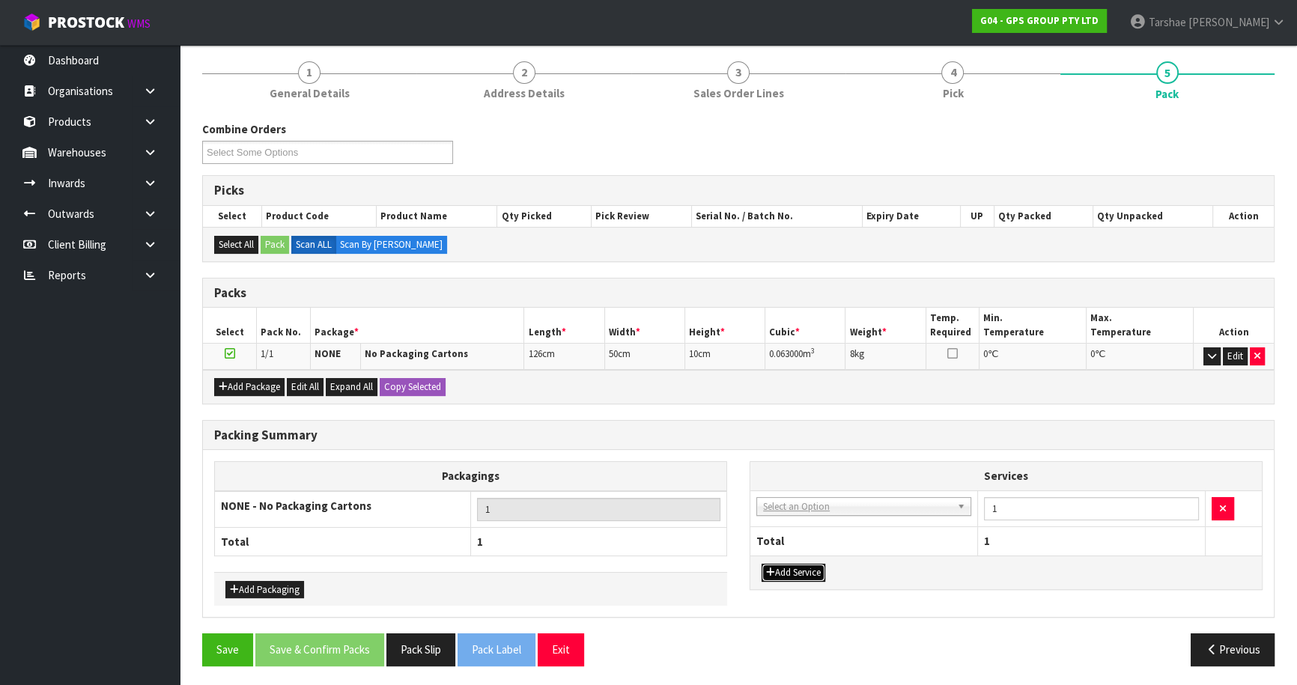
drag, startPoint x: 799, startPoint y: 496, endPoint x: 804, endPoint y: 517, distance: 21.6
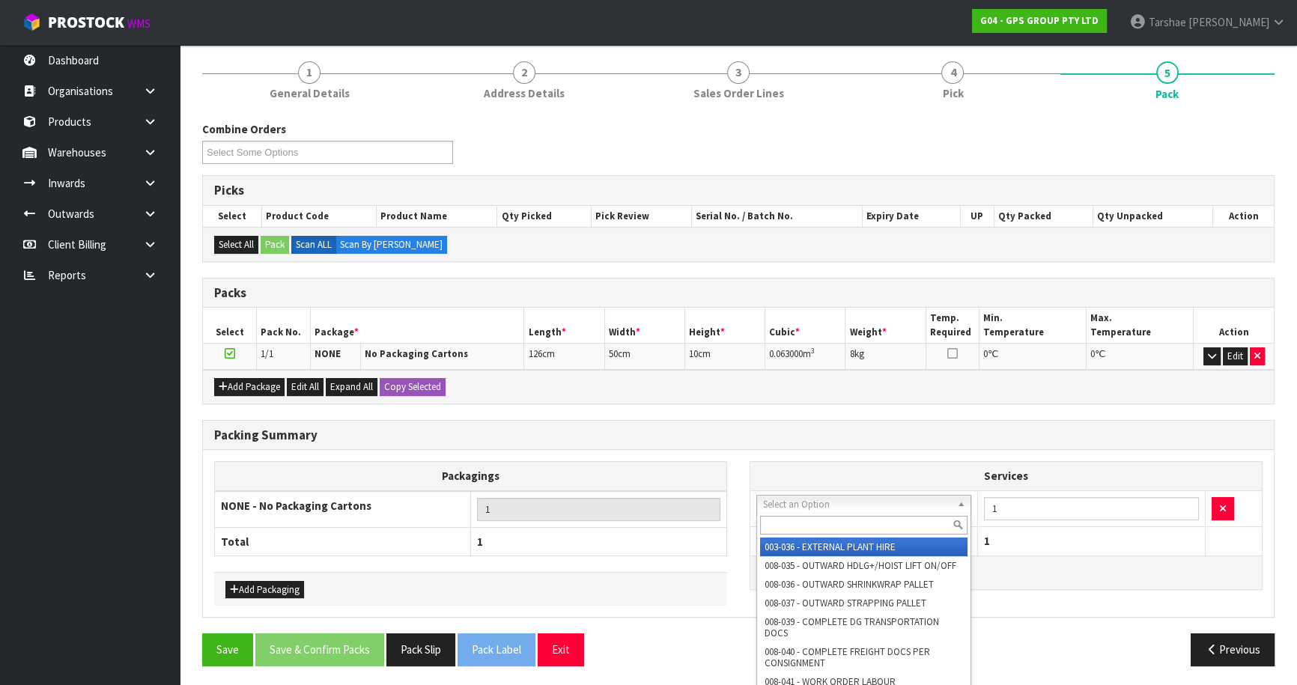
click at [809, 526] on input "text" at bounding box center [863, 525] width 207 height 19
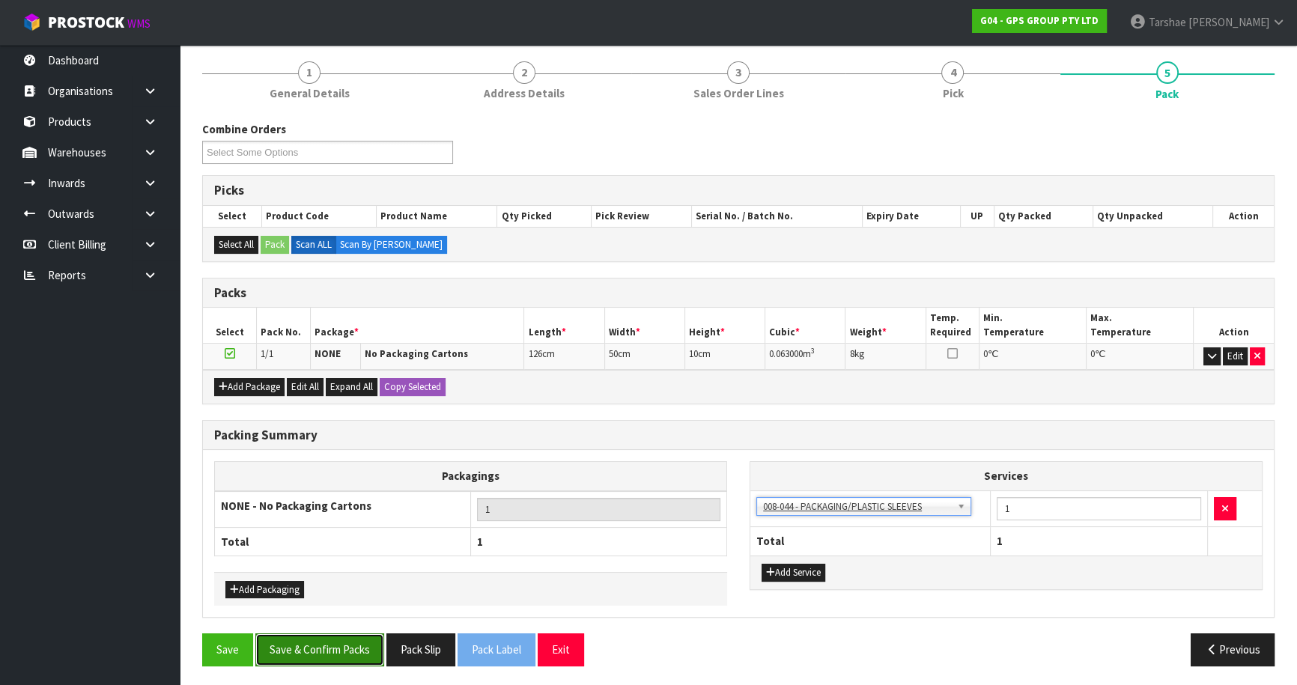
drag, startPoint x: 342, startPoint y: 657, endPoint x: 366, endPoint y: 647, distance: 25.9
click at [342, 654] on button "Save & Confirm Packs" at bounding box center [319, 650] width 129 height 32
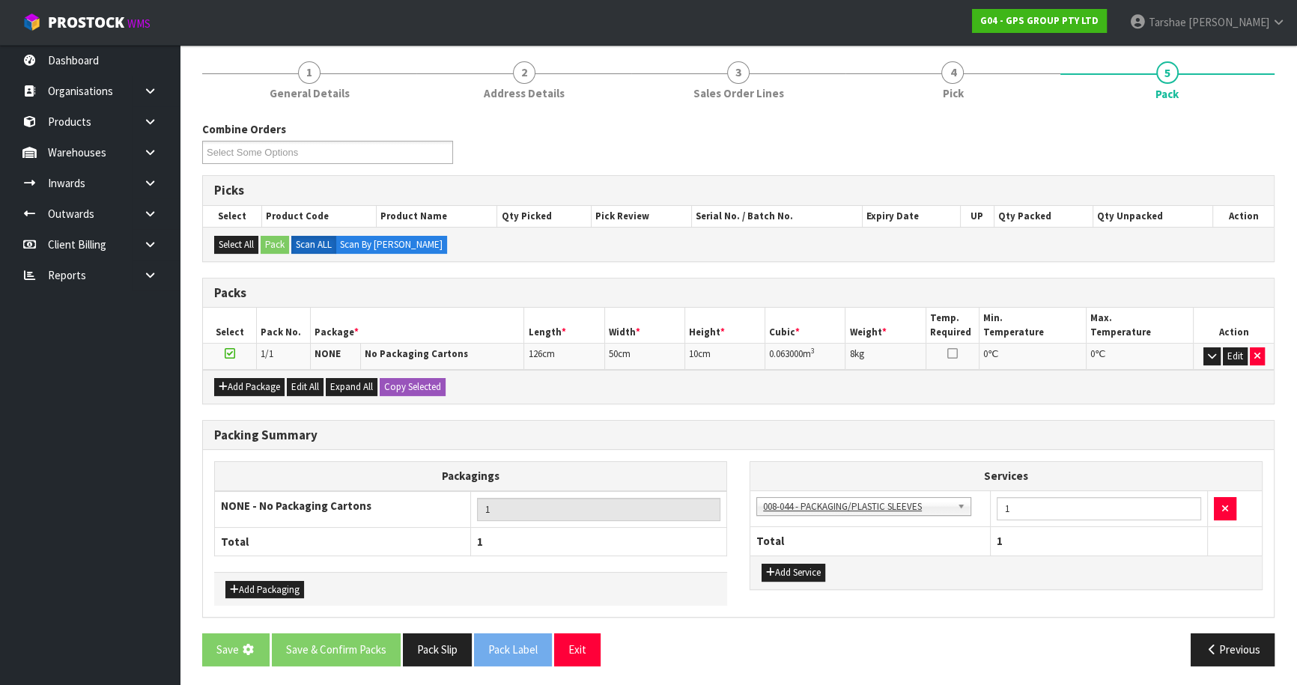
scroll to position [0, 0]
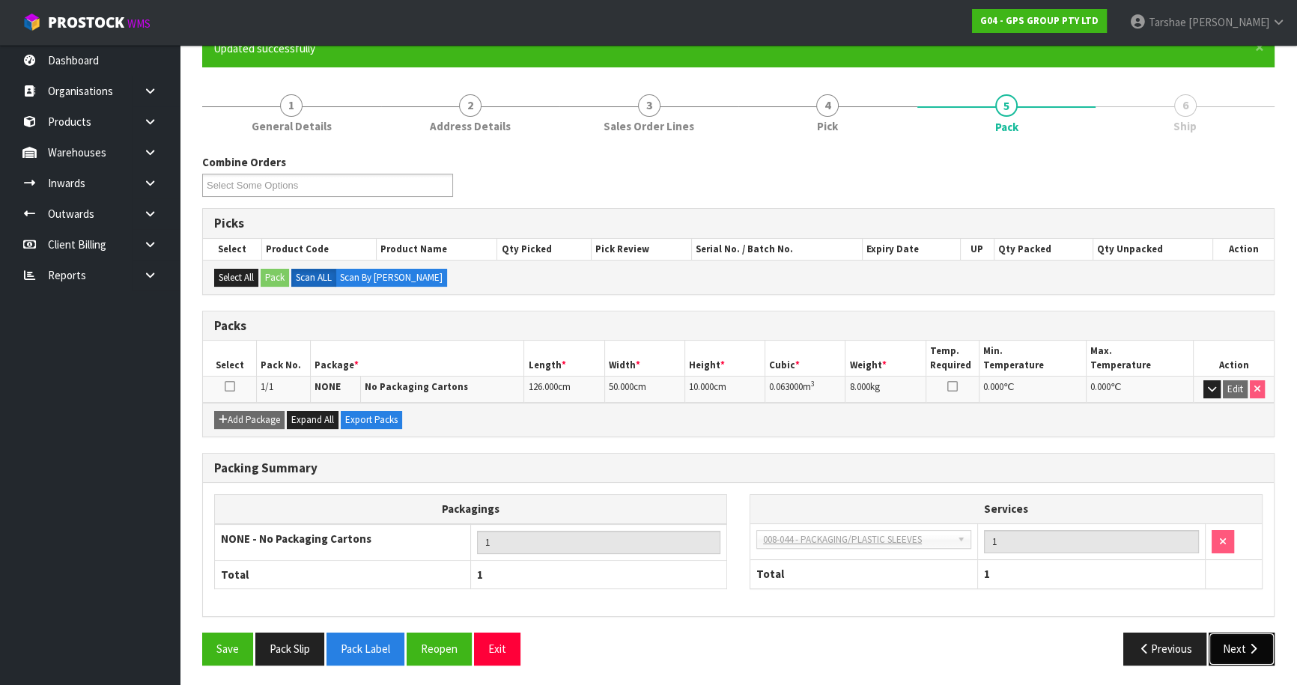
click at [1259, 637] on button "Next" at bounding box center [1242, 649] width 66 height 32
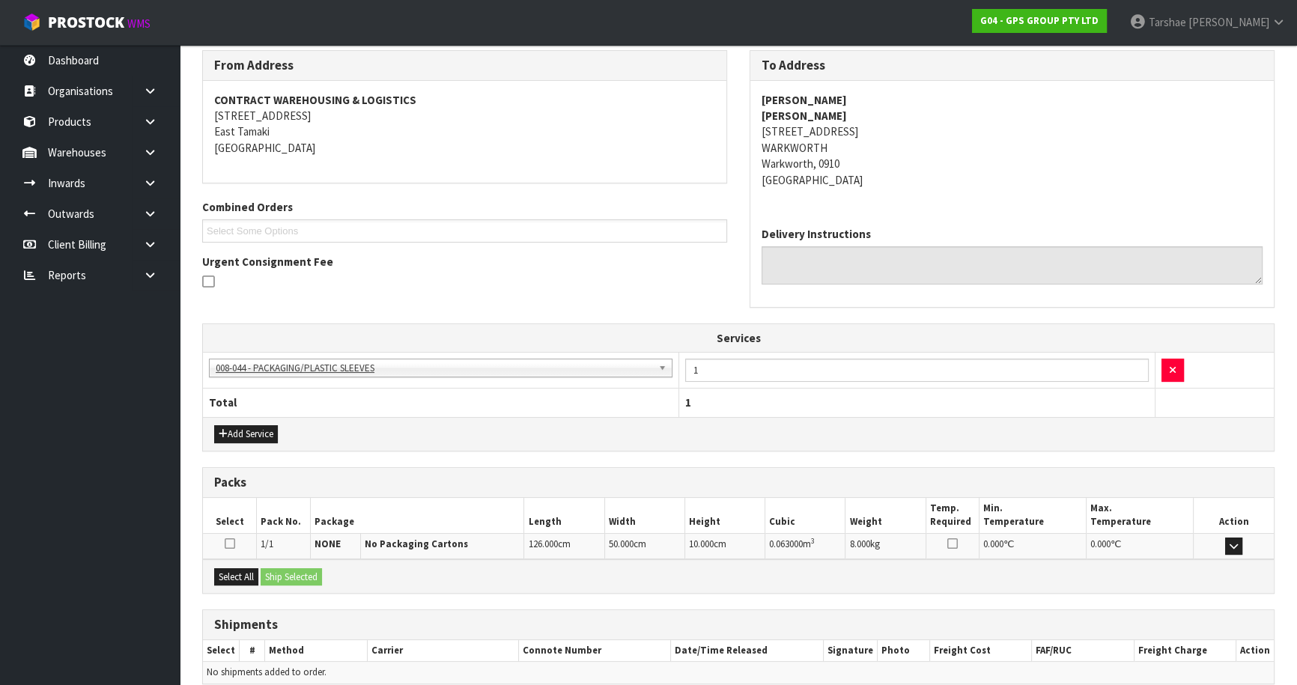
scroll to position [312, 0]
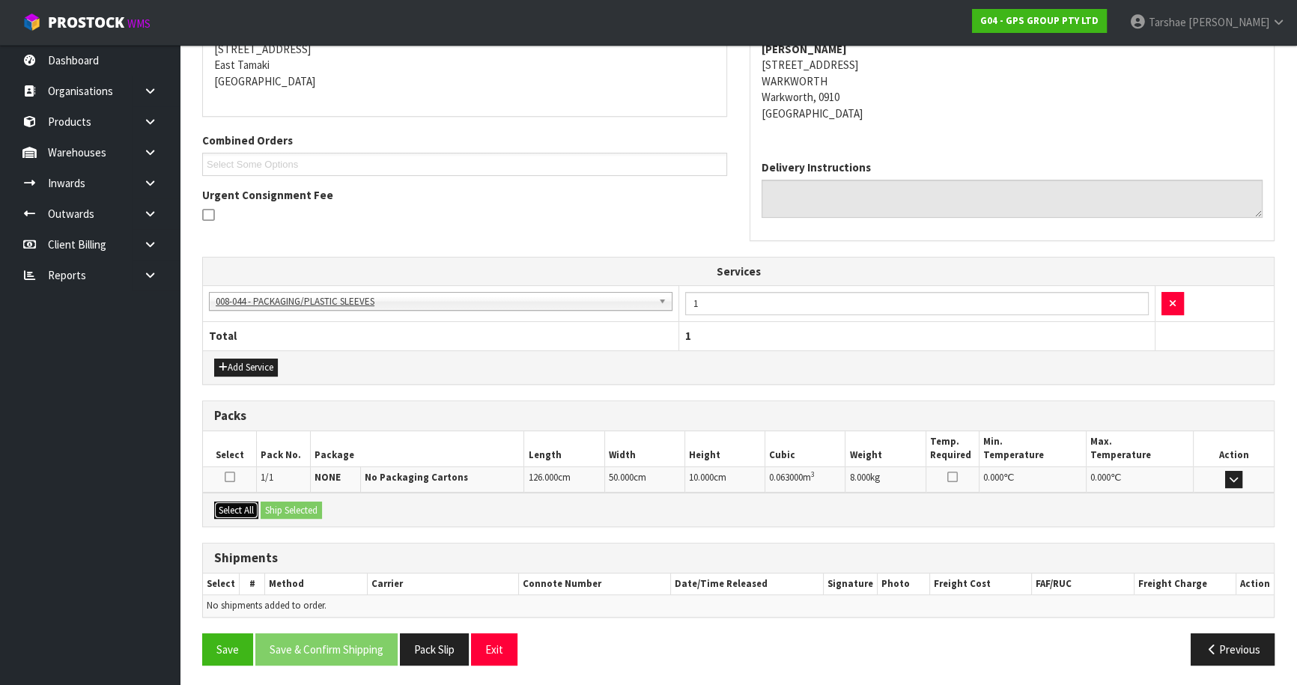
drag, startPoint x: 232, startPoint y: 502, endPoint x: 258, endPoint y: 514, distance: 28.1
click at [235, 502] on button "Select All" at bounding box center [236, 511] width 44 height 18
click at [281, 511] on button "Ship Selected" at bounding box center [291, 511] width 61 height 18
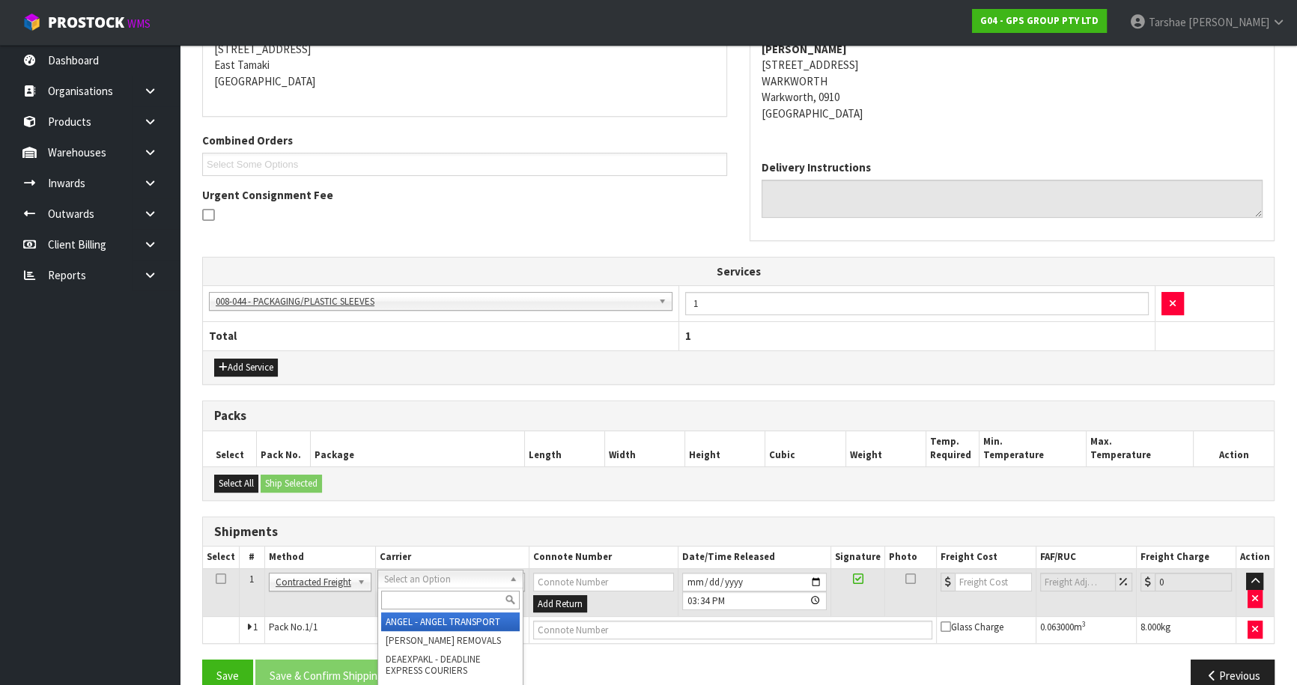
click at [418, 607] on input "text" at bounding box center [450, 600] width 139 height 19
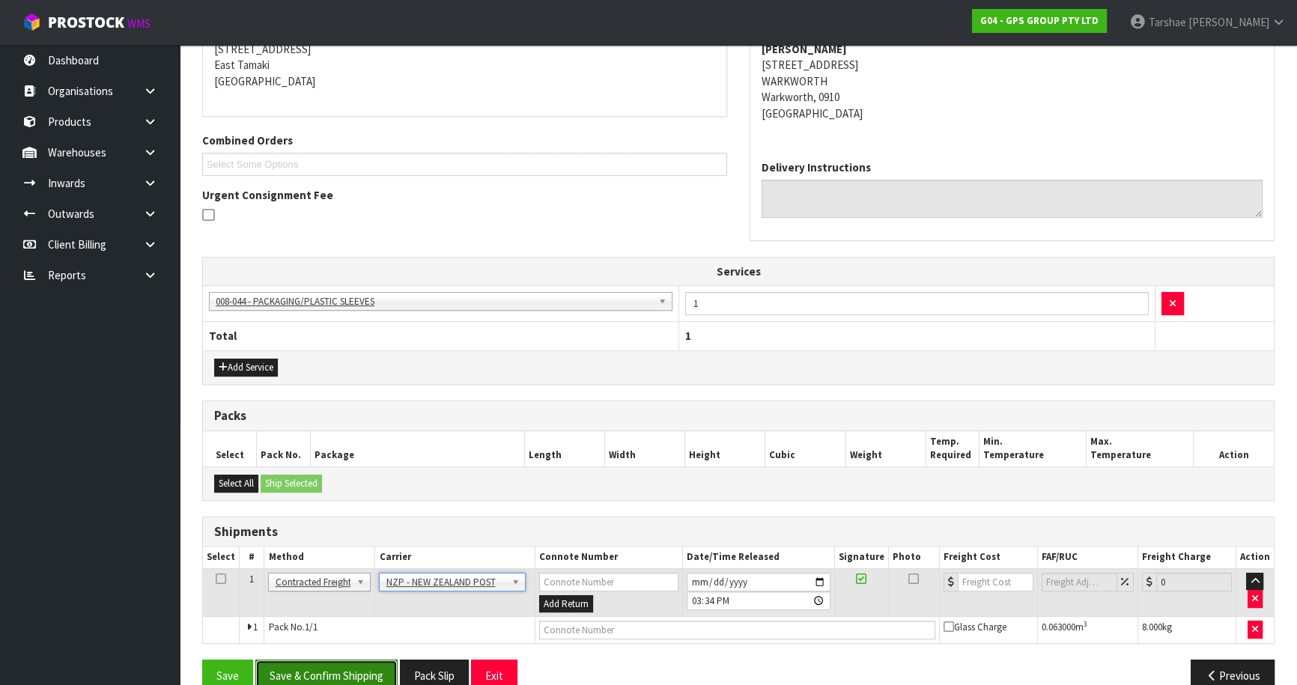
click at [367, 674] on button "Save & Confirm Shipping" at bounding box center [326, 676] width 142 height 32
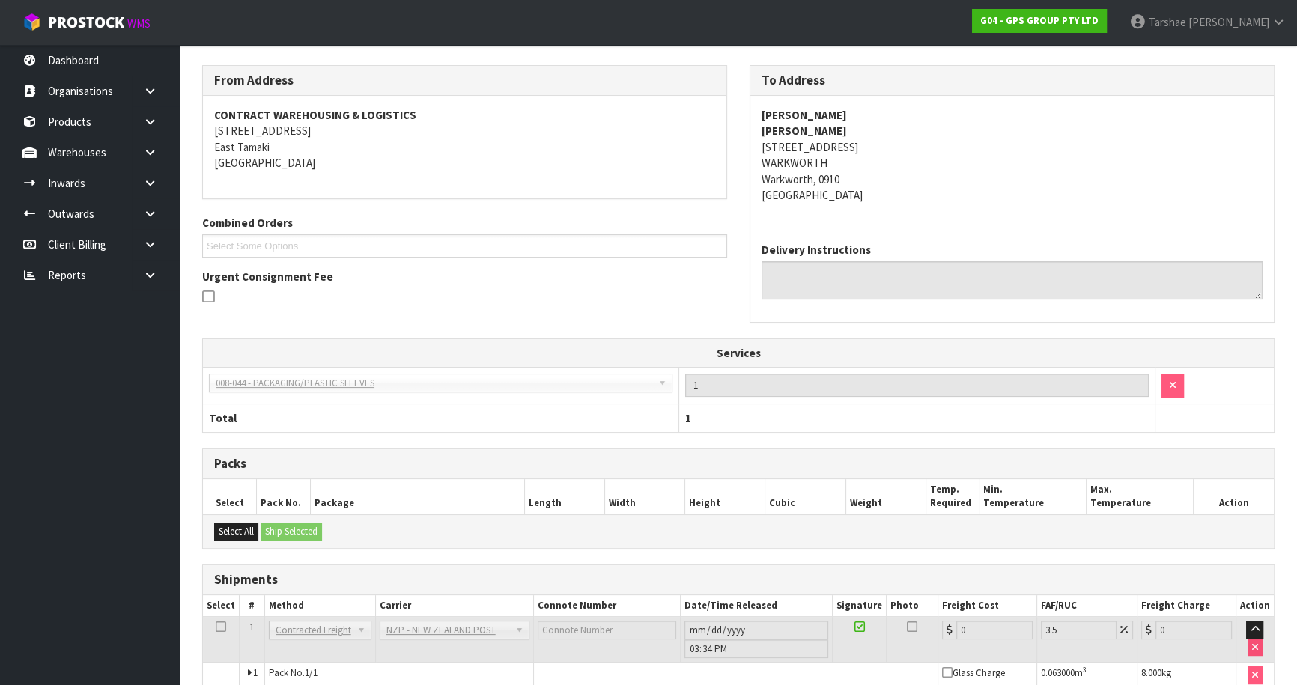
scroll to position [318, 0]
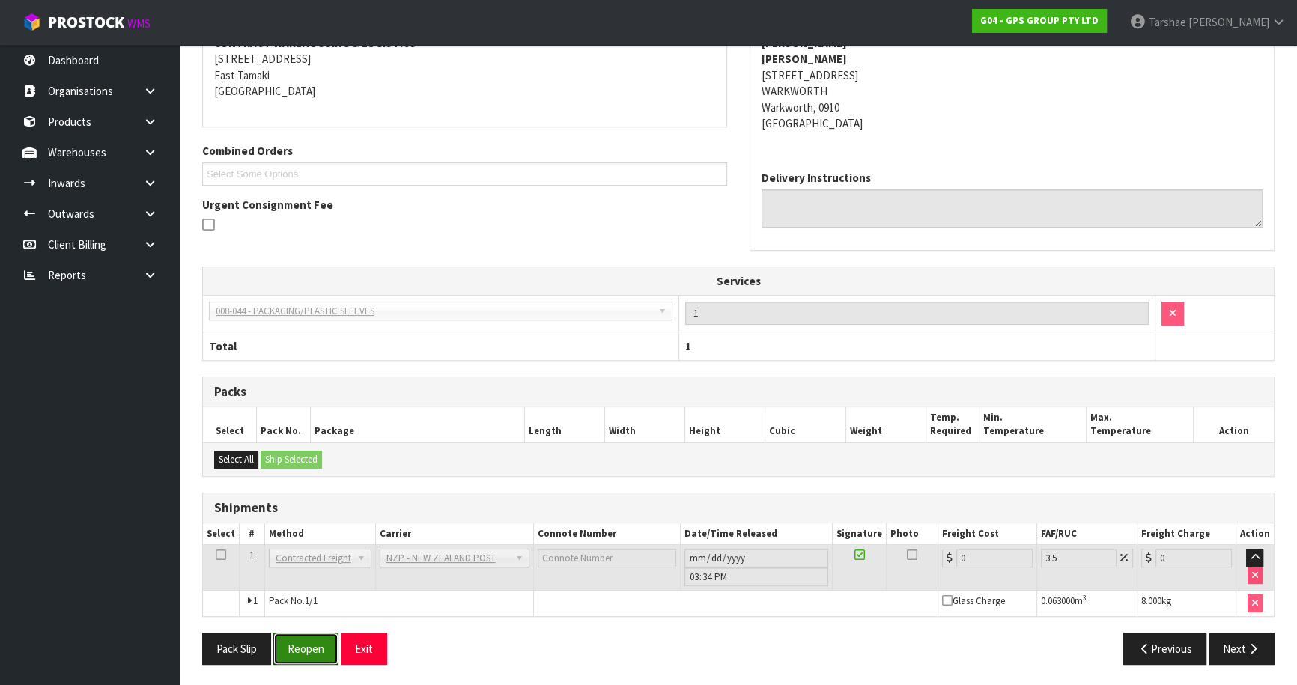
drag, startPoint x: 302, startPoint y: 647, endPoint x: 410, endPoint y: 598, distance: 118.3
click at [302, 647] on button "Reopen" at bounding box center [305, 649] width 65 height 32
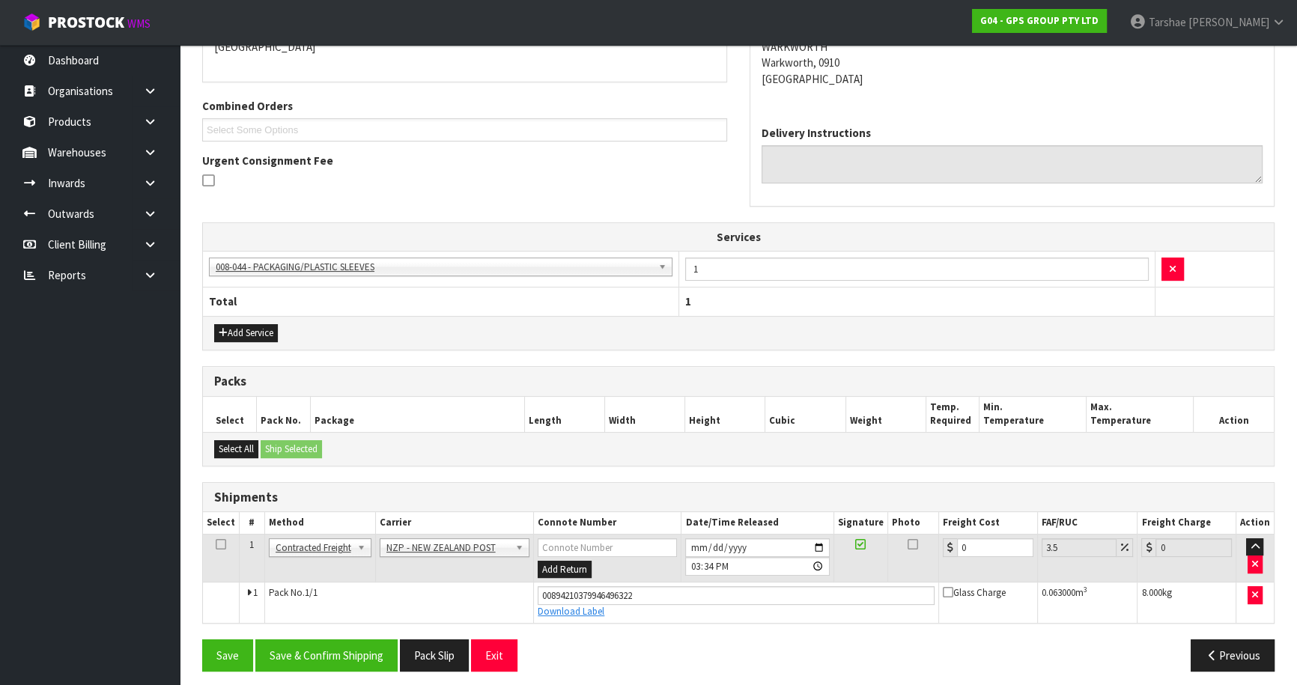
scroll to position [352, 0]
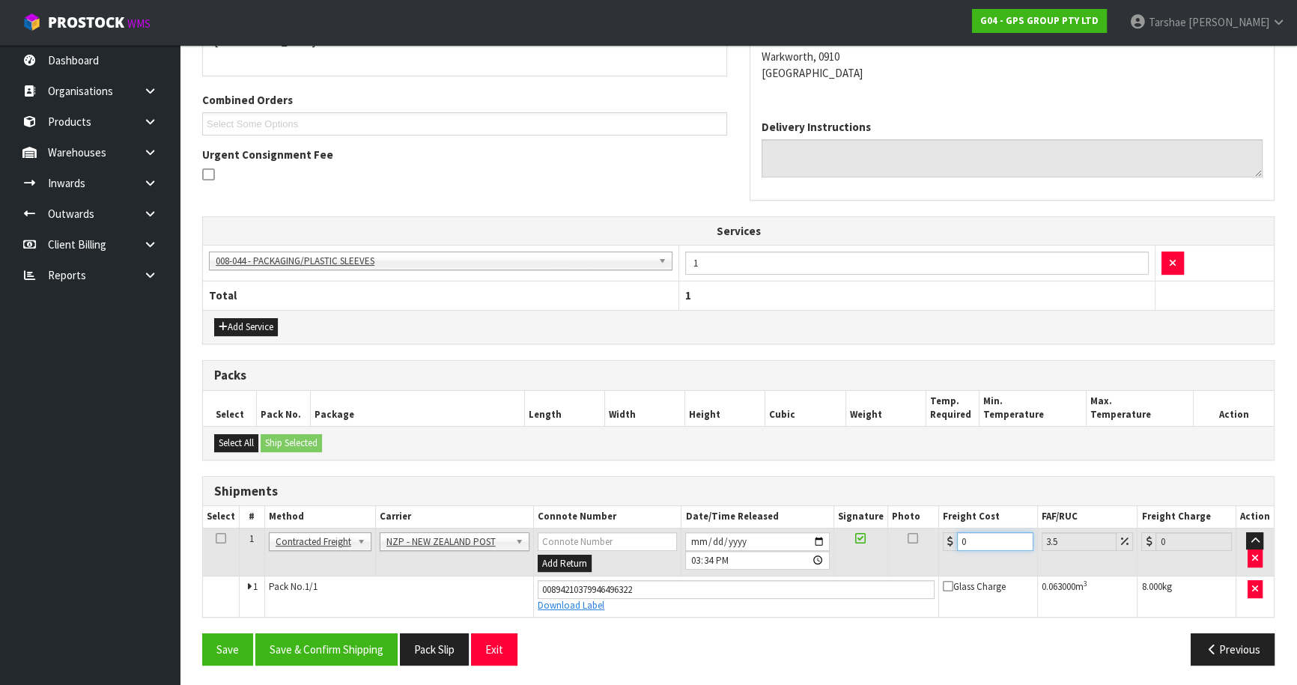
drag, startPoint x: 949, startPoint y: 543, endPoint x: 793, endPoint y: 533, distance: 156.1
click at [842, 543] on tr "1 Client Local Pickup Customer Local Pickup Company Freight Contracted Freight …" at bounding box center [738, 552] width 1071 height 49
click at [323, 649] on button "Save & Confirm Shipping" at bounding box center [326, 650] width 142 height 32
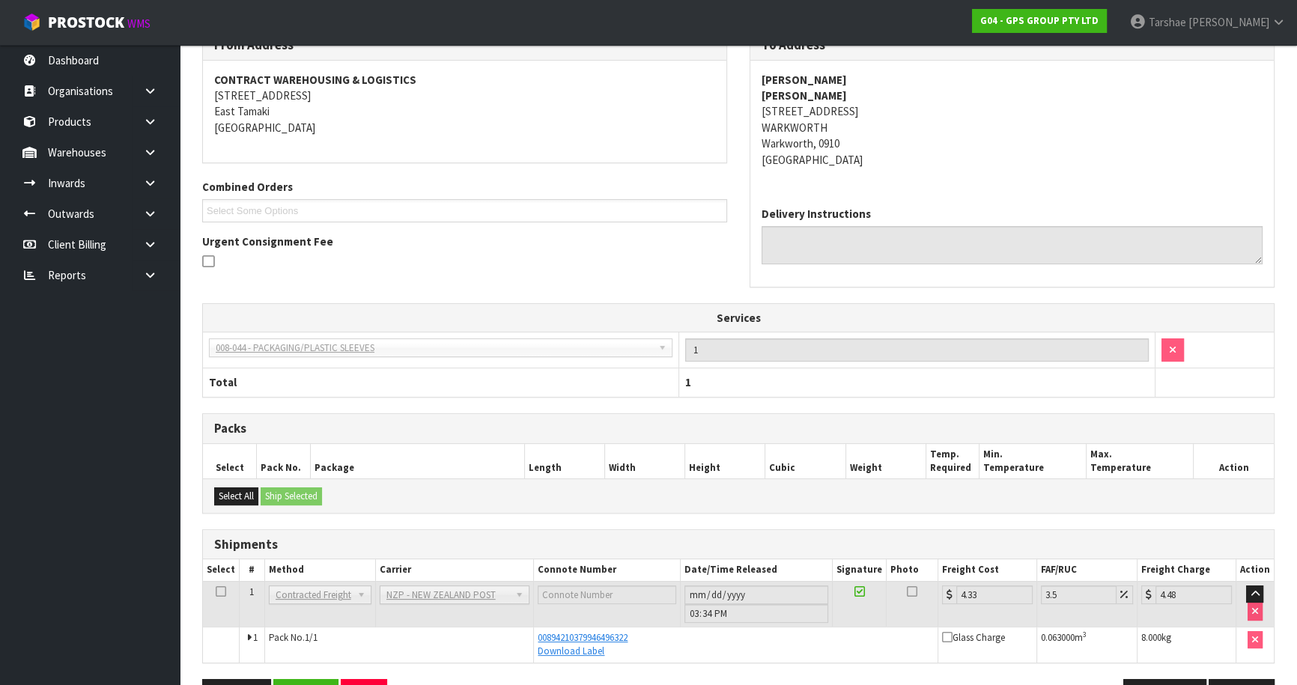
scroll to position [312, 0]
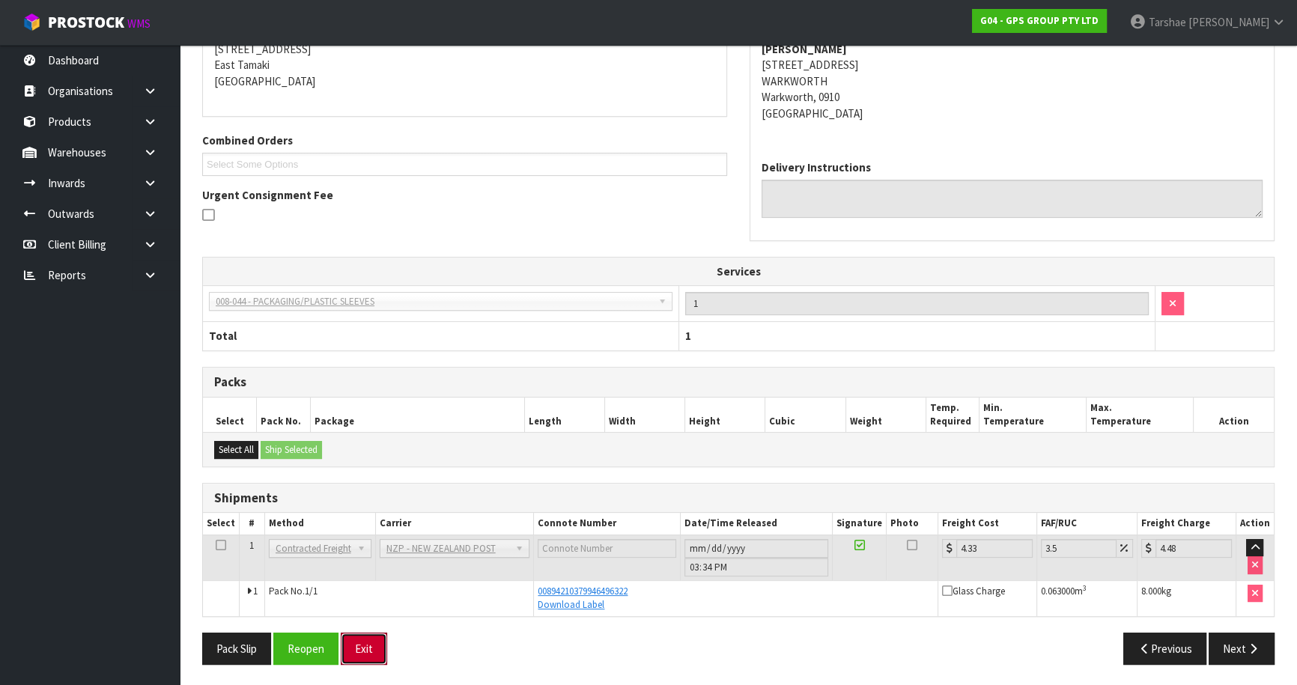
drag, startPoint x: 362, startPoint y: 654, endPoint x: 413, endPoint y: 502, distance: 160.1
click at [364, 651] on button "Exit" at bounding box center [364, 649] width 46 height 32
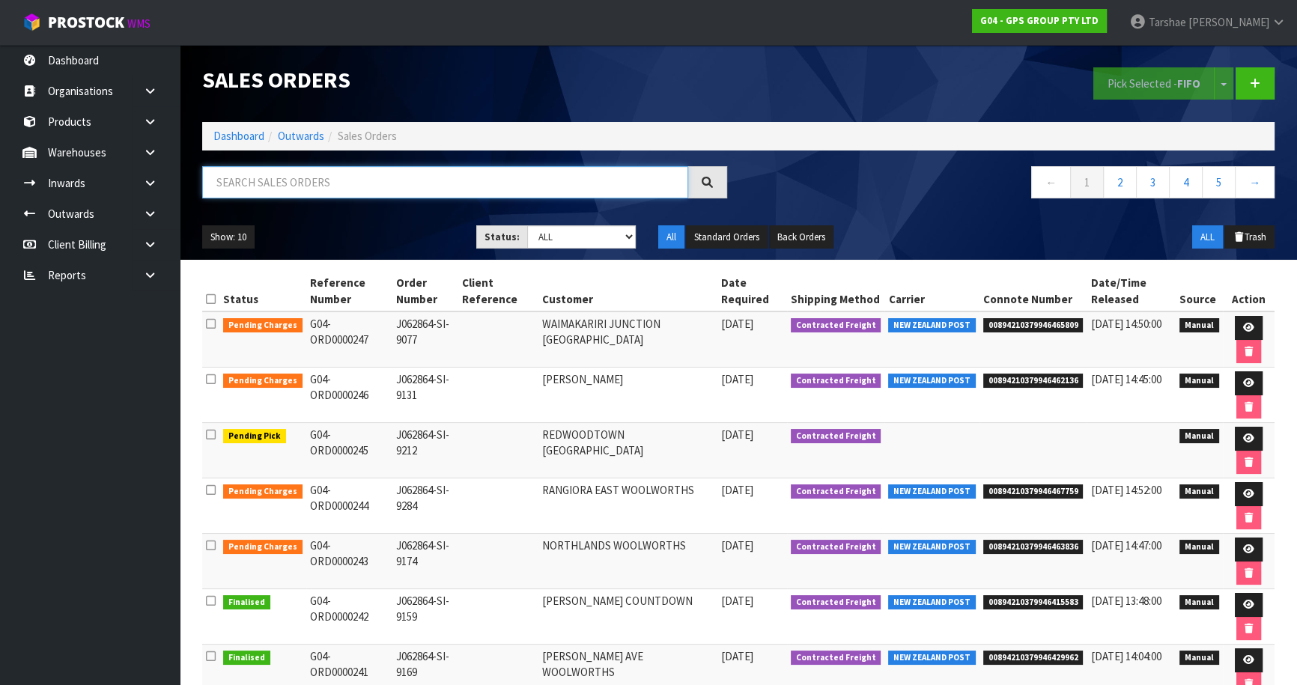
click at [285, 184] on input "text" at bounding box center [445, 182] width 486 height 32
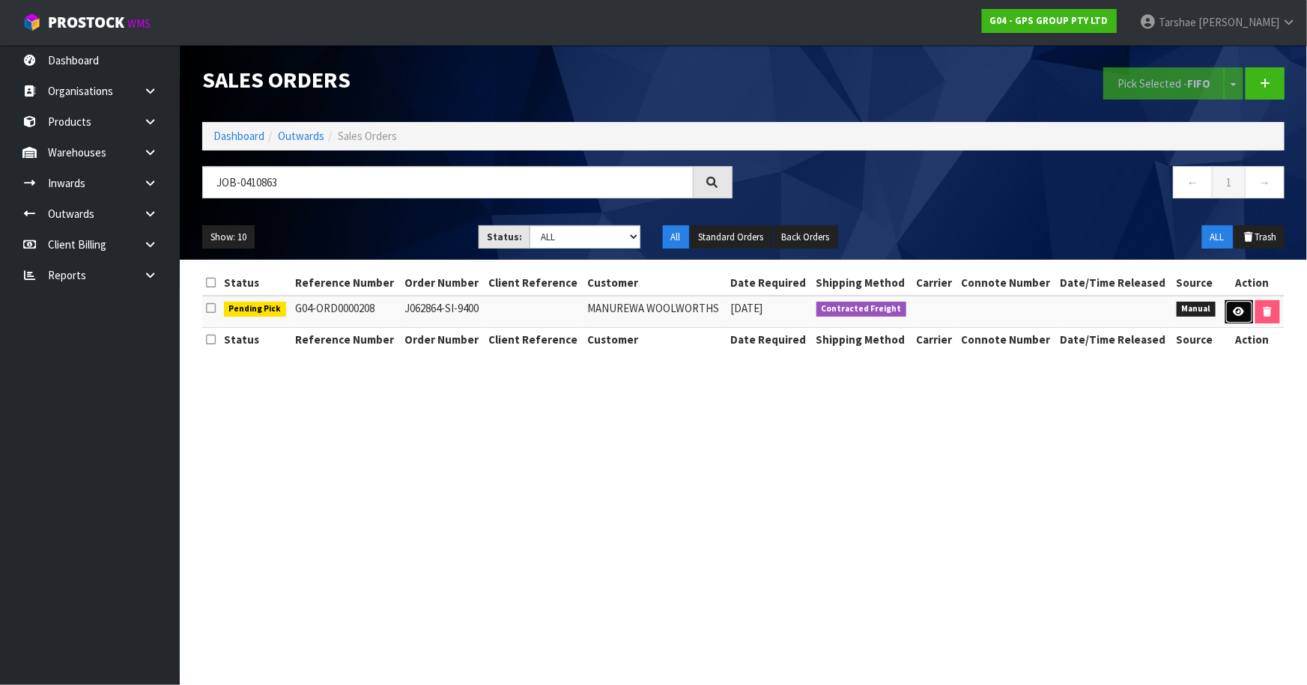
click at [1235, 312] on icon at bounding box center [1238, 312] width 11 height 10
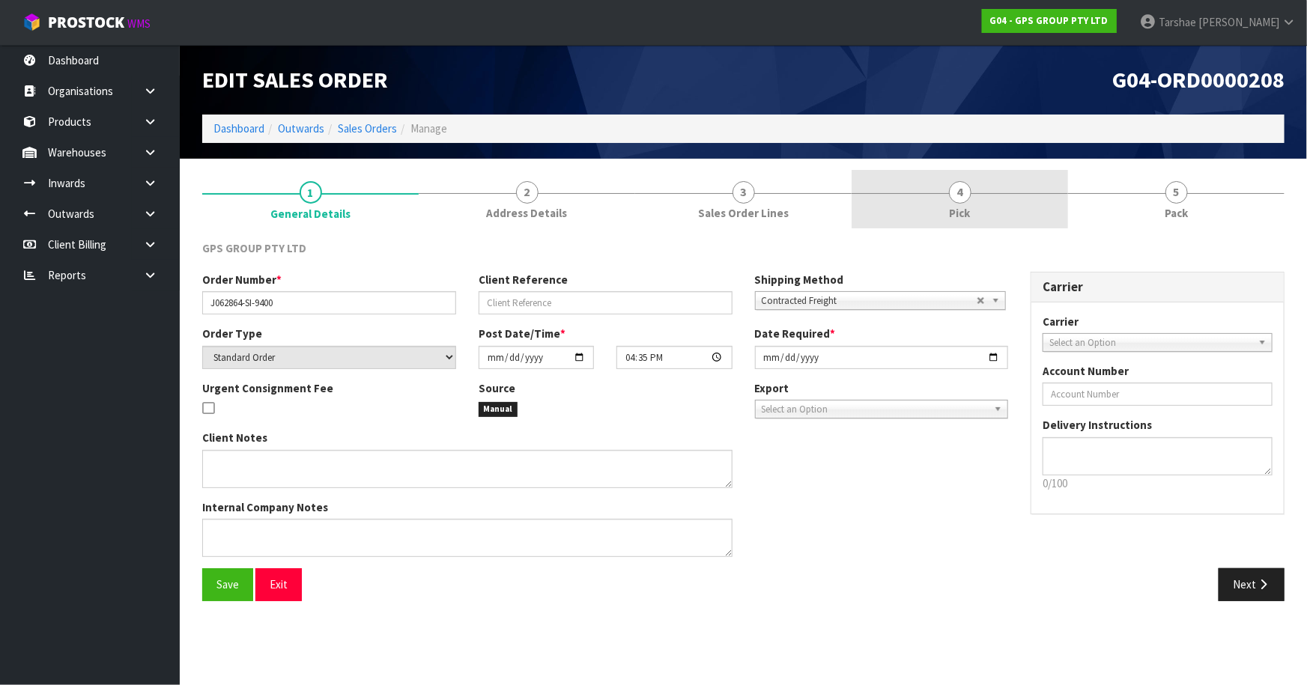
drag, startPoint x: 944, startPoint y: 216, endPoint x: 960, endPoint y: 227, distance: 19.5
click at [944, 216] on link "4 Pick" at bounding box center [959, 199] width 216 height 59
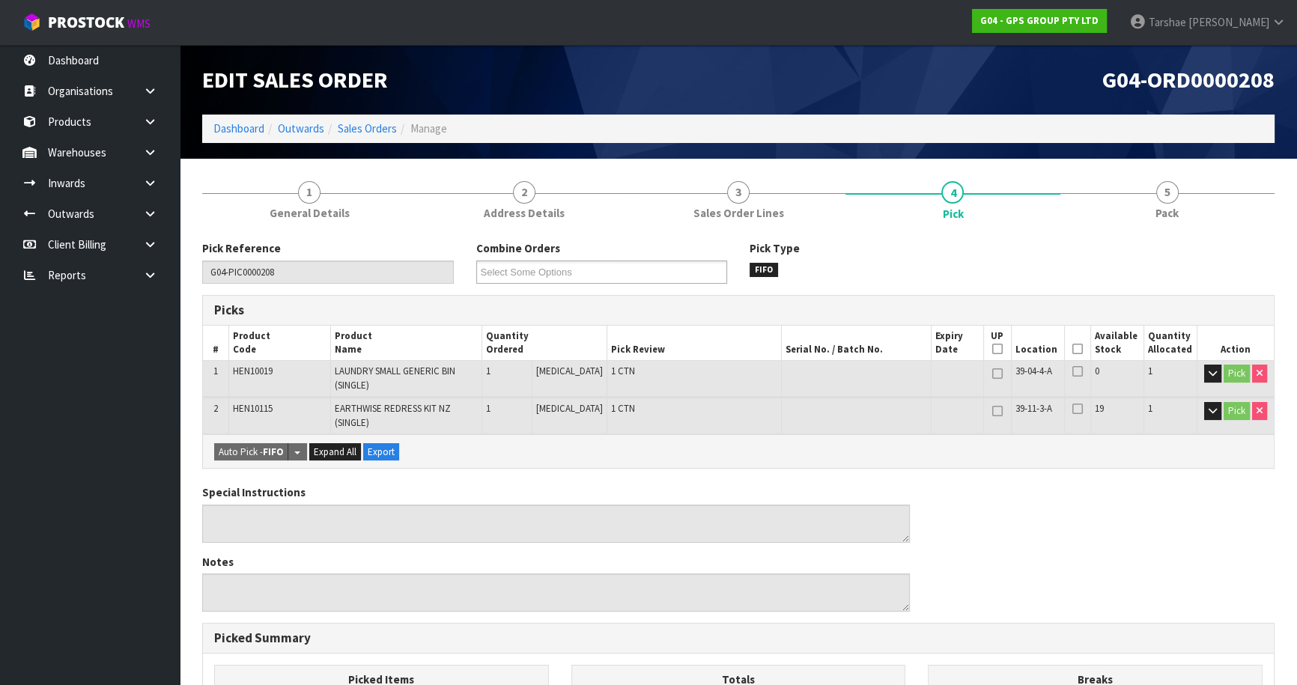
click at [1077, 350] on icon at bounding box center [1077, 349] width 10 height 1
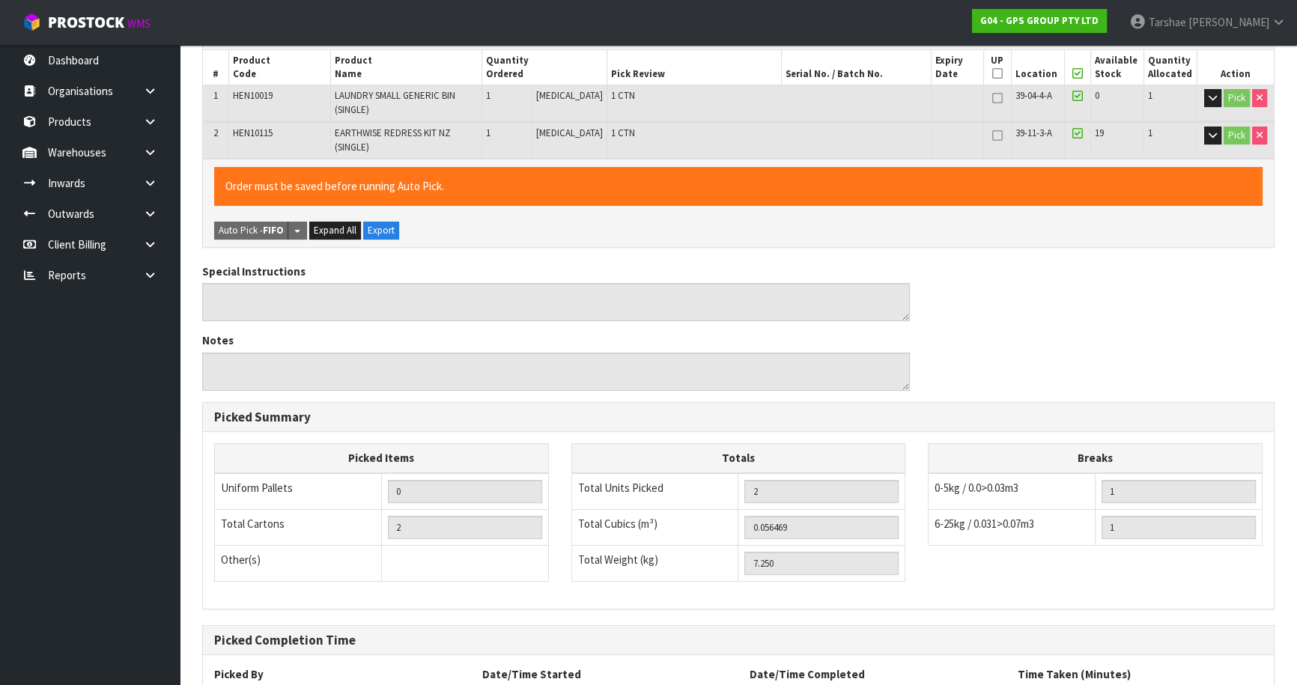
scroll to position [403, 0]
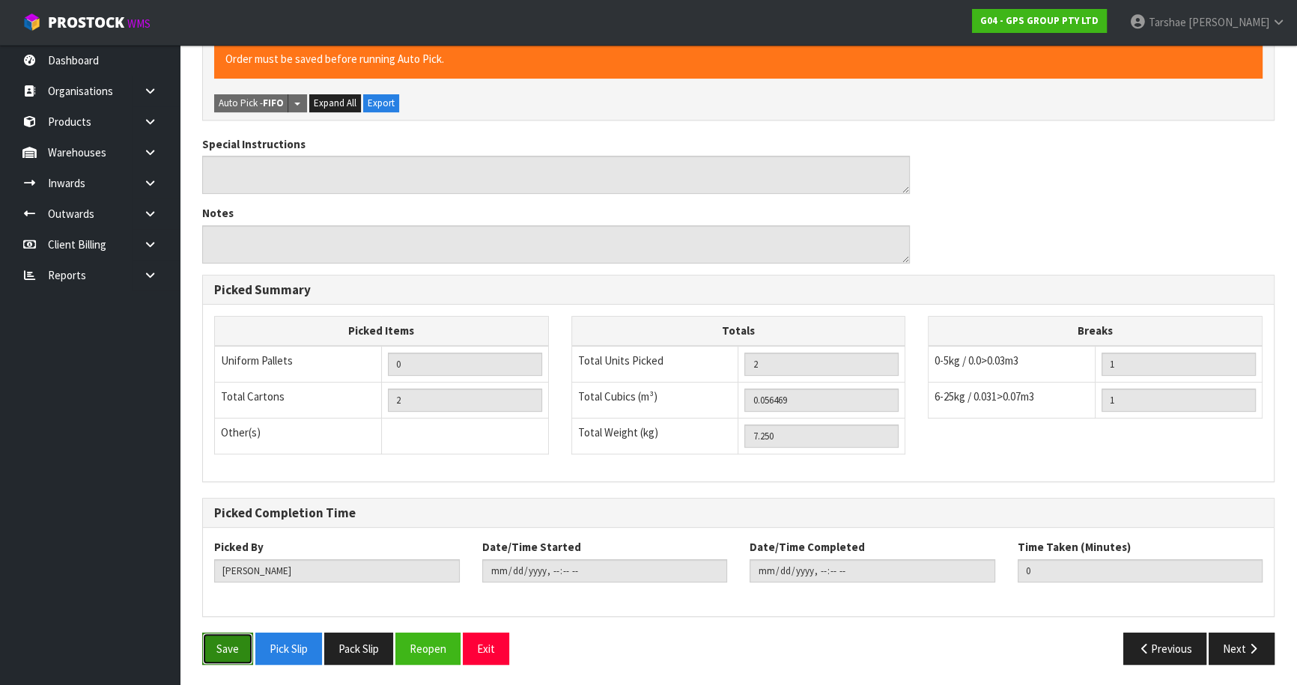
click at [237, 638] on button "Save" at bounding box center [227, 649] width 51 height 32
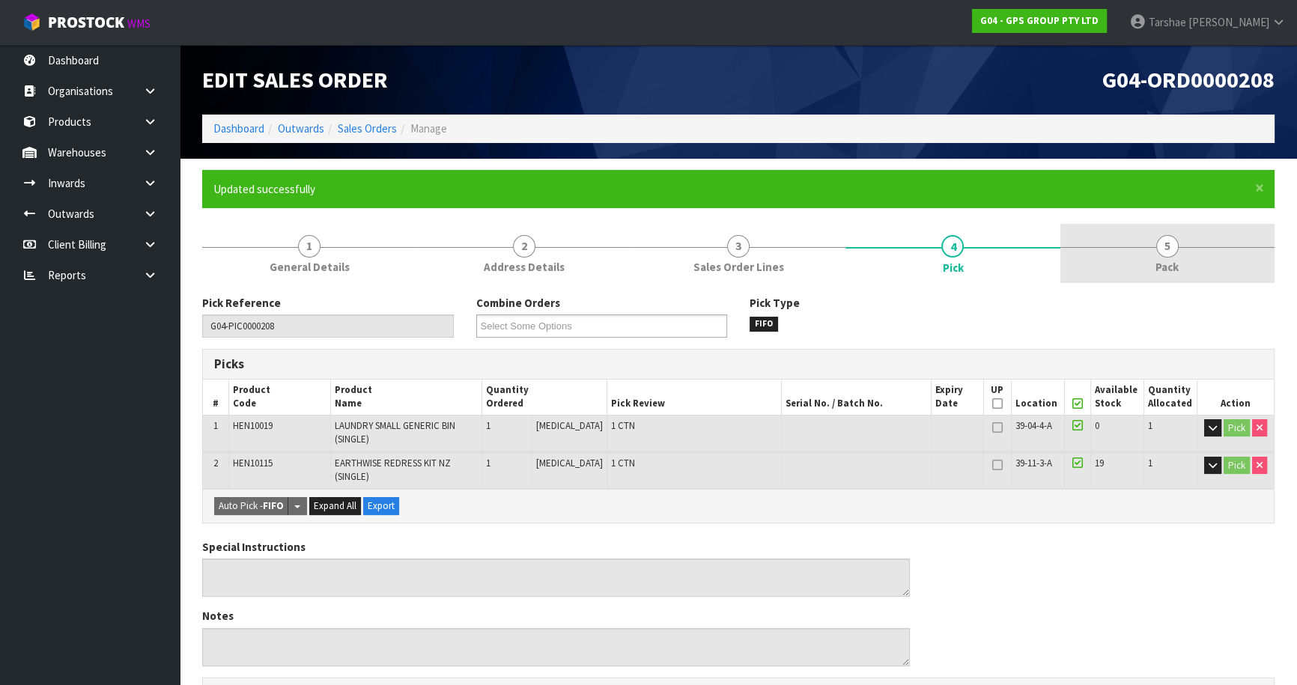
click at [1111, 265] on link "5 Pack" at bounding box center [1167, 253] width 214 height 59
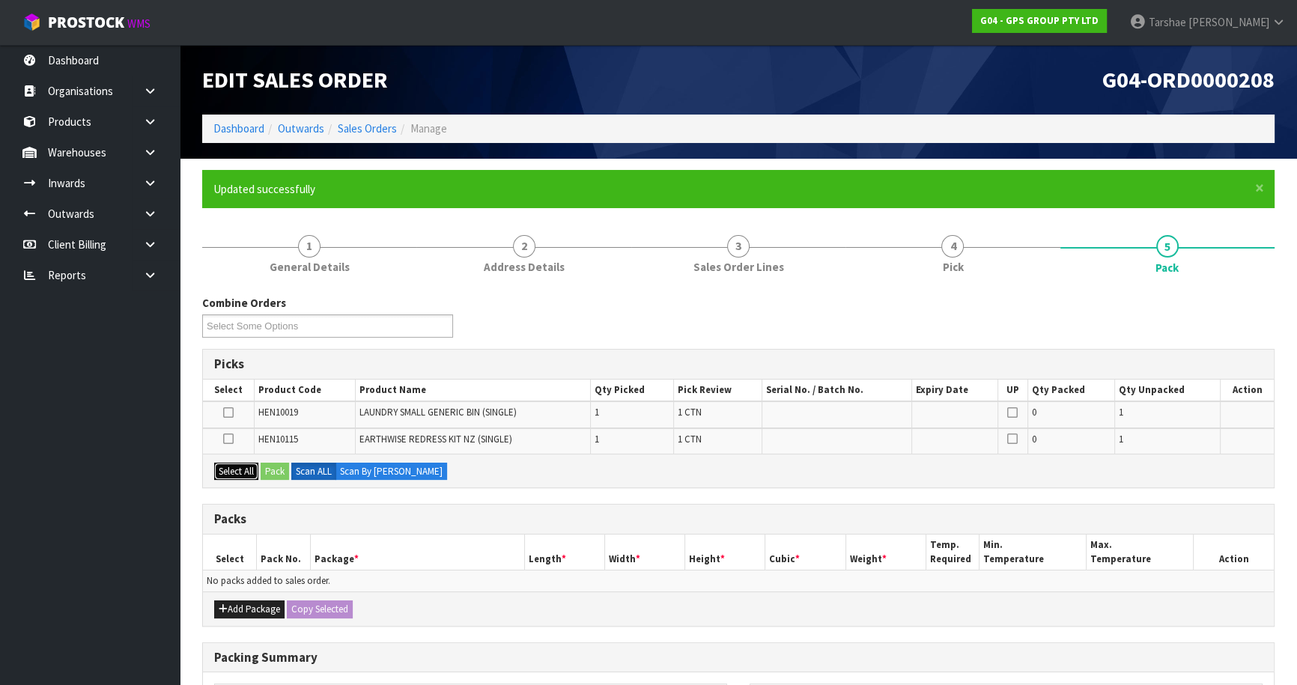
click at [220, 464] on button "Select All" at bounding box center [236, 472] width 44 height 18
drag, startPoint x: 276, startPoint y: 601, endPoint x: 265, endPoint y: 603, distance: 10.6
click at [273, 601] on button "Add Package" at bounding box center [249, 610] width 70 height 18
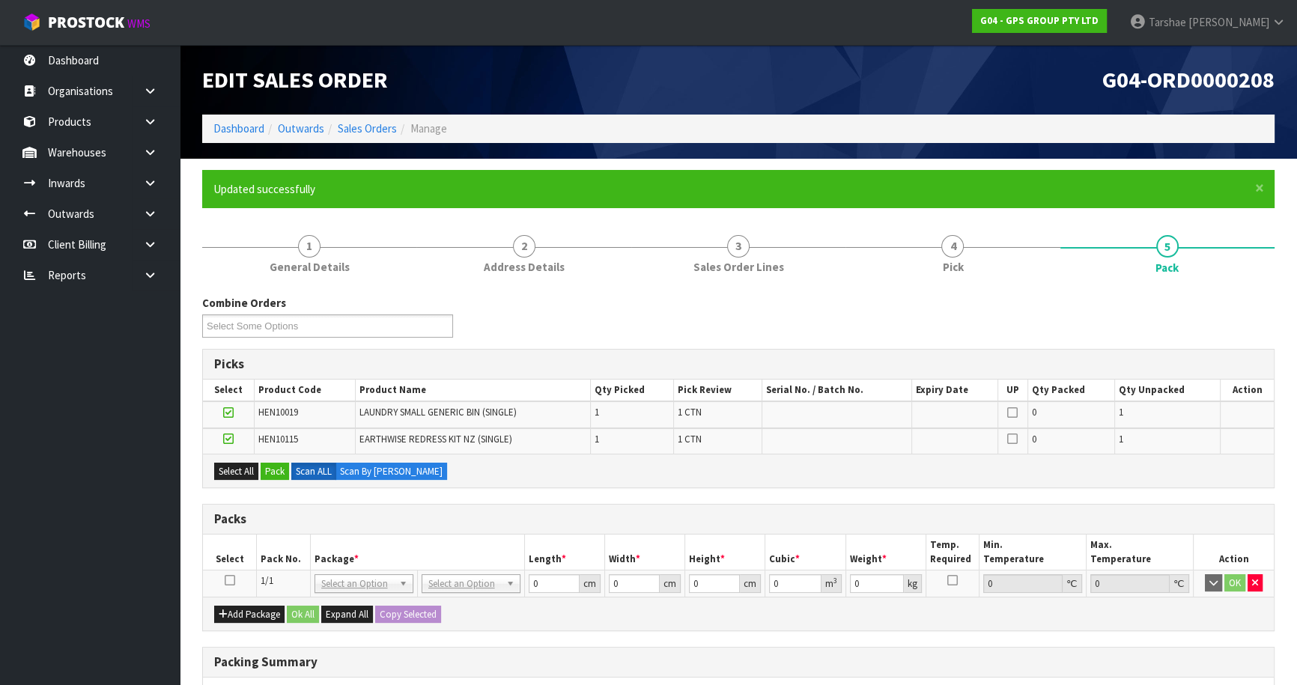
drag, startPoint x: 228, startPoint y: 581, endPoint x: 261, endPoint y: 509, distance: 79.1
click at [229, 580] on icon at bounding box center [230, 580] width 10 height 1
click at [276, 466] on button "Pack" at bounding box center [275, 472] width 28 height 18
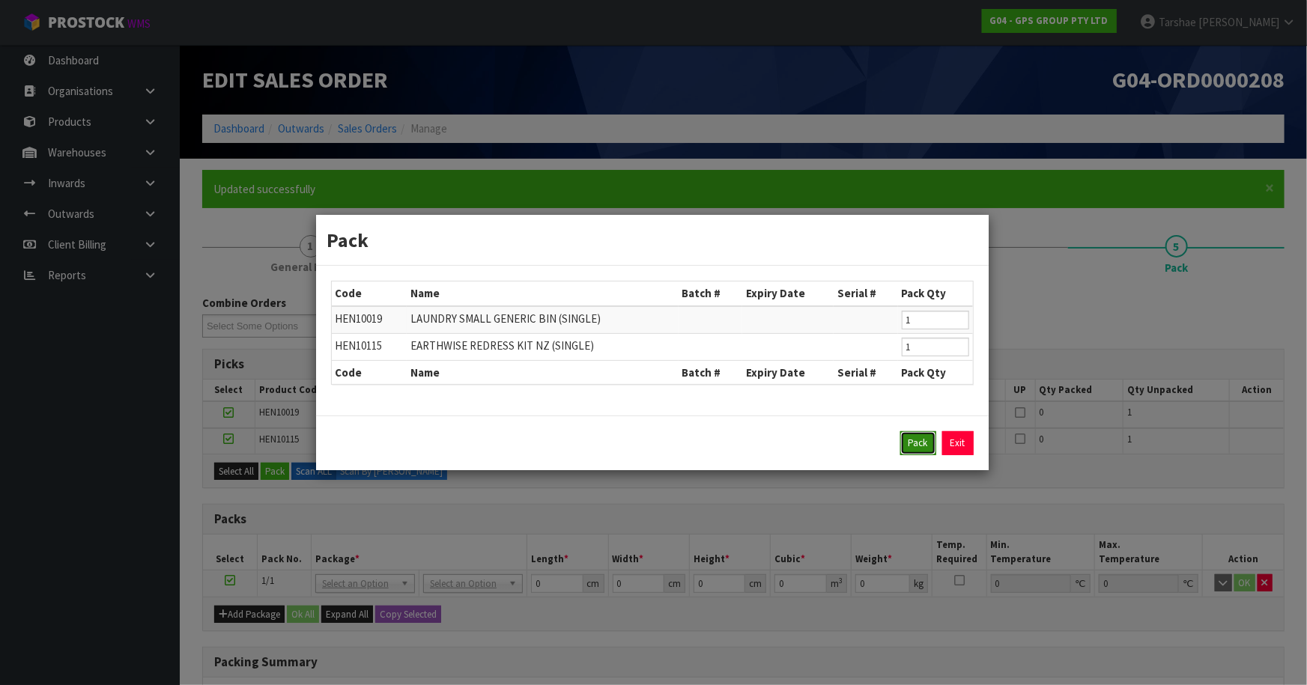
drag, startPoint x: 916, startPoint y: 440, endPoint x: 878, endPoint y: 452, distance: 39.8
click at [915, 440] on button "Pack" at bounding box center [918, 443] width 36 height 24
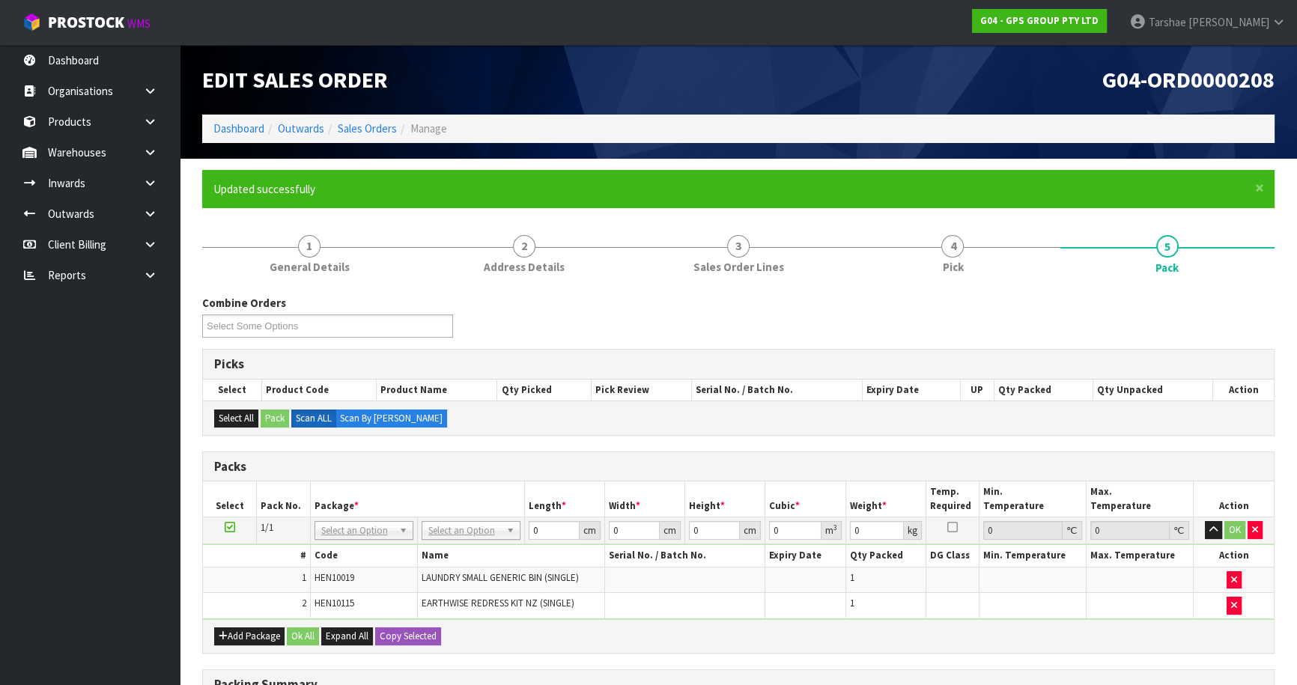
click at [440, 539] on td "No Packaging Cartons PLT GEN120 (1200 X 1000) PLT ONE WAY SKID CHEP HIRE PALLET…" at bounding box center [470, 530] width 107 height 27
drag, startPoint x: 457, startPoint y: 532, endPoint x: 461, endPoint y: 559, distance: 27.3
drag, startPoint x: 462, startPoint y: 559, endPoint x: 464, endPoint y: 569, distance: 10.6
click at [462, 562] on div at bounding box center [470, 550] width 97 height 25
drag, startPoint x: 539, startPoint y: 524, endPoint x: 425, endPoint y: 511, distance: 114.5
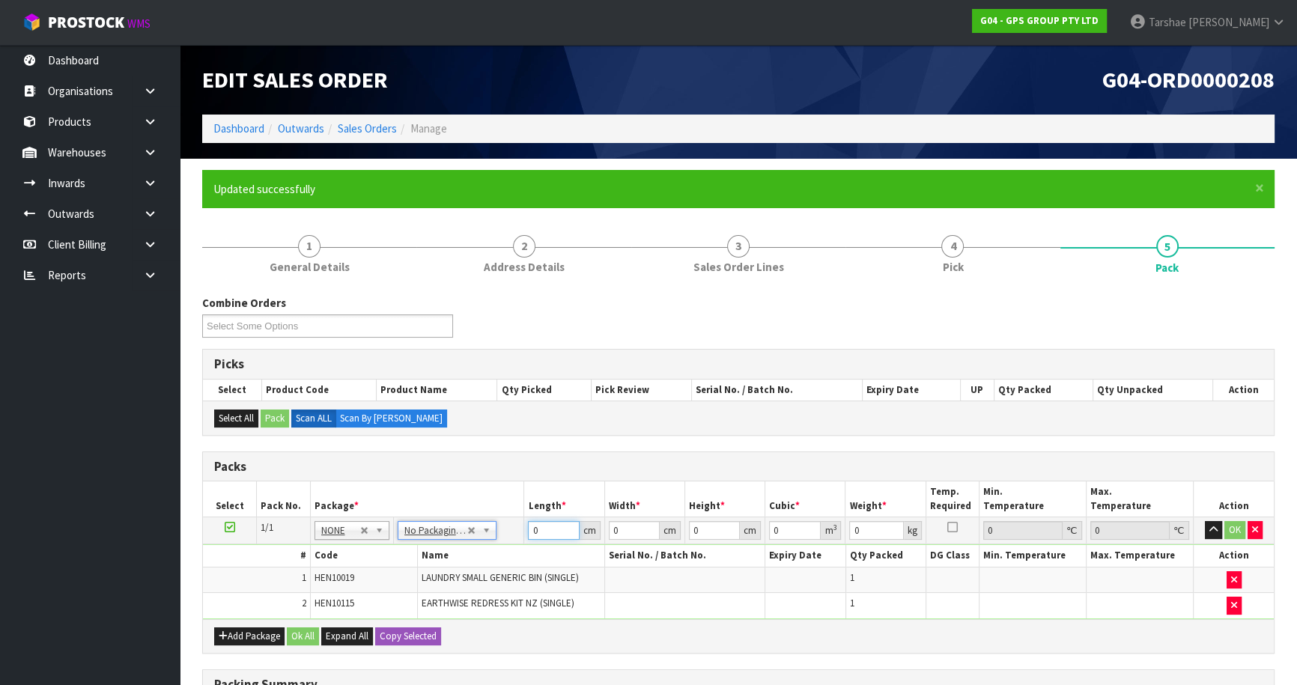
click at [425, 511] on table "Select Pack No. Package * Length * Width * Height * Cubic * Weight * Temp. Requ…" at bounding box center [738, 550] width 1071 height 137
drag, startPoint x: 708, startPoint y: 525, endPoint x: 629, endPoint y: 524, distance: 78.6
click at [629, 524] on tr "1/1 NONE 007-001 007-002 007-004 007-009 007-013 007-014 007-015 007-017 007-01…" at bounding box center [738, 530] width 1071 height 27
click at [1205, 521] on button "button" at bounding box center [1213, 530] width 17 height 18
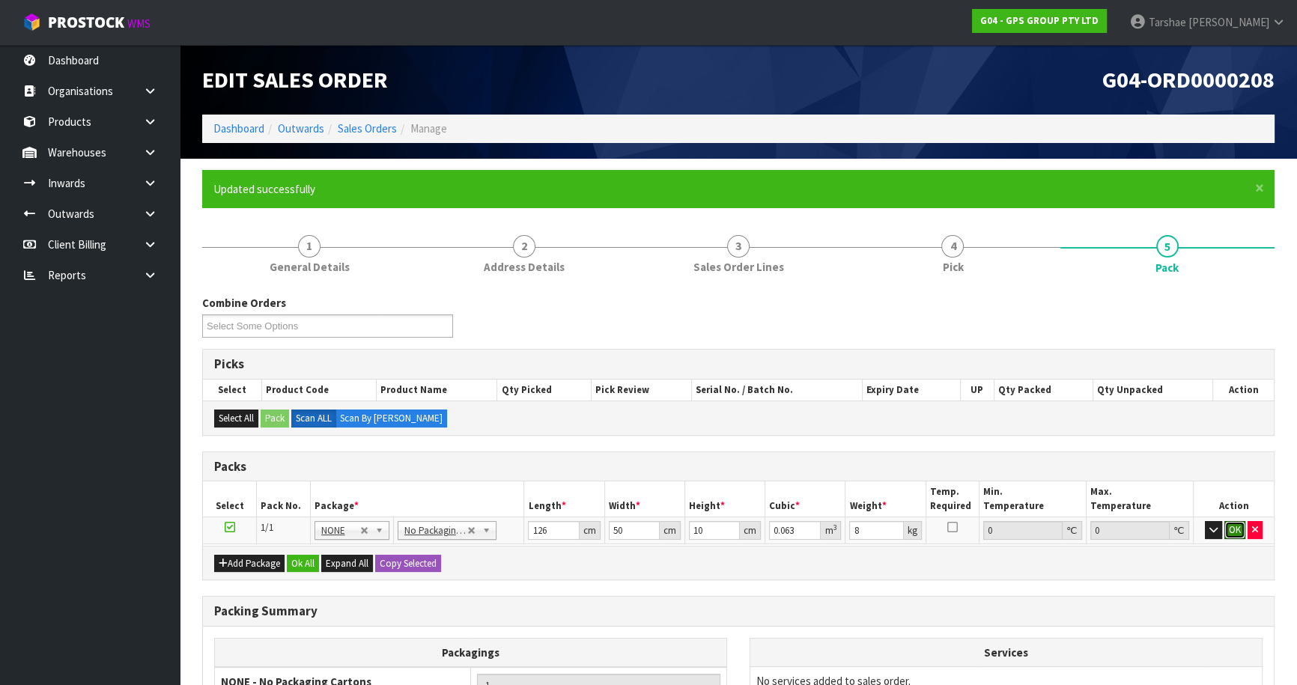
click button "OK" at bounding box center [1234, 530] width 21 height 18
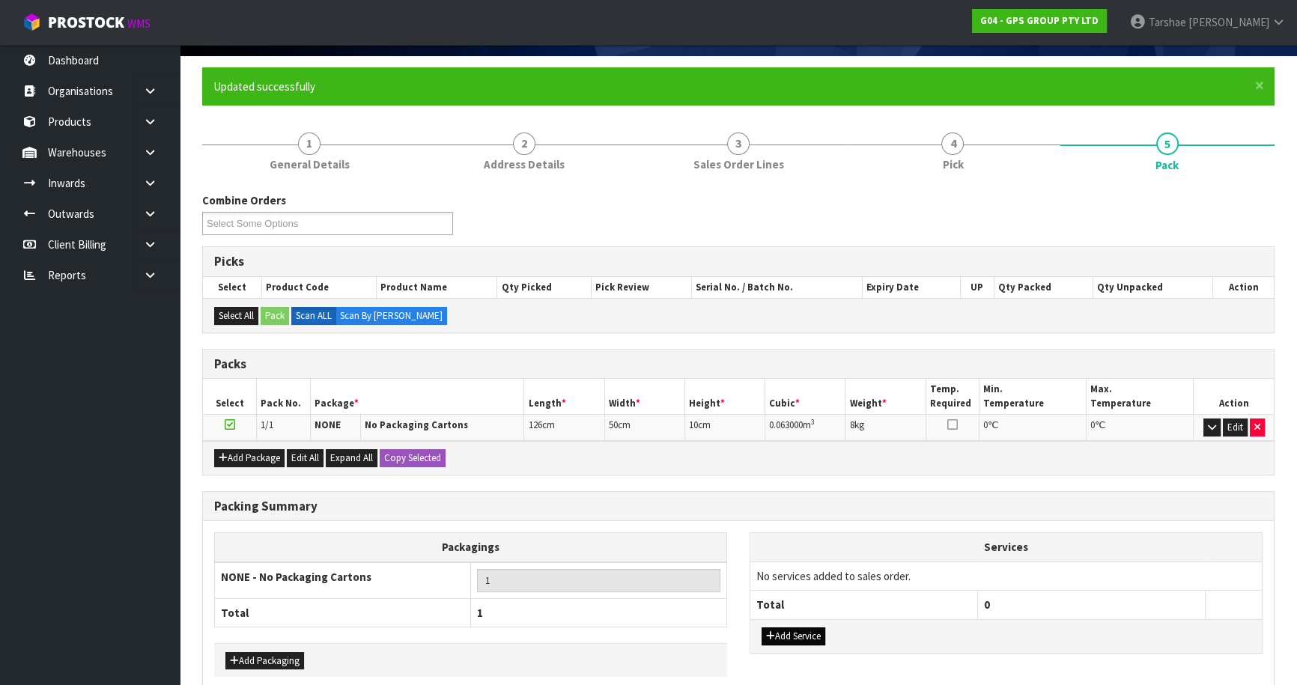
scroll to position [174, 0]
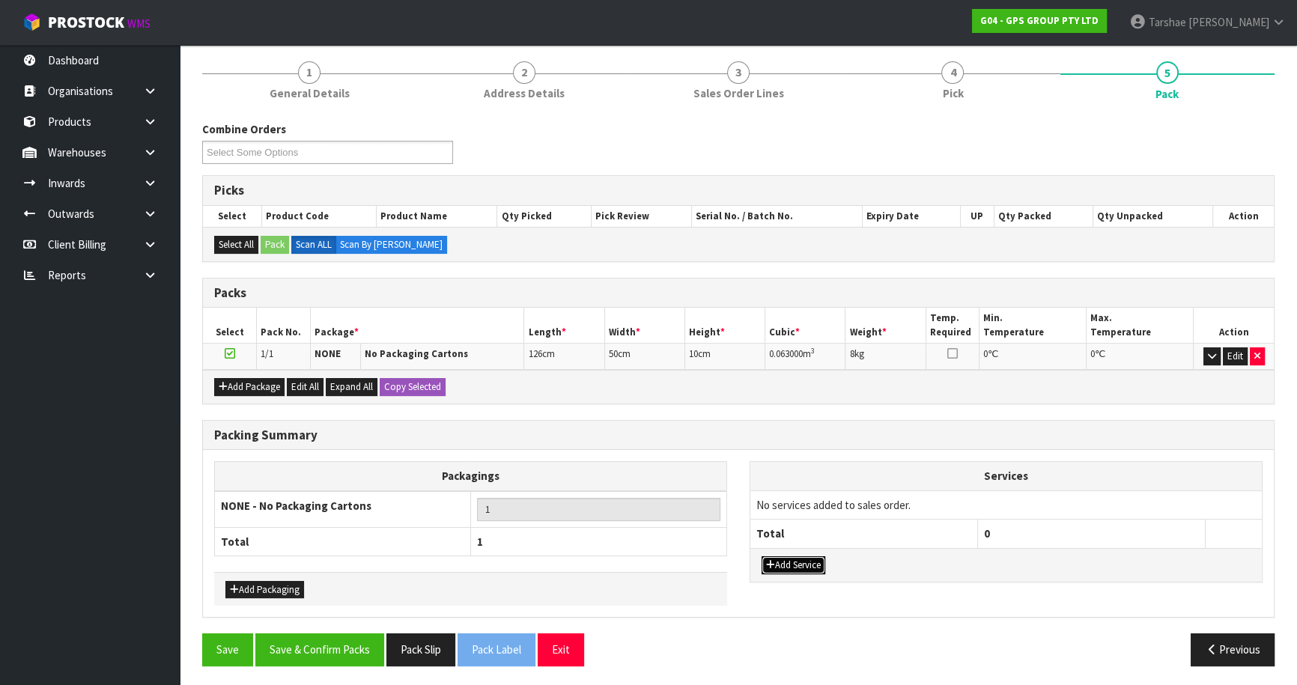
click at [787, 556] on button "Add Service" at bounding box center [794, 565] width 64 height 18
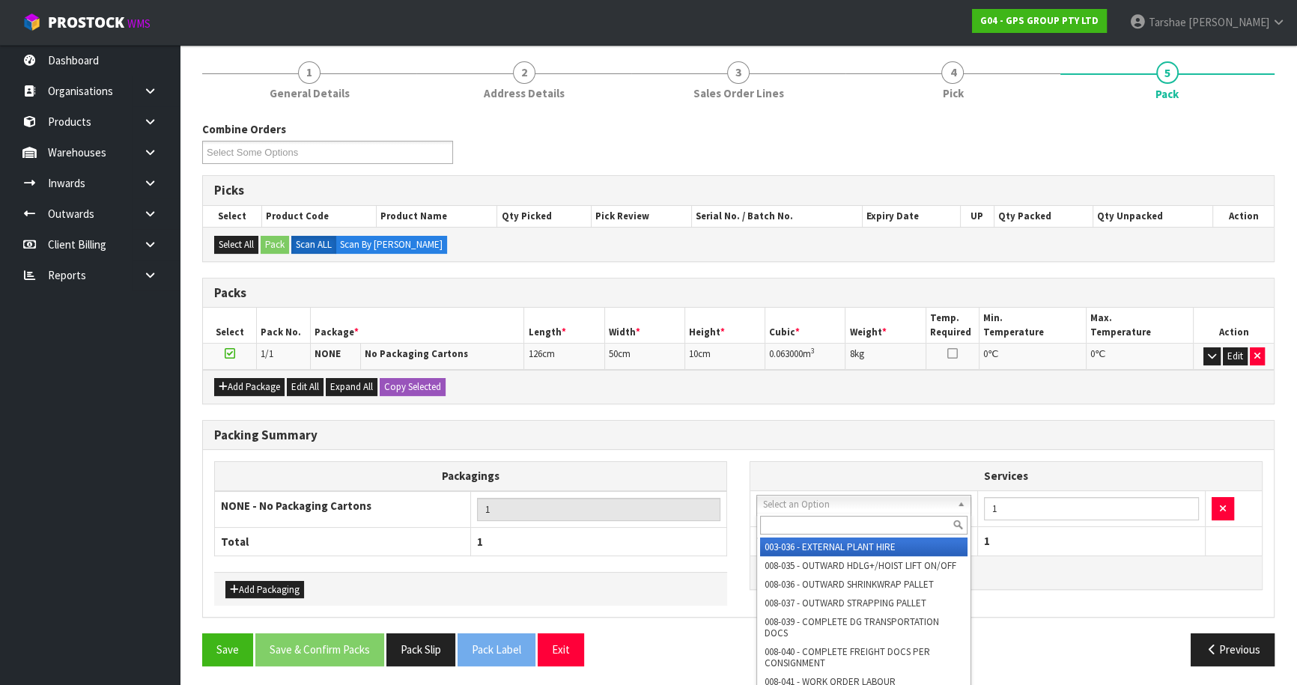
click at [810, 525] on input "text" at bounding box center [863, 525] width 207 height 19
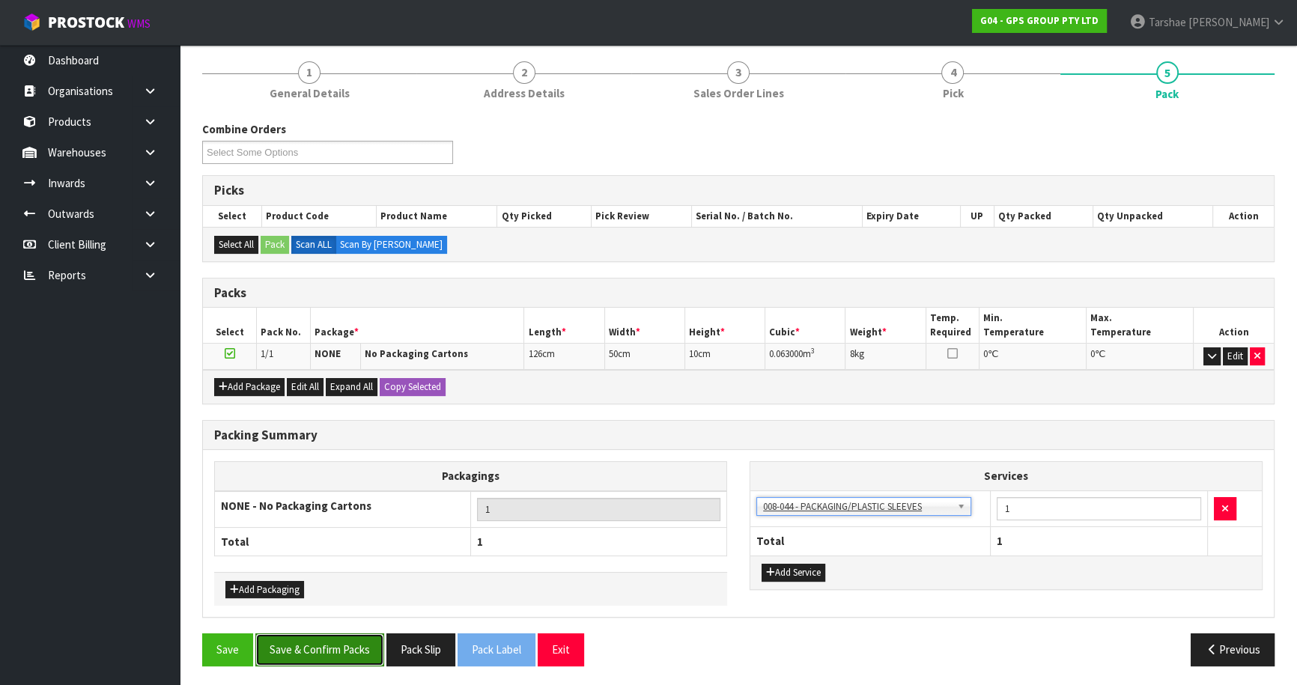
click at [363, 637] on button "Save & Confirm Packs" at bounding box center [319, 650] width 129 height 32
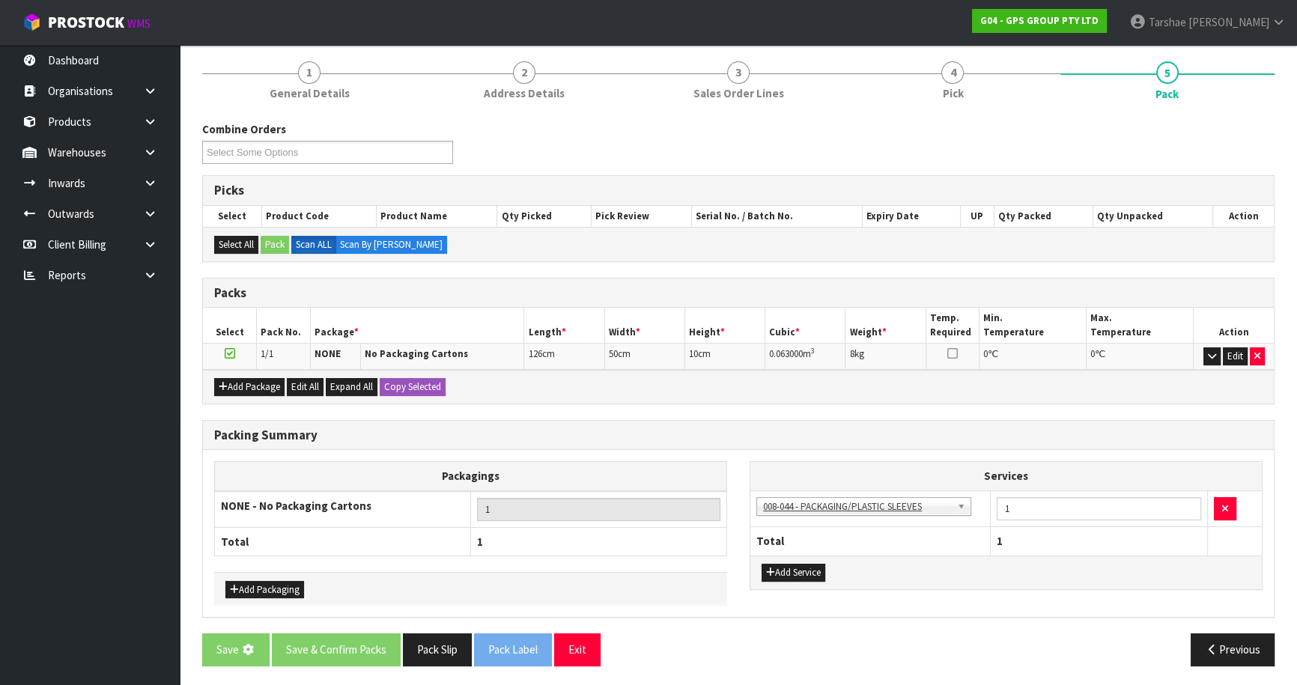
scroll to position [0, 0]
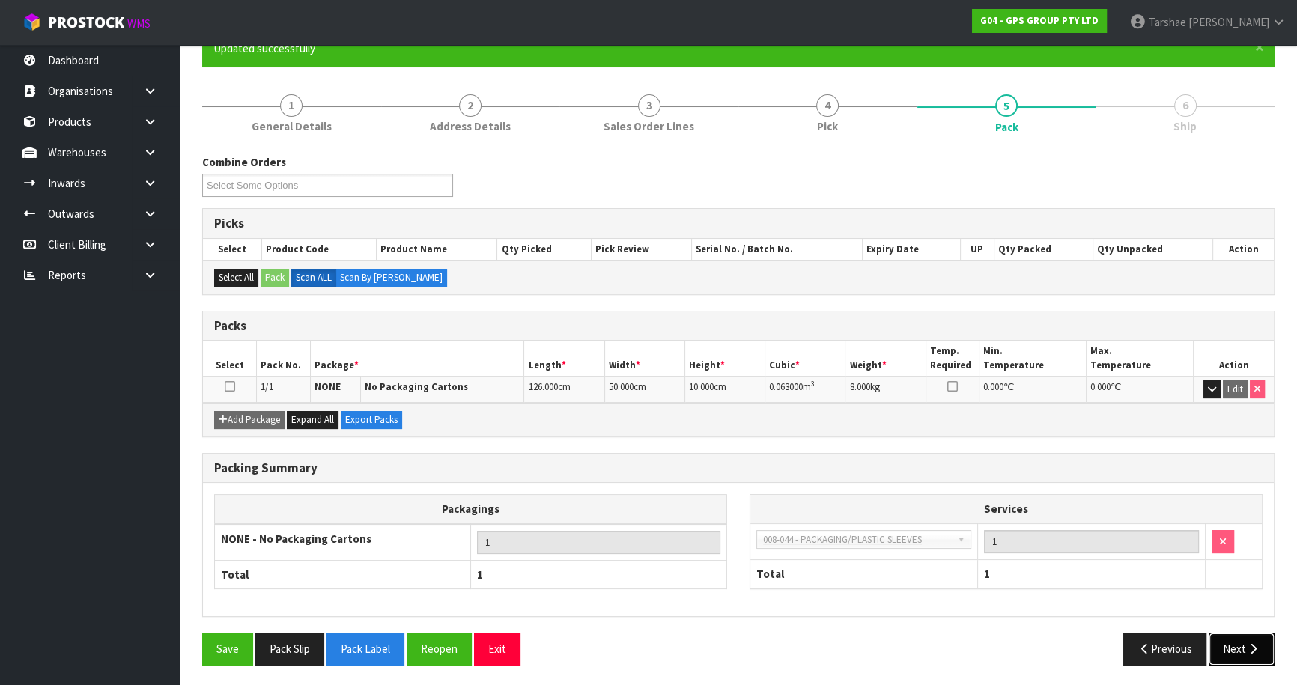
click at [1240, 637] on button "Next" at bounding box center [1242, 649] width 66 height 32
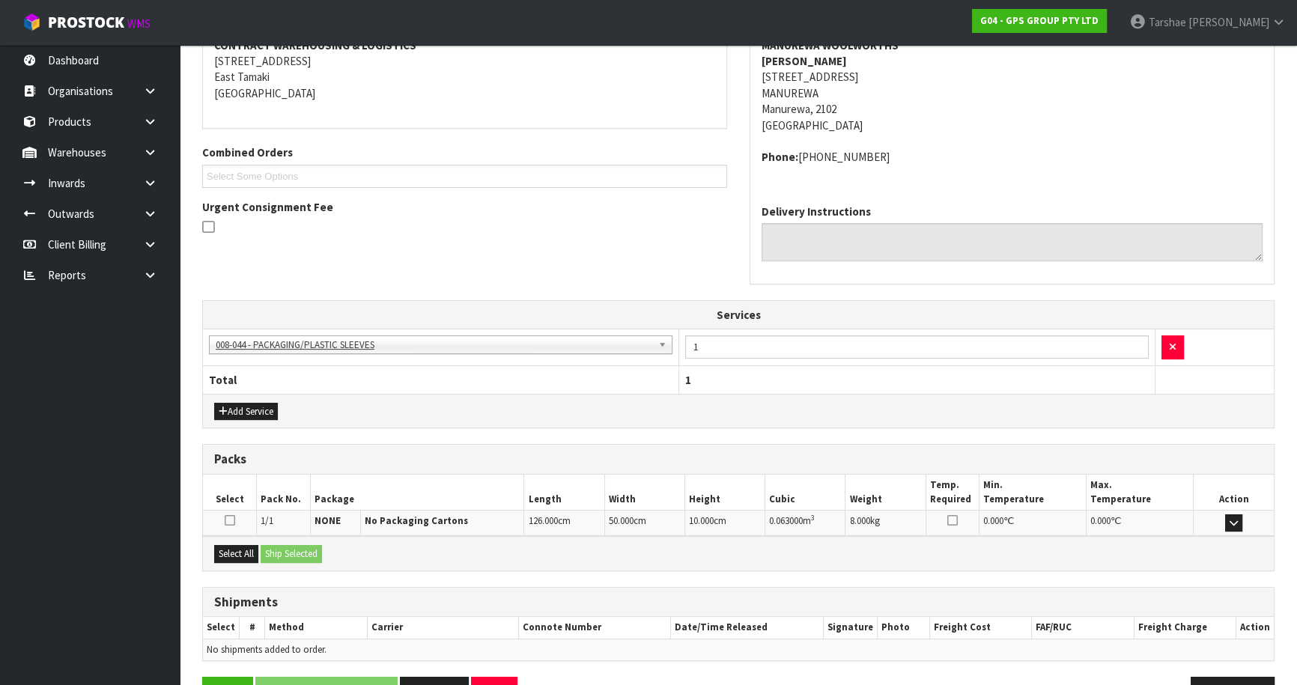
scroll to position [344, 0]
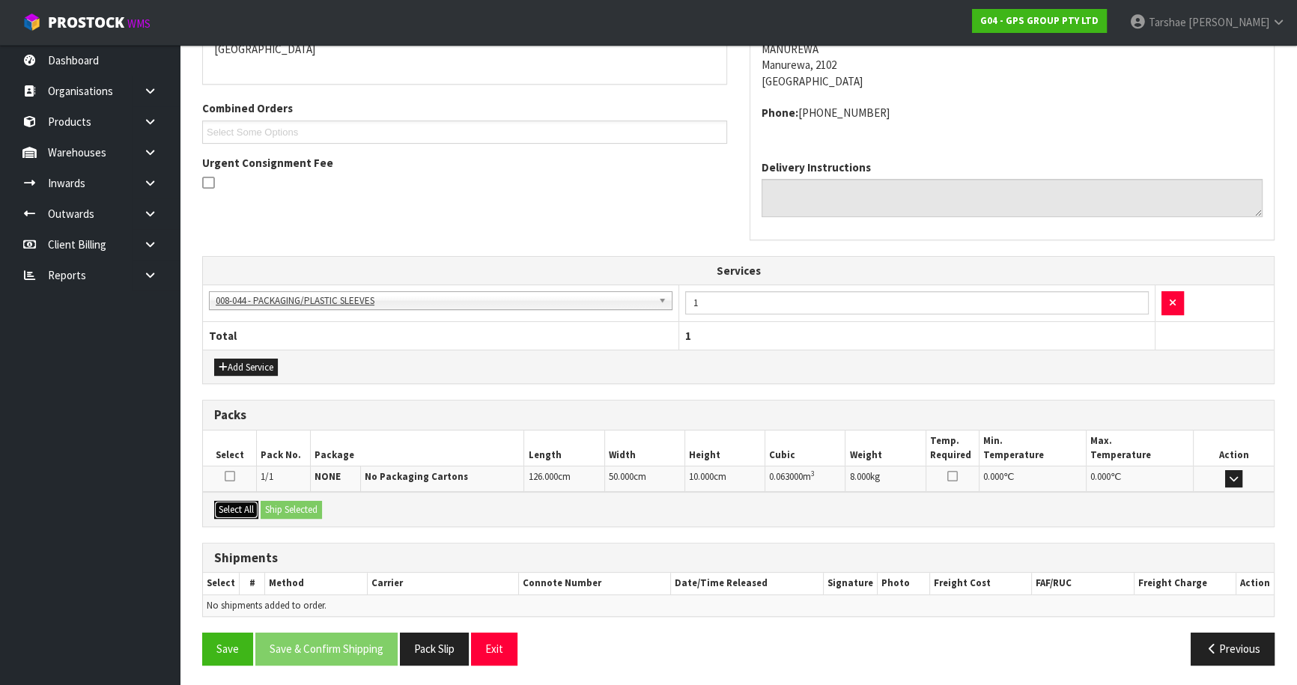
click at [247, 501] on button "Select All" at bounding box center [236, 510] width 44 height 18
click at [270, 502] on button "Ship Selected" at bounding box center [291, 510] width 61 height 18
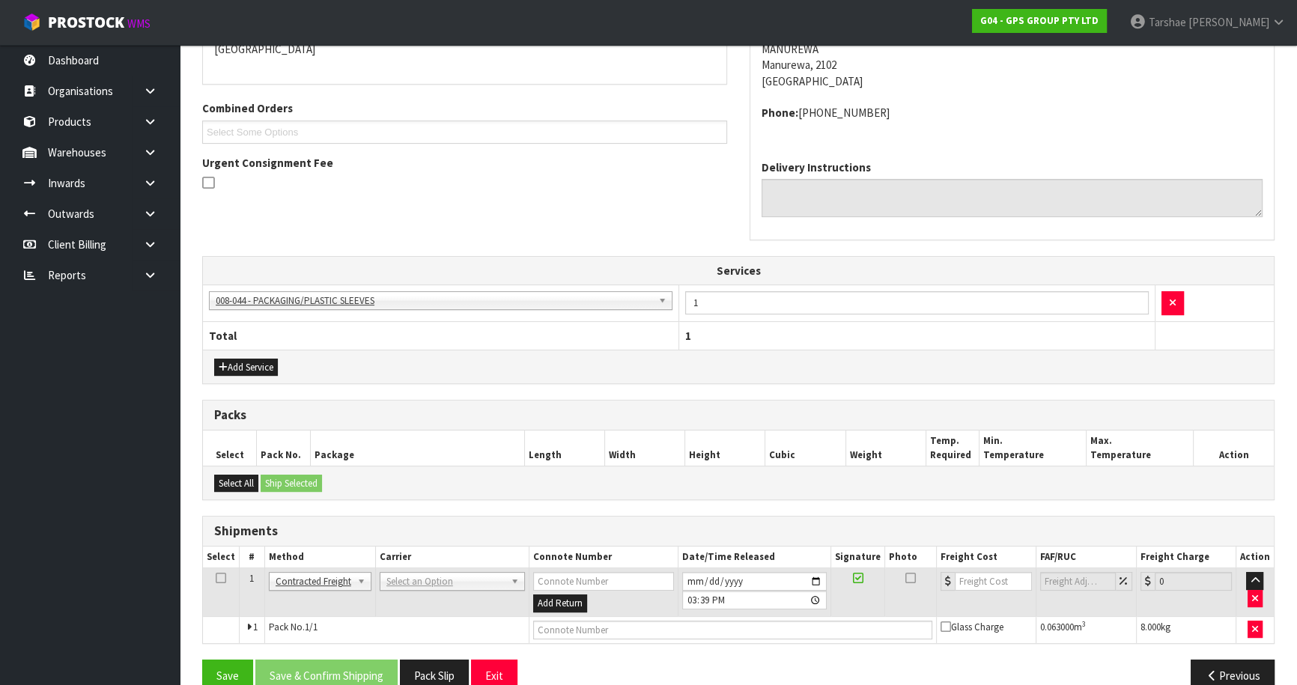
drag, startPoint x: 404, startPoint y: 584, endPoint x: 406, endPoint y: 594, distance: 9.8
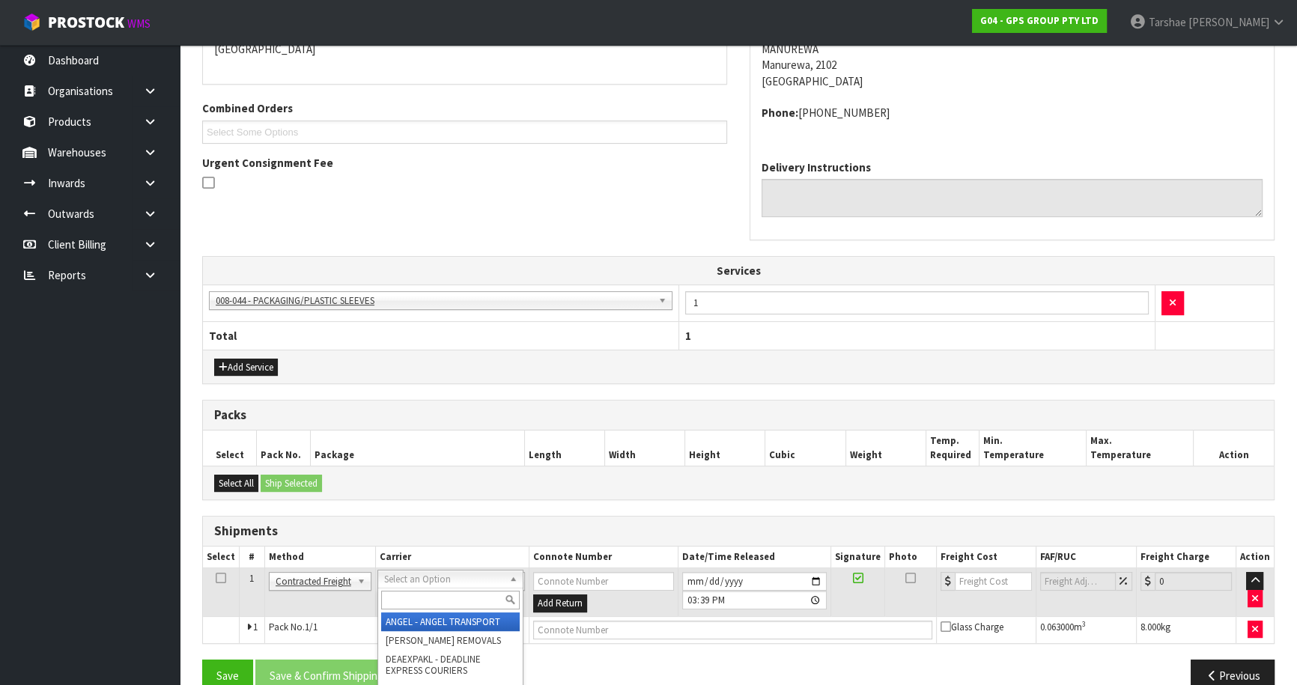
click at [407, 594] on input "text" at bounding box center [450, 600] width 139 height 19
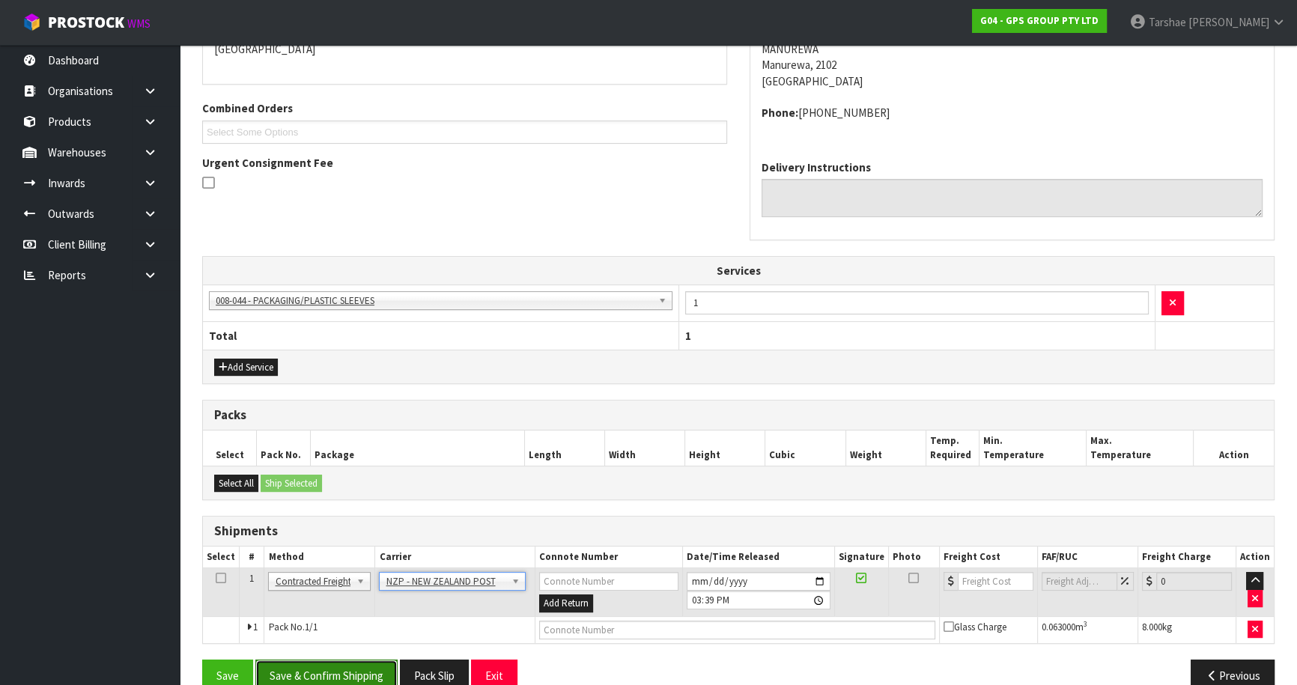
drag, startPoint x: 329, startPoint y: 675, endPoint x: 344, endPoint y: 660, distance: 21.2
click at [332, 673] on button "Save & Confirm Shipping" at bounding box center [326, 676] width 142 height 32
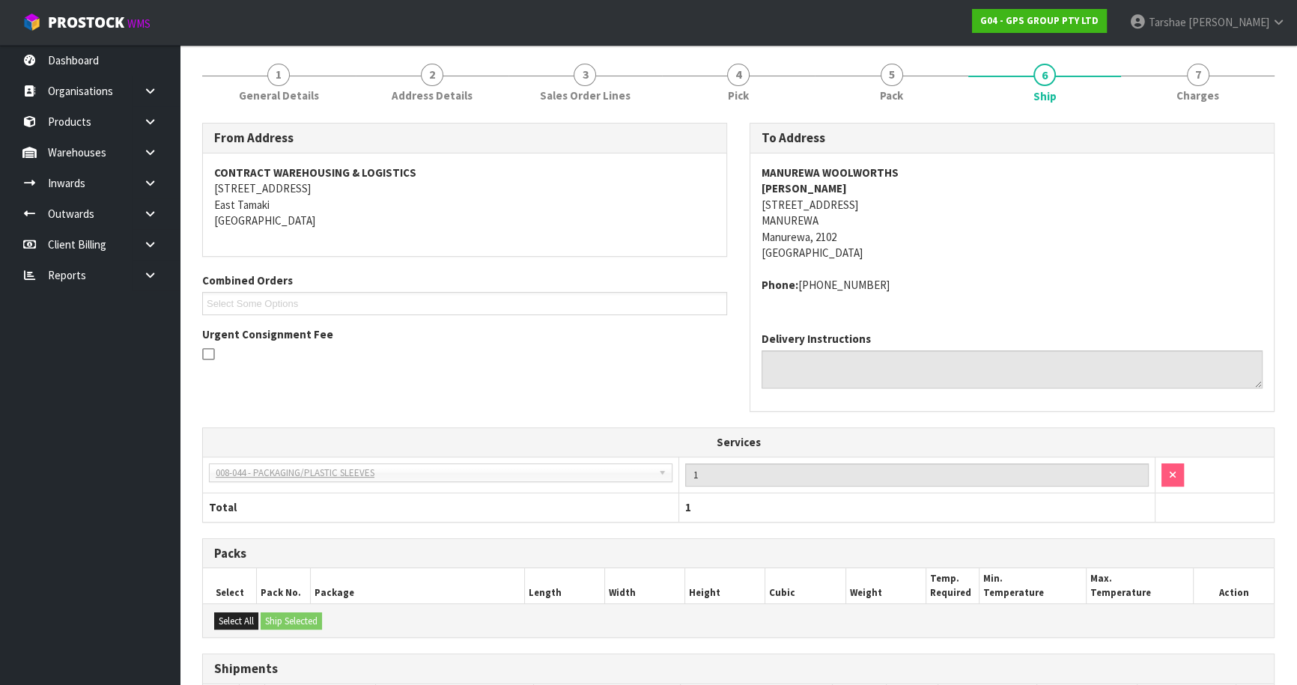
scroll to position [349, 0]
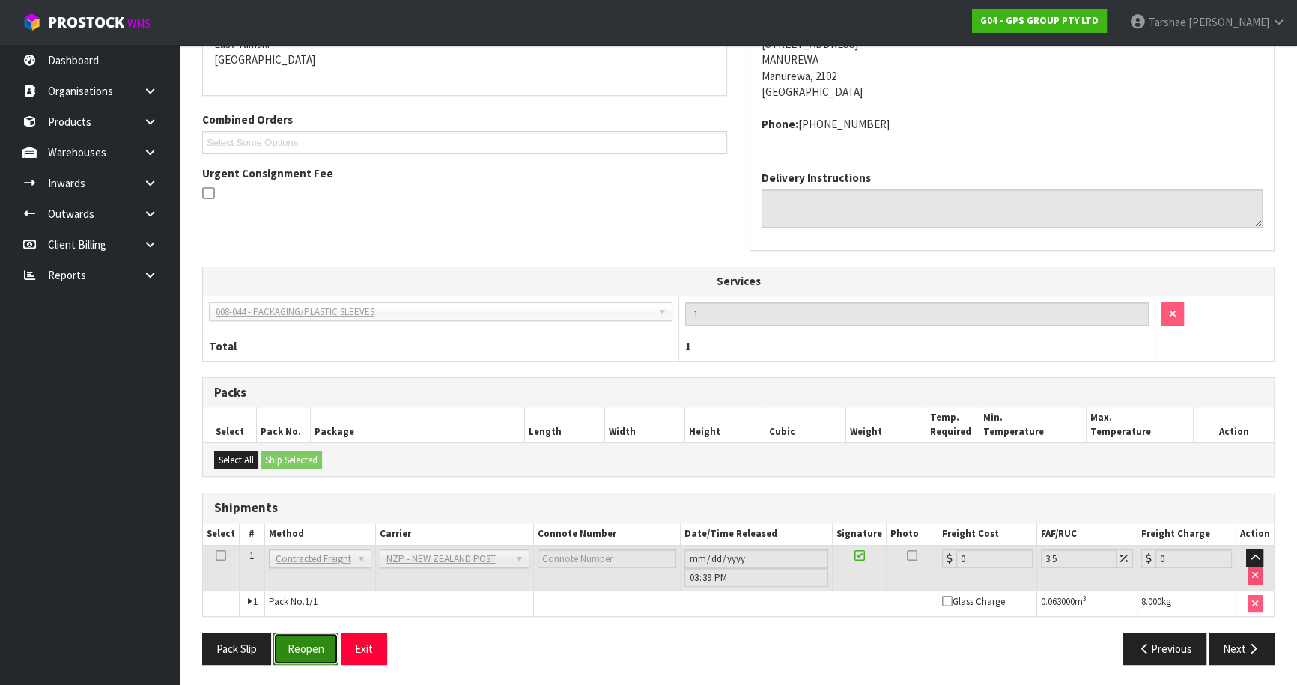
drag, startPoint x: 296, startPoint y: 658, endPoint x: 300, endPoint y: 651, distance: 8.4
click at [300, 651] on button "Reopen" at bounding box center [305, 649] width 65 height 32
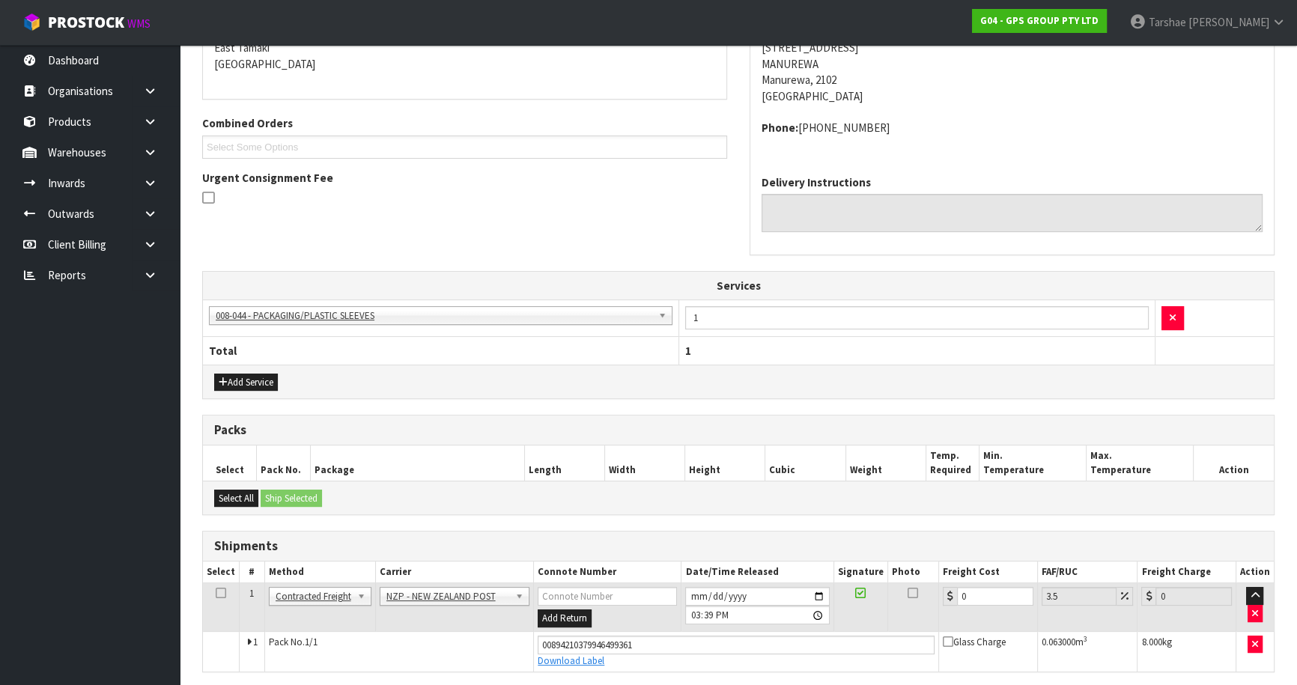
scroll to position [383, 0]
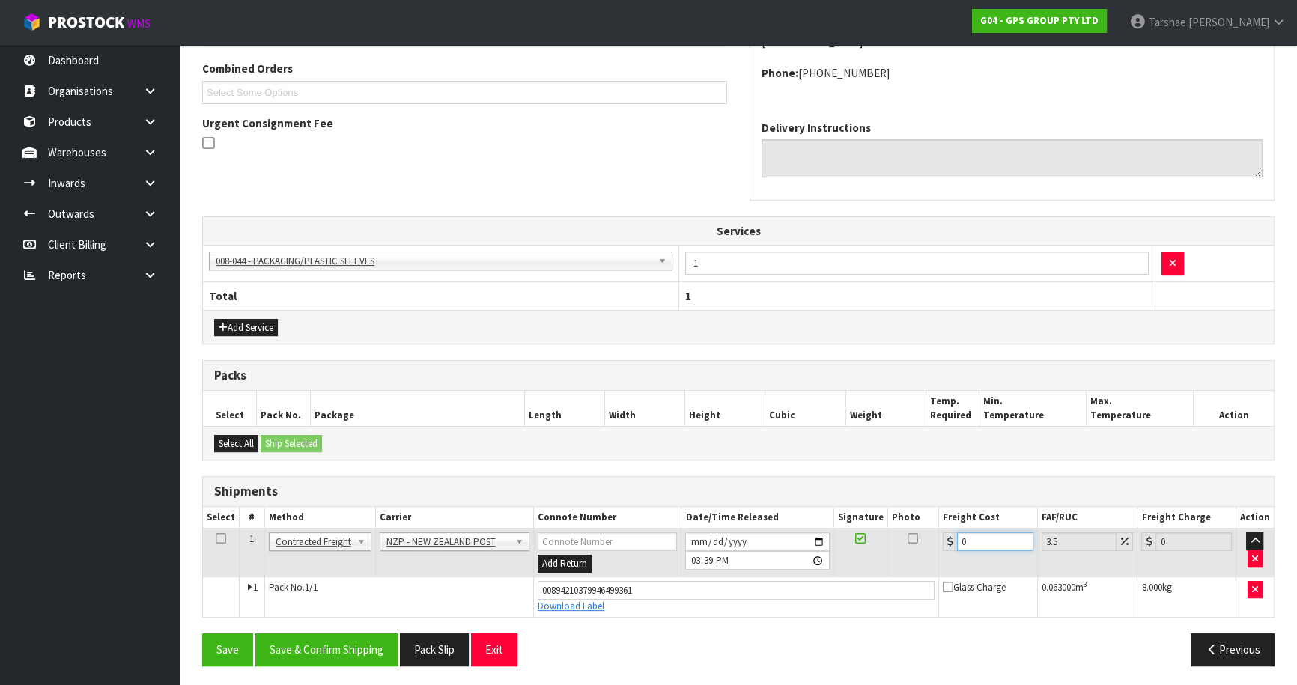
drag, startPoint x: 991, startPoint y: 541, endPoint x: 848, endPoint y: 493, distance: 150.1
click at [886, 511] on table "Select # Method Carrier Connote Number Date/Time Released Signature Photo Freig…" at bounding box center [738, 562] width 1071 height 110
click at [277, 644] on button "Save & Confirm Shipping" at bounding box center [326, 650] width 142 height 32
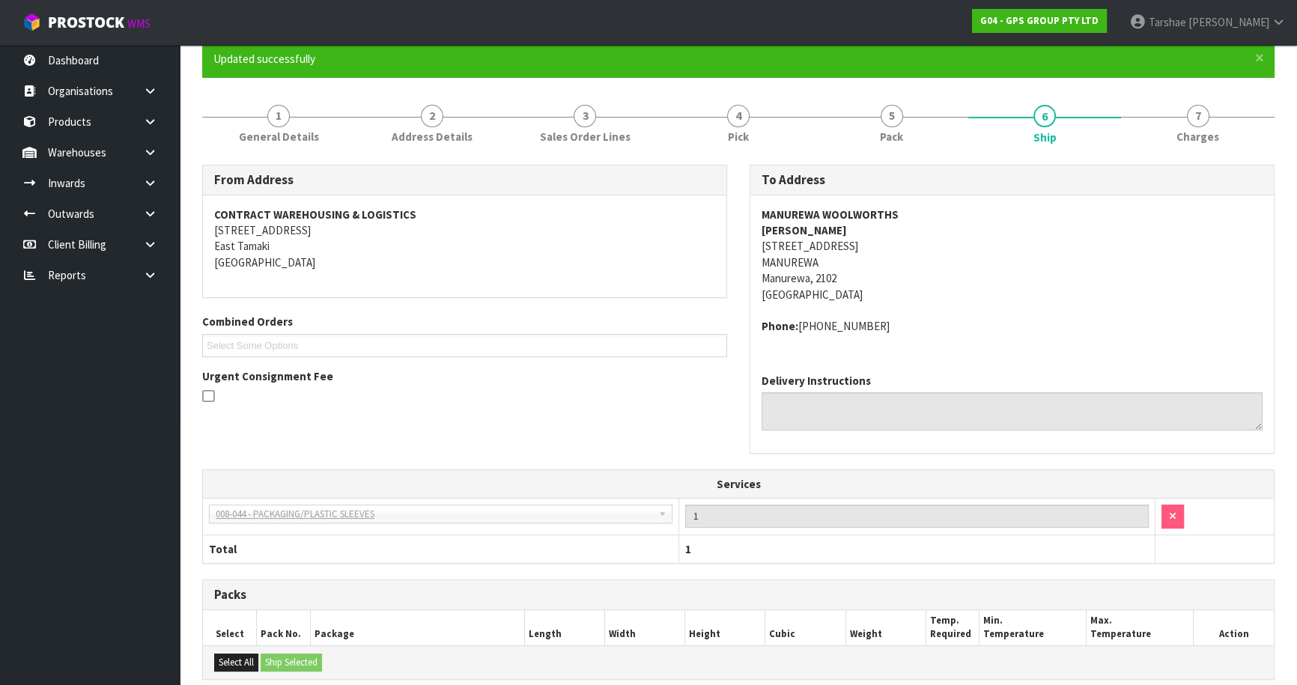
scroll to position [344, 0]
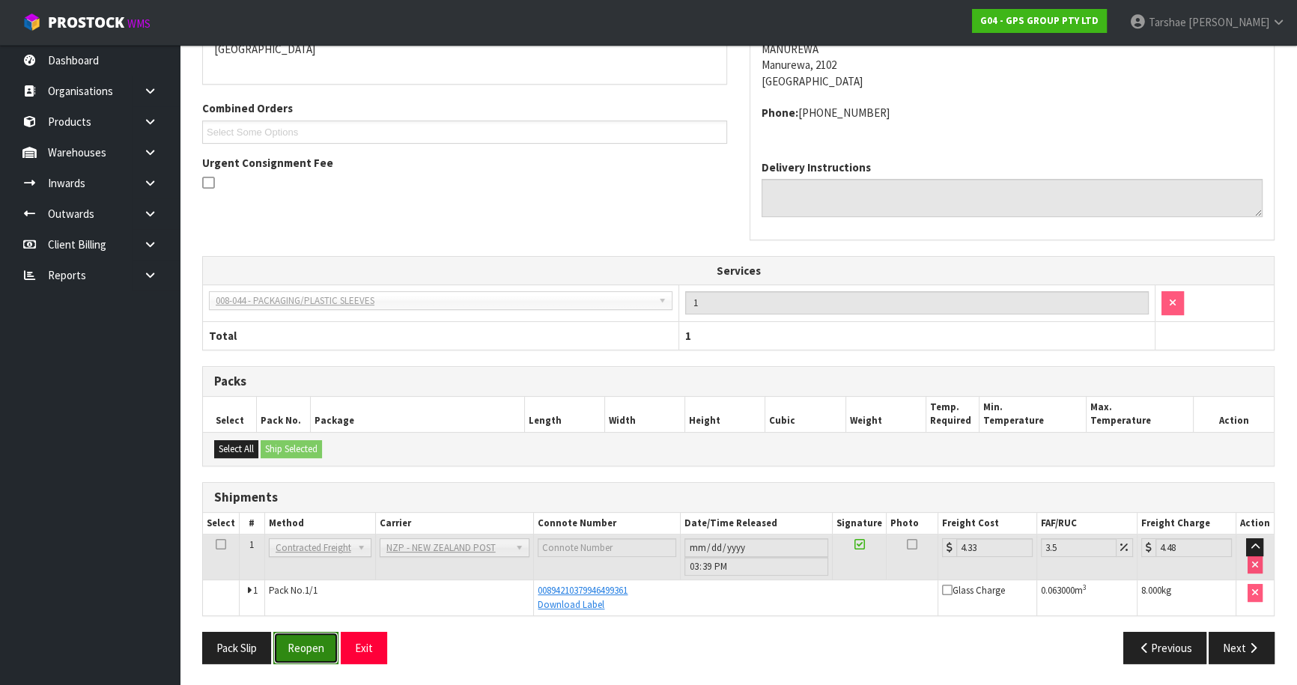
click at [319, 645] on button "Reopen" at bounding box center [305, 648] width 65 height 32
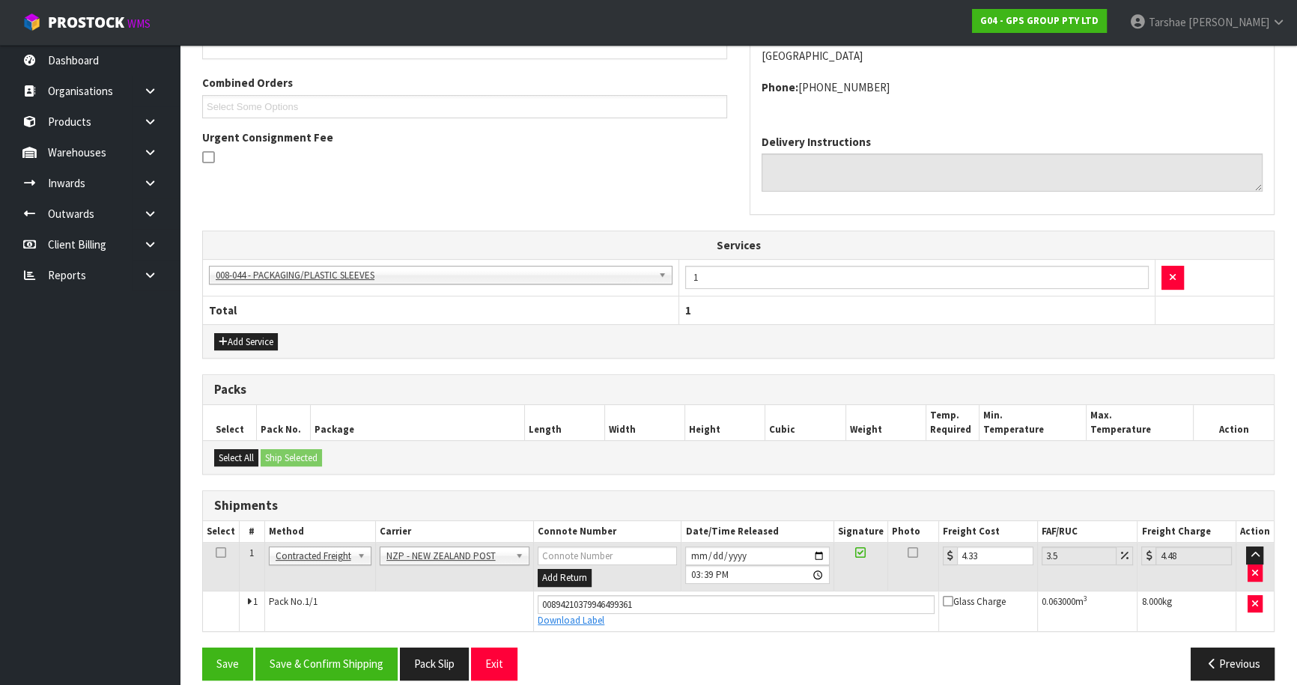
scroll to position [383, 0]
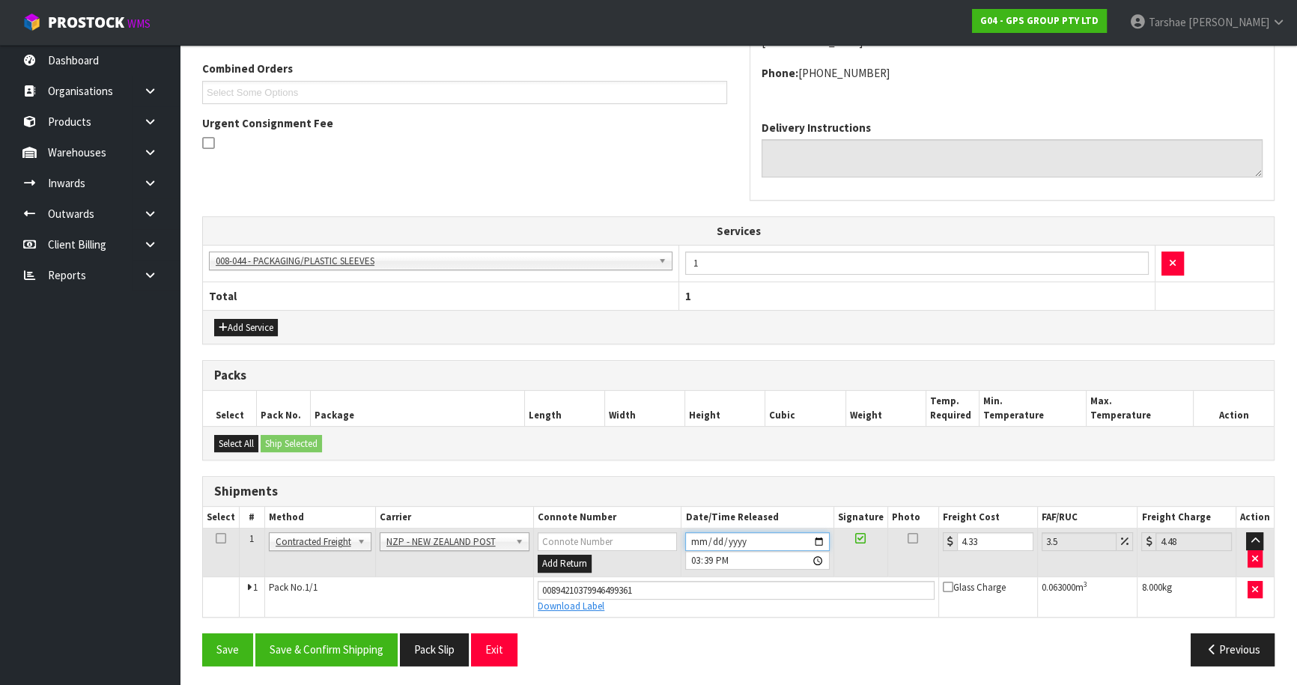
click at [696, 541] on input "[DATE]" at bounding box center [757, 541] width 144 height 19
click at [332, 658] on button "Save & Confirm Shipping" at bounding box center [326, 650] width 142 height 32
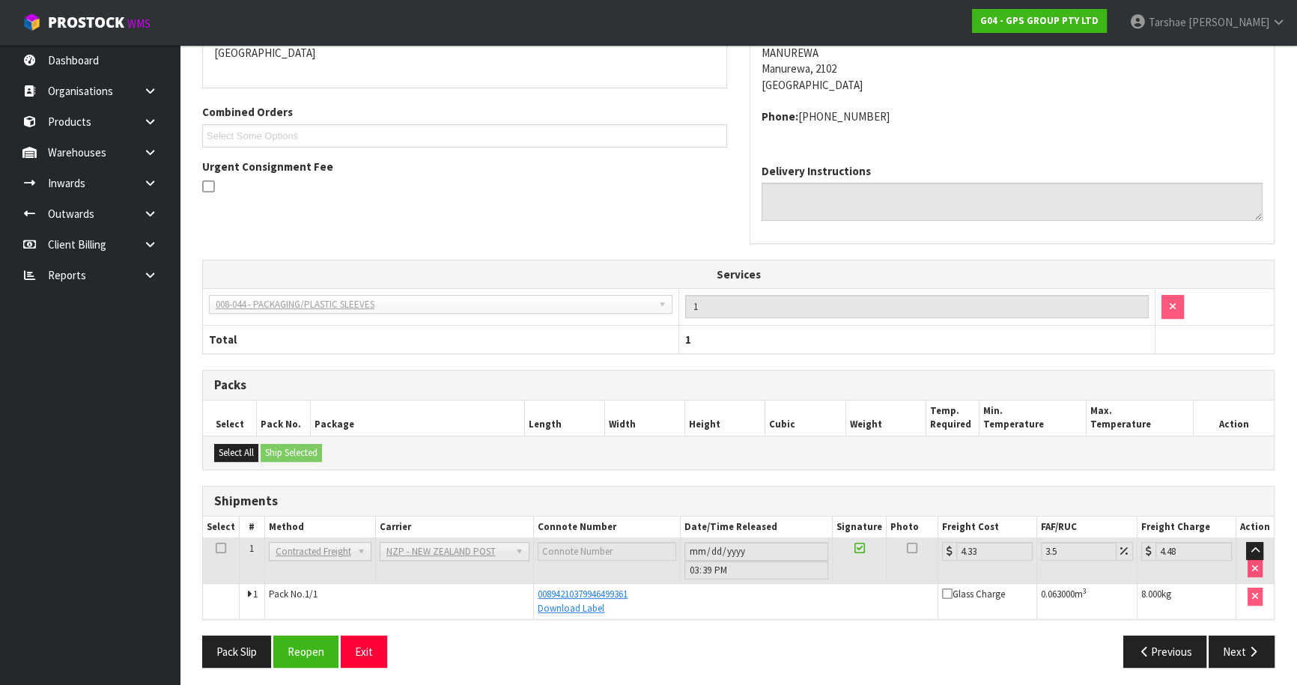
scroll to position [344, 0]
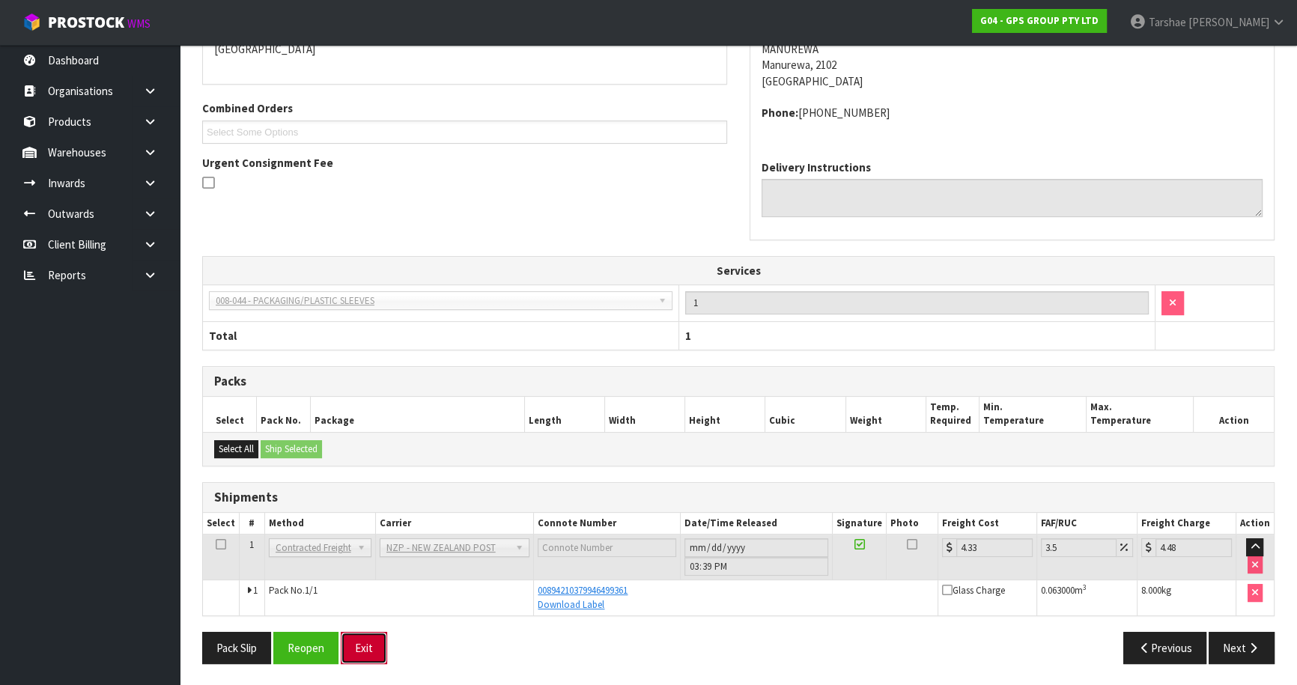
drag, startPoint x: 380, startPoint y: 650, endPoint x: 424, endPoint y: 538, distance: 119.7
click at [381, 649] on button "Exit" at bounding box center [364, 648] width 46 height 32
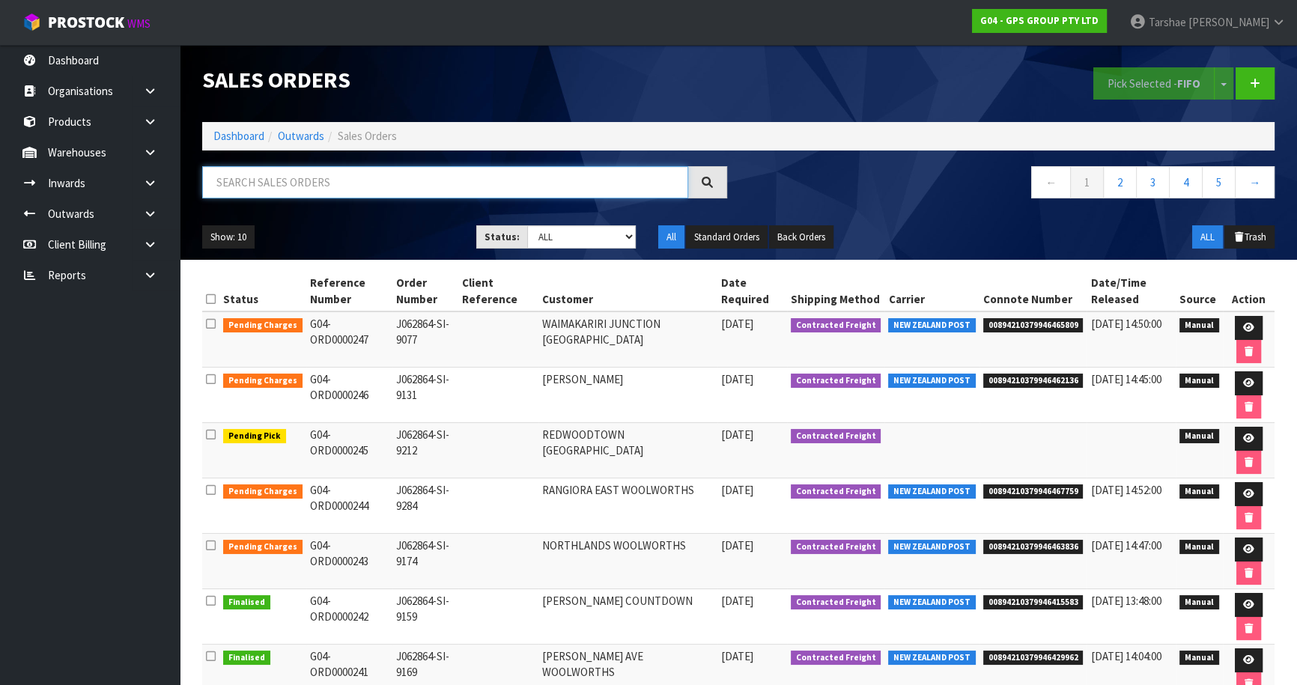
click at [515, 194] on input "text" at bounding box center [445, 182] width 486 height 32
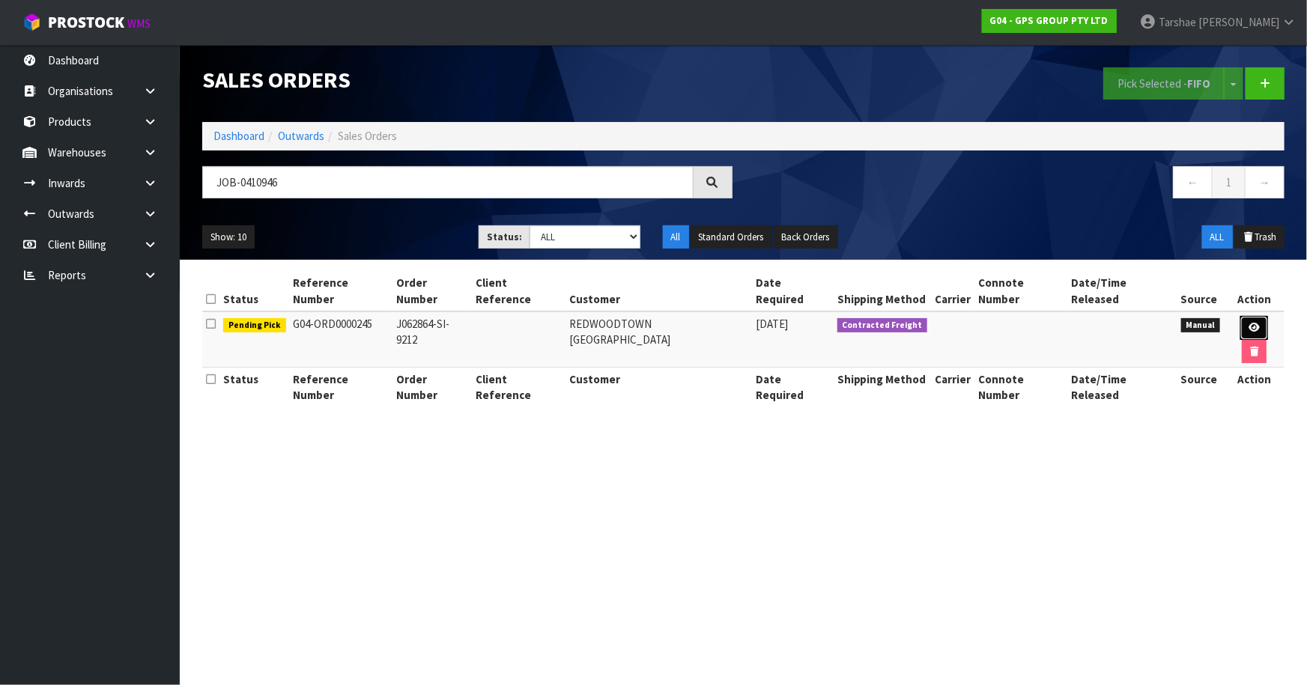
click at [1240, 322] on link at bounding box center [1254, 328] width 28 height 24
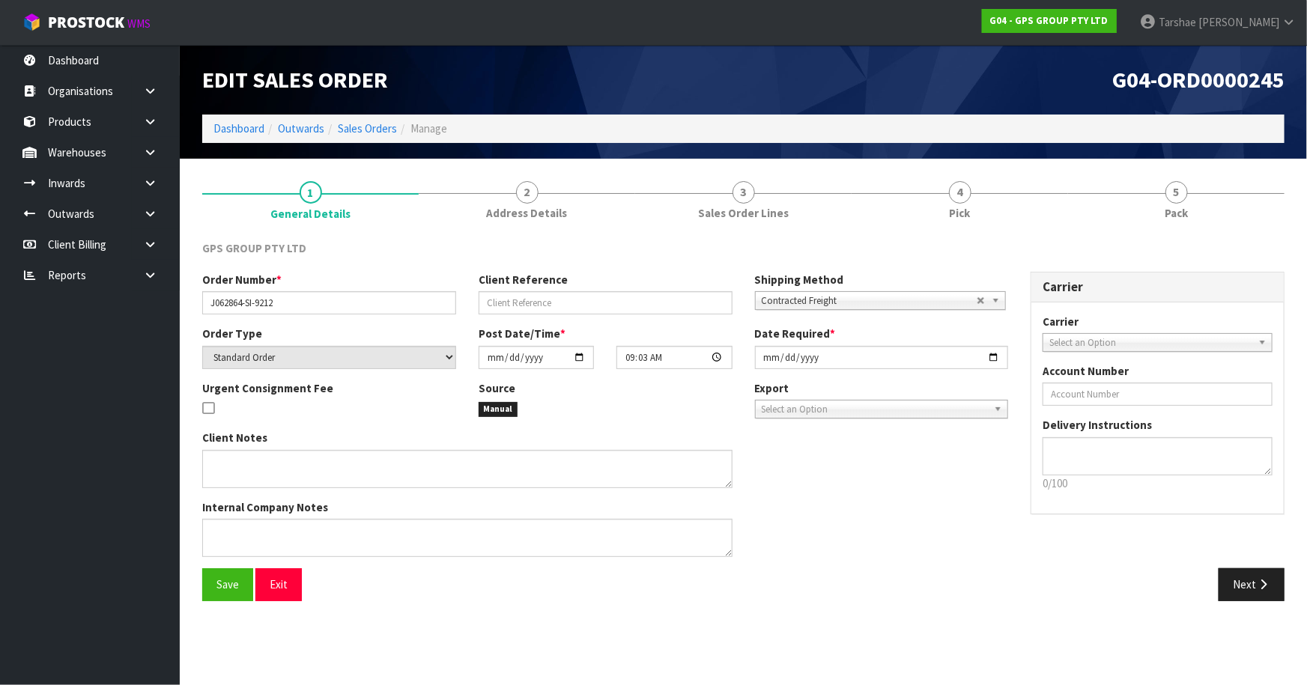
click at [992, 196] on link "4 Pick" at bounding box center [959, 199] width 216 height 59
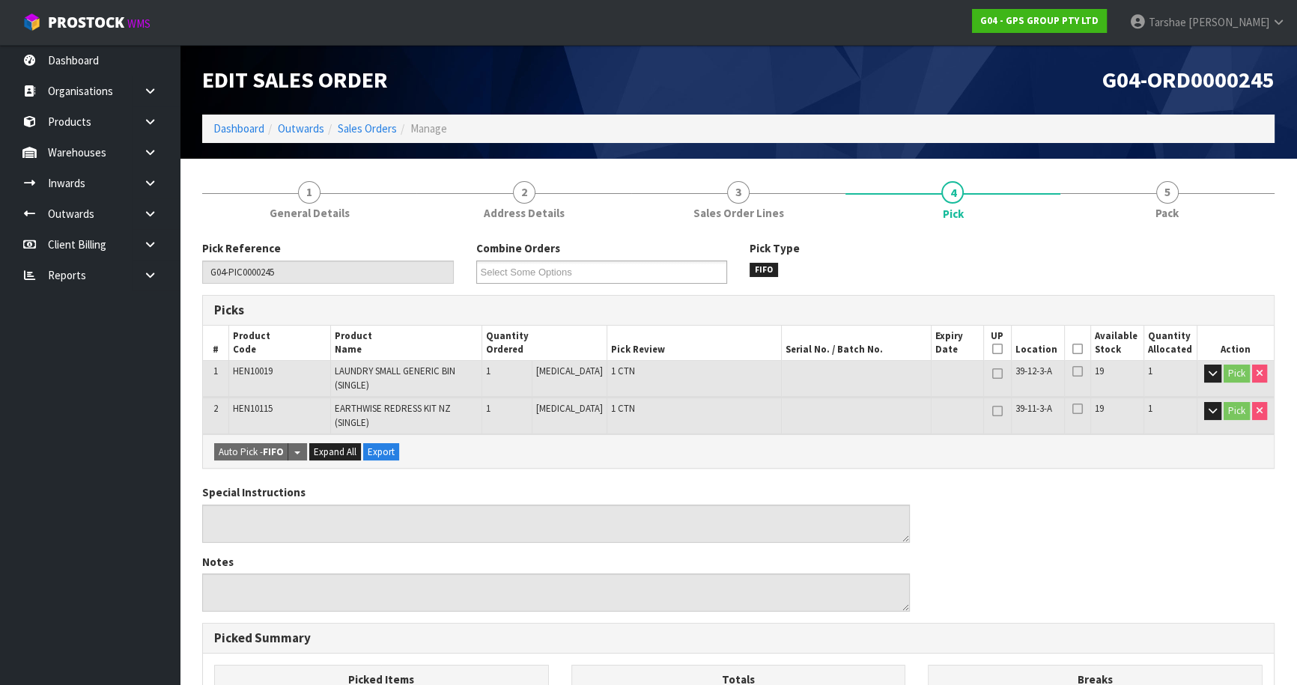
click at [1072, 349] on icon at bounding box center [1077, 349] width 10 height 1
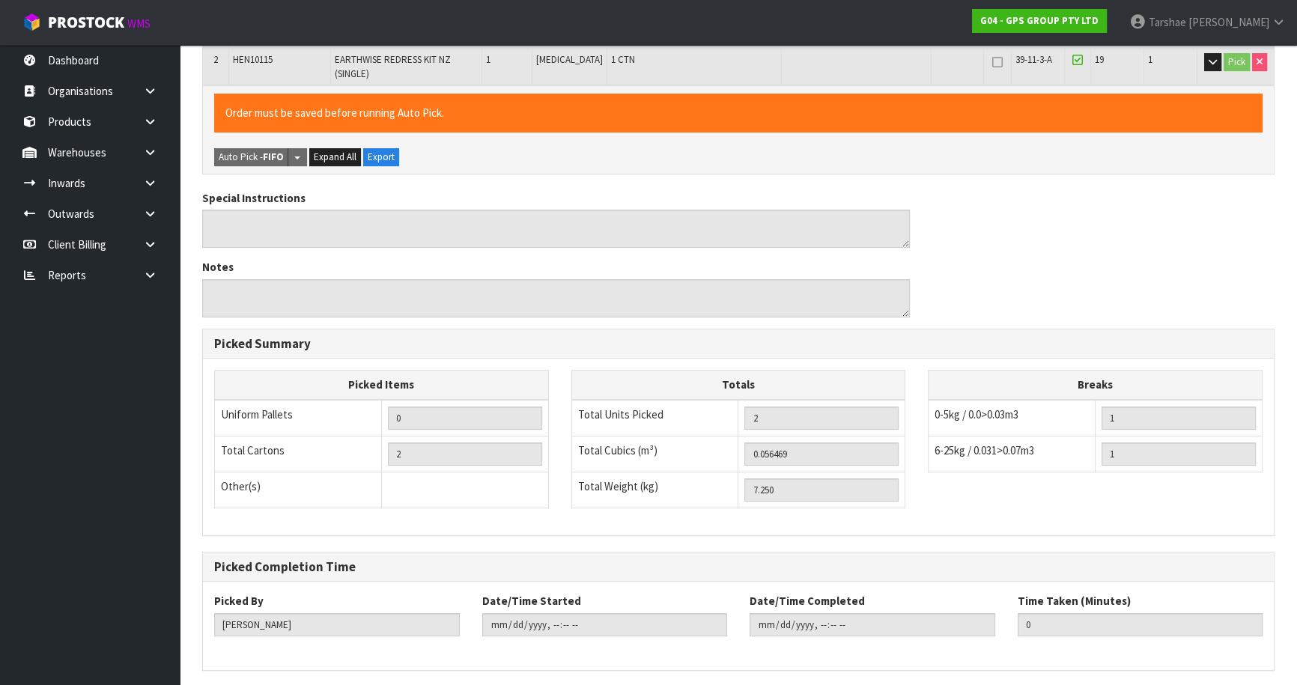
scroll to position [403, 0]
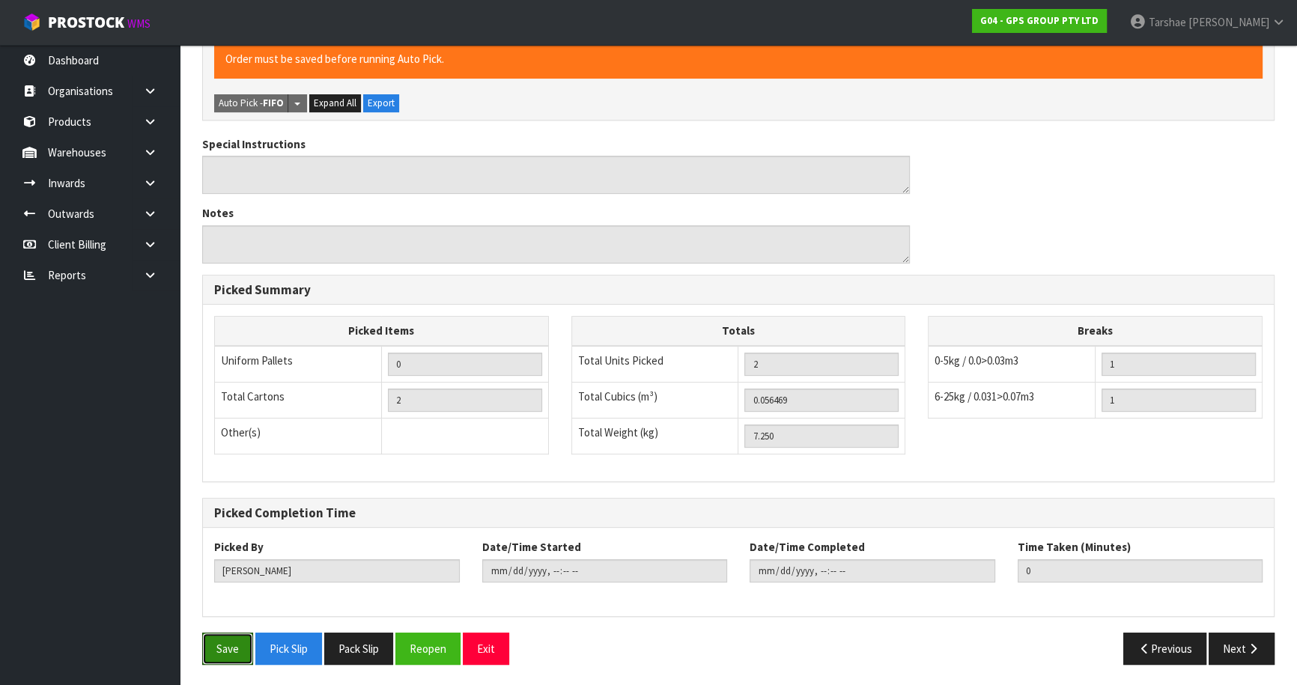
drag, startPoint x: 234, startPoint y: 637, endPoint x: 637, endPoint y: 541, distance: 414.1
click at [234, 636] on button "Save" at bounding box center [227, 649] width 51 height 32
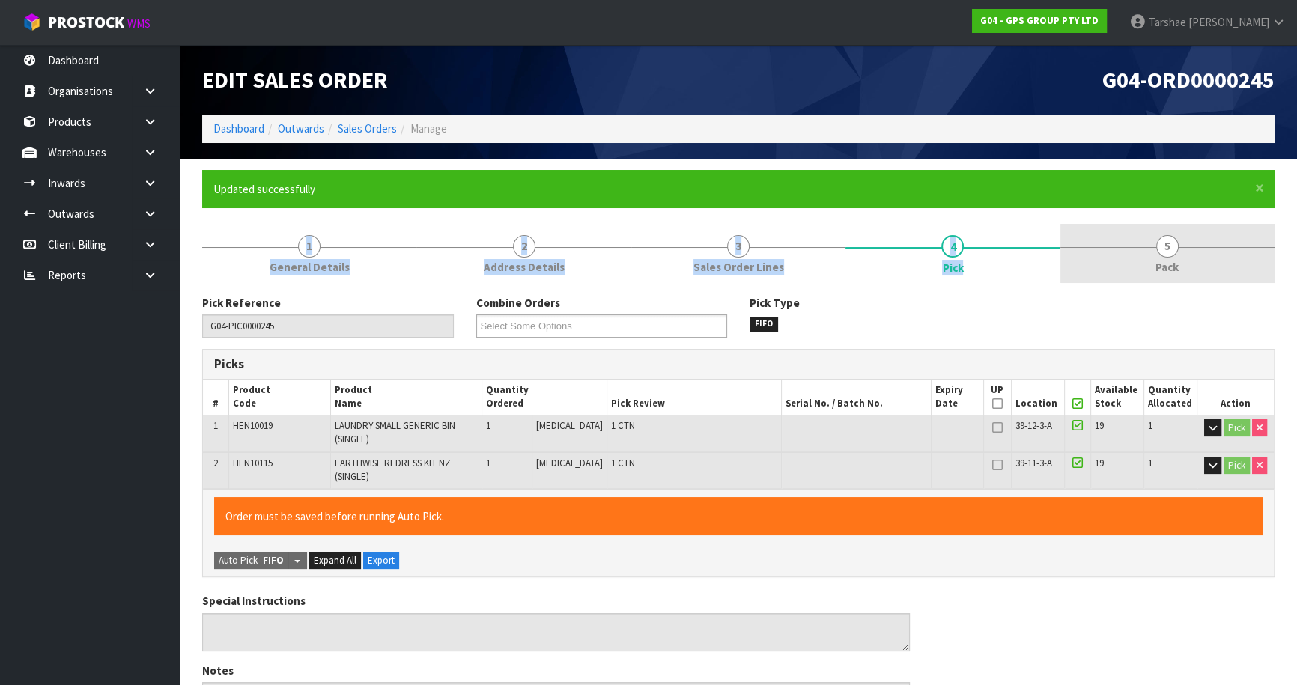
click at [1110, 246] on form "× Close Updated successfully 1 General Details 2 Address Details 3 Sales Order …" at bounding box center [738, 652] width 1072 height 964
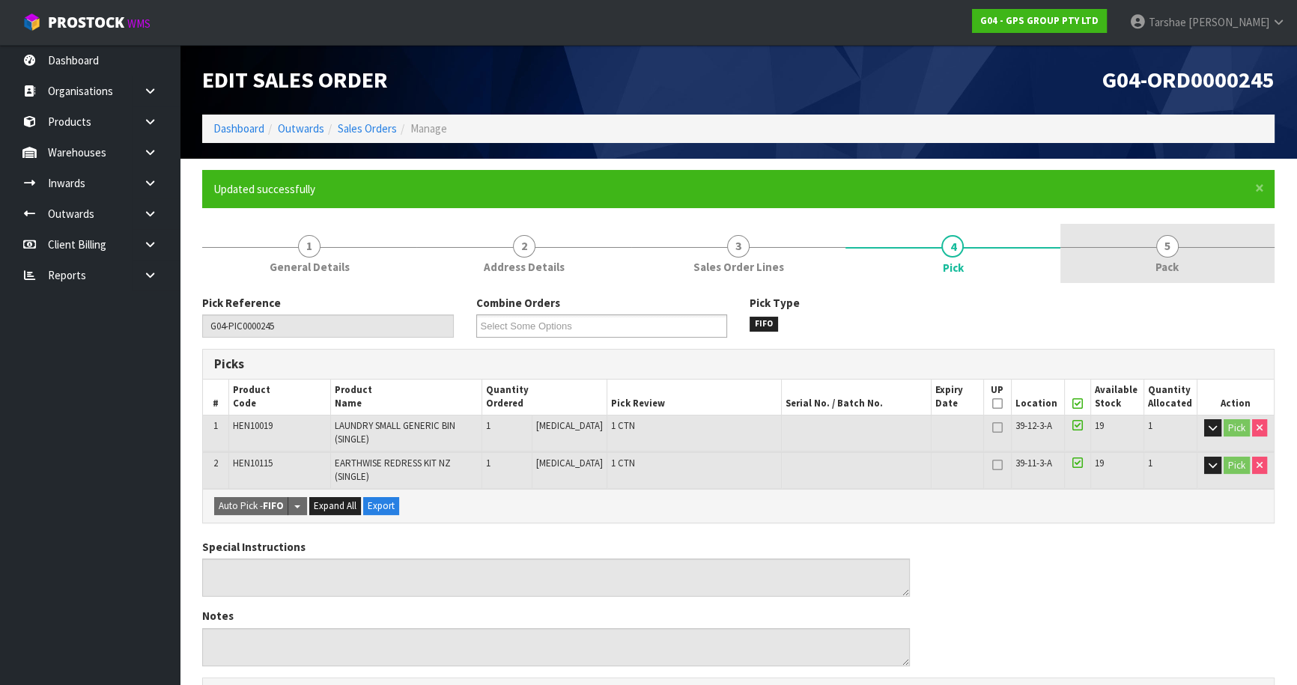
drag, startPoint x: 1111, startPoint y: 251, endPoint x: 1071, endPoint y: 272, distance: 45.6
click at [1110, 252] on link "5 Pack" at bounding box center [1167, 253] width 214 height 59
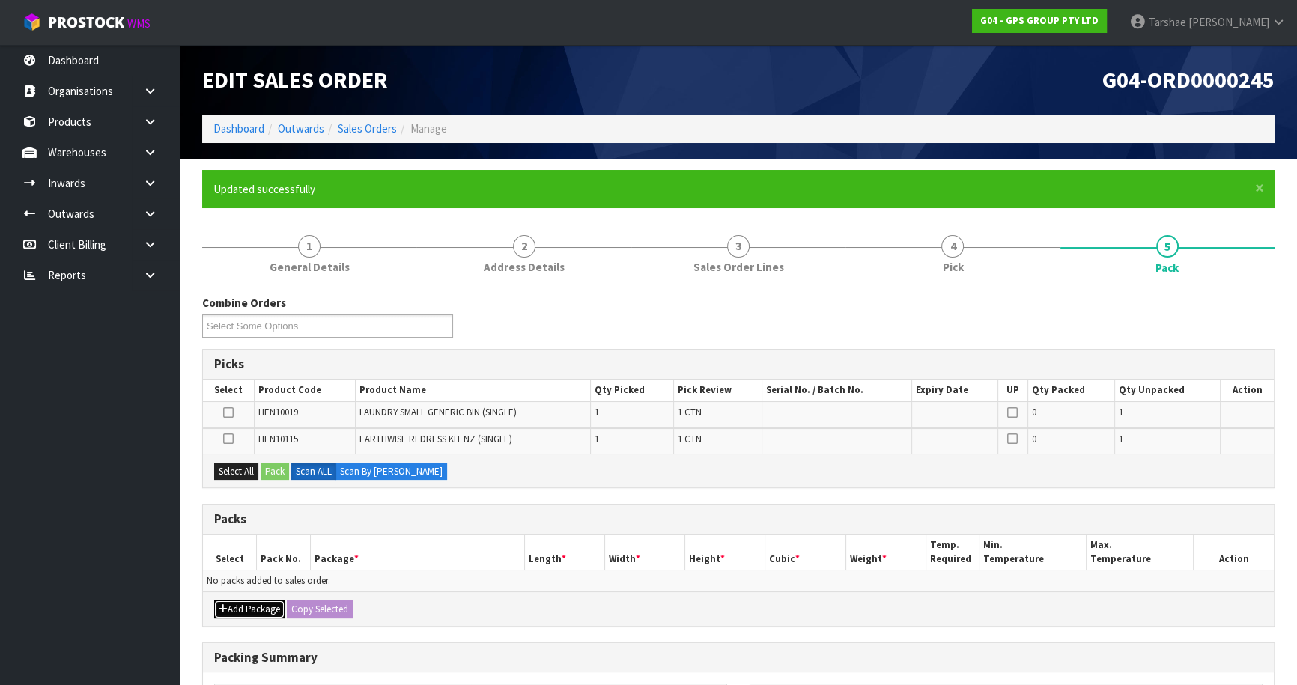
drag, startPoint x: 243, startPoint y: 602, endPoint x: 237, endPoint y: 595, distance: 9.0
click at [241, 604] on button "Add Package" at bounding box center [249, 610] width 70 height 18
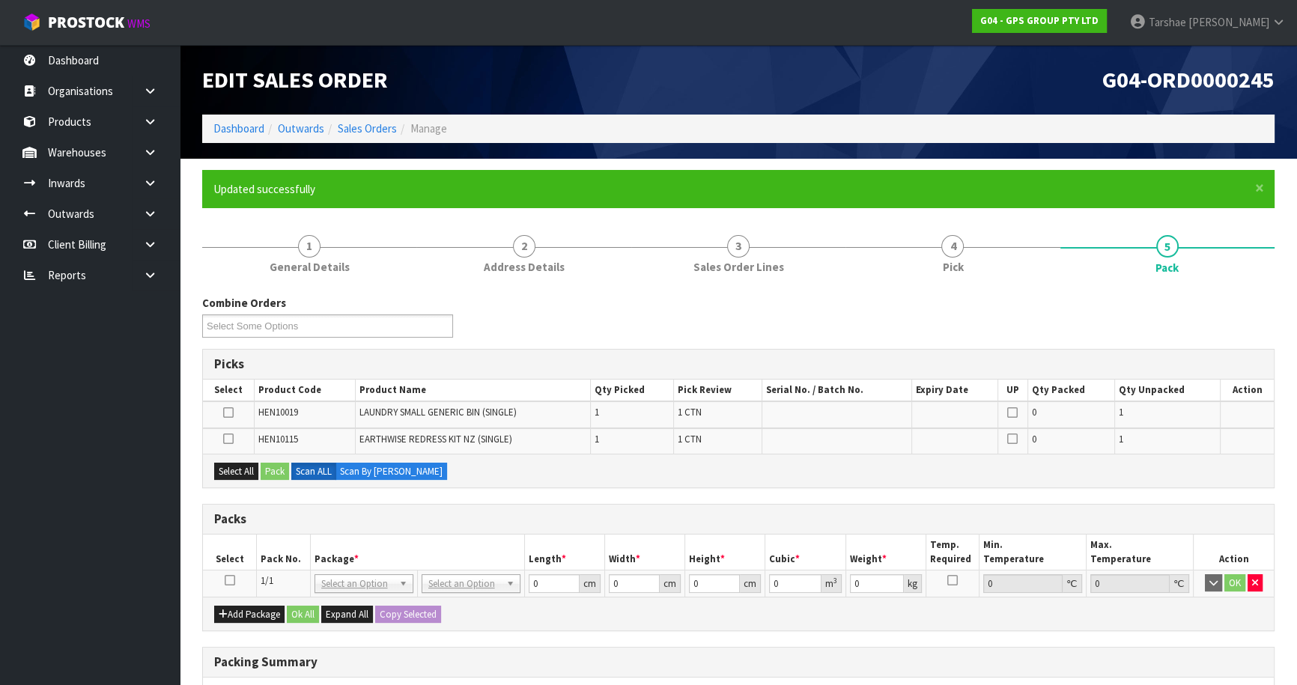
click at [229, 580] on icon at bounding box center [230, 580] width 10 height 1
drag, startPoint x: 239, startPoint y: 461, endPoint x: 276, endPoint y: 467, distance: 37.9
click at [240, 462] on div "Select All Pack Scan ALL Scan By [PERSON_NAME]" at bounding box center [738, 471] width 1071 height 34
drag, startPoint x: 238, startPoint y: 472, endPoint x: 276, endPoint y: 473, distance: 38.2
click at [245, 472] on button "Select All" at bounding box center [236, 472] width 44 height 18
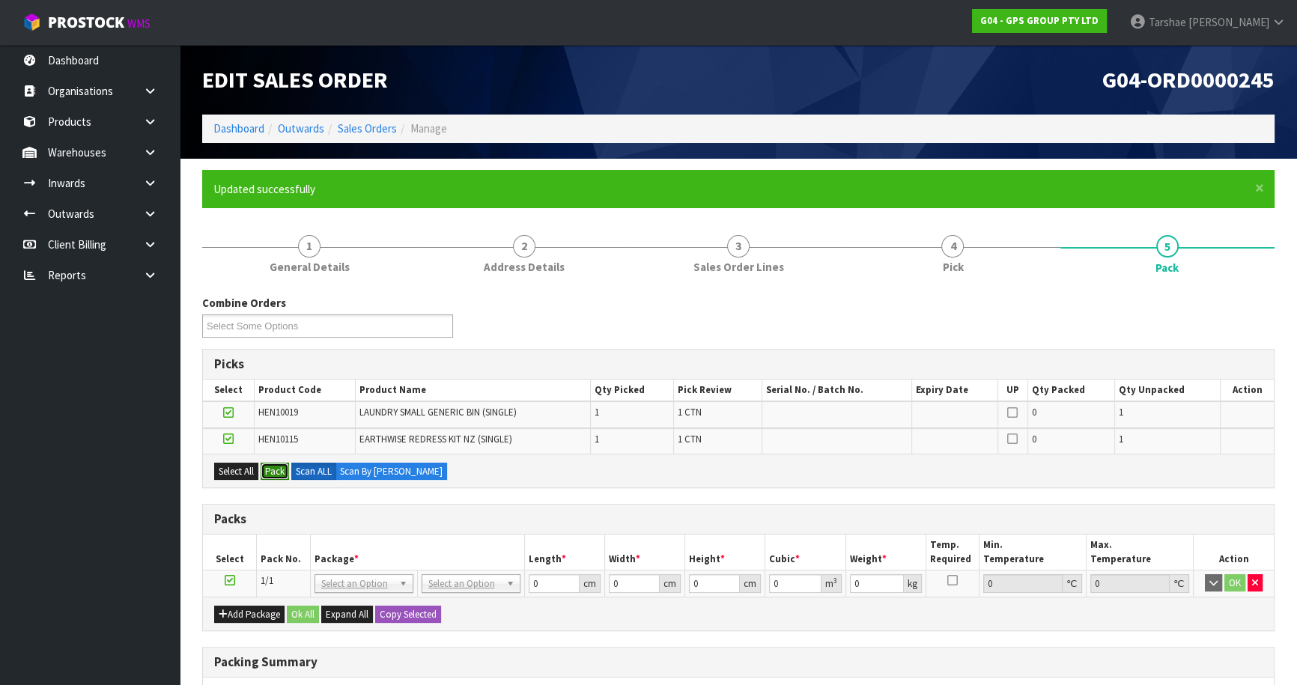
click at [281, 473] on button "Pack" at bounding box center [275, 472] width 28 height 18
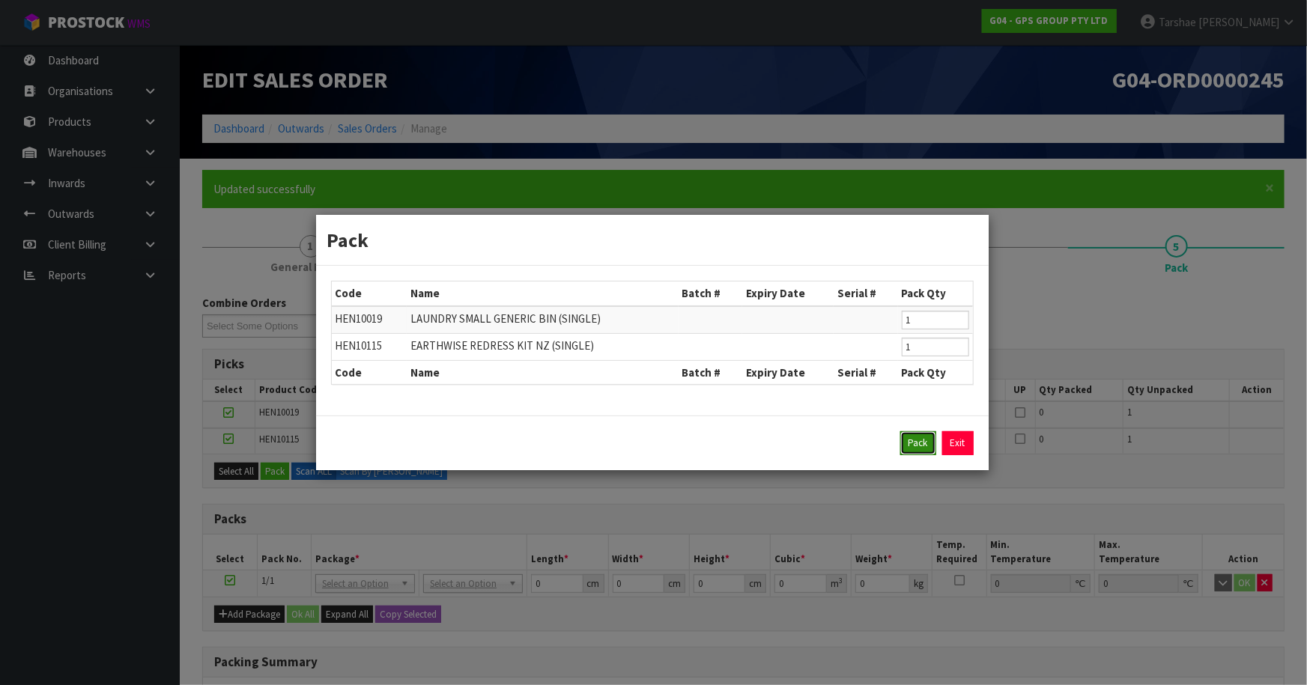
click at [927, 433] on button "Pack" at bounding box center [918, 443] width 36 height 24
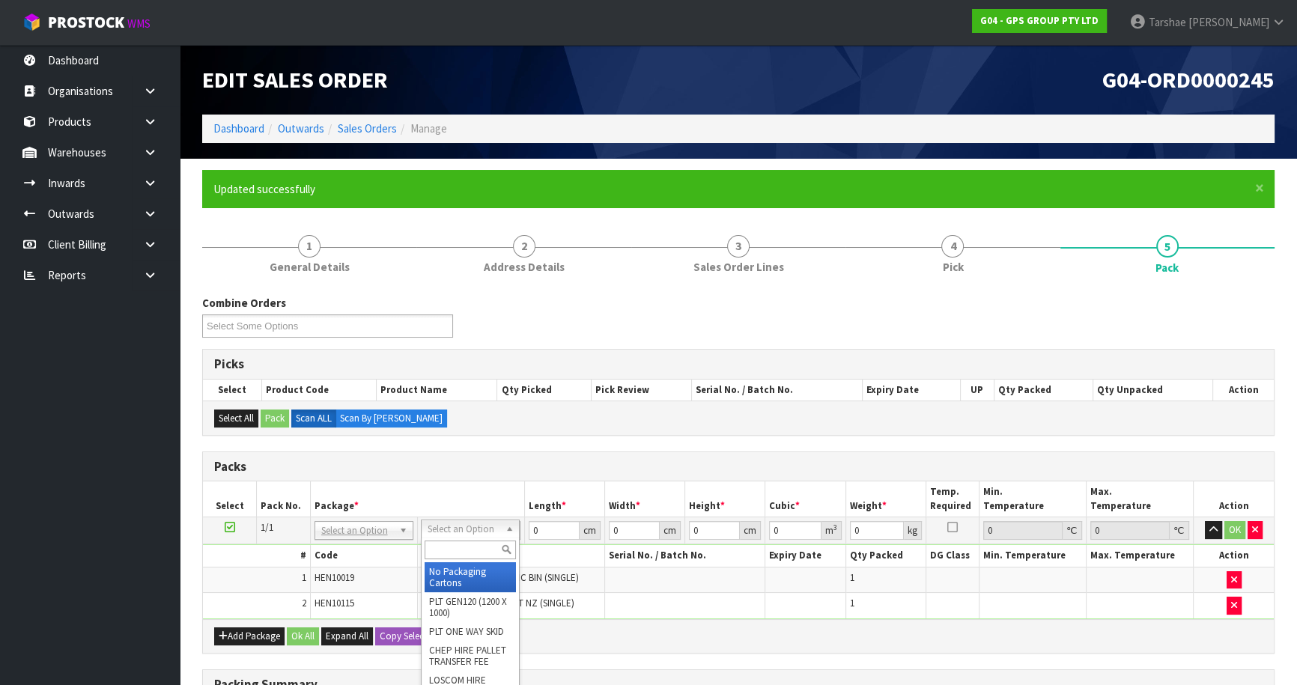
click at [464, 553] on input "text" at bounding box center [470, 550] width 91 height 19
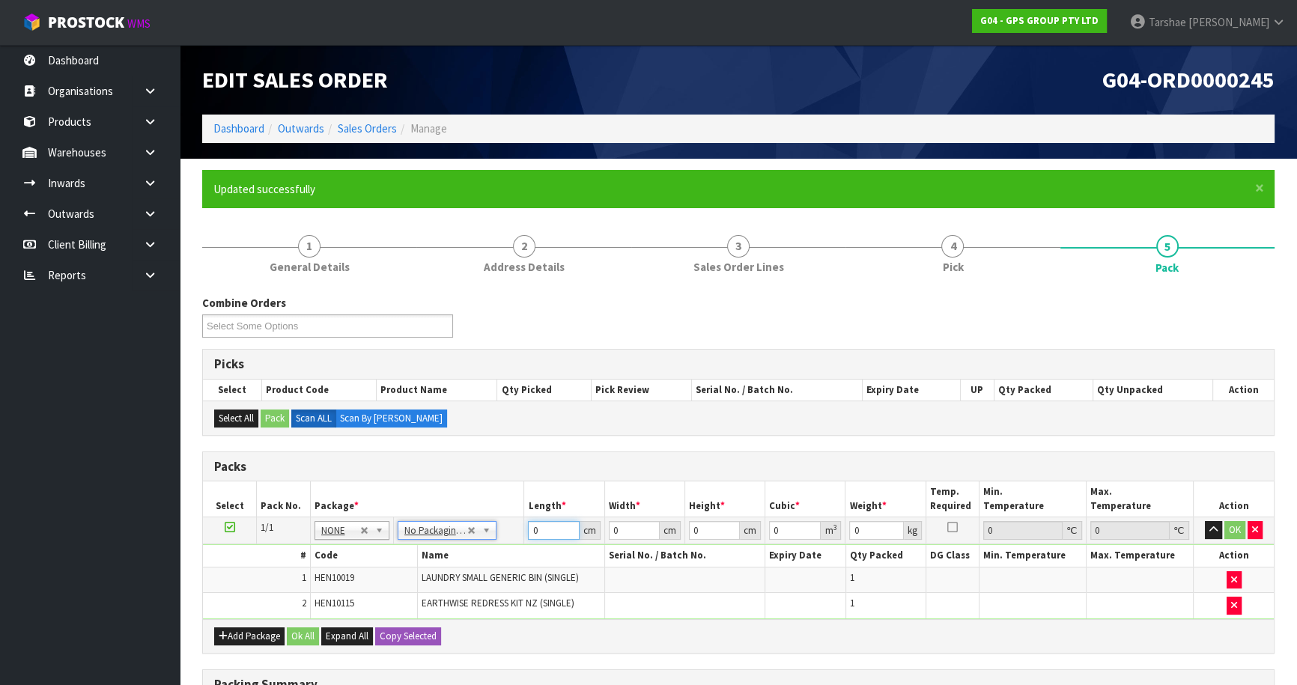
drag, startPoint x: 541, startPoint y: 529, endPoint x: 488, endPoint y: 526, distance: 54.0
click at [488, 526] on tr "1/1 NONE 007-001 007-002 007-004 007-009 007-013 007-014 007-015 007-017 007-01…" at bounding box center [738, 530] width 1071 height 27
click at [1205, 521] on button "button" at bounding box center [1213, 530] width 17 height 18
click button "OK" at bounding box center [1234, 530] width 21 height 18
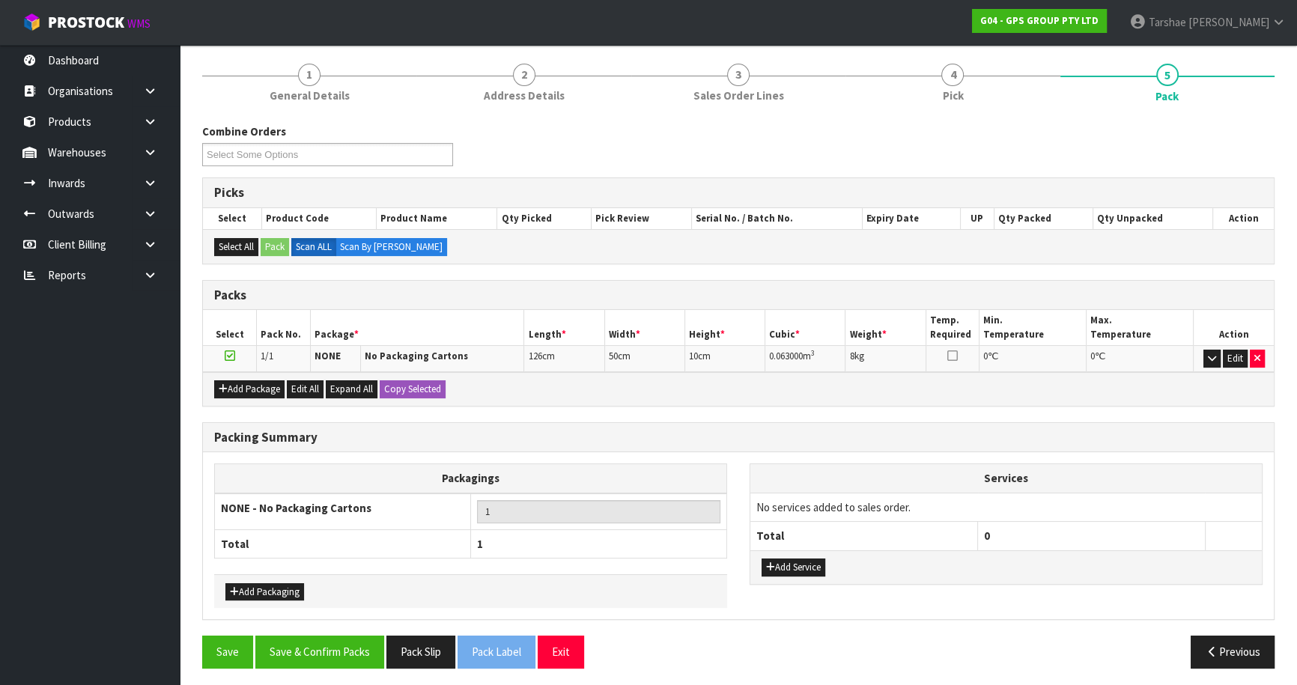
scroll to position [174, 0]
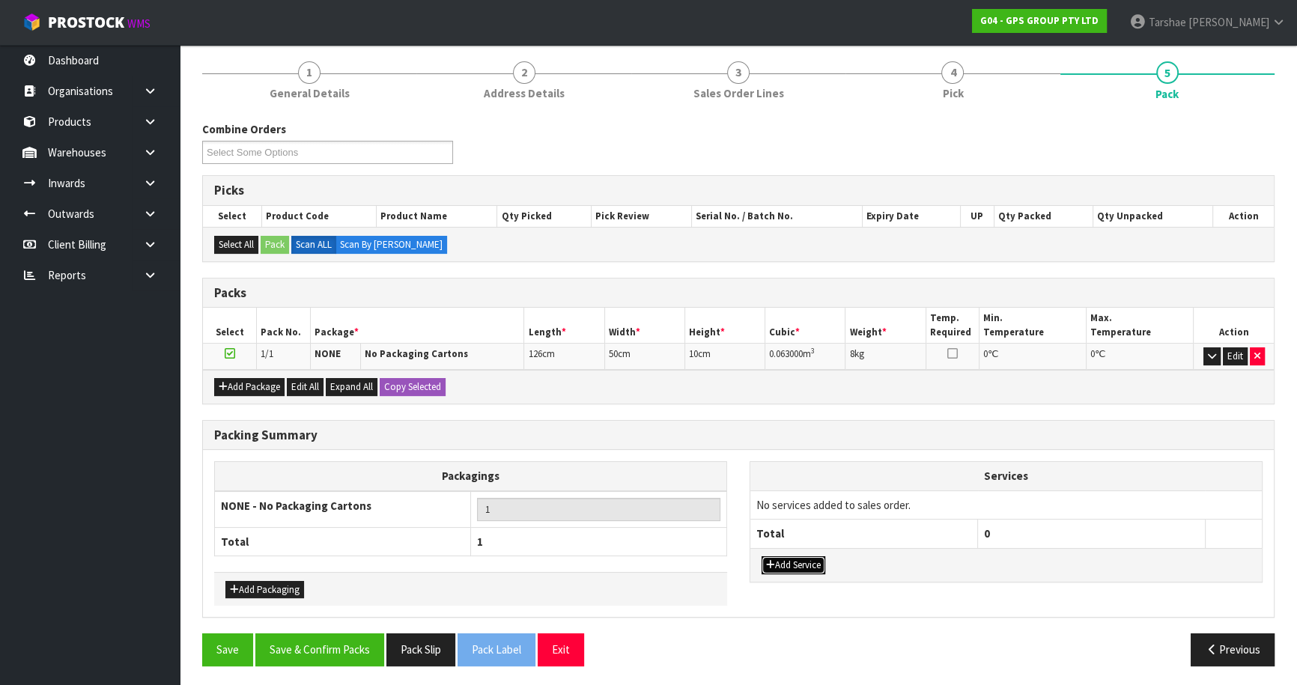
click at [801, 561] on button "Add Service" at bounding box center [794, 565] width 64 height 18
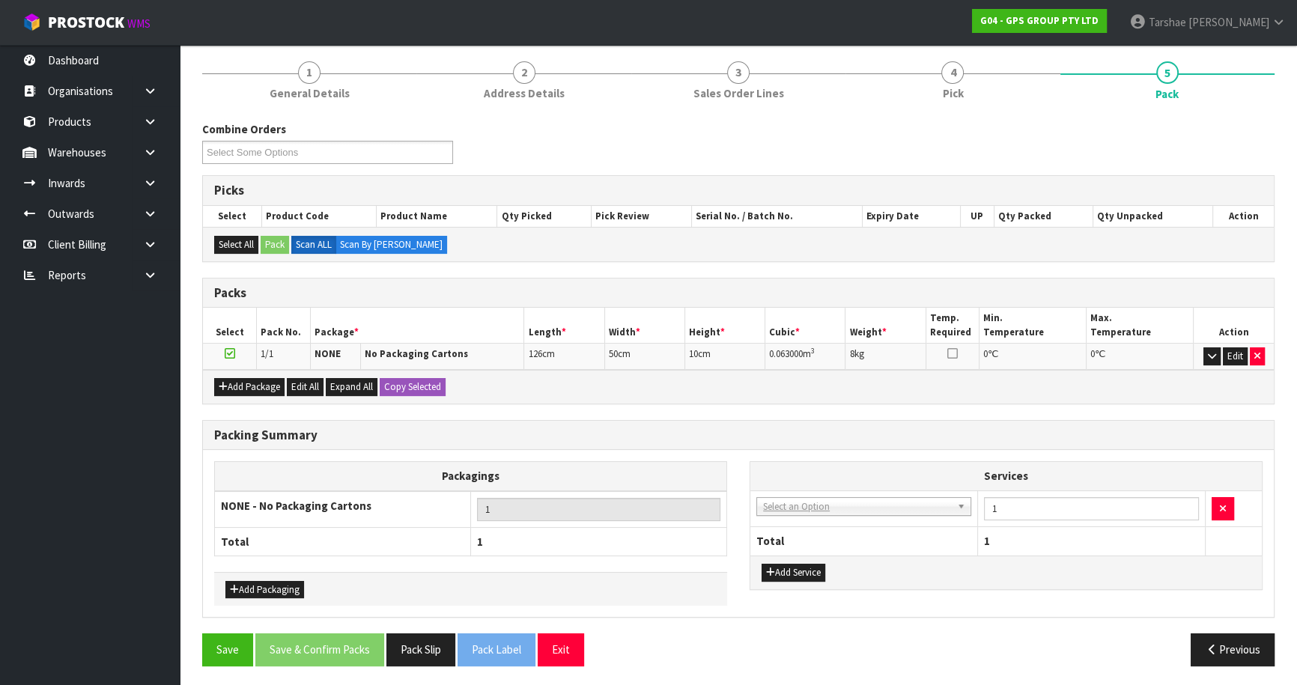
click at [805, 514] on td "003-036 - EXTERNAL PLANT HIRE 008-035 - OUTWARD HDLG+/HOIST LIFT ON/OFF 008-036…" at bounding box center [864, 509] width 228 height 37
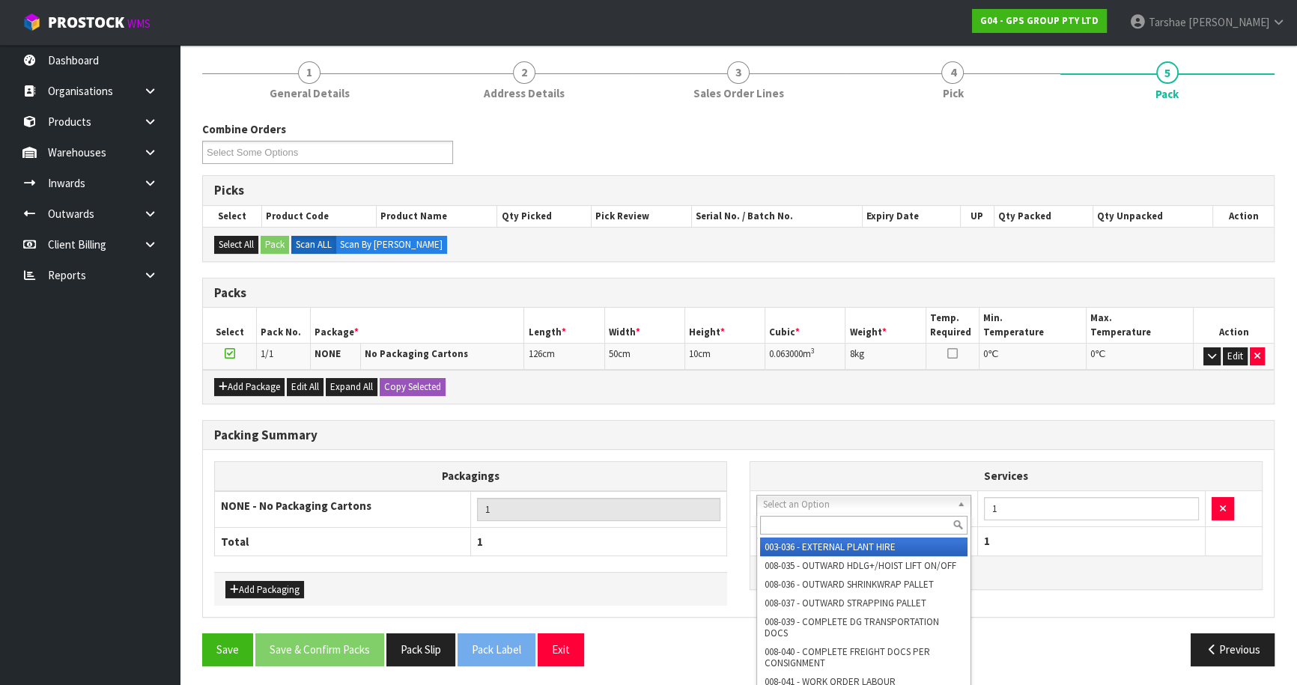
click at [799, 517] on input "text" at bounding box center [863, 525] width 207 height 19
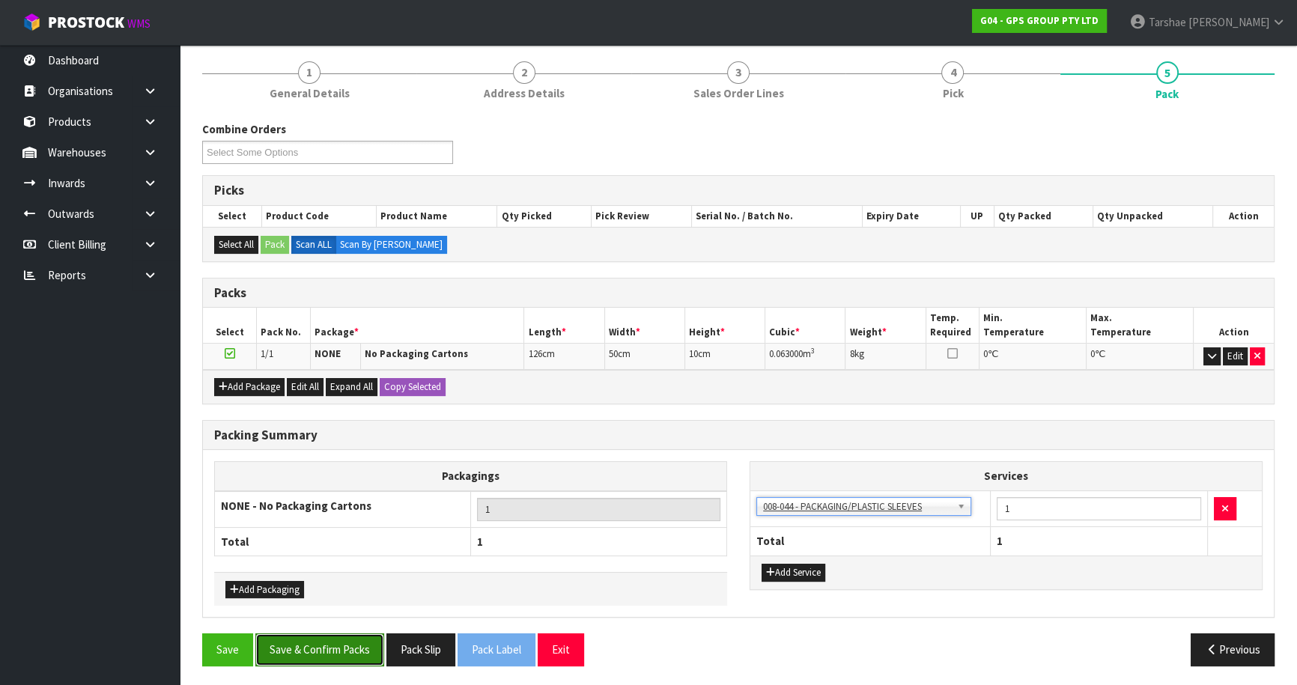
click at [353, 643] on button "Save & Confirm Packs" at bounding box center [319, 650] width 129 height 32
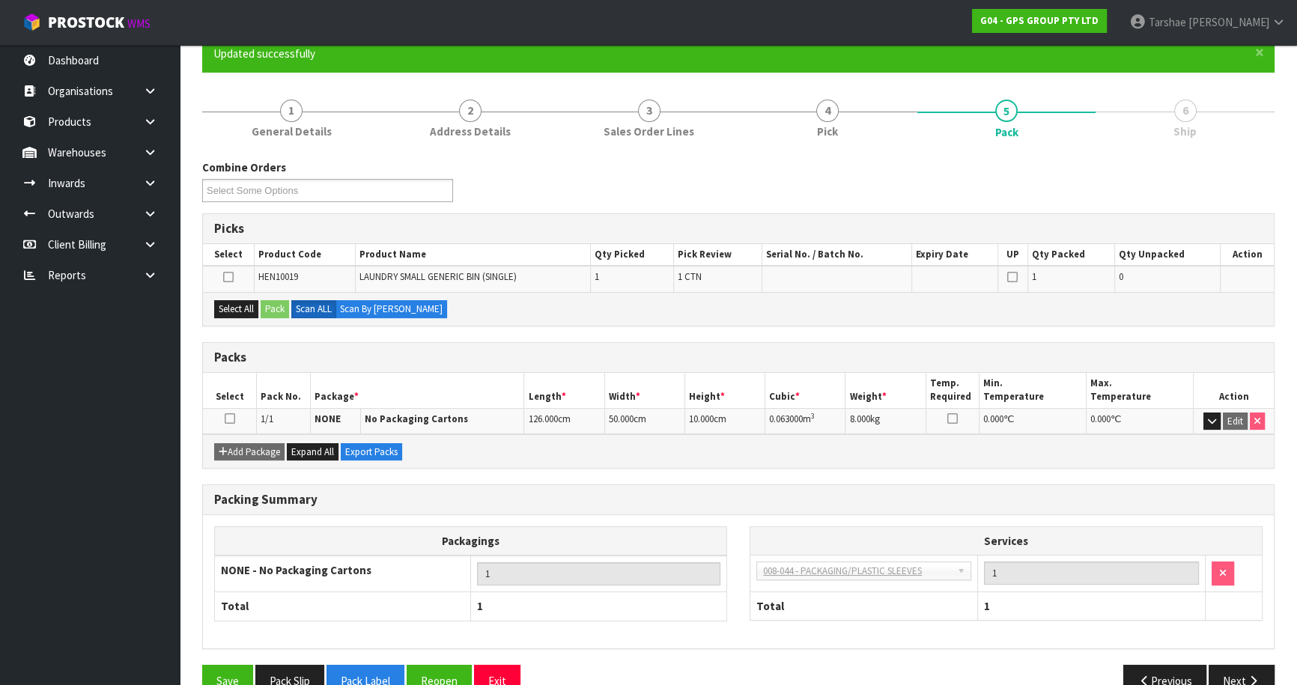
scroll to position [141, 0]
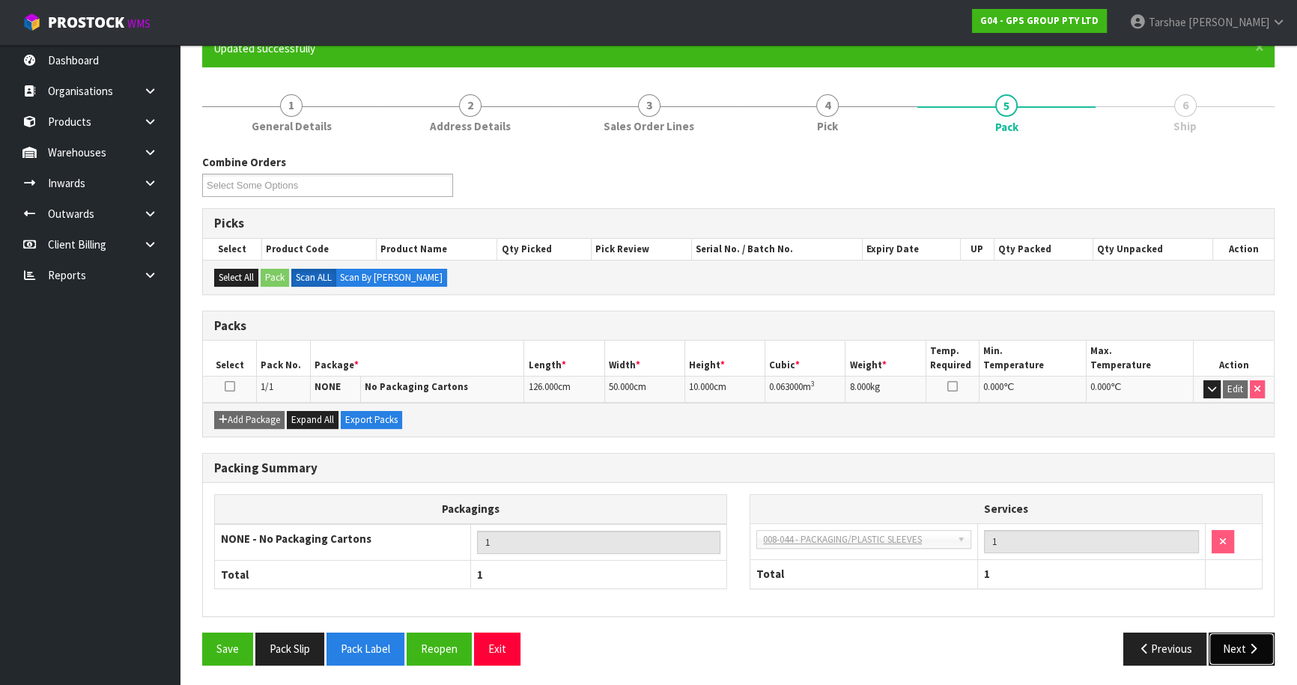
click at [1235, 645] on button "Next" at bounding box center [1242, 649] width 66 height 32
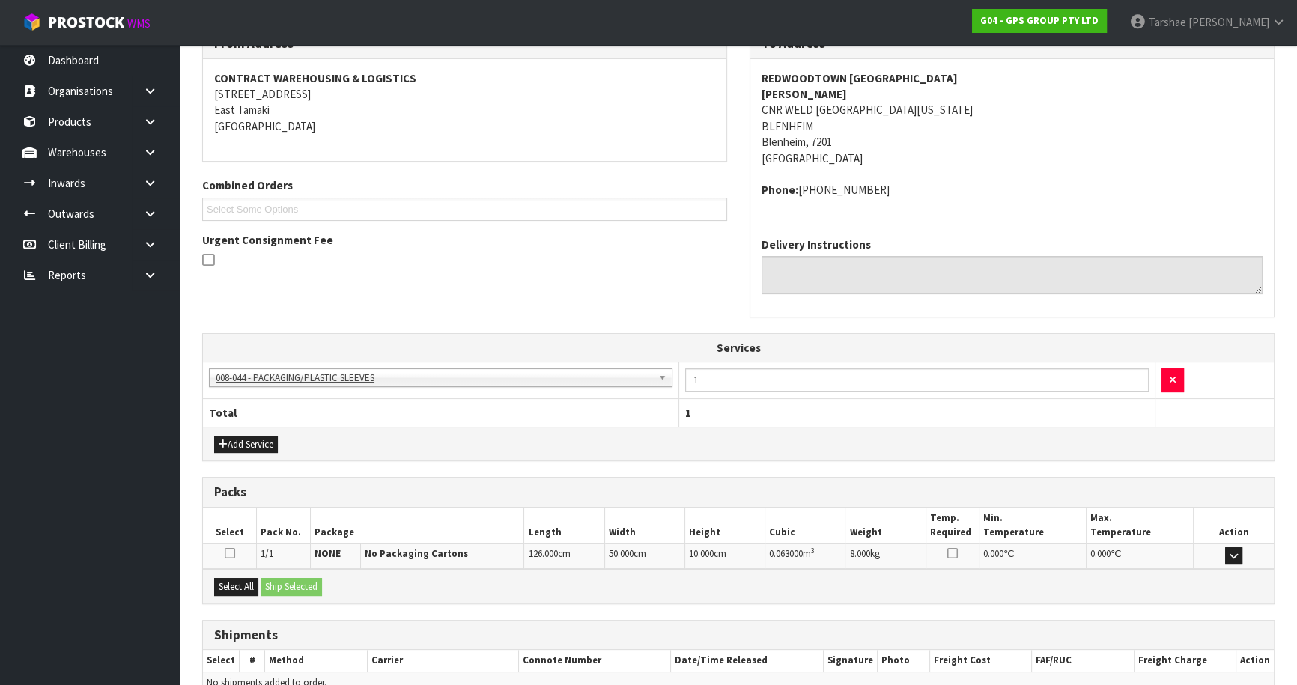
scroll to position [344, 0]
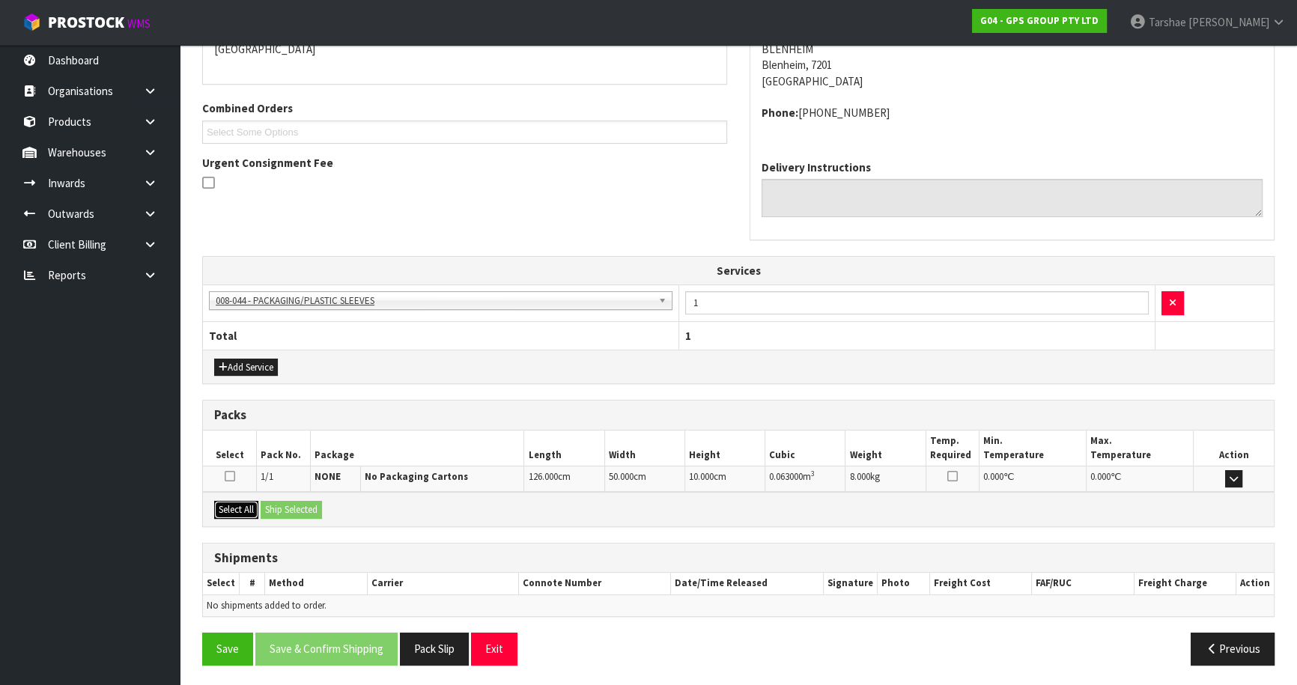
click at [249, 509] on button "Select All" at bounding box center [236, 510] width 44 height 18
drag, startPoint x: 288, startPoint y: 508, endPoint x: 301, endPoint y: 534, distance: 28.5
click at [291, 513] on button "Ship Selected" at bounding box center [291, 510] width 61 height 18
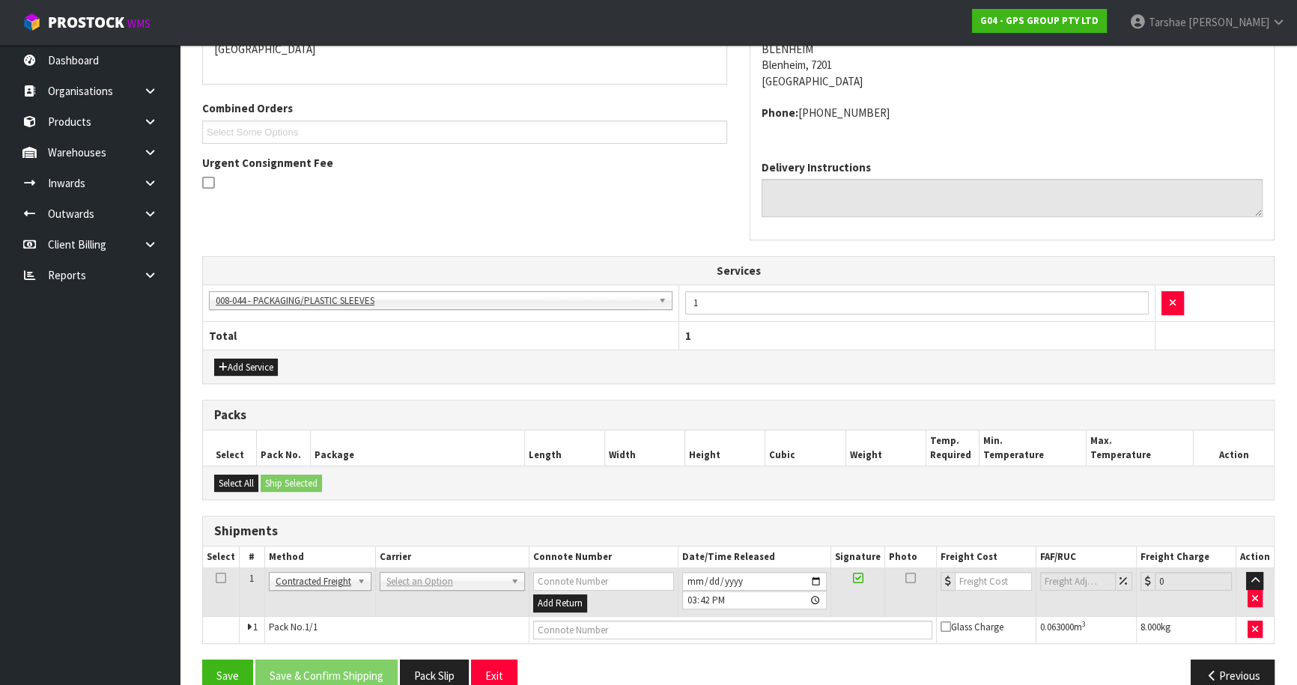
drag, startPoint x: 458, startPoint y: 577, endPoint x: 461, endPoint y: 604, distance: 27.1
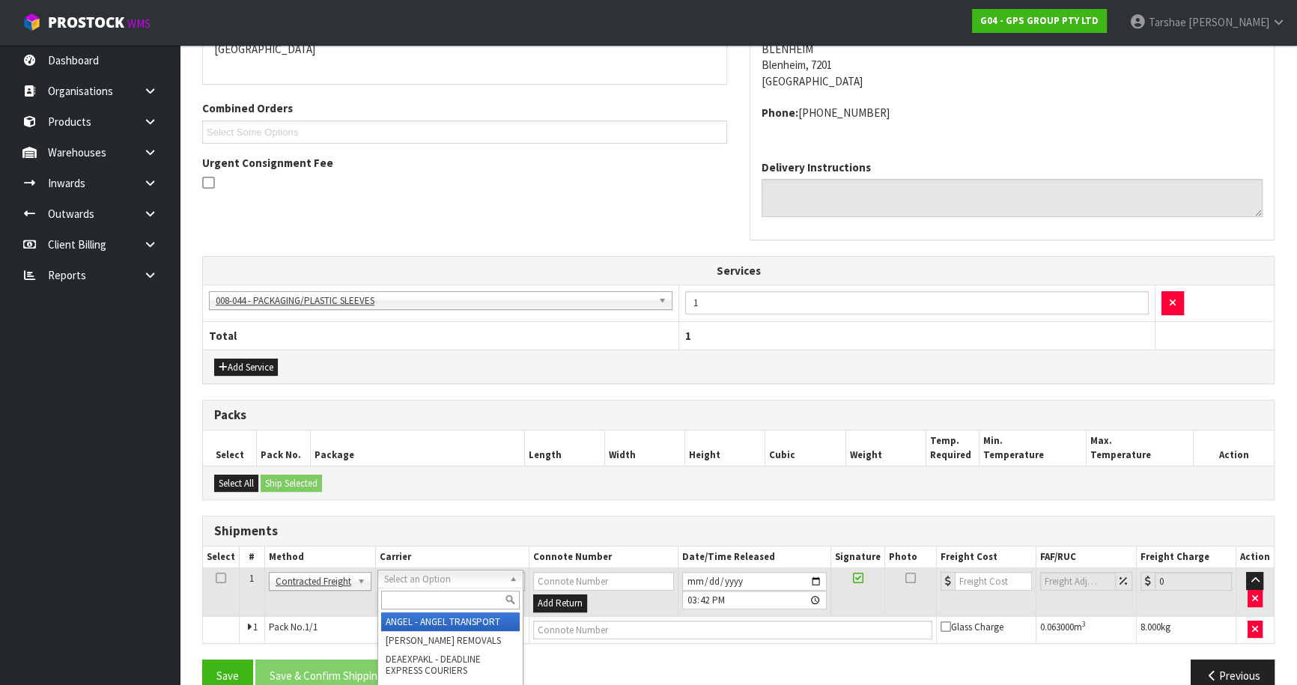
click at [461, 603] on input "text" at bounding box center [450, 600] width 139 height 19
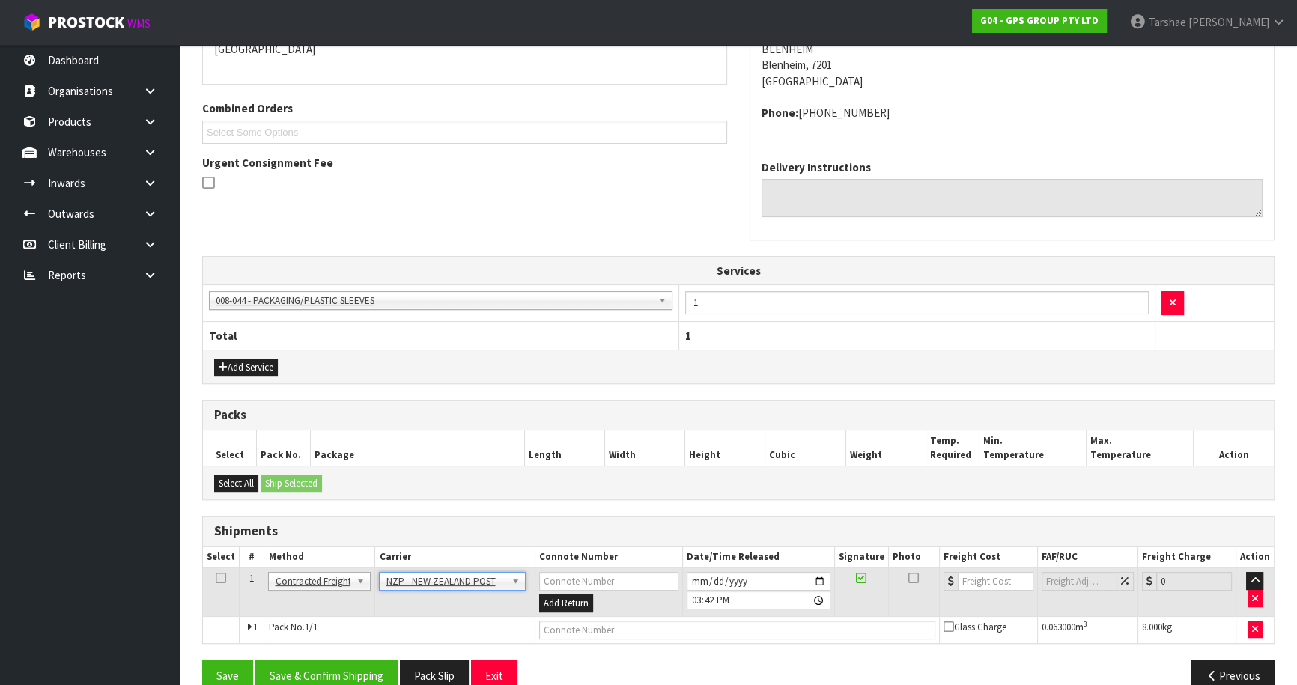
drag, startPoint x: 376, startPoint y: 646, endPoint x: 375, endPoint y: 671, distance: 24.7
click at [376, 647] on div "From Address CONTRACT WAREHOUSING & LOGISTICS [STREET_ADDRESS] Combined Orders …" at bounding box center [738, 327] width 1072 height 752
click at [375, 671] on button "Save & Confirm Shipping" at bounding box center [326, 676] width 142 height 32
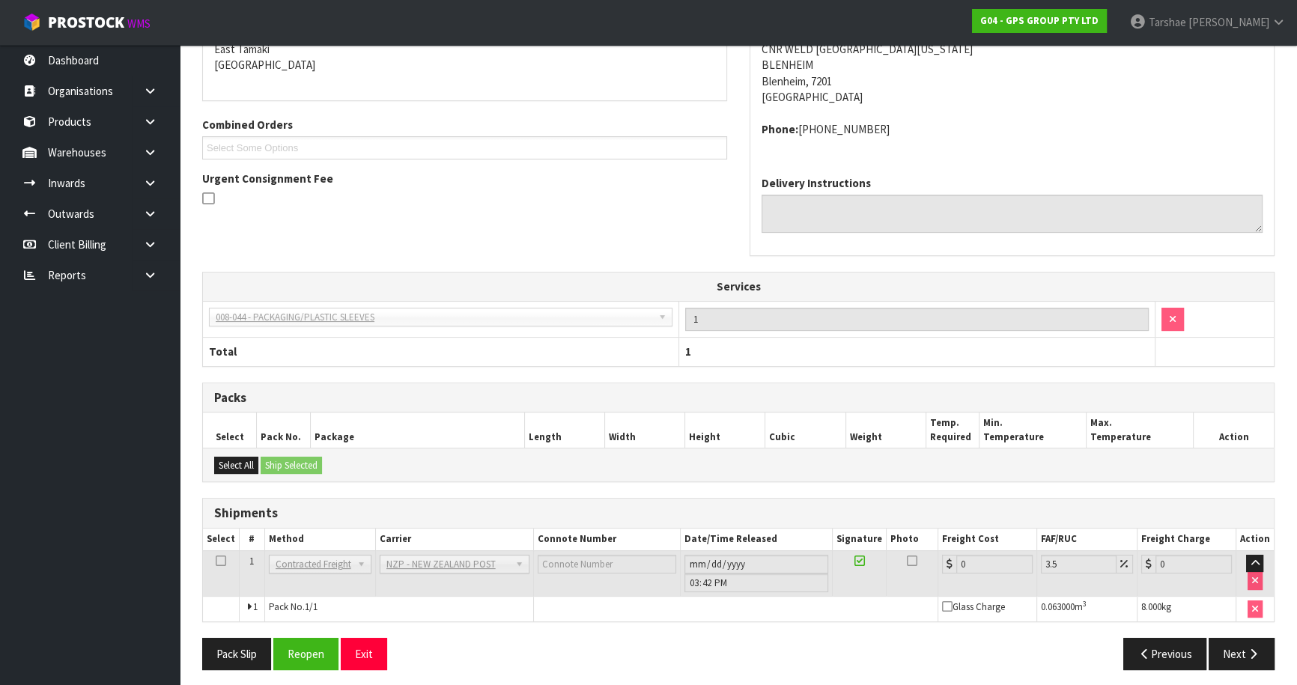
scroll to position [349, 0]
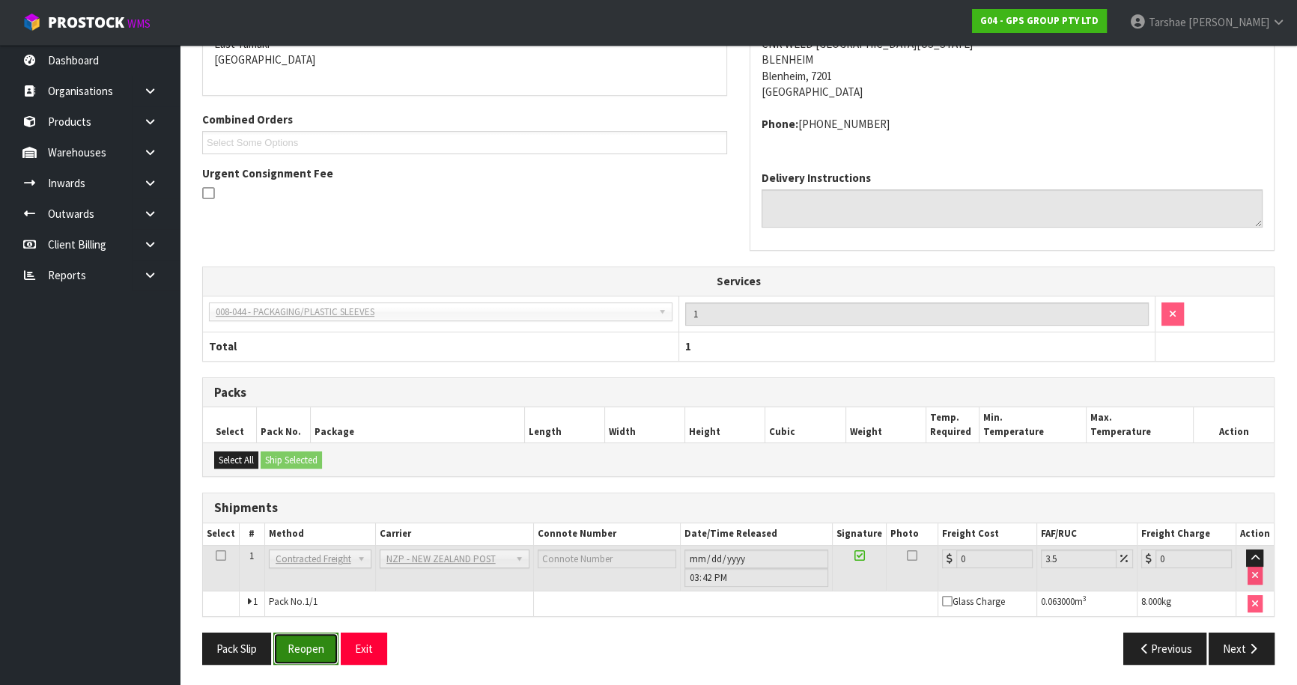
click at [302, 647] on button "Reopen" at bounding box center [305, 649] width 65 height 32
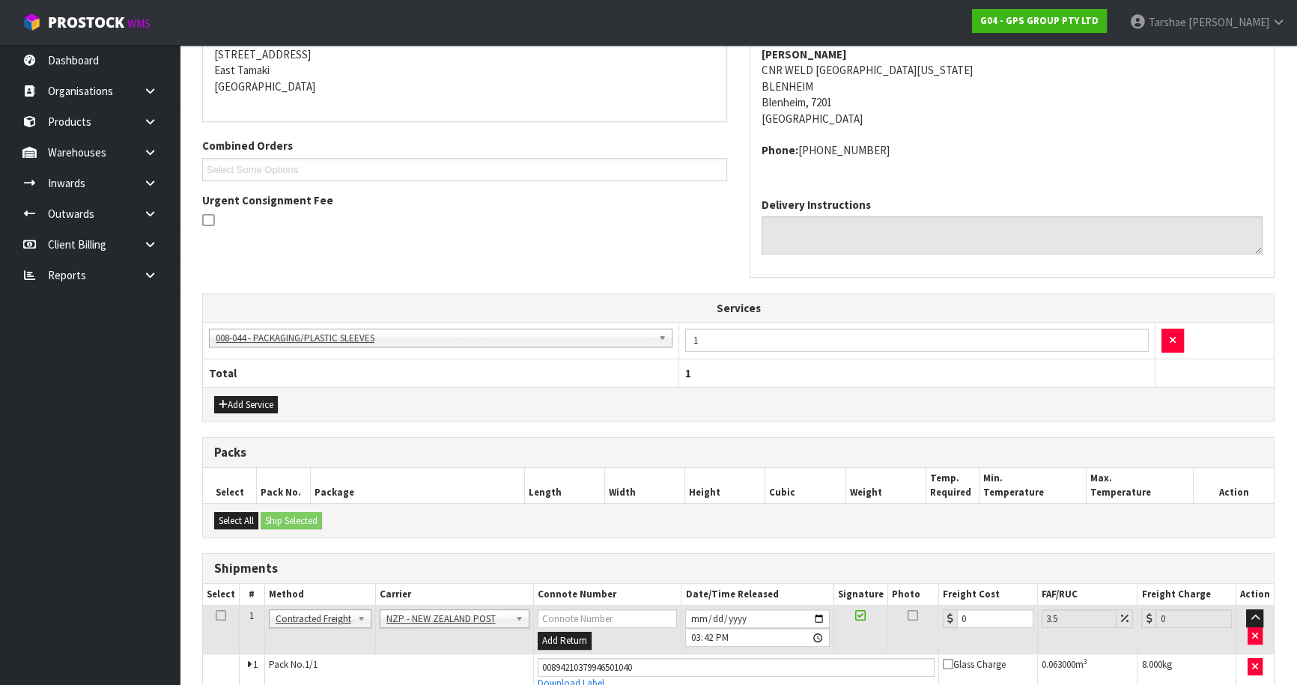
scroll to position [333, 0]
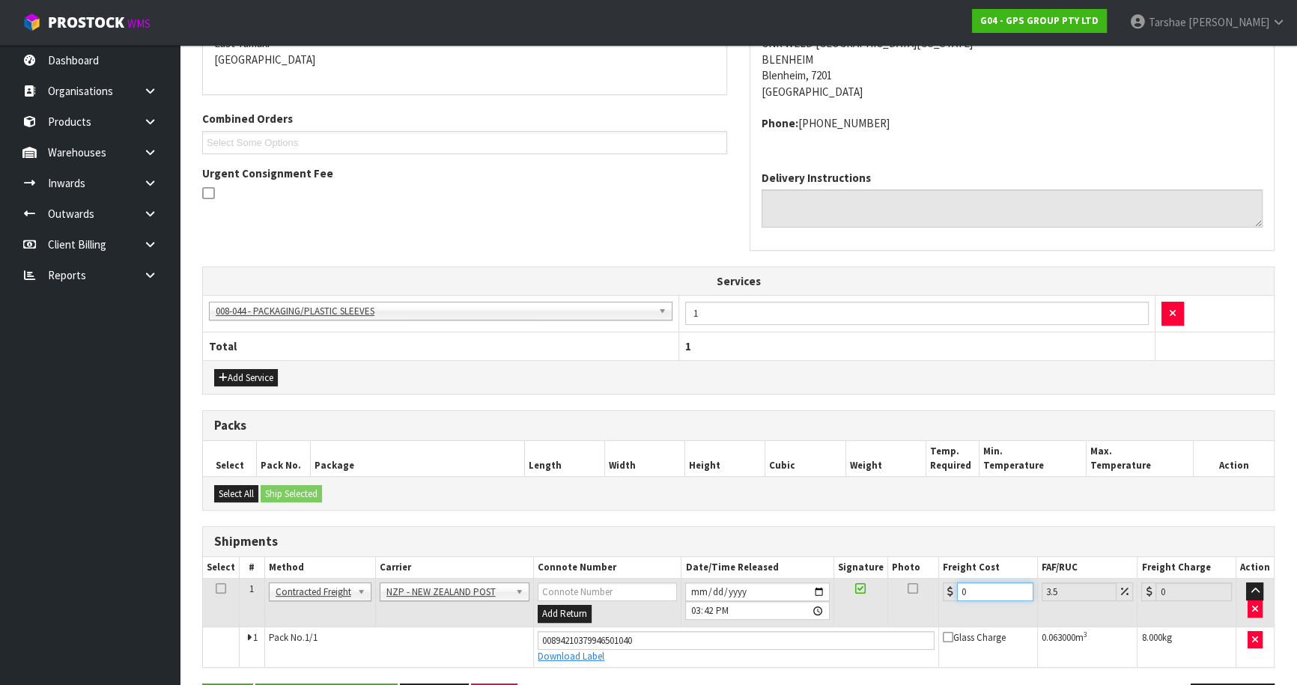
drag, startPoint x: 985, startPoint y: 595, endPoint x: 828, endPoint y: 564, distance: 159.5
click at [828, 564] on table "Select # Method Carrier Connote Number Date/Time Released Signature Photo Freig…" at bounding box center [738, 612] width 1071 height 110
click at [696, 584] on input "[DATE]" at bounding box center [757, 592] width 144 height 19
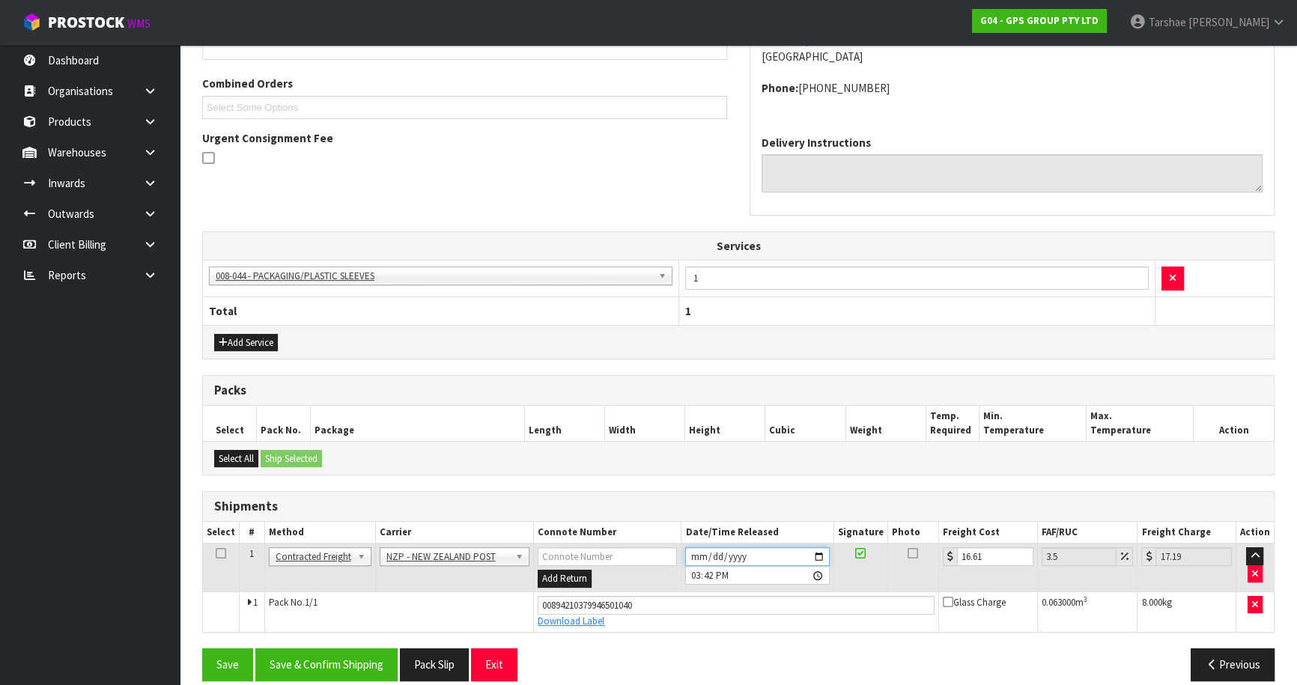
scroll to position [383, 0]
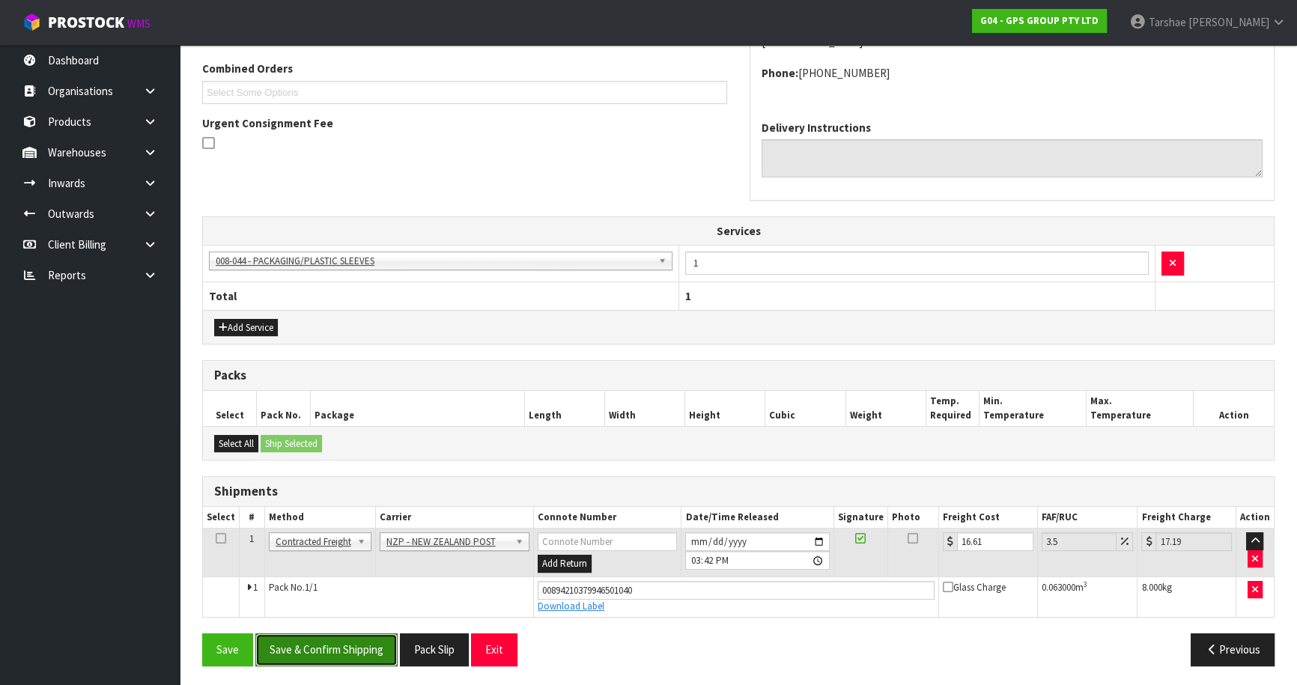
click at [377, 644] on button "Save & Confirm Shipping" at bounding box center [326, 650] width 142 height 32
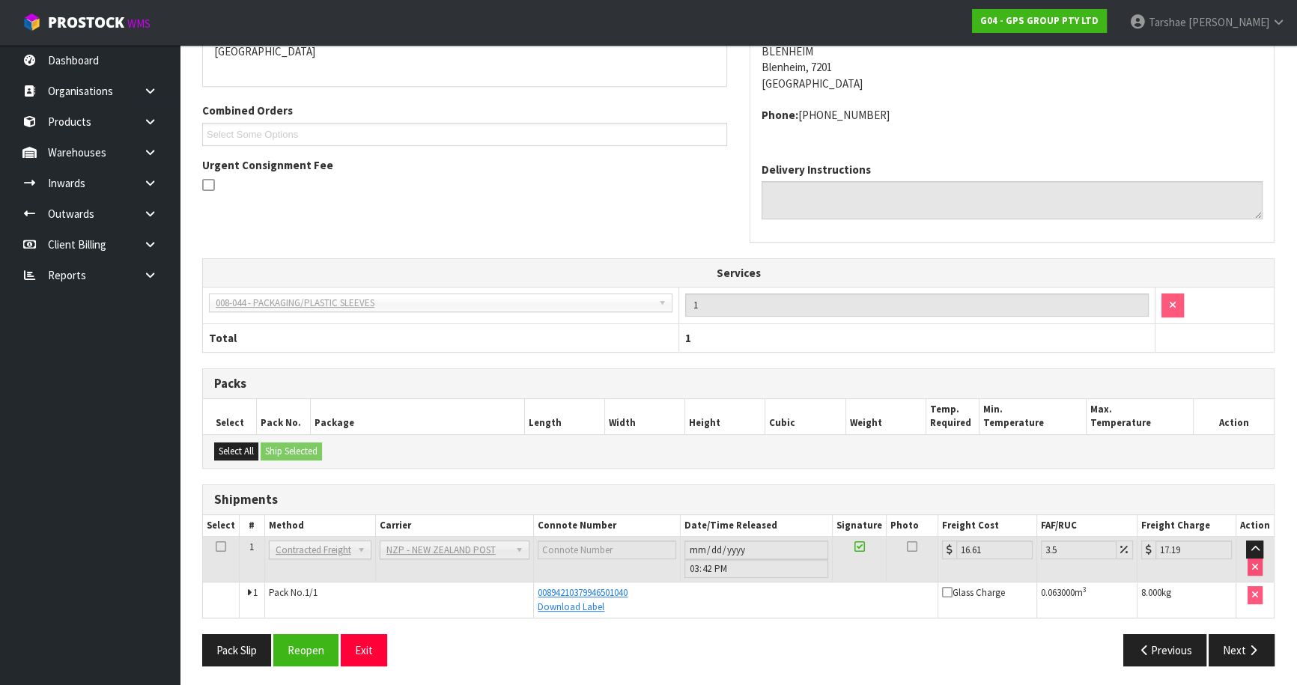
scroll to position [344, 0]
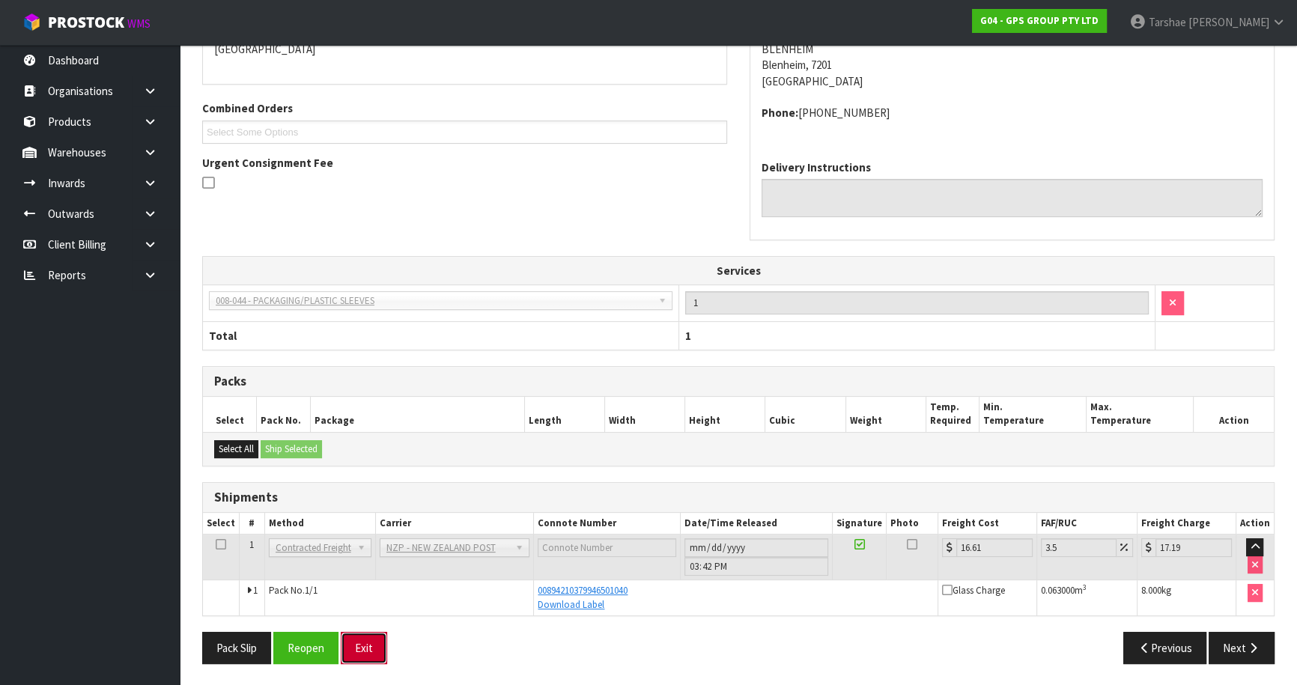
click at [371, 639] on button "Exit" at bounding box center [364, 648] width 46 height 32
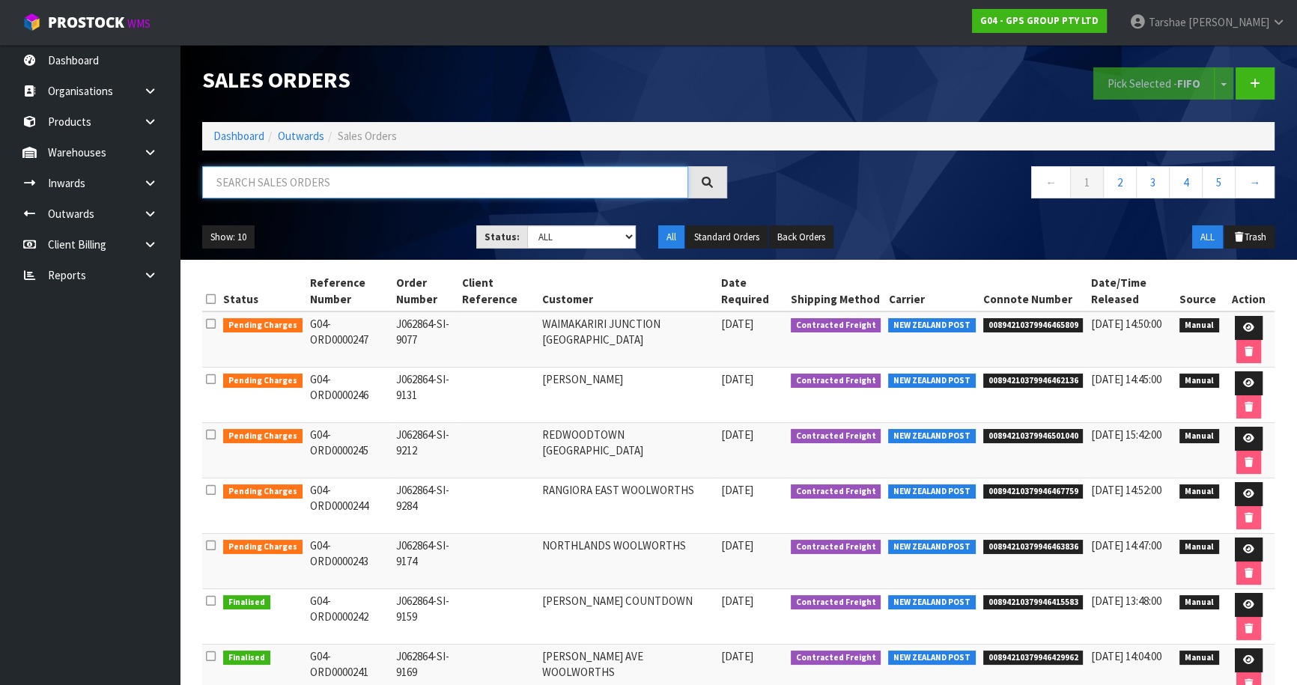
click at [422, 177] on input "text" at bounding box center [445, 182] width 486 height 32
click at [570, 235] on select "Draft Pending Allocated Pending Pick Goods Picked Goods Packed Pending Charges …" at bounding box center [581, 236] width 109 height 23
click at [527, 225] on select "Draft Pending Allocated Pending Pick Goods Picked Goods Packed Pending Charges …" at bounding box center [581, 236] width 109 height 23
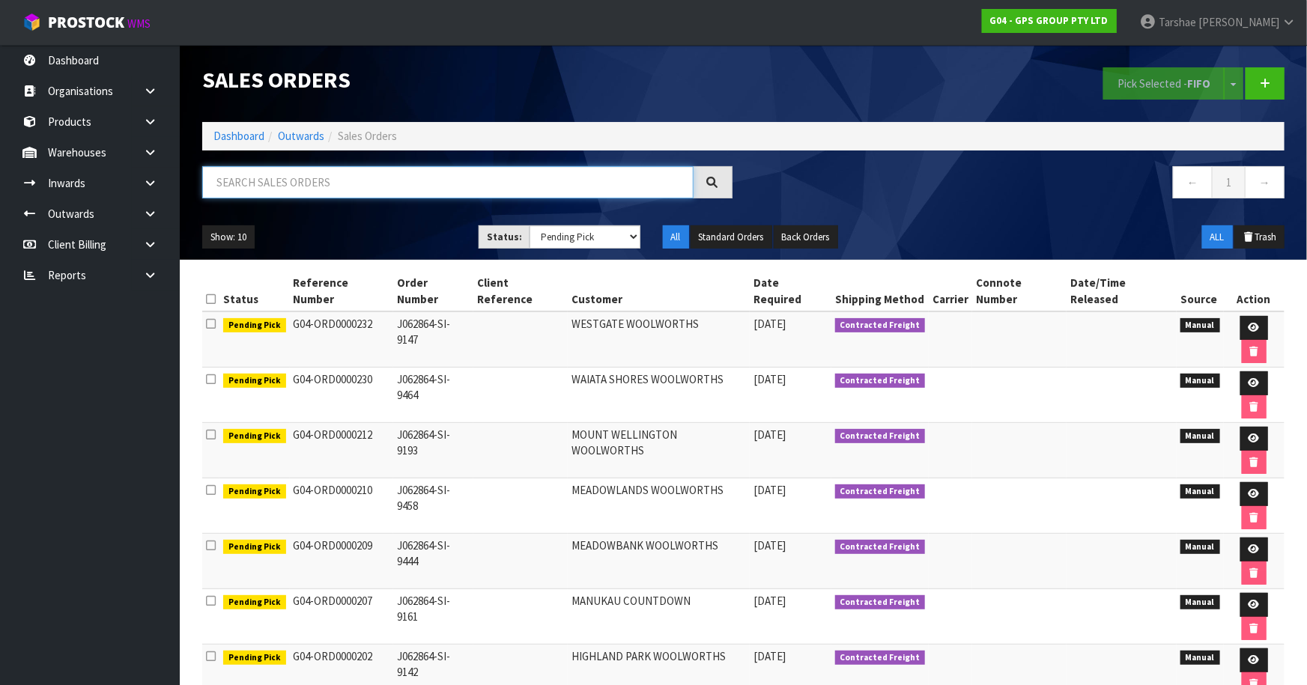
drag, startPoint x: 573, startPoint y: 183, endPoint x: 596, endPoint y: 258, distance: 77.7
click at [577, 201] on div at bounding box center [467, 187] width 553 height 43
drag, startPoint x: 594, startPoint y: 240, endPoint x: 595, endPoint y: 247, distance: 7.6
click at [595, 244] on select "Draft Pending Allocated Pending Pick Goods Picked Goods Packed Pending Charges …" at bounding box center [584, 236] width 111 height 23
click at [529, 225] on select "Draft Pending Allocated Pending Pick Goods Picked Goods Packed Pending Charges …" at bounding box center [584, 236] width 111 height 23
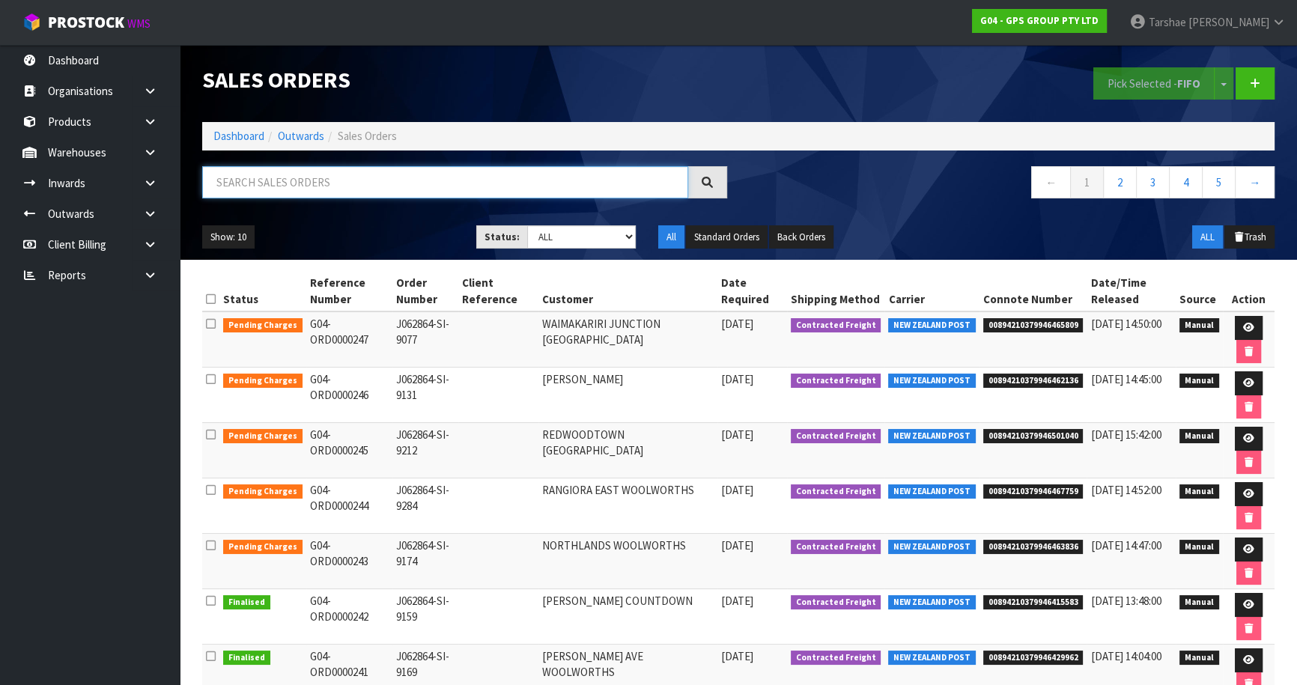
click at [594, 195] on input "text" at bounding box center [445, 182] width 486 height 32
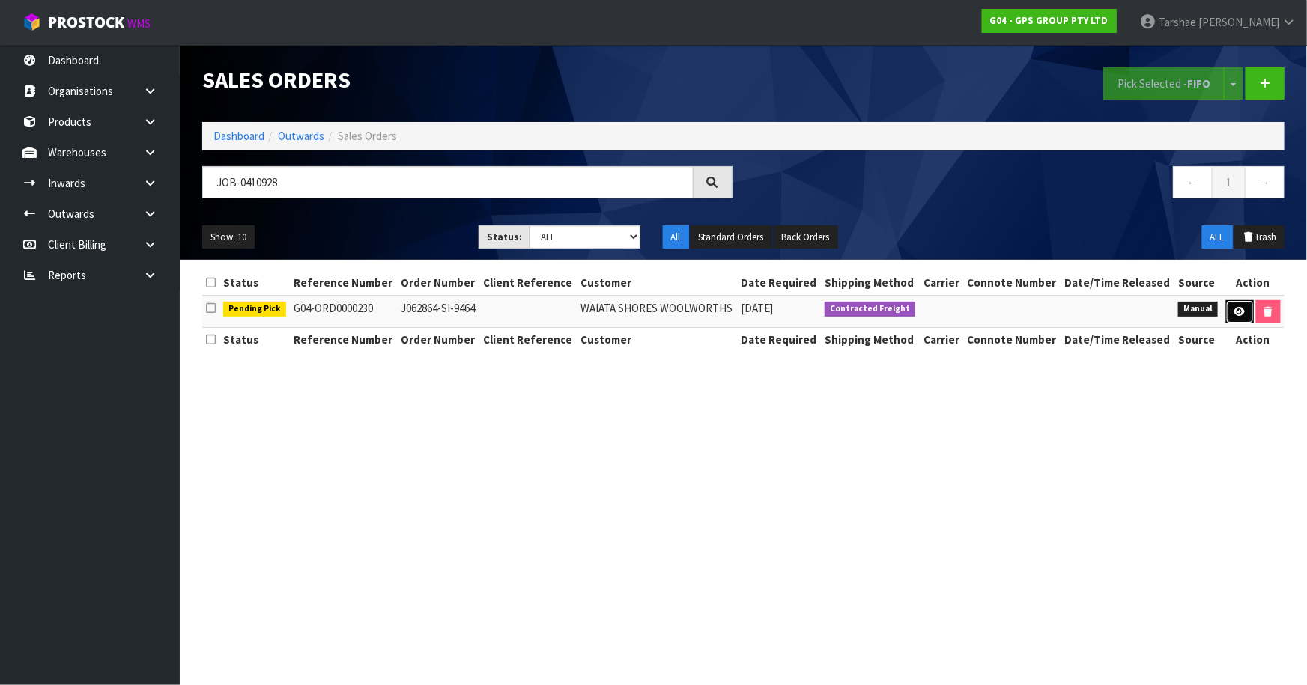
click at [1241, 310] on icon at bounding box center [1239, 312] width 11 height 10
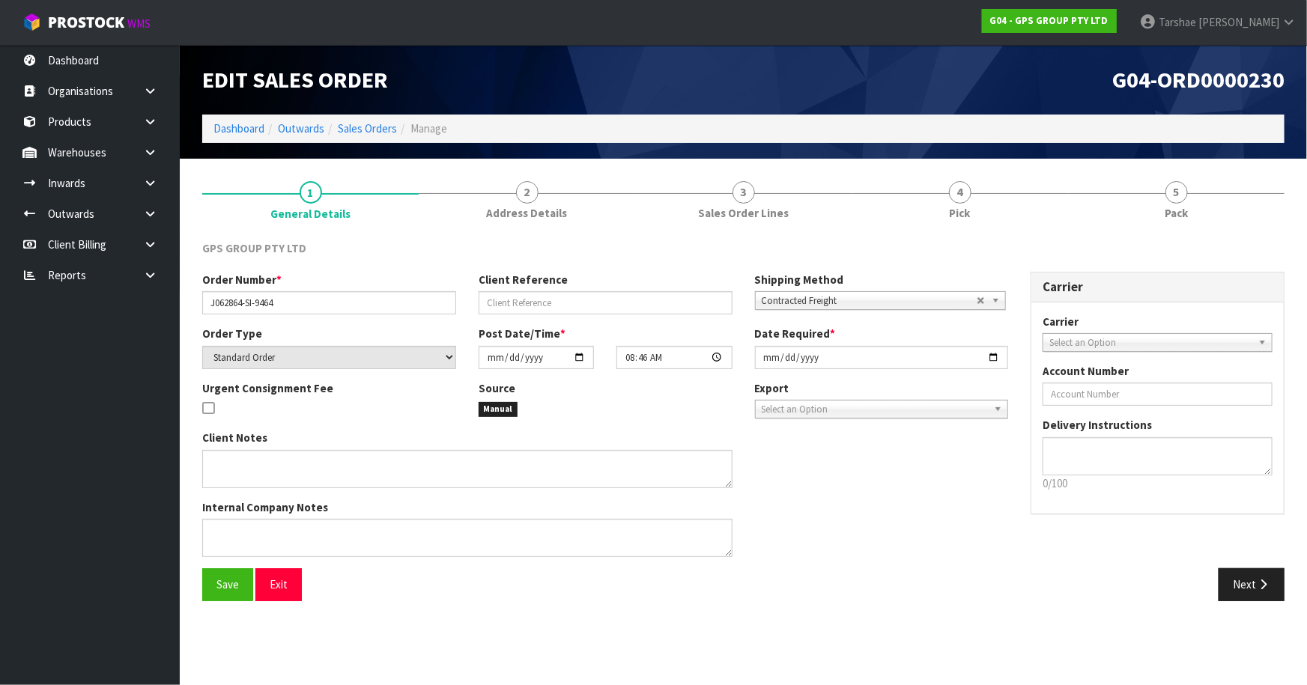
drag, startPoint x: 884, startPoint y: 225, endPoint x: 944, endPoint y: 246, distance: 62.8
click at [888, 225] on link "4 Pick" at bounding box center [959, 199] width 216 height 59
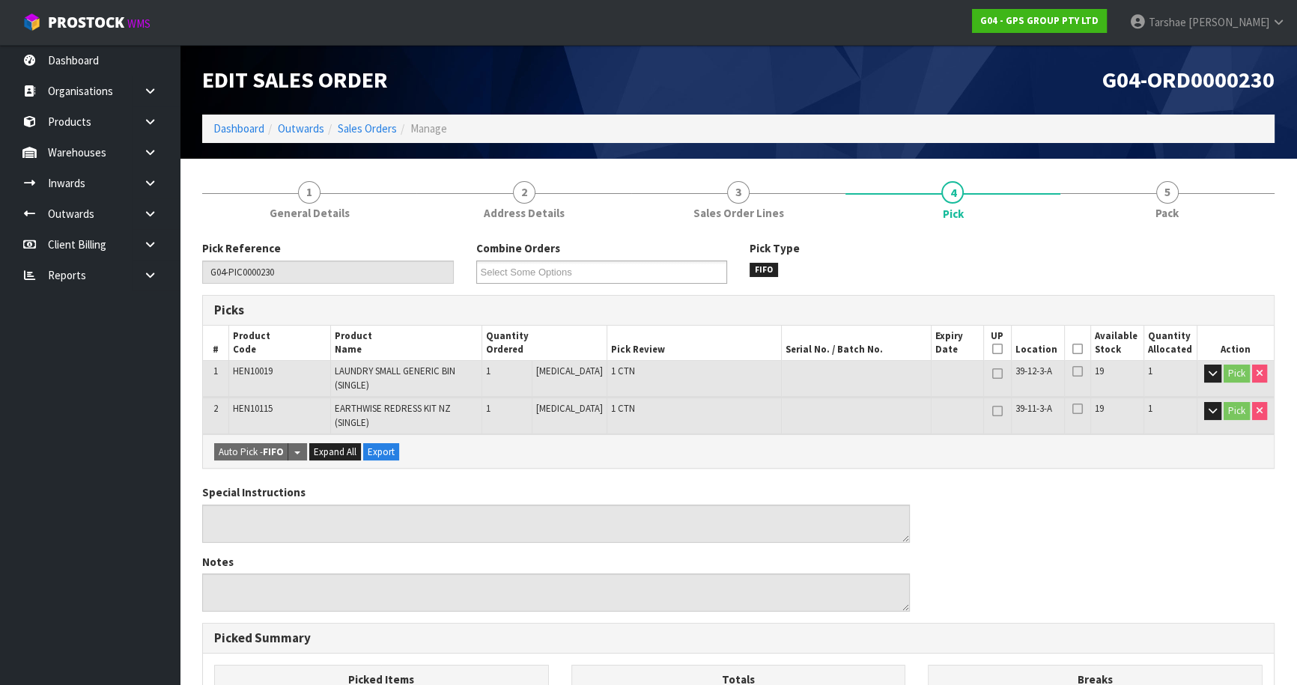
click at [1078, 353] on th "Picked" at bounding box center [1077, 343] width 26 height 35
click at [1072, 350] on icon at bounding box center [1077, 349] width 10 height 1
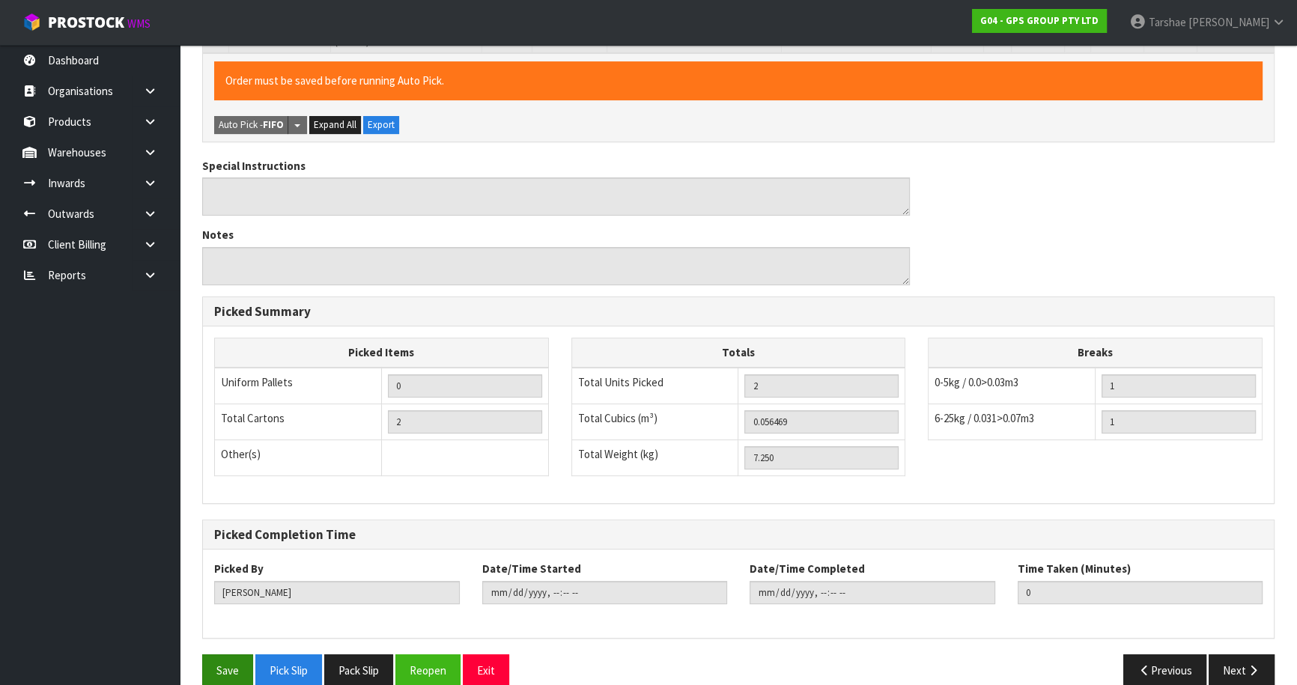
scroll to position [403, 0]
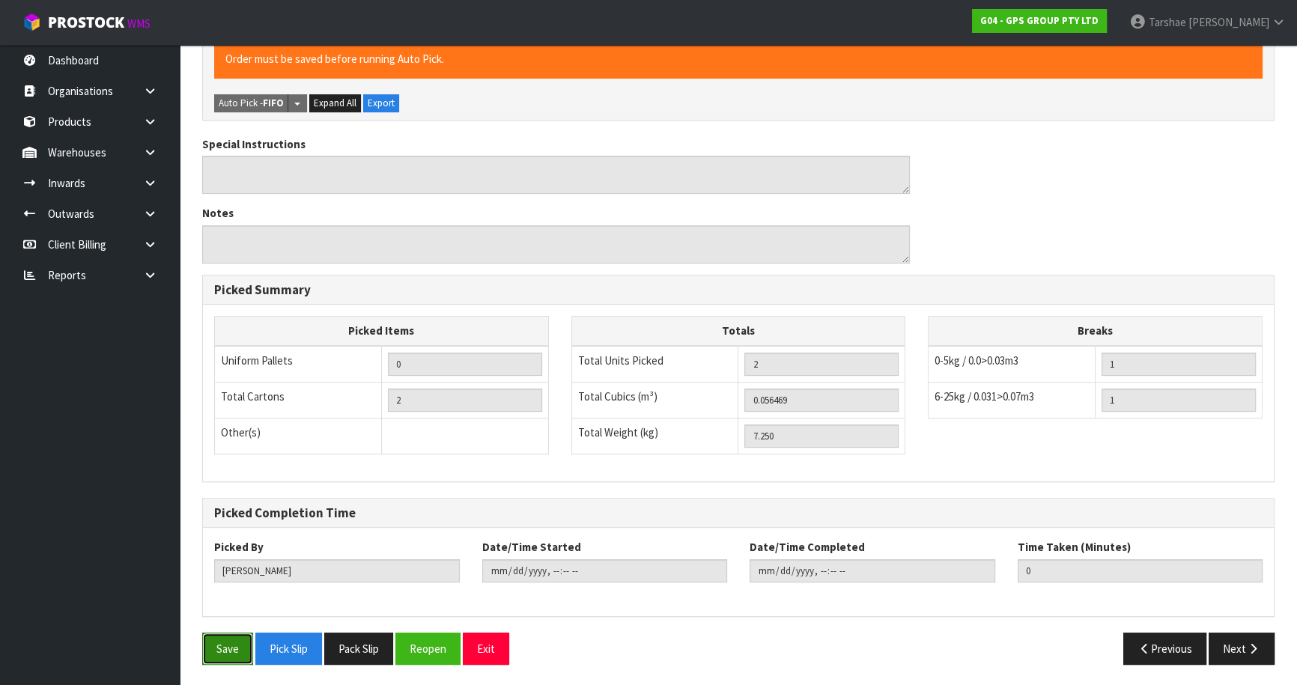
click at [222, 638] on button "Save" at bounding box center [227, 649] width 51 height 32
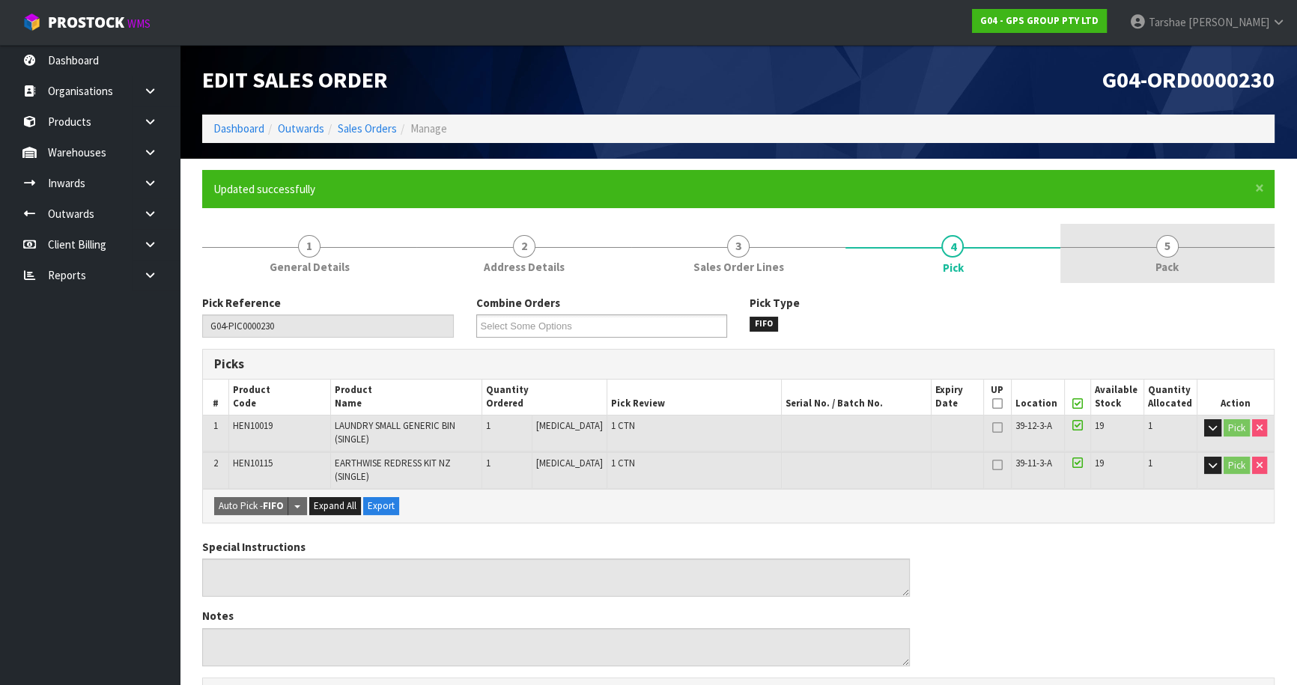
click at [1167, 274] on span "Pack" at bounding box center [1166, 267] width 23 height 16
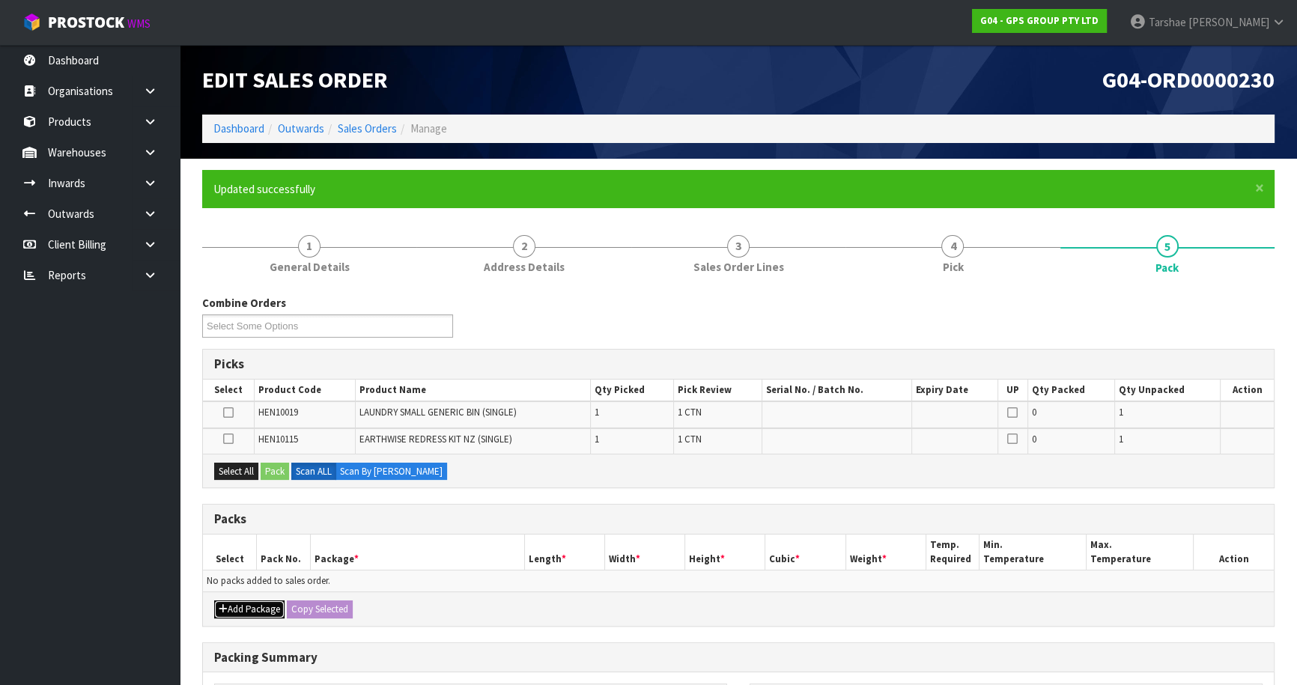
drag, startPoint x: 253, startPoint y: 606, endPoint x: 239, endPoint y: 601, distance: 14.9
click at [252, 606] on button "Add Package" at bounding box center [249, 610] width 70 height 18
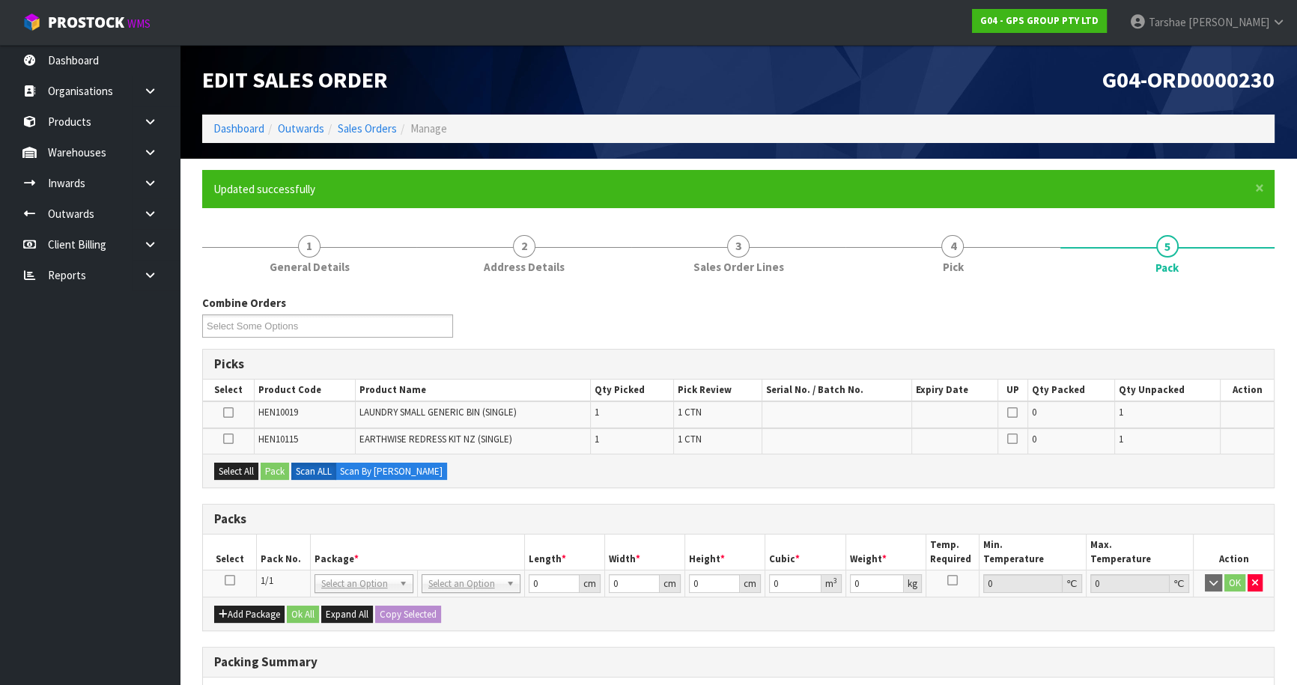
click at [230, 580] on icon at bounding box center [230, 580] width 10 height 1
drag, startPoint x: 243, startPoint y: 478, endPoint x: 262, endPoint y: 467, distance: 22.5
click at [246, 474] on button "Select All" at bounding box center [236, 472] width 44 height 18
click at [275, 470] on button "Pack" at bounding box center [275, 472] width 28 height 18
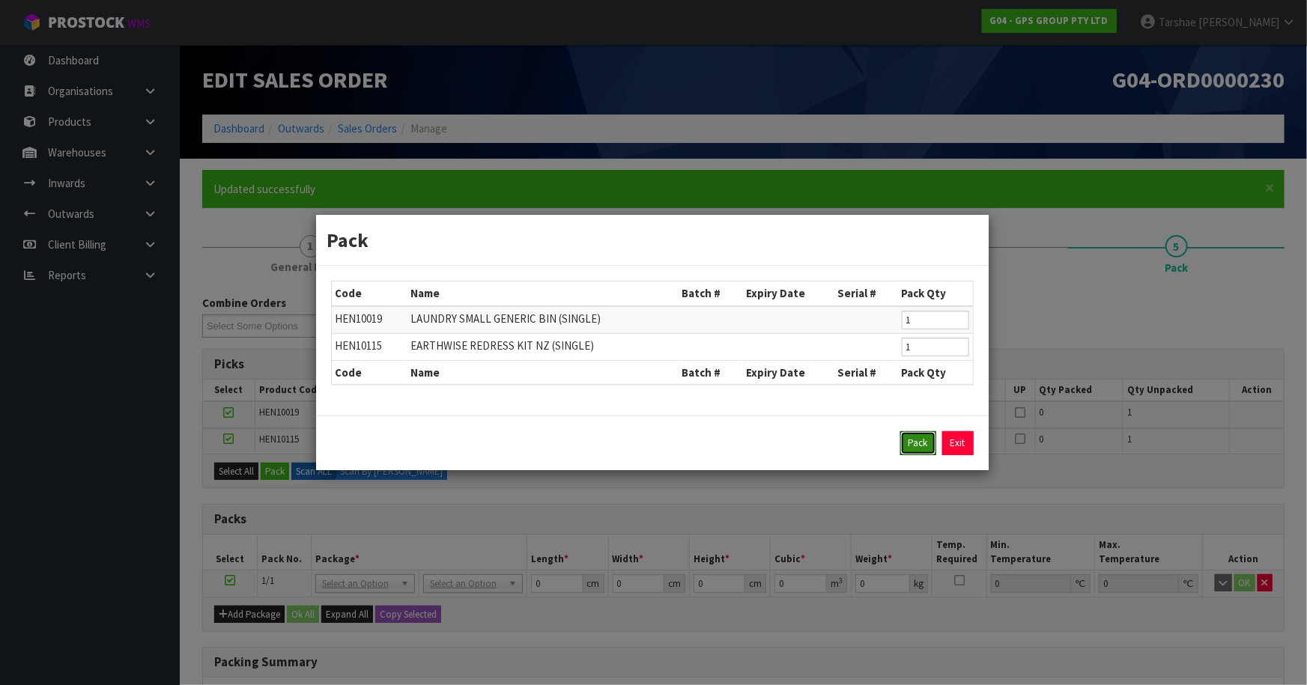
drag, startPoint x: 924, startPoint y: 433, endPoint x: 866, endPoint y: 465, distance: 66.7
click at [920, 441] on button "Pack" at bounding box center [918, 443] width 36 height 24
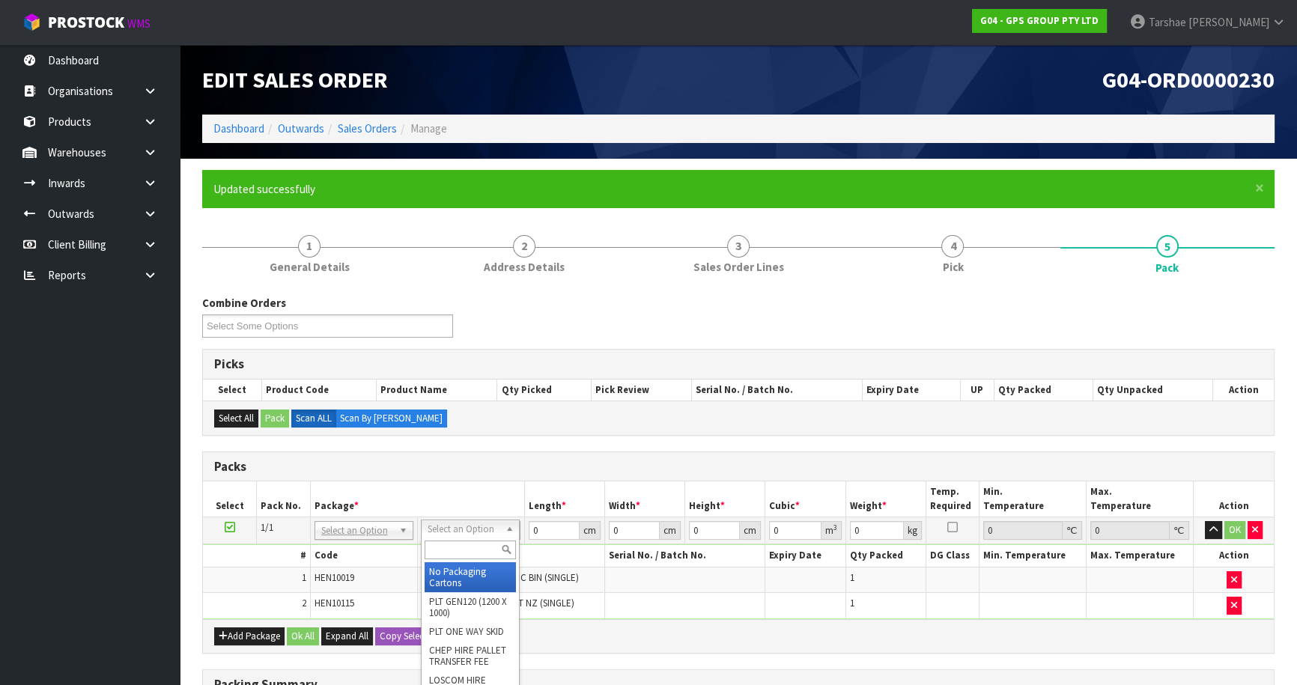
drag, startPoint x: 490, startPoint y: 553, endPoint x: 478, endPoint y: 570, distance: 20.4
click at [479, 571] on span "LAUNDRY SMALL GENERIC BIN (SINGLE)" at bounding box center [500, 577] width 157 height 13
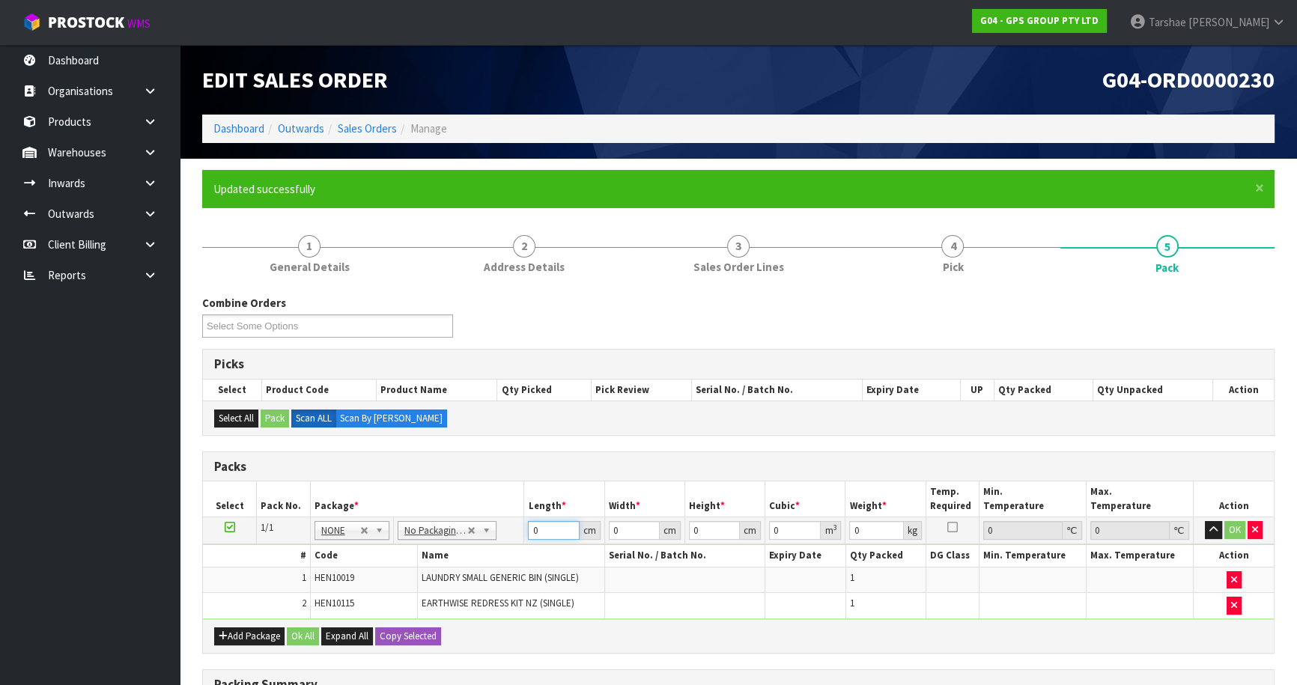
drag, startPoint x: 550, startPoint y: 537, endPoint x: 428, endPoint y: 513, distance: 124.4
click at [465, 517] on tr "1/1 NONE 007-001 007-002 007-004 007-009 007-013 007-014 007-015 007-017 007-01…" at bounding box center [738, 530] width 1071 height 27
click at [1205, 521] on button "button" at bounding box center [1213, 530] width 17 height 18
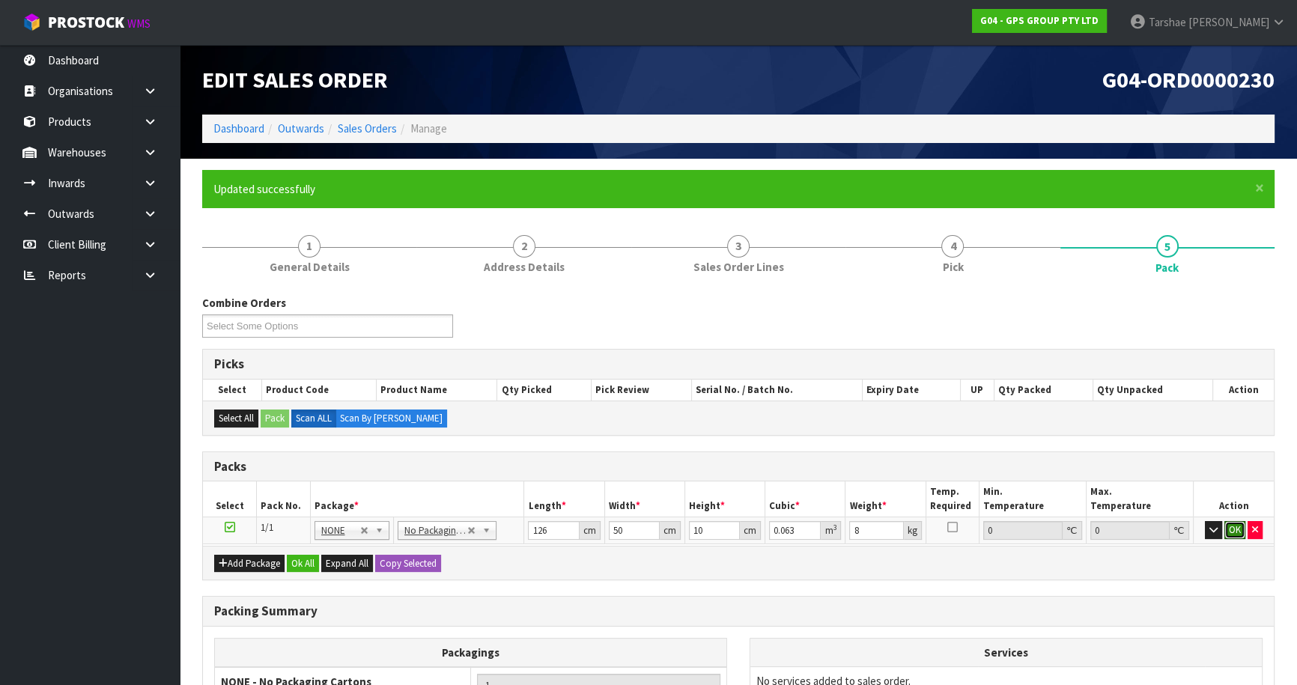
click button "OK" at bounding box center [1234, 530] width 21 height 18
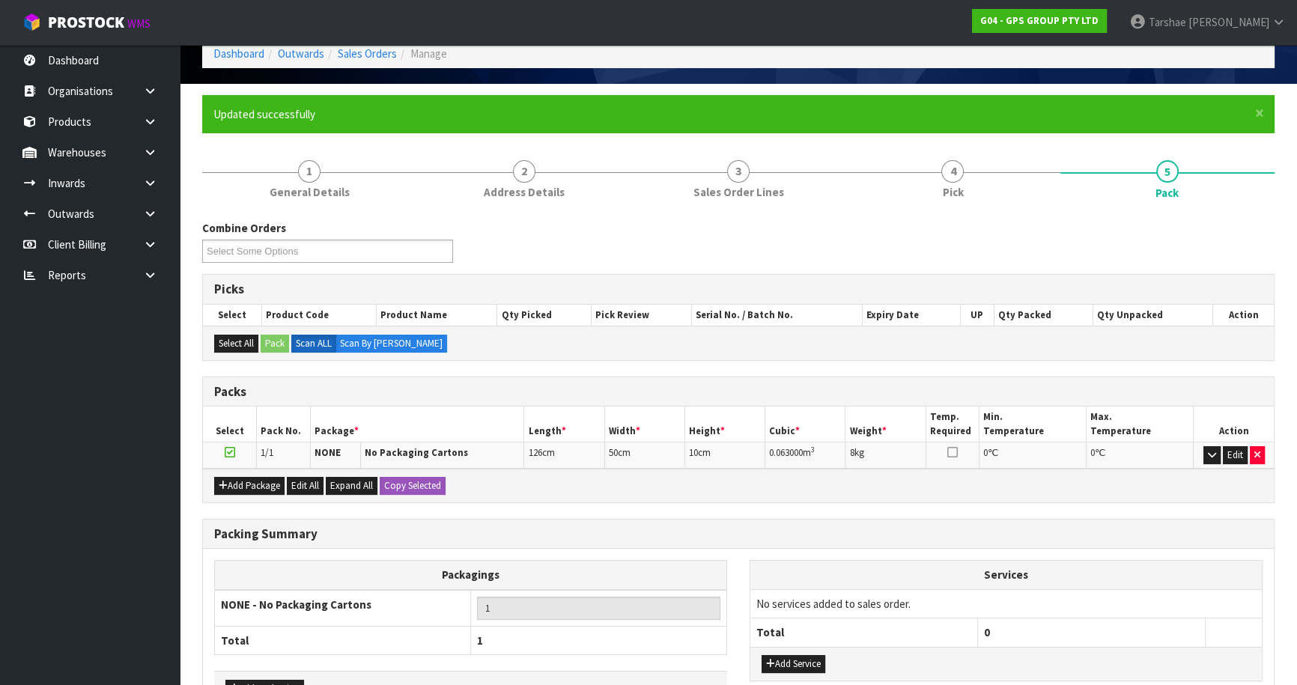
scroll to position [174, 0]
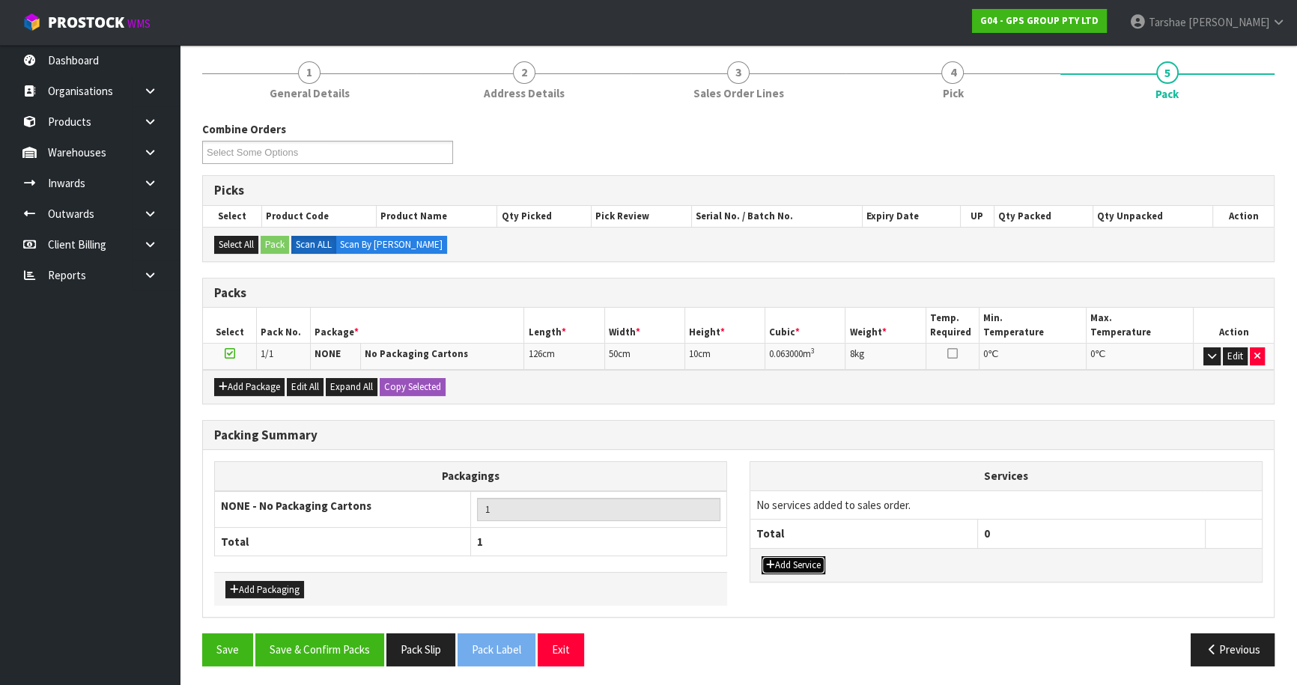
click at [807, 558] on button "Add Service" at bounding box center [794, 565] width 64 height 18
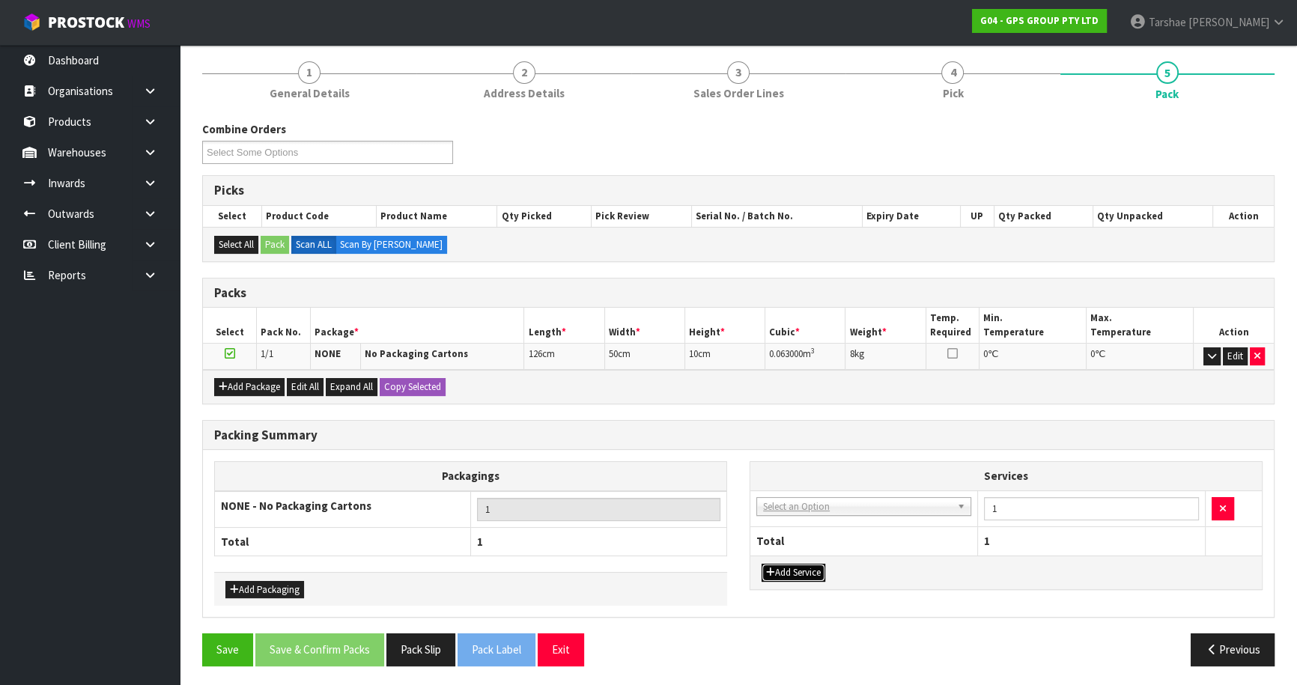
drag, startPoint x: 834, startPoint y: 498, endPoint x: 821, endPoint y: 512, distance: 19.1
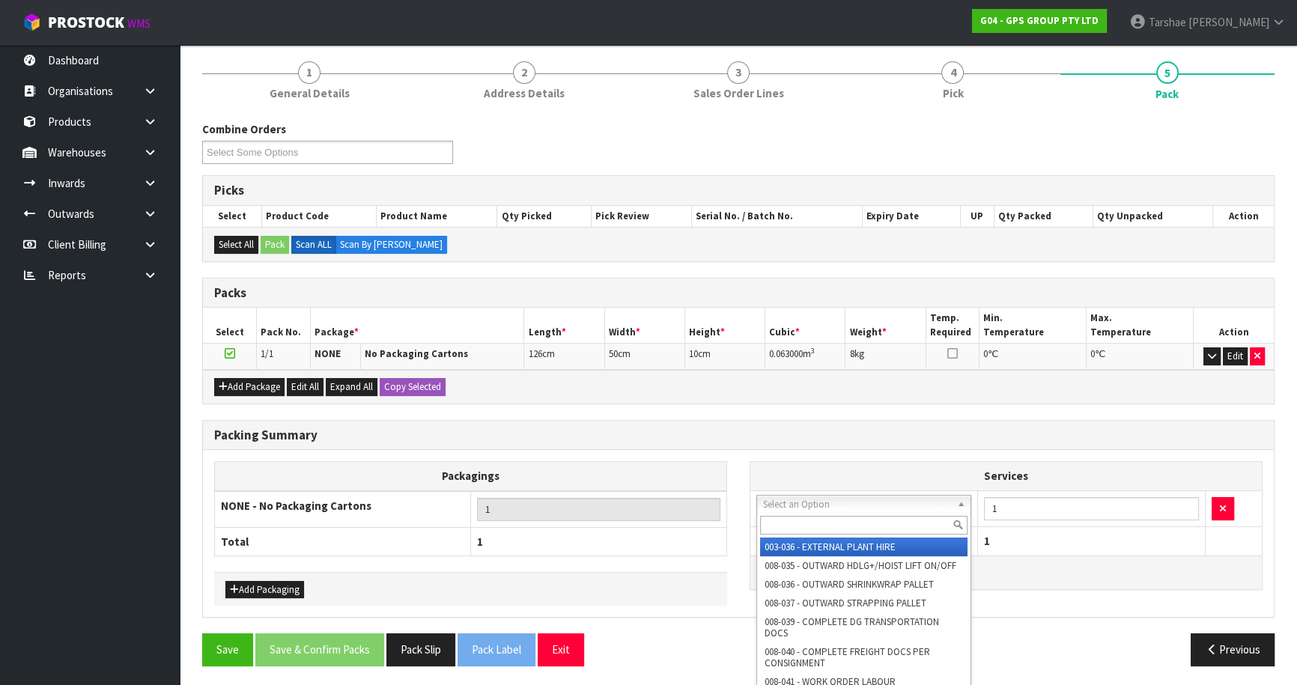
click at [819, 517] on input "text" at bounding box center [863, 525] width 207 height 19
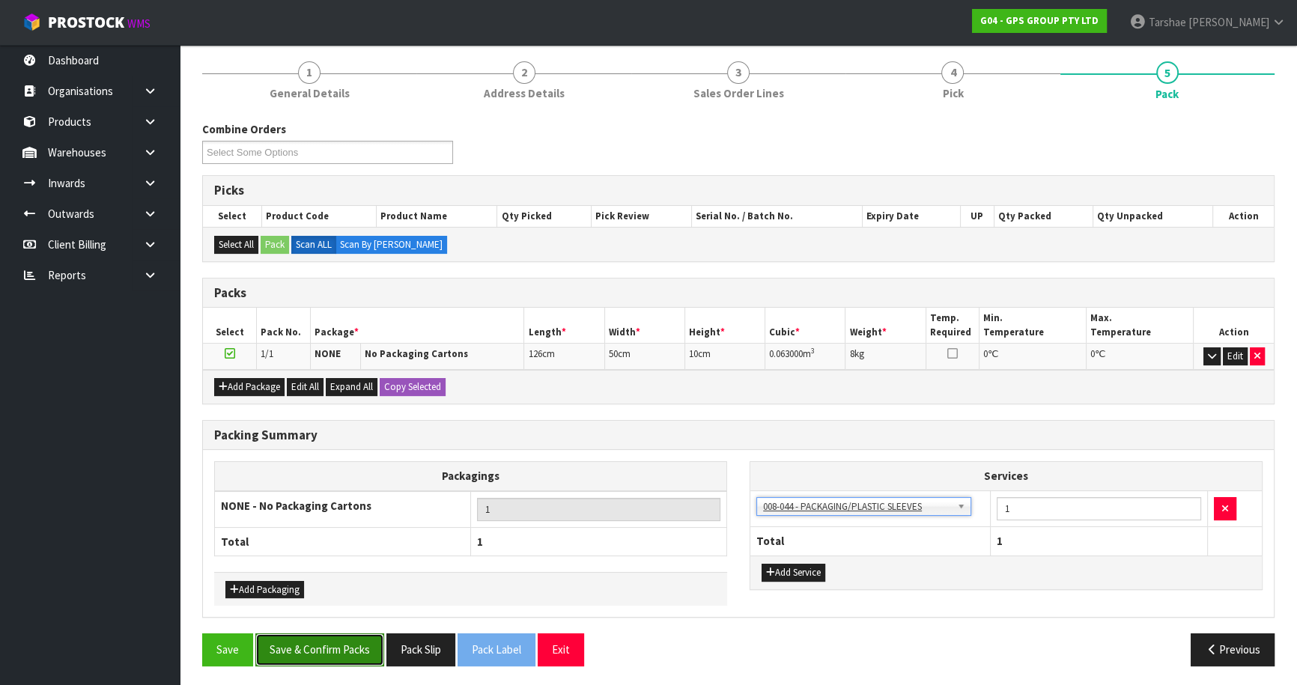
click at [356, 651] on button "Save & Confirm Packs" at bounding box center [319, 650] width 129 height 32
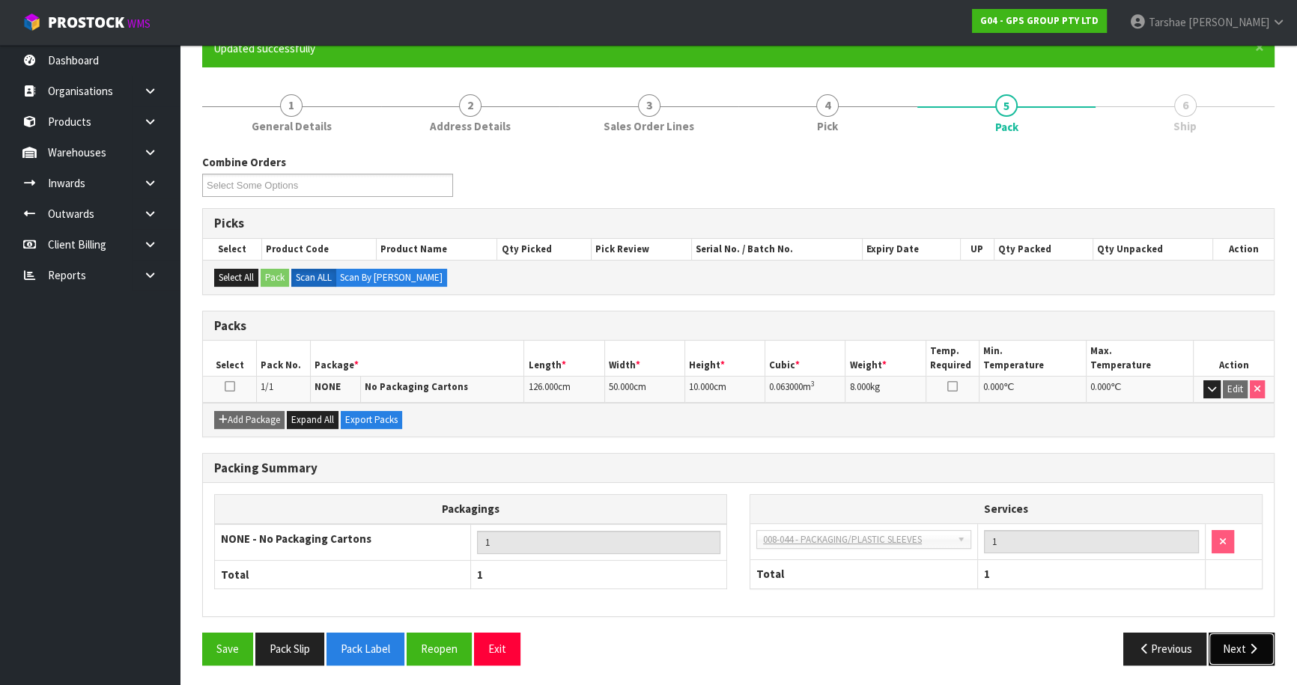
click at [1251, 646] on icon "button" at bounding box center [1253, 648] width 14 height 11
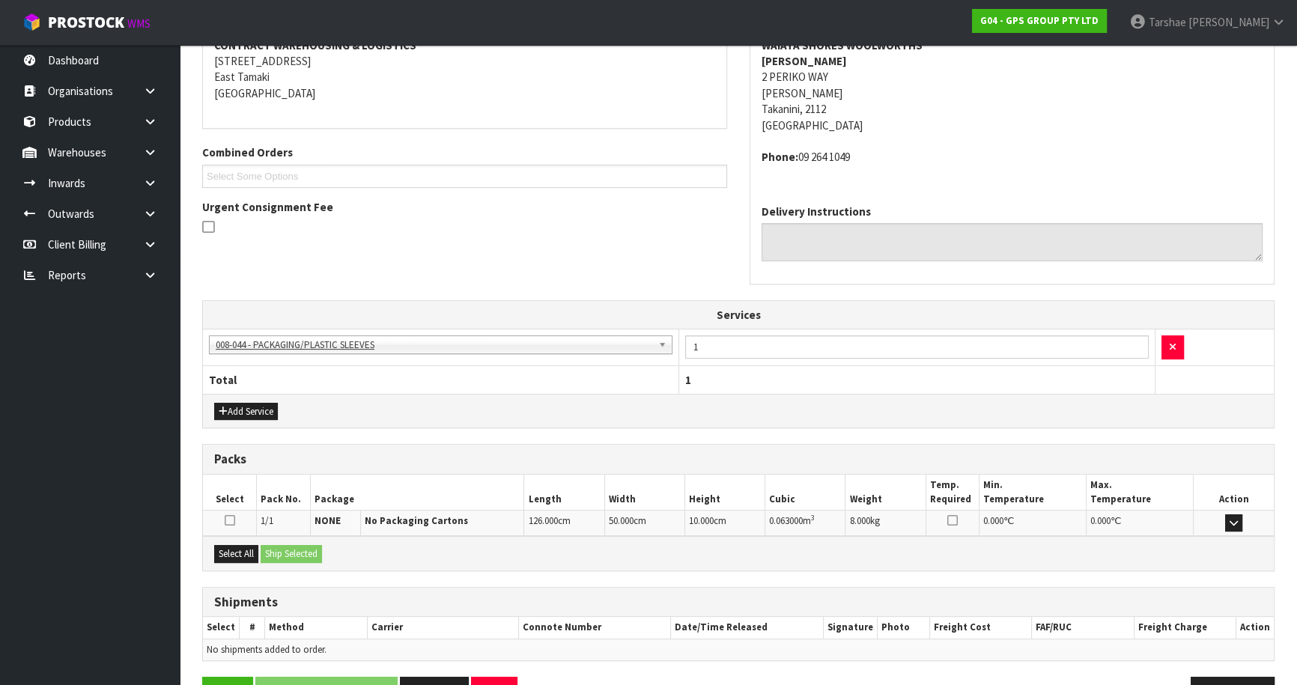
scroll to position [344, 0]
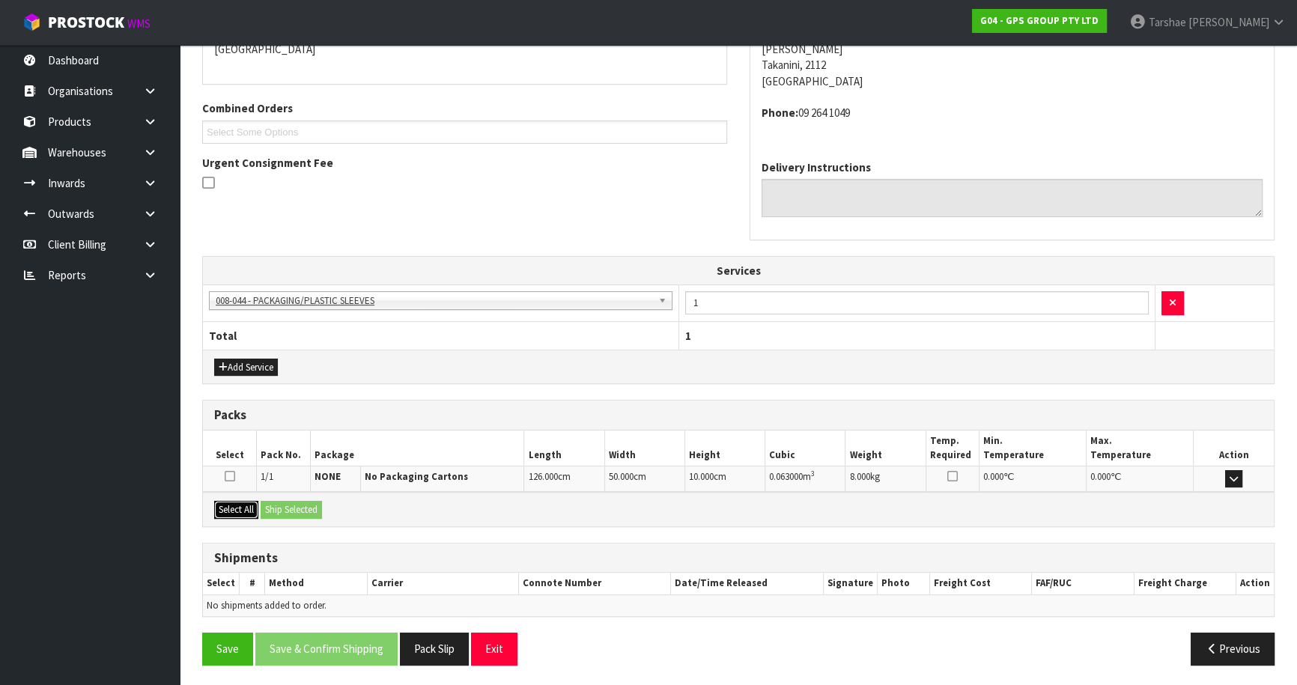
drag, startPoint x: 240, startPoint y: 510, endPoint x: 293, endPoint y: 507, distance: 53.3
click at [252, 509] on button "Select All" at bounding box center [236, 510] width 44 height 18
click at [293, 507] on button "Ship Selected" at bounding box center [291, 510] width 61 height 18
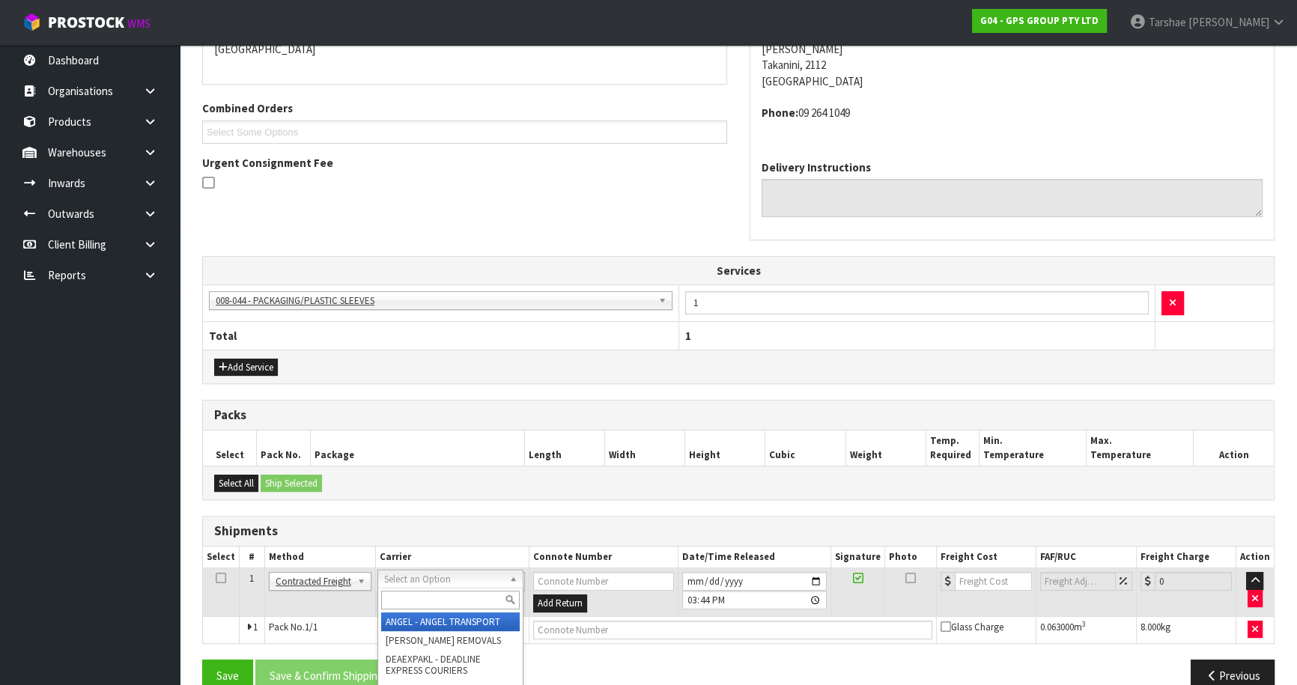
click at [425, 604] on input "text" at bounding box center [450, 600] width 139 height 19
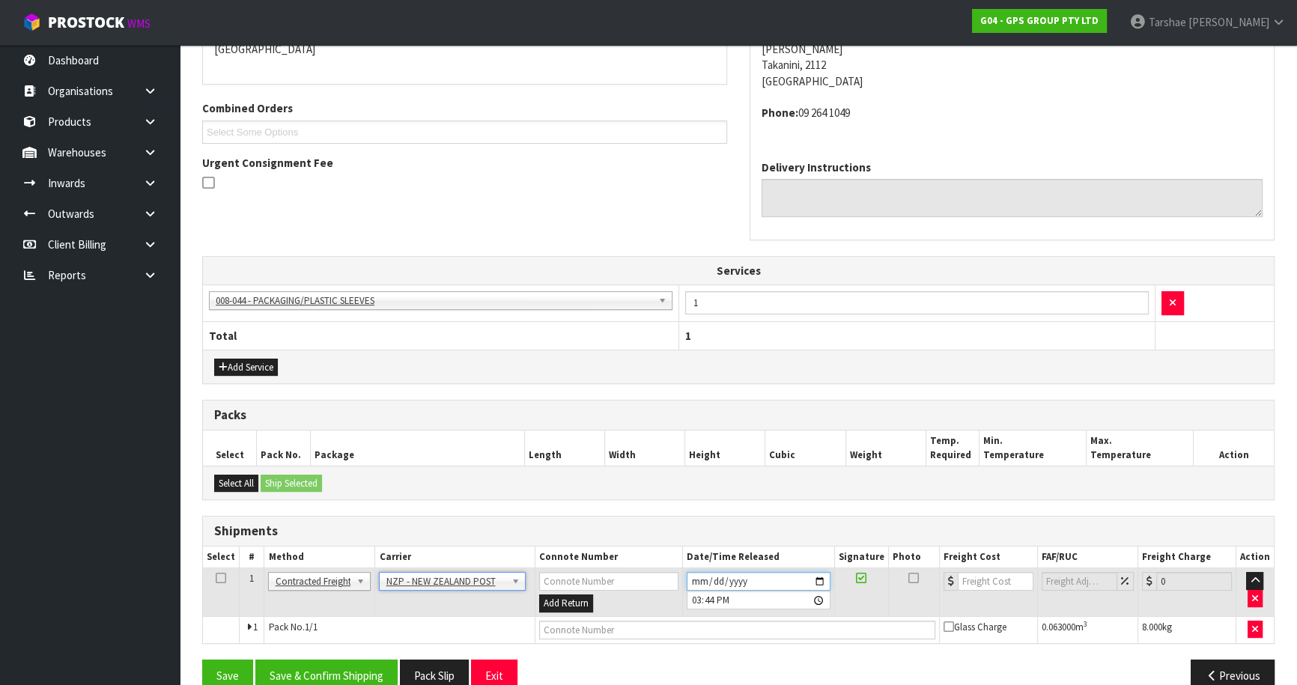
drag, startPoint x: 696, startPoint y: 583, endPoint x: 689, endPoint y: 579, distance: 8.4
click at [692, 580] on input "[DATE]" at bounding box center [759, 581] width 144 height 19
drag, startPoint x: 336, startPoint y: 673, endPoint x: 362, endPoint y: 665, distance: 26.8
click at [338, 673] on button "Save & Confirm Shipping" at bounding box center [326, 676] width 142 height 32
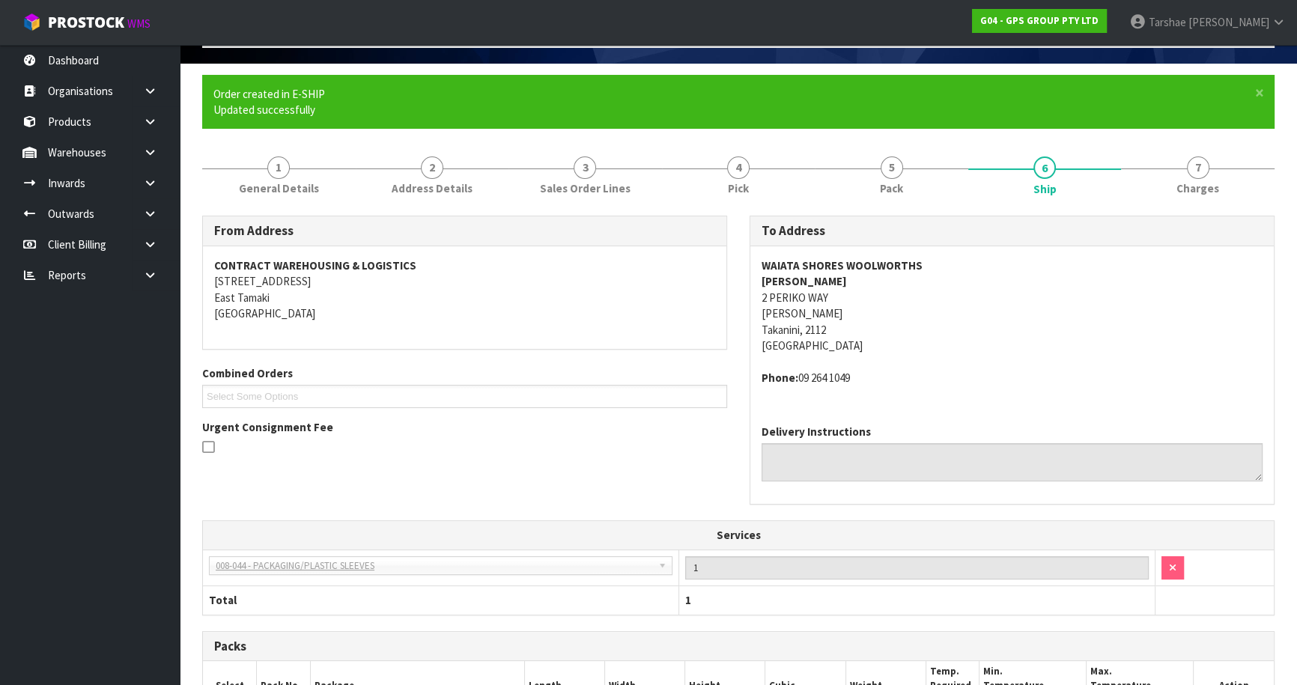
scroll to position [349, 0]
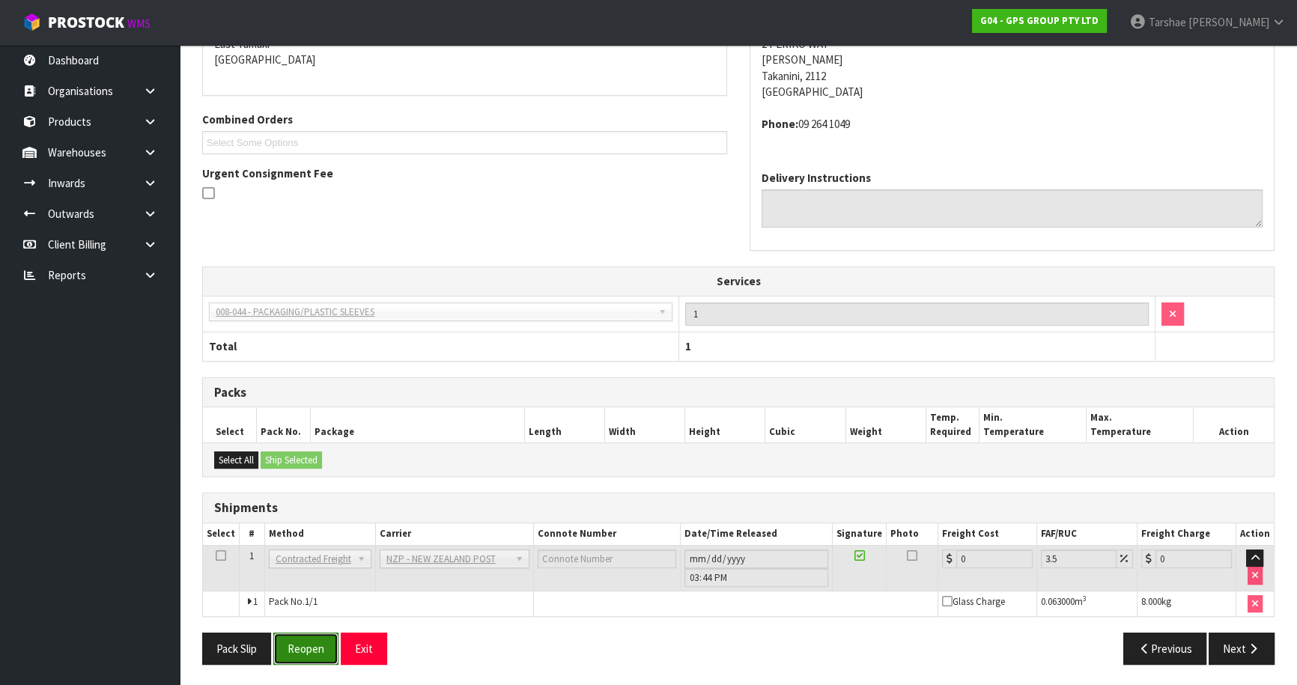
click at [332, 633] on button "Reopen" at bounding box center [305, 649] width 65 height 32
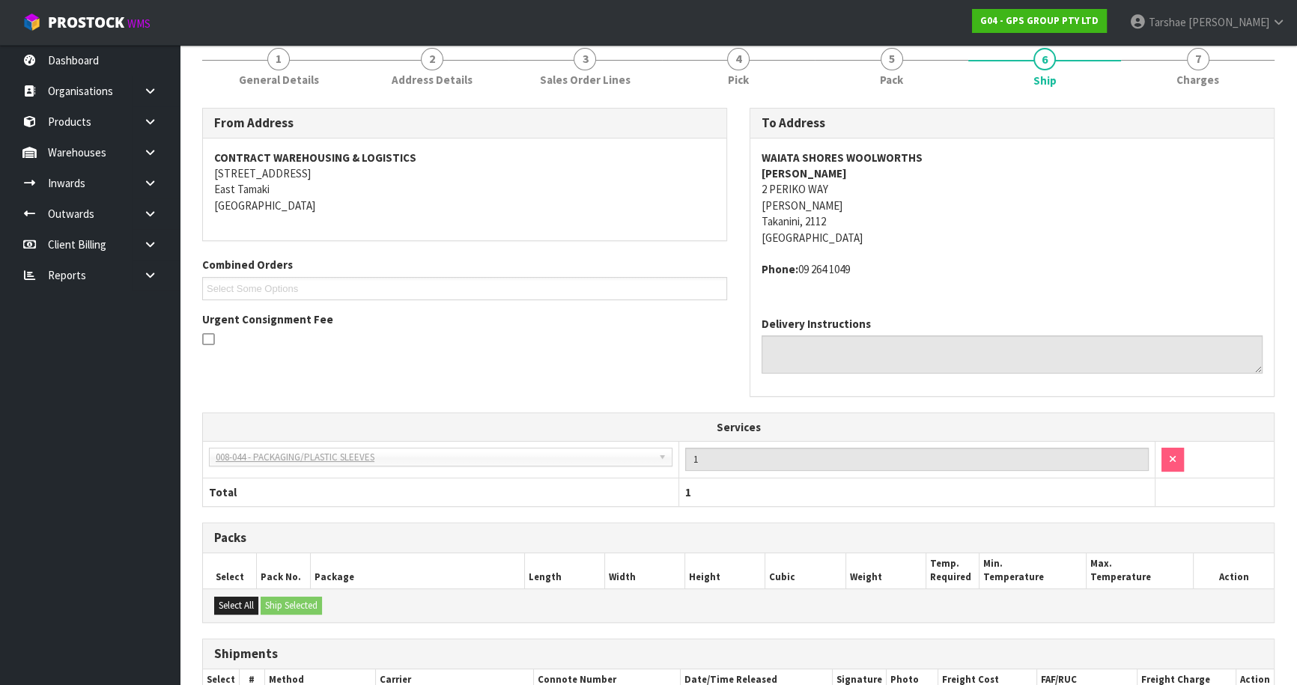
scroll to position [333, 0]
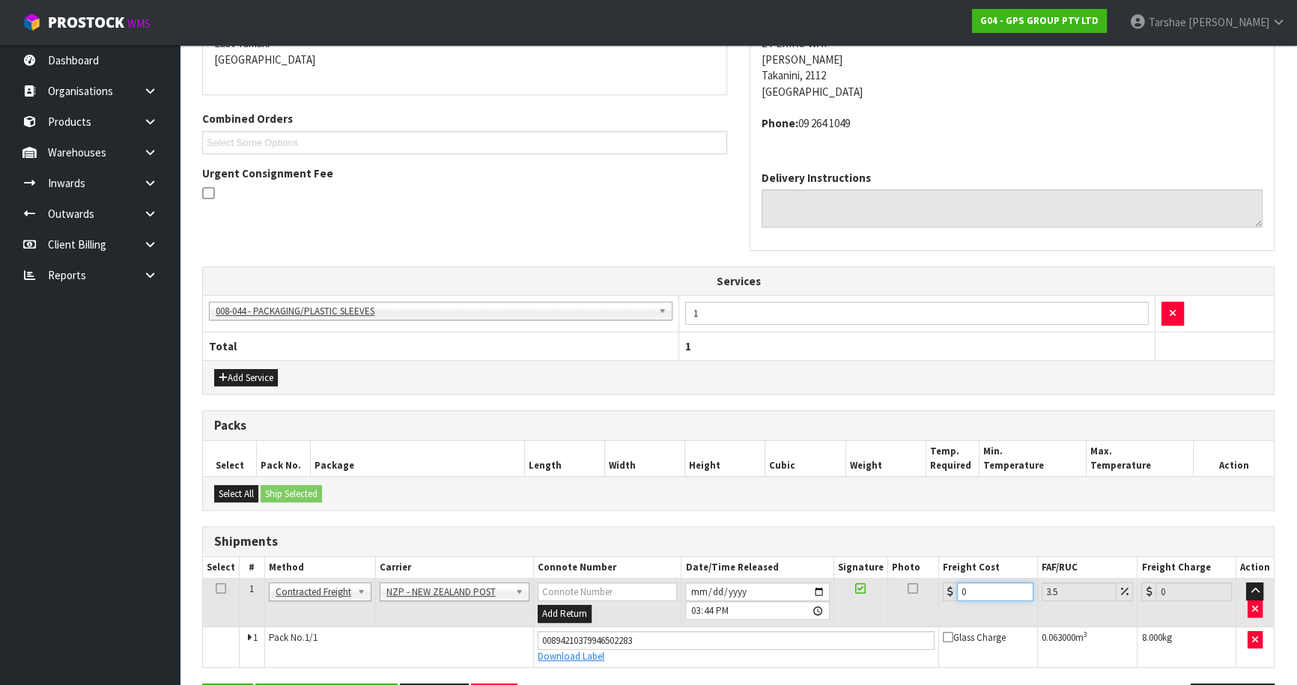
drag, startPoint x: 994, startPoint y: 587, endPoint x: 860, endPoint y: 588, distance: 134.0
click at [860, 588] on tr "1 Client Local Pickup Customer Local Pickup Company Freight Contracted Freight …" at bounding box center [738, 603] width 1071 height 49
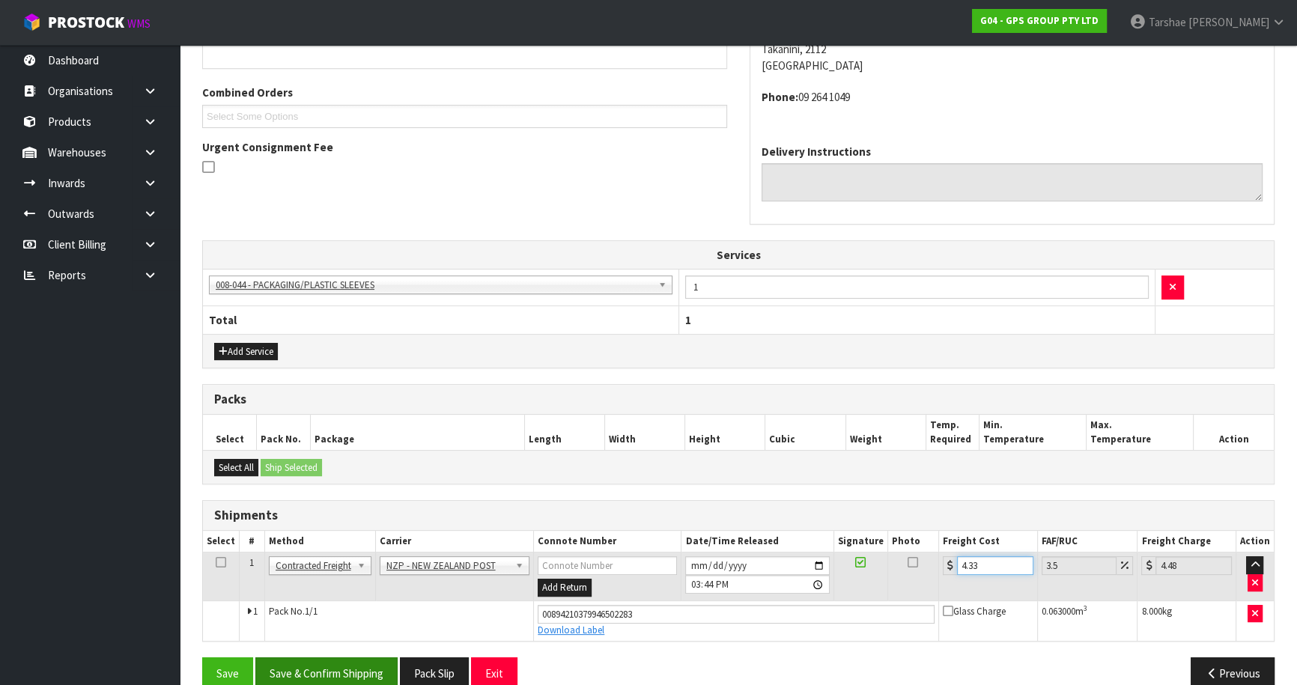
scroll to position [383, 0]
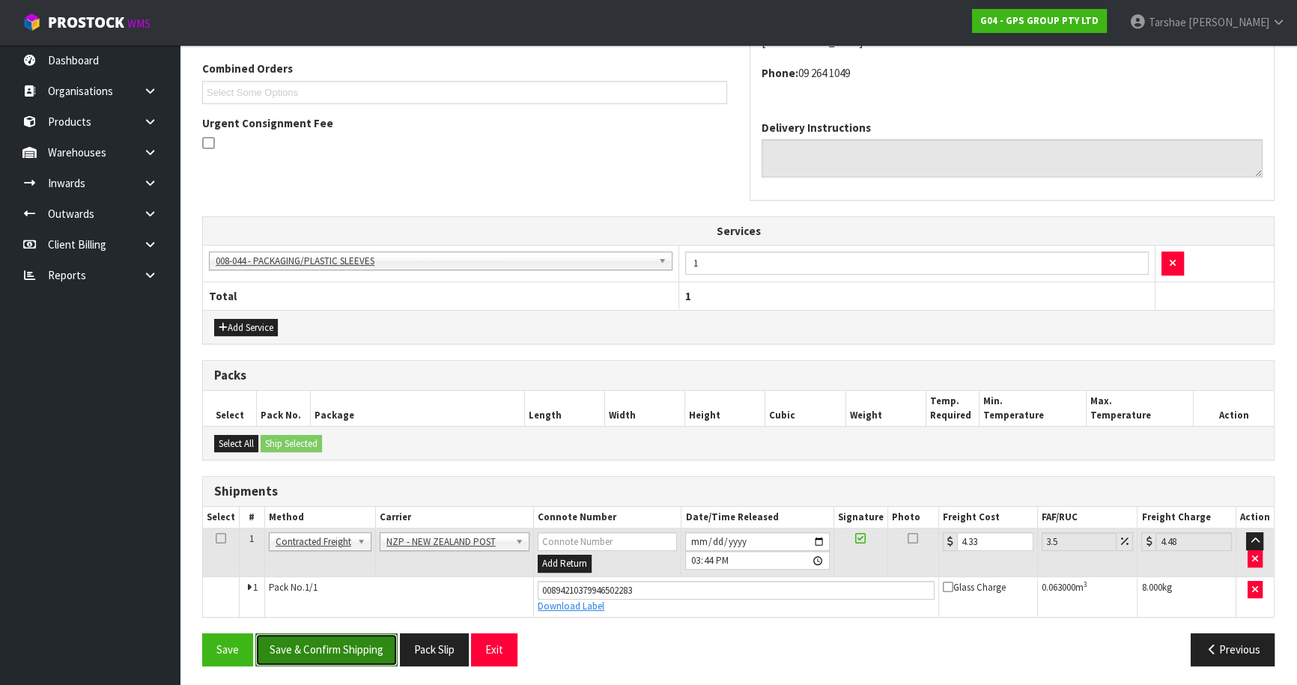
click at [383, 653] on button "Save & Confirm Shipping" at bounding box center [326, 650] width 142 height 32
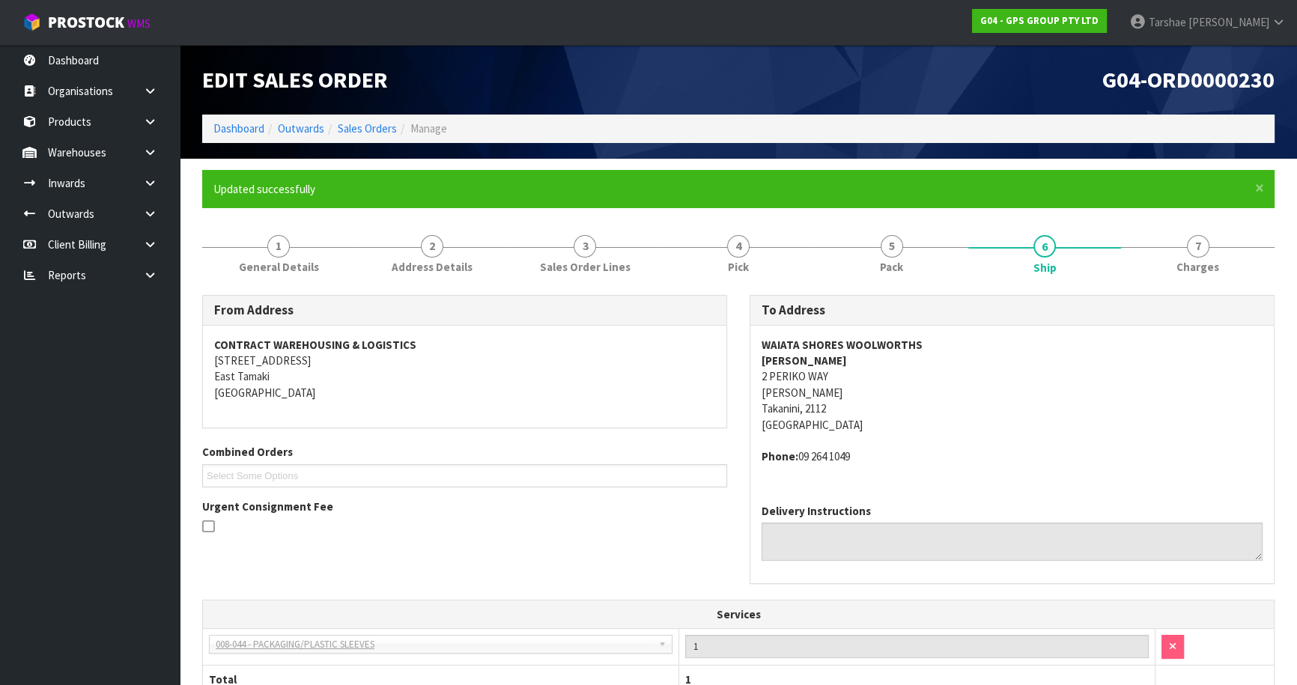
scroll to position [344, 0]
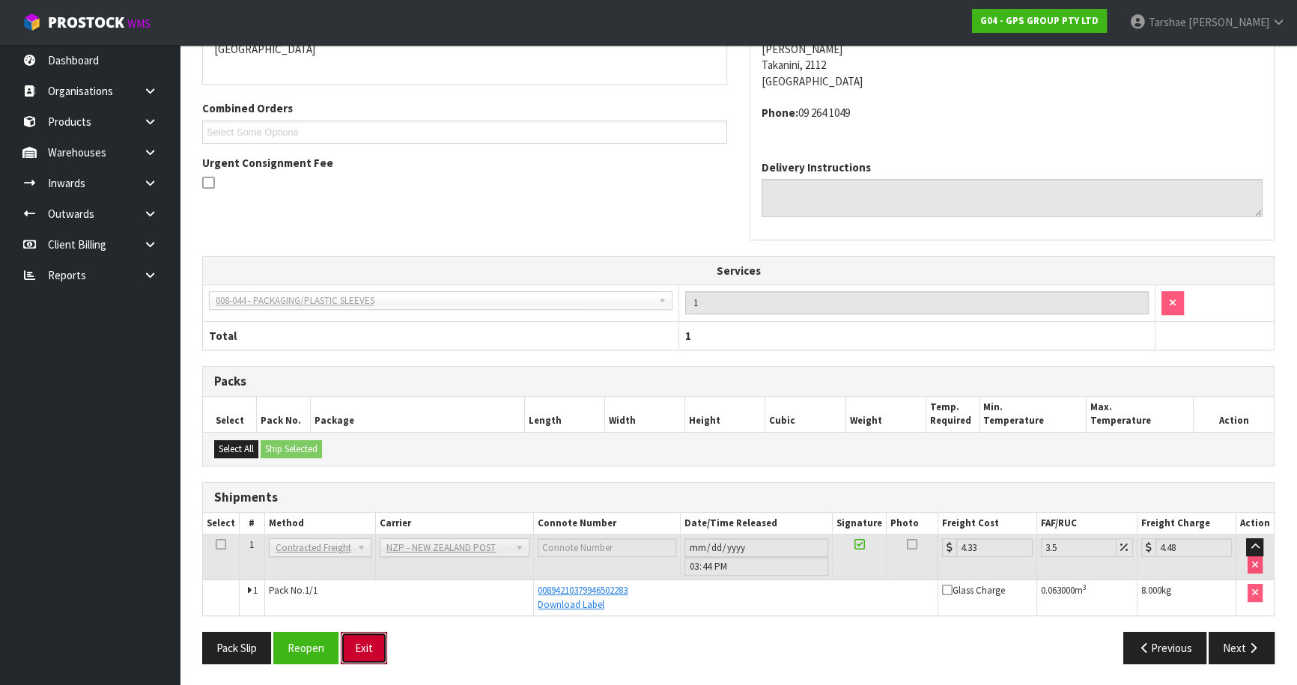
drag, startPoint x: 377, startPoint y: 643, endPoint x: 346, endPoint y: 618, distance: 40.5
click at [369, 637] on button "Exit" at bounding box center [364, 648] width 46 height 32
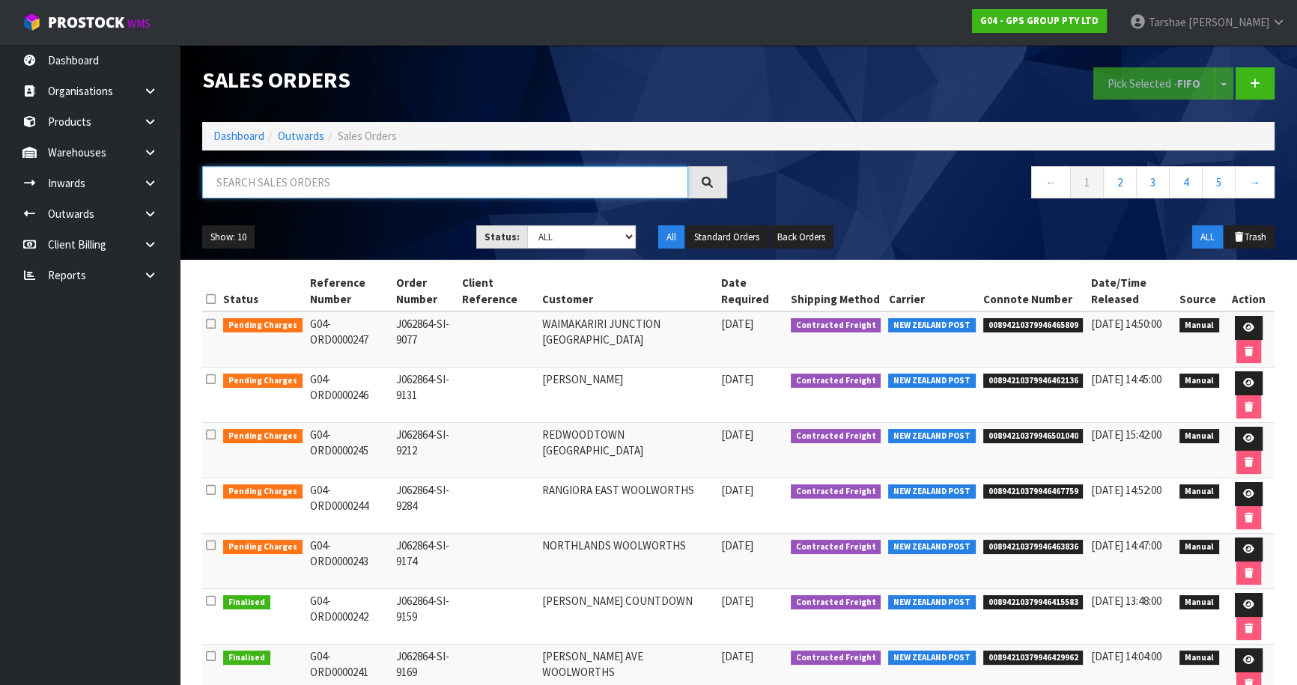
click at [309, 192] on input "text" at bounding box center [445, 182] width 486 height 32
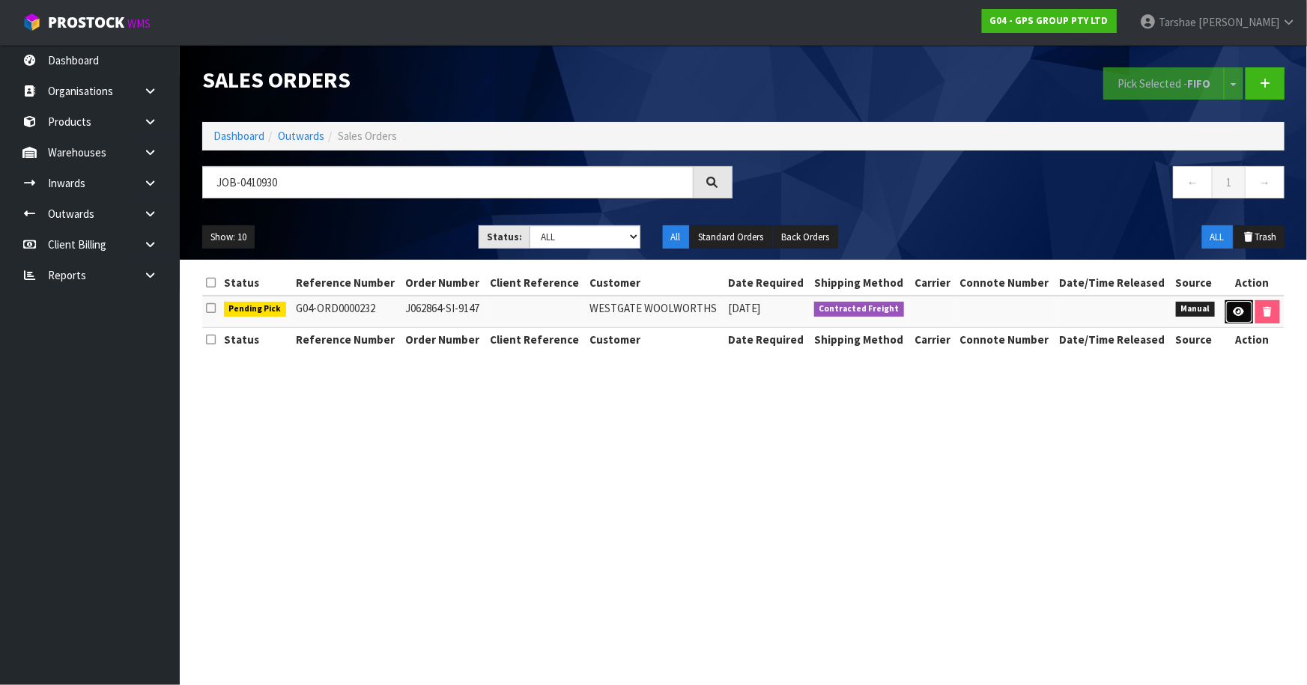
click at [1236, 320] on link at bounding box center [1239, 312] width 28 height 24
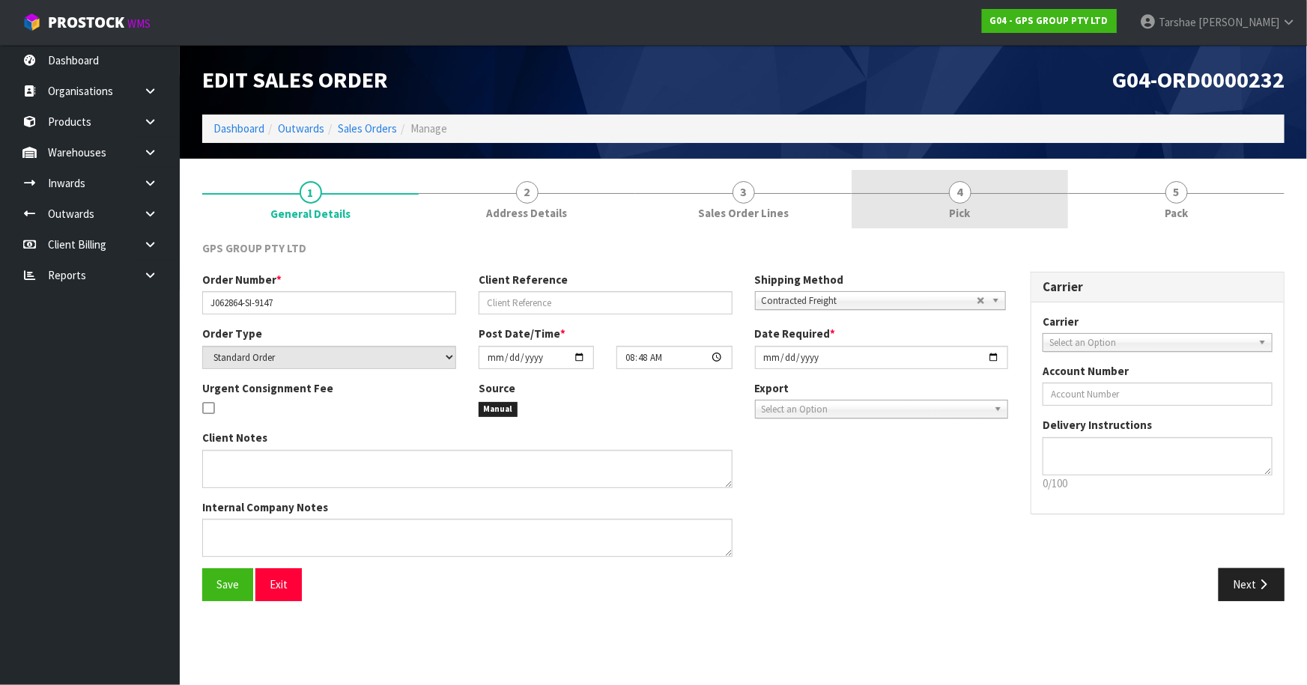
click at [968, 175] on link "4 Pick" at bounding box center [959, 199] width 216 height 59
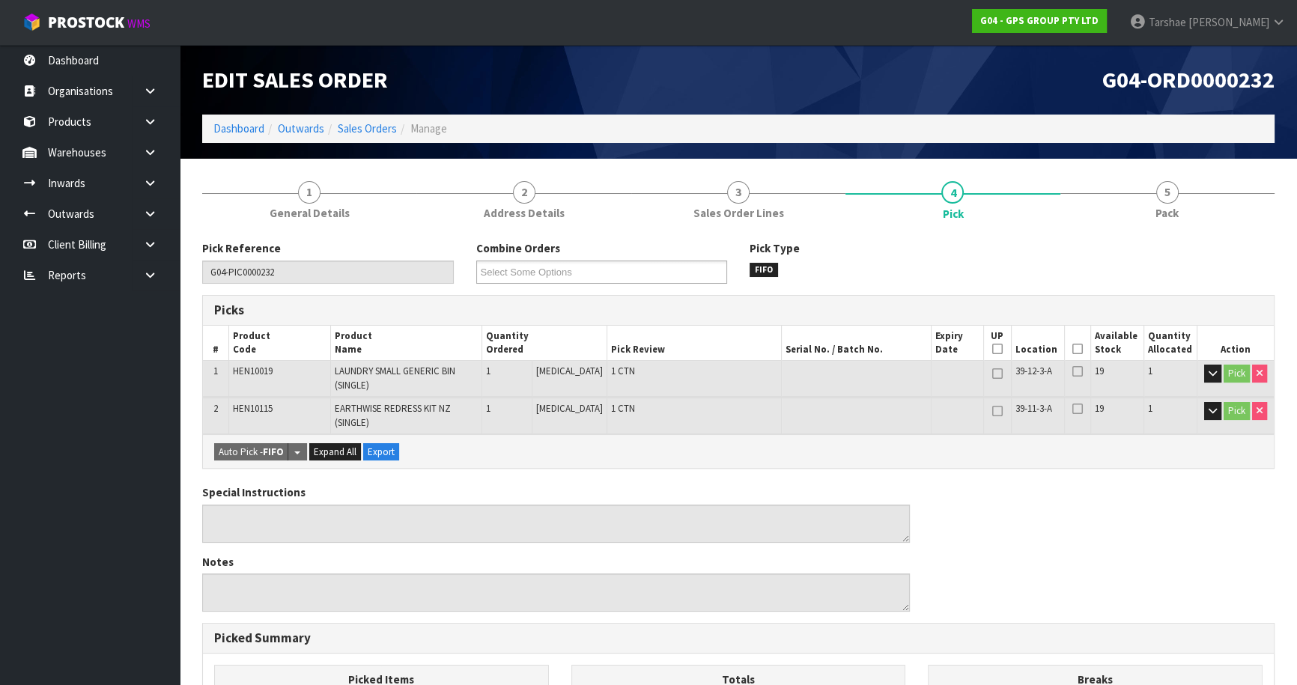
click at [1066, 353] on th "Picked" at bounding box center [1077, 343] width 26 height 35
click at [1074, 349] on icon at bounding box center [1077, 349] width 10 height 1
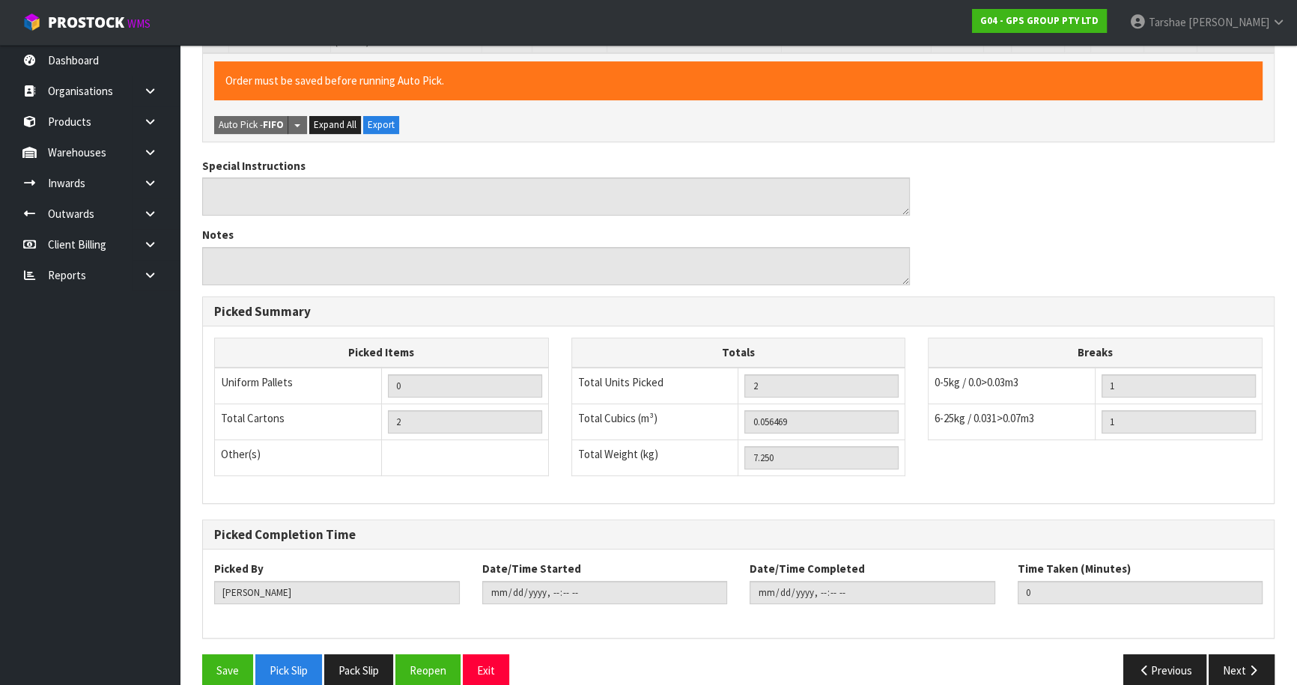
scroll to position [403, 0]
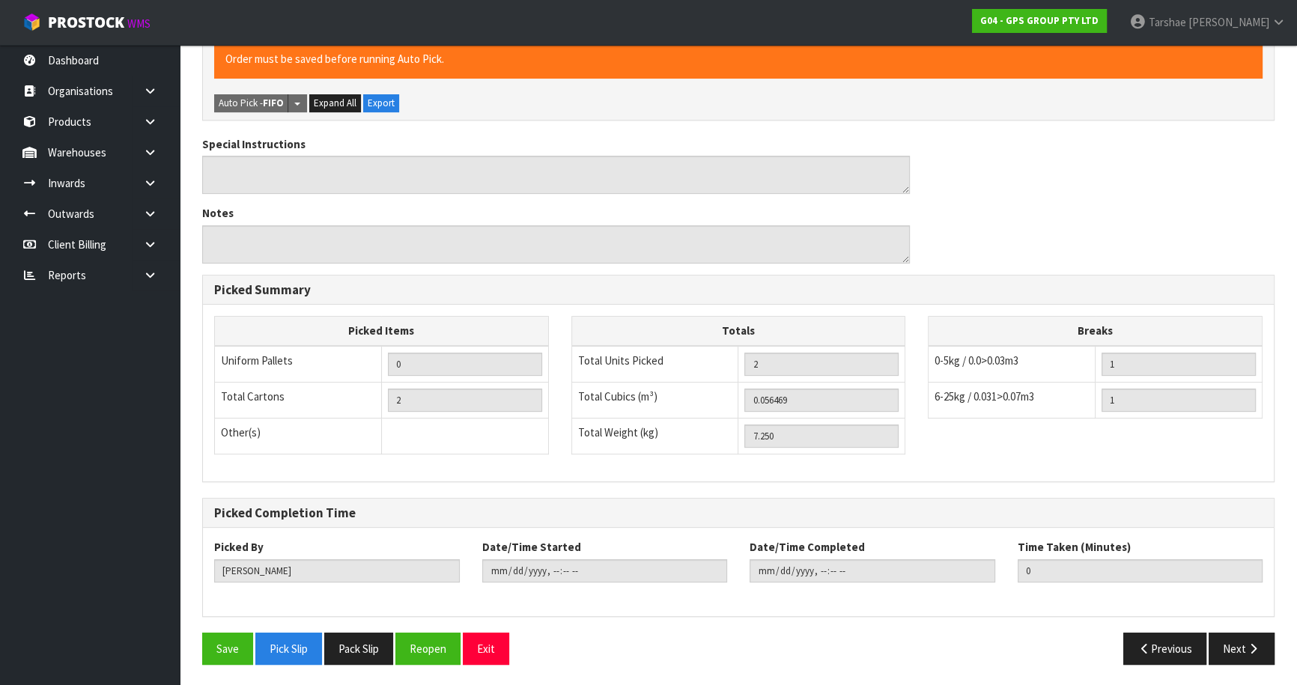
click at [225, 628] on div "Pick Reference G04-PIC0000232 Combine Orders G04-ORD0000199 G04-ORD0000202 G04-…" at bounding box center [738, 256] width 1072 height 839
click at [225, 648] on button "Save" at bounding box center [227, 649] width 51 height 32
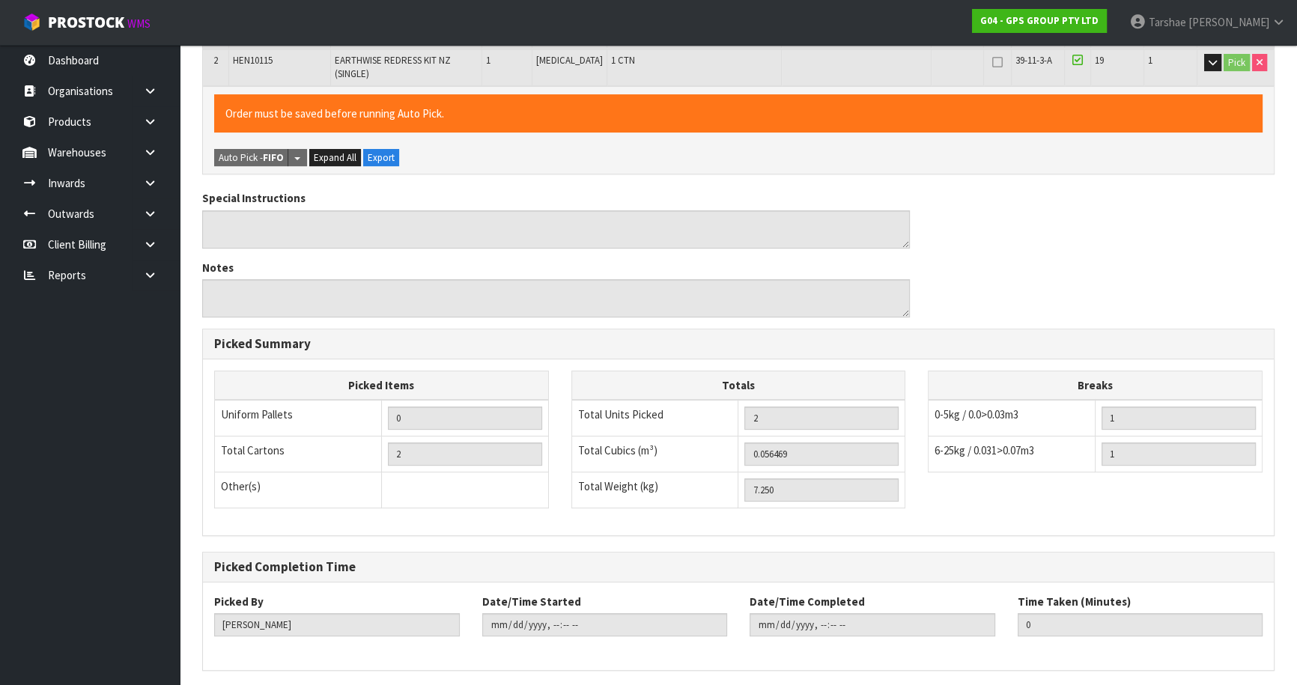
scroll to position [0, 0]
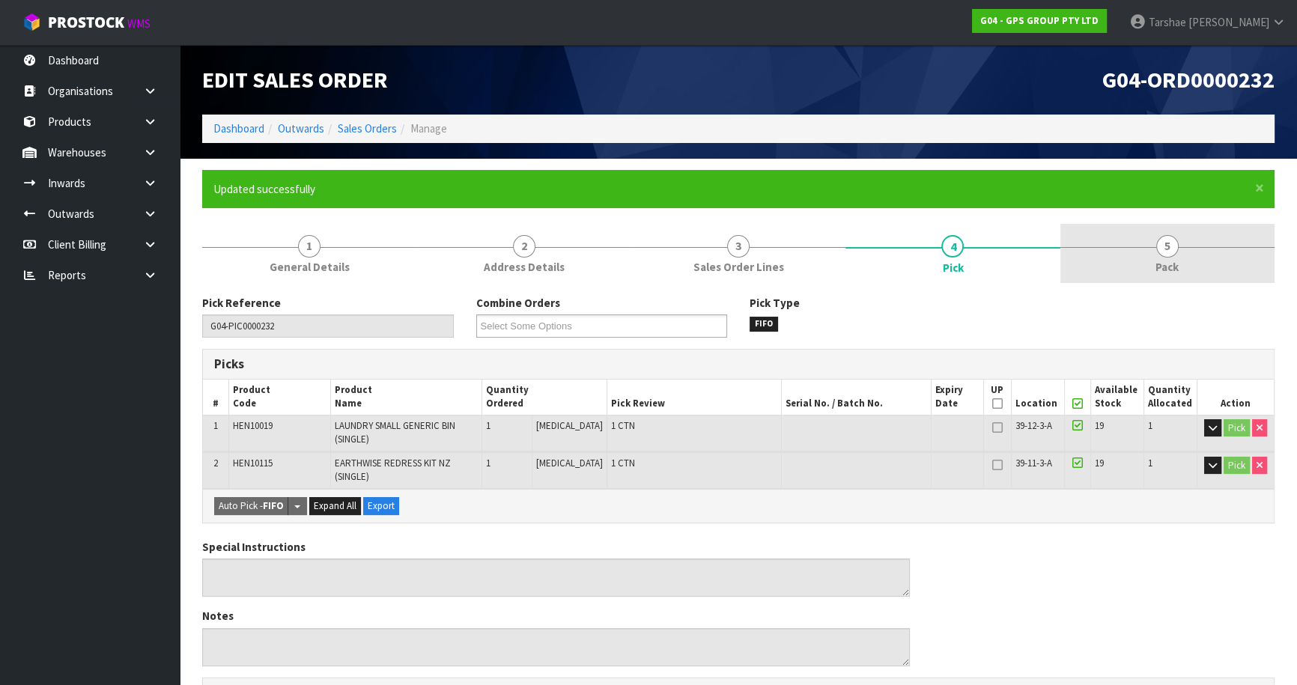
drag, startPoint x: 1131, startPoint y: 249, endPoint x: 1102, endPoint y: 277, distance: 40.8
click at [1127, 255] on link "5 Pack" at bounding box center [1167, 253] width 214 height 59
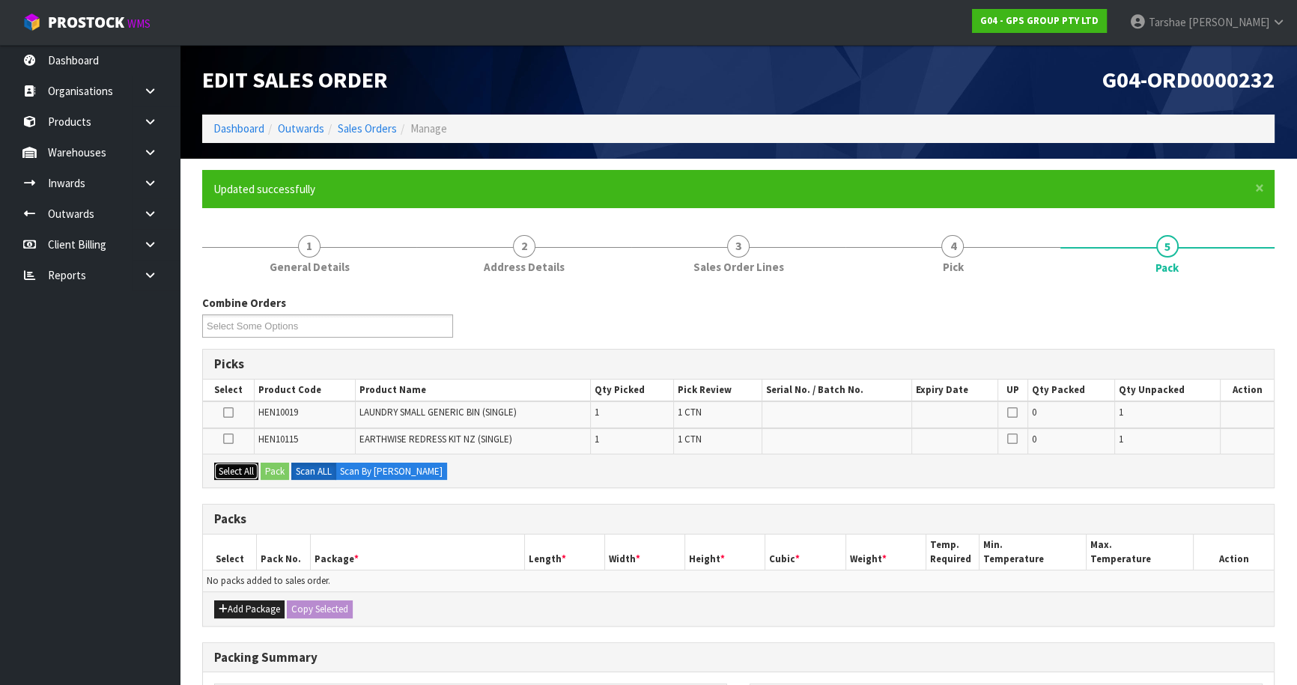
drag, startPoint x: 231, startPoint y: 464, endPoint x: 270, endPoint y: 468, distance: 39.1
click at [235, 465] on button "Select All" at bounding box center [236, 472] width 44 height 18
click at [273, 468] on button "Pack" at bounding box center [275, 472] width 28 height 18
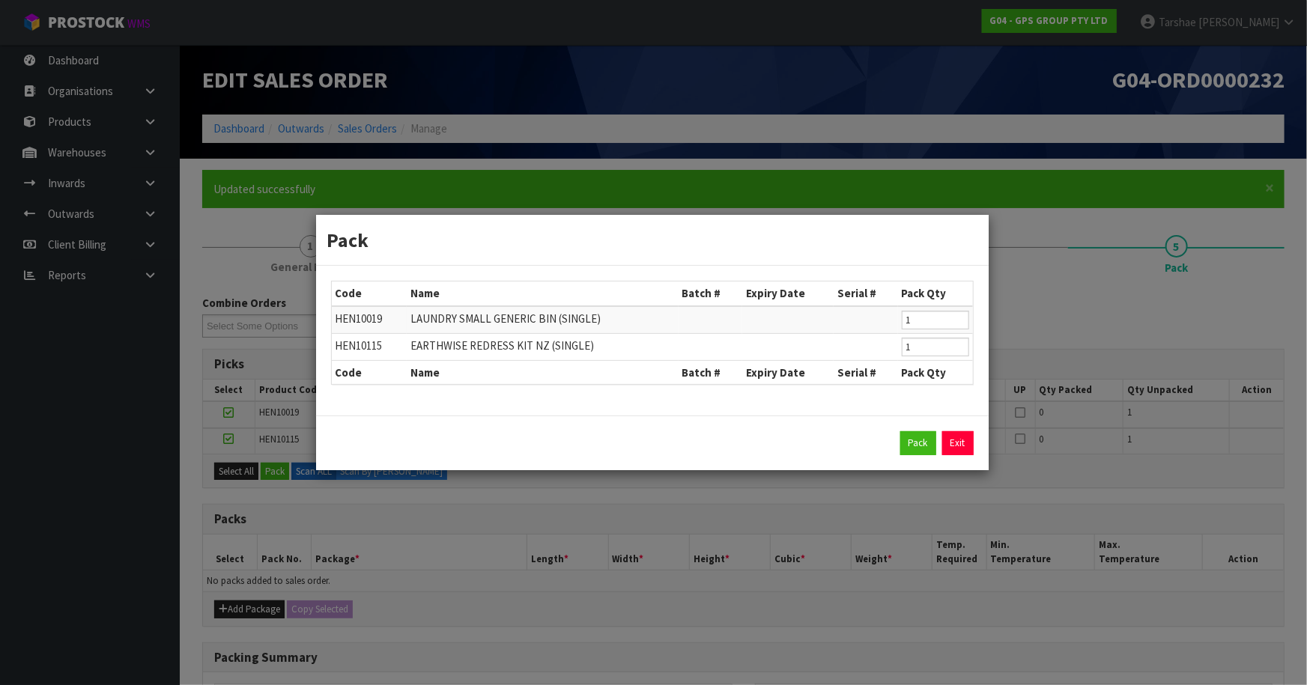
drag, startPoint x: 951, startPoint y: 442, endPoint x: 570, endPoint y: 572, distance: 402.8
click at [950, 445] on link "Exit" at bounding box center [957, 443] width 31 height 24
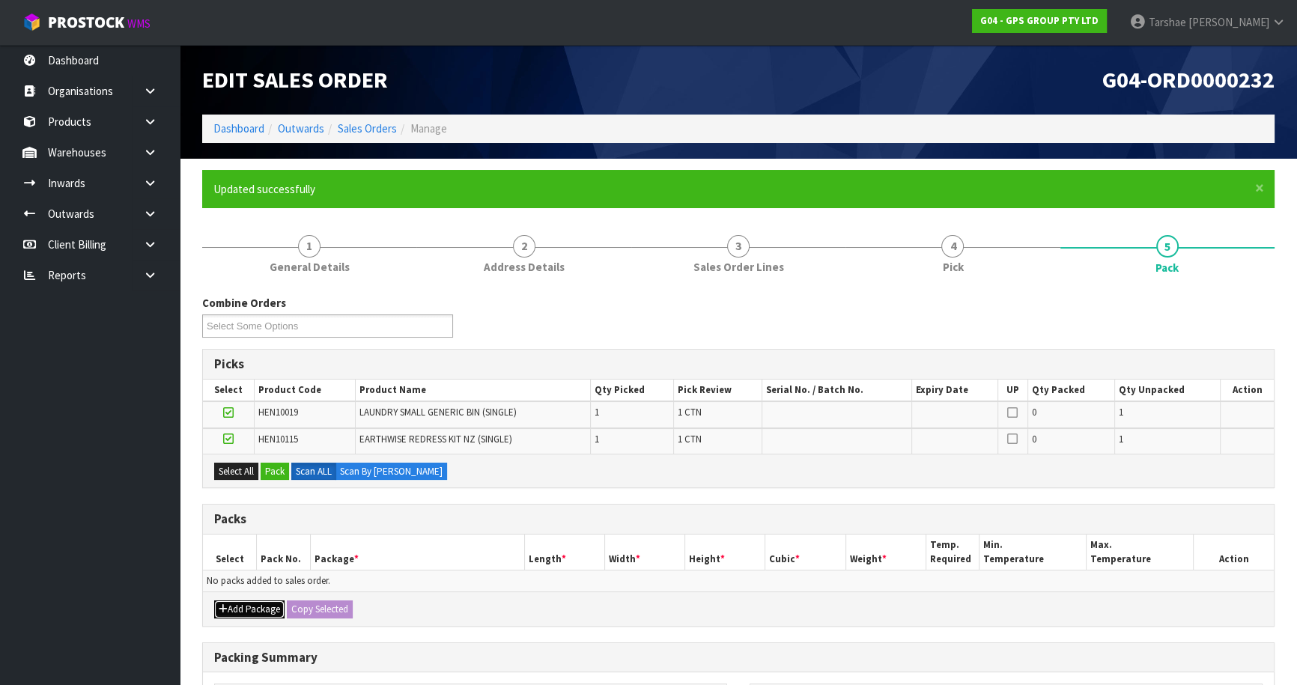
click at [237, 603] on button "Add Package" at bounding box center [249, 610] width 70 height 18
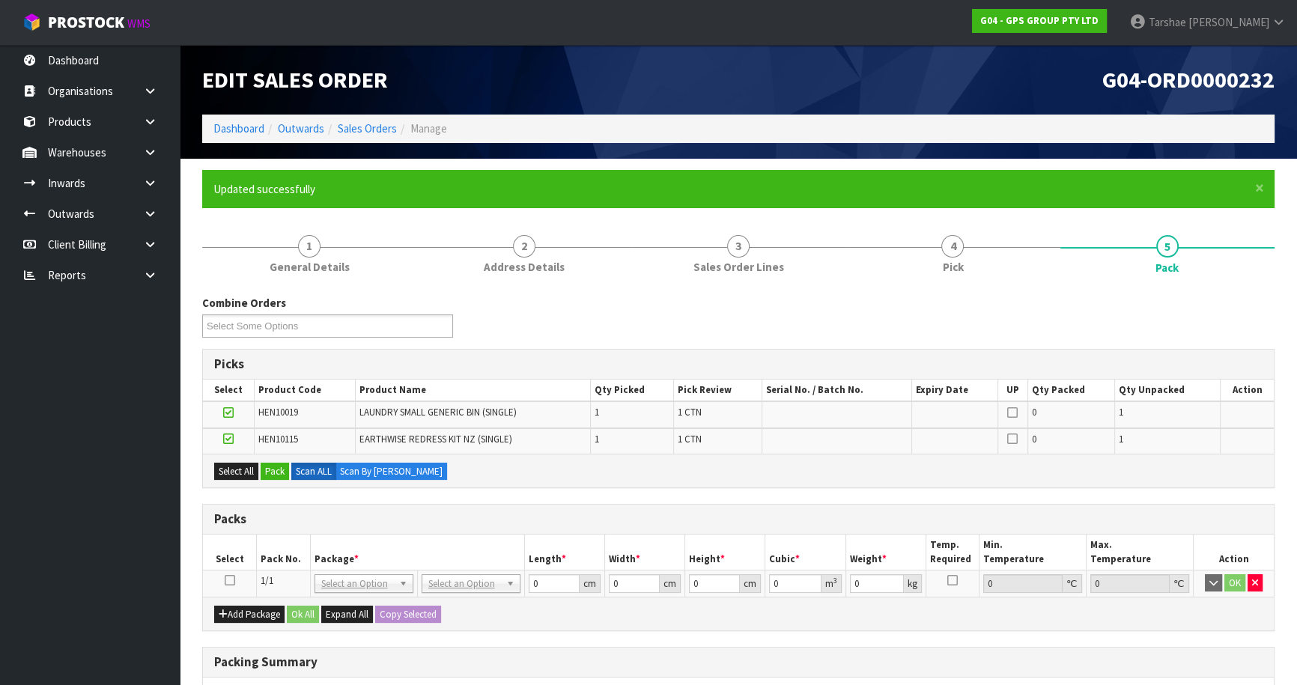
click at [226, 576] on td at bounding box center [230, 583] width 54 height 27
click at [228, 580] on icon at bounding box center [230, 580] width 10 height 1
click at [276, 476] on button "Pack" at bounding box center [275, 472] width 28 height 18
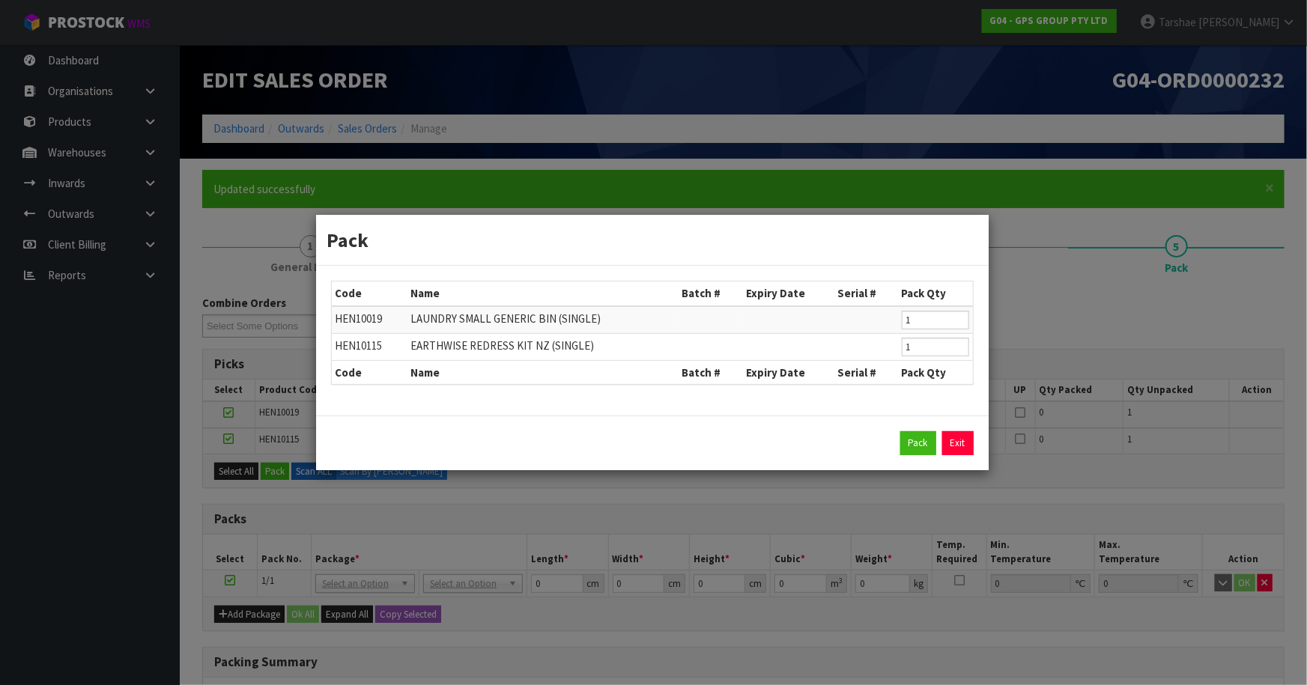
drag, startPoint x: 947, startPoint y: 436, endPoint x: 939, endPoint y: 439, distance: 8.8
click at [940, 438] on div "Pack Exit" at bounding box center [652, 443] width 643 height 24
click at [919, 443] on button "Pack" at bounding box center [918, 443] width 36 height 24
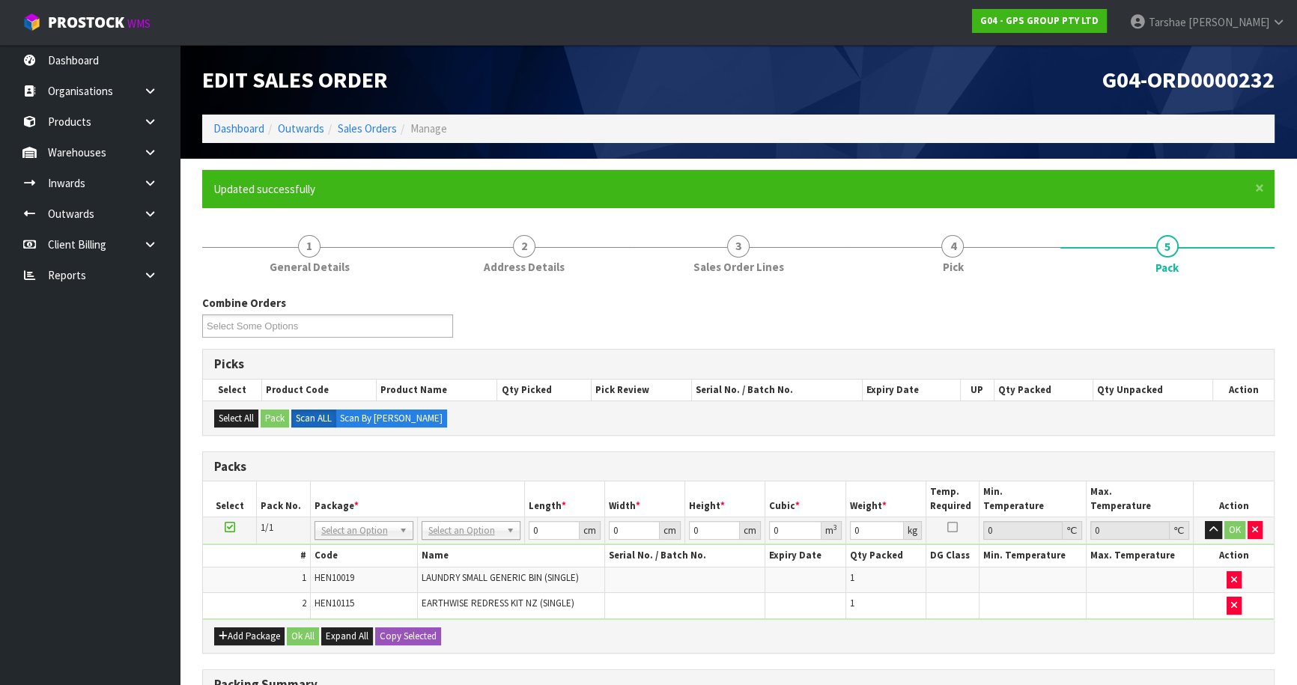
click at [440, 525] on td "No Packaging Cartons PLT GEN120 (1200 X 1000) PLT ONE WAY SKID CHEP HIRE PALLET…" at bounding box center [470, 530] width 107 height 27
click at [449, 553] on input "text" at bounding box center [470, 550] width 91 height 19
drag, startPoint x: 529, startPoint y: 534, endPoint x: 344, endPoint y: 499, distance: 188.1
click at [379, 503] on table "Select Pack No. Package * Length * Width * Height * Cubic * Weight * Temp. Requ…" at bounding box center [738, 550] width 1071 height 137
click at [1205, 521] on button "button" at bounding box center [1213, 530] width 17 height 18
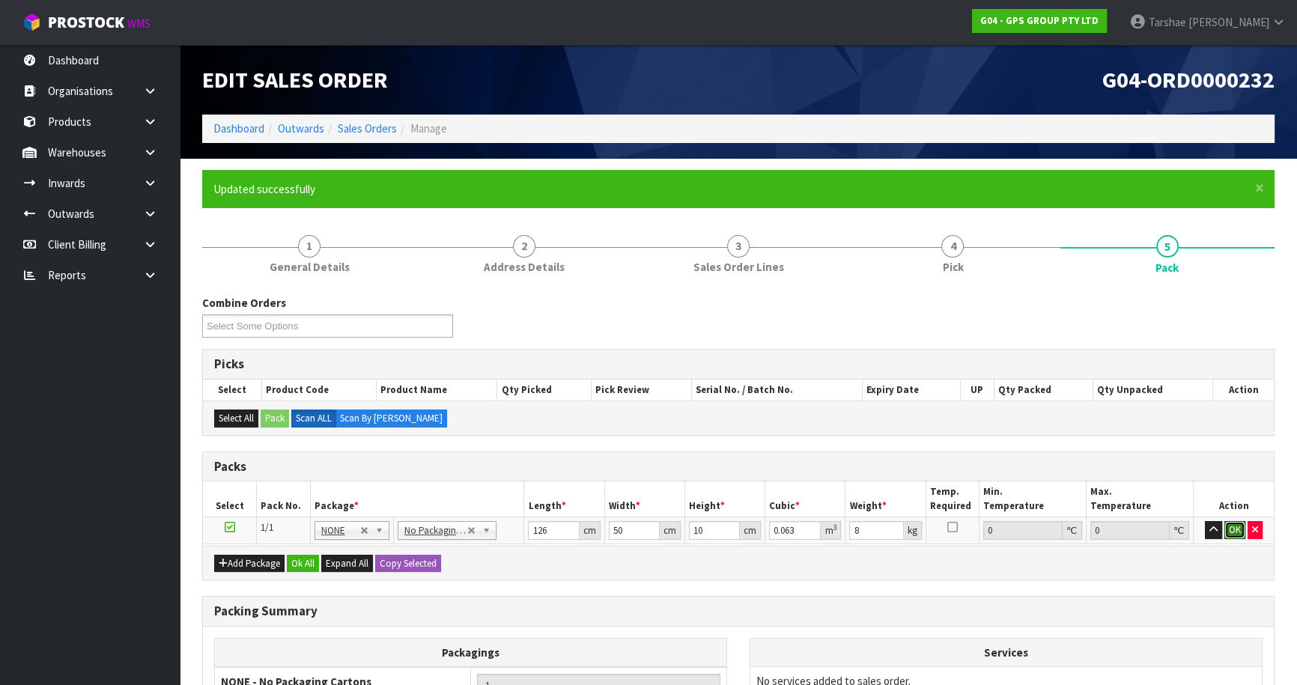
click button "OK" at bounding box center [1234, 530] width 21 height 18
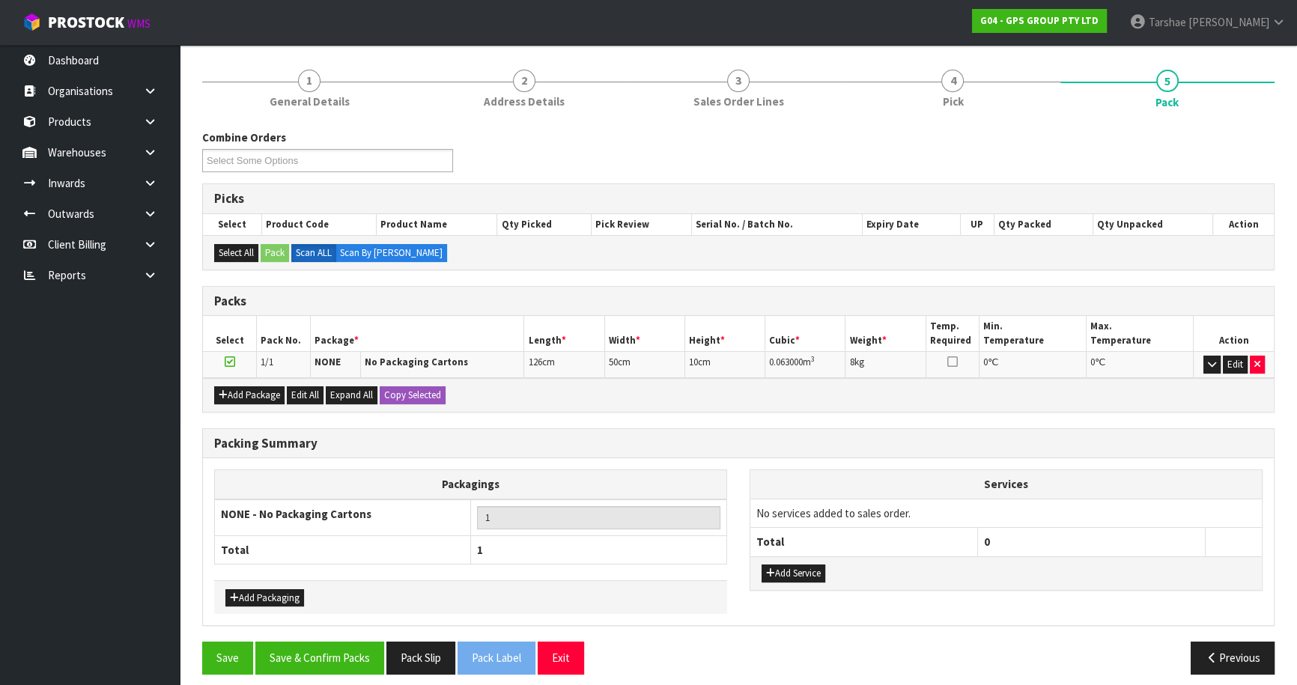
scroll to position [174, 0]
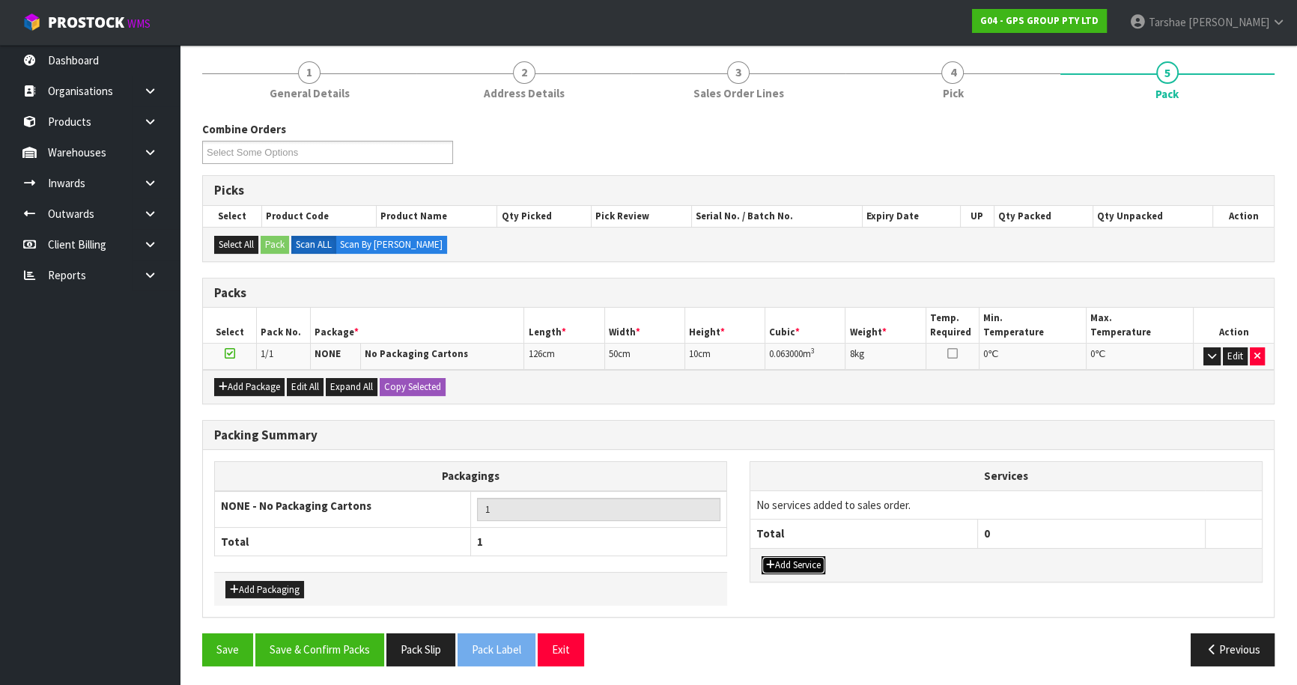
drag, startPoint x: 784, startPoint y: 564, endPoint x: 789, endPoint y: 532, distance: 32.5
click at [783, 562] on button "Add Service" at bounding box center [794, 565] width 64 height 18
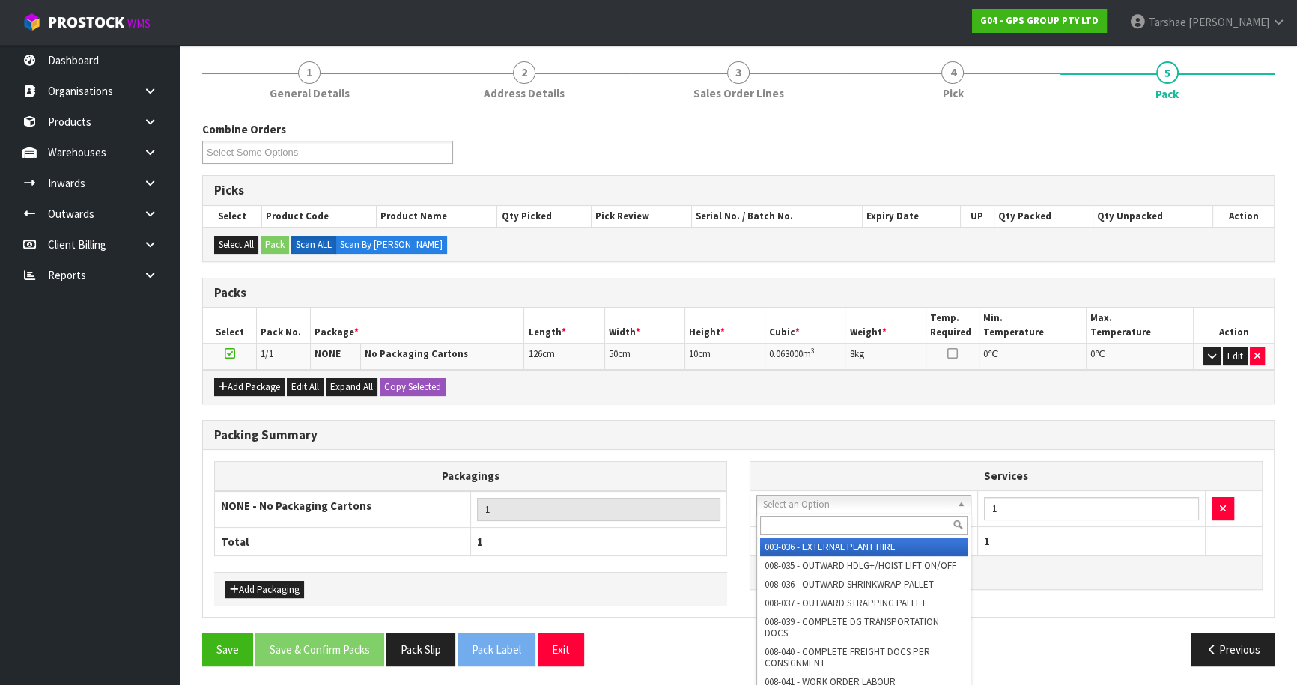
click at [802, 520] on input "text" at bounding box center [863, 525] width 207 height 19
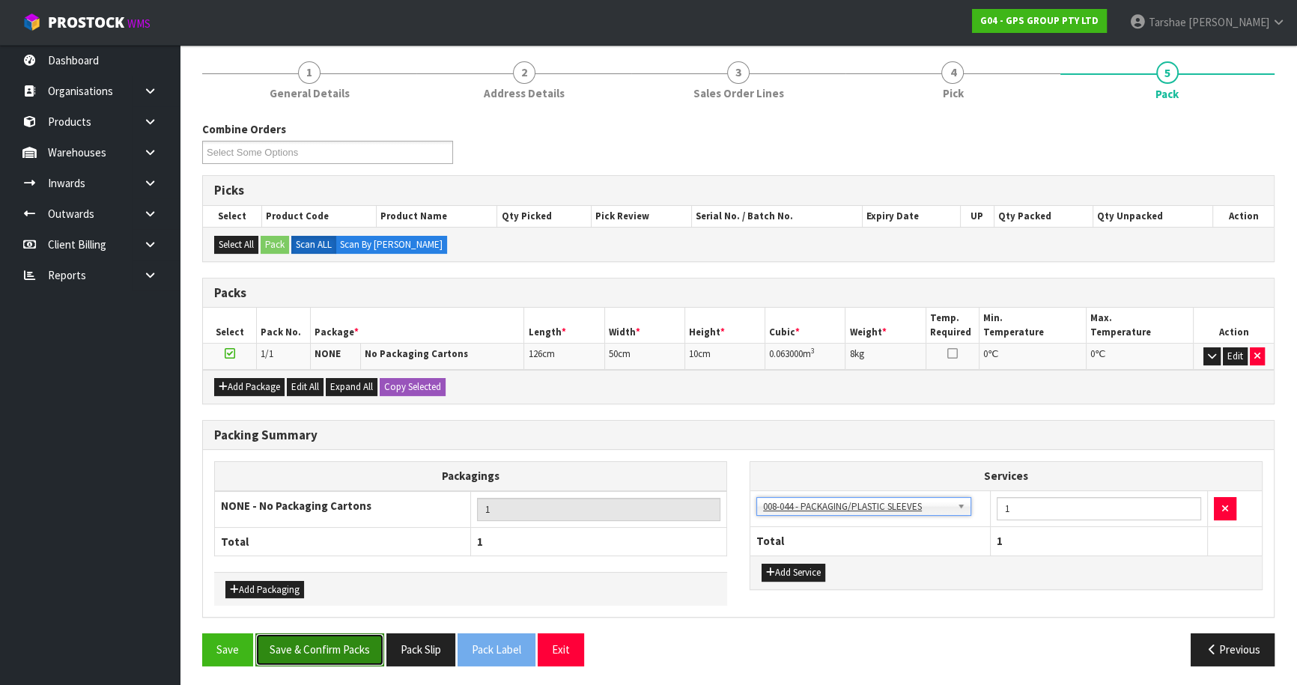
click at [355, 658] on button "Save & Confirm Packs" at bounding box center [319, 650] width 129 height 32
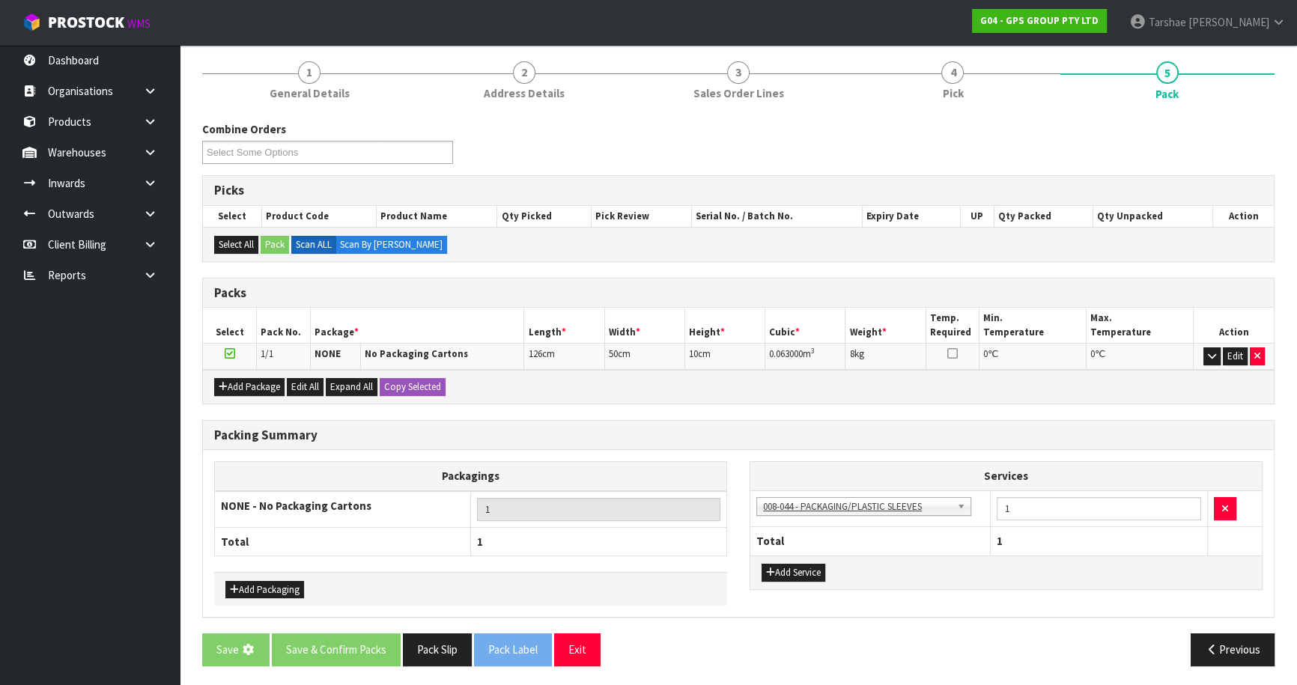
scroll to position [0, 0]
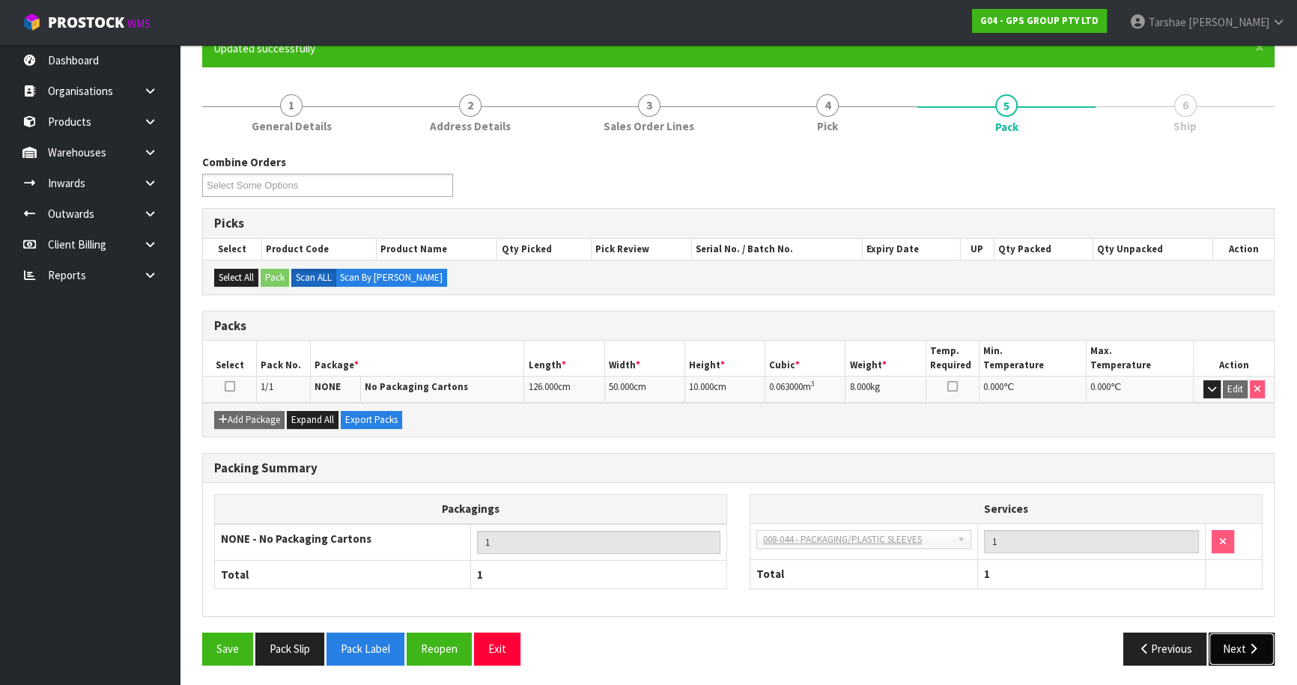
click at [1265, 651] on button "Next" at bounding box center [1242, 649] width 66 height 32
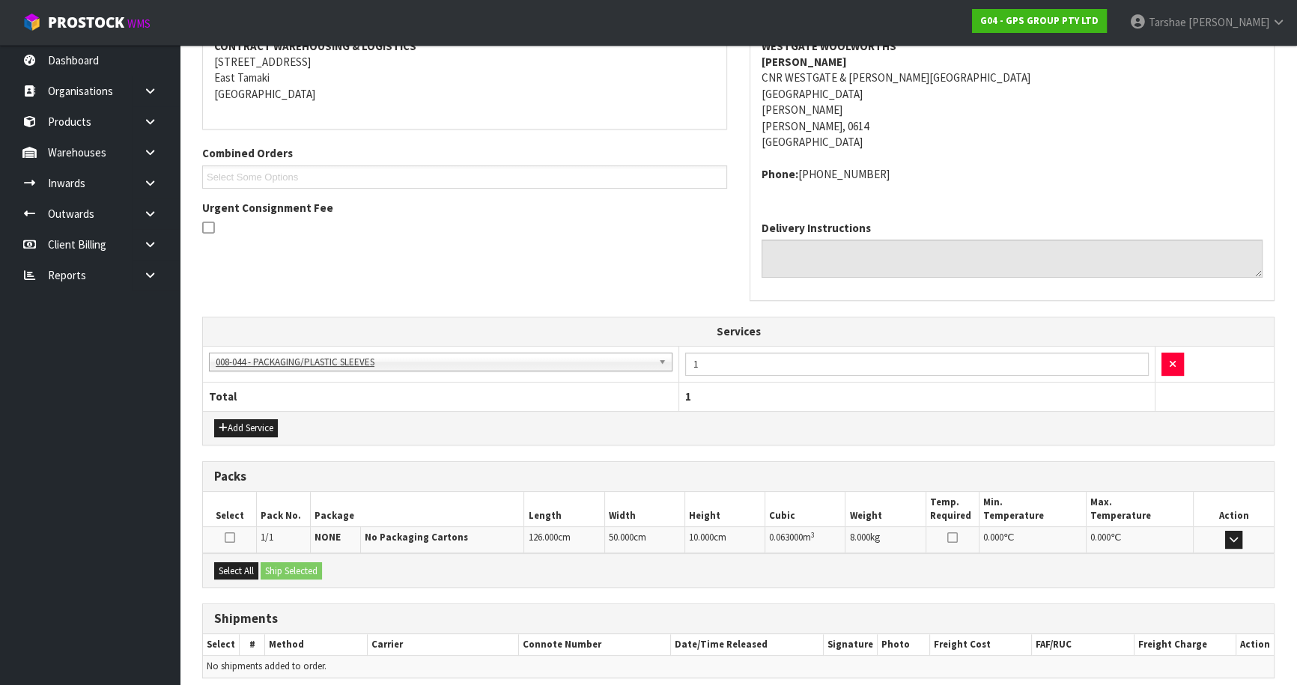
scroll to position [359, 0]
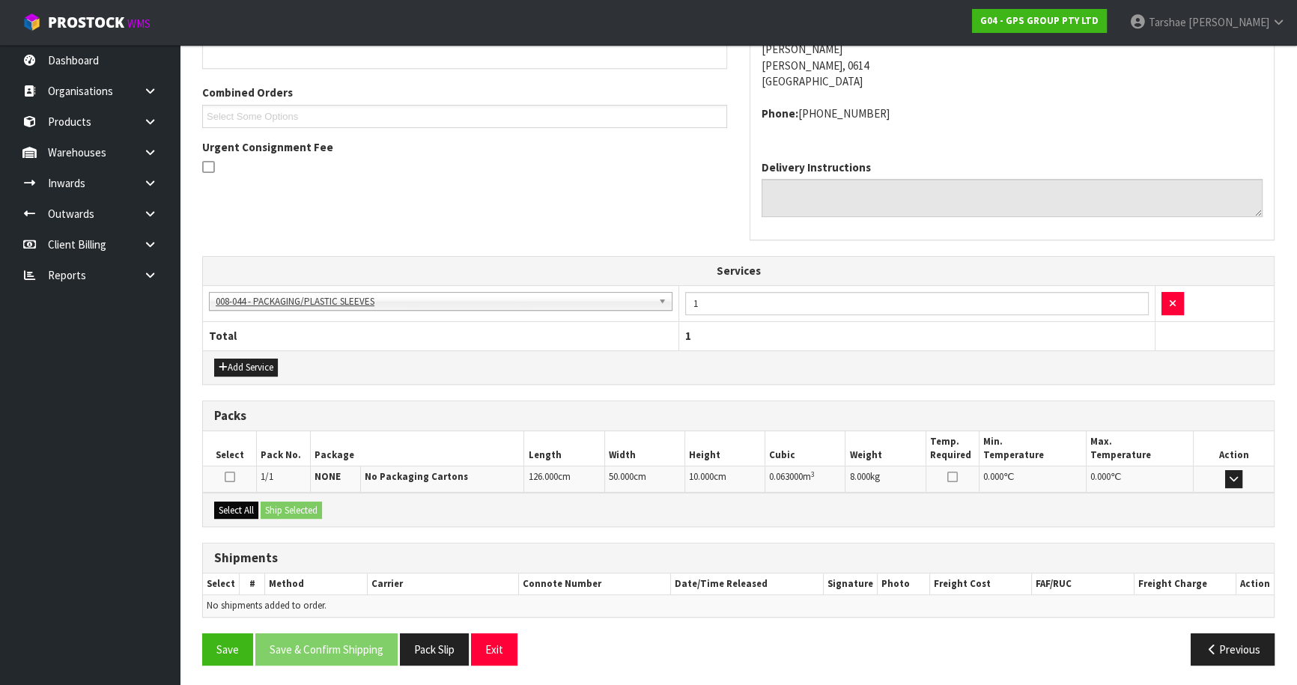
drag, startPoint x: 237, startPoint y: 516, endPoint x: 246, endPoint y: 506, distance: 12.8
click at [240, 512] on div "Select All Ship Selected" at bounding box center [738, 510] width 1071 height 34
drag, startPoint x: 234, startPoint y: 504, endPoint x: 260, endPoint y: 502, distance: 25.6
click at [252, 502] on button "Select All" at bounding box center [236, 511] width 44 height 18
click at [293, 502] on button "Ship Selected" at bounding box center [291, 511] width 61 height 18
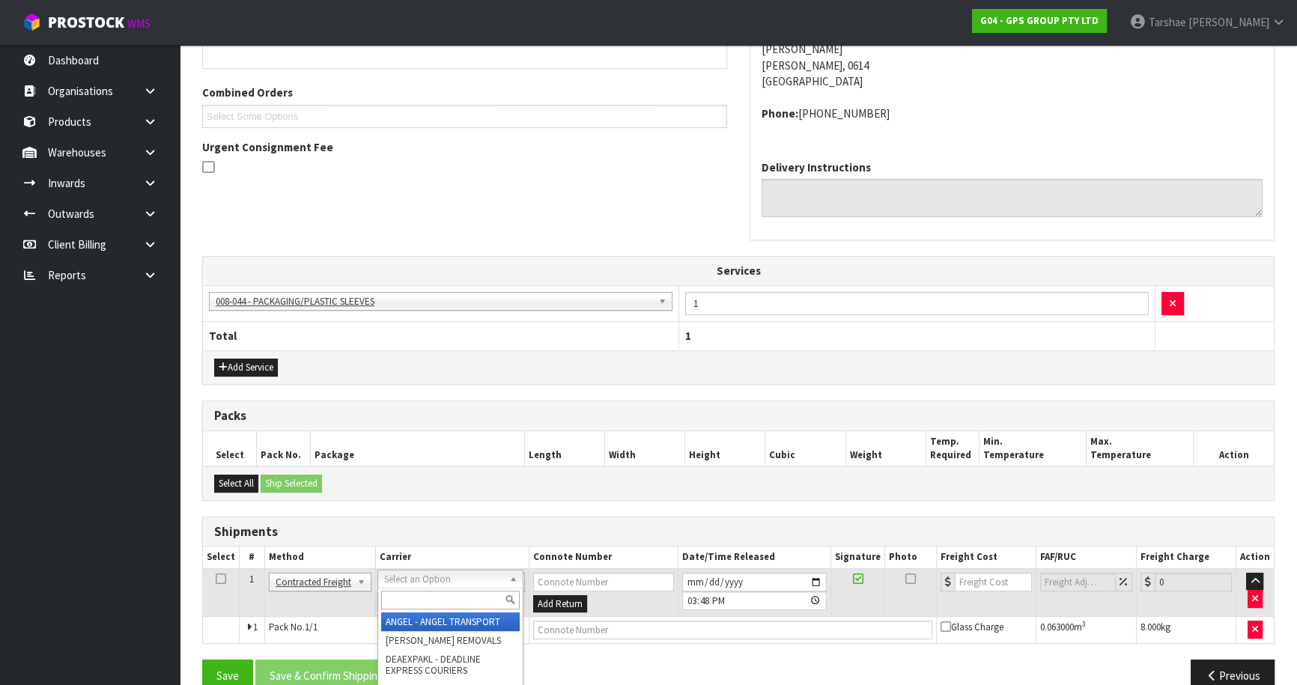
click at [450, 599] on input "text" at bounding box center [450, 600] width 139 height 19
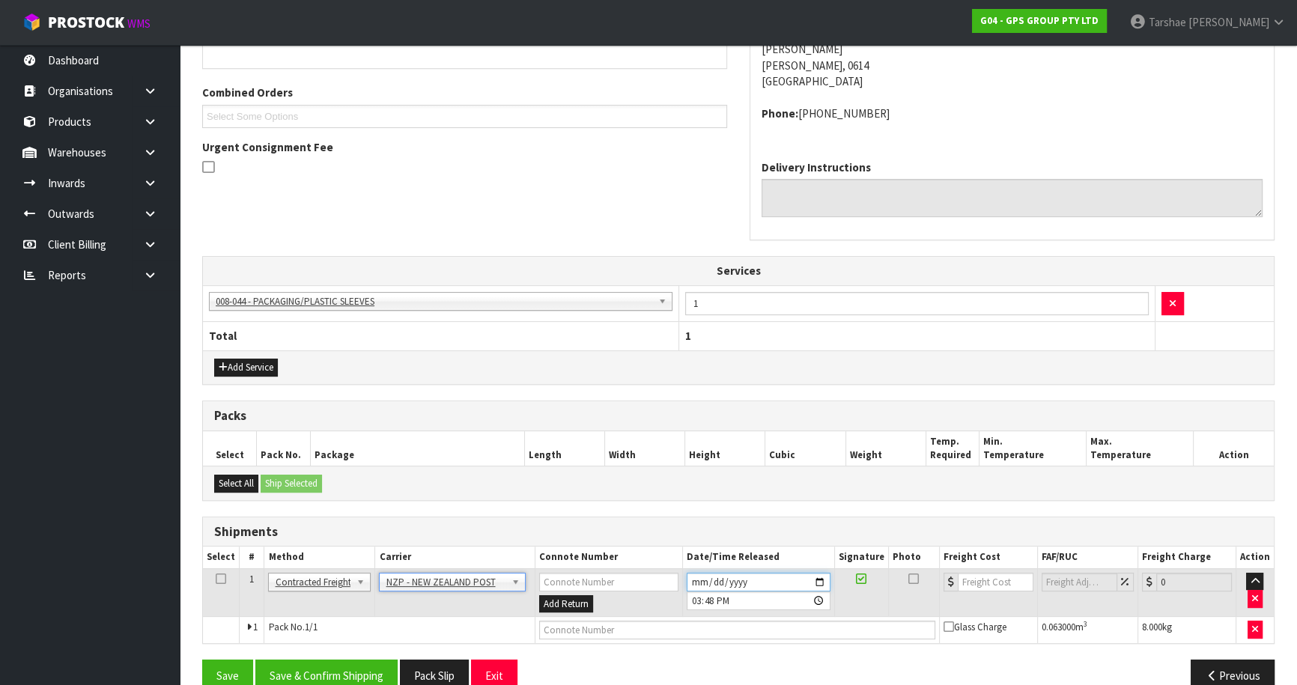
click at [696, 582] on input "[DATE]" at bounding box center [759, 582] width 144 height 19
click at [359, 675] on button "Save & Confirm Shipping" at bounding box center [326, 676] width 142 height 32
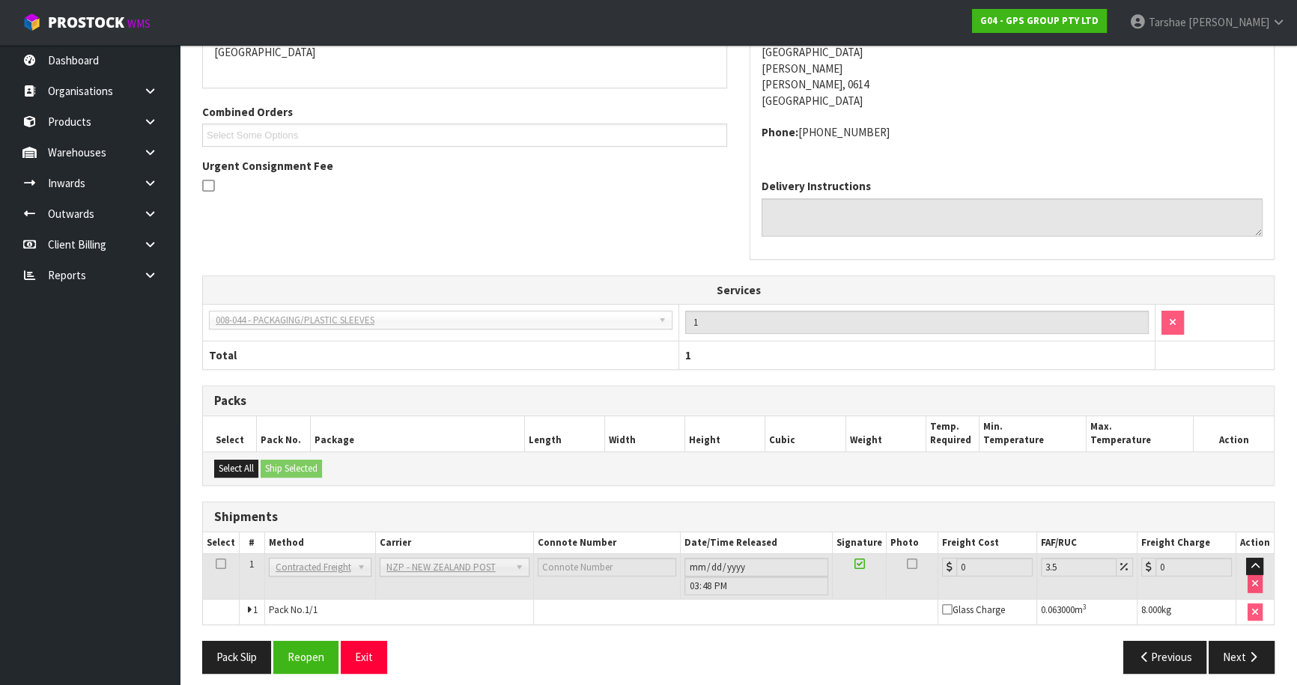
scroll to position [365, 0]
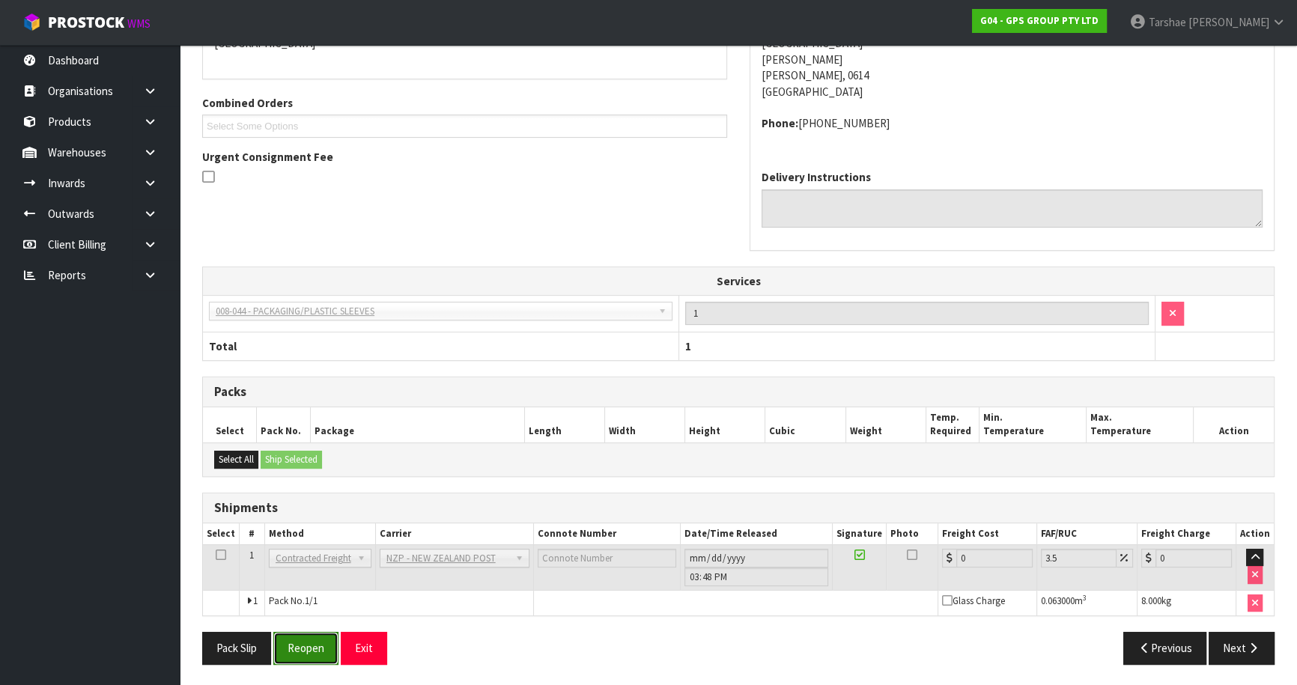
click at [295, 645] on button "Reopen" at bounding box center [305, 648] width 65 height 32
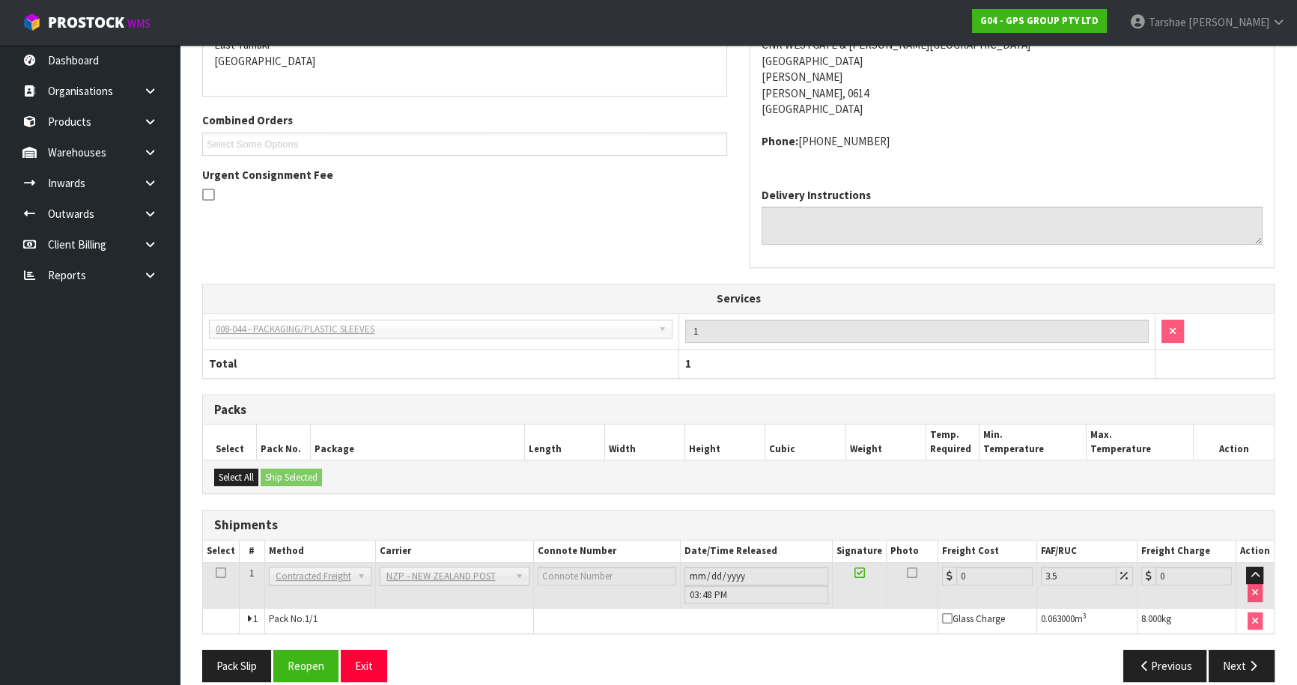
scroll to position [349, 0]
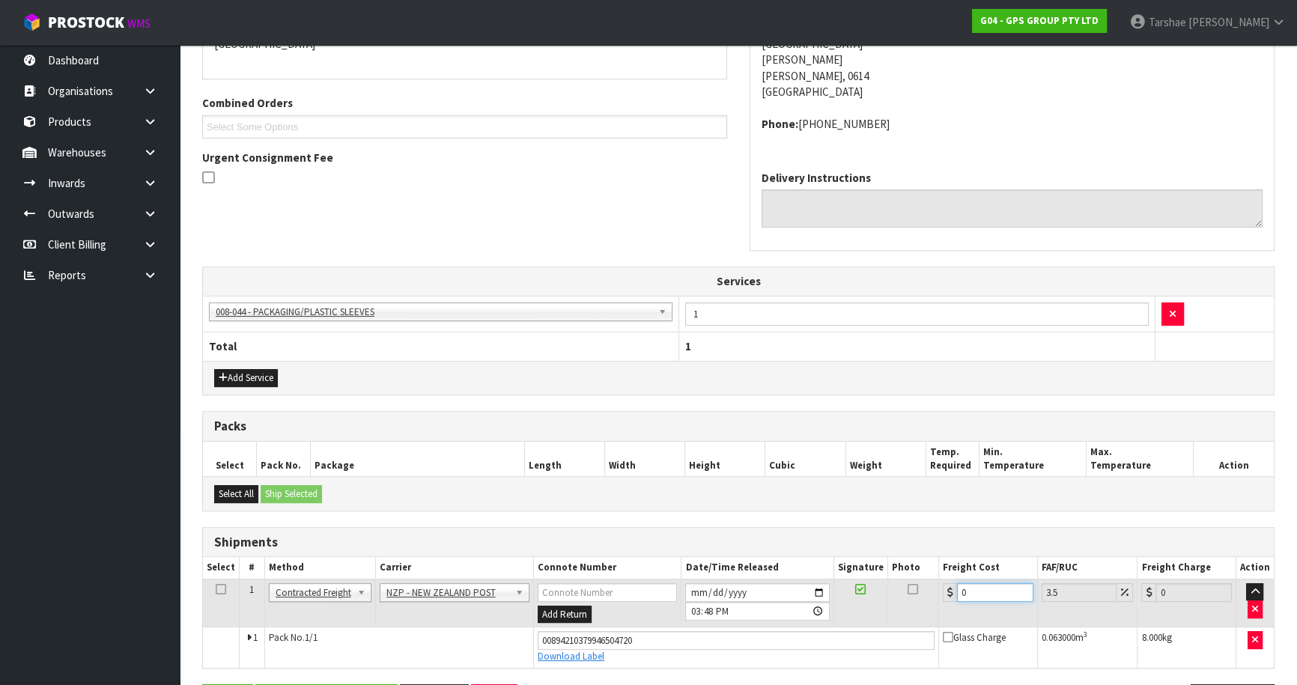
drag, startPoint x: 944, startPoint y: 585, endPoint x: 792, endPoint y: 572, distance: 151.8
click at [842, 579] on tr "1 Client Local Pickup Customer Local Pickup Company Freight Contracted Freight …" at bounding box center [738, 603] width 1071 height 49
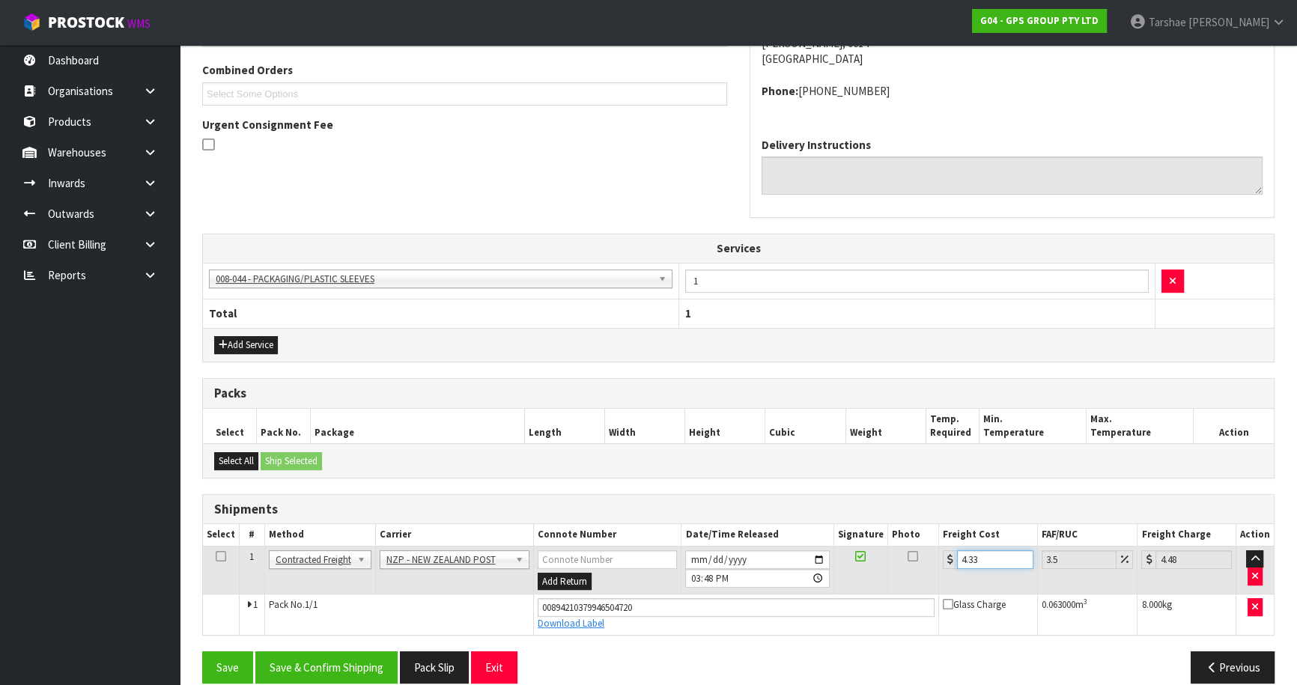
scroll to position [400, 0]
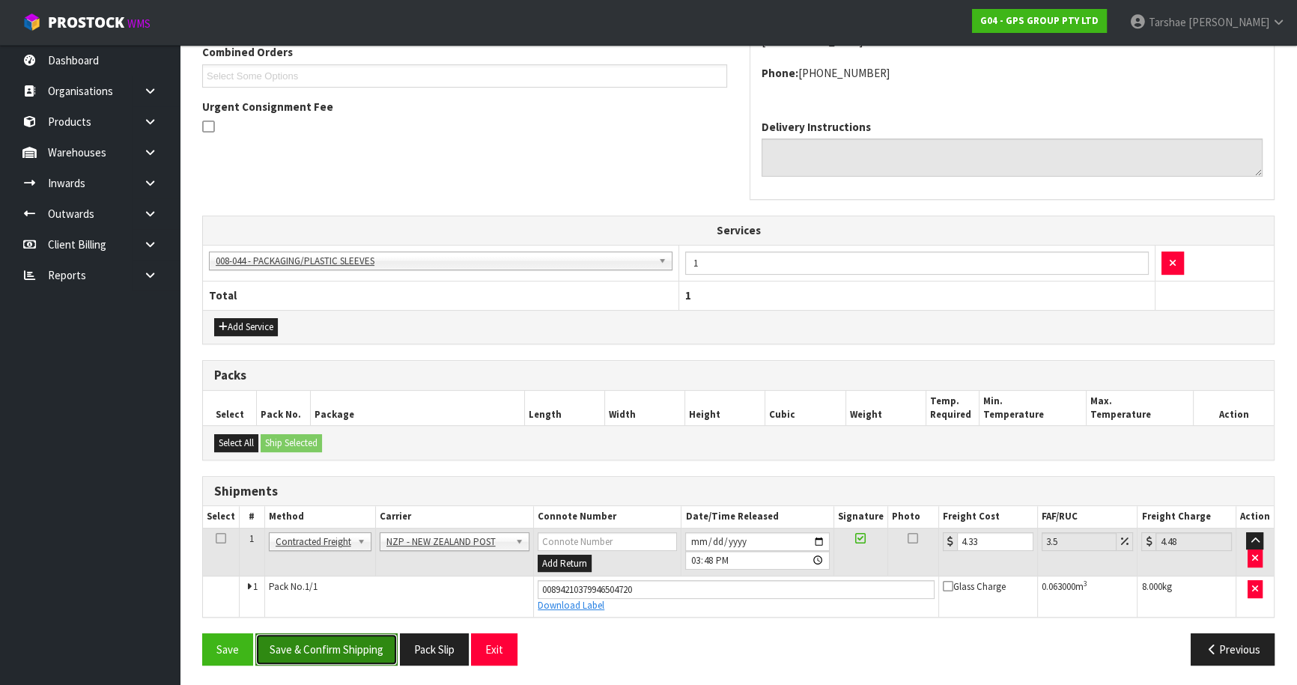
click at [383, 649] on button "Save & Confirm Shipping" at bounding box center [326, 650] width 142 height 32
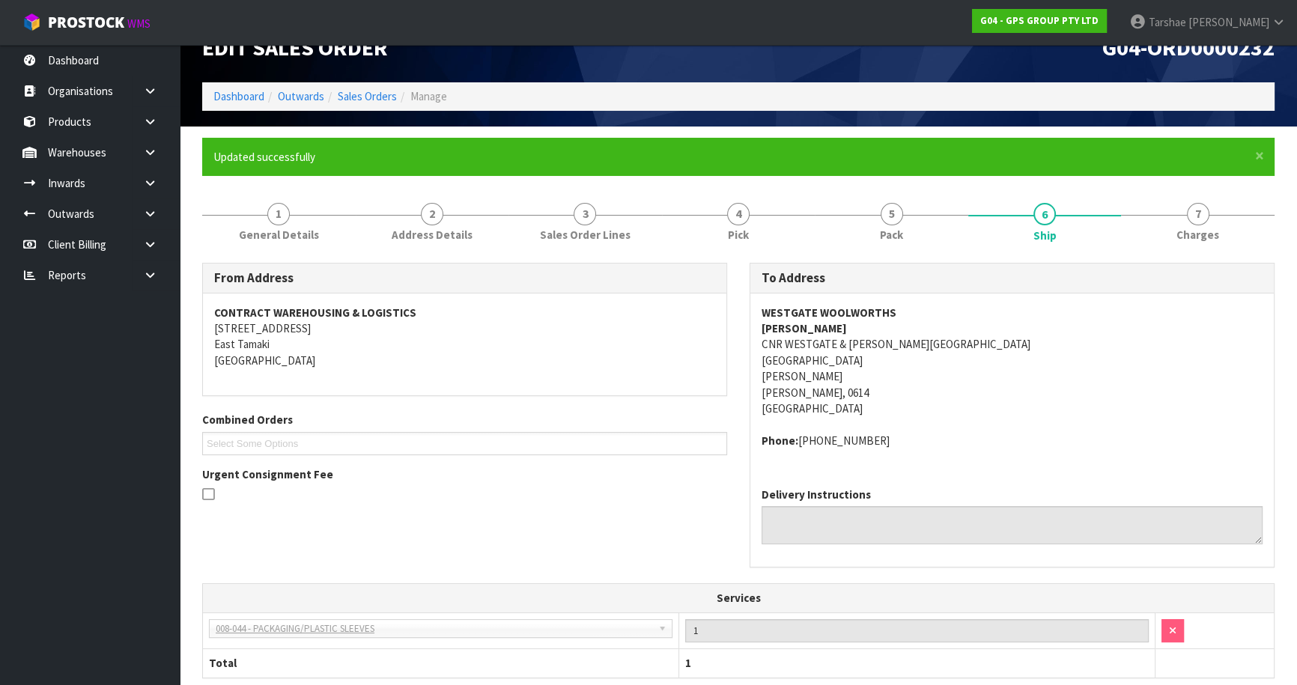
scroll to position [359, 0]
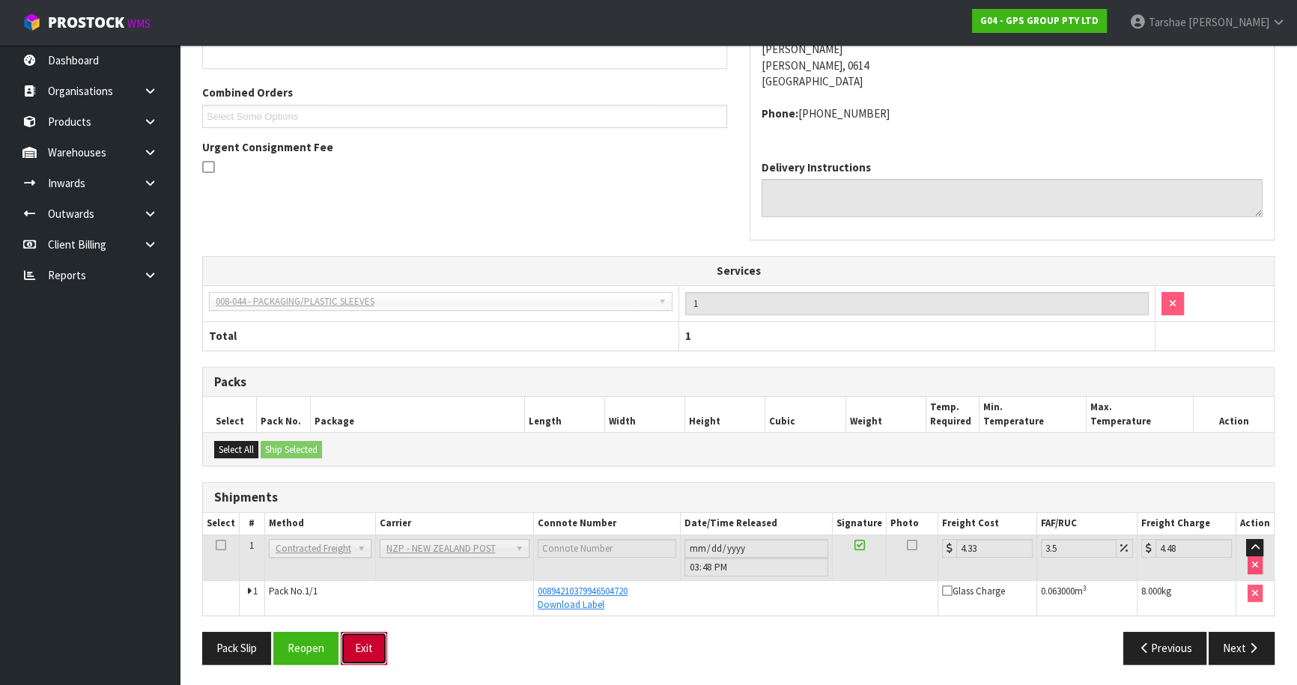
click at [350, 645] on button "Exit" at bounding box center [364, 648] width 46 height 32
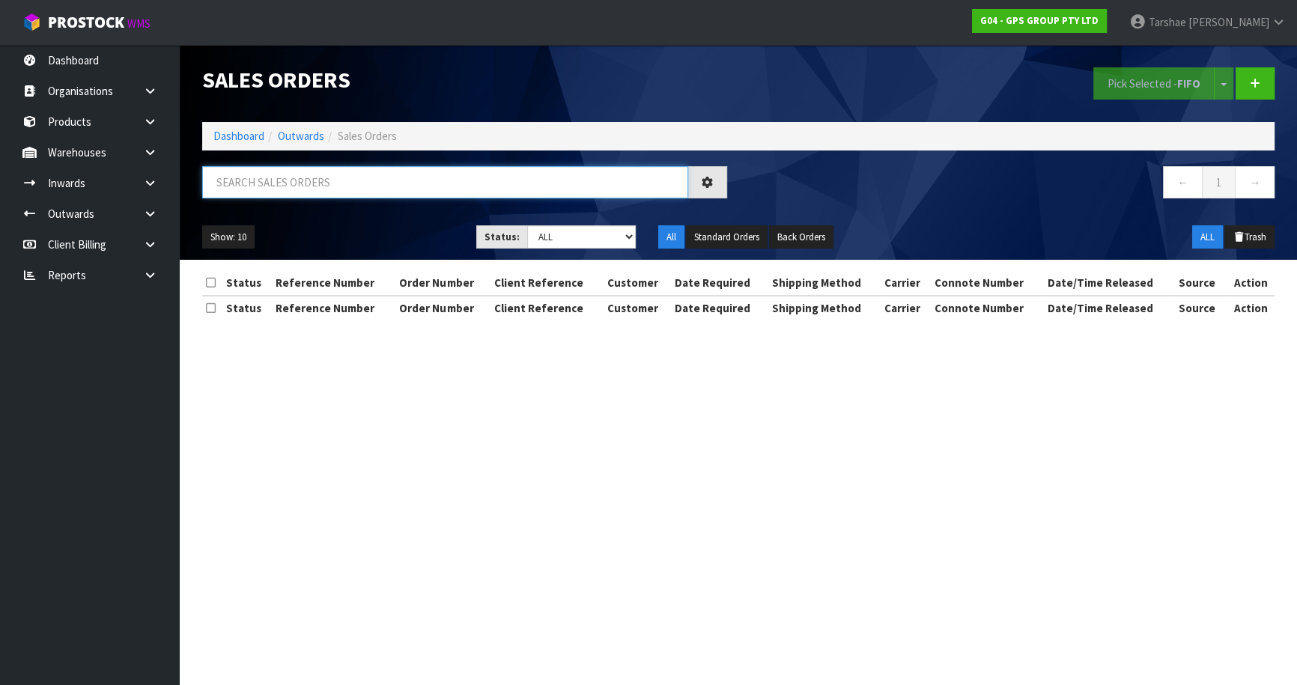
click at [492, 183] on input "text" at bounding box center [445, 182] width 486 height 32
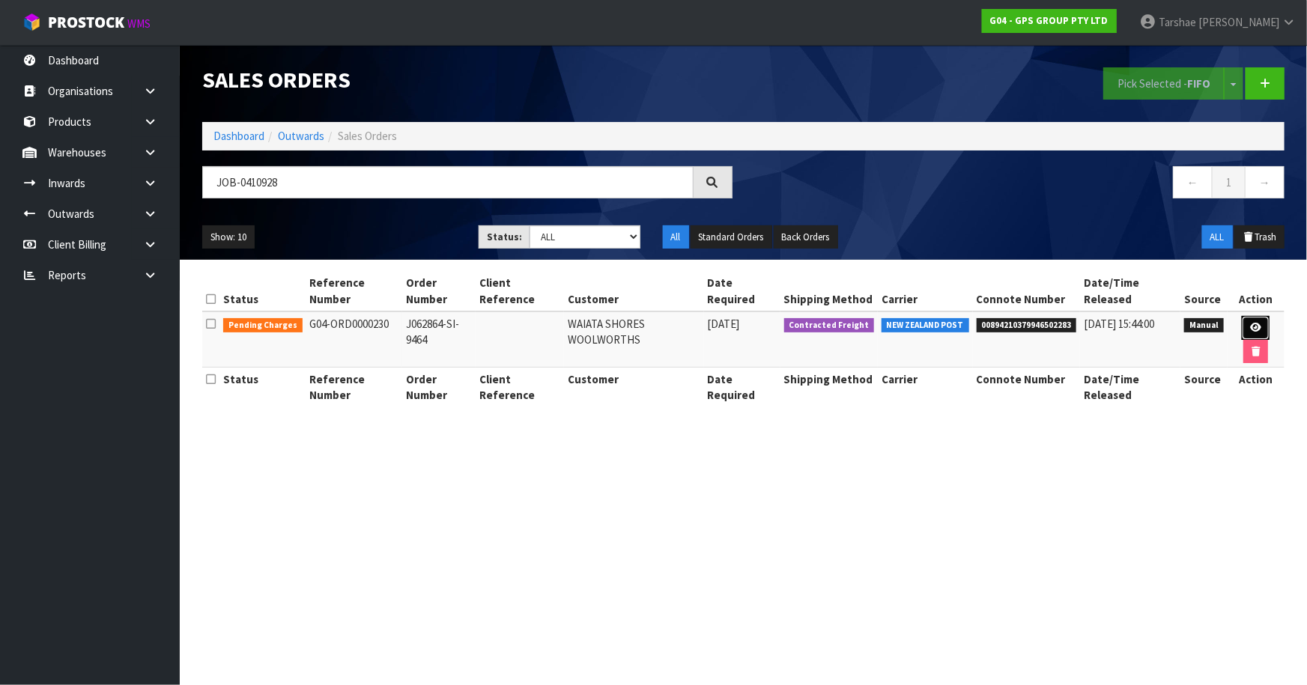
click at [1262, 327] on link at bounding box center [1256, 328] width 28 height 24
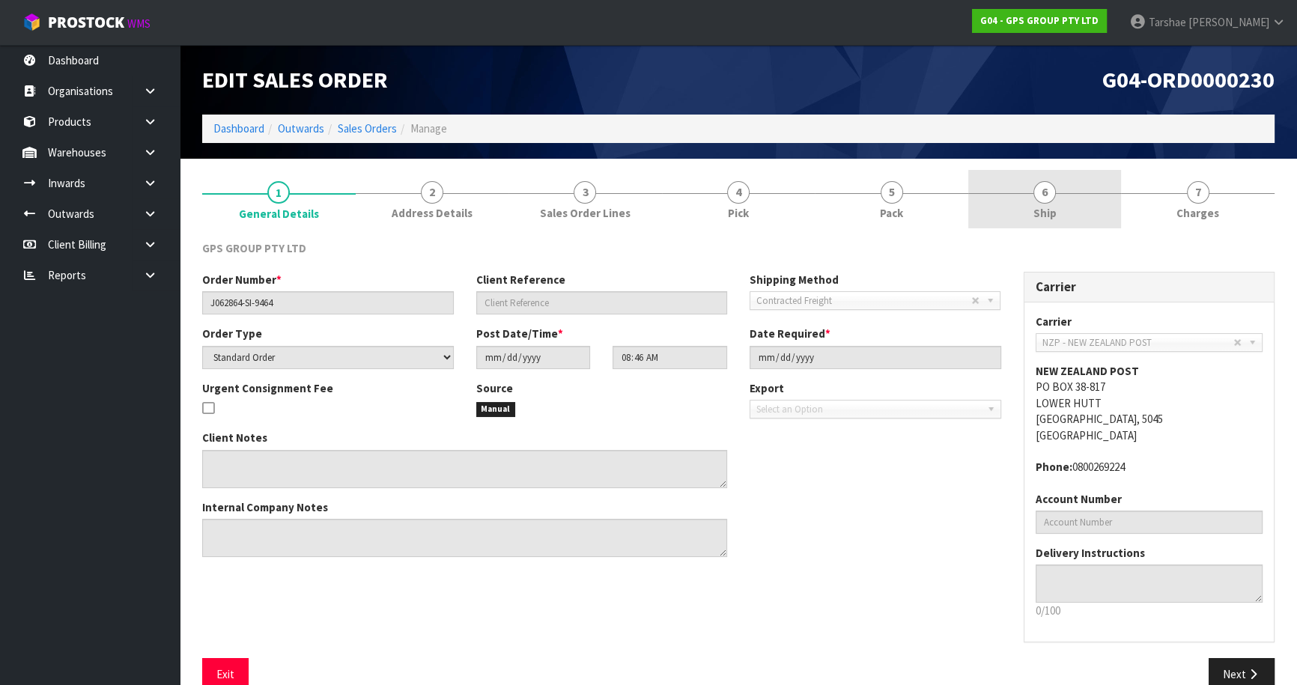
click at [1065, 186] on link "6 Ship" at bounding box center [1045, 199] width 154 height 59
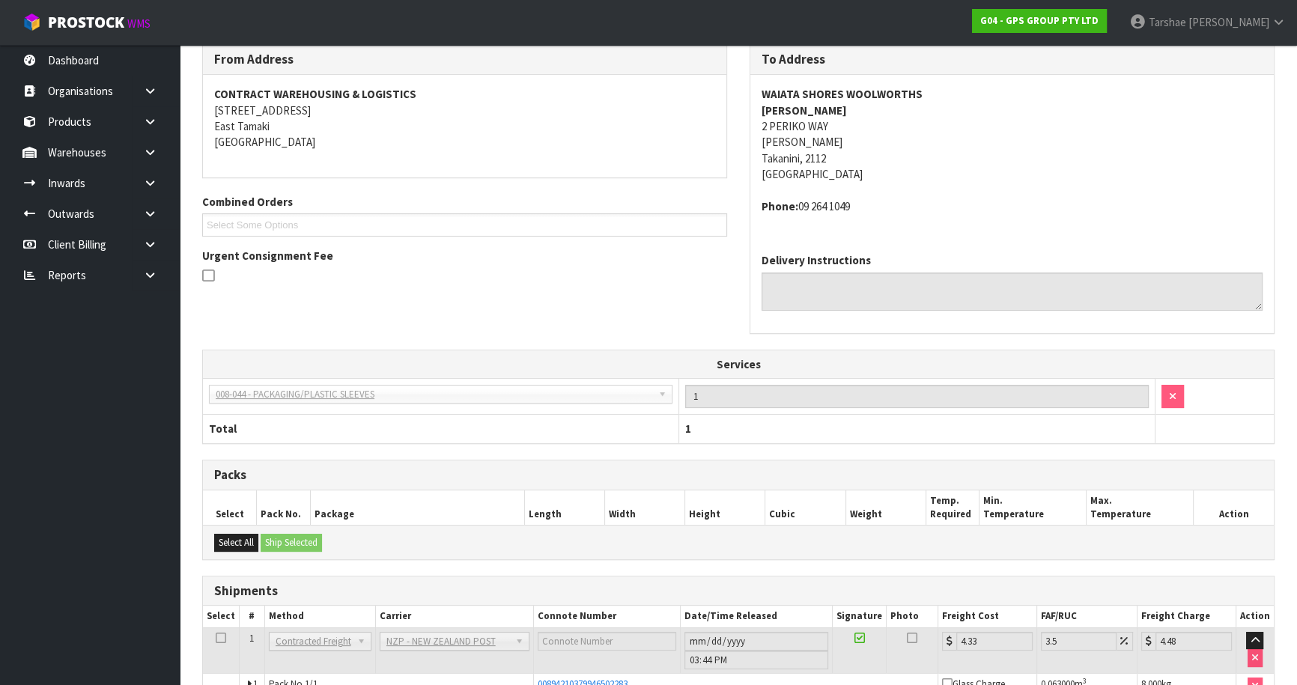
scroll to position [289, 0]
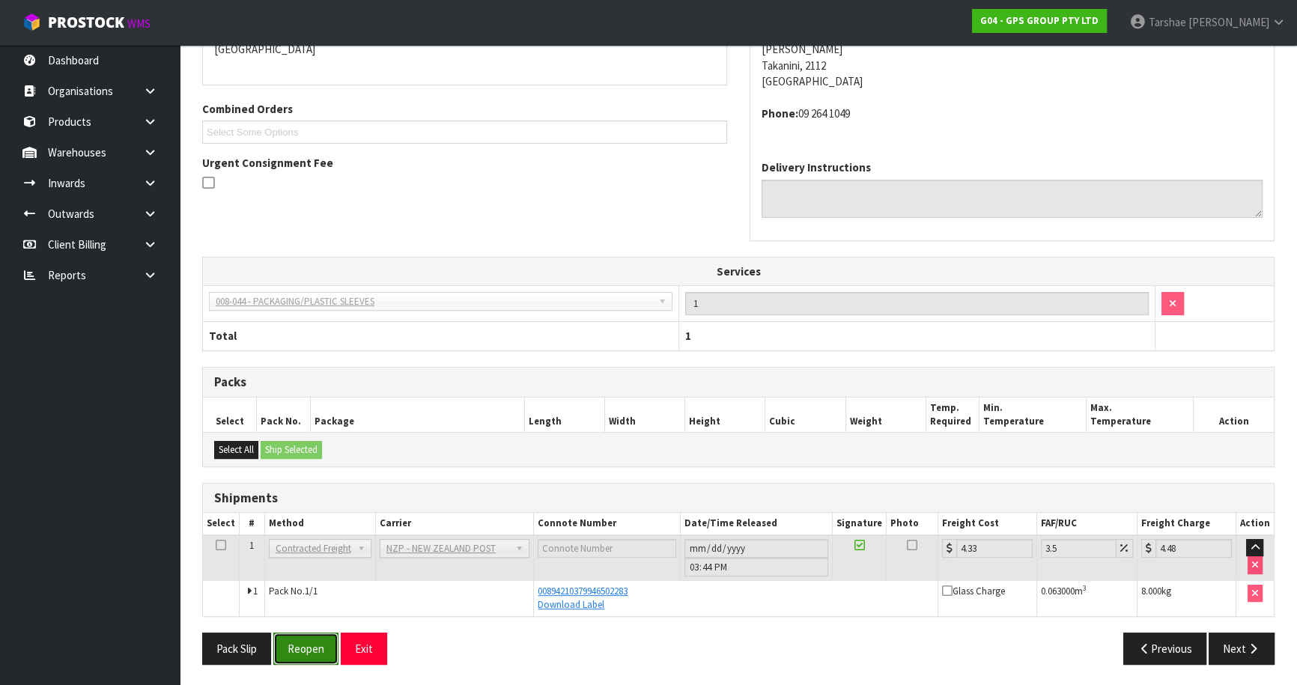
click at [306, 639] on button "Reopen" at bounding box center [305, 649] width 65 height 32
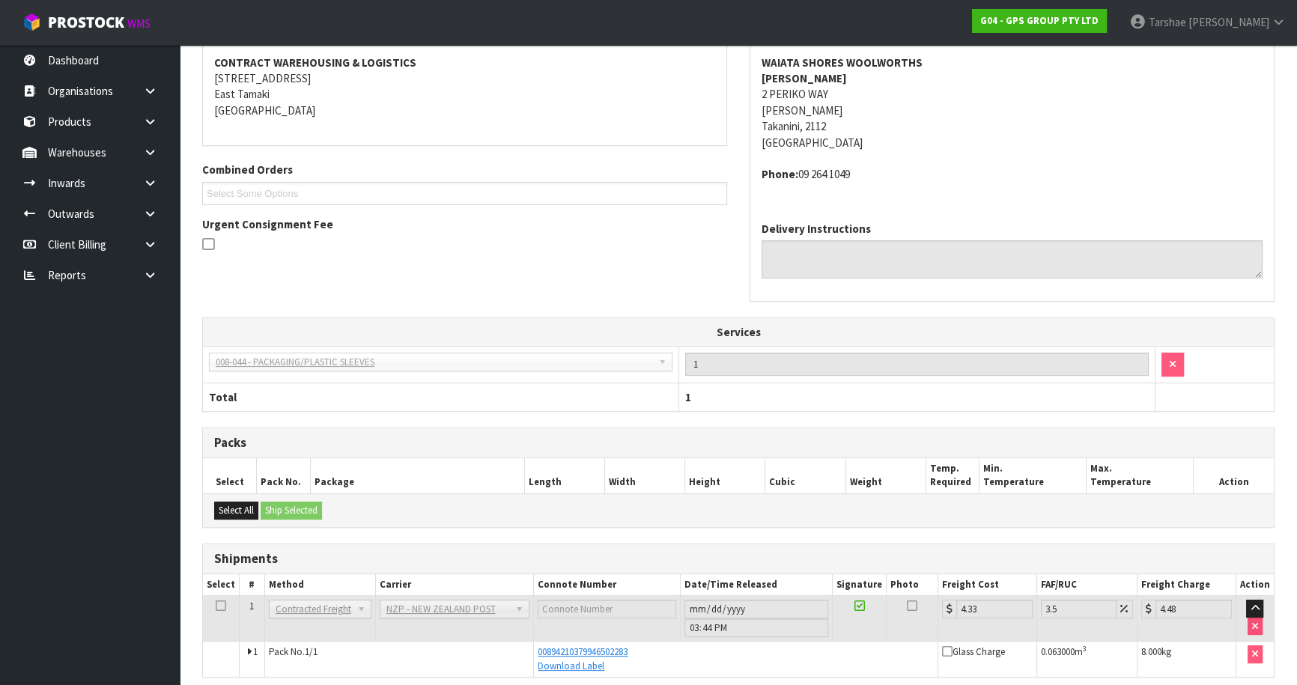
scroll to position [344, 0]
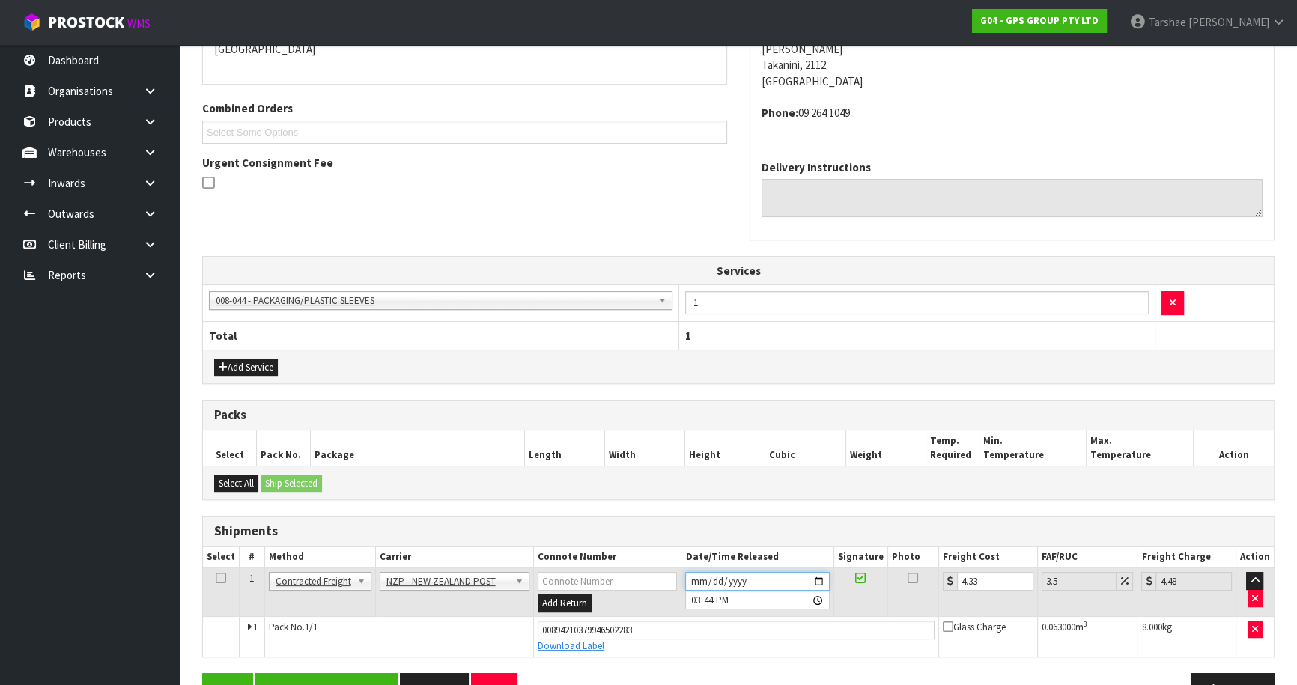
drag, startPoint x: 702, startPoint y: 571, endPoint x: 696, endPoint y: 577, distance: 9.0
click at [699, 575] on input "[DATE]" at bounding box center [757, 581] width 144 height 19
click at [202, 673] on button "Save" at bounding box center [227, 689] width 51 height 32
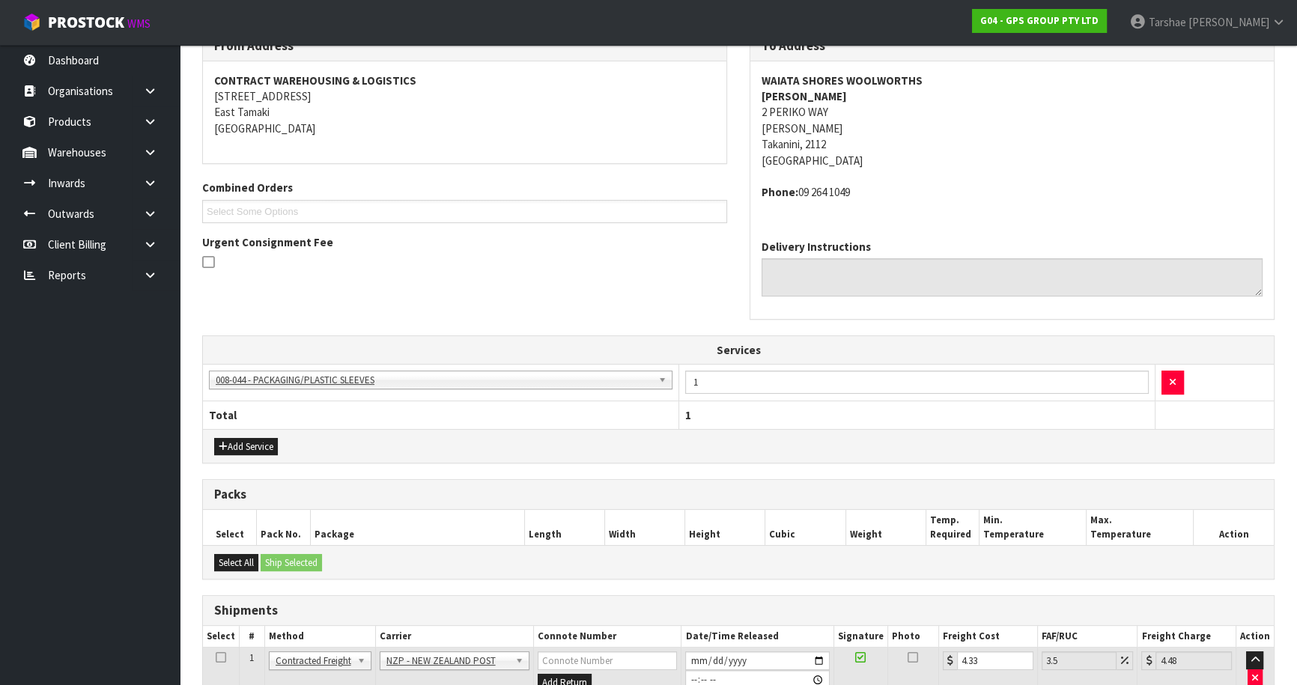
scroll to position [383, 0]
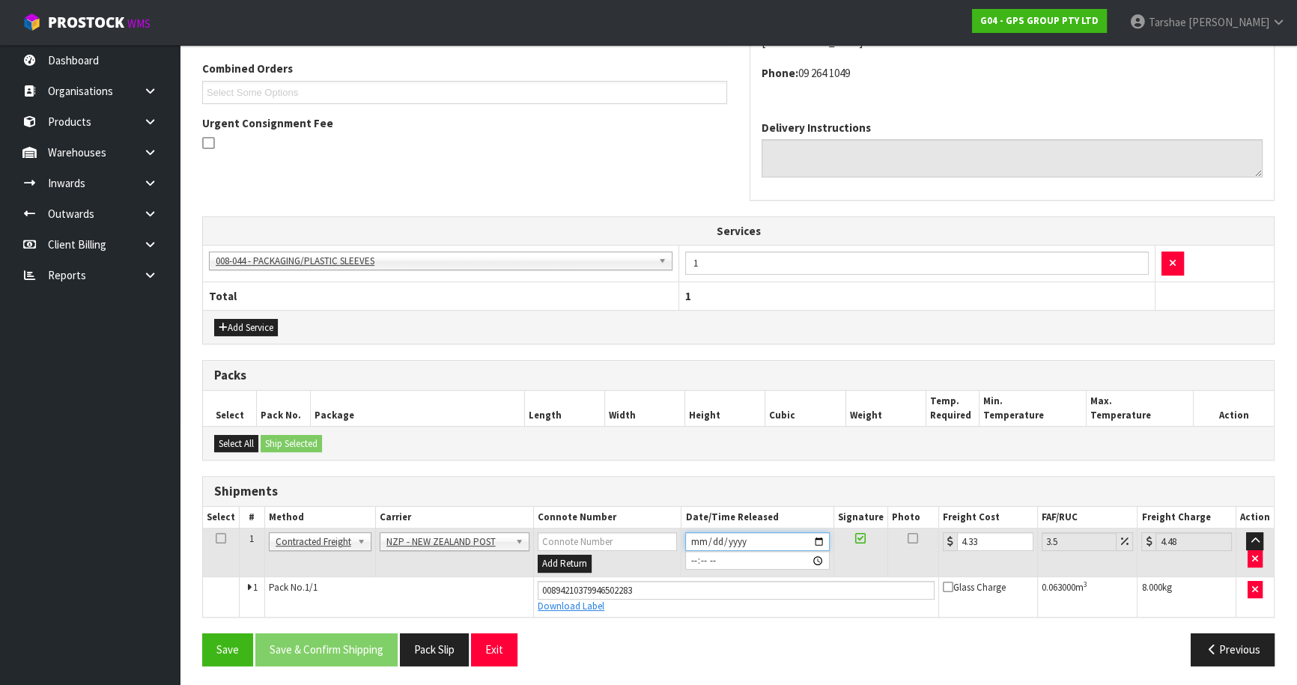
click at [692, 539] on input "date" at bounding box center [757, 541] width 144 height 19
click at [489, 642] on button "Exit" at bounding box center [494, 650] width 46 height 32
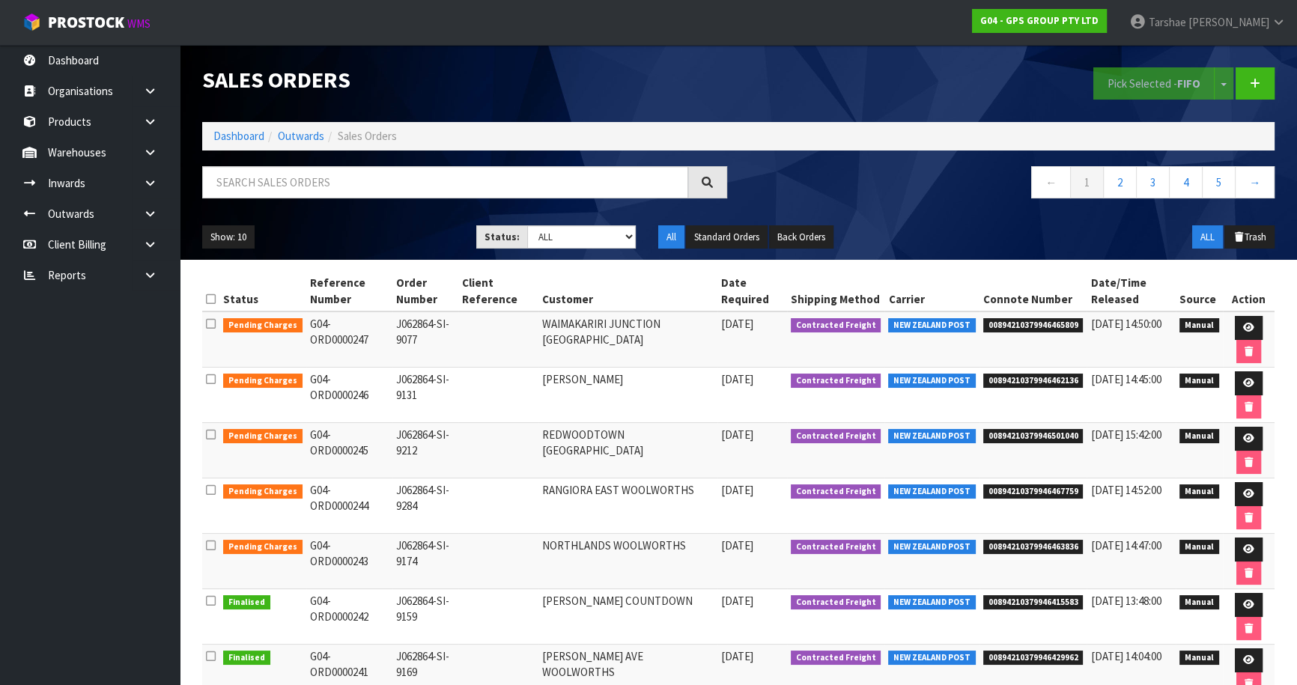
click at [514, 204] on div "← 1 2 3 4 5 →" at bounding box center [738, 190] width 1095 height 48
click at [514, 186] on input "text" at bounding box center [445, 182] width 486 height 32
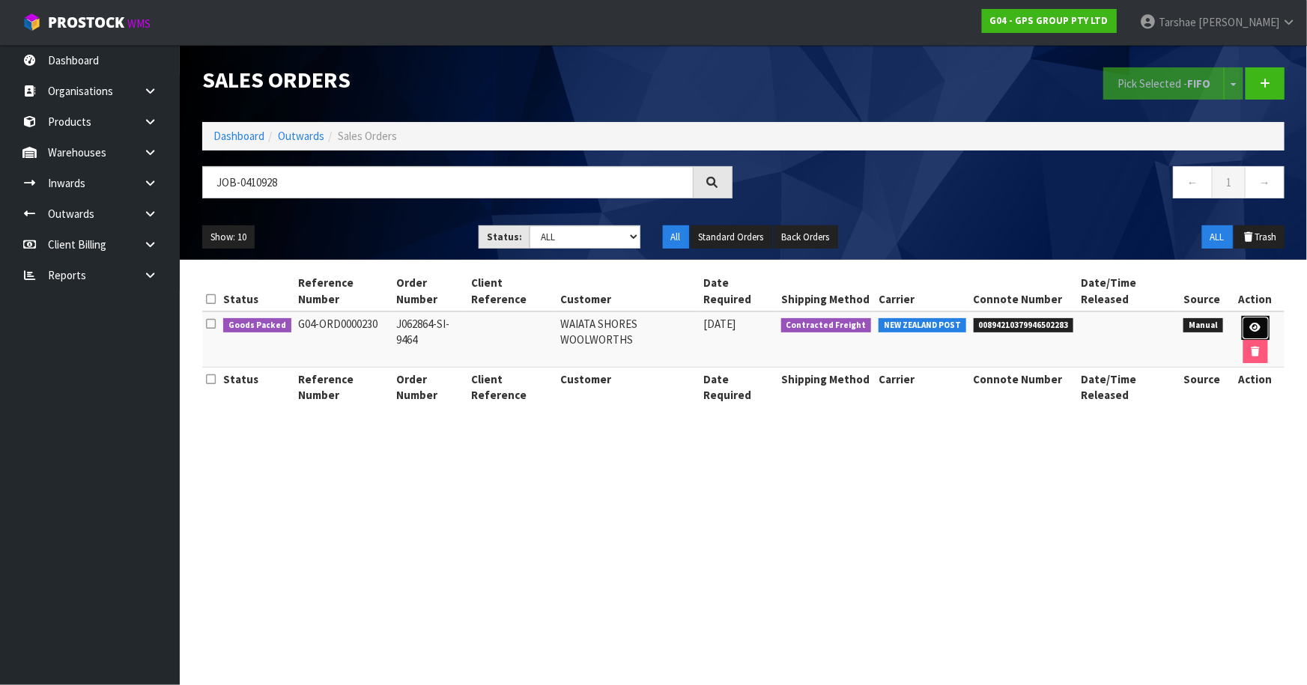
click at [1260, 320] on link at bounding box center [1256, 328] width 28 height 24
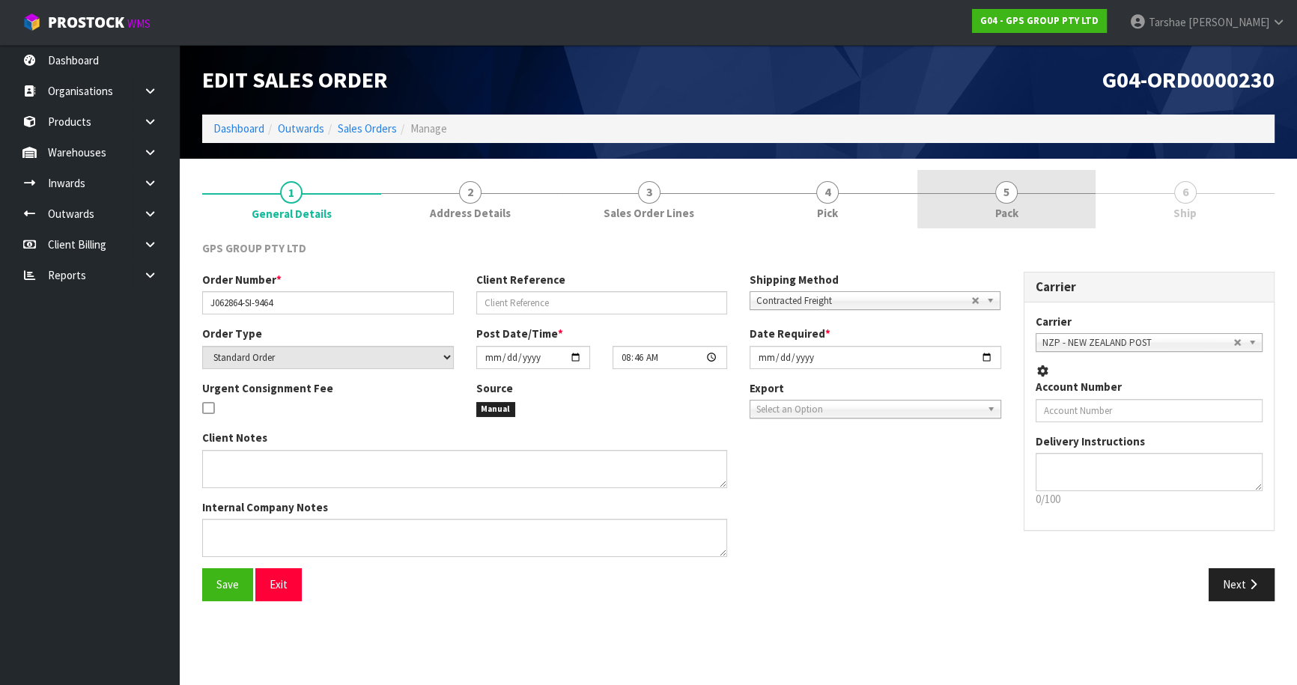
click at [1048, 217] on link "5 Pack" at bounding box center [1006, 199] width 179 height 59
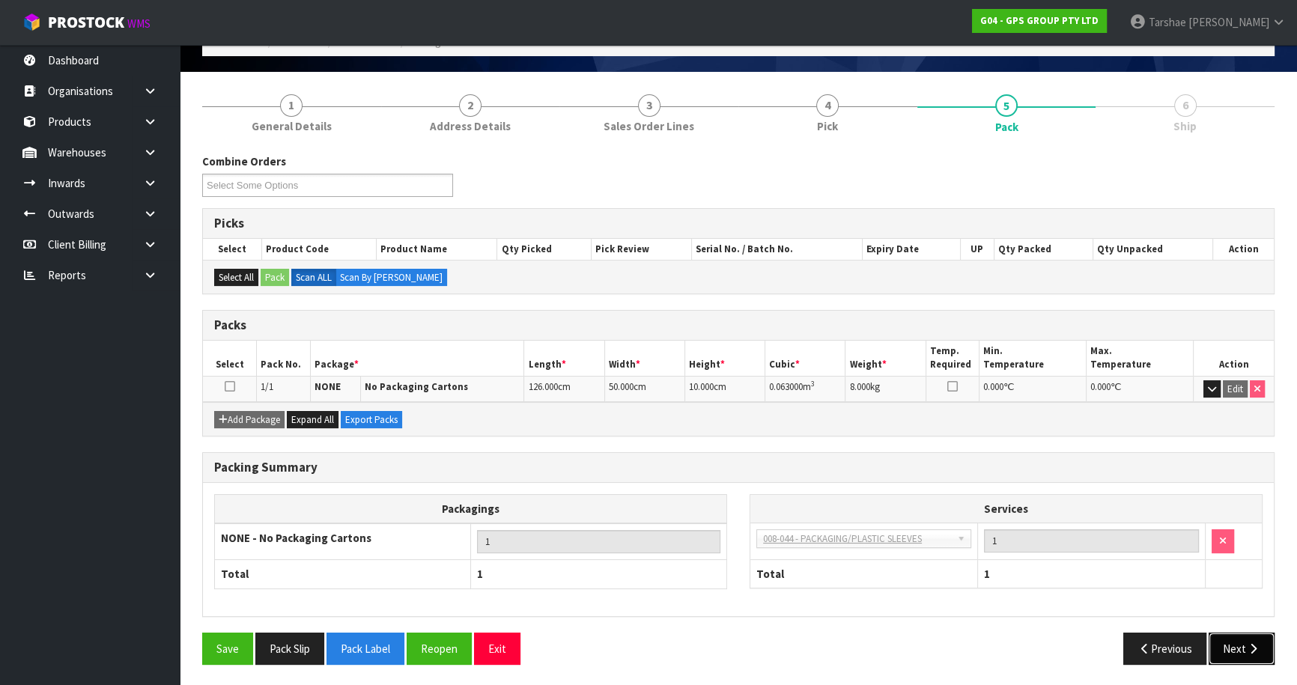
click at [1218, 640] on button "Next" at bounding box center [1242, 649] width 66 height 32
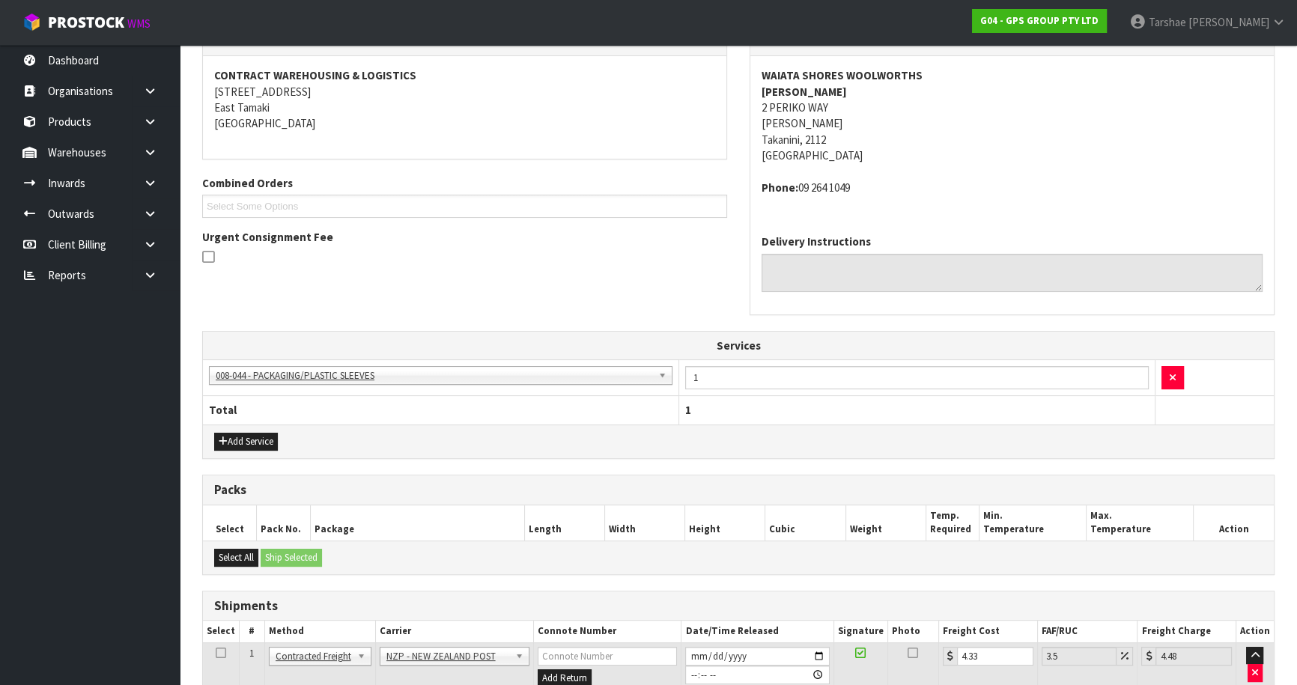
scroll to position [329, 0]
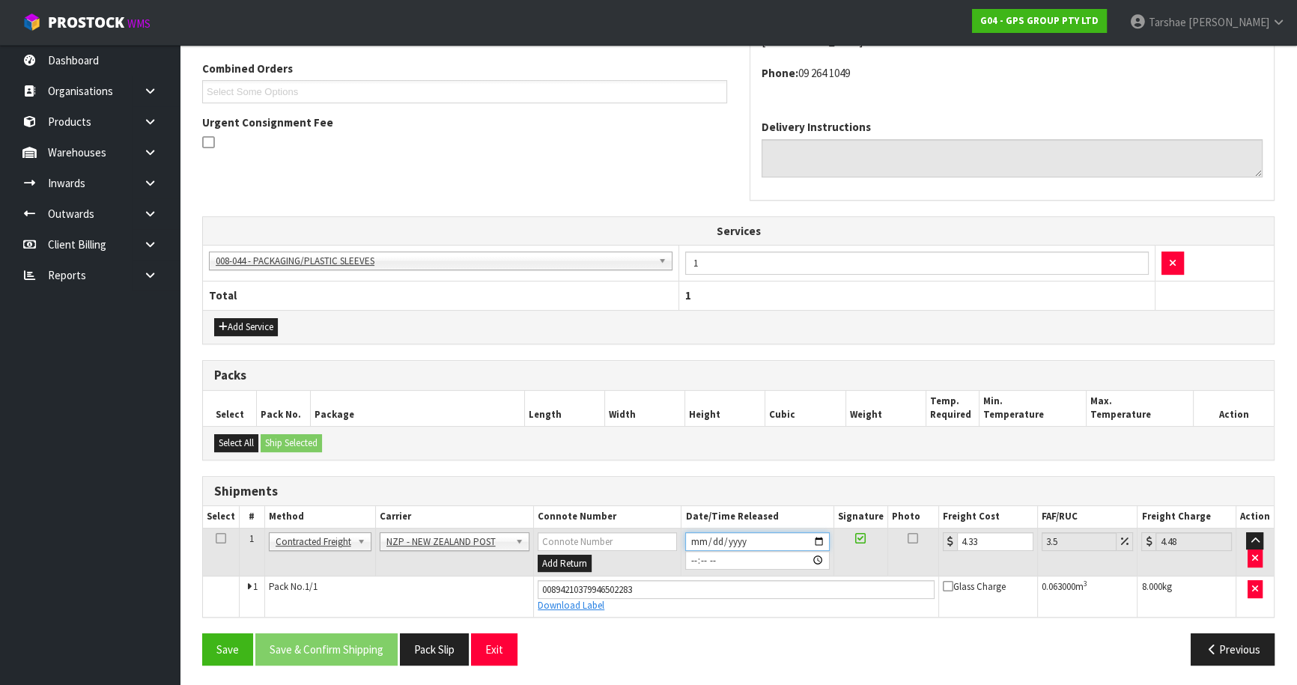
click at [695, 536] on input "date" at bounding box center [757, 541] width 144 height 19
click at [1076, 485] on h3 "Shipments" at bounding box center [738, 492] width 1048 height 14
click at [713, 555] on input "00:00:00.000" at bounding box center [757, 560] width 144 height 19
click at [701, 559] on input "00:34" at bounding box center [757, 560] width 144 height 19
click at [693, 557] on input "00:34" at bounding box center [757, 560] width 144 height 19
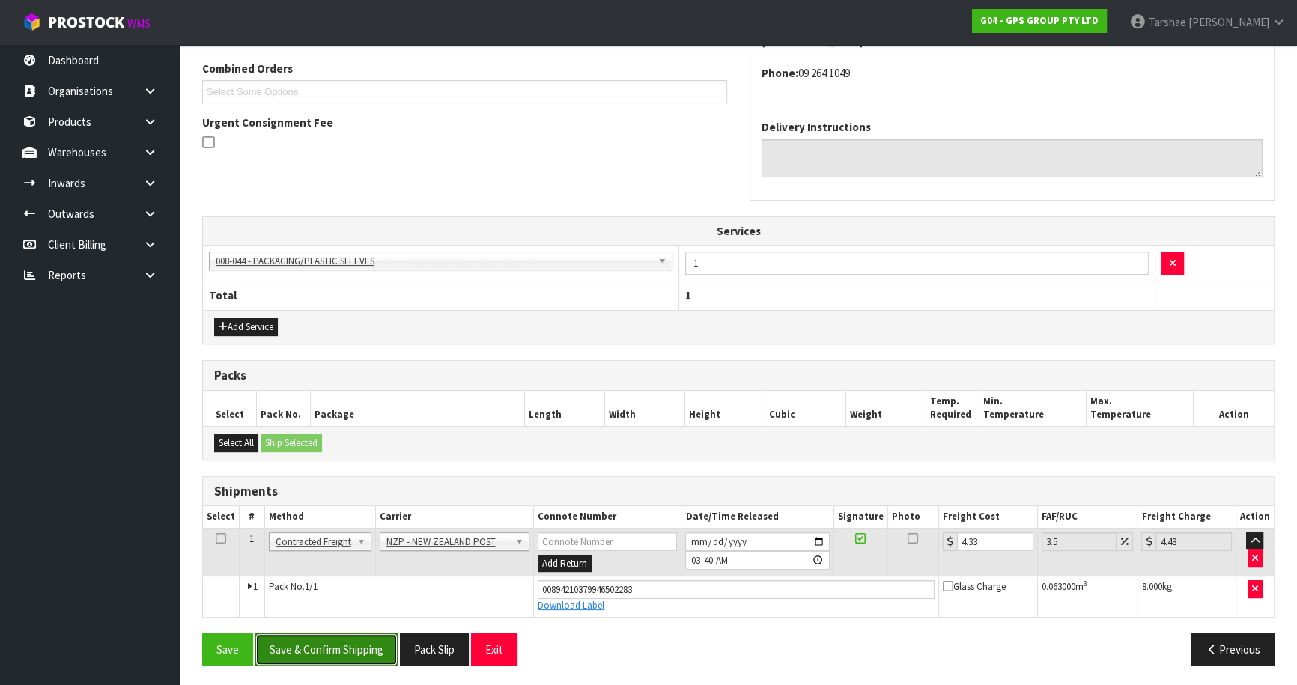
click at [349, 657] on button "Save & Confirm Shipping" at bounding box center [326, 650] width 142 height 32
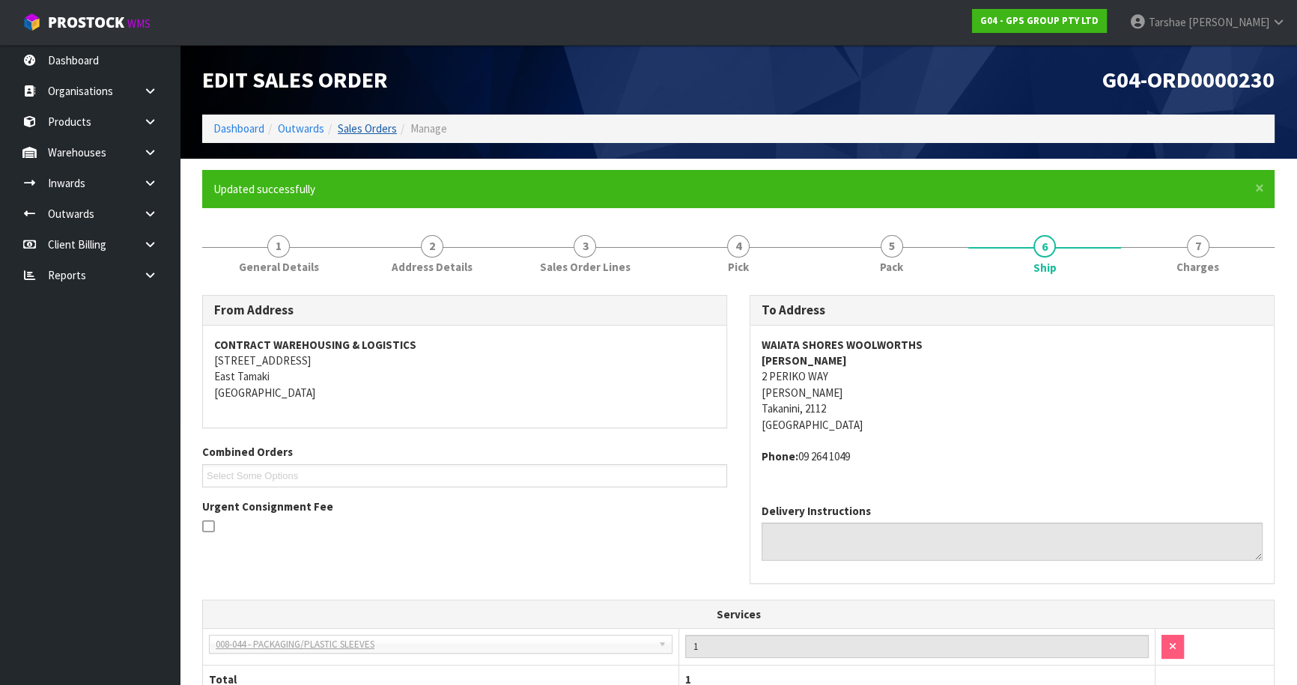
click at [359, 122] on ol "Dashboard Outwards Sales Orders Manage" at bounding box center [738, 129] width 1072 height 28
click at [358, 127] on link "Sales Orders" at bounding box center [367, 128] width 59 height 14
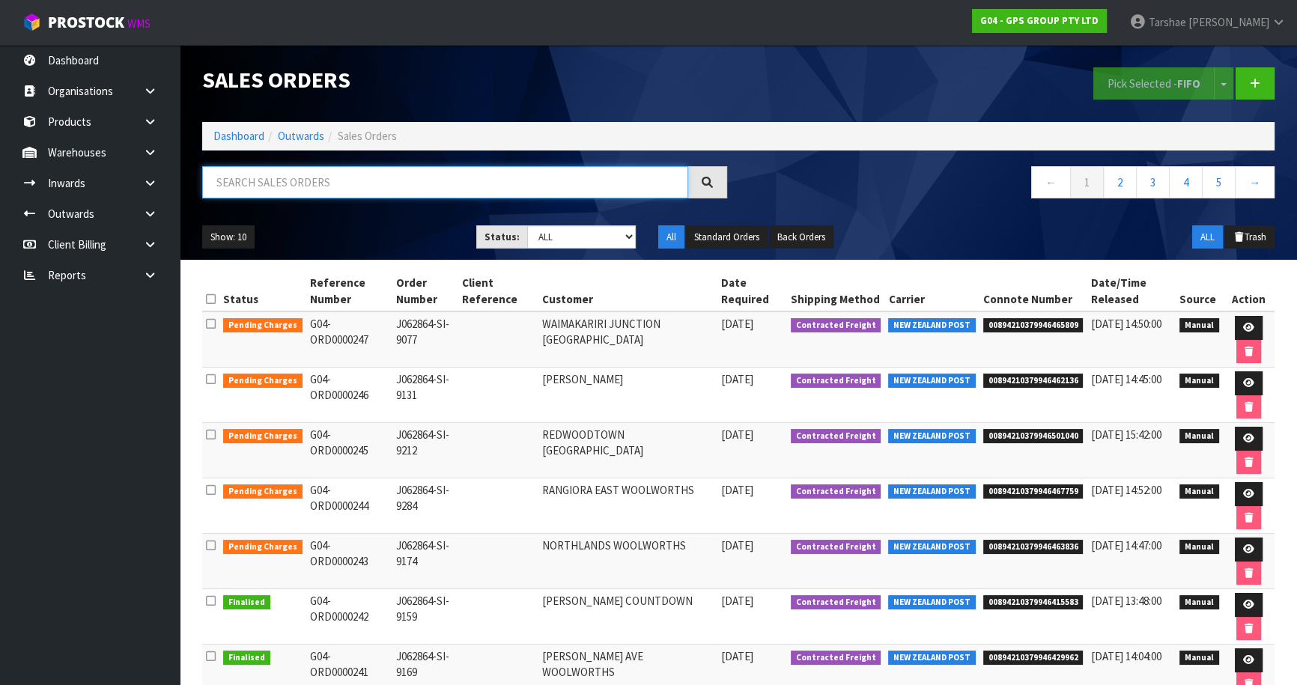
click at [392, 179] on input "text" at bounding box center [445, 182] width 486 height 32
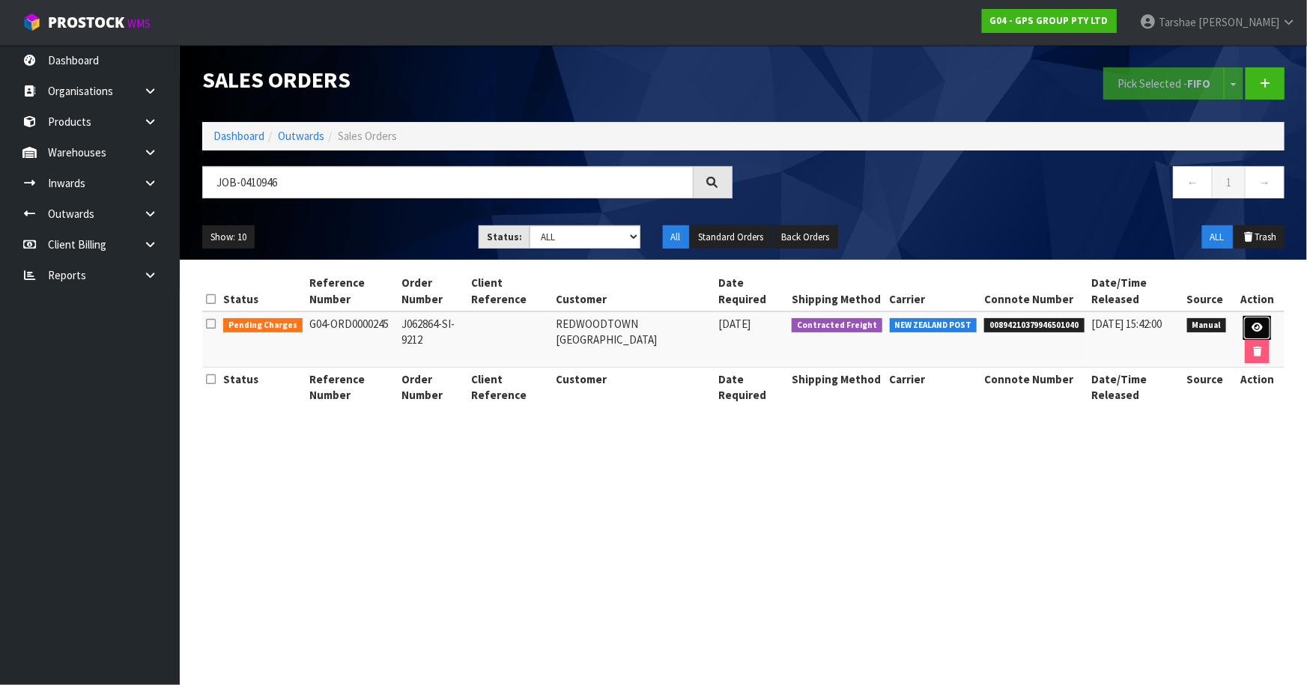
click at [1248, 326] on link at bounding box center [1257, 328] width 28 height 24
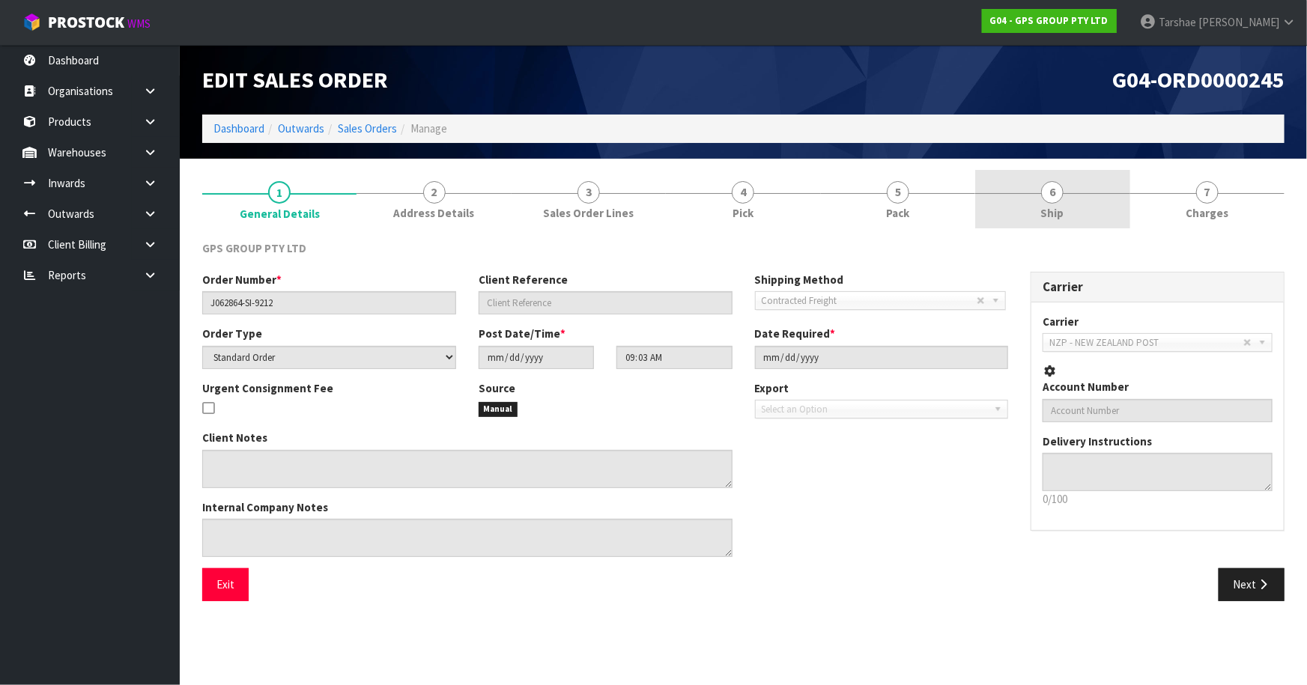
click at [1075, 210] on link "6 Ship" at bounding box center [1052, 199] width 154 height 59
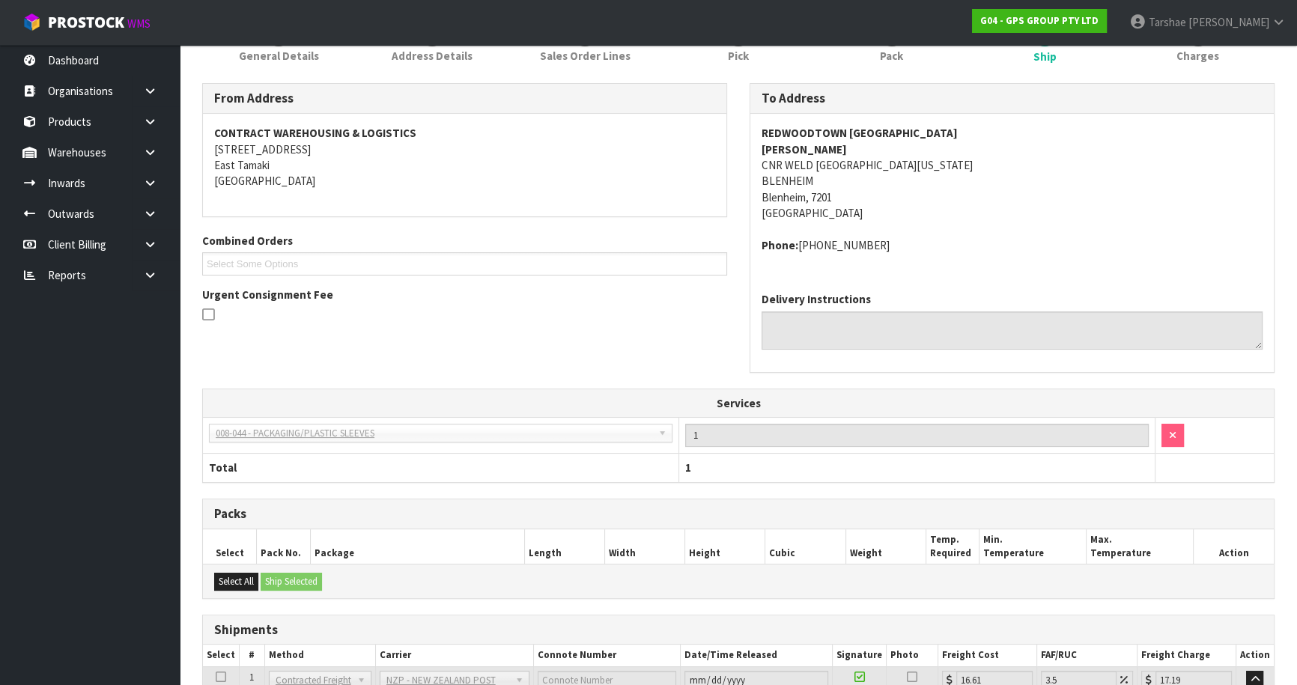
scroll to position [289, 0]
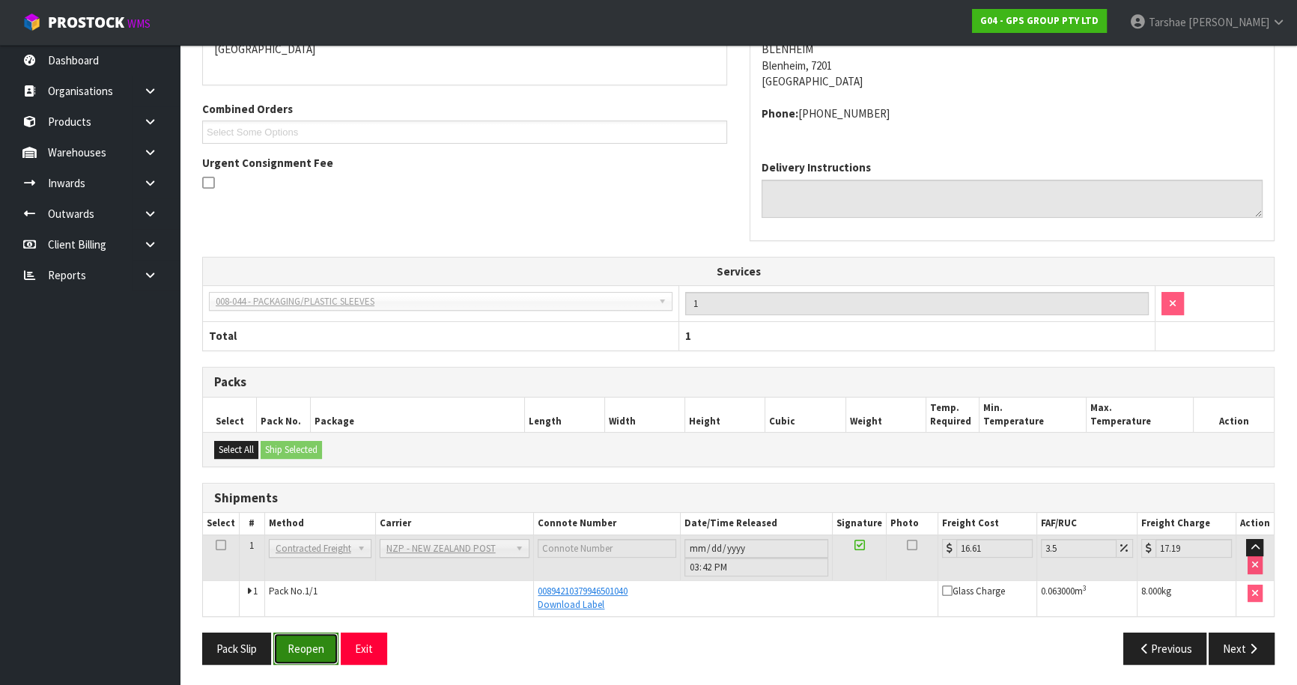
drag, startPoint x: 309, startPoint y: 635, endPoint x: 601, endPoint y: 561, distance: 301.3
click at [311, 635] on button "Reopen" at bounding box center [305, 649] width 65 height 32
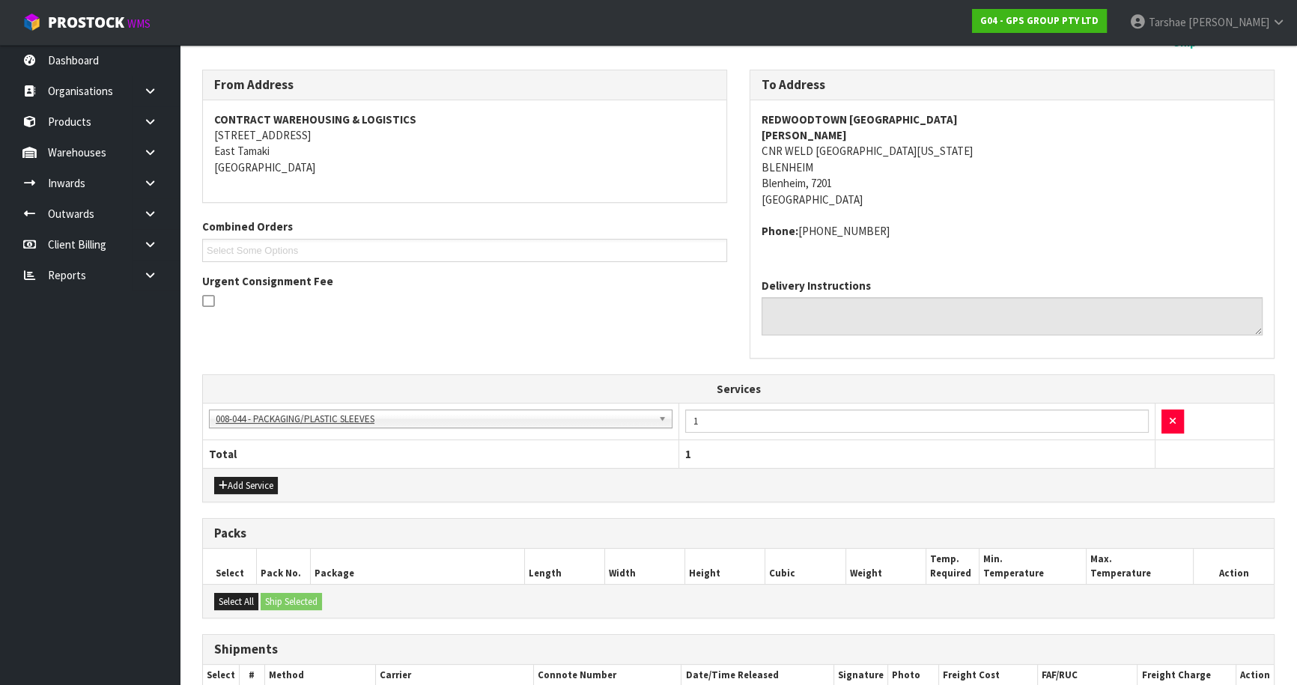
scroll to position [340, 0]
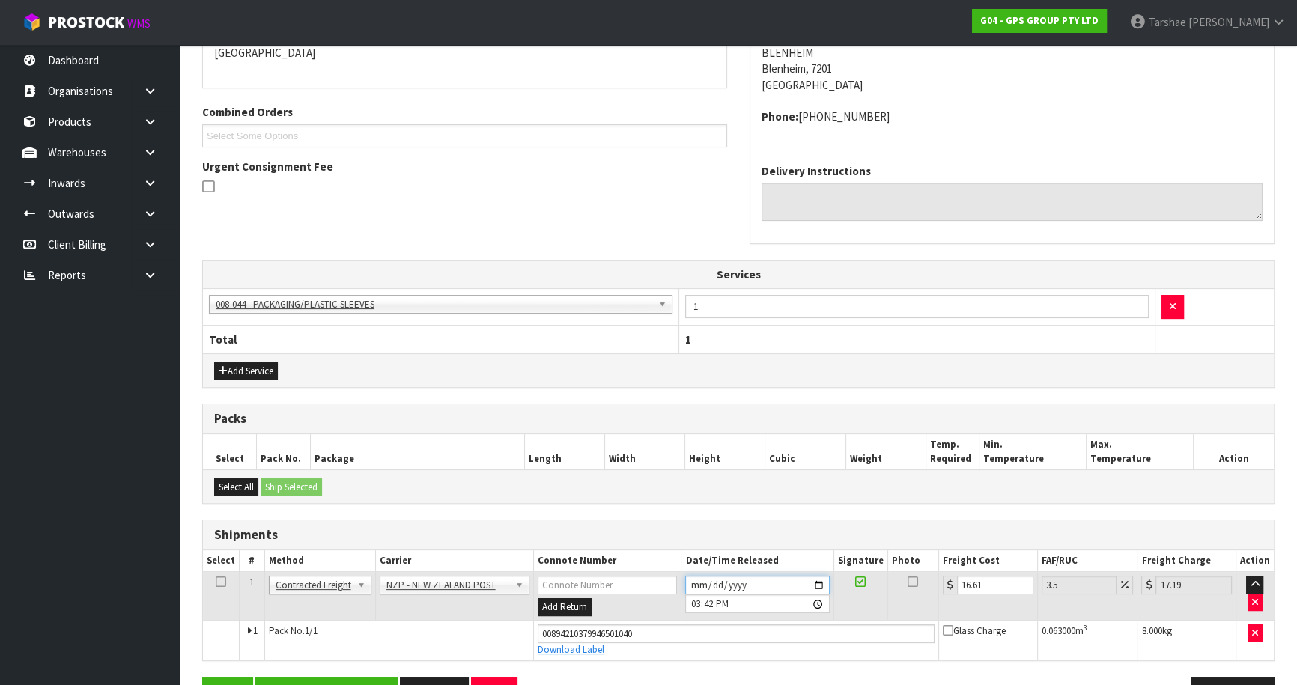
click at [690, 577] on input "[DATE]" at bounding box center [757, 585] width 144 height 19
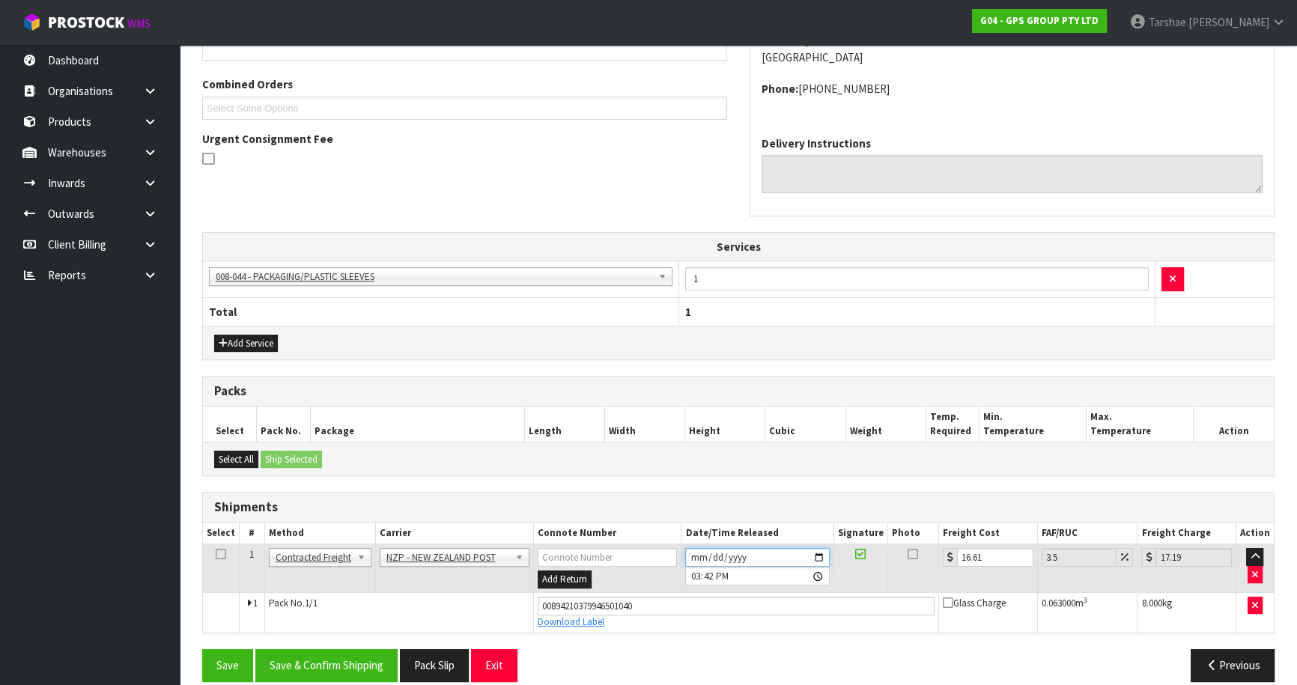
scroll to position [383, 0]
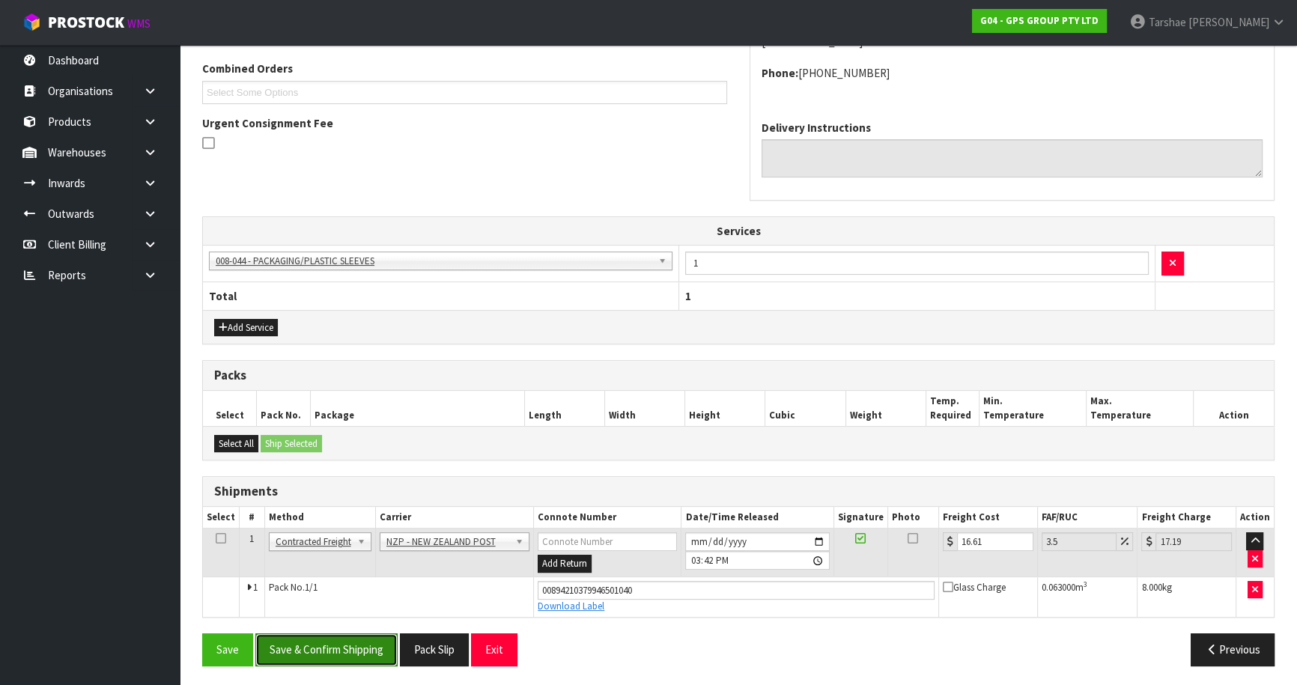
click at [357, 648] on button "Save & Confirm Shipping" at bounding box center [326, 650] width 142 height 32
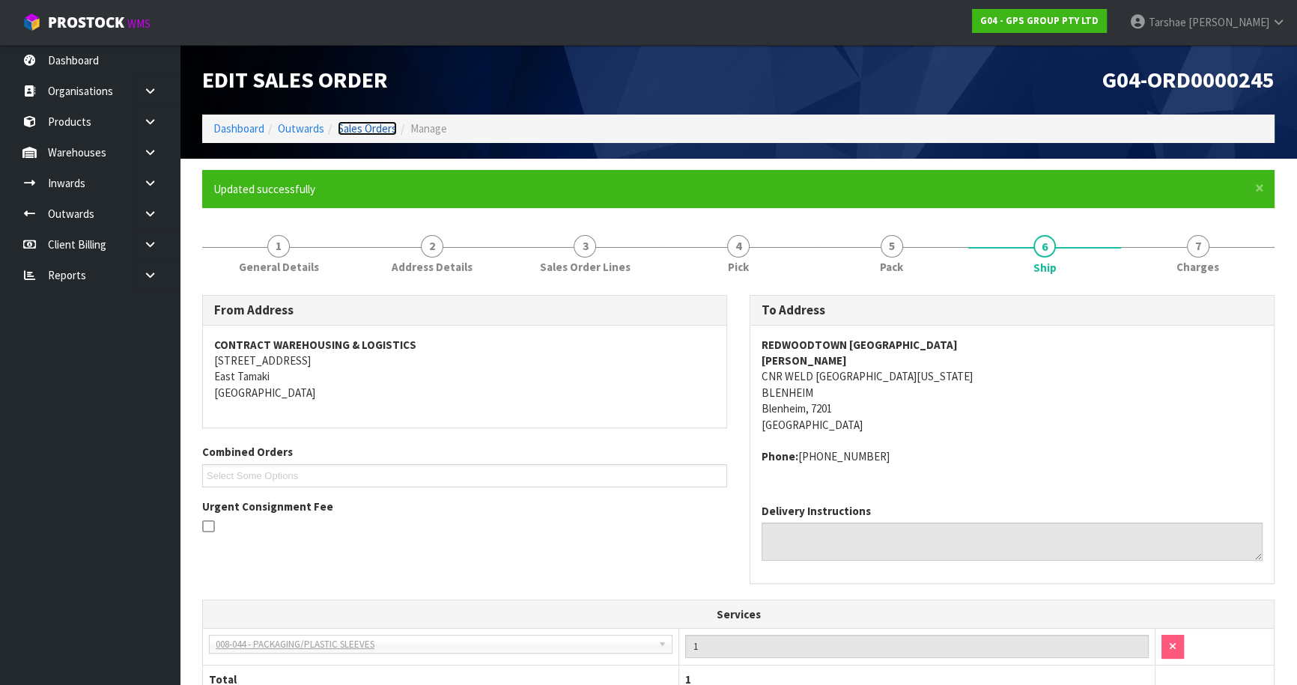
click at [387, 131] on link "Sales Orders" at bounding box center [367, 128] width 59 height 14
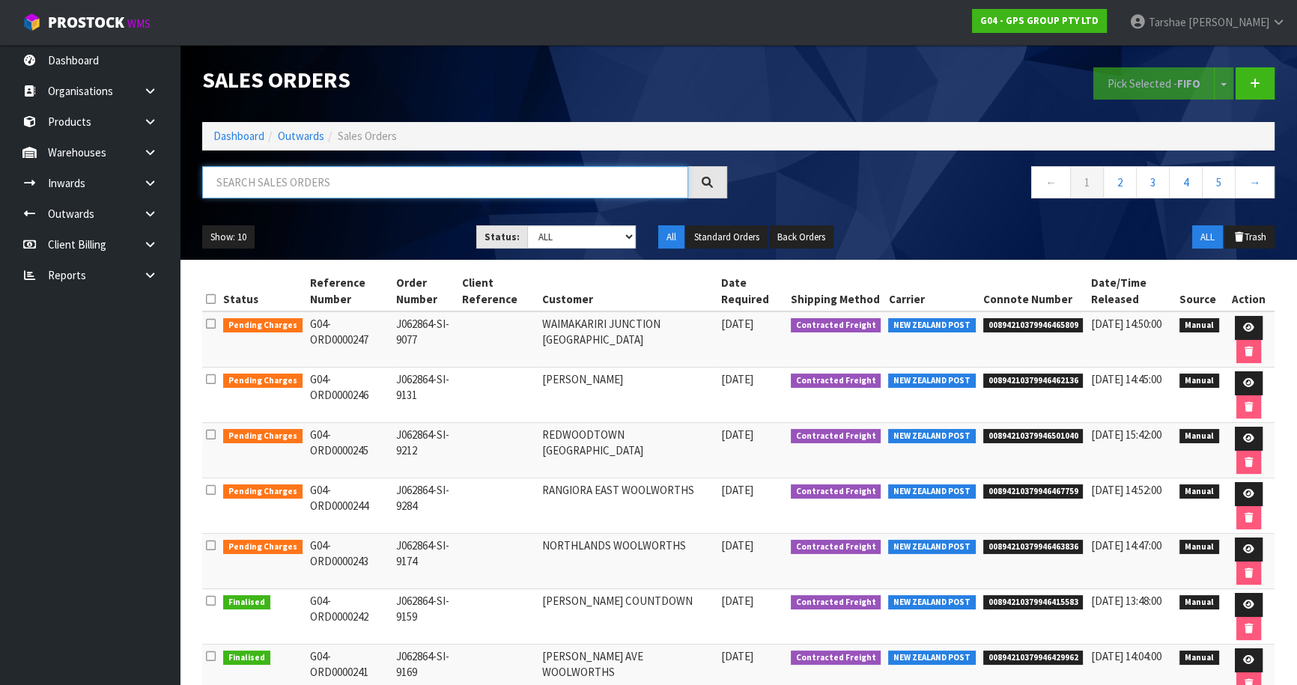
click at [583, 172] on input "text" at bounding box center [445, 182] width 486 height 32
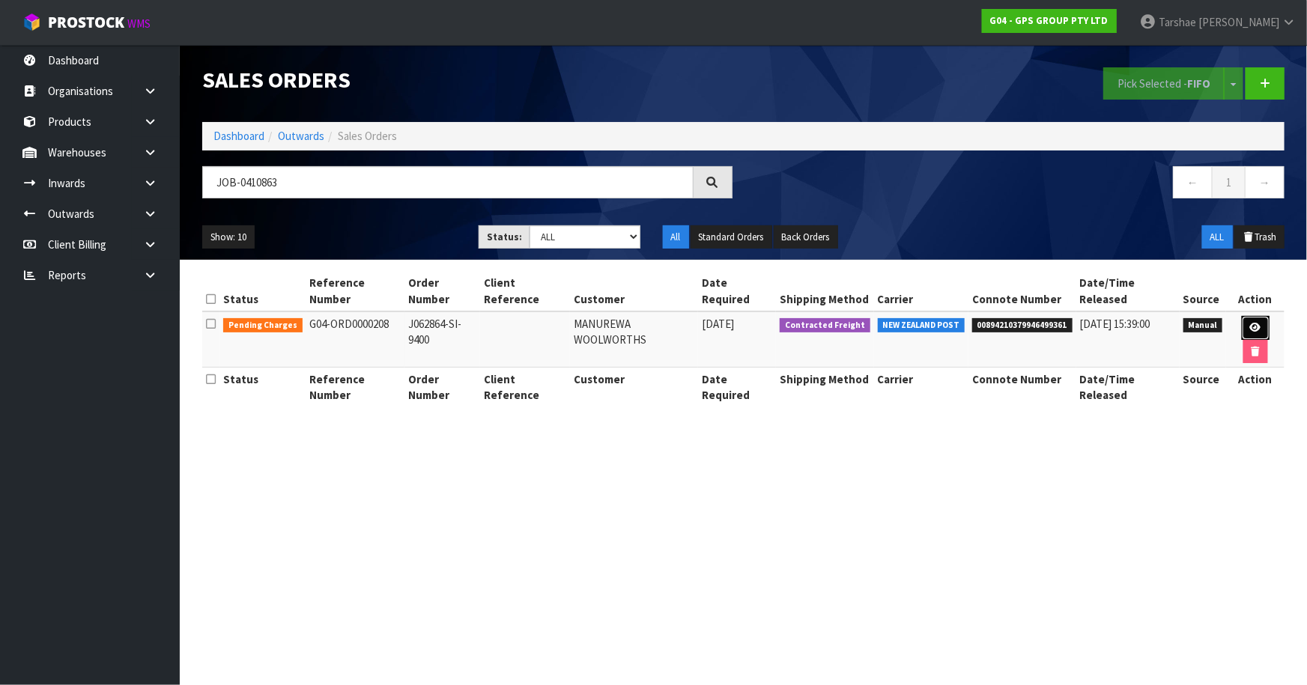
click at [1250, 331] on icon at bounding box center [1255, 328] width 11 height 10
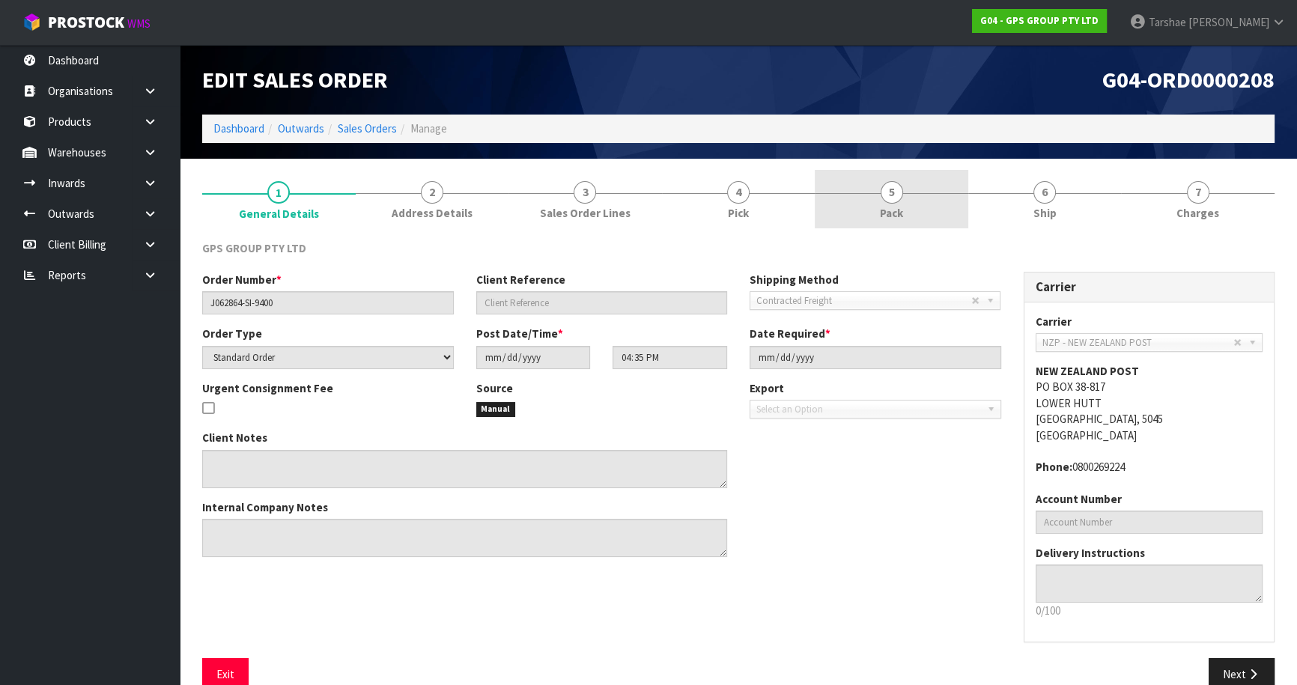
click at [926, 215] on link "5 Pack" at bounding box center [892, 199] width 154 height 59
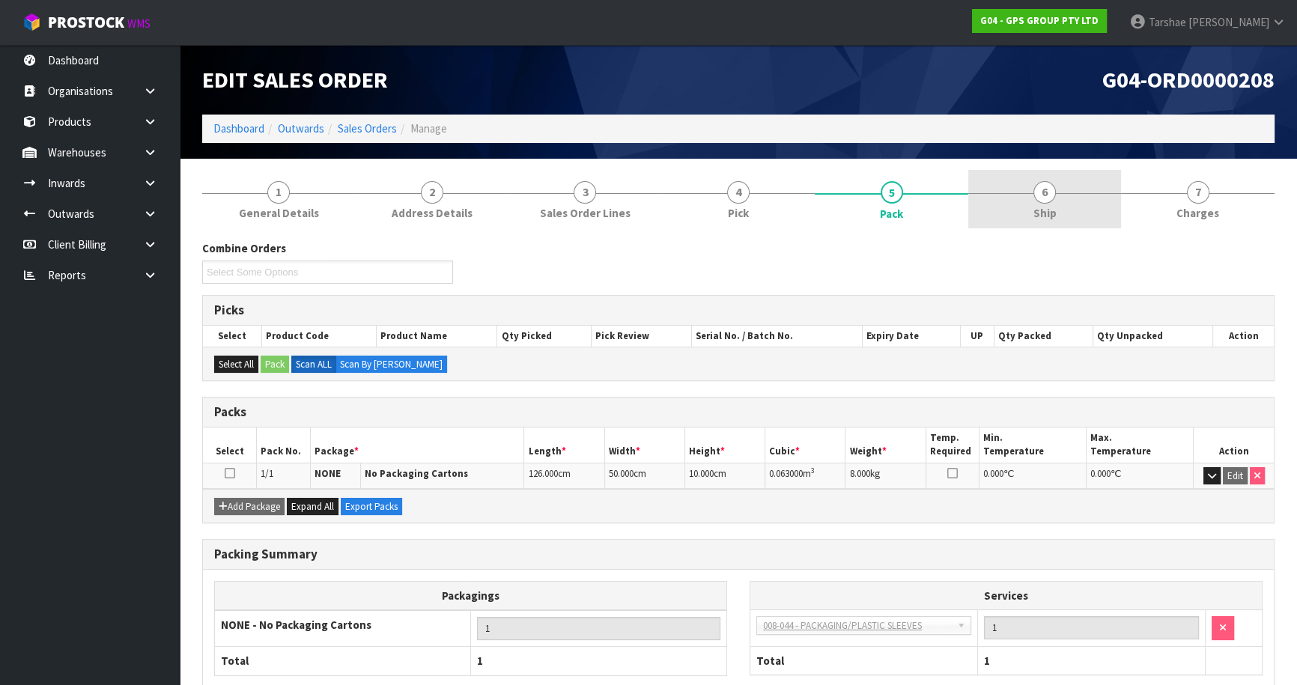
click at [1056, 210] on link "6 Ship" at bounding box center [1045, 199] width 154 height 59
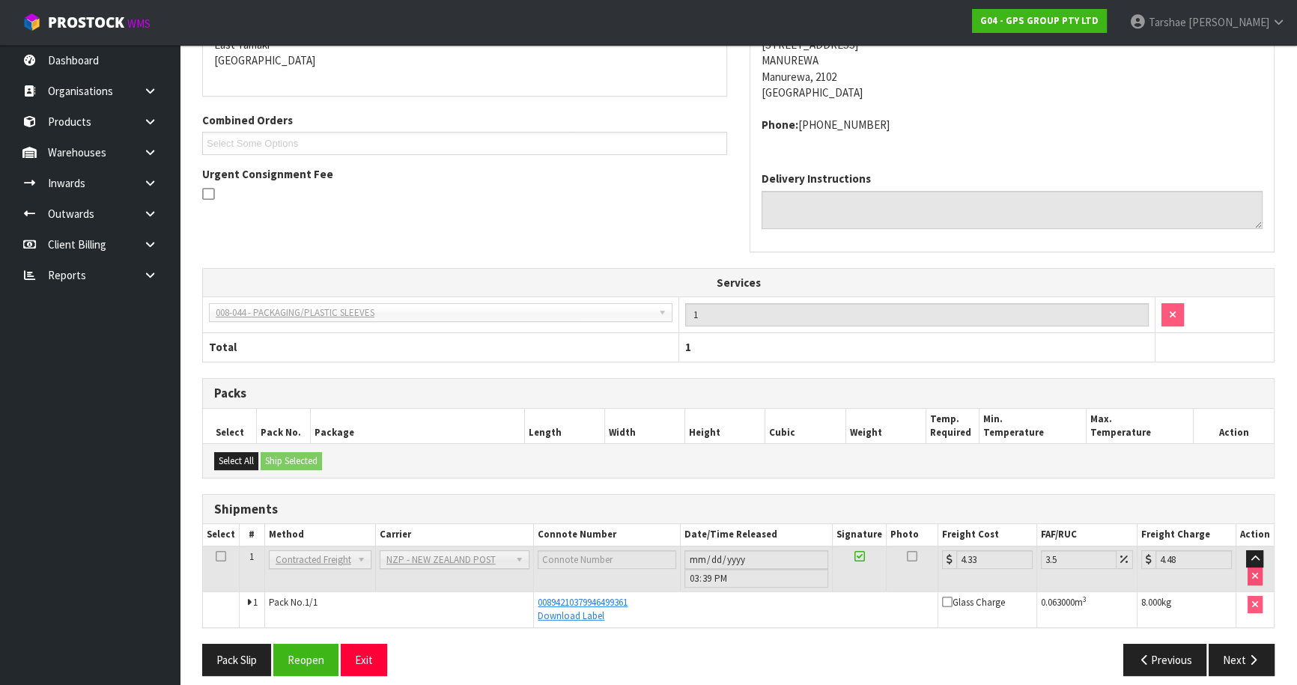
scroll to position [289, 0]
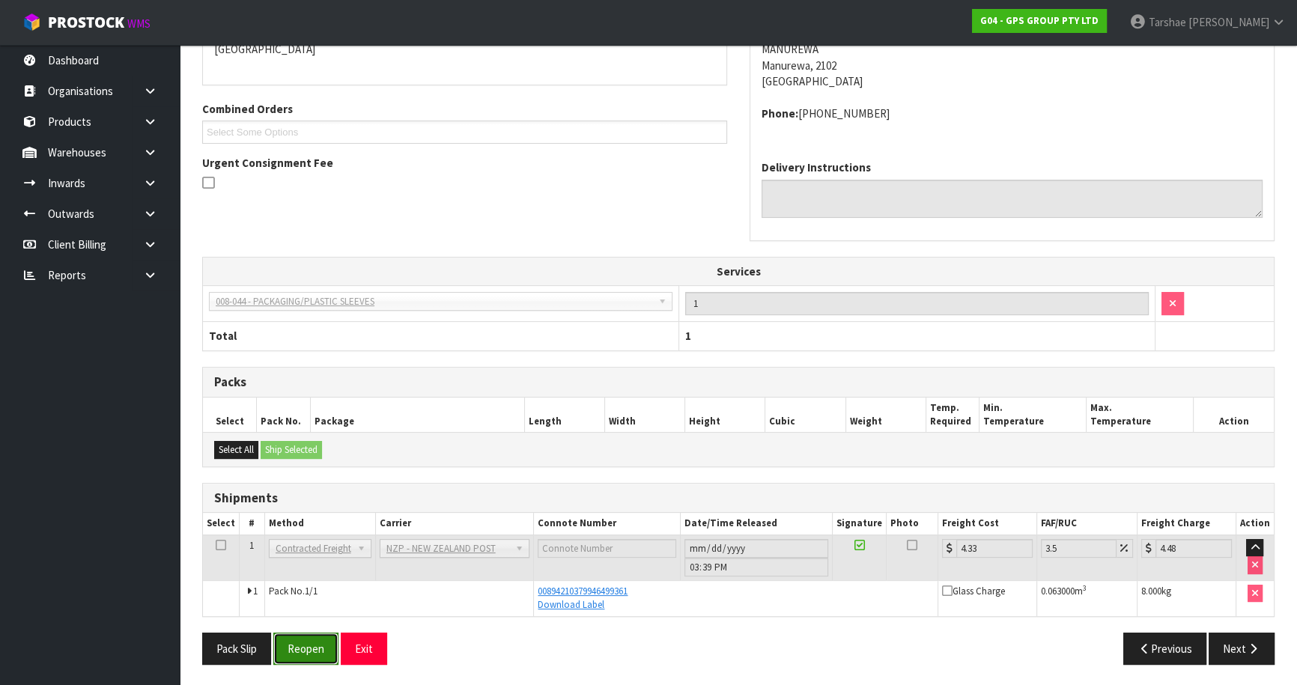
click at [305, 658] on button "Reopen" at bounding box center [305, 649] width 65 height 32
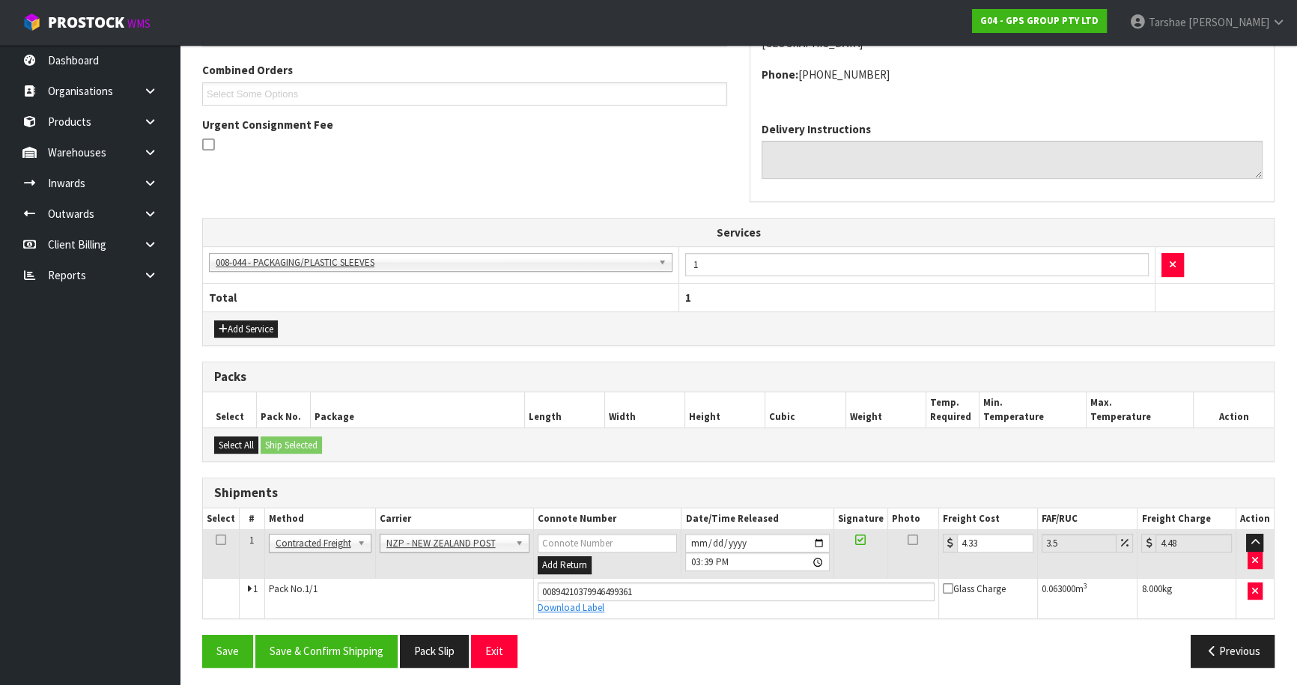
scroll to position [383, 0]
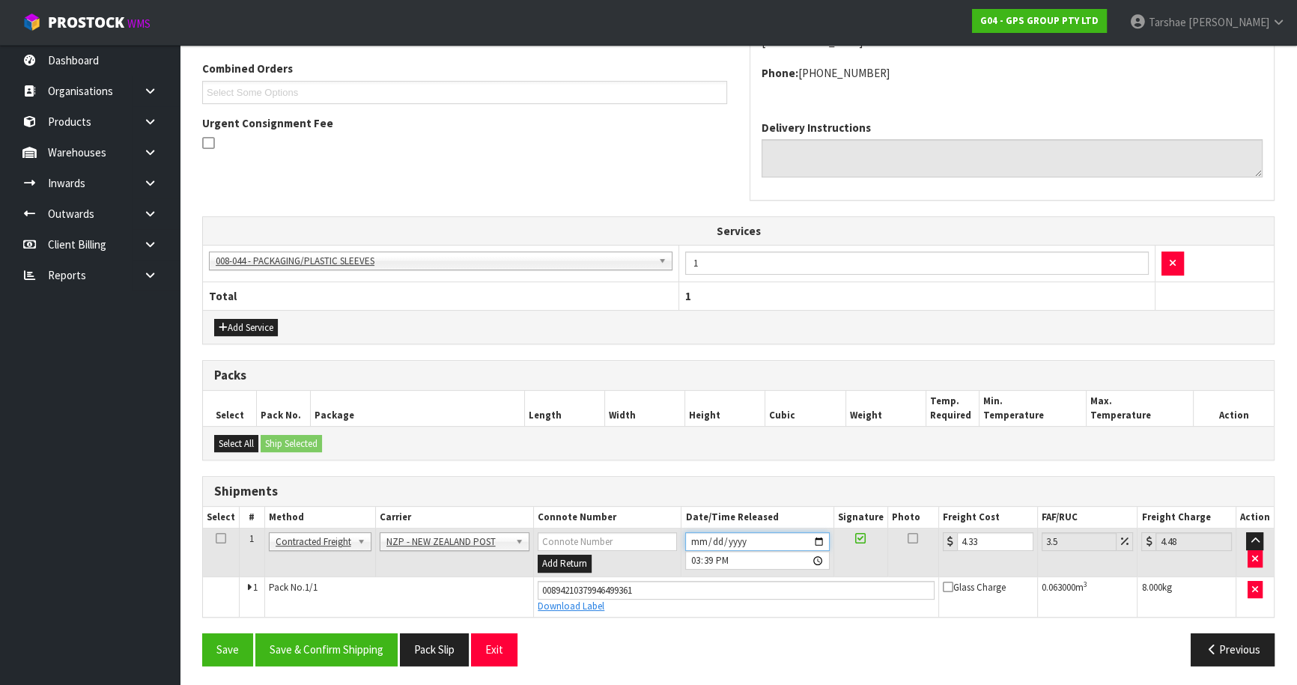
click at [699, 537] on input "[DATE]" at bounding box center [757, 541] width 144 height 19
click at [374, 637] on button "Save & Confirm Shipping" at bounding box center [326, 650] width 142 height 32
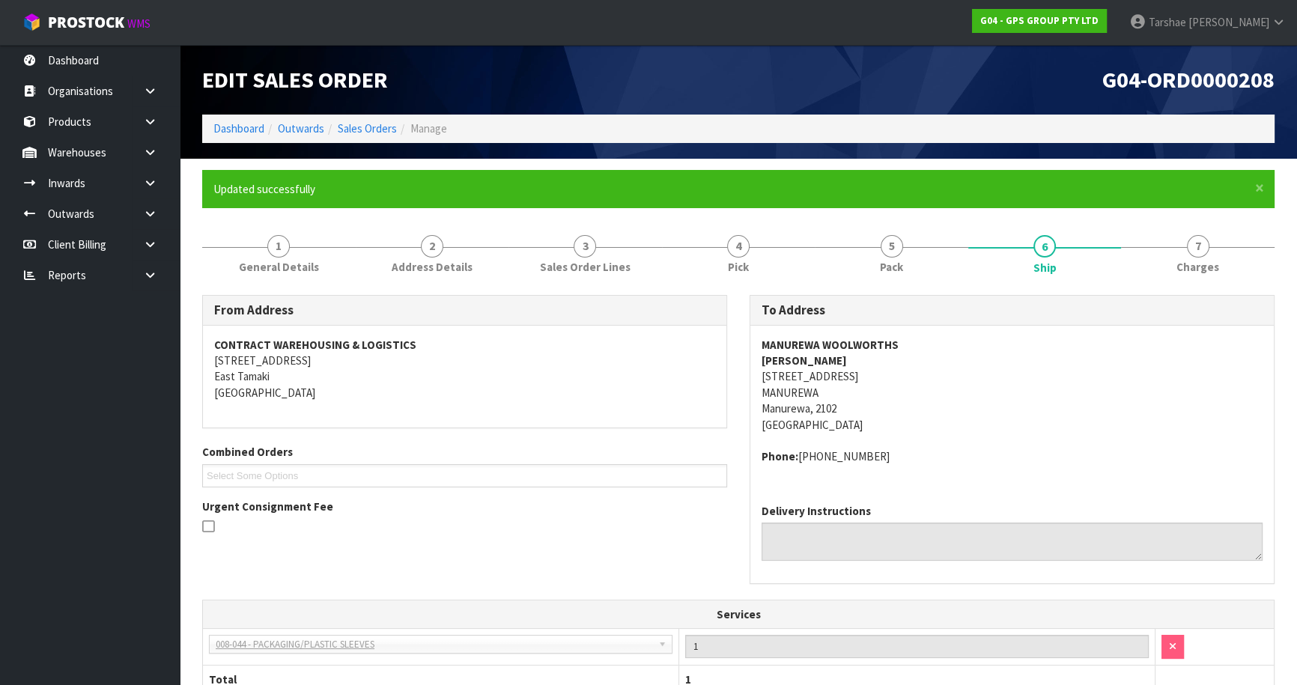
scroll to position [344, 0]
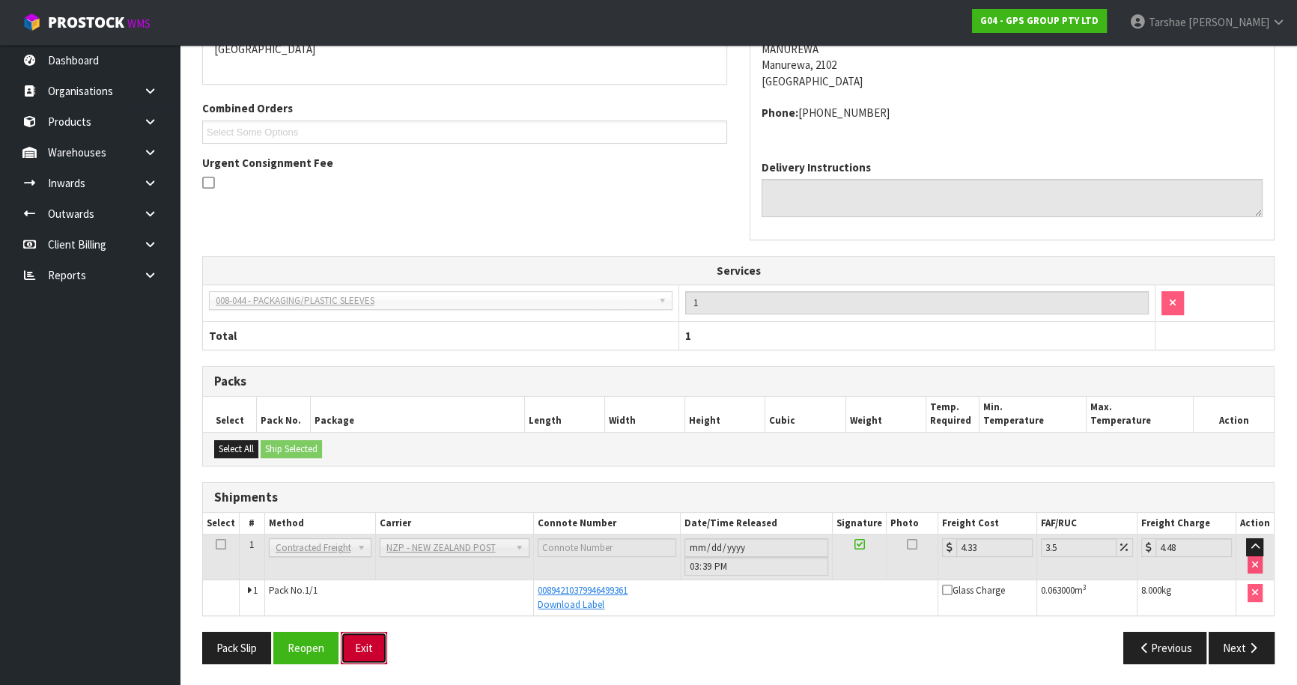
click at [356, 640] on button "Exit" at bounding box center [364, 648] width 46 height 32
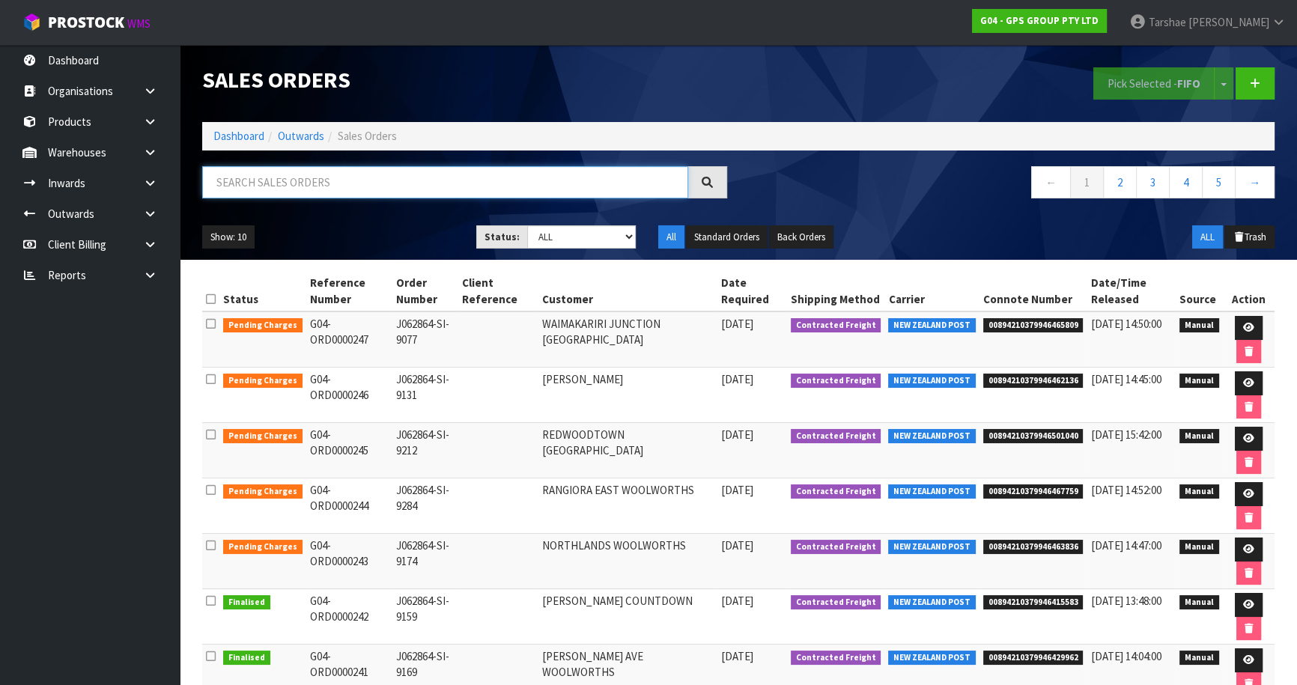
drag, startPoint x: 372, startPoint y: 172, endPoint x: 365, endPoint y: 174, distance: 7.6
click at [370, 172] on input "text" at bounding box center [445, 182] width 486 height 32
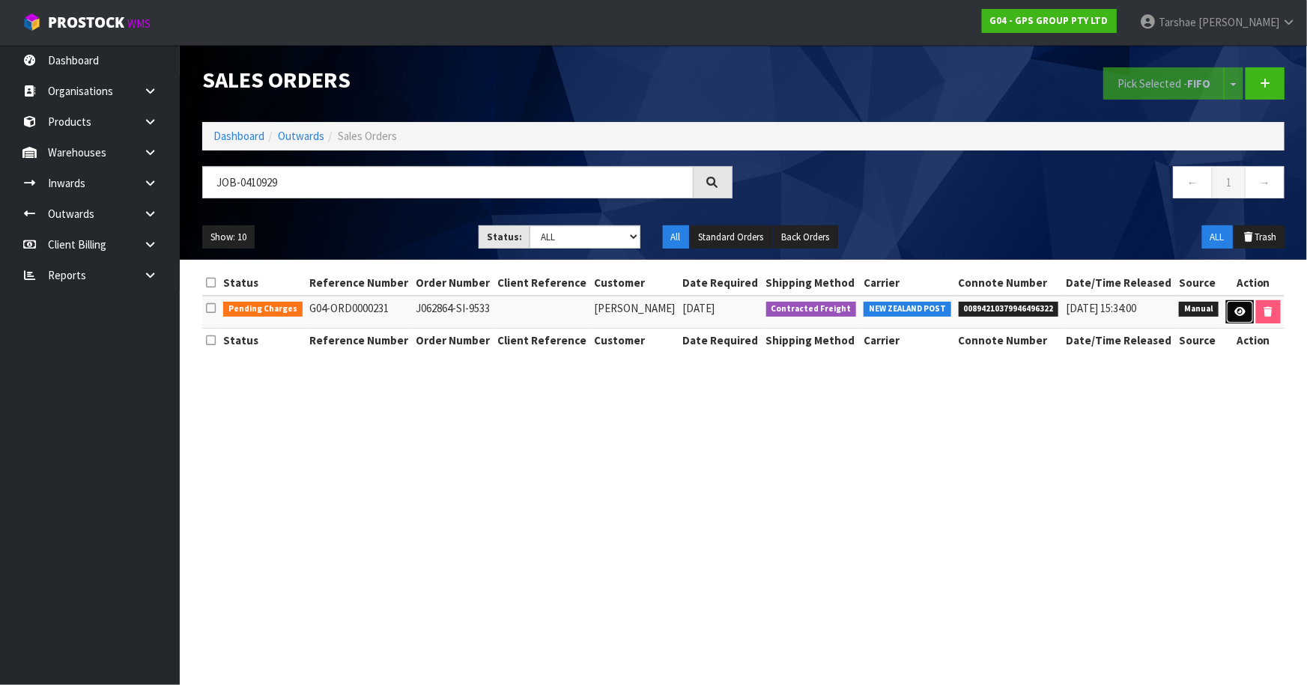
click at [1245, 317] on icon at bounding box center [1239, 312] width 11 height 10
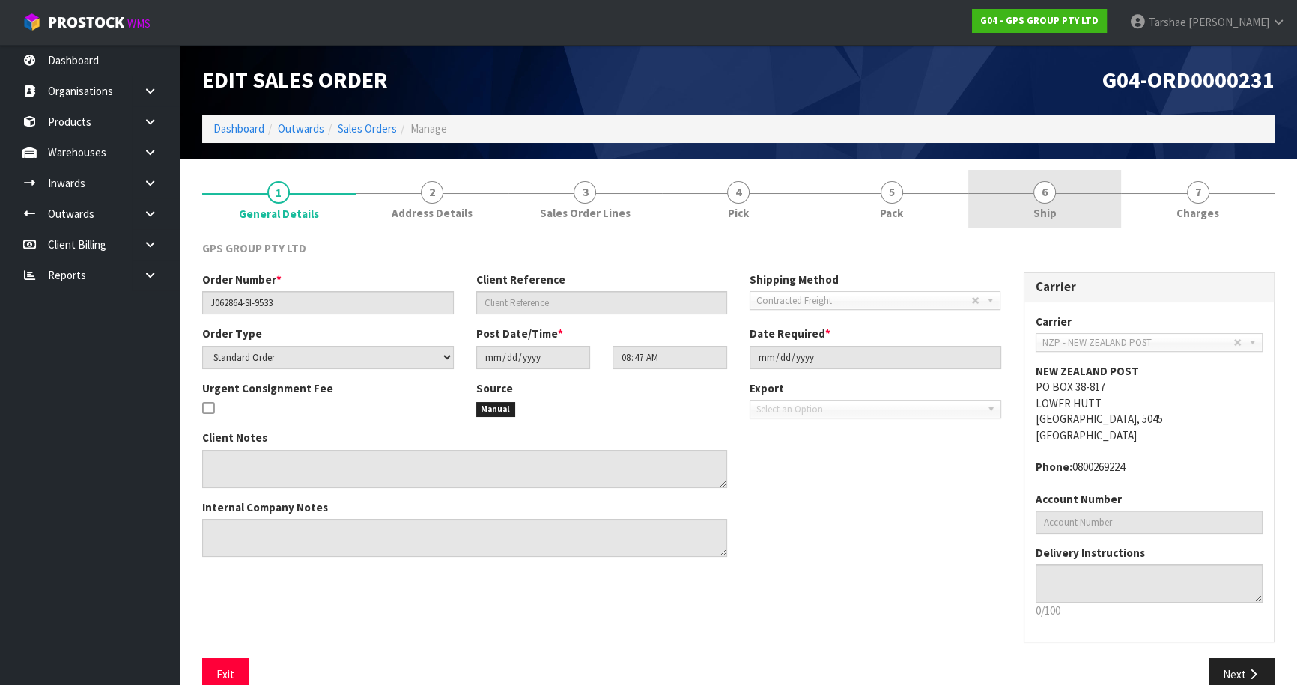
click at [1012, 226] on link "6 Ship" at bounding box center [1045, 199] width 154 height 59
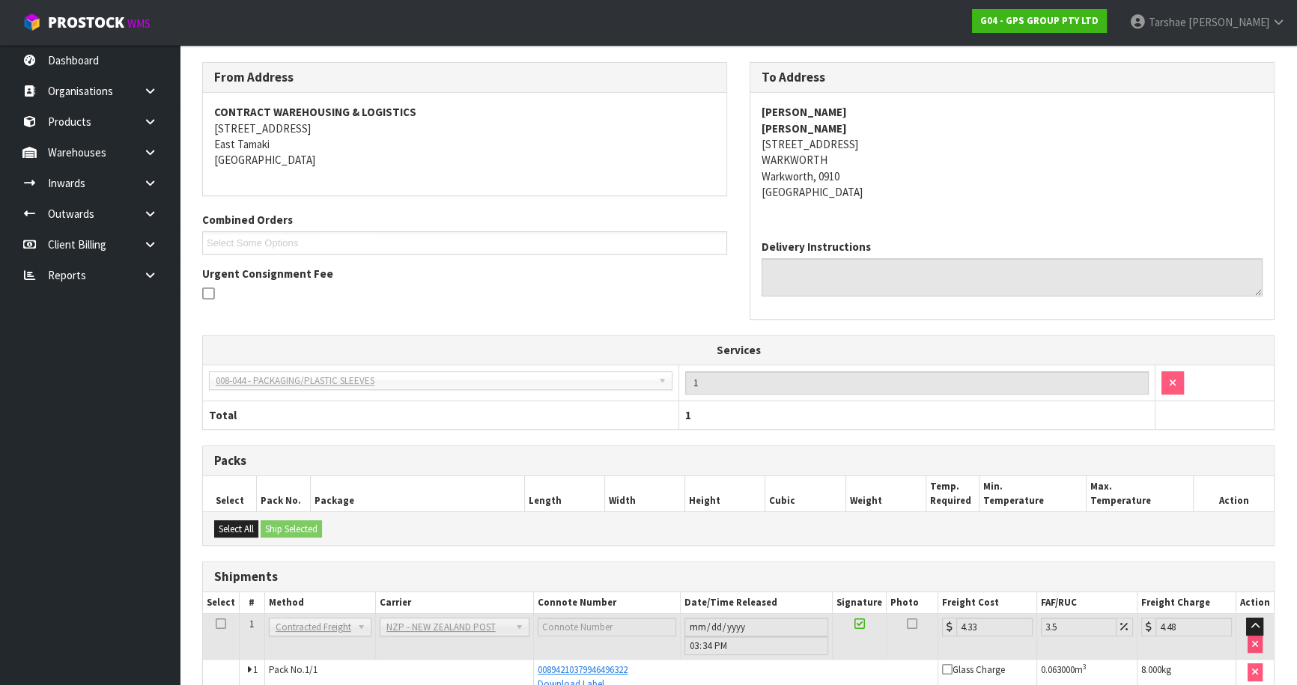
scroll to position [257, 0]
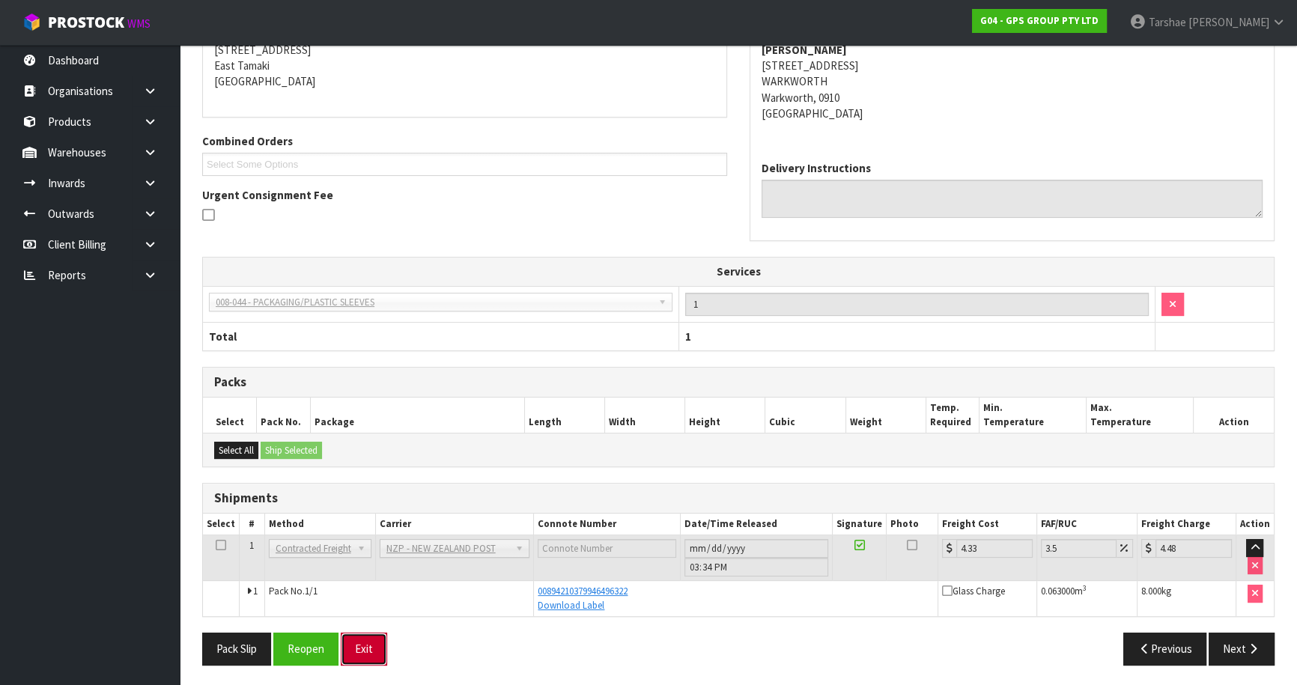
click at [382, 658] on button "Exit" at bounding box center [364, 649] width 46 height 32
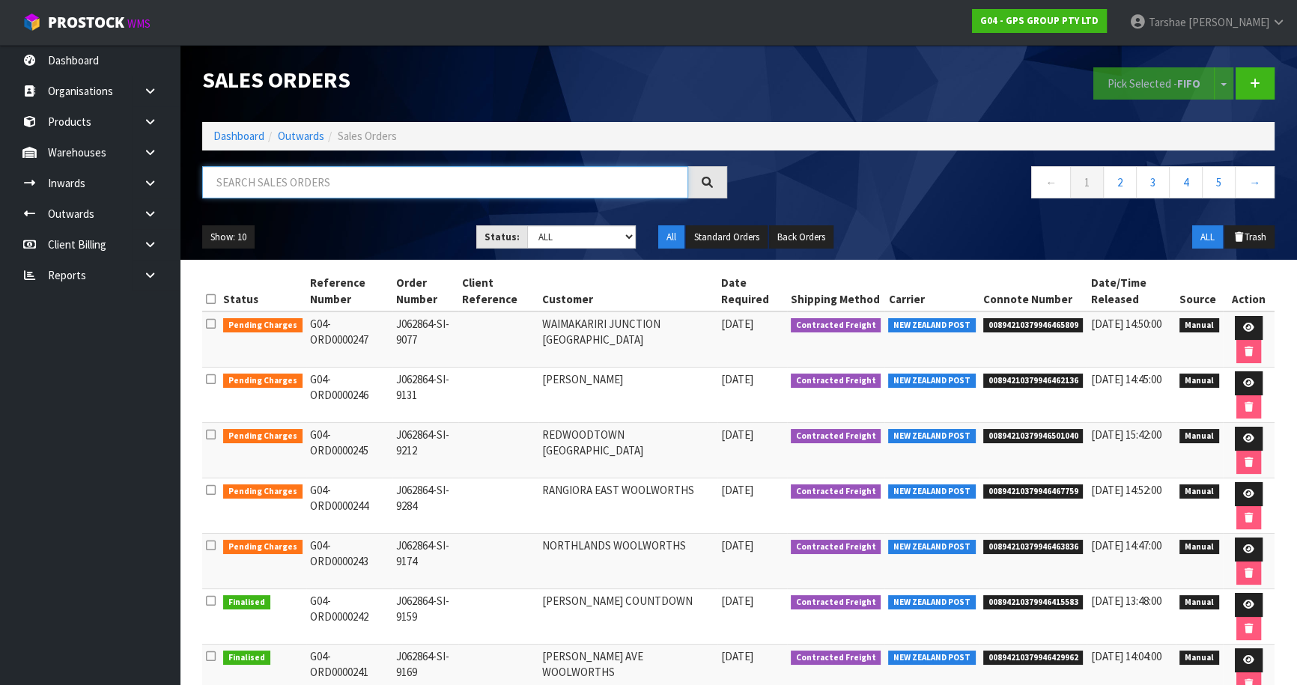
click at [482, 193] on input "text" at bounding box center [445, 182] width 486 height 32
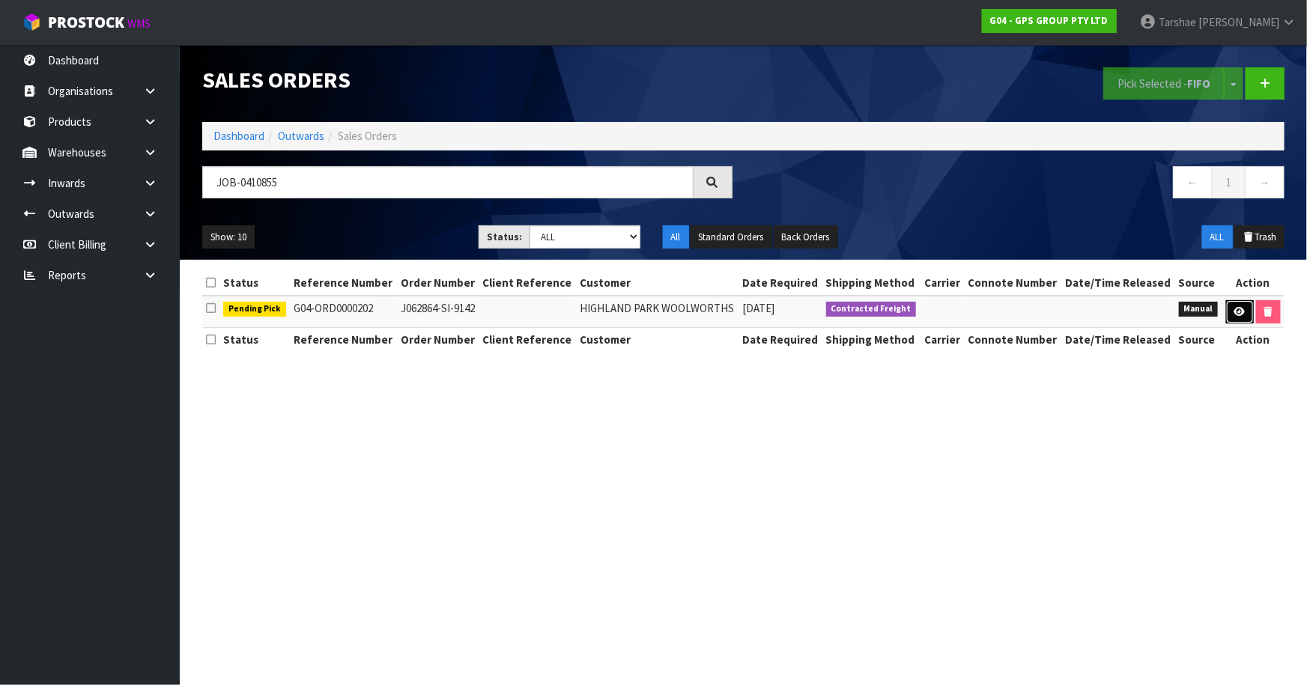
click at [1242, 319] on link at bounding box center [1240, 312] width 28 height 24
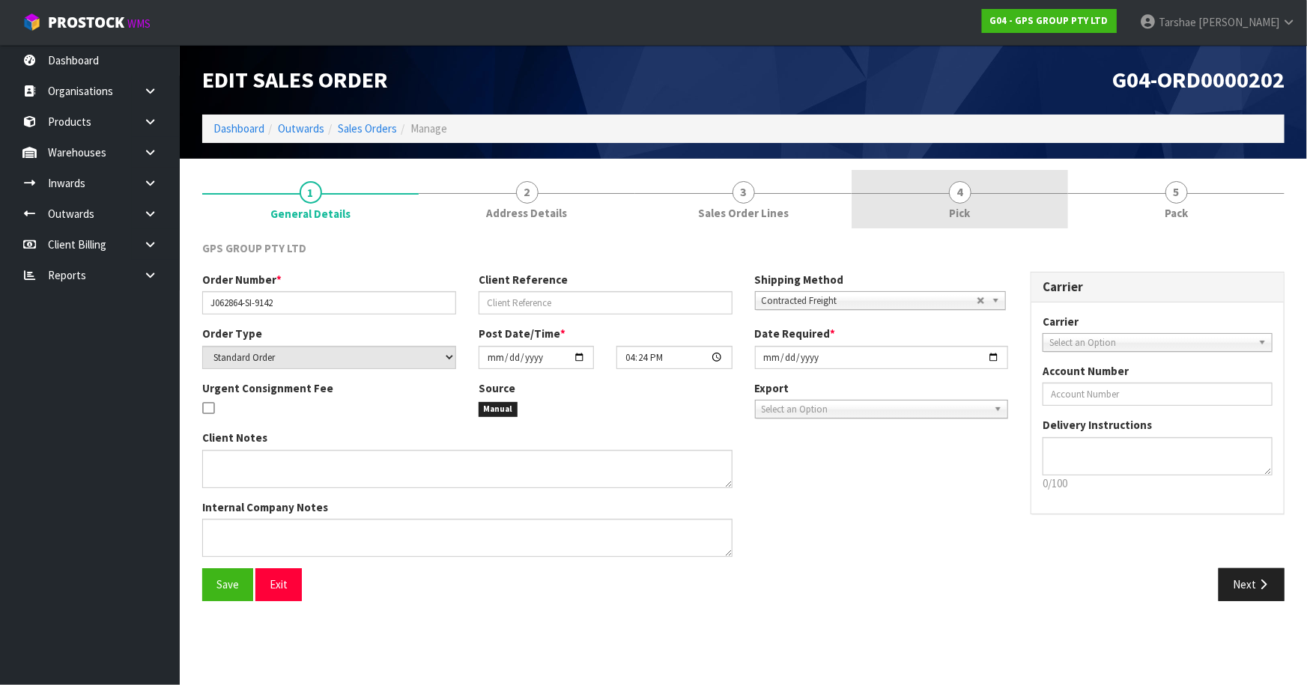
click at [984, 206] on link "4 Pick" at bounding box center [959, 199] width 216 height 59
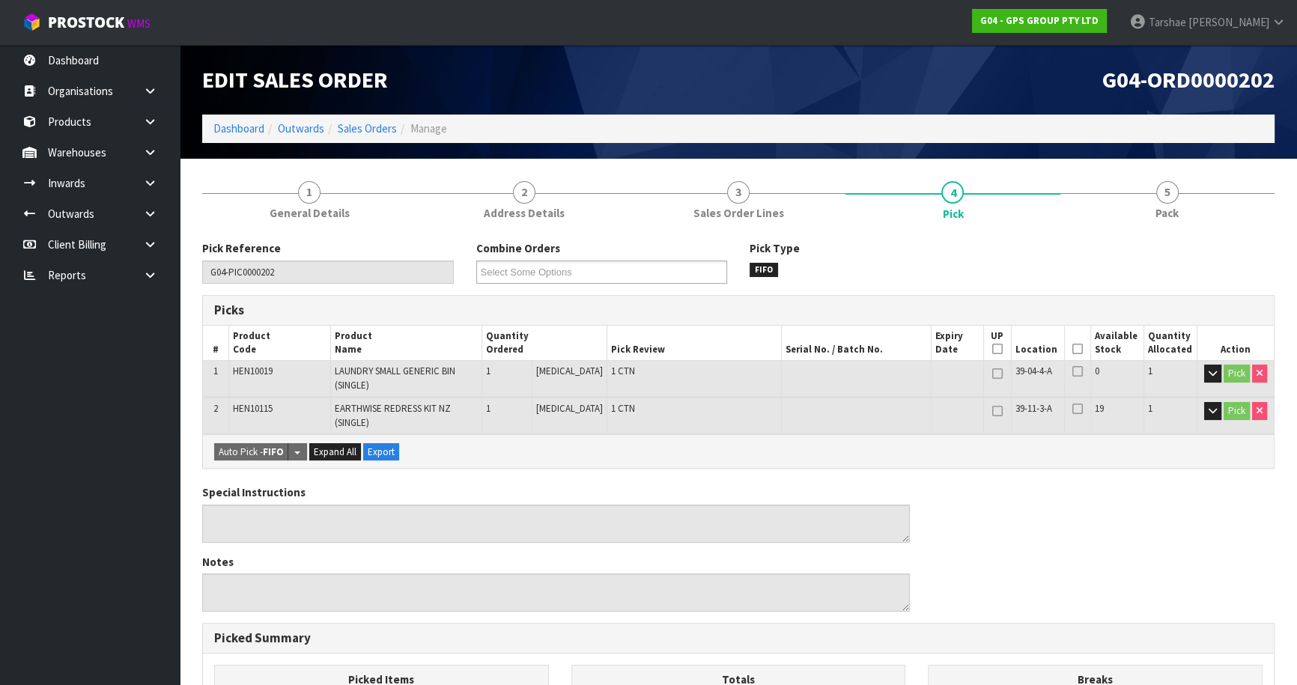
click at [1075, 350] on icon at bounding box center [1077, 349] width 10 height 1
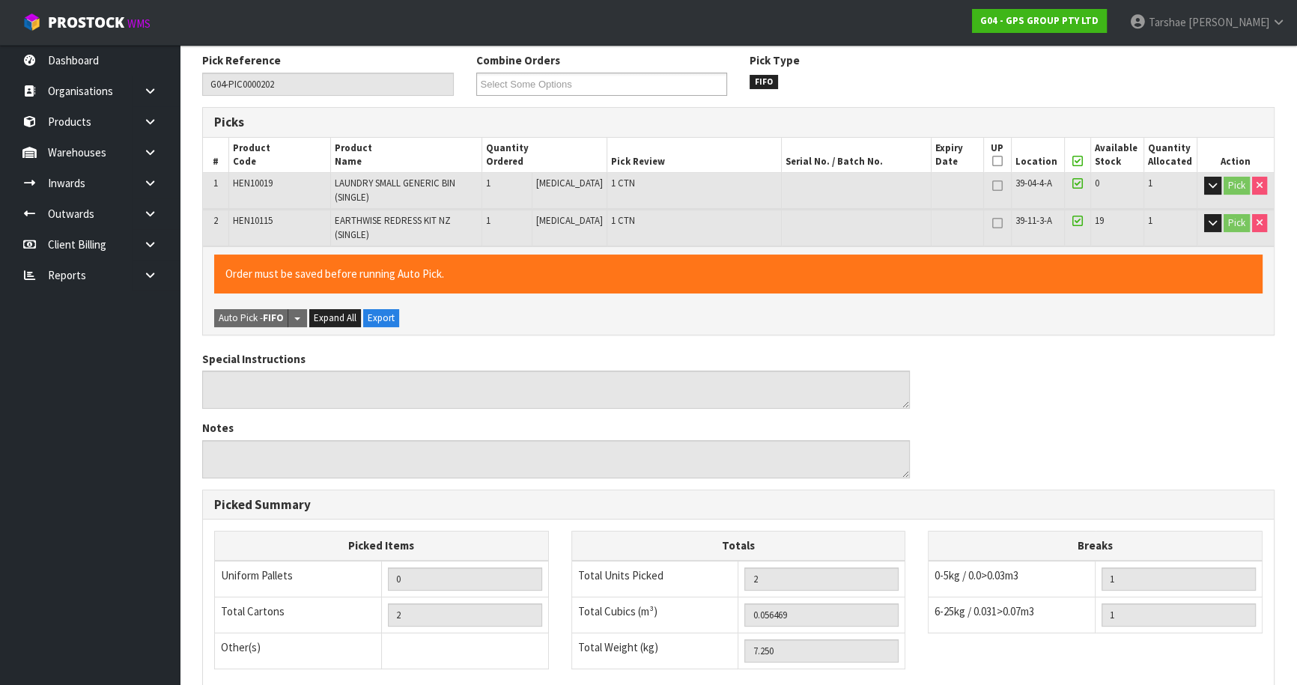
scroll to position [403, 0]
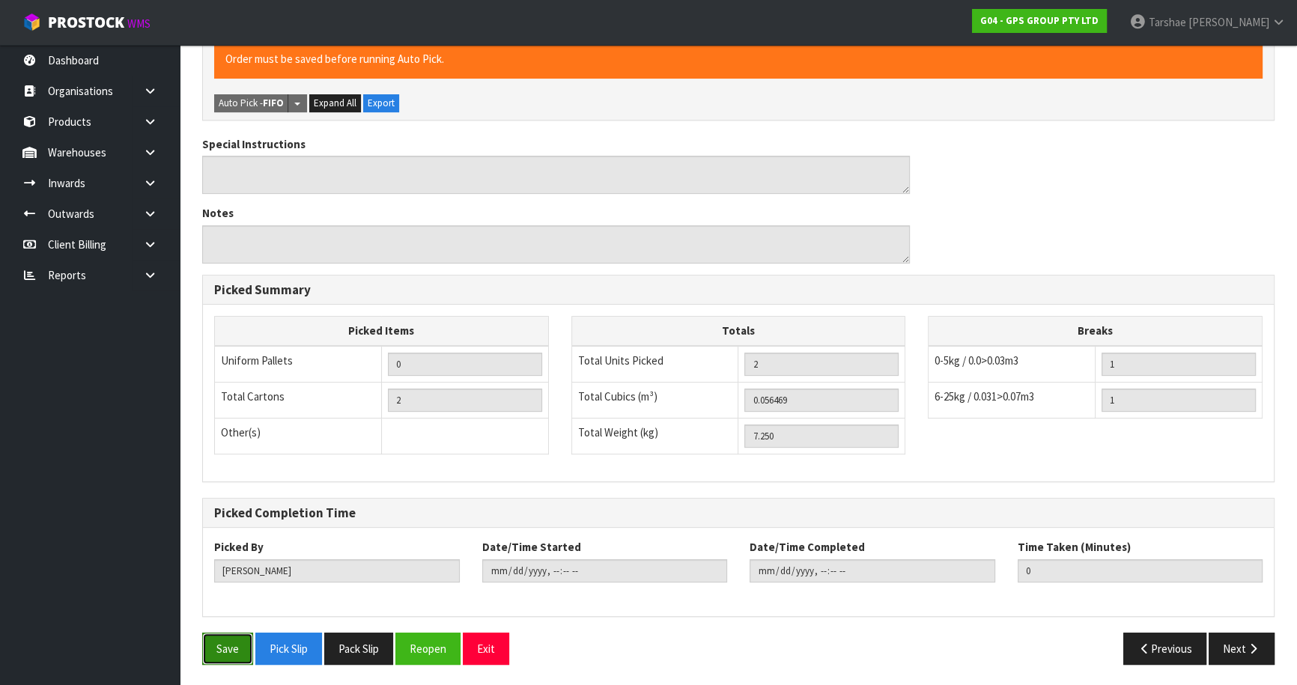
click at [227, 638] on button "Save" at bounding box center [227, 649] width 51 height 32
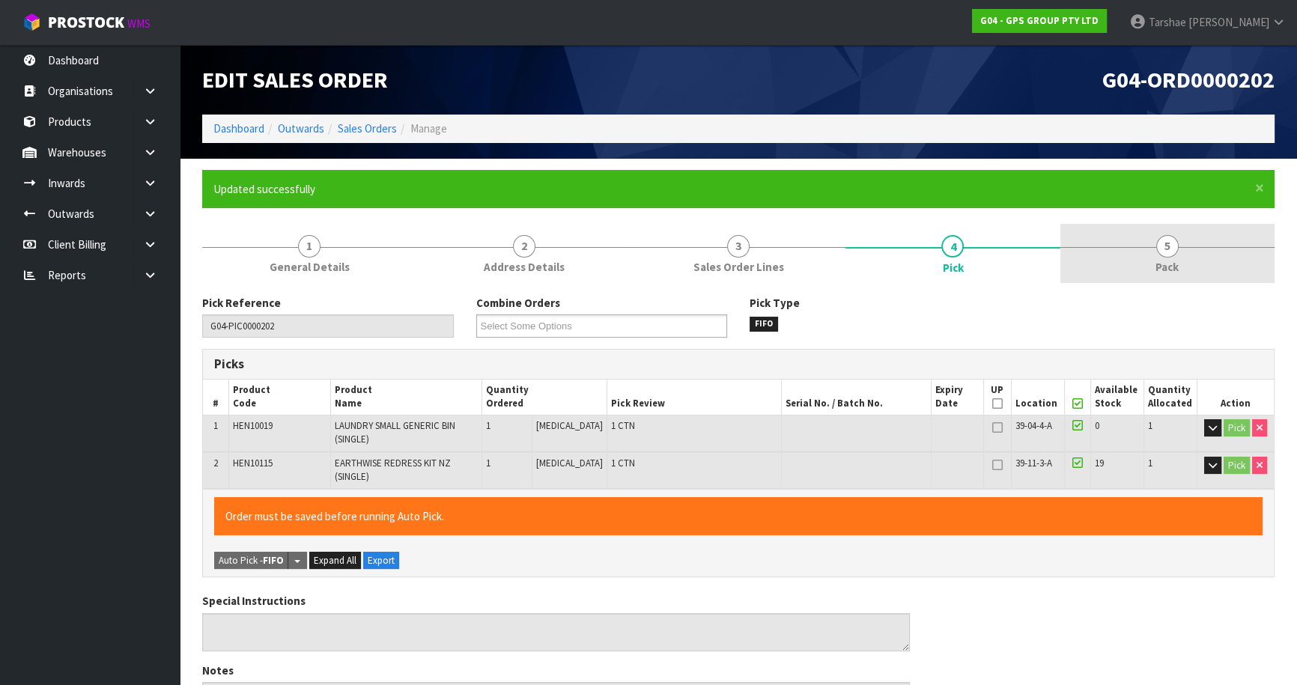
click at [1179, 271] on link "5 Pack" at bounding box center [1167, 253] width 214 height 59
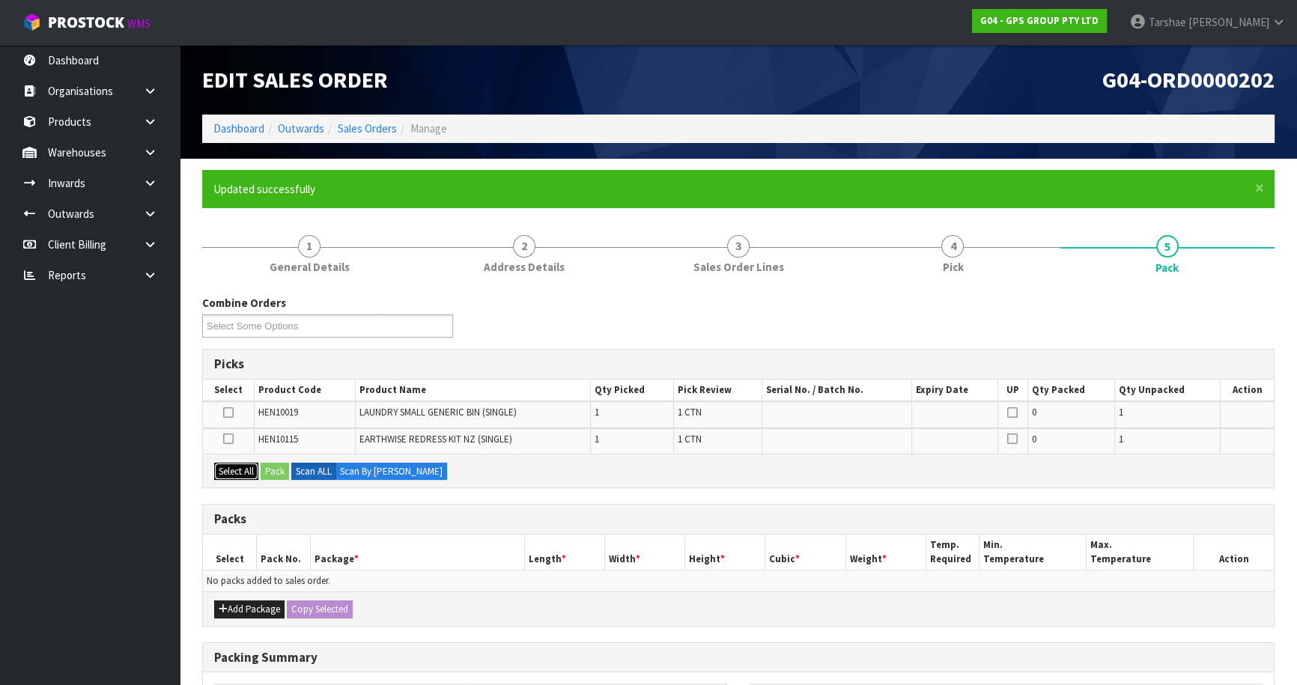
click at [227, 469] on button "Select All" at bounding box center [236, 472] width 44 height 18
drag, startPoint x: 244, startPoint y: 611, endPoint x: 240, endPoint y: 603, distance: 9.0
click at [243, 611] on button "Add Package" at bounding box center [249, 610] width 70 height 18
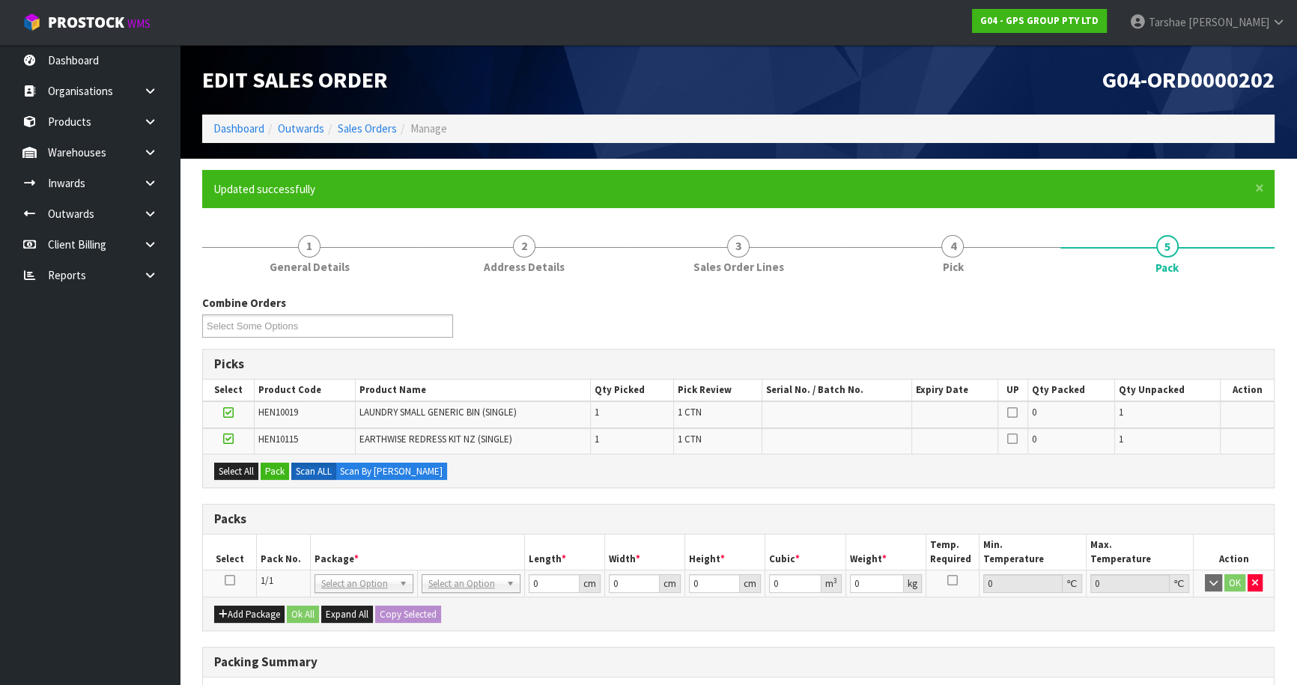
drag, startPoint x: 229, startPoint y: 579, endPoint x: 267, endPoint y: 511, distance: 77.5
click at [229, 580] on icon at bounding box center [230, 580] width 10 height 1
click at [277, 468] on button "Pack" at bounding box center [275, 472] width 28 height 18
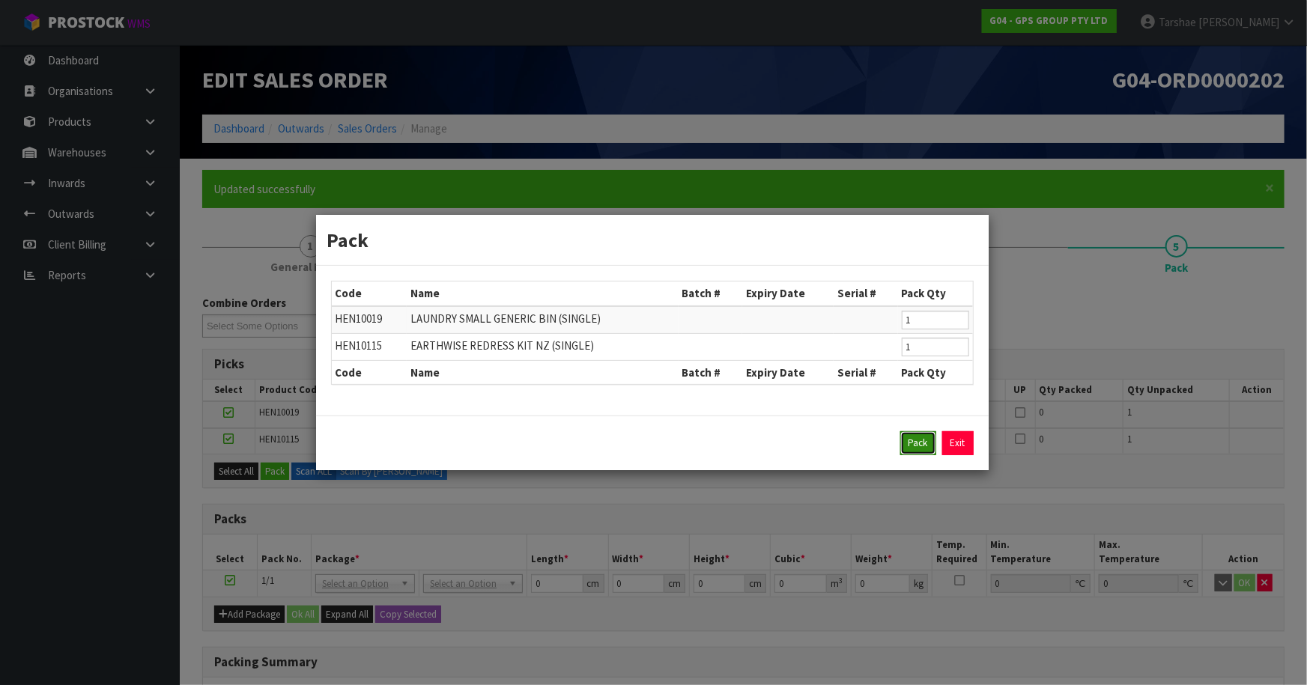
click at [908, 440] on button "Pack" at bounding box center [918, 443] width 36 height 24
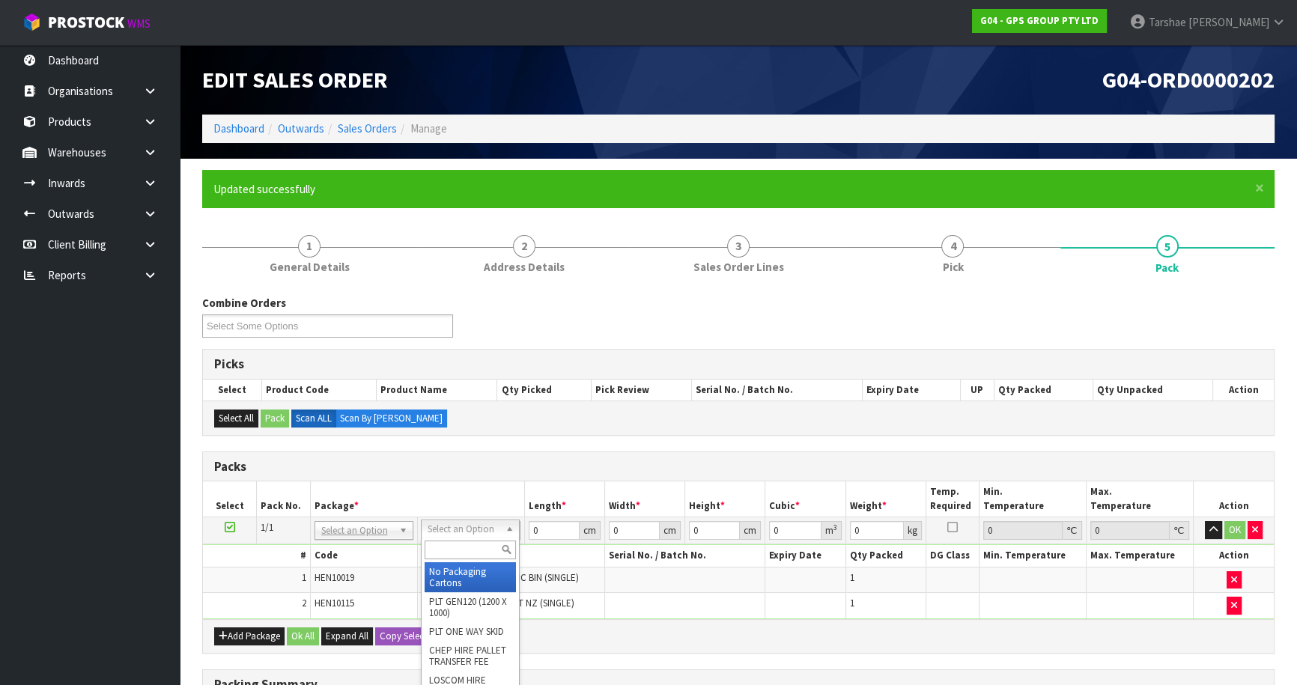
drag, startPoint x: 492, startPoint y: 532, endPoint x: 491, endPoint y: 552, distance: 20.3
drag, startPoint x: 479, startPoint y: 570, endPoint x: 548, endPoint y: 533, distance: 78.7
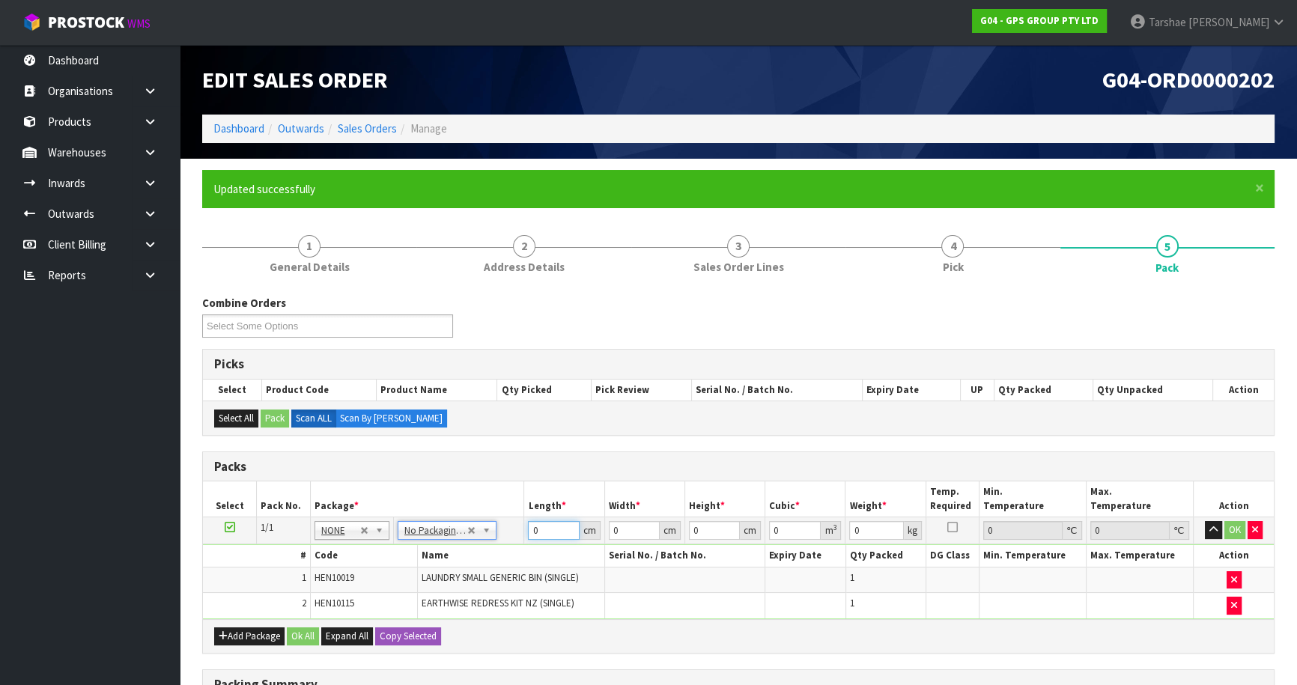
drag, startPoint x: 548, startPoint y: 529, endPoint x: 404, endPoint y: 505, distance: 145.6
click at [431, 517] on tr "1/1 NONE 007-001 007-002 007-004 007-009 007-013 007-014 007-015 007-017 007-01…" at bounding box center [738, 530] width 1071 height 27
click at [1205, 521] on button "button" at bounding box center [1213, 530] width 17 height 18
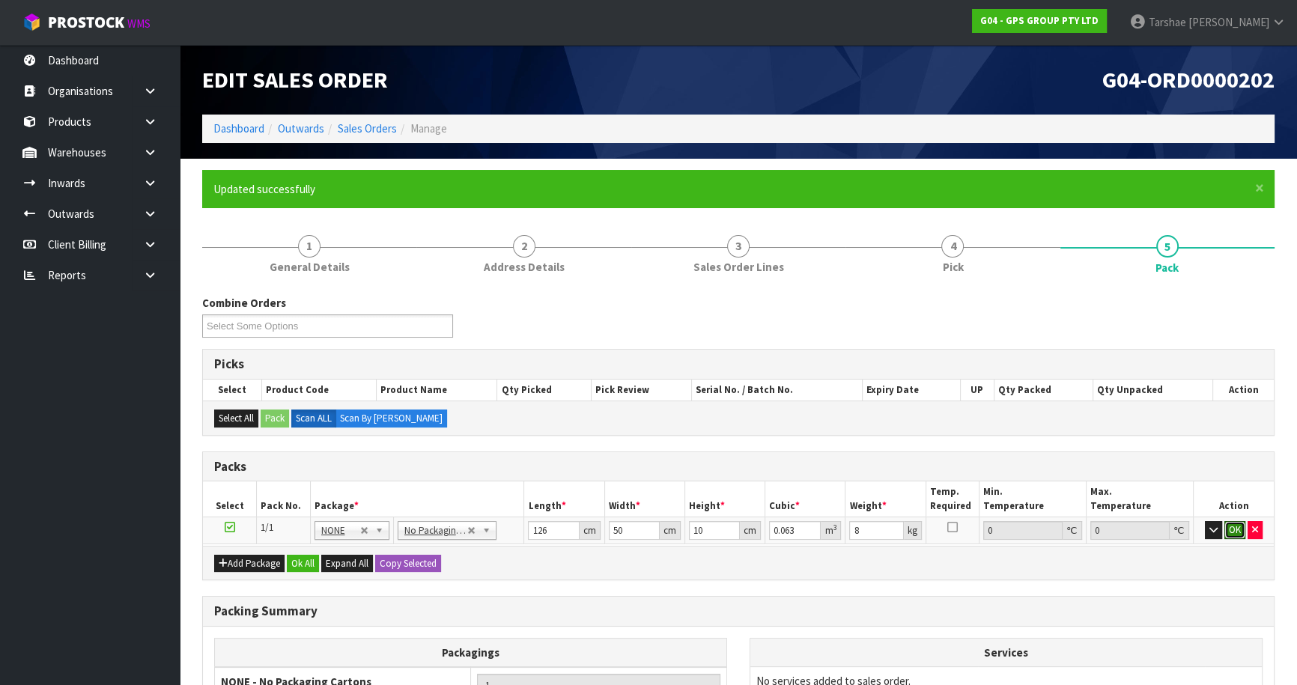
click button "OK" at bounding box center [1234, 530] width 21 height 18
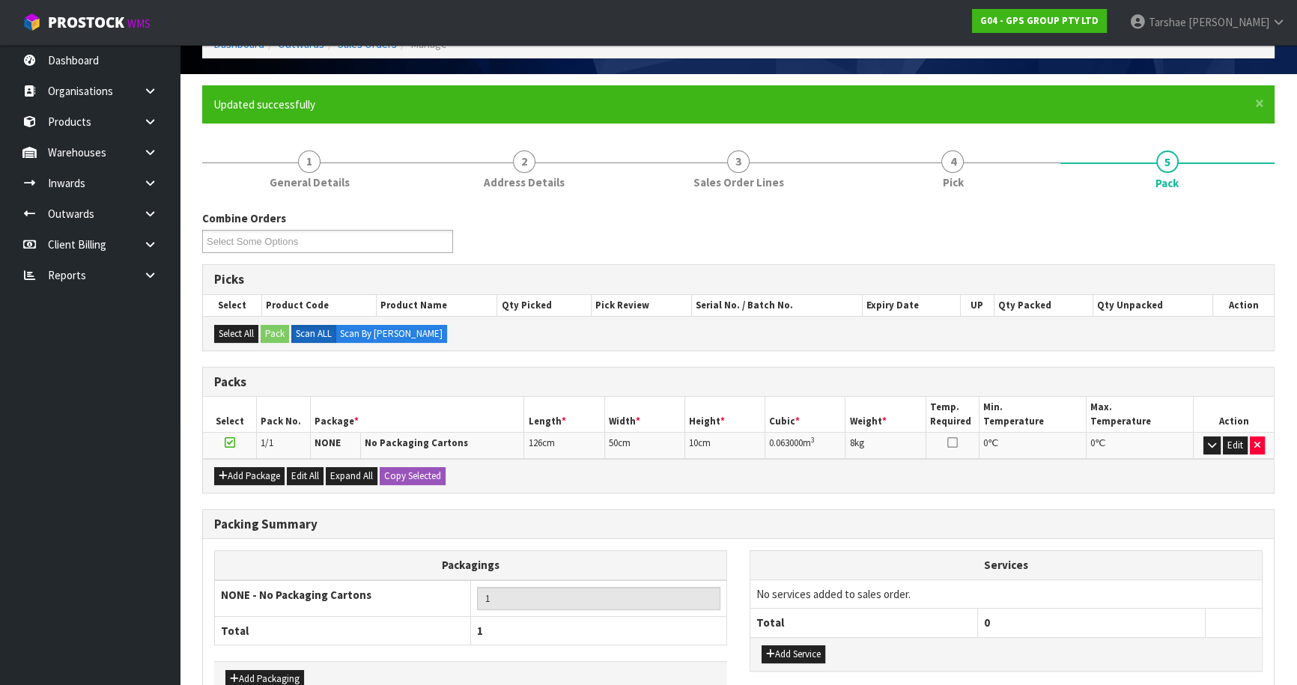
scroll to position [174, 0]
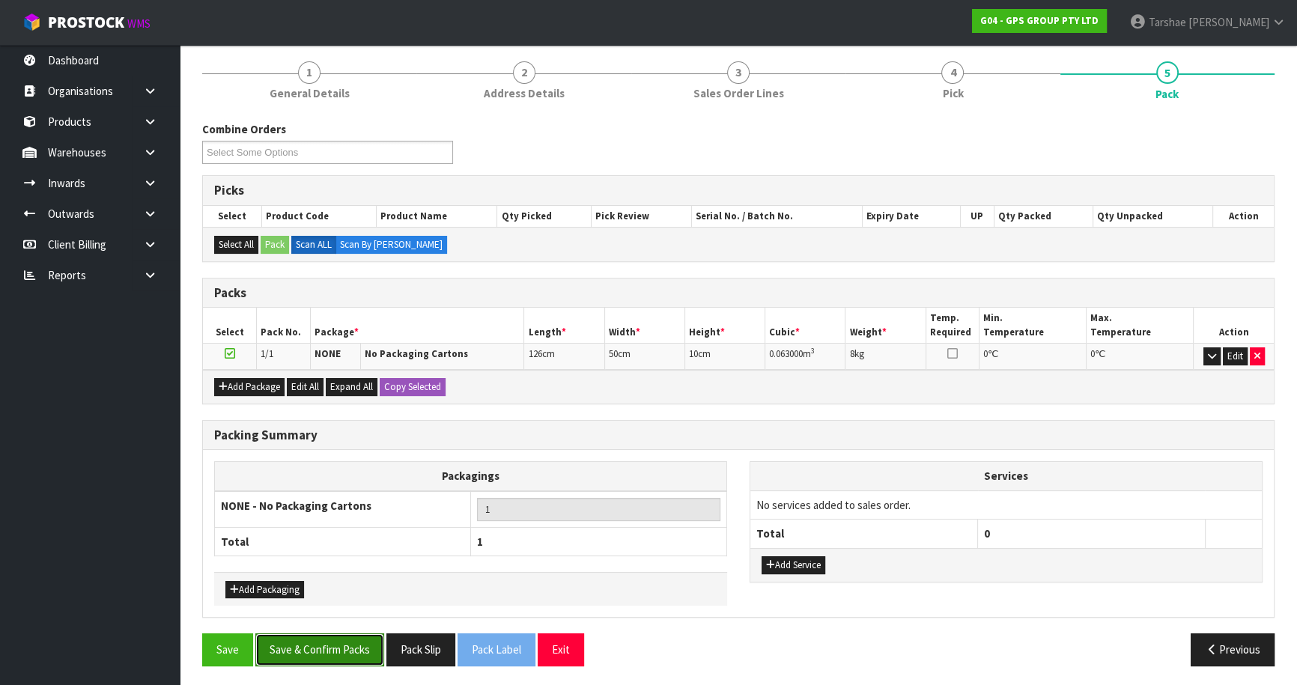
click at [347, 644] on button "Save & Confirm Packs" at bounding box center [319, 650] width 129 height 32
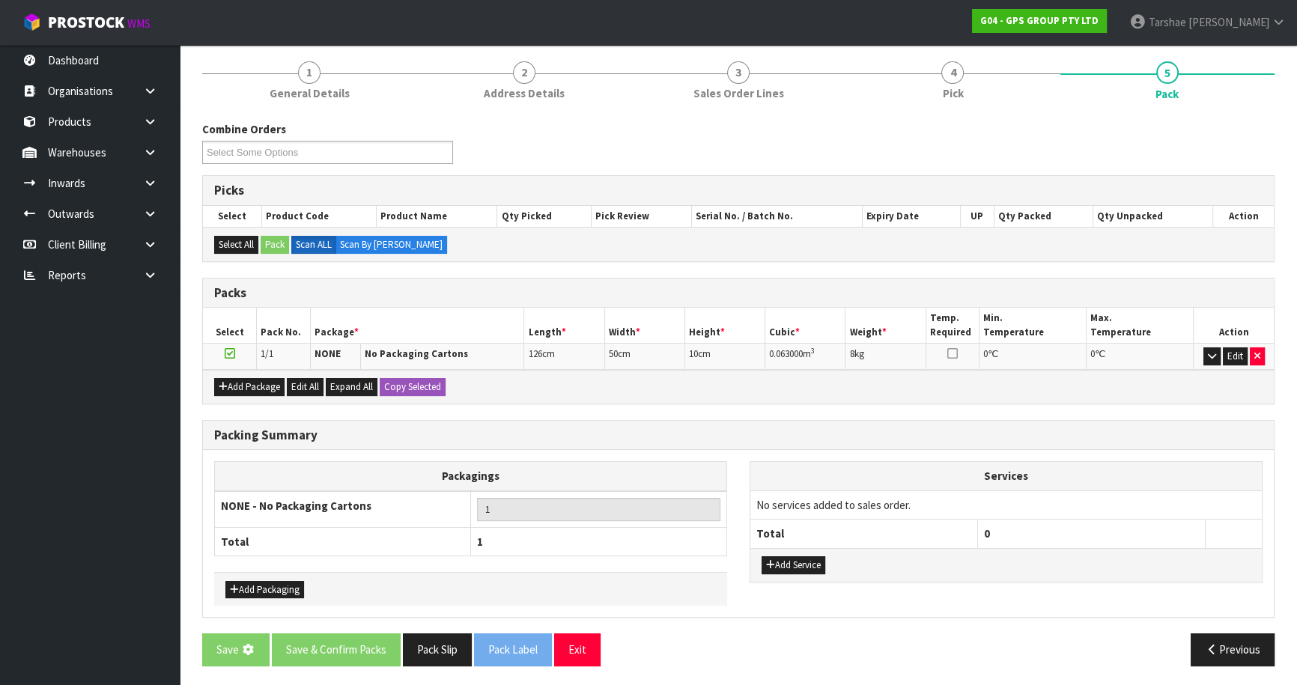
scroll to position [0, 0]
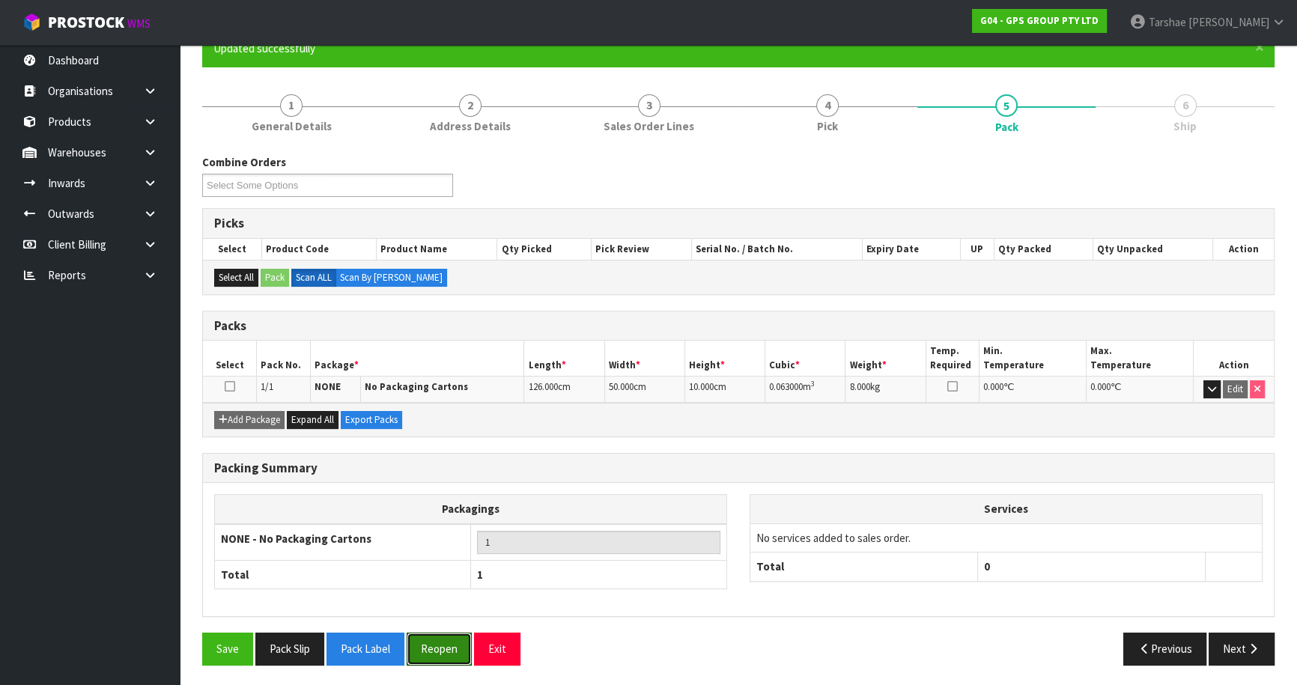
drag, startPoint x: 428, startPoint y: 643, endPoint x: 481, endPoint y: 624, distance: 56.6
click at [428, 643] on button "Reopen" at bounding box center [439, 649] width 65 height 32
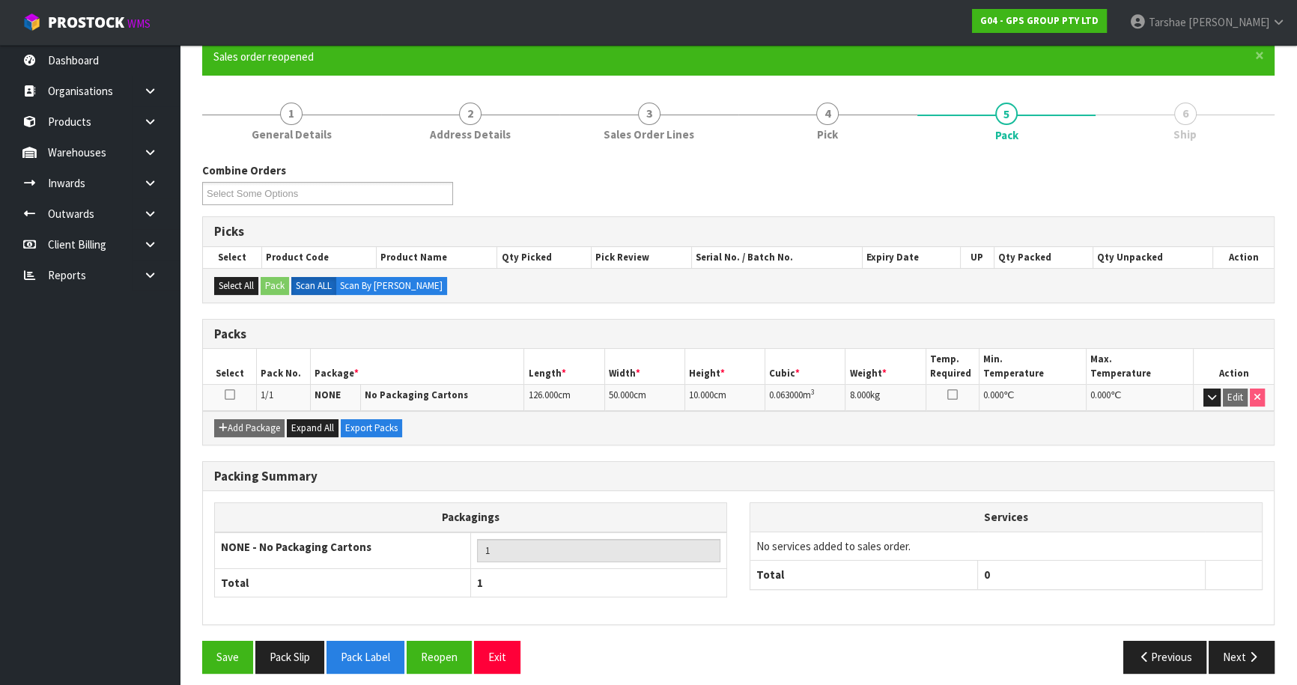
scroll to position [141, 0]
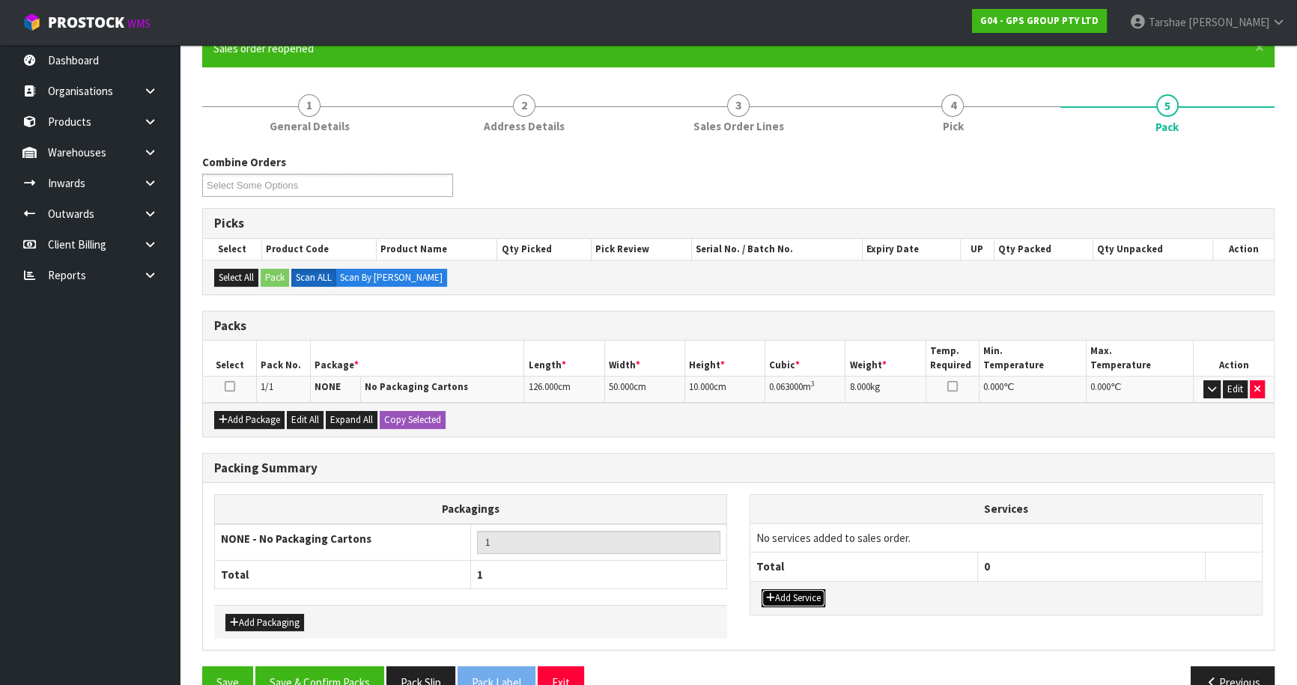
click at [802, 601] on button "Add Service" at bounding box center [794, 598] width 64 height 18
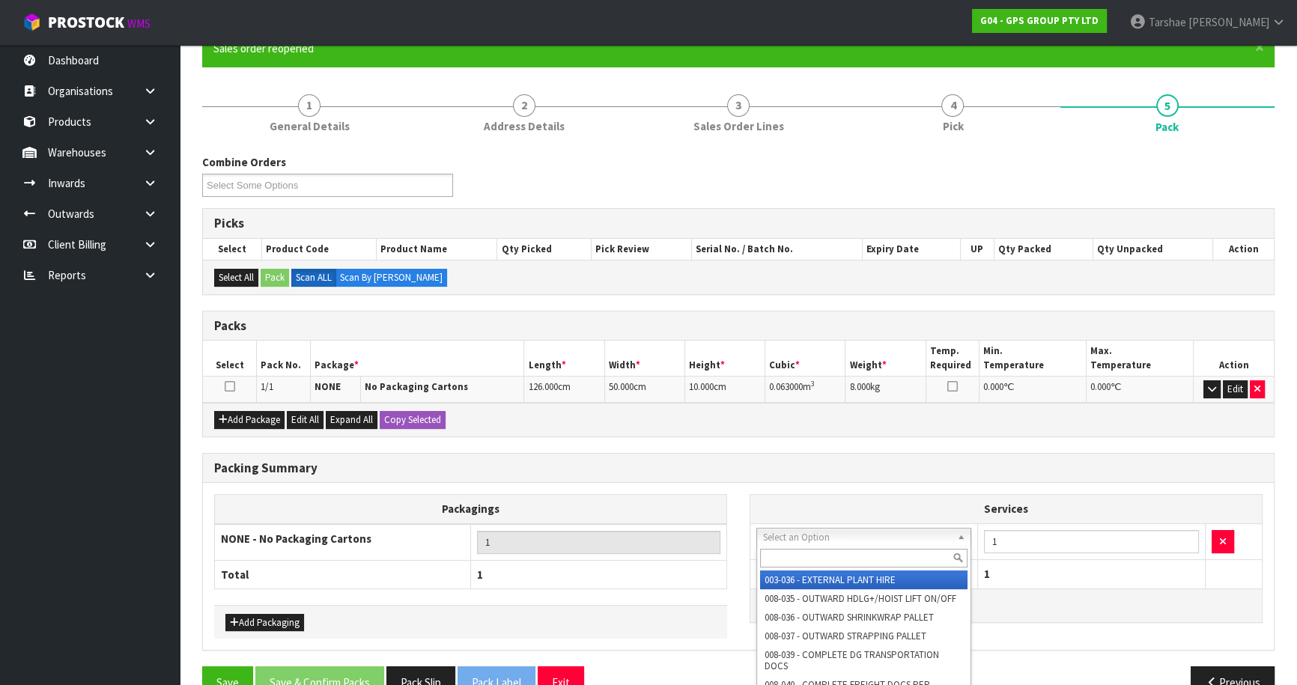
click at [813, 558] on input "text" at bounding box center [863, 558] width 207 height 19
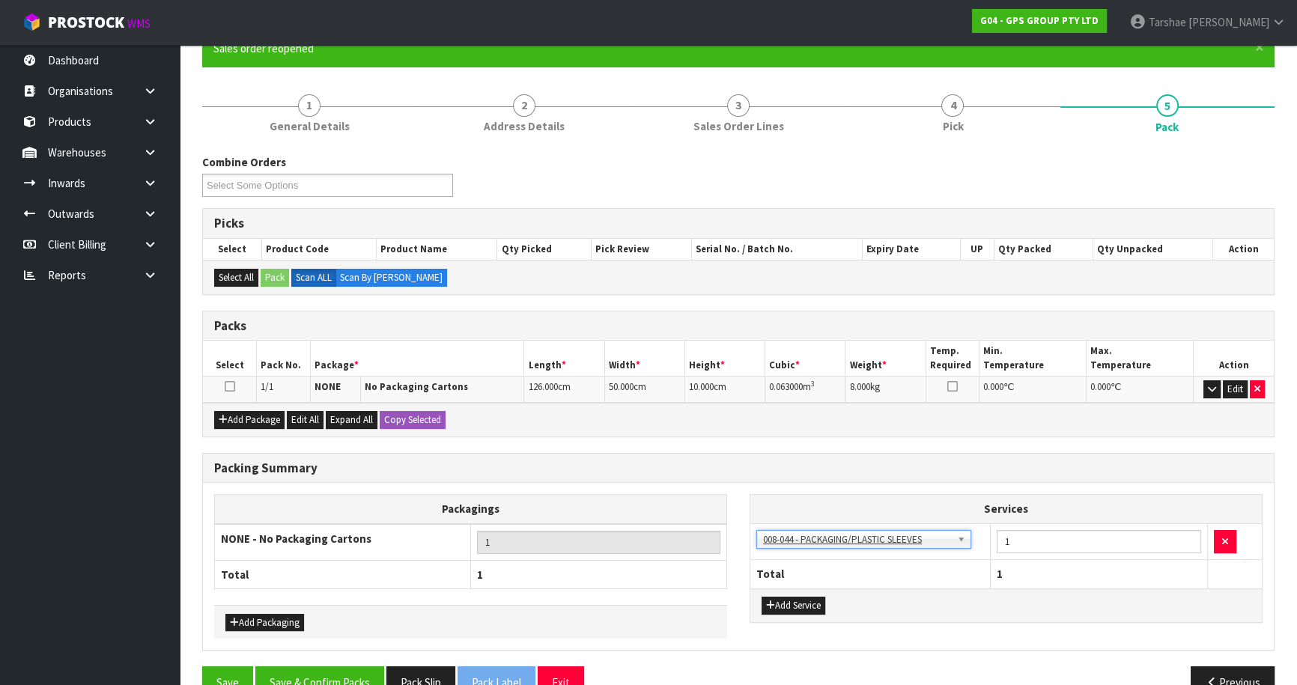
drag, startPoint x: 786, startPoint y: 613, endPoint x: 790, endPoint y: 605, distance: 9.0
click at [786, 613] on div "Add Service" at bounding box center [1005, 606] width 511 height 34
click at [790, 605] on button "Add Service" at bounding box center [794, 606] width 64 height 18
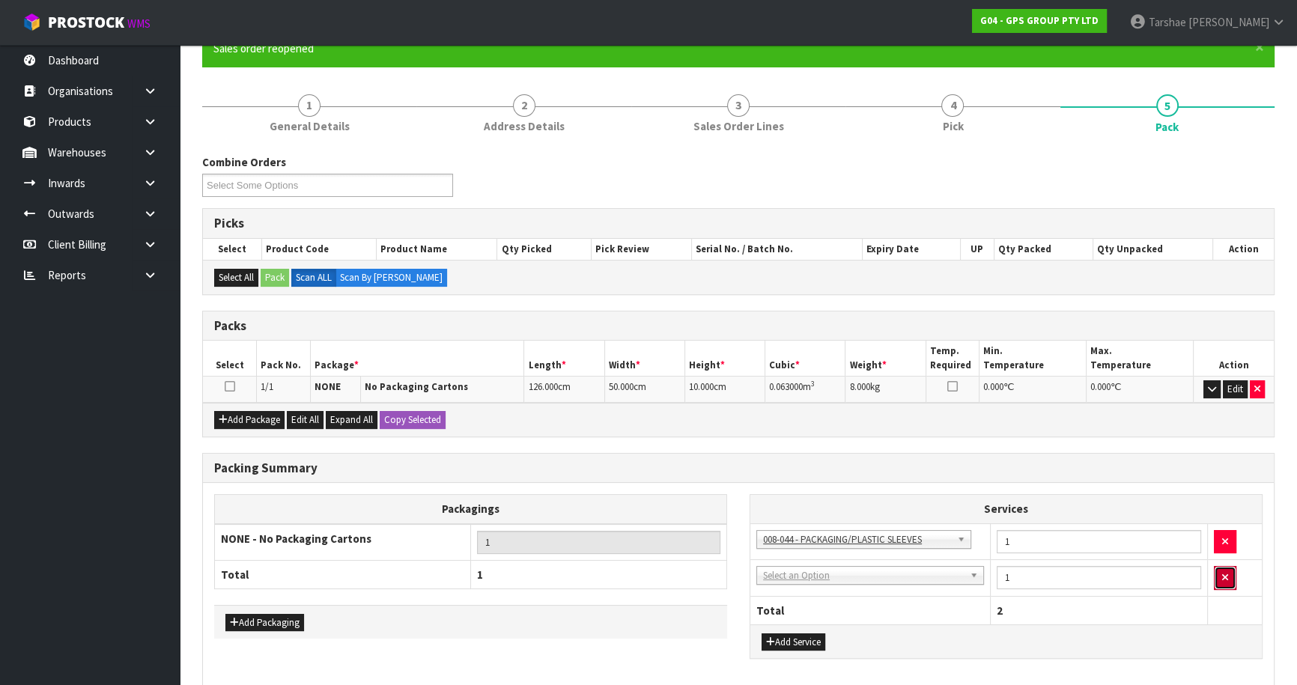
click at [1215, 579] on button "button" at bounding box center [1225, 578] width 22 height 24
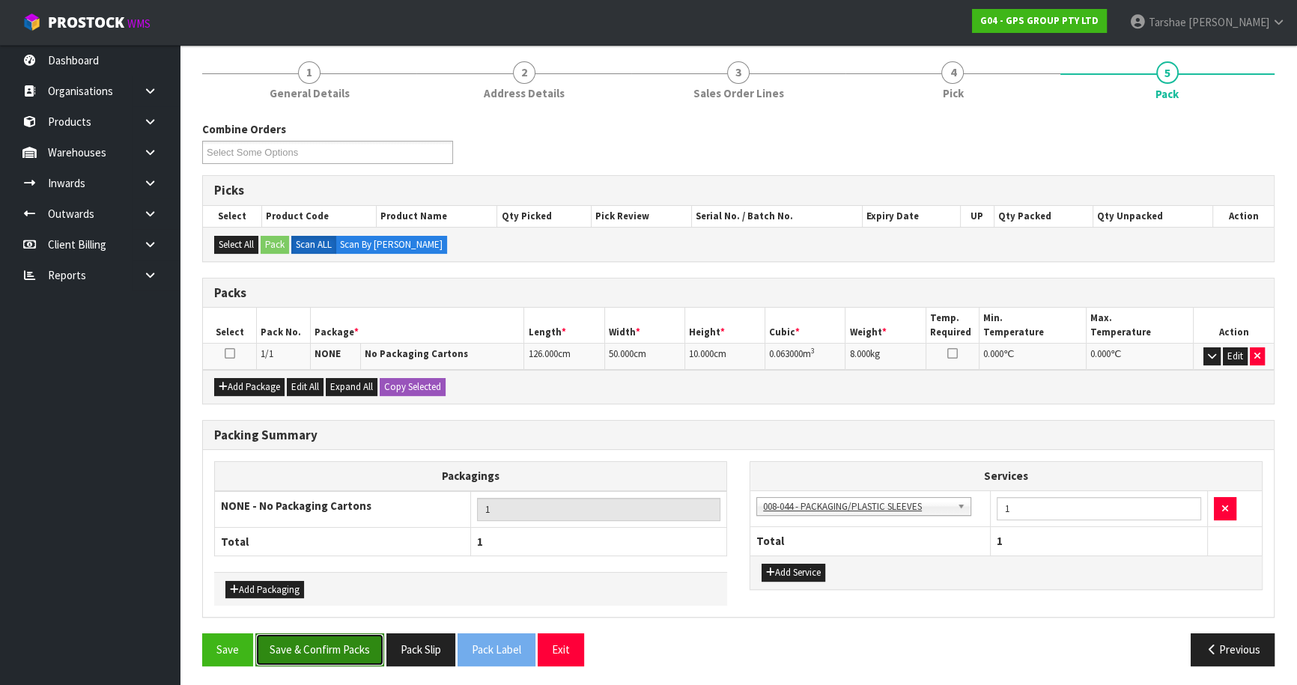
click at [366, 647] on button "Save & Confirm Packs" at bounding box center [319, 650] width 129 height 32
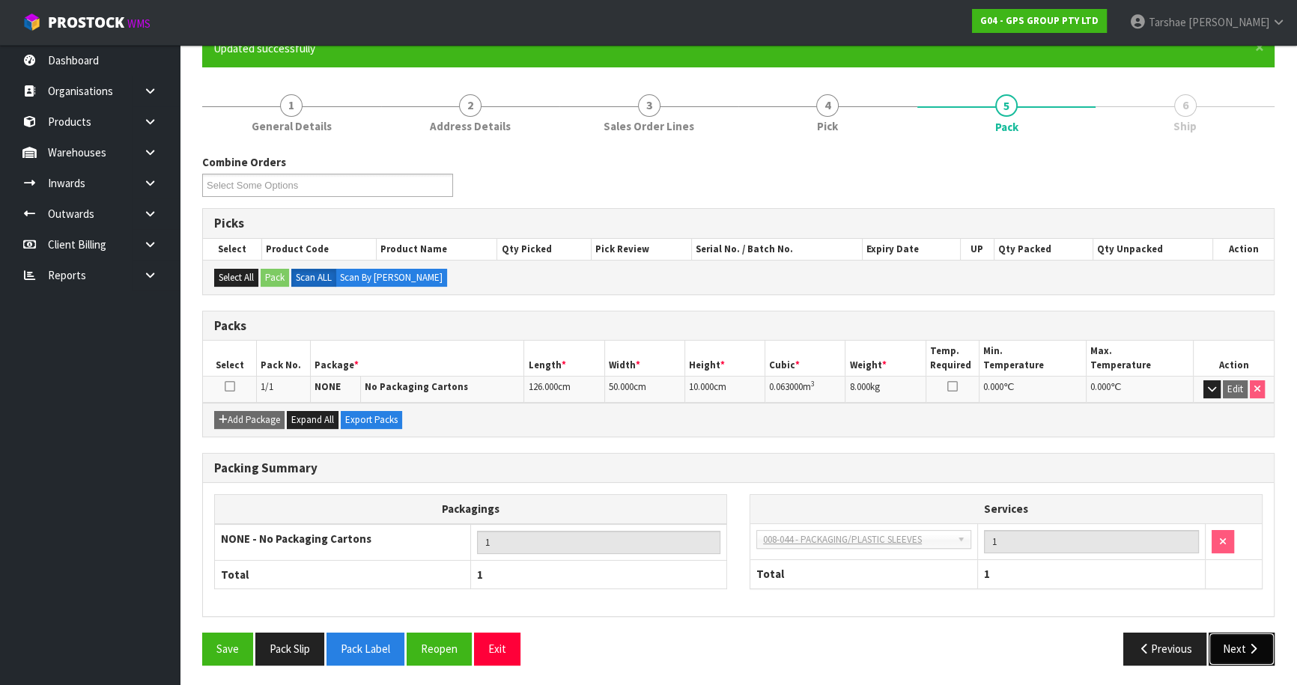
click at [1232, 647] on button "Next" at bounding box center [1242, 649] width 66 height 32
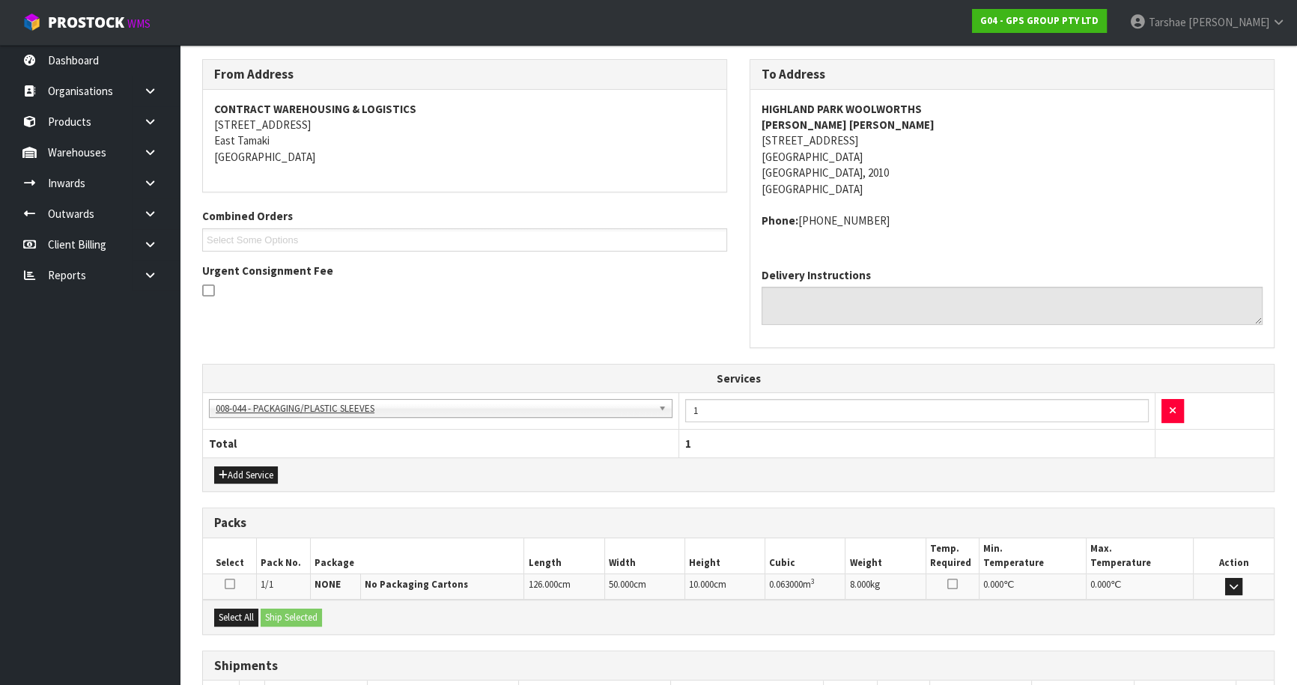
scroll to position [344, 0]
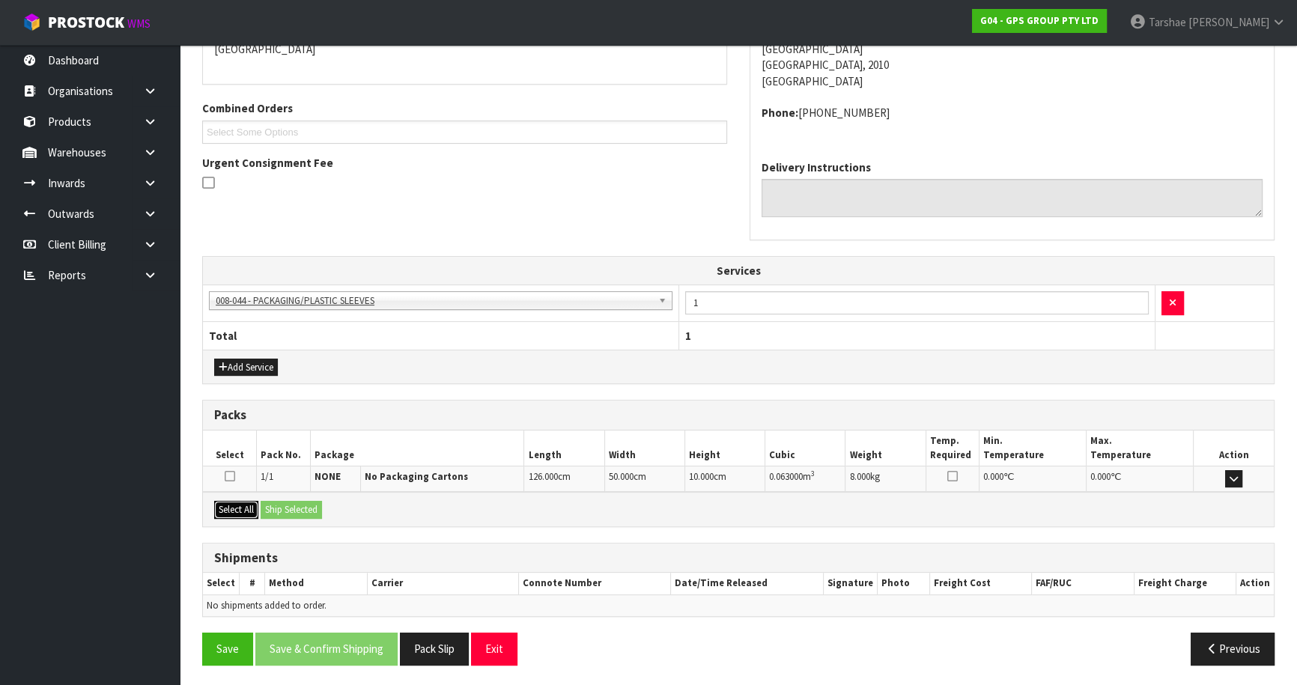
drag, startPoint x: 241, startPoint y: 505, endPoint x: 292, endPoint y: 508, distance: 51.0
click at [255, 506] on button "Select All" at bounding box center [236, 510] width 44 height 18
click at [295, 508] on button "Ship Selected" at bounding box center [291, 510] width 61 height 18
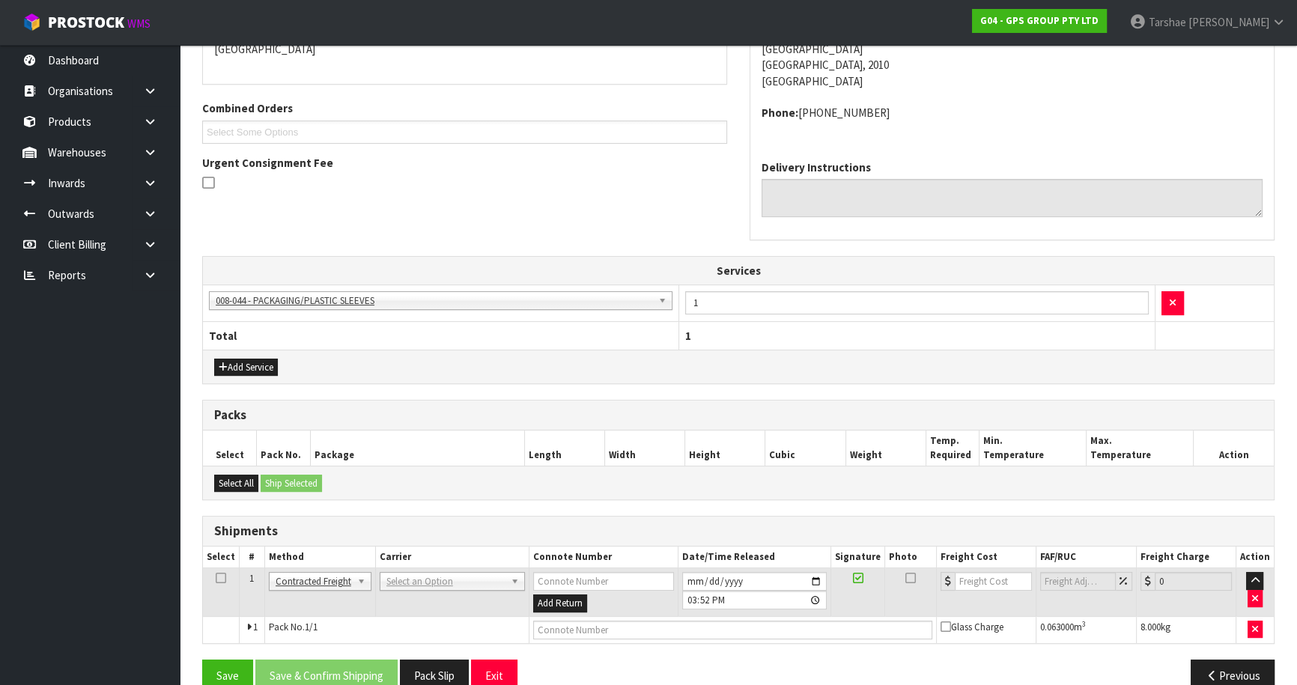
drag, startPoint x: 414, startPoint y: 589, endPoint x: 429, endPoint y: 583, distance: 16.1
click at [415, 589] on td "ANGEL - ANGEL TRANSPORT [PERSON_NAME] REMOVALS DEAEXPAKL - DEADLINE EXPRESS COU…" at bounding box center [452, 592] width 154 height 49
drag, startPoint x: 434, startPoint y: 580, endPoint x: 432, endPoint y: 595, distance: 15.1
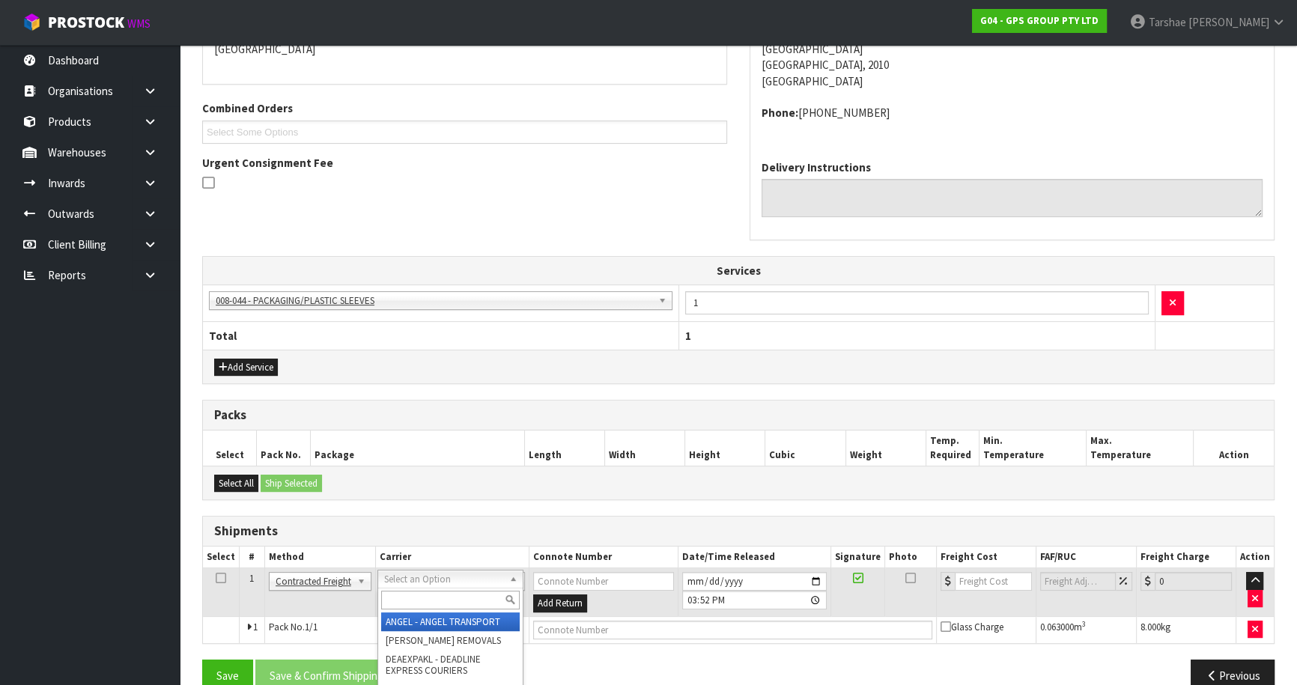
click at [432, 595] on input "text" at bounding box center [450, 600] width 139 height 19
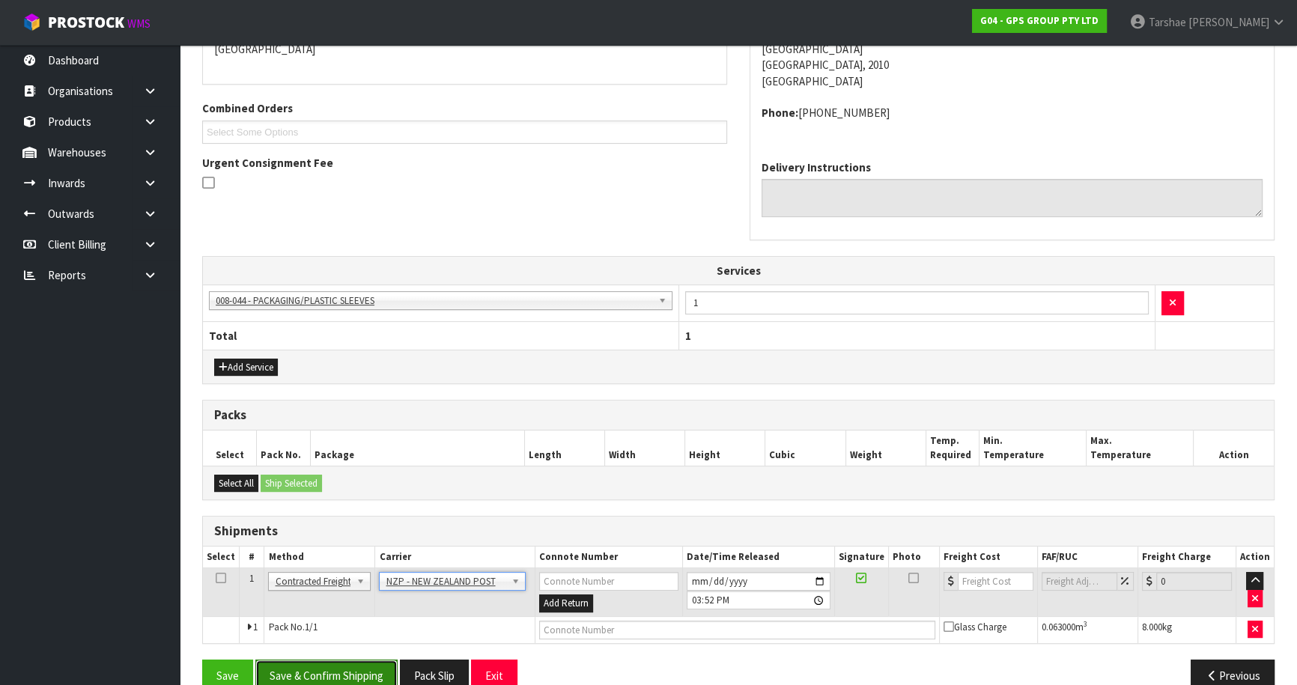
click at [379, 660] on button "Save & Confirm Shipping" at bounding box center [326, 676] width 142 height 32
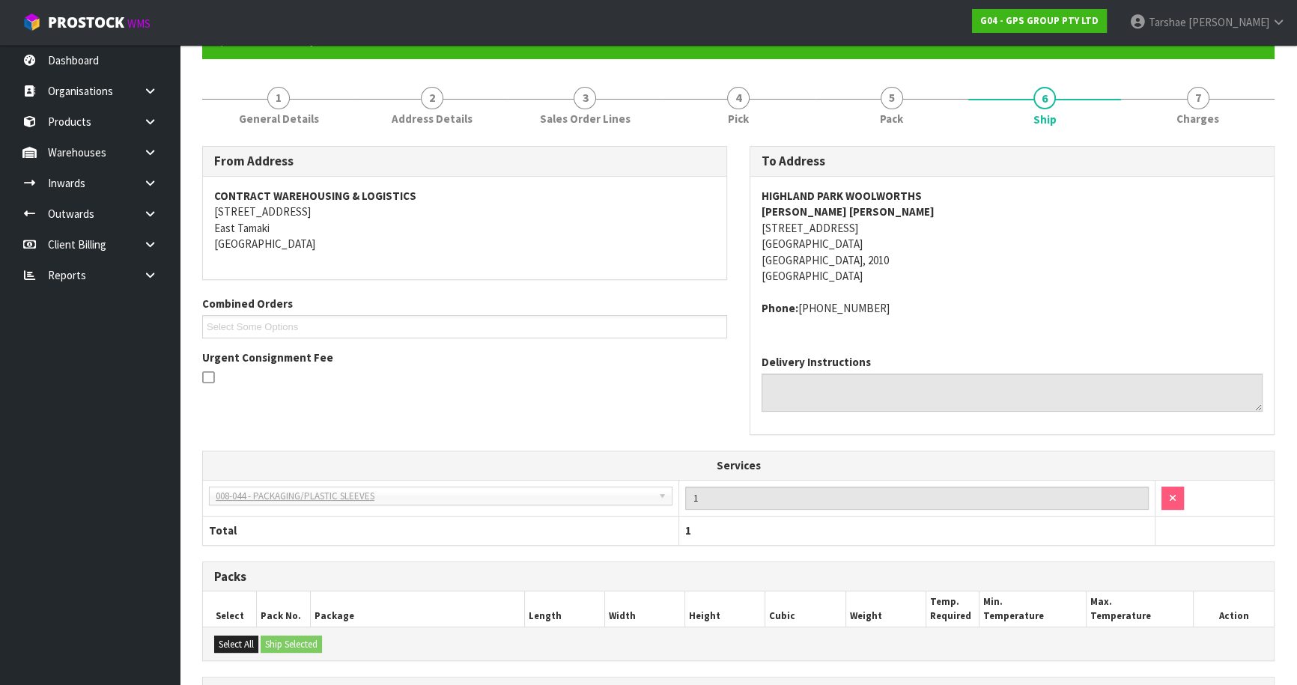
scroll to position [349, 0]
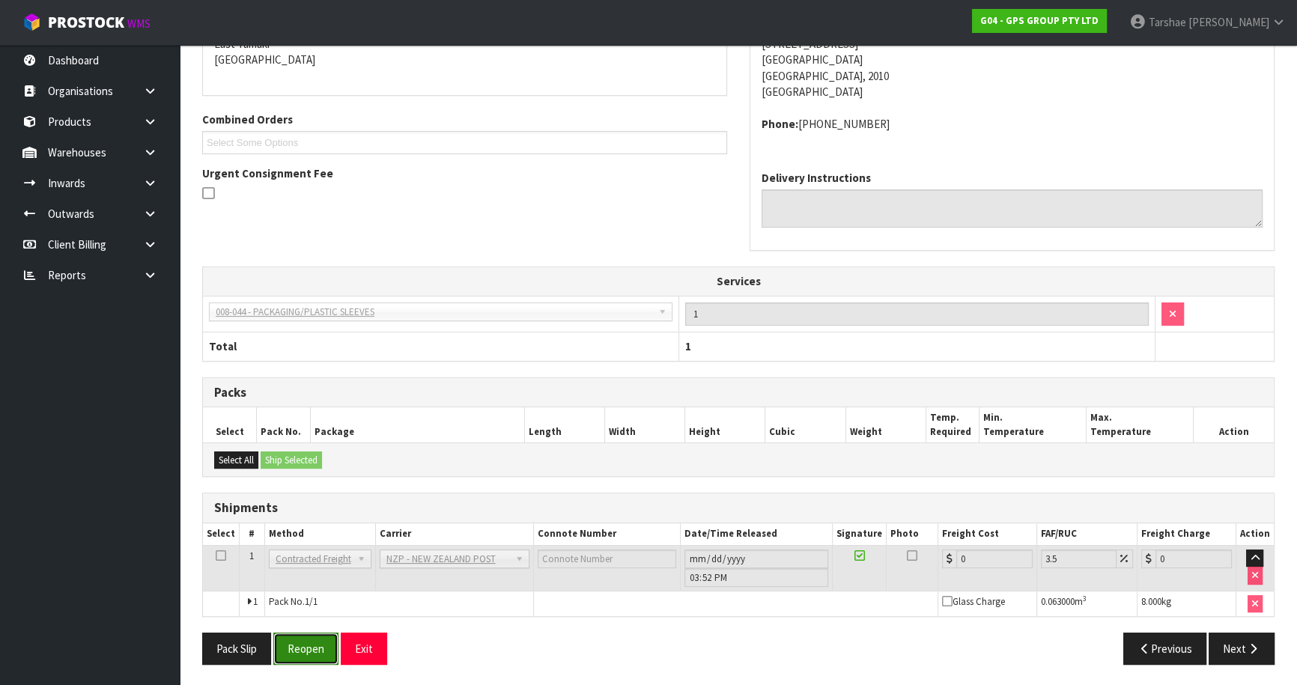
click at [323, 647] on button "Reopen" at bounding box center [305, 649] width 65 height 32
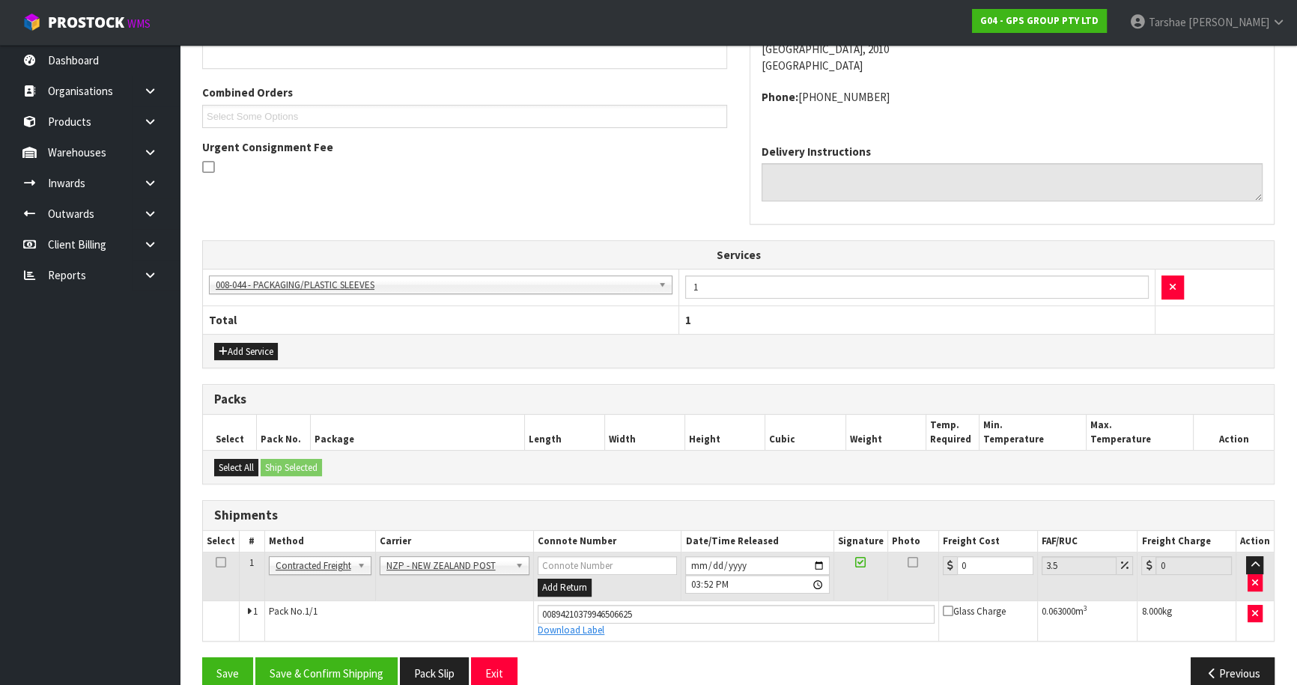
scroll to position [383, 0]
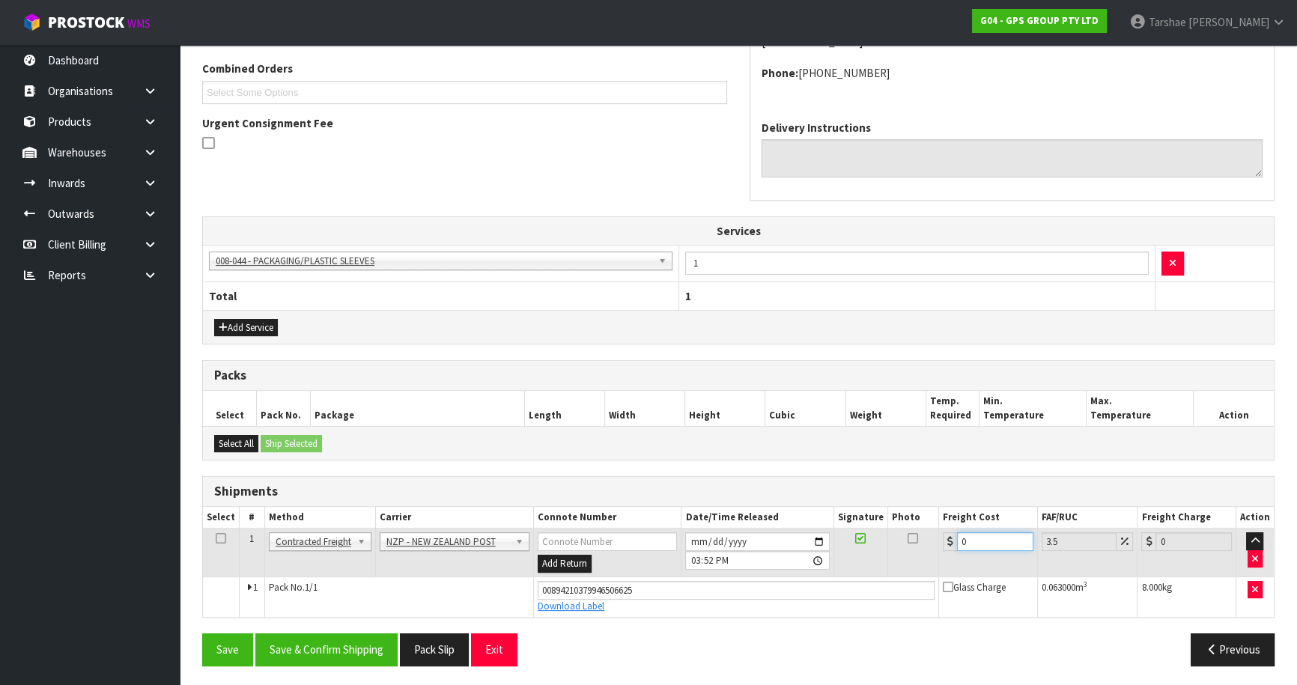
drag, startPoint x: 990, startPoint y: 541, endPoint x: 809, endPoint y: 531, distance: 181.5
click at [824, 532] on tr "1 Client Local Pickup Customer Local Pickup Company Freight Contracted Freight …" at bounding box center [738, 553] width 1071 height 49
click at [378, 645] on button "Save & Confirm Shipping" at bounding box center [326, 650] width 142 height 32
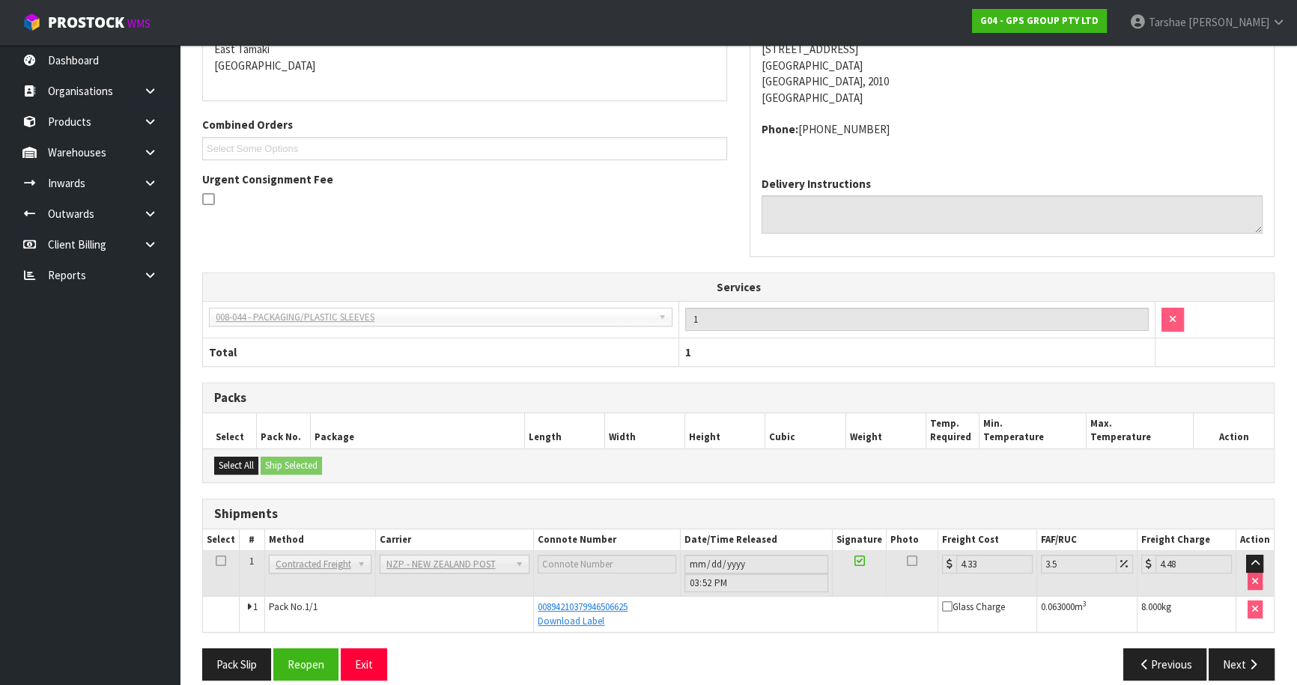
scroll to position [344, 0]
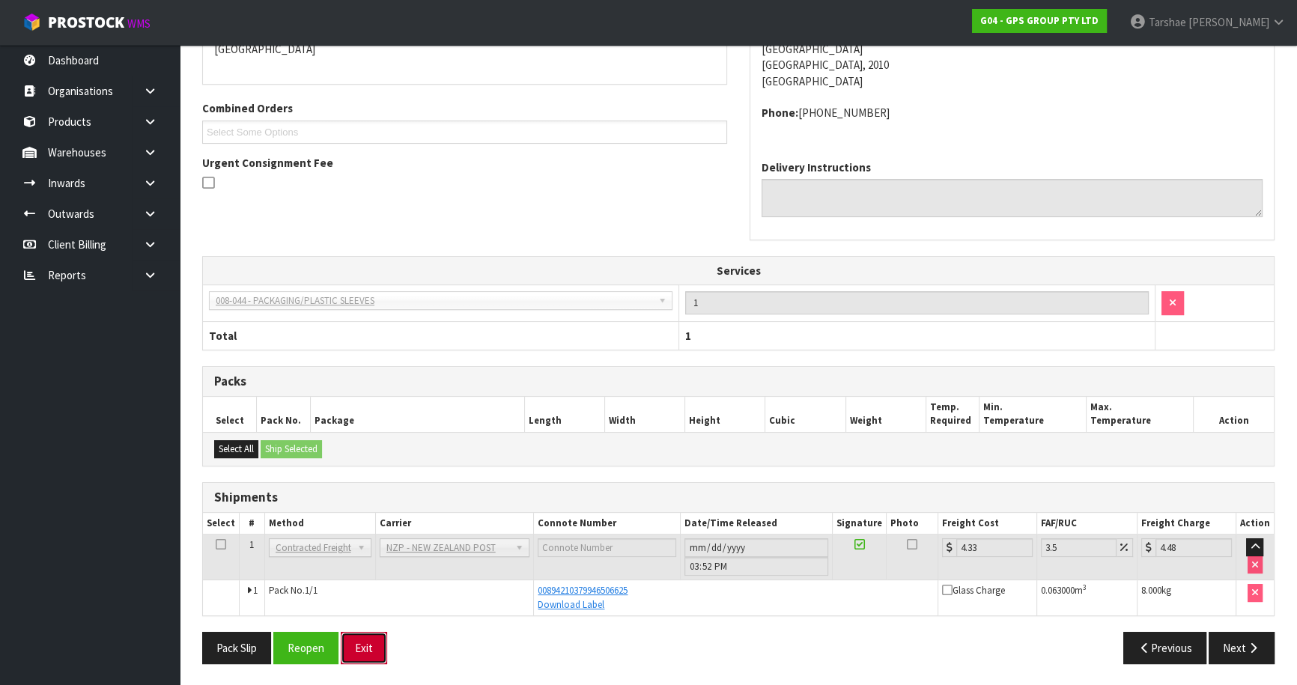
click at [383, 643] on button "Exit" at bounding box center [364, 648] width 46 height 32
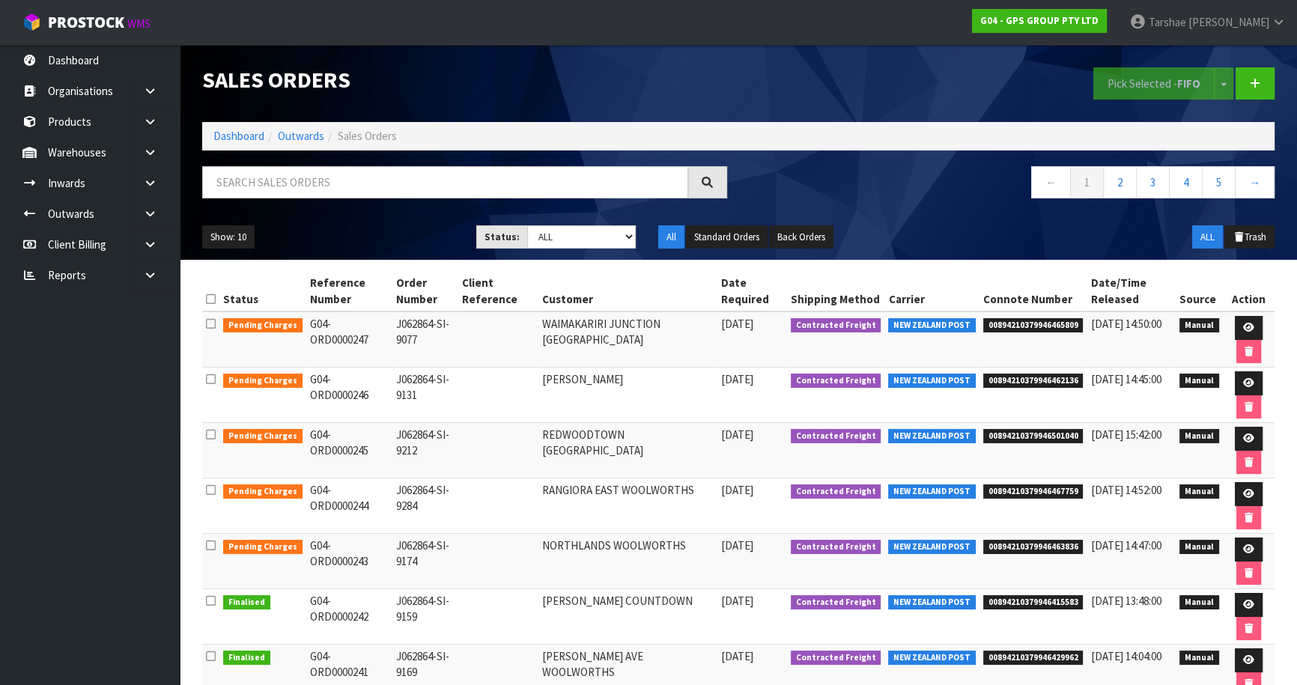
click at [616, 249] on div "Show: 10 5 10 25 50 Status: Draft Pending Allocated Pending Pick Goods Picked G…" at bounding box center [738, 237] width 1095 height 46
drag, startPoint x: 613, startPoint y: 239, endPoint x: 613, endPoint y: 247, distance: 8.3
click at [613, 239] on select "Draft Pending Allocated Pending Pick Goods Picked Goods Packed Pending Charges …" at bounding box center [581, 236] width 109 height 23
click at [527, 225] on select "Draft Pending Allocated Pending Pick Goods Picked Goods Packed Pending Charges …" at bounding box center [581, 236] width 109 height 23
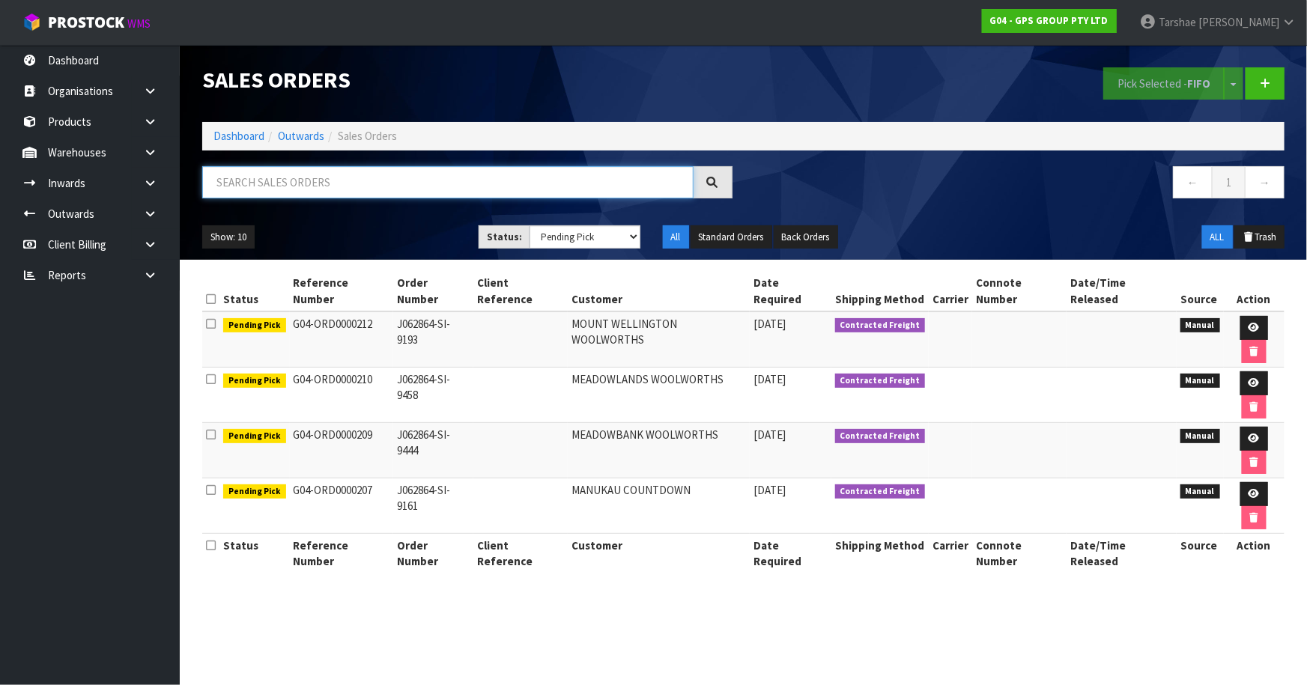
click at [484, 180] on input "text" at bounding box center [447, 182] width 491 height 32
click at [553, 241] on select "Draft Pending Allocated Pending Pick Goods Picked Goods Packed Pending Charges …" at bounding box center [584, 236] width 111 height 23
click at [529, 225] on select "Draft Pending Allocated Pending Pick Goods Picked Goods Packed Pending Charges …" at bounding box center [584, 236] width 111 height 23
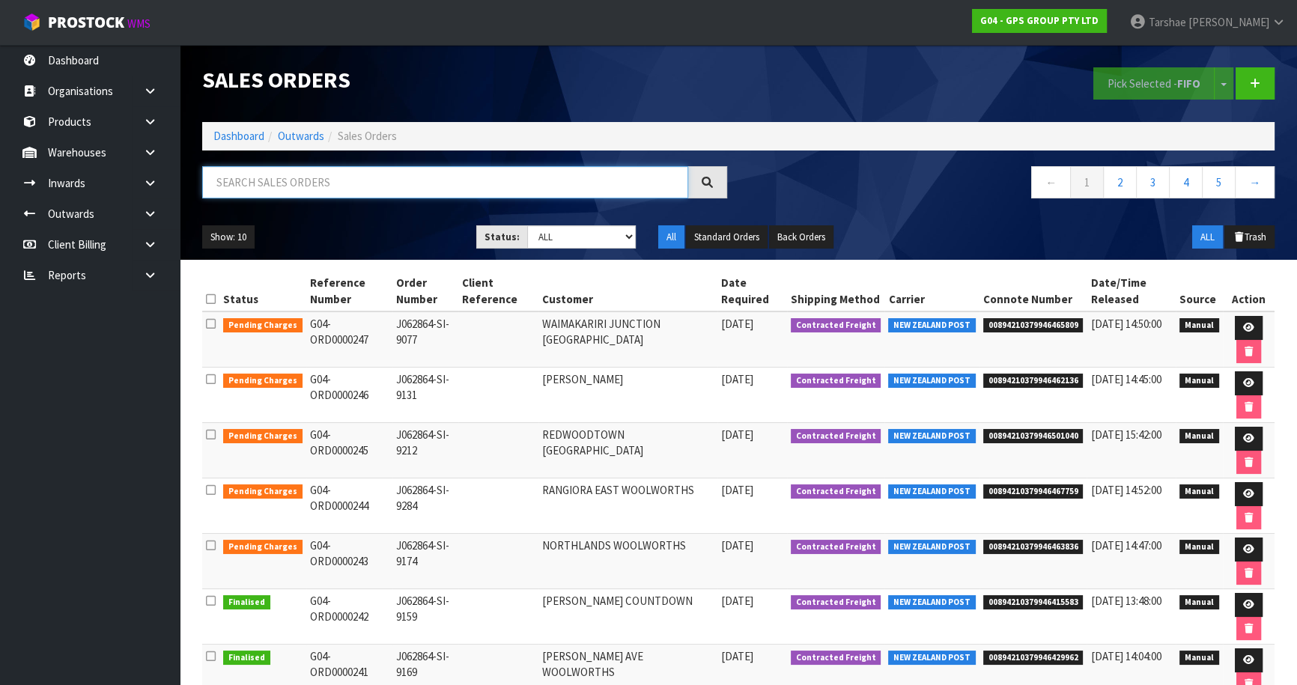
click at [565, 186] on input "text" at bounding box center [445, 182] width 486 height 32
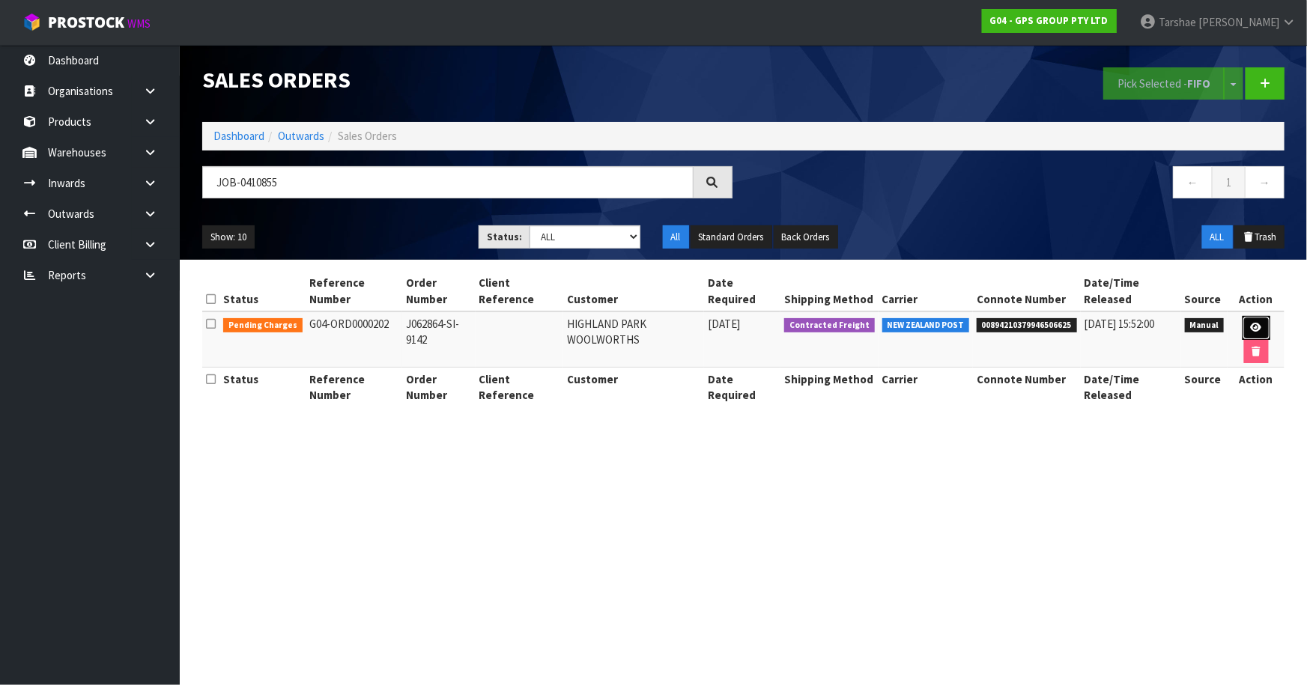
click at [1251, 329] on icon at bounding box center [1256, 328] width 11 height 10
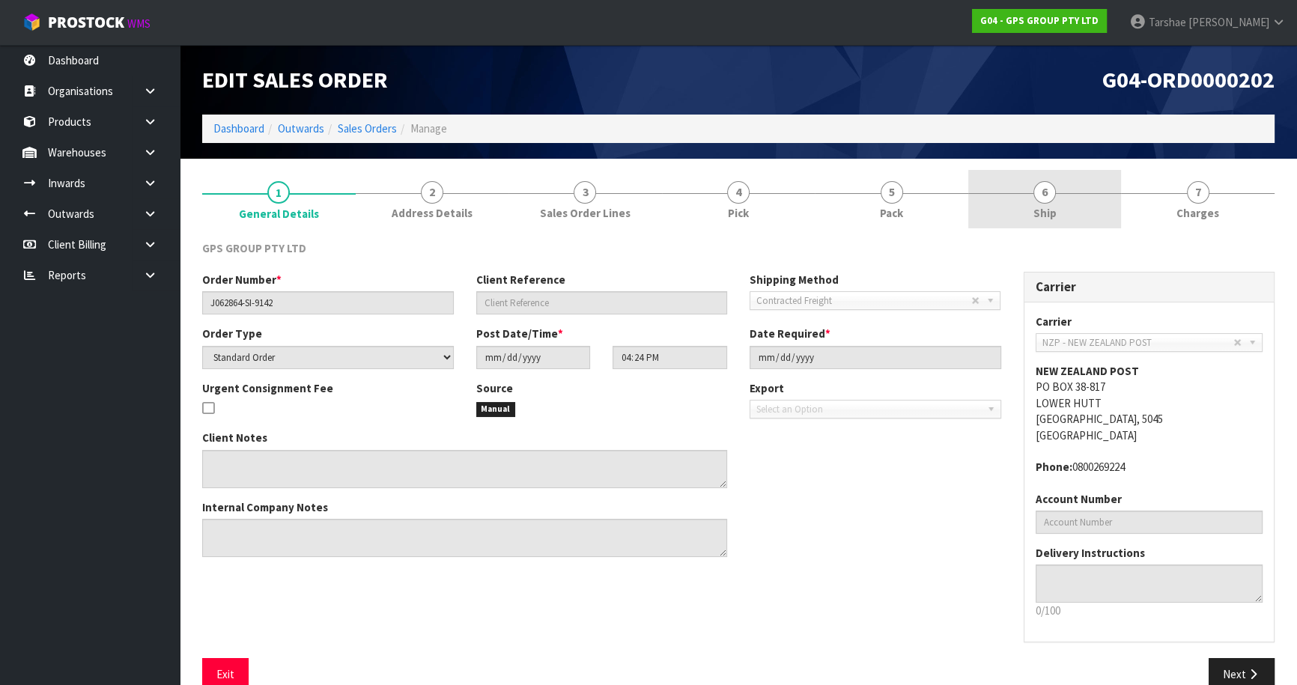
click at [1067, 193] on div at bounding box center [1045, 193] width 154 height 1
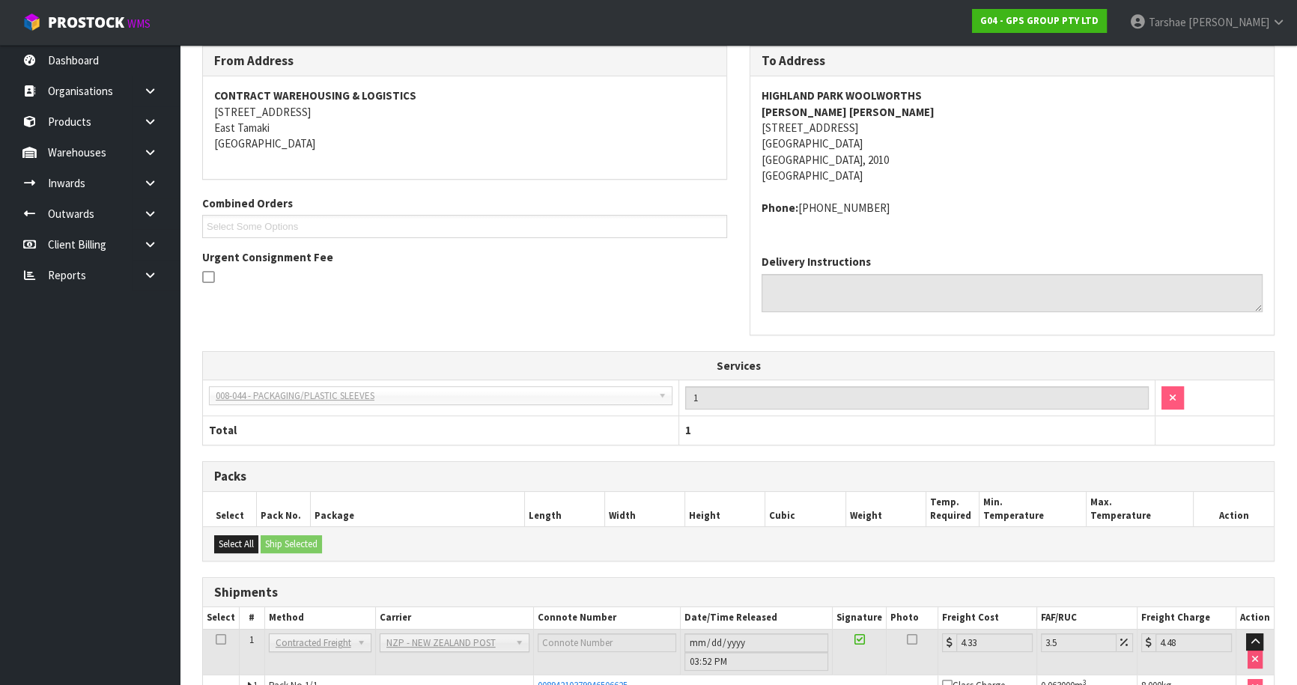
scroll to position [289, 0]
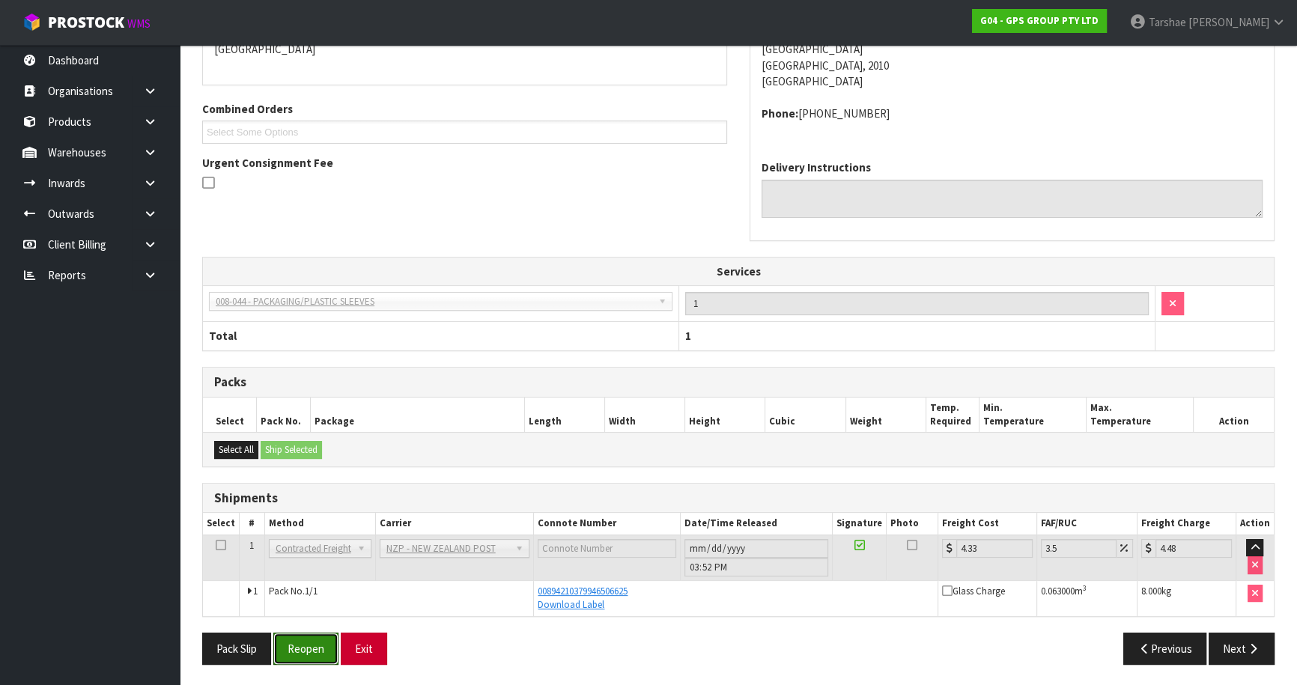
drag, startPoint x: 324, startPoint y: 644, endPoint x: 362, endPoint y: 630, distance: 40.1
click at [327, 643] on button "Reopen" at bounding box center [305, 649] width 65 height 32
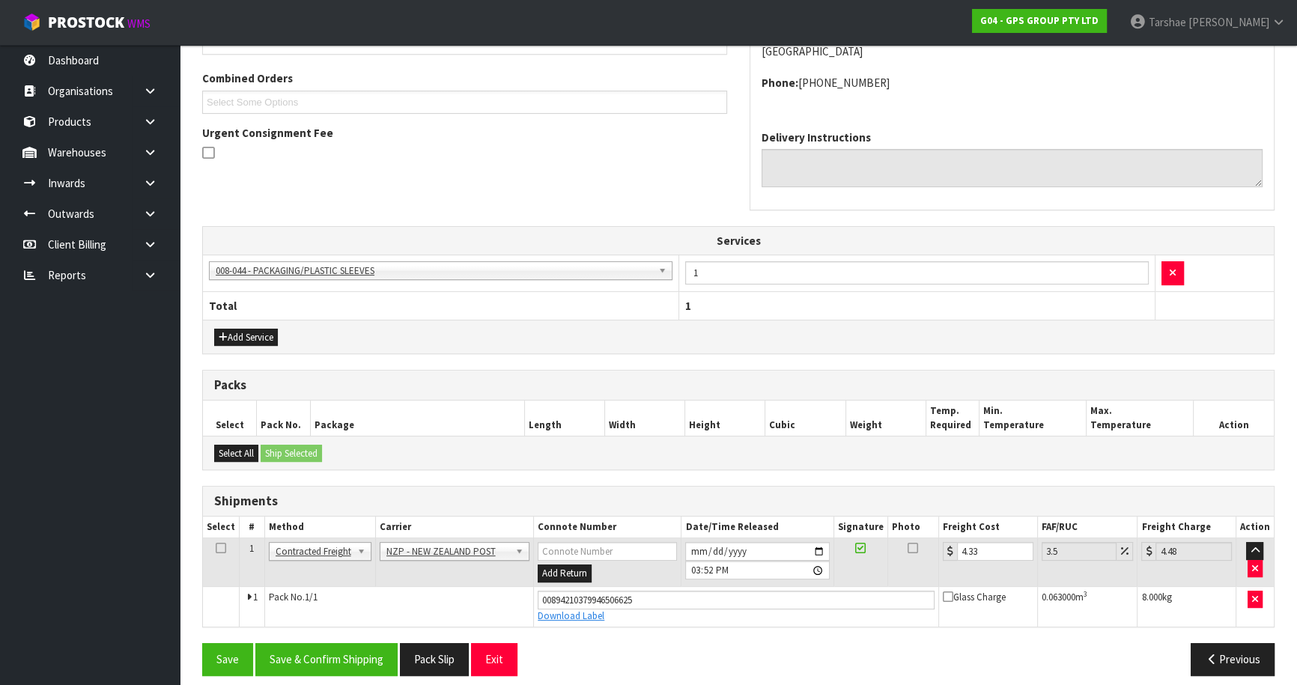
scroll to position [383, 0]
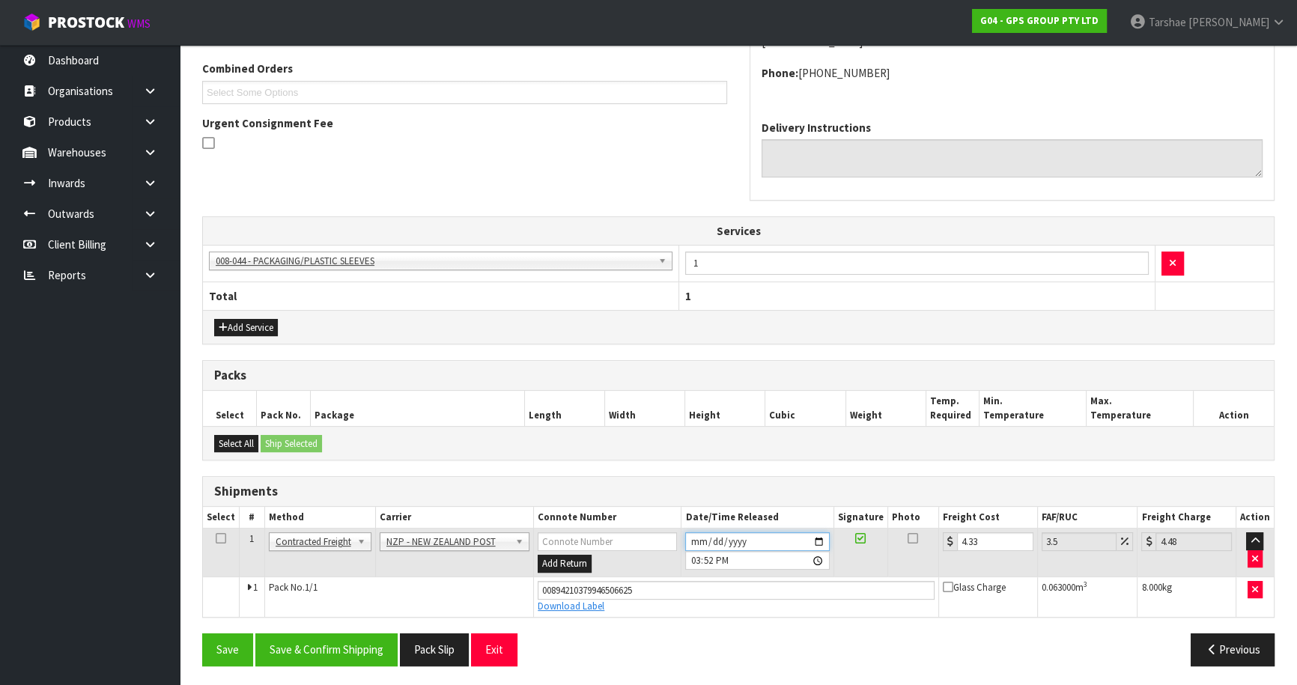
click at [691, 544] on input "[DATE]" at bounding box center [757, 541] width 144 height 19
click at [341, 643] on button "Save & Confirm Shipping" at bounding box center [326, 650] width 142 height 32
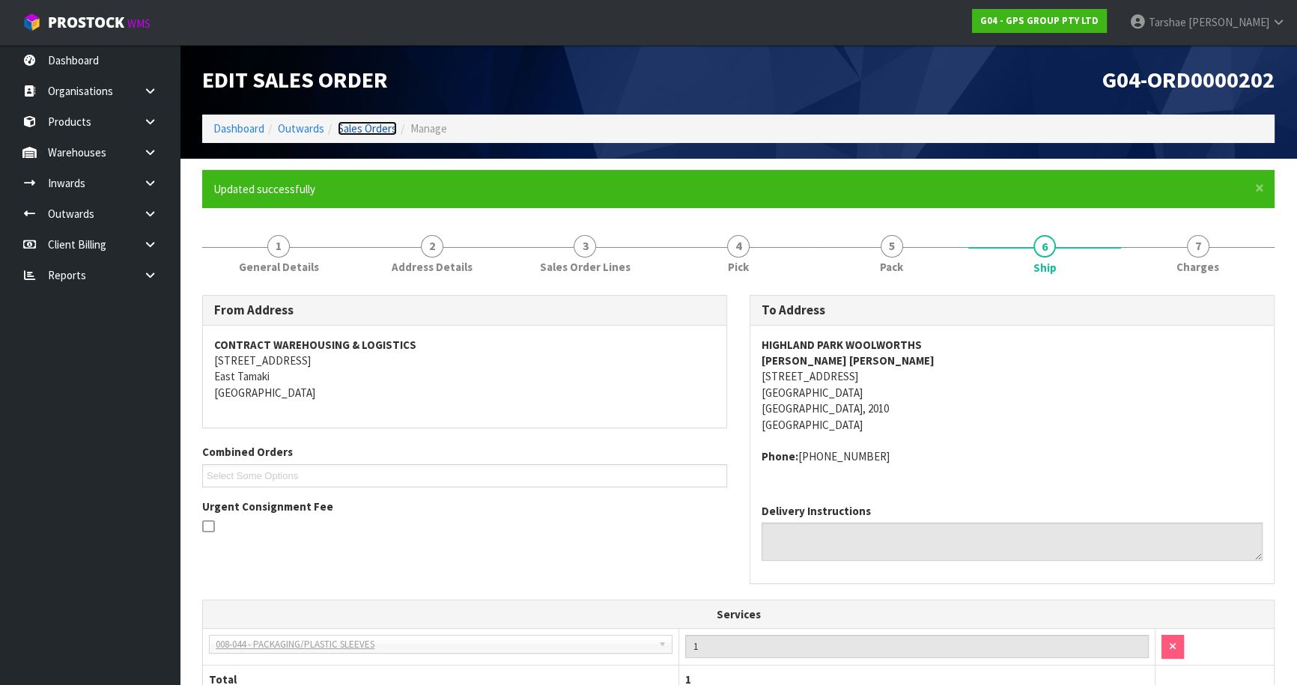
click at [346, 130] on link "Sales Orders" at bounding box center [367, 128] width 59 height 14
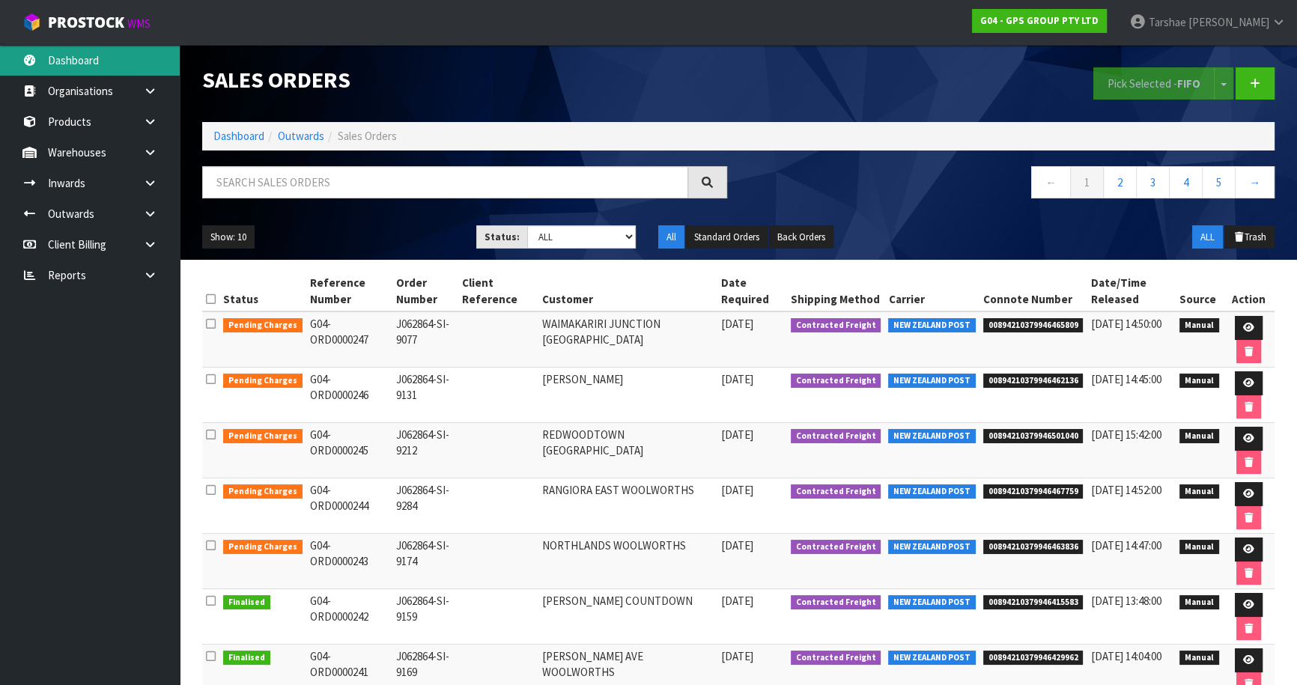
click at [166, 68] on link "Dashboard" at bounding box center [90, 60] width 180 height 31
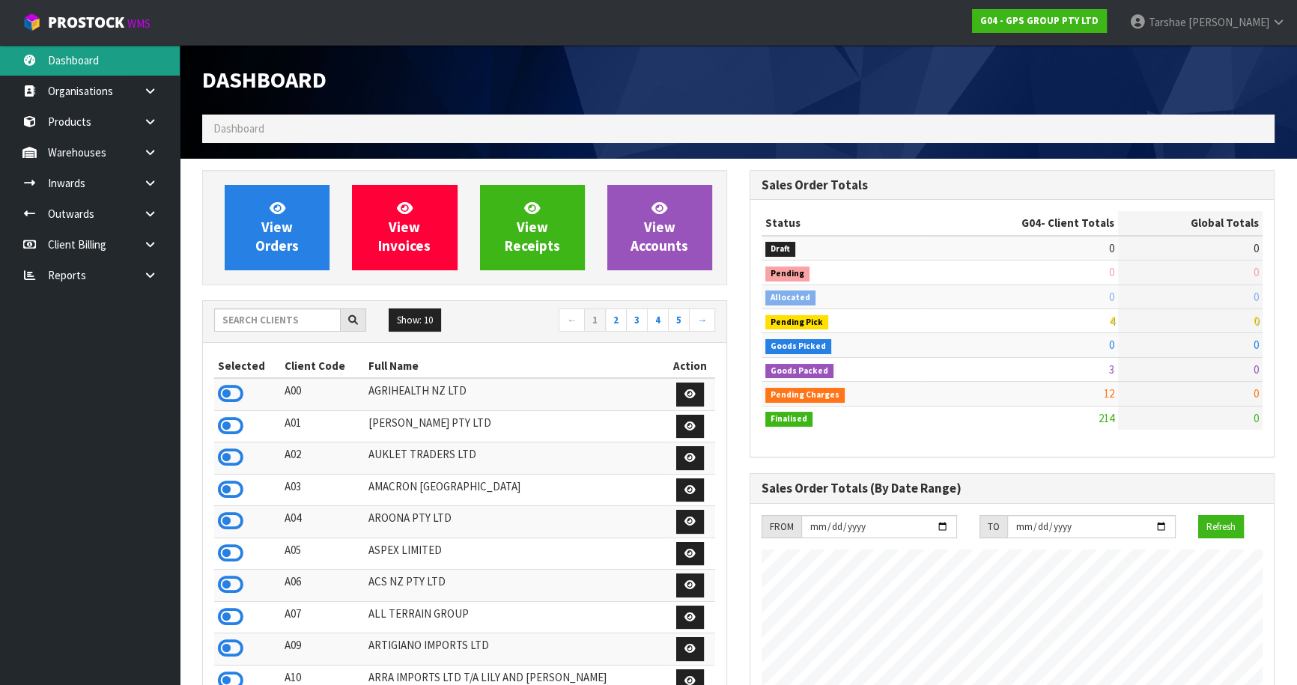
scroll to position [938, 547]
click at [274, 323] on input "text" at bounding box center [277, 320] width 127 height 23
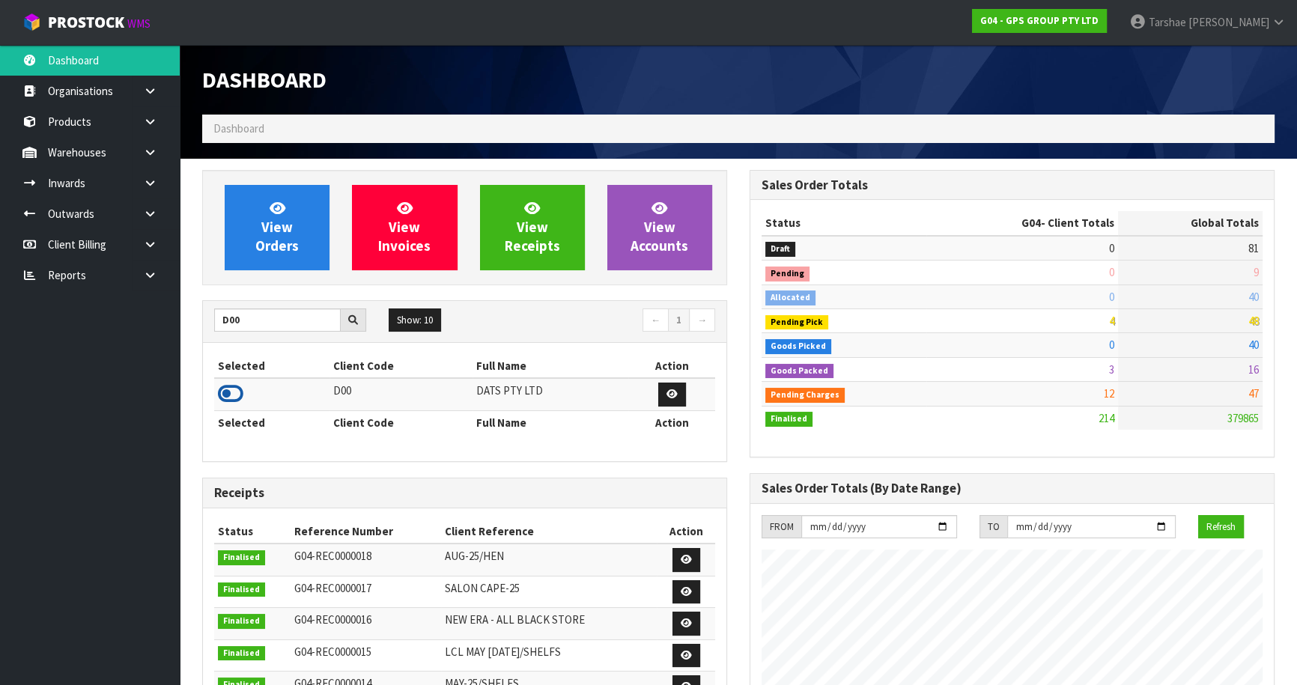
click at [226, 389] on icon at bounding box center [230, 394] width 25 height 22
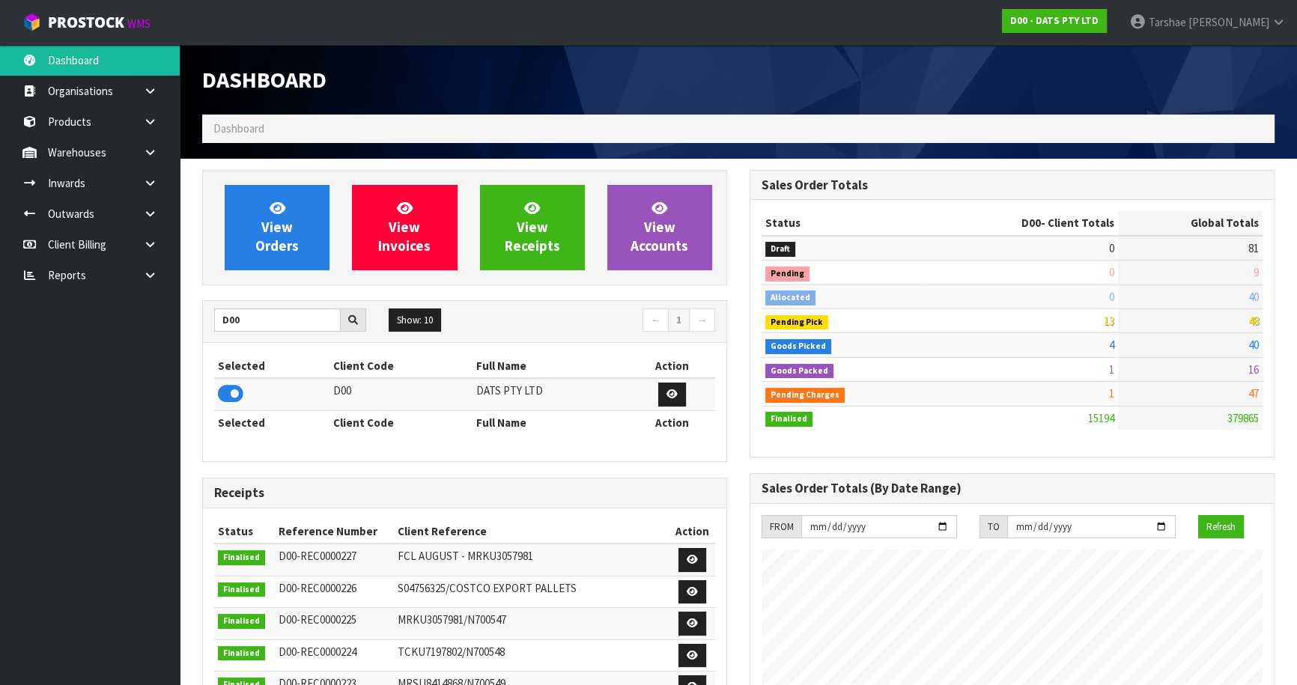
scroll to position [1164, 547]
drag, startPoint x: 267, startPoint y: 321, endPoint x: 157, endPoint y: 319, distance: 110.1
click at [157, 319] on body "Toggle navigation ProStock WMS D00 - DATS PTY LTD [PERSON_NAME] Logout Dashboar…" at bounding box center [648, 342] width 1297 height 685
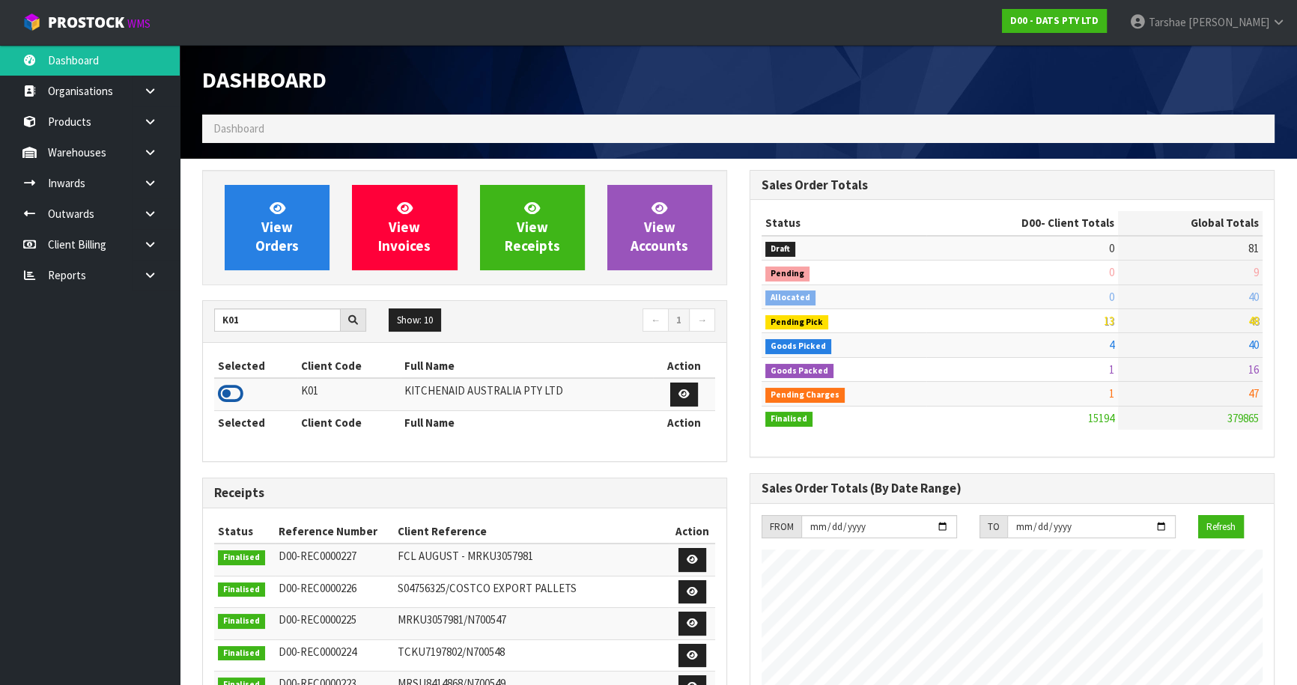
click at [240, 395] on icon at bounding box center [230, 394] width 25 height 22
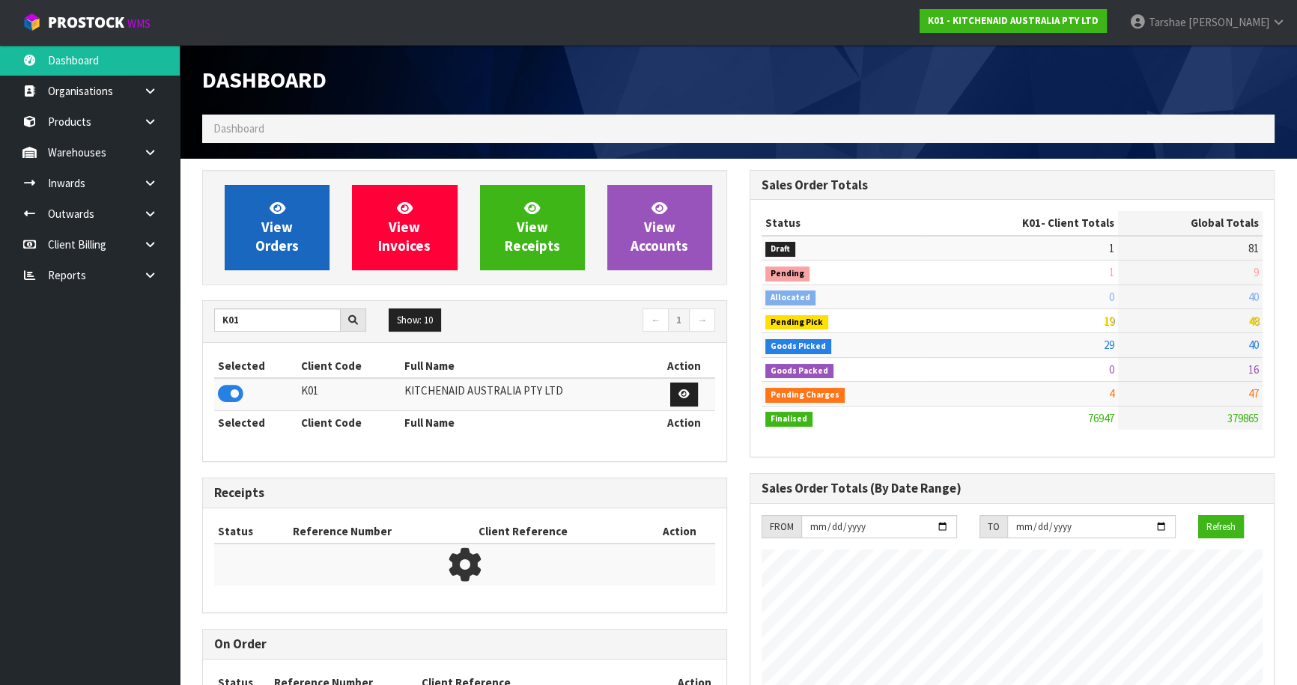
scroll to position [1132, 547]
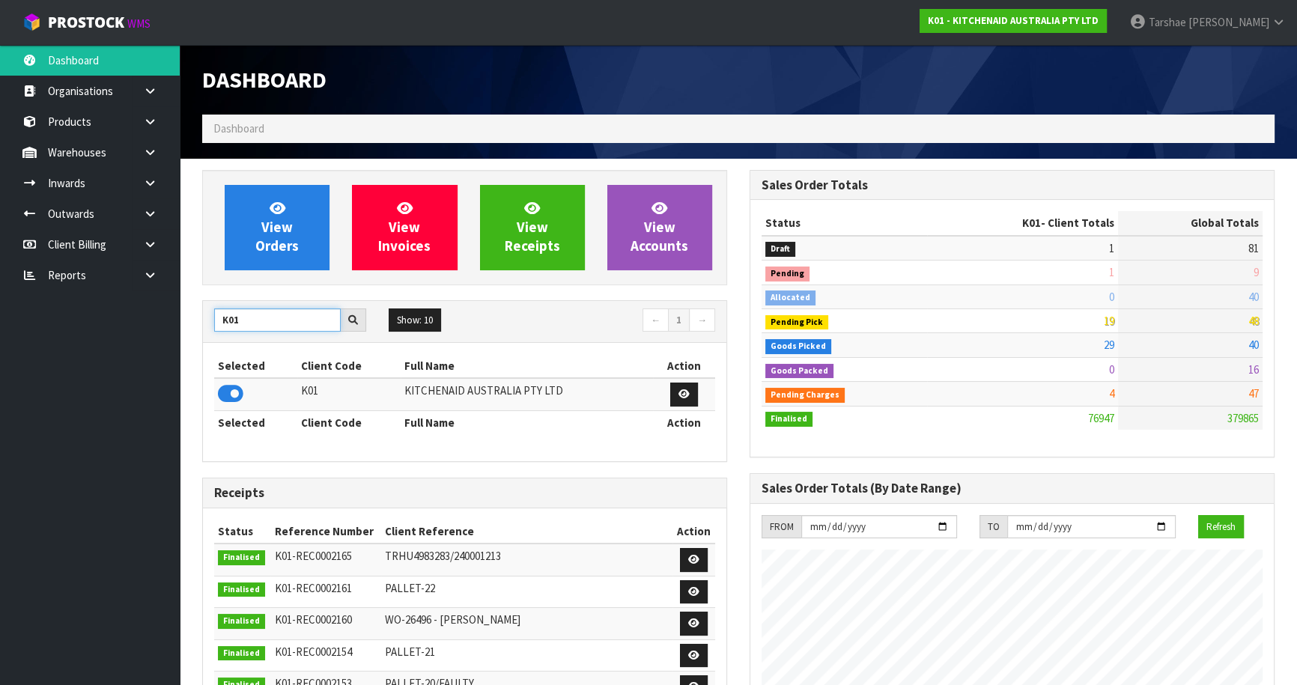
drag, startPoint x: 282, startPoint y: 324, endPoint x: 82, endPoint y: 312, distance: 199.6
click at [87, 310] on body "Toggle navigation ProStock WMS K01 - KITCHENAID AUSTRALIA PTY LTD [PERSON_NAME]…" at bounding box center [648, 342] width 1297 height 685
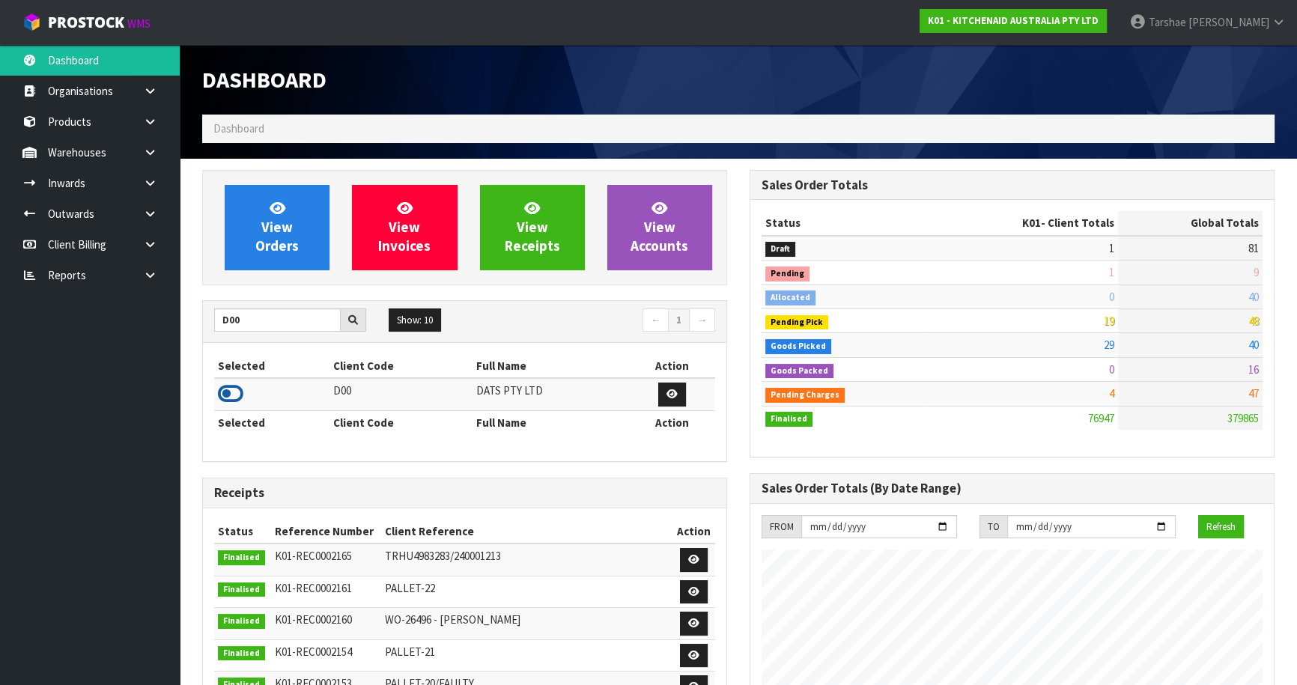
click at [235, 388] on icon at bounding box center [230, 394] width 25 height 22
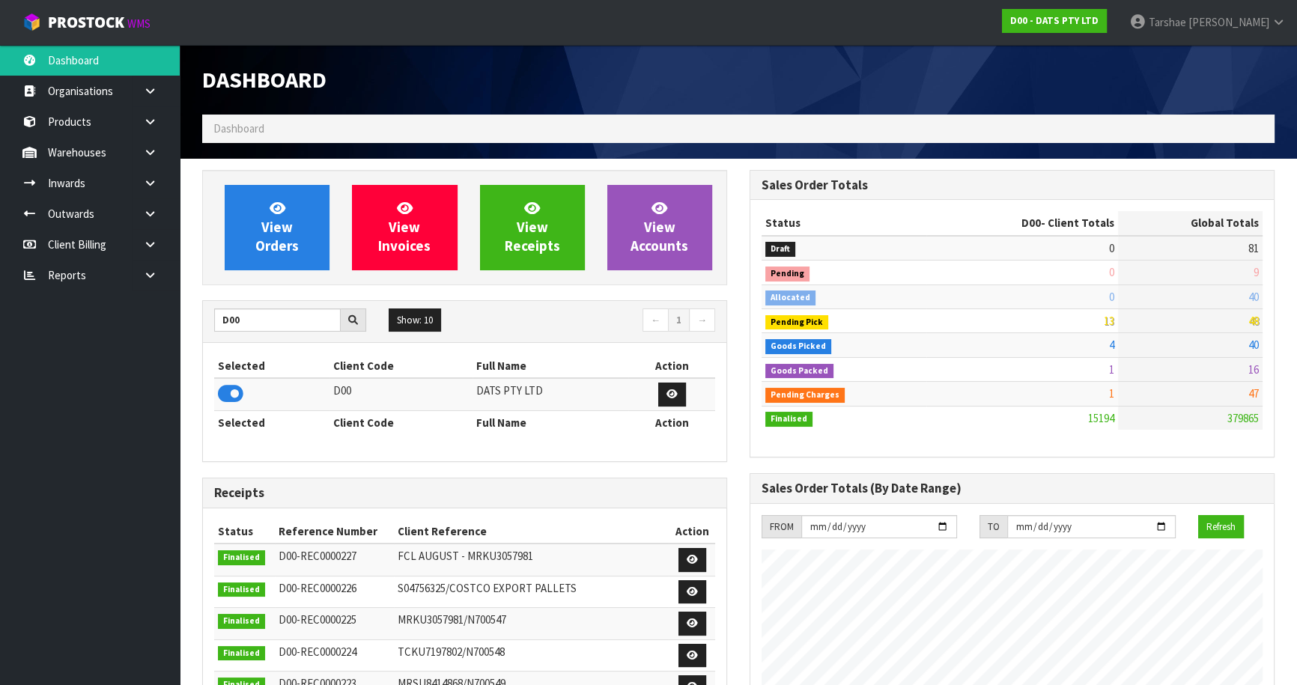
scroll to position [1164, 547]
drag, startPoint x: 270, startPoint y: 321, endPoint x: 145, endPoint y: 315, distance: 125.2
click at [145, 315] on body "Toggle navigation ProStock WMS D00 - DATS PTY LTD [PERSON_NAME] Logout Dashboar…" at bounding box center [648, 342] width 1297 height 685
click at [225, 395] on icon at bounding box center [230, 394] width 25 height 22
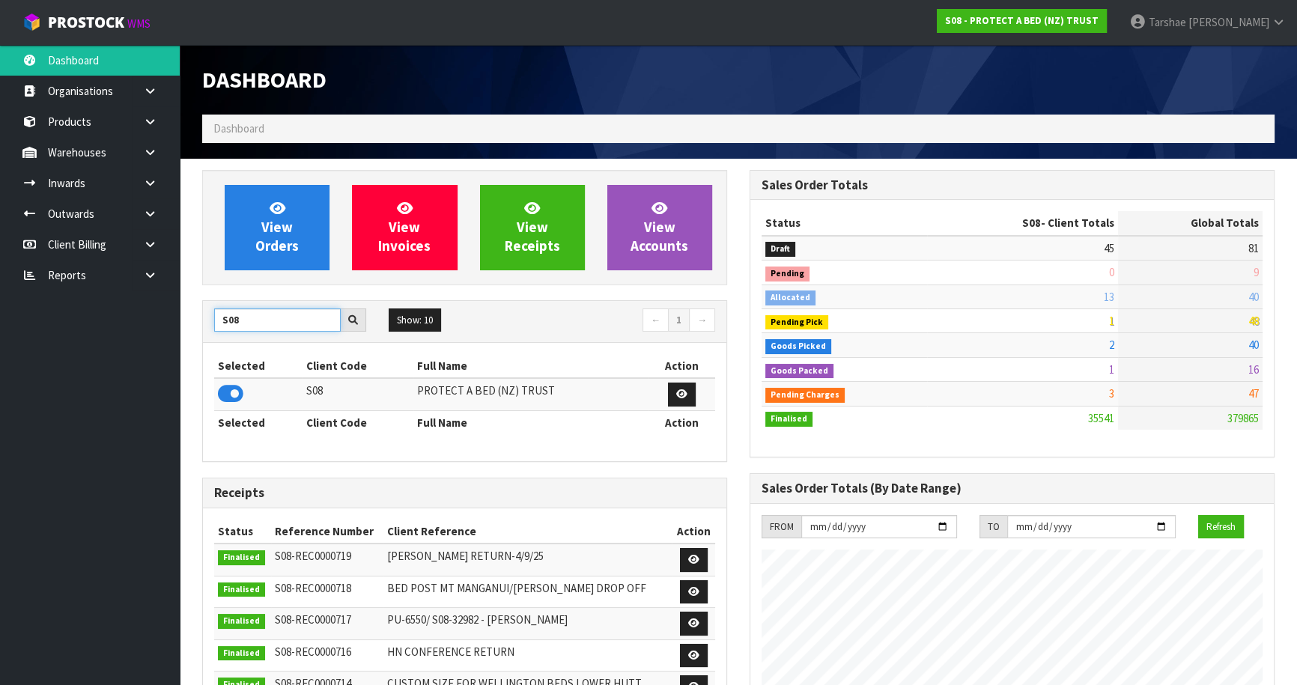
drag, startPoint x: 241, startPoint y: 323, endPoint x: 138, endPoint y: 315, distance: 103.7
click at [147, 316] on body "Toggle navigation ProStock WMS S08 - PROTECT A BED (NZ) TRUST [PERSON_NAME] Log…" at bounding box center [648, 342] width 1297 height 685
click at [225, 395] on icon at bounding box center [230, 394] width 25 height 22
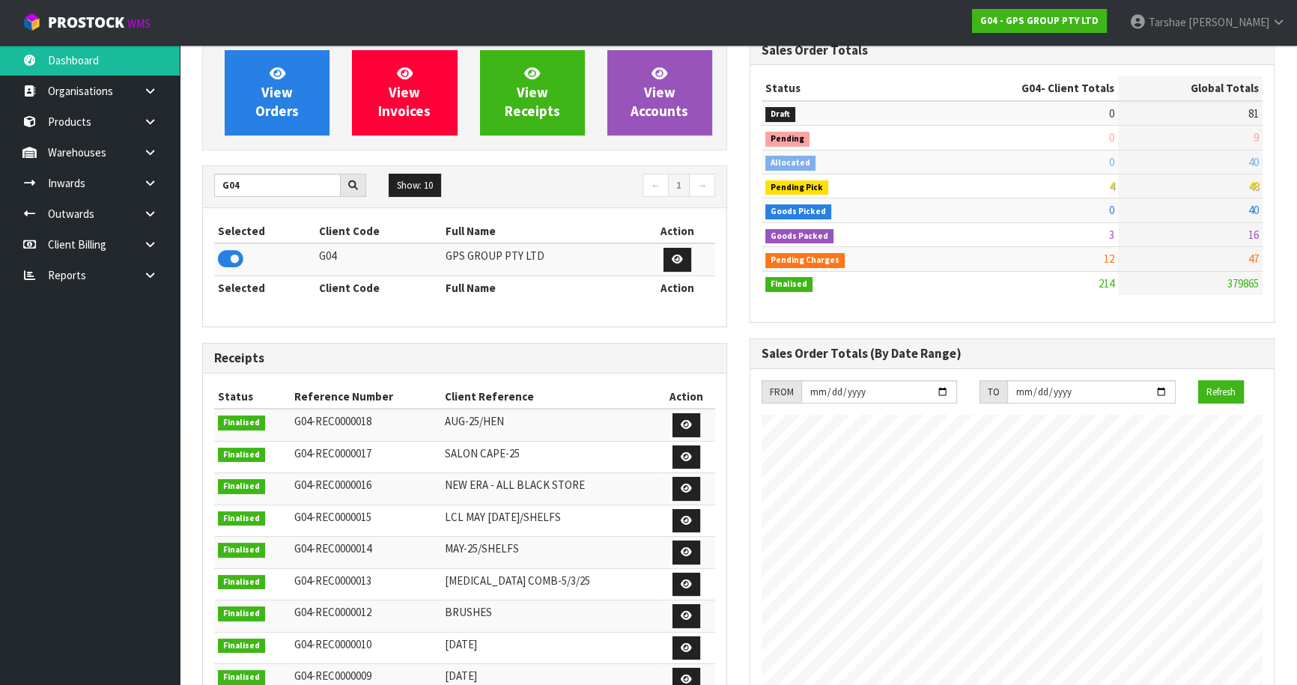
scroll to position [27, 0]
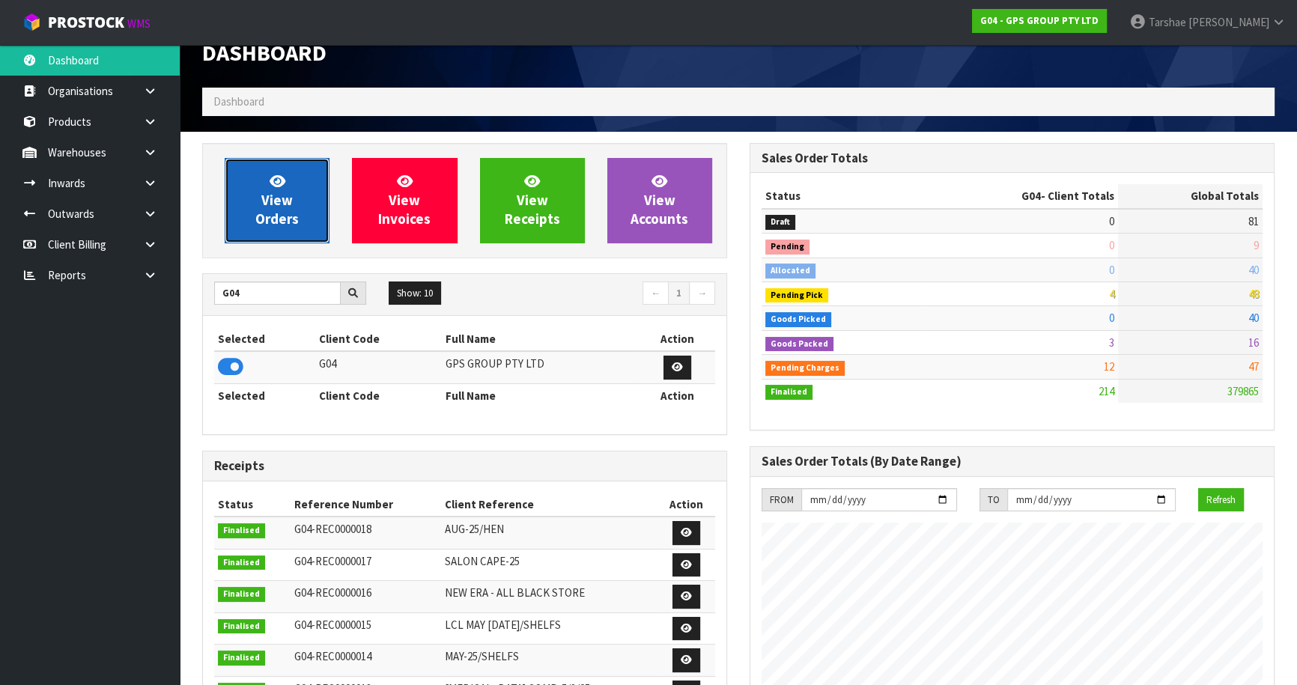
click at [270, 192] on span "View Orders" at bounding box center [276, 200] width 43 height 56
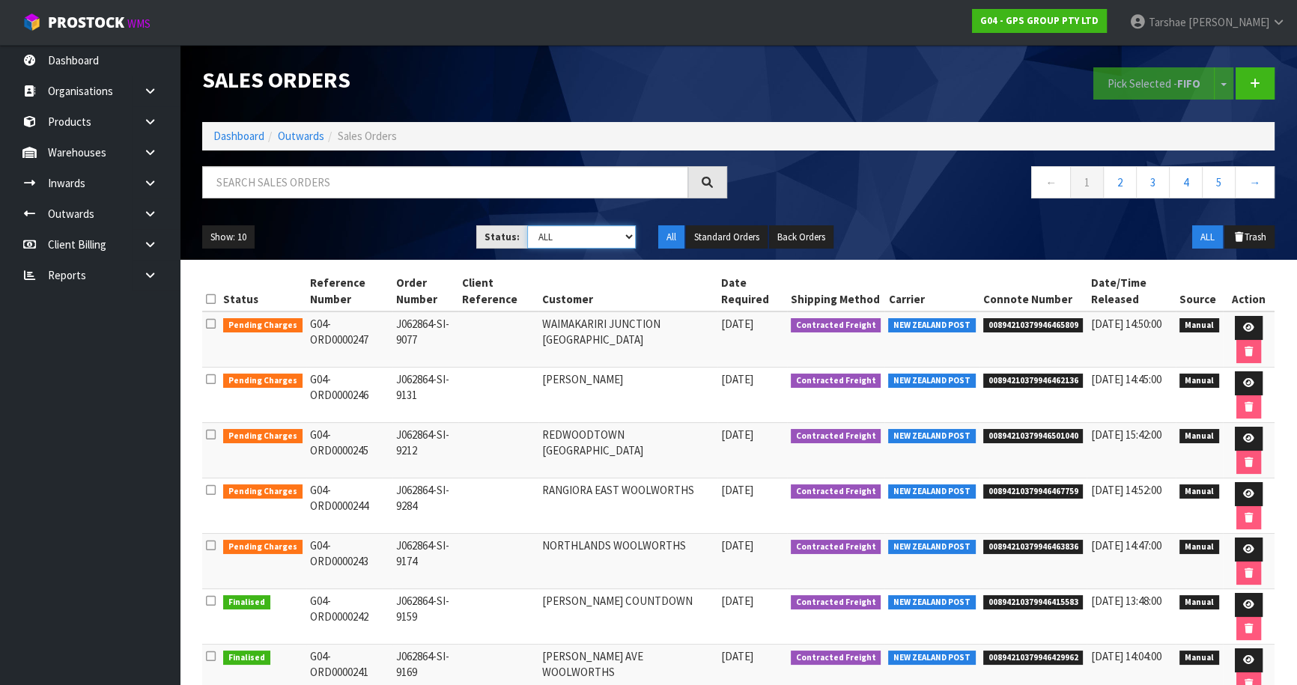
drag, startPoint x: 565, startPoint y: 231, endPoint x: 571, endPoint y: 245, distance: 15.2
click at [565, 231] on select "Draft Pending Allocated Pending Pick Goods Picked Goods Packed Pending Charges …" at bounding box center [581, 236] width 109 height 23
click at [527, 225] on select "Draft Pending Allocated Pending Pick Goods Picked Goods Packed Pending Charges …" at bounding box center [581, 236] width 109 height 23
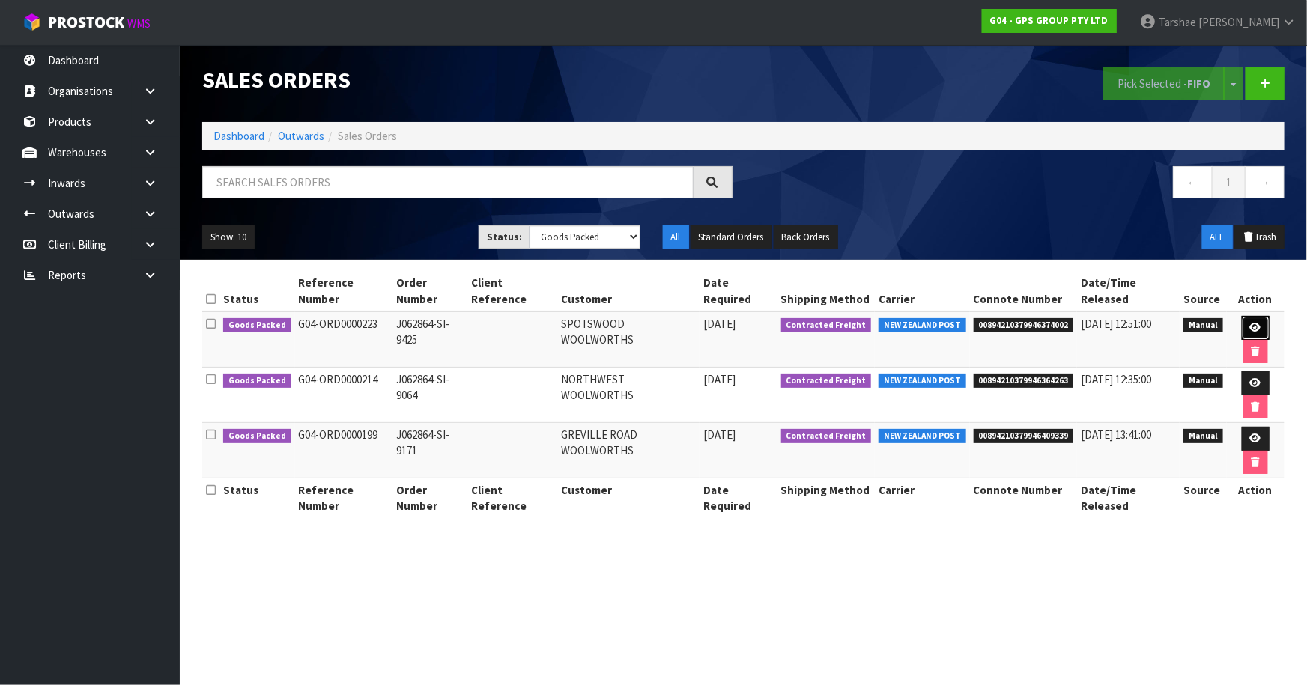
click at [1250, 328] on icon at bounding box center [1255, 328] width 11 height 10
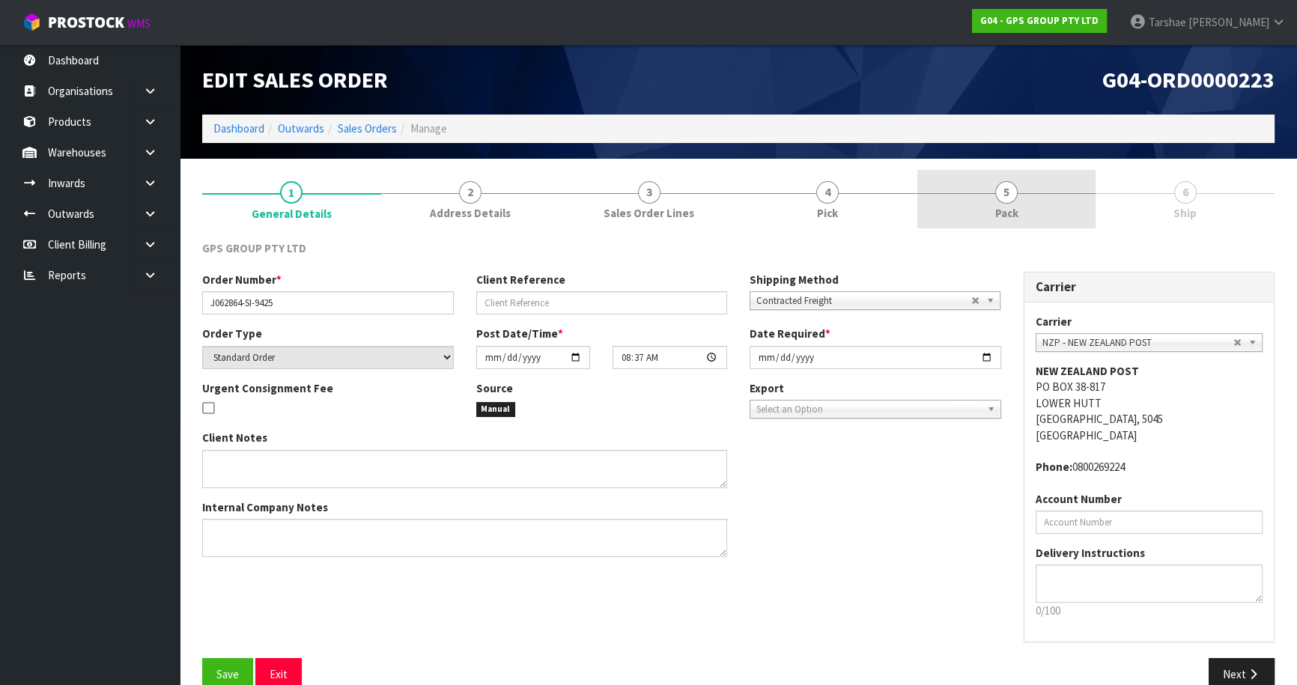
click at [1043, 208] on link "5 Pack" at bounding box center [1006, 199] width 179 height 59
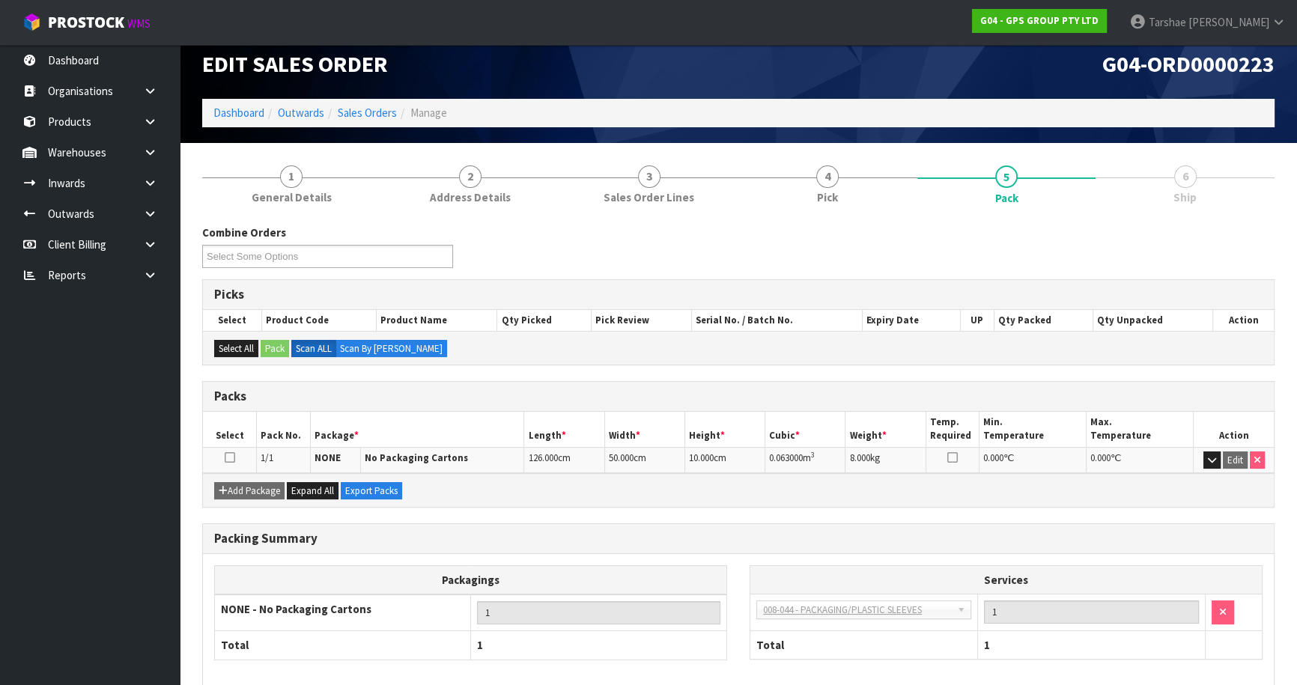
scroll to position [87, 0]
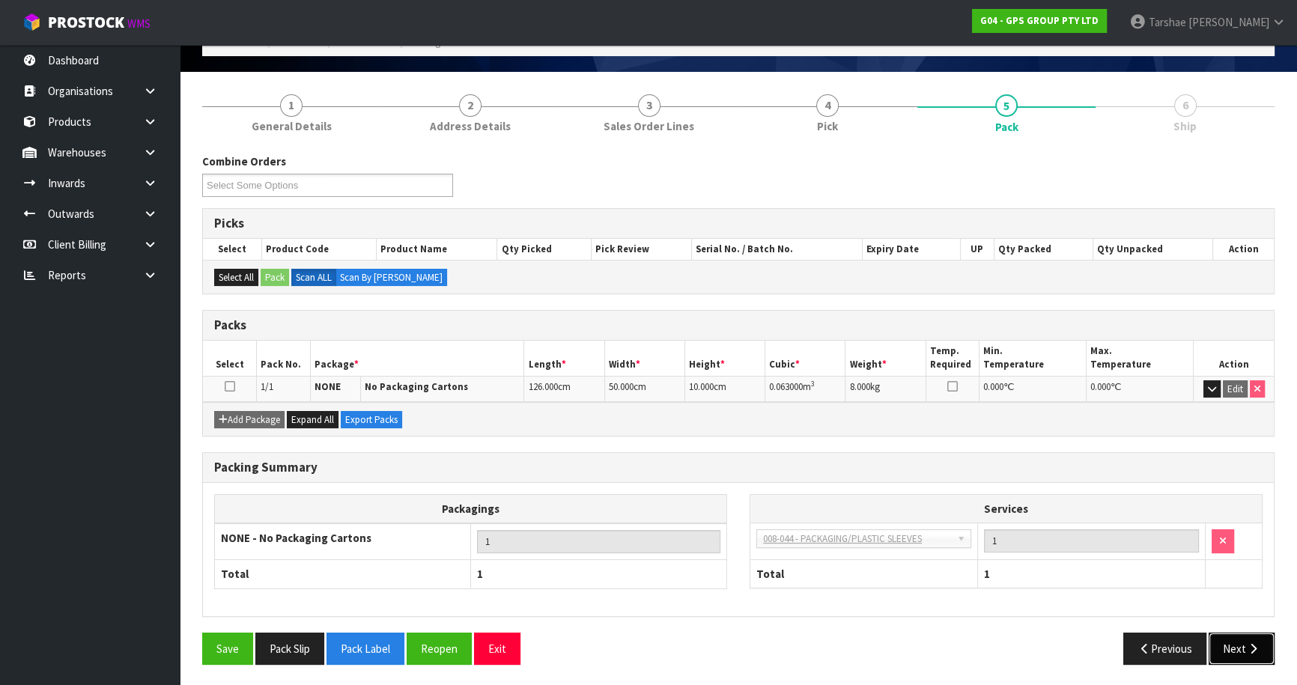
click at [1232, 633] on button "Next" at bounding box center [1242, 649] width 66 height 32
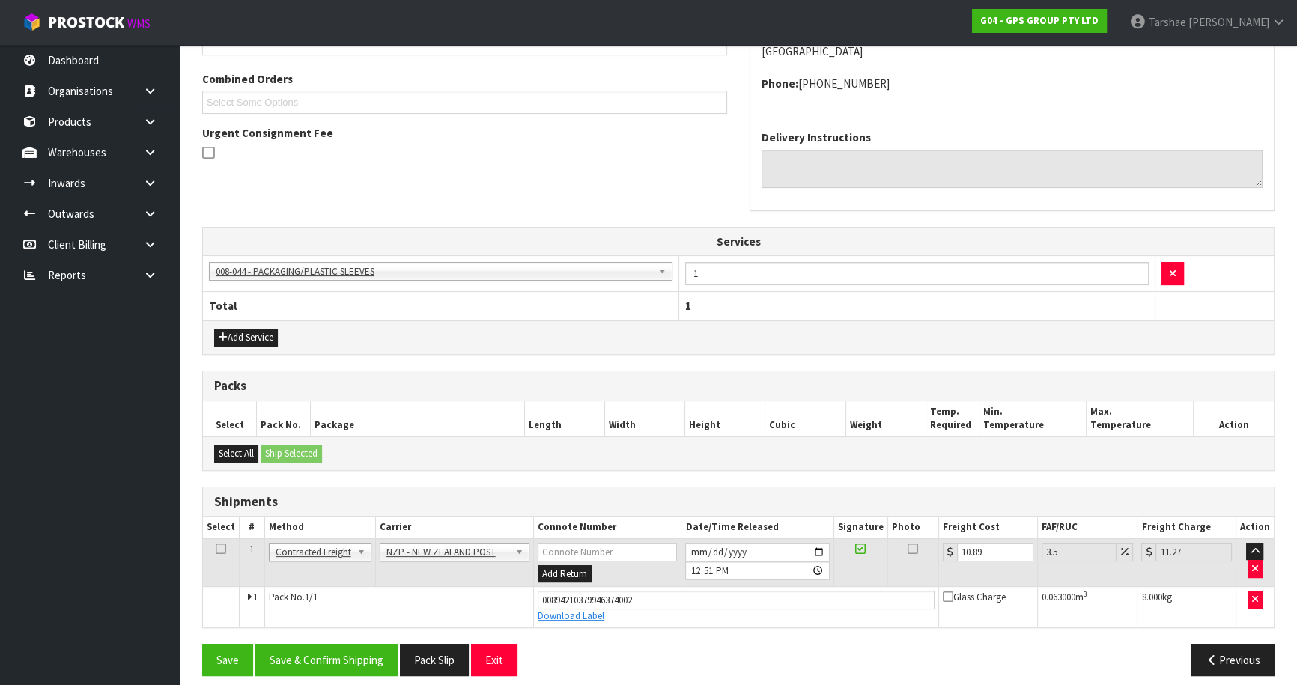
scroll to position [329, 0]
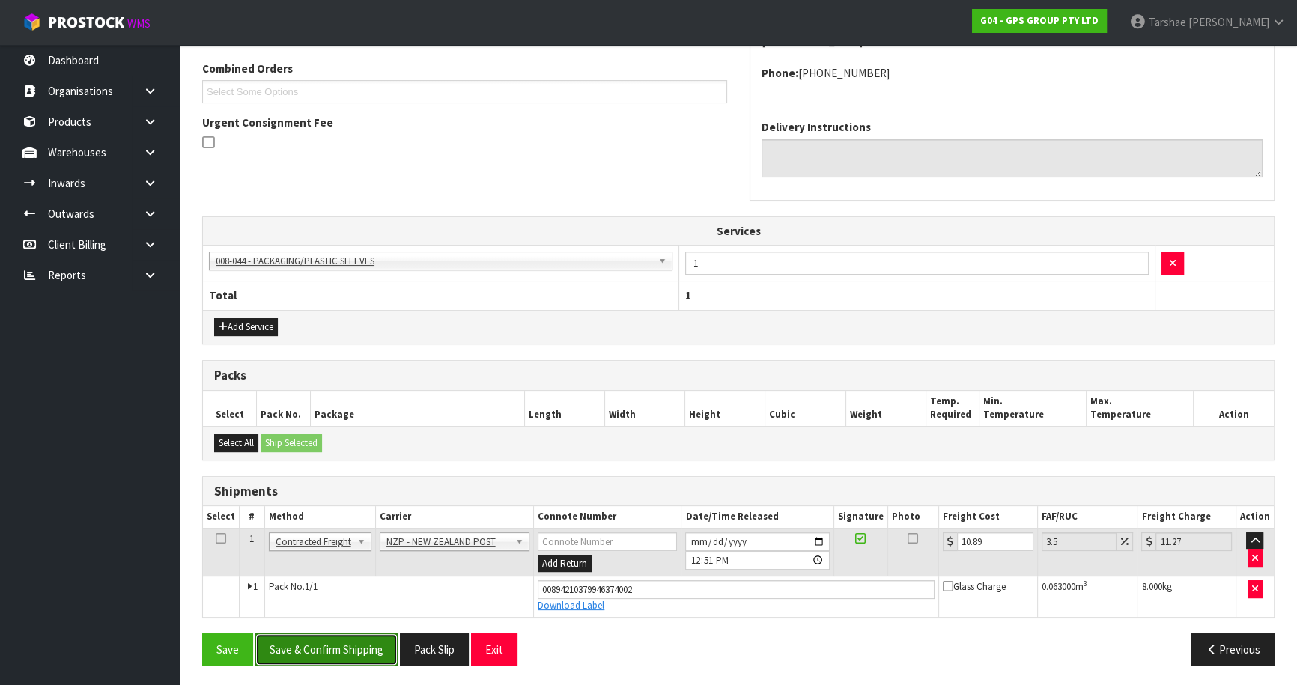
click at [355, 651] on button "Save & Confirm Shipping" at bounding box center [326, 650] width 142 height 32
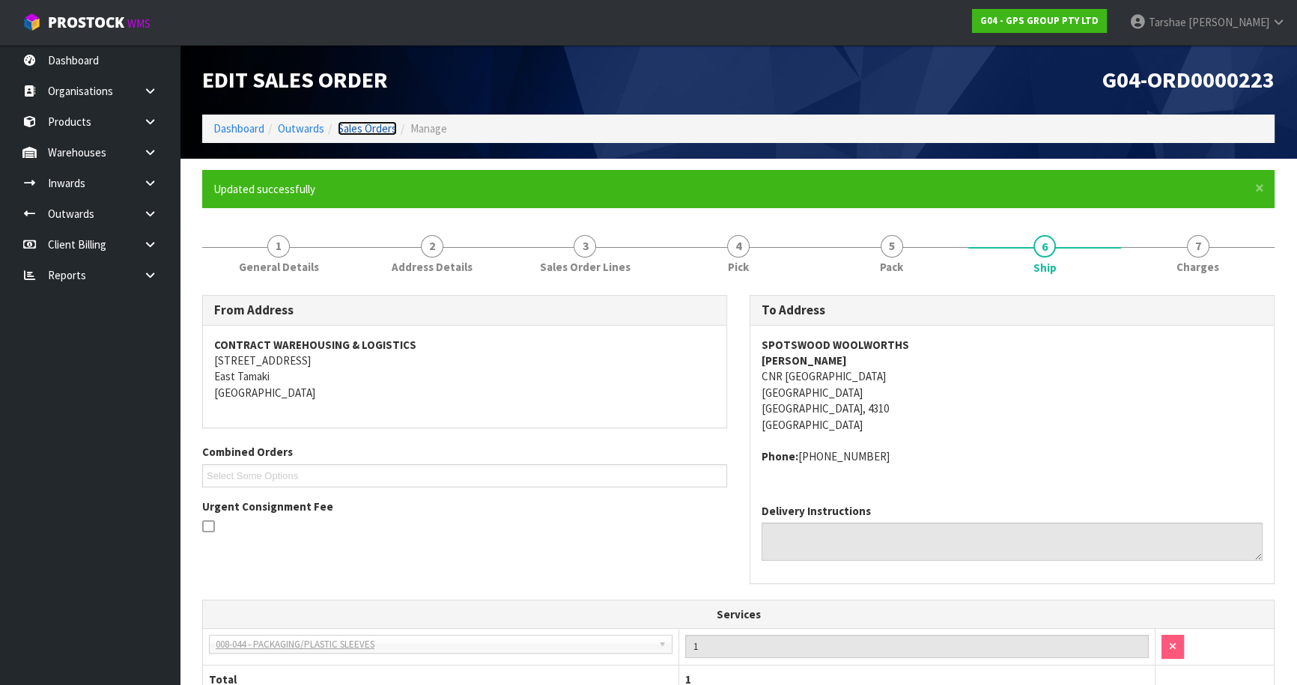
click at [357, 127] on link "Sales Orders" at bounding box center [367, 128] width 59 height 14
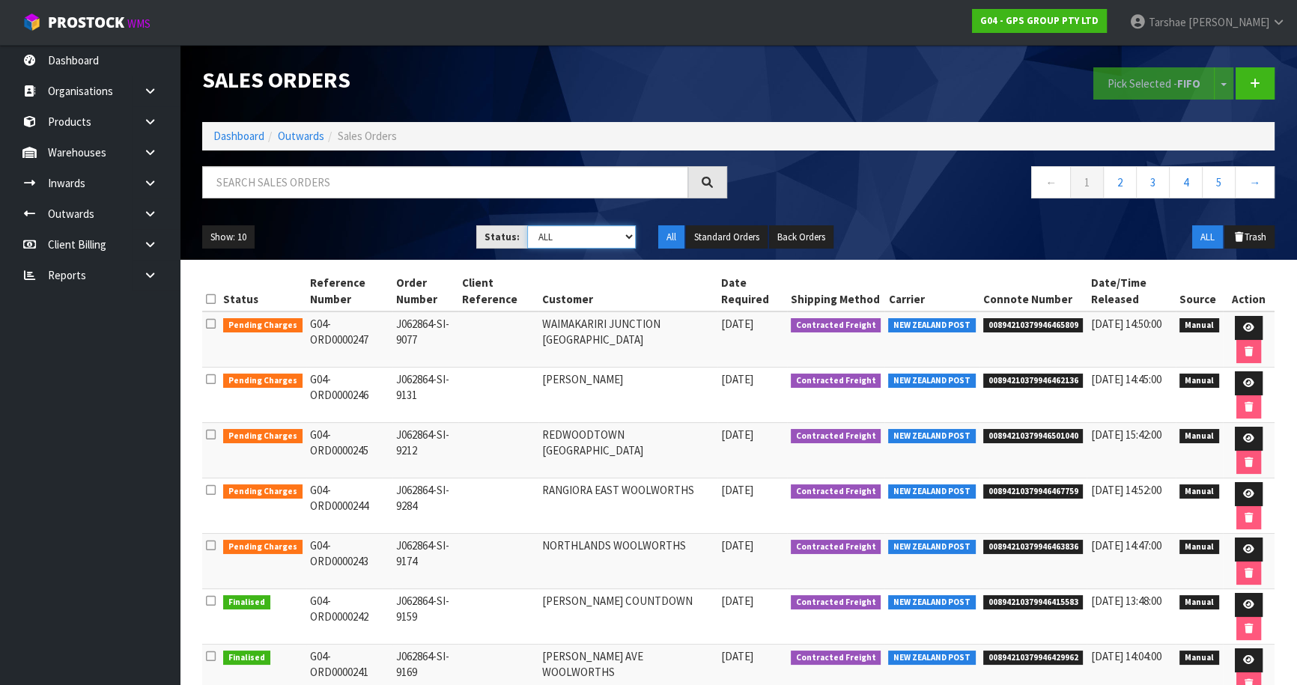
drag, startPoint x: 601, startPoint y: 234, endPoint x: 603, endPoint y: 247, distance: 13.7
click at [601, 234] on select "Draft Pending Allocated Pending Pick Goods Picked Goods Packed Pending Charges …" at bounding box center [581, 236] width 109 height 23
click at [527, 225] on select "Draft Pending Allocated Pending Pick Goods Picked Goods Packed Pending Charges …" at bounding box center [581, 236] width 109 height 23
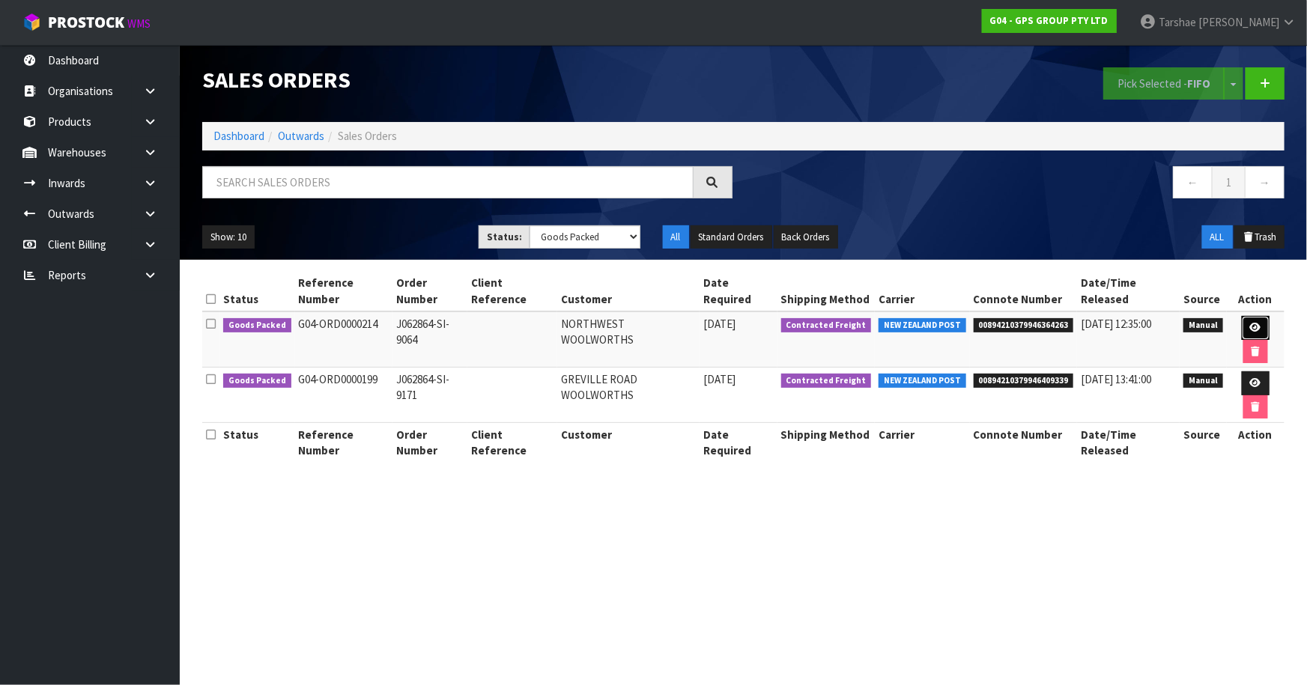
click at [1252, 324] on icon at bounding box center [1255, 328] width 11 height 10
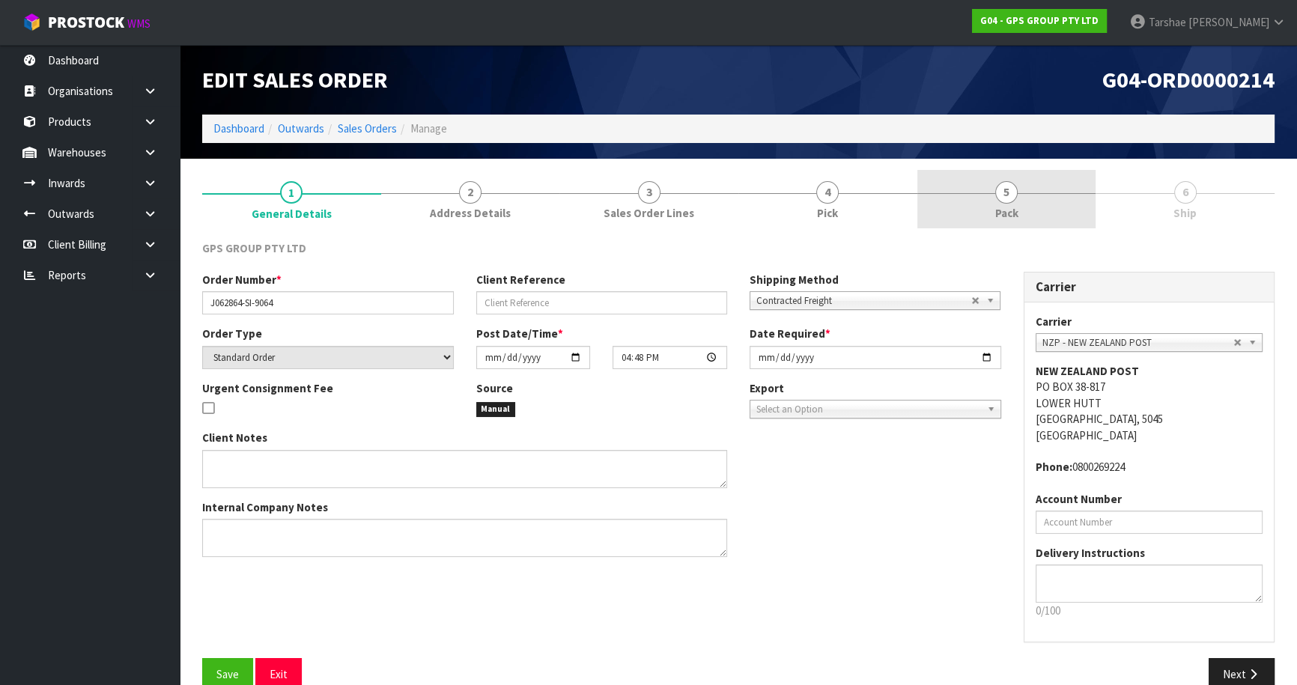
click at [1073, 203] on link "5 Pack" at bounding box center [1006, 199] width 179 height 59
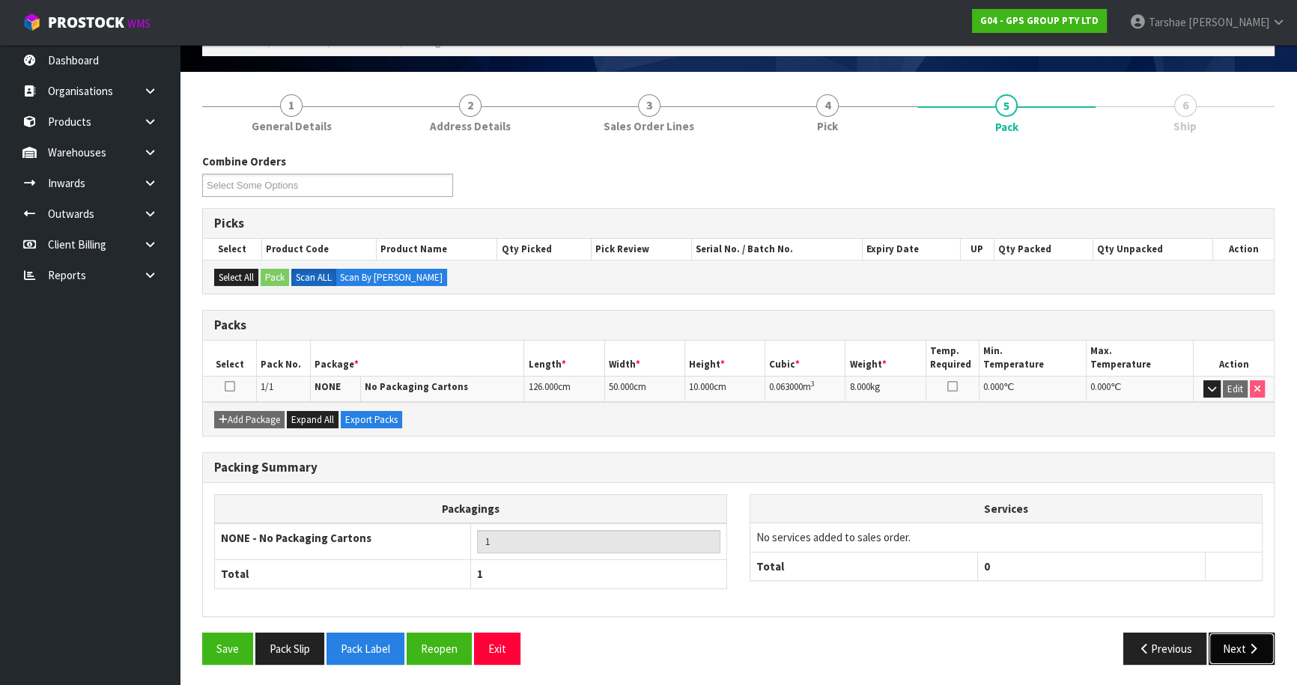
click at [1233, 637] on button "Next" at bounding box center [1242, 649] width 66 height 32
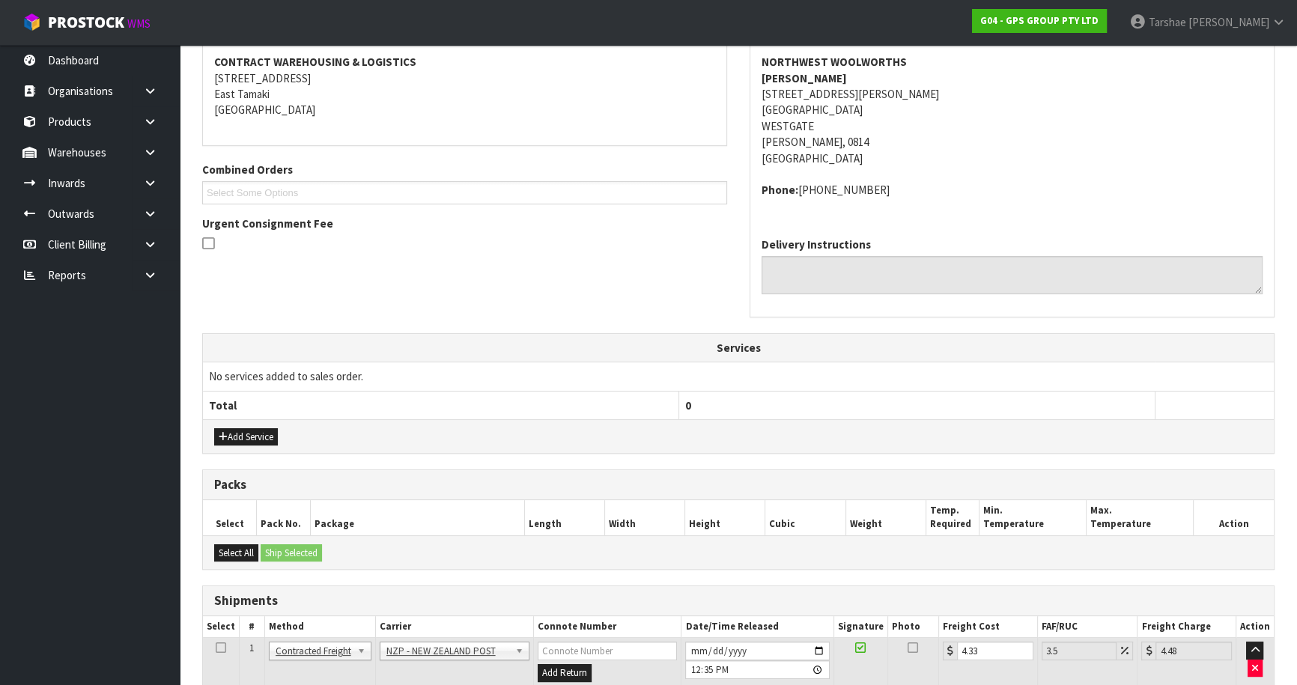
scroll to position [338, 0]
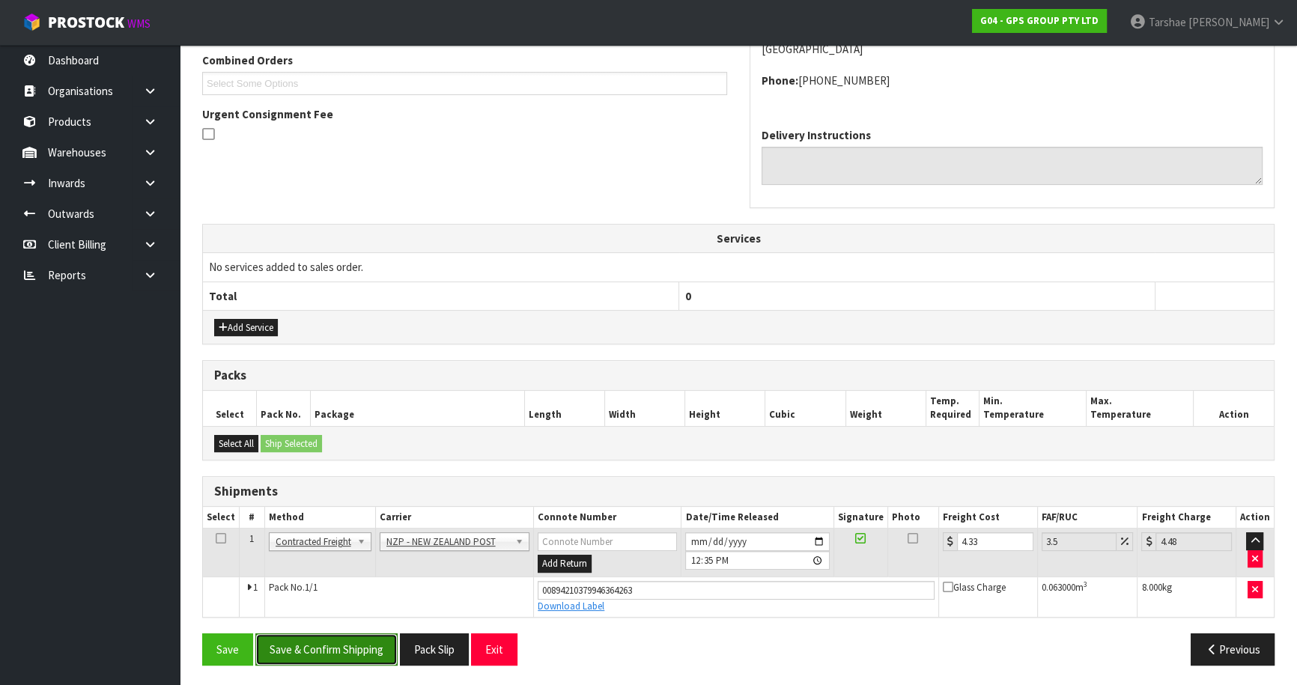
click at [380, 643] on button "Save & Confirm Shipping" at bounding box center [326, 650] width 142 height 32
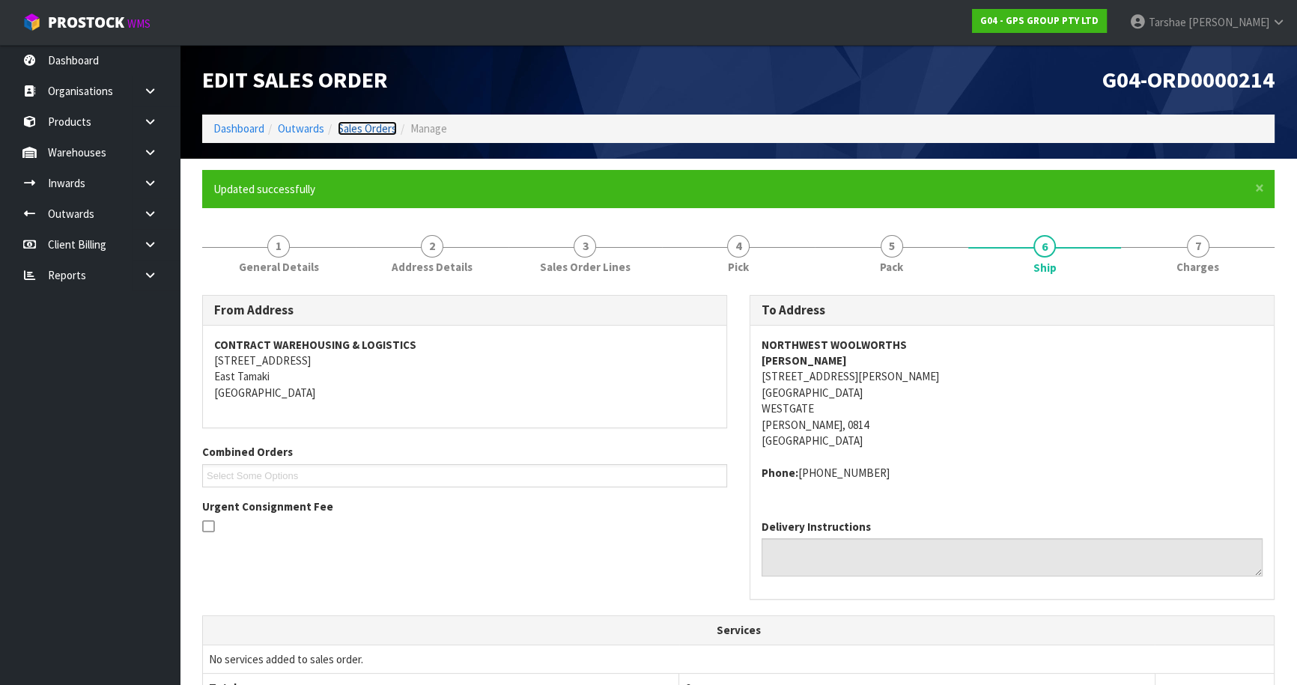
click at [375, 131] on link "Sales Orders" at bounding box center [367, 128] width 59 height 14
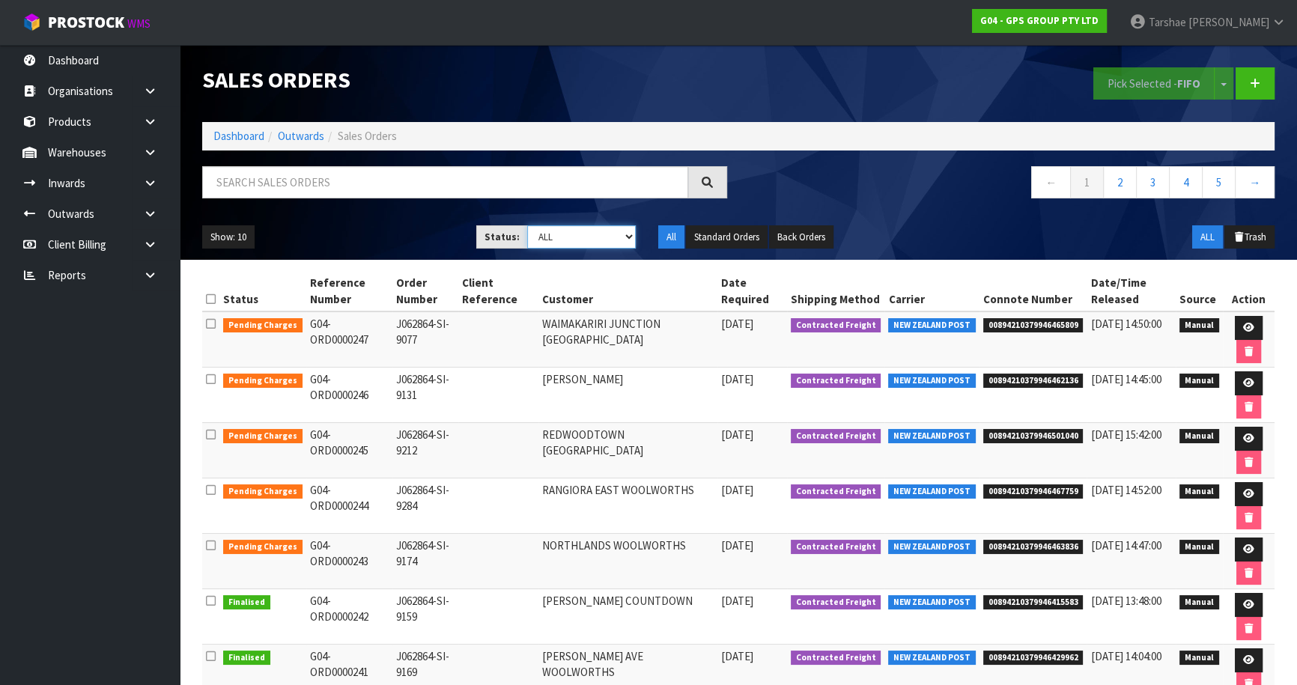
click at [622, 240] on select "Draft Pending Allocated Pending Pick Goods Picked Goods Packed Pending Charges …" at bounding box center [581, 236] width 109 height 23
click at [527, 225] on select "Draft Pending Allocated Pending Pick Goods Picked Goods Packed Pending Charges …" at bounding box center [581, 236] width 109 height 23
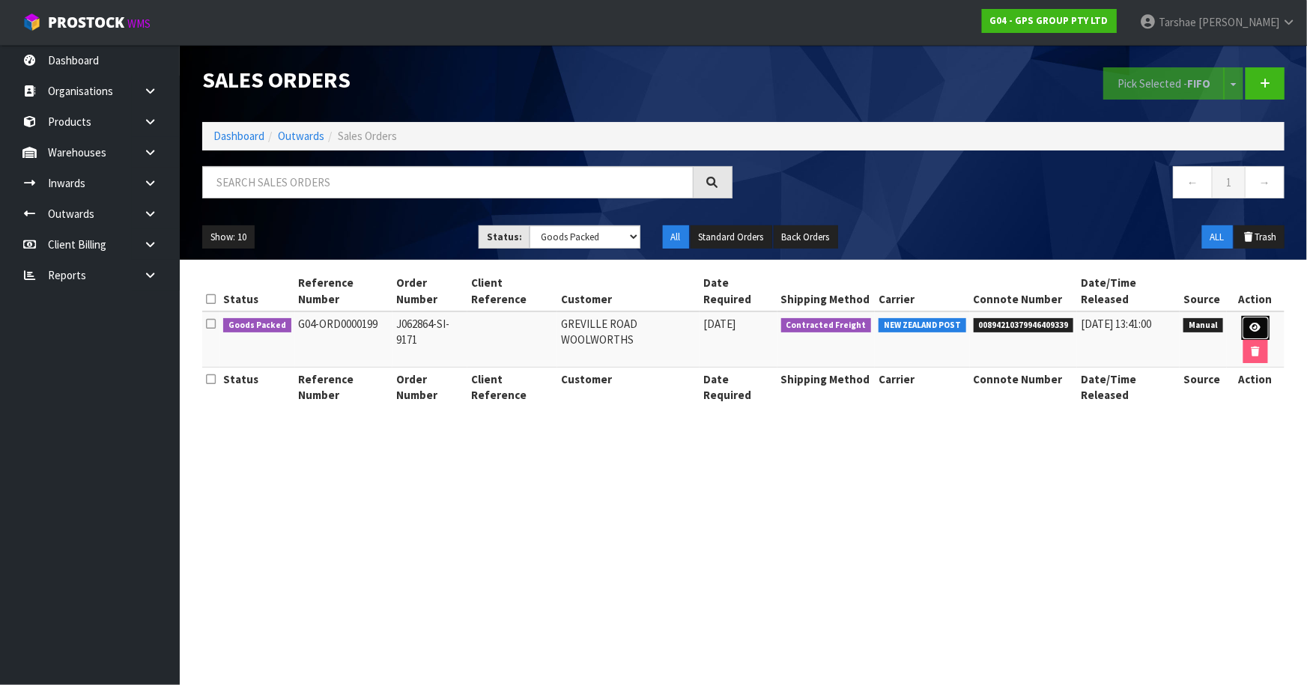
click at [1259, 318] on link at bounding box center [1256, 328] width 28 height 24
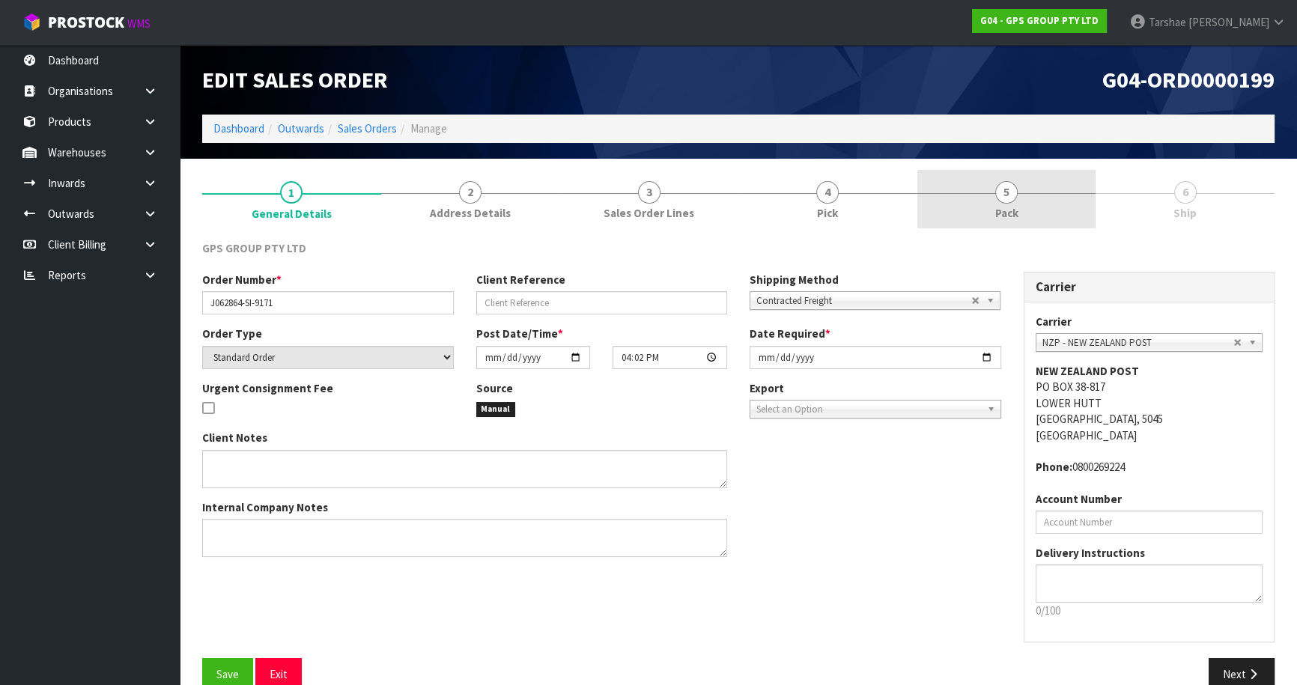
click at [1040, 189] on link "5 Pack" at bounding box center [1006, 199] width 179 height 59
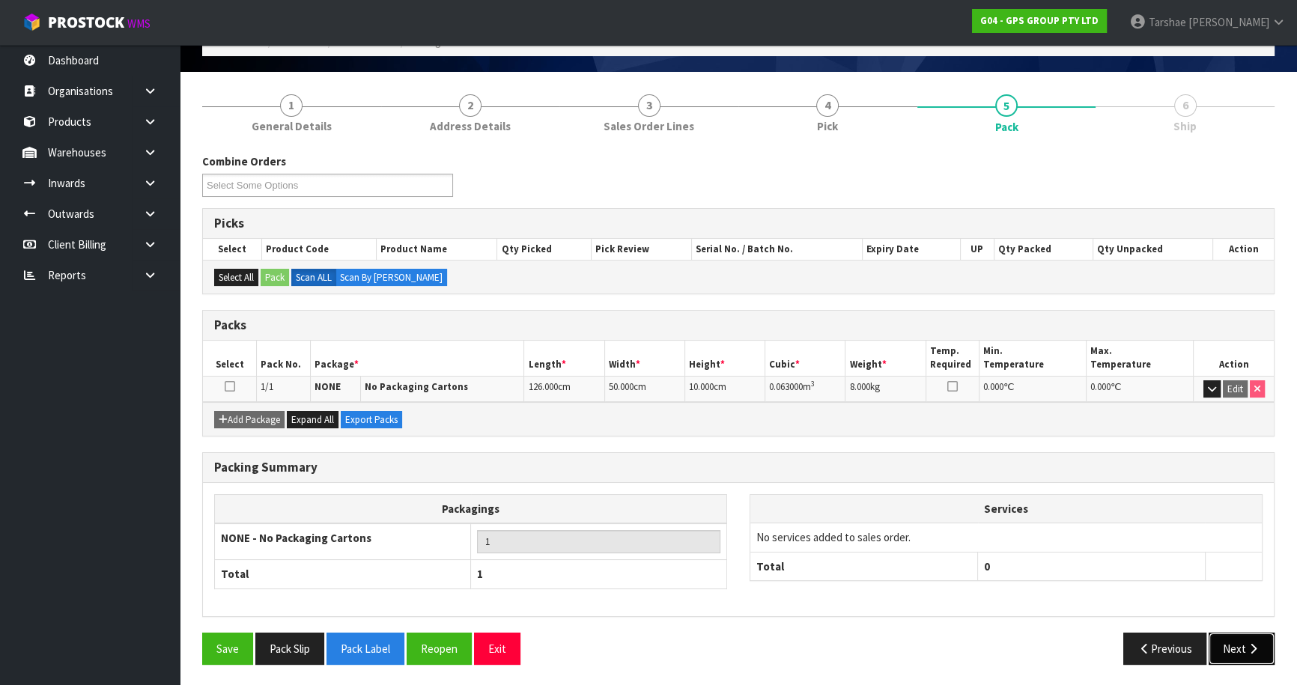
click at [1268, 651] on button "Next" at bounding box center [1242, 649] width 66 height 32
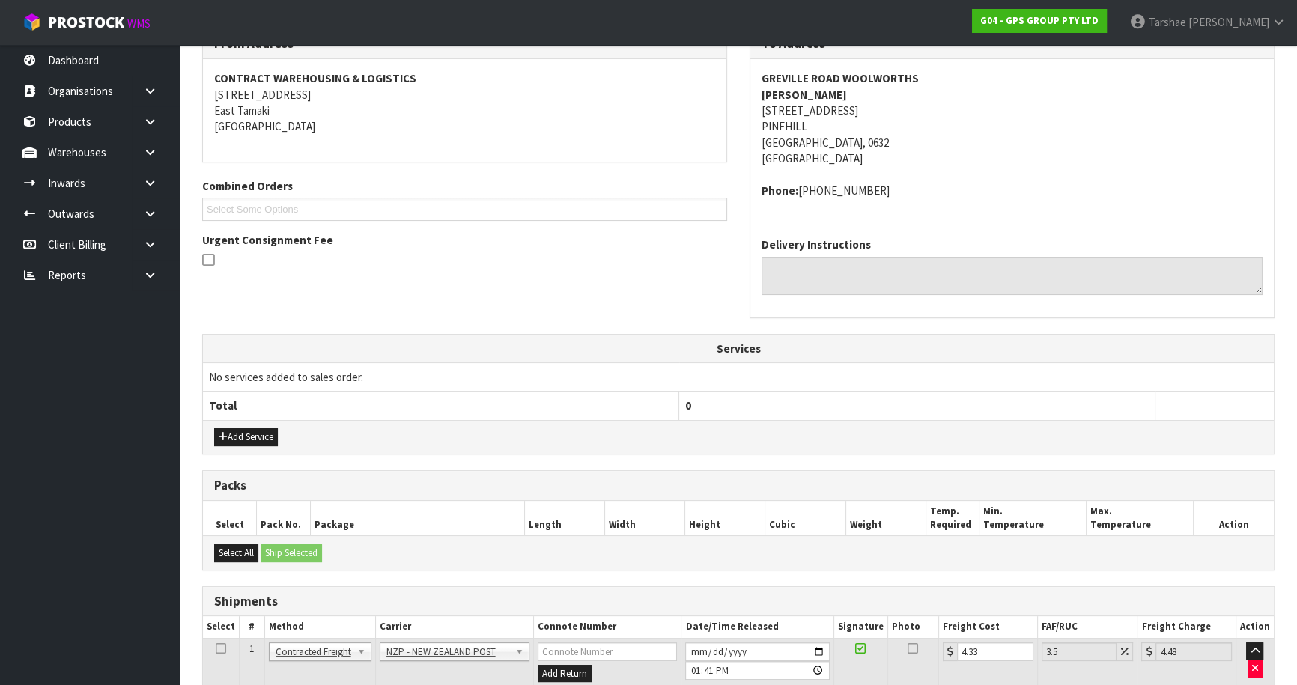
scroll to position [322, 0]
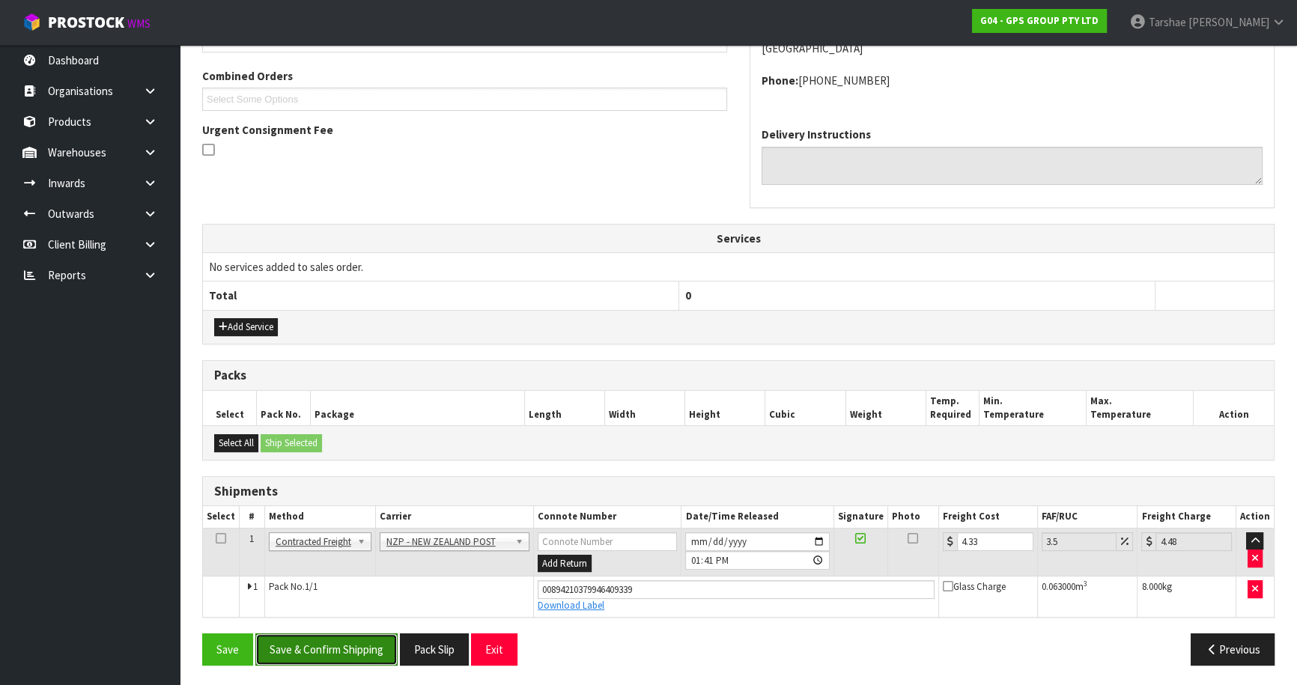
click at [366, 646] on button "Save & Confirm Shipping" at bounding box center [326, 650] width 142 height 32
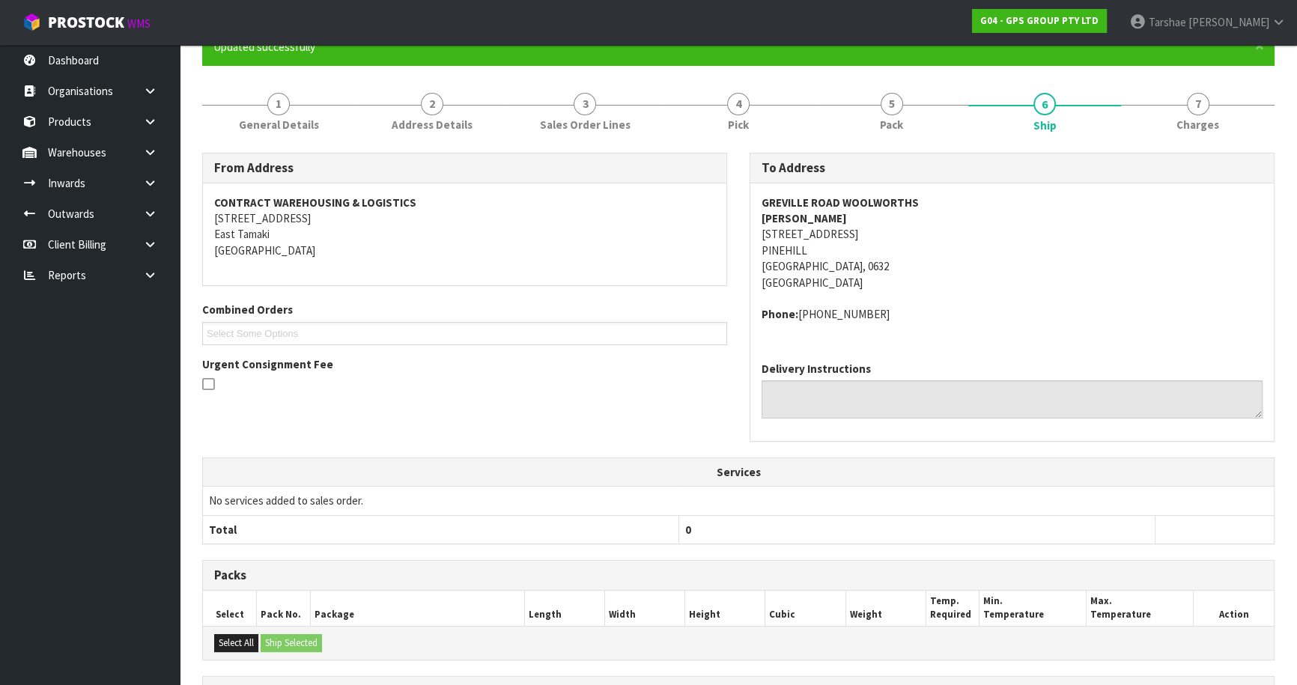
scroll to position [336, 0]
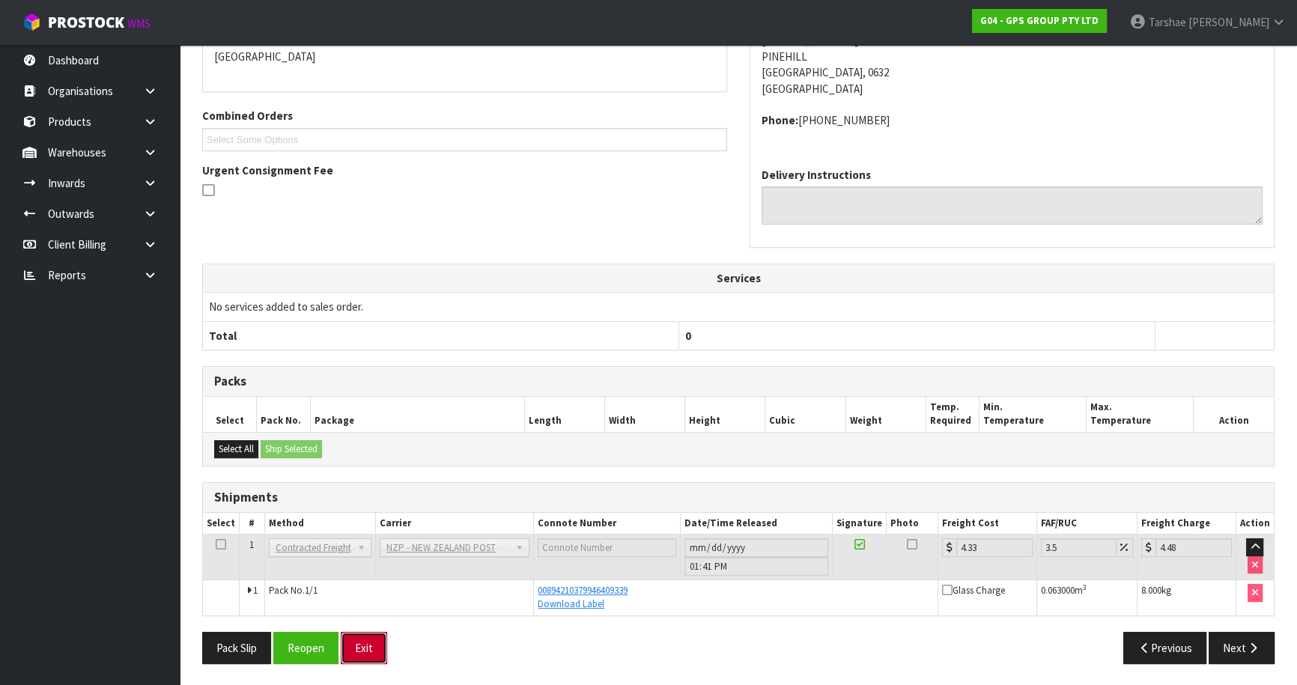
drag, startPoint x: 359, startPoint y: 653, endPoint x: 368, endPoint y: 637, distance: 18.8
click at [361, 651] on button "Exit" at bounding box center [364, 648] width 46 height 32
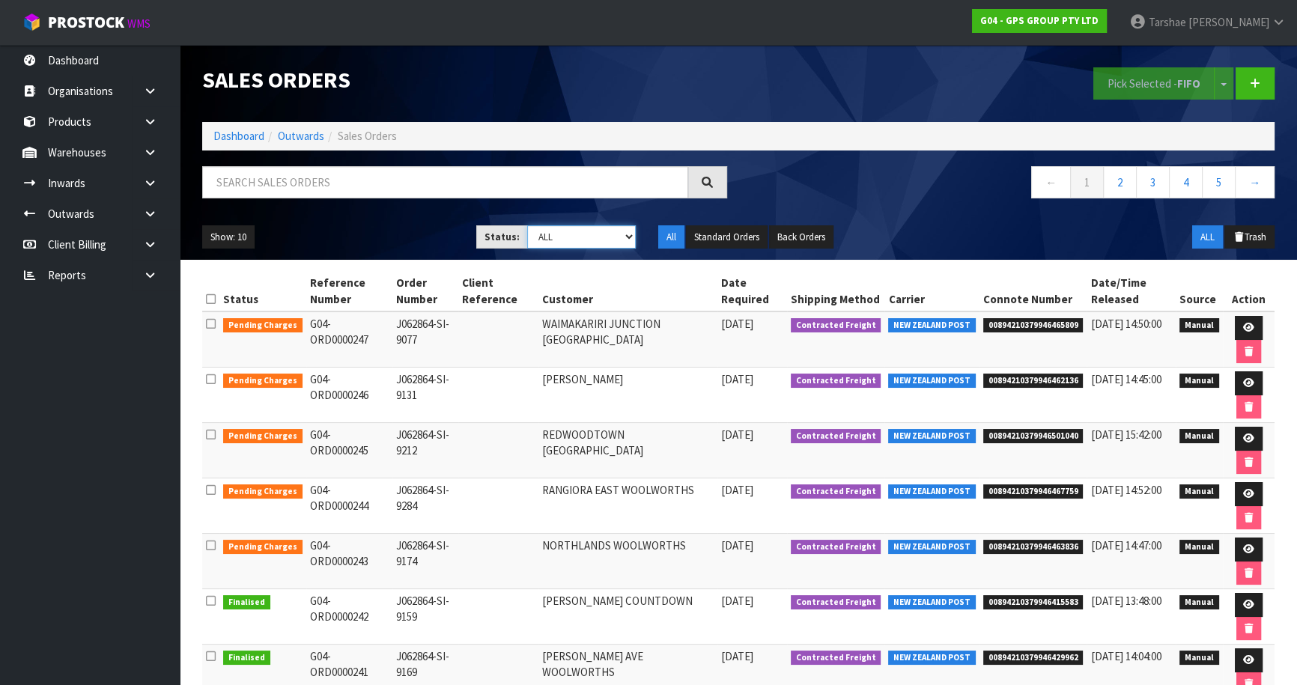
click at [598, 239] on select "Draft Pending Allocated Pending Pick Goods Picked Goods Packed Pending Charges …" at bounding box center [581, 236] width 109 height 23
click at [527, 225] on select "Draft Pending Allocated Pending Pick Goods Picked Goods Packed Pending Charges …" at bounding box center [581, 236] width 109 height 23
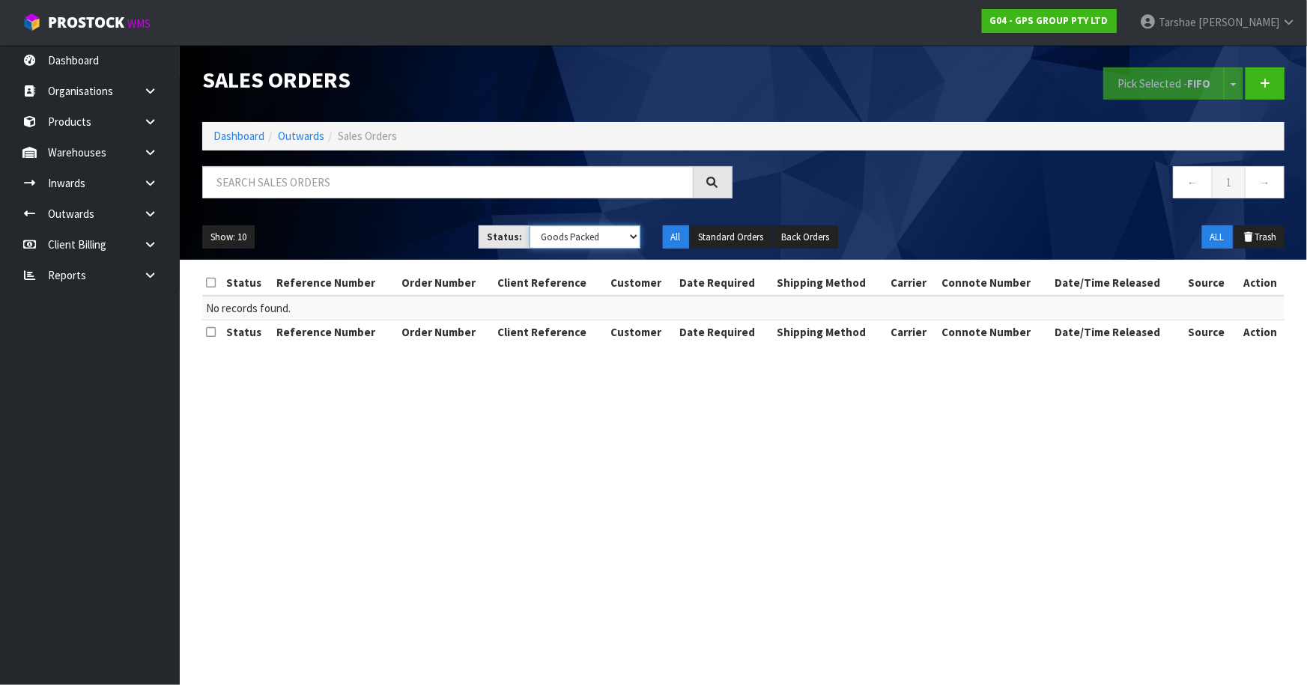
click at [577, 236] on select "Draft Pending Allocated Pending Pick Goods Picked Goods Packed Pending Charges …" at bounding box center [584, 236] width 111 height 23
click at [529, 225] on select "Draft Pending Allocated Pending Pick Goods Picked Goods Packed Pending Charges …" at bounding box center [584, 236] width 111 height 23
